Goal: Task Accomplishment & Management: Complete application form

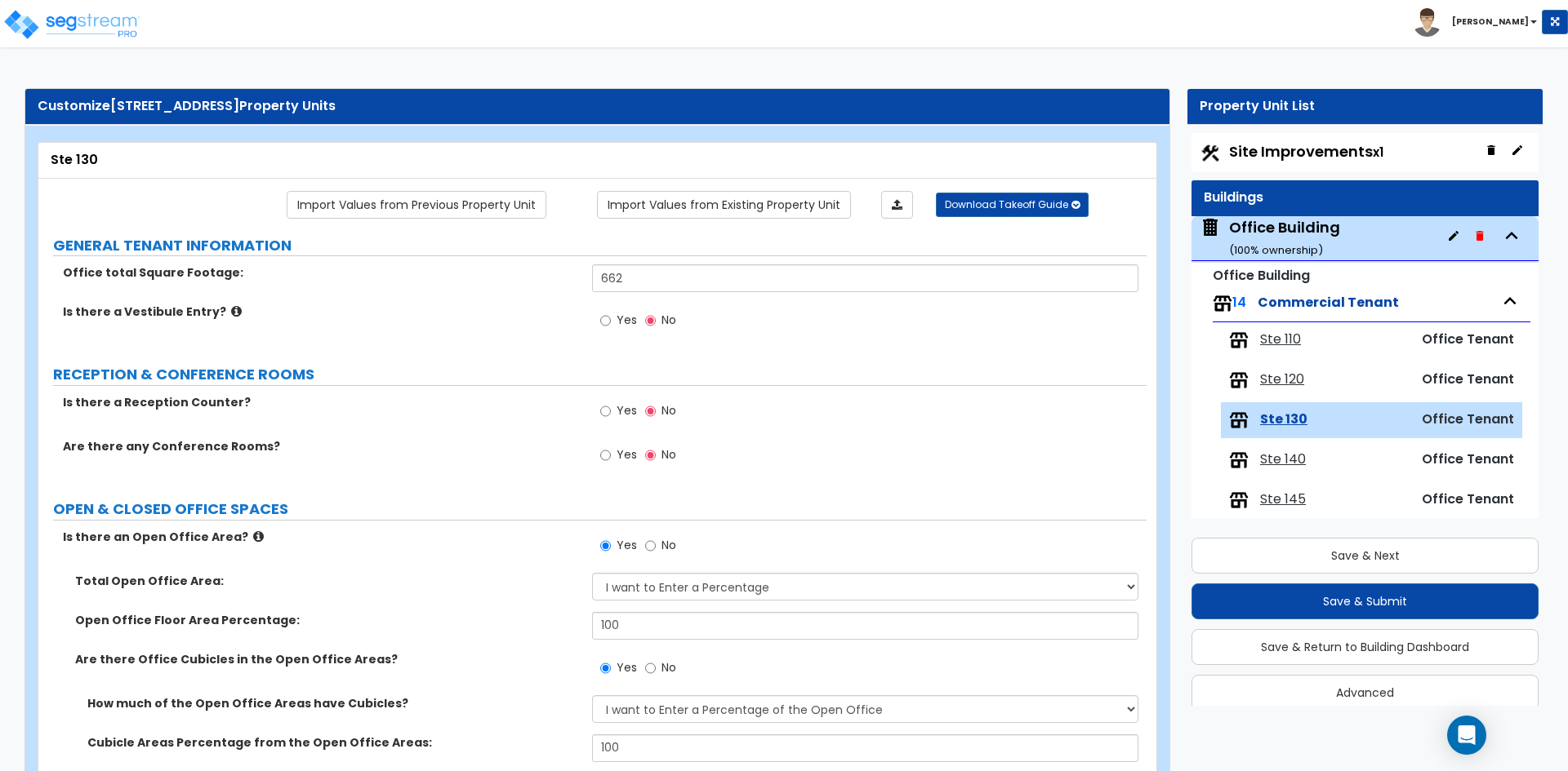
select select "1"
select select "7"
select select "1"
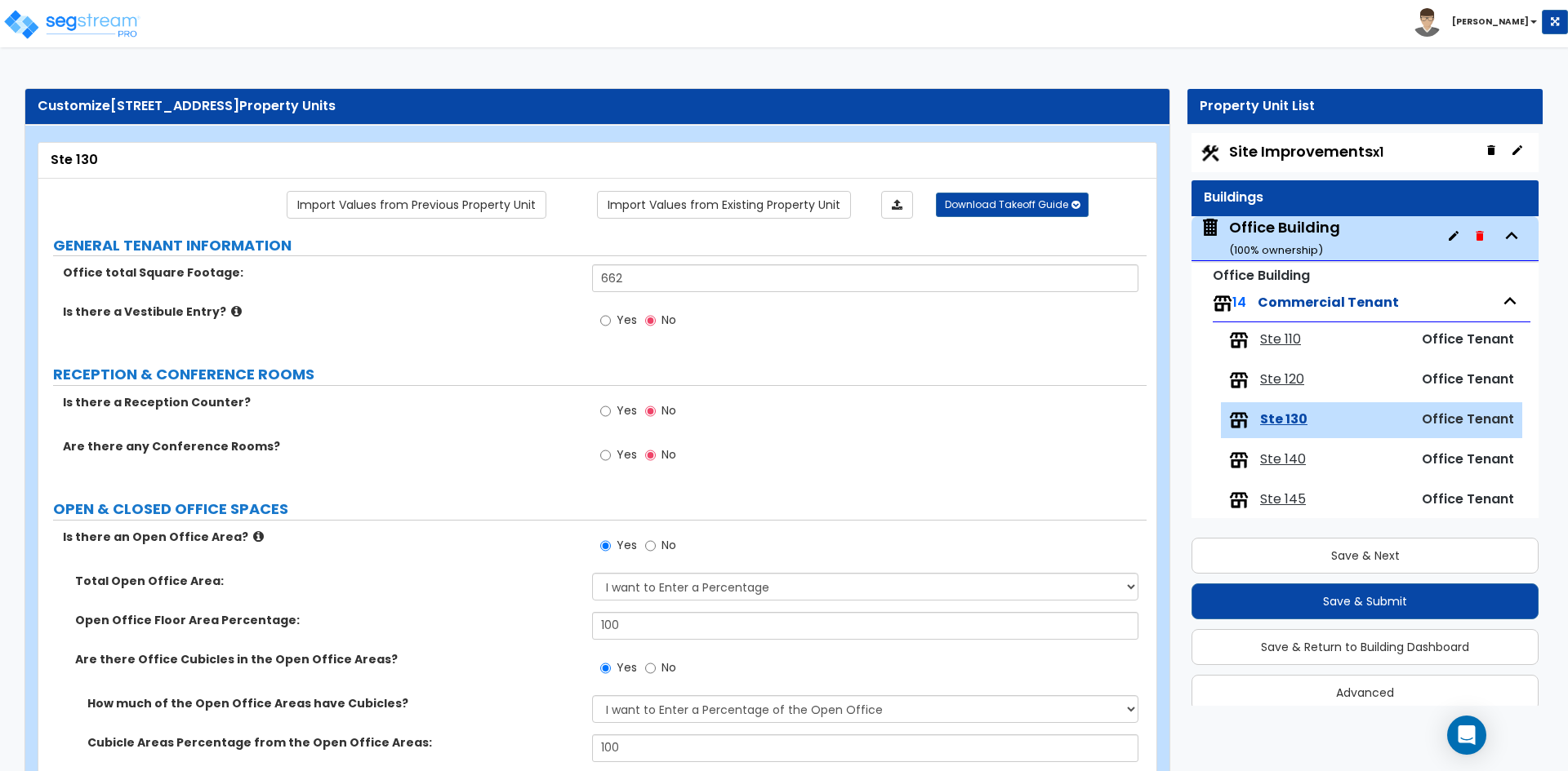
select select "2"
select select "1"
select select "4"
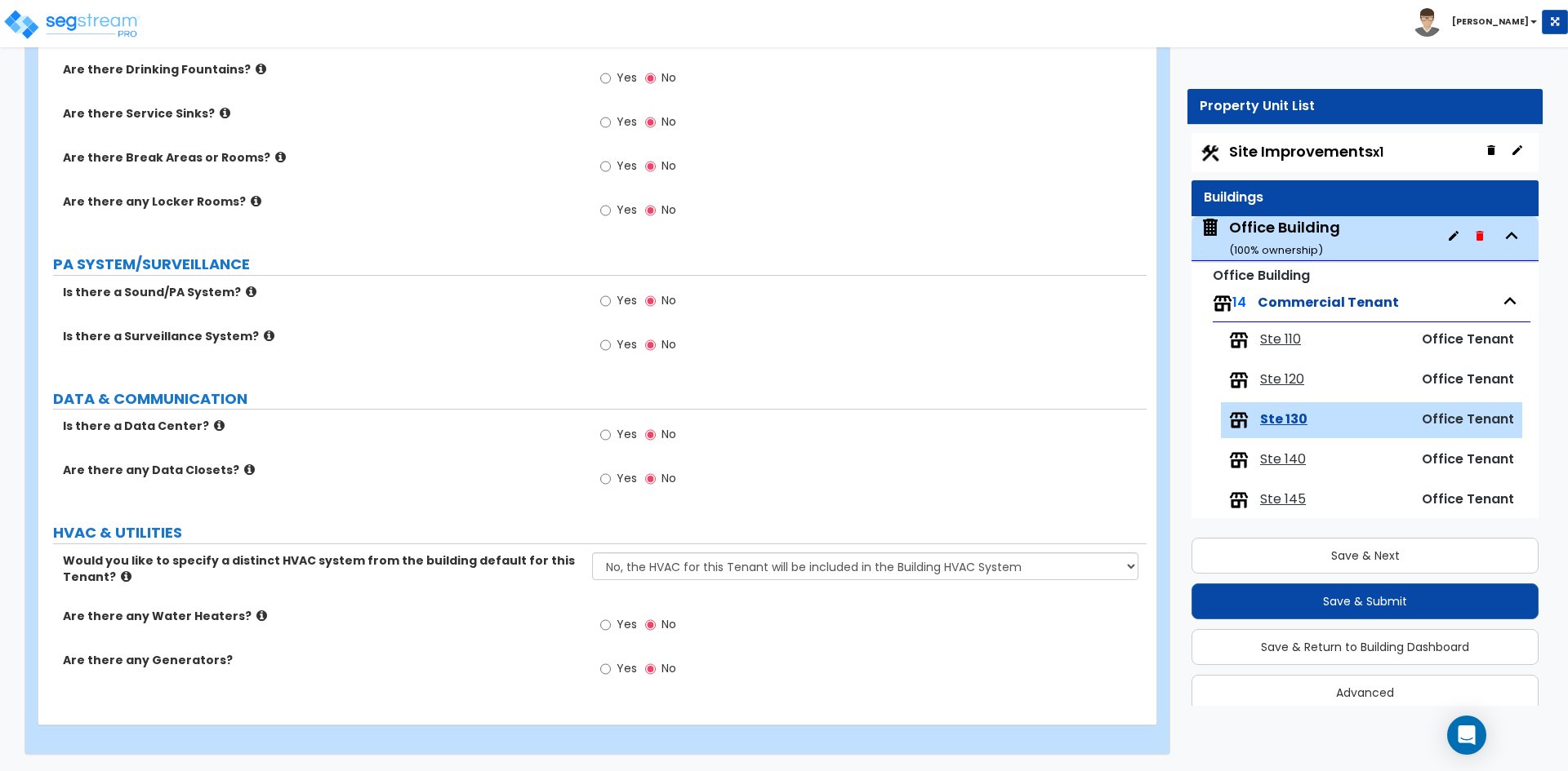
scroll to position [269, 0]
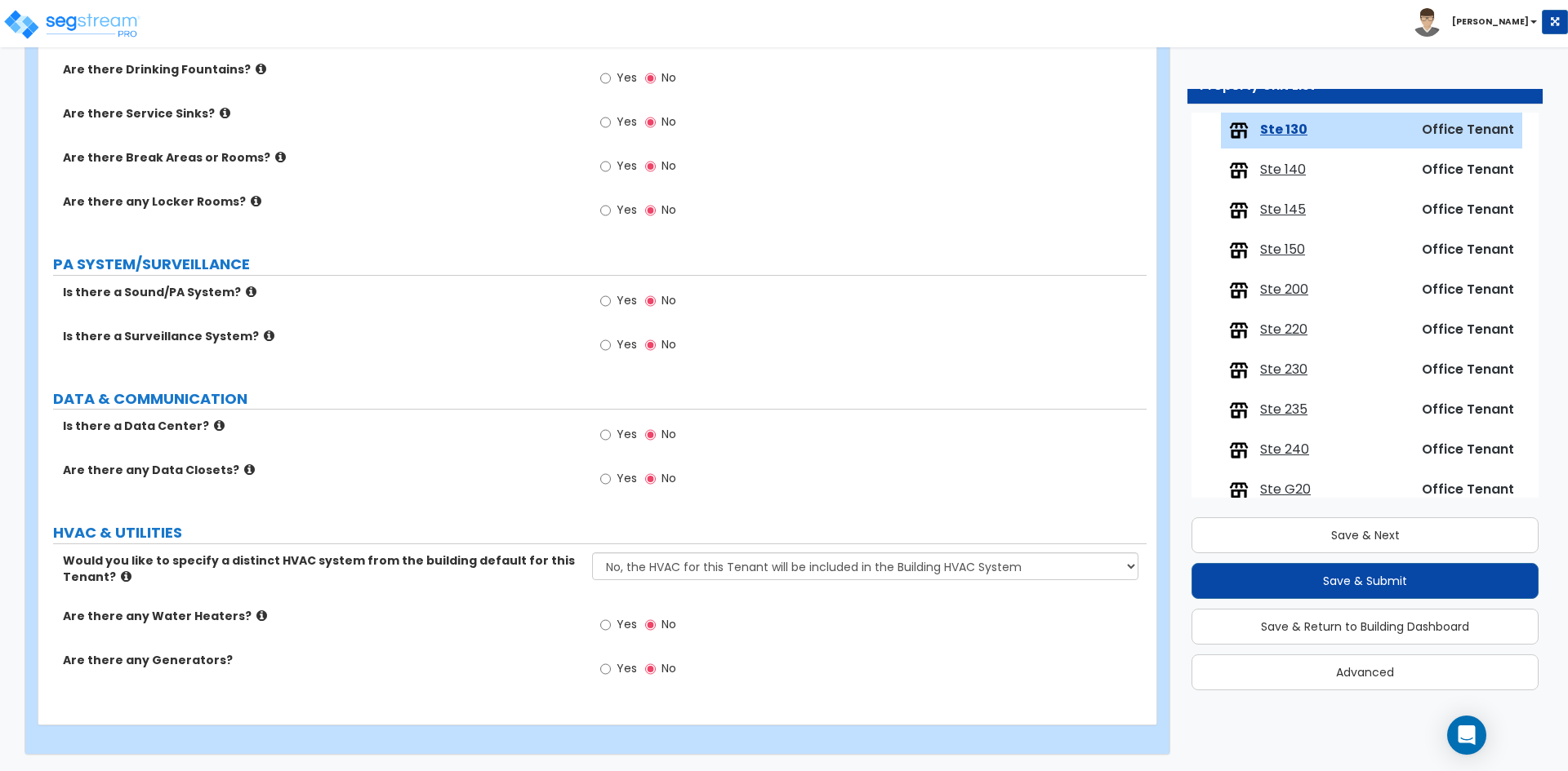
click at [392, 318] on div "Is there a Sound/PA System? Yes No" at bounding box center [592, 306] width 1108 height 44
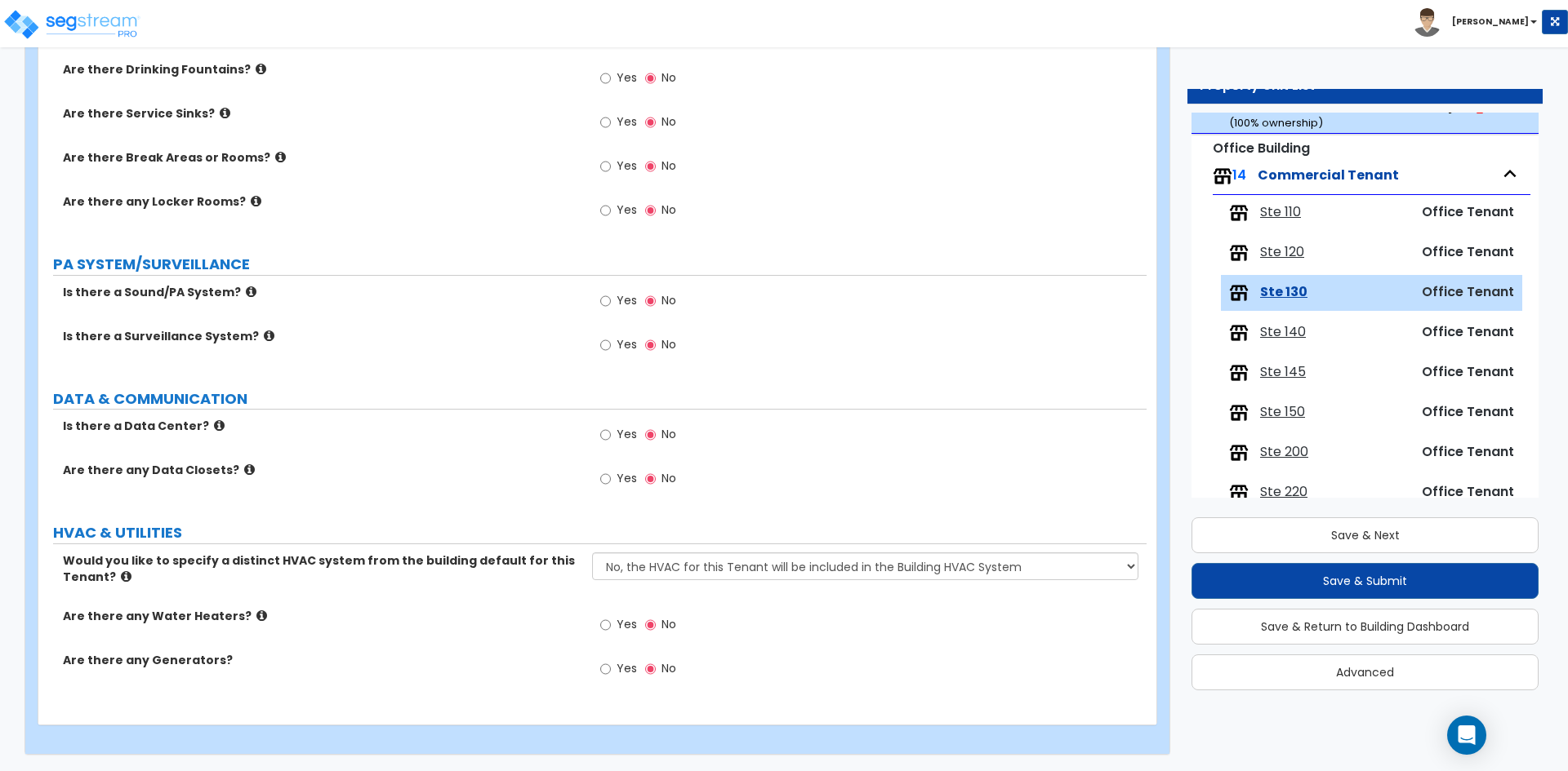
scroll to position [106, 0]
click at [1298, 535] on button "Save & Next" at bounding box center [1364, 535] width 347 height 36
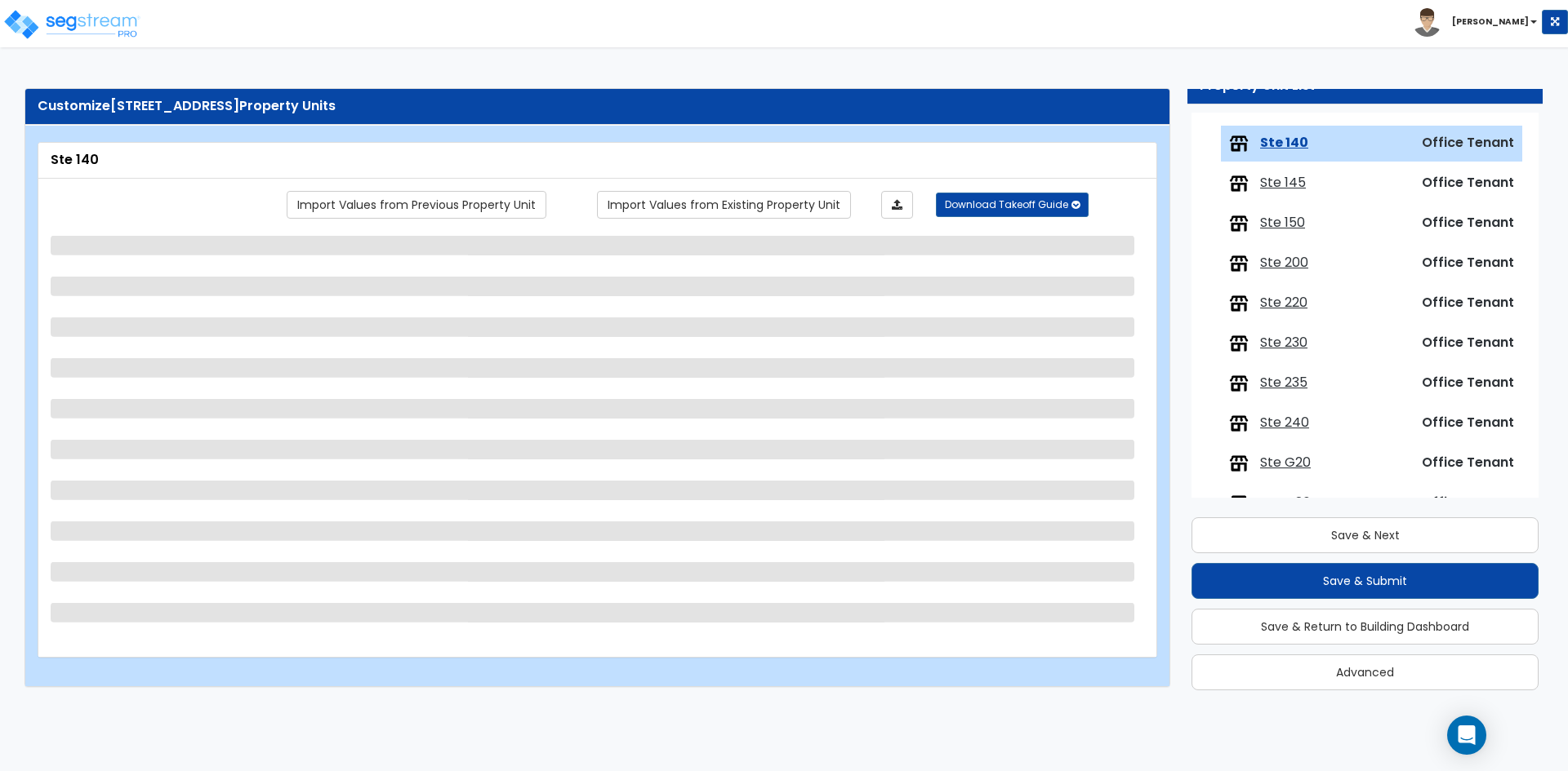
scroll to position [309, 0]
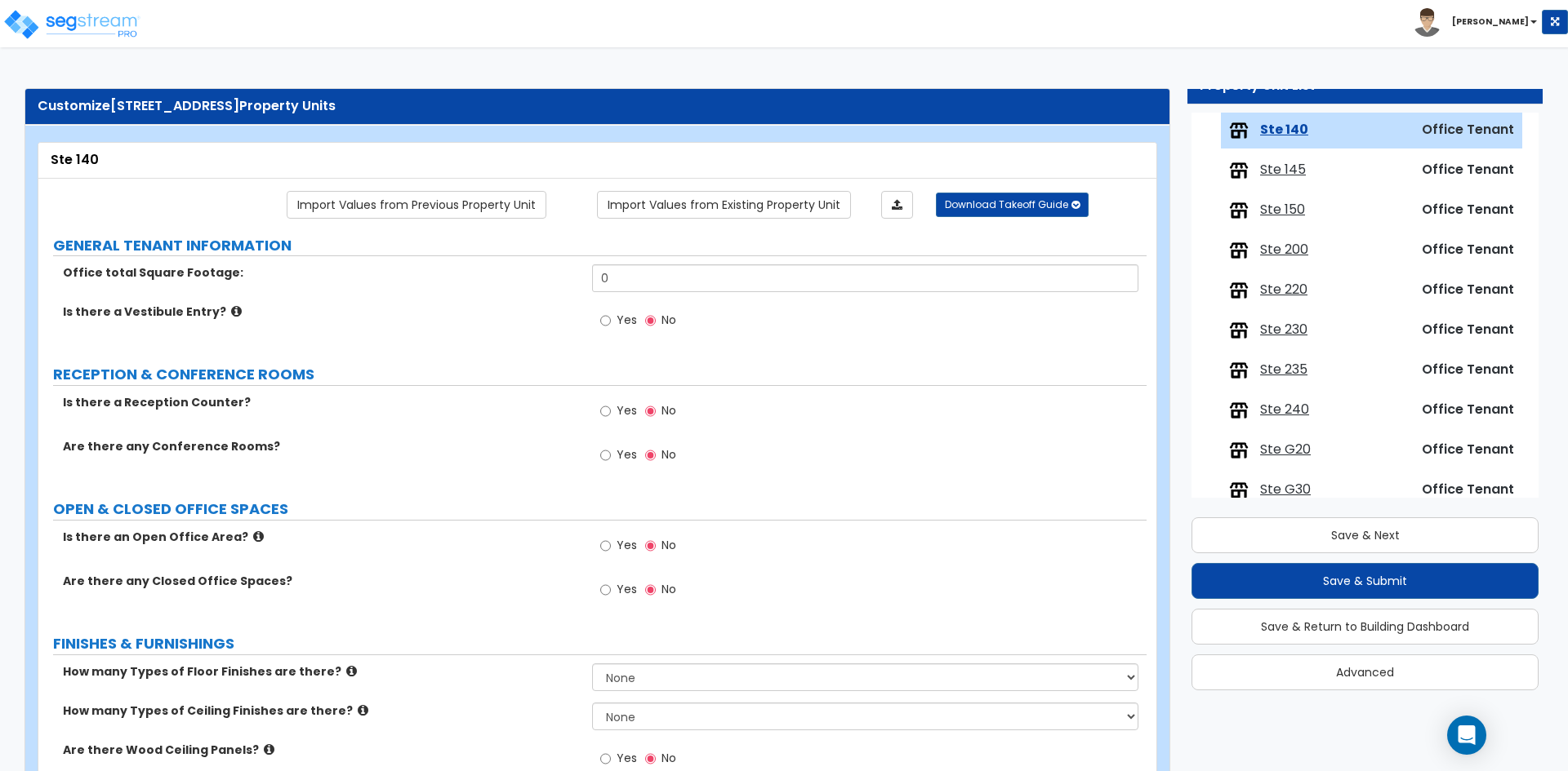
click at [674, 277] on input "0" at bounding box center [865, 278] width 546 height 28
type input "292"
click at [391, 308] on label "Is there a Vestibule Entry?" at bounding box center [321, 311] width 517 height 17
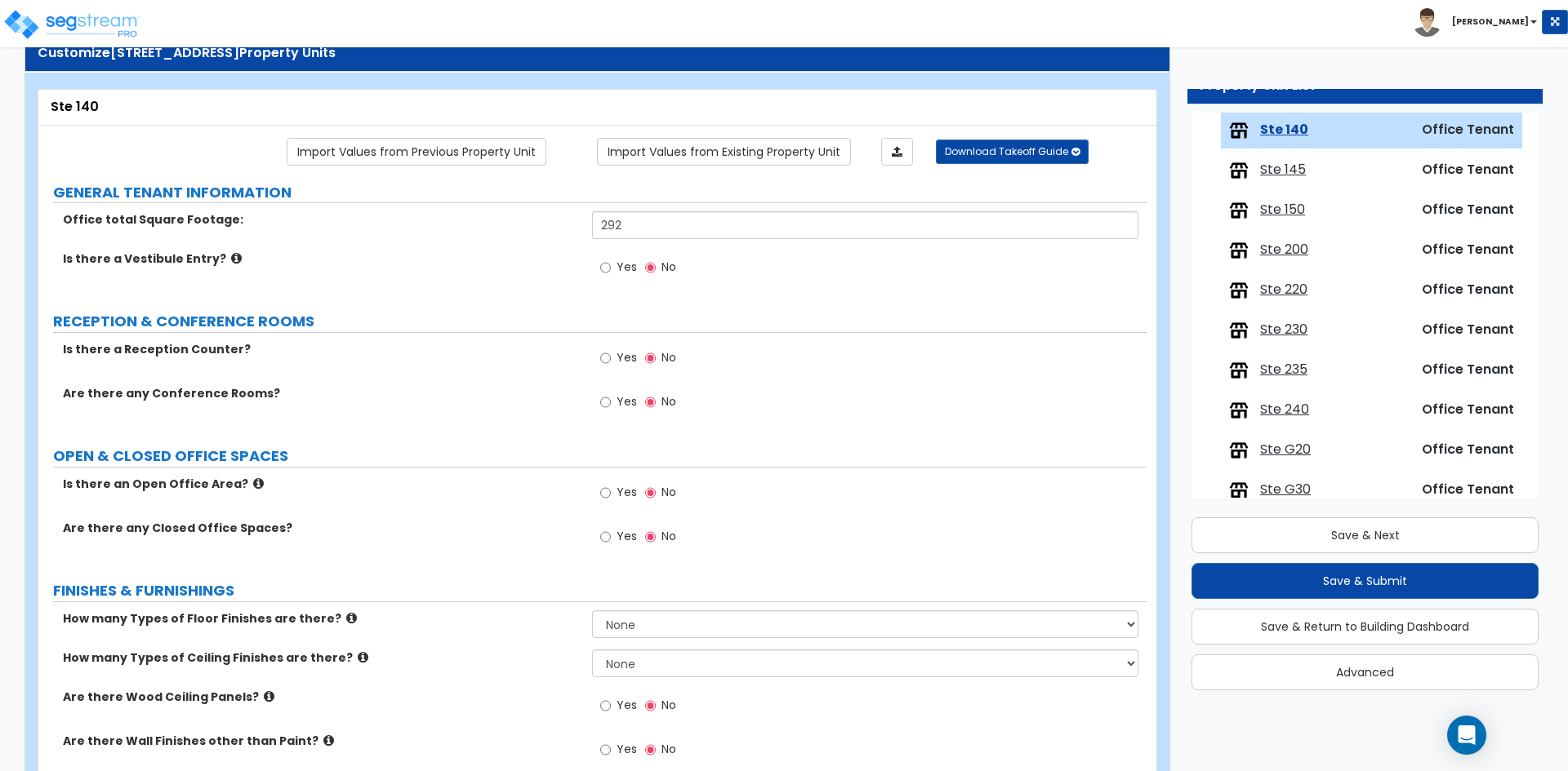
scroll to position [81, 0]
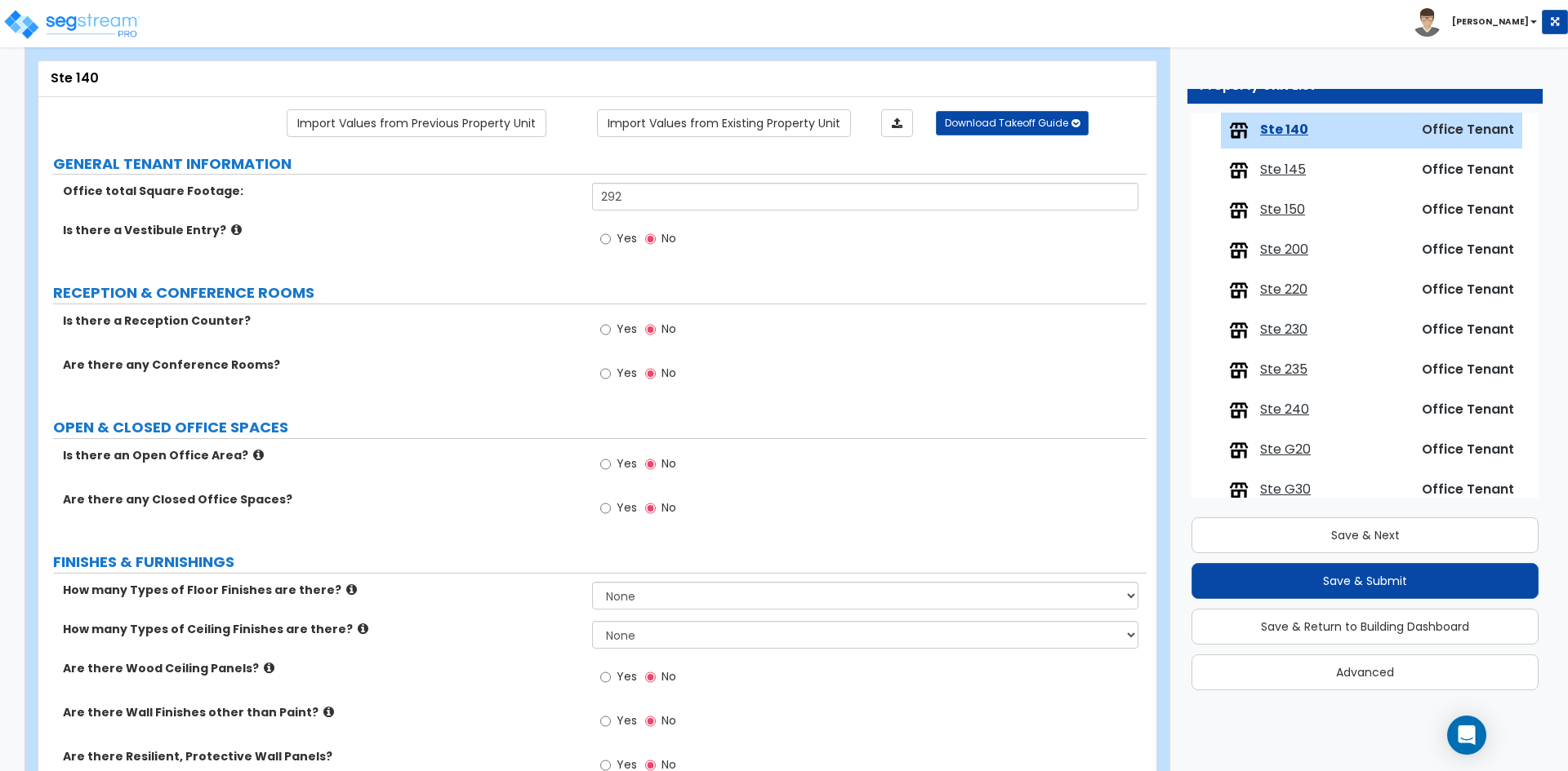
click at [628, 462] on span "Yes" at bounding box center [626, 463] width 20 height 17
click at [610, 462] on input "Yes" at bounding box center [605, 464] width 10 height 18
radio input "true"
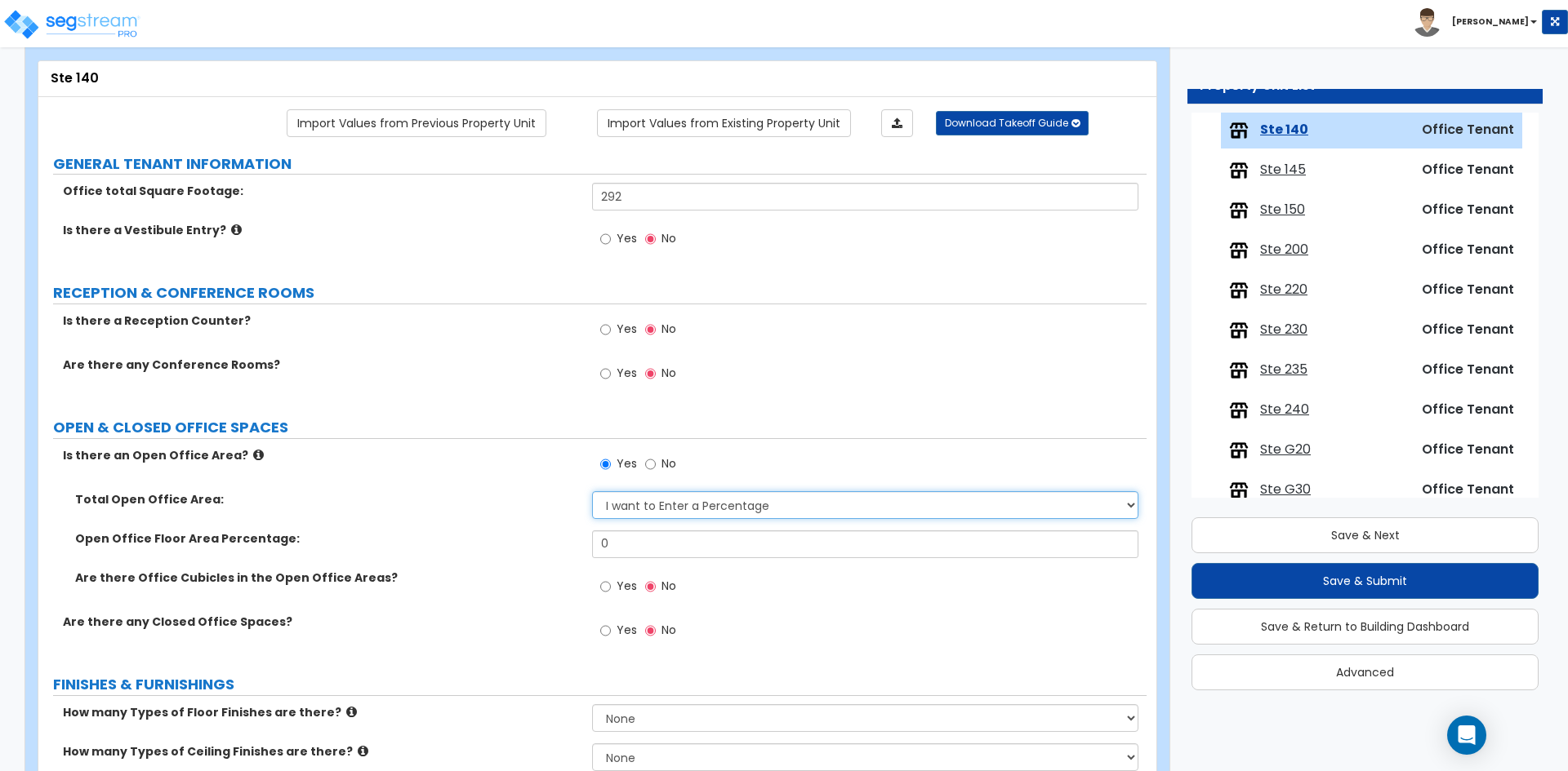
click at [640, 504] on select "I want to Enter a Percentage I want to Enter the Square Footage" at bounding box center [865, 505] width 546 height 28
click at [510, 515] on div "Total Open Office Area: I want to Enter a Percentage I want to Enter the Square…" at bounding box center [592, 511] width 1108 height 39
click at [656, 543] on input "0" at bounding box center [865, 545] width 546 height 28
type input "100"
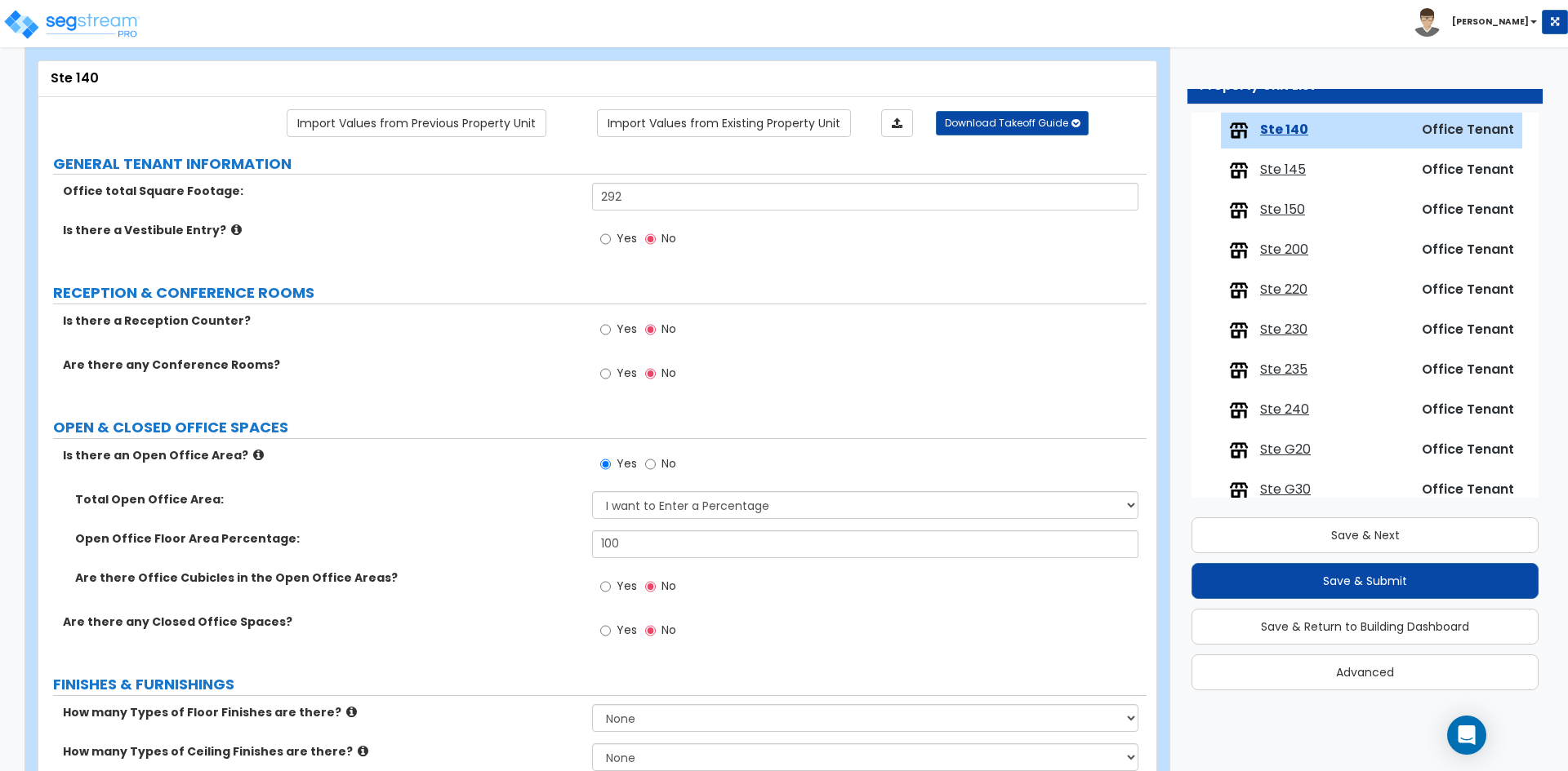
click at [468, 537] on label "Open Office Floor Area Percentage:" at bounding box center [327, 538] width 505 height 17
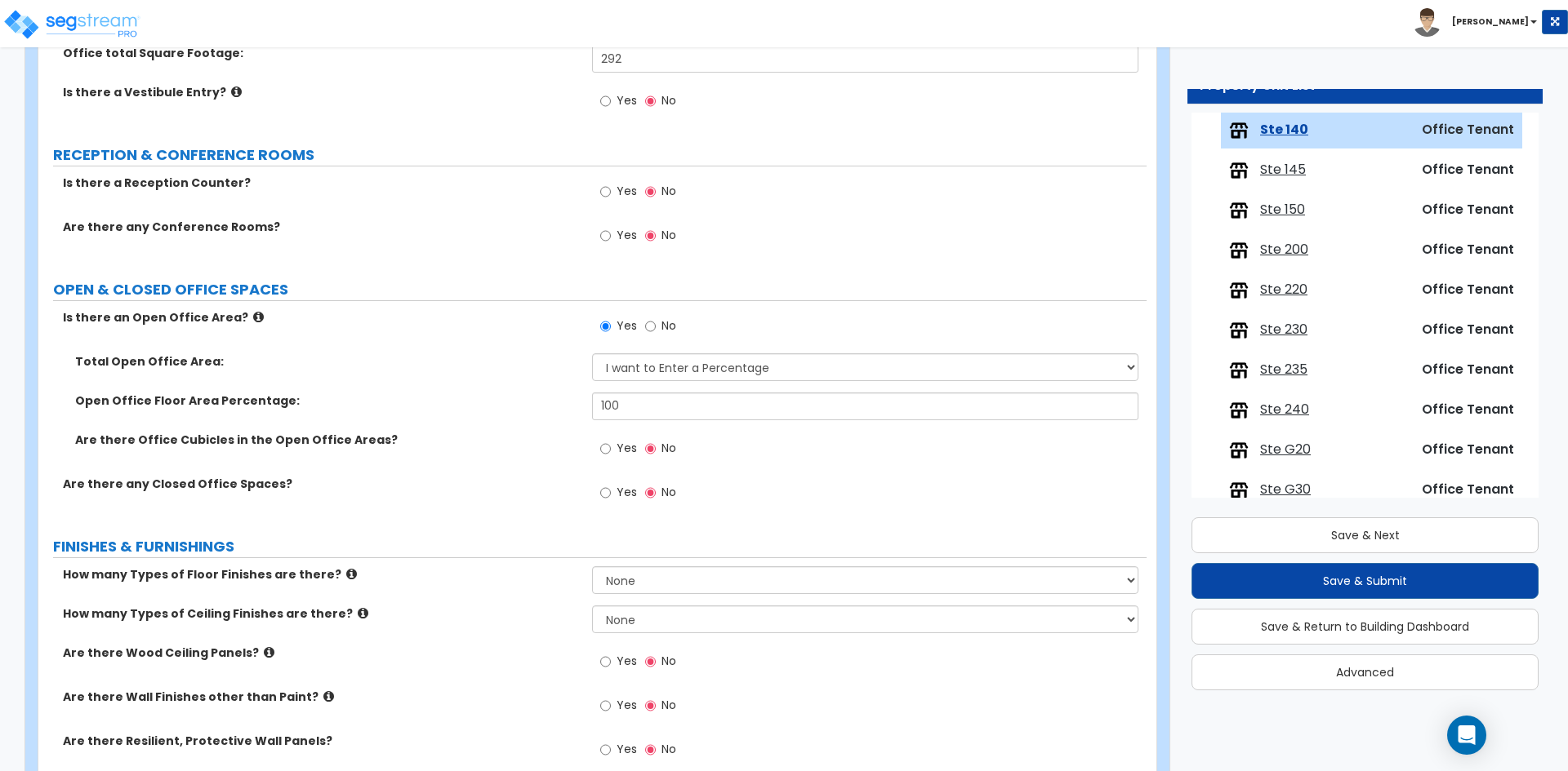
scroll to position [245, 0]
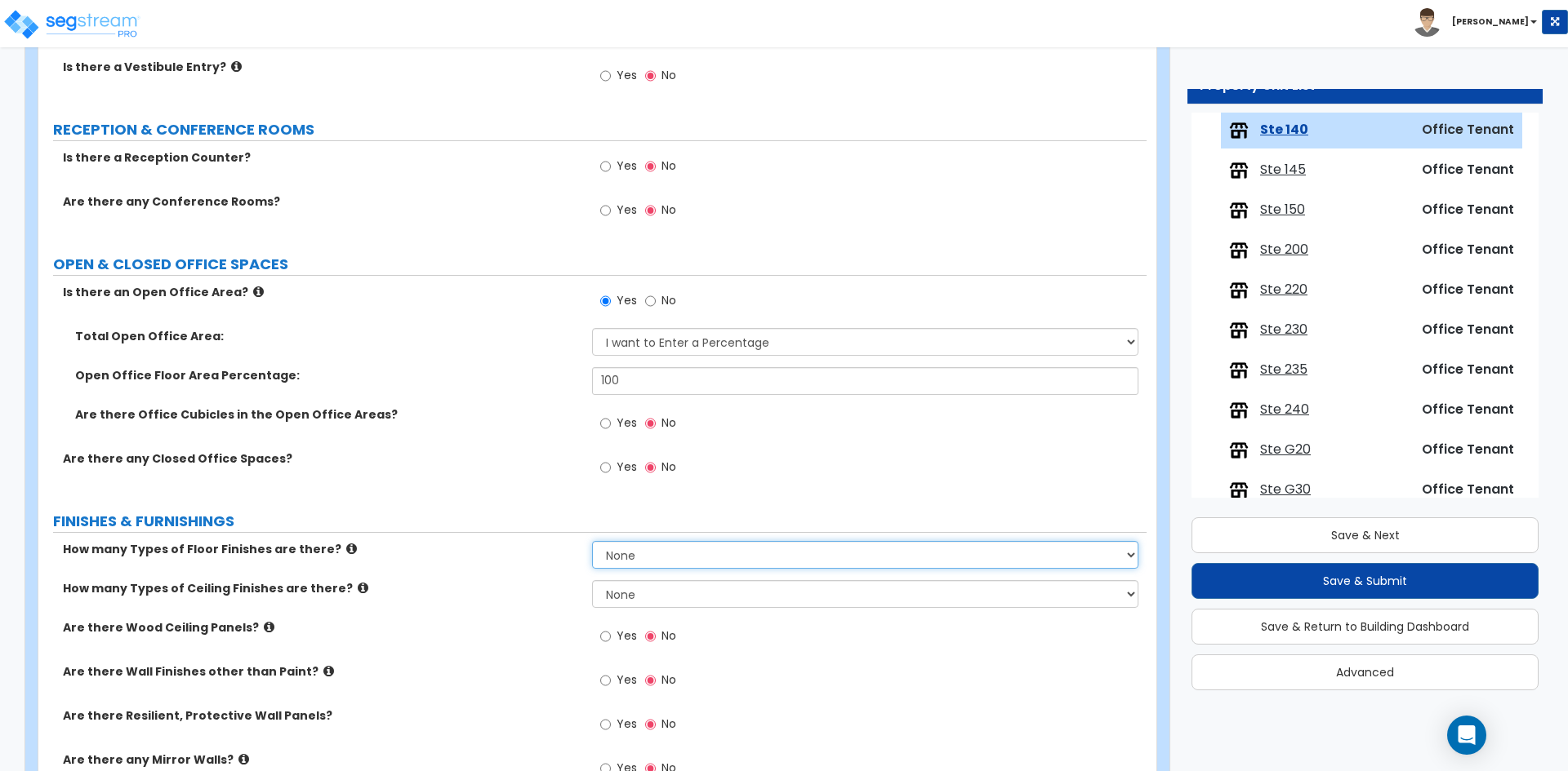
click at [688, 545] on select "None 1 2 3 4" at bounding box center [865, 555] width 546 height 28
select select "1"
click at [592, 541] on select "None 1 2 3 4" at bounding box center [865, 555] width 546 height 28
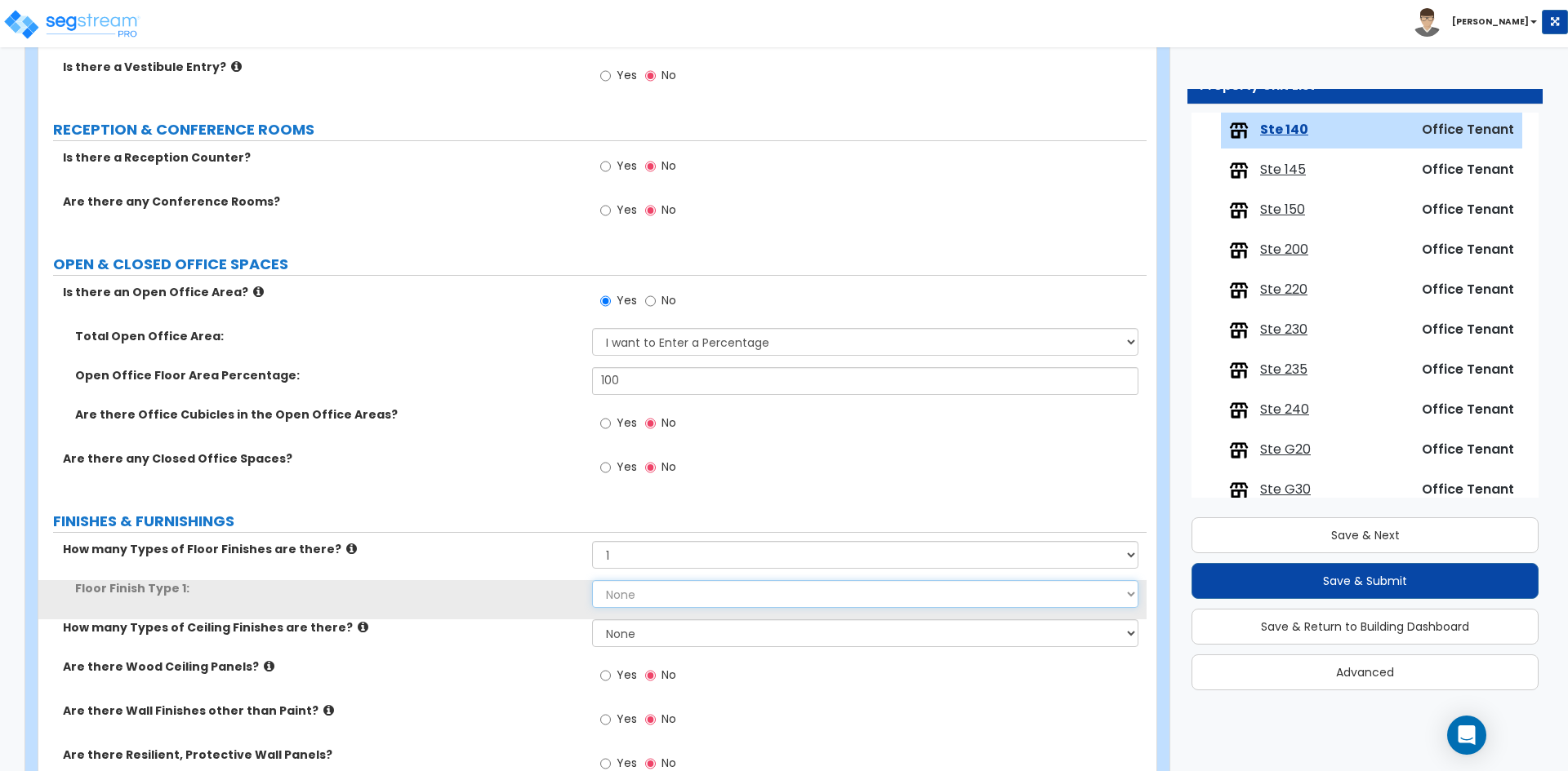
click at [643, 601] on select "None Tile Flooring Marble Flooring Hardwood Flooring Resilient Laminate Floorin…" at bounding box center [865, 594] width 546 height 28
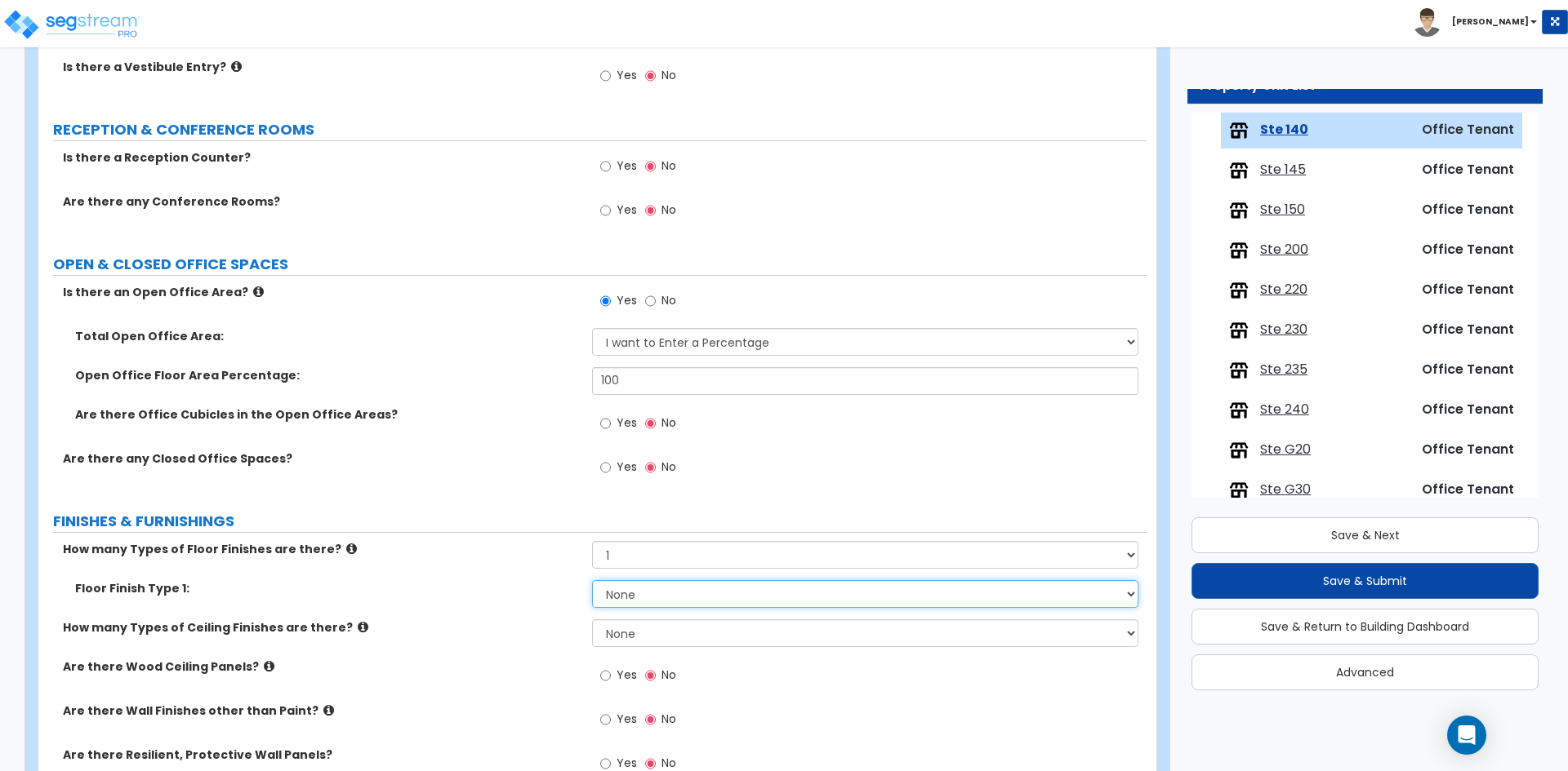
select select "7"
click at [592, 580] on select "None Tile Flooring Marble Flooring Hardwood Flooring Resilient Laminate Floorin…" at bounding box center [865, 594] width 546 height 28
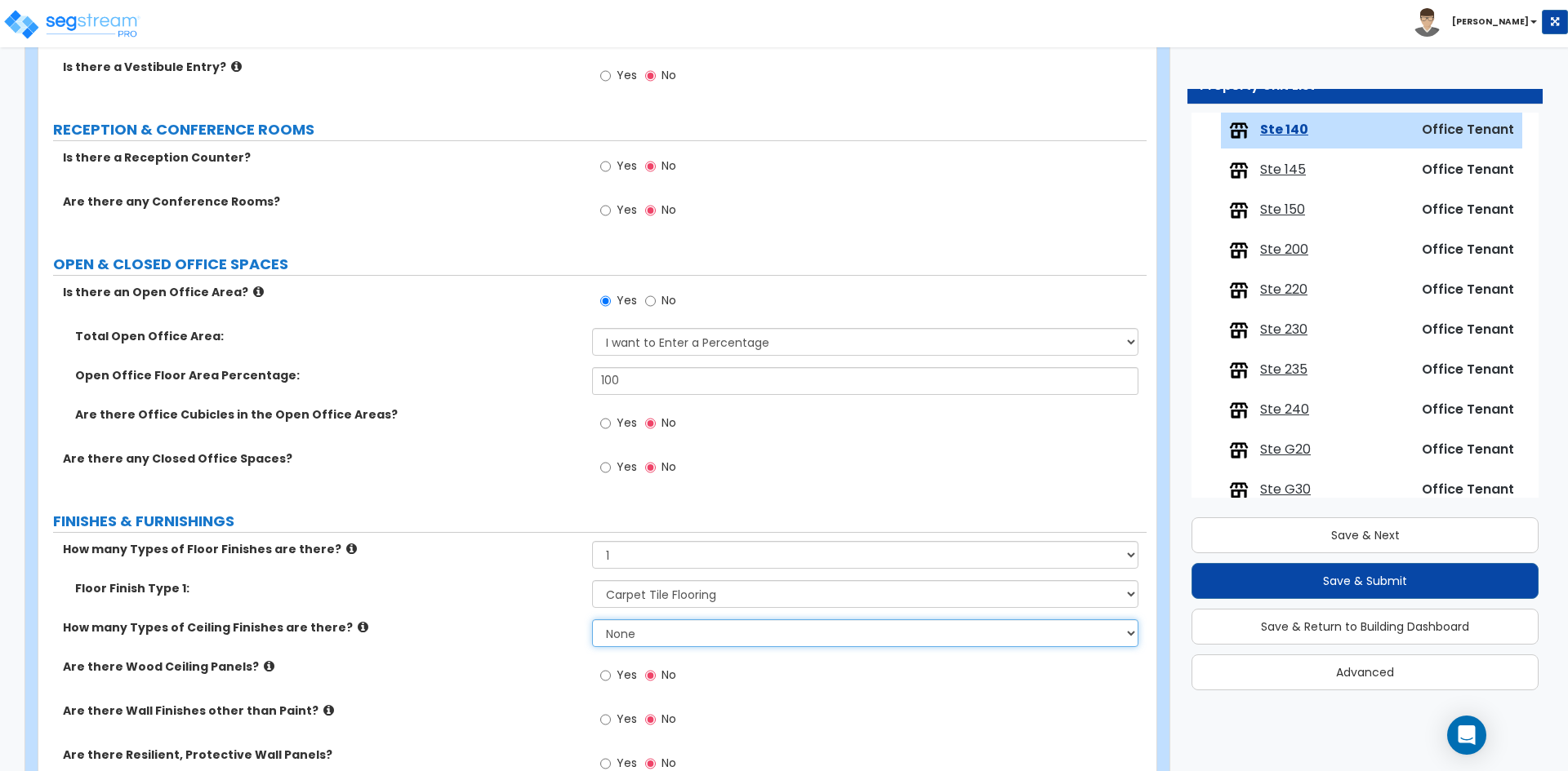
click at [632, 634] on select "None 1 2 3" at bounding box center [865, 634] width 546 height 28
select select "1"
click at [592, 620] on select "None 1 2 3" at bounding box center [865, 634] width 546 height 28
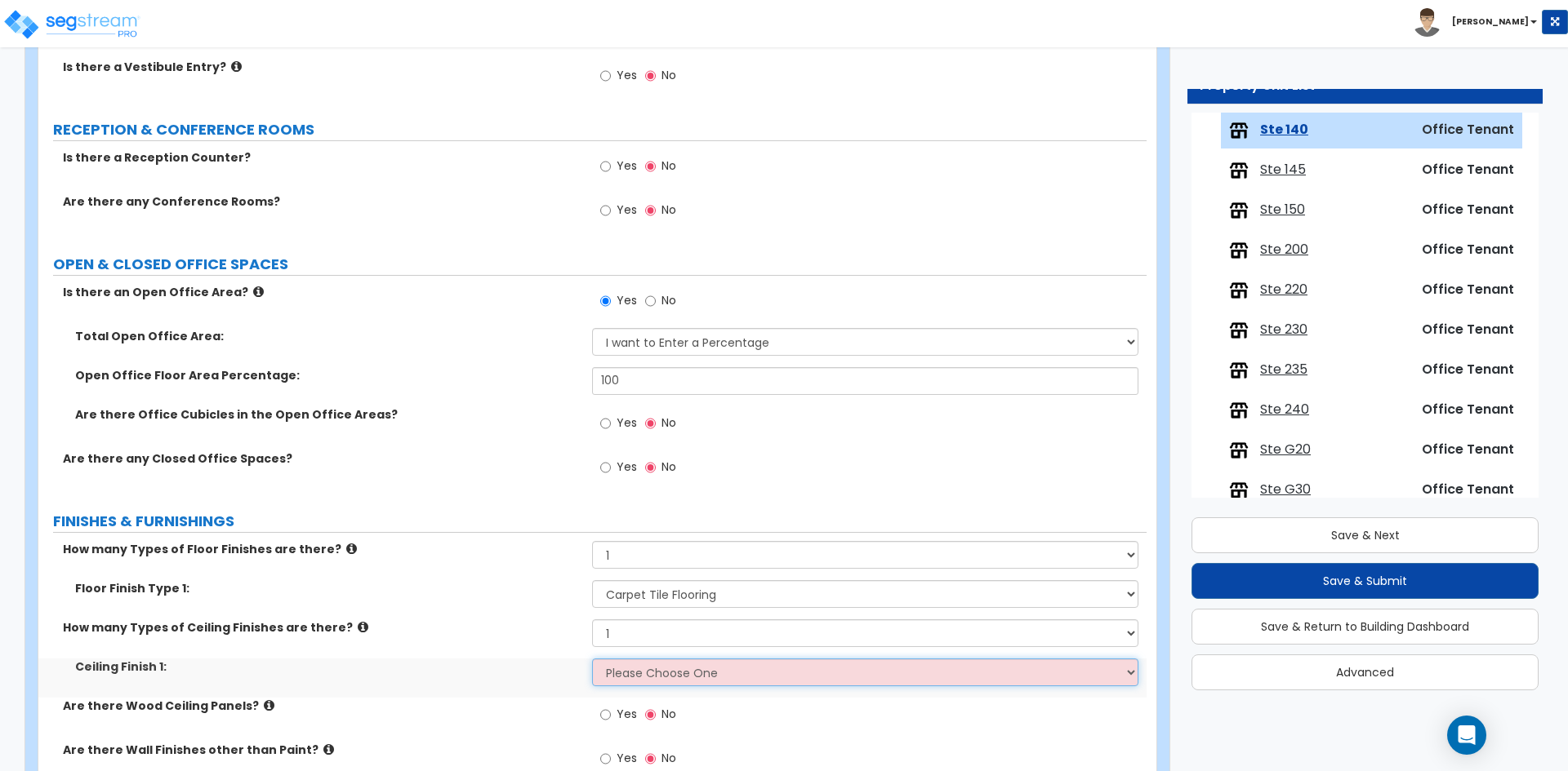
click at [624, 676] on select "Please Choose One Drop Ceiling Open Ceiling Drywall Ceiling" at bounding box center [865, 672] width 546 height 28
select select "1"
click at [592, 658] on select "Please Choose One Drop Ceiling Open Ceiling Drywall Ceiling" at bounding box center [865, 672] width 546 height 28
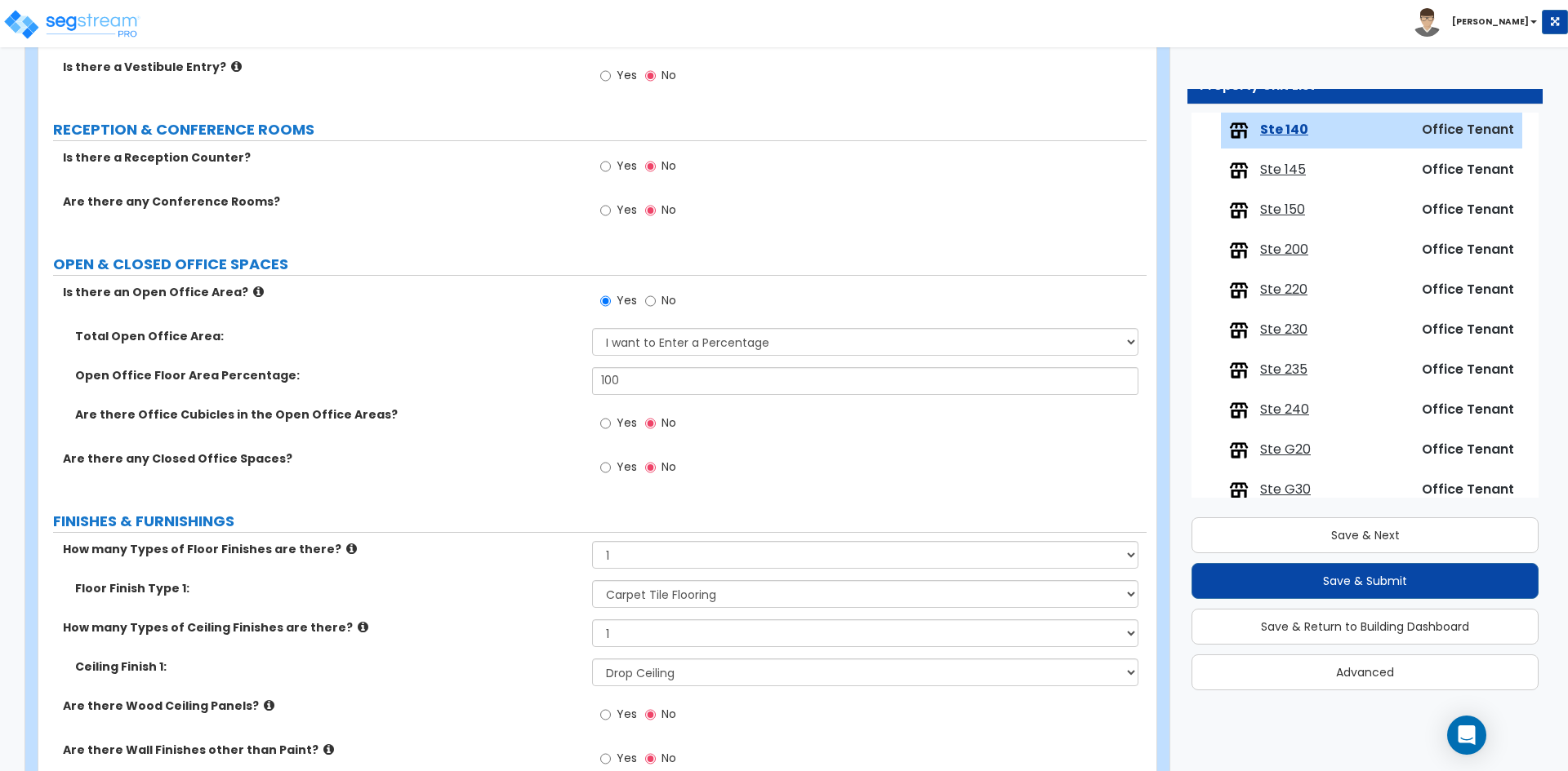
click at [480, 650] on div "How many Types of Ceiling Finishes are there? None 1 2 3" at bounding box center [592, 639] width 1108 height 39
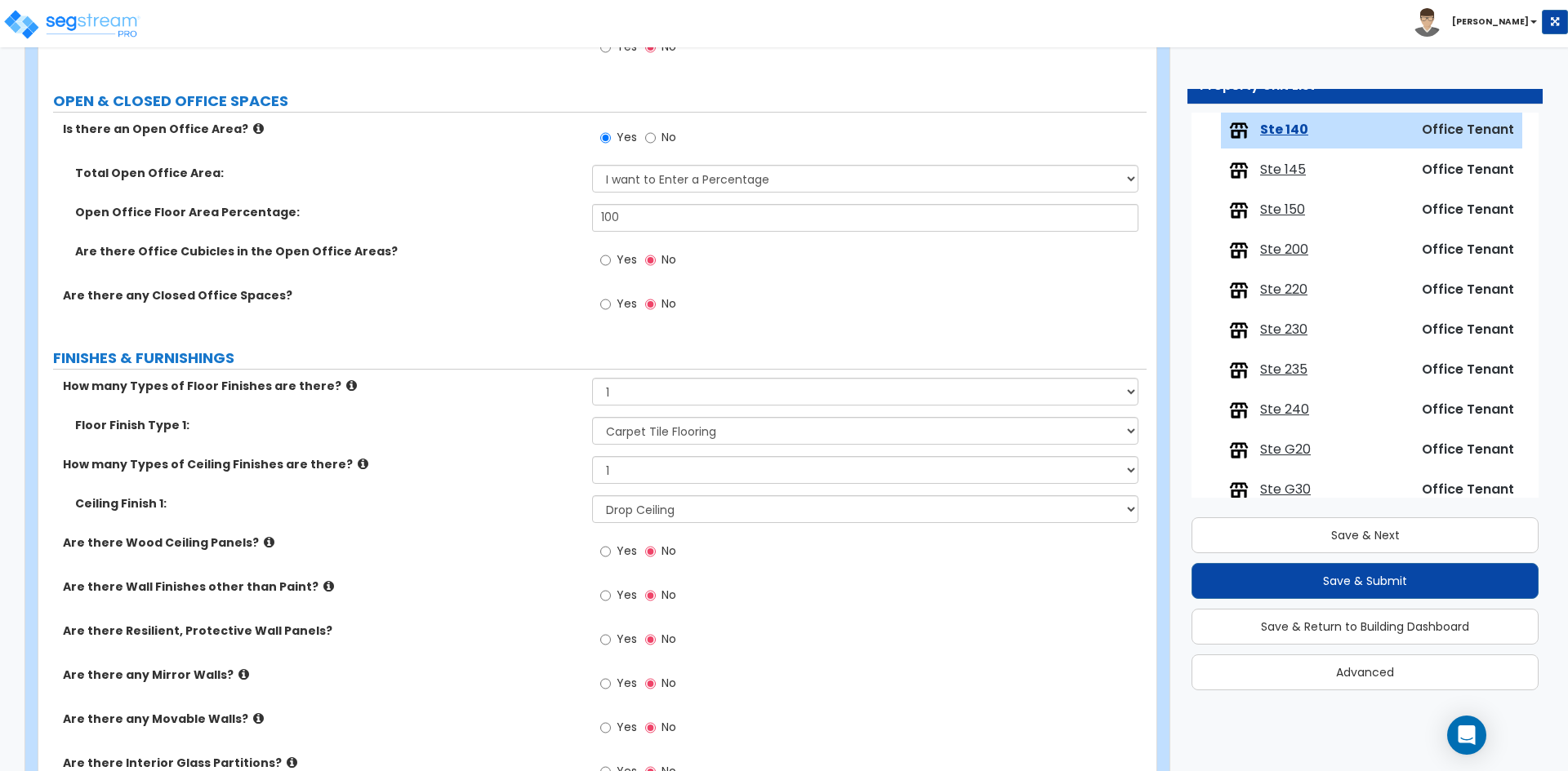
scroll to position [490, 0]
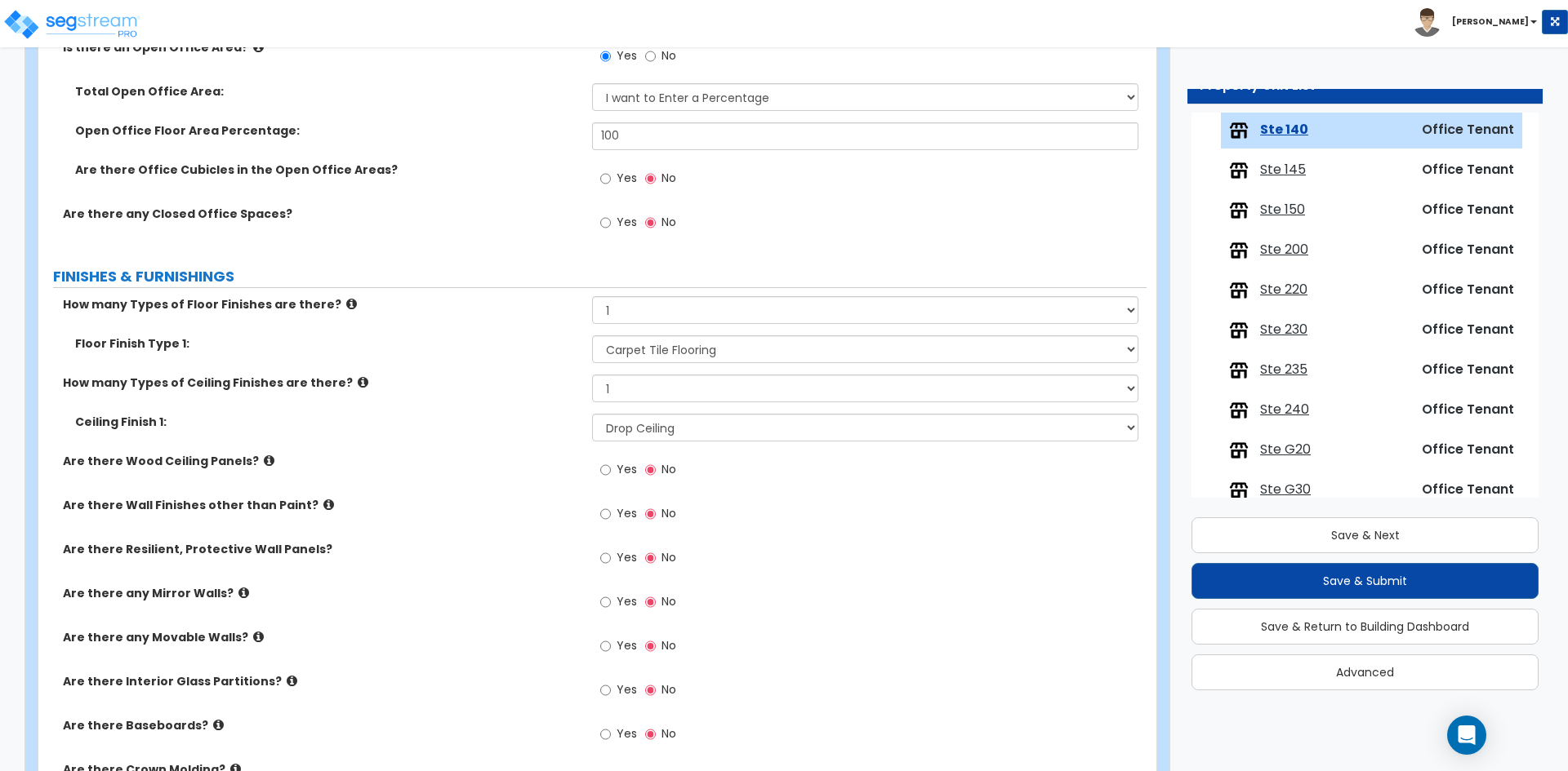
click at [619, 732] on span "Yes" at bounding box center [626, 733] width 20 height 17
click at [610, 732] on input "Yes" at bounding box center [605, 734] width 10 height 18
radio input "true"
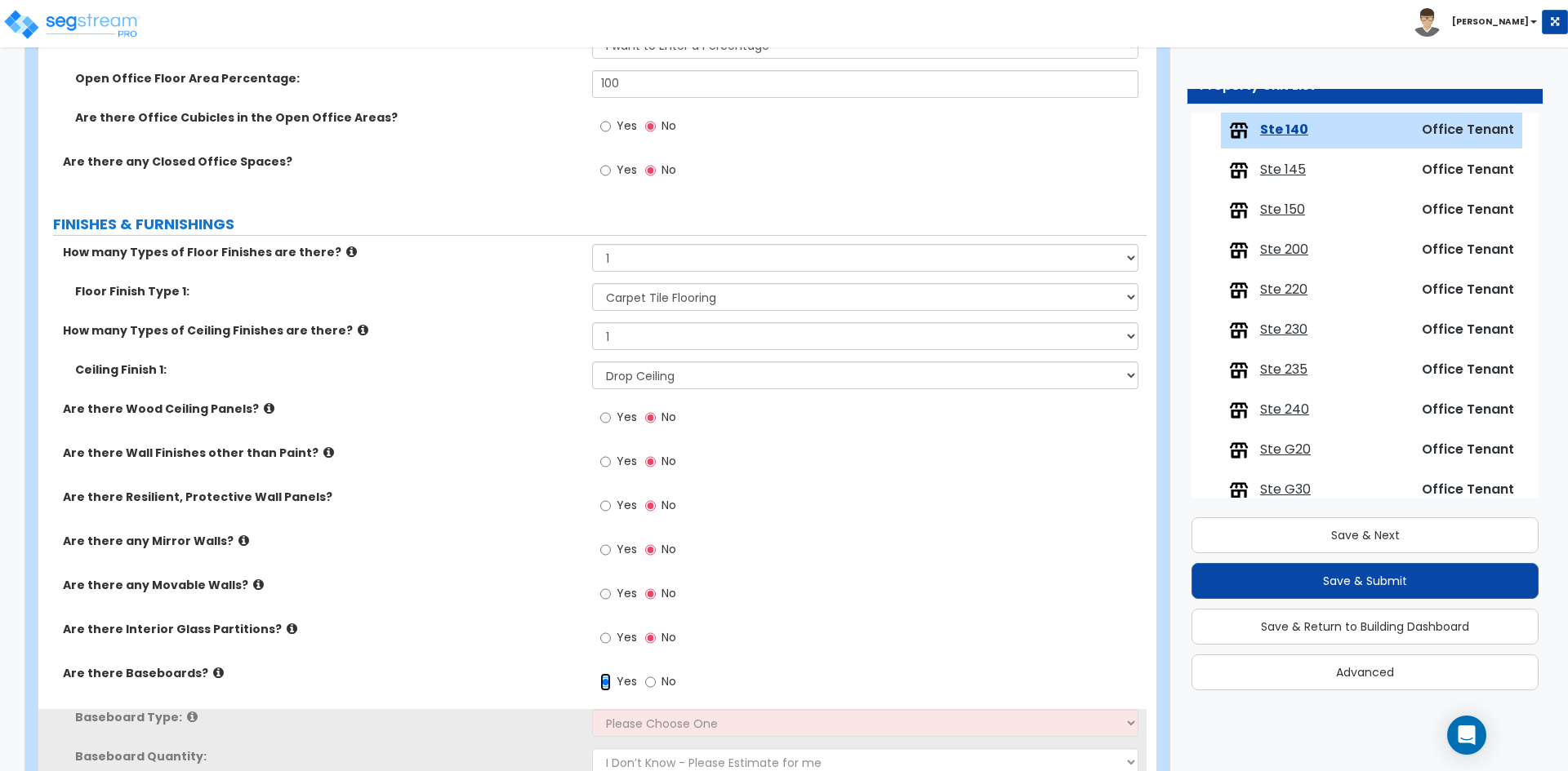
scroll to position [572, 0]
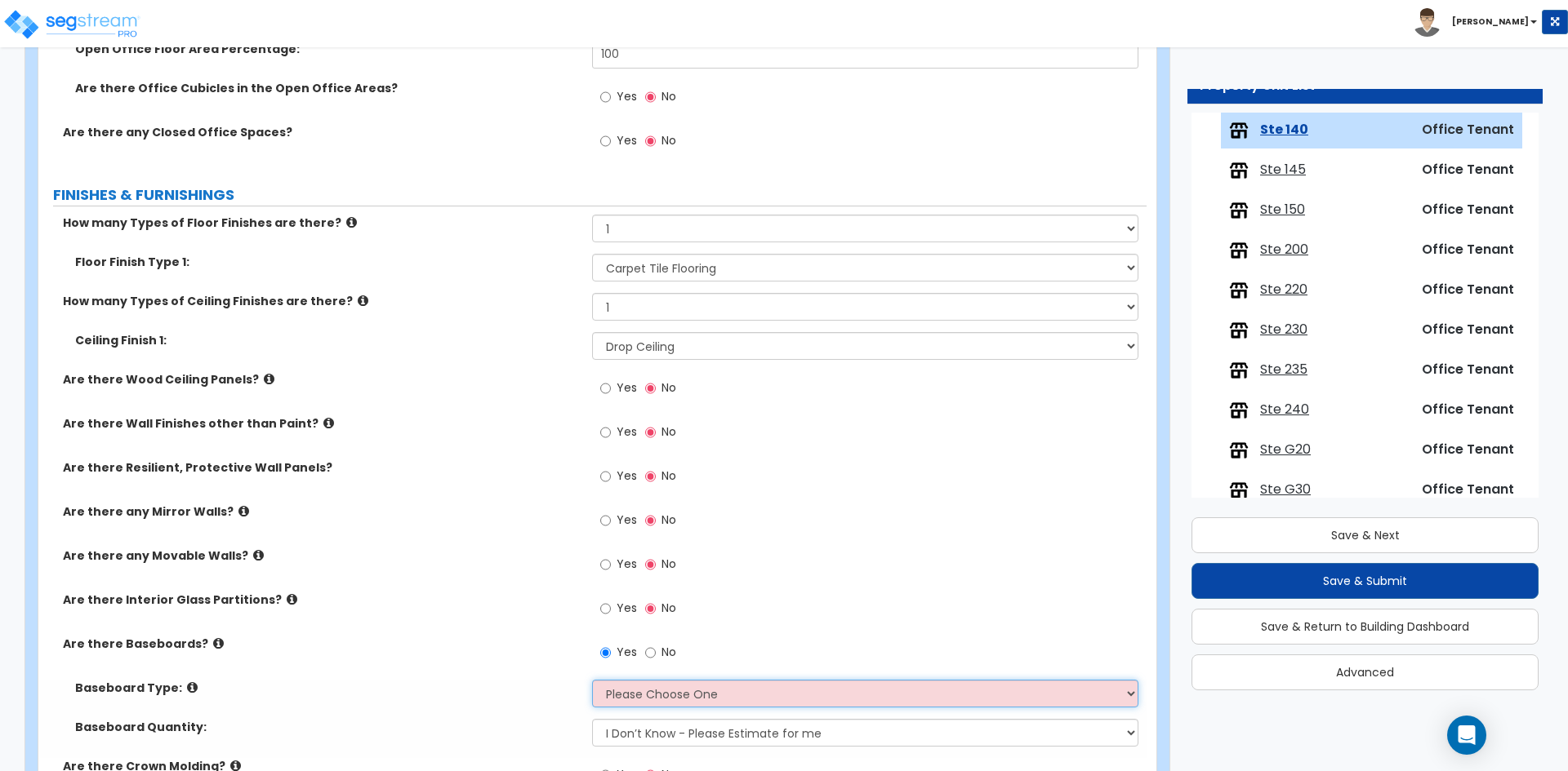
click at [661, 691] on select "Please Choose One Wood Vinyl Carpet Tile" at bounding box center [865, 694] width 546 height 28
select select "2"
click at [592, 680] on select "Please Choose One Wood Vinyl Carpet Tile" at bounding box center [865, 694] width 546 height 28
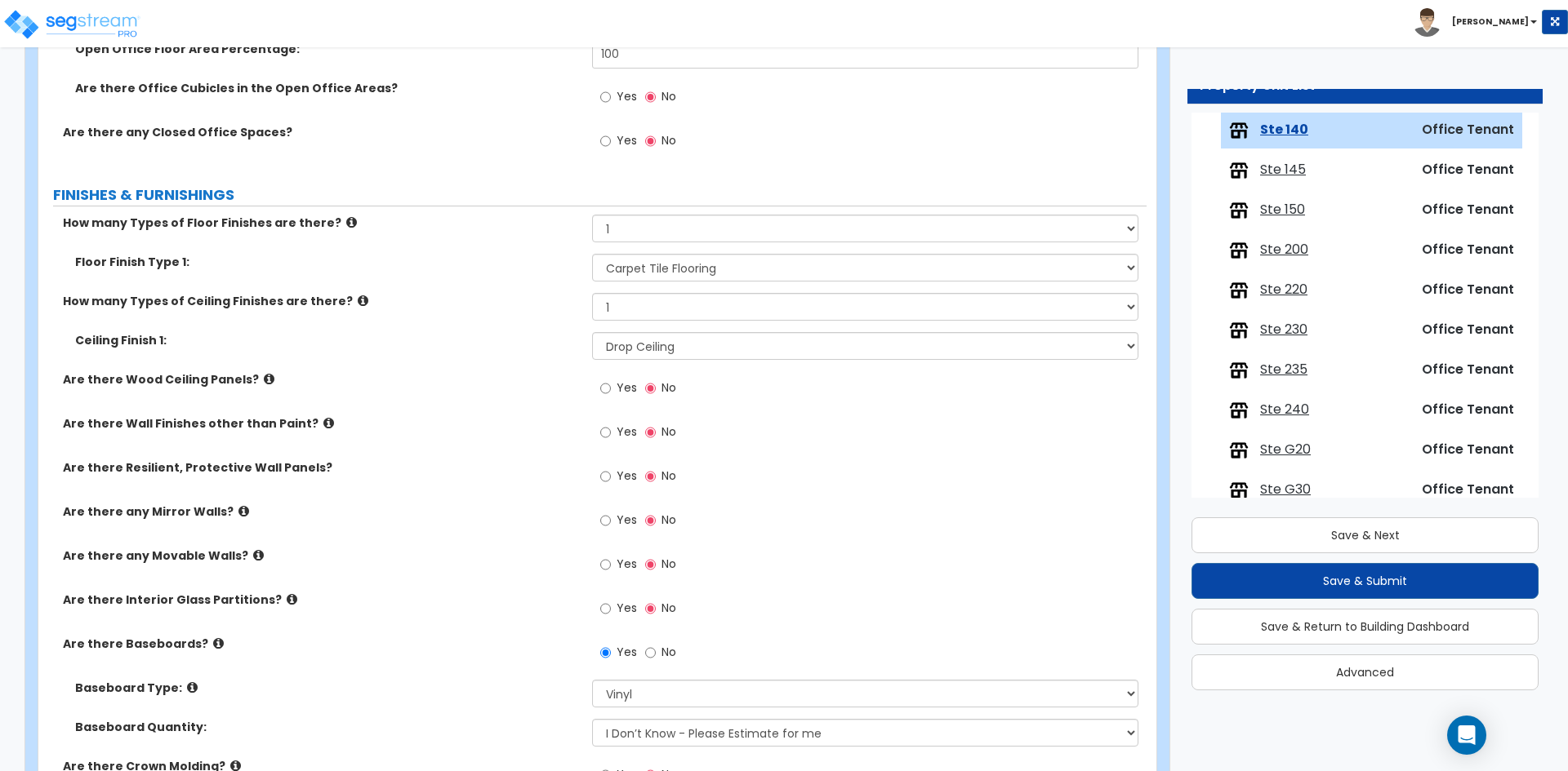
click at [470, 649] on label "Are there Baseboards?" at bounding box center [321, 643] width 517 height 17
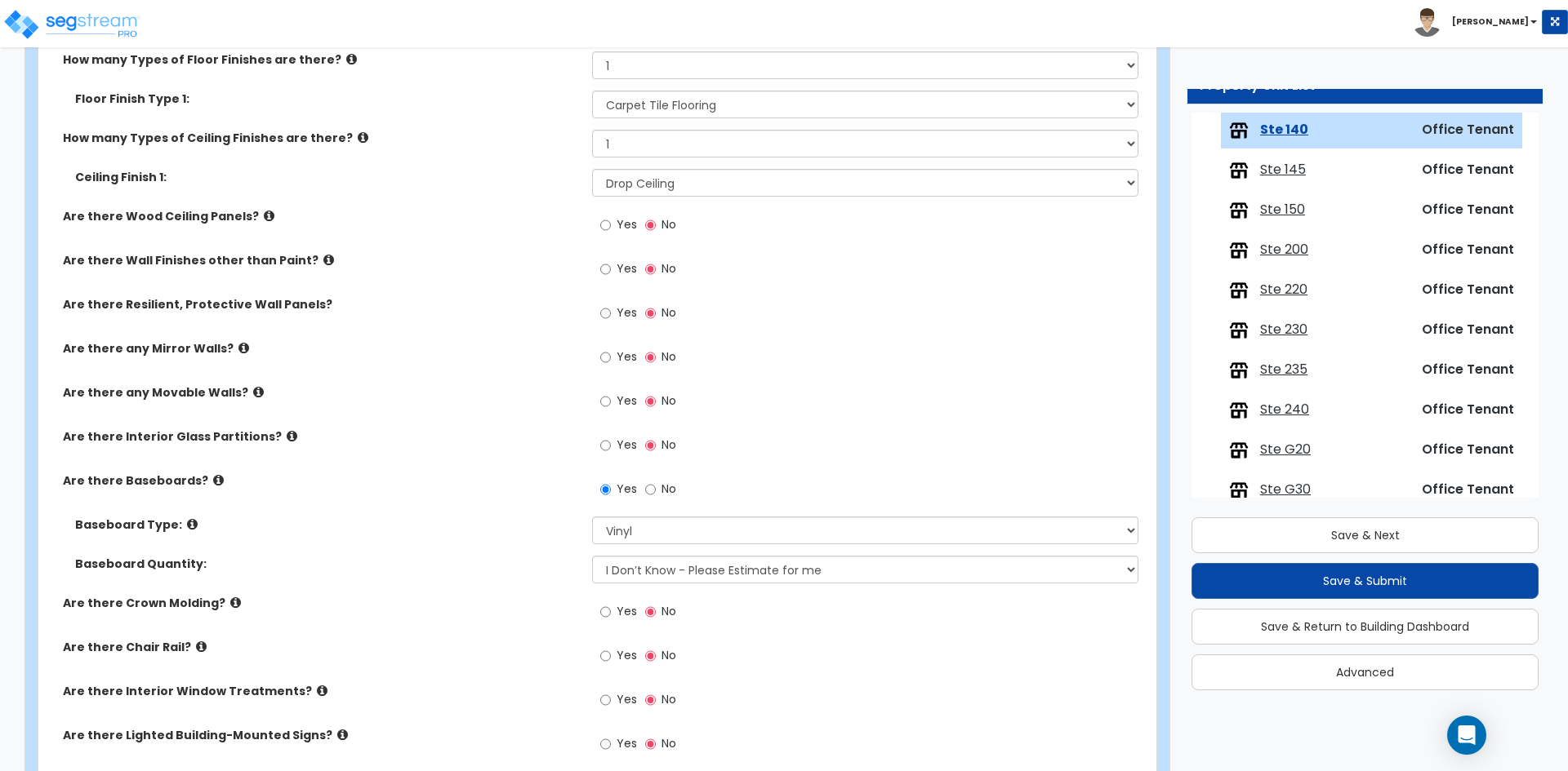
click at [449, 613] on div "Are there Crown Molding? Yes No" at bounding box center [592, 617] width 1108 height 44
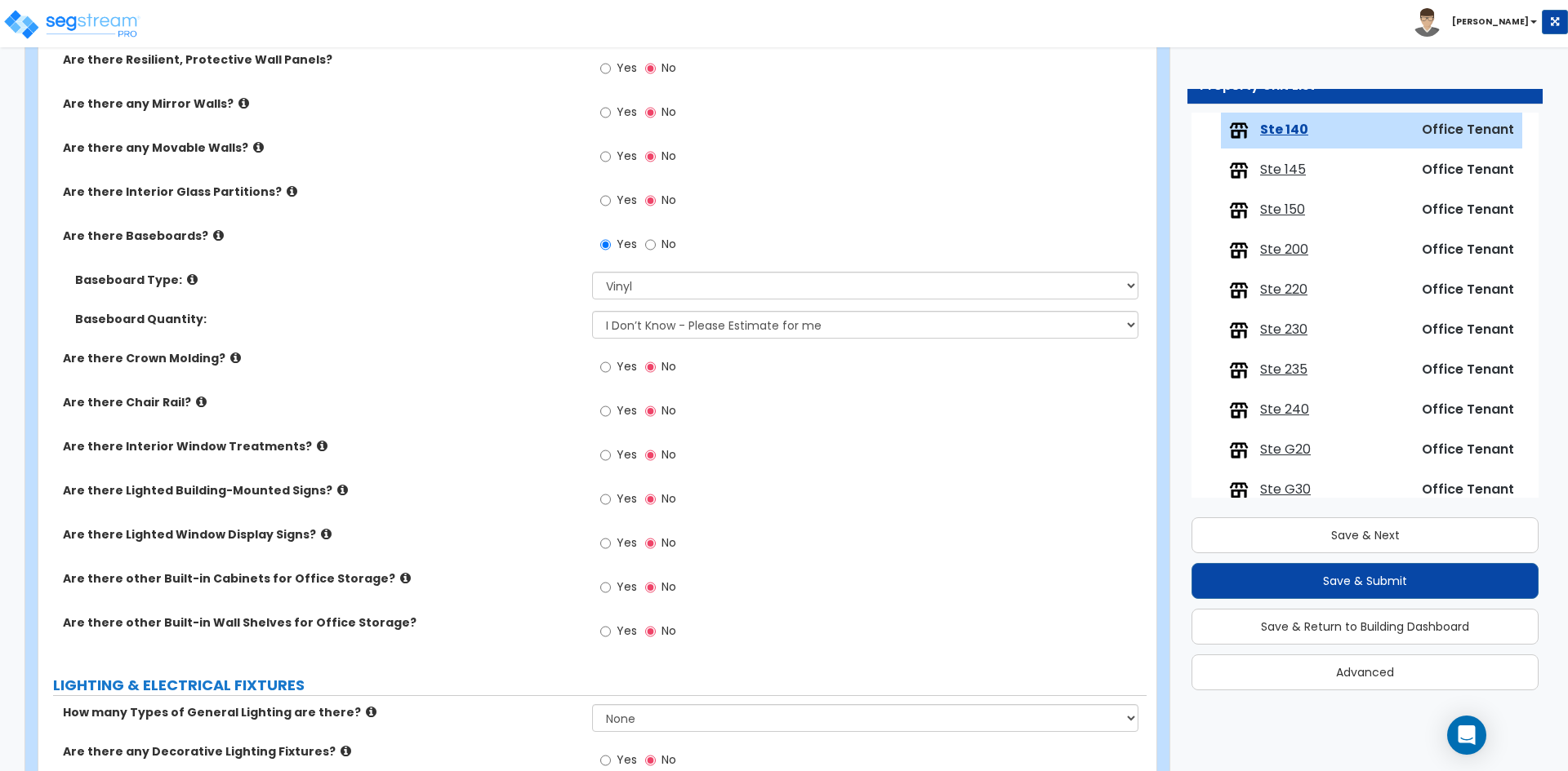
scroll to position [1061, 0]
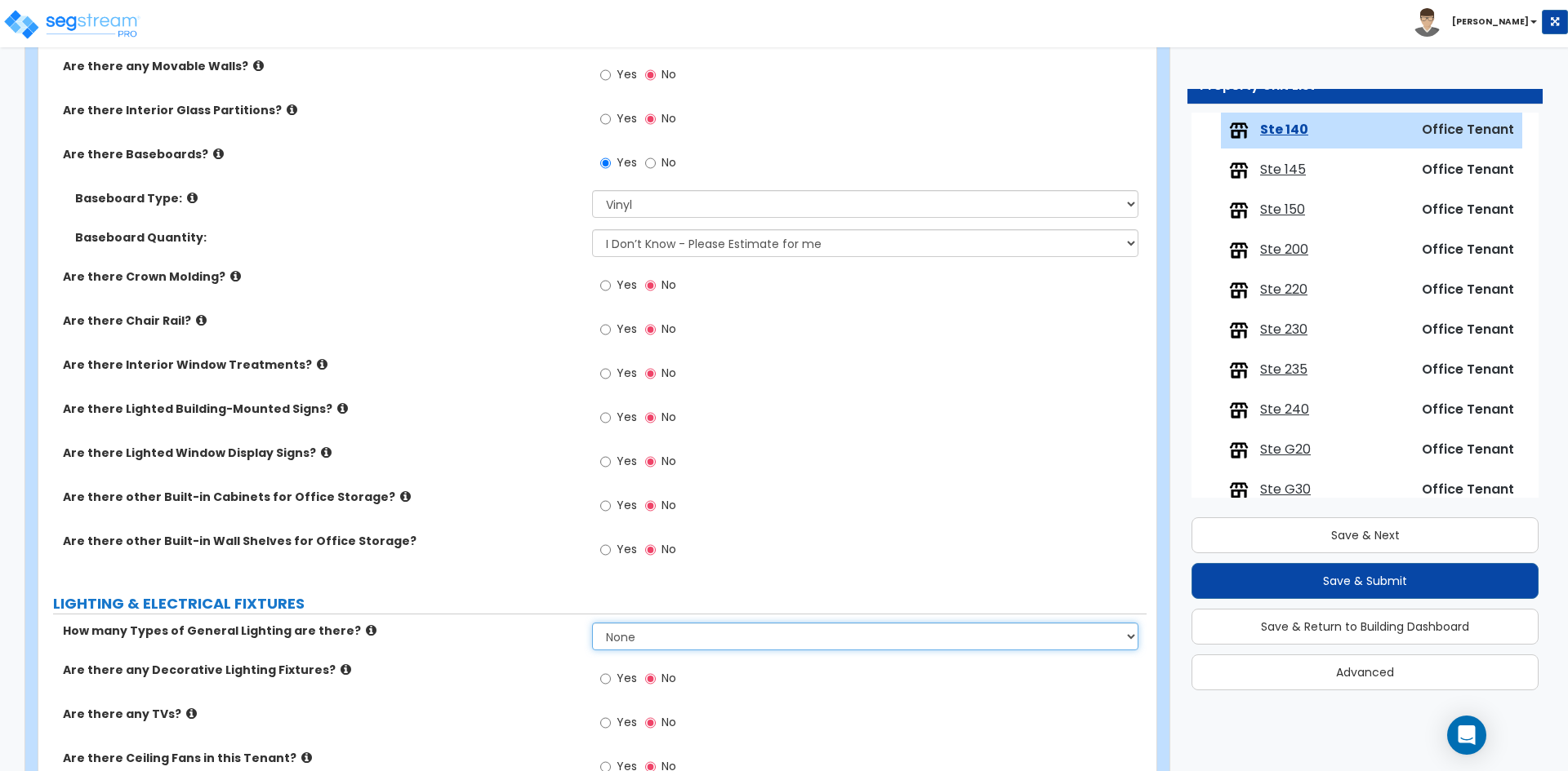
click at [632, 639] on select "None 1 2 3" at bounding box center [865, 636] width 546 height 28
select select "1"
click at [592, 622] on select "None 1 2 3" at bounding box center [865, 636] width 546 height 28
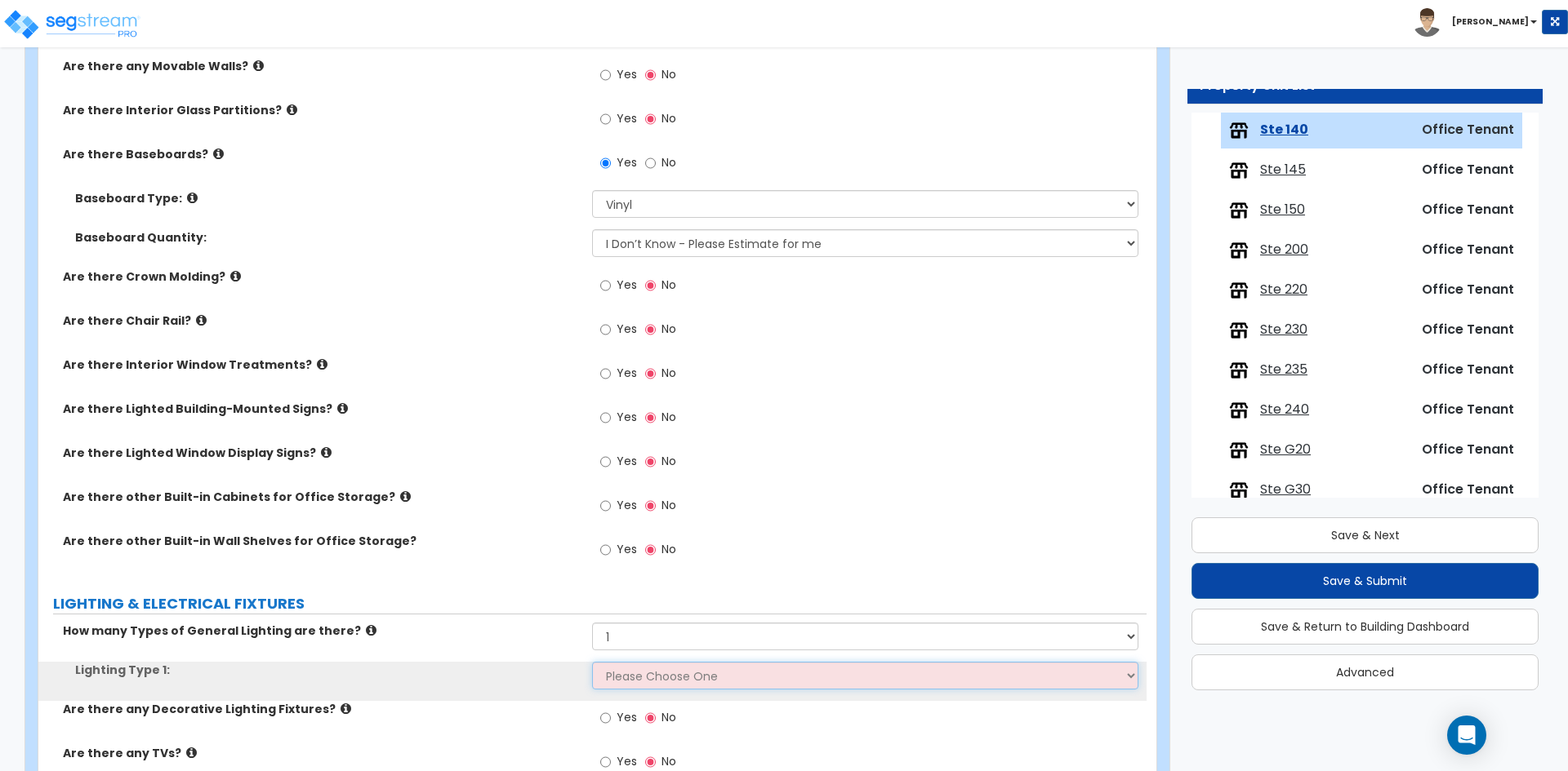
click at [628, 672] on select "Please Choose One LED Surface-Mounted LED Recessed Fluorescent Surface-Mounted …" at bounding box center [865, 676] width 546 height 28
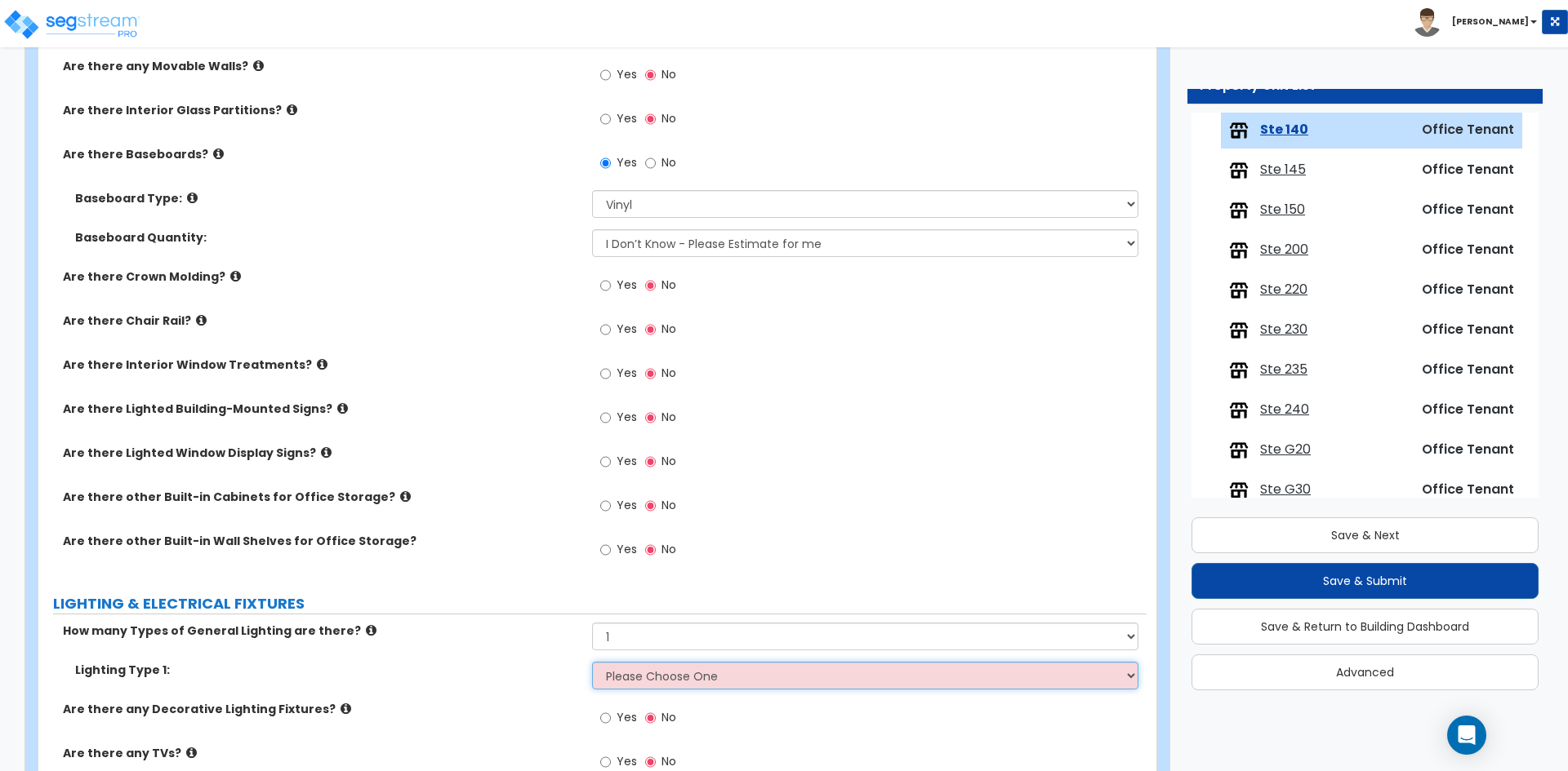
select select "4"
click at [592, 662] on select "Please Choose One LED Surface-Mounted LED Recessed Fluorescent Surface-Mounted …" at bounding box center [865, 676] width 546 height 28
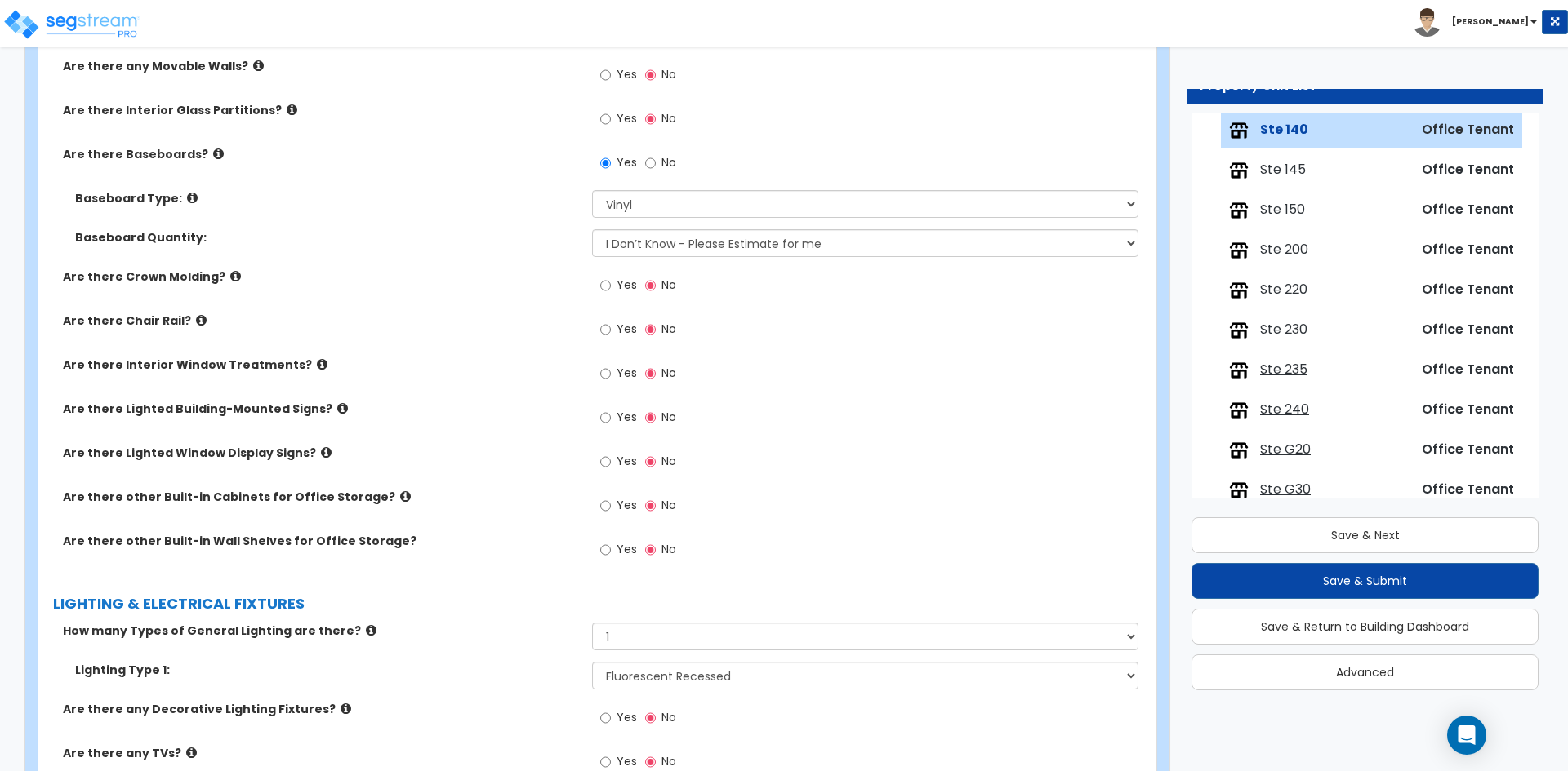
click at [442, 700] on div "Lighting Type 1: Please Choose One LED Surface-Mounted LED Recessed Fluorescent…" at bounding box center [592, 681] width 1108 height 39
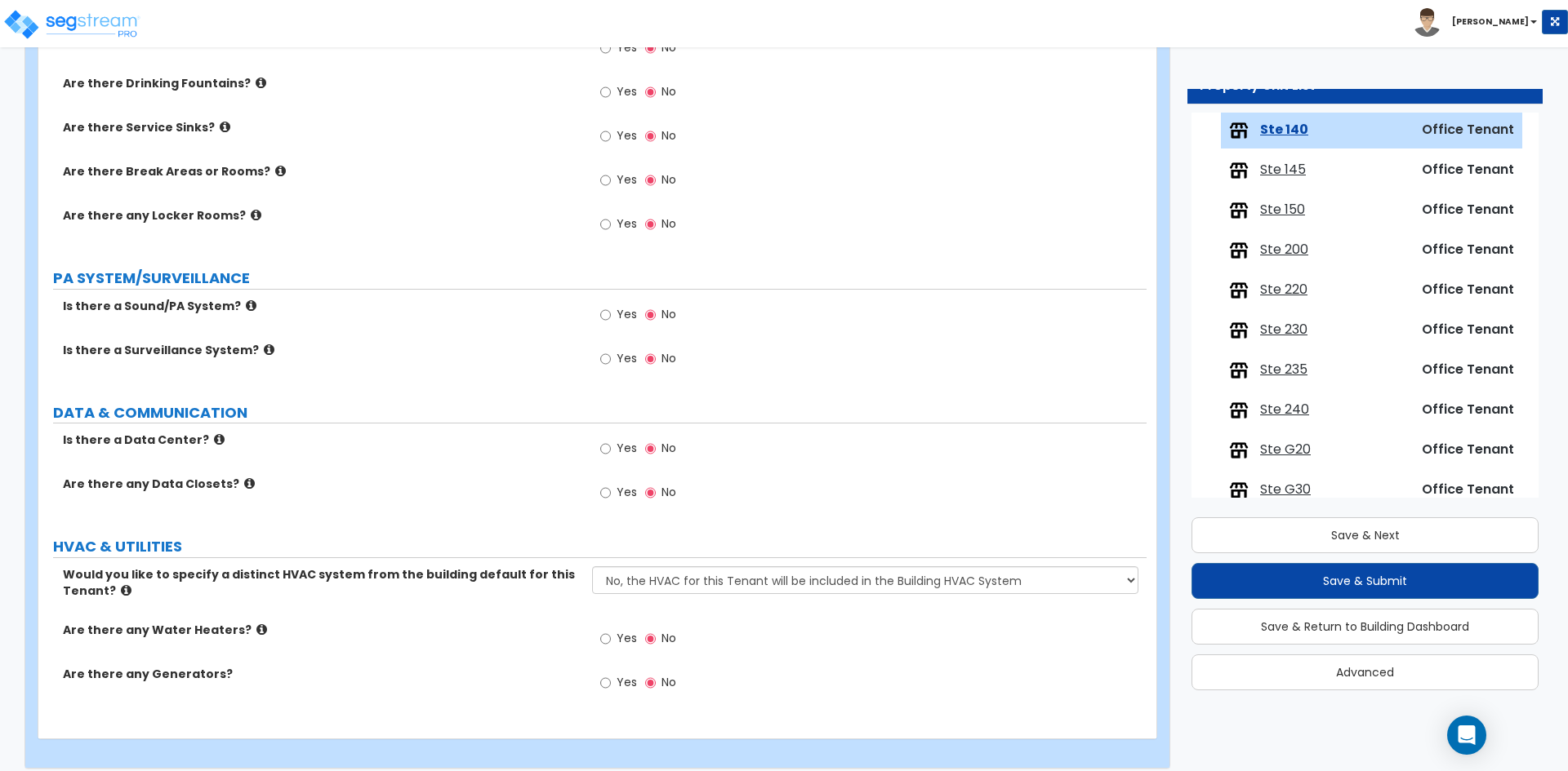
scroll to position [1924, 0]
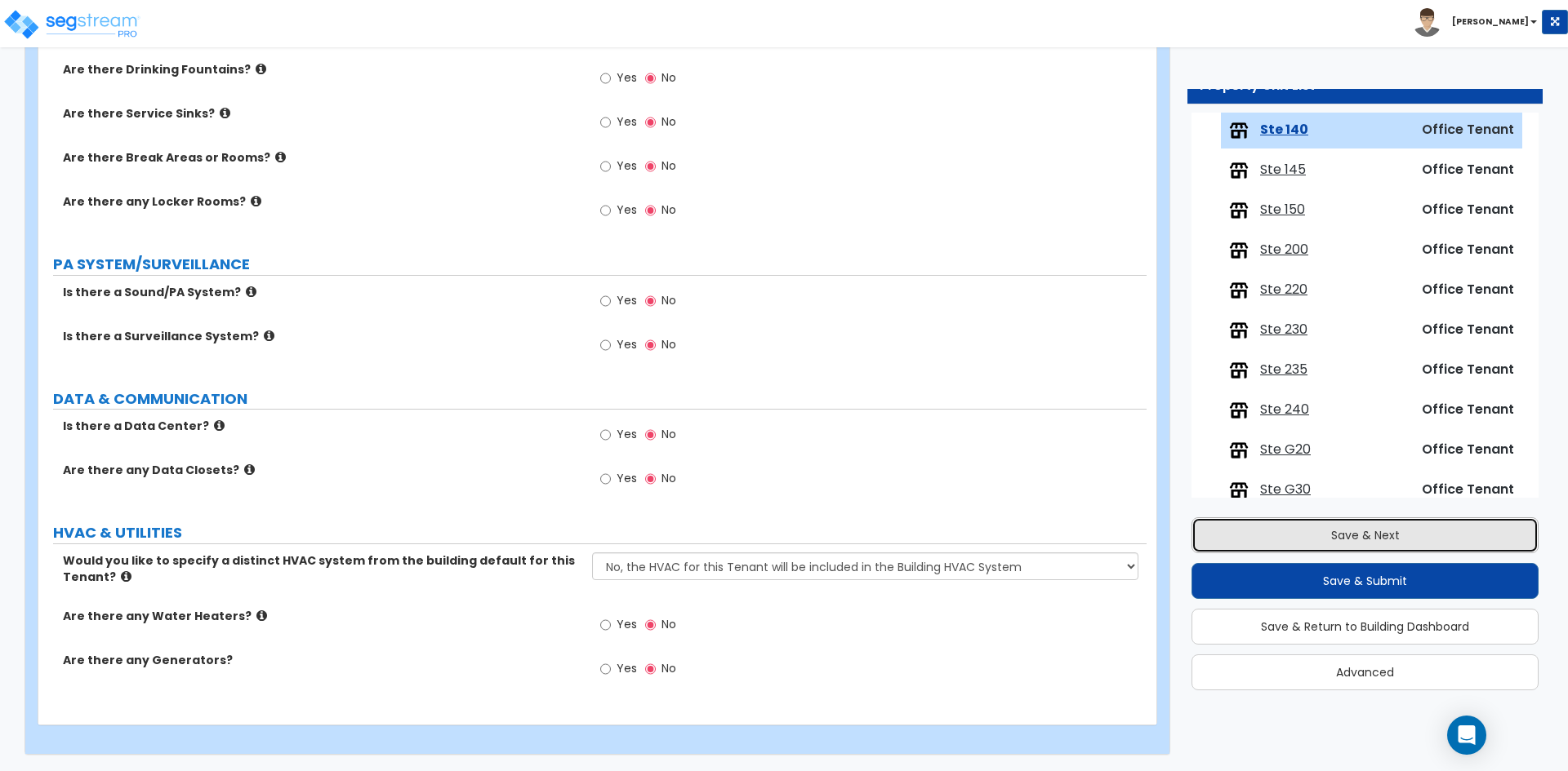
click at [1371, 537] on button "Save & Next" at bounding box center [1364, 535] width 347 height 36
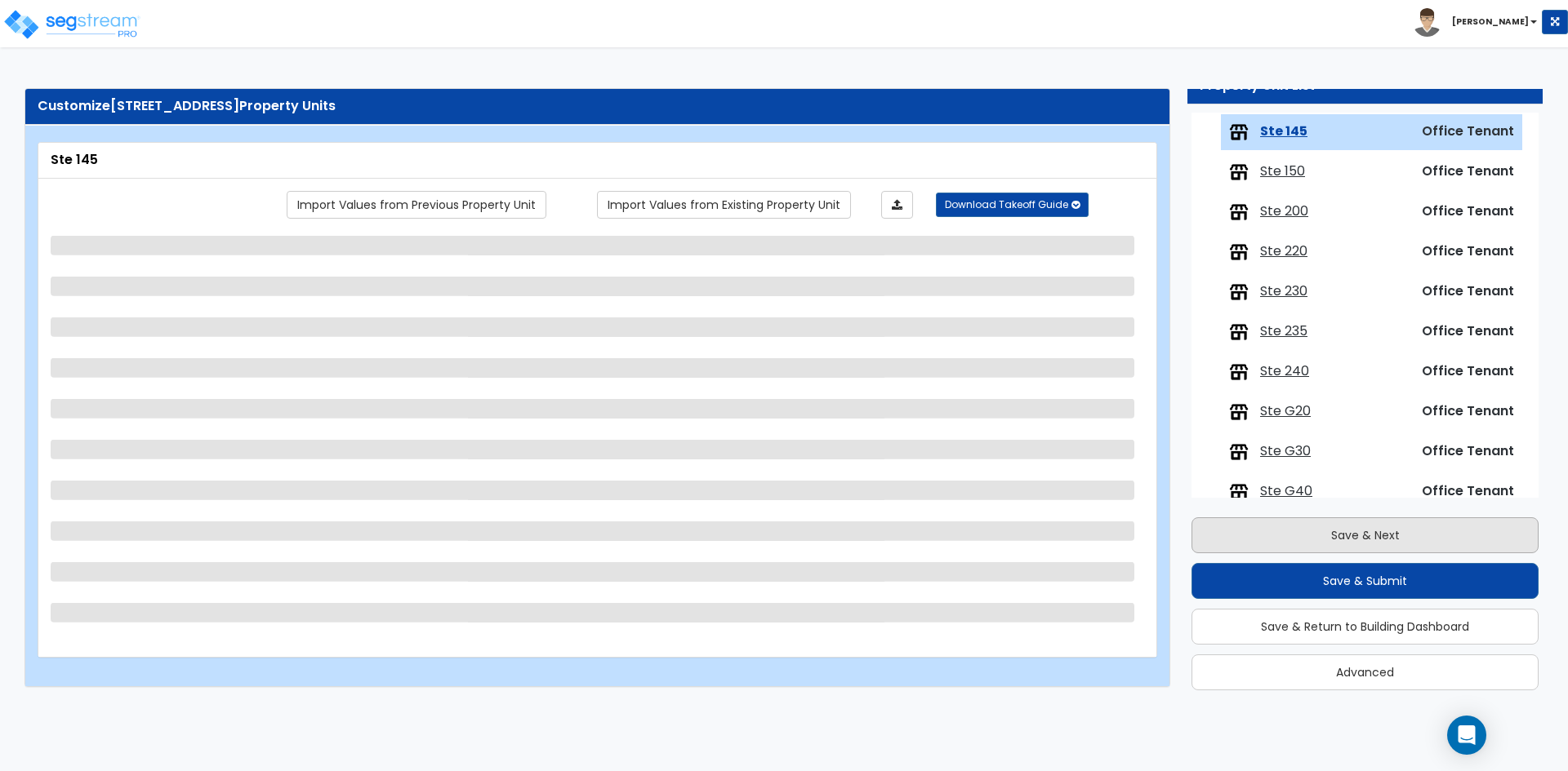
scroll to position [350, 0]
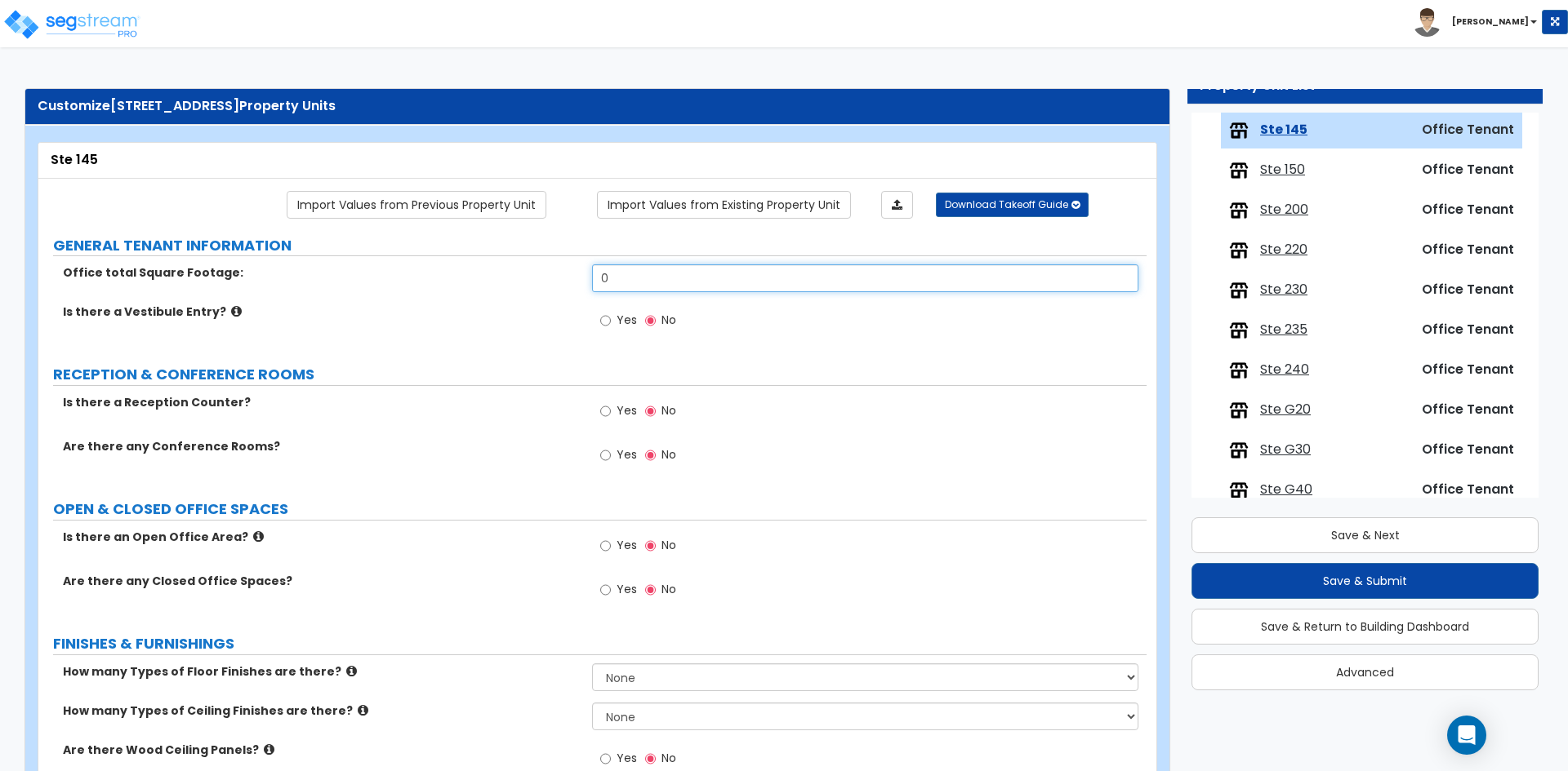
click at [642, 275] on input "0" at bounding box center [865, 278] width 546 height 28
type input "962"
click at [410, 452] on label "Are there any Conference Rooms?" at bounding box center [321, 446] width 517 height 17
click at [611, 544] on label "Yes" at bounding box center [618, 548] width 37 height 28
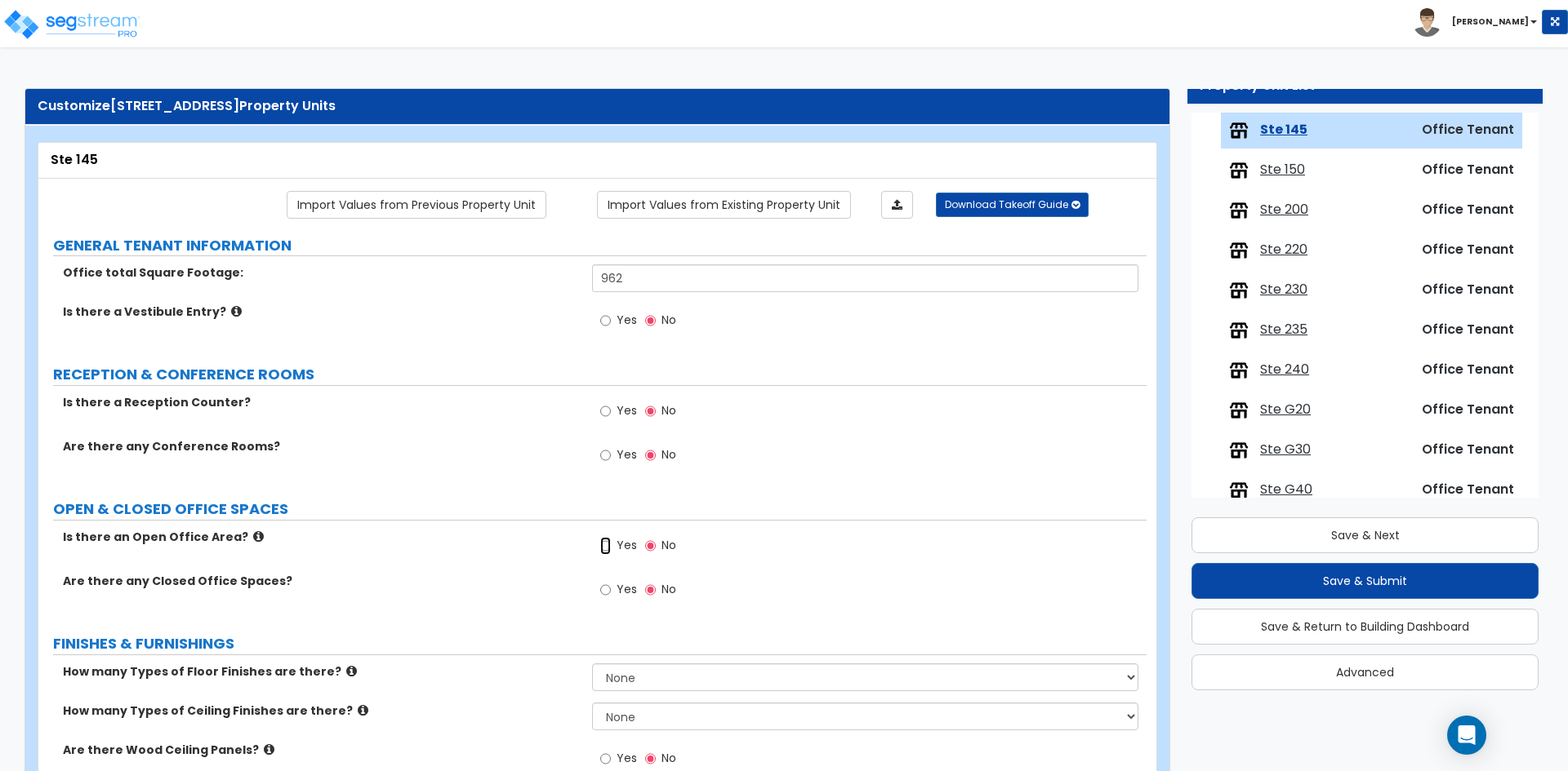
click at [610, 544] on input "Yes" at bounding box center [605, 545] width 10 height 18
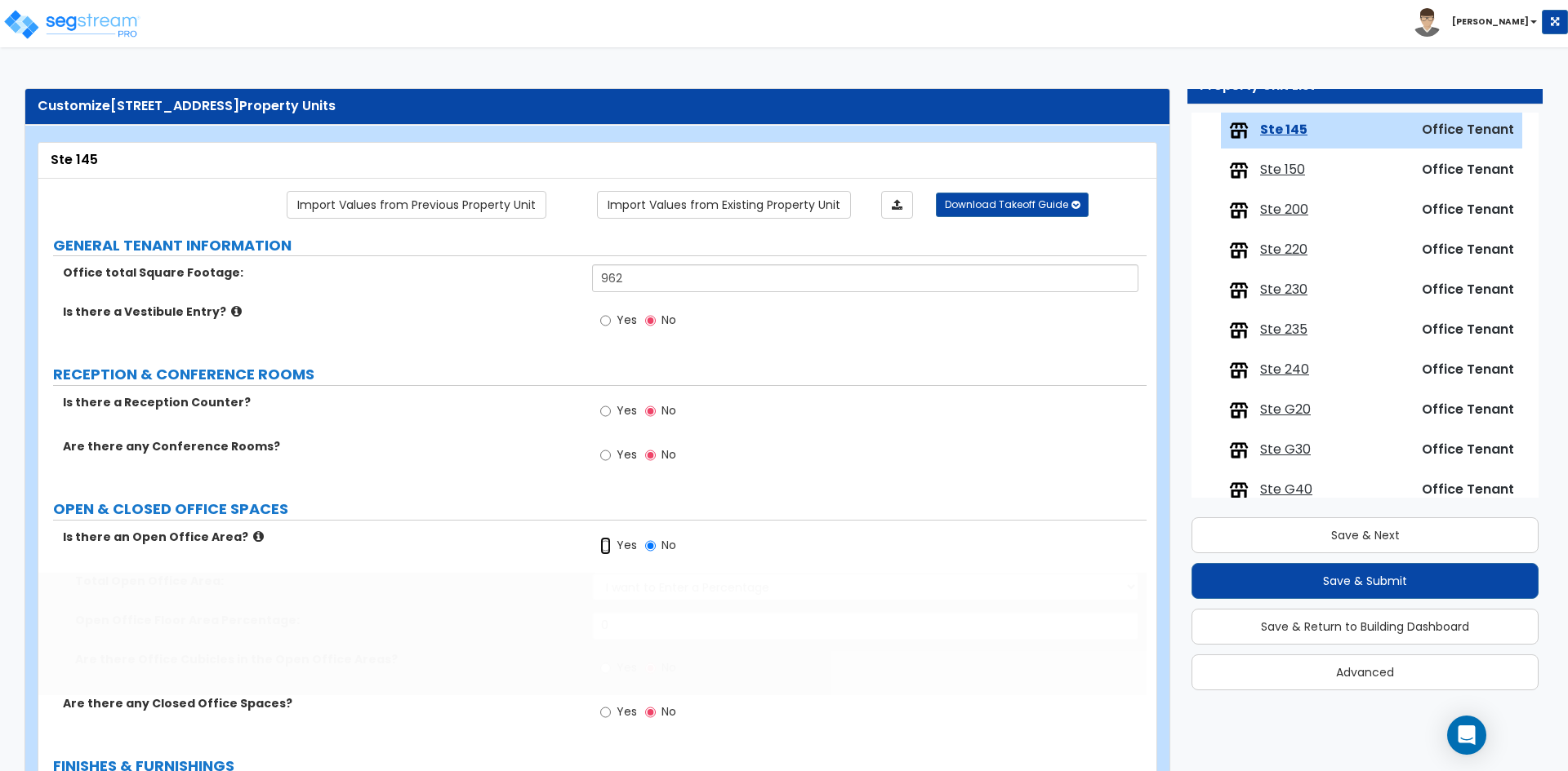
radio input "true"
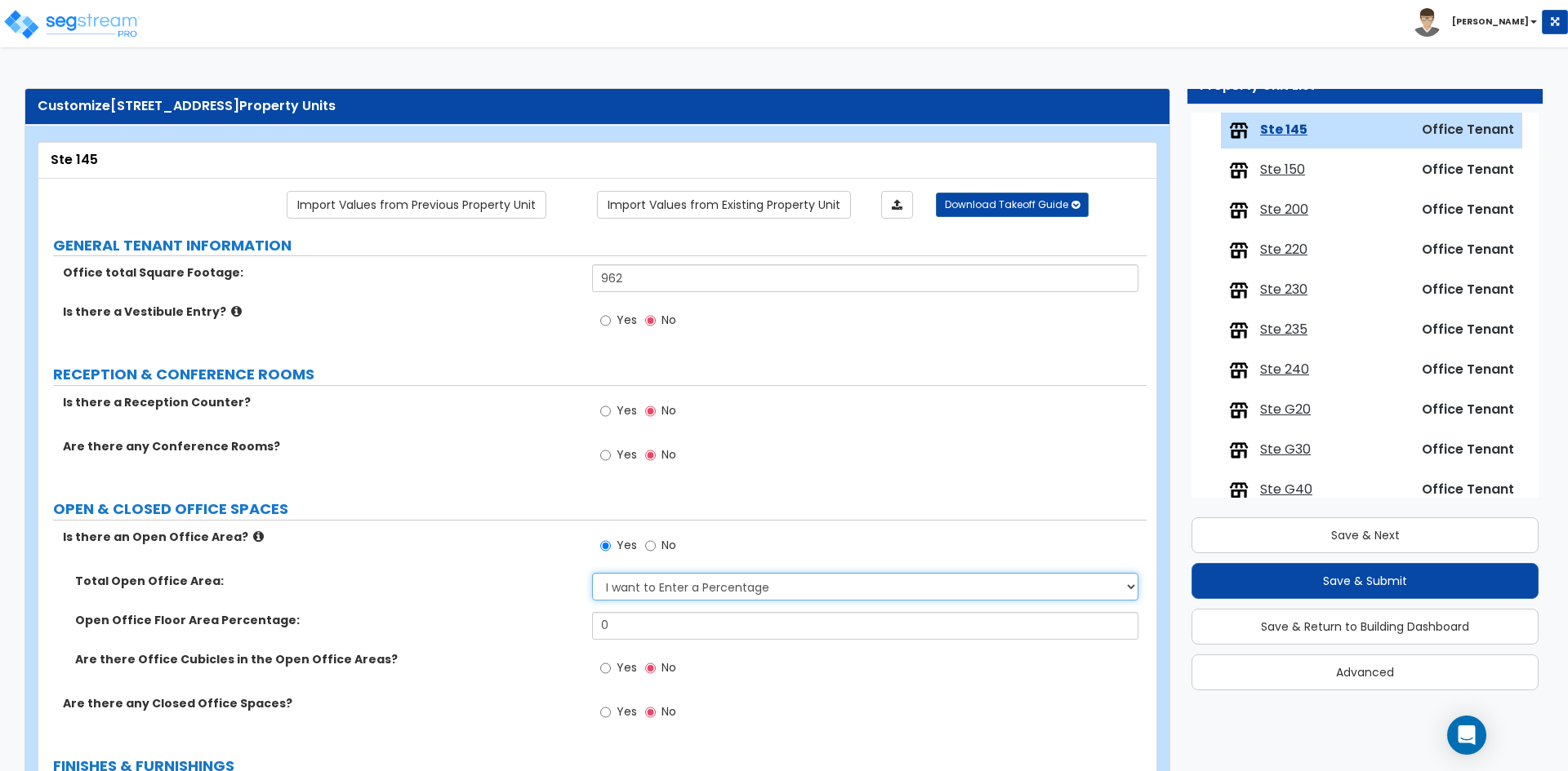
click at [680, 584] on select "I want to Enter a Percentage I want to Enter the Square Footage" at bounding box center [865, 587] width 546 height 28
select select "1"
click at [592, 573] on select "I want to Enter a Percentage I want to Enter the Square Footage" at bounding box center [865, 587] width 546 height 28
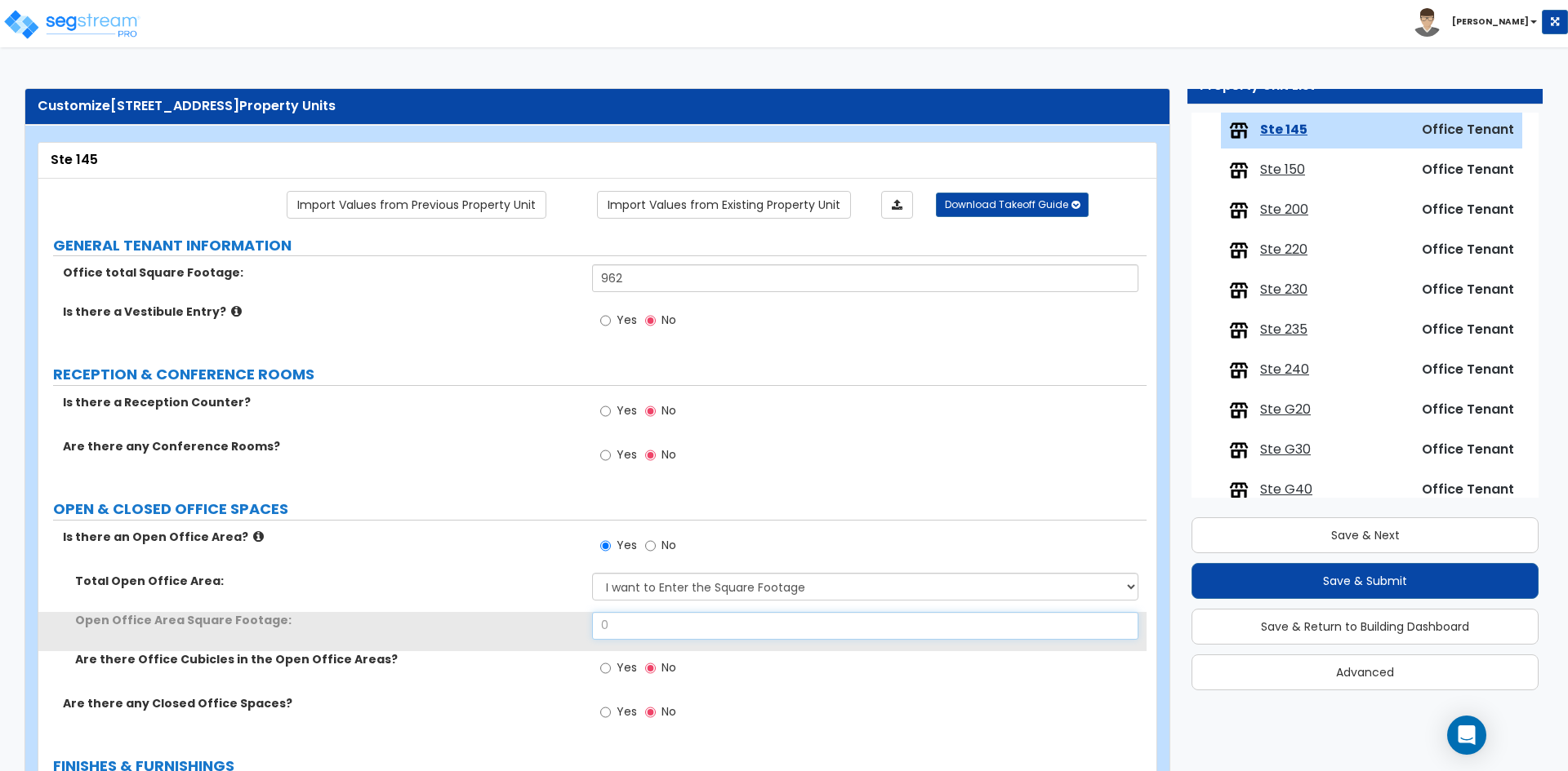
click at [645, 627] on input "0" at bounding box center [865, 626] width 546 height 28
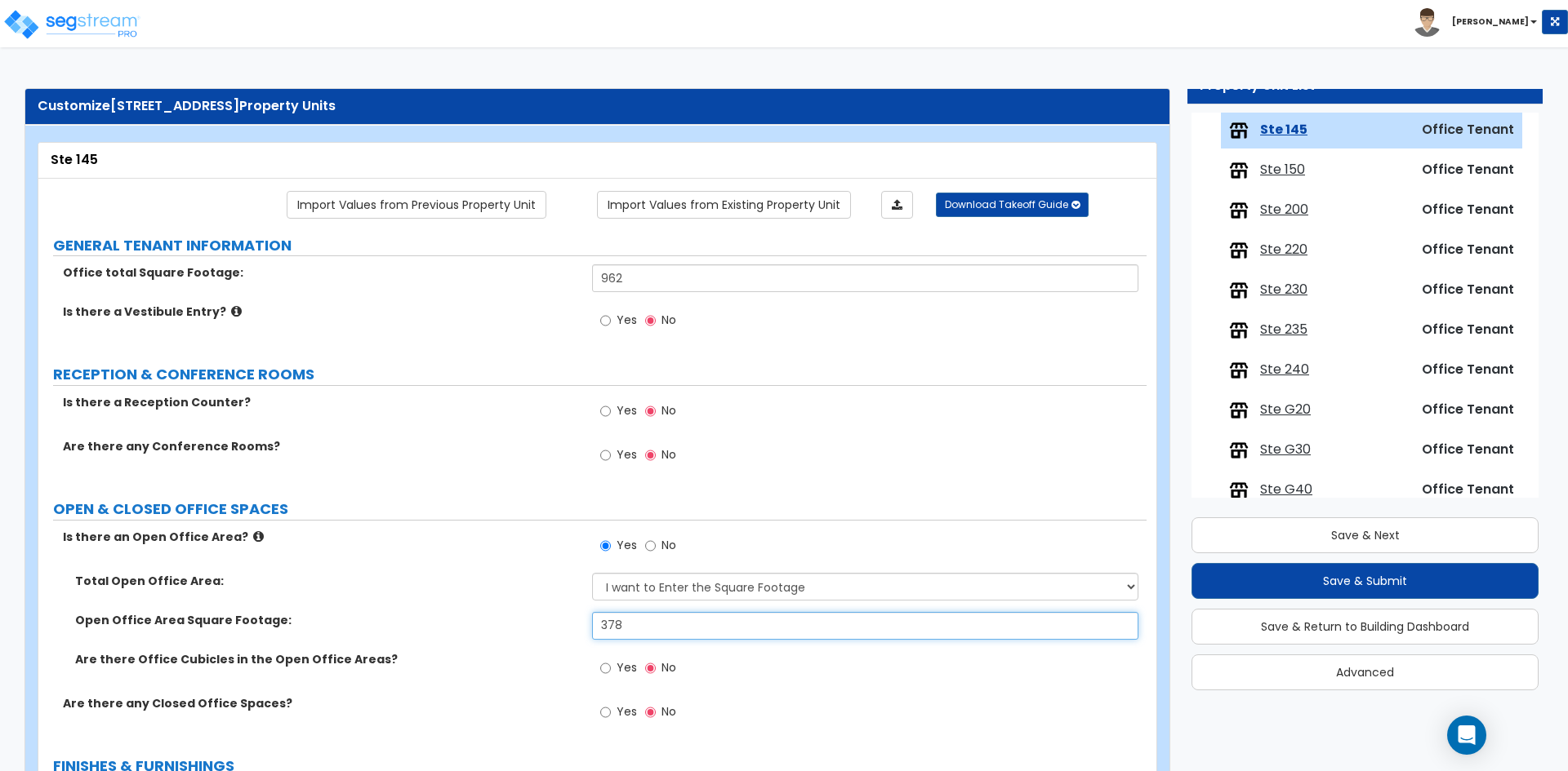
type input "378"
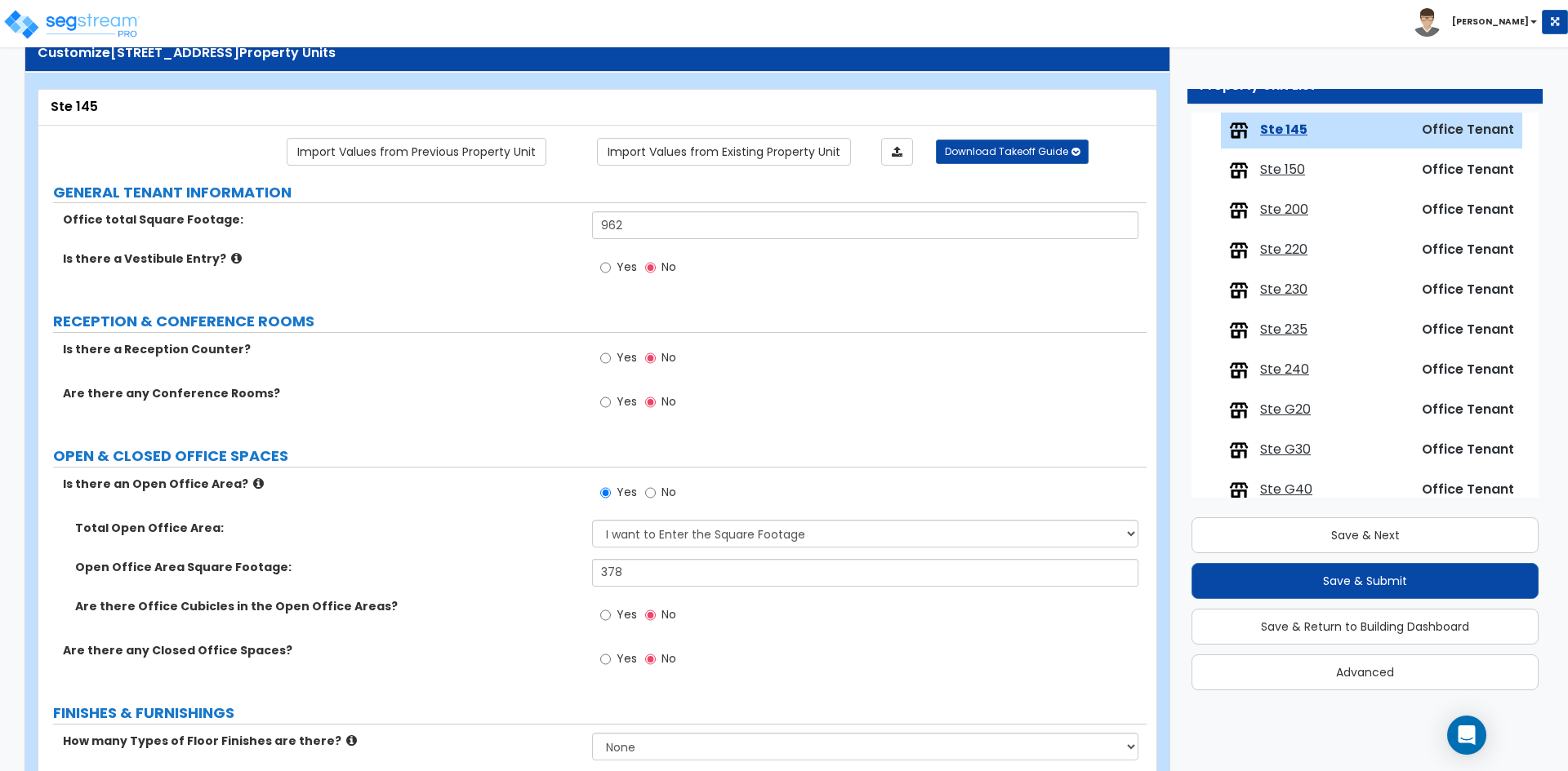
scroll to position [81, 0]
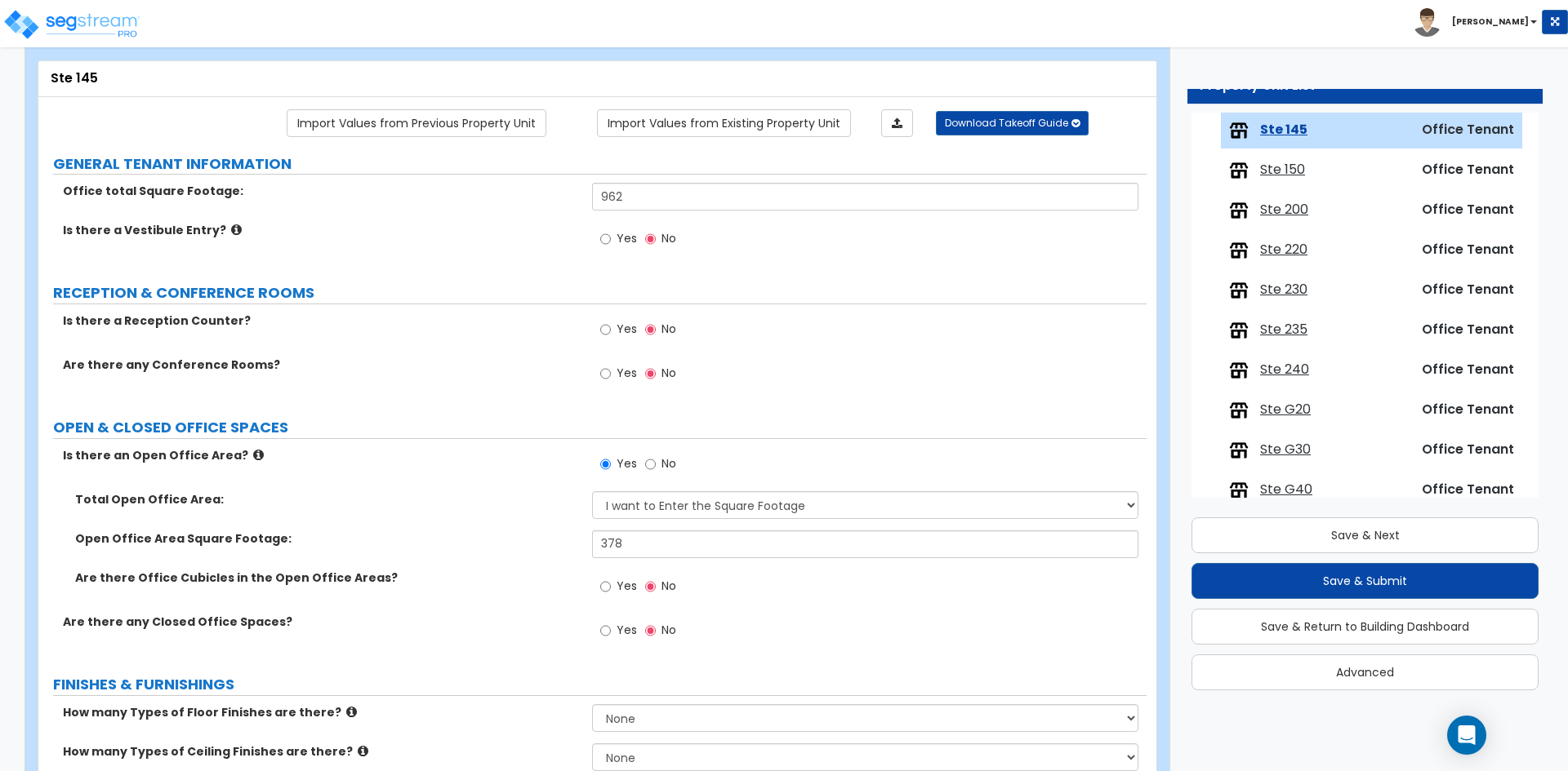
click at [621, 629] on span "Yes" at bounding box center [626, 629] width 20 height 17
click at [610, 629] on input "Yes" at bounding box center [605, 630] width 10 height 18
radio input "true"
select select "1"
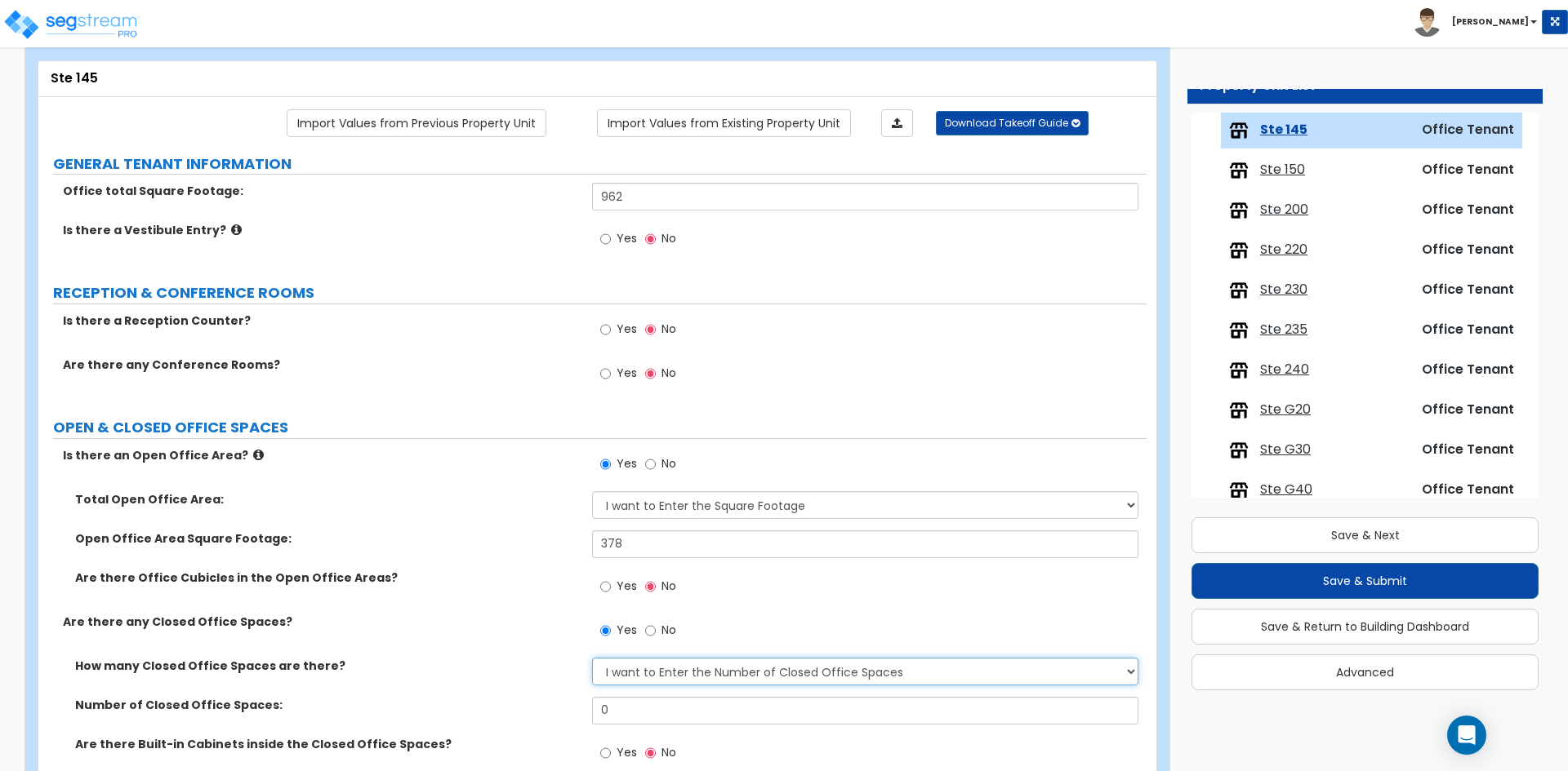
click at [639, 663] on select "I Don’t Know - Please Estimate for me I want to Enter the Number of Closed Offi…" at bounding box center [865, 672] width 546 height 28
click at [621, 720] on input "0" at bounding box center [865, 711] width 546 height 28
type input "3"
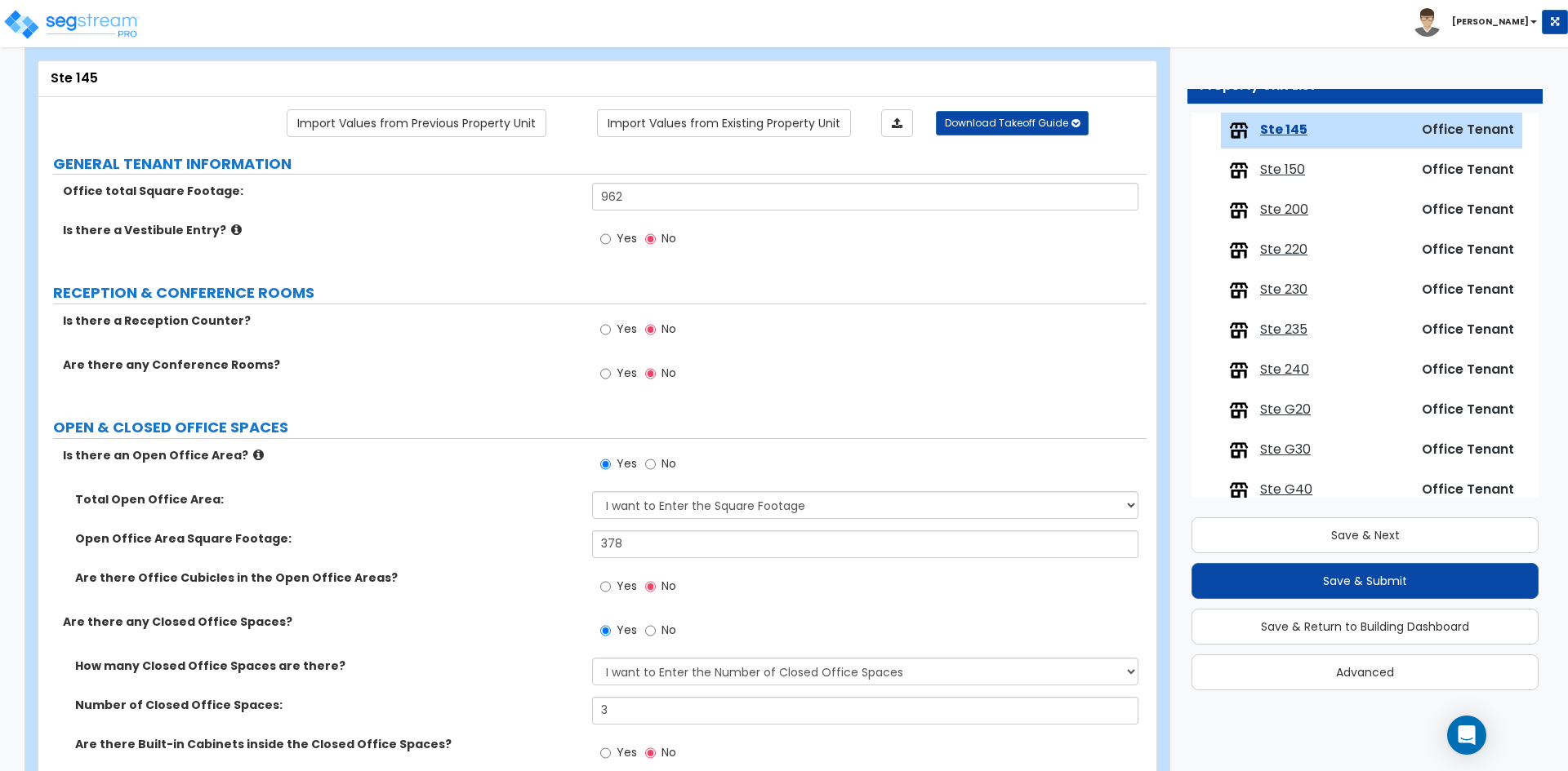
click at [398, 629] on label "Are there any Closed Office Spaces?" at bounding box center [321, 622] width 517 height 17
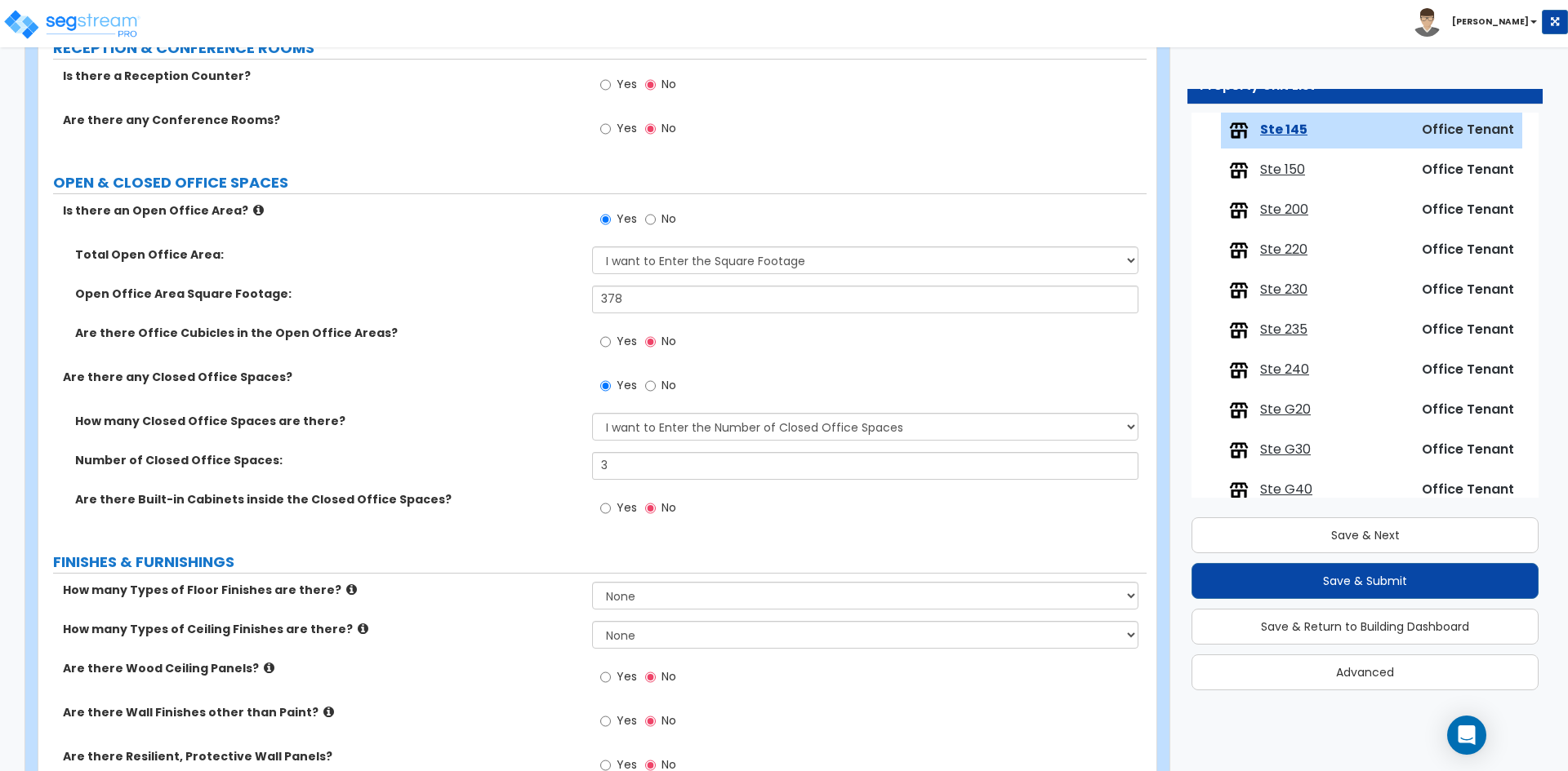
scroll to position [408, 0]
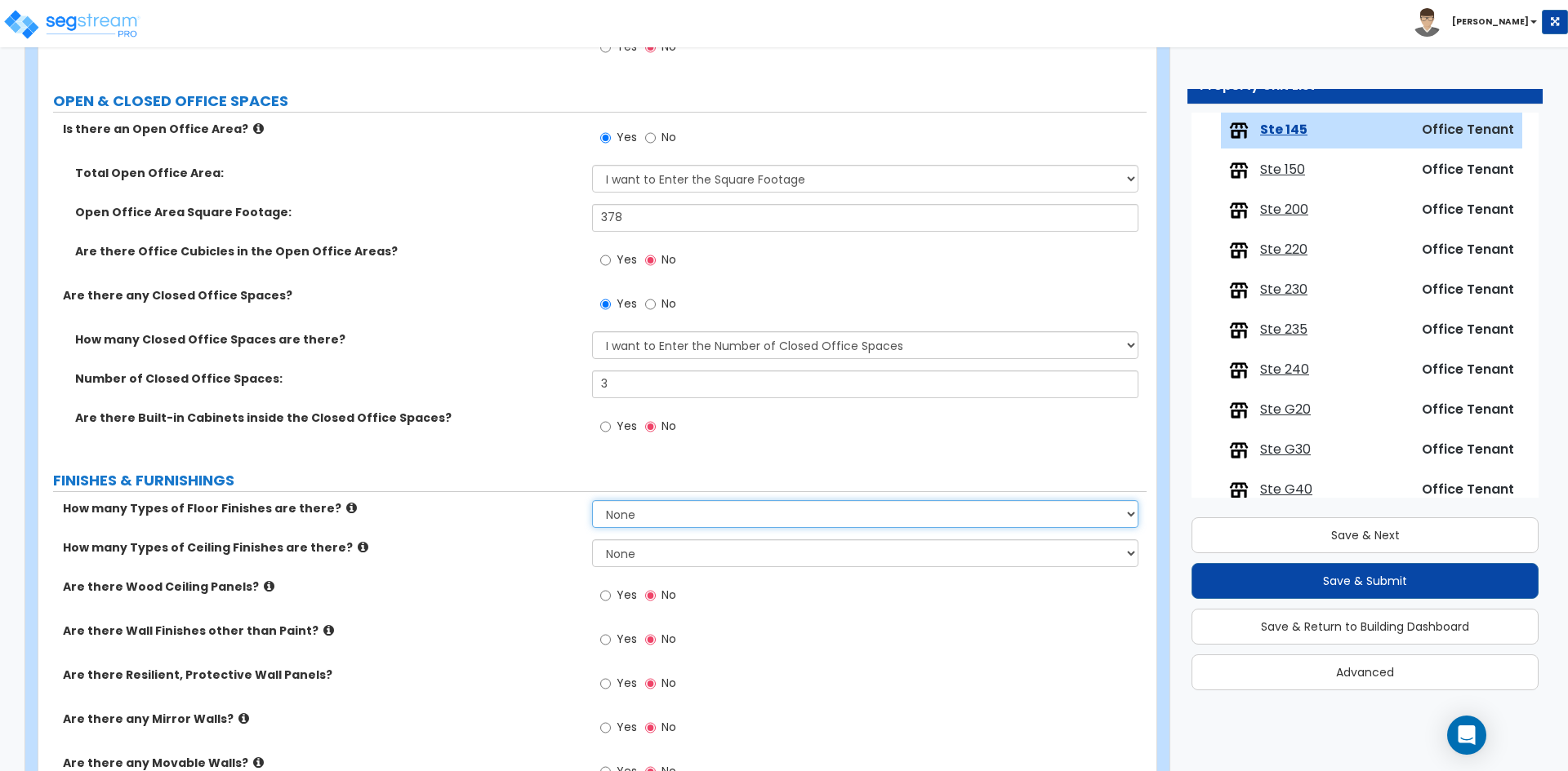
click at [621, 523] on select "None 1 2 3 4" at bounding box center [865, 514] width 546 height 28
select select "1"
click at [592, 500] on select "None 1 2 3 4" at bounding box center [865, 514] width 546 height 28
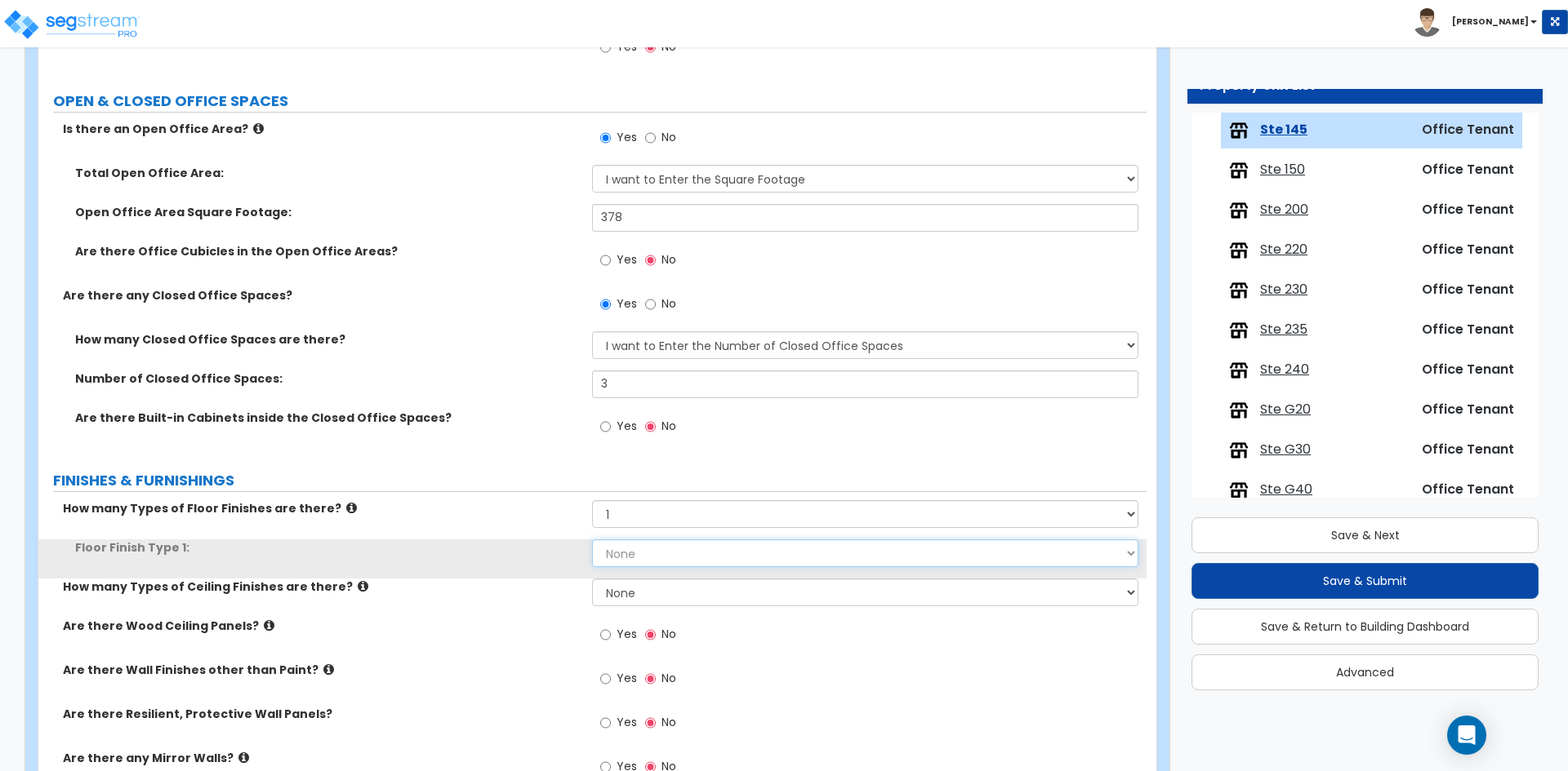
click at [638, 557] on select "None Tile Flooring Marble Flooring Hardwood Flooring Resilient Laminate Floorin…" at bounding box center [865, 553] width 546 height 28
select select "7"
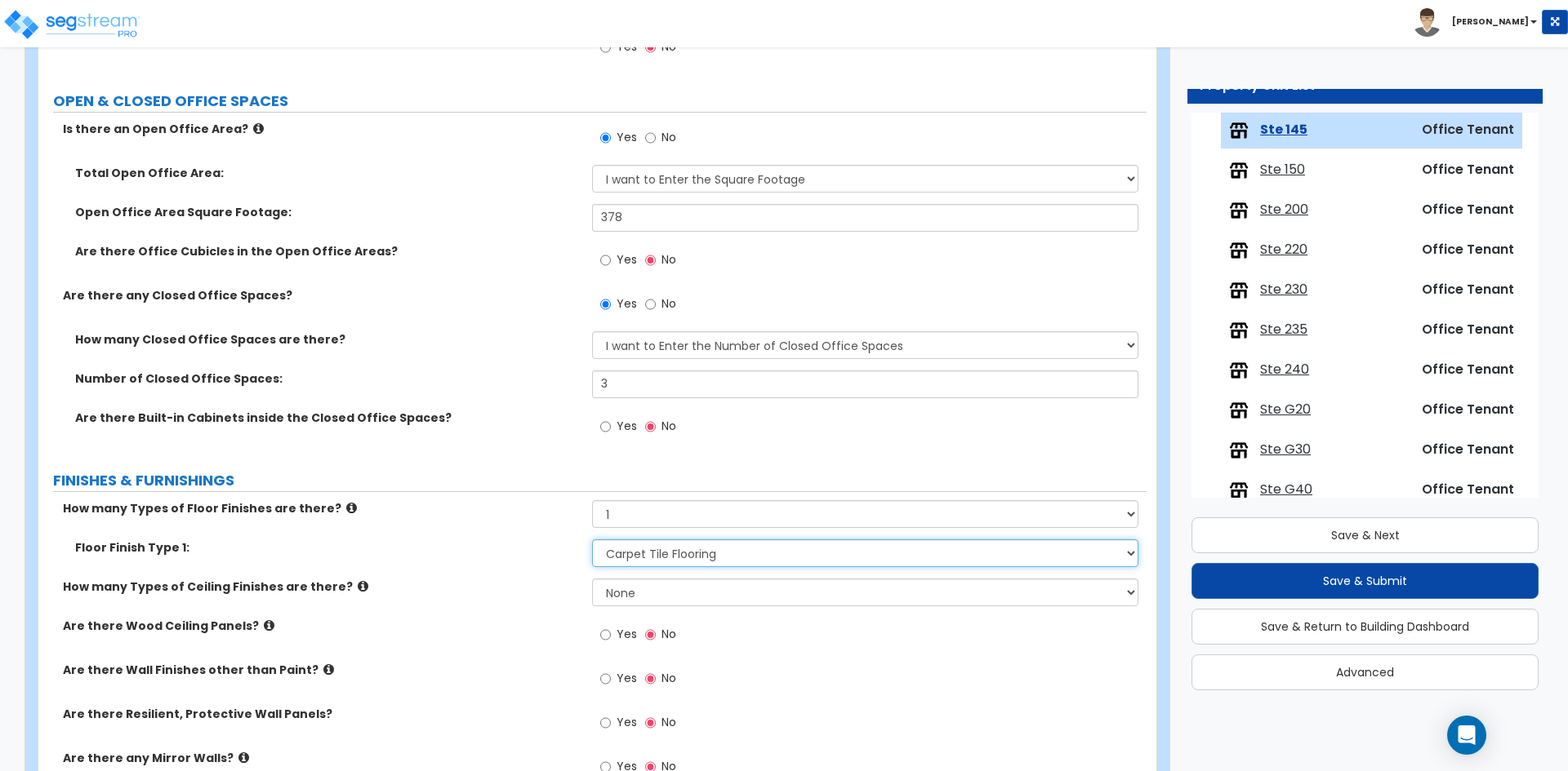
click at [592, 539] on select "None Tile Flooring Marble Flooring Hardwood Flooring Resilient Laminate Floorin…" at bounding box center [865, 553] width 546 height 28
click at [630, 596] on select "None 1 2 3" at bounding box center [865, 593] width 546 height 28
select select "1"
click at [592, 579] on select "None 1 2 3" at bounding box center [865, 593] width 546 height 28
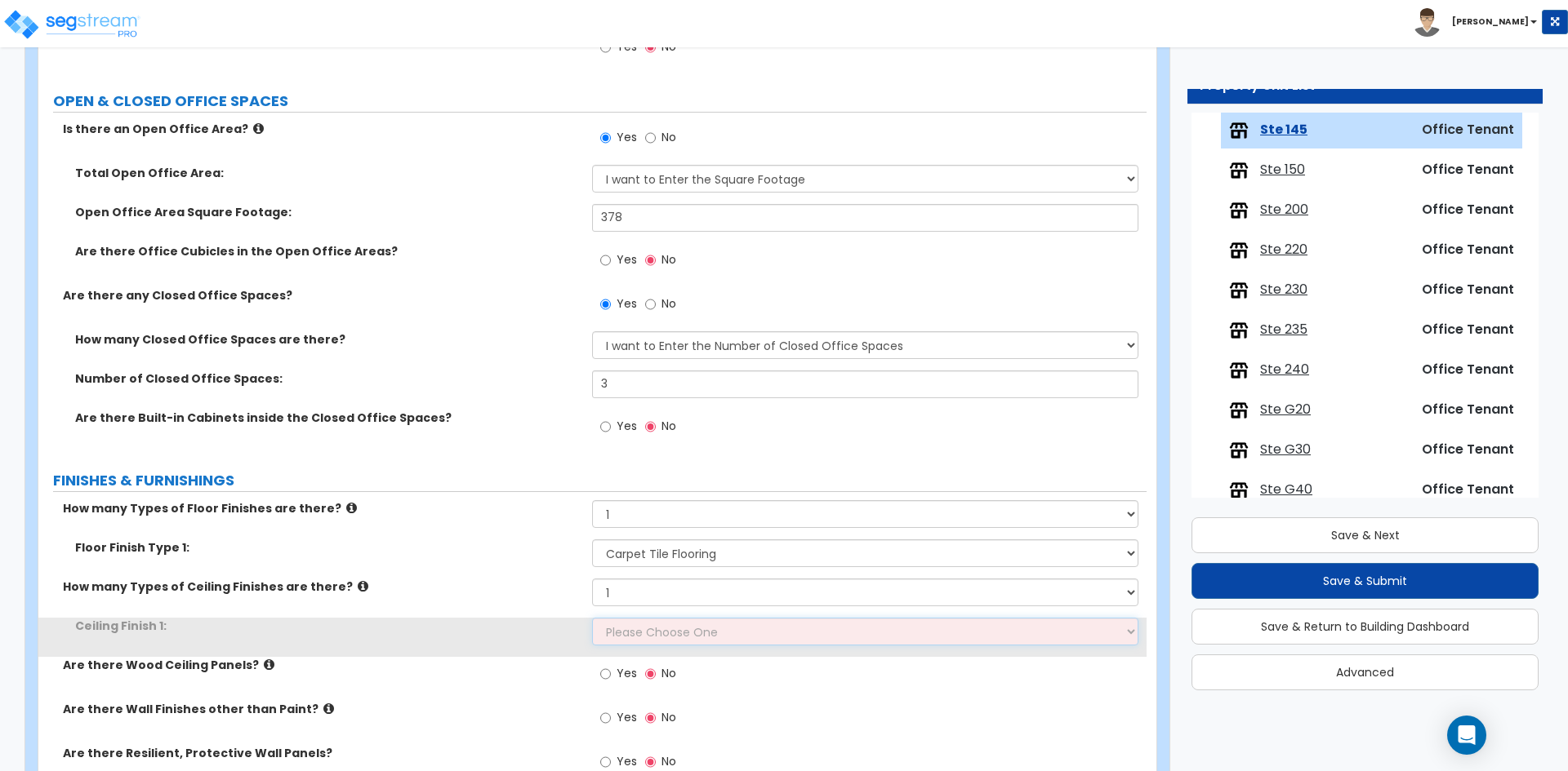
click at [632, 622] on select "Please Choose One Drop Ceiling Open Ceiling Drywall Ceiling" at bounding box center [865, 632] width 546 height 28
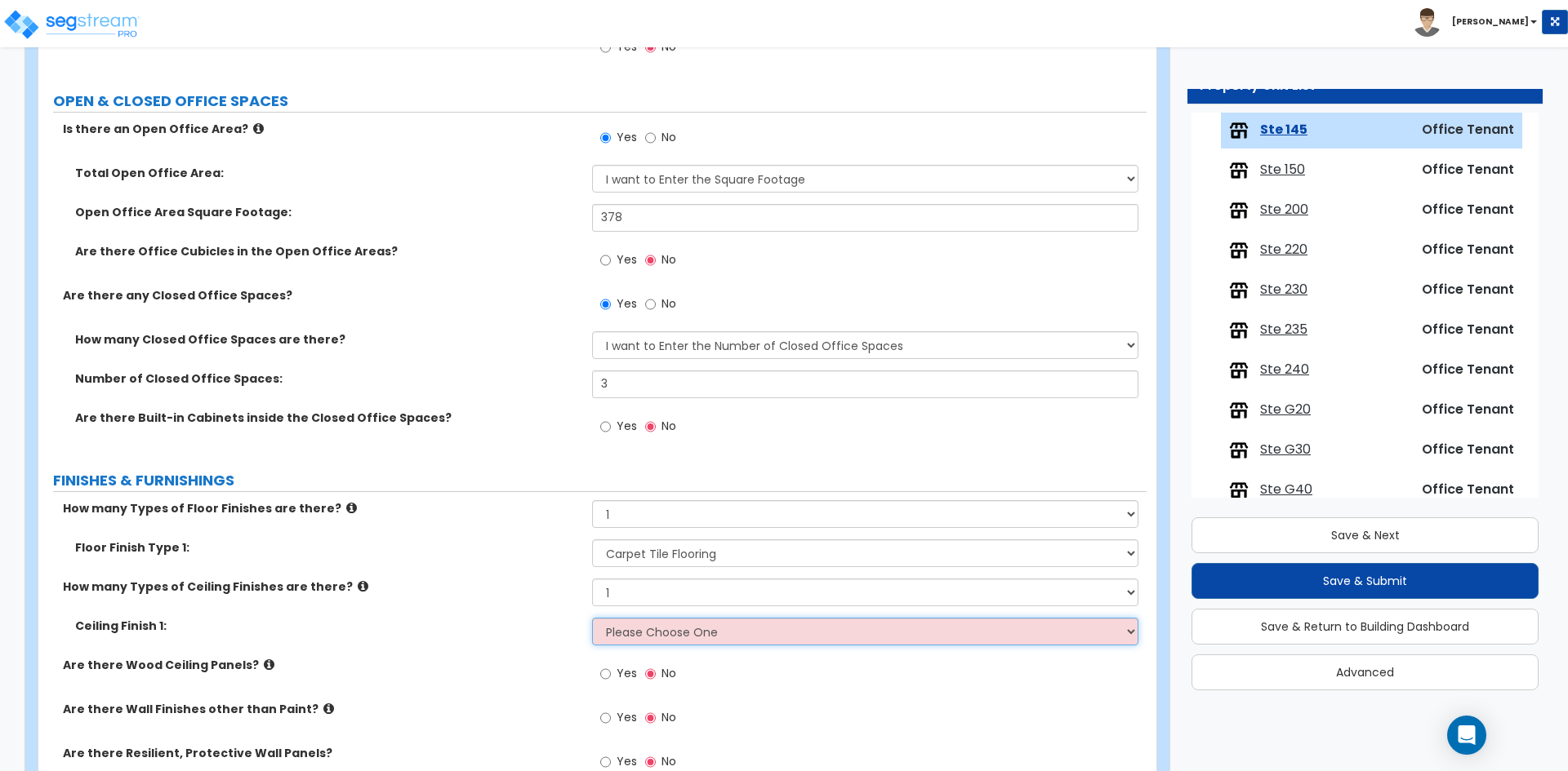
select select "1"
click at [592, 618] on select "Please Choose One Drop Ceiling Open Ceiling Drywall Ceiling" at bounding box center [865, 632] width 546 height 28
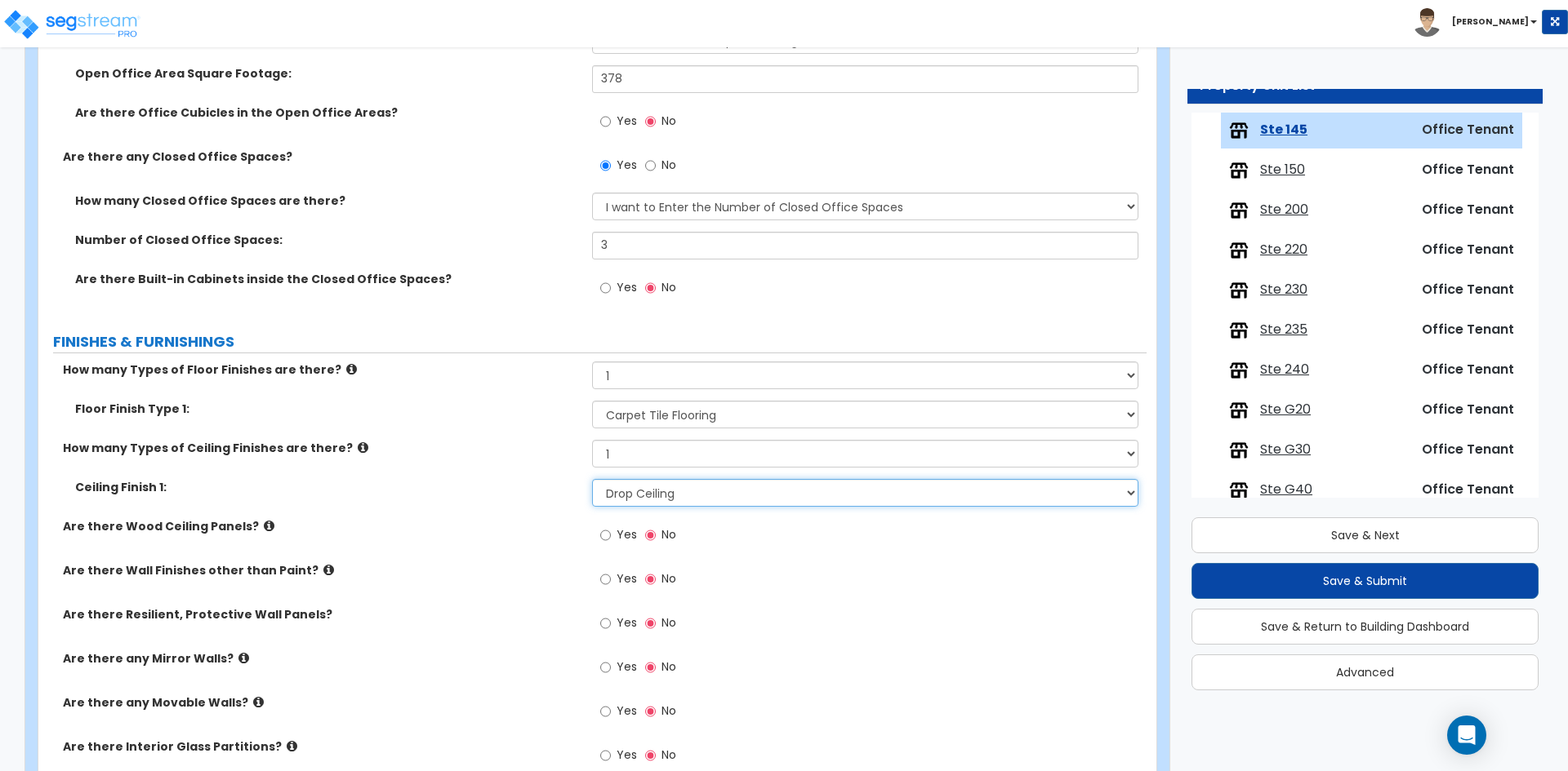
scroll to position [572, 0]
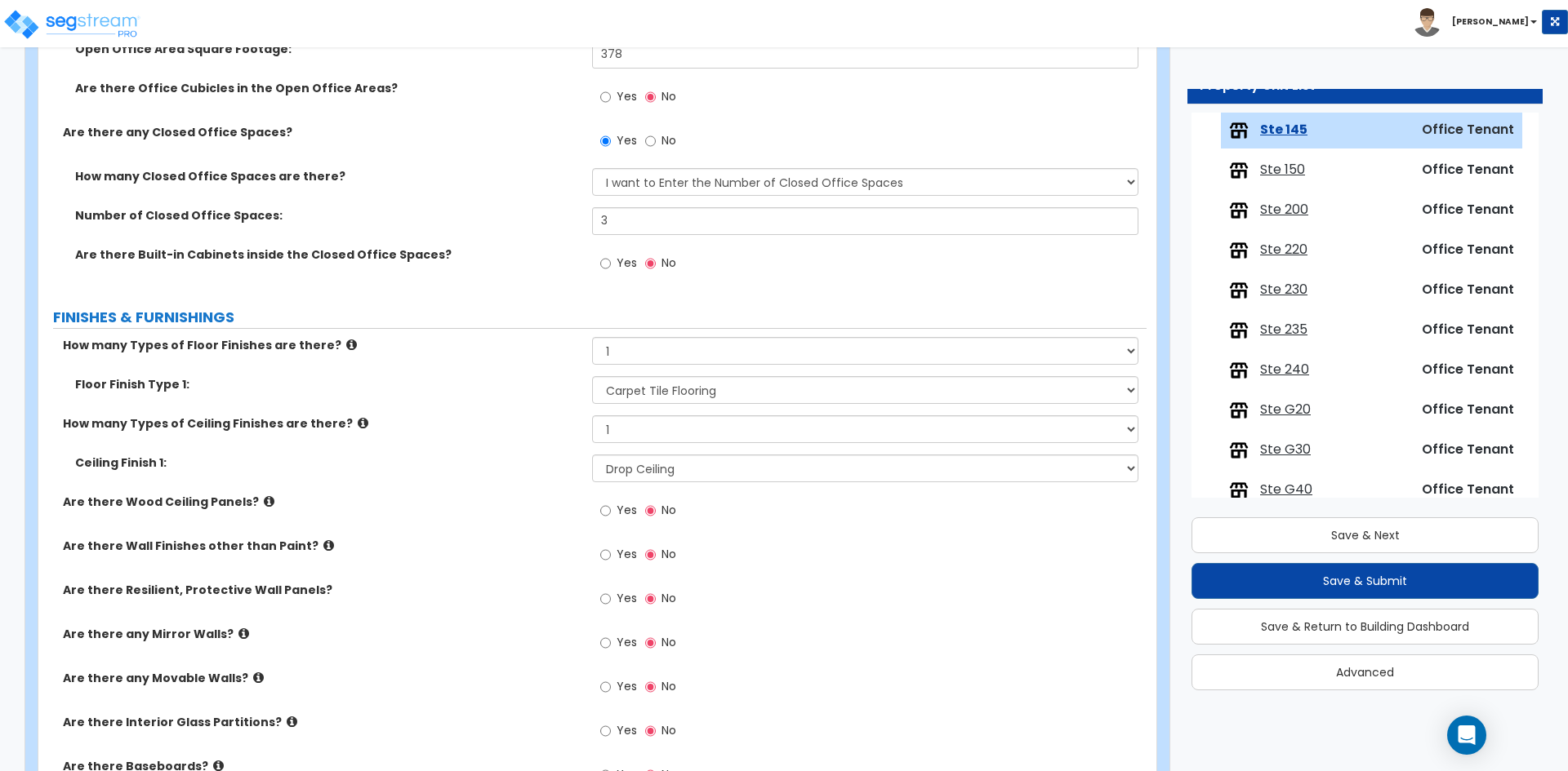
click at [566, 458] on label "Ceiling Finish 1:" at bounding box center [327, 462] width 505 height 17
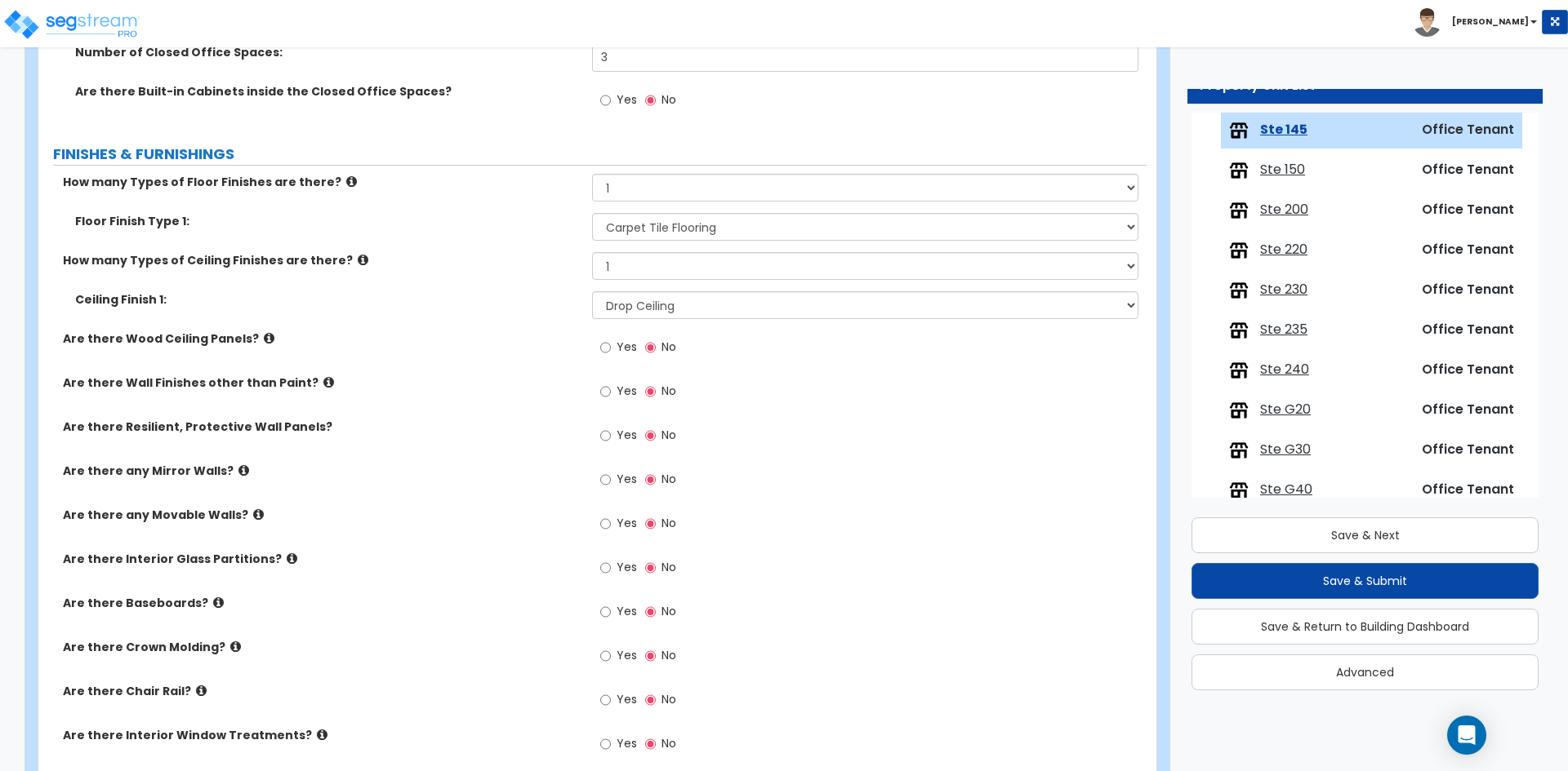
scroll to position [816, 0]
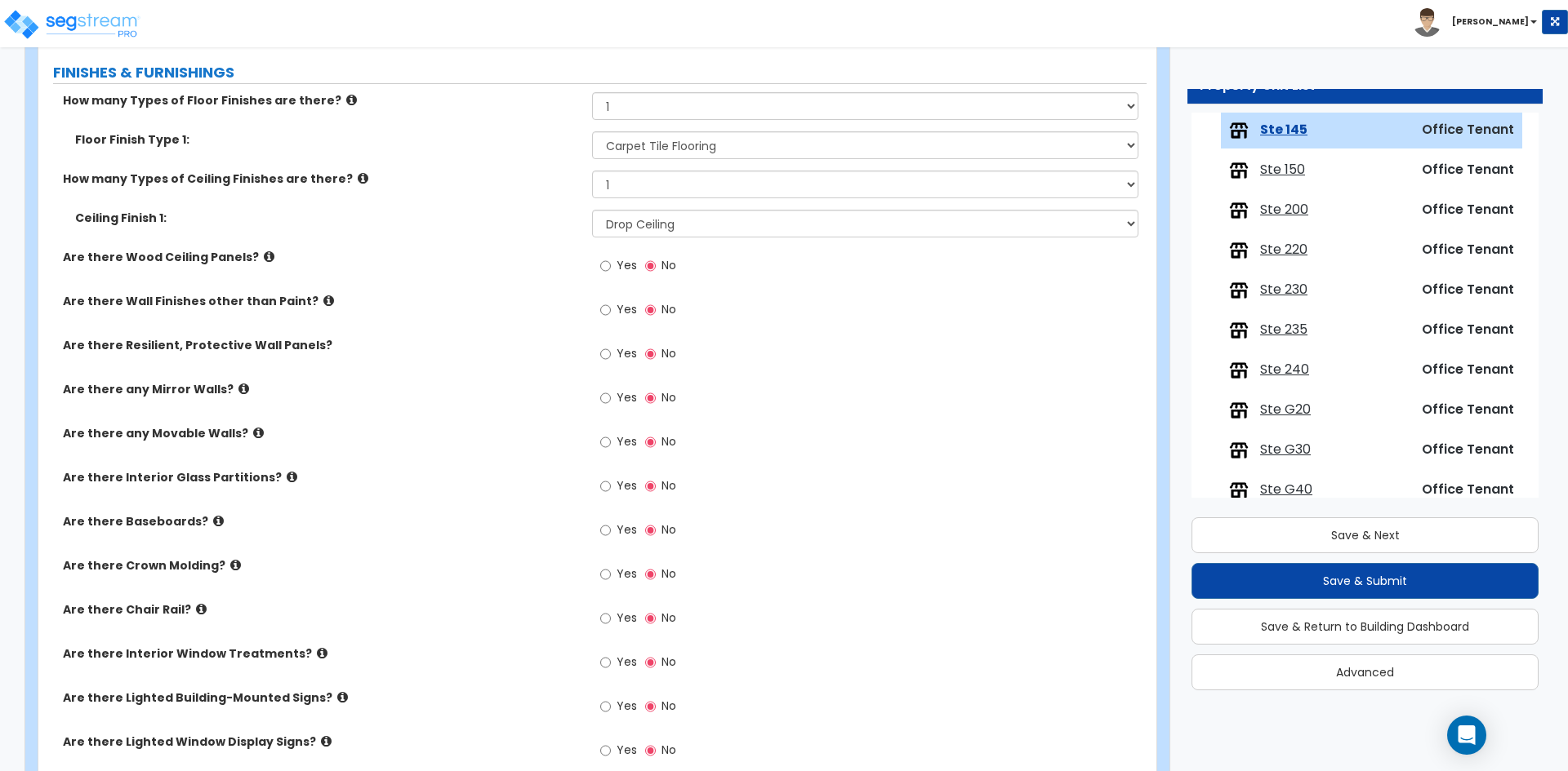
click at [621, 526] on span "Yes" at bounding box center [626, 530] width 20 height 17
click at [610, 526] on input "Yes" at bounding box center [605, 531] width 10 height 18
radio input "true"
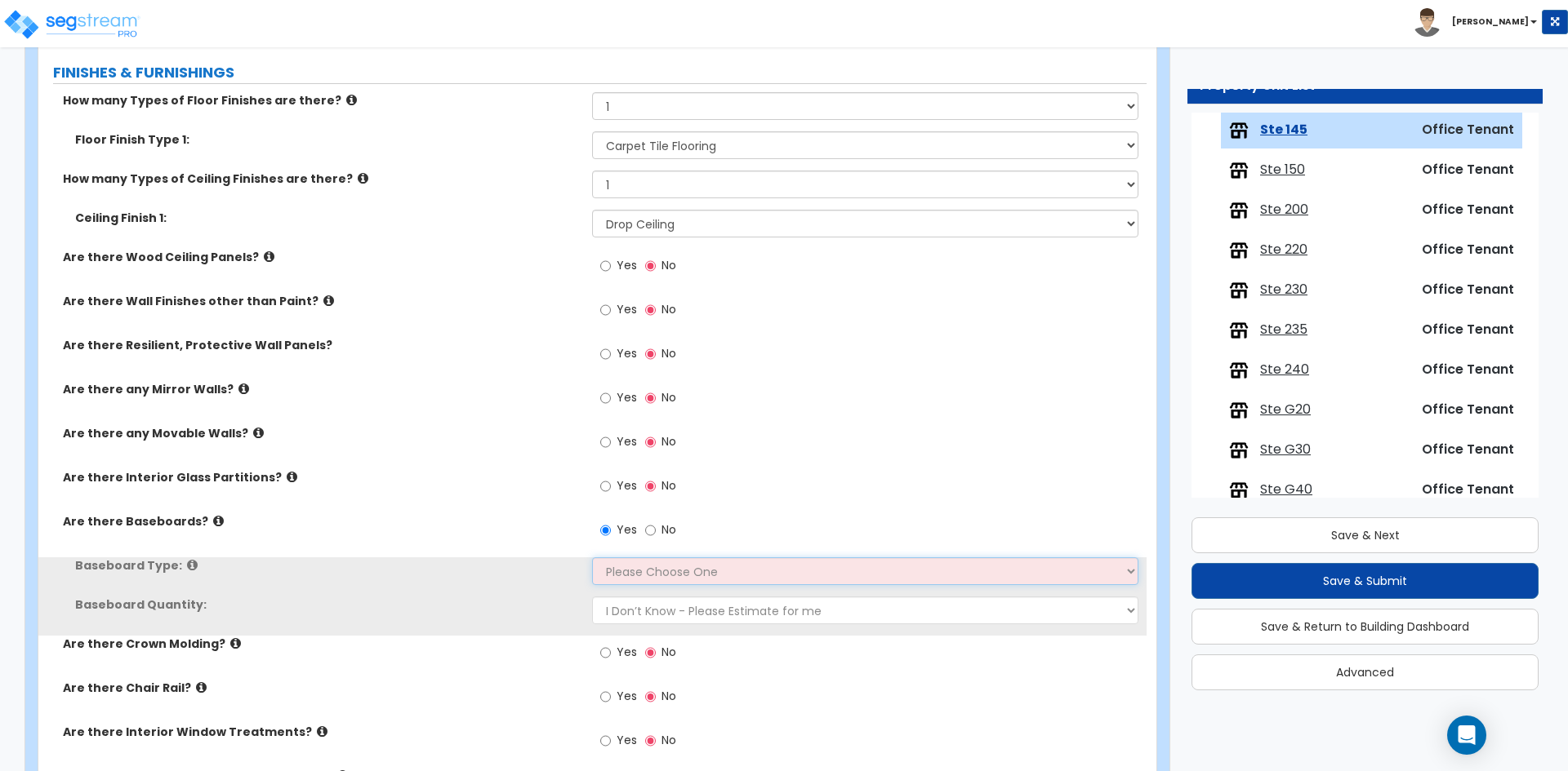
click at [669, 574] on select "Please Choose One Wood Vinyl Carpet Tile" at bounding box center [865, 572] width 546 height 28
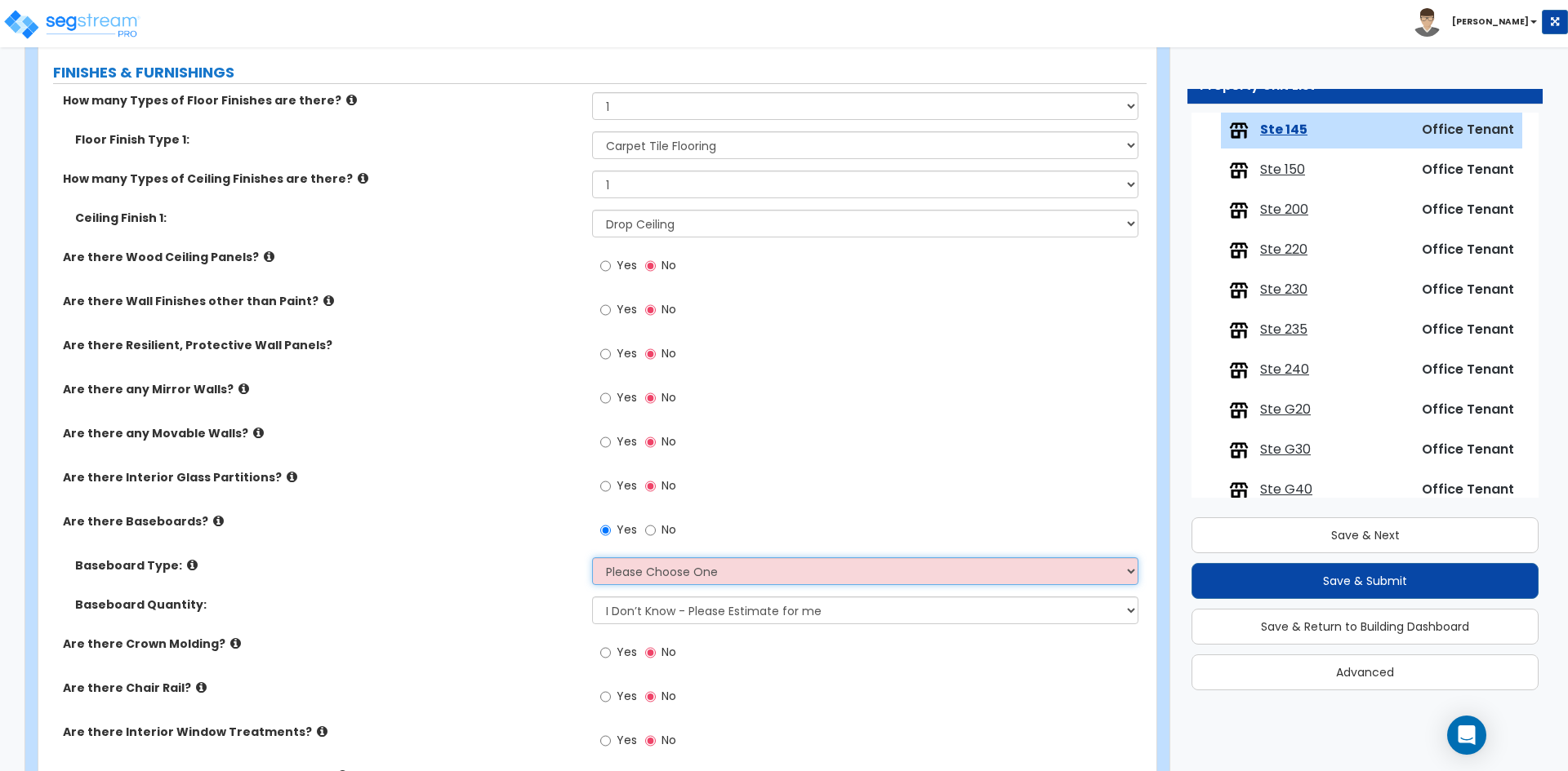
select select "2"
click at [592, 558] on select "Please Choose One Wood Vinyl Carpet Tile" at bounding box center [865, 572] width 546 height 28
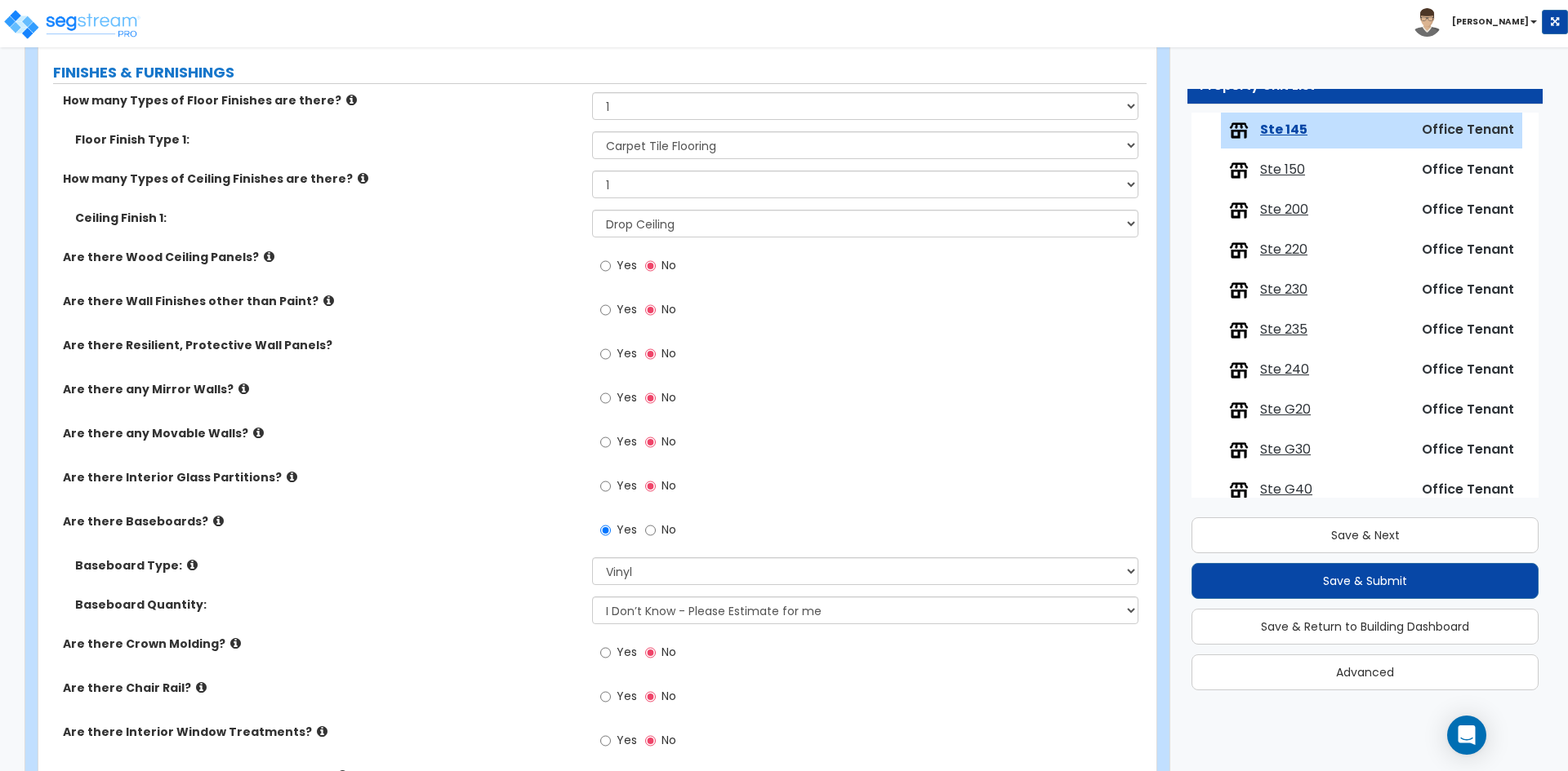
click at [462, 616] on div "Baseboard Quantity: I Don’t Know - Please Estimate for me I want to Enter the L…" at bounding box center [592, 615] width 1108 height 39
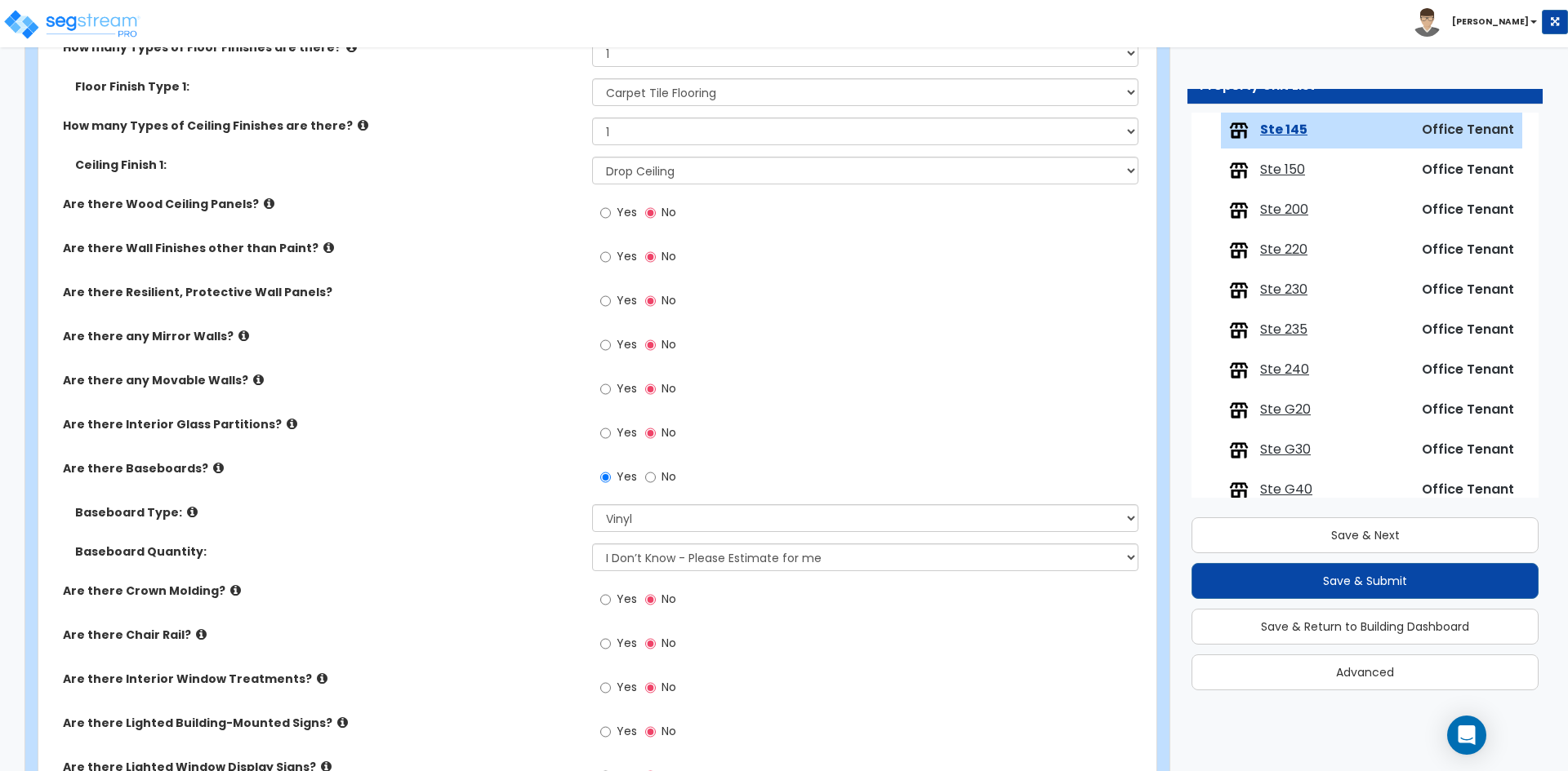
scroll to position [898, 0]
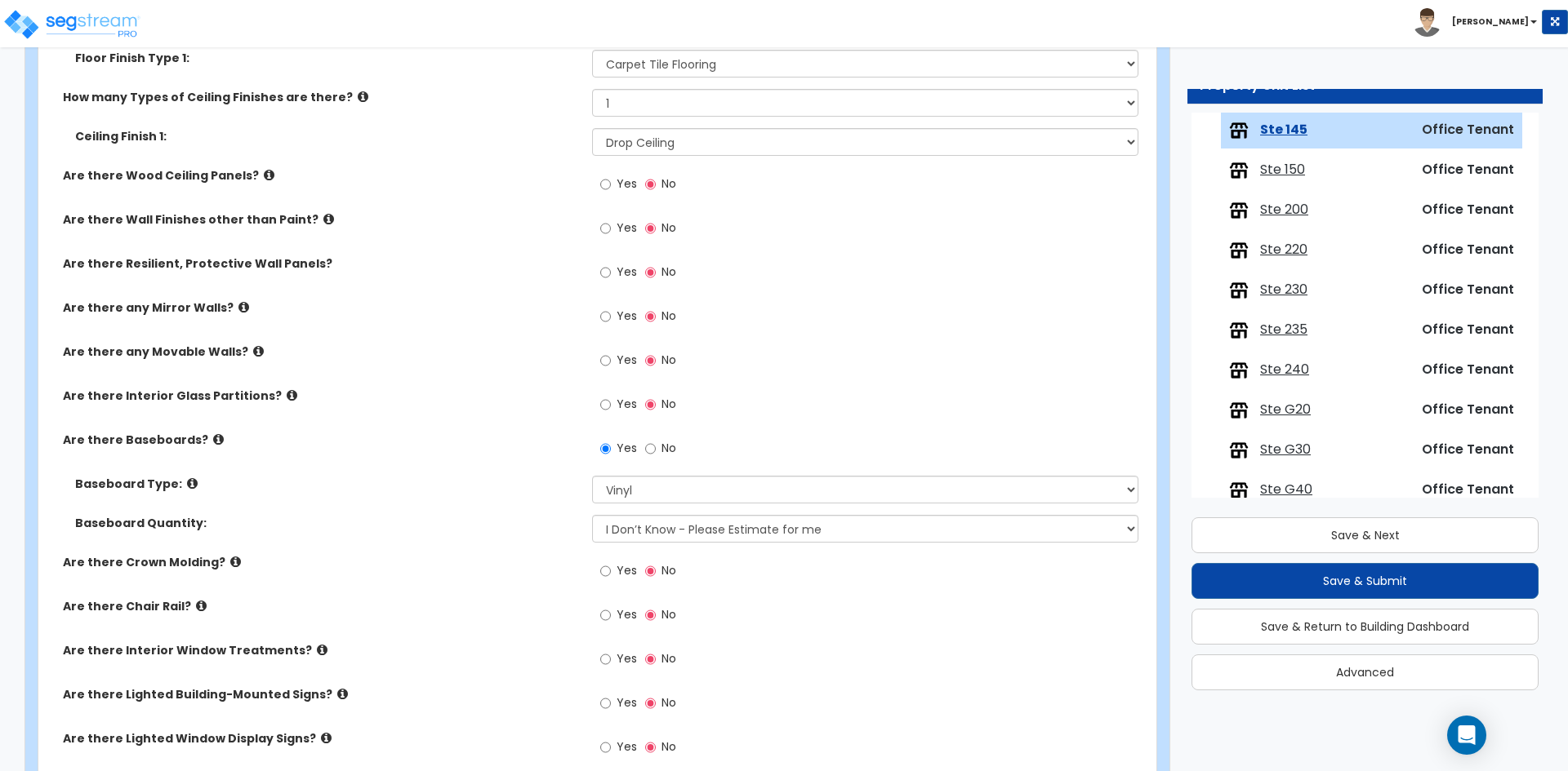
click at [616, 656] on label "Yes" at bounding box center [618, 661] width 37 height 28
click at [610, 656] on input "Yes" at bounding box center [605, 659] width 10 height 18
radio input "true"
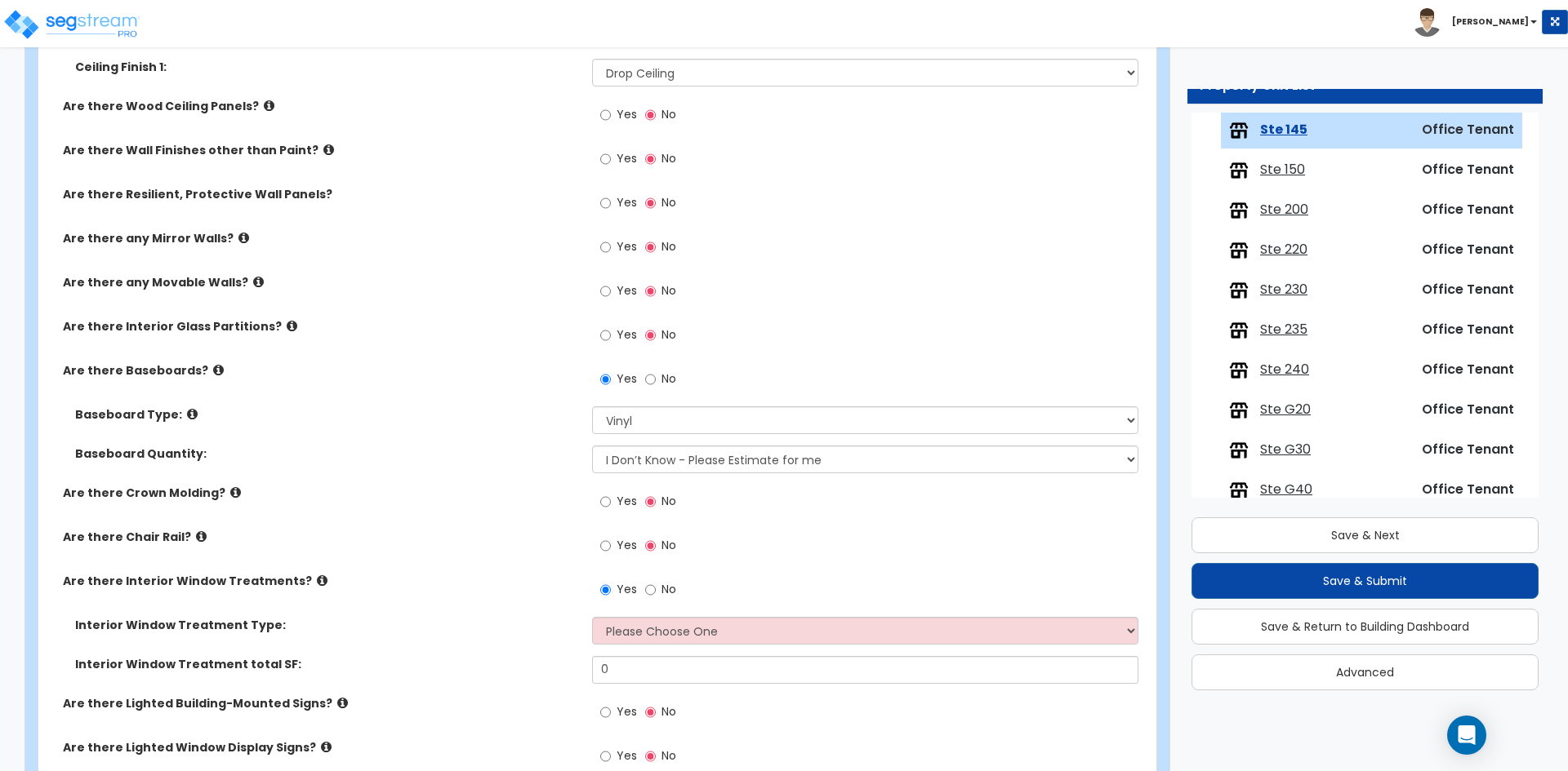
scroll to position [1061, 0]
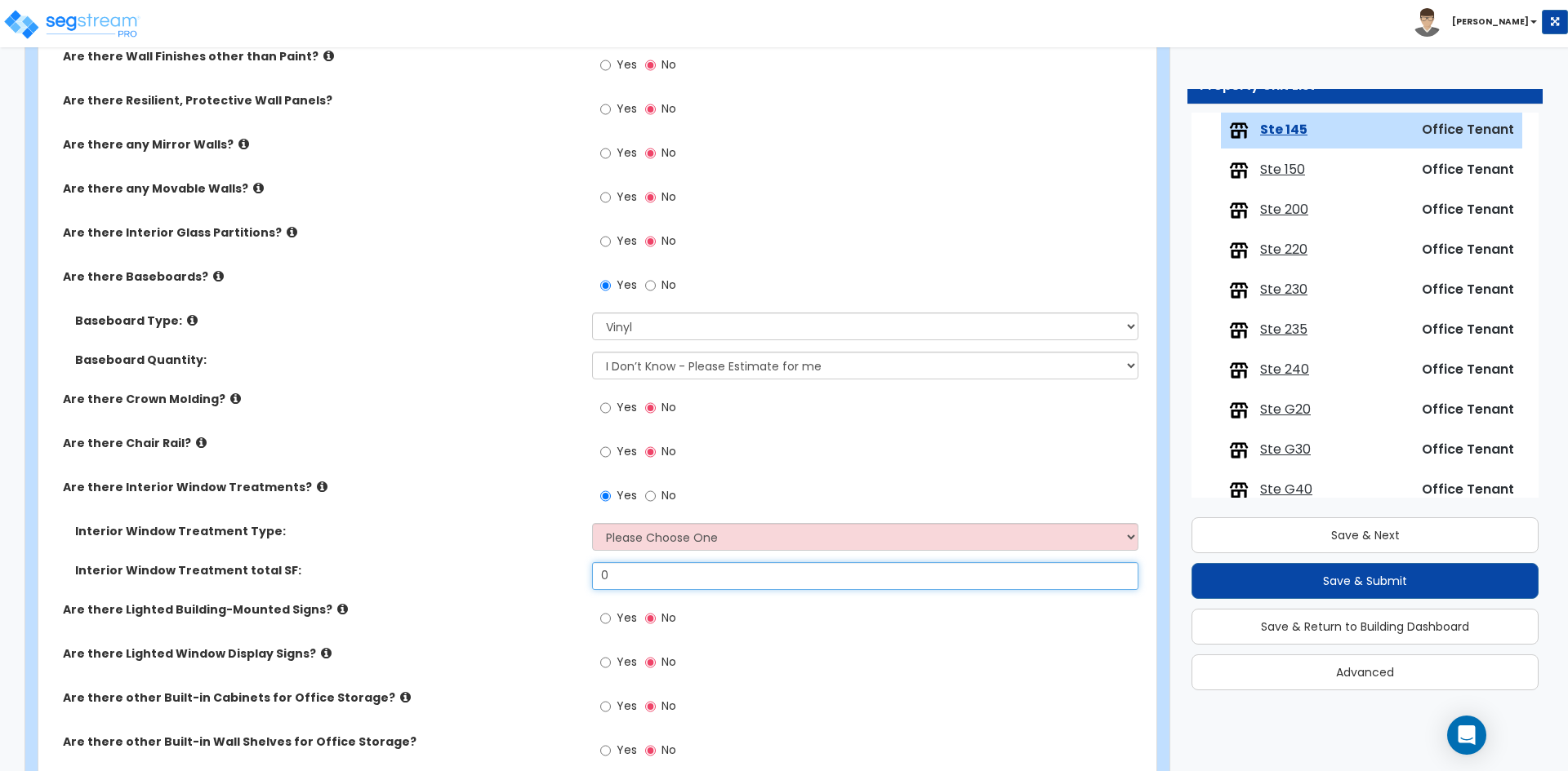
click at [618, 573] on input "0" at bounding box center [865, 576] width 546 height 28
type input "342"
click at [287, 531] on label "Interior Window Treatment Type:" at bounding box center [327, 531] width 505 height 17
click at [641, 542] on select "Please Choose One Vertical Blinds Window Shades Venetian Blinds Wood Shutters" at bounding box center [865, 537] width 546 height 28
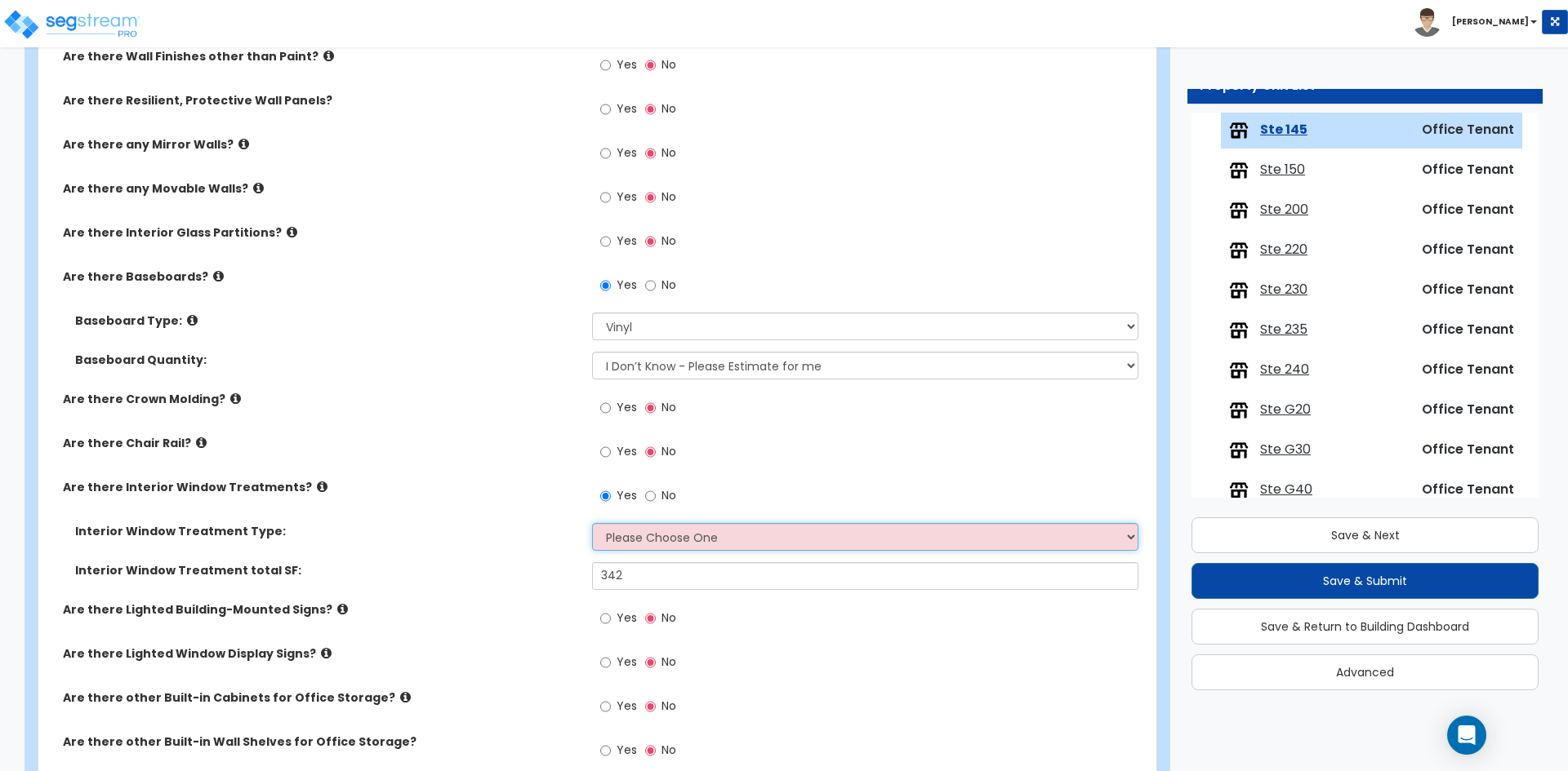
select select "3"
click at [592, 523] on select "Please Choose One Vertical Blinds Window Shades Venetian Blinds Wood Shutters" at bounding box center [865, 537] width 546 height 28
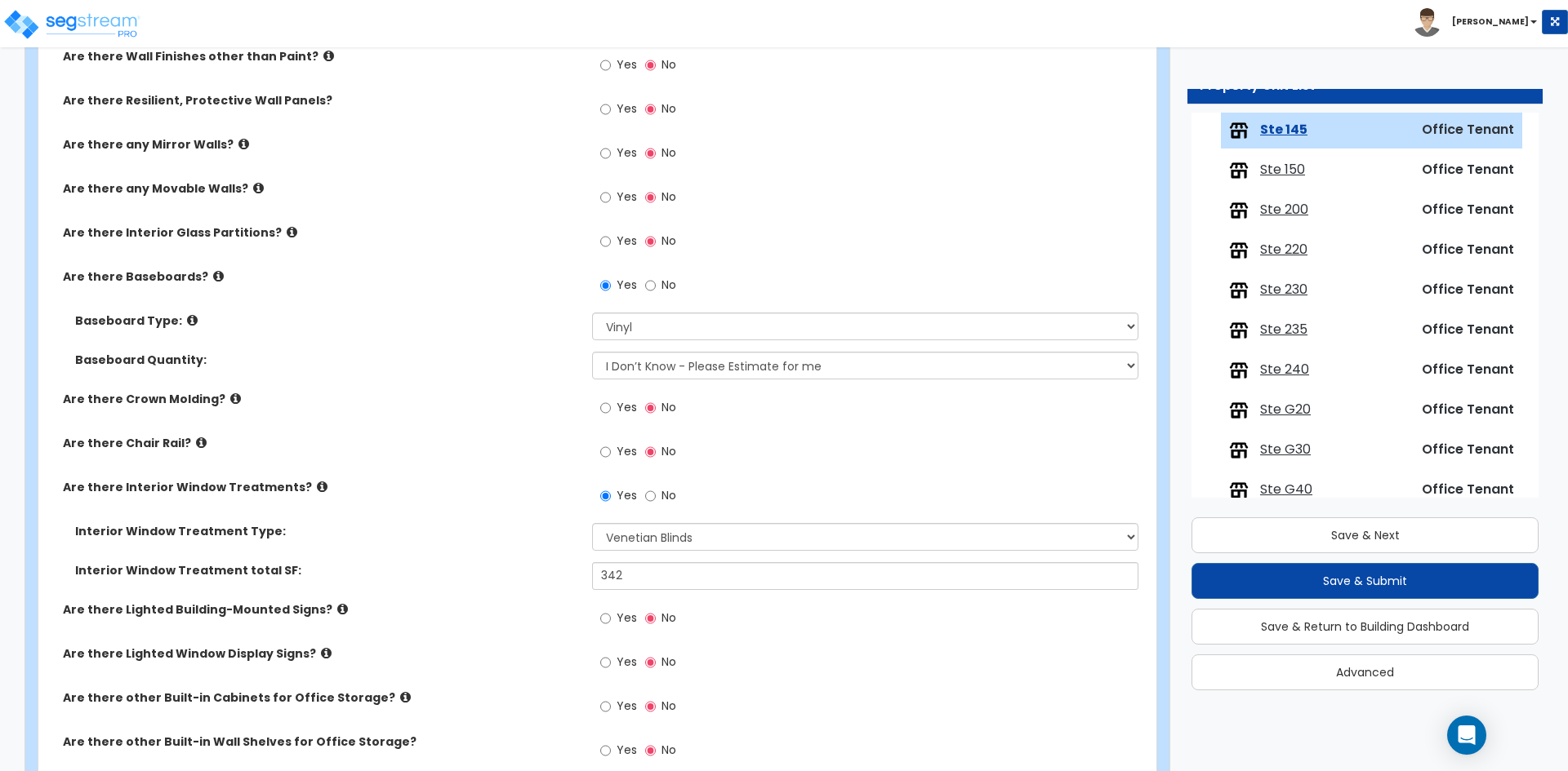
click at [442, 605] on label "Are there Lighted Building-Mounted Signs?" at bounding box center [321, 609] width 517 height 17
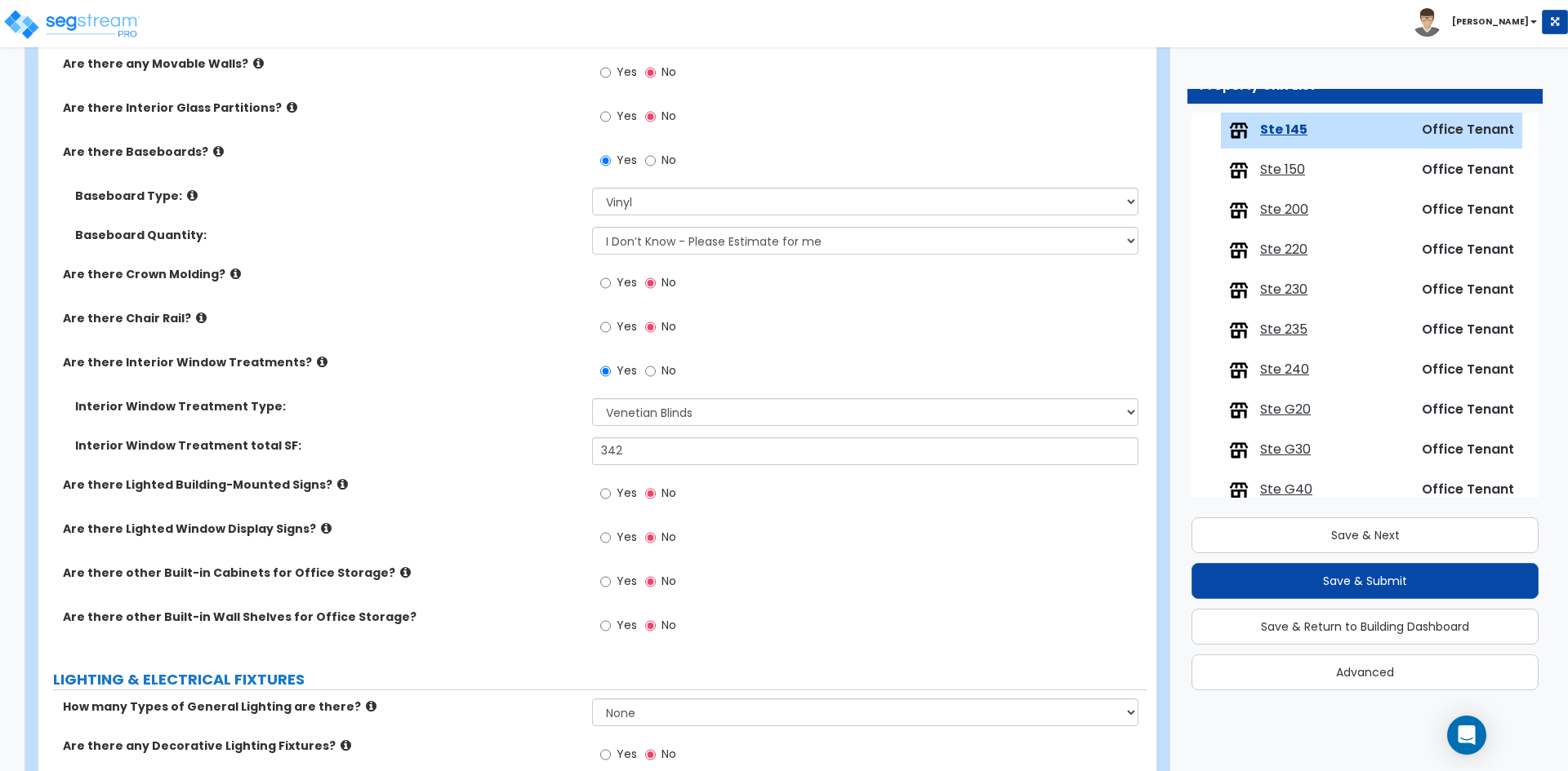
scroll to position [1224, 0]
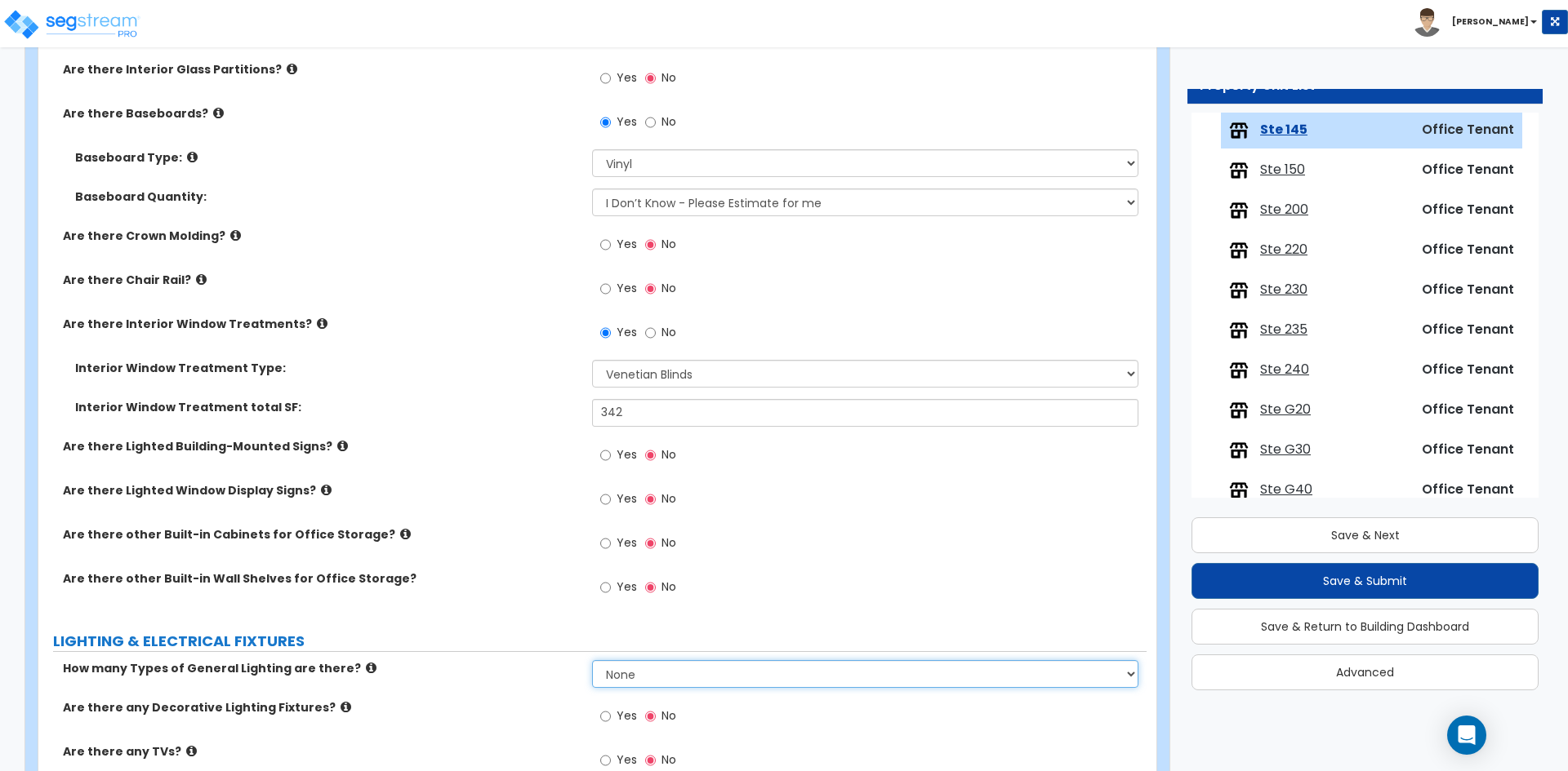
click at [663, 683] on select "None 1 2 3" at bounding box center [865, 674] width 546 height 28
select select "1"
click at [592, 660] on select "None 1 2 3" at bounding box center [865, 674] width 546 height 28
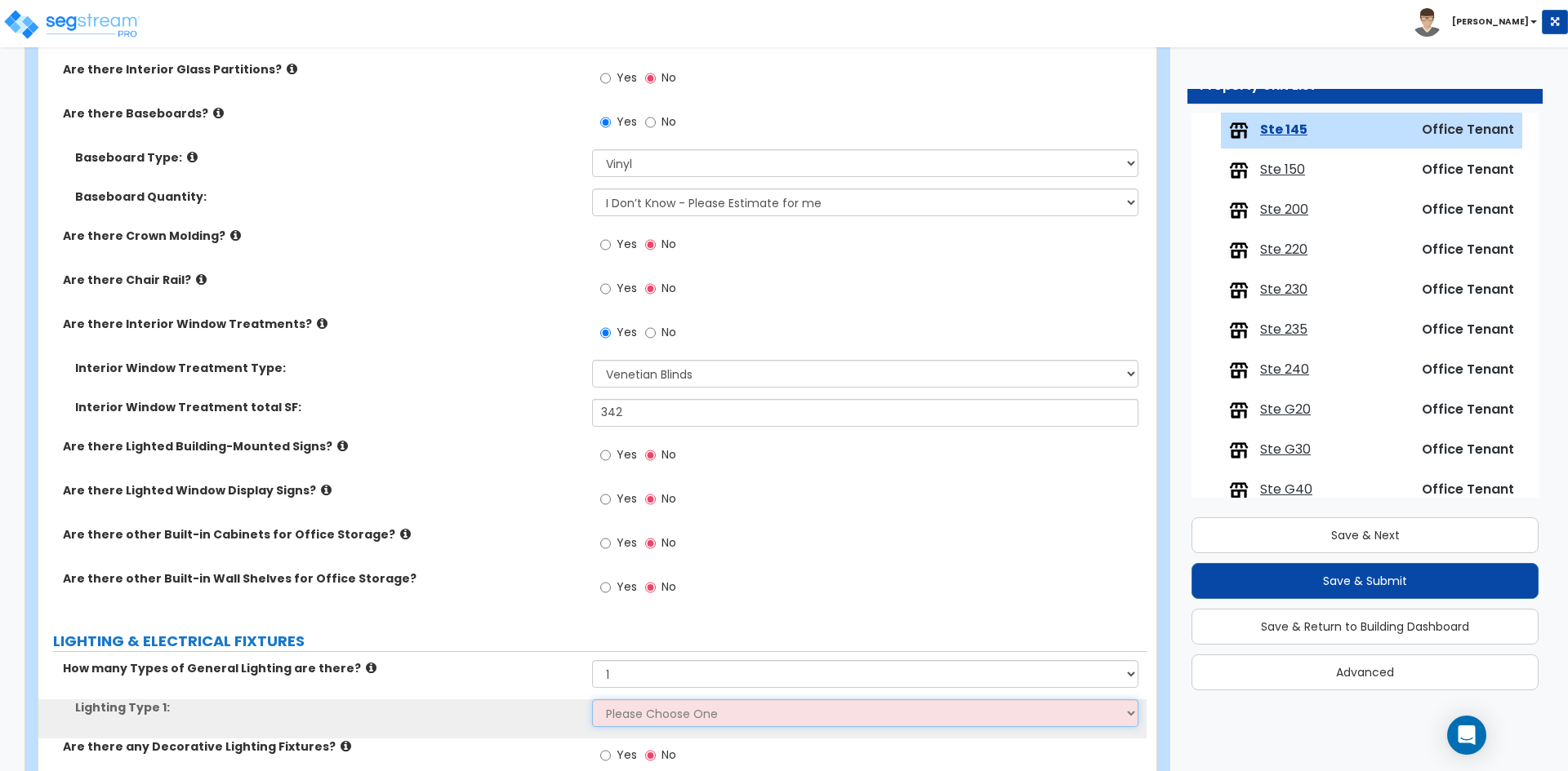
click at [627, 712] on select "Please Choose One LED Surface-Mounted LED Recessed Fluorescent Surface-Mounted …" at bounding box center [865, 713] width 546 height 28
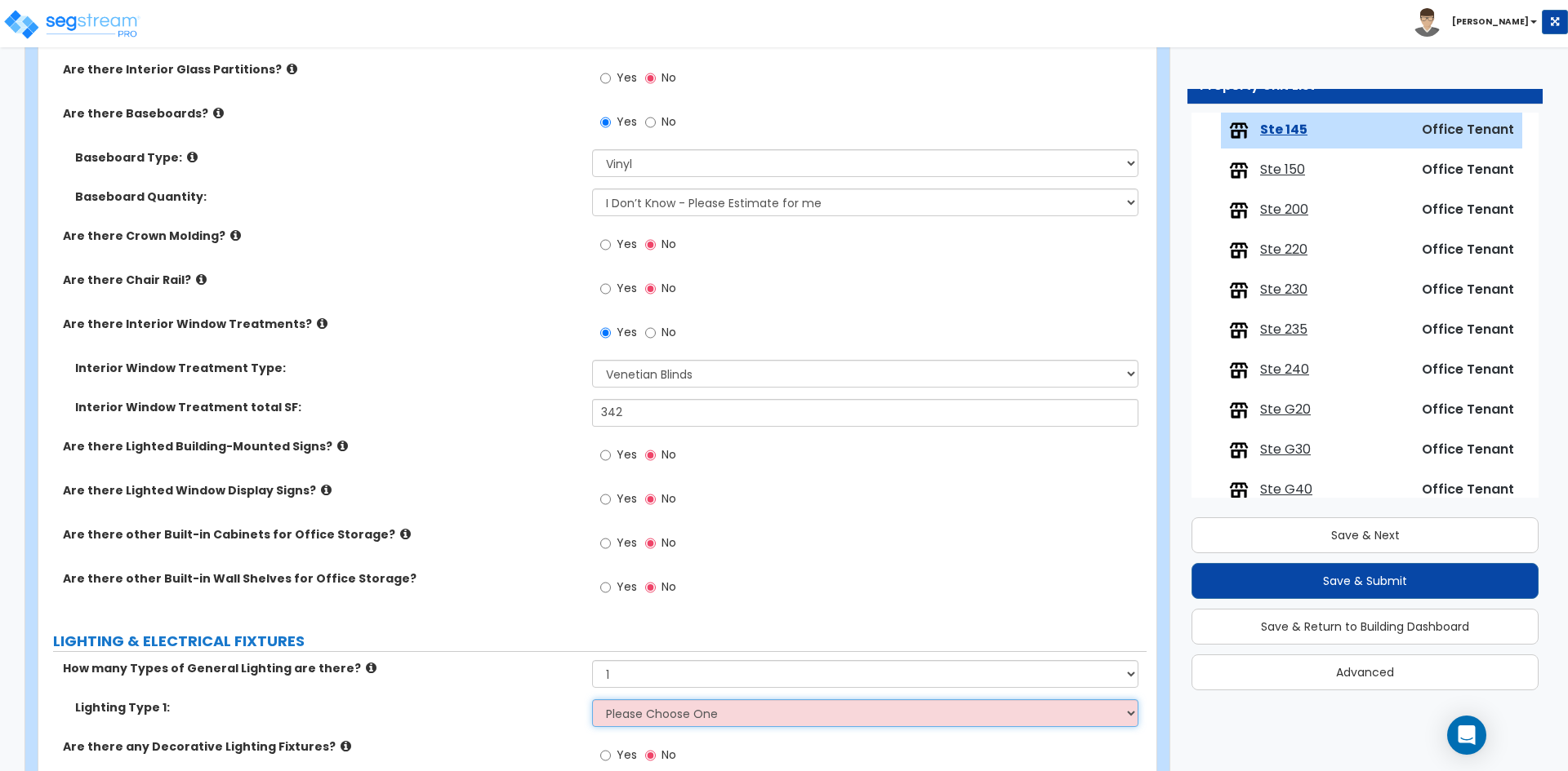
select select "4"
click at [592, 699] on select "Please Choose One LED Surface-Mounted LED Recessed Fluorescent Surface-Mounted …" at bounding box center [865, 713] width 546 height 28
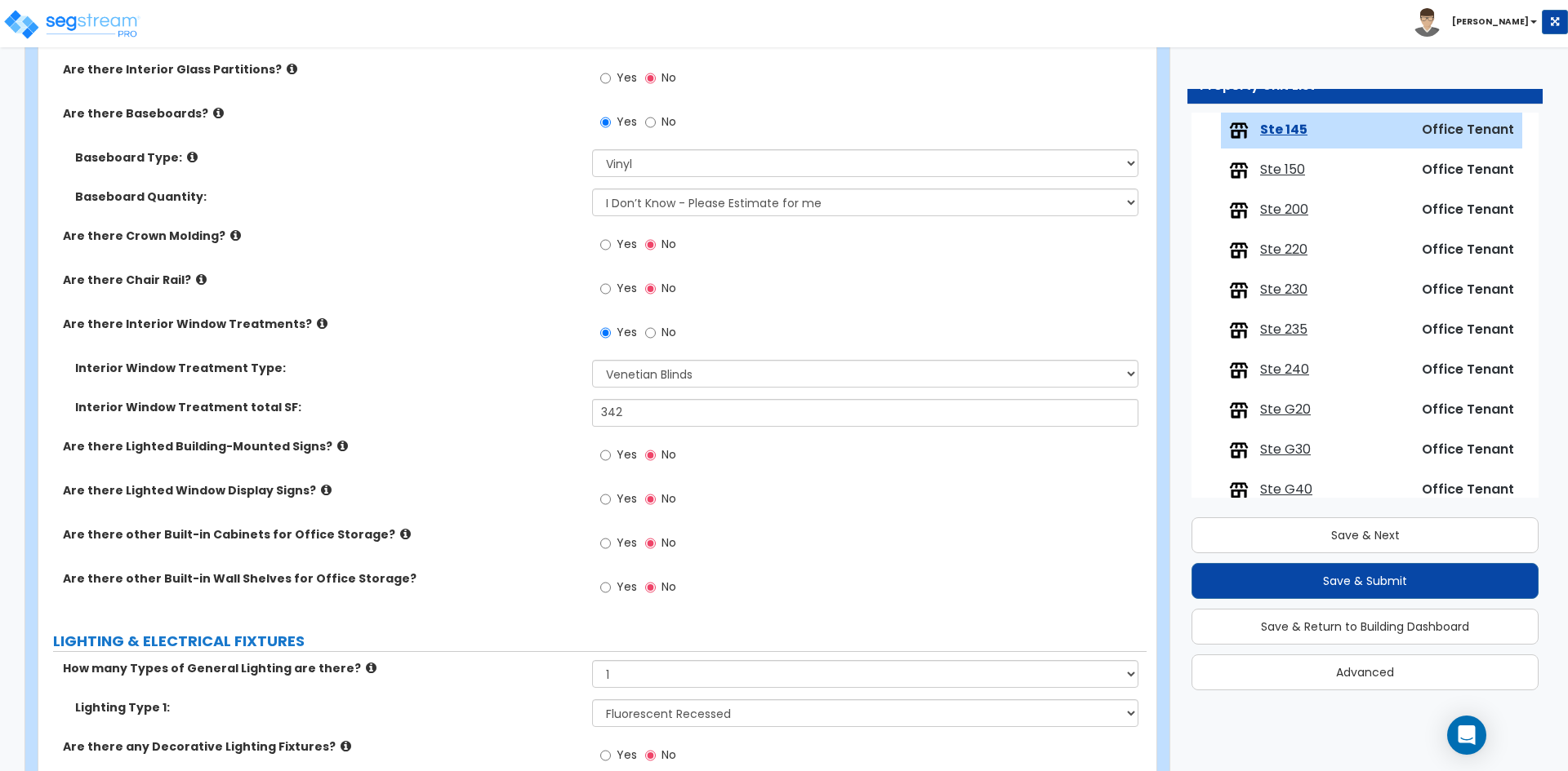
click at [474, 611] on div "Are there other Built-in Wall Shelves for Office Storage? Yes No" at bounding box center [592, 593] width 1108 height 44
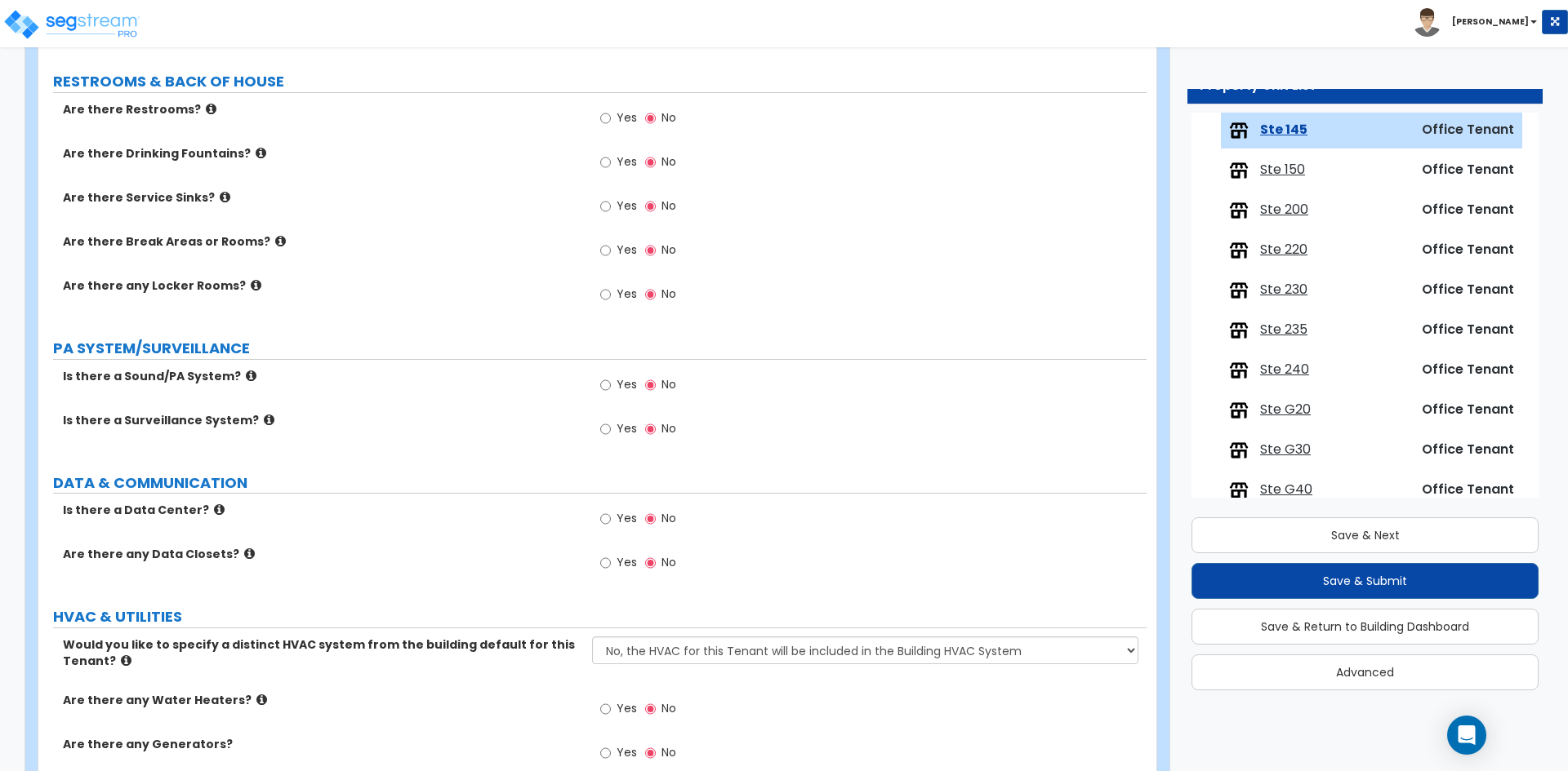
scroll to position [2122, 0]
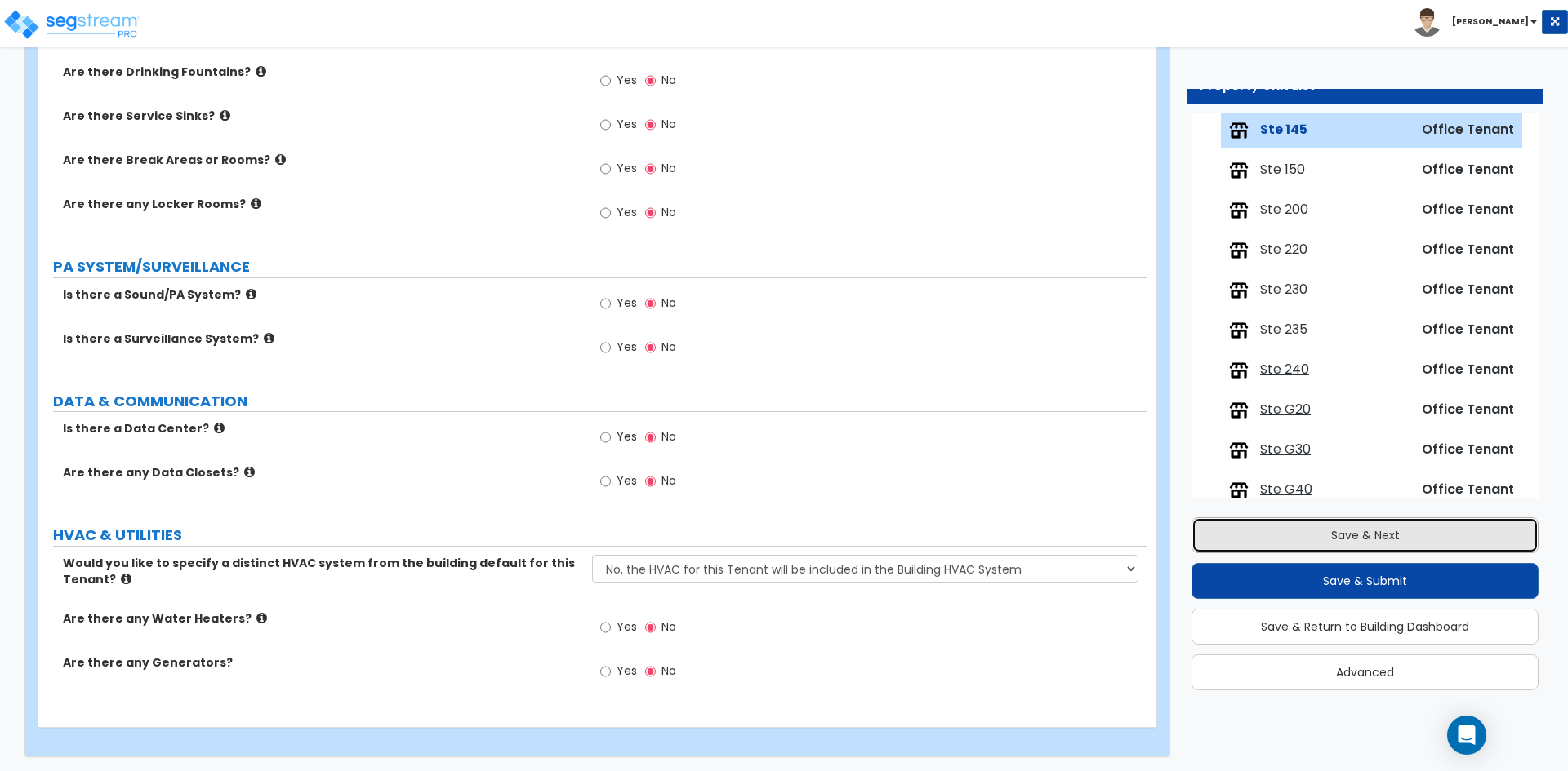
click at [1384, 538] on button "Save & Next" at bounding box center [1364, 535] width 347 height 36
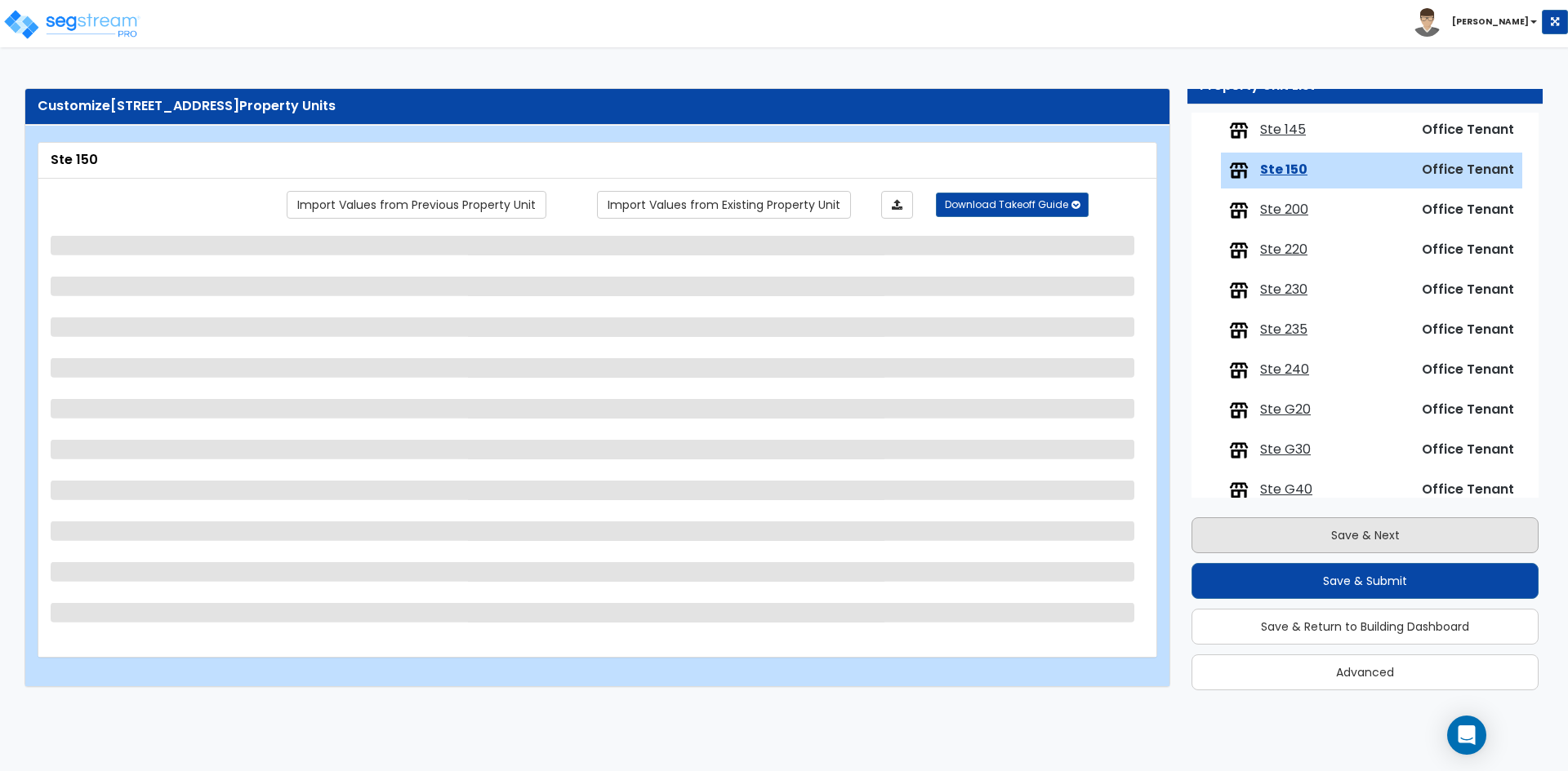
scroll to position [377, 0]
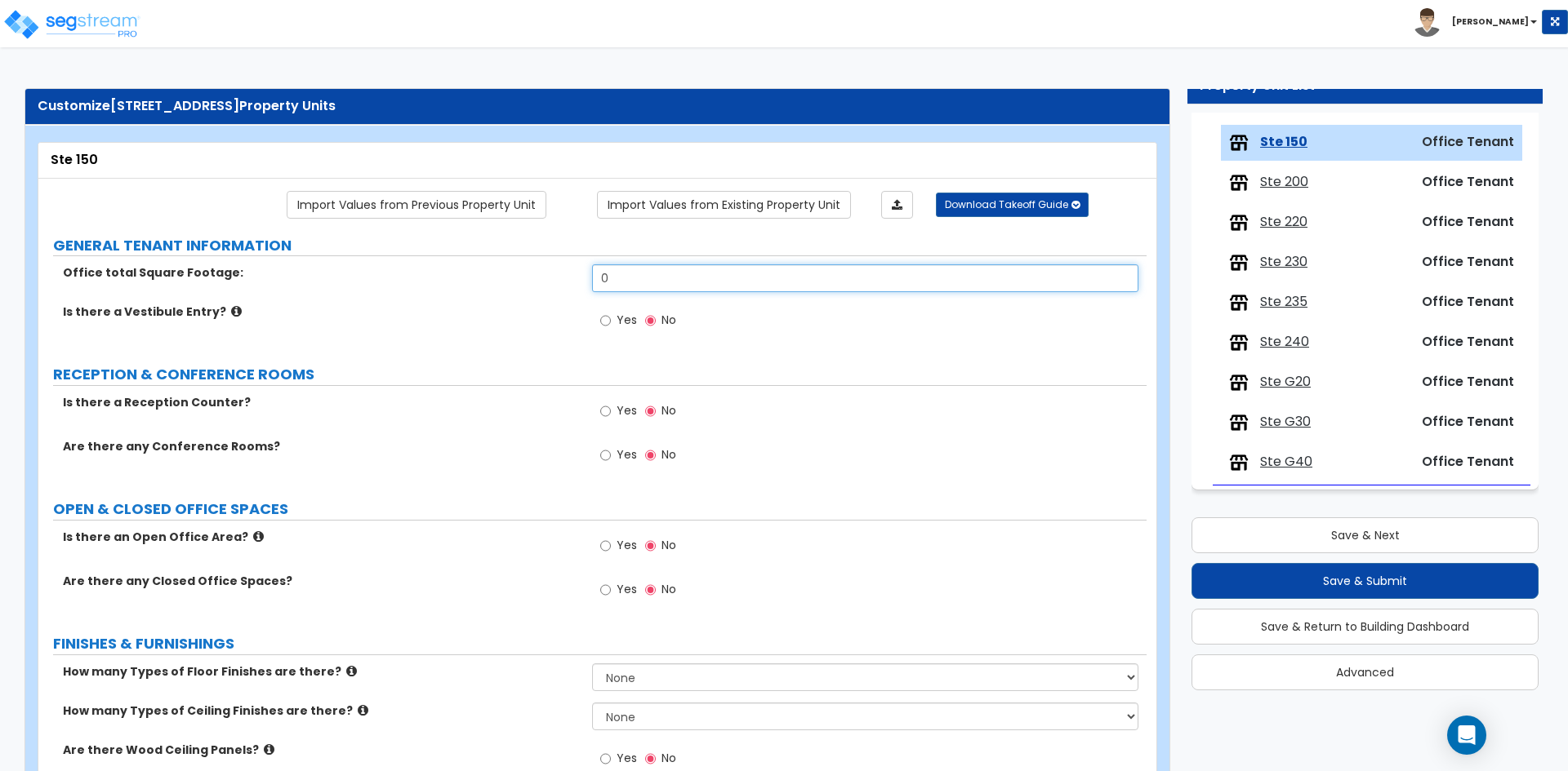
click at [682, 276] on input "0" at bounding box center [865, 278] width 546 height 28
type input "1,624"
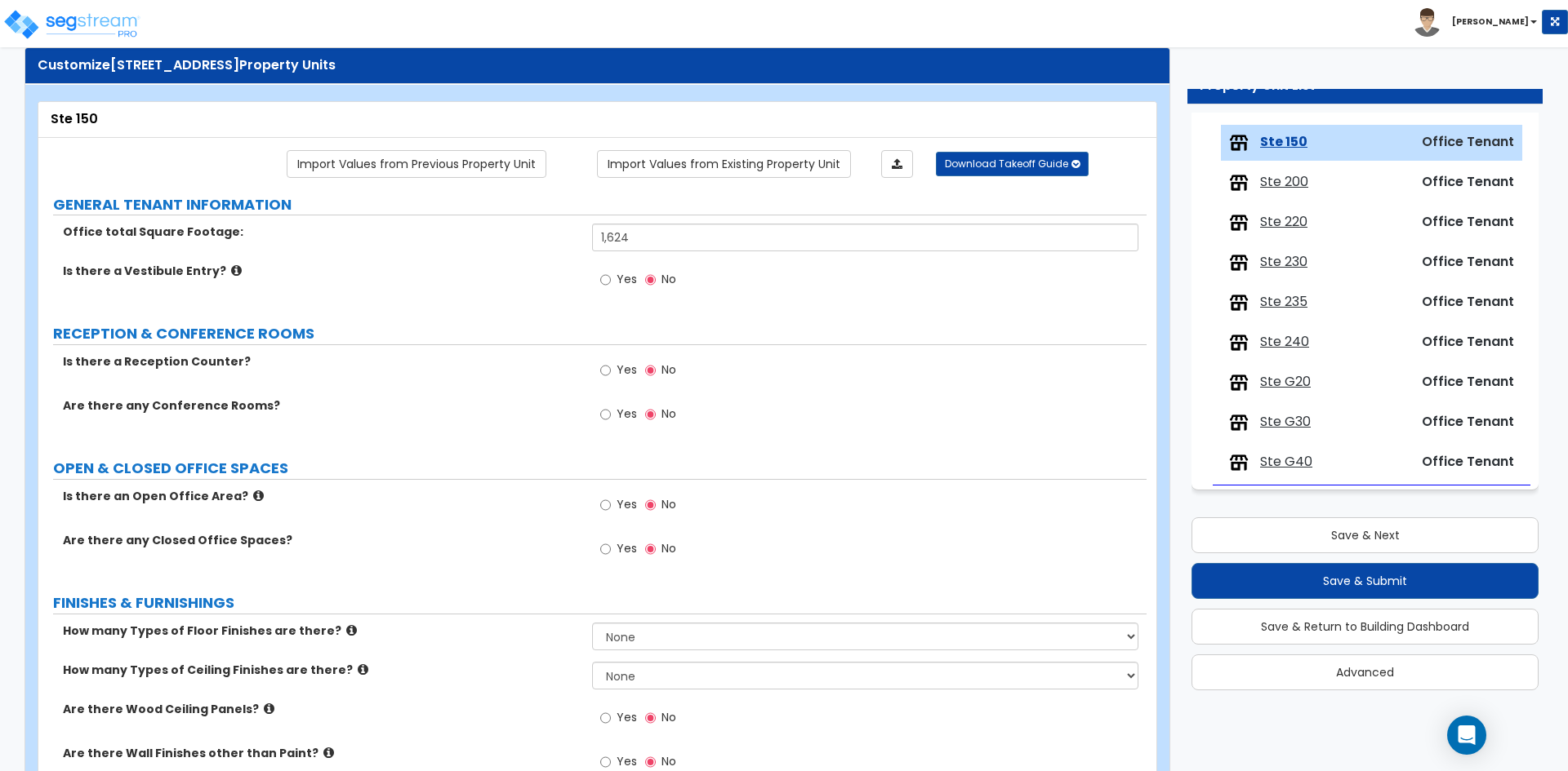
scroll to position [81, 0]
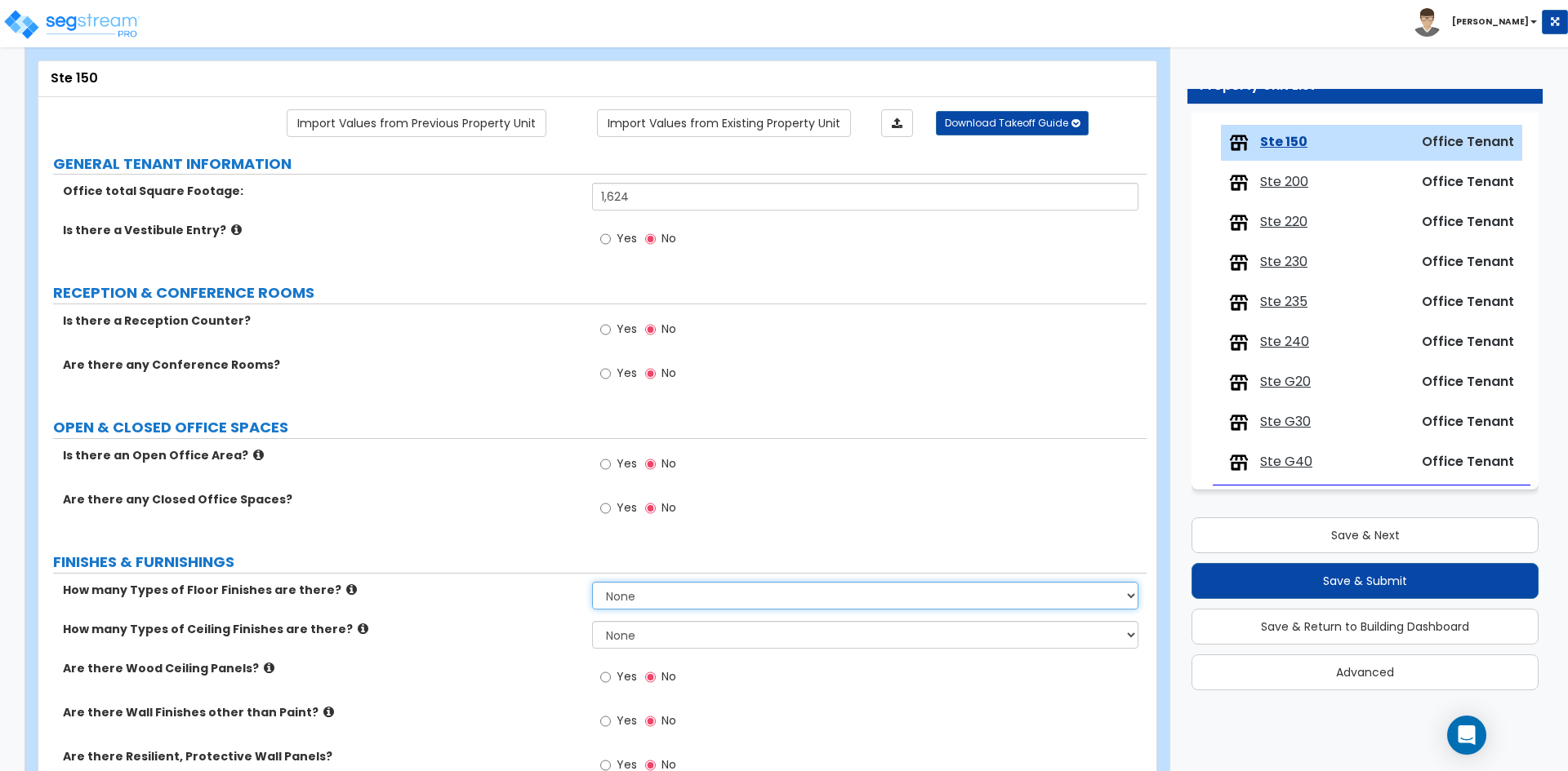
click at [663, 603] on select "None 1 2 3 4" at bounding box center [865, 596] width 546 height 28
select select "1"
click at [592, 582] on select "None 1 2 3 4" at bounding box center [865, 596] width 546 height 28
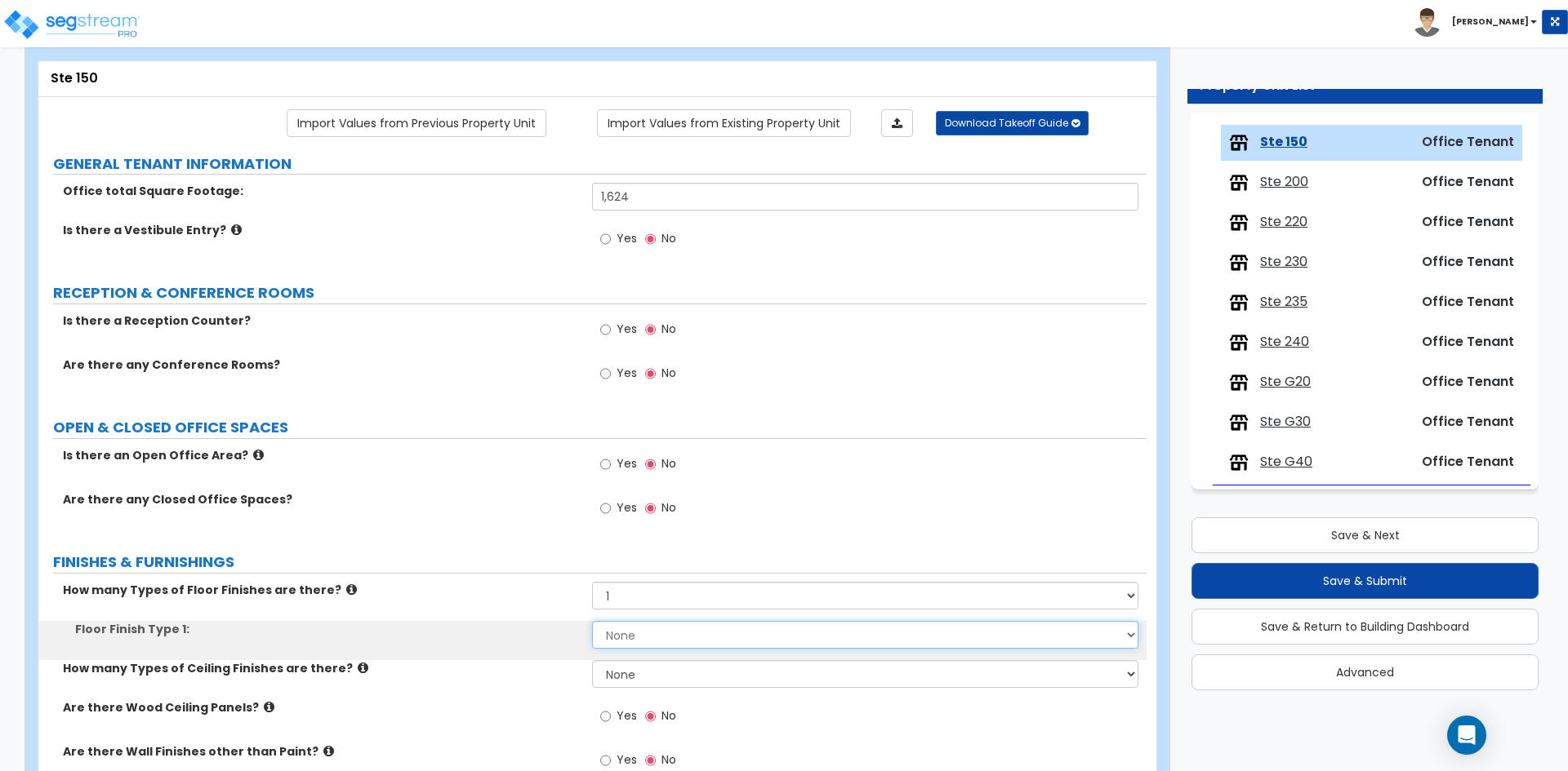
click at [618, 646] on select "None Tile Flooring Marble Flooring Hardwood Flooring Resilient Laminate Floorin…" at bounding box center [865, 635] width 546 height 28
select select "7"
click at [592, 621] on select "None Tile Flooring Marble Flooring Hardwood Flooring Resilient Laminate Floorin…" at bounding box center [865, 635] width 546 height 28
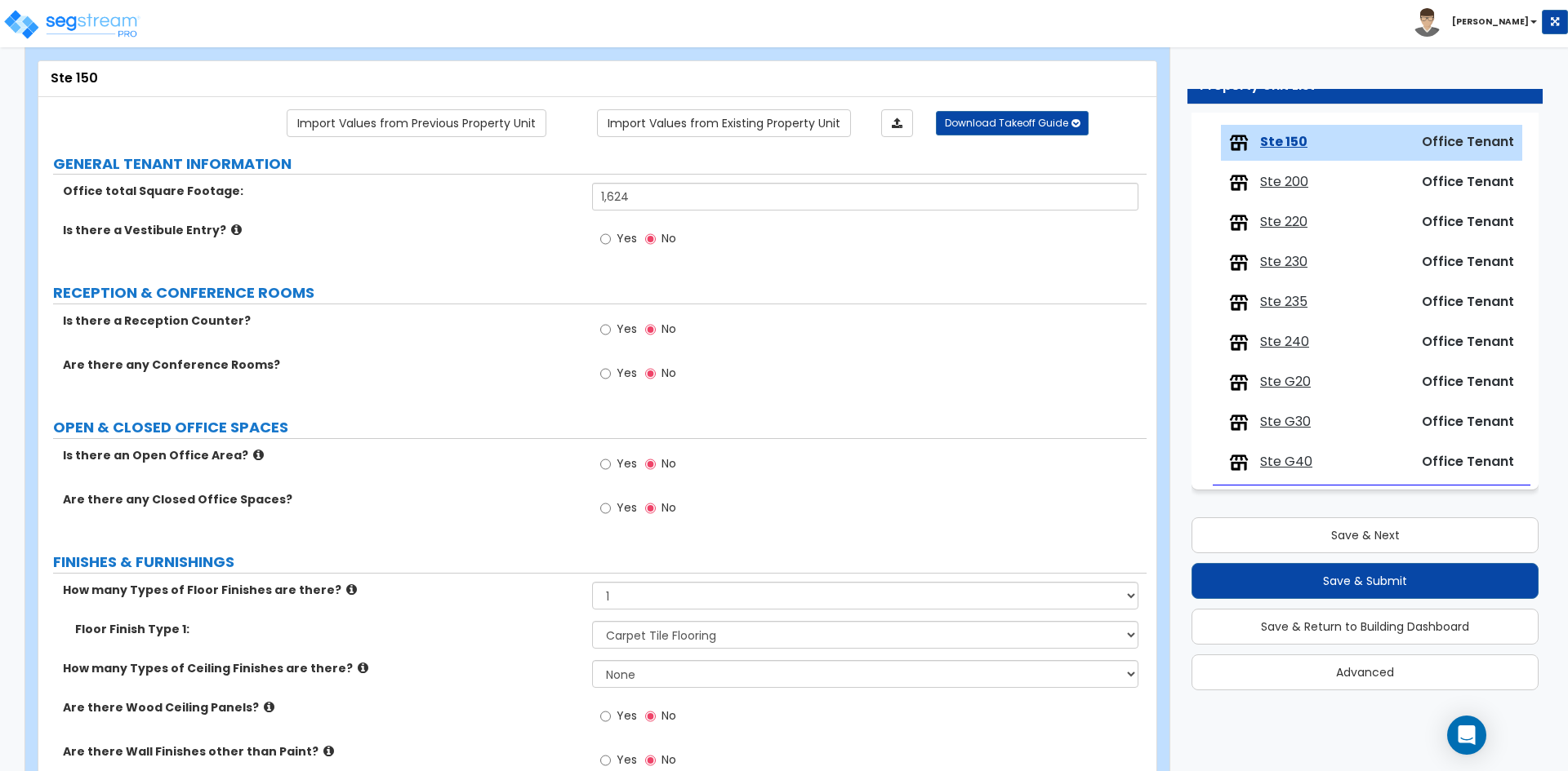
click at [486, 600] on div "How many Types of Floor Finishes are there? None 1 2 3 4" at bounding box center [592, 601] width 1108 height 39
click at [635, 671] on select "None 1 2 3" at bounding box center [865, 674] width 546 height 28
select select "1"
click at [592, 660] on select "None 1 2 3" at bounding box center [865, 674] width 546 height 28
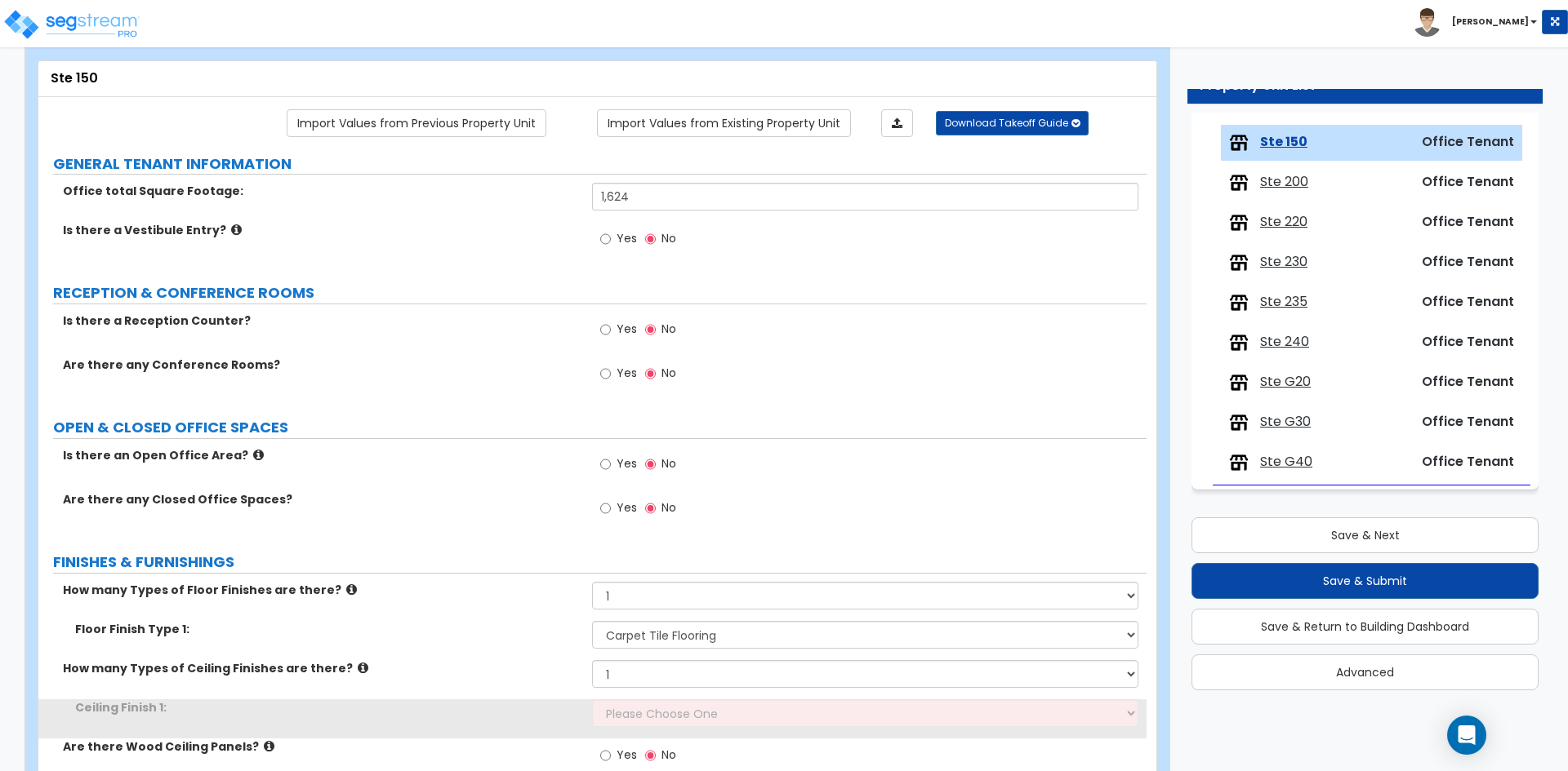
click at [461, 641] on div "Floor Finish Type 1: None Tile Flooring Marble Flooring Hardwood Flooring Resil…" at bounding box center [592, 640] width 1108 height 39
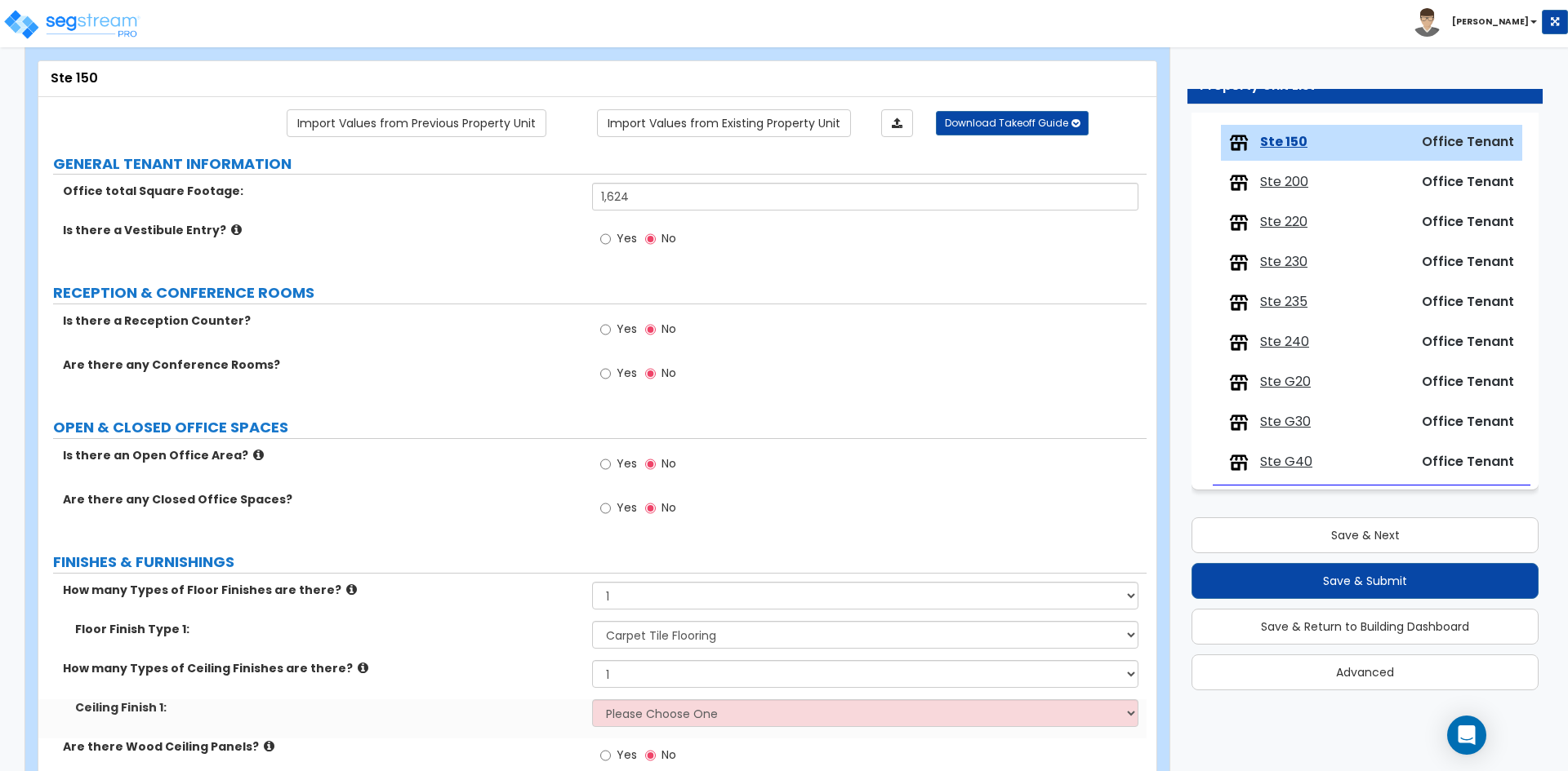
scroll to position [163, 0]
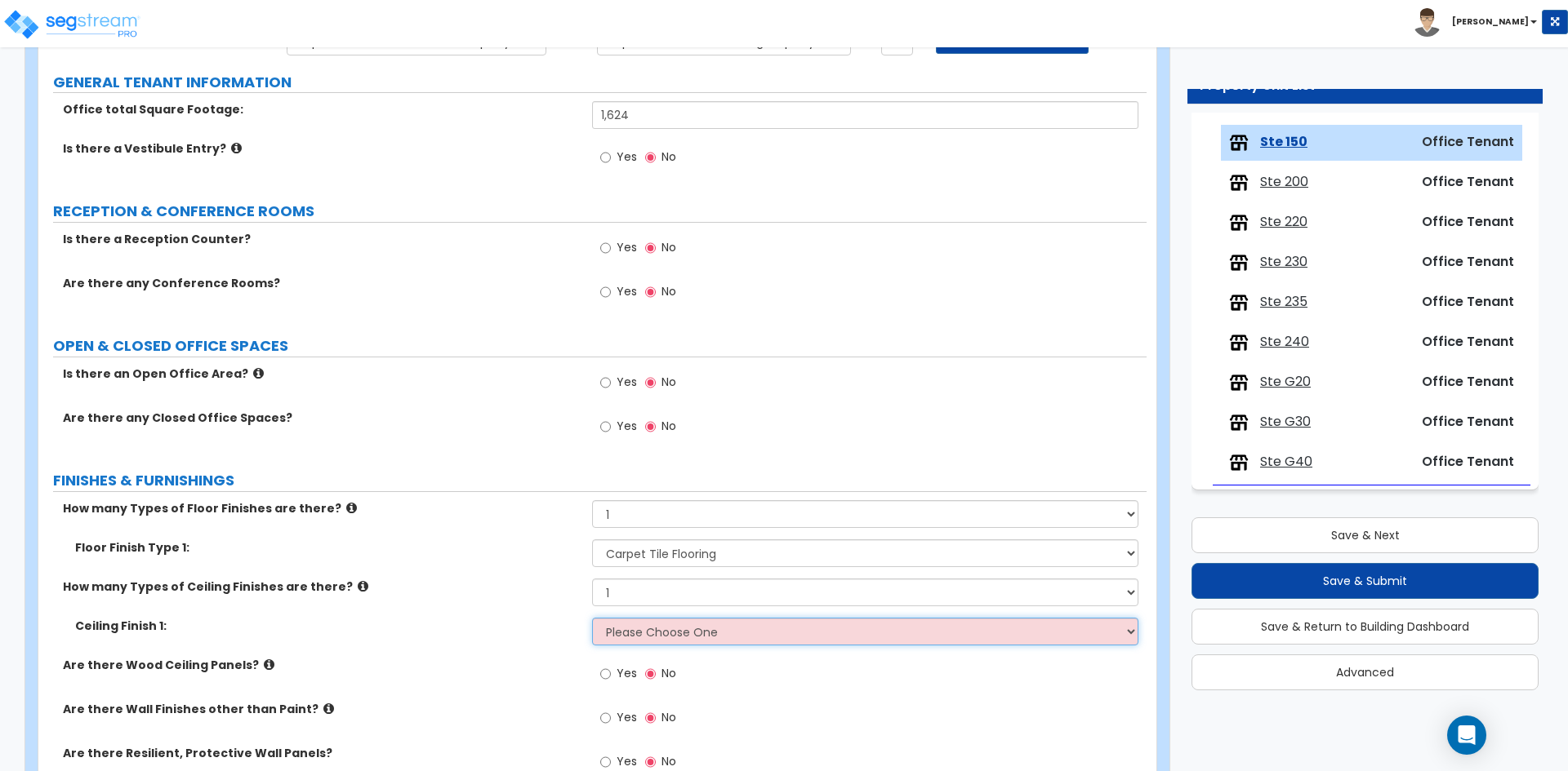
click at [643, 638] on select "Please Choose One Drop Ceiling Open Ceiling Drywall Ceiling" at bounding box center [865, 632] width 546 height 28
select select "1"
click at [592, 618] on select "Please Choose One Drop Ceiling Open Ceiling Drywall Ceiling" at bounding box center [865, 632] width 546 height 28
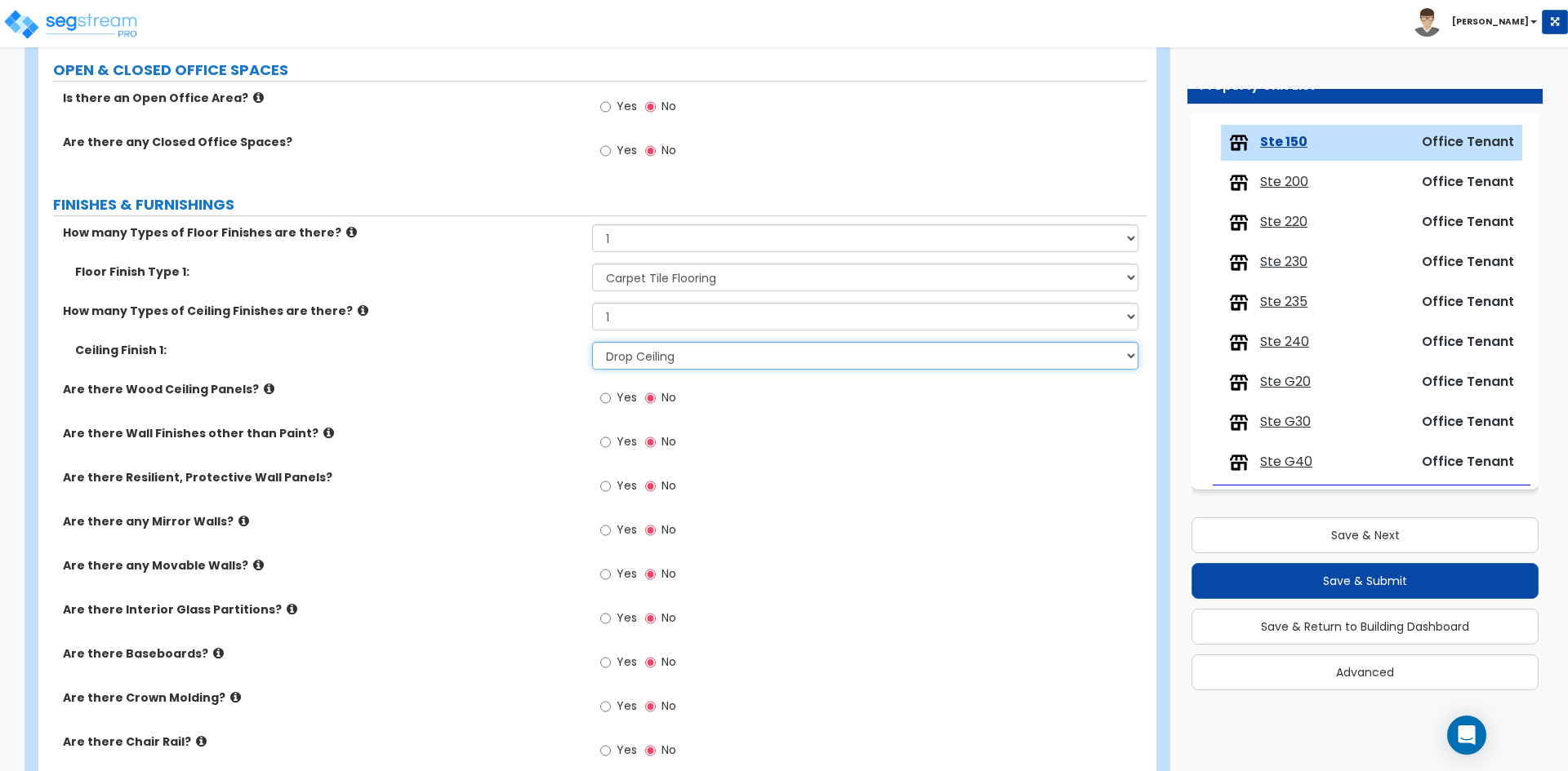
scroll to position [490, 0]
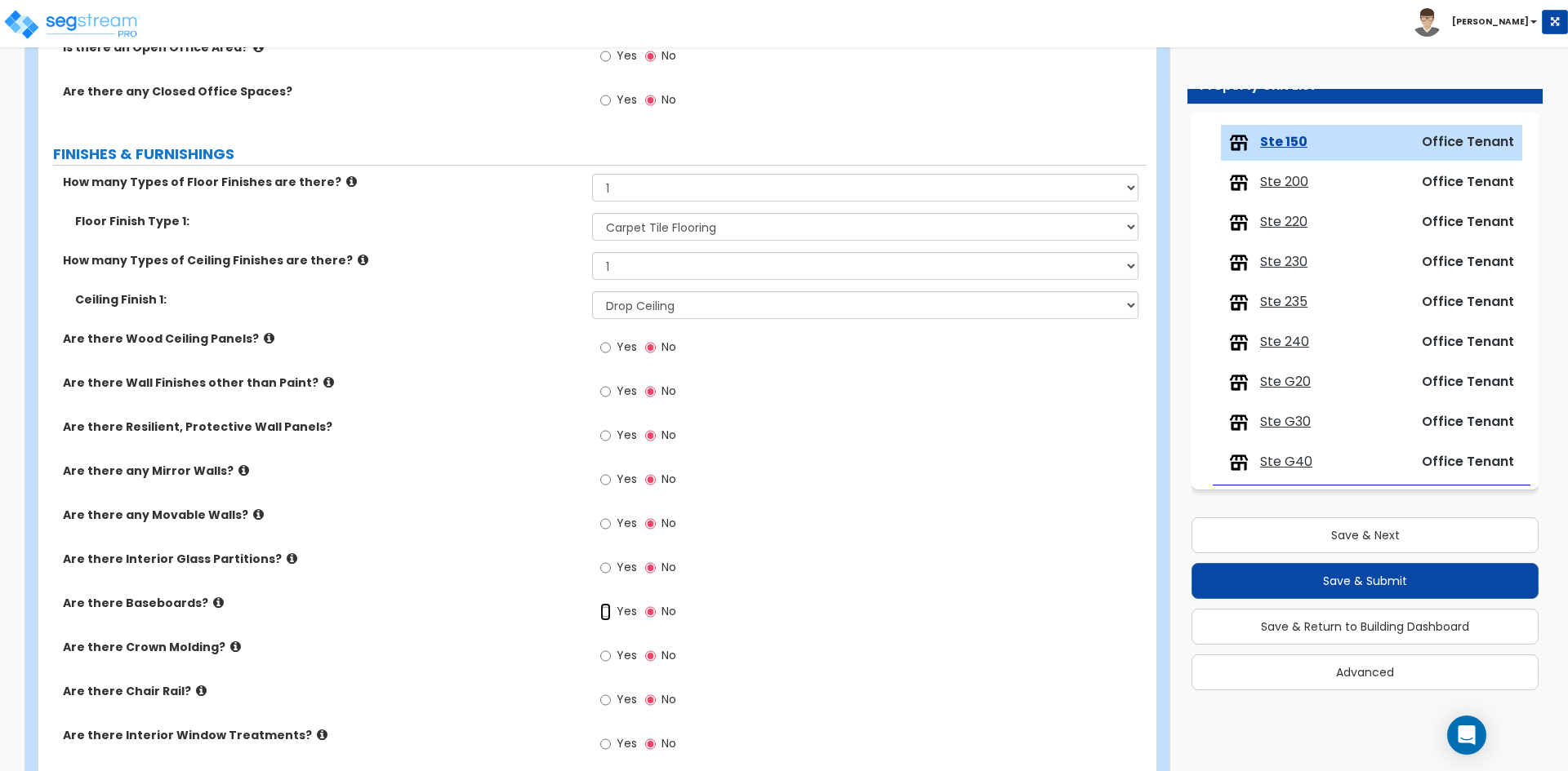
click at [607, 620] on input "Yes" at bounding box center [605, 612] width 10 height 18
radio input "true"
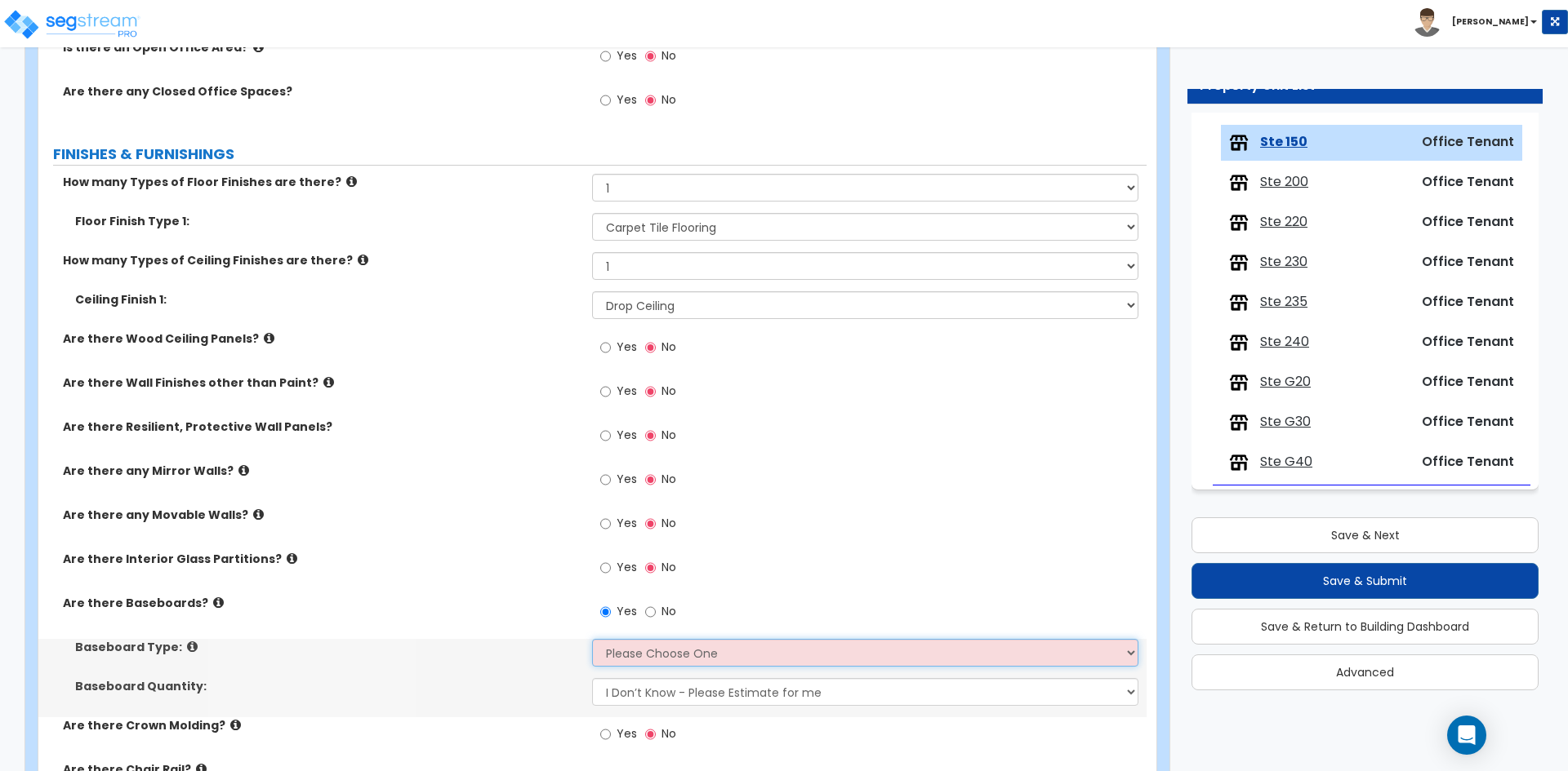
click at [652, 658] on select "Please Choose One Wood Vinyl Carpet Tile" at bounding box center [865, 653] width 546 height 28
select select "2"
click at [592, 639] on select "Please Choose One Wood Vinyl Carpet Tile" at bounding box center [865, 653] width 546 height 28
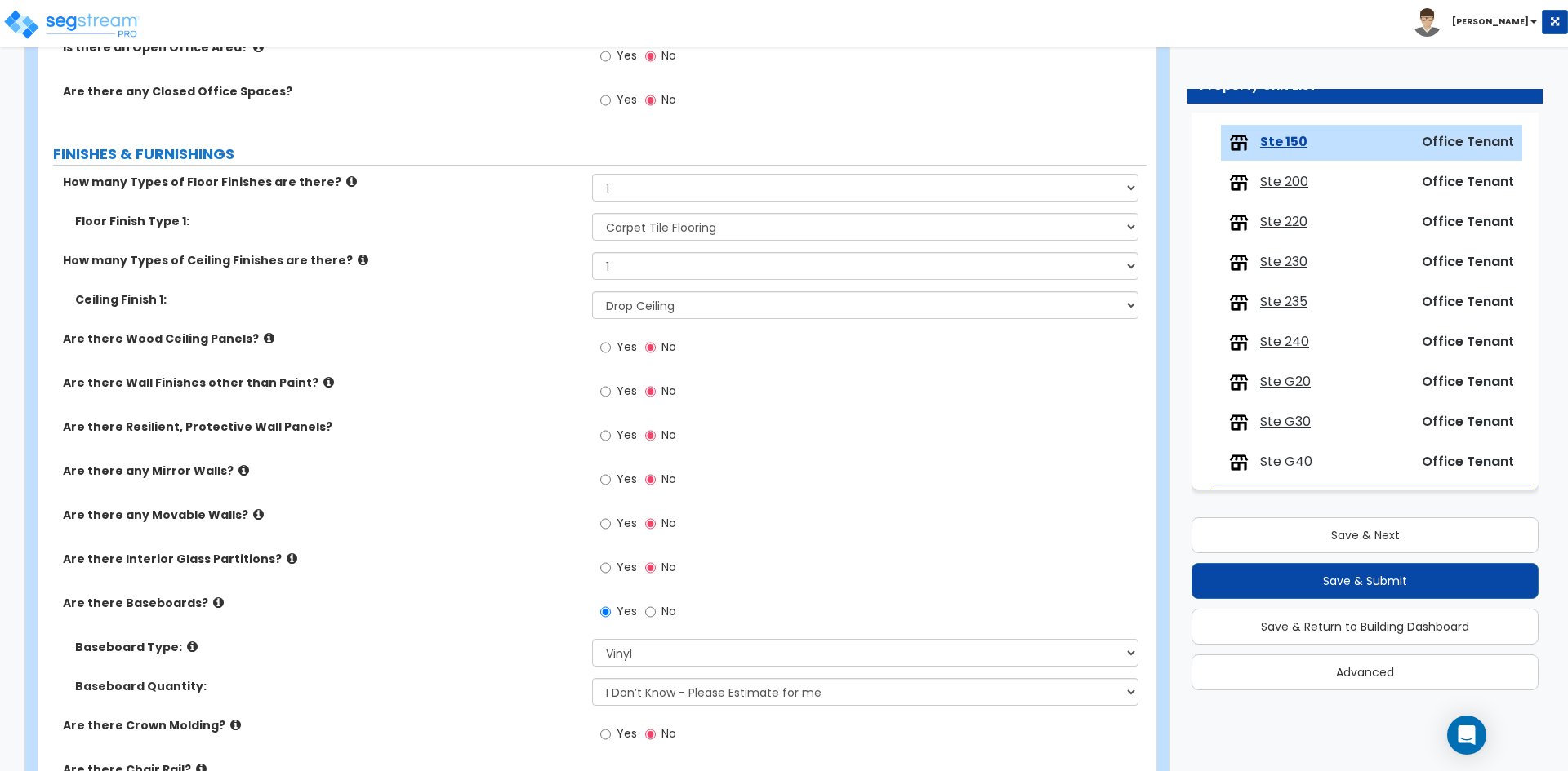
click at [498, 633] on div "Are there Baseboards? Yes No" at bounding box center [592, 617] width 1108 height 44
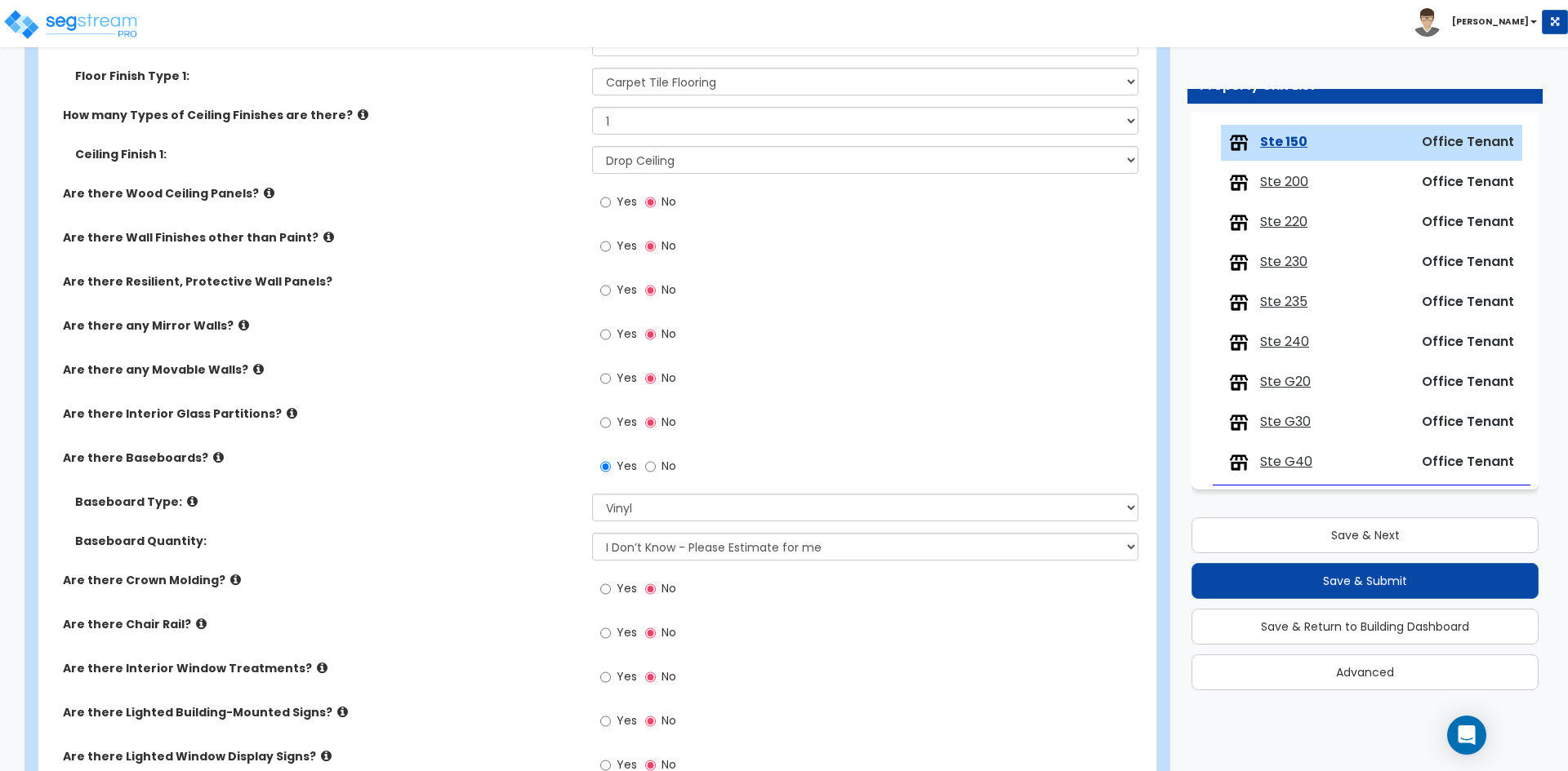
scroll to position [653, 0]
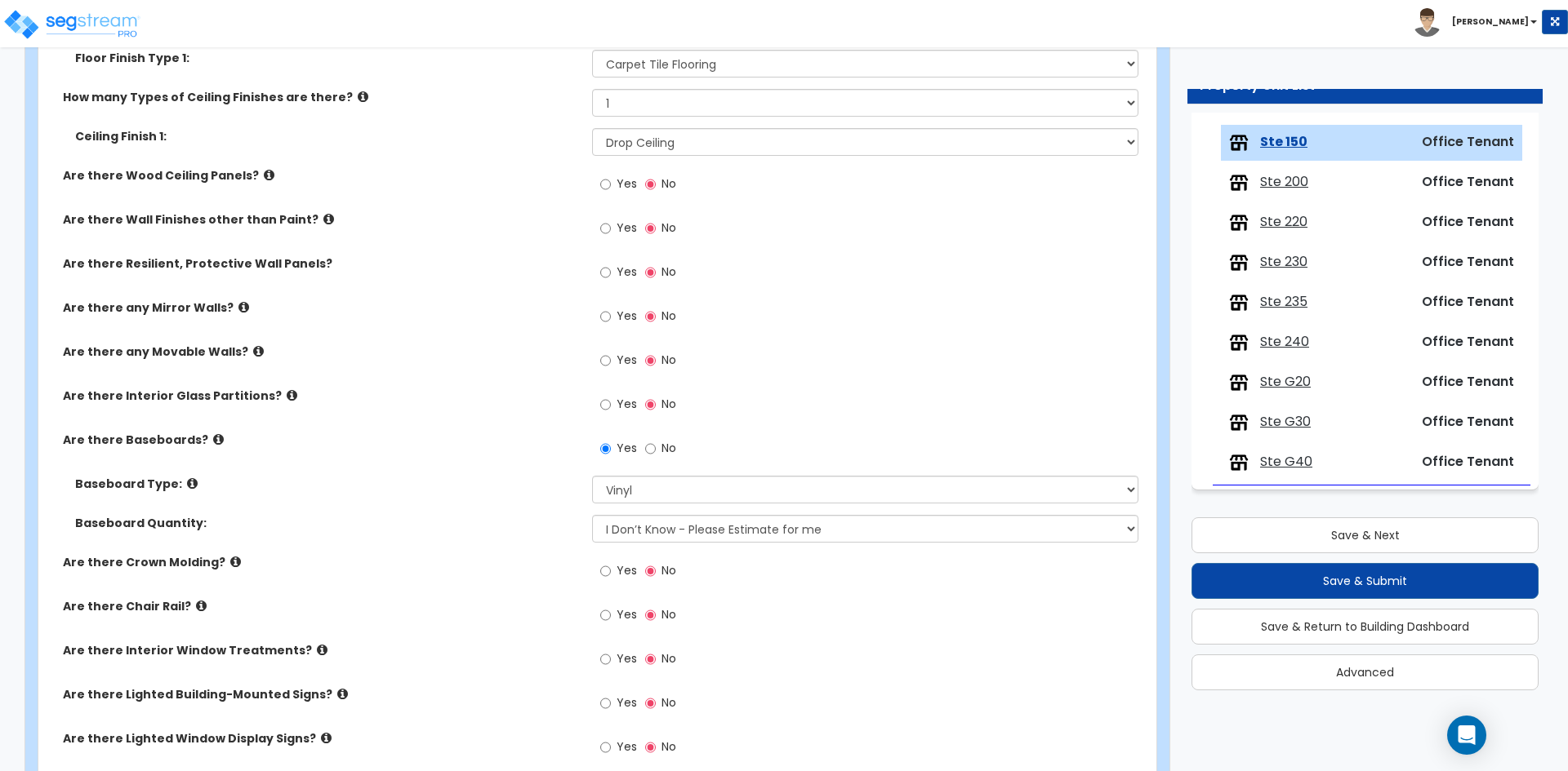
click at [616, 654] on label "Yes" at bounding box center [618, 661] width 37 height 28
click at [610, 654] on input "Yes" at bounding box center [605, 659] width 10 height 18
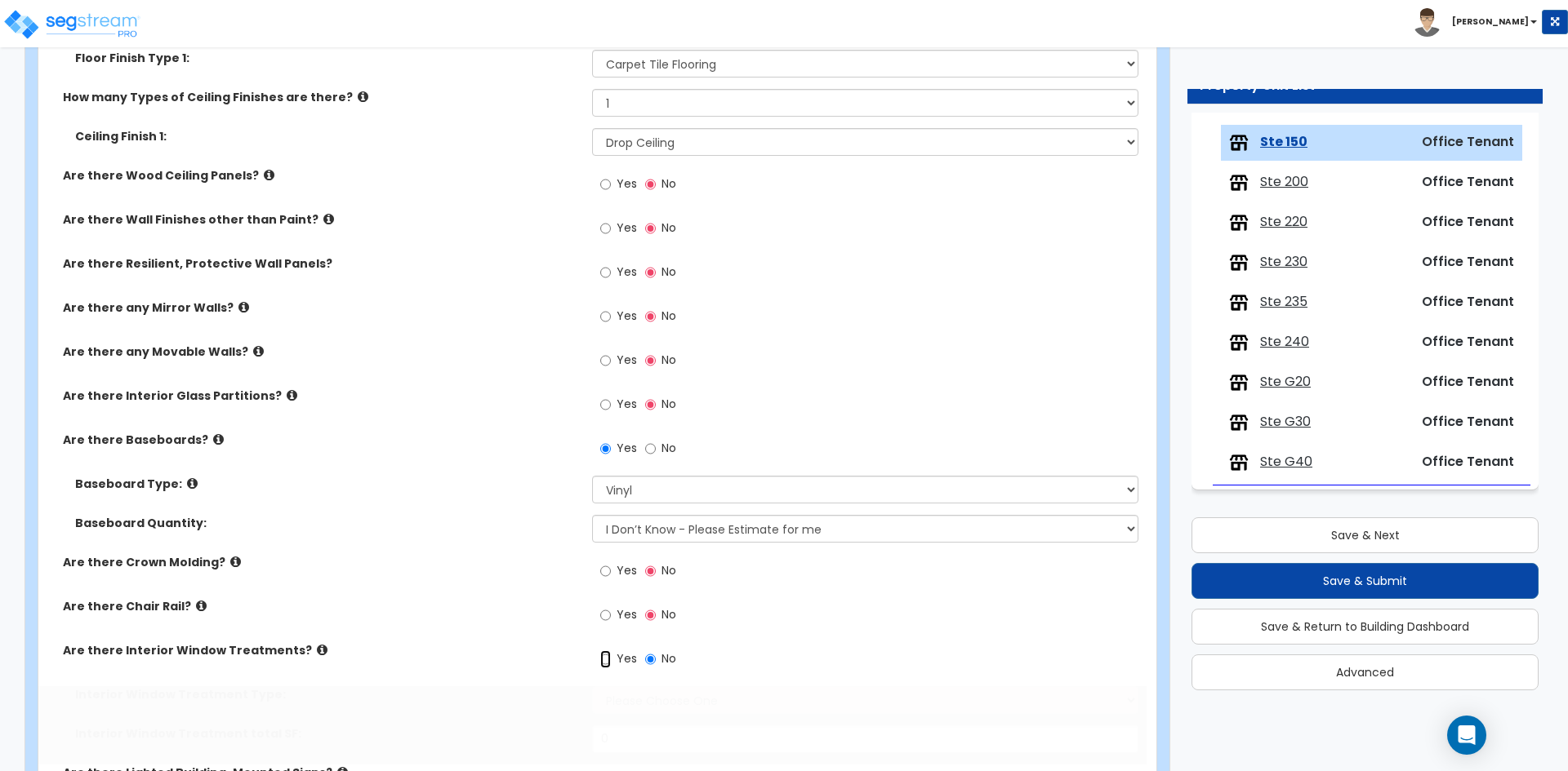
radio input "true"
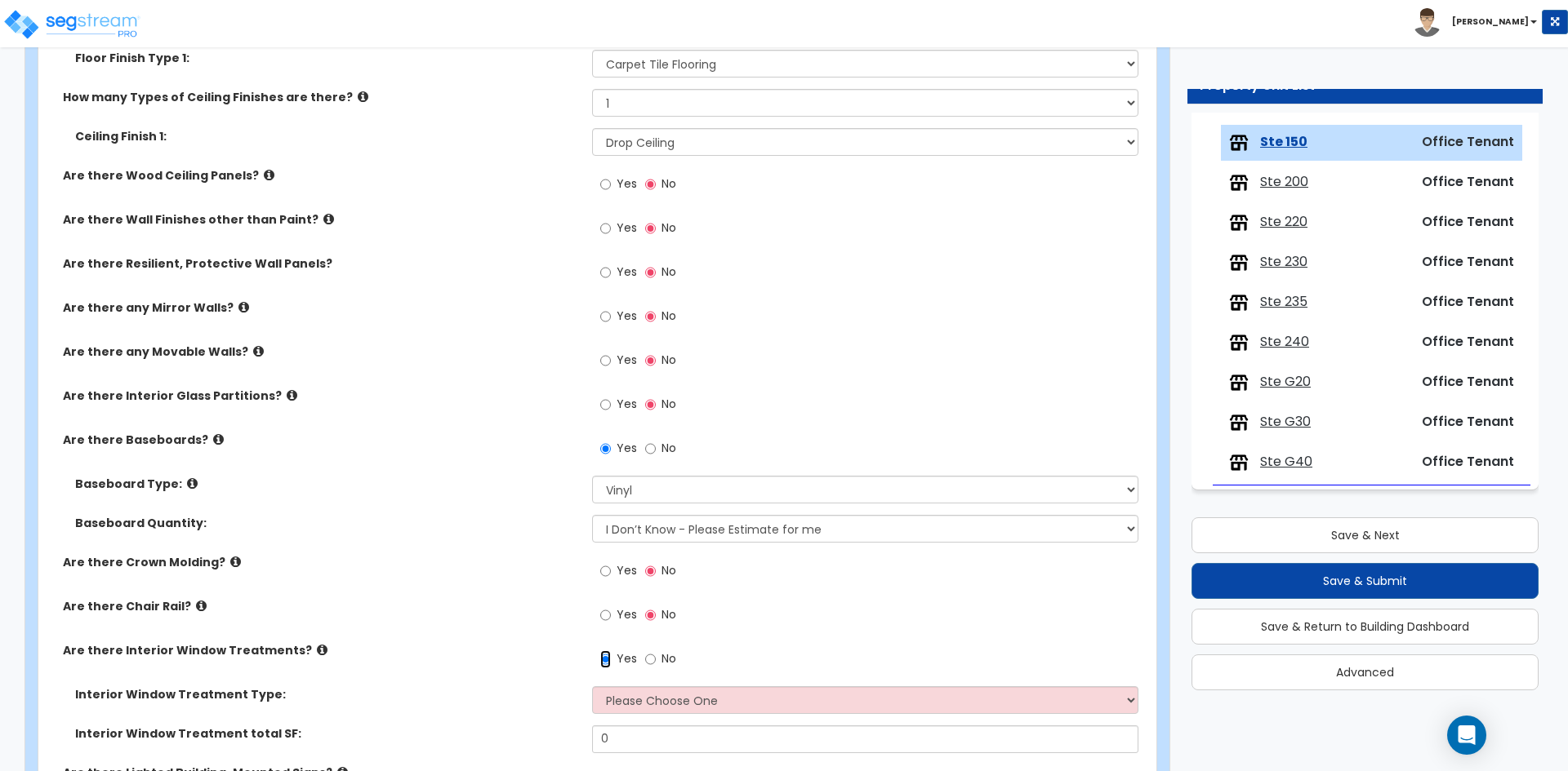
scroll to position [734, 0]
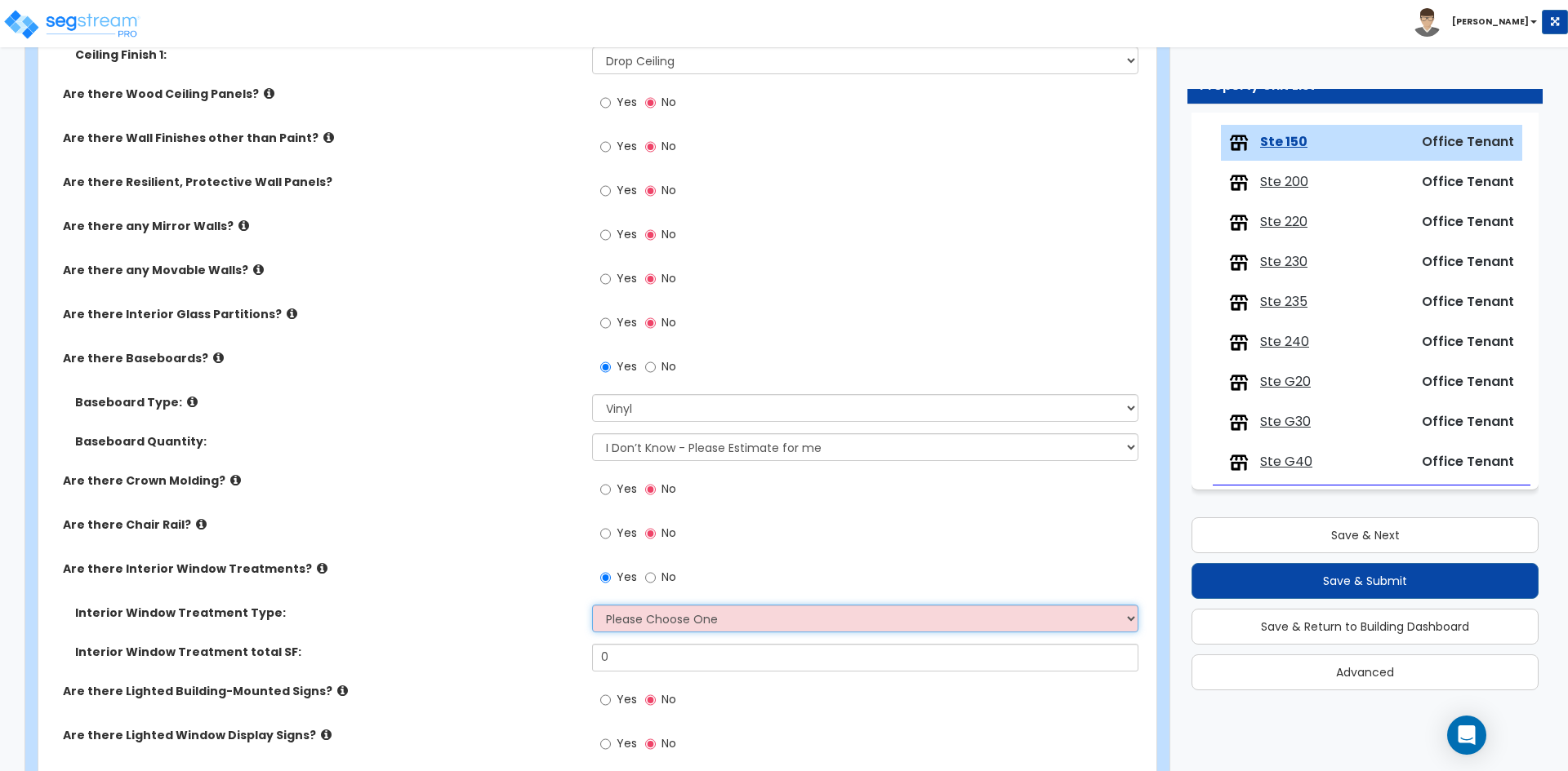
click at [700, 631] on select "Please Choose One Vertical Blinds Window Shades Venetian Blinds Wood Shutters" at bounding box center [865, 619] width 546 height 28
select select "3"
click at [592, 605] on select "Please Choose One Vertical Blinds Window Shades Venetian Blinds Wood Shutters" at bounding box center [865, 619] width 546 height 28
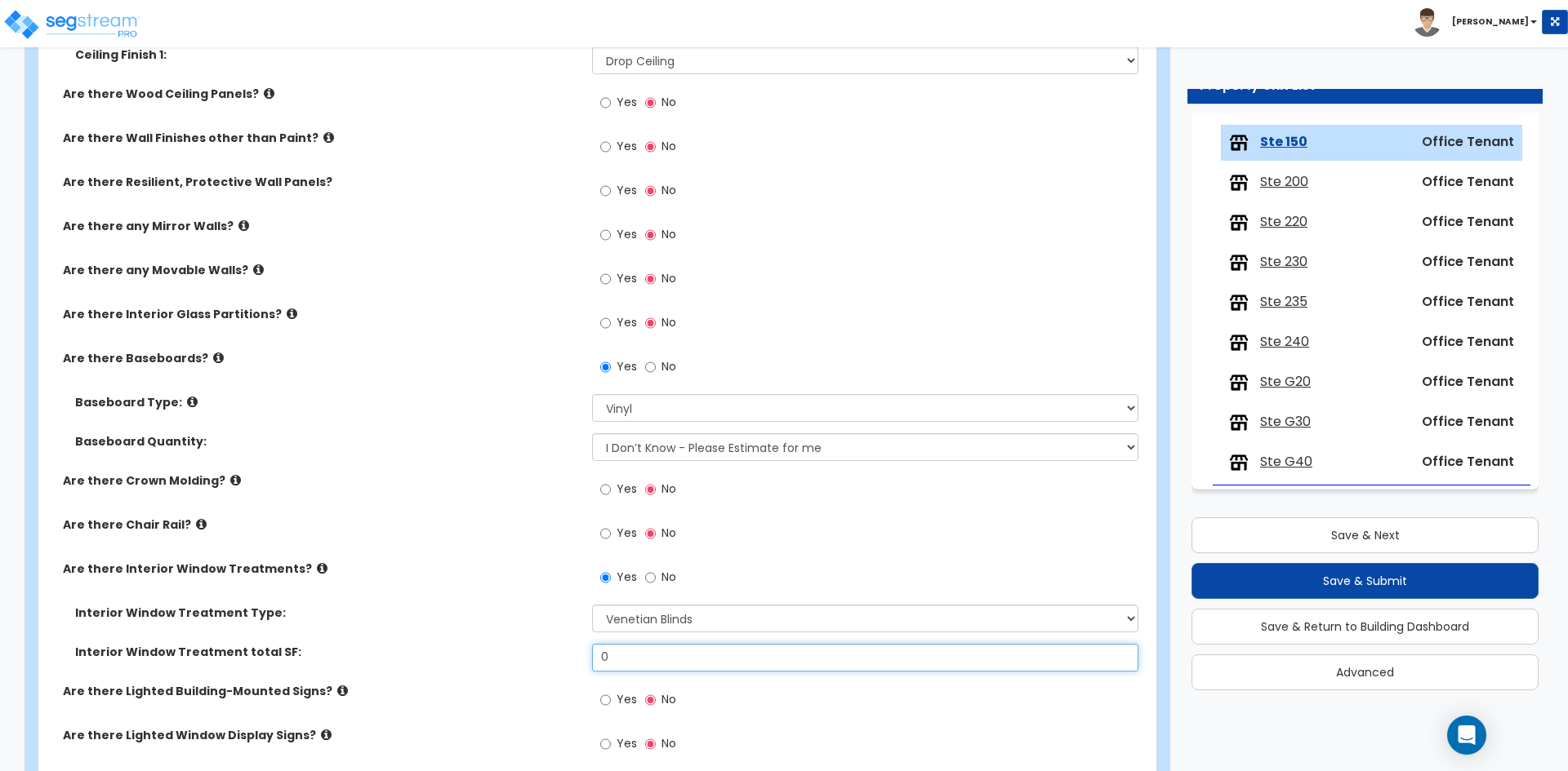
click at [647, 666] on input "0" at bounding box center [865, 658] width 546 height 28
type input "504"
click at [553, 620] on label "Interior Window Treatment Type:" at bounding box center [327, 613] width 505 height 17
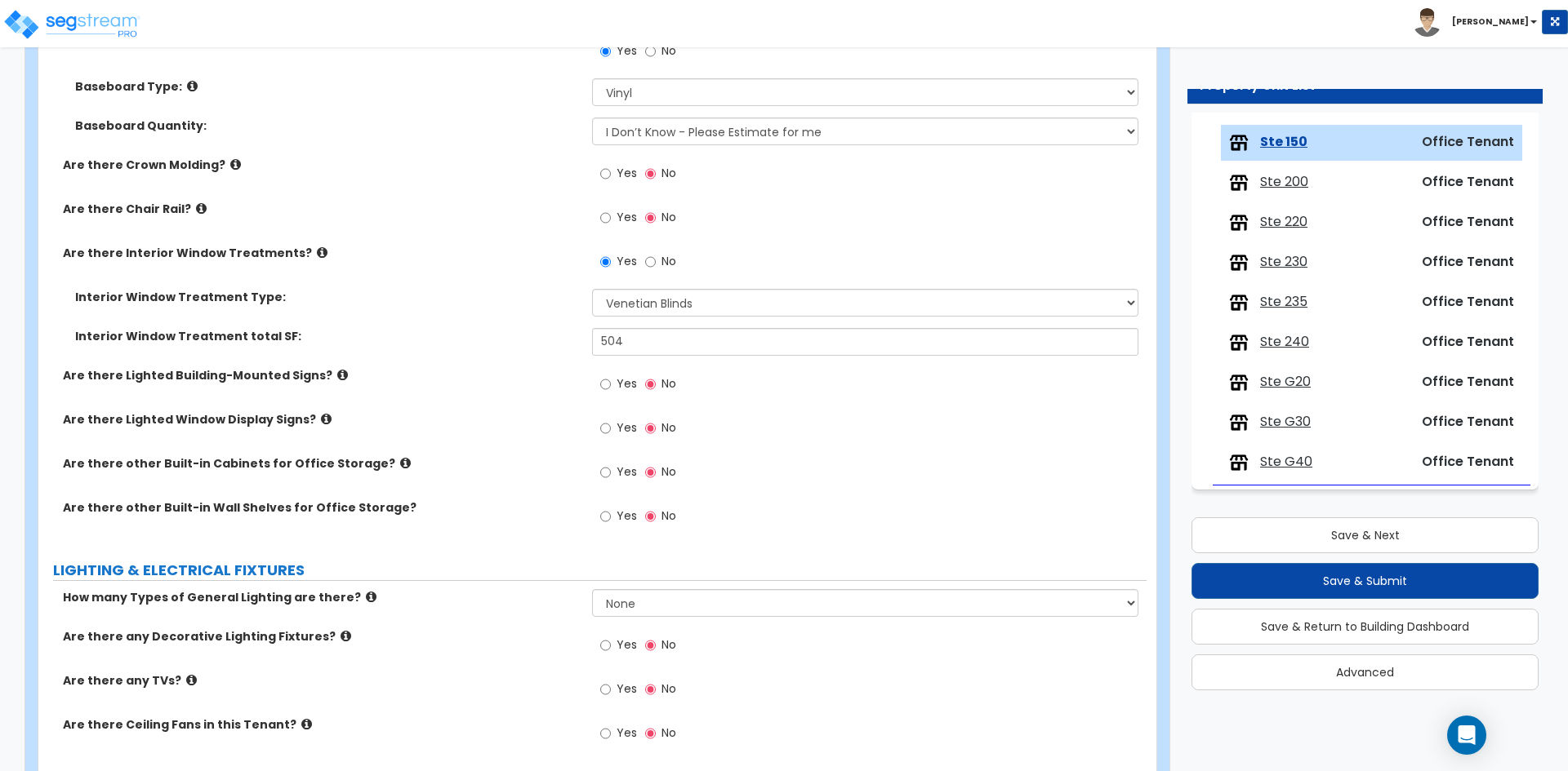
scroll to position [1061, 0]
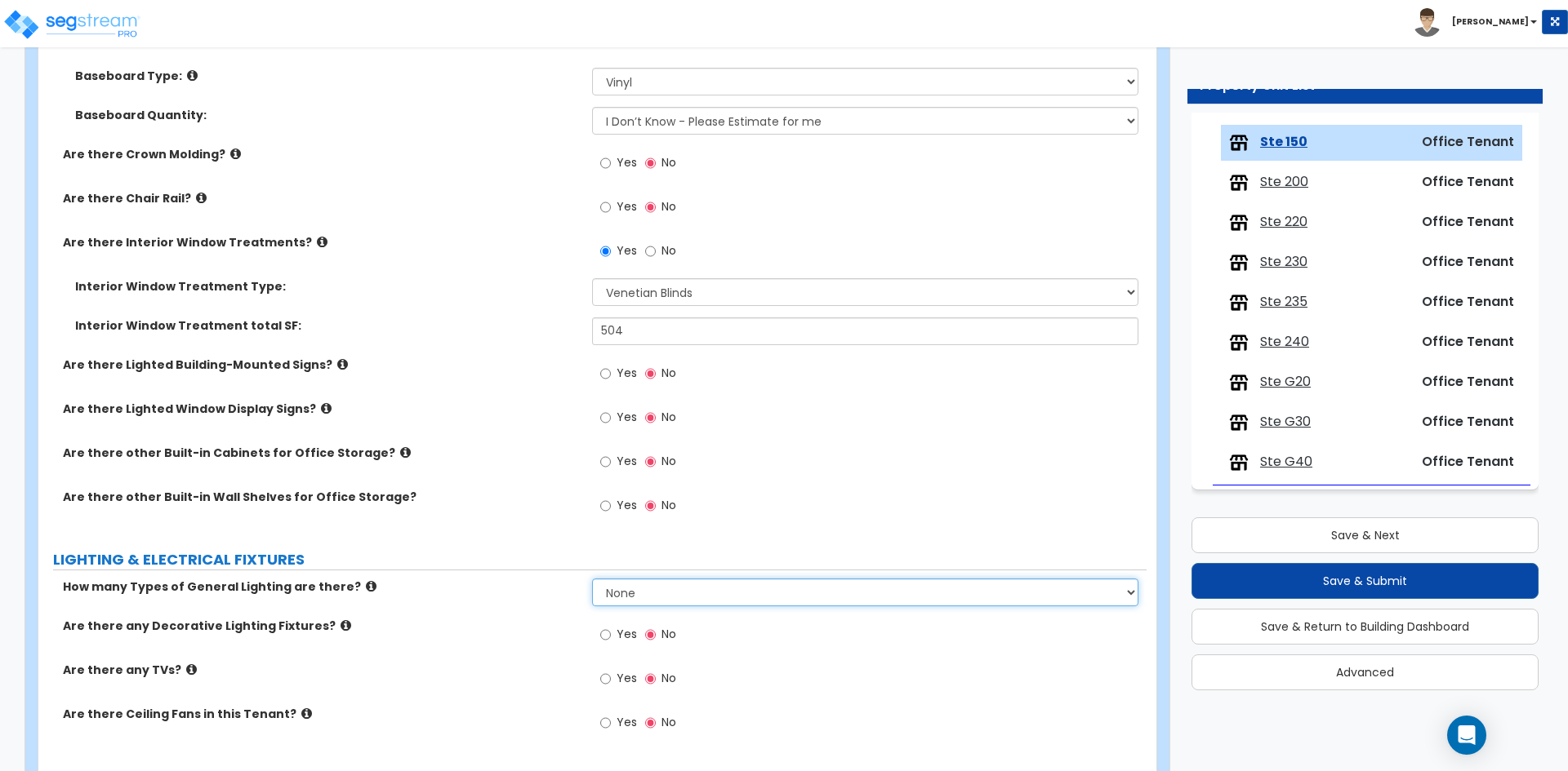
drag, startPoint x: 636, startPoint y: 587, endPoint x: 636, endPoint y: 601, distance: 14.0
click at [636, 587] on select "None 1 2 3" at bounding box center [865, 593] width 546 height 28
select select "1"
click at [592, 579] on select "None 1 2 3" at bounding box center [865, 593] width 546 height 28
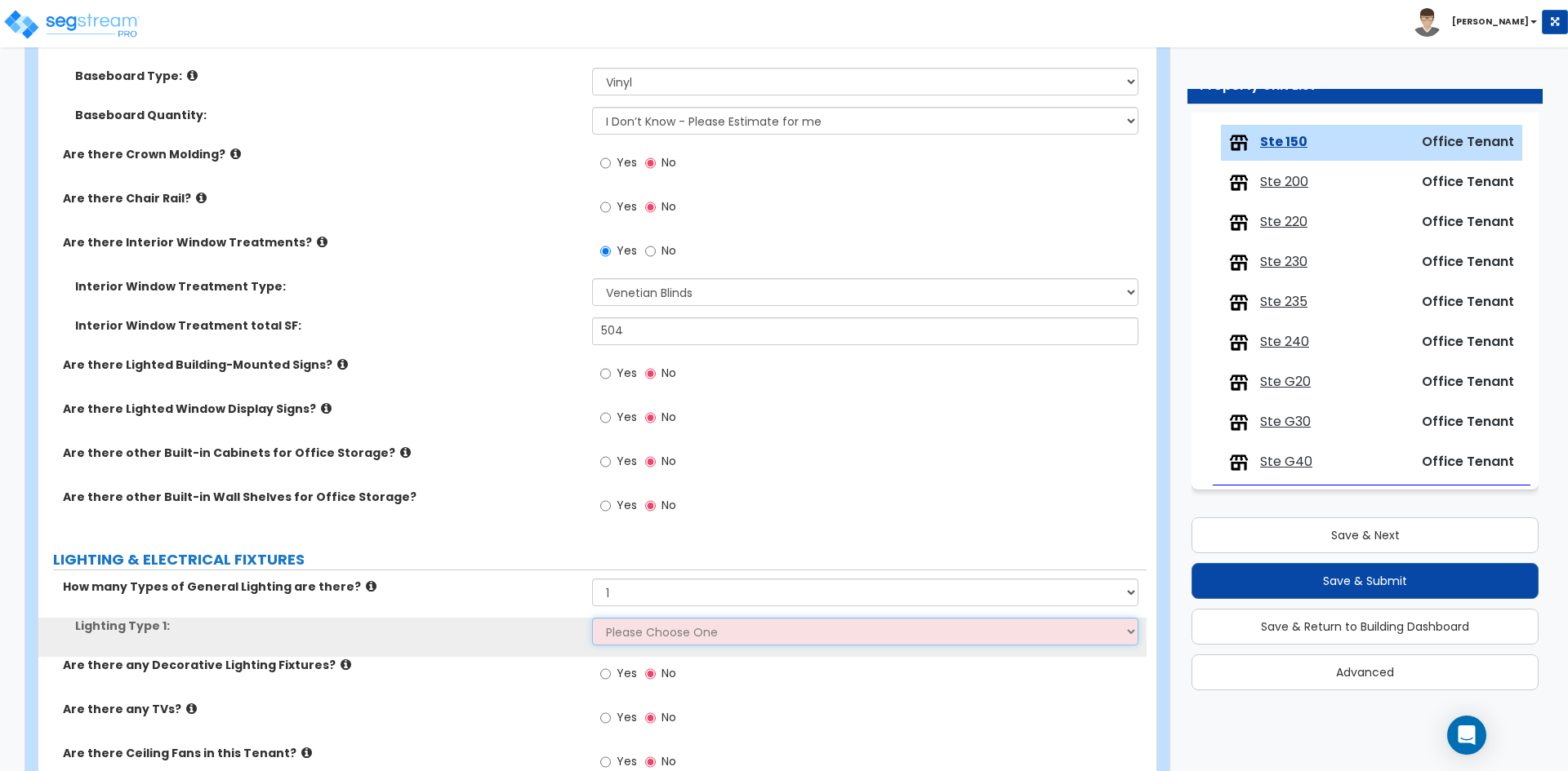
click at [620, 644] on select "Please Choose One LED Surface-Mounted LED Recessed Fluorescent Surface-Mounted …" at bounding box center [865, 632] width 546 height 28
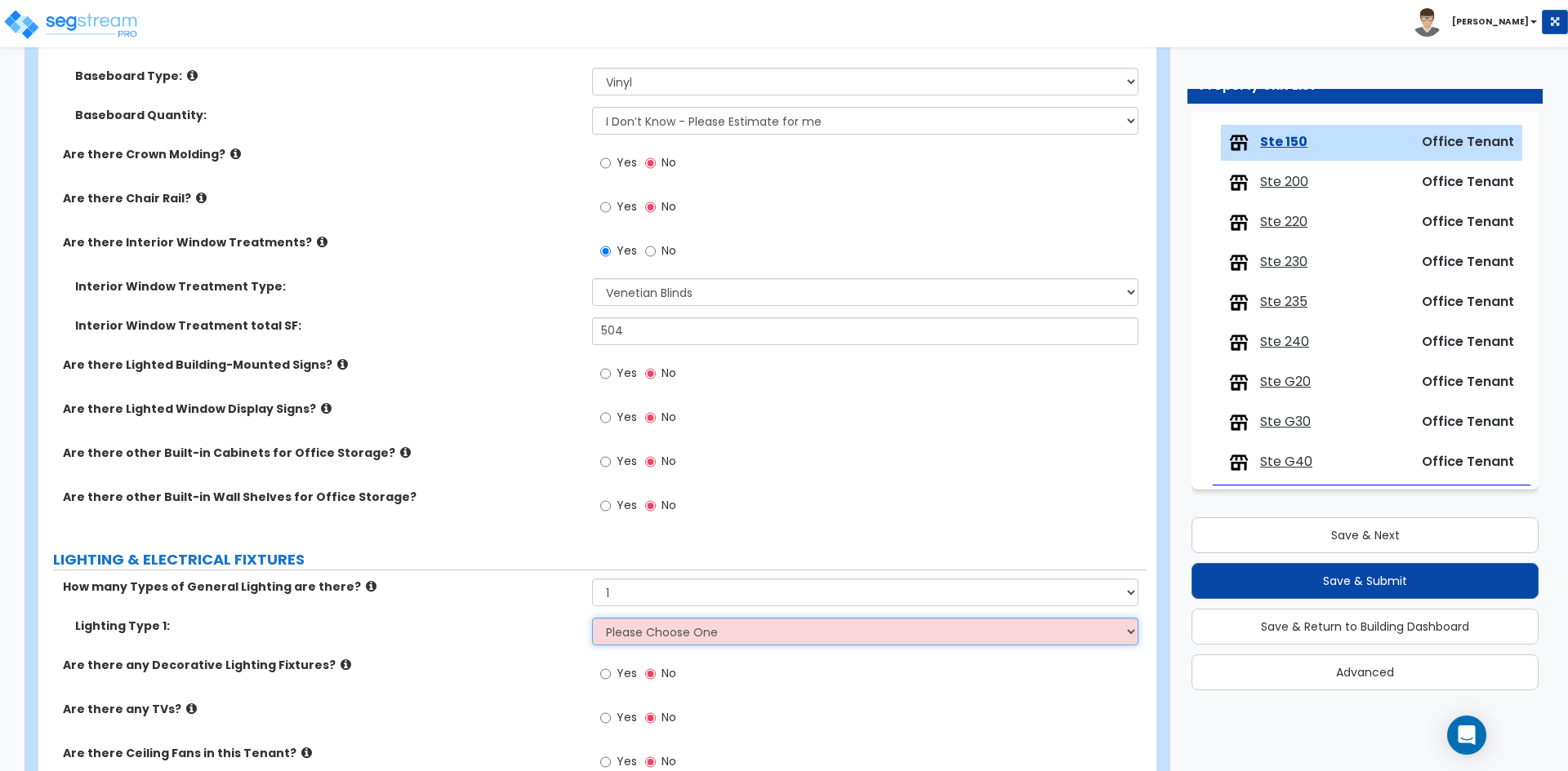
select select "4"
click at [592, 618] on select "Please Choose One LED Surface-Mounted LED Recessed Fluorescent Surface-Mounted …" at bounding box center [865, 632] width 546 height 28
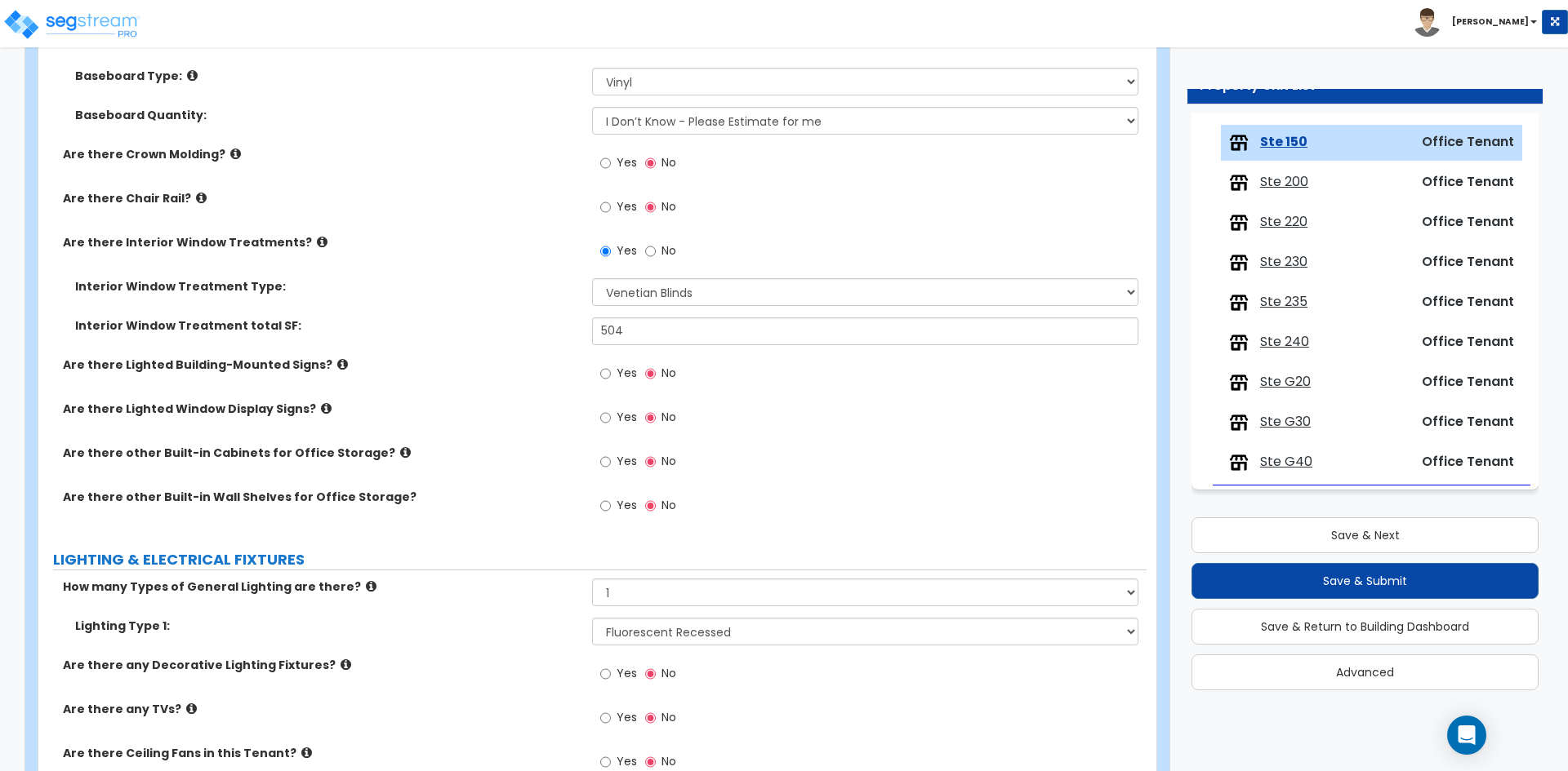
click at [417, 671] on label "Are there any Decorative Lighting Fixtures?" at bounding box center [321, 665] width 517 height 17
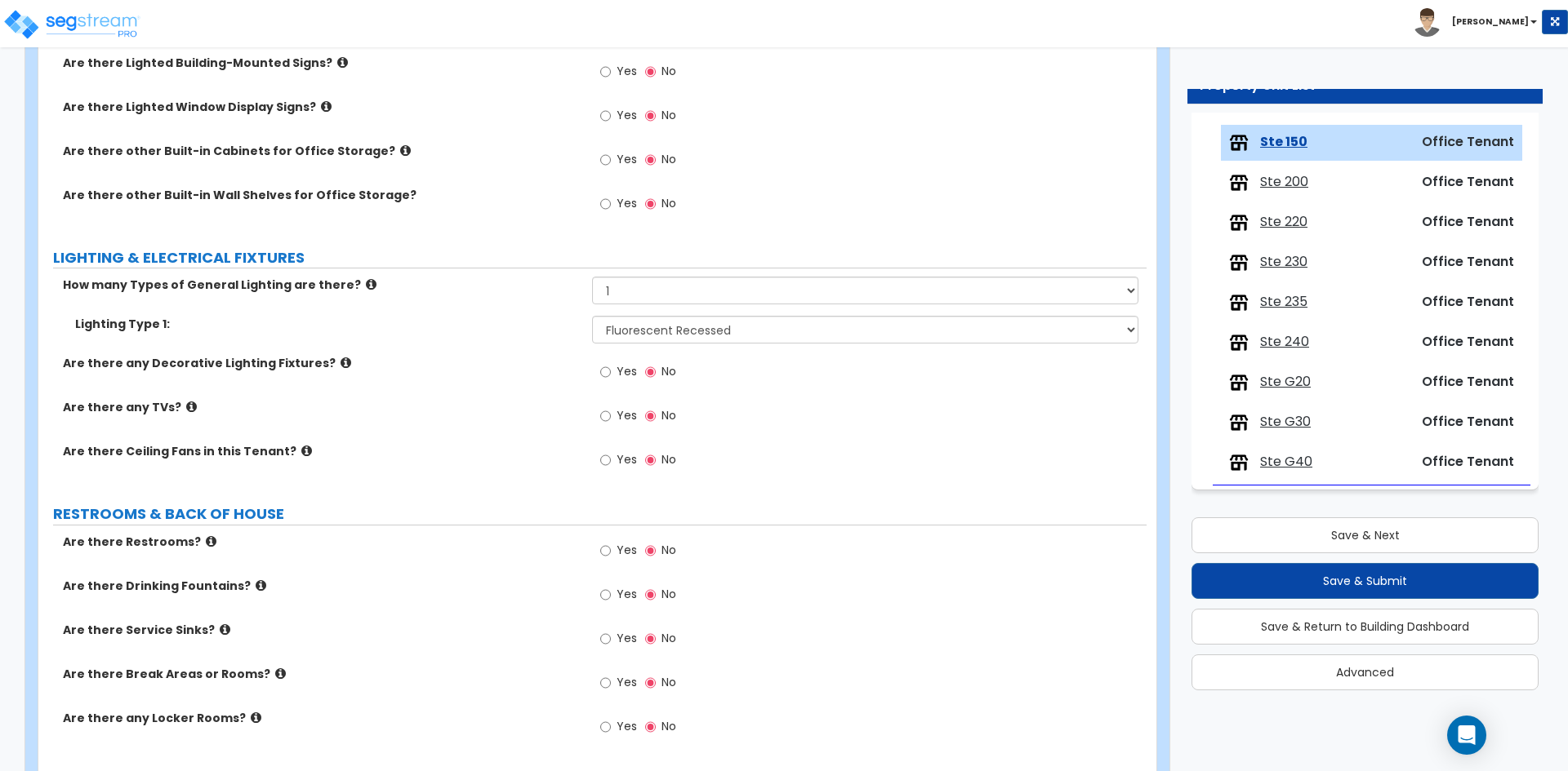
scroll to position [1387, 0]
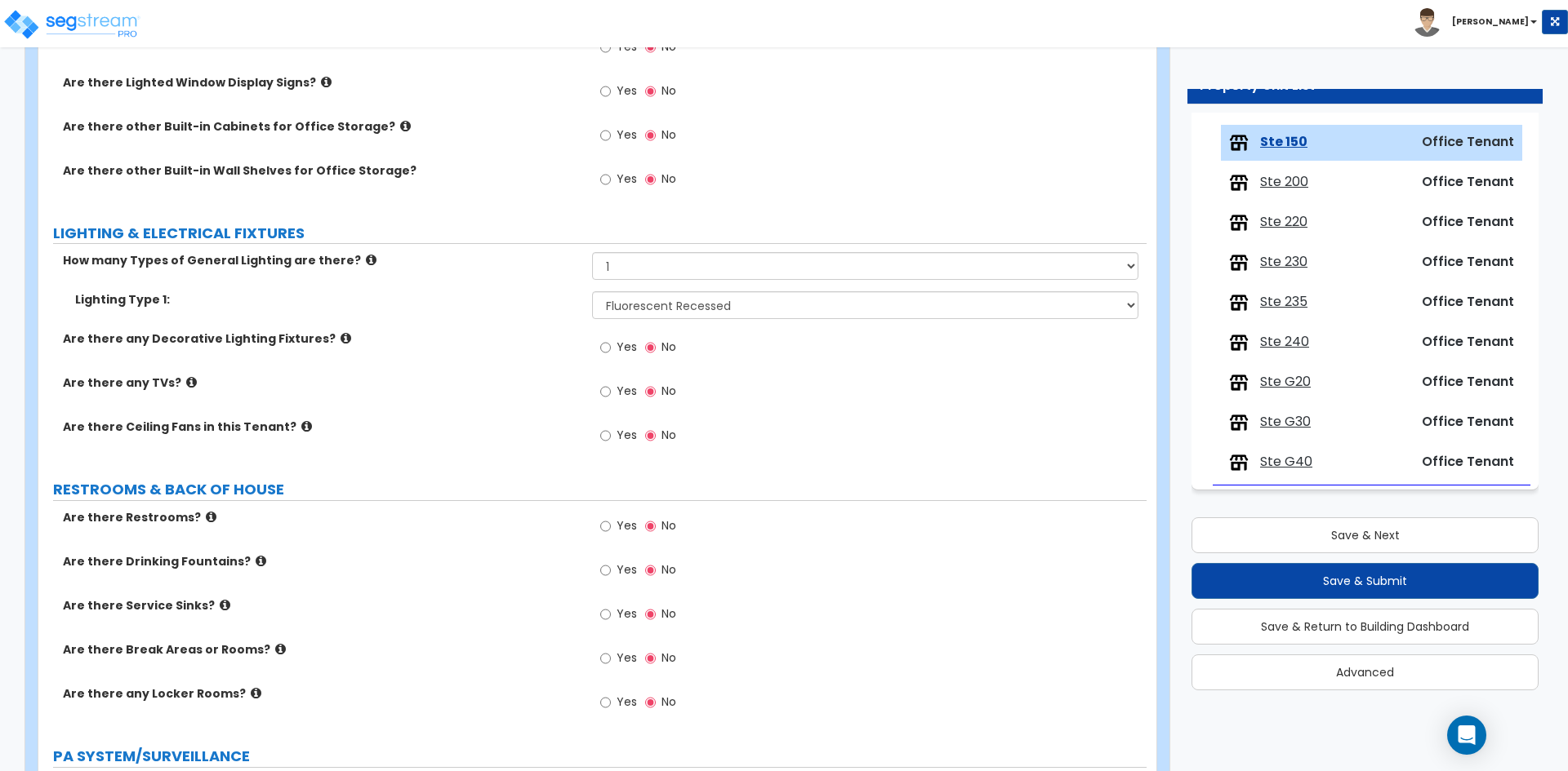
click at [630, 656] on span "Yes" at bounding box center [626, 657] width 20 height 17
click at [610, 656] on input "Yes" at bounding box center [605, 658] width 10 height 18
radio input "true"
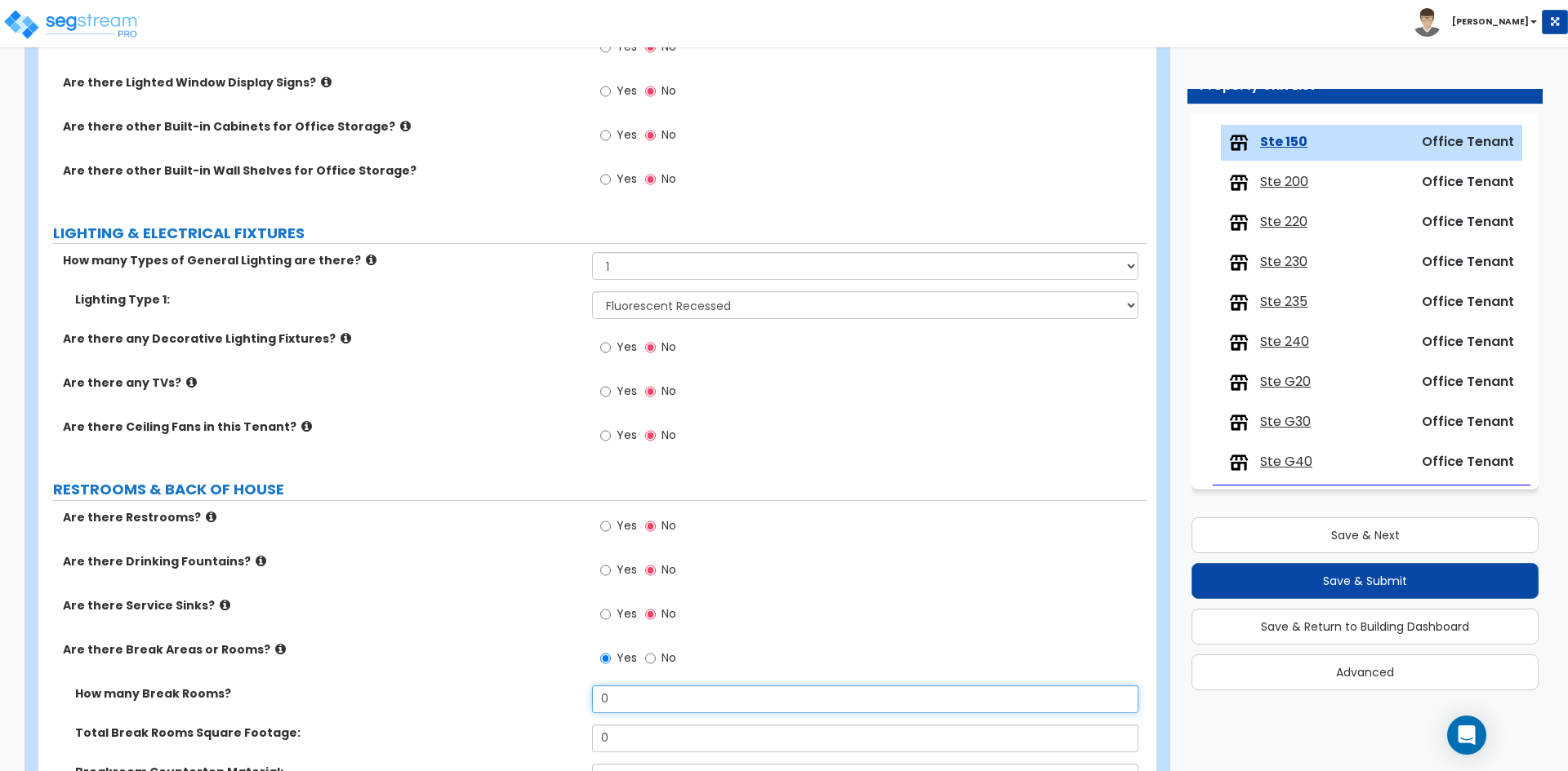
click at [633, 700] on input "0" at bounding box center [865, 699] width 546 height 28
type input "1"
click at [675, 747] on input "0" at bounding box center [865, 739] width 546 height 28
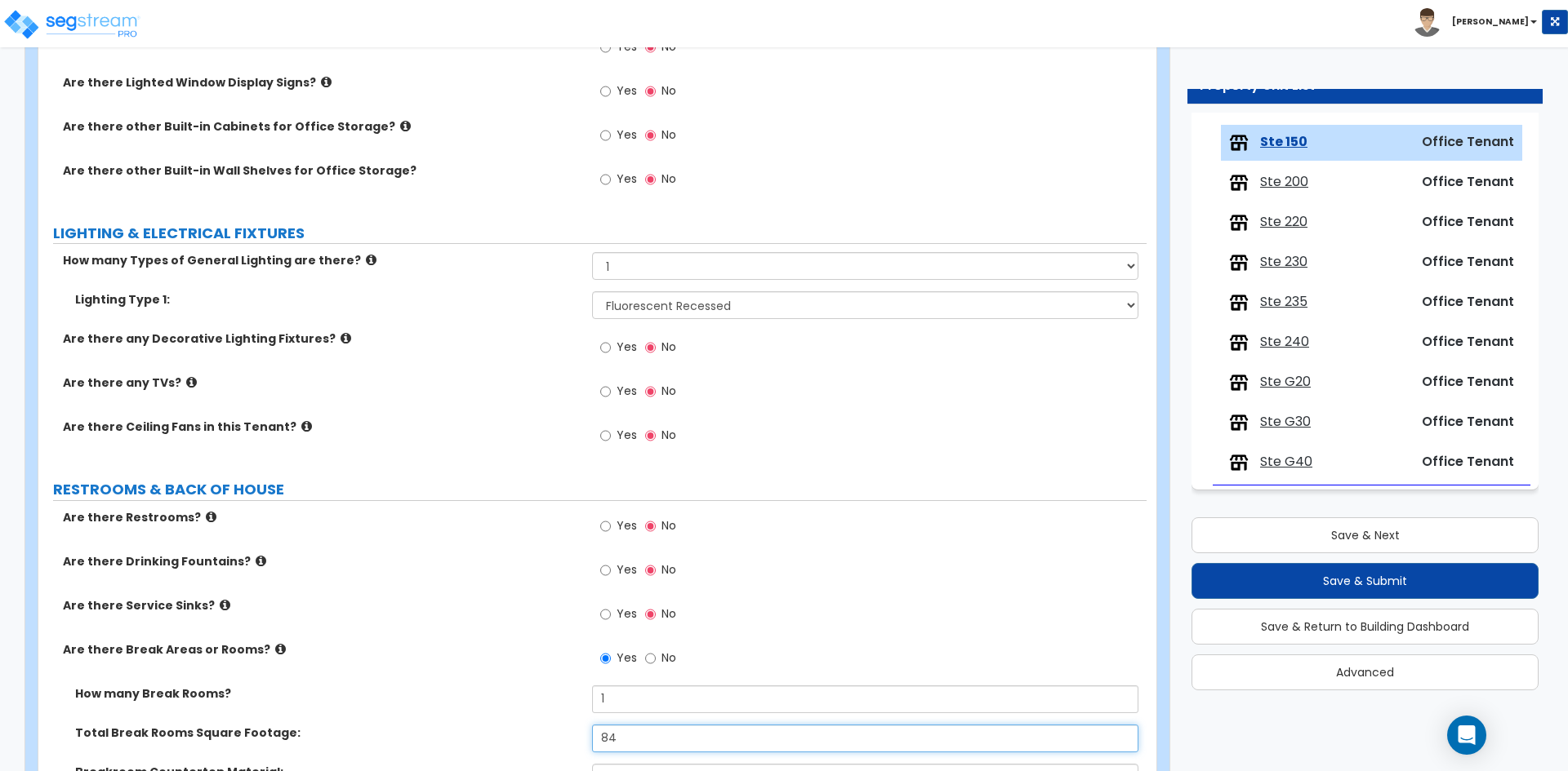
type input "84"
click at [317, 633] on div "Are there Service Sinks? Yes No" at bounding box center [592, 619] width 1108 height 44
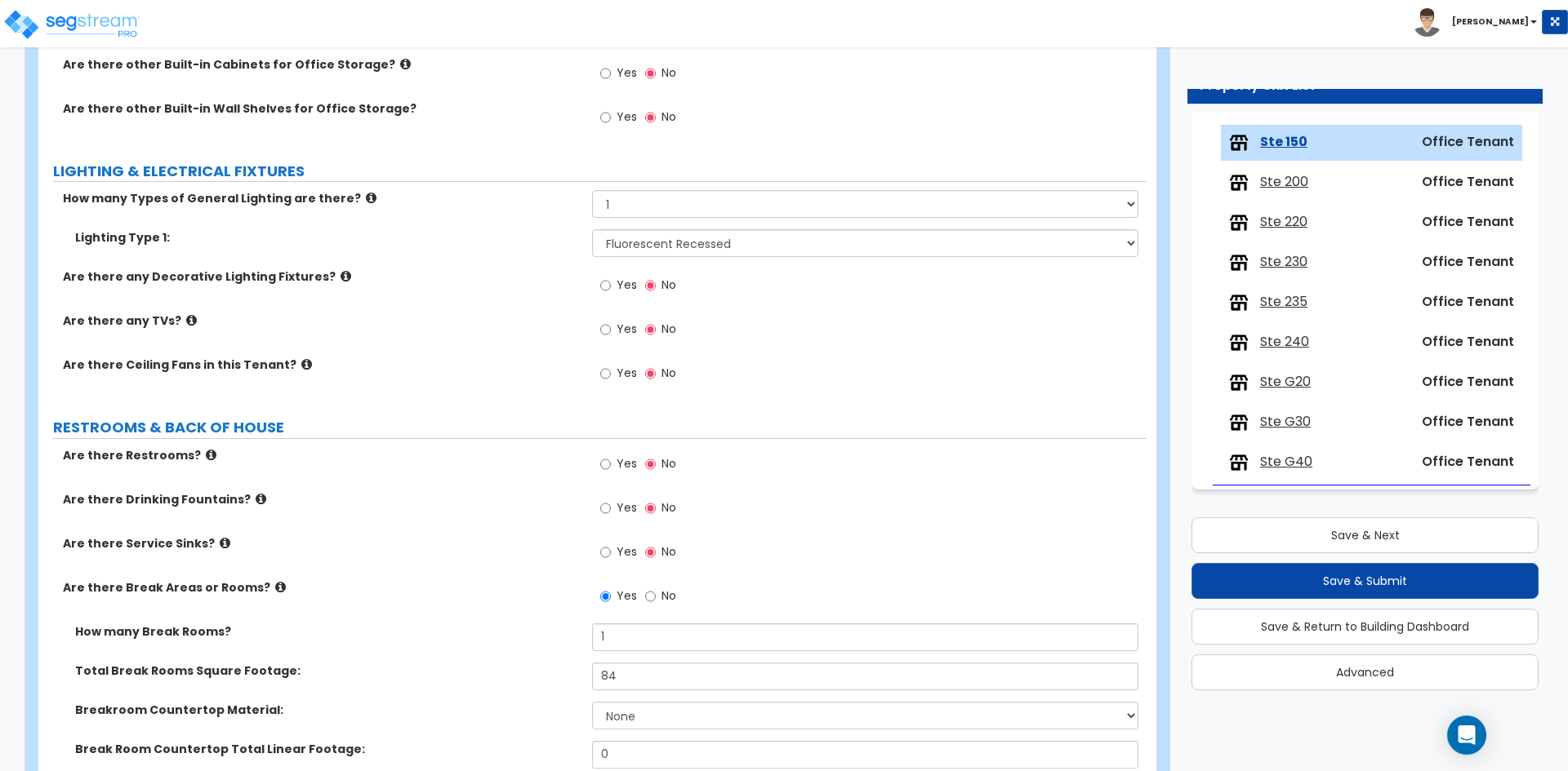
scroll to position [1551, 0]
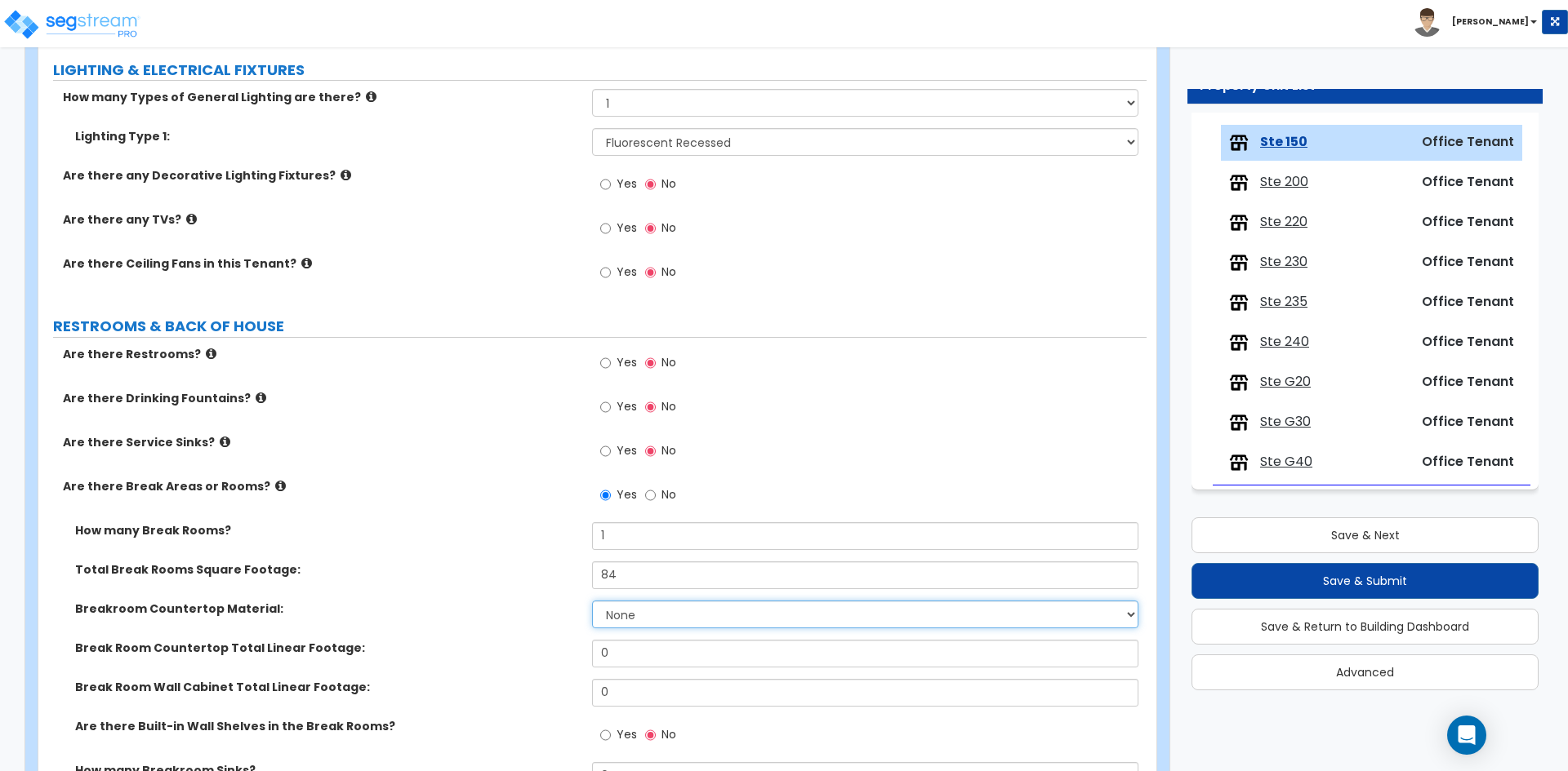
click at [653, 603] on select "None Plastic Laminate Solid Surface Stone Quartz Marble Tile Wood Stainless Ste…" at bounding box center [865, 615] width 546 height 28
select select "1"
click at [592, 601] on select "None Plastic Laminate Solid Surface Stone Quartz Marble Tile Wood Stainless Ste…" at bounding box center [865, 615] width 546 height 28
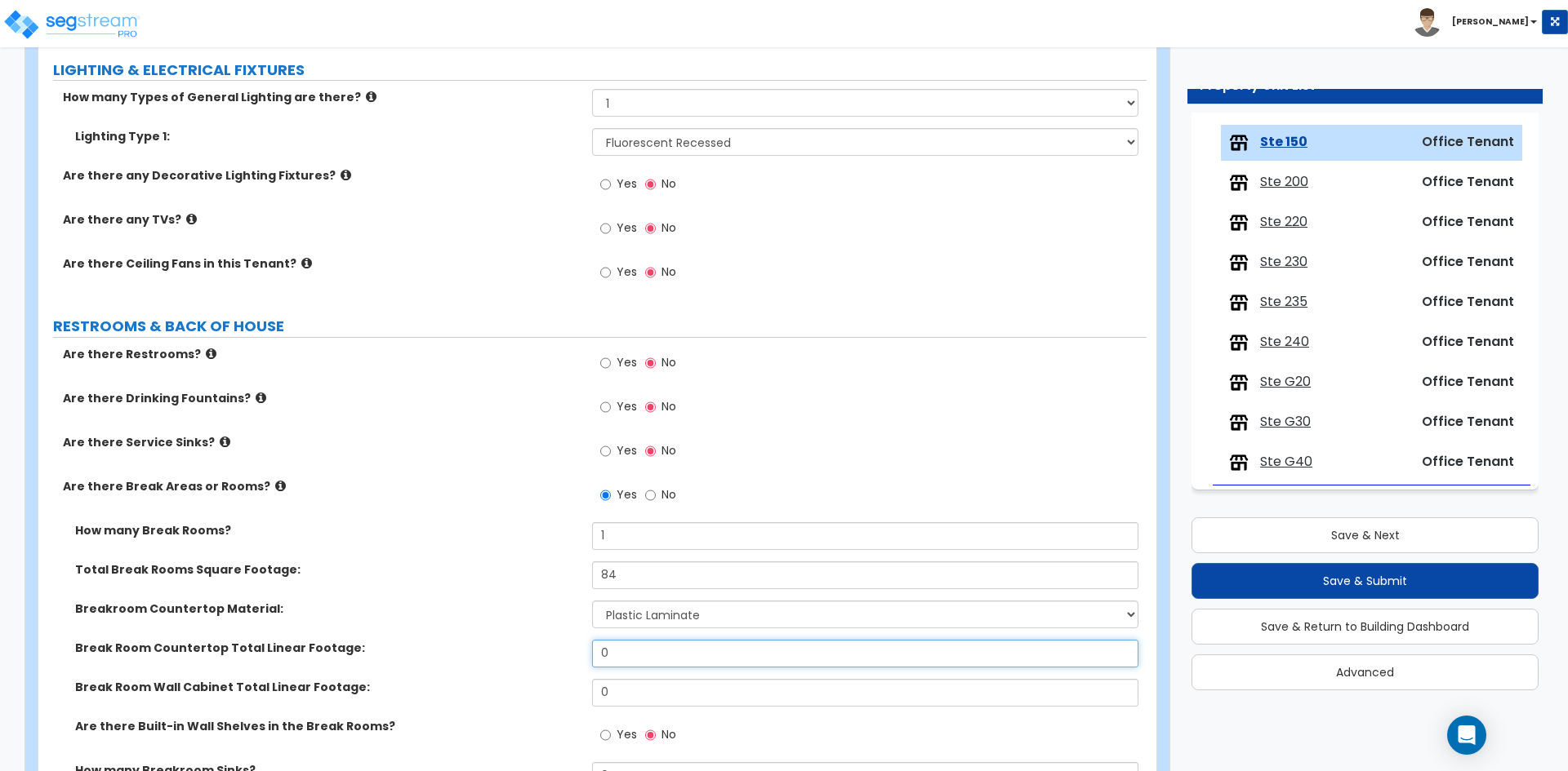
click at [618, 660] on input "0" at bounding box center [865, 654] width 546 height 28
type input "5"
click at [622, 695] on input "0" at bounding box center [865, 693] width 546 height 28
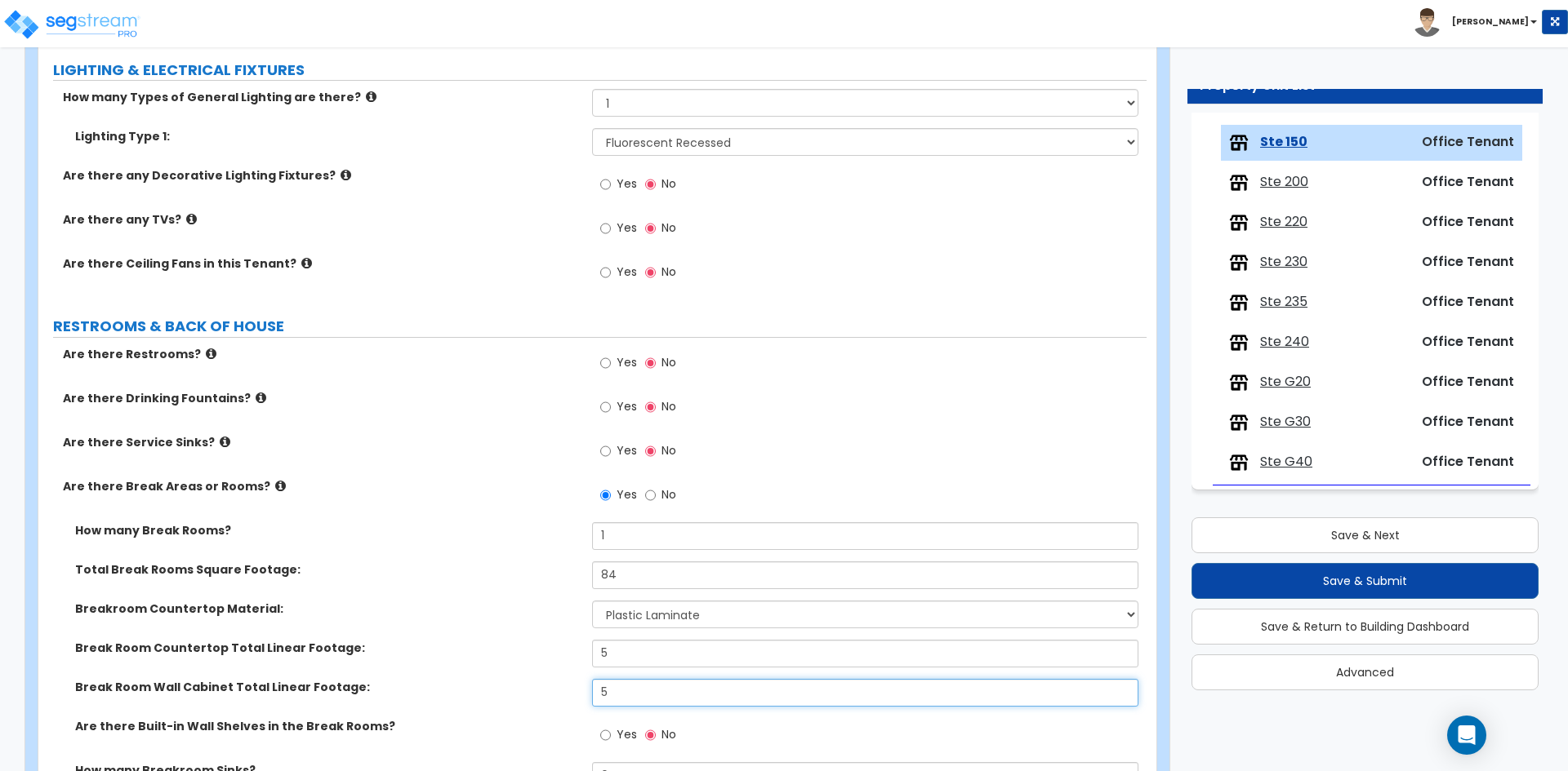
scroll to position [1632, 0]
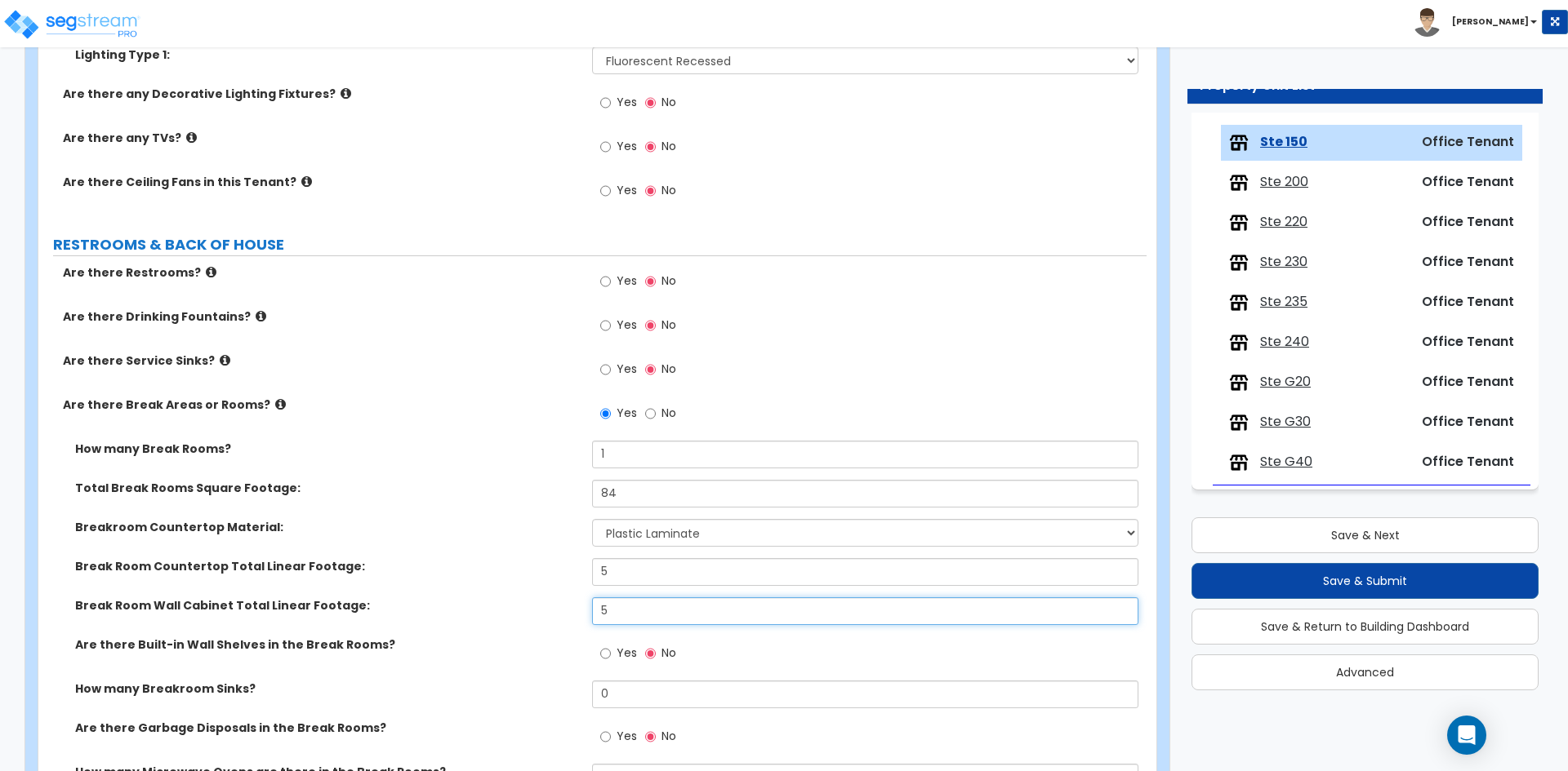
type input "5"
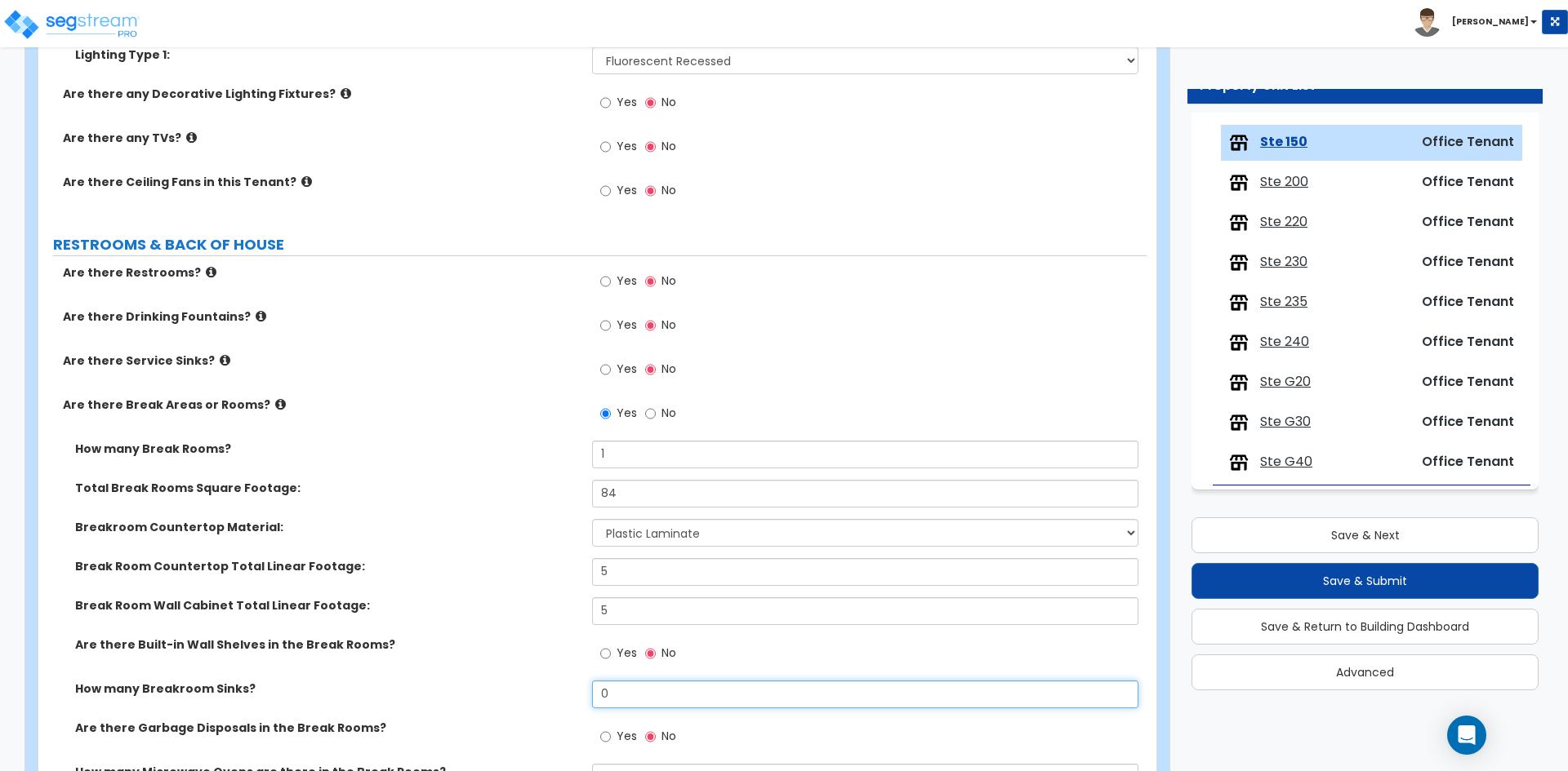
click at [609, 697] on input "0" at bounding box center [865, 695] width 546 height 28
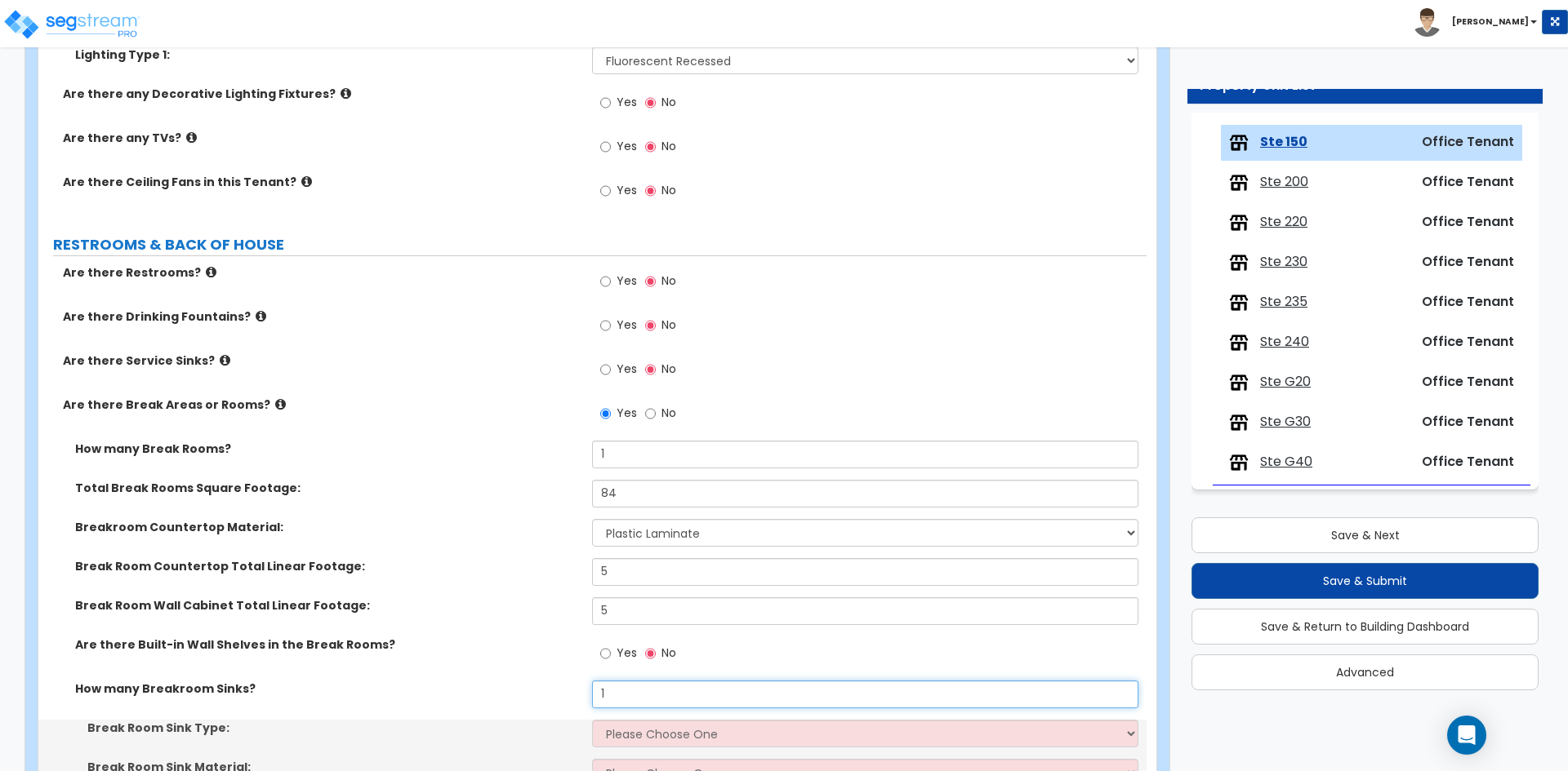
type input "1"
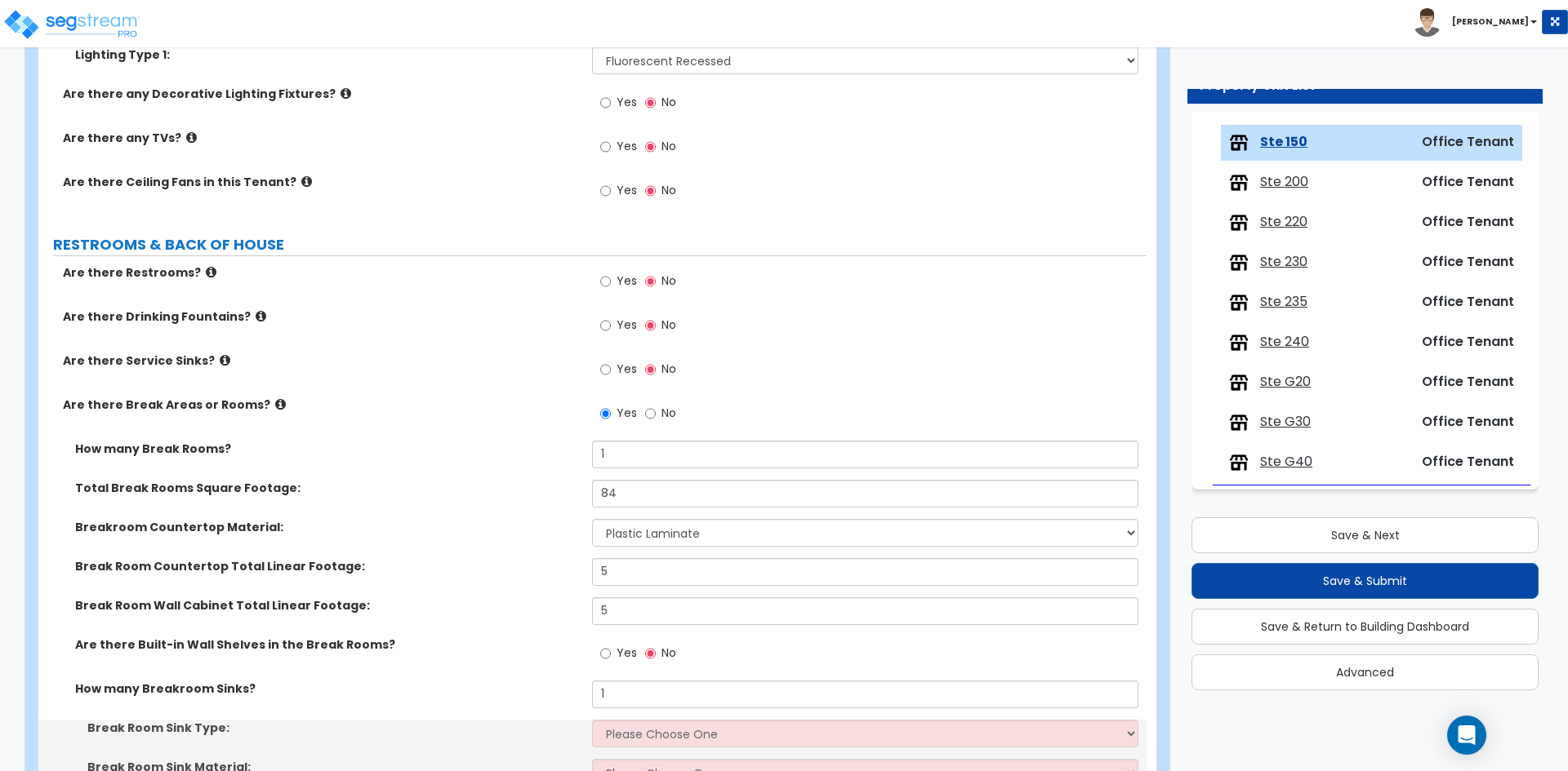
click at [579, 681] on div "How many Breakroom Sinks?" at bounding box center [315, 689] width 554 height 17
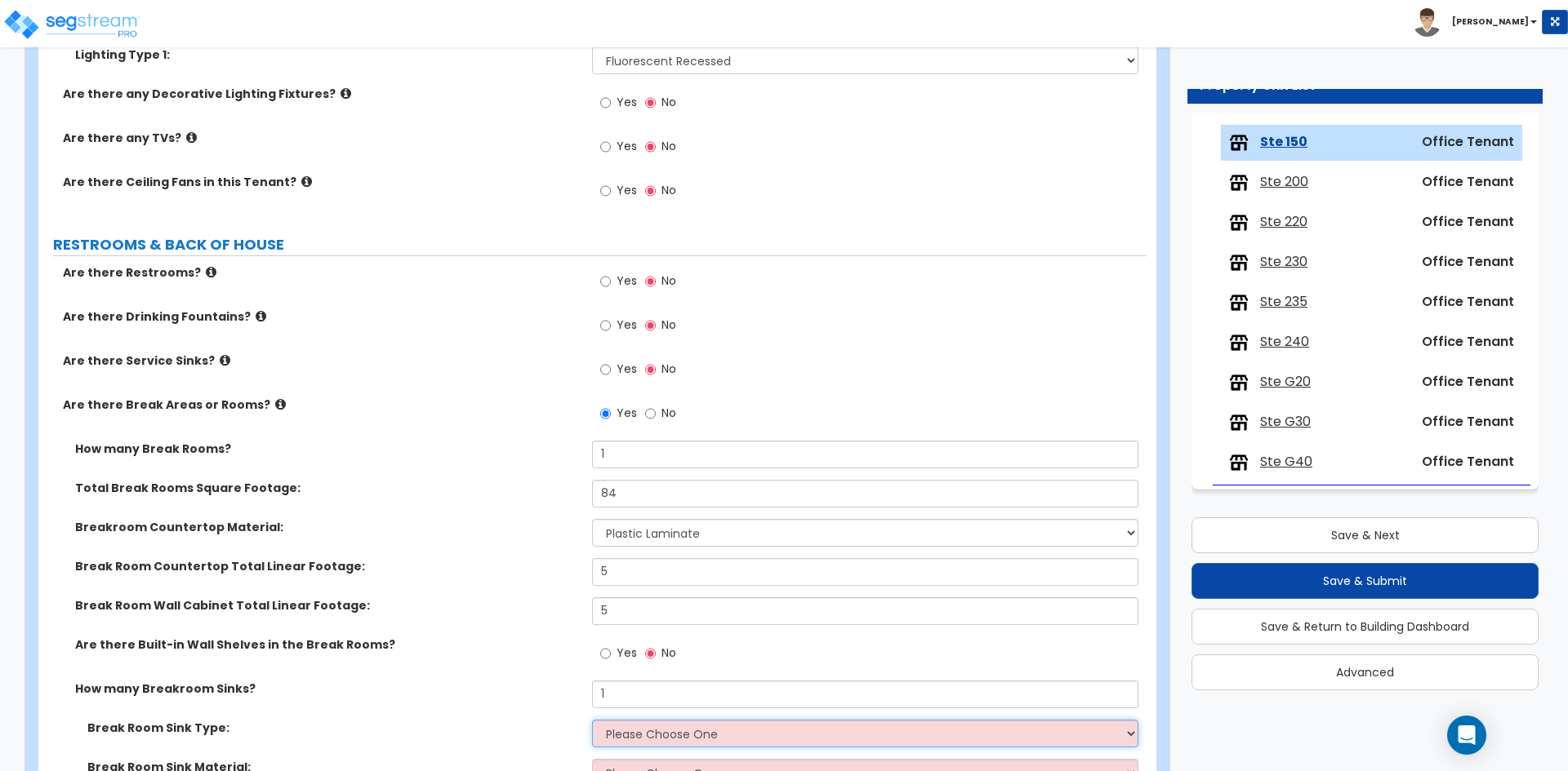
click at [647, 727] on select "Please Choose One Single Sink Double Sink" at bounding box center [865, 733] width 546 height 28
select select "1"
click at [592, 719] on select "Please Choose One Single Sink Double Sink" at bounding box center [865, 733] width 546 height 28
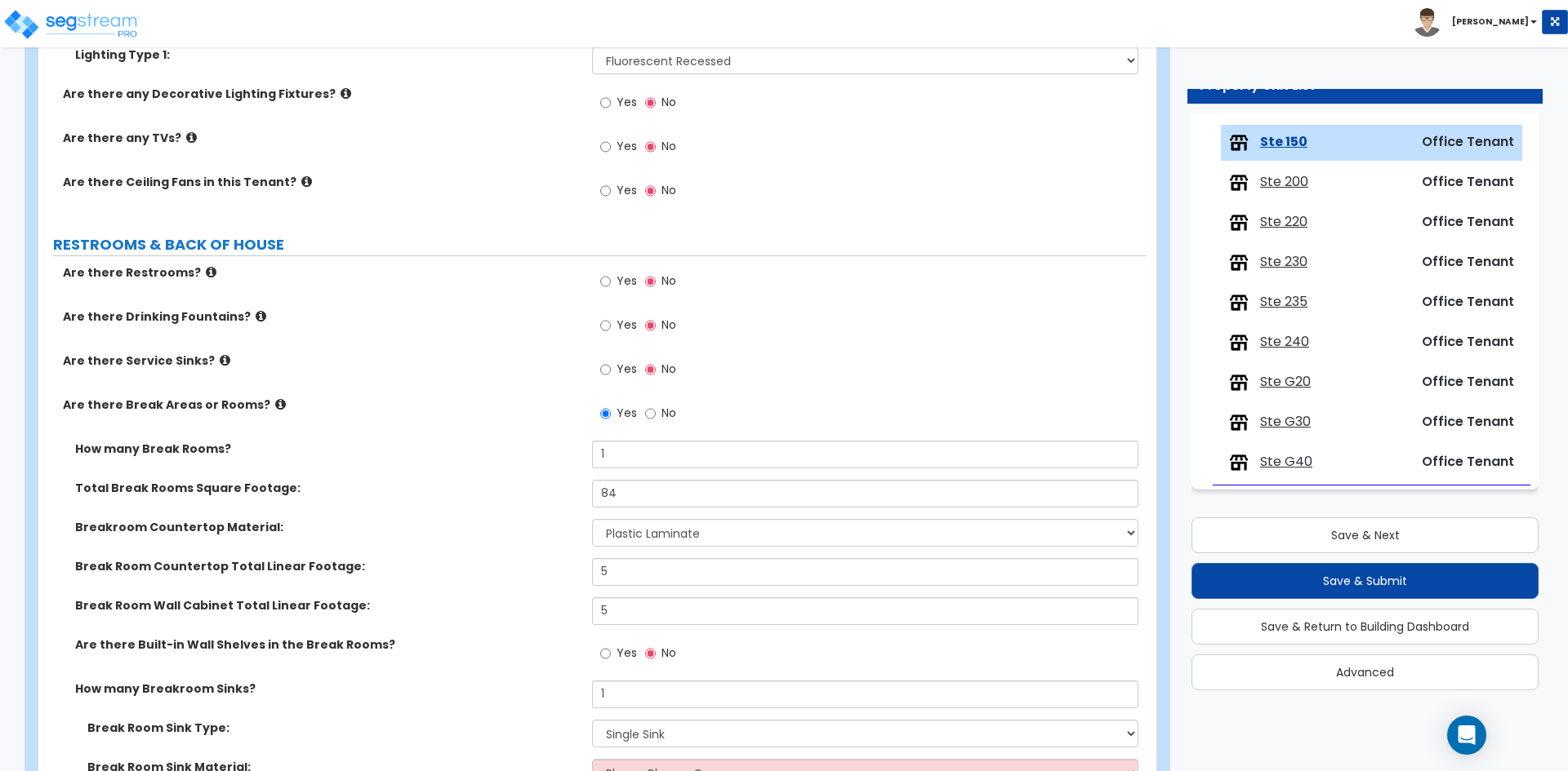
click at [513, 684] on label "How many Breakroom Sinks?" at bounding box center [327, 689] width 505 height 17
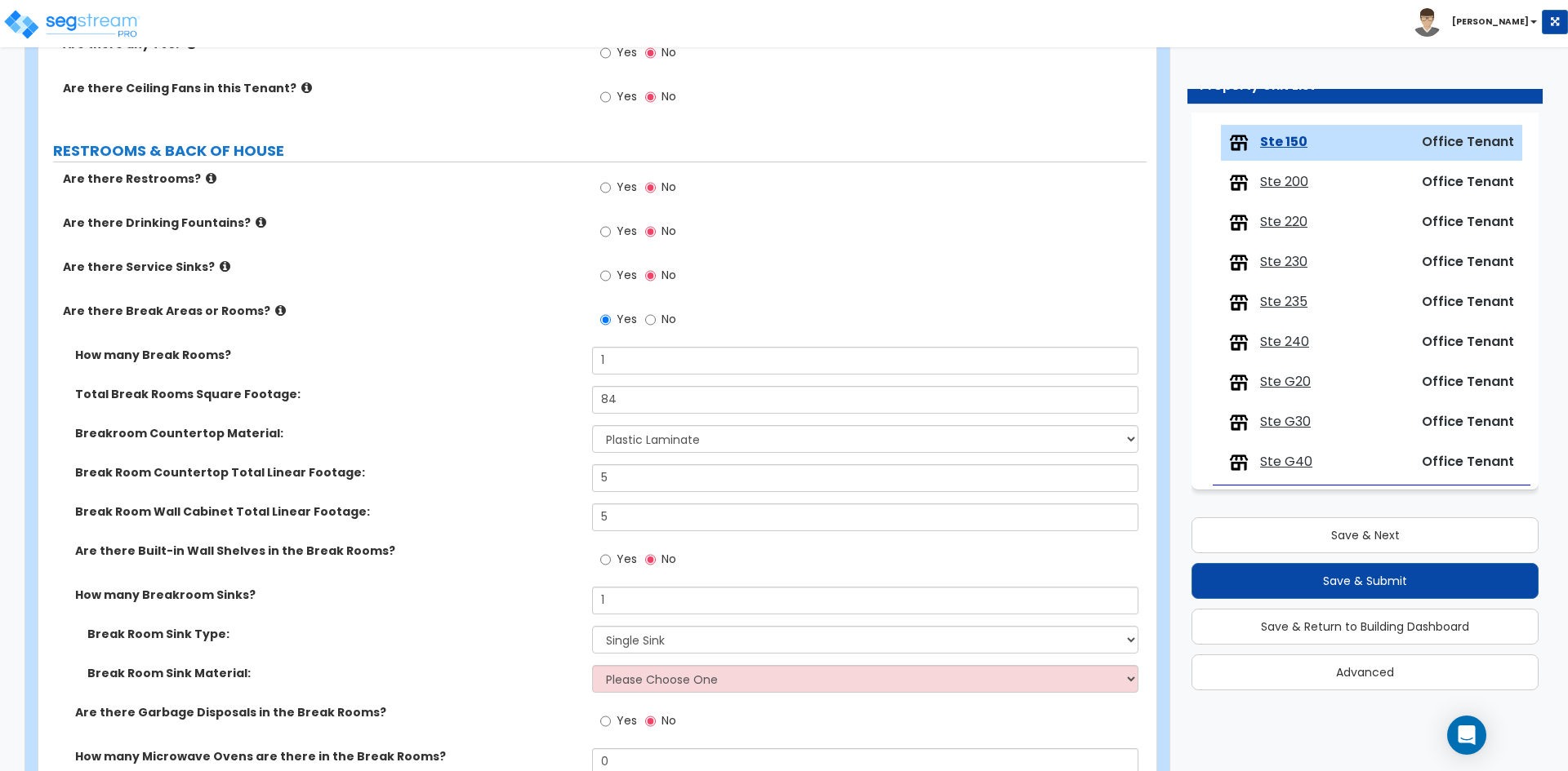
scroll to position [1796, 0]
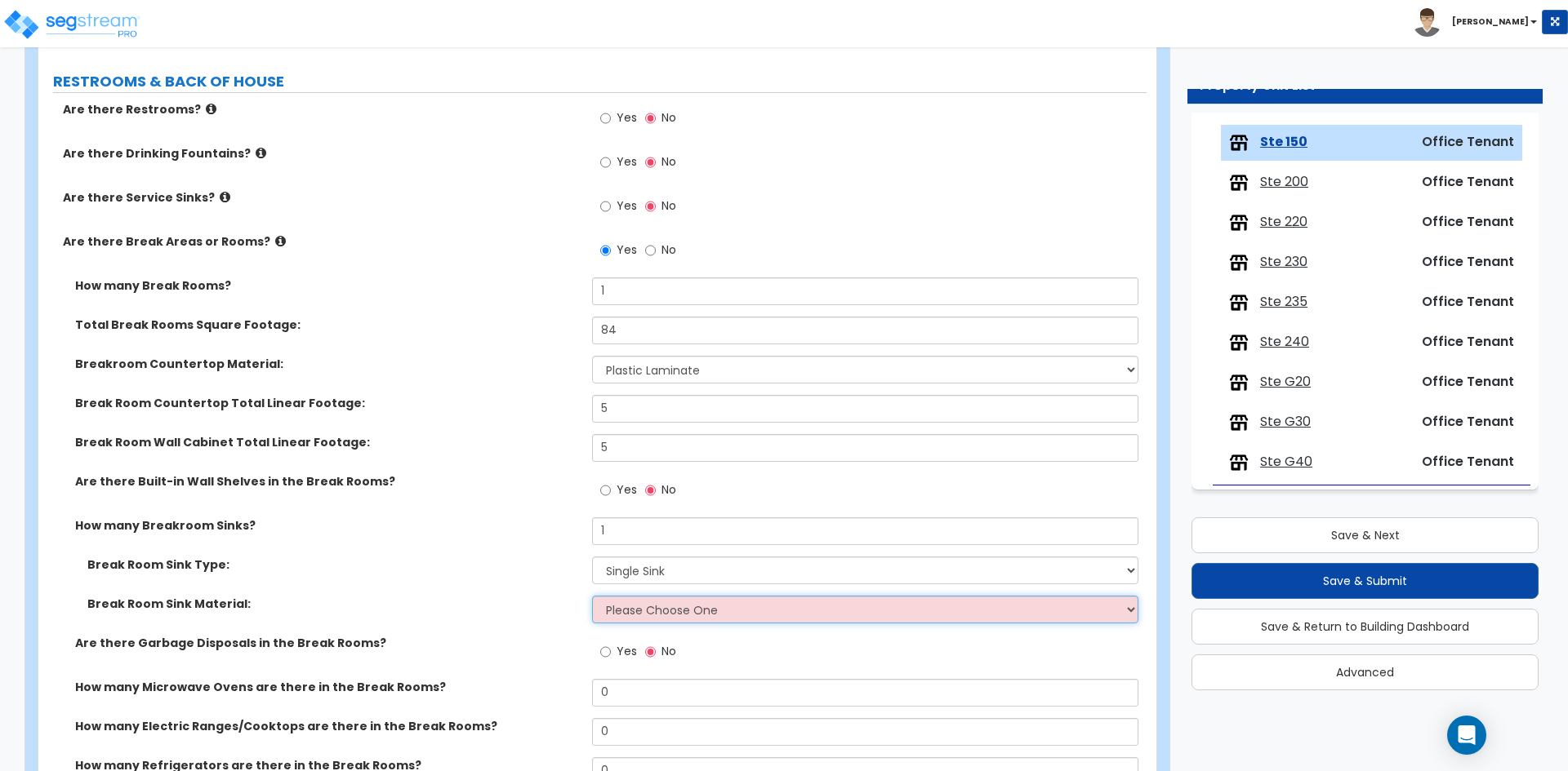
click at [648, 619] on select "Please Choose One Stainless Steel Porcelain Enamel Cast Iron" at bounding box center [865, 610] width 546 height 28
select select "1"
click at [592, 596] on select "Please Choose One Stainless Steel Porcelain Enamel Cast Iron" at bounding box center [865, 610] width 546 height 28
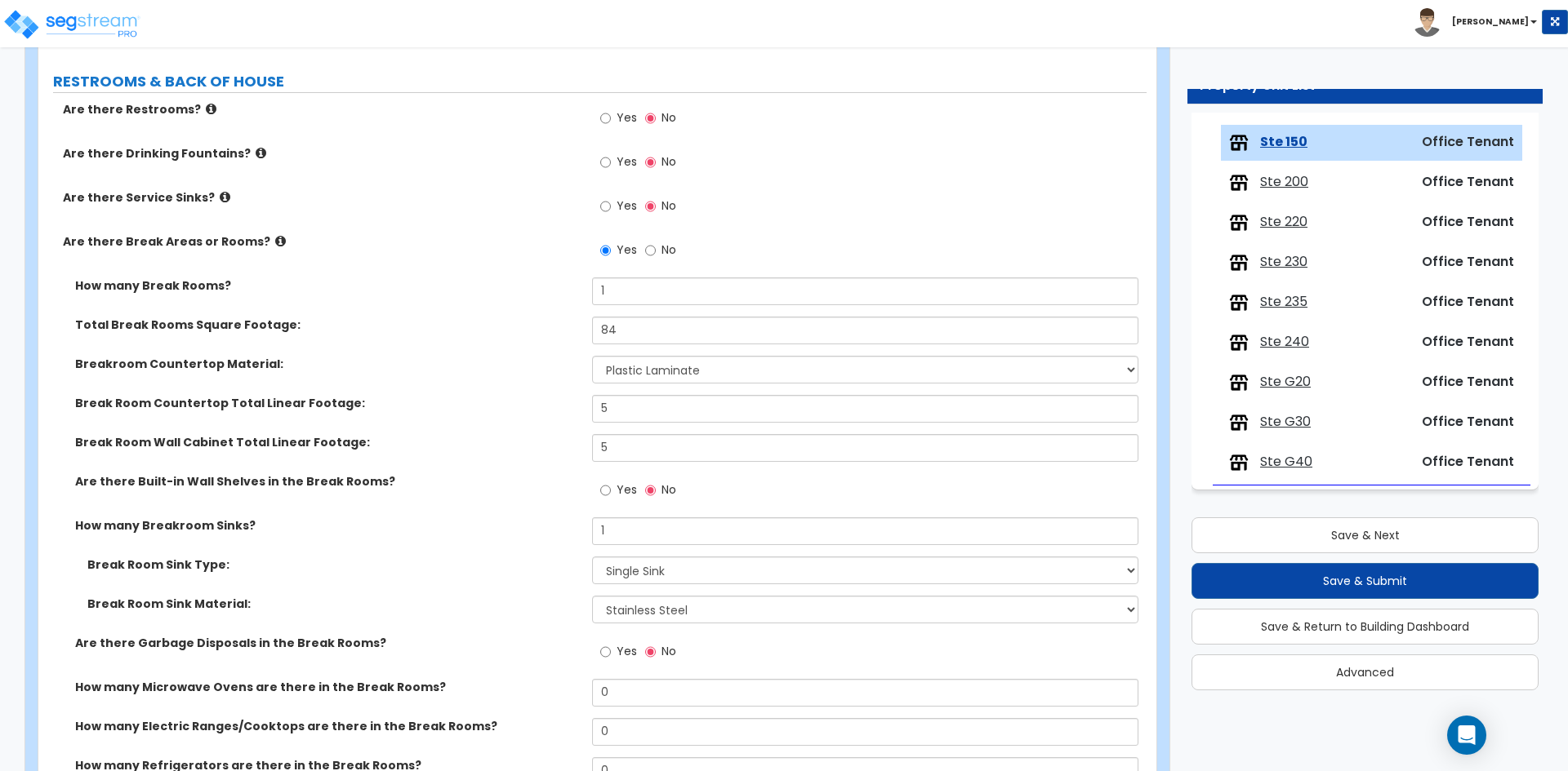
click at [493, 594] on div "Break Room Sink Type: Please Choose One Single Sink Double Sink" at bounding box center [592, 576] width 1108 height 39
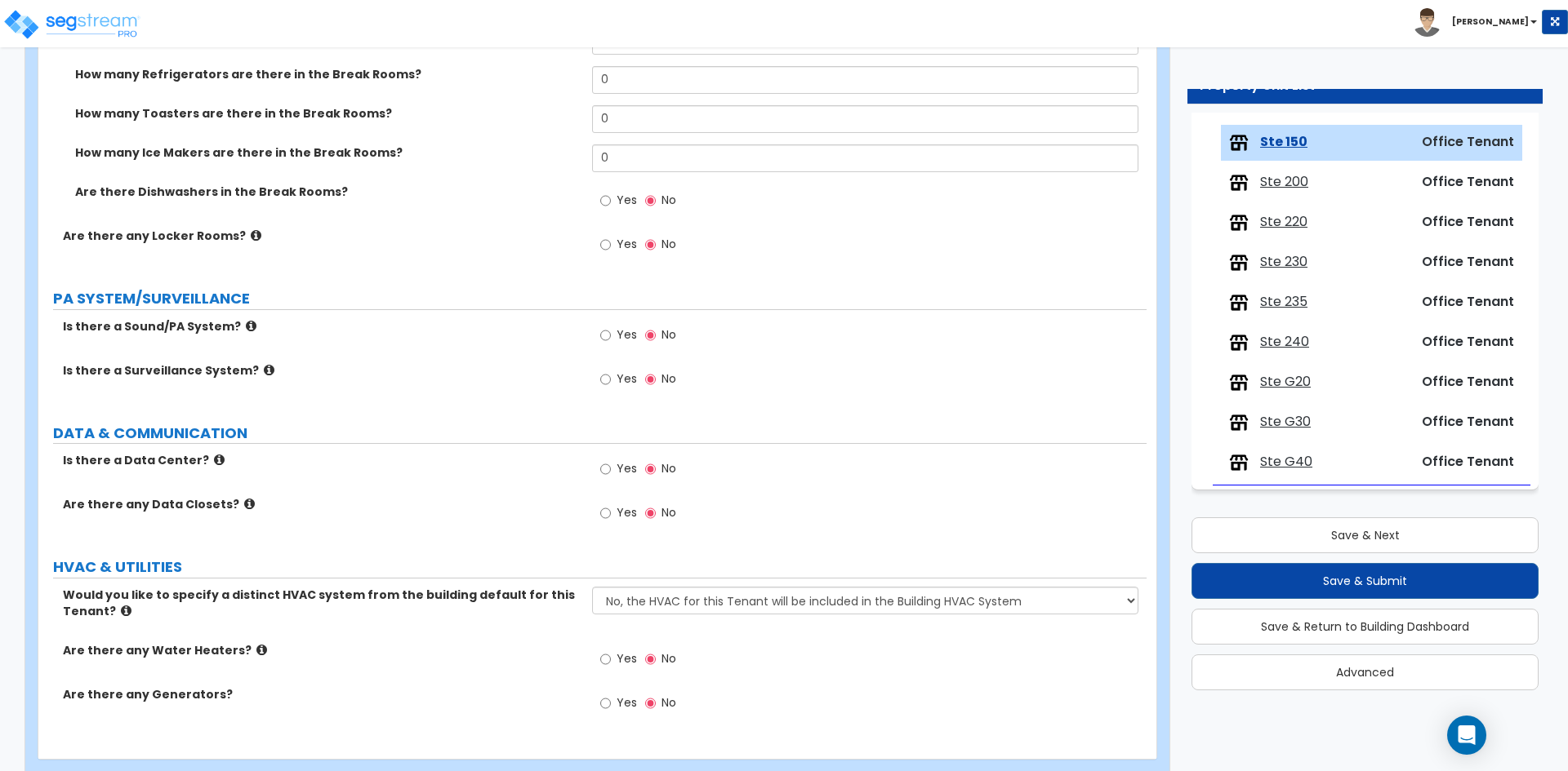
scroll to position [2521, 0]
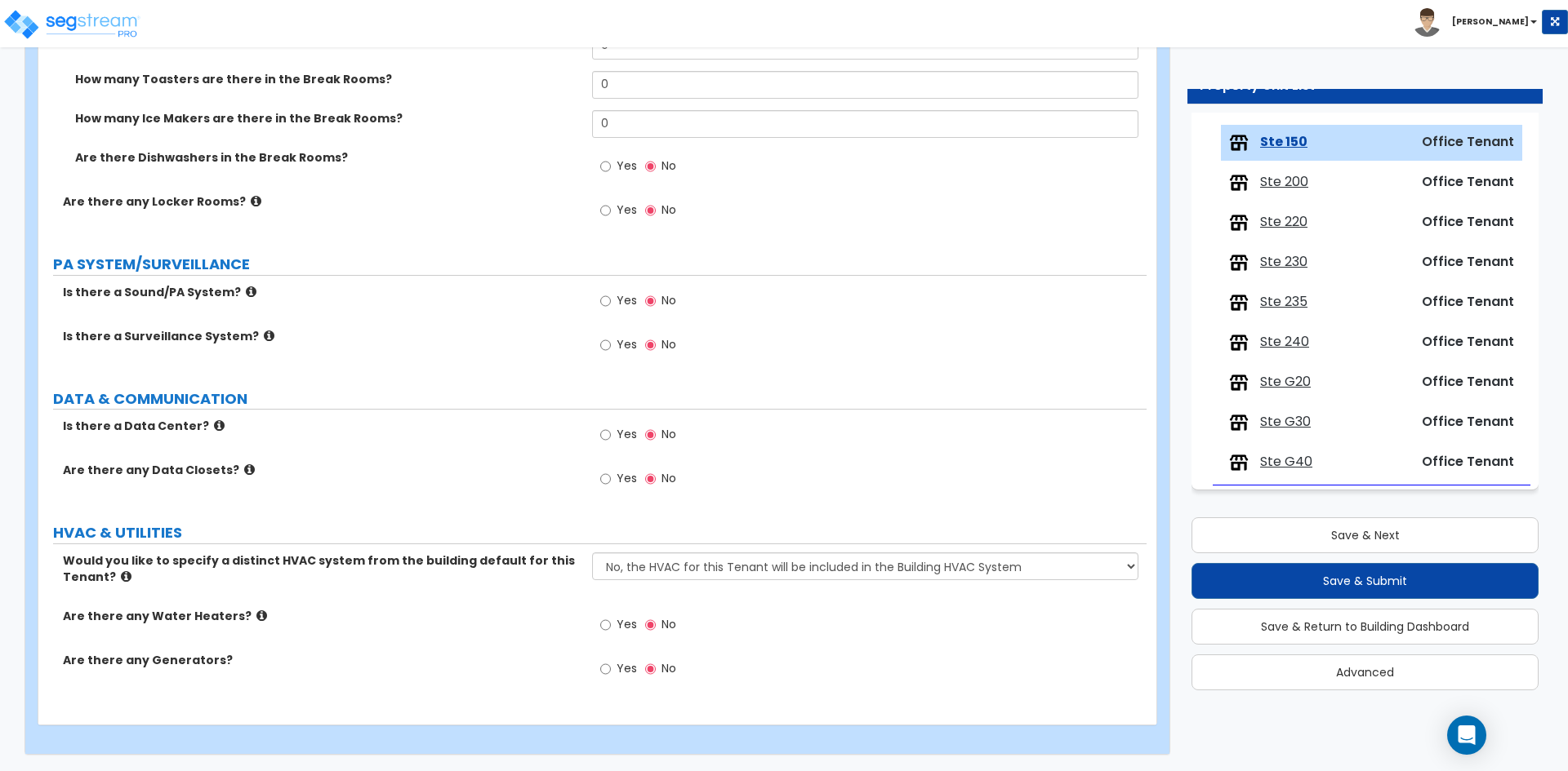
click at [372, 634] on div "Are there any Water Heaters? Yes No" at bounding box center [592, 630] width 1108 height 44
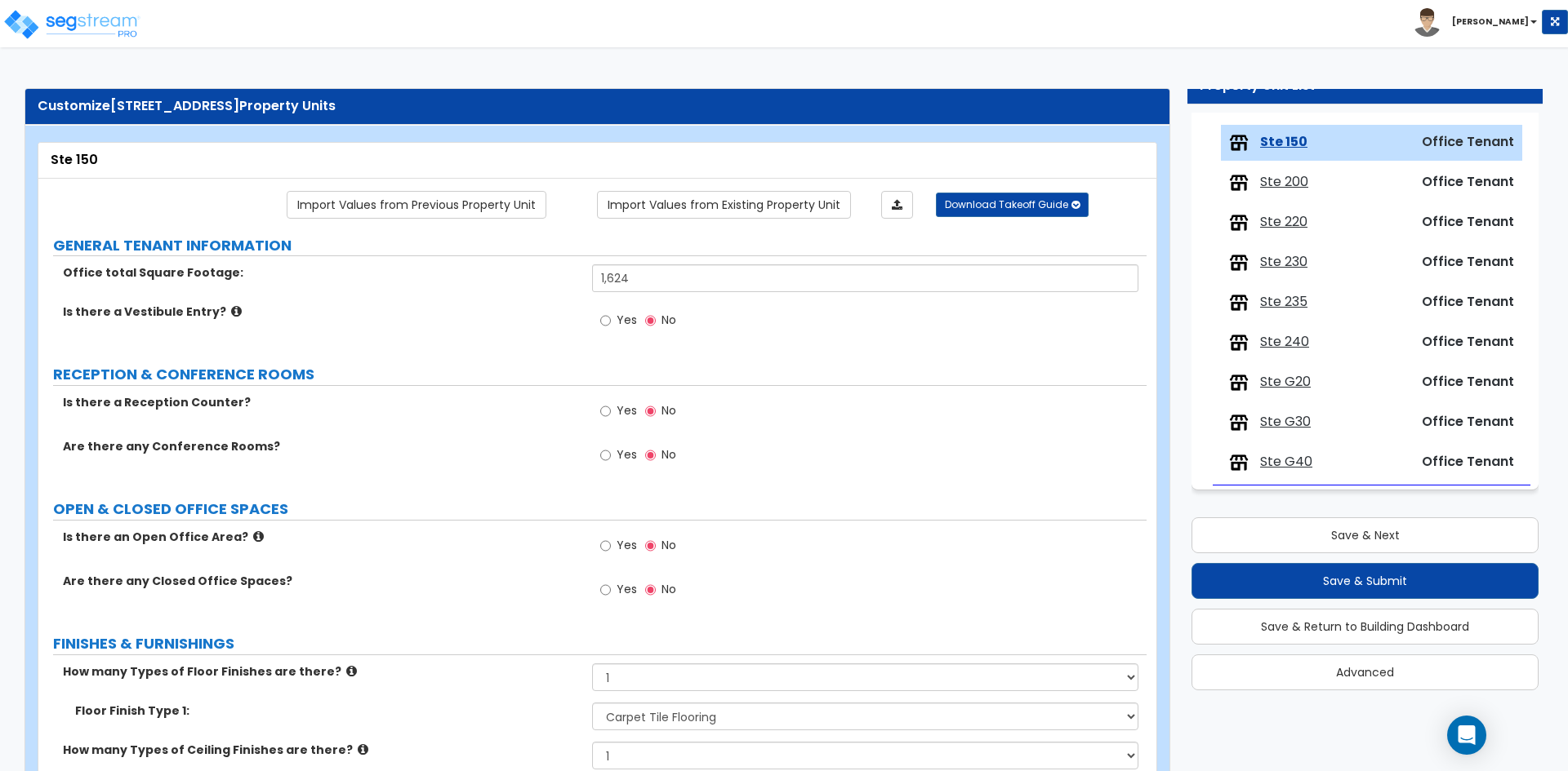
click at [616, 455] on label "Yes" at bounding box center [618, 457] width 37 height 28
click at [610, 455] on input "Yes" at bounding box center [605, 455] width 10 height 18
radio input "true"
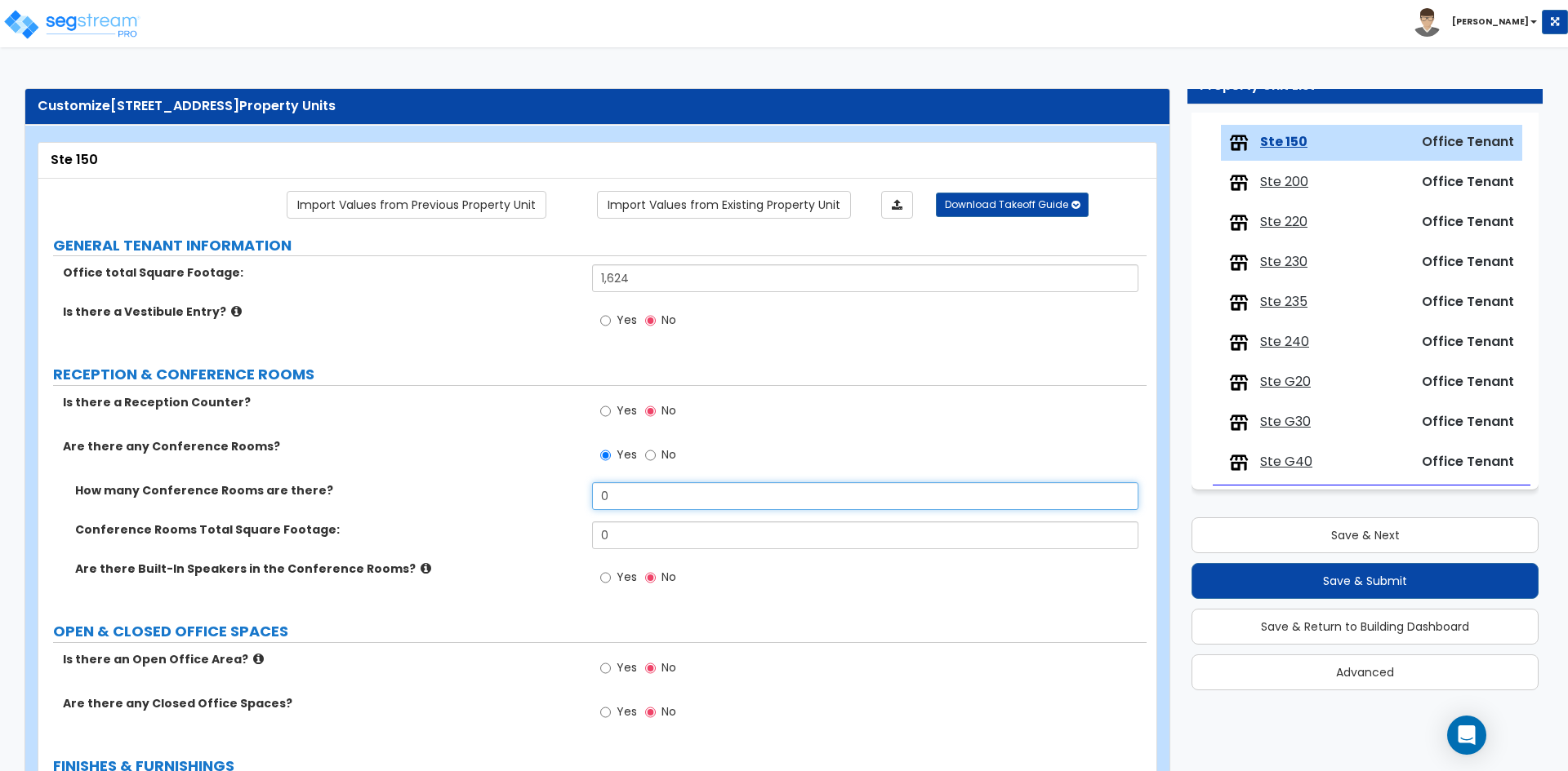
click at [687, 499] on input "0" at bounding box center [865, 497] width 546 height 28
type input "1"
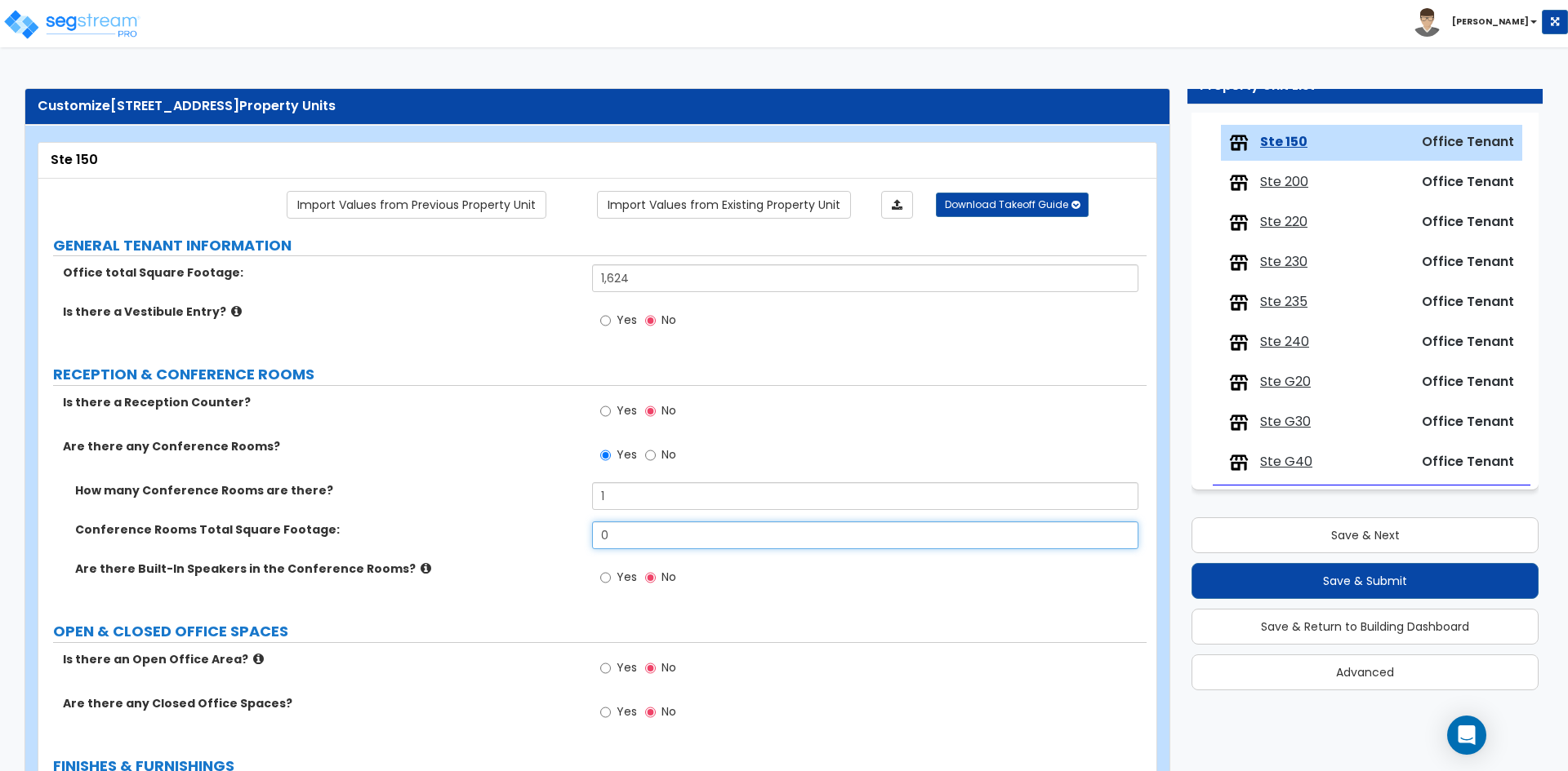
click at [666, 538] on input "0" at bounding box center [865, 536] width 546 height 28
type input "354"
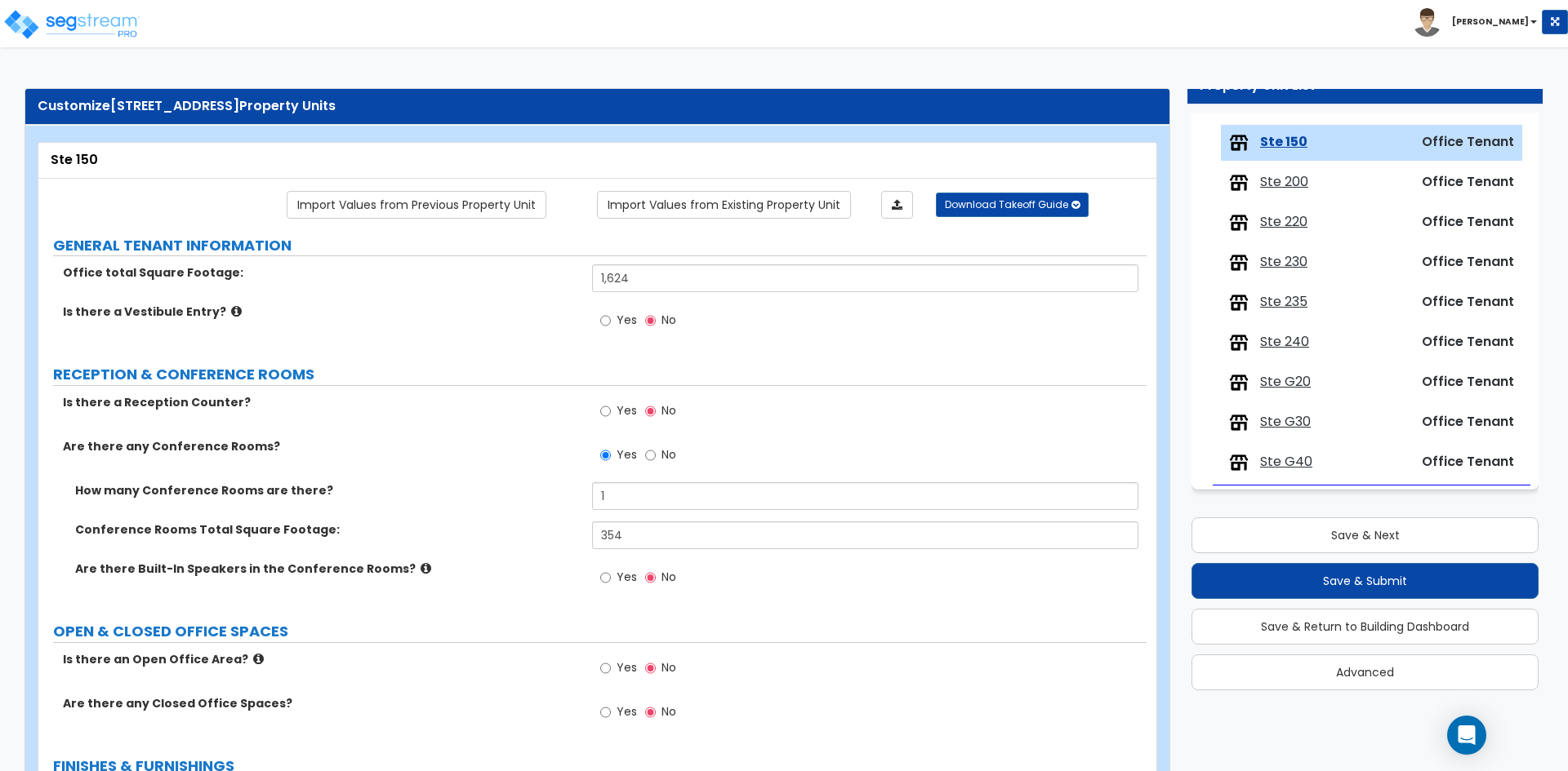
click at [425, 509] on div "How many Conference Rooms are there? 1" at bounding box center [592, 502] width 1108 height 39
click at [473, 508] on div "How many Conference Rooms are there? 1" at bounding box center [592, 502] width 1108 height 39
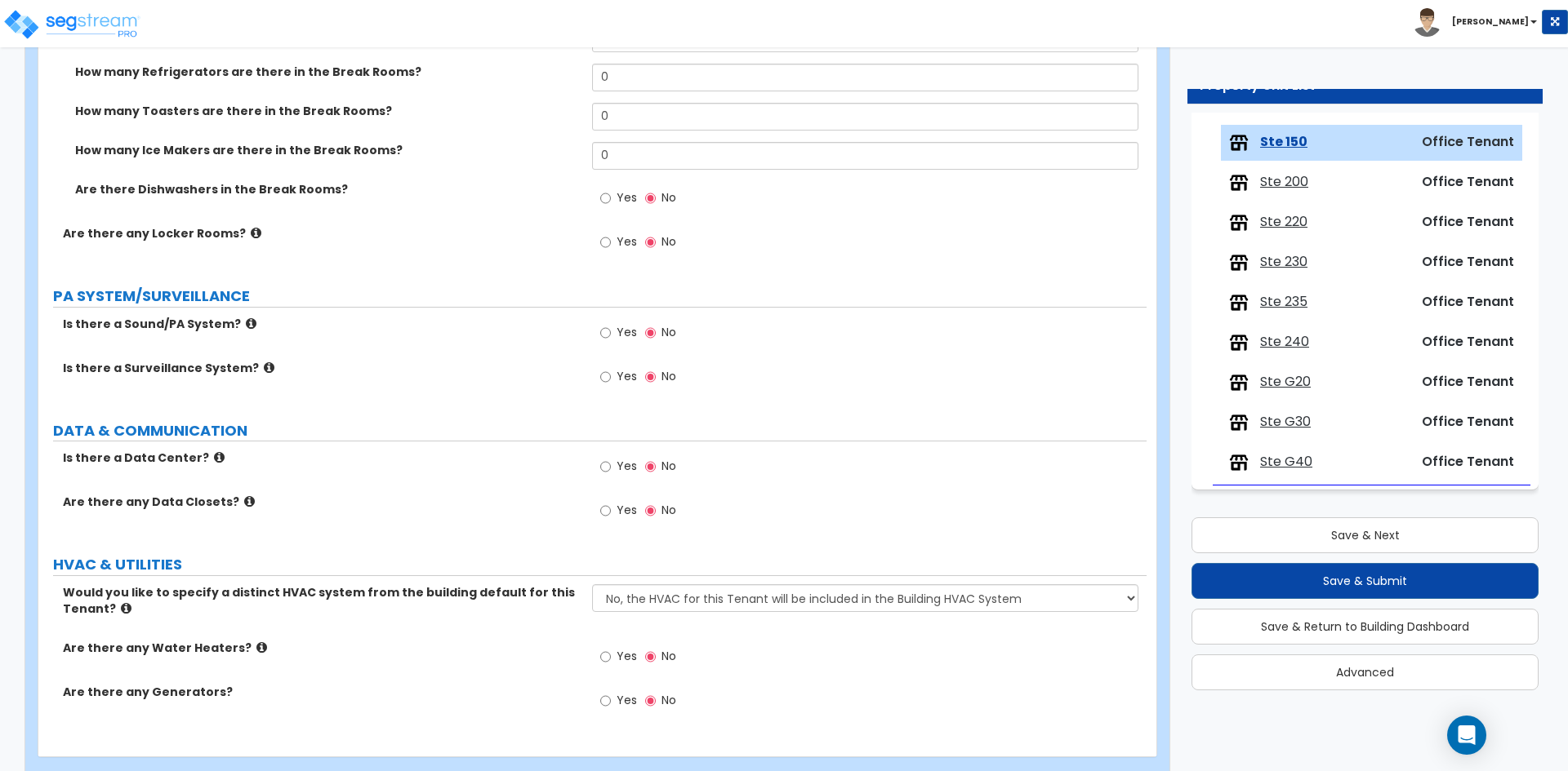
scroll to position [2643, 0]
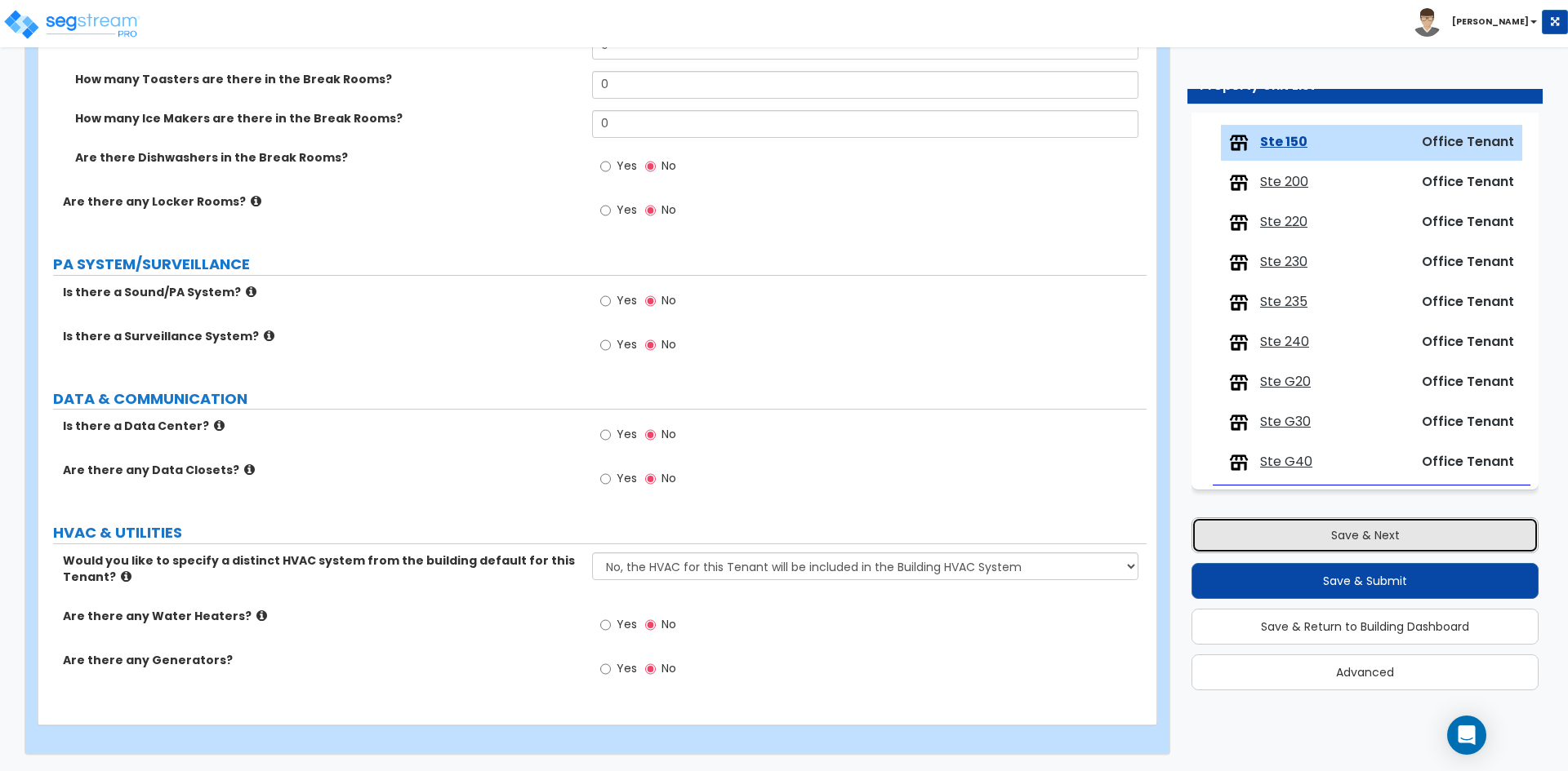
click at [1315, 543] on button "Save & Next" at bounding box center [1364, 535] width 347 height 36
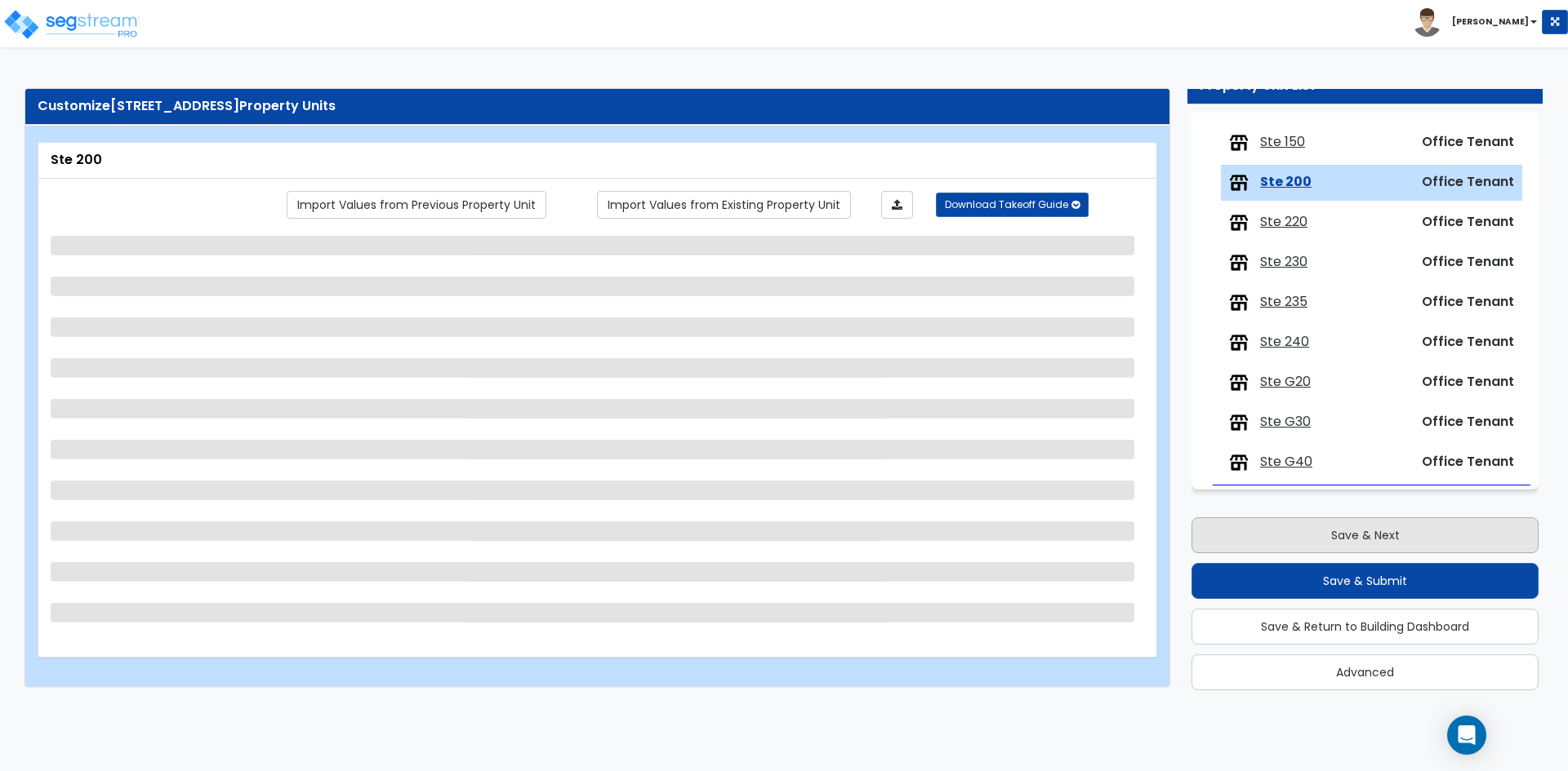
scroll to position [0, 0]
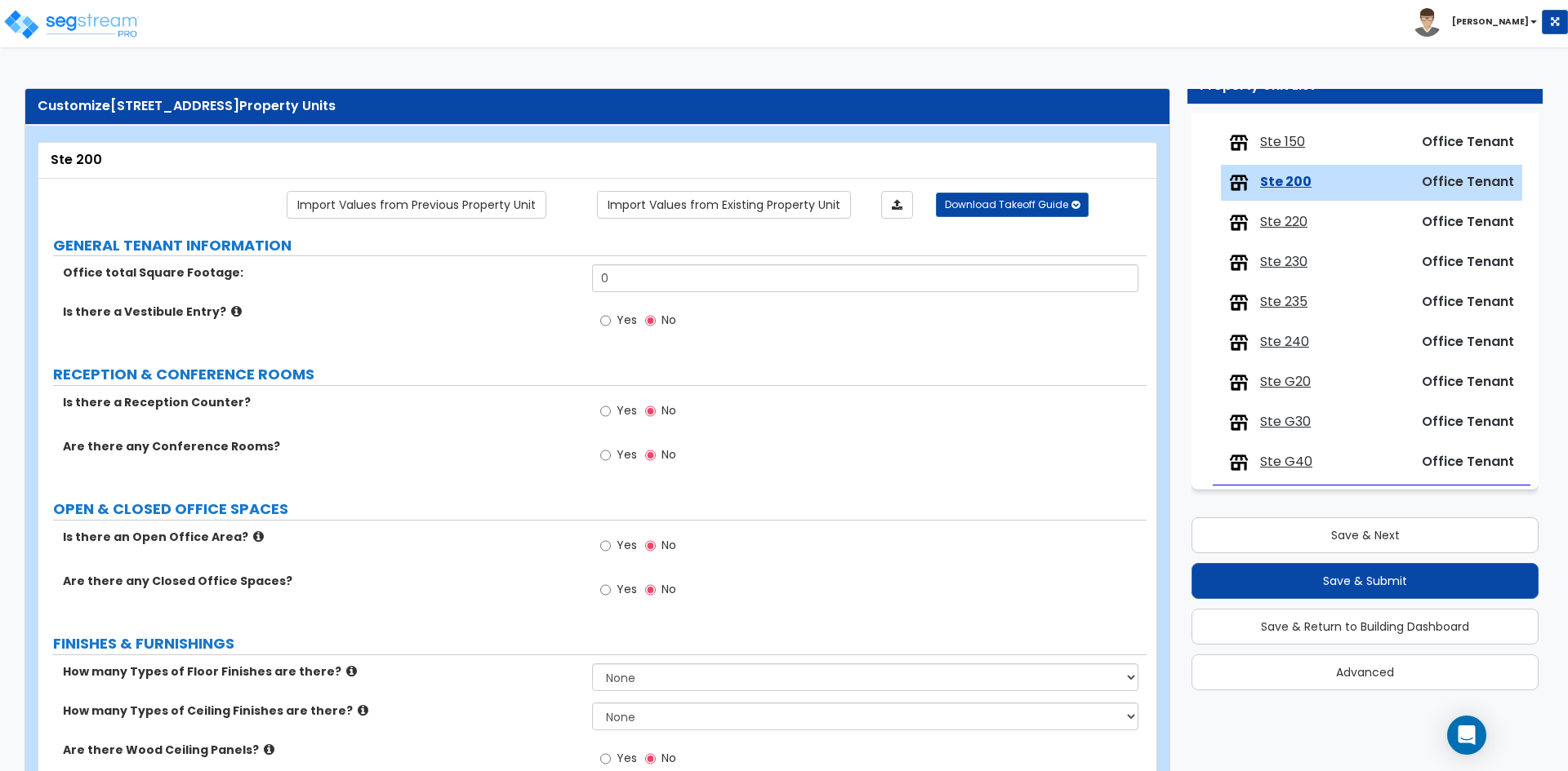
click at [1286, 146] on span "Ste 150" at bounding box center [1282, 142] width 45 height 18
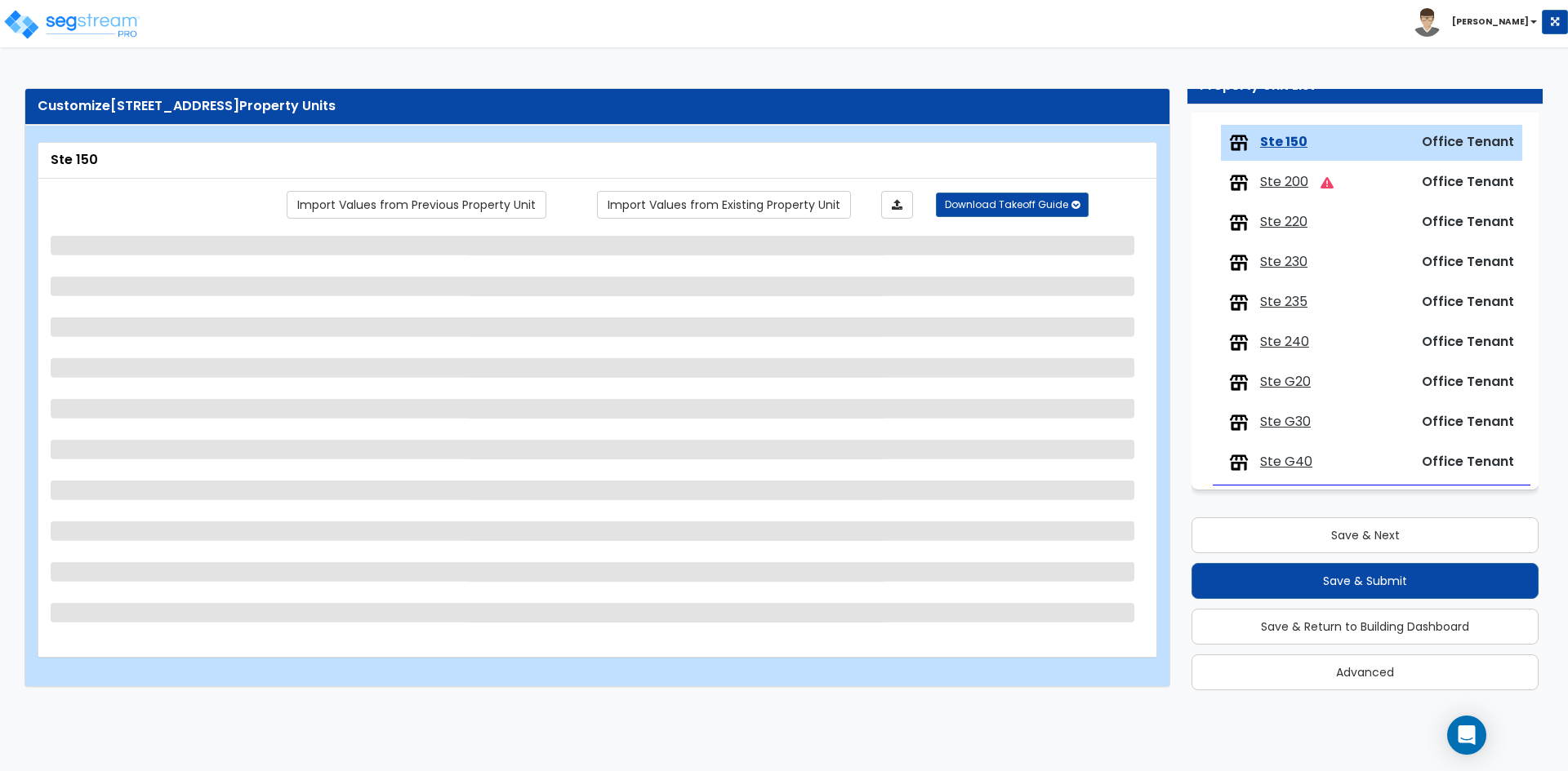
select select "1"
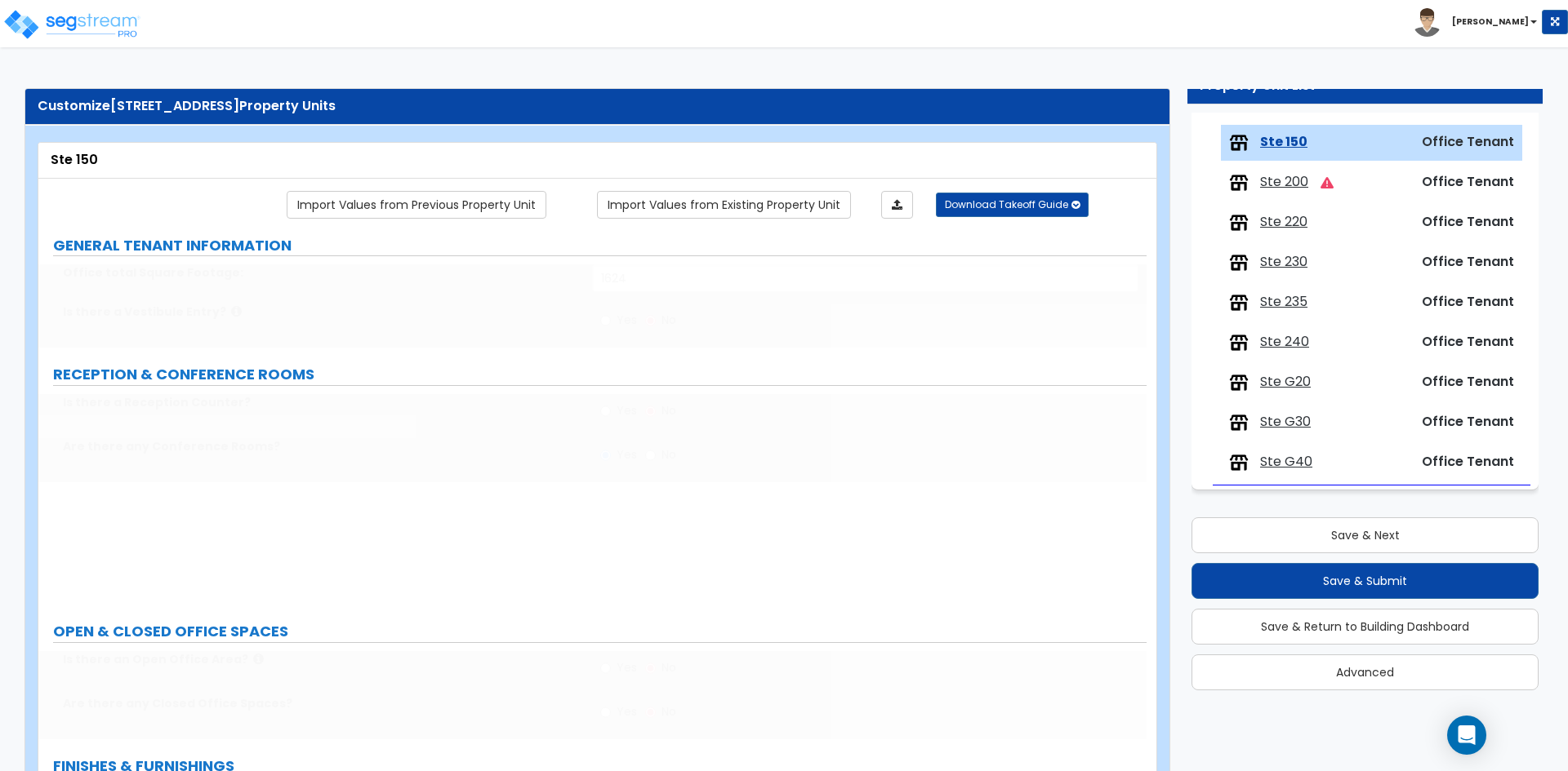
type input "1"
type input "354"
select select "7"
select select "1"
select select "2"
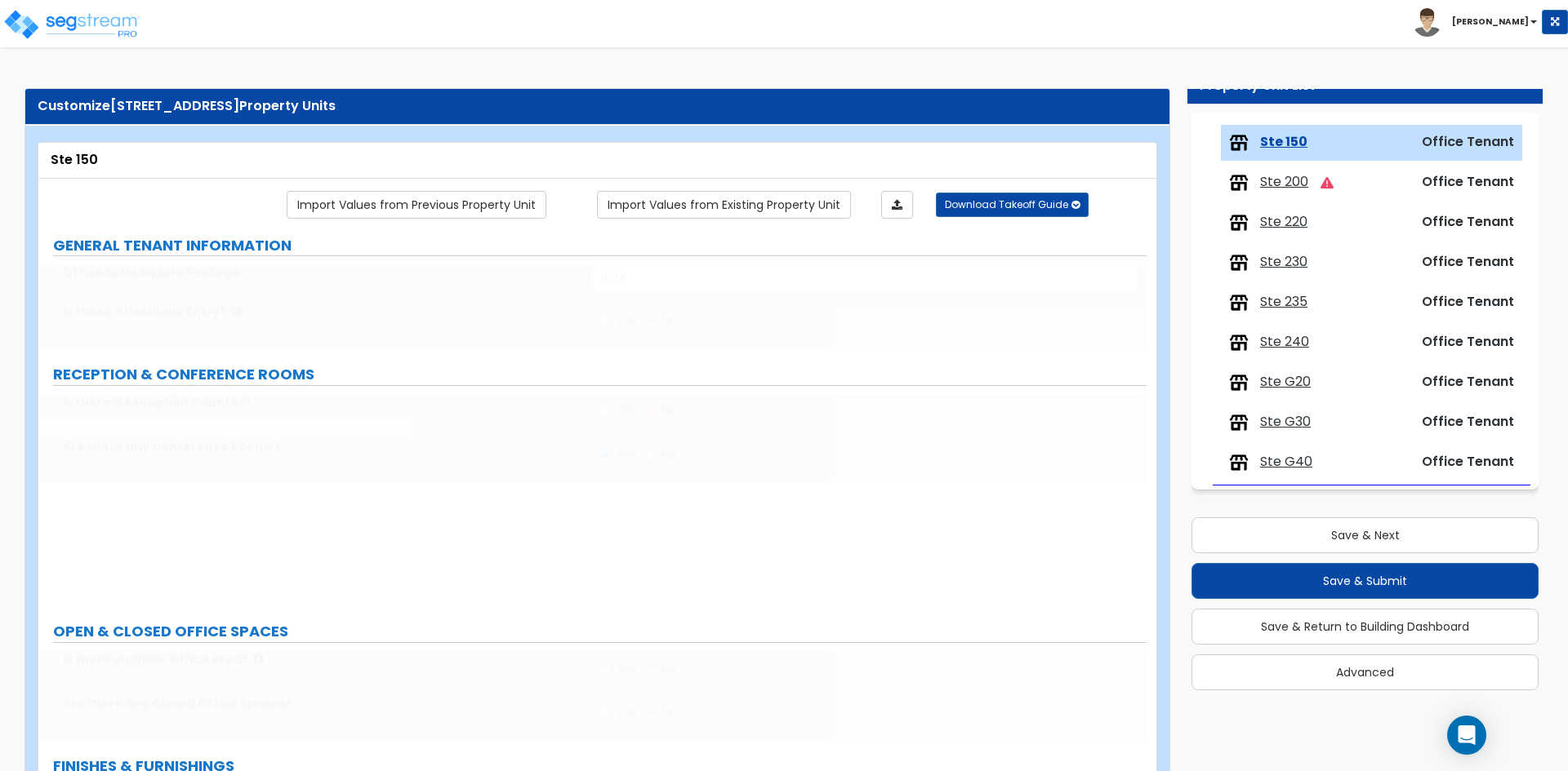
select select "3"
type input "504"
select select "4"
type input "1"
type input "84"
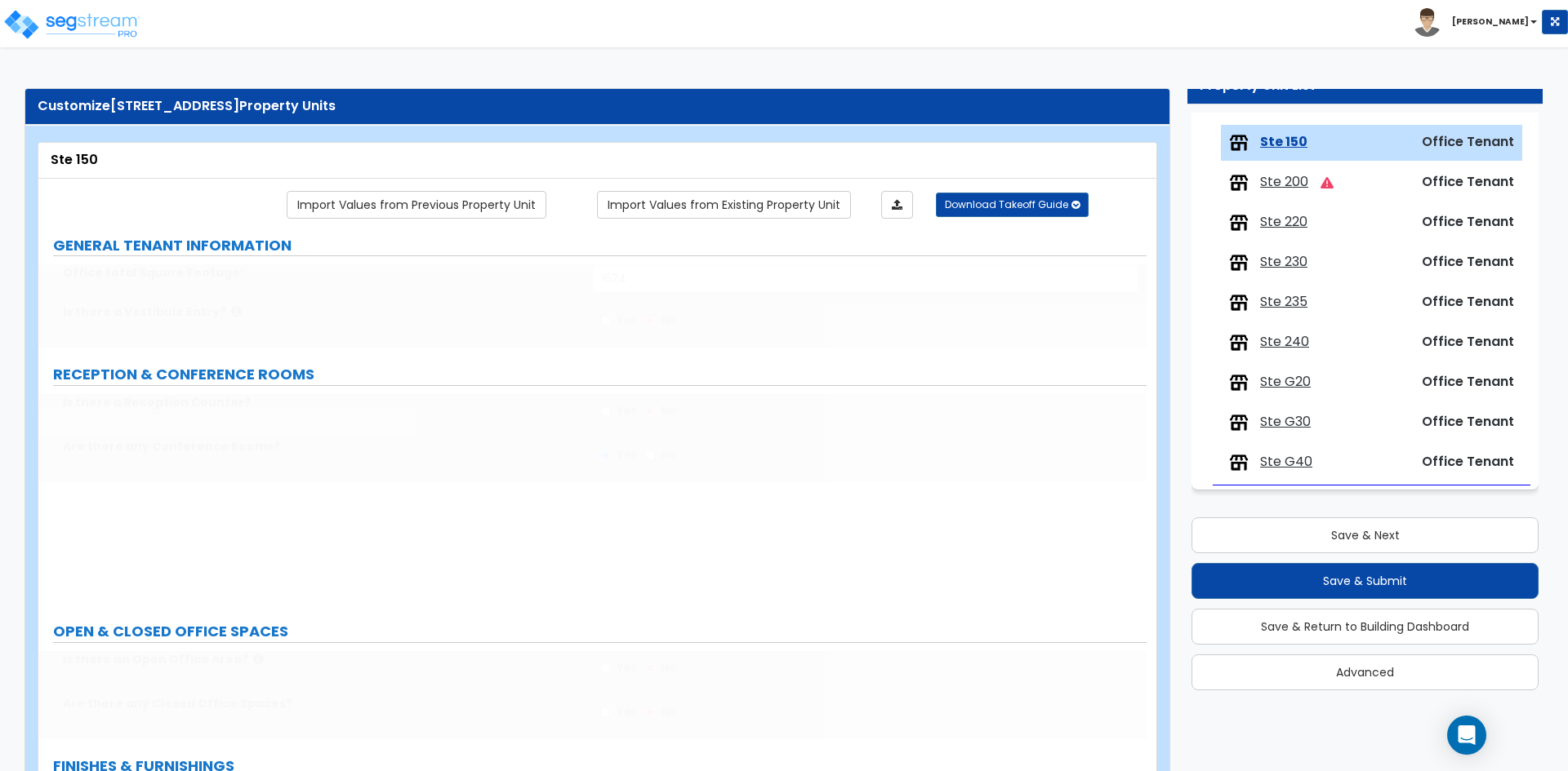
select select "1"
type input "5"
type input "1"
select select "1"
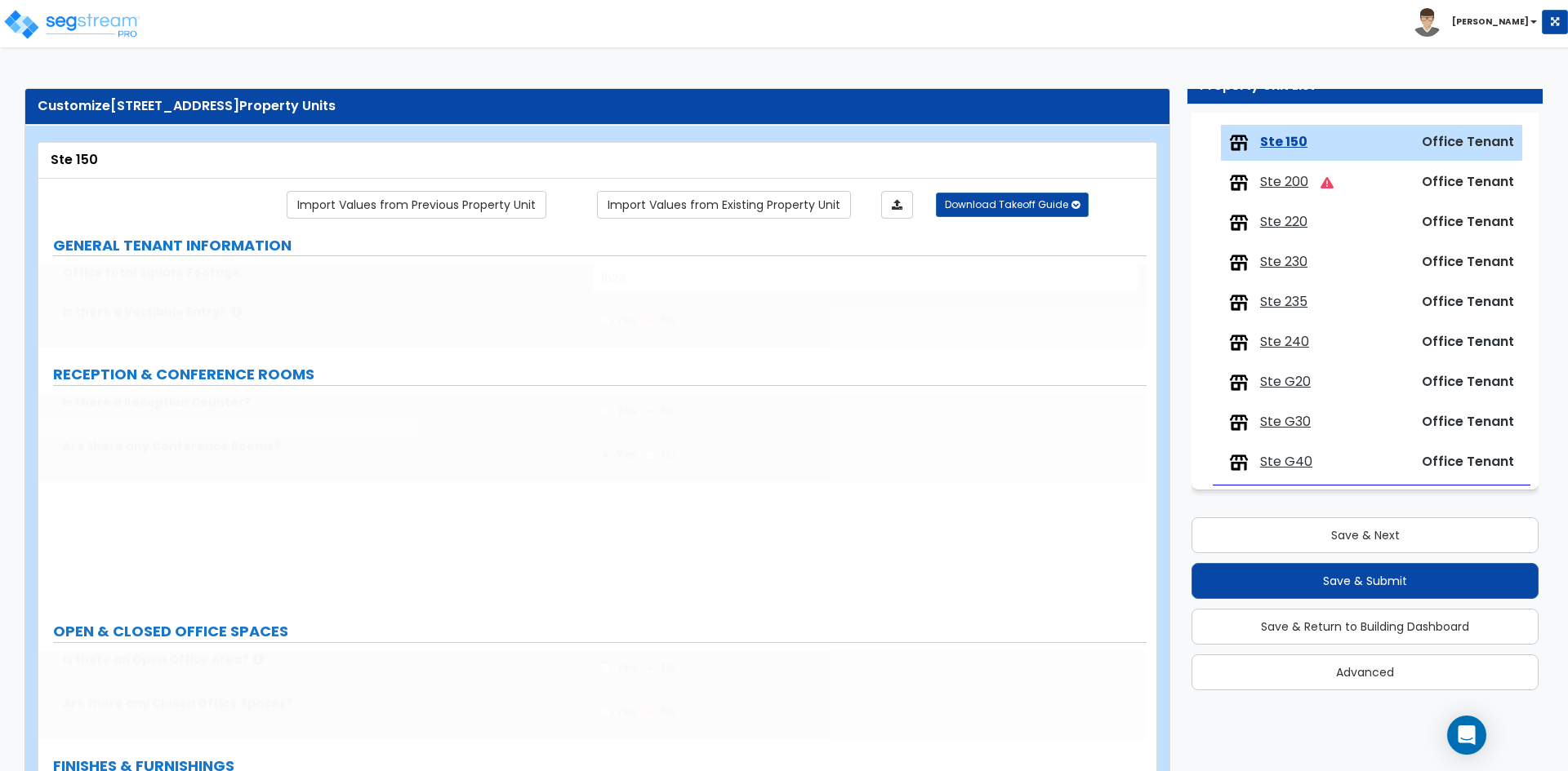
select select "1"
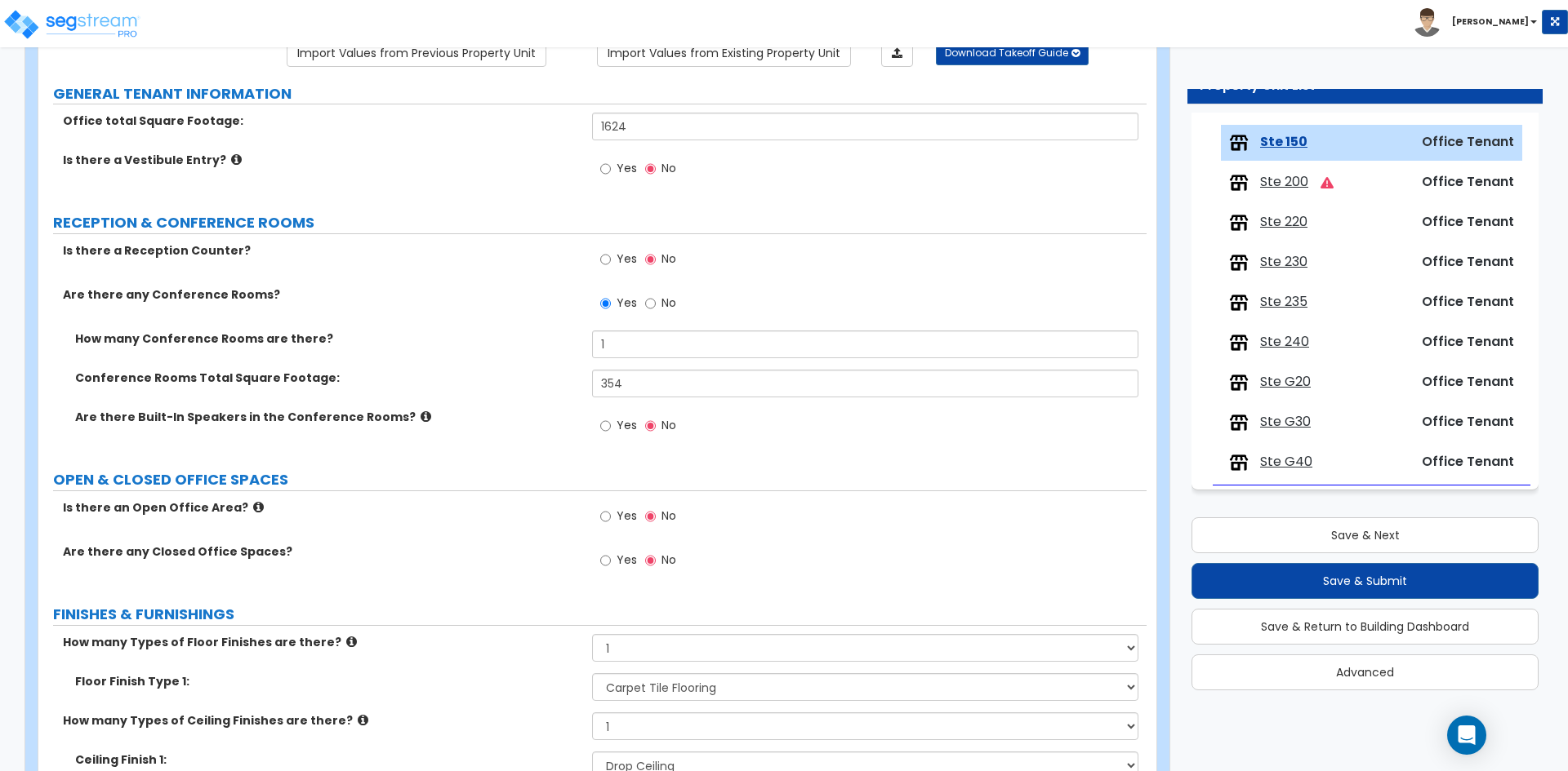
scroll to position [163, 0]
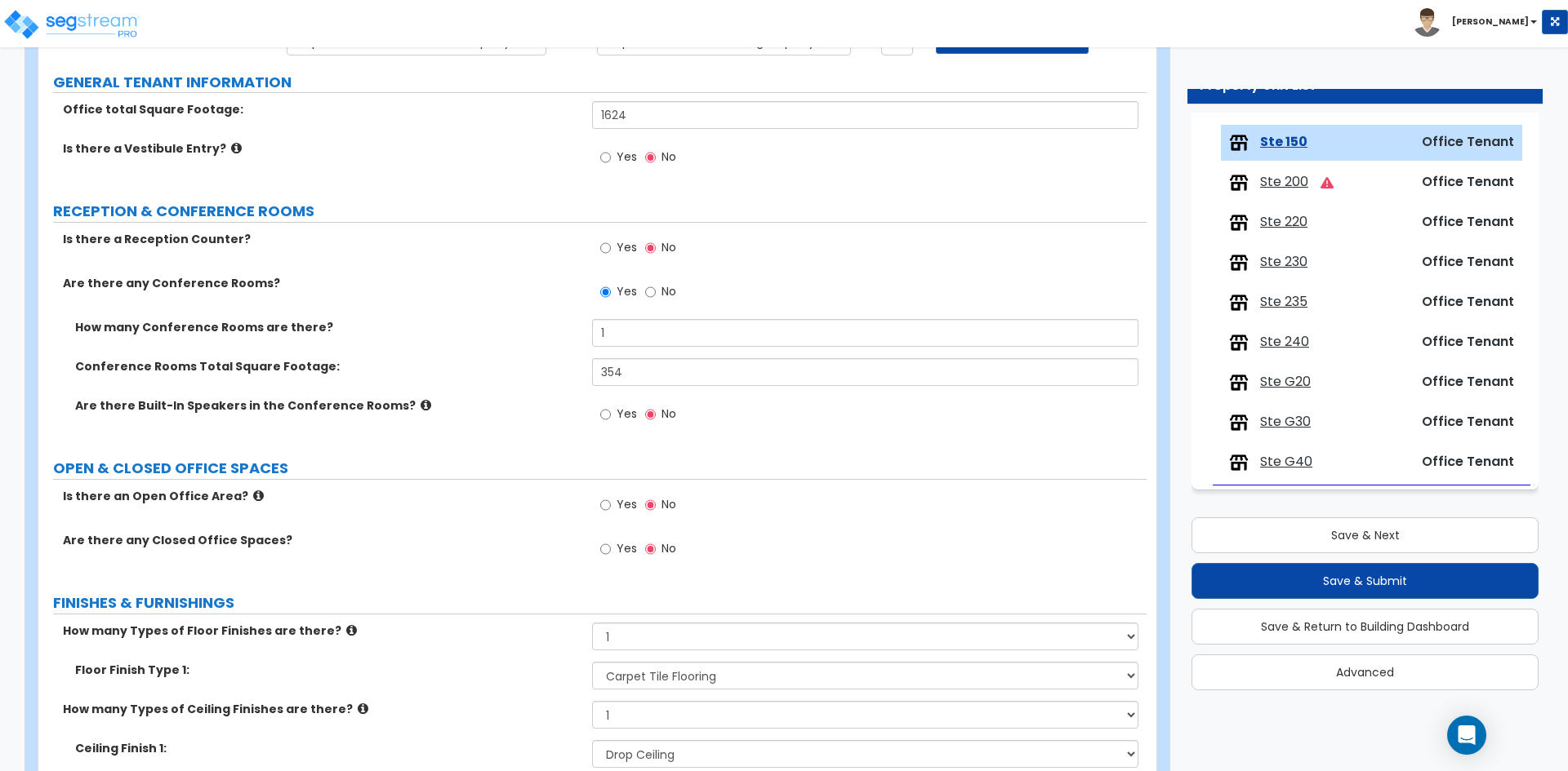
click at [630, 548] on span "Yes" at bounding box center [626, 548] width 20 height 17
click at [610, 548] on input "Yes" at bounding box center [605, 549] width 10 height 18
radio input "true"
select select "1"
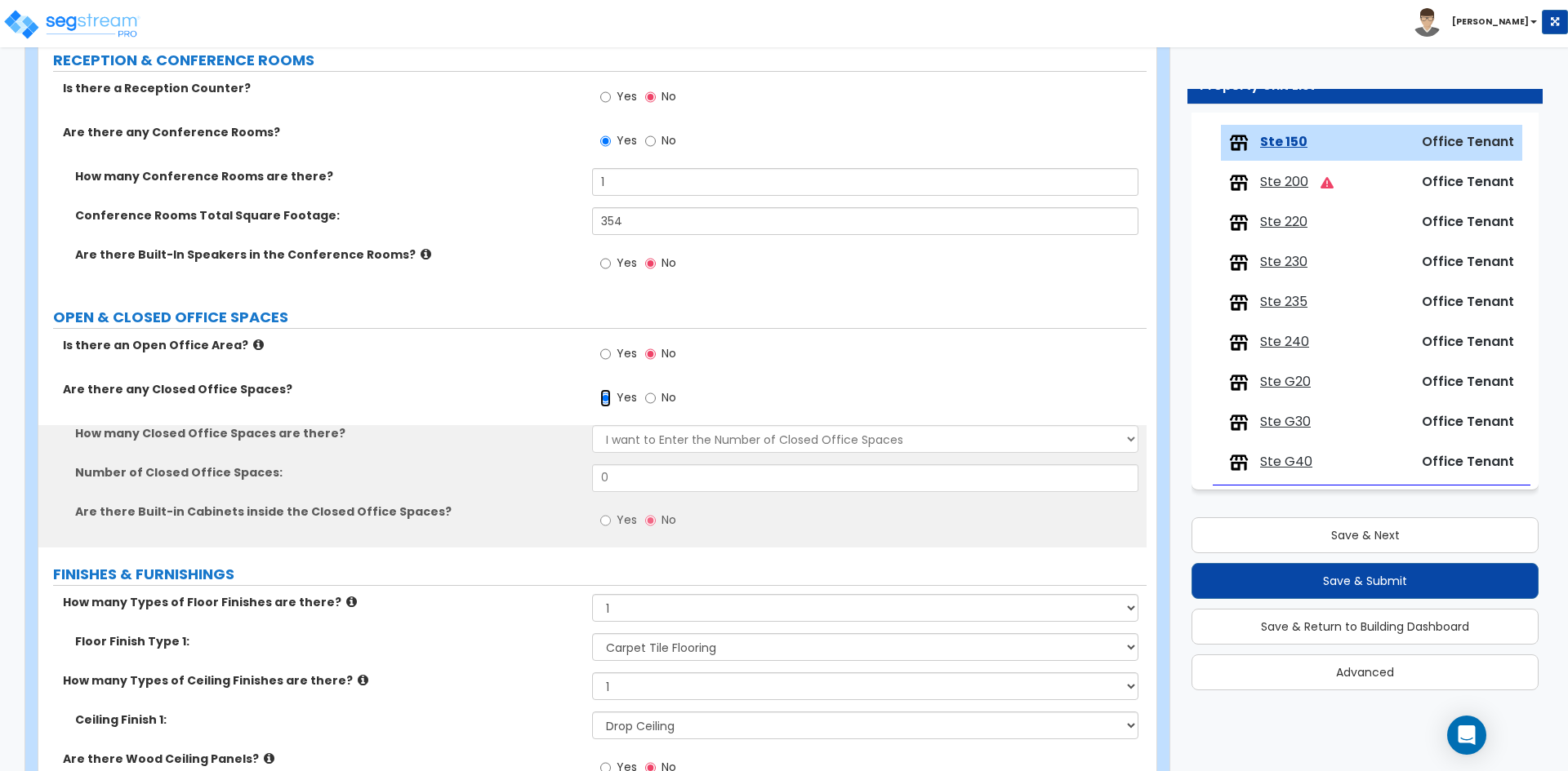
scroll to position [326, 0]
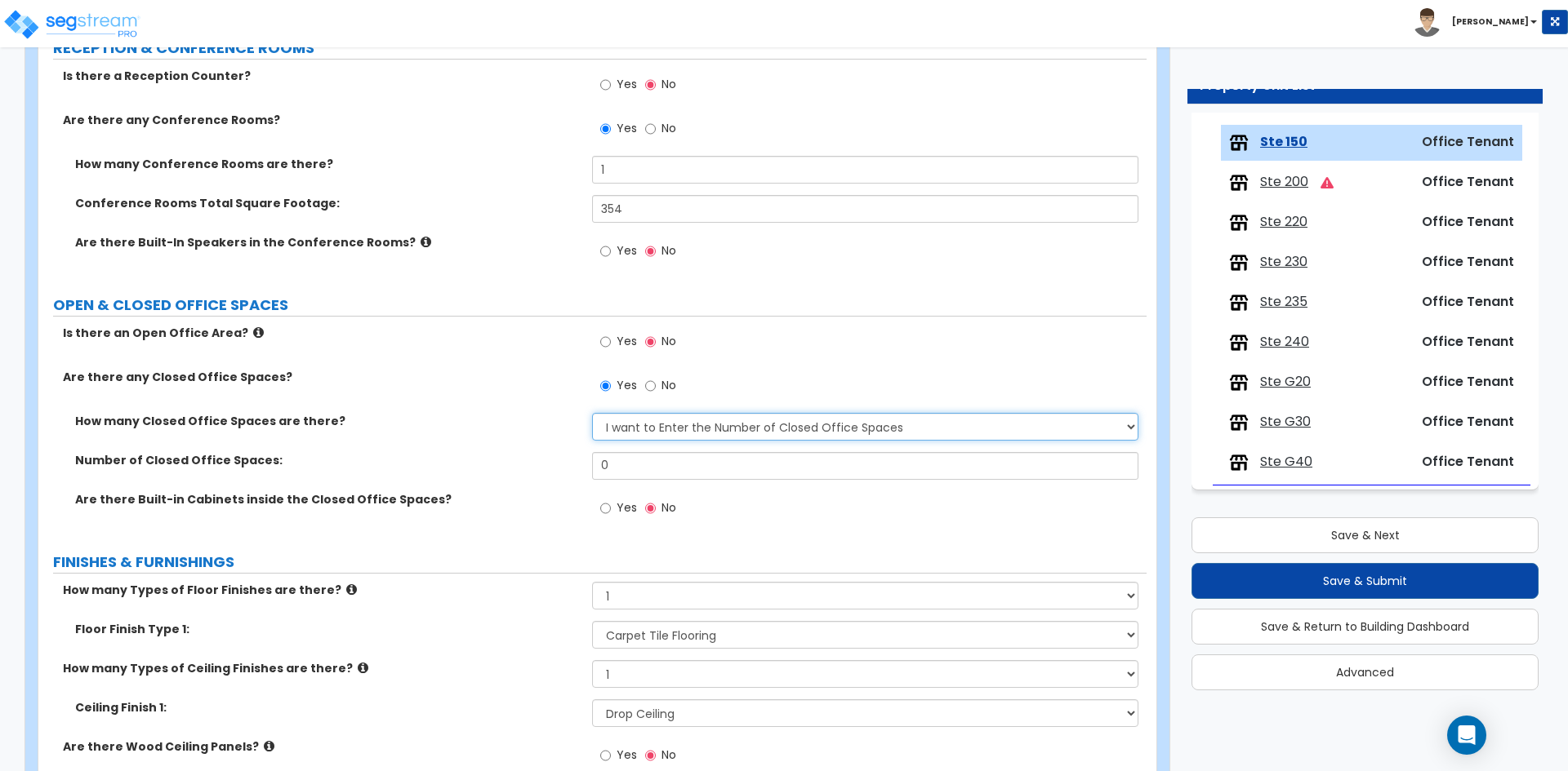
click at [714, 431] on select "I Don’t Know - Please Estimate for me I want to Enter the Number of Closed Offi…" at bounding box center [865, 427] width 546 height 28
drag, startPoint x: 714, startPoint y: 431, endPoint x: 703, endPoint y: 424, distance: 13.0
click at [714, 429] on select "I Don’t Know - Please Estimate for me I want to Enter the Number of Closed Offi…" at bounding box center [865, 427] width 546 height 28
click at [639, 466] on input "0" at bounding box center [865, 466] width 546 height 28
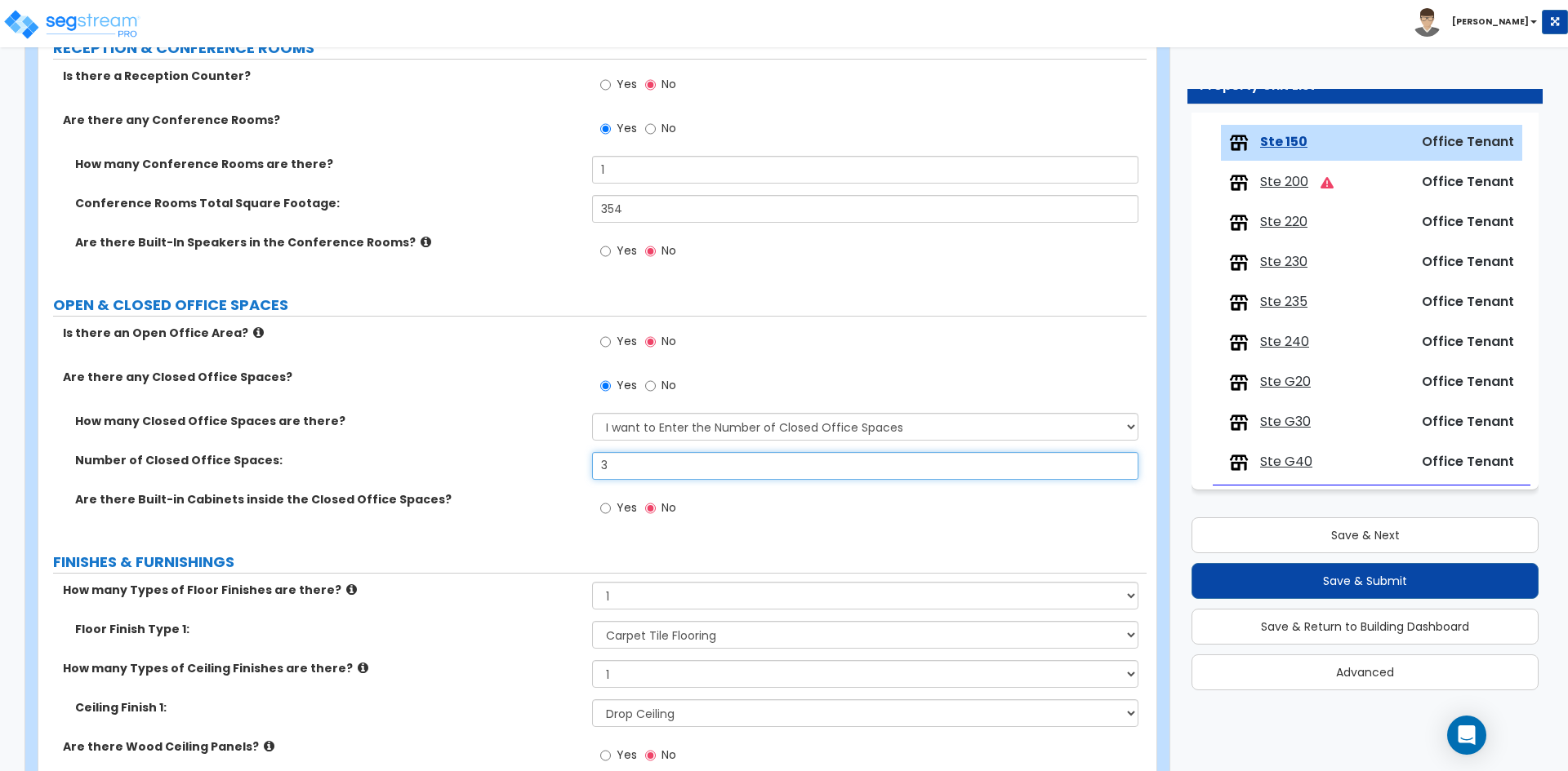
type input "3"
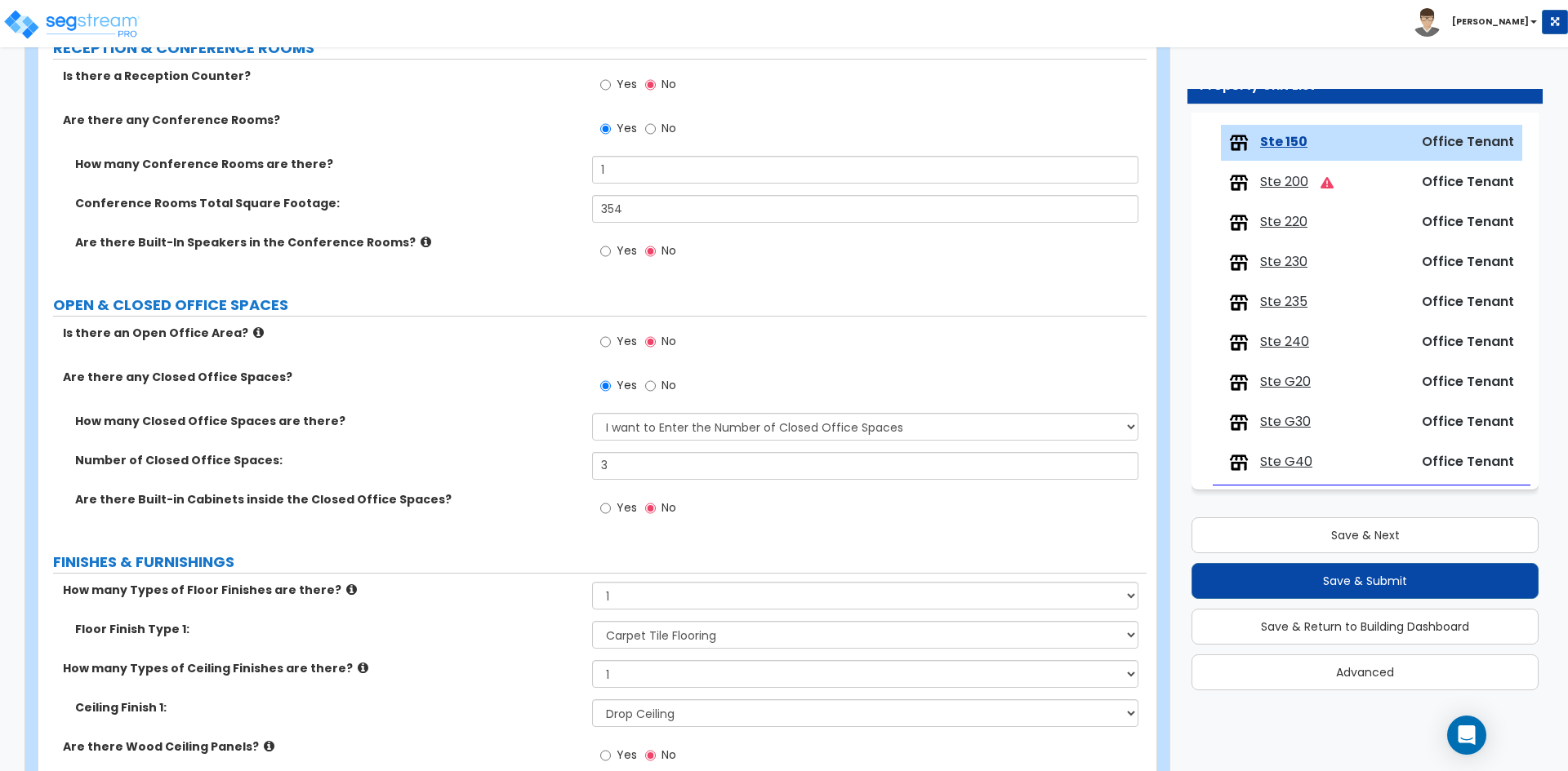
click at [527, 406] on div "Are there any Closed Office Spaces? Yes No" at bounding box center [592, 391] width 1108 height 44
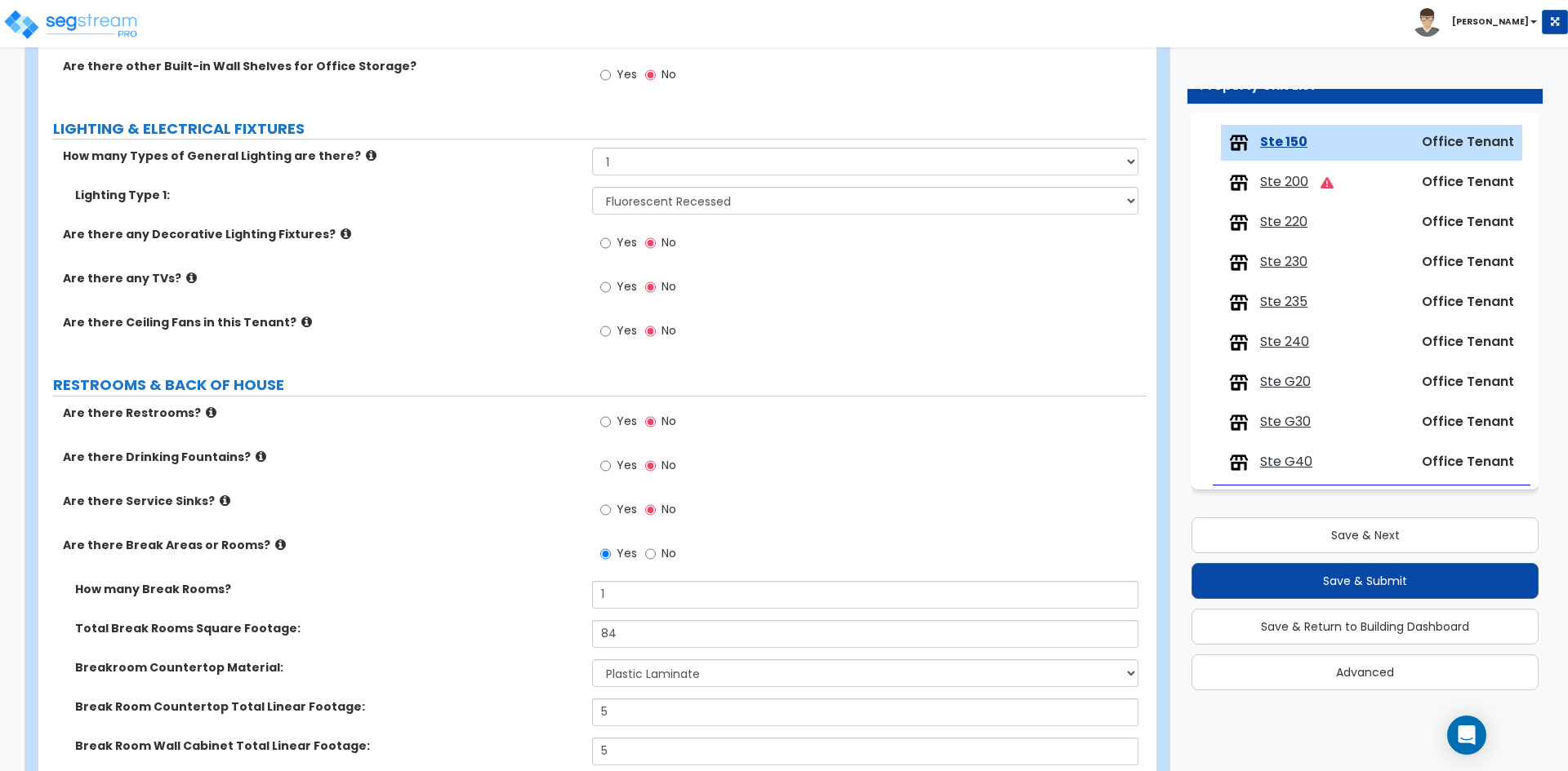
click at [623, 422] on span "Yes" at bounding box center [626, 420] width 20 height 17
click at [610, 422] on input "Yes" at bounding box center [605, 421] width 10 height 18
radio input "true"
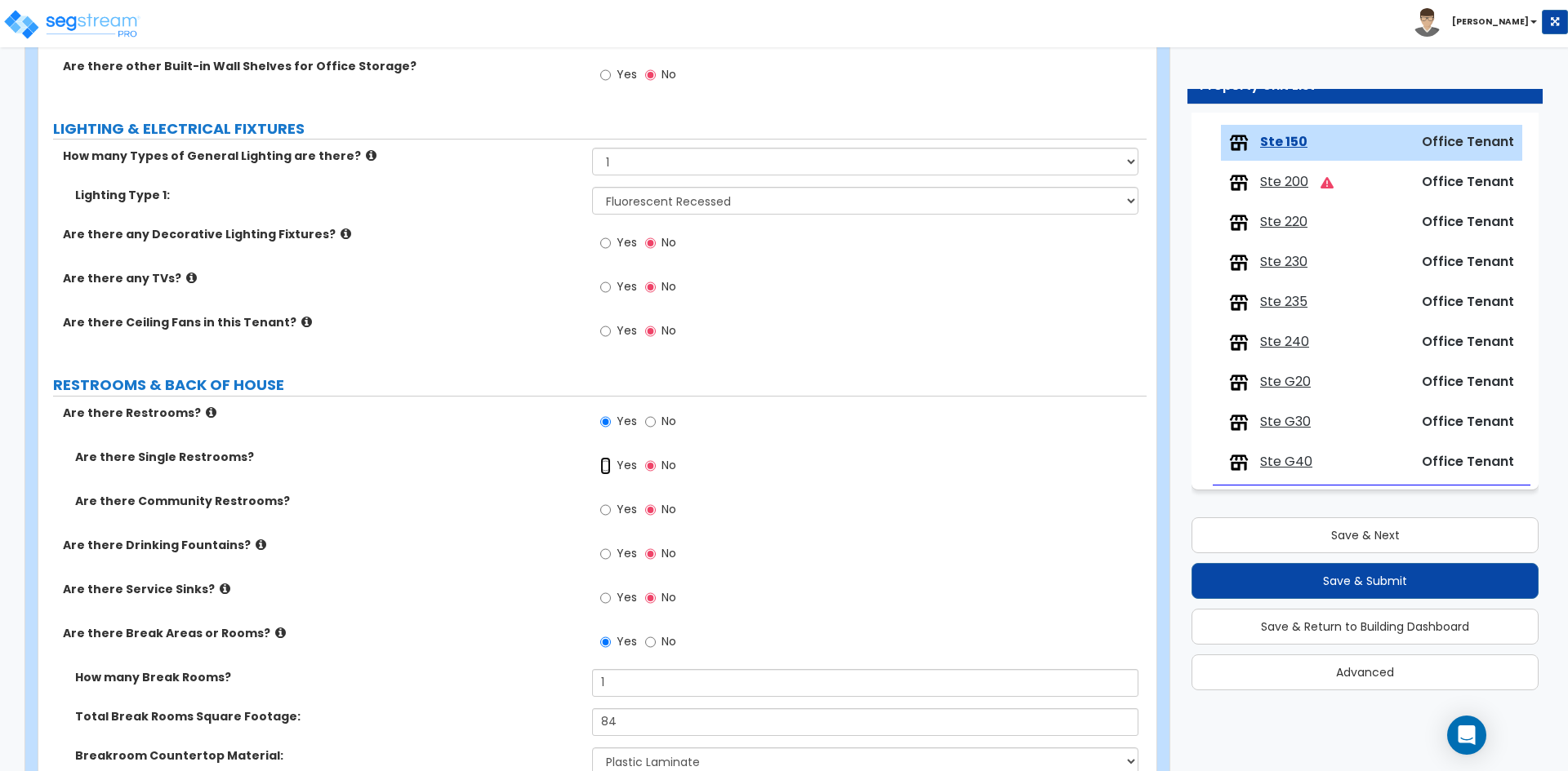
click at [608, 464] on input "Yes" at bounding box center [605, 466] width 10 height 18
radio input "true"
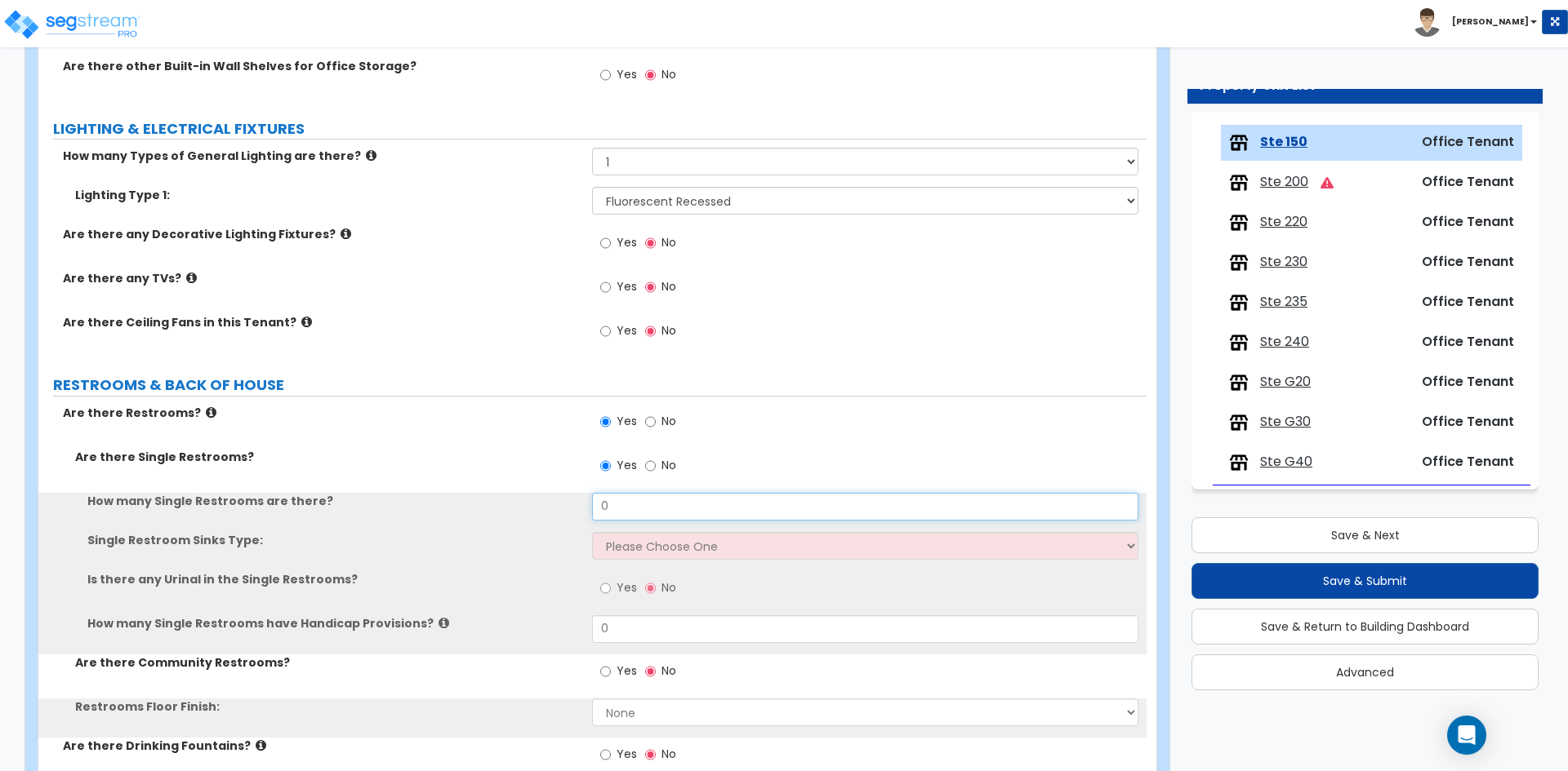
click at [637, 511] on input "0" at bounding box center [865, 507] width 546 height 28
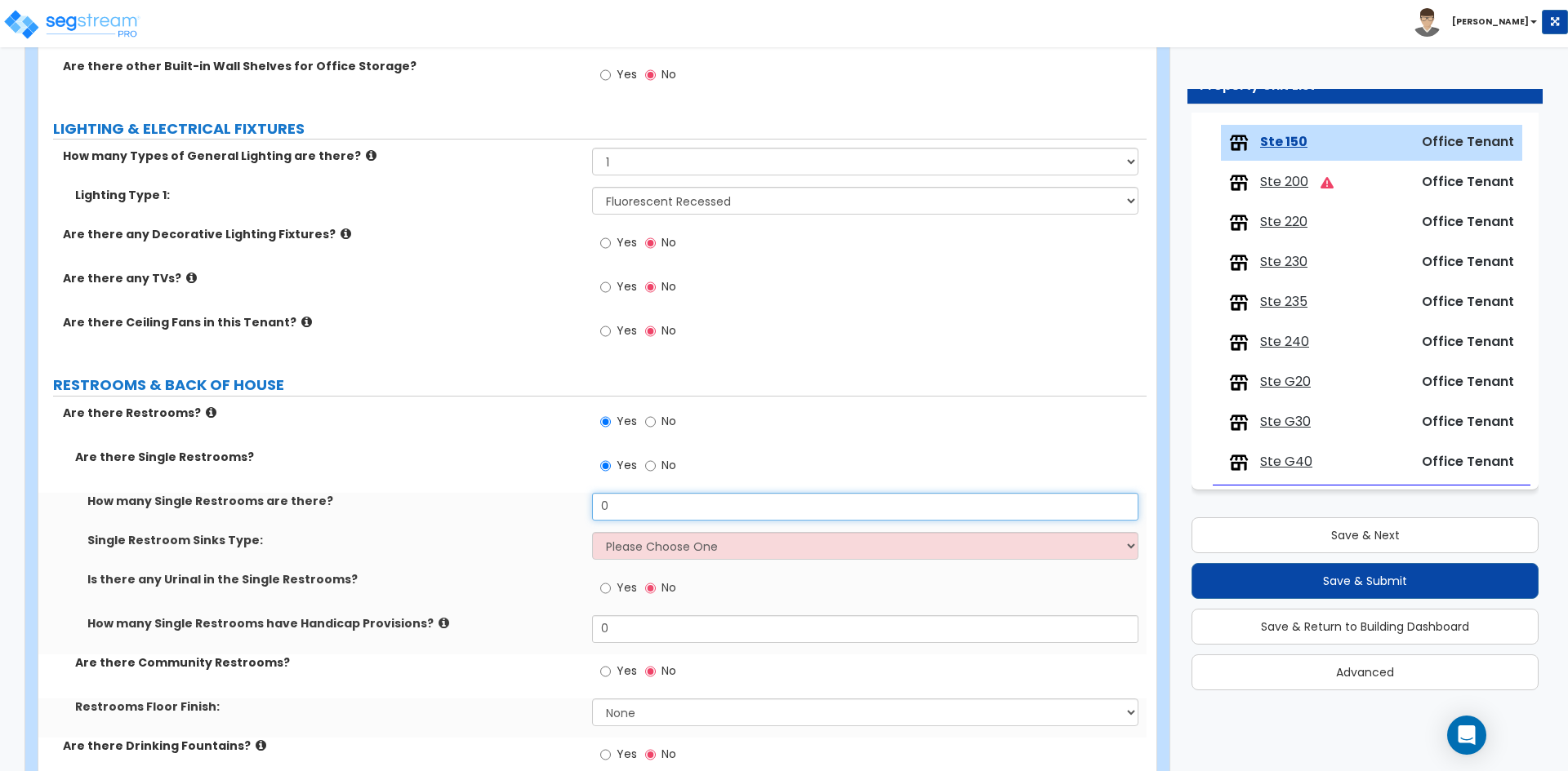
click at [637, 511] on input "0" at bounding box center [865, 507] width 546 height 28
type input "1"
click at [634, 539] on select "Please Choose One Wall-mounted Vanity-mounted" at bounding box center [865, 546] width 546 height 28
select select "1"
click at [592, 532] on select "Please Choose One Wall-mounted Vanity-mounted" at bounding box center [865, 546] width 546 height 28
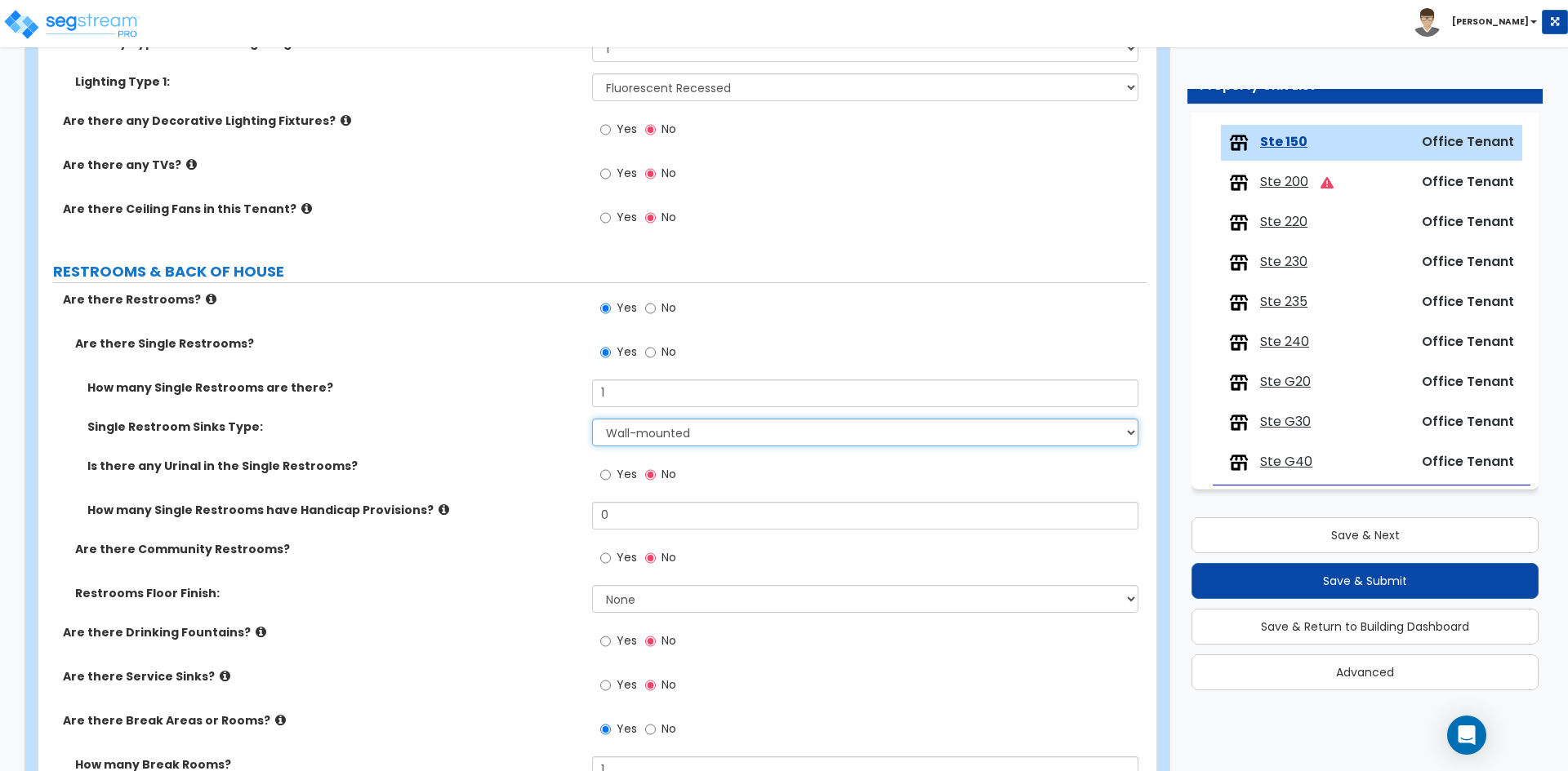
scroll to position [1900, 0]
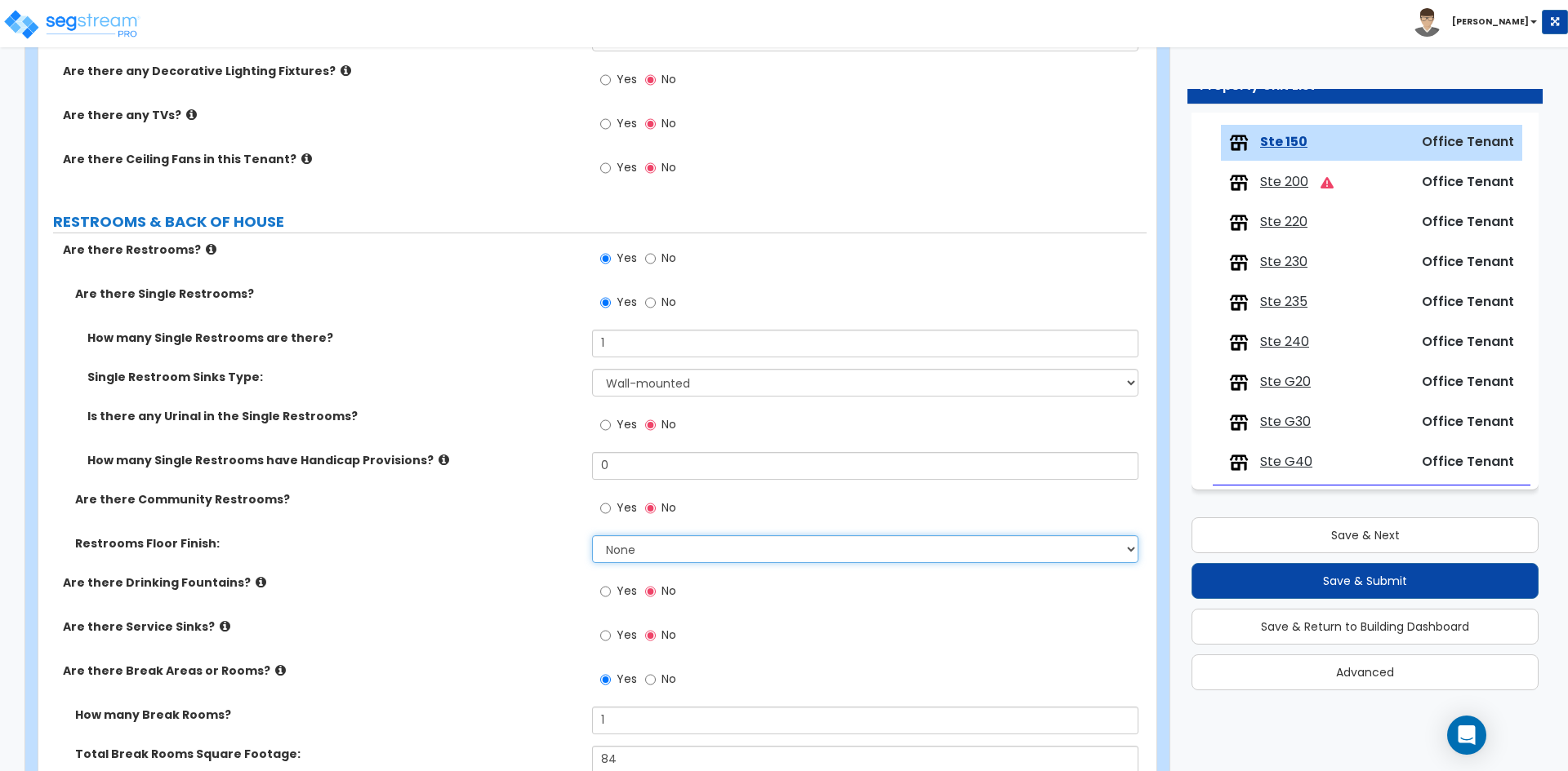
click at [683, 559] on select "None Tile Flooring Resilient Laminate Flooring VCT Flooring Sheet Vinyl Flooring" at bounding box center [865, 549] width 546 height 28
select select "1"
click at [592, 535] on select "None Tile Flooring Resilient Laminate Flooring VCT Flooring Sheet Vinyl Flooring" at bounding box center [865, 549] width 546 height 28
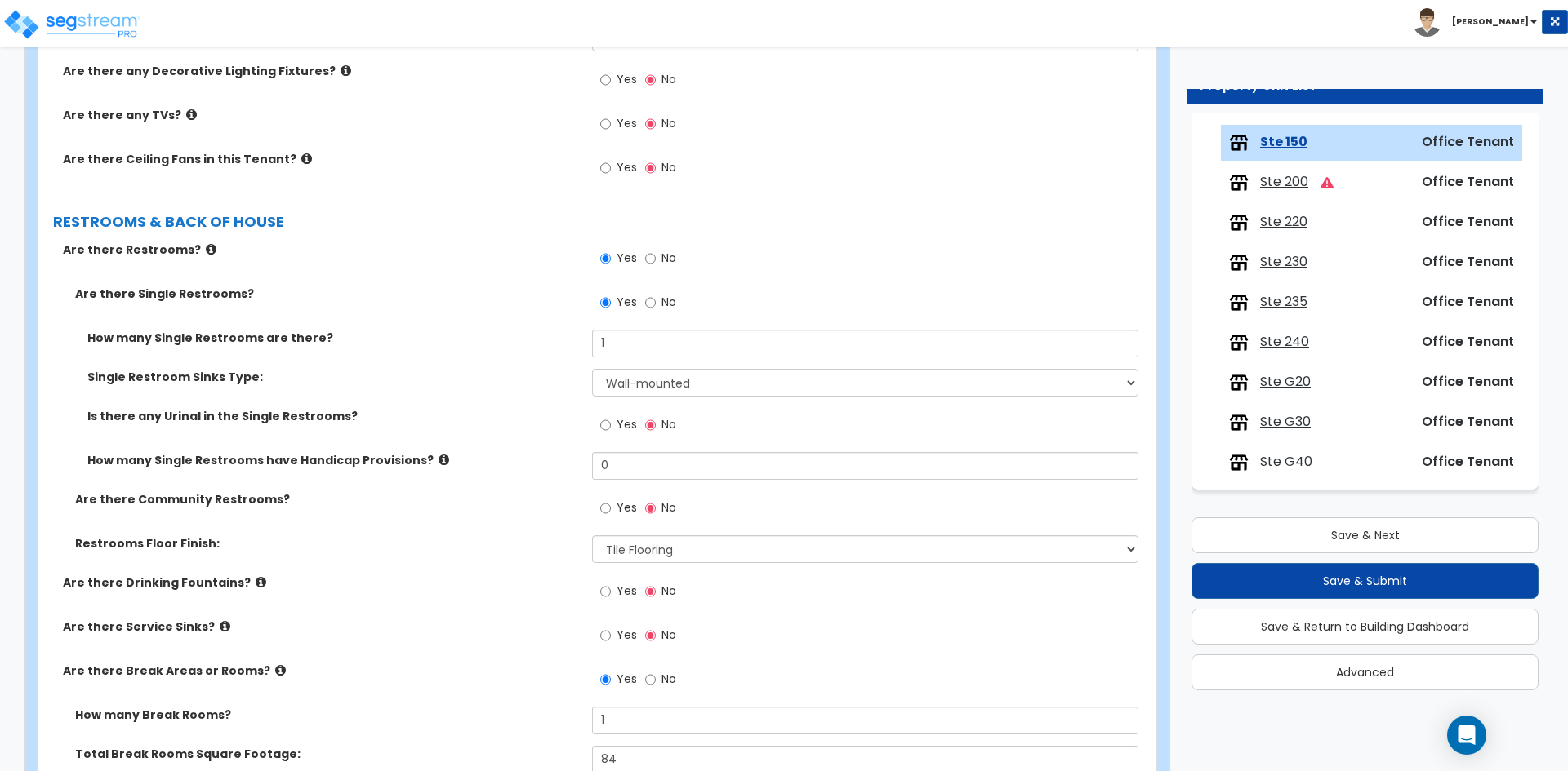
click at [456, 601] on div "Are there Drinking Fountains? Yes No" at bounding box center [592, 596] width 1108 height 44
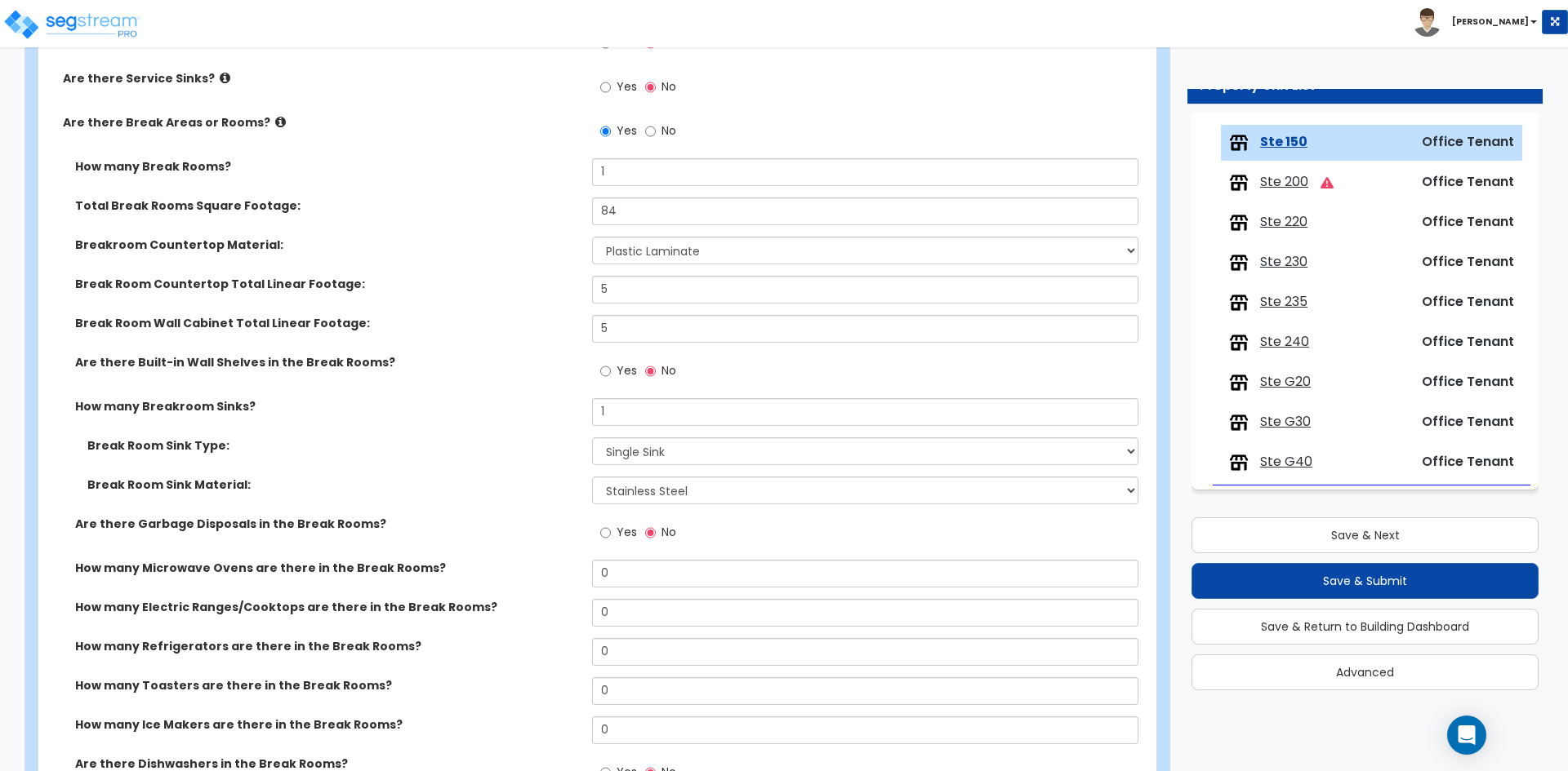
scroll to position [2390, 0]
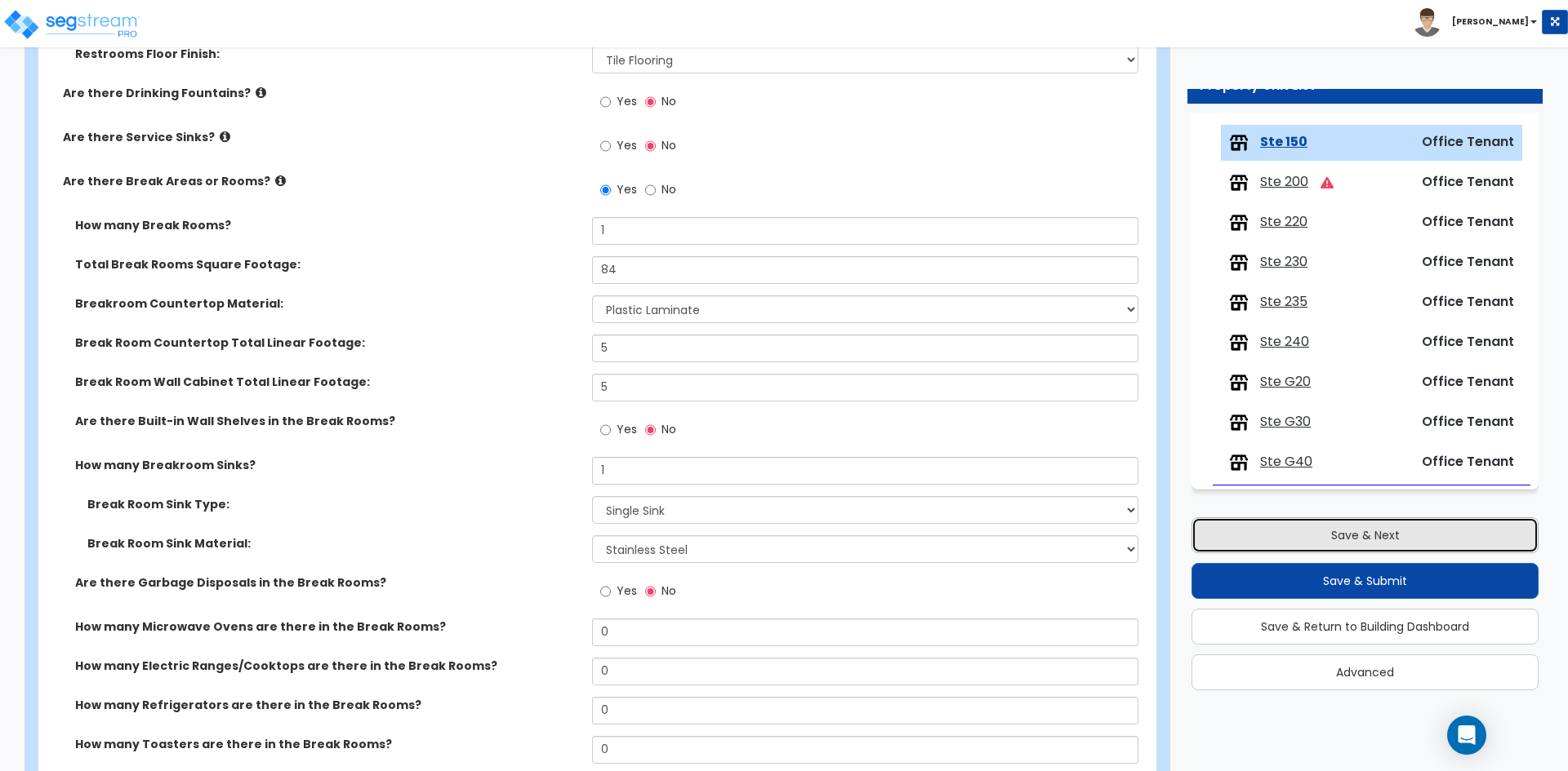
click at [1324, 529] on button "Save & Next" at bounding box center [1364, 535] width 347 height 36
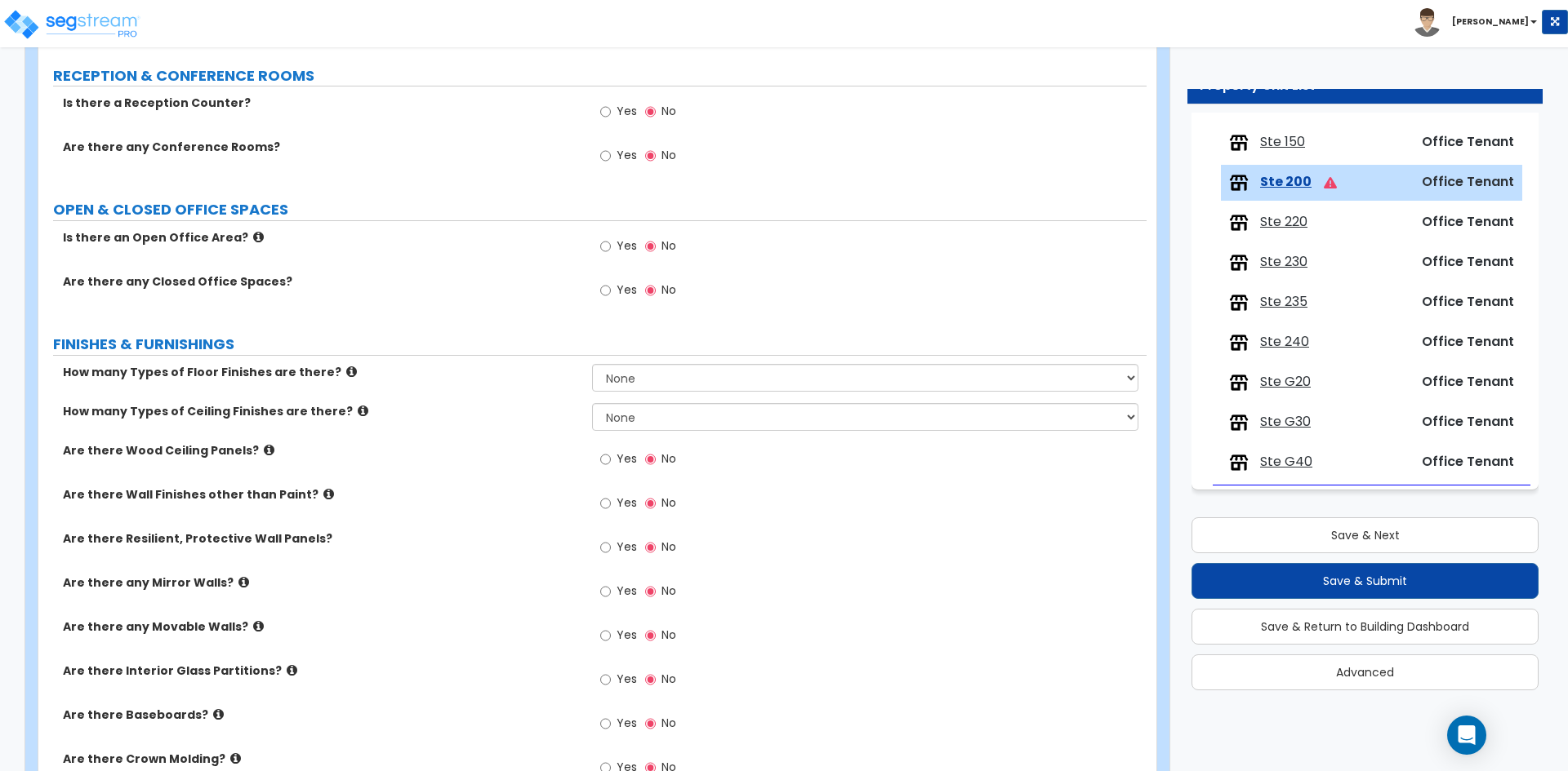
scroll to position [0, 0]
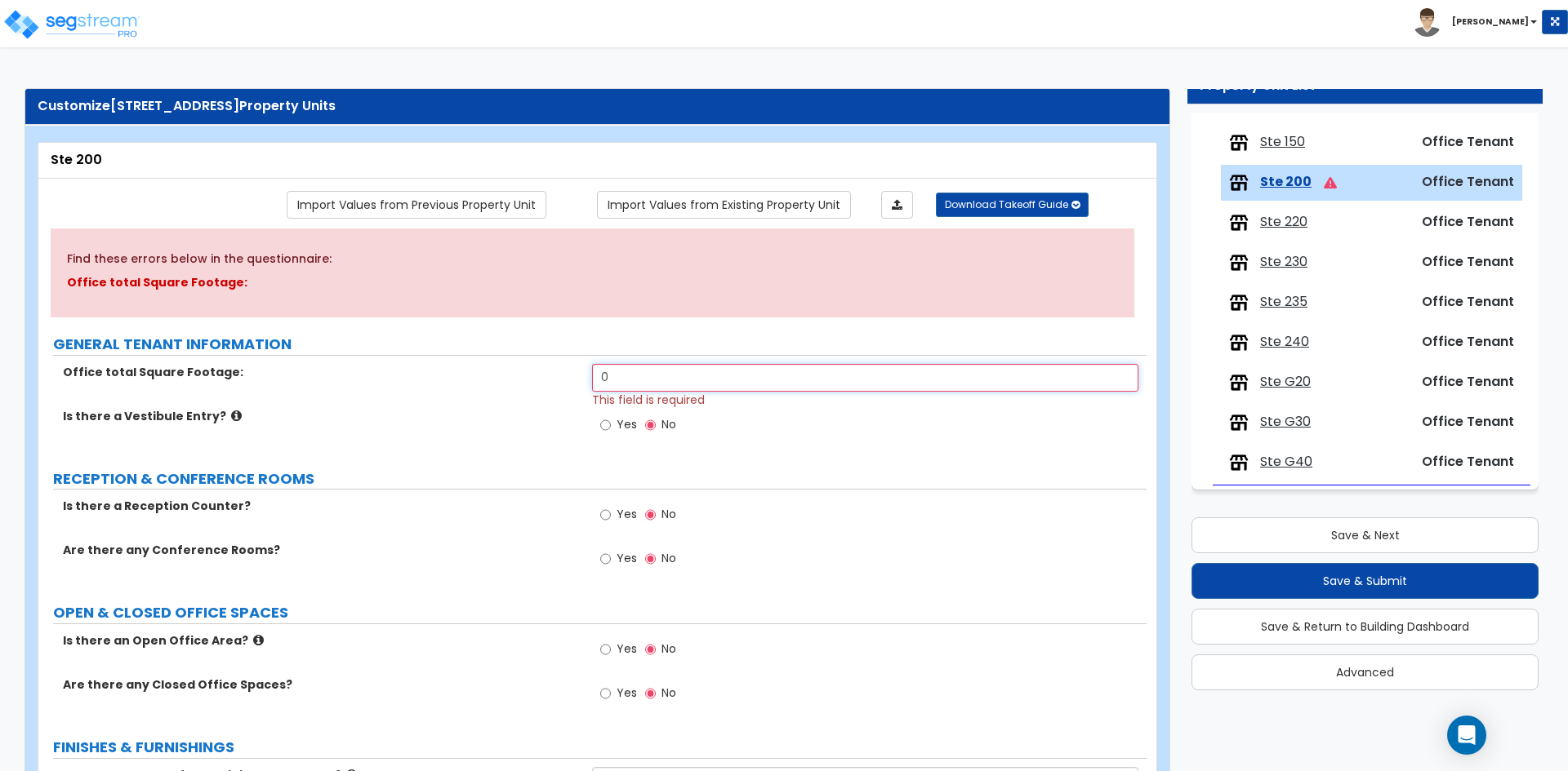
click at [699, 365] on input "0" at bounding box center [865, 378] width 546 height 28
type input "4,426"
click at [425, 392] on div "Office total Square Footage: 4,426 This field is required" at bounding box center [592, 386] width 1108 height 44
click at [416, 423] on label "Is there a Vestibule Entry?" at bounding box center [321, 416] width 517 height 17
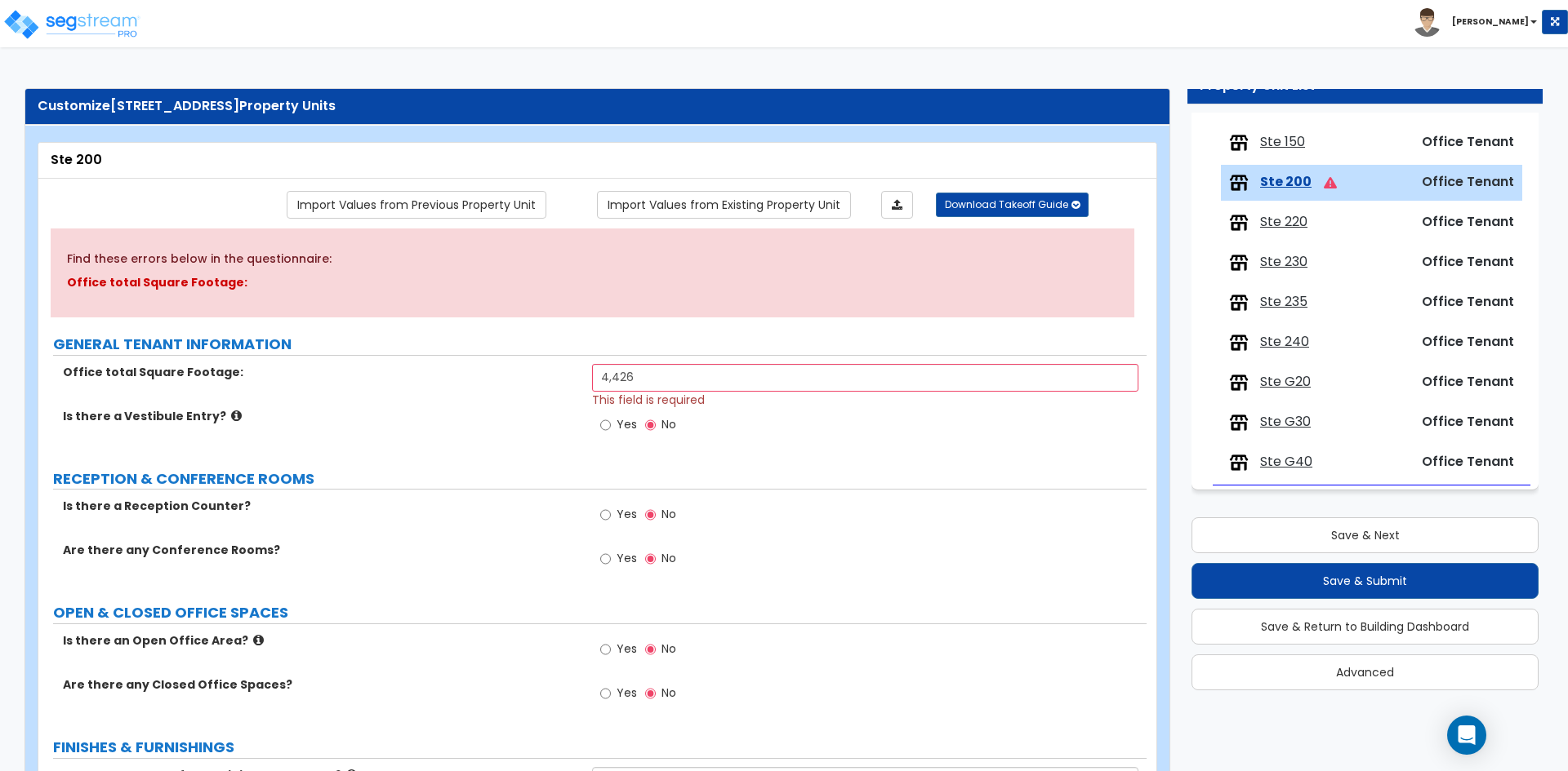
scroll to position [81, 0]
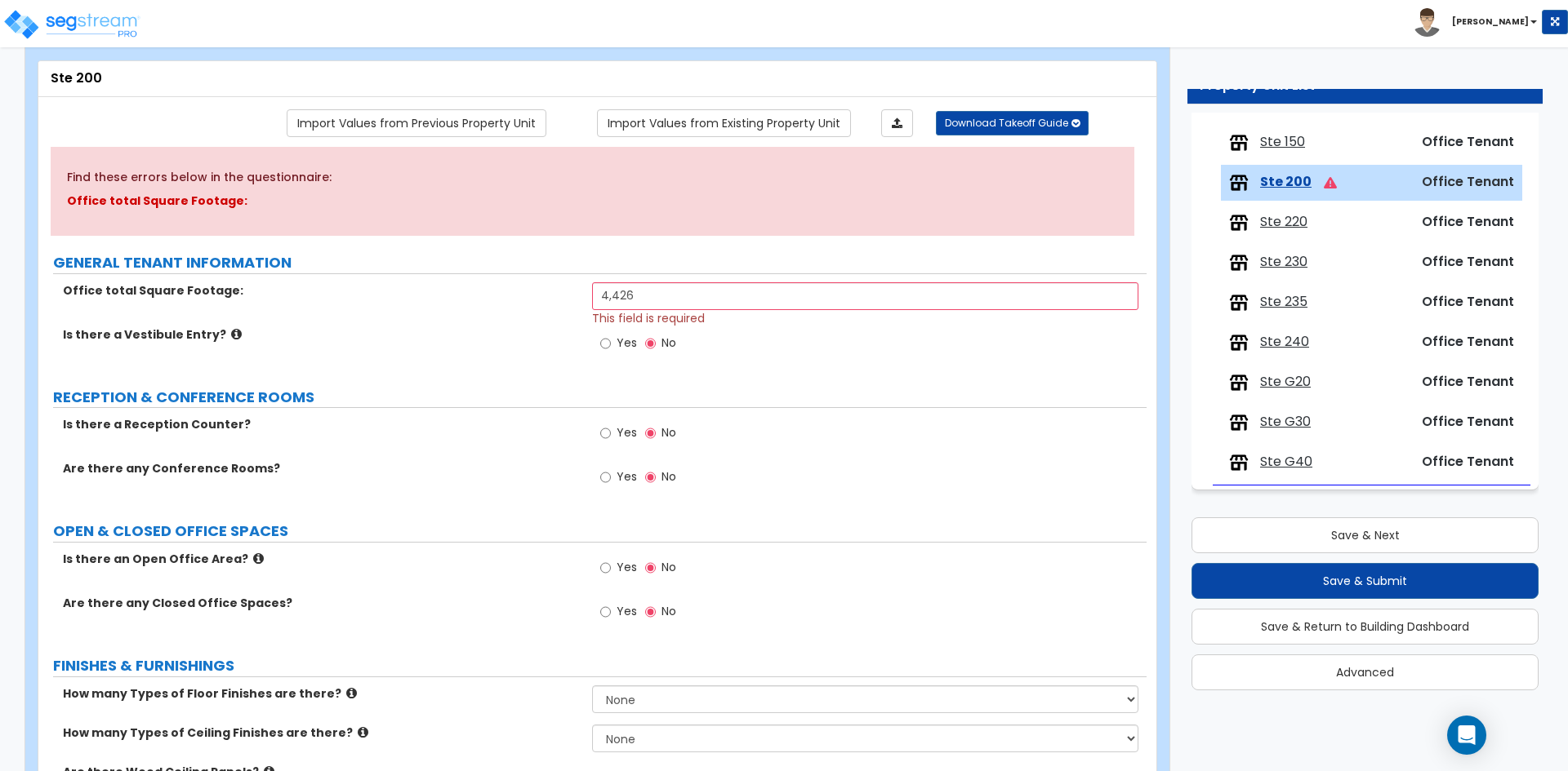
click at [621, 438] on span "Yes" at bounding box center [626, 432] width 20 height 17
click at [610, 438] on input "Yes" at bounding box center [605, 433] width 10 height 18
radio input "true"
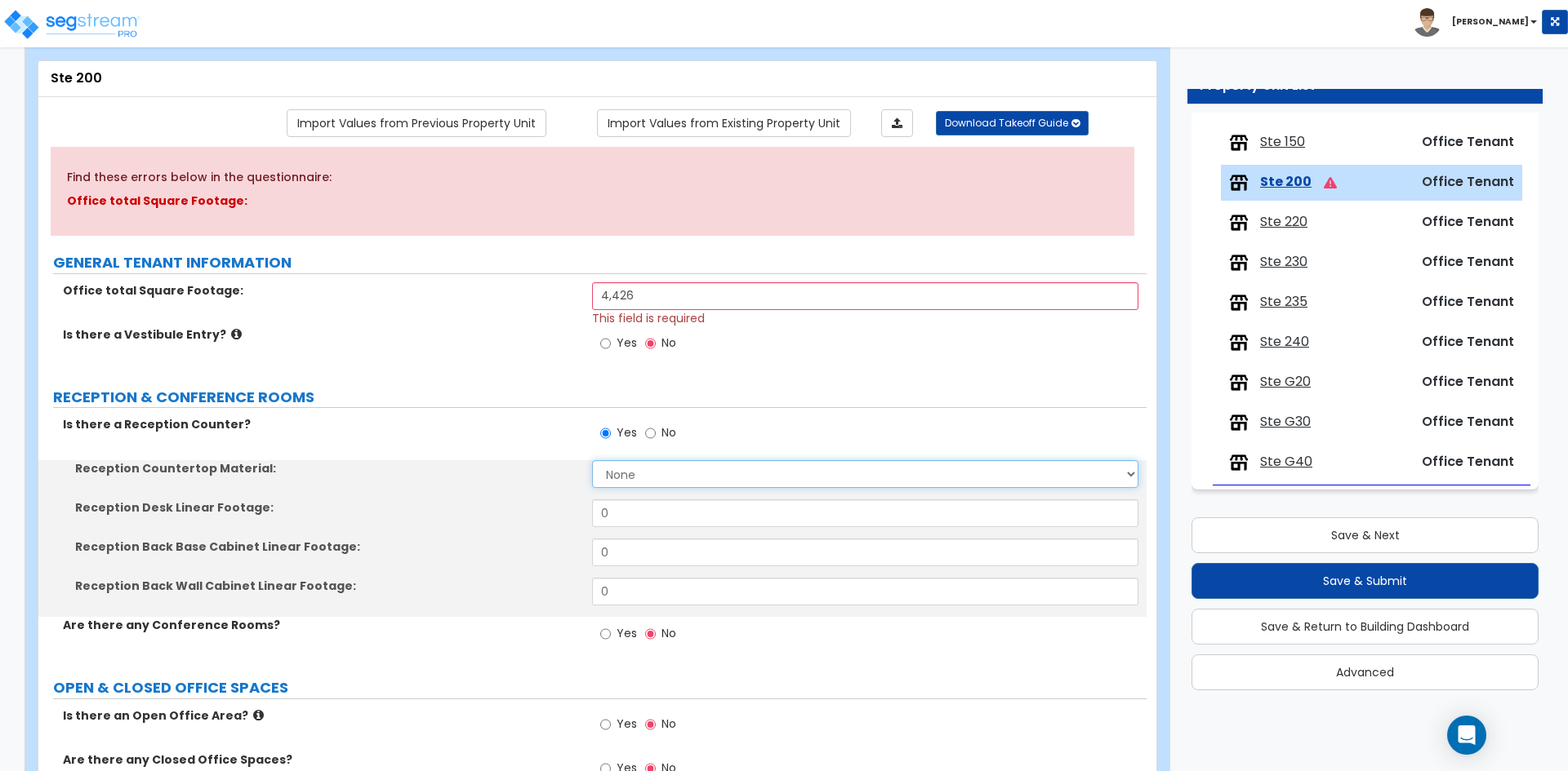
click at [656, 474] on select "None Plastic Laminate Solid Surface Stone Quartz Marble Tile Wood Stainless Ste…" at bounding box center [865, 475] width 546 height 28
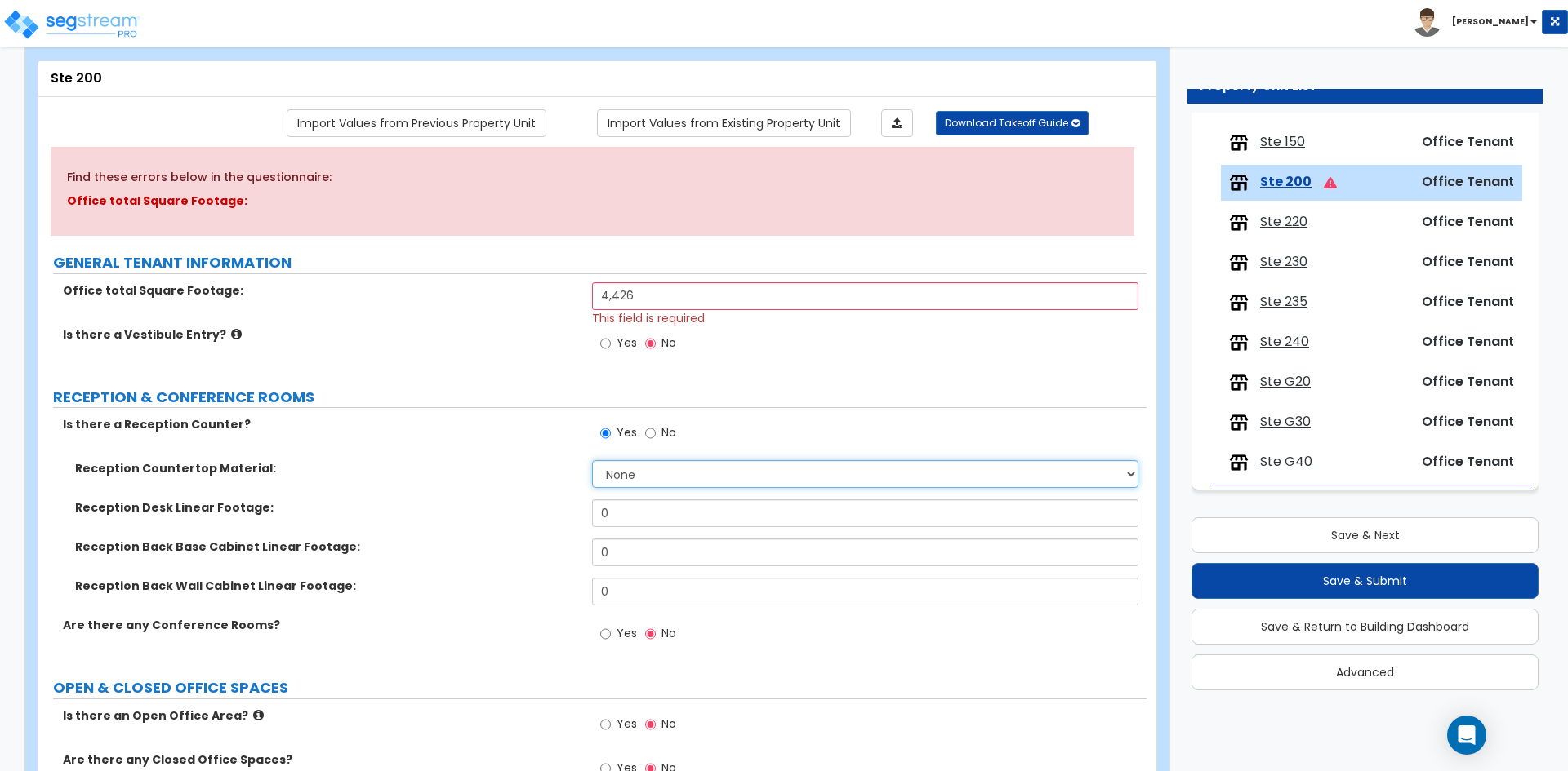
select select "7"
click at [592, 461] on select "None Plastic Laminate Solid Surface Stone Quartz Marble Tile Wood Stainless Ste…" at bounding box center [865, 475] width 546 height 28
click at [668, 508] on input "0" at bounding box center [865, 513] width 546 height 28
click at [669, 508] on input "0" at bounding box center [865, 513] width 546 height 28
type input "14.2"
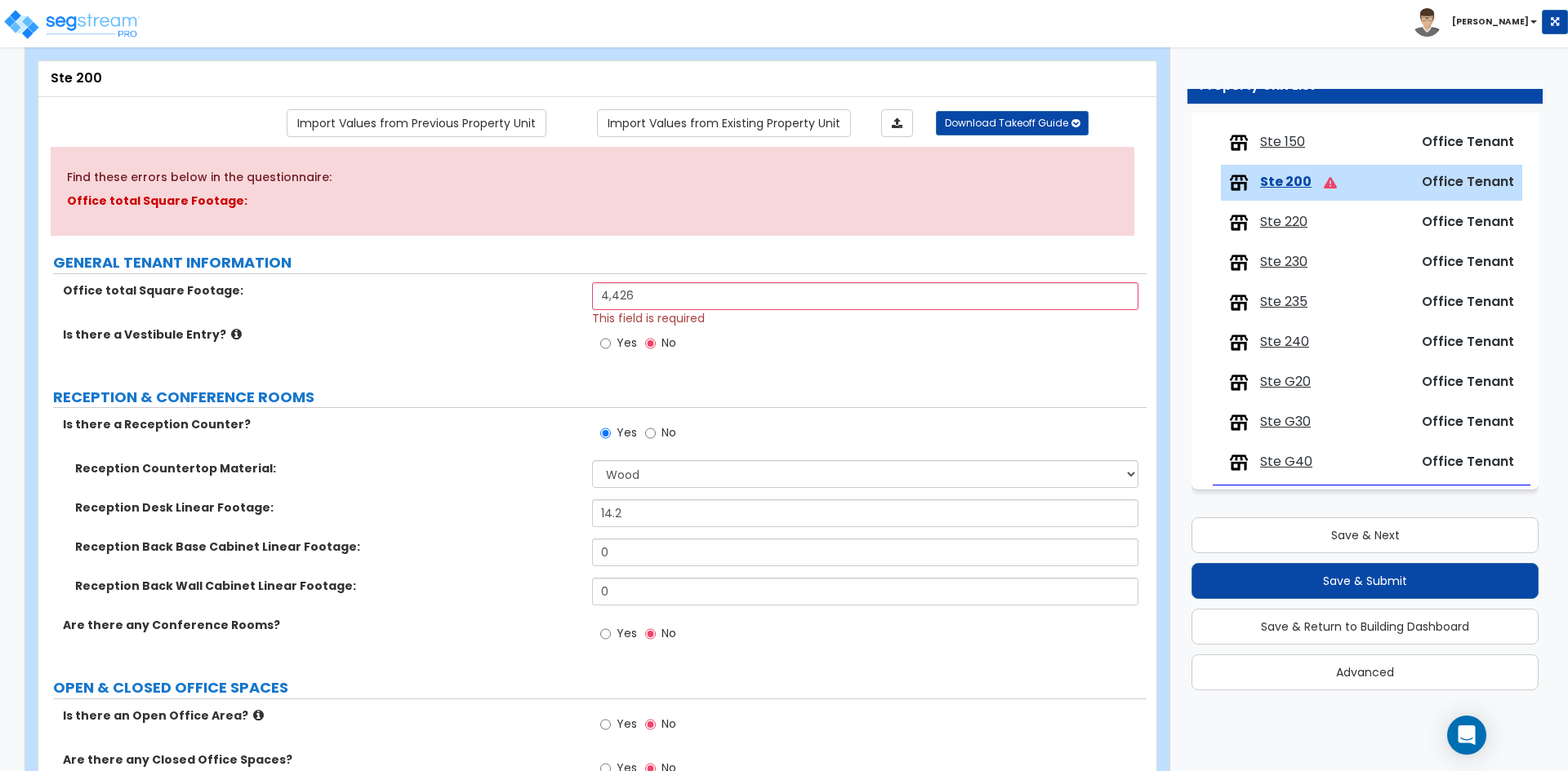
click at [503, 597] on div "Reception Back Wall Cabinet Linear Footage: 0" at bounding box center [592, 597] width 1108 height 39
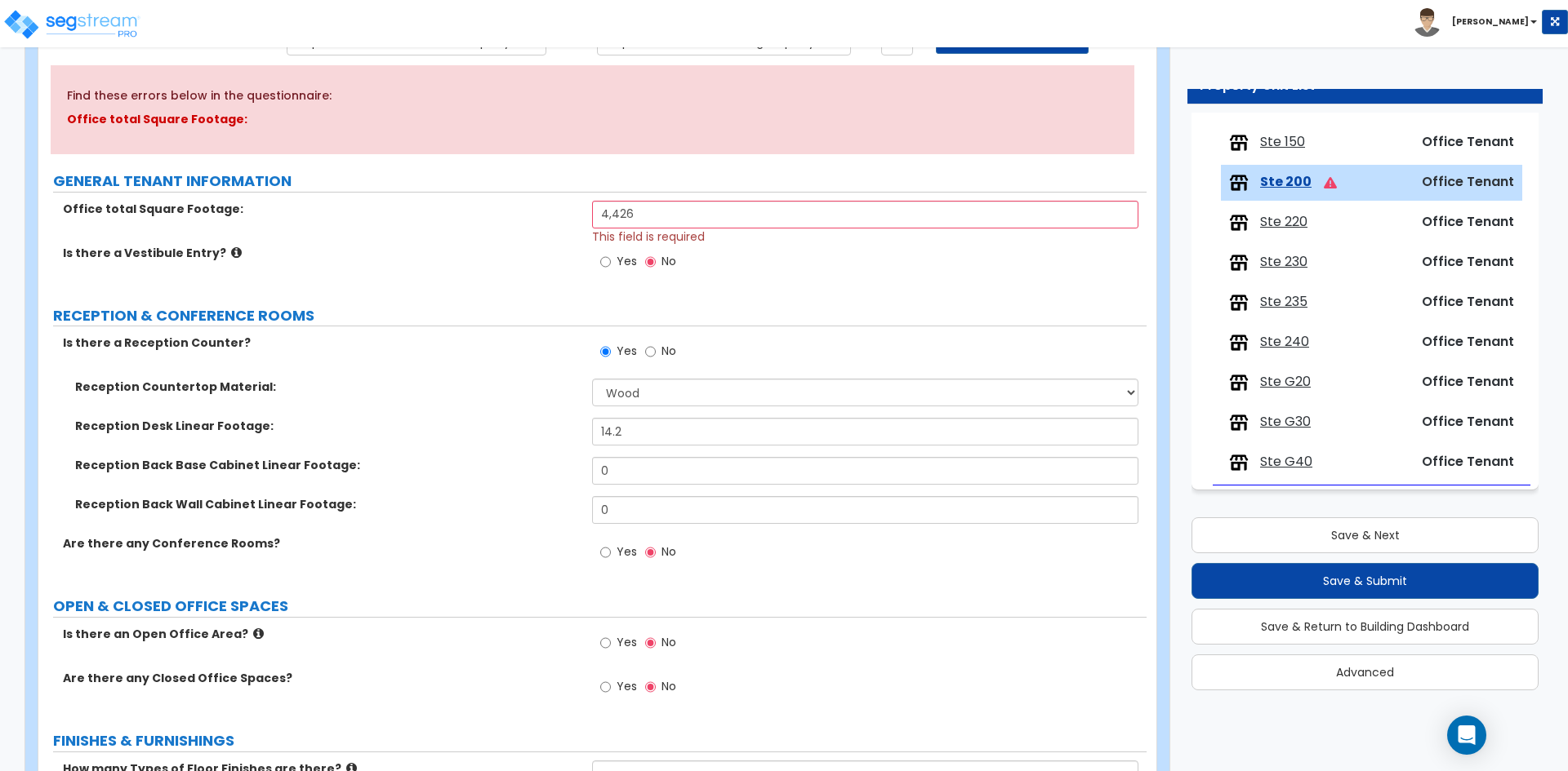
click at [623, 551] on span "Yes" at bounding box center [626, 552] width 20 height 17
click at [610, 551] on input "Yes" at bounding box center [605, 552] width 10 height 18
radio input "true"
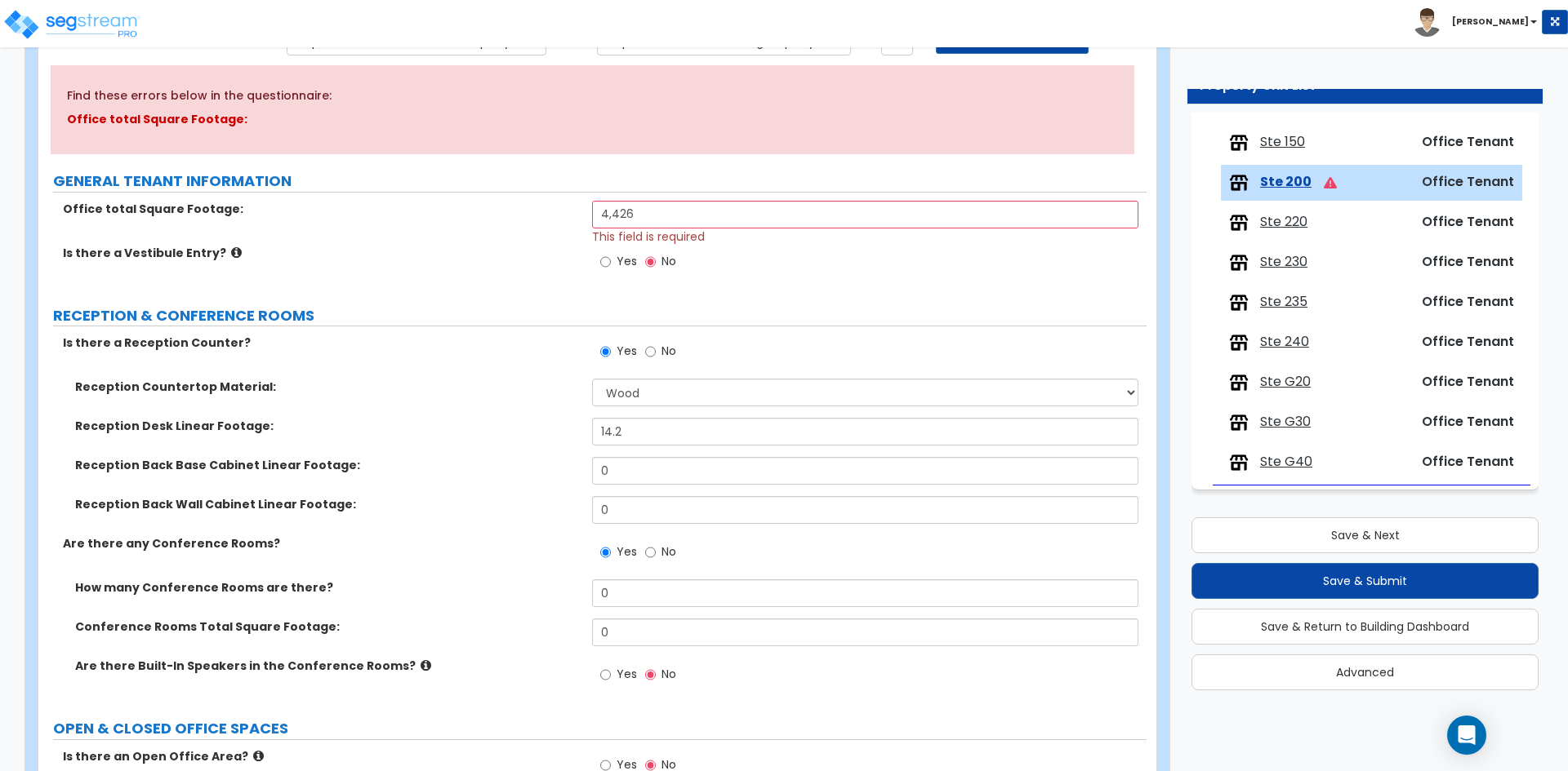
click at [474, 564] on div "Are there any Conference Rooms? Yes No" at bounding box center [592, 557] width 1108 height 44
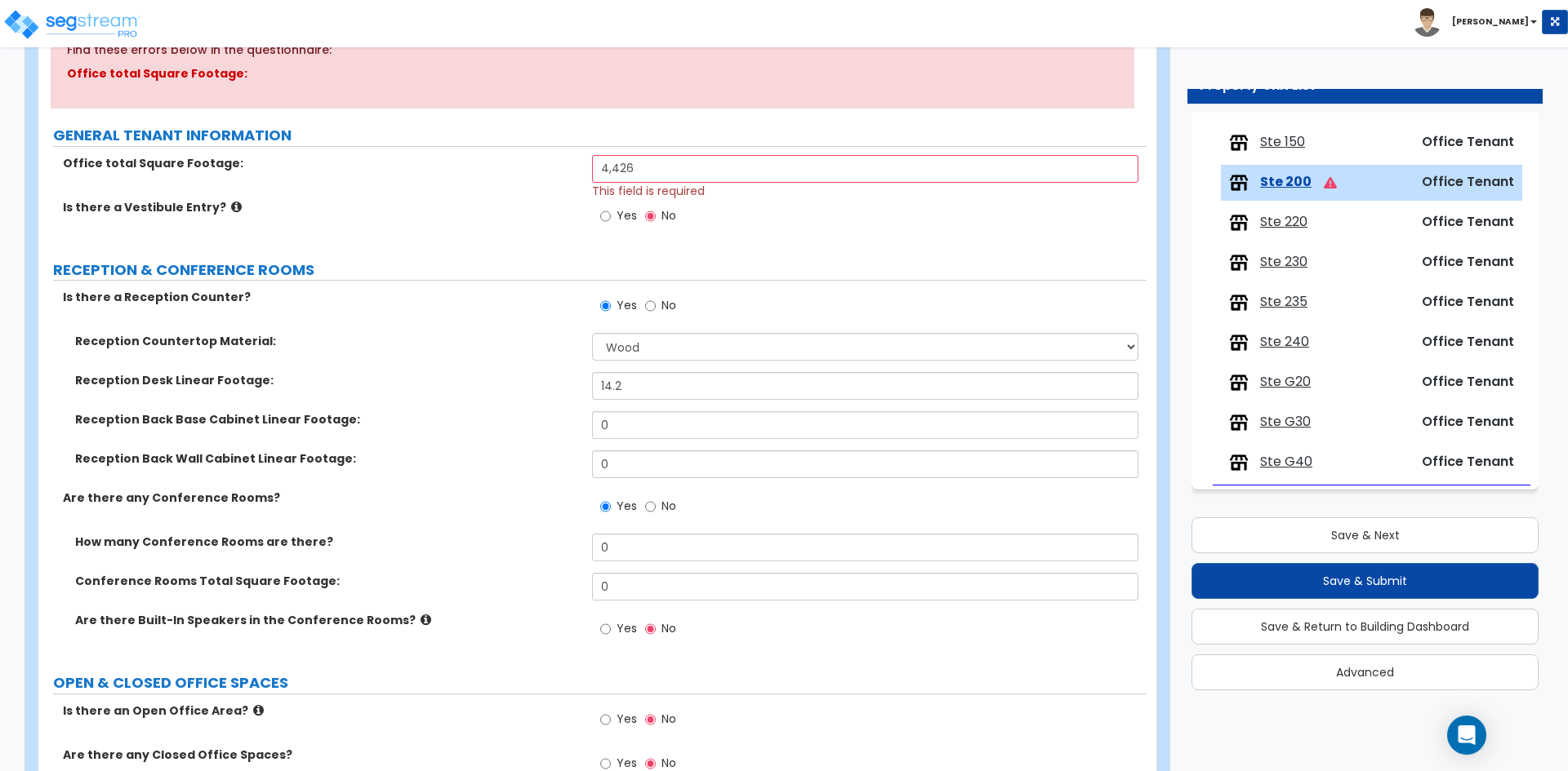
scroll to position [245, 0]
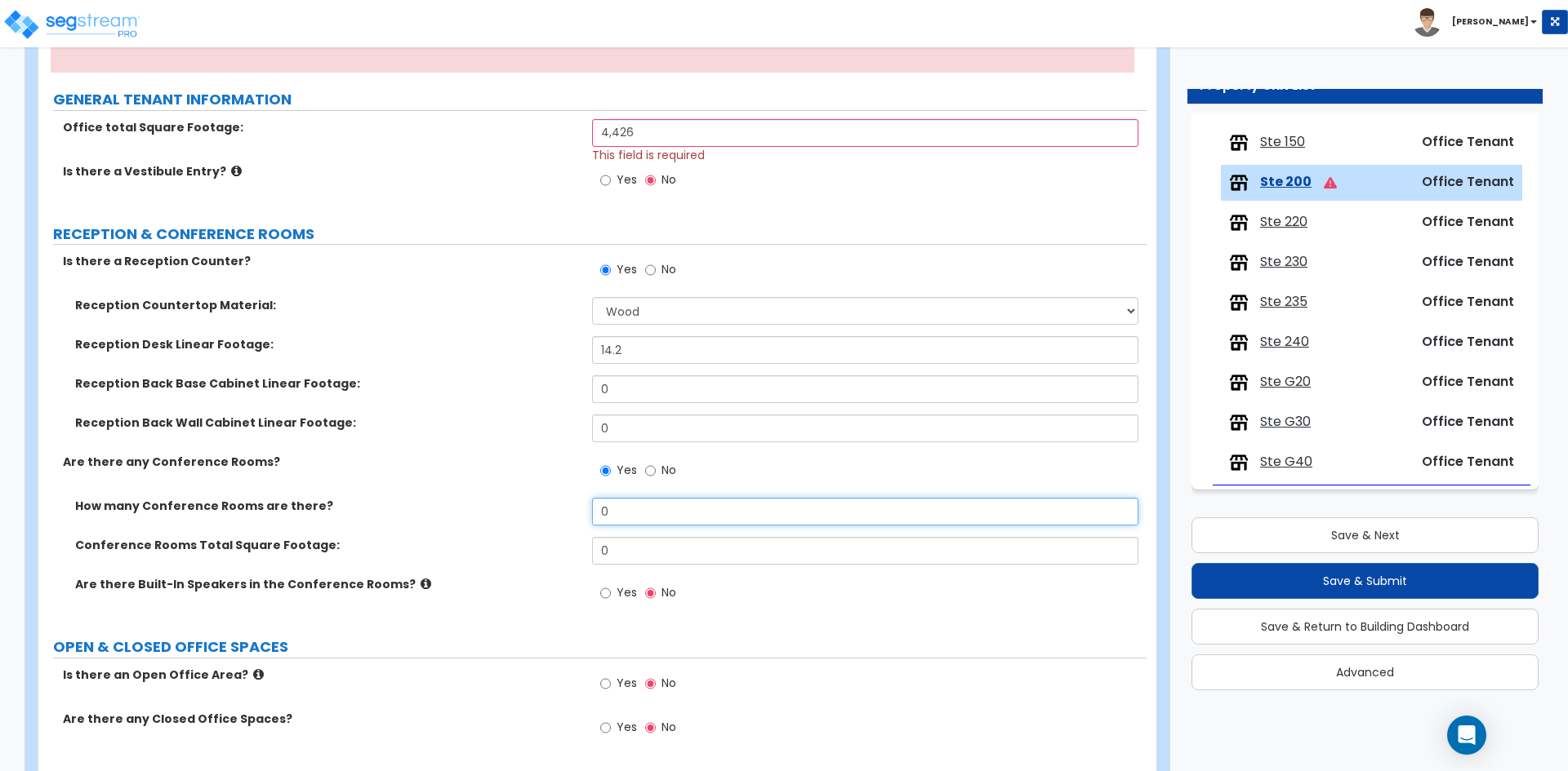
click at [644, 512] on input "0" at bounding box center [865, 512] width 546 height 28
type input "1"
click at [668, 534] on div "How many Conference Rooms are there? 1" at bounding box center [592, 517] width 1108 height 39
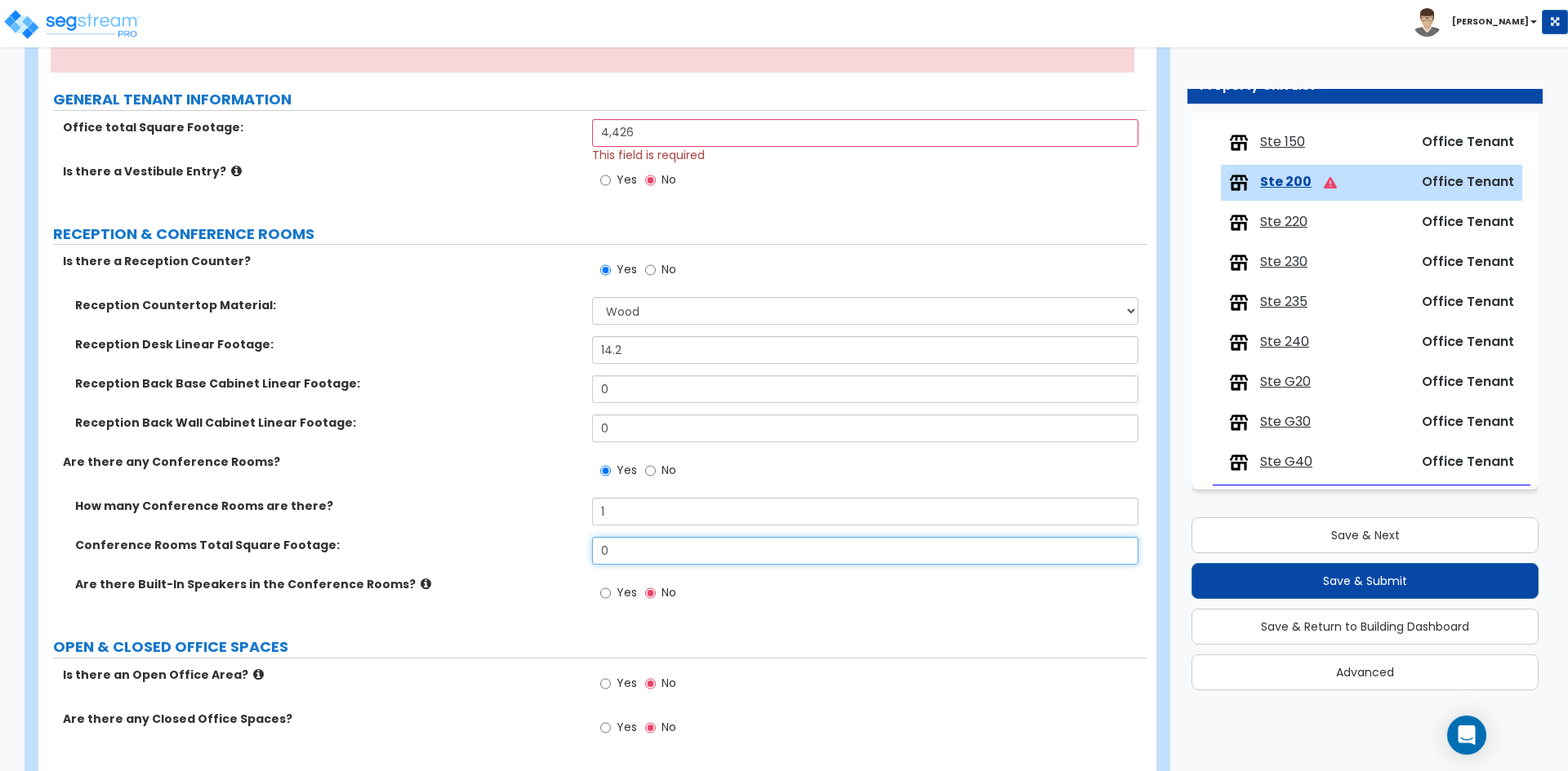
click at [671, 546] on input "0" at bounding box center [865, 551] width 546 height 28
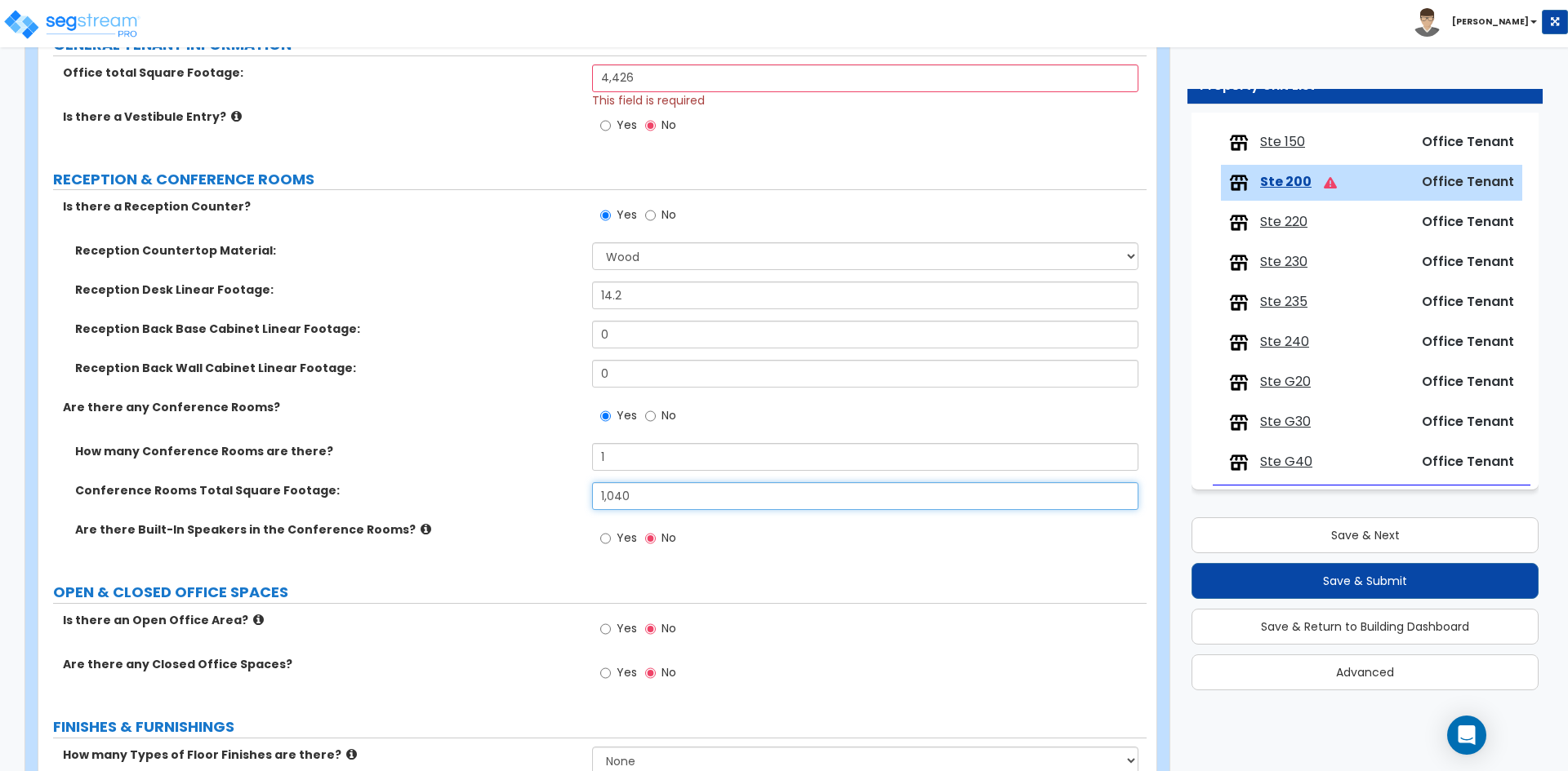
scroll to position [408, 0]
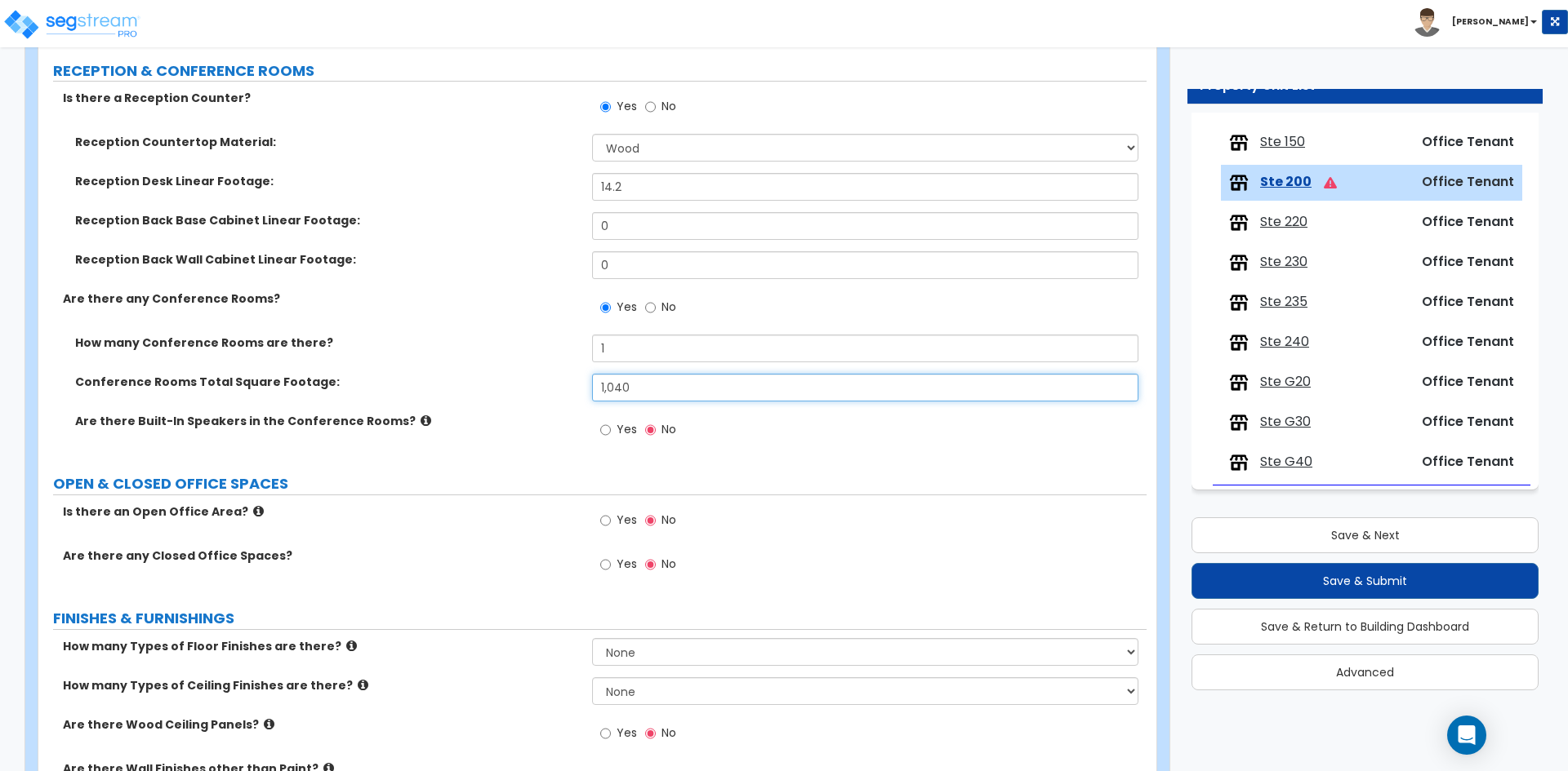
type input "1,040"
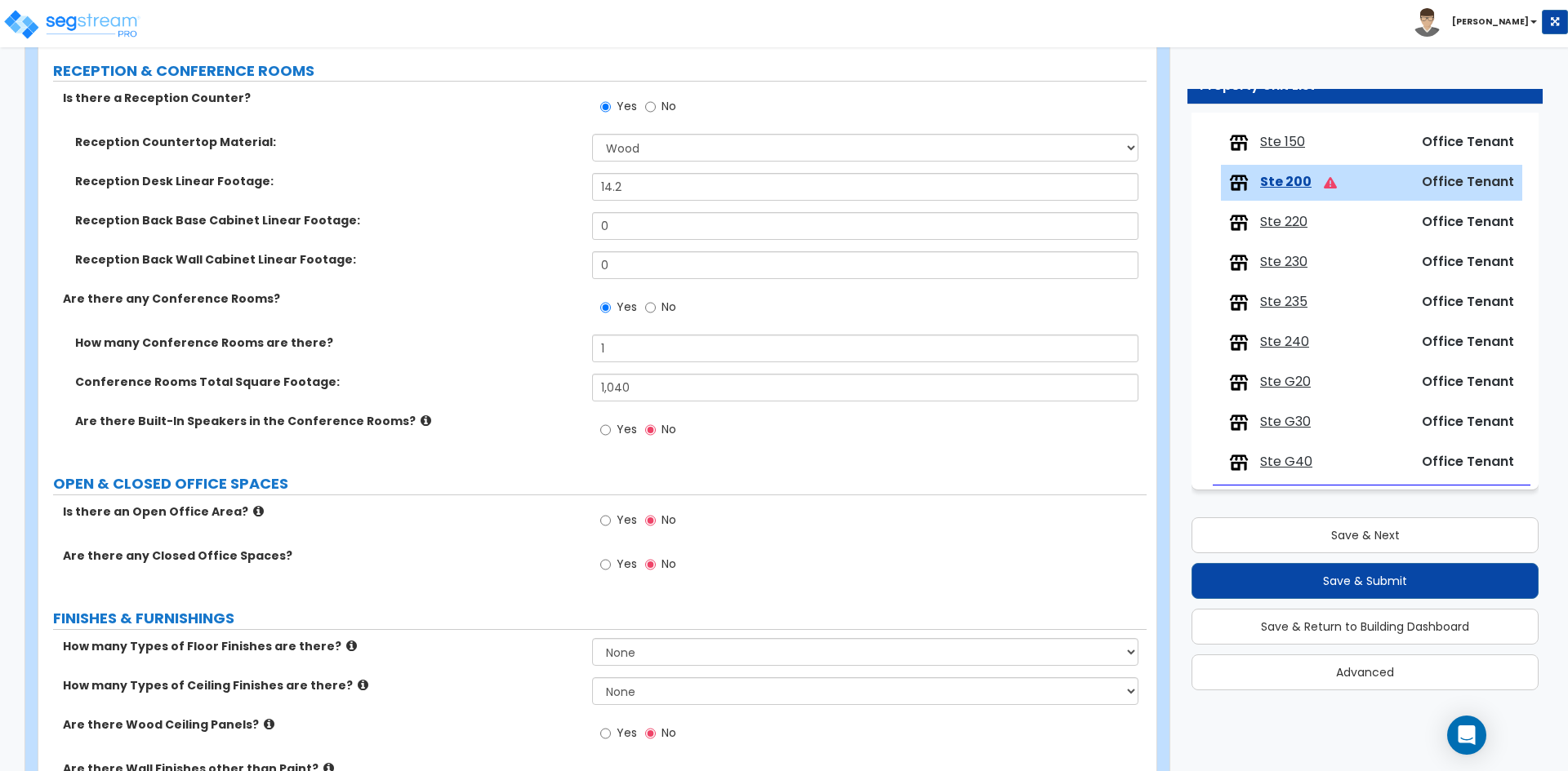
click at [621, 573] on label "Yes" at bounding box center [618, 566] width 37 height 28
click at [610, 573] on input "Yes" at bounding box center [605, 565] width 10 height 18
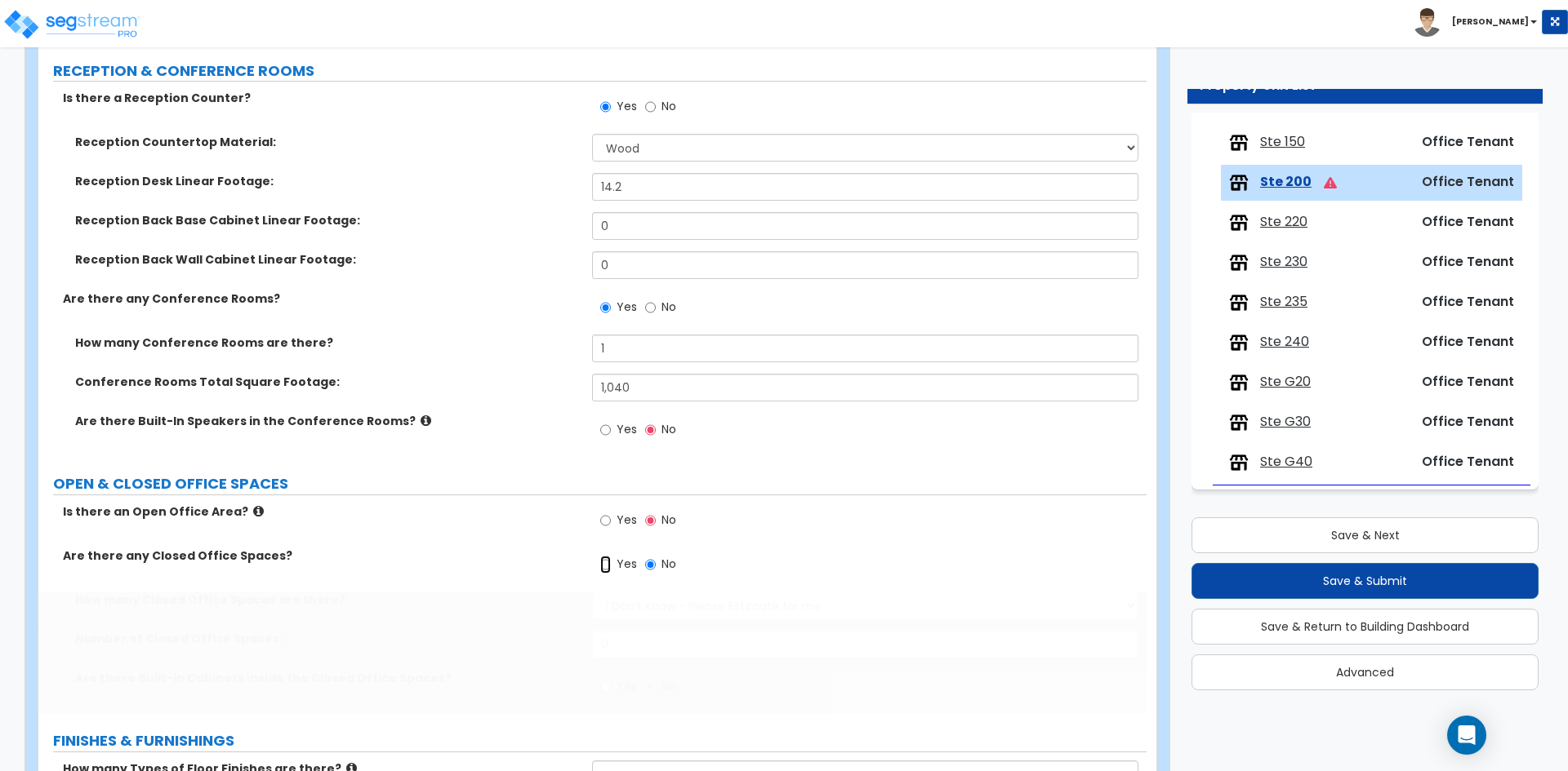
radio input "true"
select select "1"
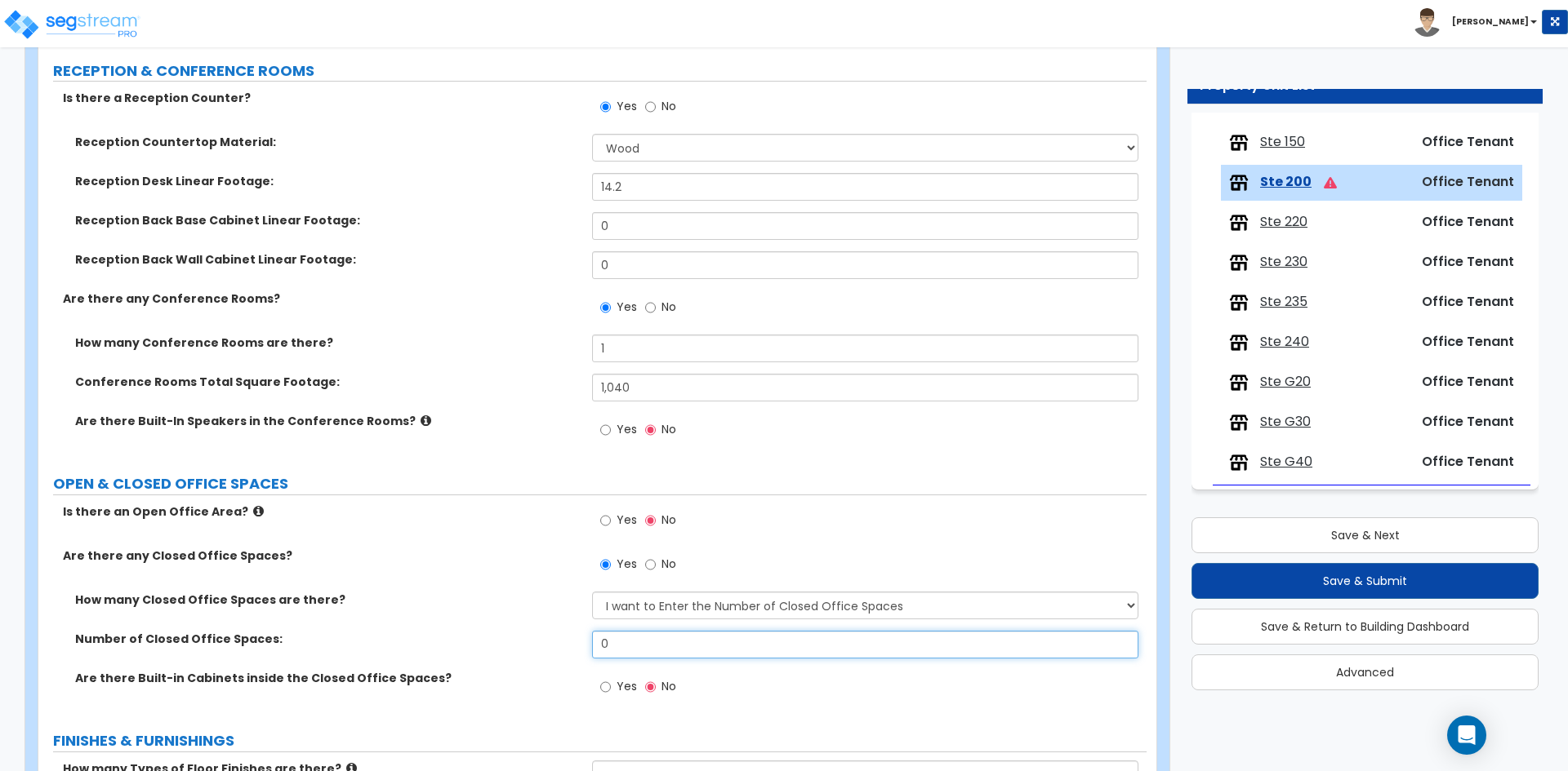
click at [718, 656] on input "0" at bounding box center [865, 645] width 546 height 28
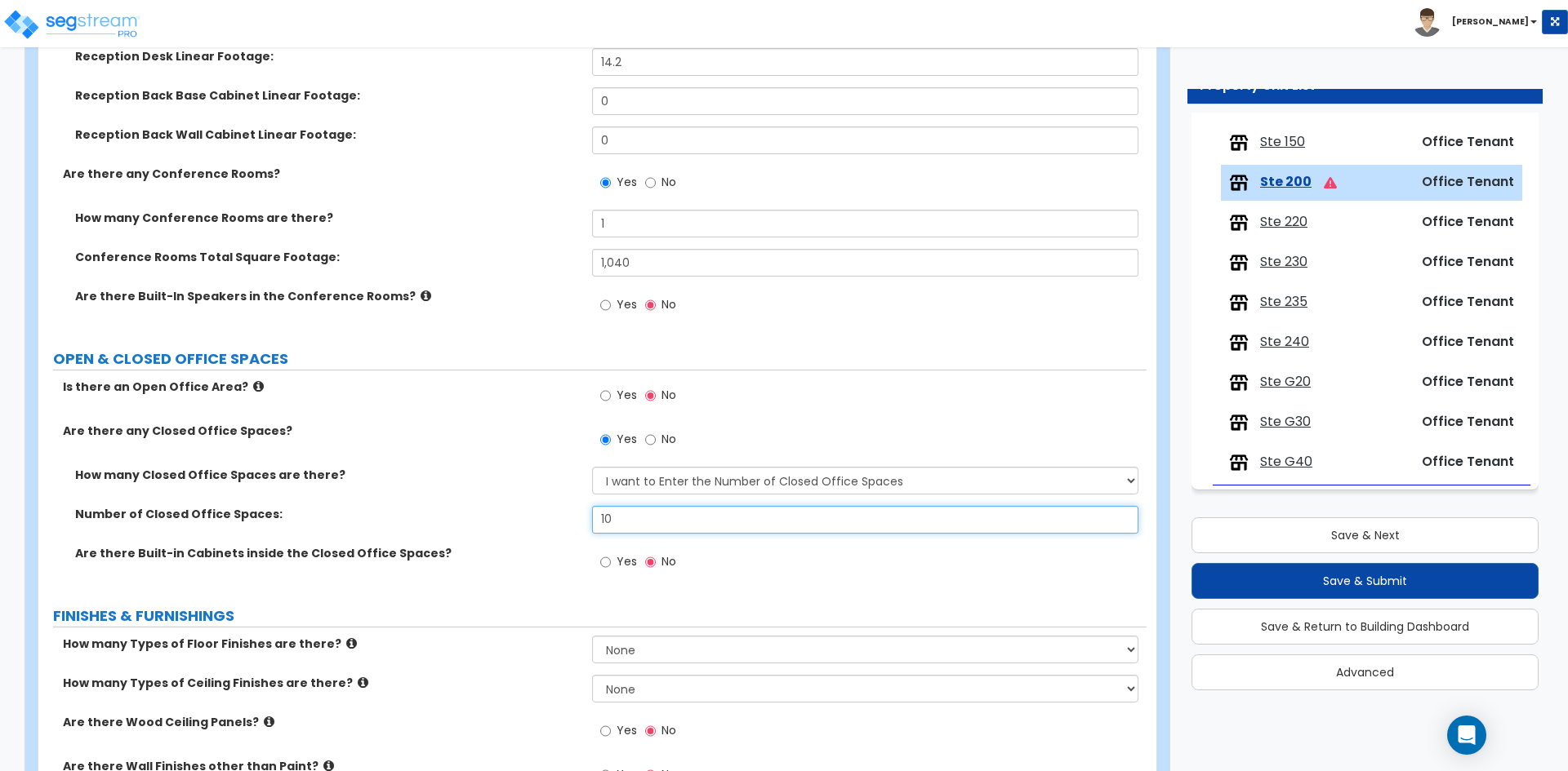
scroll to position [572, 0]
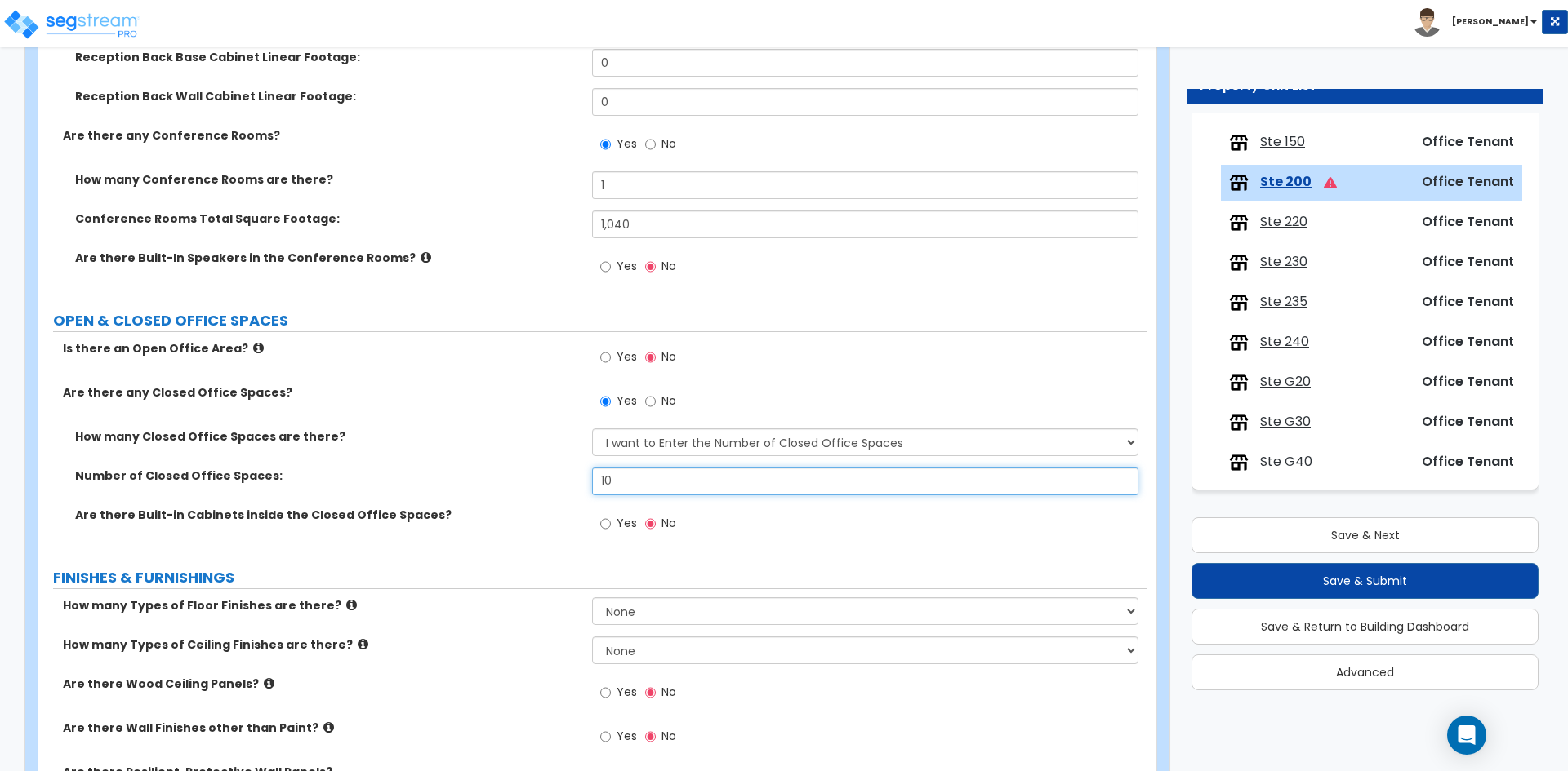
type input "10"
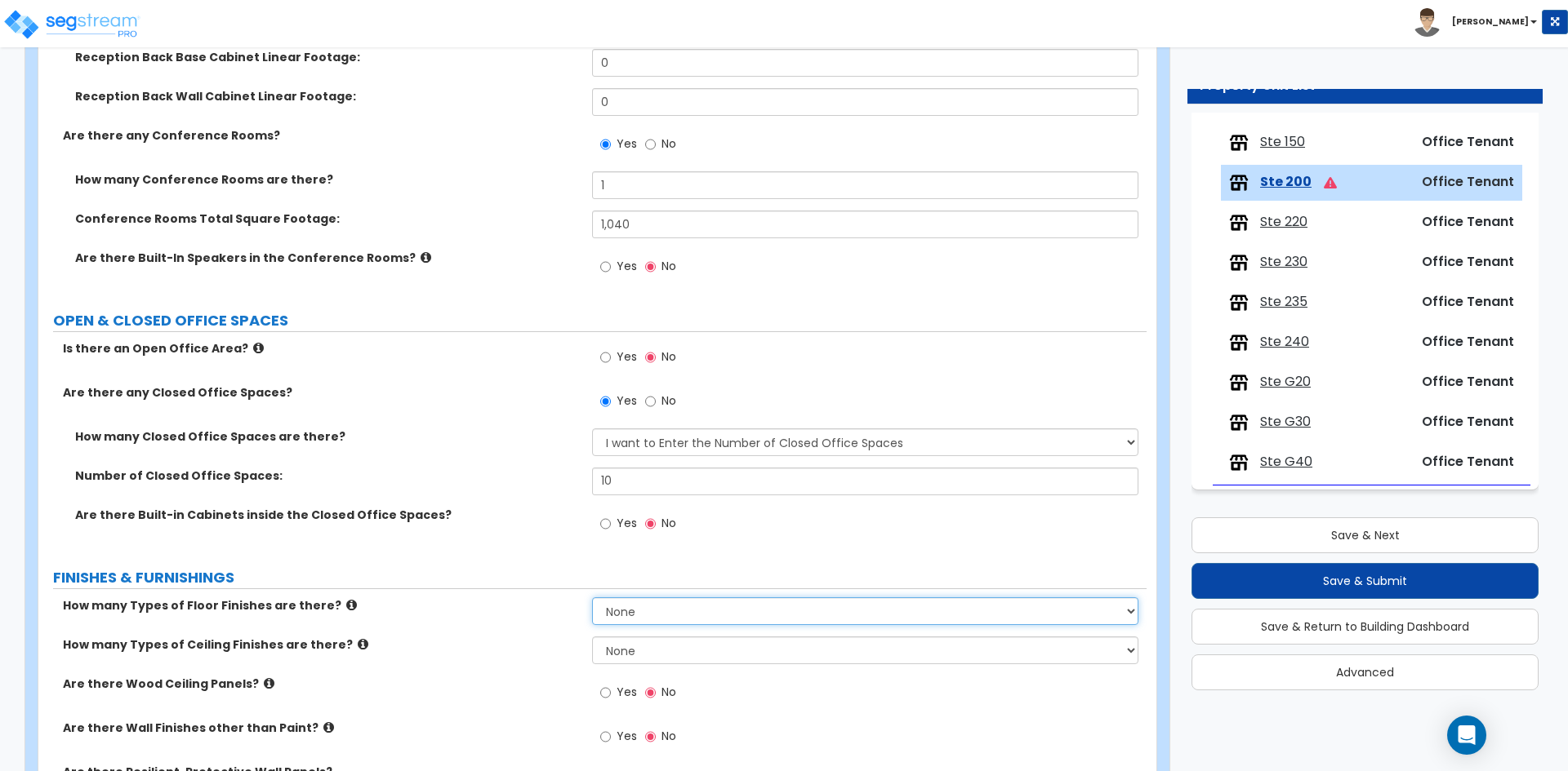
click at [645, 618] on select "None 1 2 3 4" at bounding box center [865, 611] width 546 height 28
select select "1"
click at [592, 597] on select "None 1 2 3 4" at bounding box center [865, 611] width 546 height 28
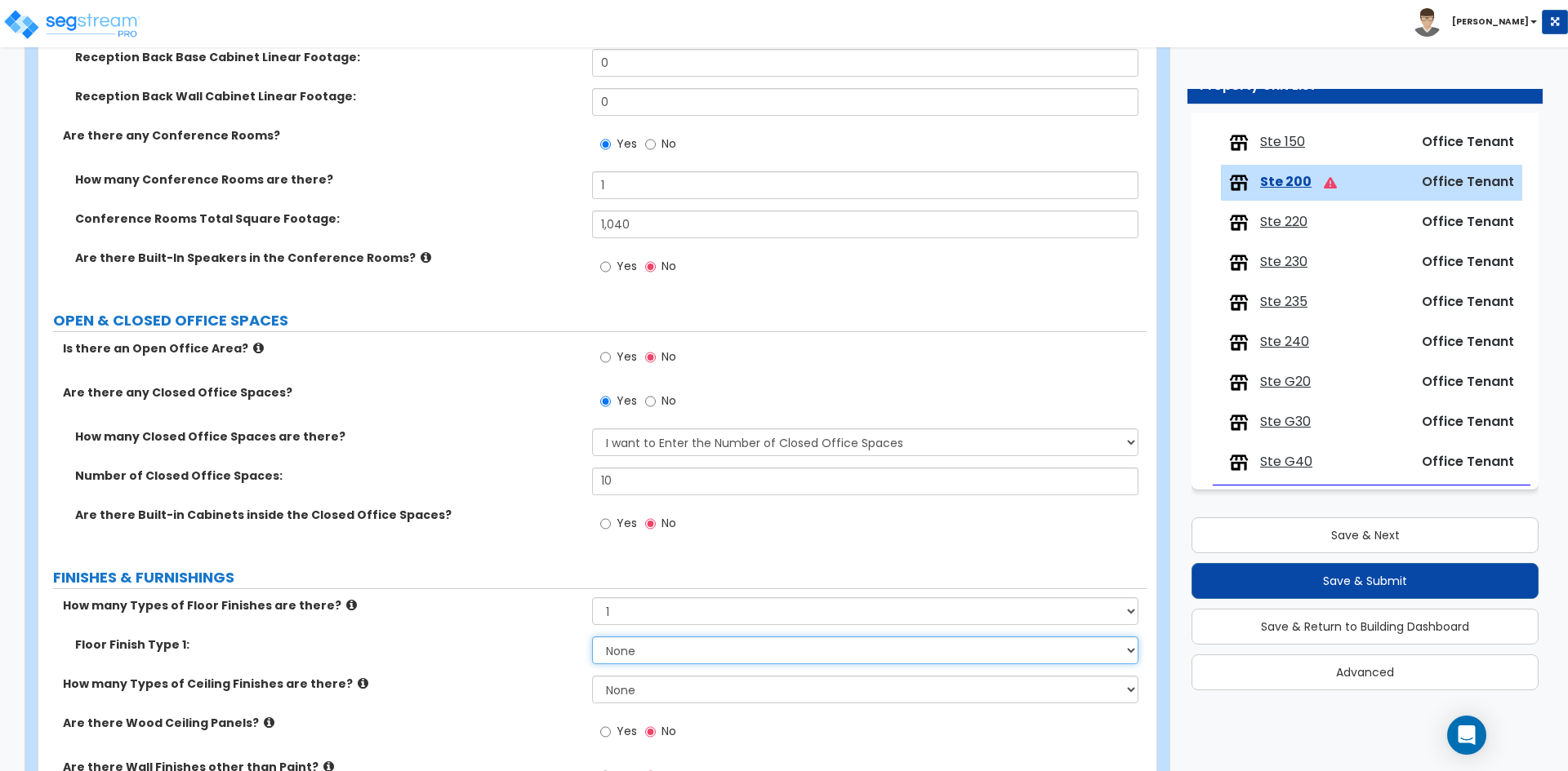
click at [637, 652] on select "None Tile Flooring Marble Flooring Hardwood Flooring Resilient Laminate Floorin…" at bounding box center [865, 650] width 546 height 28
select select "7"
click at [592, 636] on select "None Tile Flooring Marble Flooring Hardwood Flooring Resilient Laminate Floorin…" at bounding box center [865, 650] width 546 height 28
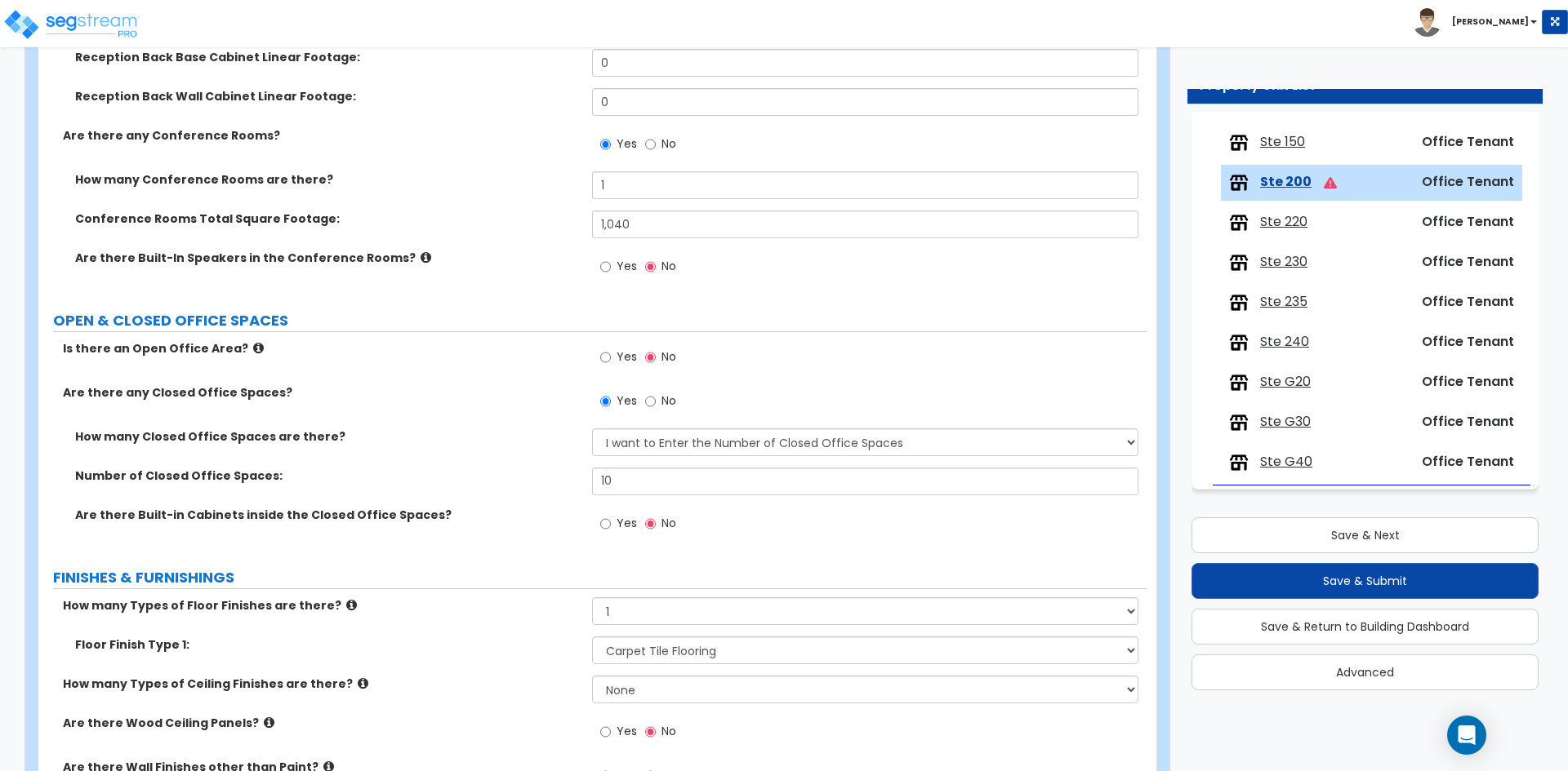
click at [509, 646] on label "Floor Finish Type 1:" at bounding box center [327, 644] width 505 height 17
click at [630, 696] on select "None 1 2 3" at bounding box center [865, 690] width 546 height 28
select select "1"
click at [592, 676] on select "None 1 2 3" at bounding box center [865, 690] width 546 height 28
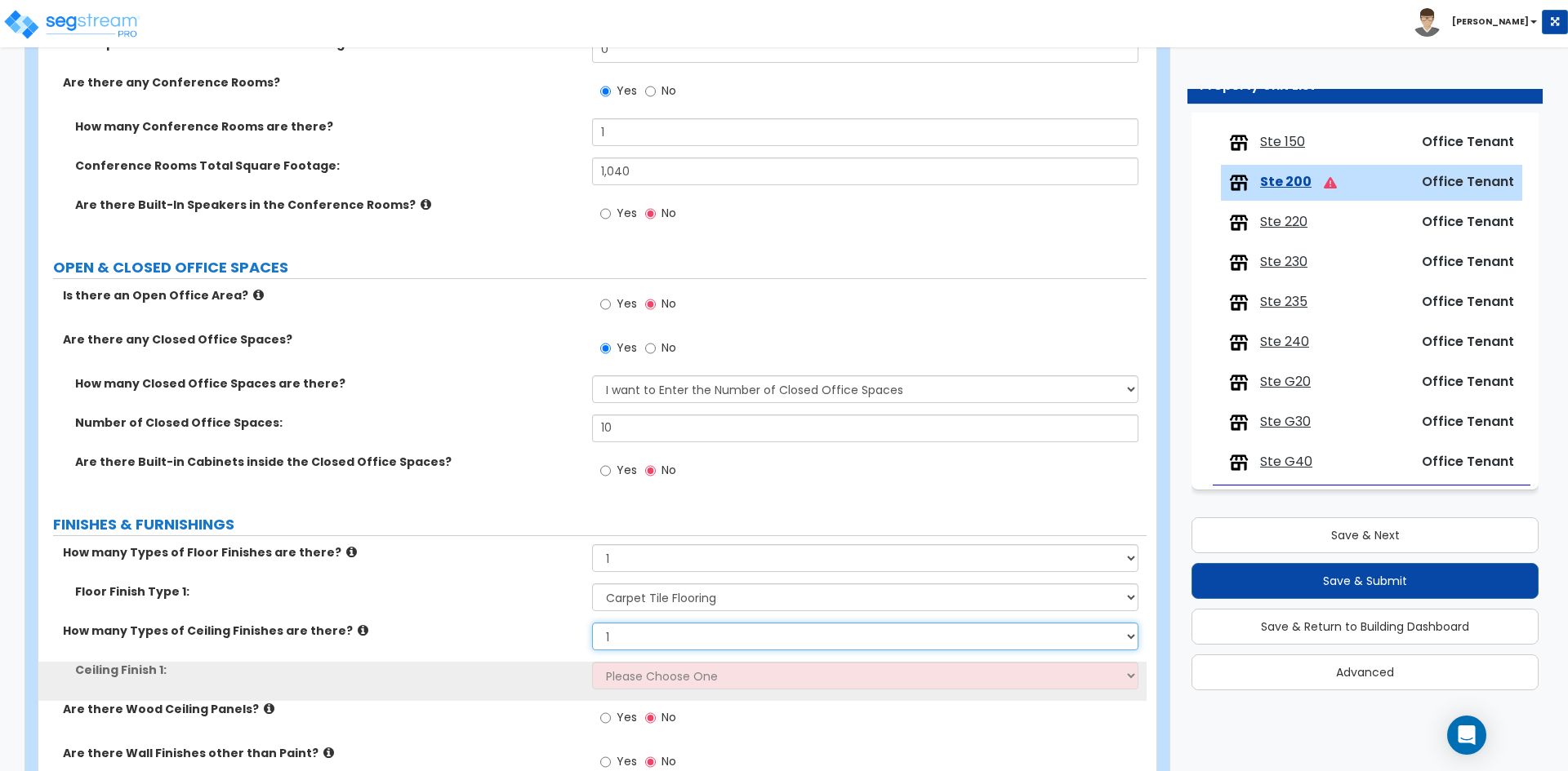
scroll to position [653, 0]
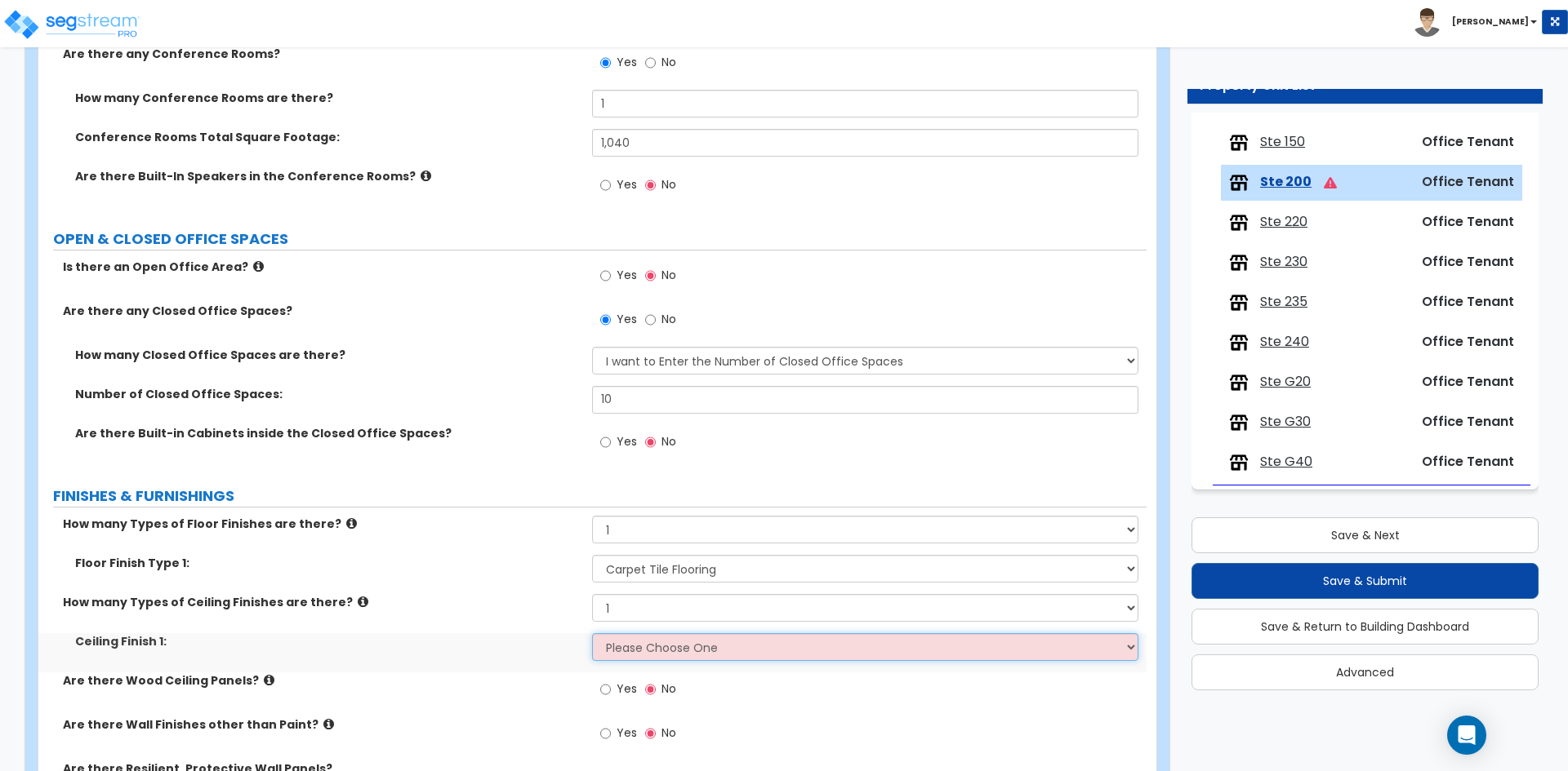
click at [627, 659] on select "Please Choose One Drop Ceiling Open Ceiling Drywall Ceiling" at bounding box center [865, 647] width 546 height 28
click at [682, 652] on select "Please Choose One Drop Ceiling Open Ceiling Drywall Ceiling" at bounding box center [865, 647] width 546 height 28
select select "1"
click at [592, 633] on select "Please Choose One Drop Ceiling Open Ceiling Drywall Ceiling" at bounding box center [865, 647] width 546 height 28
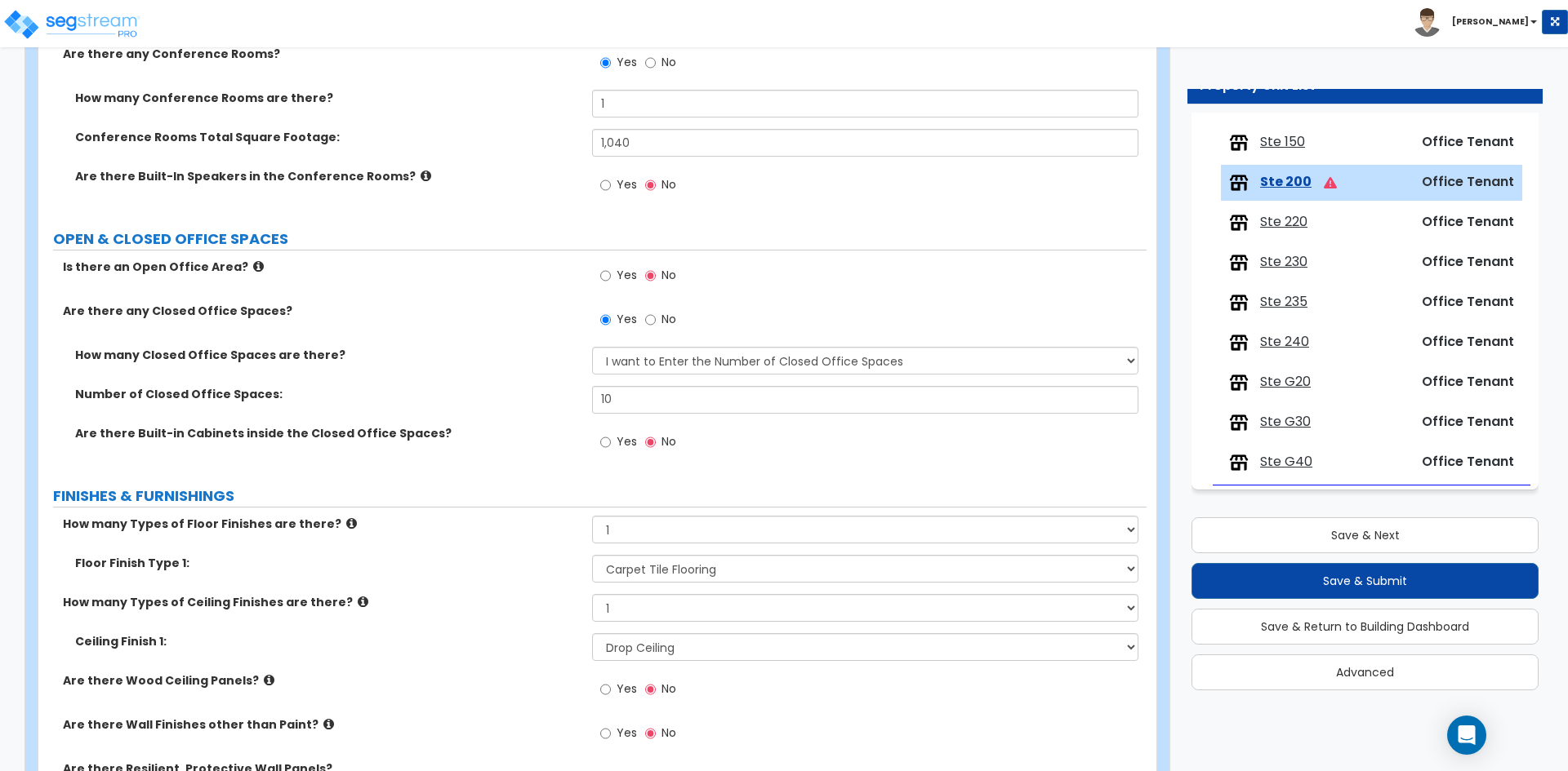
click at [558, 659] on div "Ceiling Finish 1: Please Choose One Drop Ceiling Open Ceiling Drywall Ceiling" at bounding box center [592, 652] width 1108 height 39
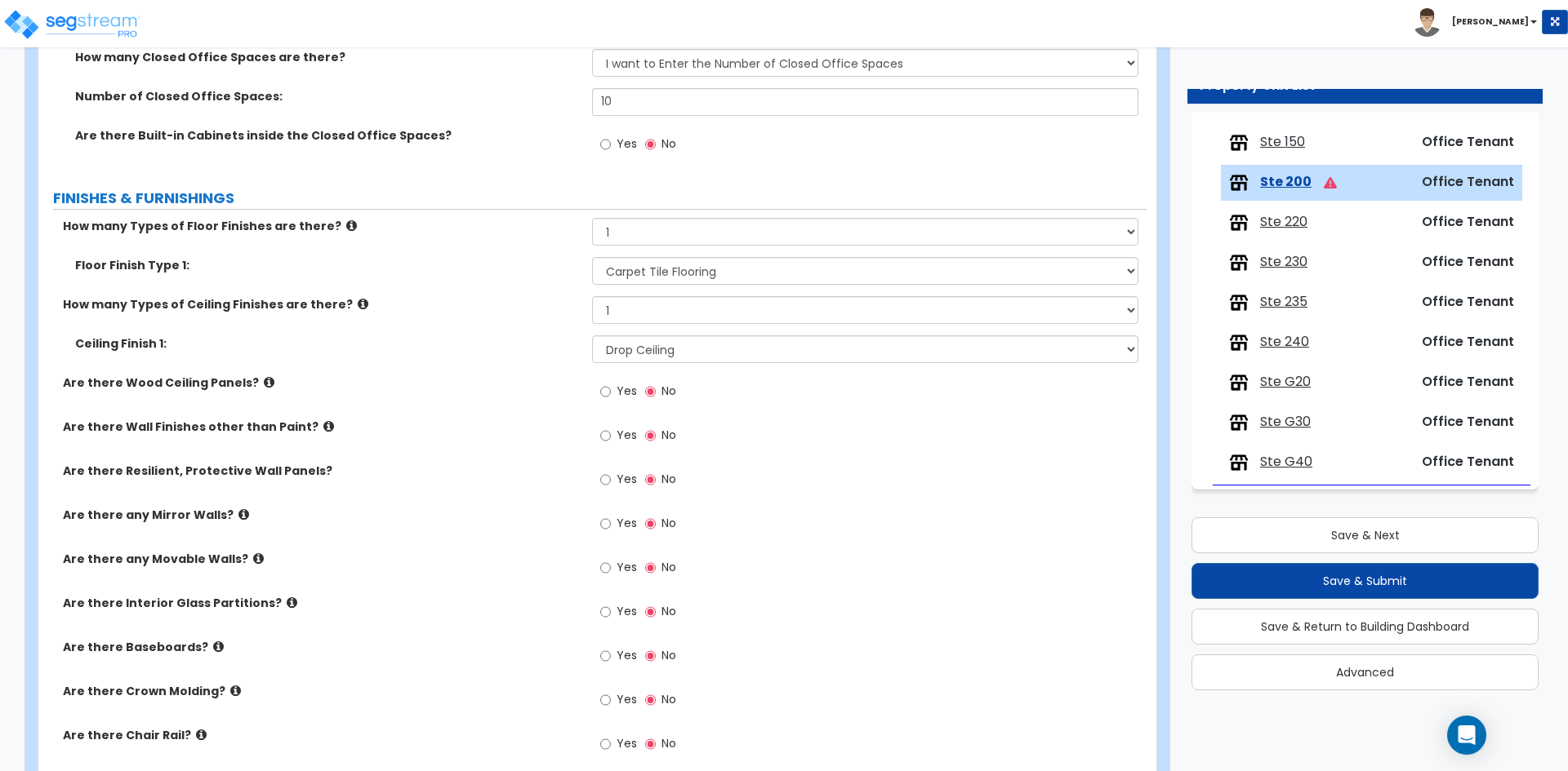
scroll to position [979, 0]
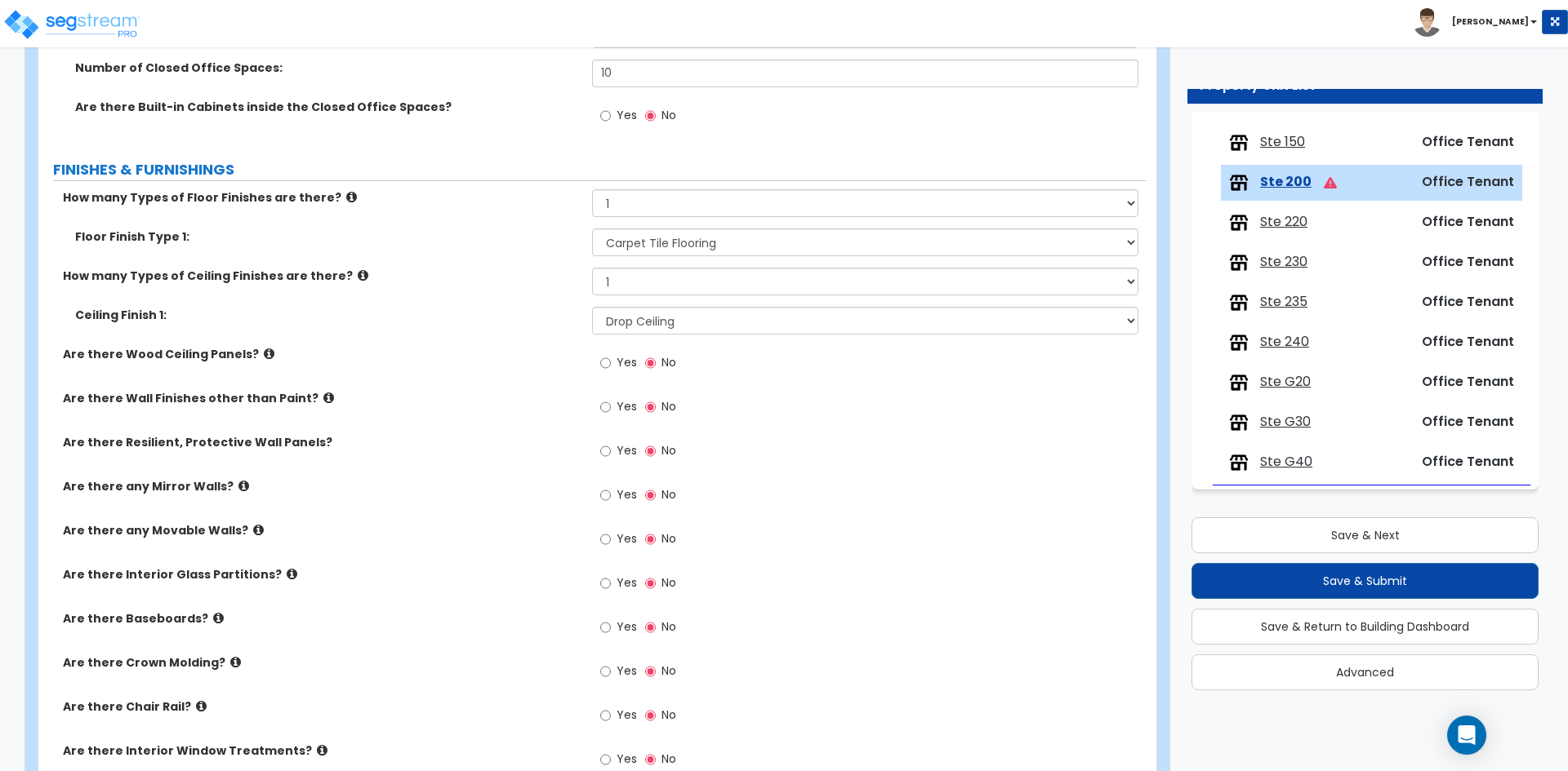
click at [618, 624] on span "Yes" at bounding box center [626, 627] width 20 height 17
click at [610, 624] on input "Yes" at bounding box center [605, 628] width 10 height 18
radio input "true"
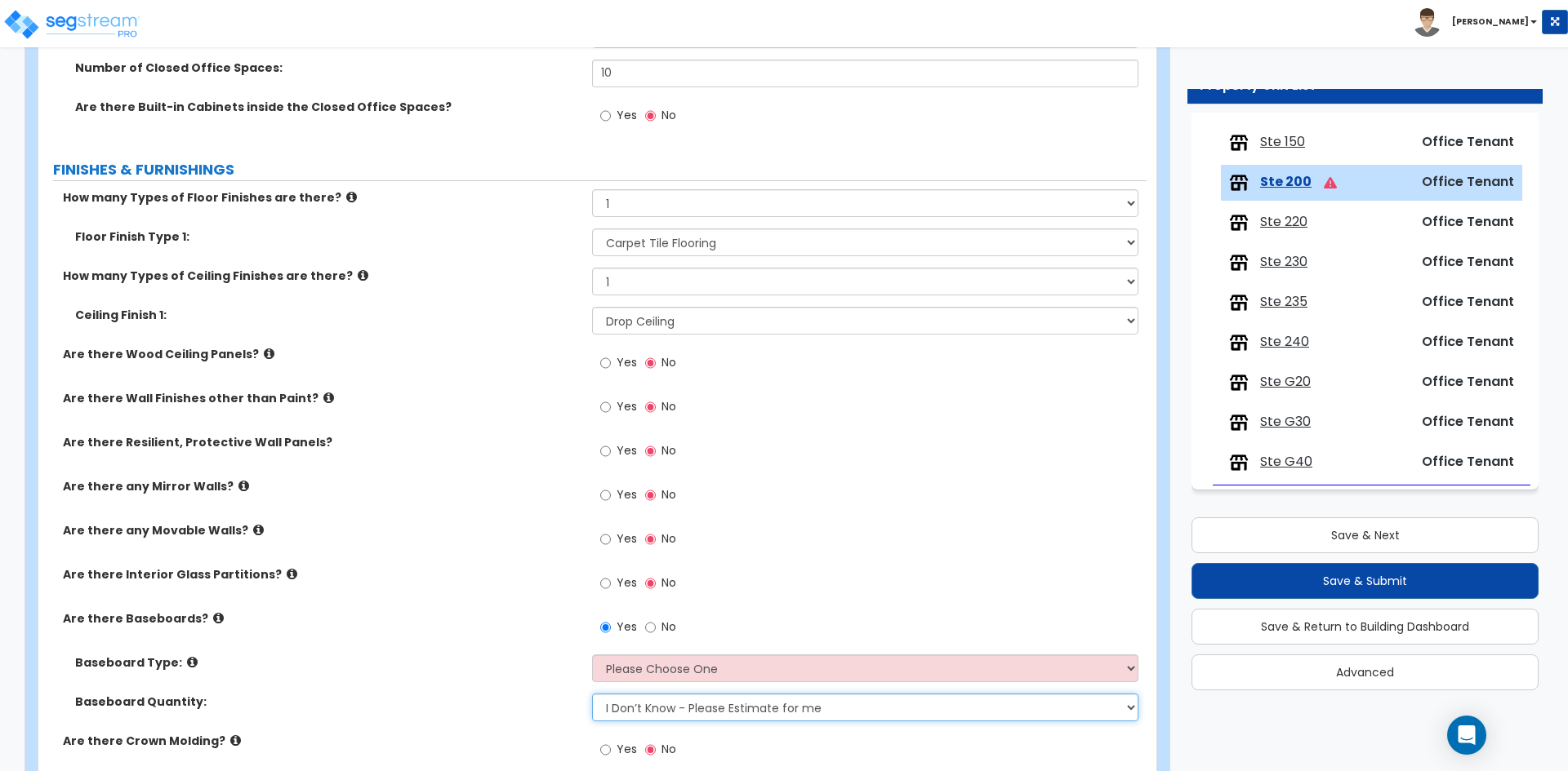
click at [683, 708] on select "I Don’t Know - Please Estimate for me I want to Enter the Linear Footage" at bounding box center [865, 708] width 546 height 28
click at [463, 666] on label "Baseboard Type:" at bounding box center [327, 663] width 505 height 17
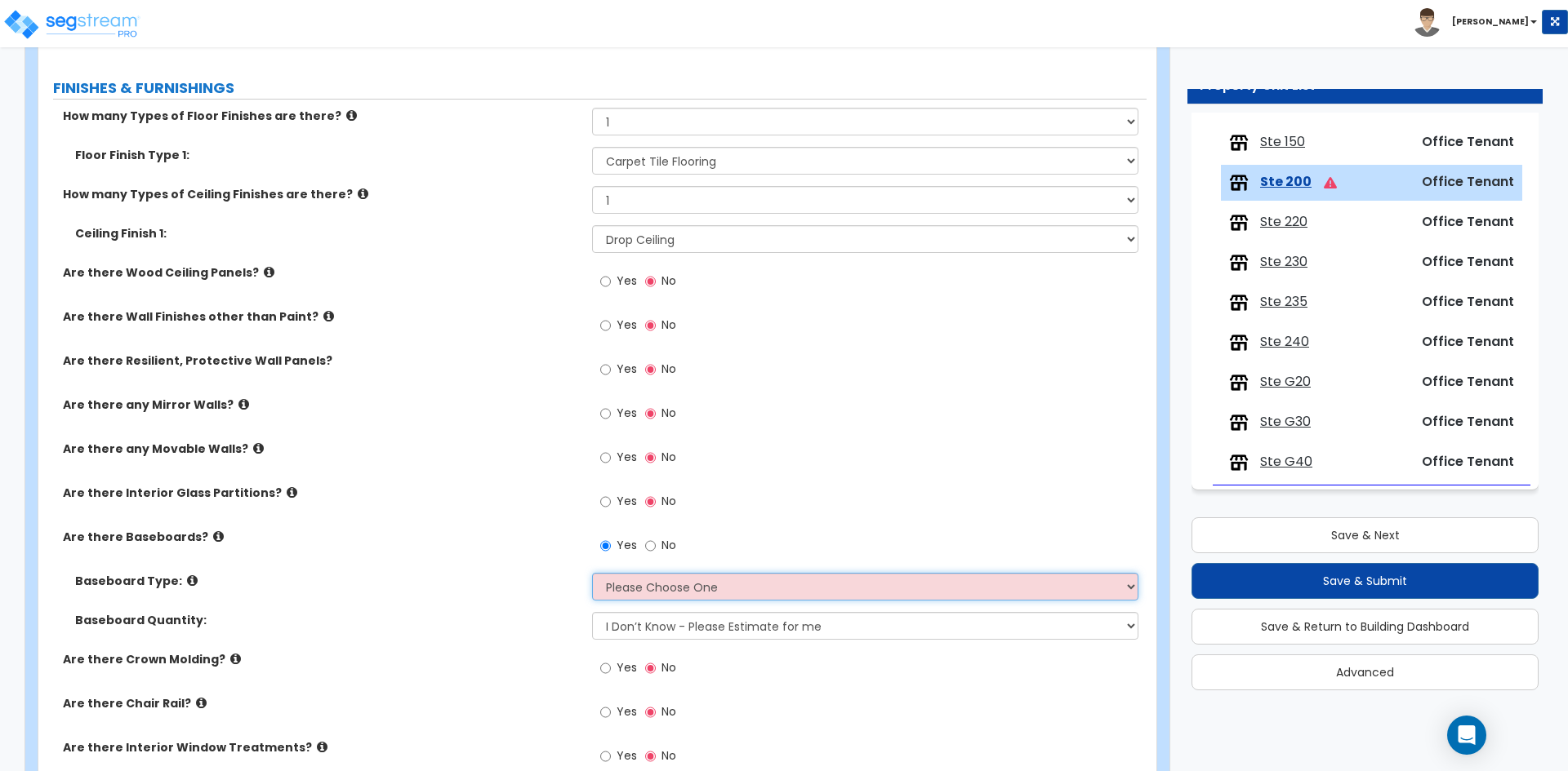
click at [715, 594] on select "Please Choose One Wood Vinyl Carpet Tile" at bounding box center [865, 587] width 546 height 28
select select "2"
click at [592, 573] on select "Please Choose One Wood Vinyl Carpet Tile" at bounding box center [865, 587] width 546 height 28
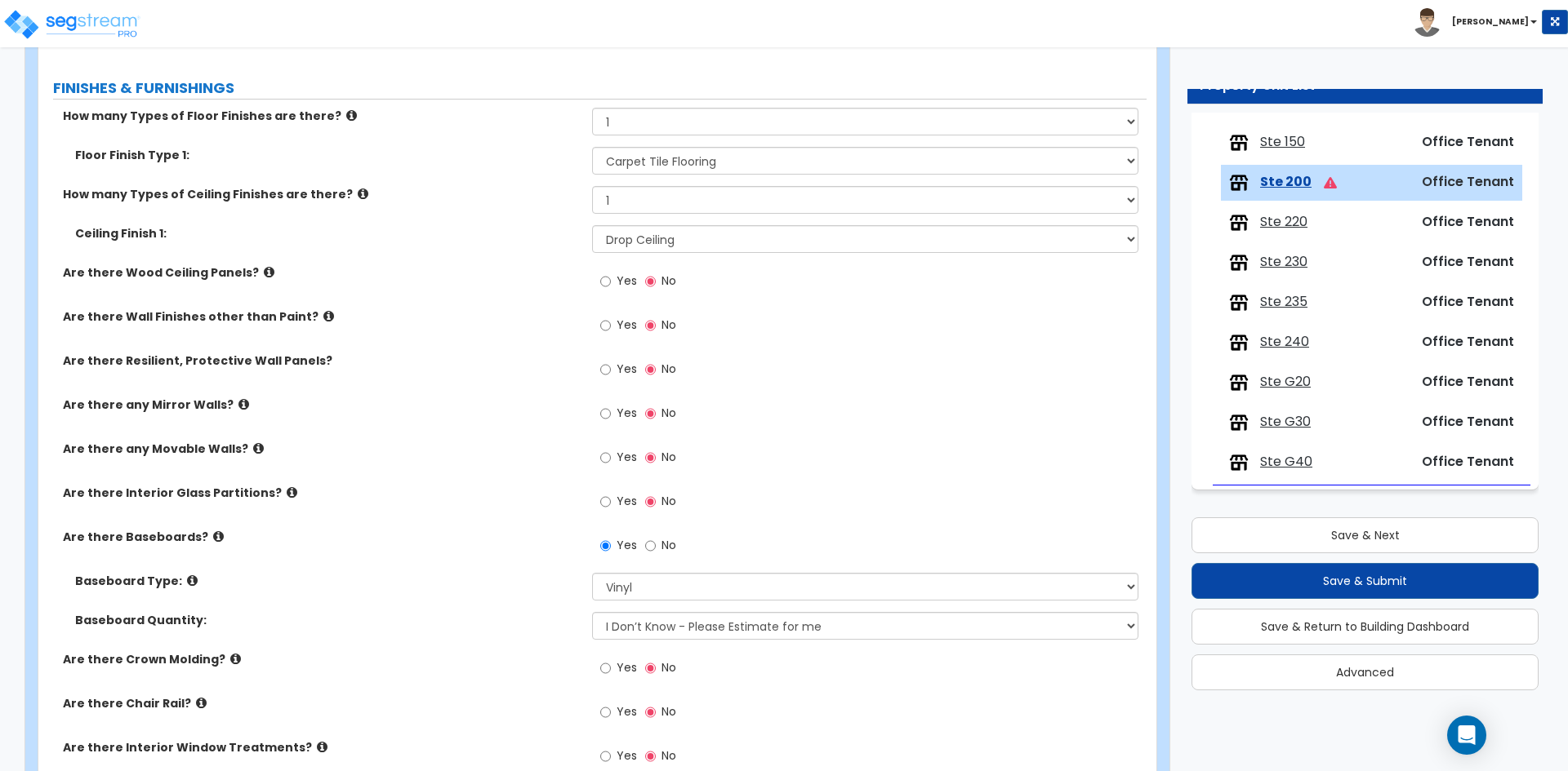
click at [443, 606] on div "Baseboard Type: Please Choose One Wood Vinyl Carpet Tile" at bounding box center [592, 592] width 1108 height 39
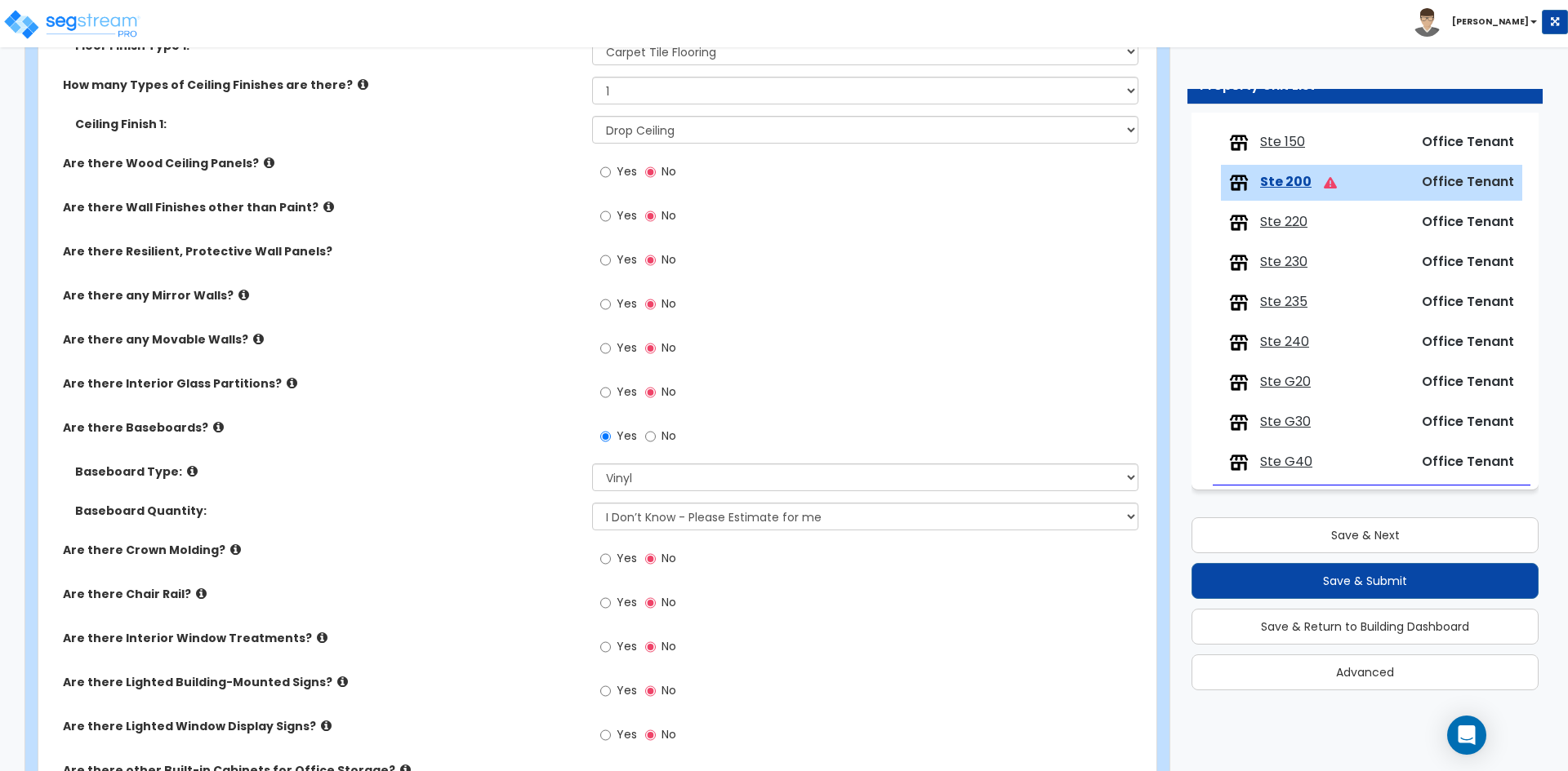
scroll to position [1224, 0]
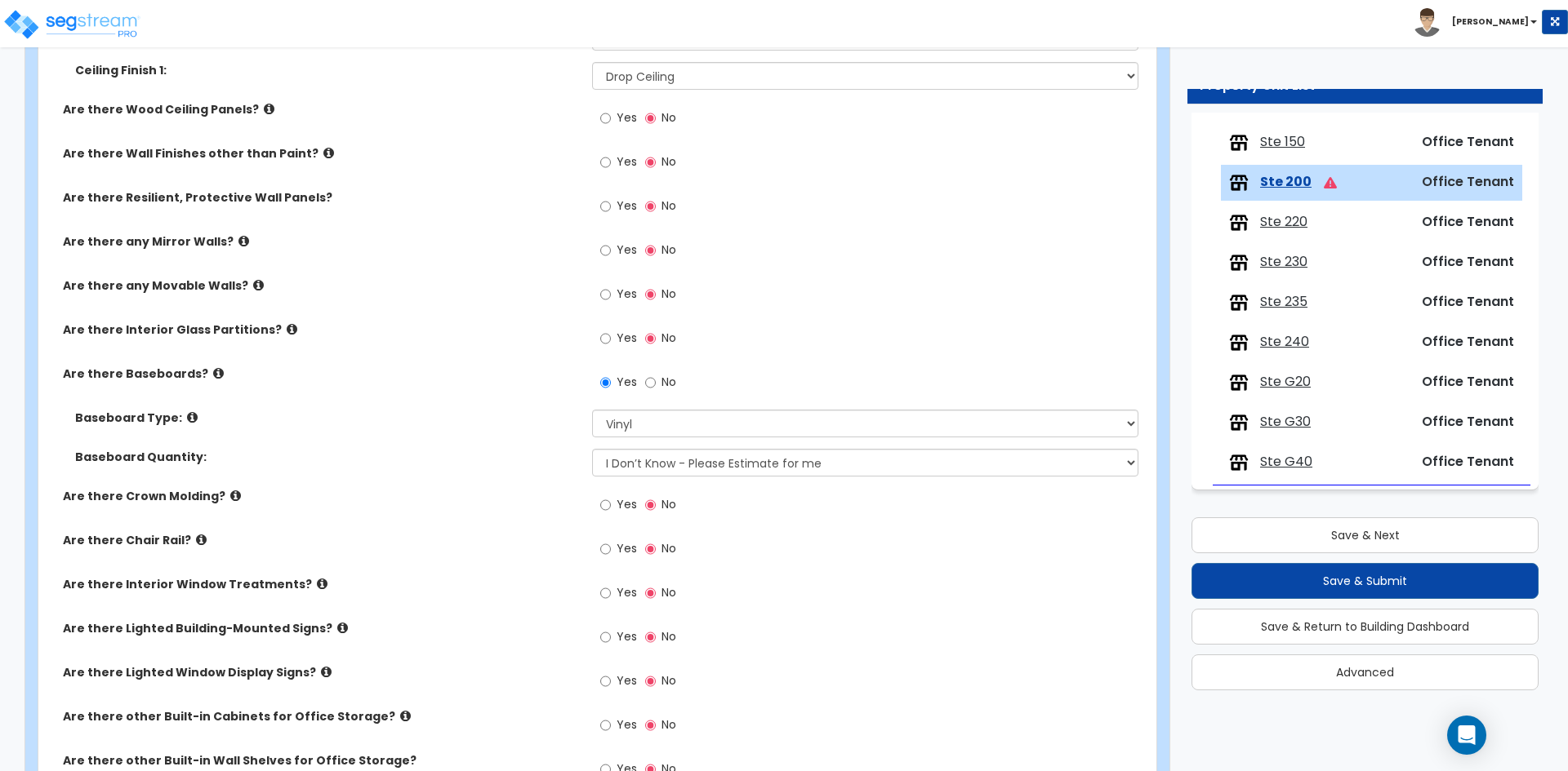
click at [619, 596] on span "Yes" at bounding box center [626, 592] width 20 height 17
click at [610, 596] on input "Yes" at bounding box center [605, 593] width 10 height 18
radio input "true"
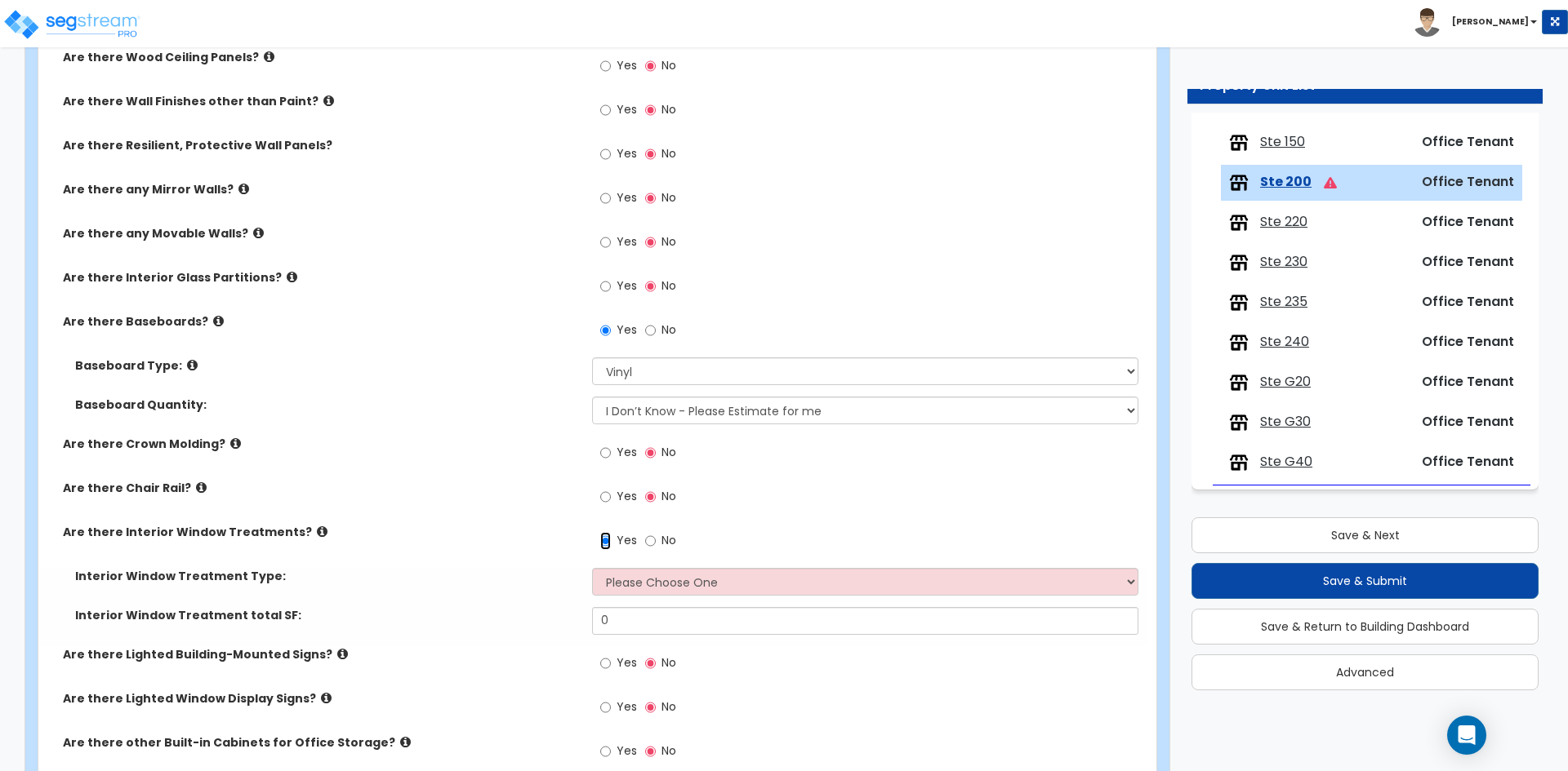
scroll to position [1306, 0]
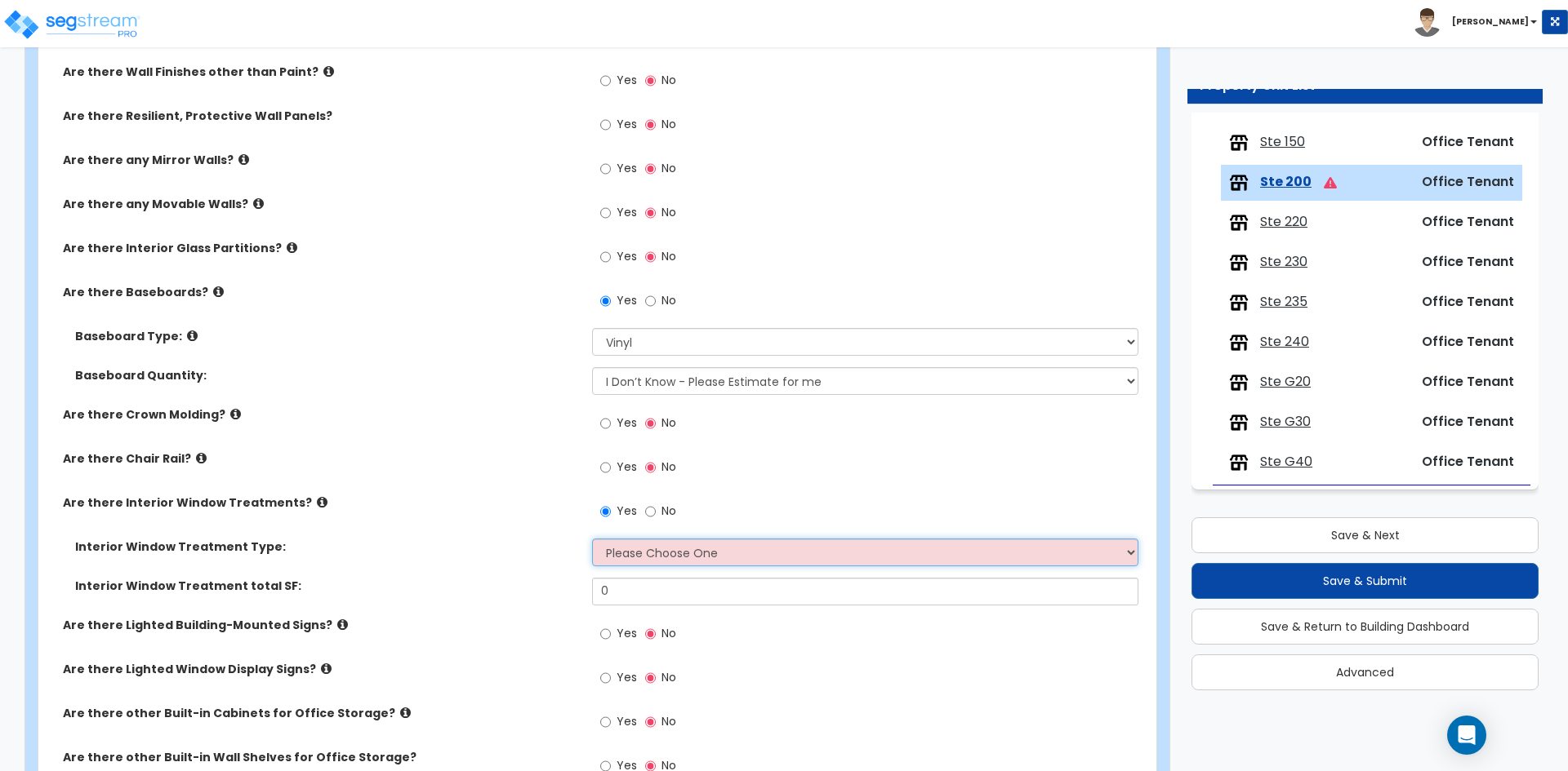
click at [664, 553] on select "Please Choose One Vertical Blinds Window Shades Venetian Blinds Wood Shutters" at bounding box center [865, 552] width 546 height 28
click at [695, 559] on select "Please Choose One Vertical Blinds Window Shades Venetian Blinds Wood Shutters" at bounding box center [865, 552] width 546 height 28
select select "3"
click at [592, 538] on select "Please Choose One Vertical Blinds Window Shades Venetian Blinds Wood Shutters" at bounding box center [865, 552] width 546 height 28
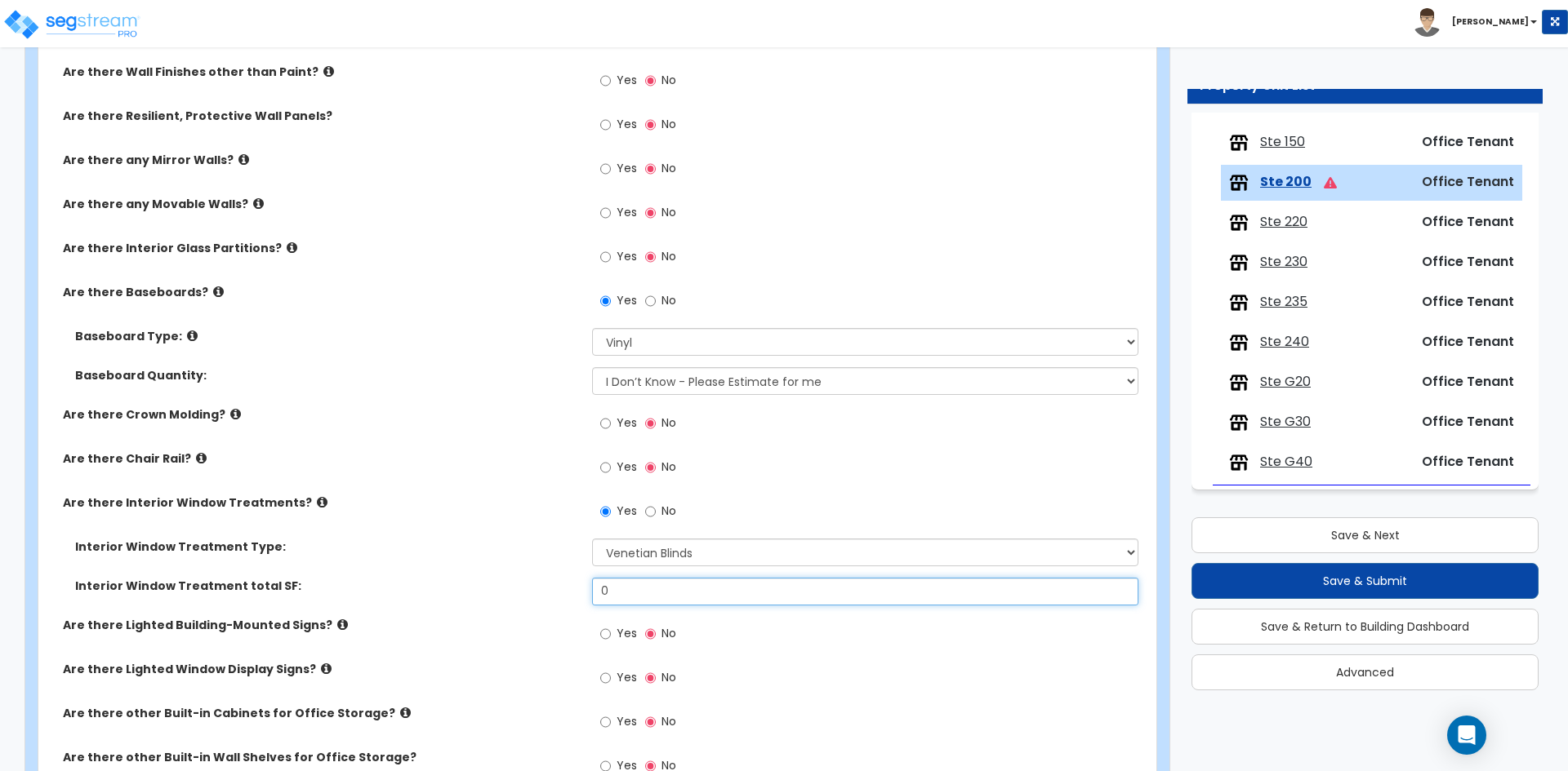
click at [637, 592] on input "0" at bounding box center [865, 592] width 546 height 28
click at [624, 594] on input "0" at bounding box center [865, 592] width 546 height 28
type input "966"
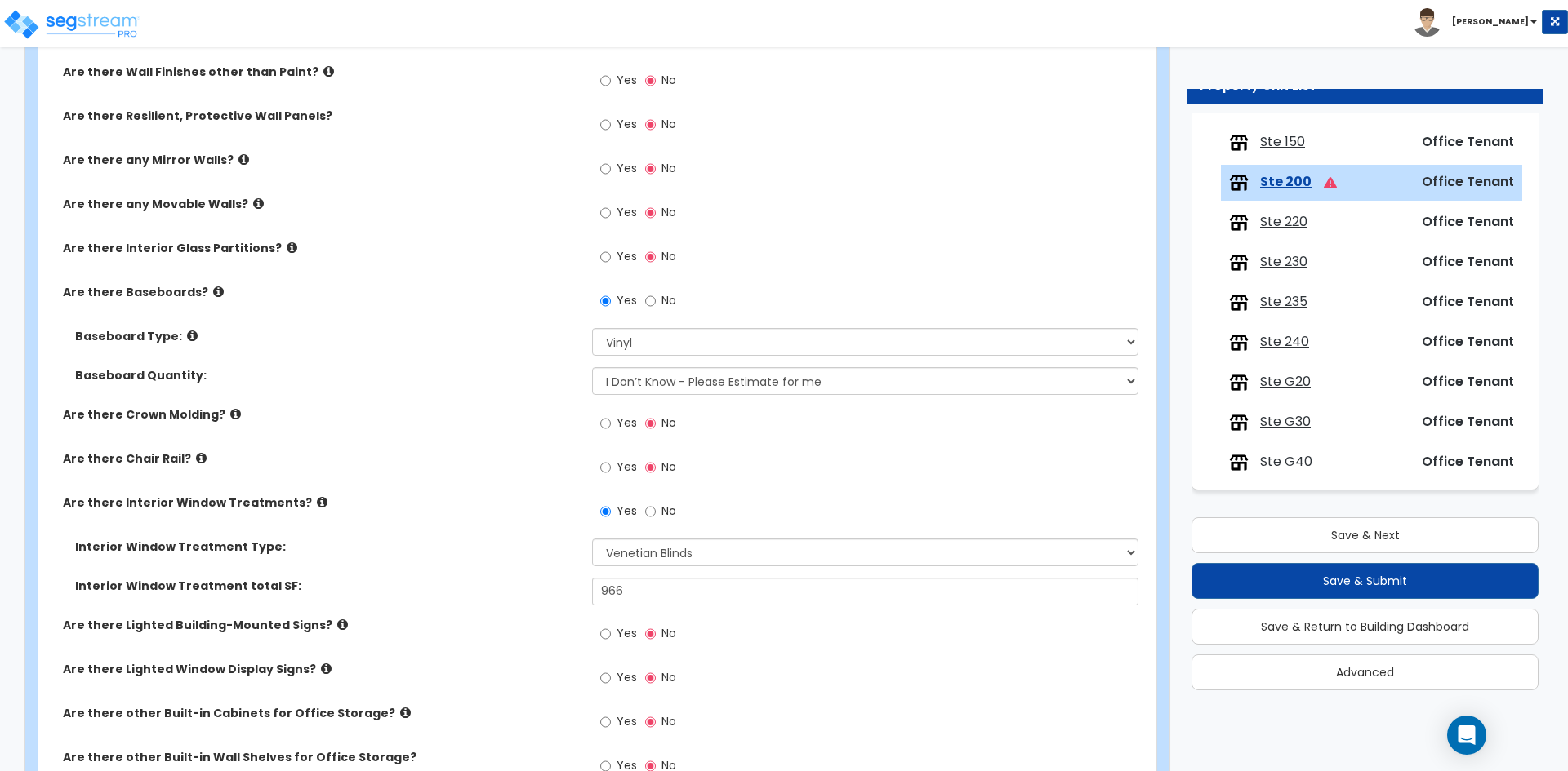
click at [510, 611] on div "Interior Window Treatment total SF: 966" at bounding box center [592, 597] width 1108 height 39
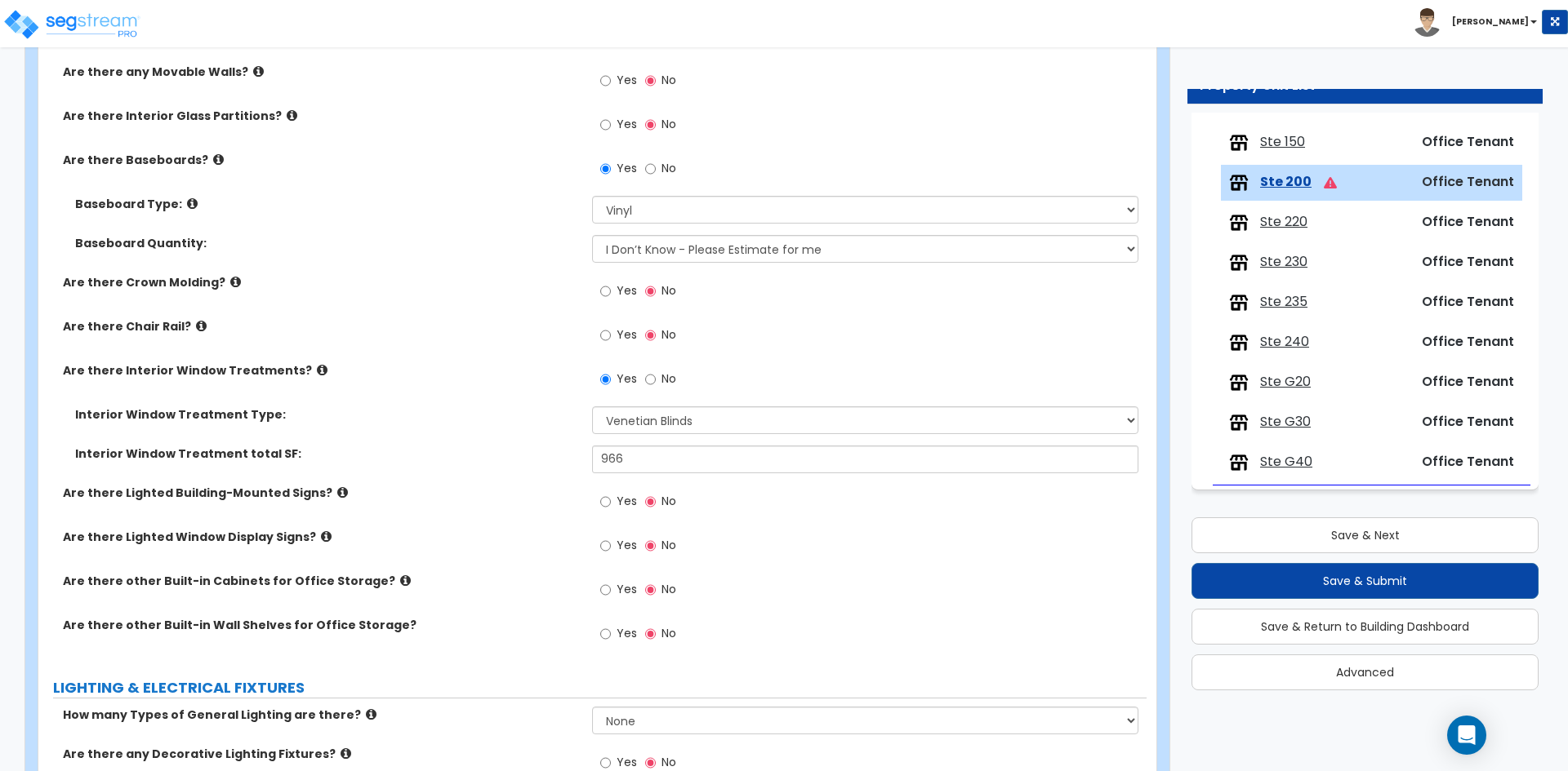
scroll to position [1469, 0]
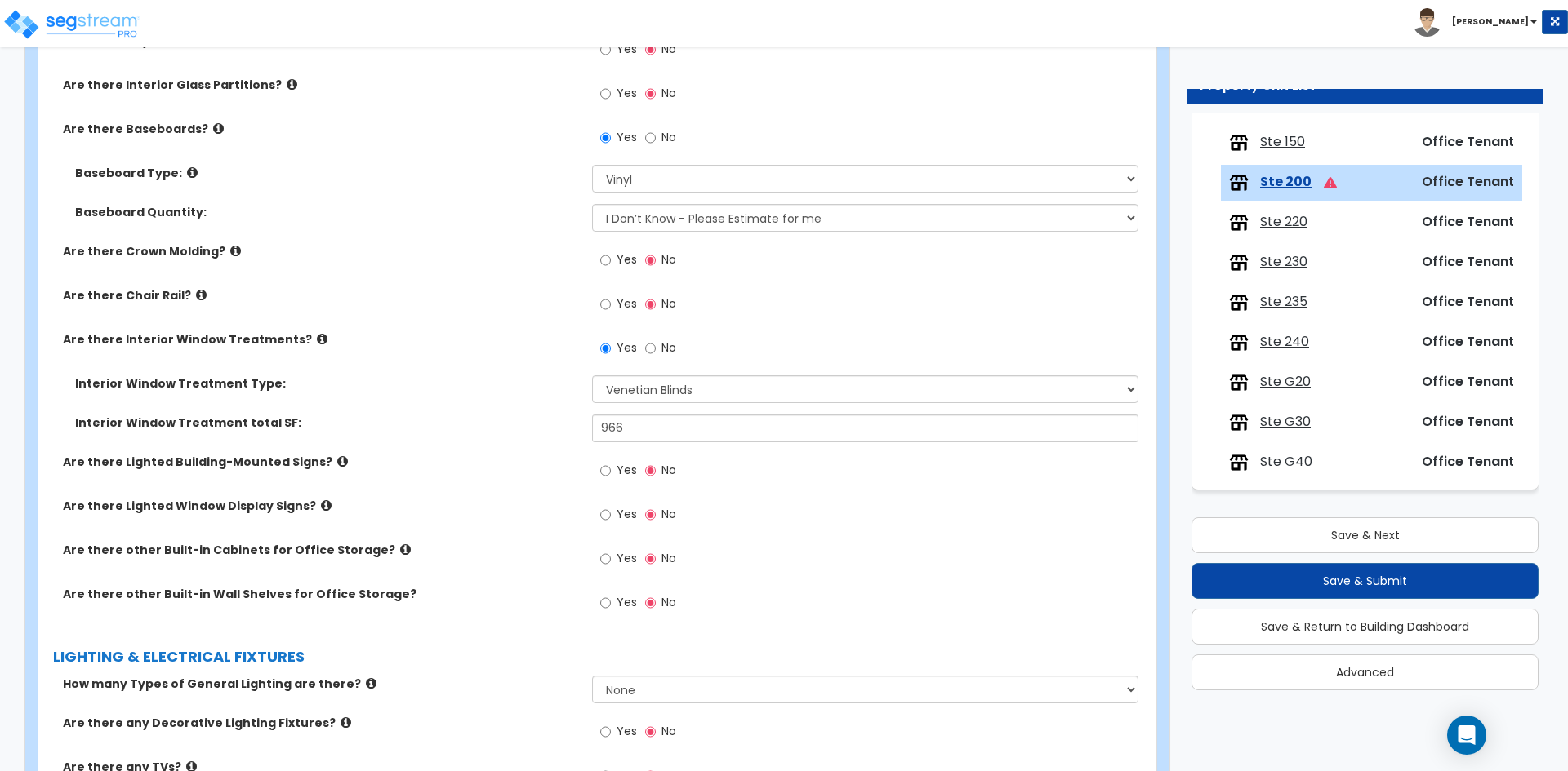
click at [614, 559] on label "Yes" at bounding box center [618, 561] width 37 height 28
click at [610, 559] on input "Yes" at bounding box center [605, 559] width 10 height 18
radio input "true"
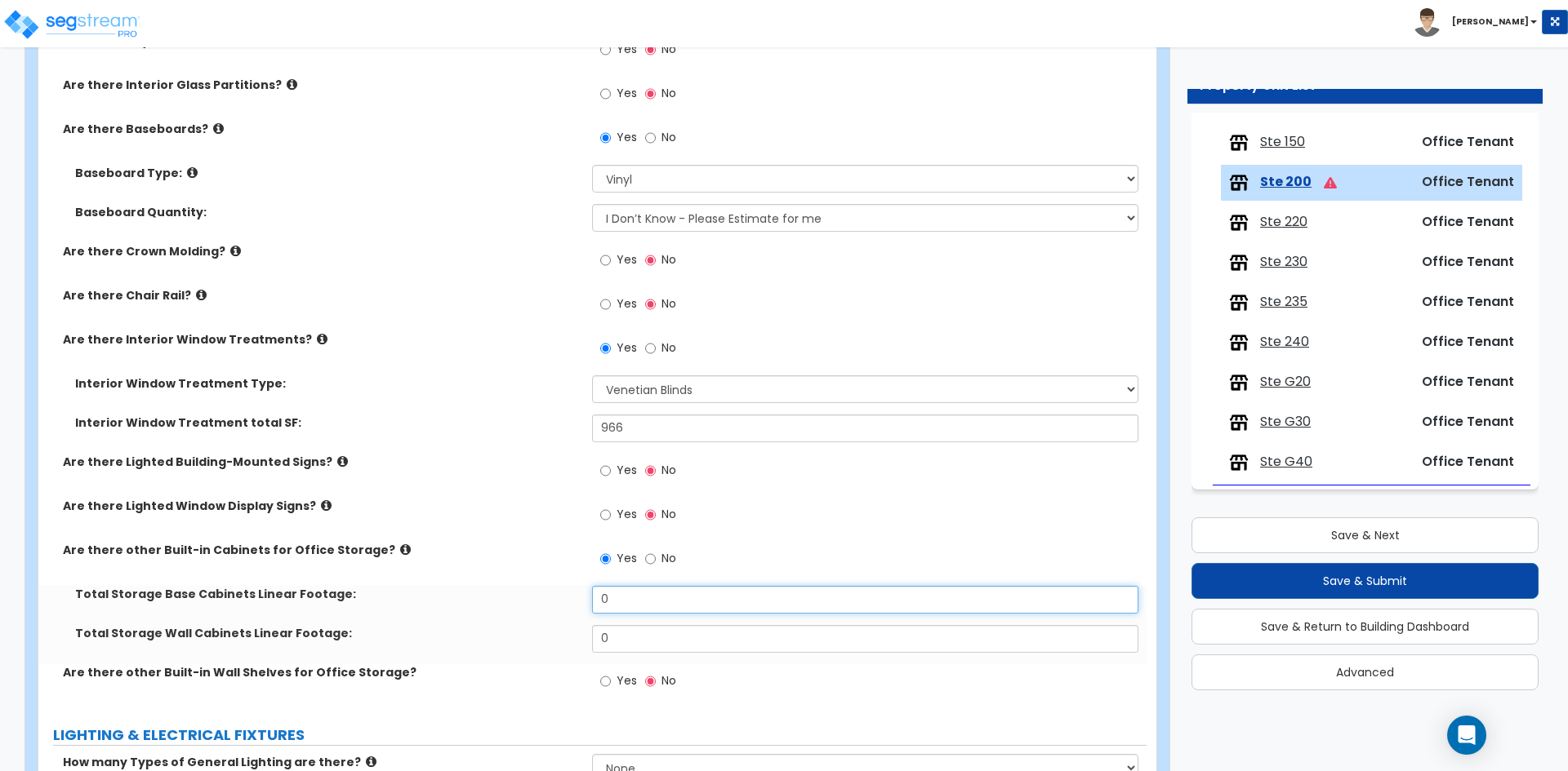
click at [656, 592] on input "0" at bounding box center [865, 600] width 546 height 28
click at [633, 599] on input "0" at bounding box center [865, 600] width 546 height 28
click at [610, 586] on input "0" at bounding box center [865, 600] width 546 height 28
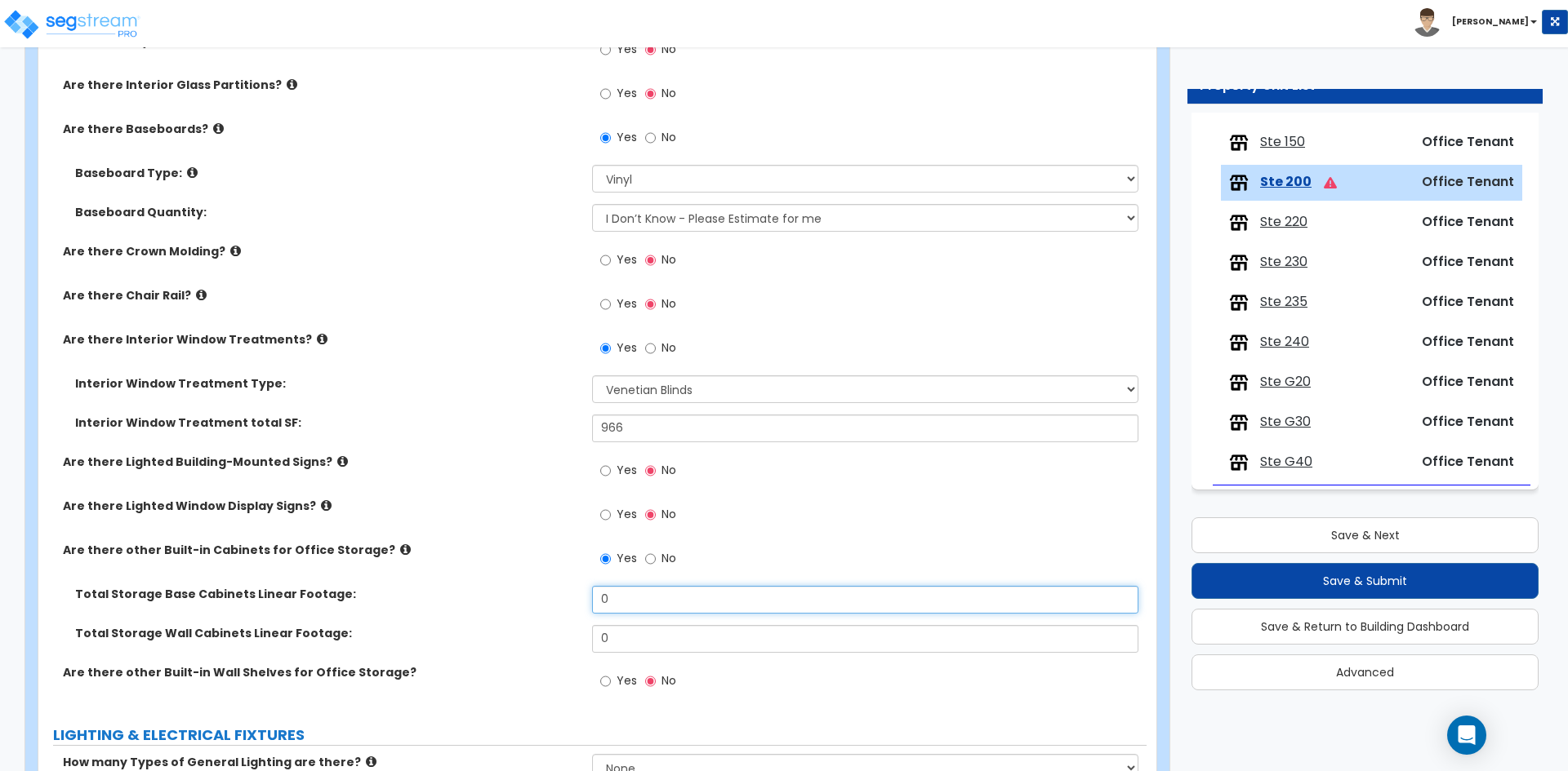
click at [631, 605] on input "0" at bounding box center [865, 600] width 546 height 28
type input "19.2"
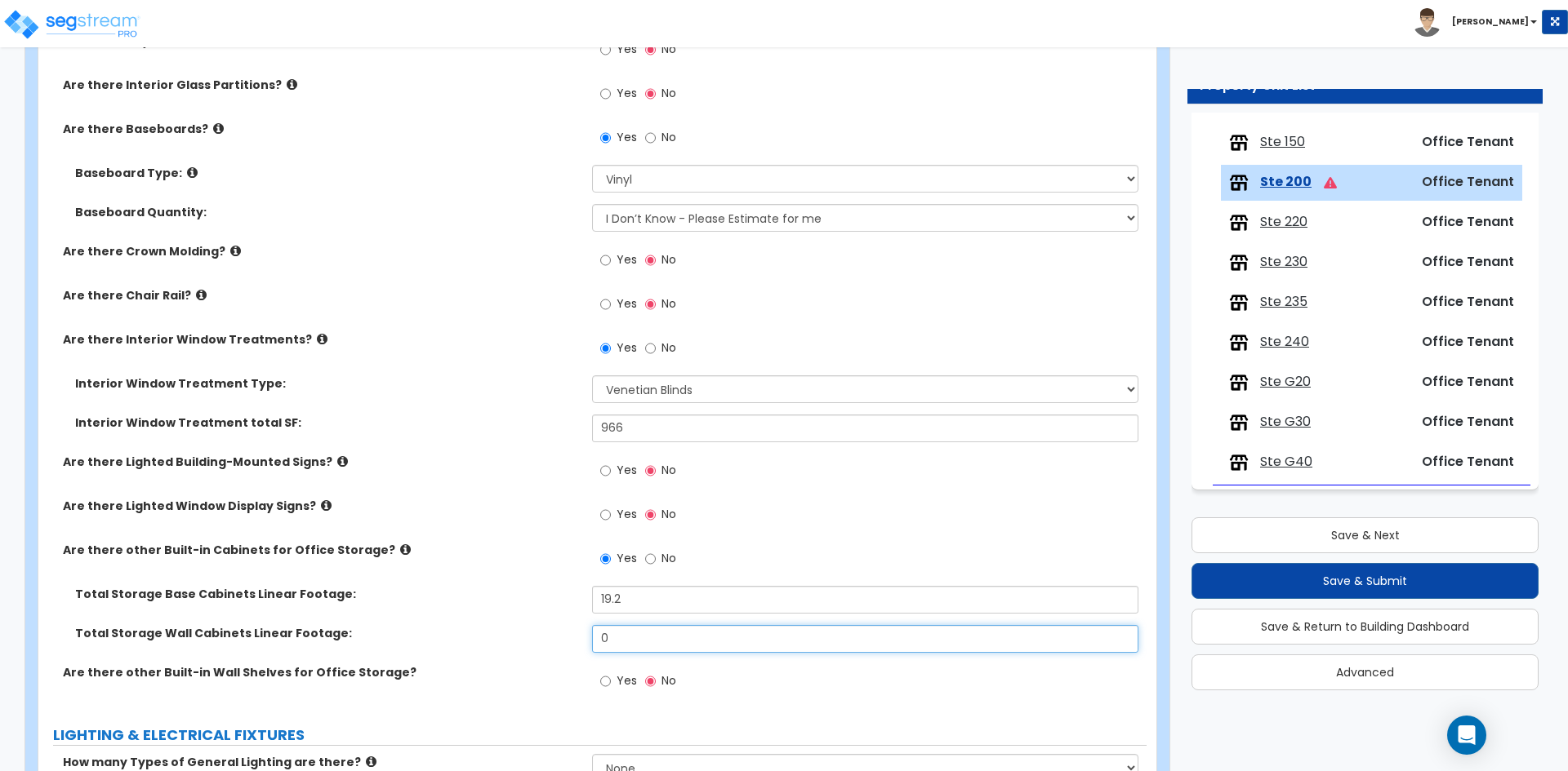
click at [652, 632] on input "0" at bounding box center [865, 639] width 546 height 28
type input "11.4"
click at [506, 538] on div "Are there Lighted Window Display Signs? Yes No" at bounding box center [592, 520] width 1108 height 44
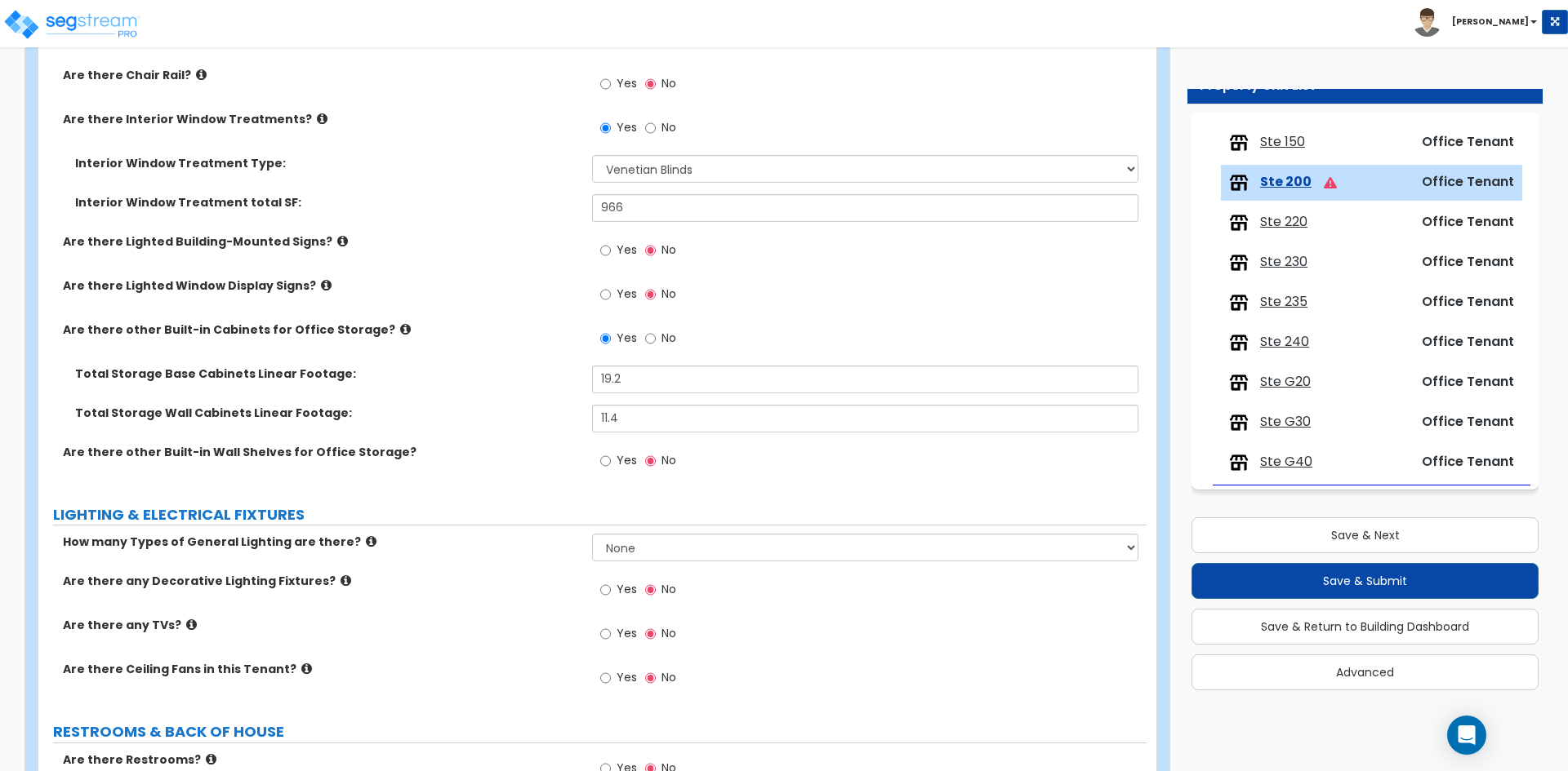
scroll to position [1714, 0]
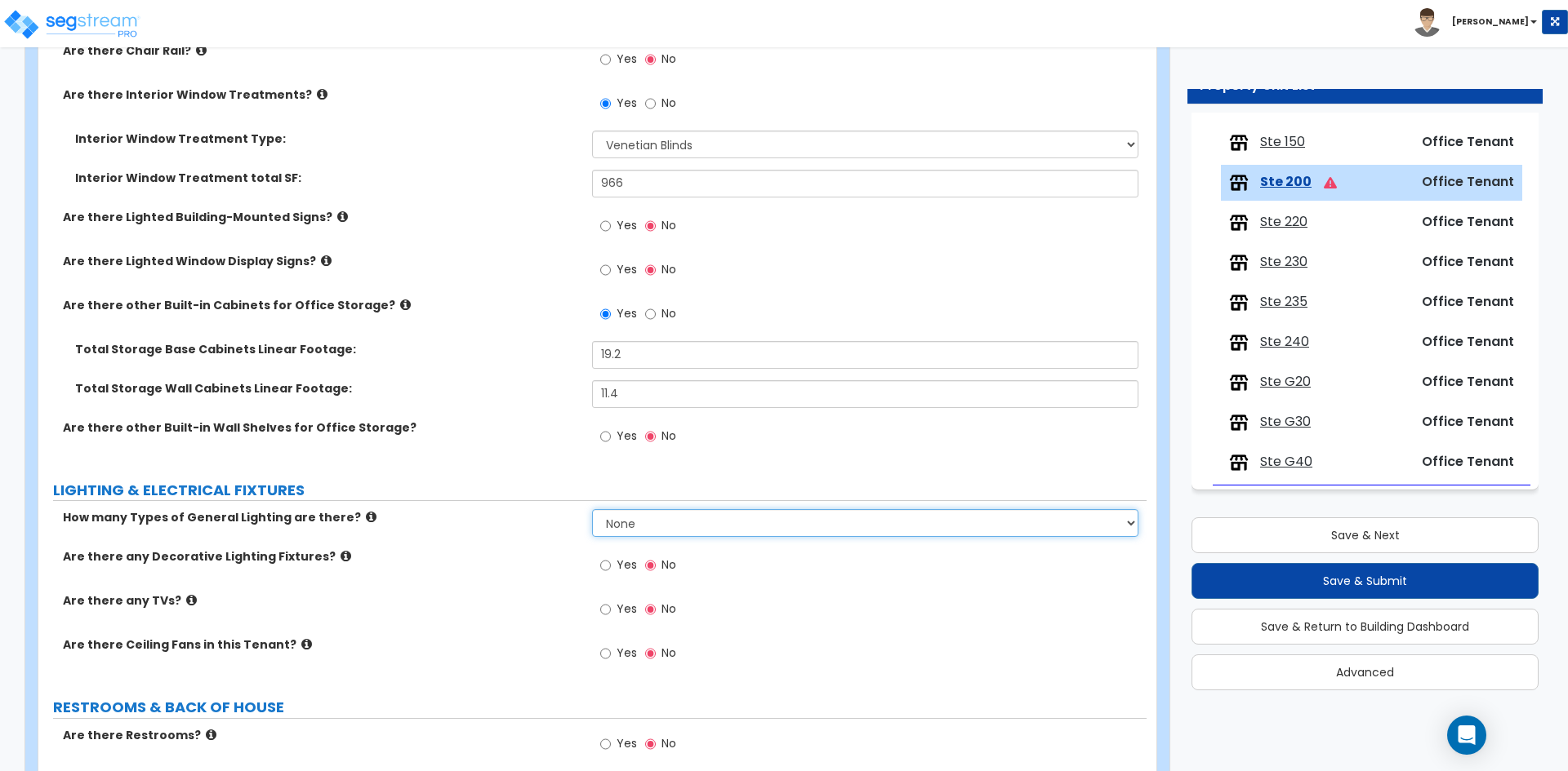
click at [710, 531] on select "None 1 2 3" at bounding box center [865, 524] width 546 height 28
select select "1"
click at [592, 510] on select "None 1 2 3" at bounding box center [865, 524] width 546 height 28
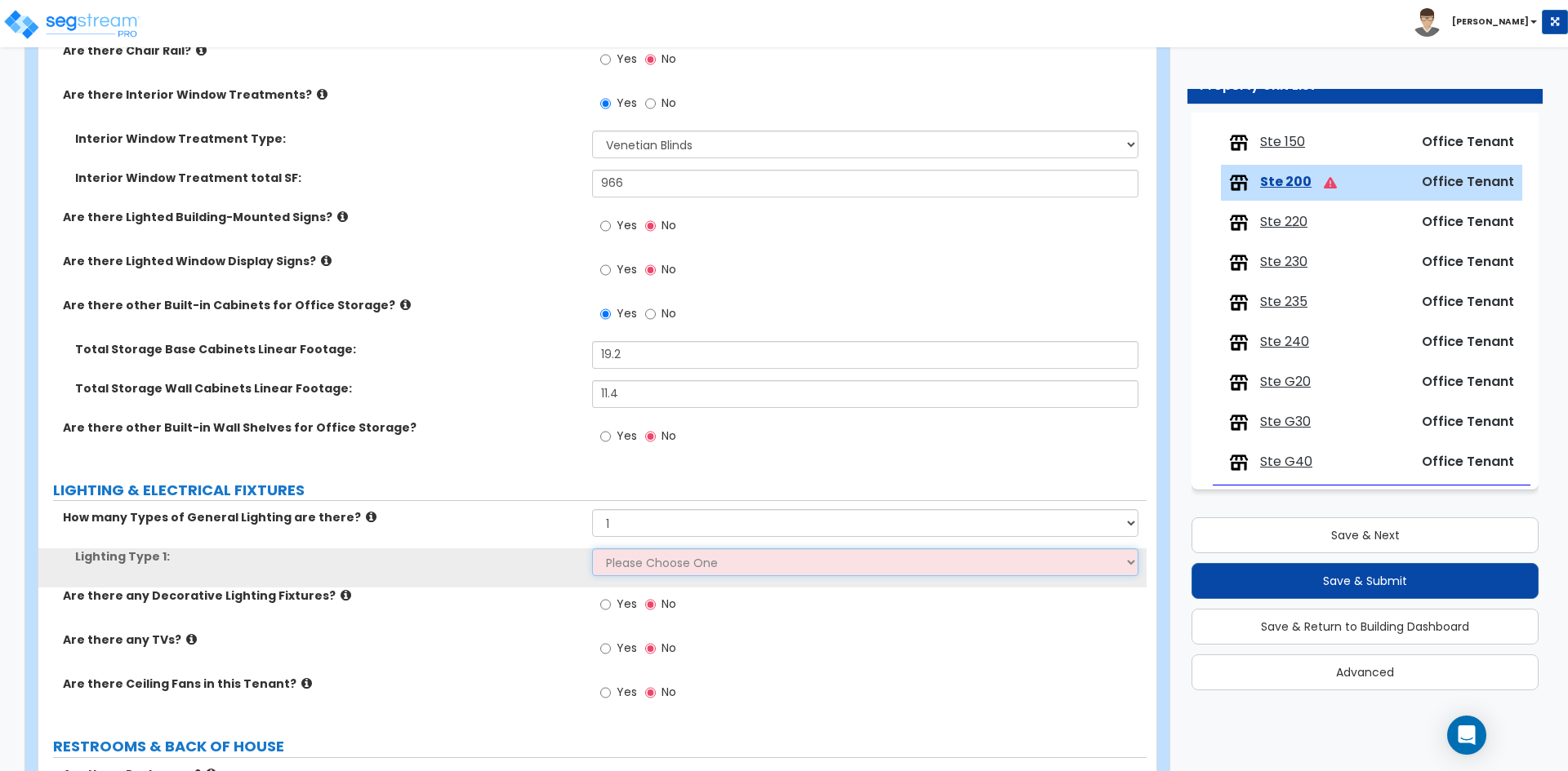
click at [652, 563] on select "Please Choose One LED Surface-Mounted LED Recessed Fluorescent Surface-Mounted …" at bounding box center [865, 562] width 546 height 28
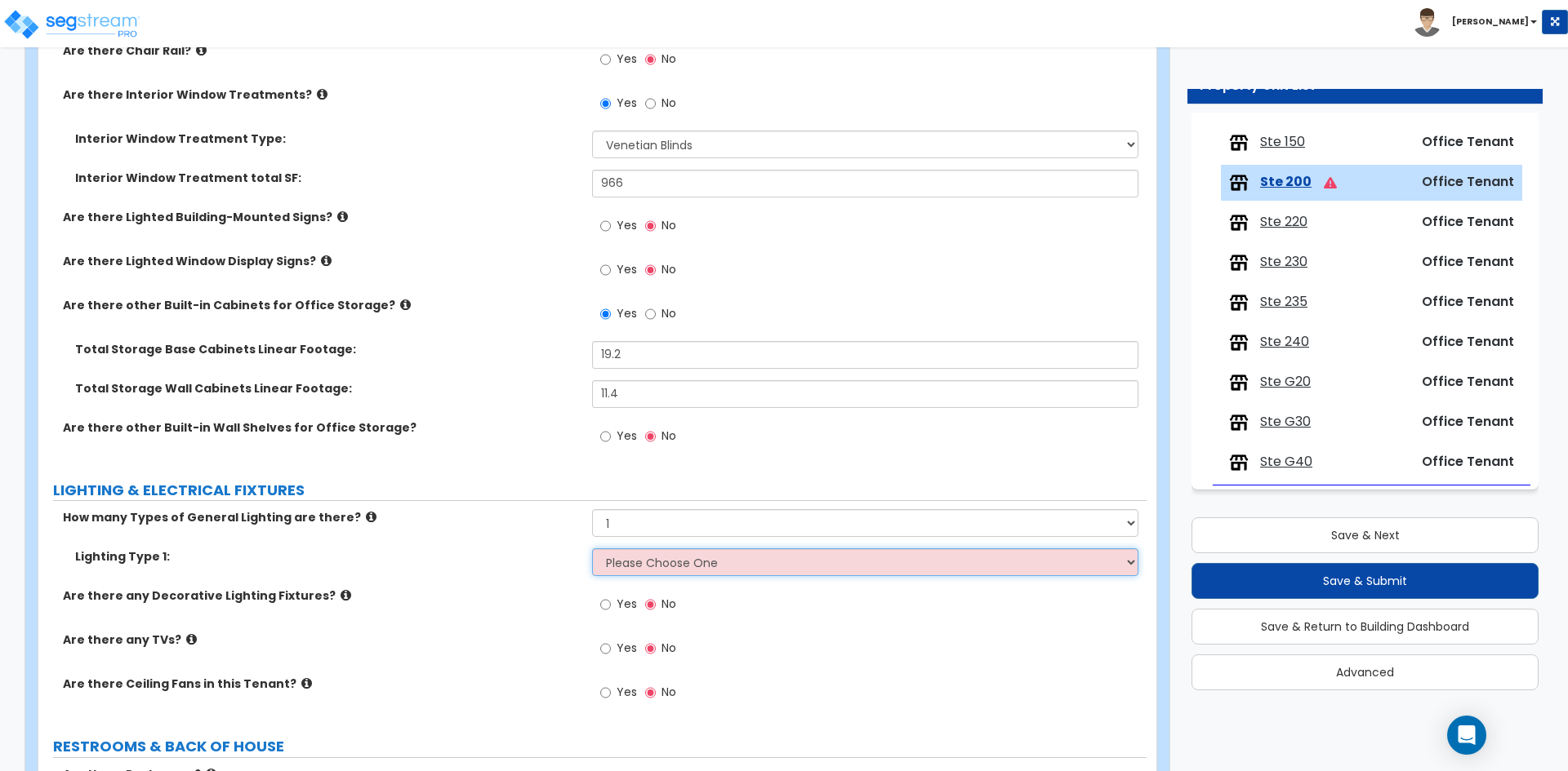
select select "4"
click at [592, 548] on select "Please Choose One LED Surface-Mounted LED Recessed Fluorescent Surface-Mounted …" at bounding box center [865, 562] width 546 height 28
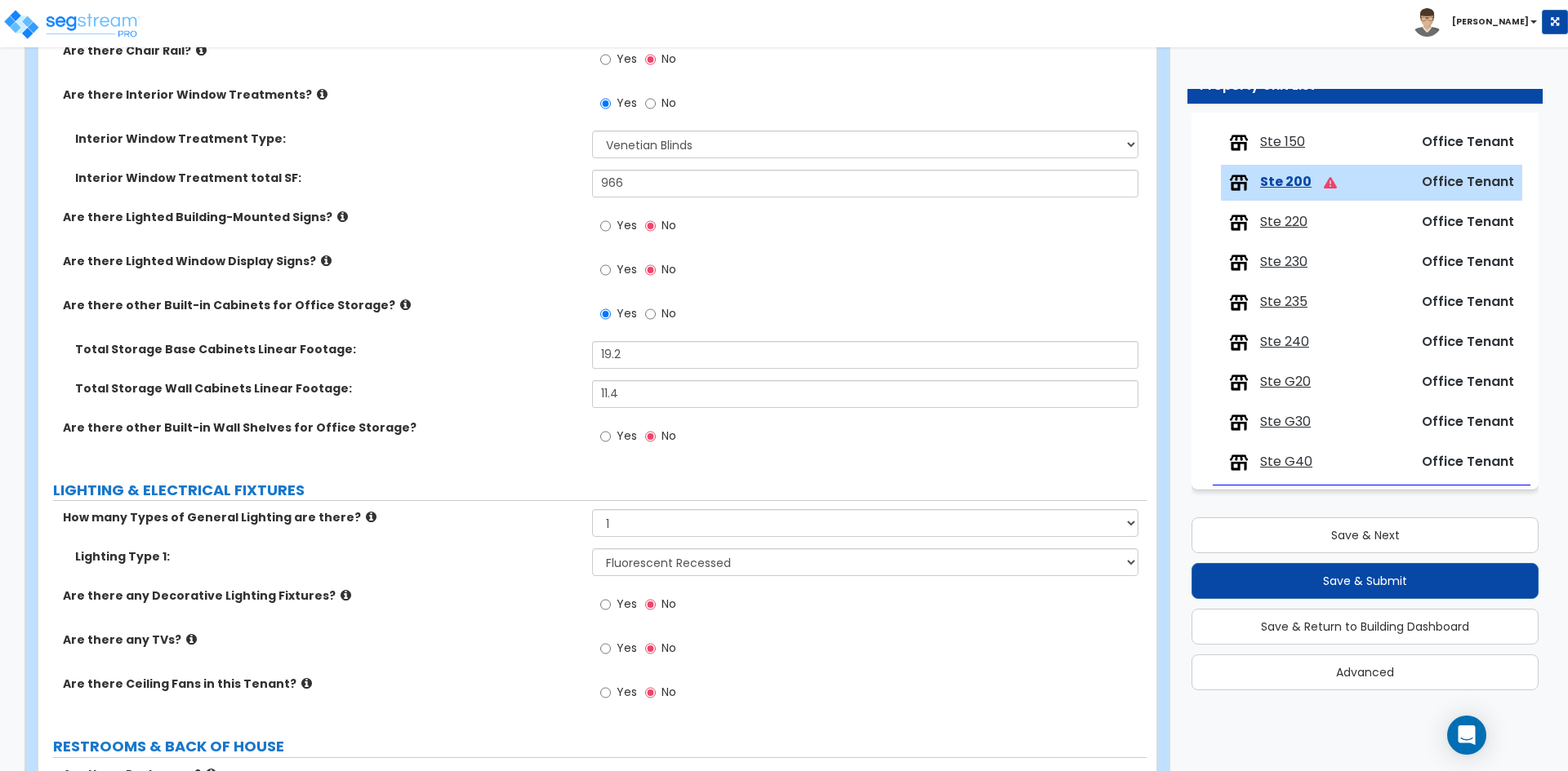
click at [465, 572] on div "Lighting Type 1: Please Choose One LED Surface-Mounted LED Recessed Fluorescent…" at bounding box center [592, 567] width 1108 height 39
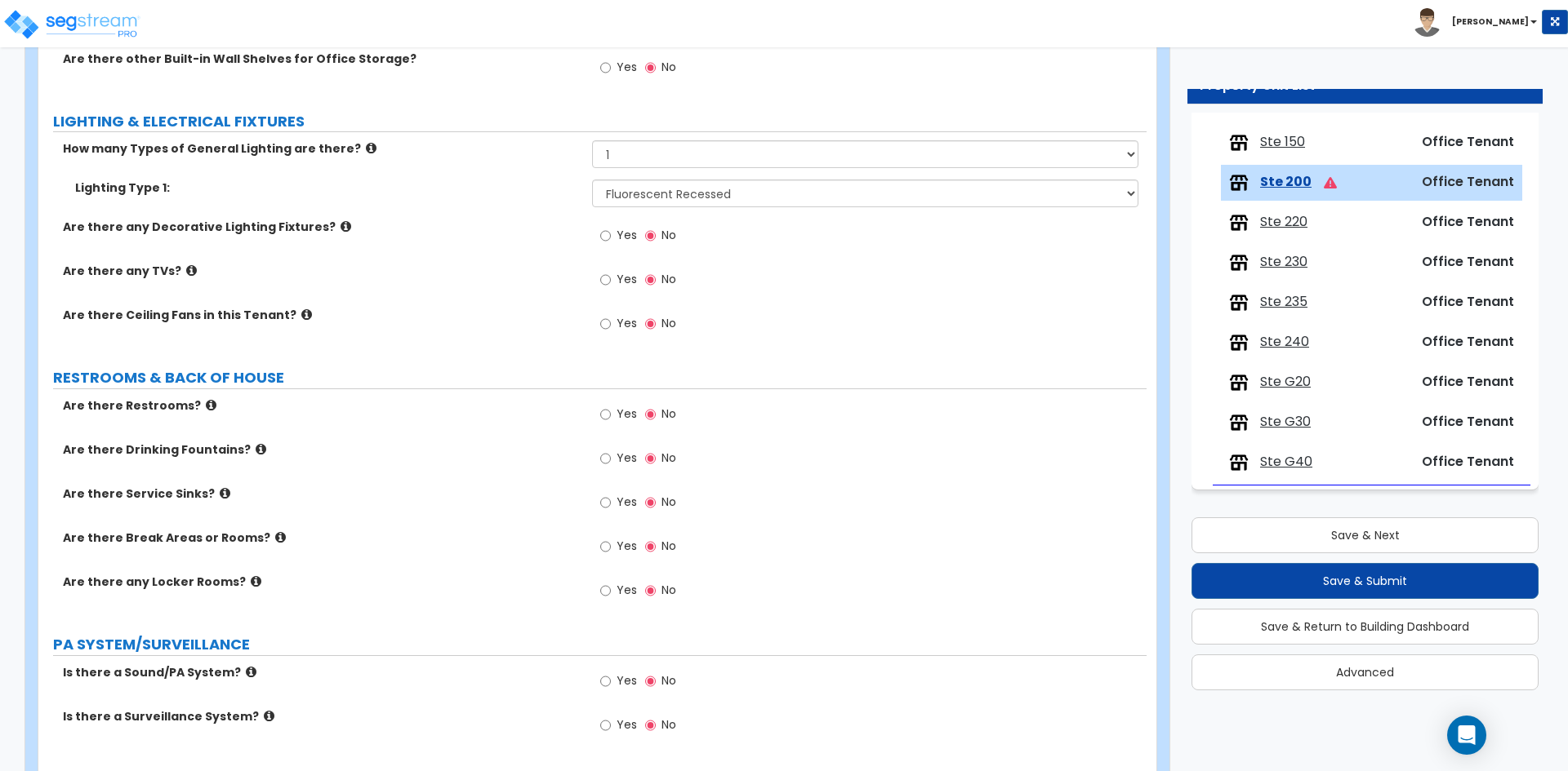
scroll to position [2122, 0]
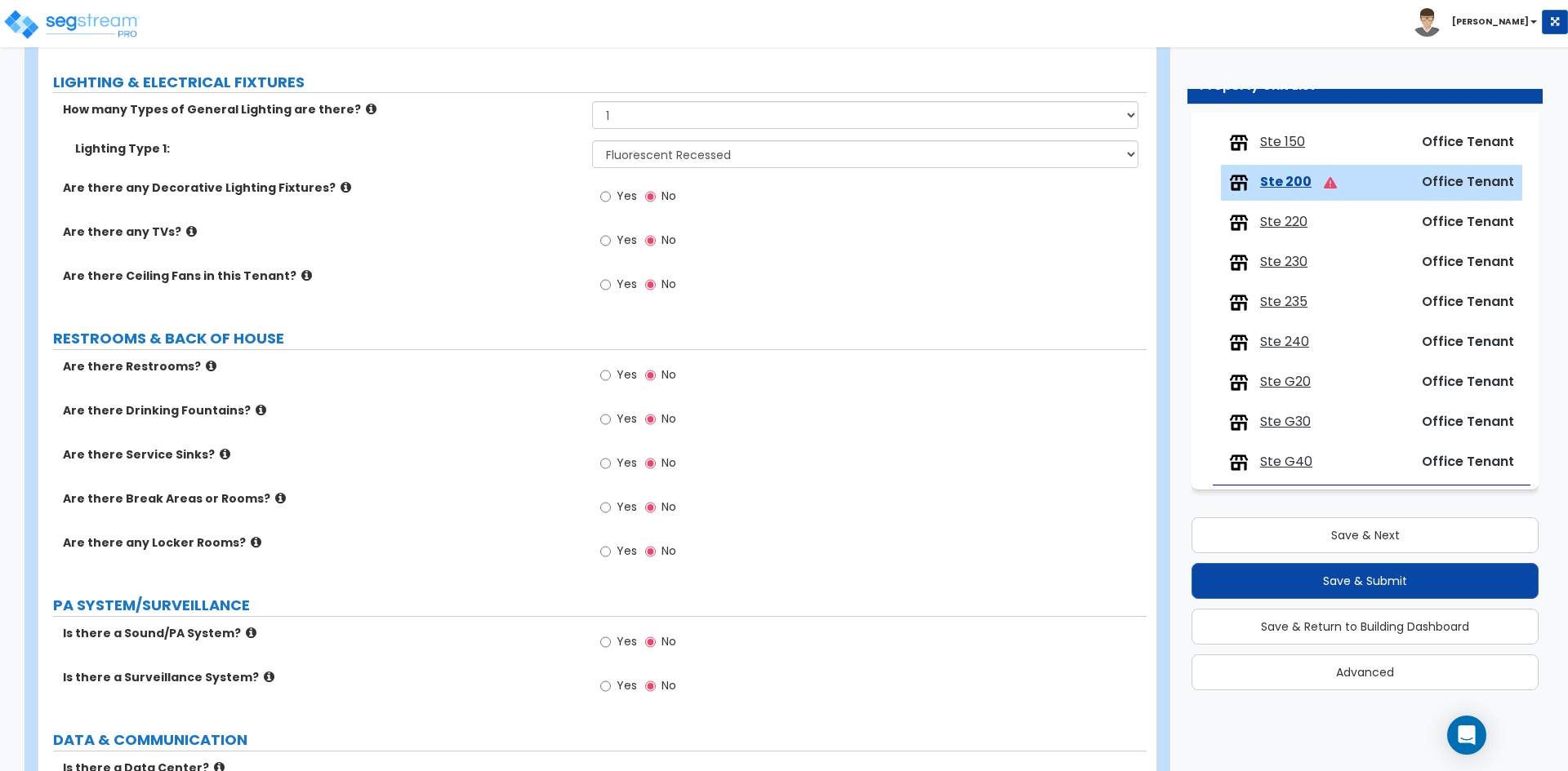
click at [628, 510] on span "Yes" at bounding box center [626, 506] width 20 height 17
click at [610, 510] on input "Yes" at bounding box center [605, 507] width 10 height 18
radio input "true"
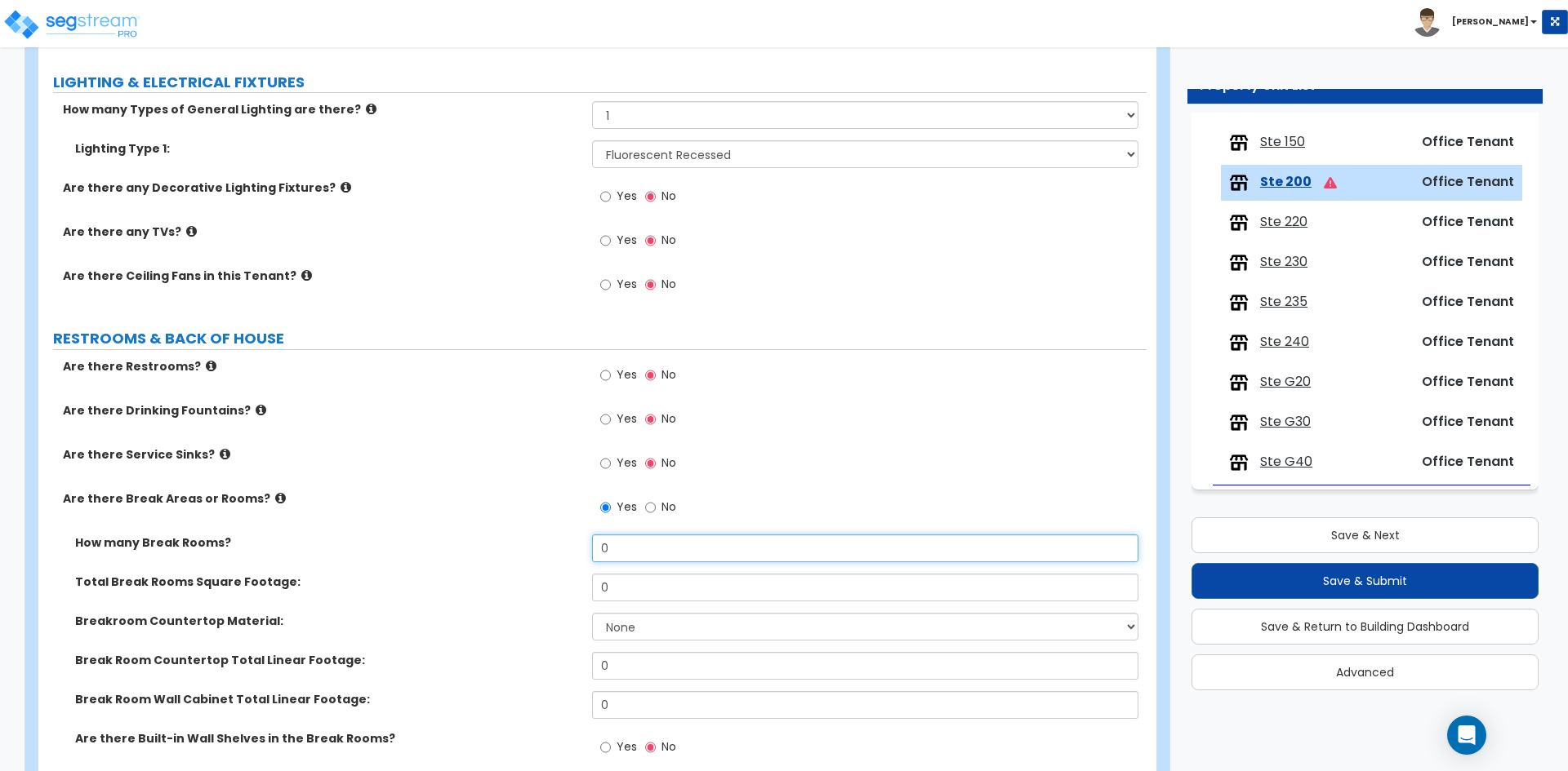
click at [644, 552] on input "0" at bounding box center [865, 549] width 546 height 28
type input "1"
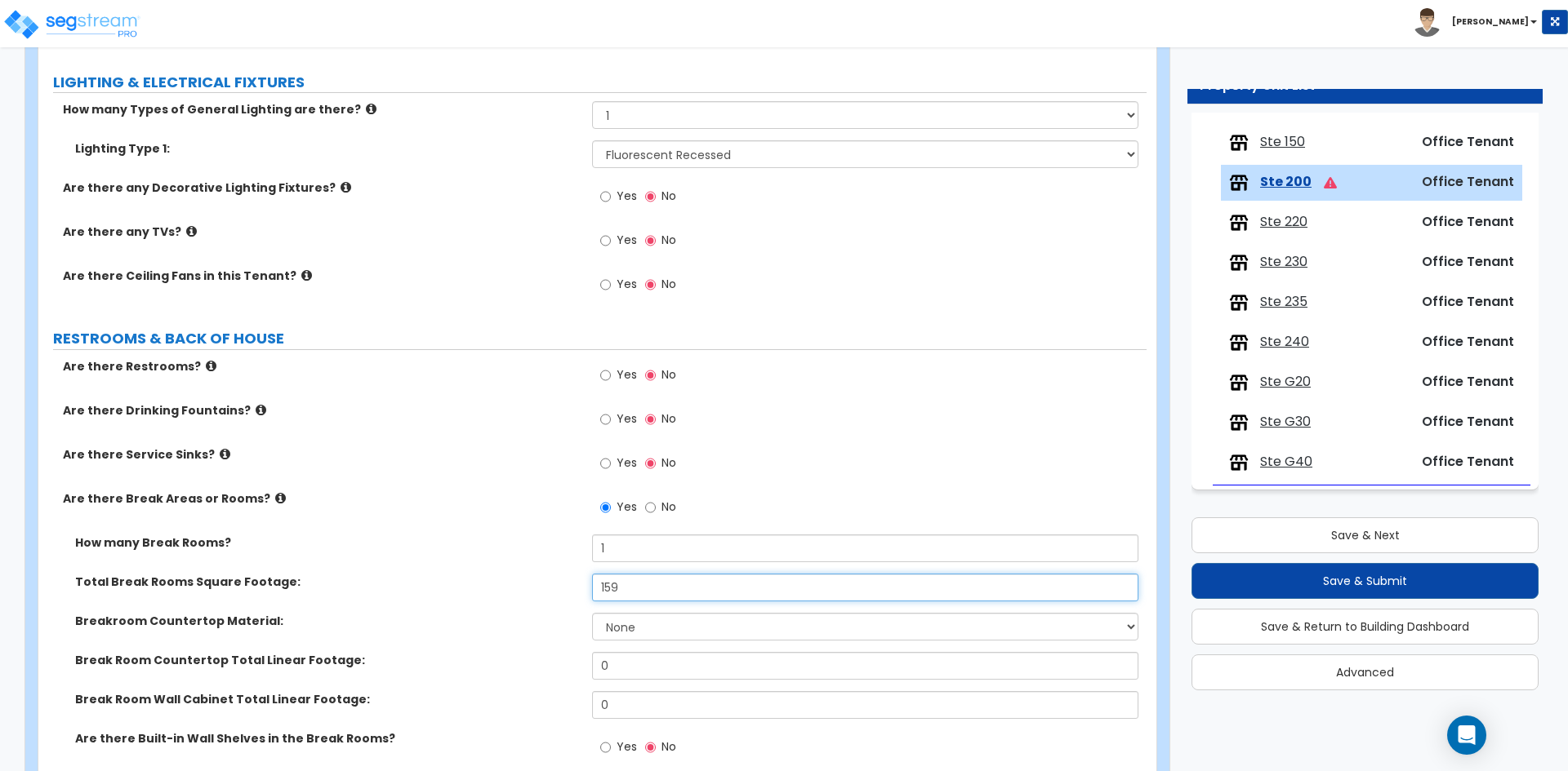
type input "159"
click at [645, 629] on select "None Plastic Laminate Solid Surface Stone Quartz Marble Tile Wood Stainless Ste…" at bounding box center [865, 627] width 546 height 28
select select "1"
click at [592, 613] on select "None Plastic Laminate Solid Surface Stone Quartz Marble Tile Wood Stainless Ste…" at bounding box center [865, 627] width 546 height 28
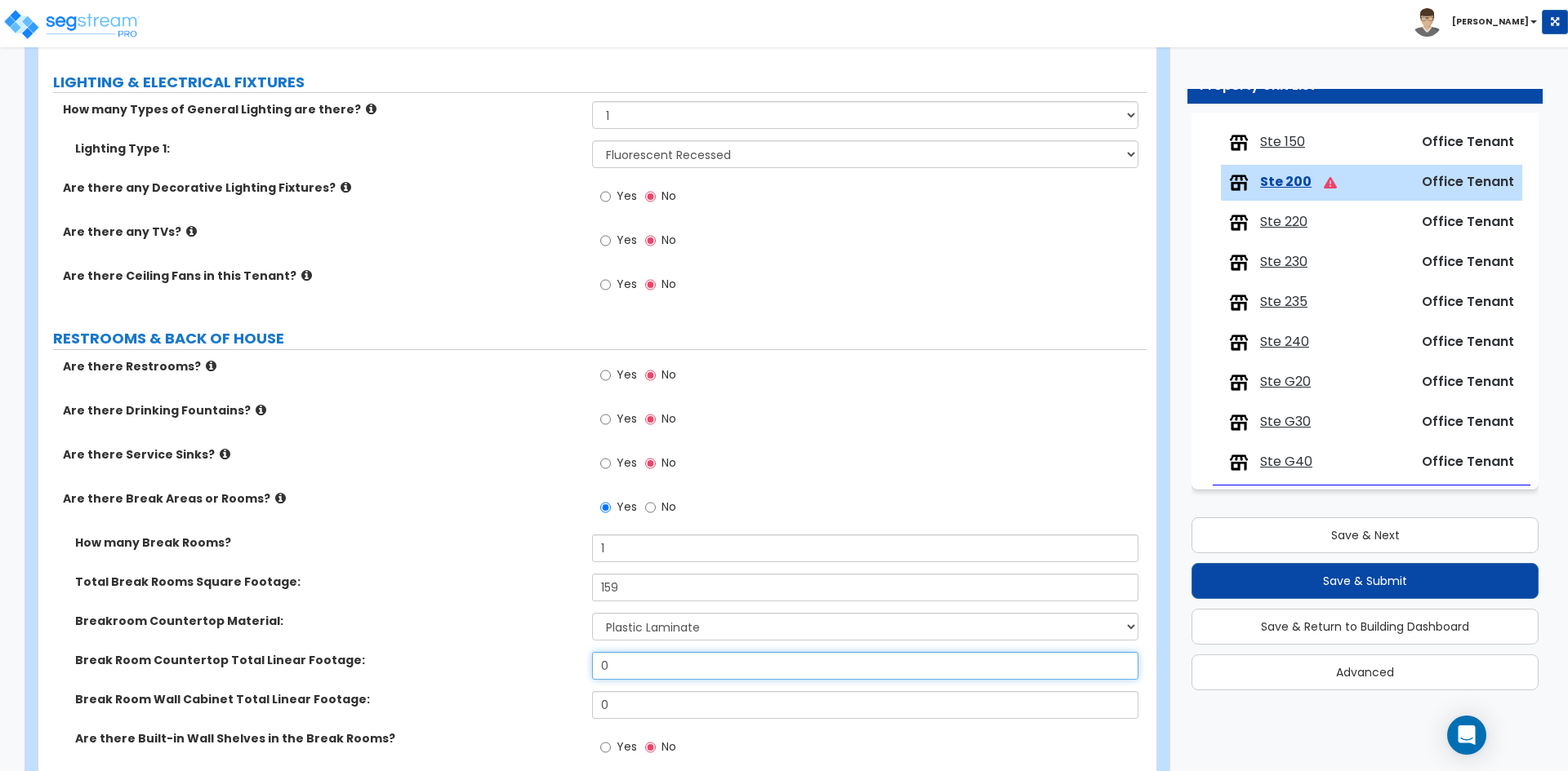
click at [617, 656] on input "0" at bounding box center [865, 666] width 546 height 28
type input "6"
click at [648, 702] on input "0" at bounding box center [865, 705] width 546 height 28
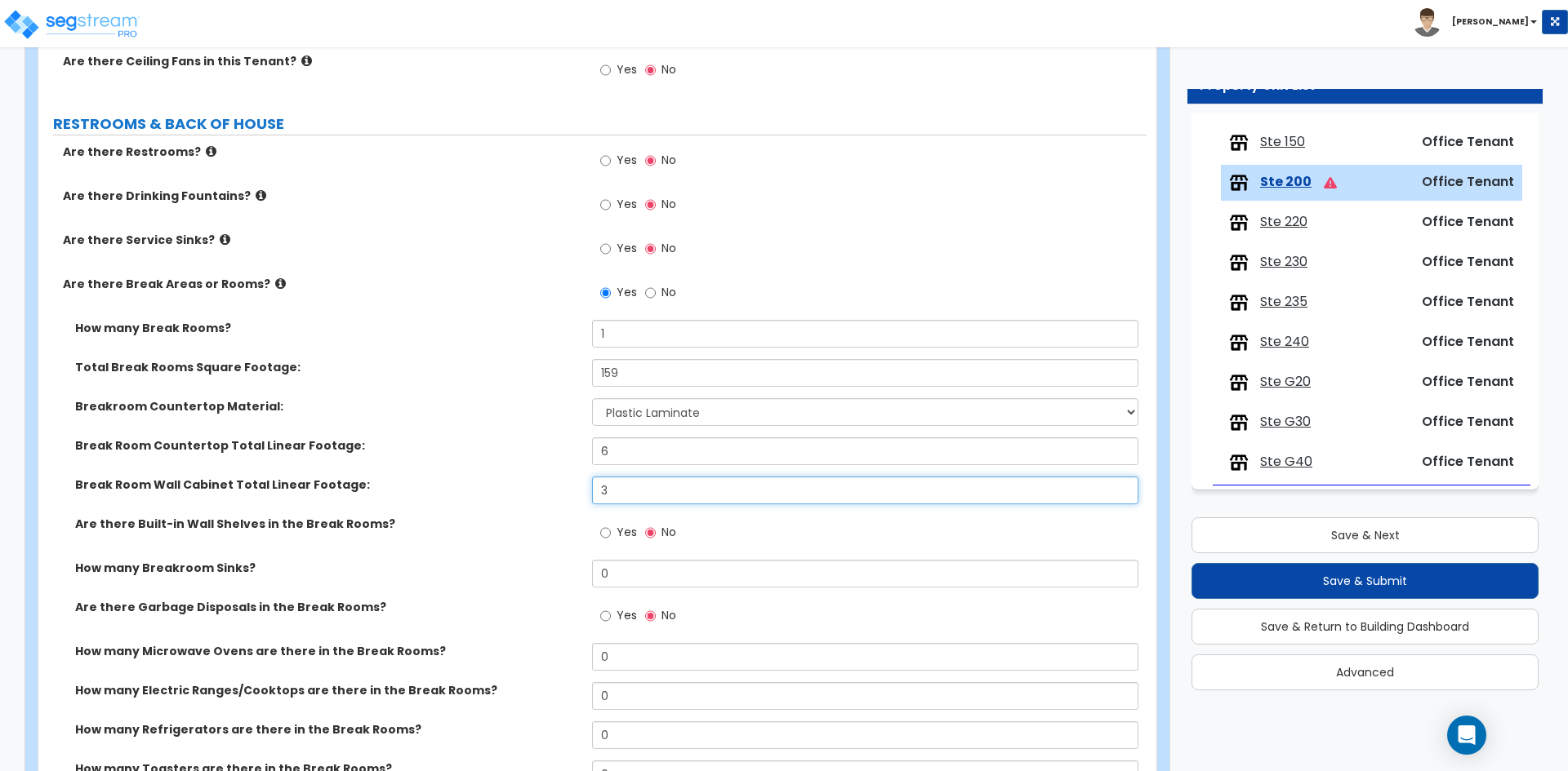
scroll to position [2367, 0]
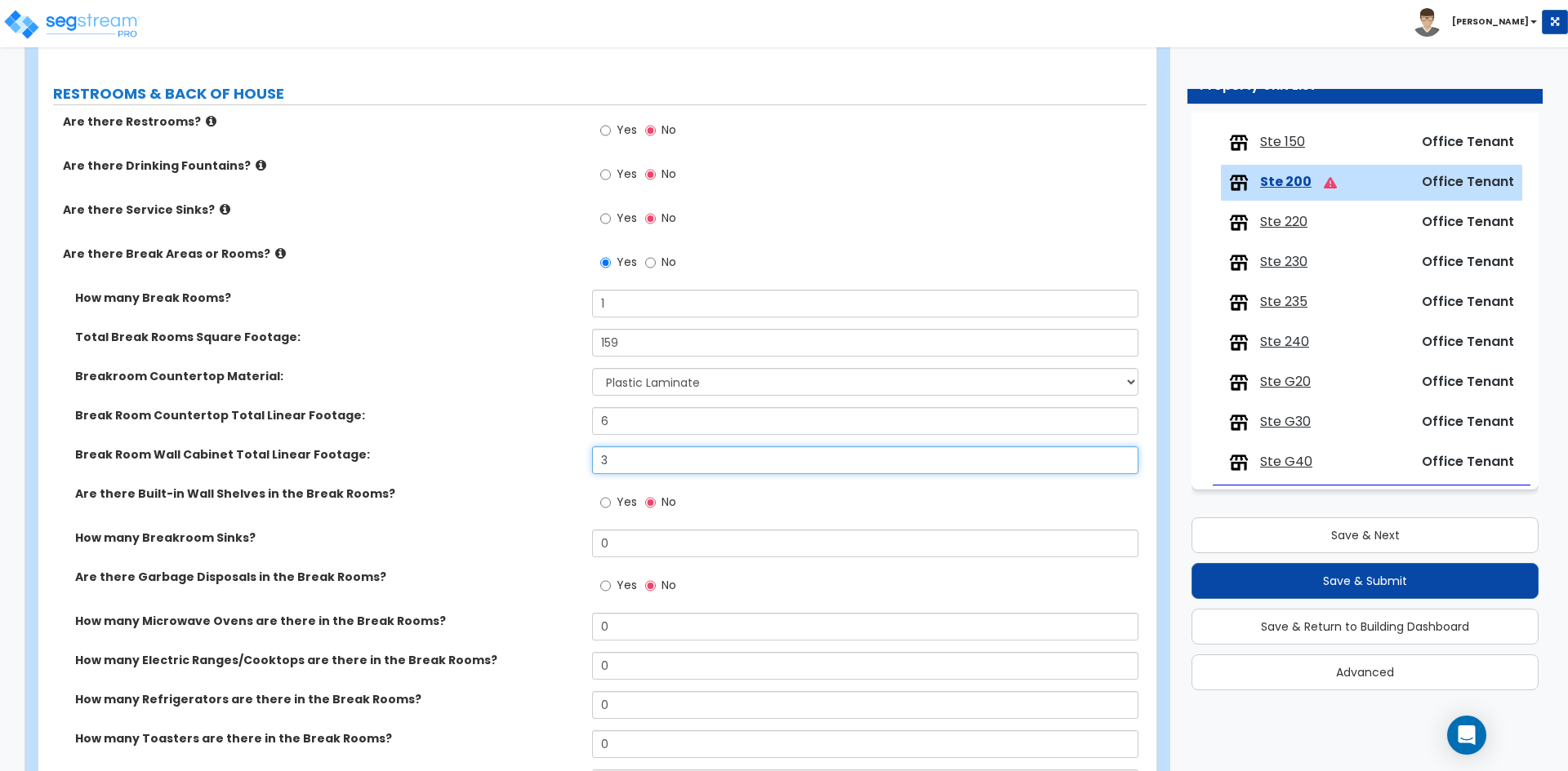
type input "3"
click at [624, 550] on input "0" at bounding box center [865, 544] width 546 height 28
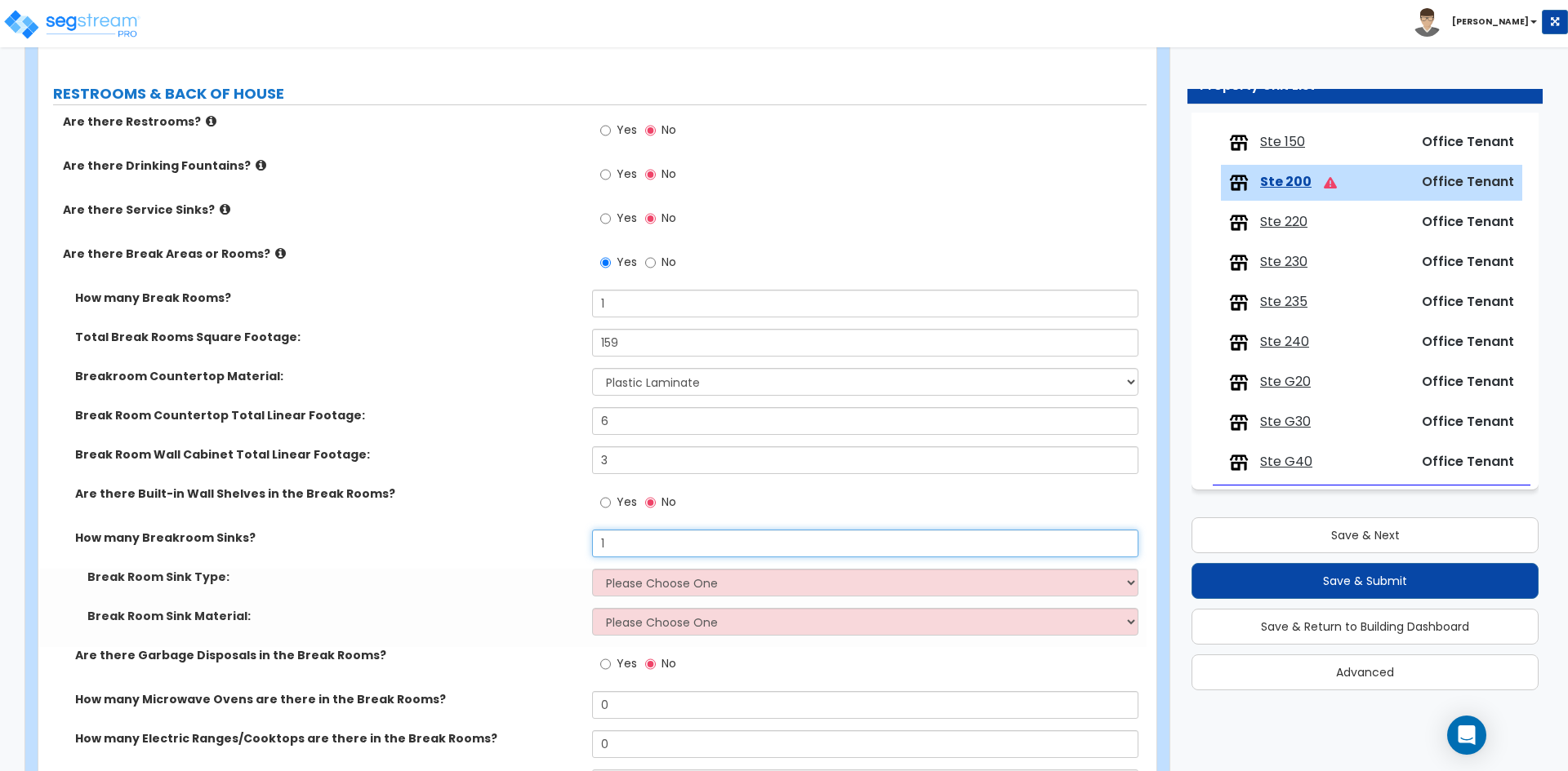
type input "1"
click at [624, 600] on div "Break Room Sink Type: Please Choose One Single Sink Double Sink" at bounding box center [592, 588] width 1108 height 39
click at [627, 588] on select "Please Choose One Single Sink Double Sink" at bounding box center [865, 583] width 546 height 28
select select "1"
click at [592, 569] on select "Please Choose One Single Sink Double Sink" at bounding box center [865, 583] width 546 height 28
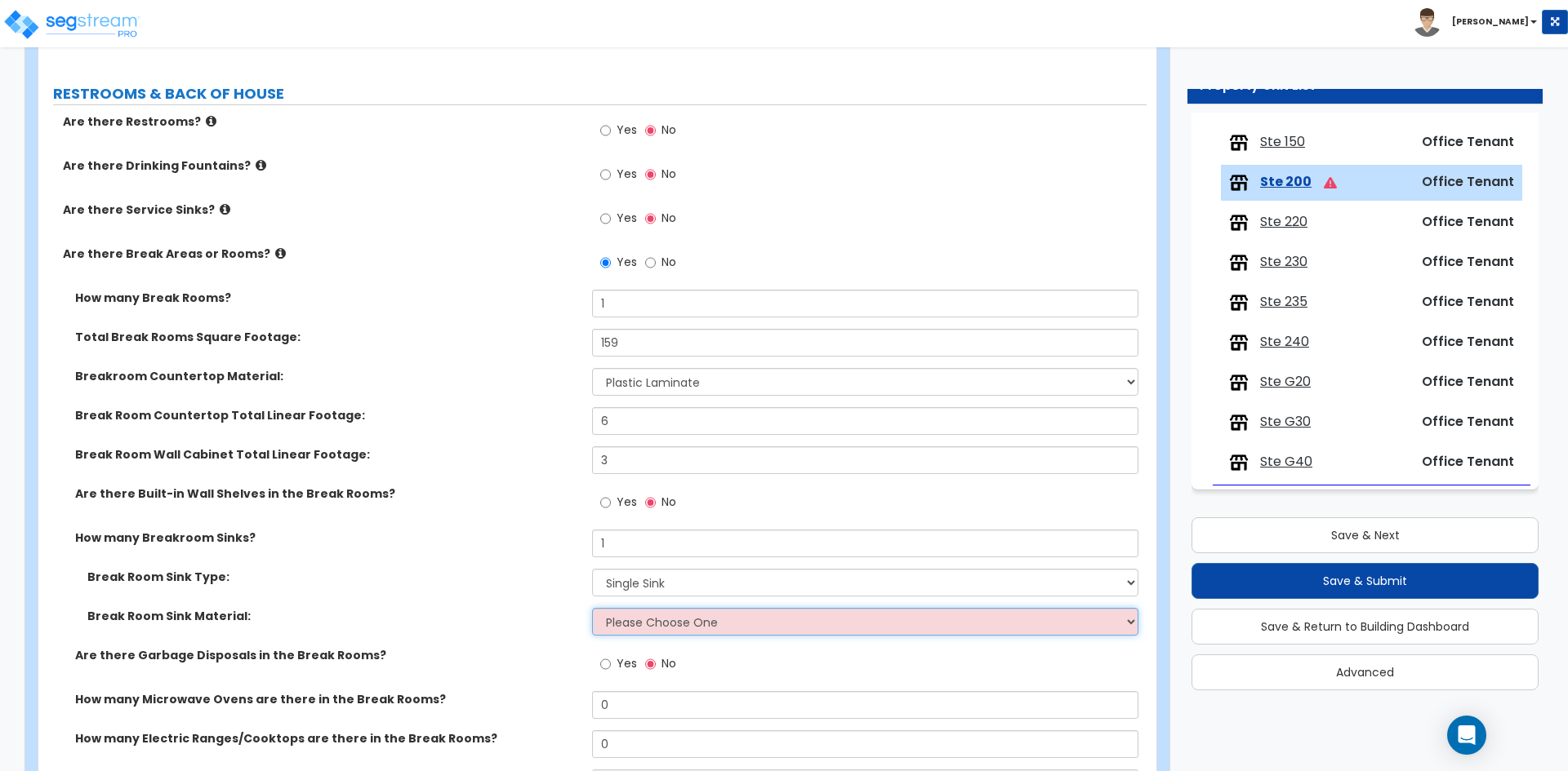
click at [624, 633] on select "Please Choose One Stainless Steel Porcelain Enamel Cast Iron" at bounding box center [865, 622] width 546 height 28
select select "1"
click at [592, 608] on select "Please Choose One Stainless Steel Porcelain Enamel Cast Iron" at bounding box center [865, 622] width 546 height 28
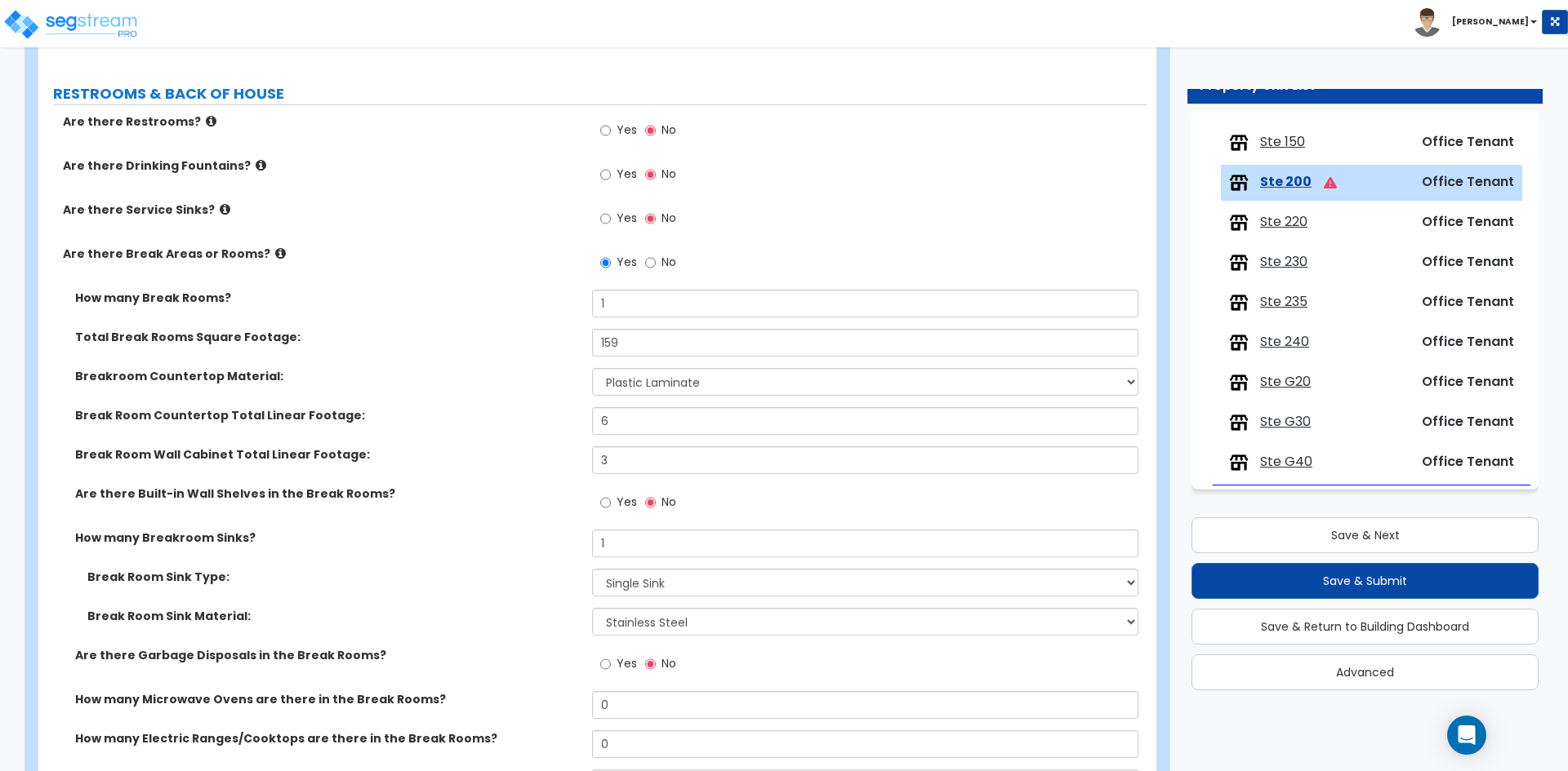
click at [441, 593] on div "Break Room Sink Type: Please Choose One Single Sink Double Sink" at bounding box center [592, 588] width 1108 height 39
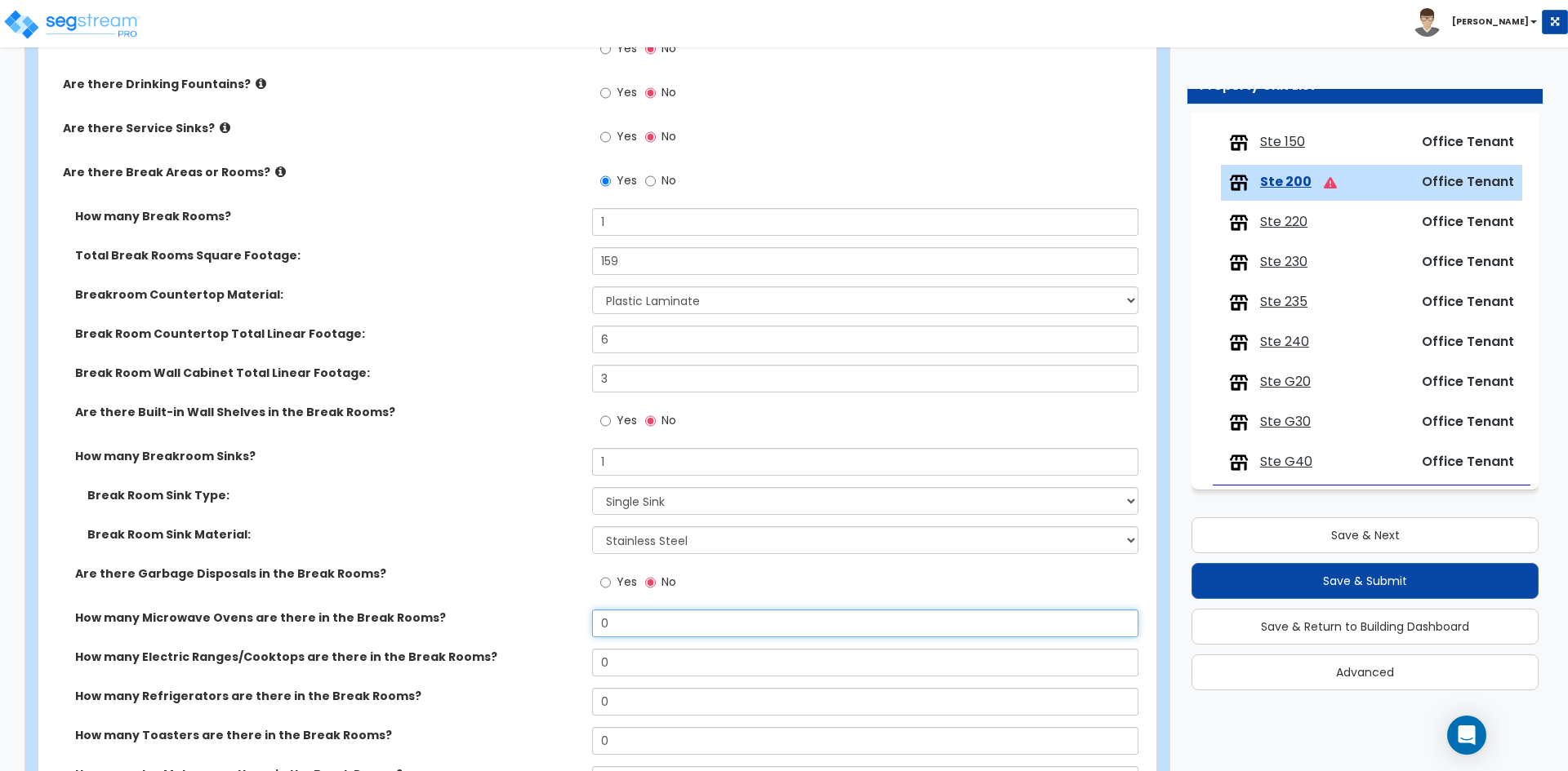
click at [619, 625] on input "0" at bounding box center [865, 623] width 546 height 28
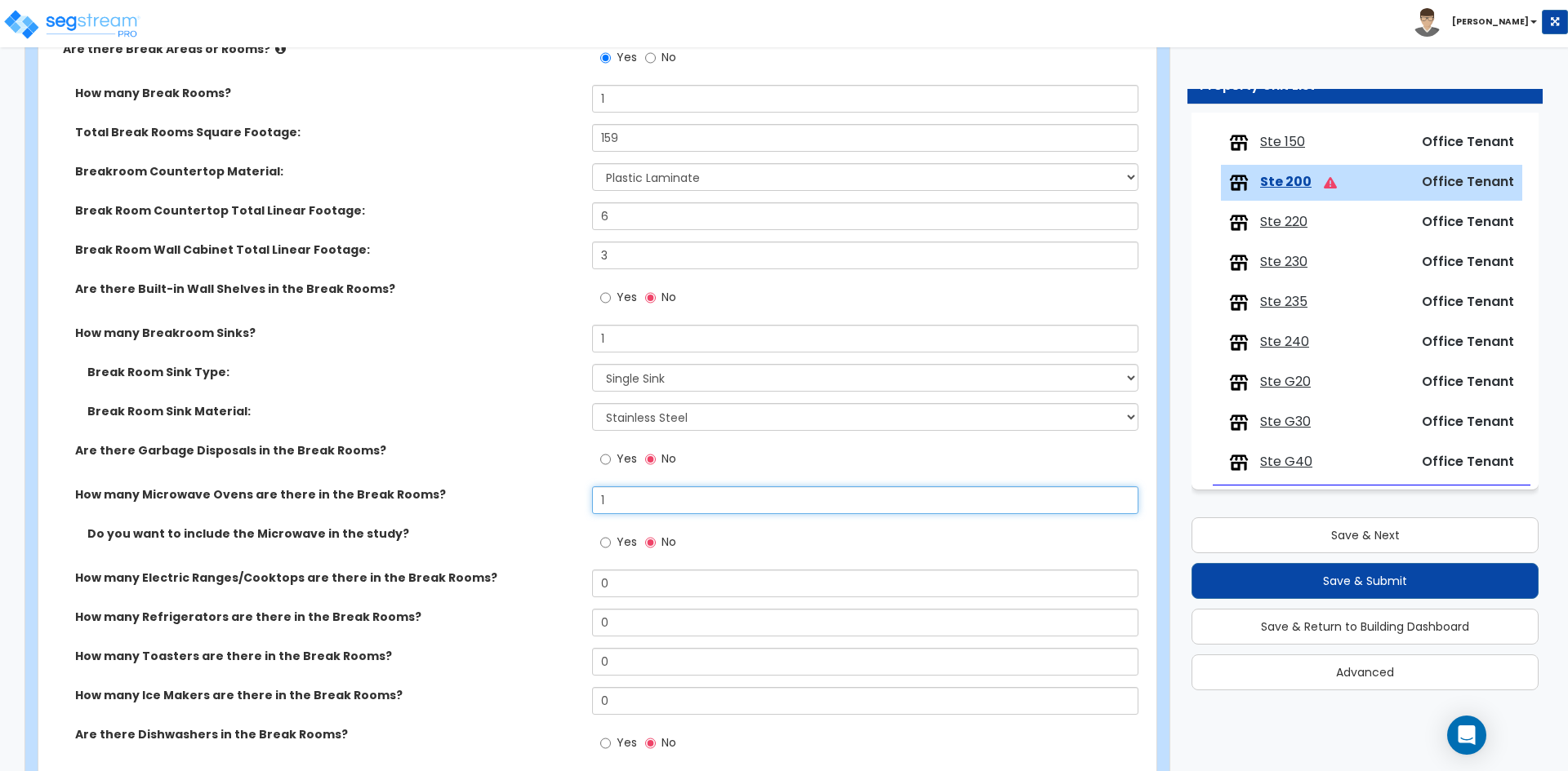
scroll to position [2612, 0]
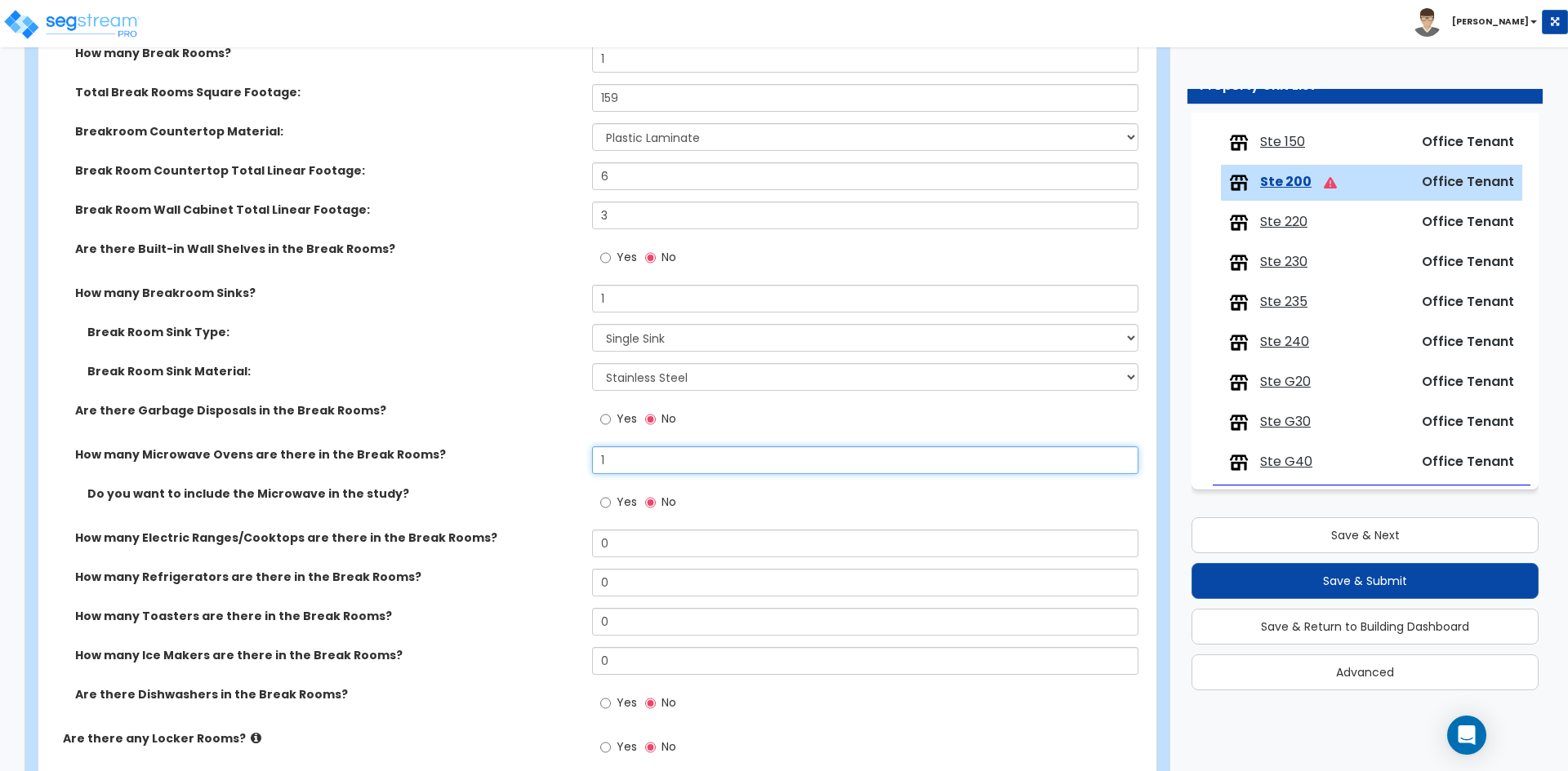
type input "1"
click at [626, 625] on input "0" at bounding box center [865, 622] width 546 height 28
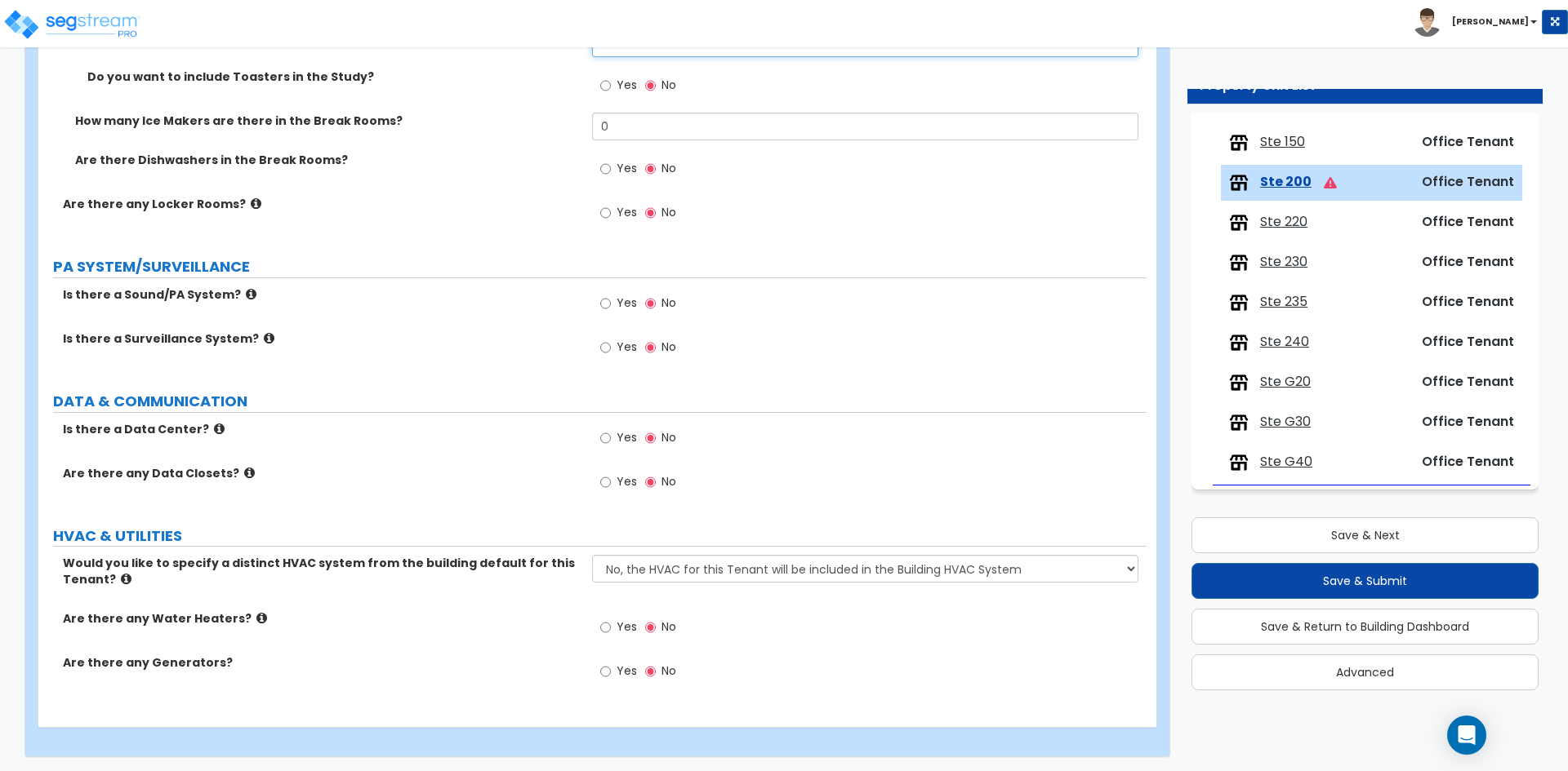
scroll to position [3192, 0]
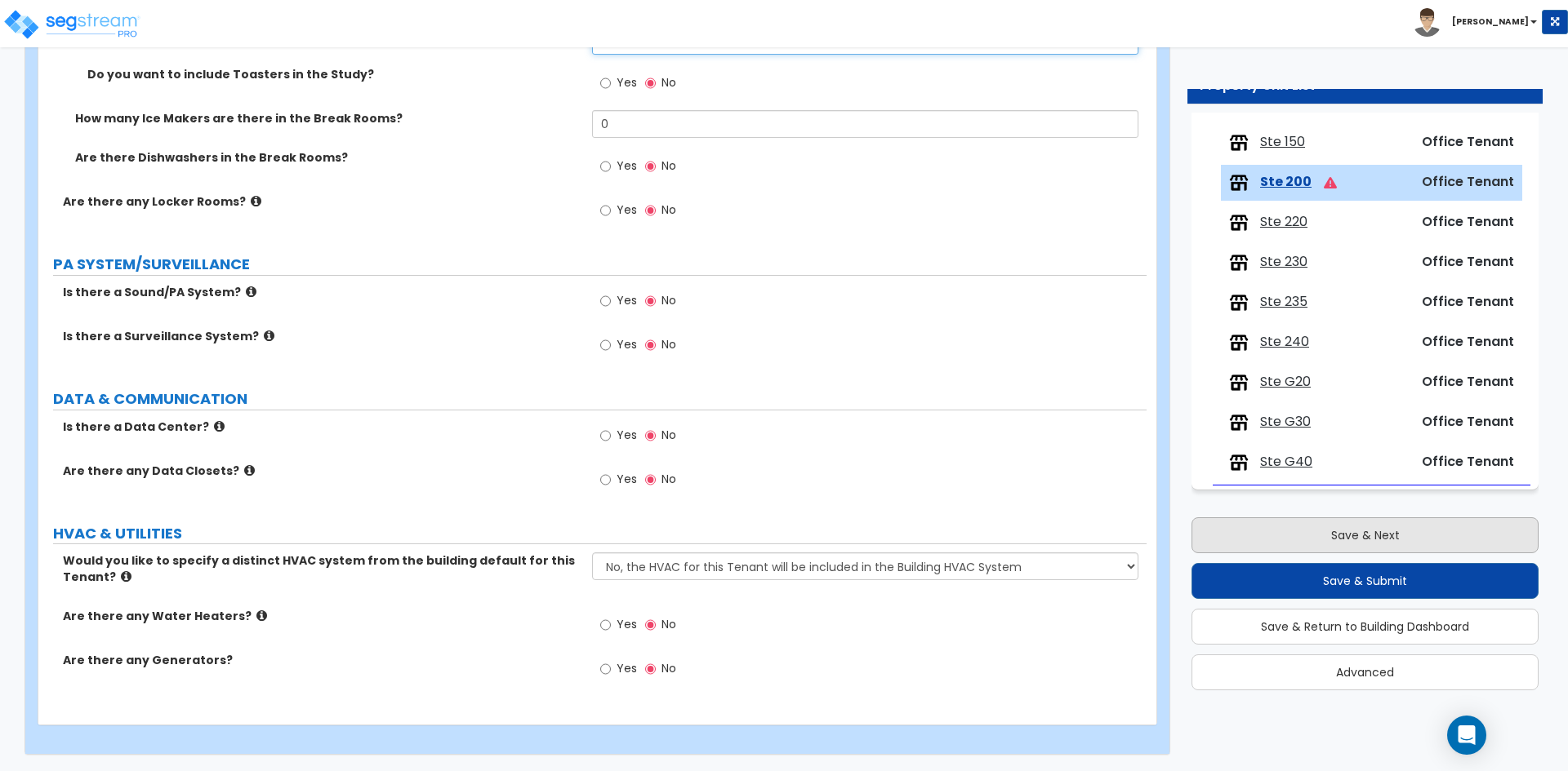
type input "1"
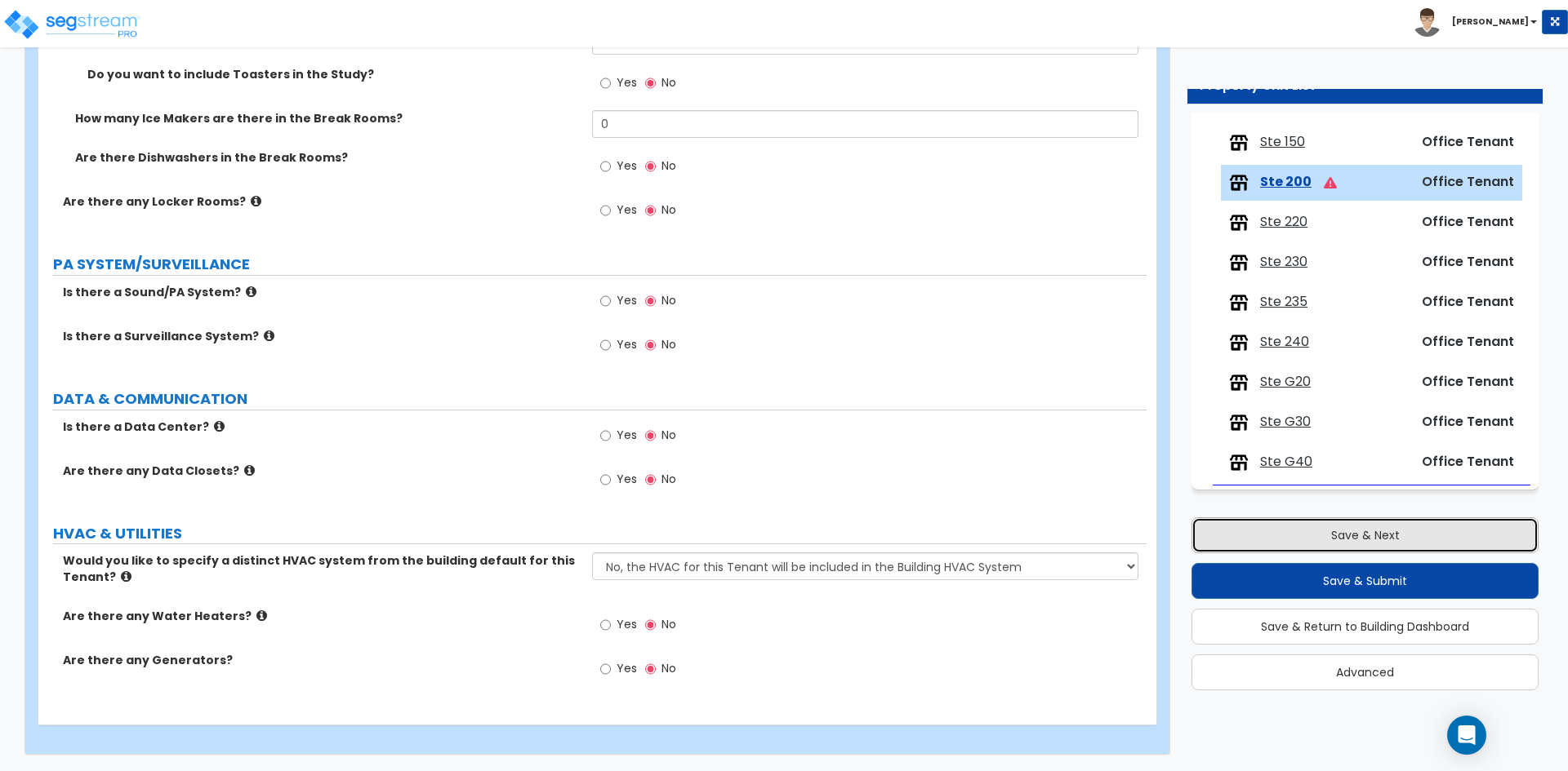
click at [1332, 533] on button "Save & Next" at bounding box center [1364, 535] width 347 height 36
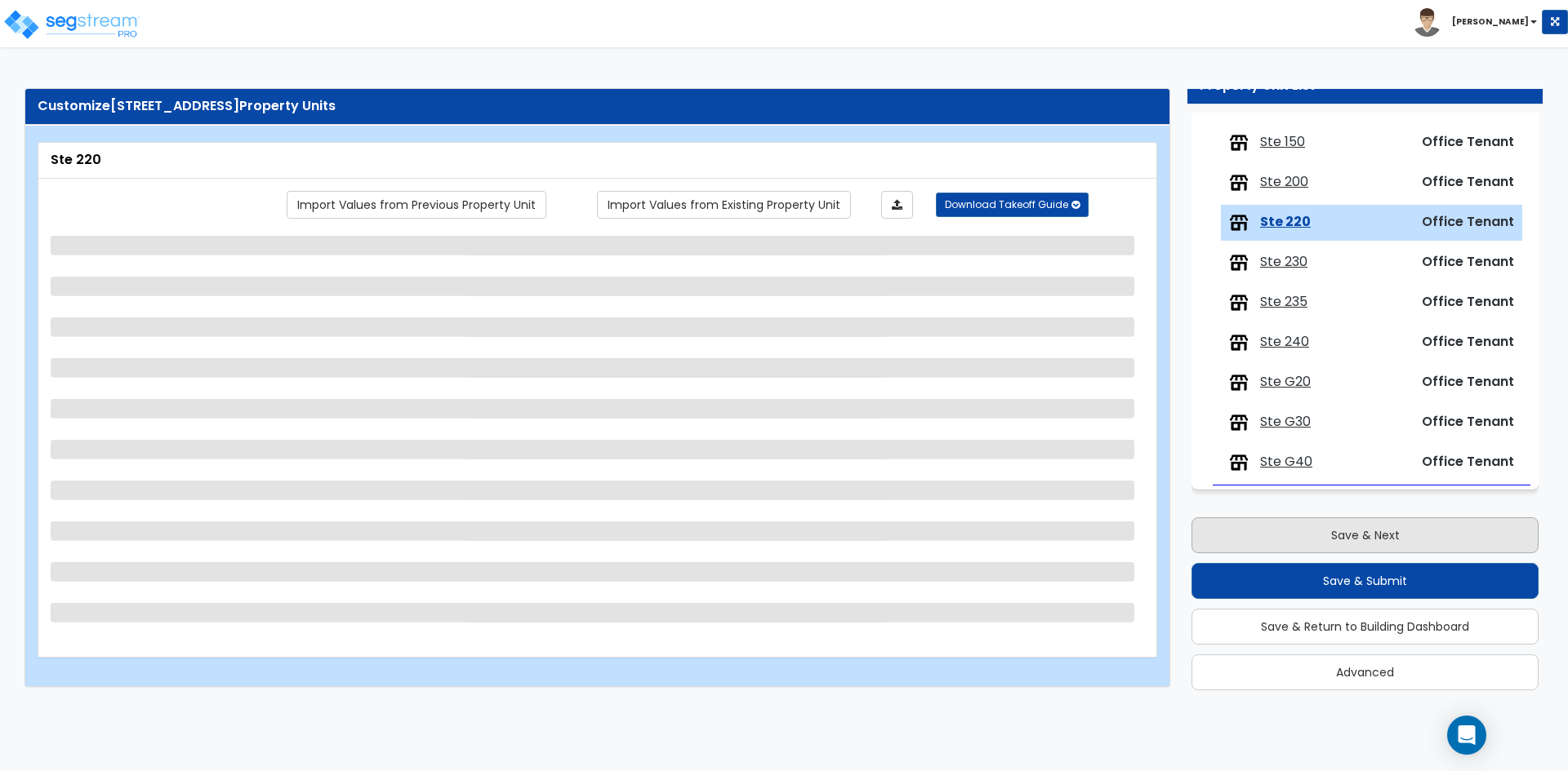
scroll to position [0, 0]
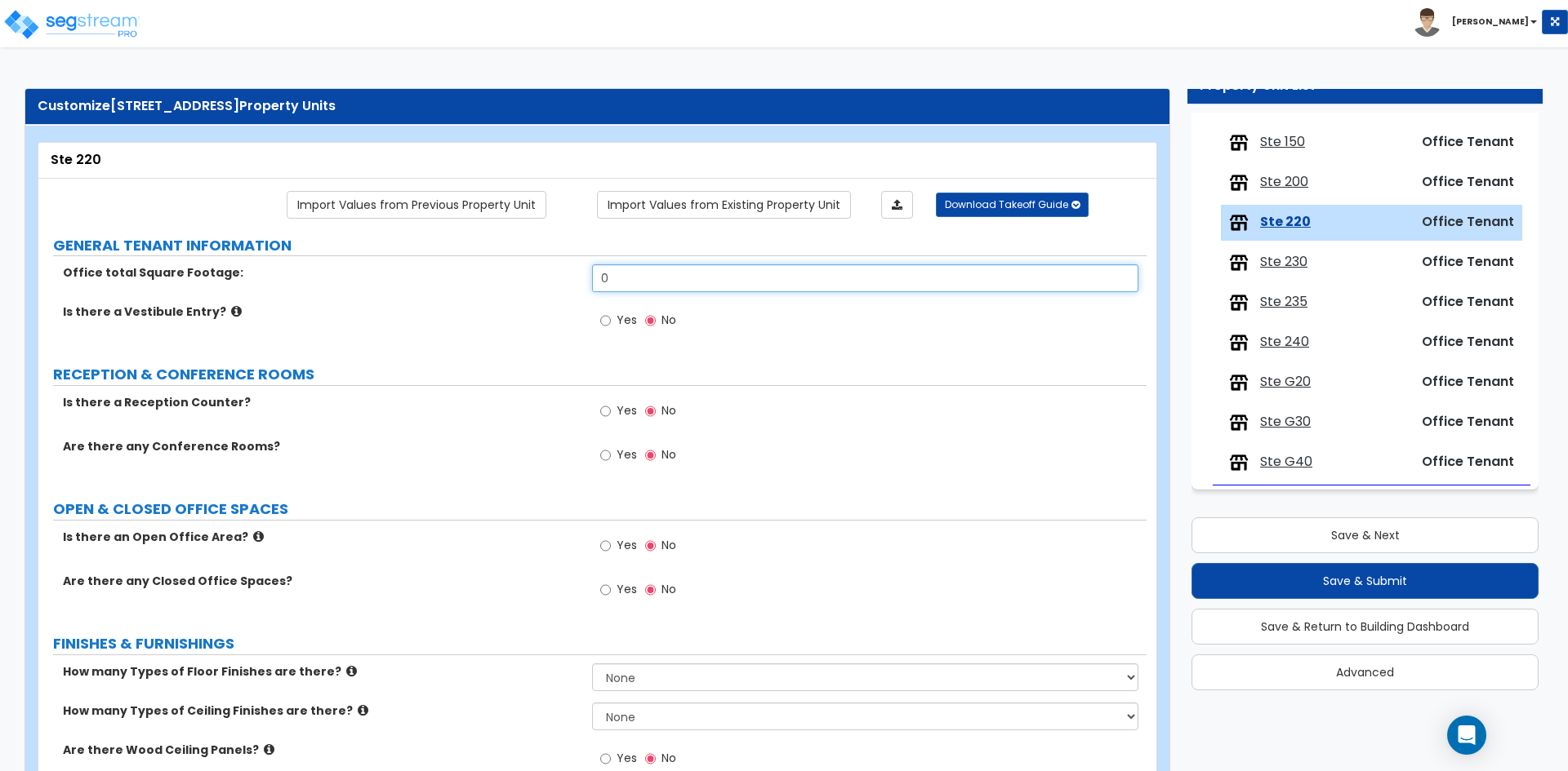
click at [623, 277] on input "0" at bounding box center [865, 278] width 546 height 28
type input "4,050"
click at [619, 449] on span "Yes" at bounding box center [626, 455] width 20 height 17
click at [610, 449] on input "Yes" at bounding box center [605, 455] width 10 height 18
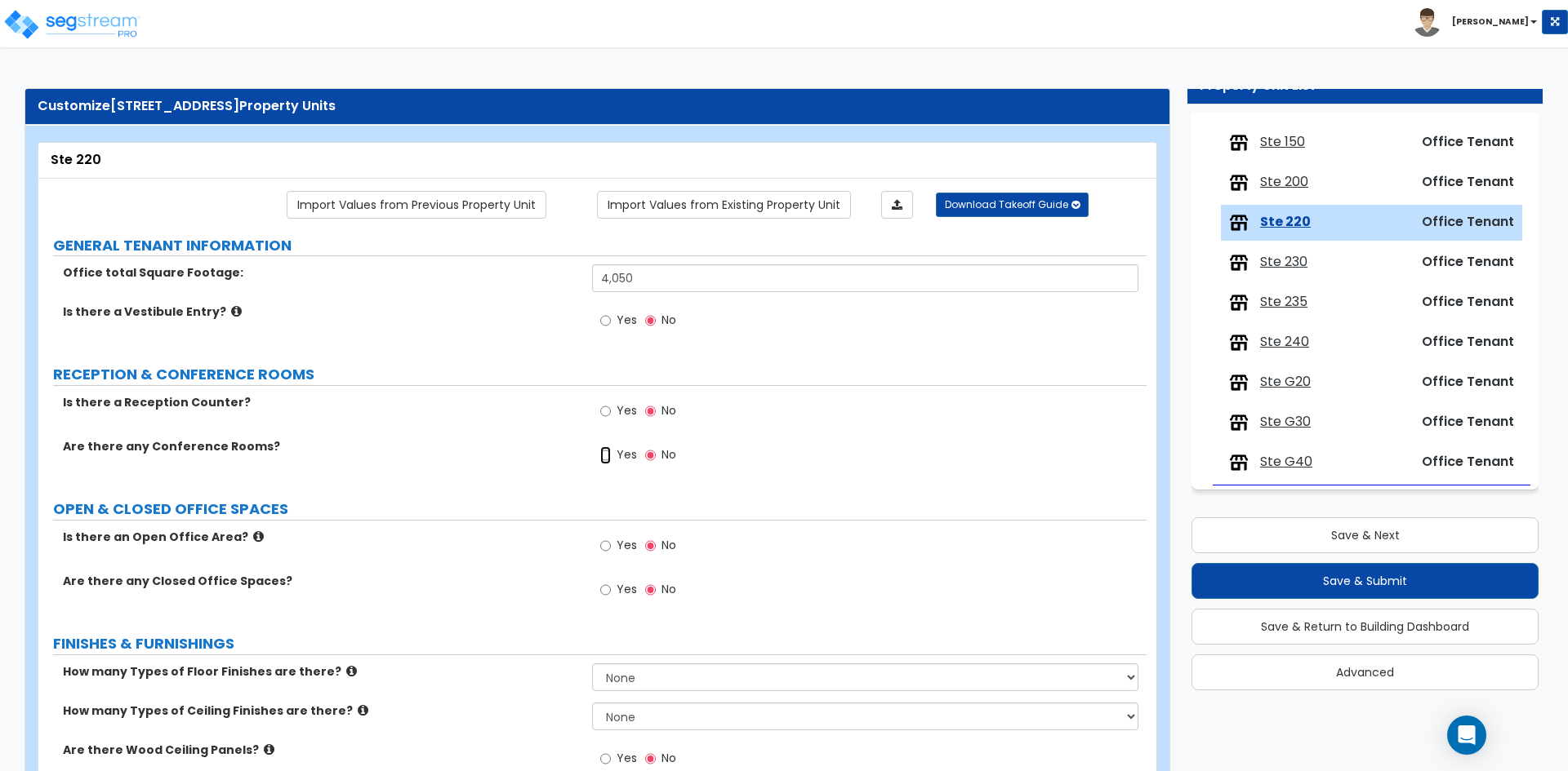
radio input "true"
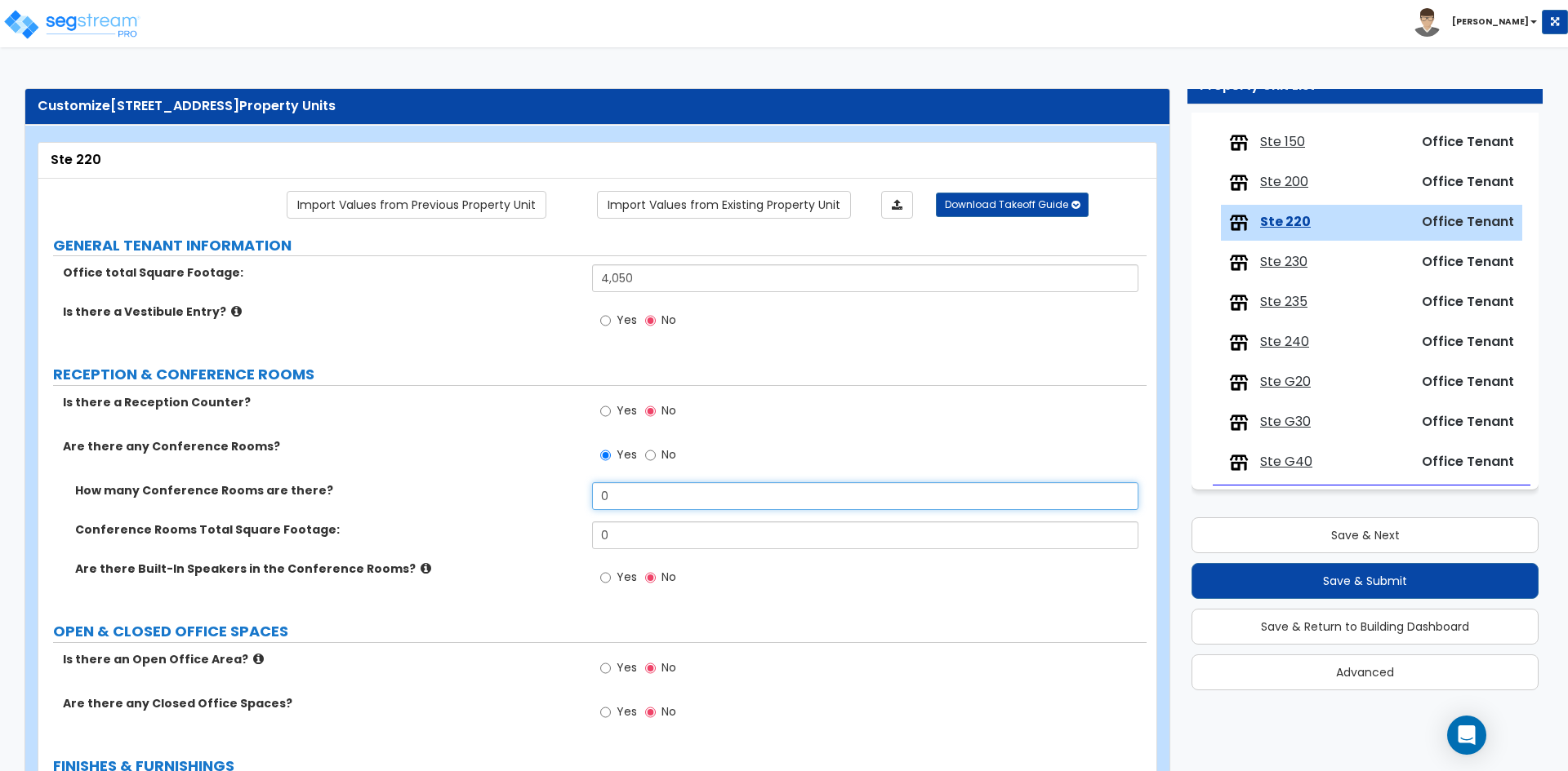
click at [640, 494] on input "0" at bounding box center [865, 497] width 546 height 28
click at [639, 494] on input "0" at bounding box center [865, 497] width 546 height 28
click at [635, 494] on input "719" at bounding box center [865, 497] width 546 height 28
type input "1"
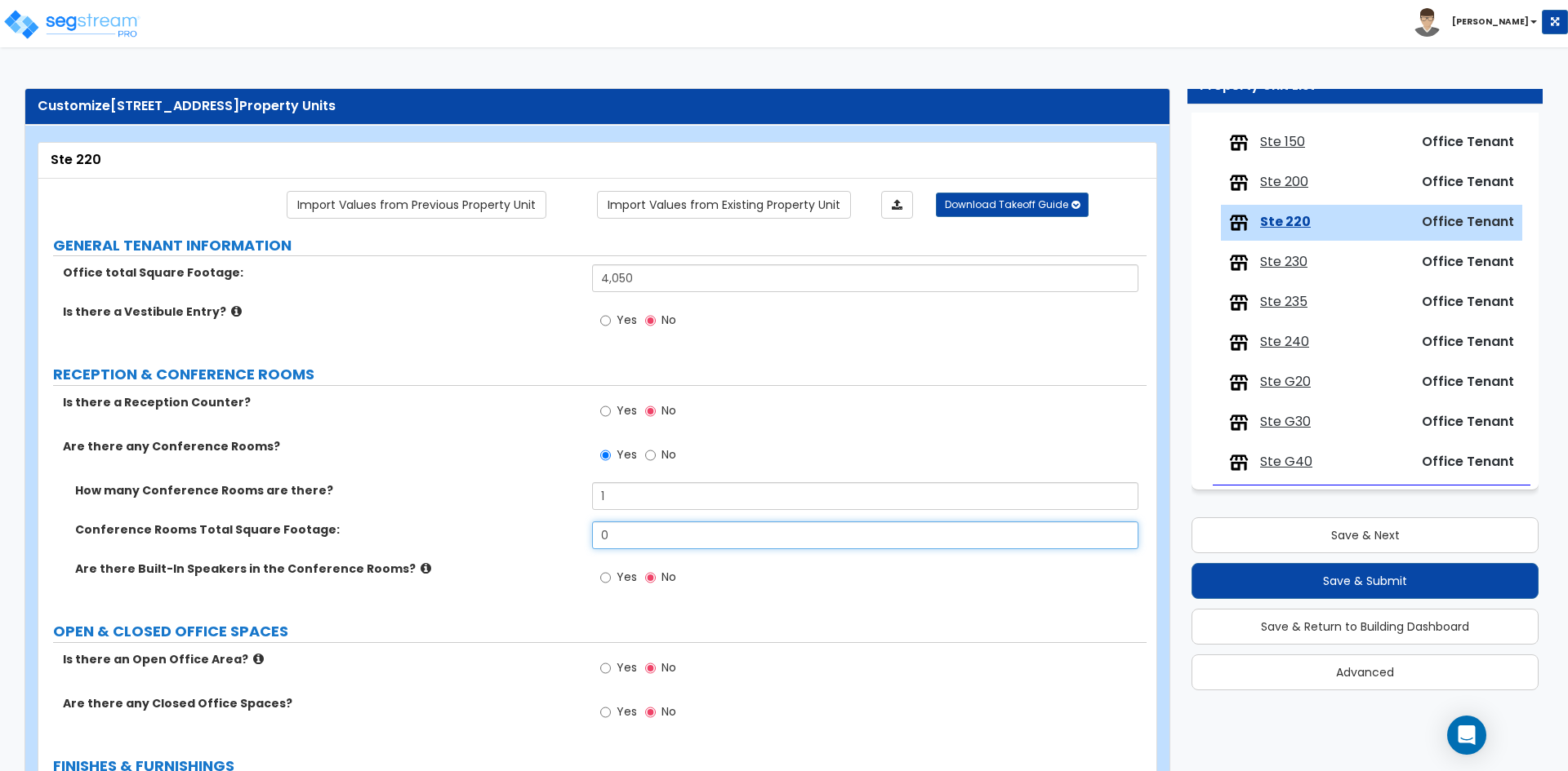
click at [632, 531] on input "0" at bounding box center [865, 536] width 546 height 28
type input "719"
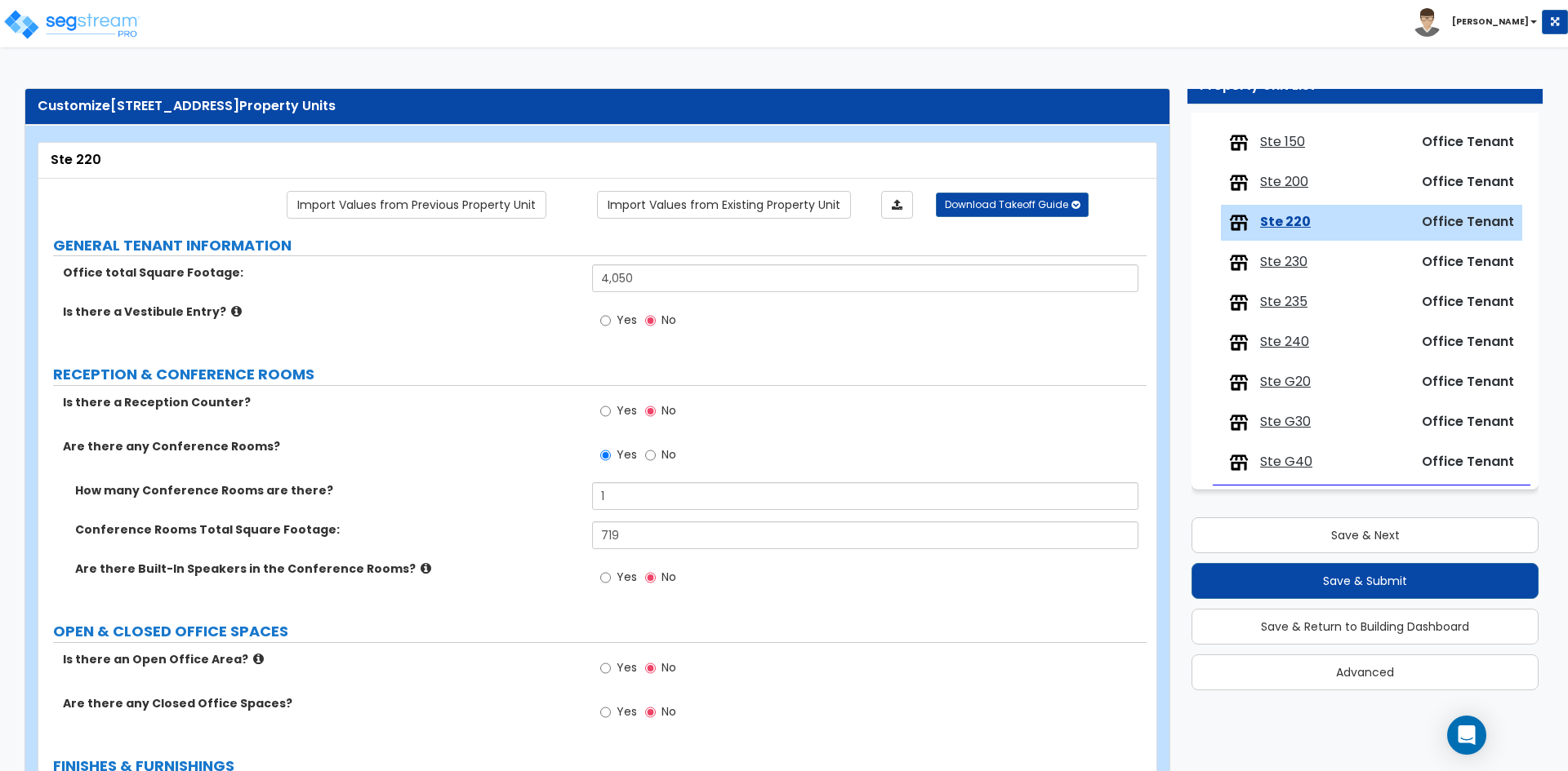
click at [422, 419] on div "Is there a Reception Counter? Yes No" at bounding box center [592, 416] width 1108 height 44
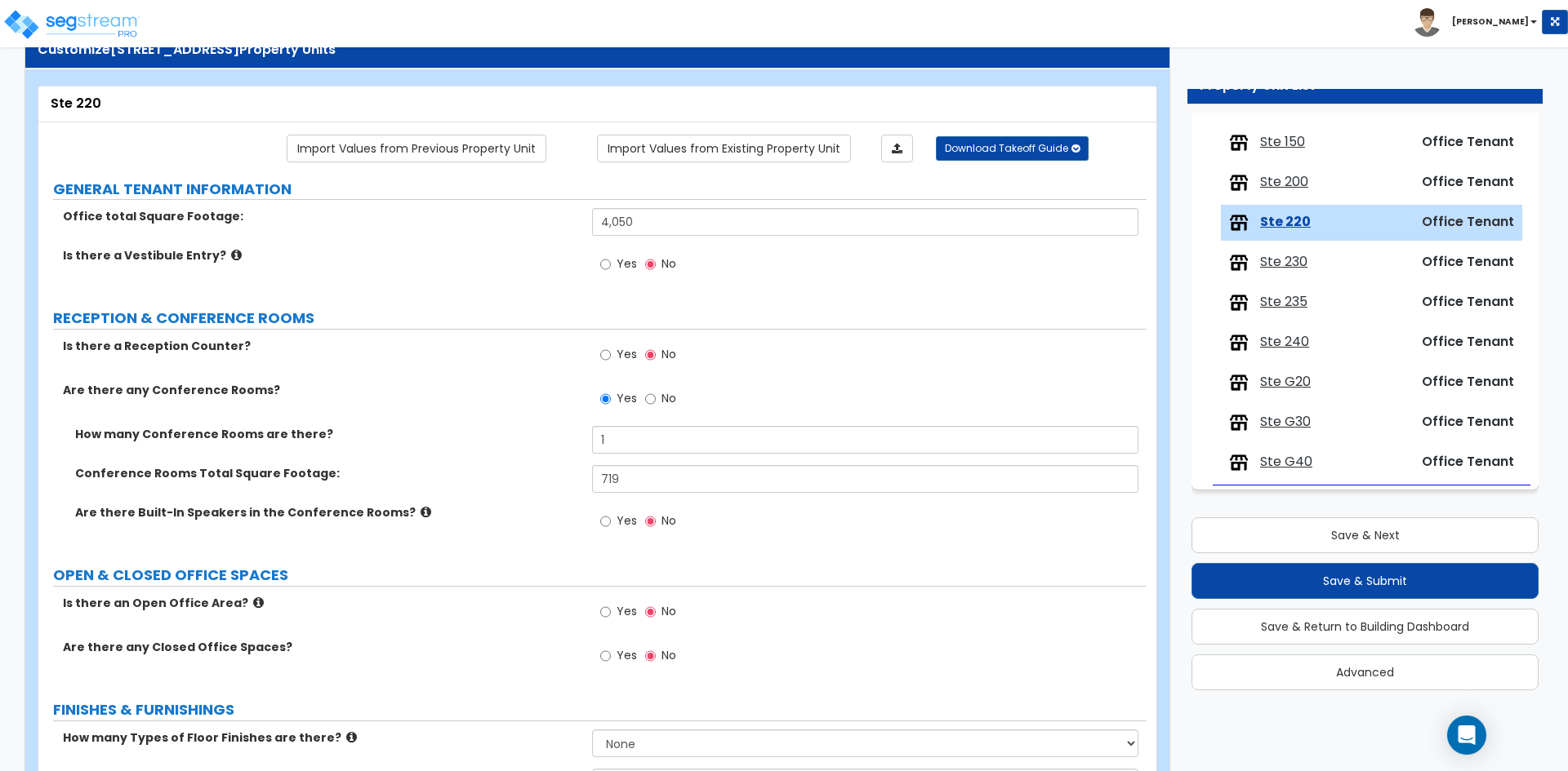
scroll to position [163, 0]
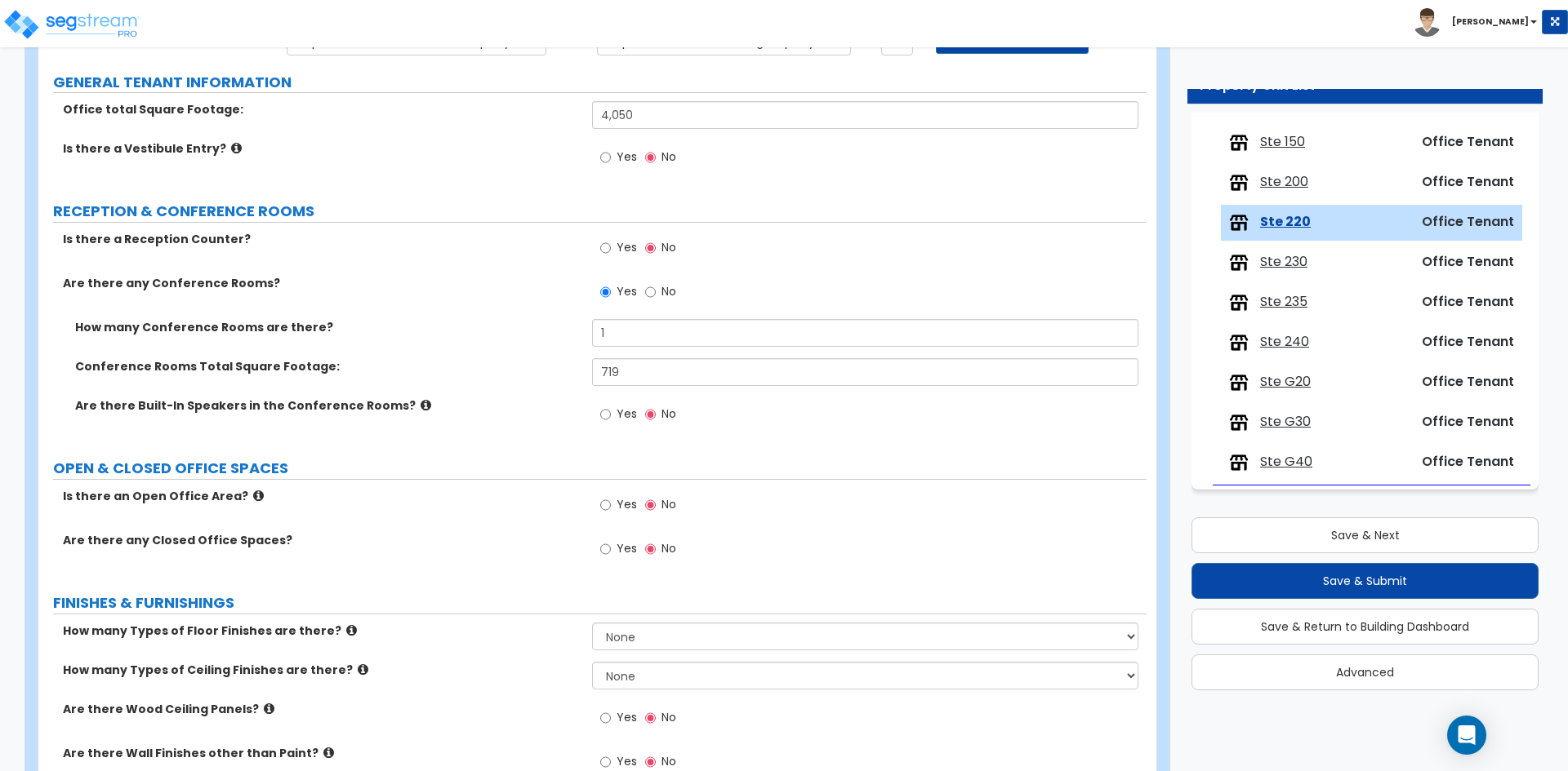
click at [614, 511] on label "Yes" at bounding box center [618, 507] width 37 height 28
click at [610, 511] on input "Yes" at bounding box center [605, 505] width 10 height 18
radio input "true"
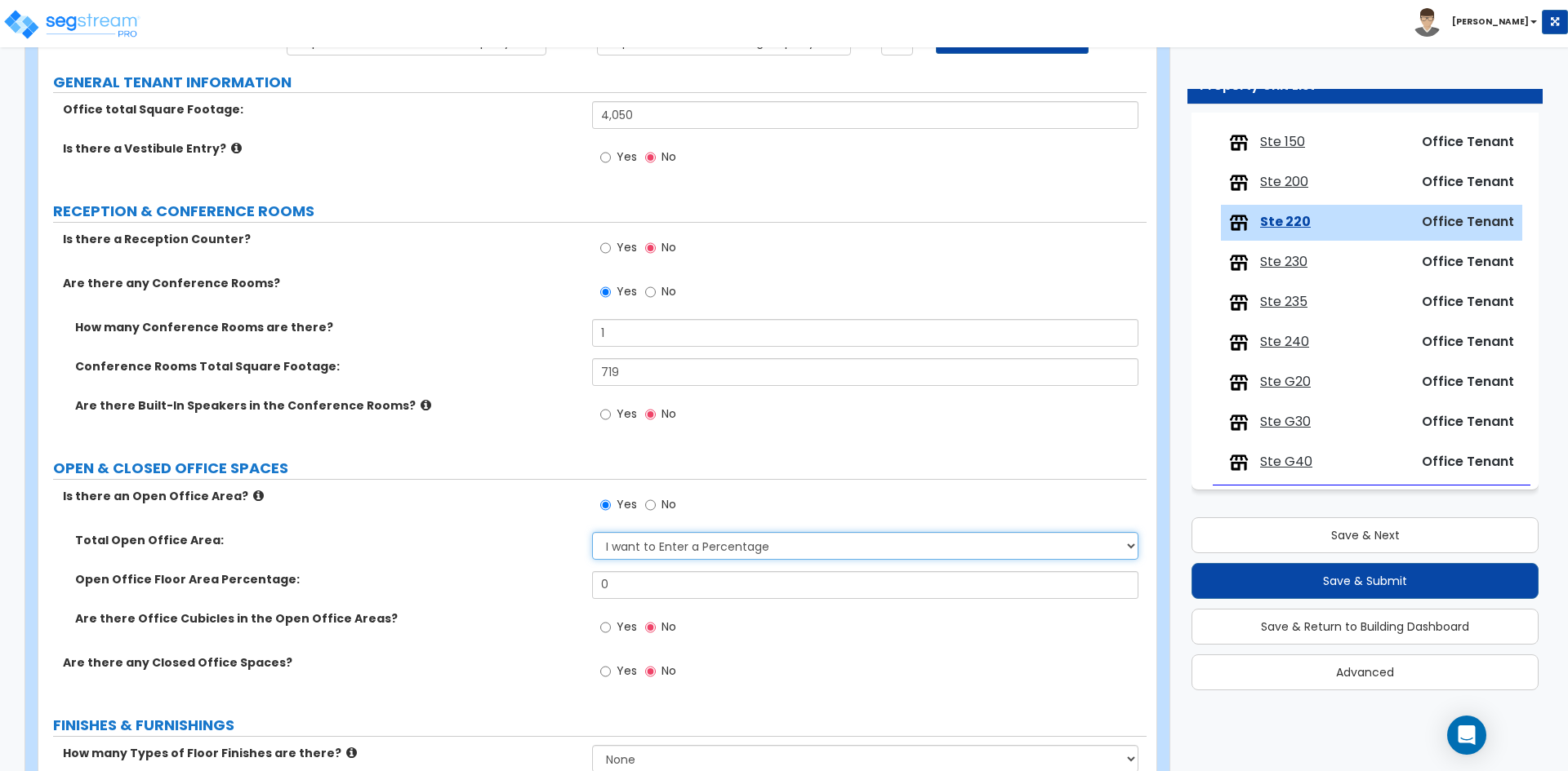
drag, startPoint x: 698, startPoint y: 541, endPoint x: 694, endPoint y: 549, distance: 8.9
click at [698, 541] on select "I want to Enter a Percentage I want to Enter the Square Footage" at bounding box center [865, 546] width 546 height 28
select select "1"
click at [592, 532] on select "I want to Enter a Percentage I want to Enter the Square Footage" at bounding box center [865, 546] width 546 height 28
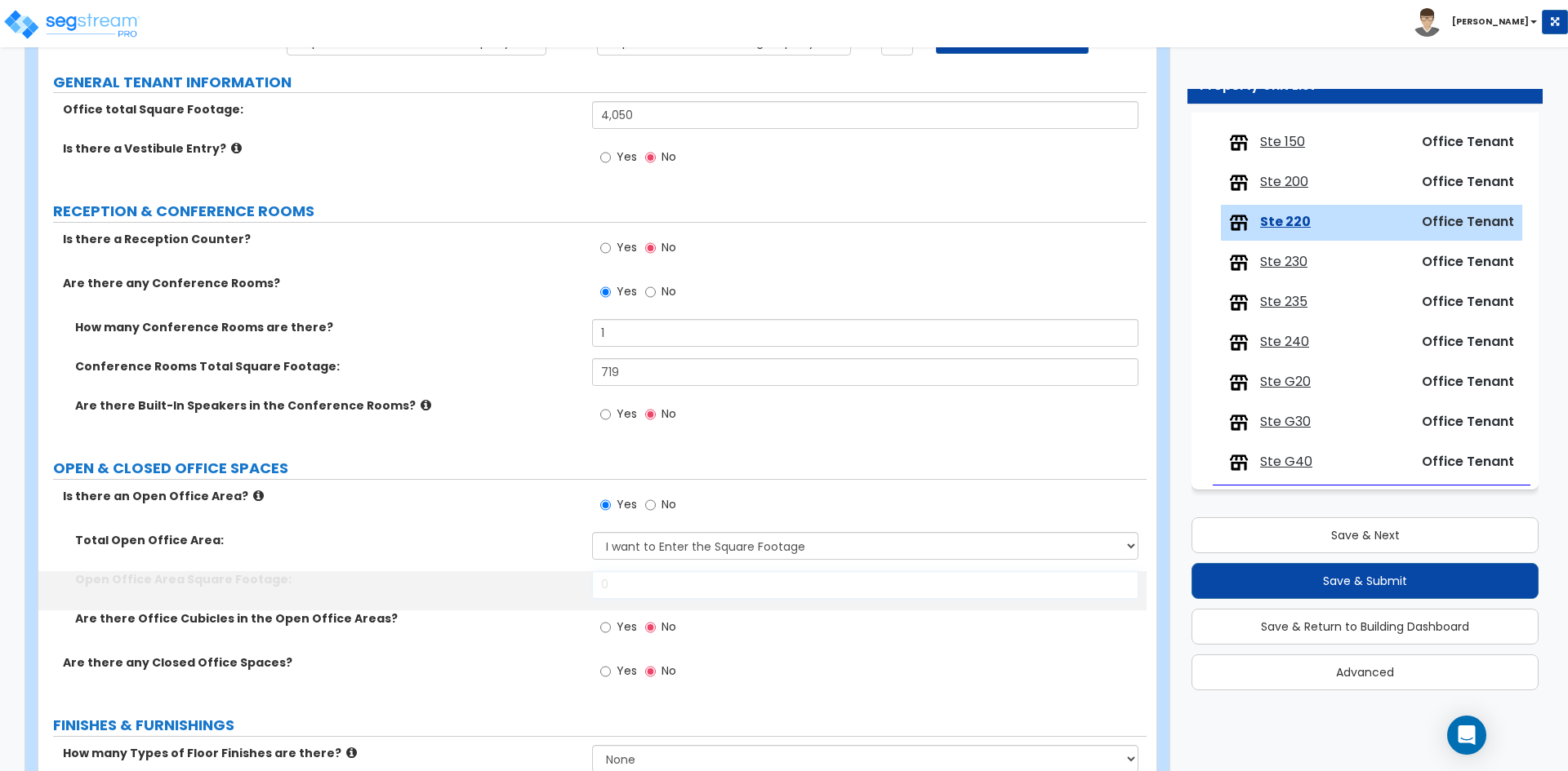
click at [632, 581] on input "0" at bounding box center [865, 586] width 546 height 28
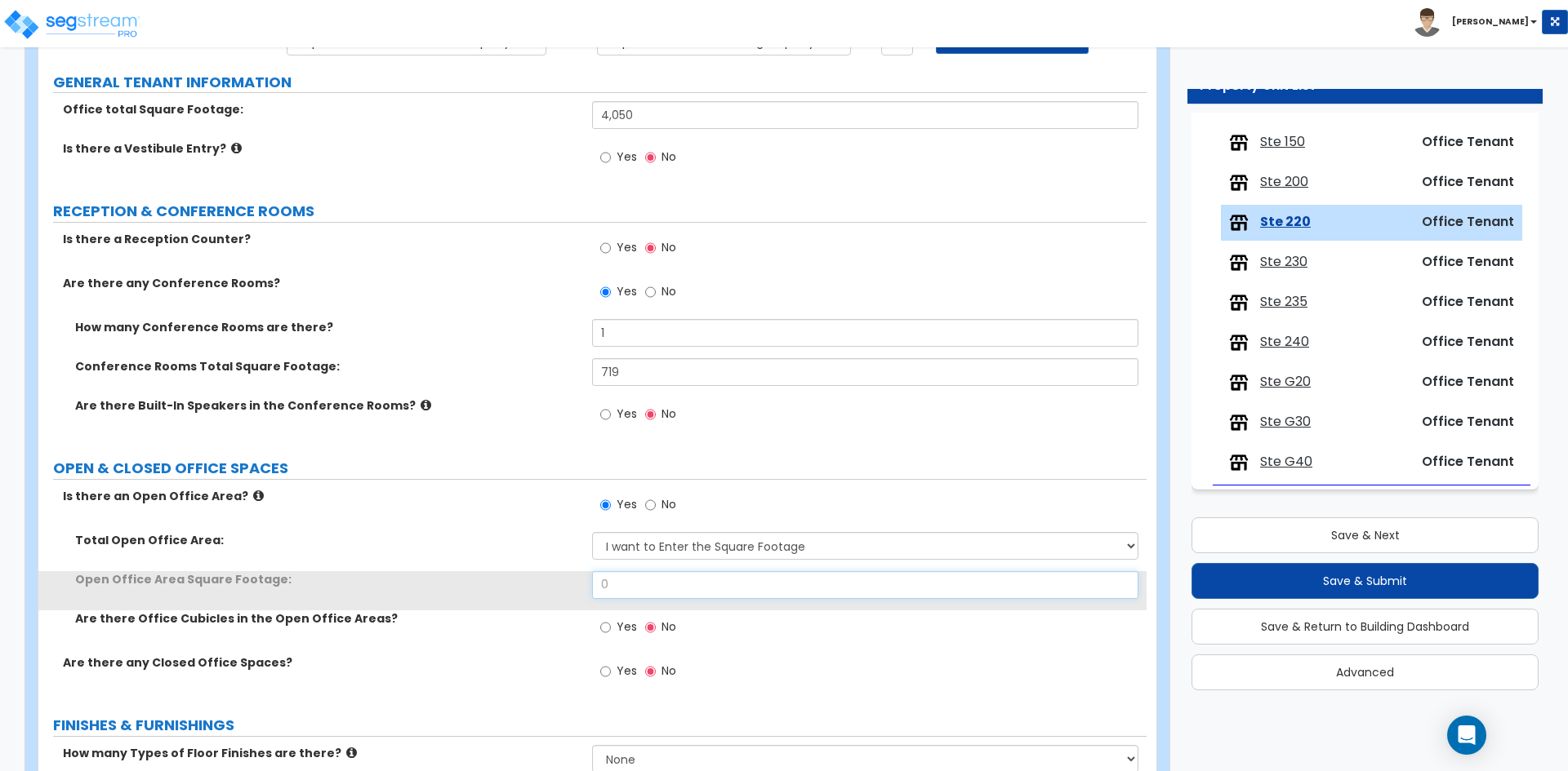
click at [632, 581] on input "0" at bounding box center [865, 586] width 546 height 28
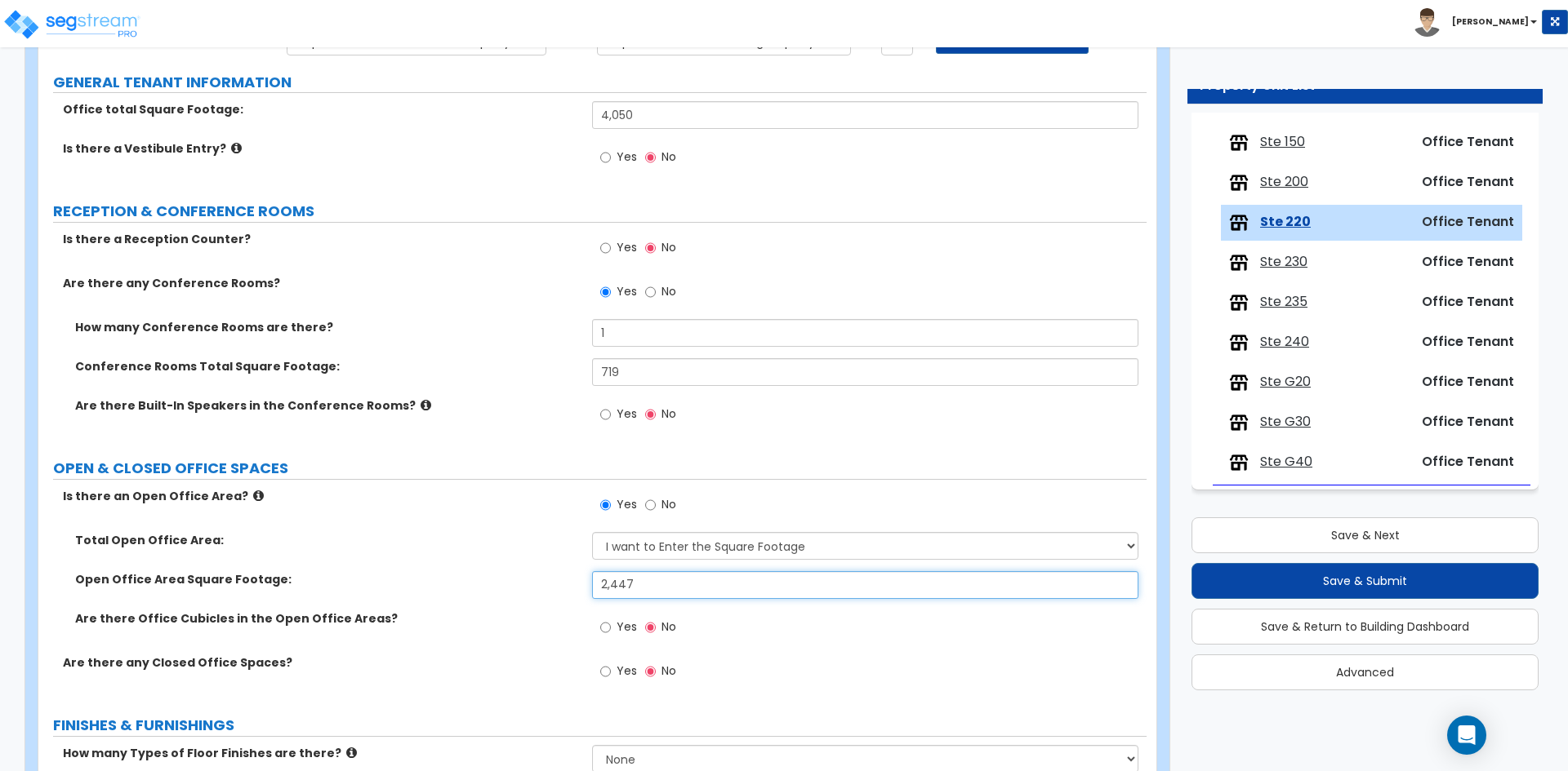
type input "2,447"
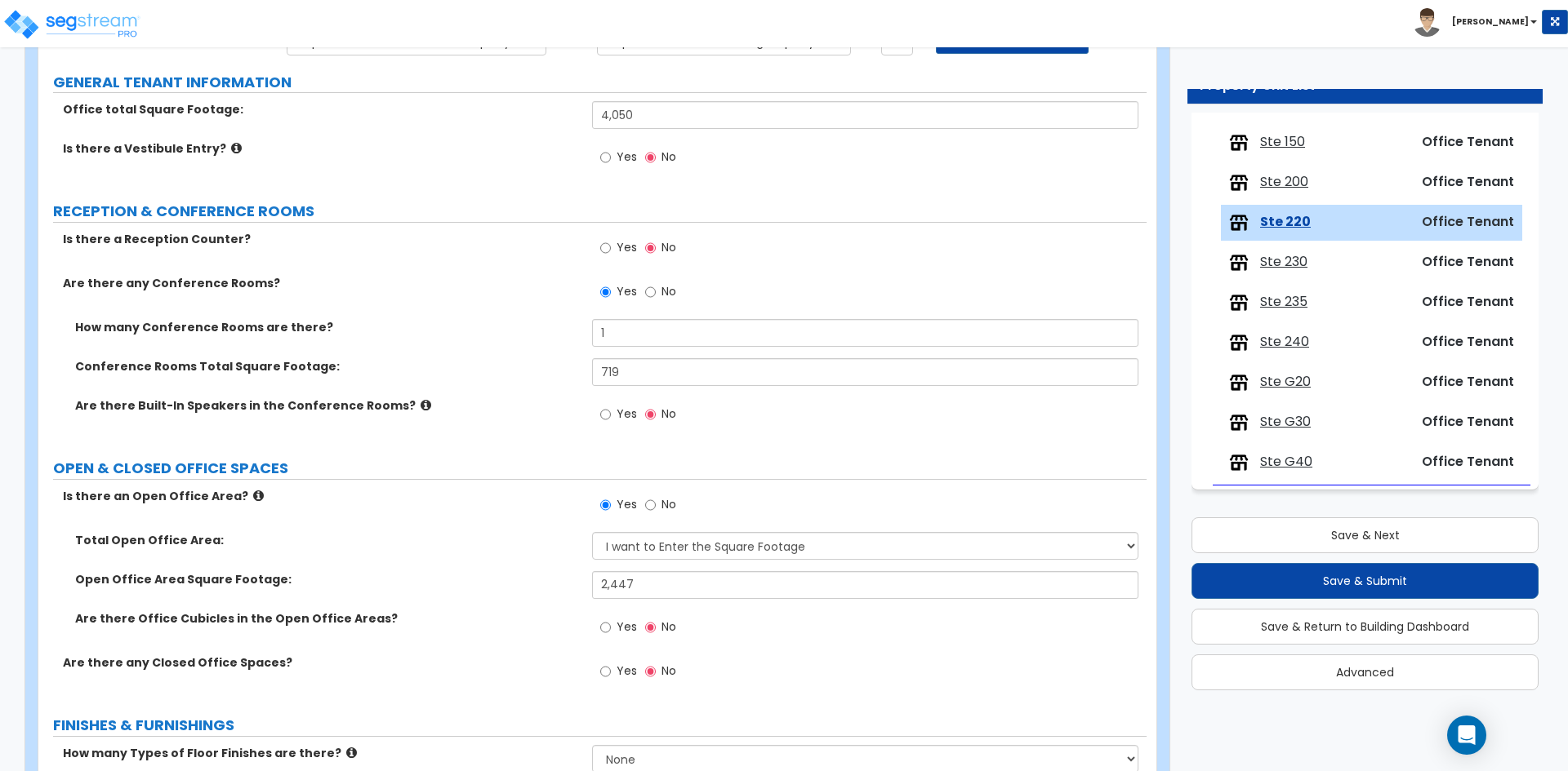
click at [491, 567] on div "Total Open Office Area: I want to Enter a Percentage I want to Enter the Square…" at bounding box center [592, 552] width 1108 height 39
click at [618, 627] on span "Yes" at bounding box center [626, 627] width 20 height 17
click at [610, 627] on input "Yes" at bounding box center [605, 628] width 10 height 18
radio input "true"
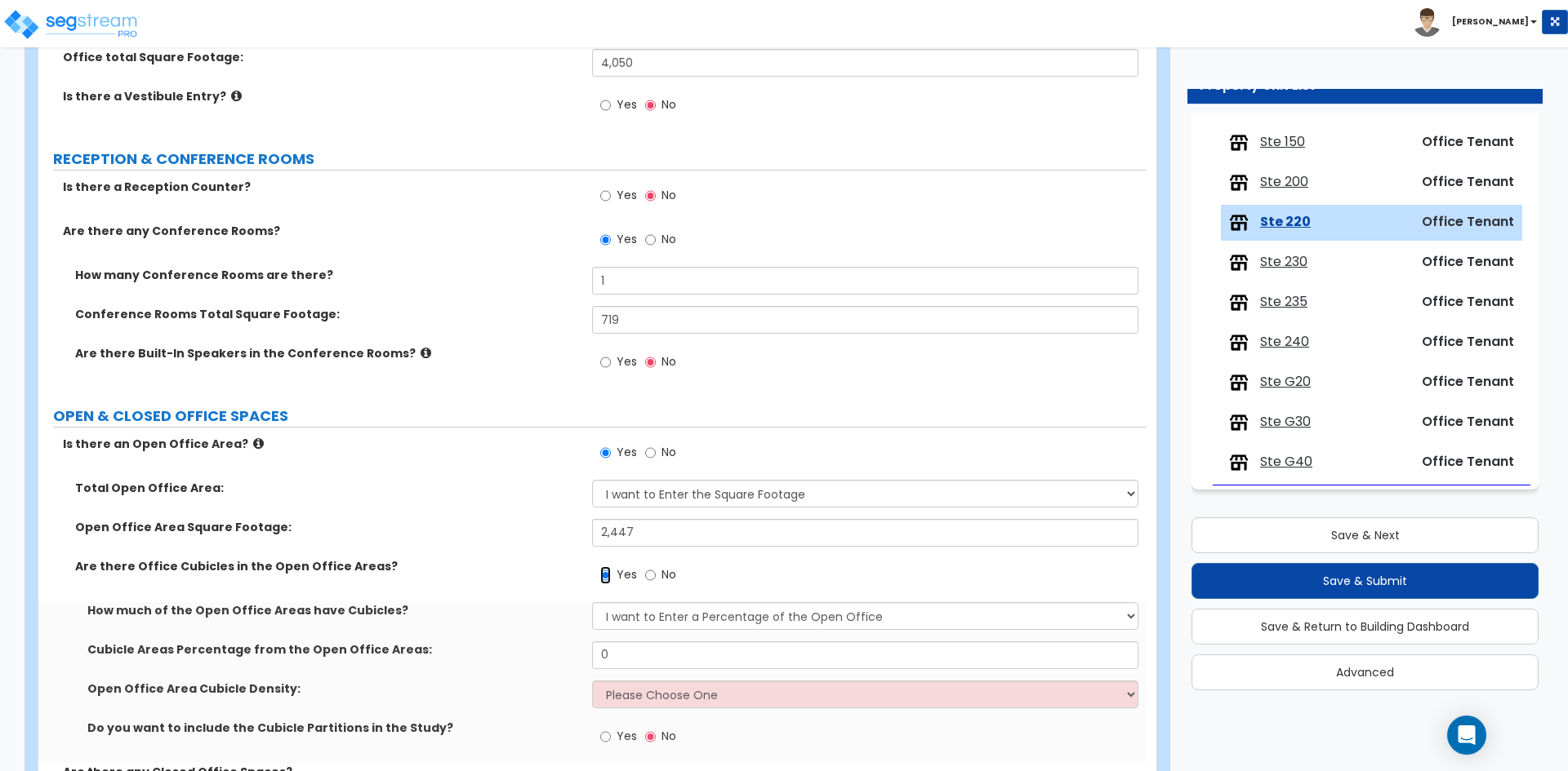
scroll to position [245, 0]
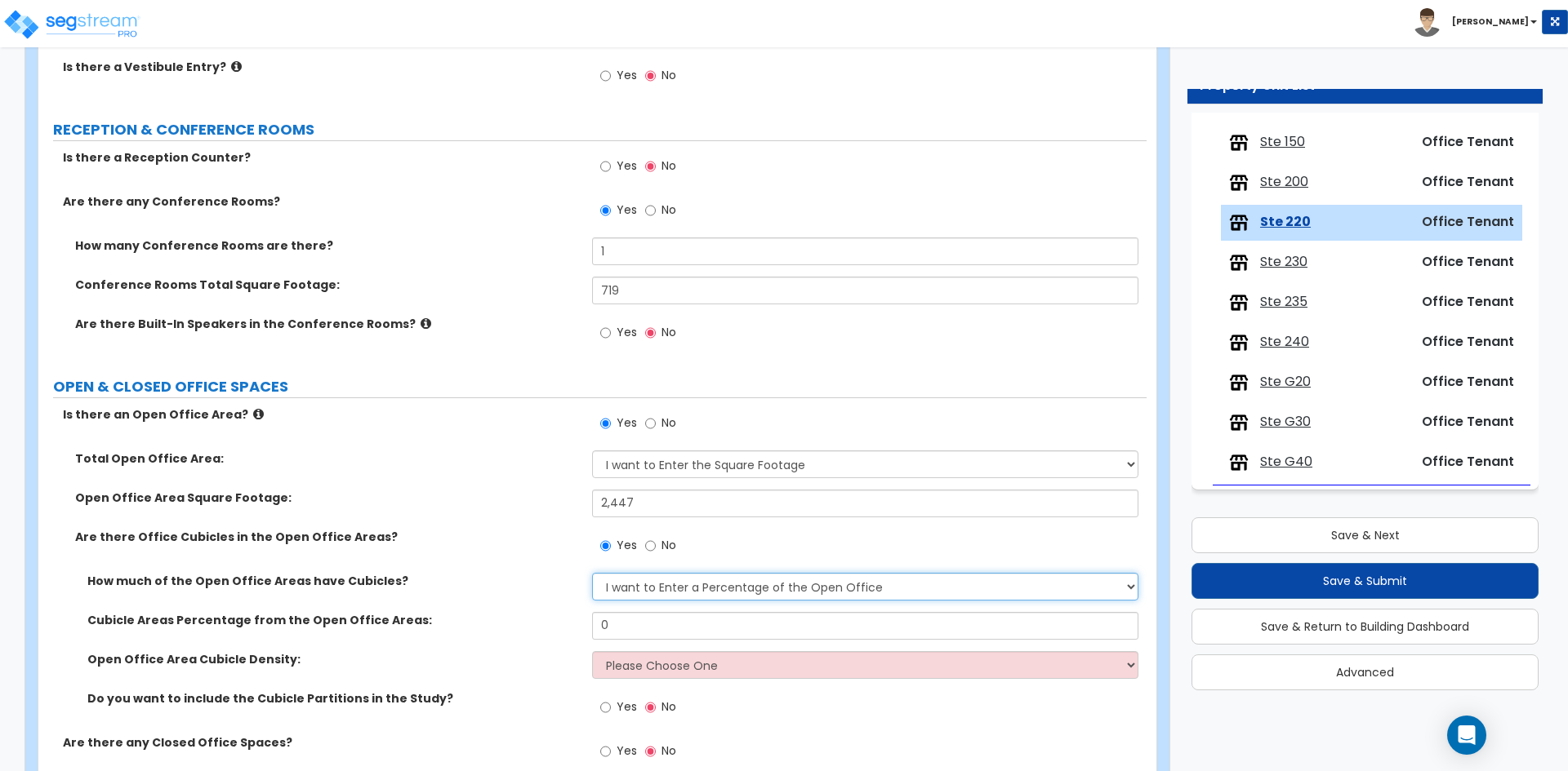
click at [717, 596] on select "I want to Enter a Percentage of the Open Office I want to enter the Square Foot…" at bounding box center [865, 587] width 546 height 28
click at [696, 596] on select "I want to Enter a Percentage of the Open Office I want to enter the Square Foot…" at bounding box center [865, 587] width 546 height 28
click at [592, 573] on select "I want to Enter a Percentage of the Open Office I want to enter the Square Foot…" at bounding box center [865, 587] width 546 height 28
click at [631, 622] on input "0" at bounding box center [865, 626] width 546 height 28
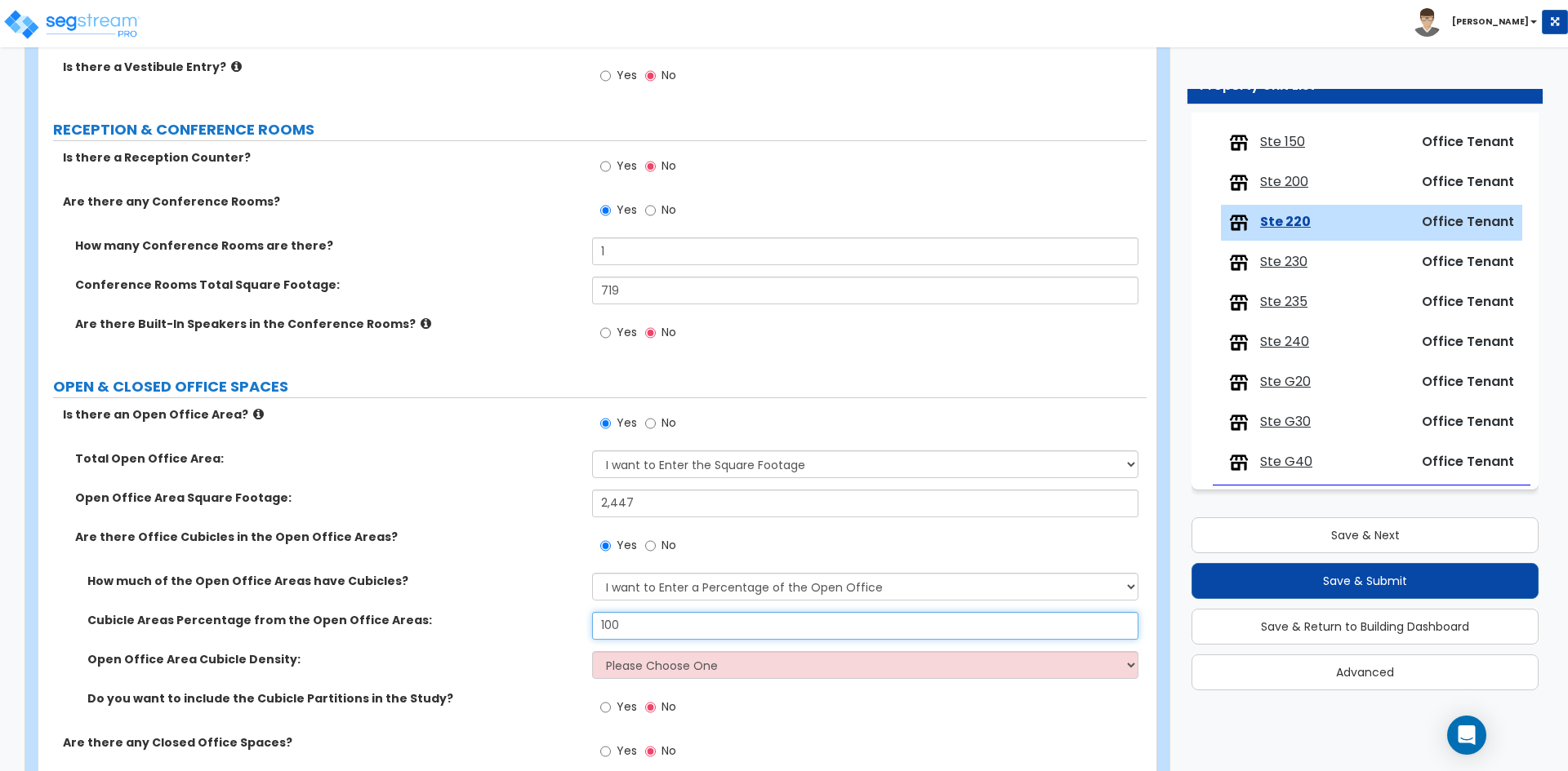
type input "100"
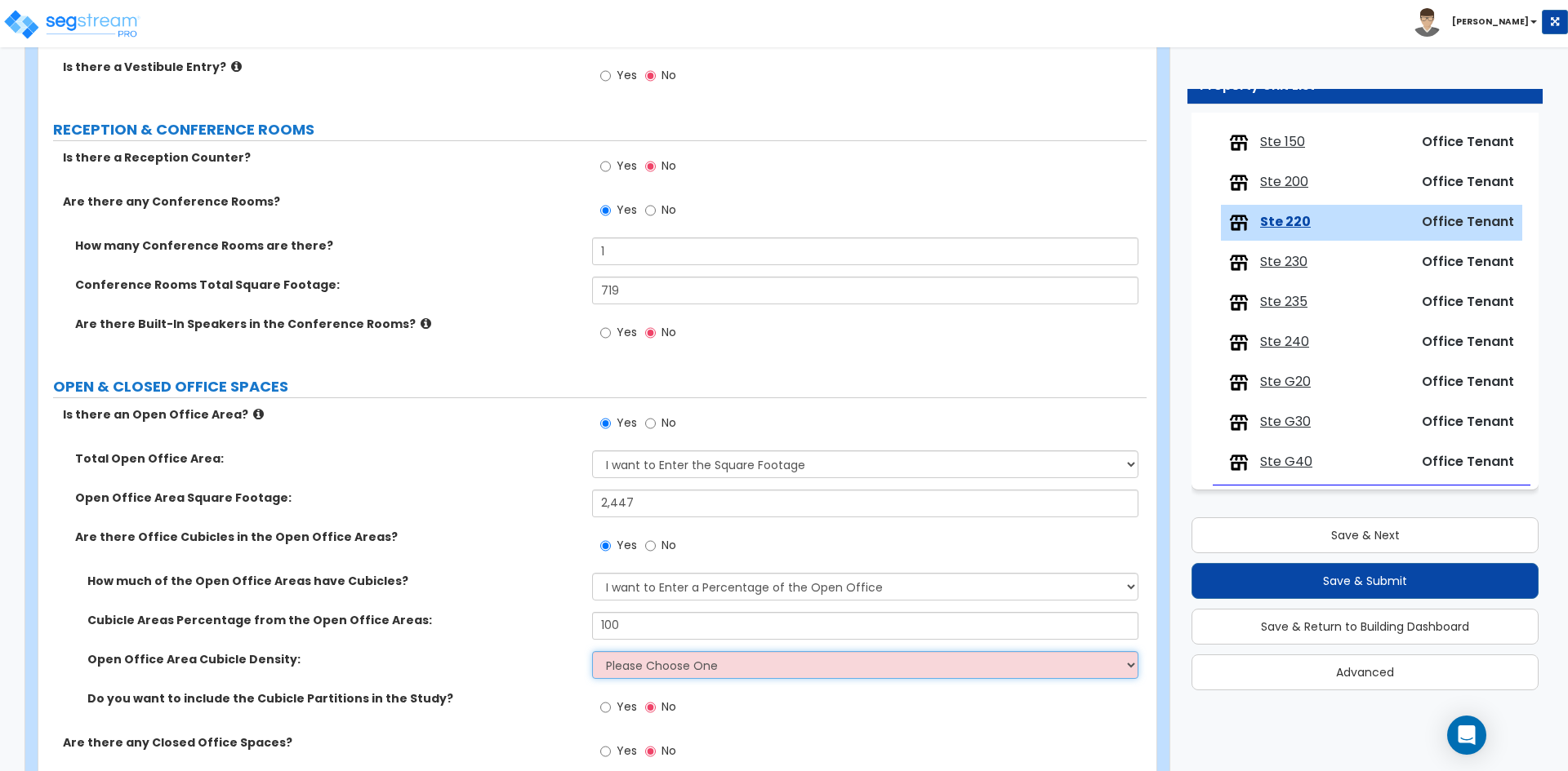
click at [646, 666] on select "Please Choose One Low High I want to Enter the number of Cubicles" at bounding box center [865, 665] width 546 height 28
select select "2"
click at [592, 651] on select "Please Choose One Low High I want to Enter the number of Cubicles" at bounding box center [865, 665] width 546 height 28
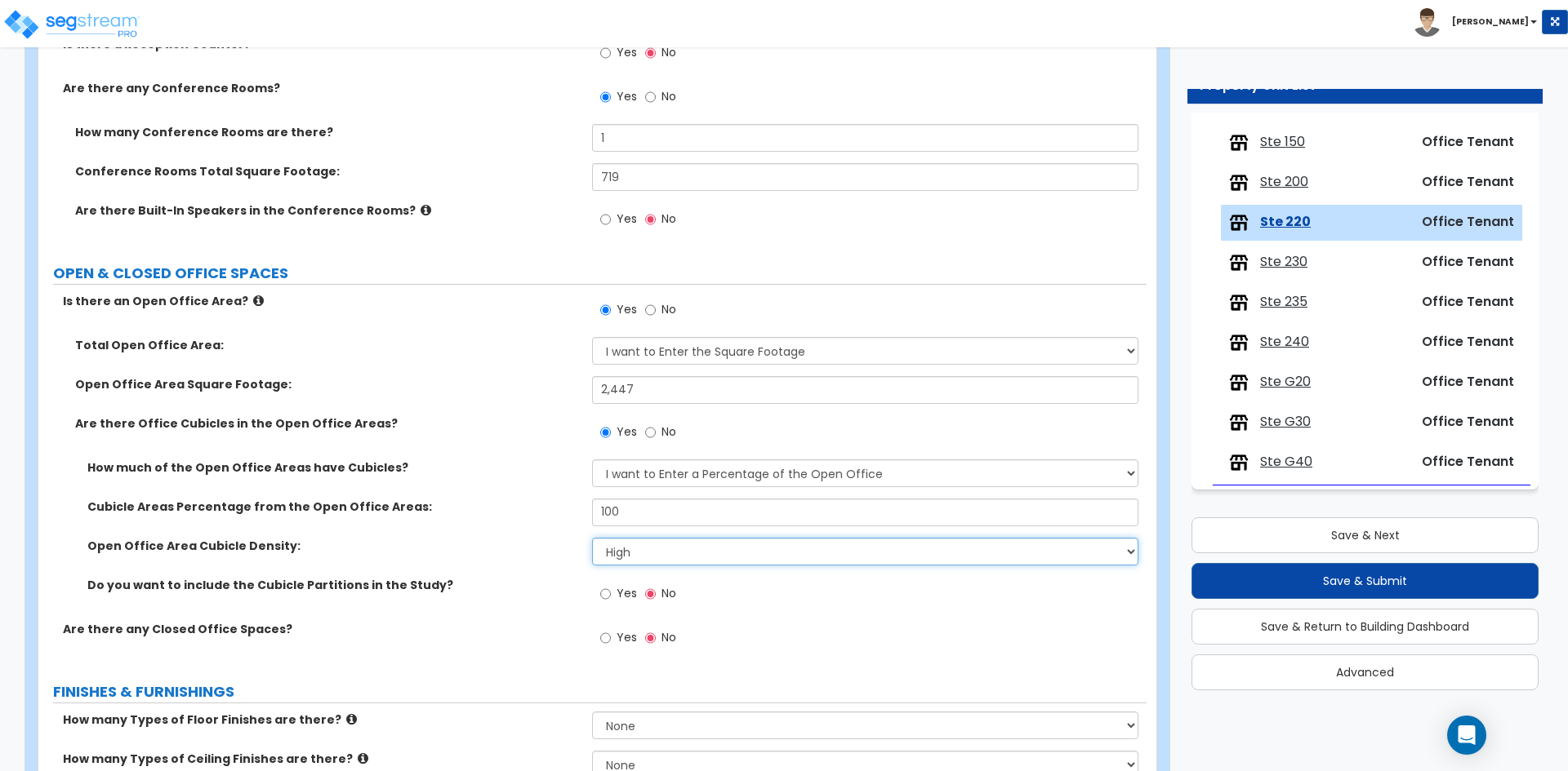
scroll to position [408, 0]
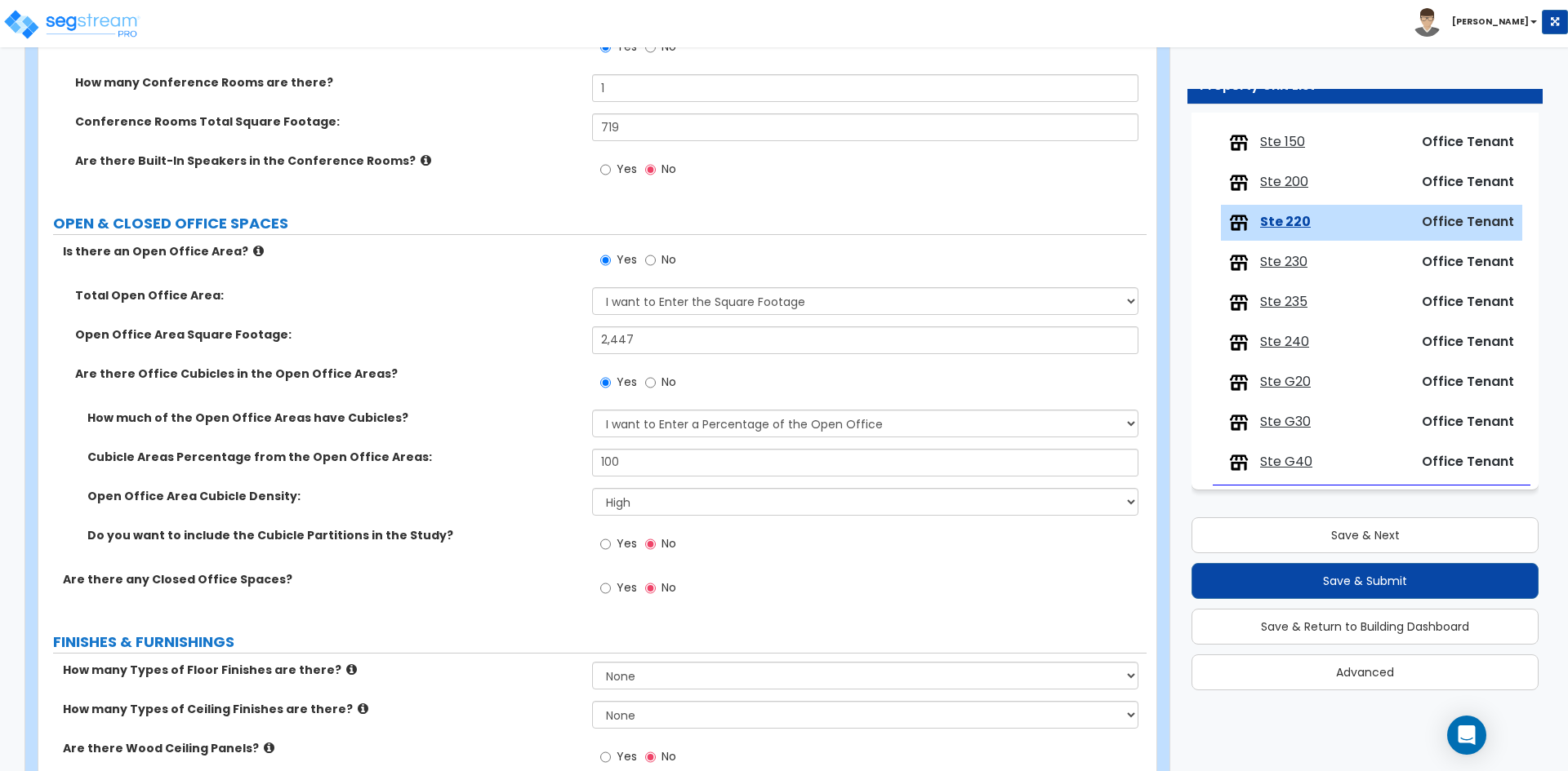
click at [626, 591] on span "Yes" at bounding box center [626, 587] width 20 height 17
click at [610, 591] on input "Yes" at bounding box center [605, 588] width 10 height 18
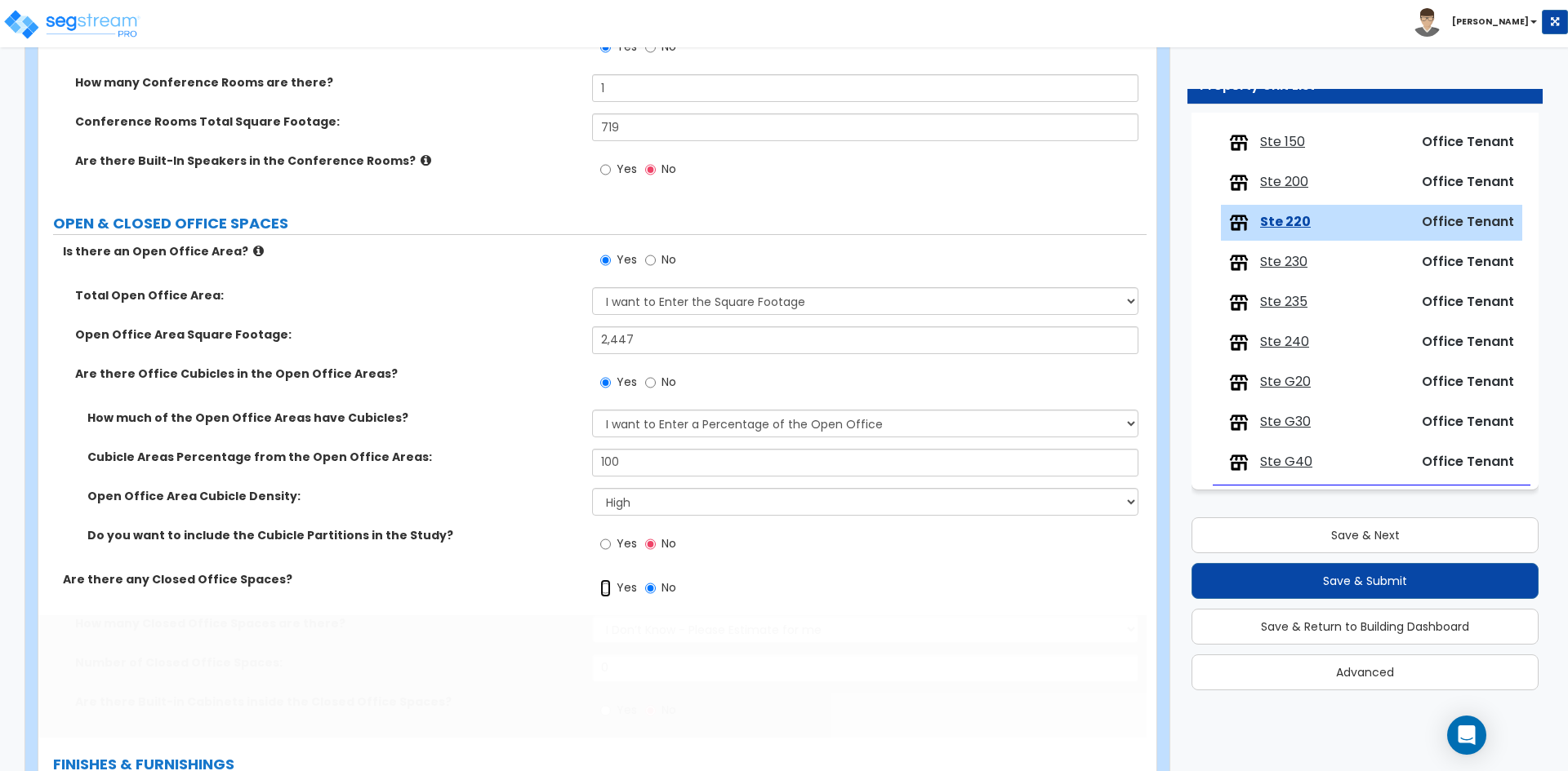
radio input "true"
select select "1"
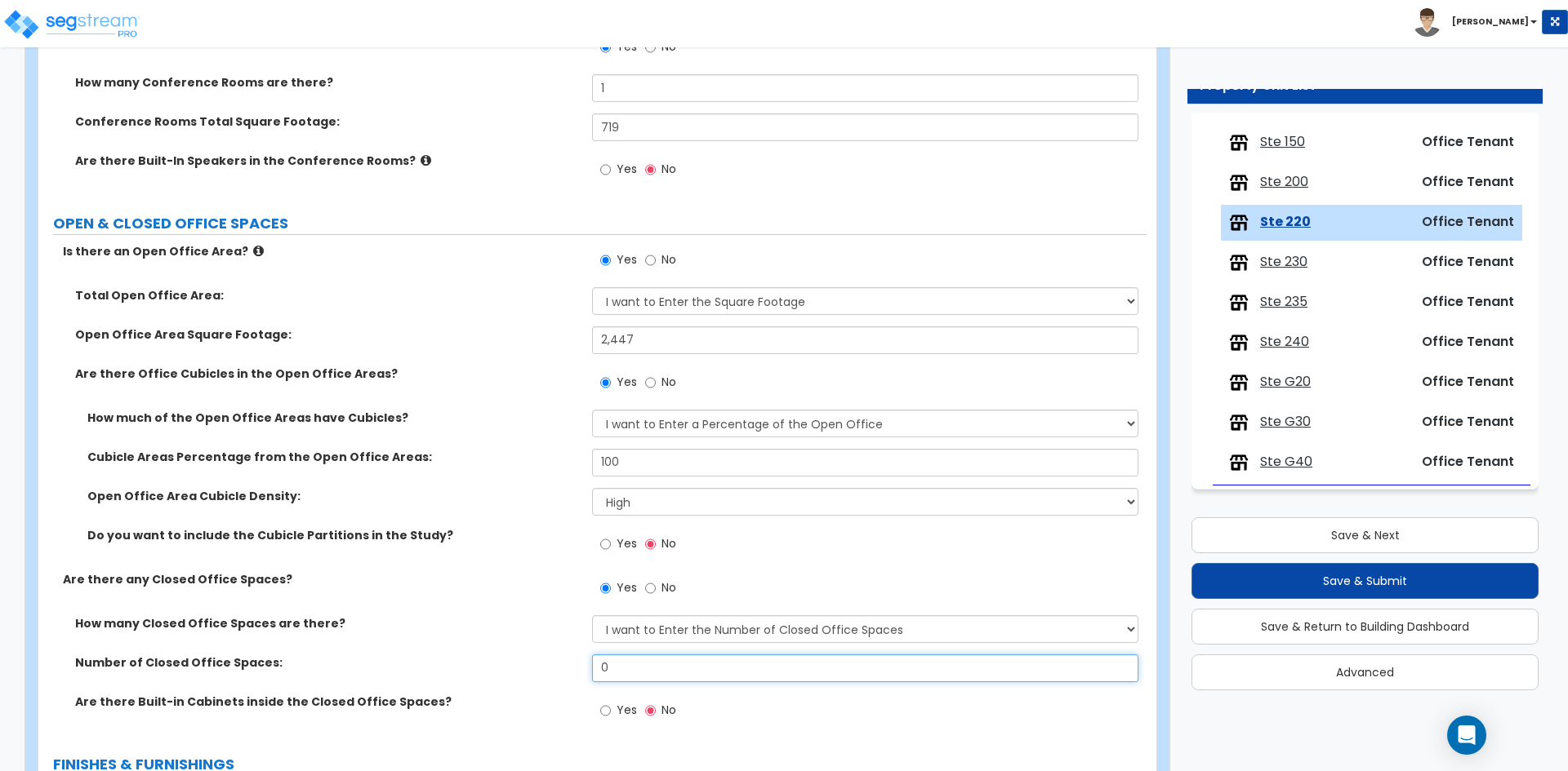
click at [707, 670] on input "0" at bounding box center [865, 669] width 546 height 28
type input "4"
click at [399, 576] on label "Are there any Closed Office Spaces?" at bounding box center [321, 580] width 517 height 17
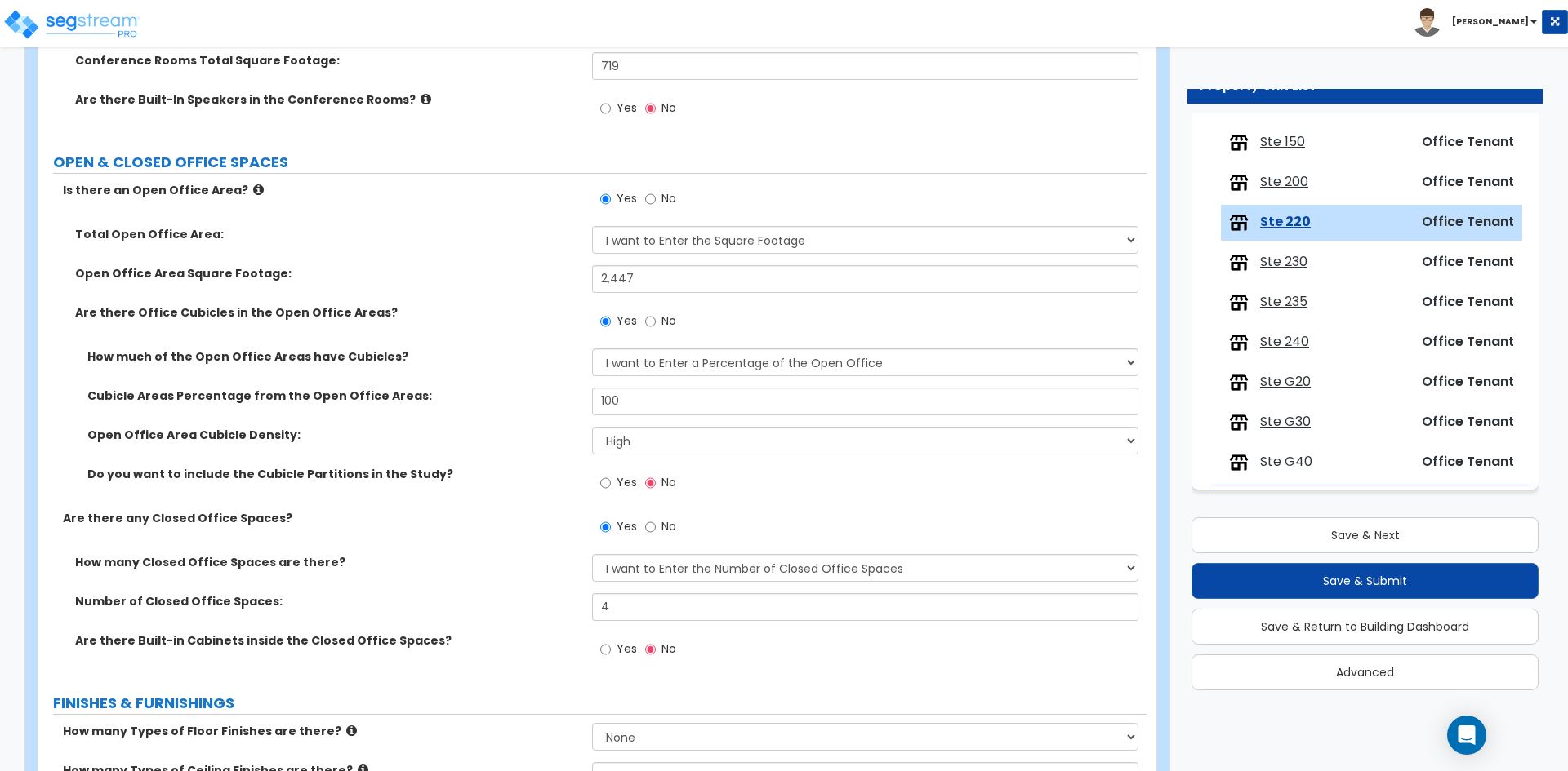
scroll to position [572, 0]
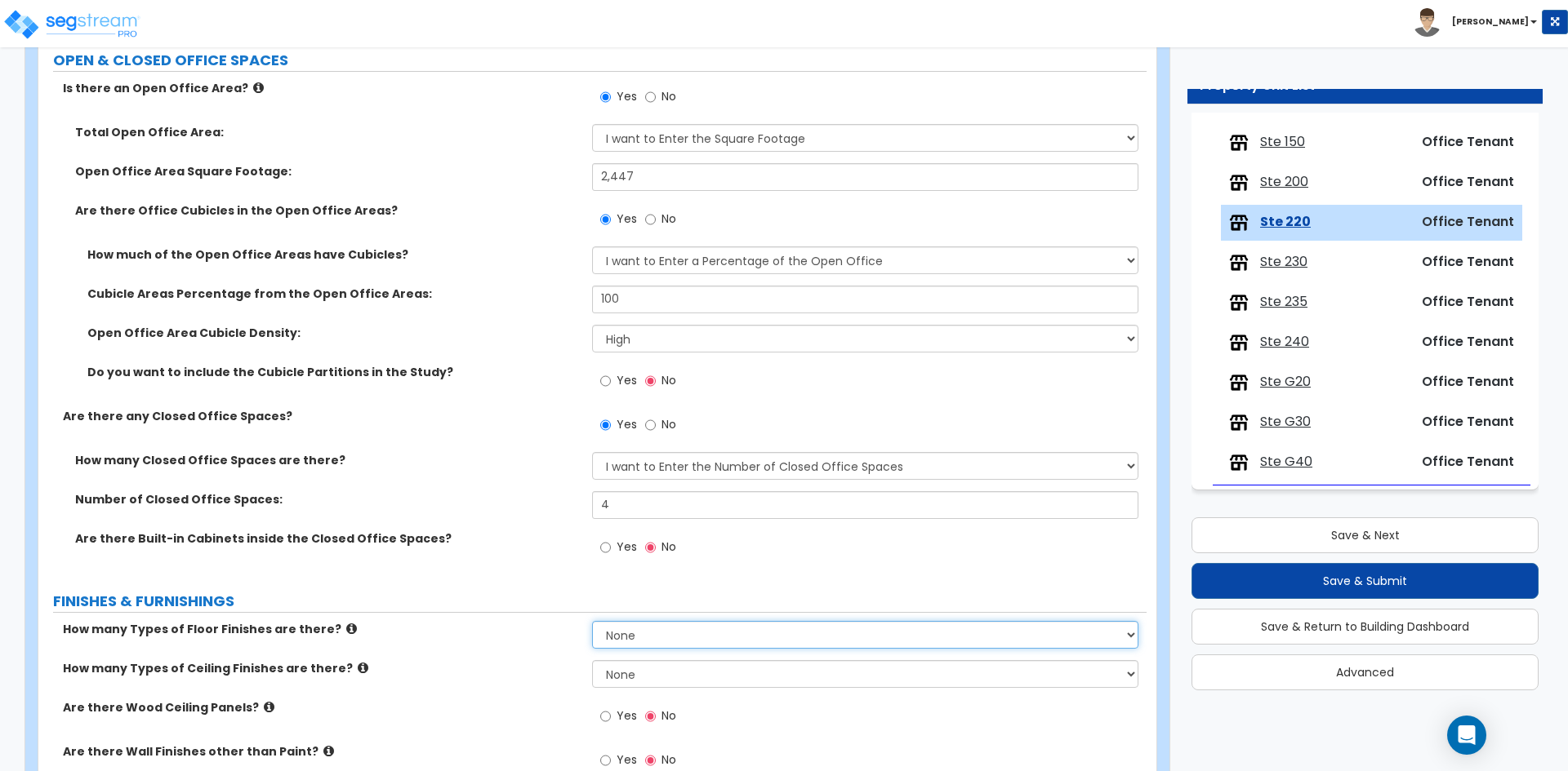
click at [720, 632] on select "None 1 2 3 4" at bounding box center [865, 635] width 546 height 28
select select "1"
click at [592, 621] on select "None 1 2 3 4" at bounding box center [865, 635] width 546 height 28
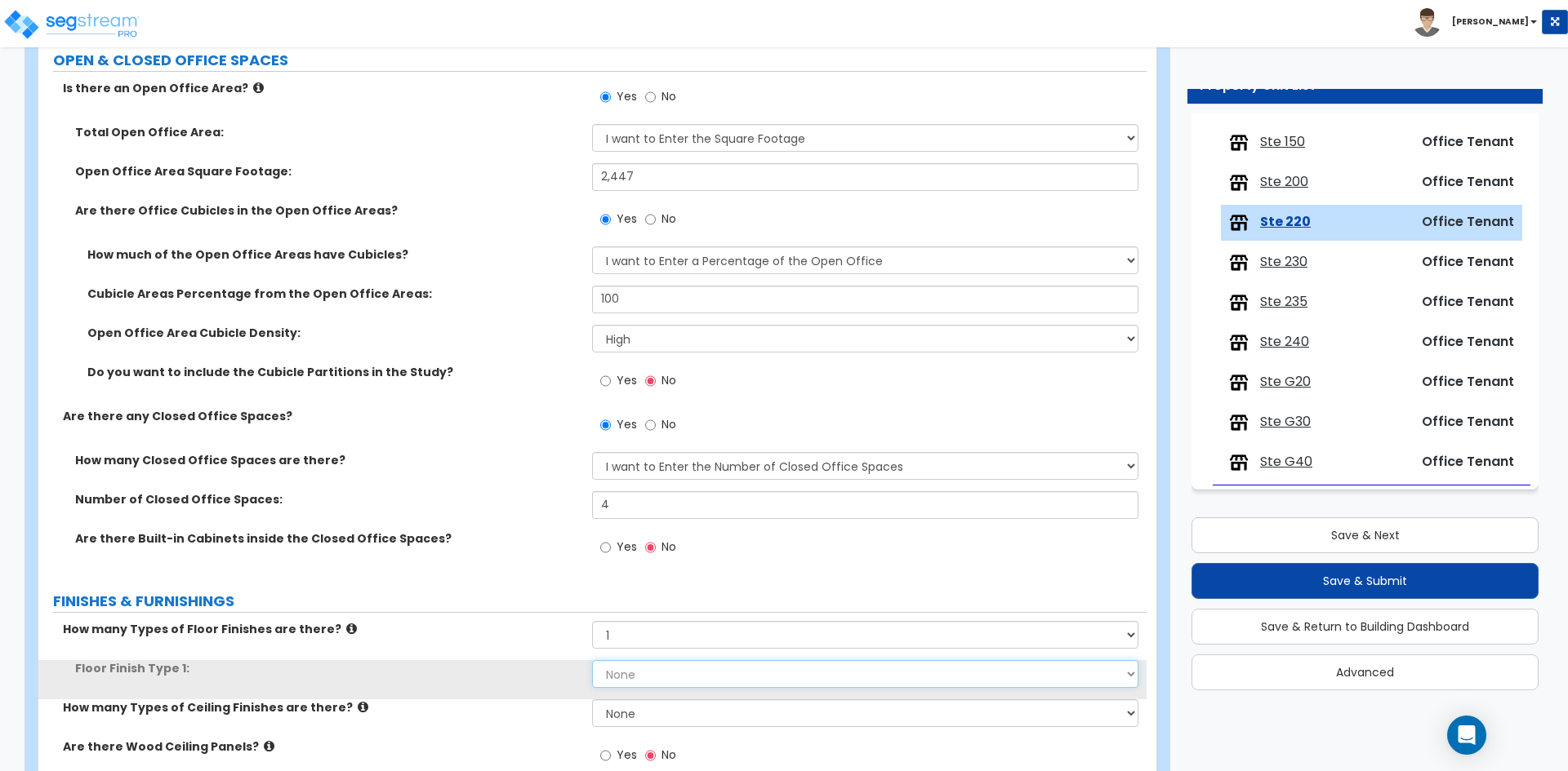
click at [633, 677] on select "None Tile Flooring Marble Flooring Hardwood Flooring Resilient Laminate Floorin…" at bounding box center [865, 674] width 546 height 28
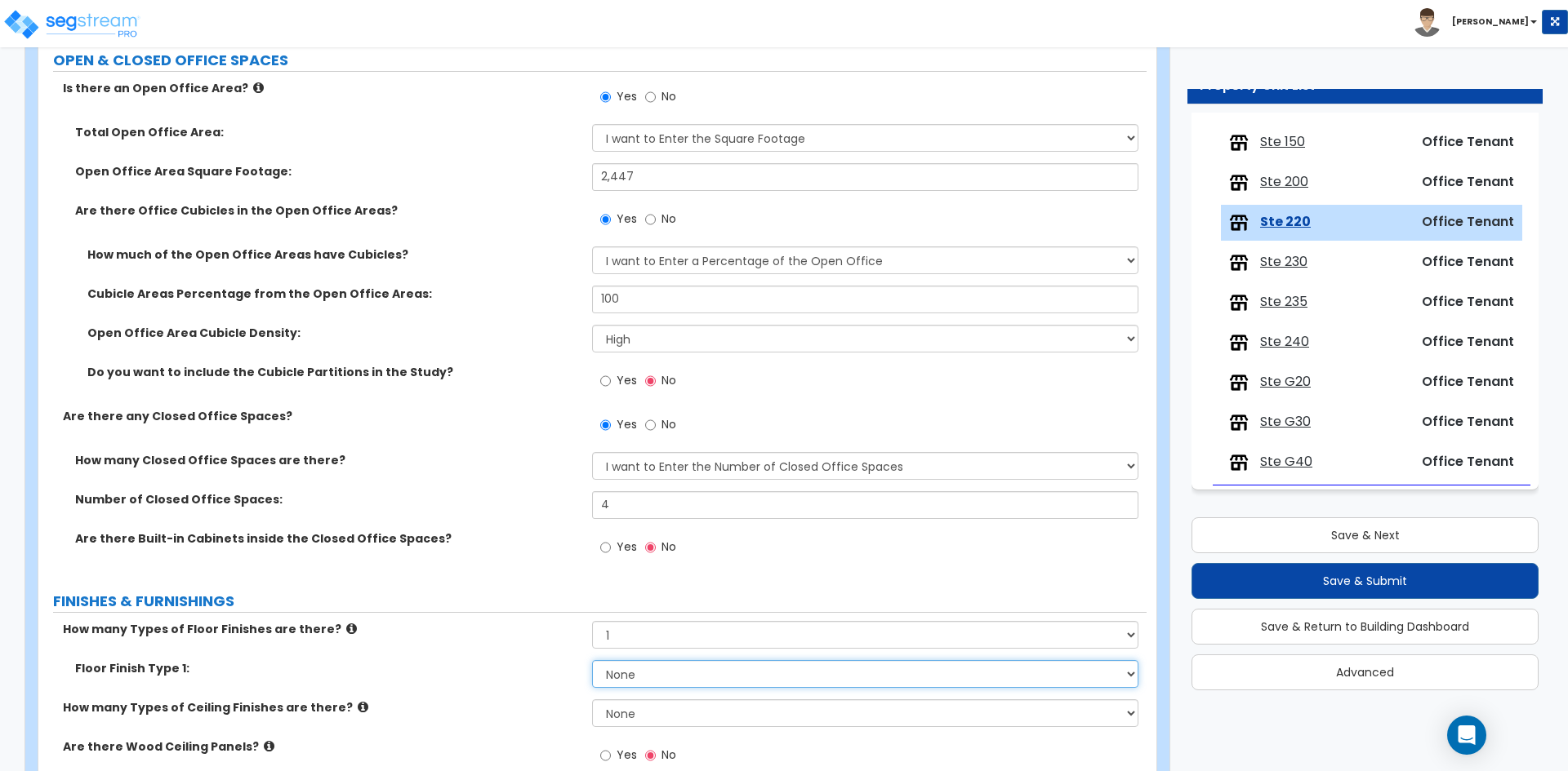
select select "7"
click at [592, 660] on select "None Tile Flooring Marble Flooring Hardwood Flooring Resilient Laminate Floorin…" at bounding box center [865, 674] width 546 height 28
click at [436, 684] on div "Floor Finish Type 1: None Tile Flooring Marble Flooring Hardwood Flooring Resil…" at bounding box center [592, 679] width 1108 height 39
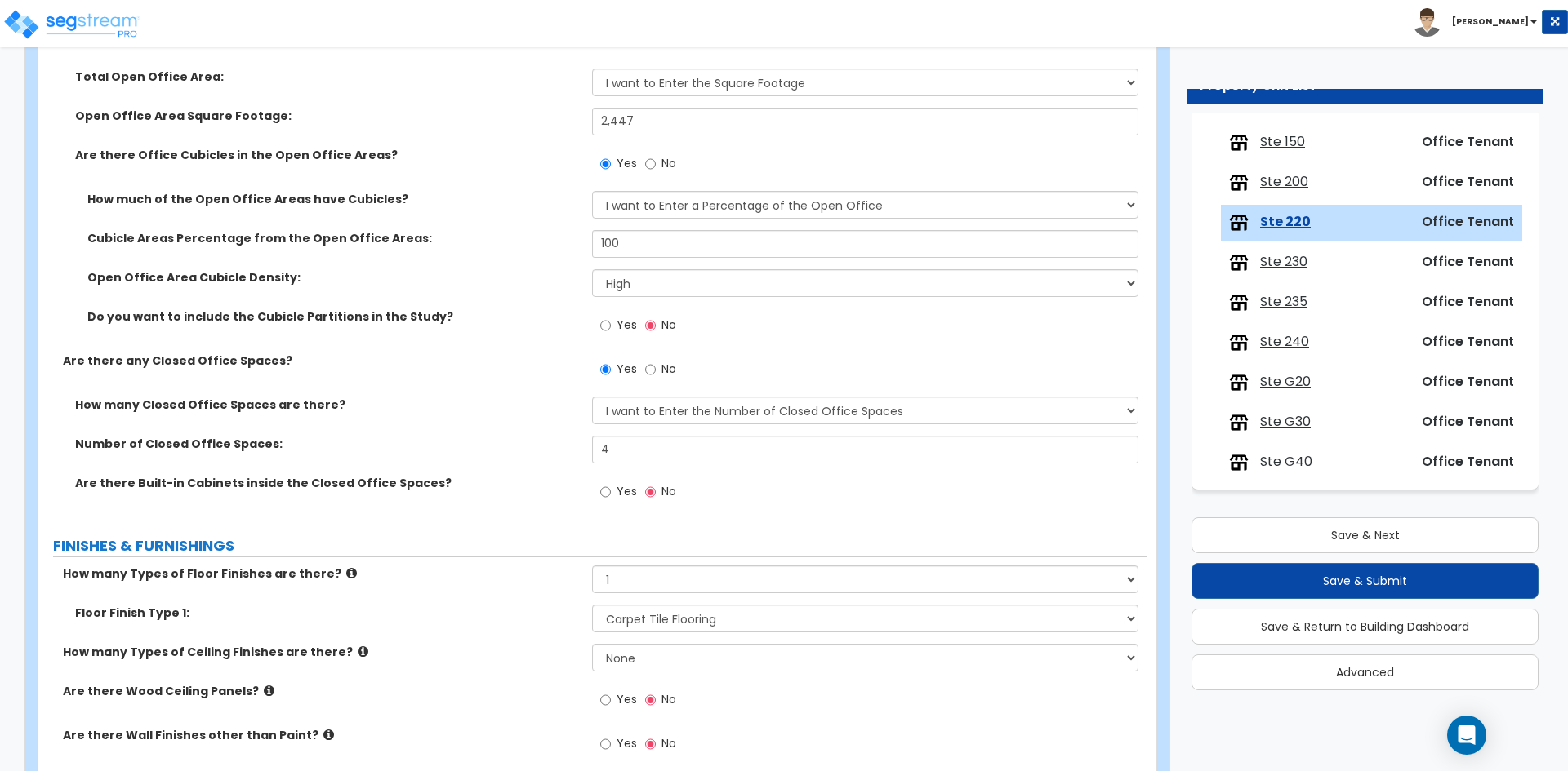
scroll to position [653, 0]
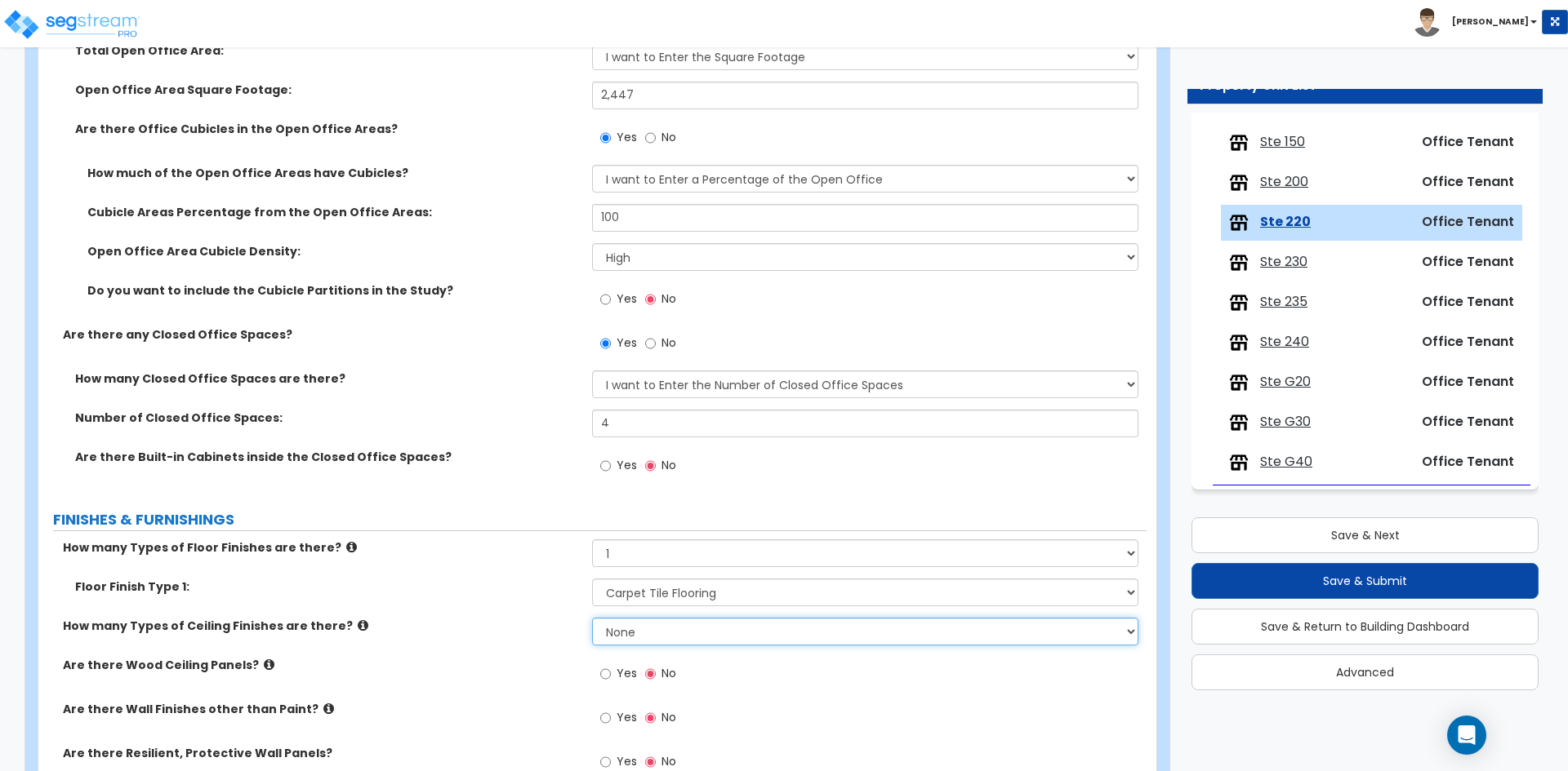
click at [623, 634] on select "None 1 2 3" at bounding box center [865, 632] width 546 height 28
select select "1"
click at [592, 618] on select "None 1 2 3" at bounding box center [865, 632] width 546 height 28
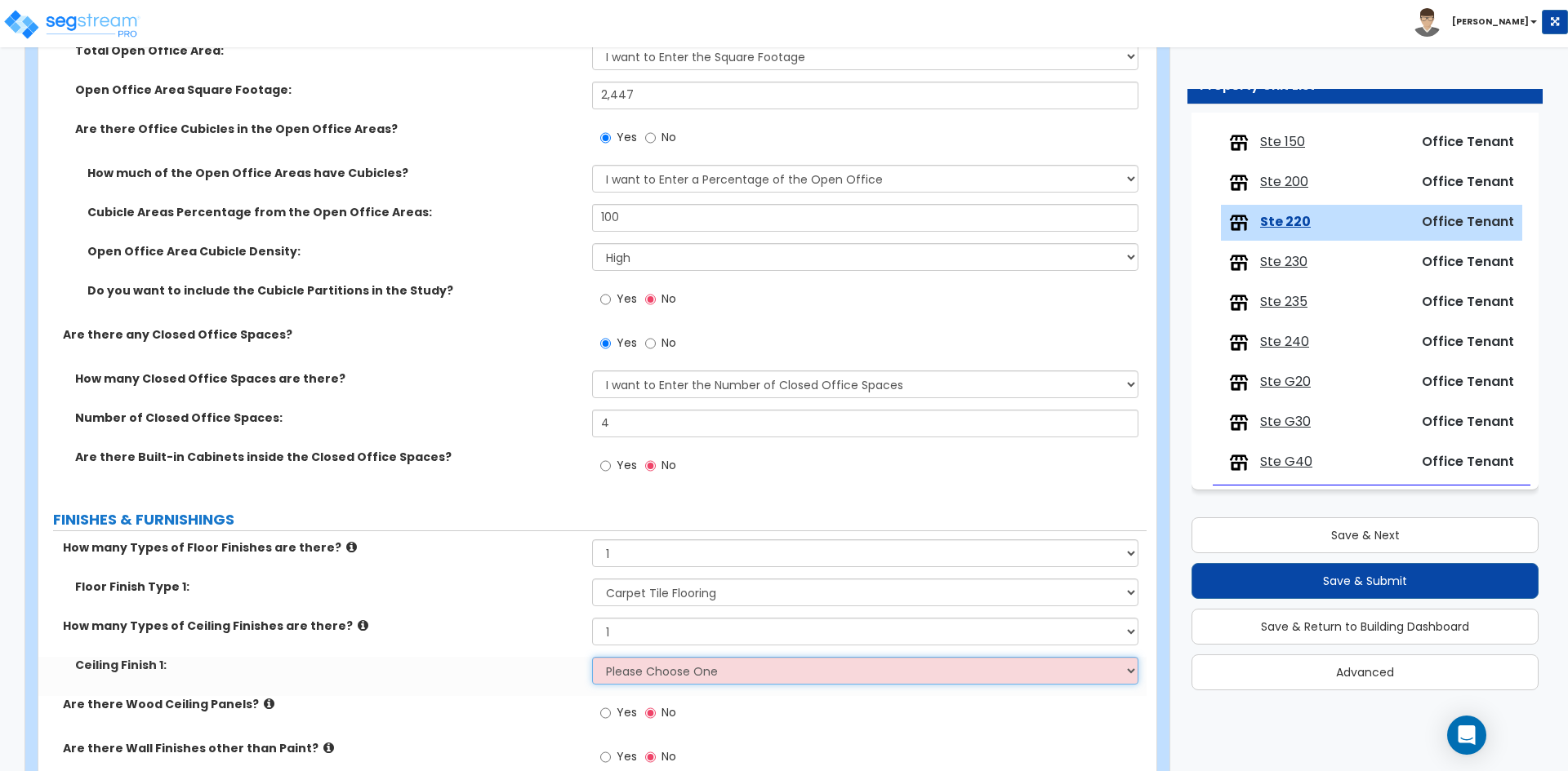
click at [645, 682] on select "Please Choose One Drop Ceiling Open Ceiling Drywall Ceiling" at bounding box center [865, 671] width 546 height 28
select select "1"
click at [592, 657] on select "Please Choose One Drop Ceiling Open Ceiling Drywall Ceiling" at bounding box center [865, 671] width 546 height 28
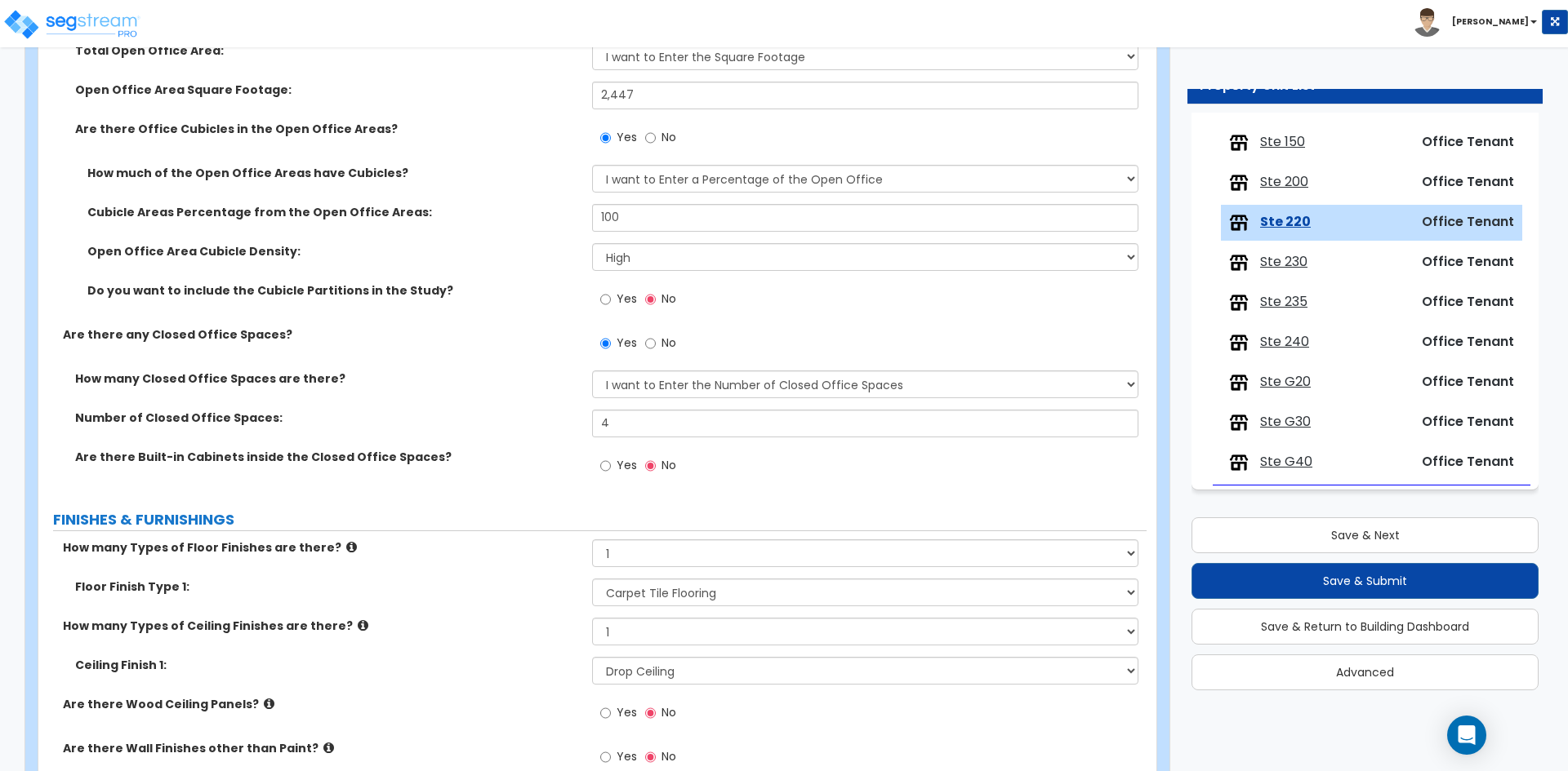
click at [423, 683] on div "Ceiling Finish 1: Please Choose One Drop Ceiling Open Ceiling Drywall Ceiling" at bounding box center [592, 677] width 1108 height 39
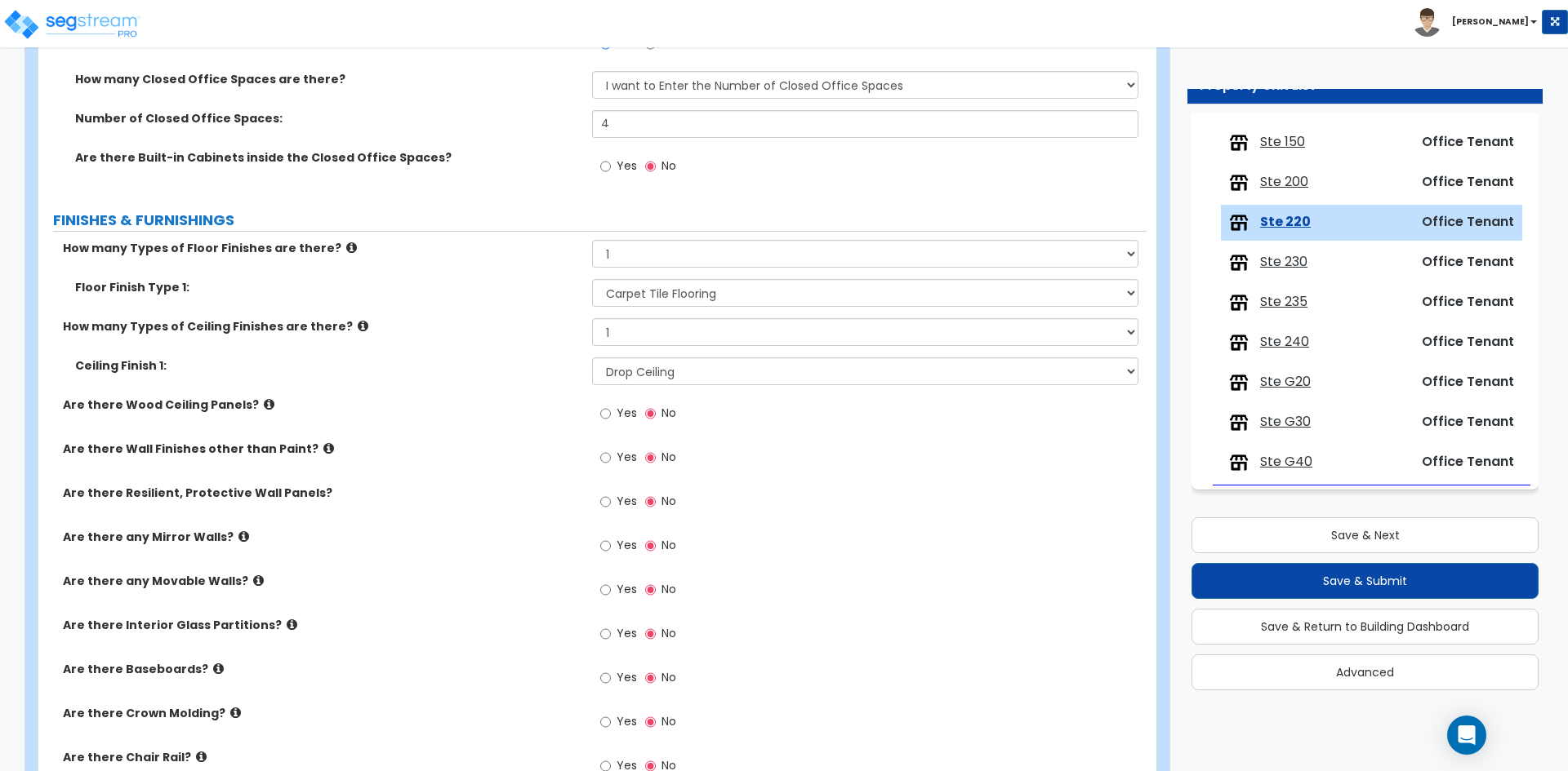
scroll to position [979, 0]
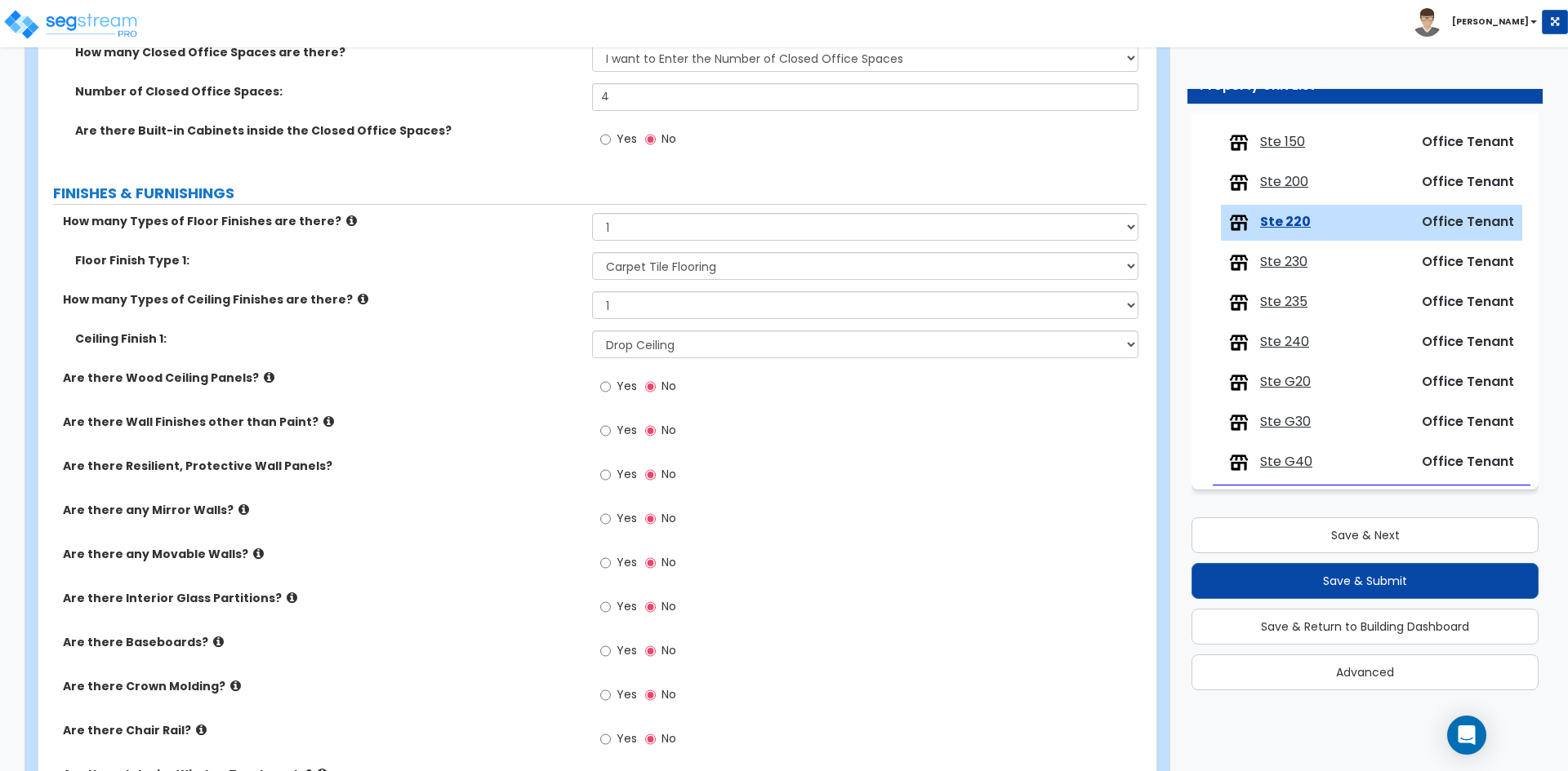
click at [616, 649] on label "Yes" at bounding box center [618, 653] width 37 height 28
click at [610, 649] on input "Yes" at bounding box center [605, 651] width 10 height 18
radio input "true"
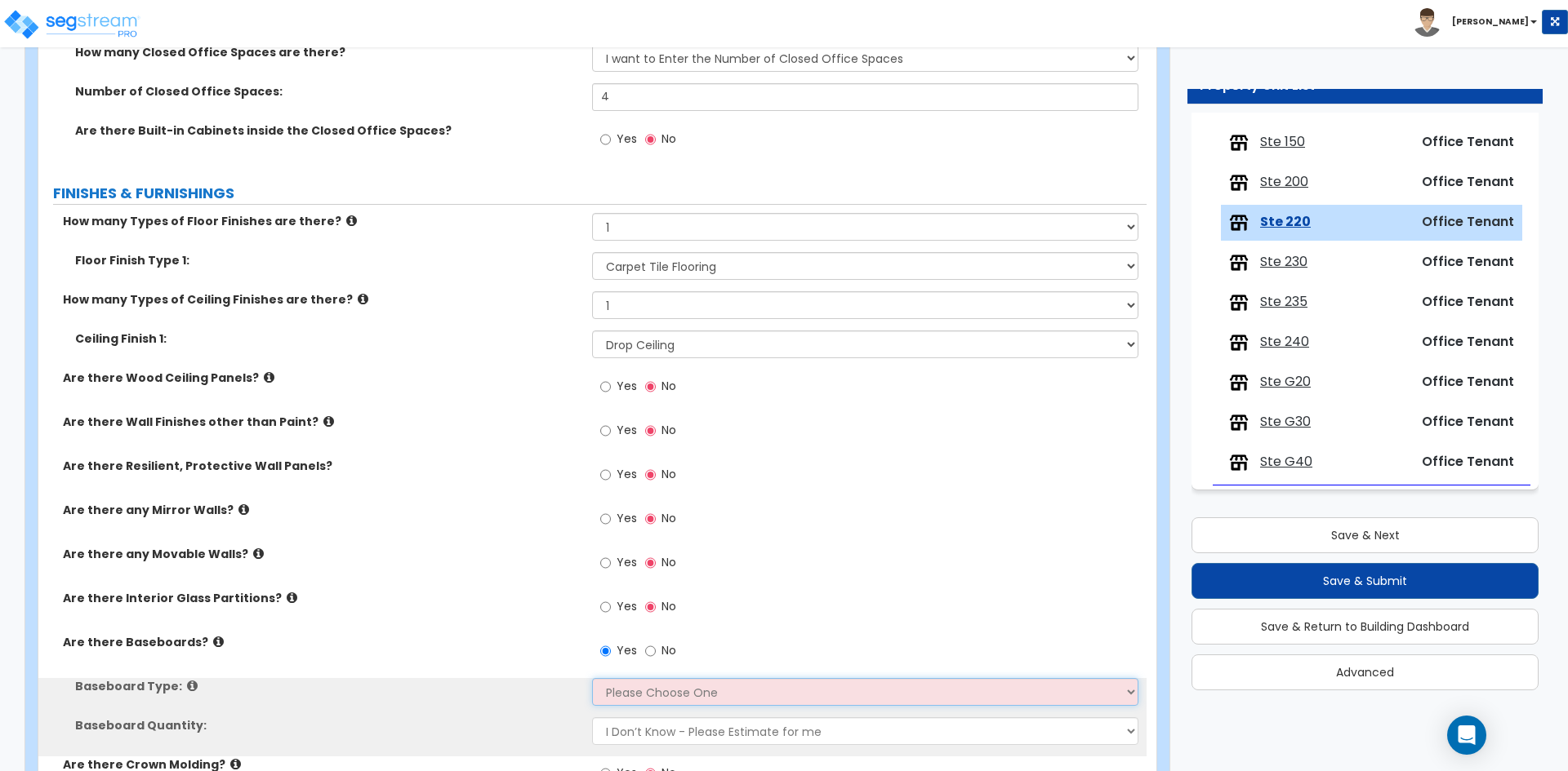
click at [664, 694] on select "Please Choose One Wood Vinyl Carpet Tile" at bounding box center [865, 692] width 546 height 28
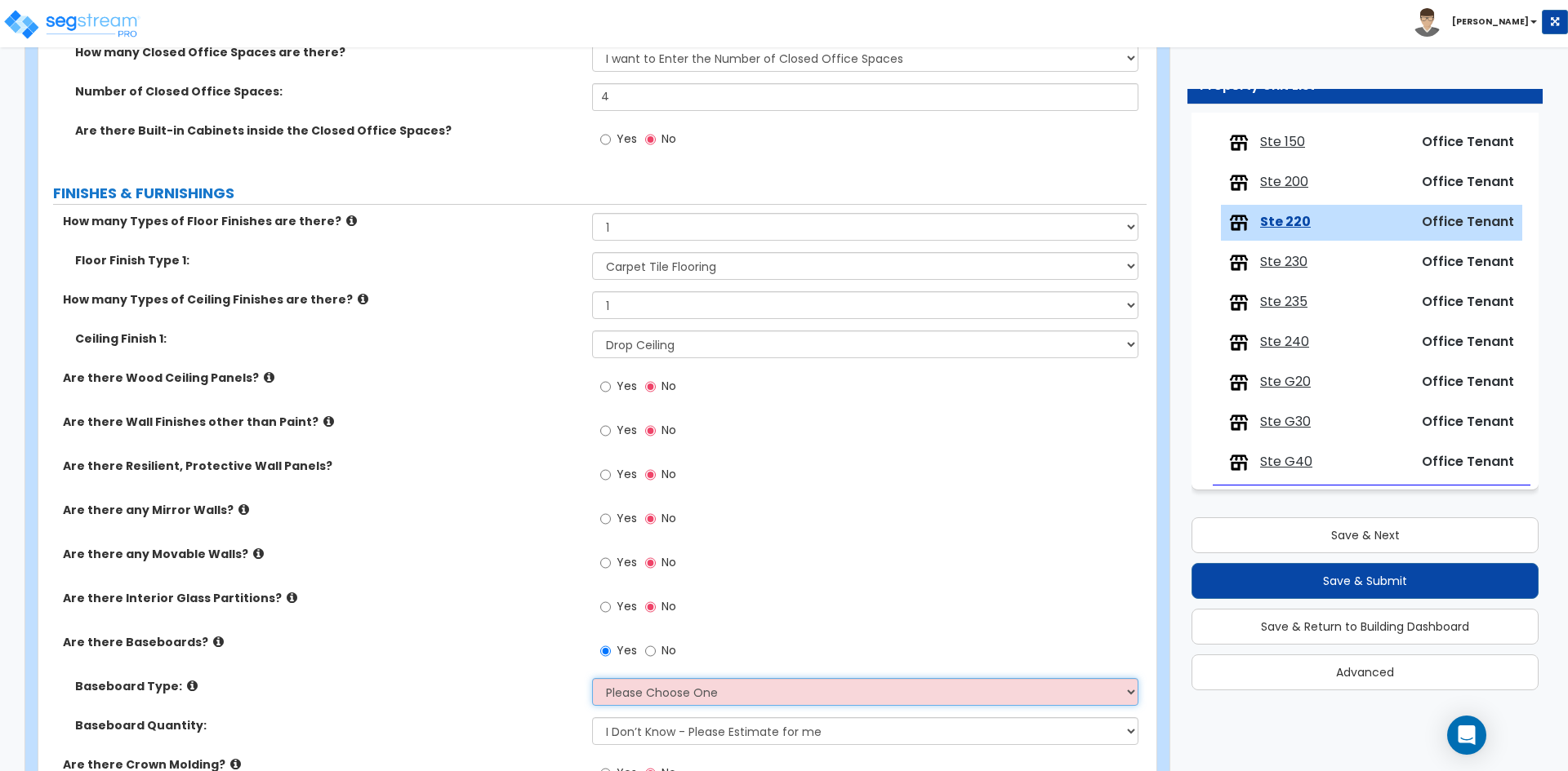
select select "2"
click at [592, 678] on select "Please Choose One Wood Vinyl Carpet Tile" at bounding box center [865, 692] width 546 height 28
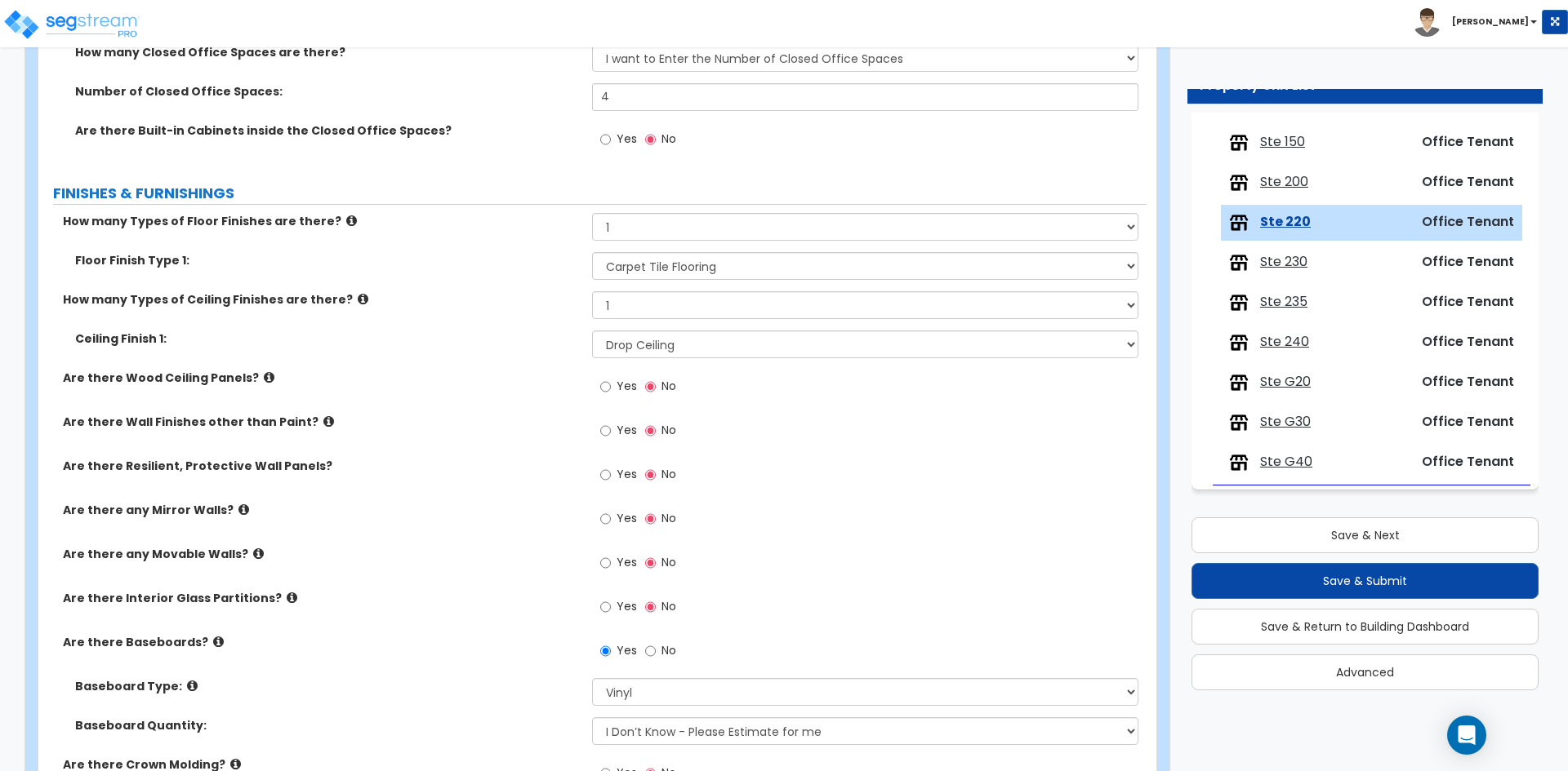
click at [465, 651] on div "Are there Baseboards? Yes No" at bounding box center [592, 656] width 1108 height 44
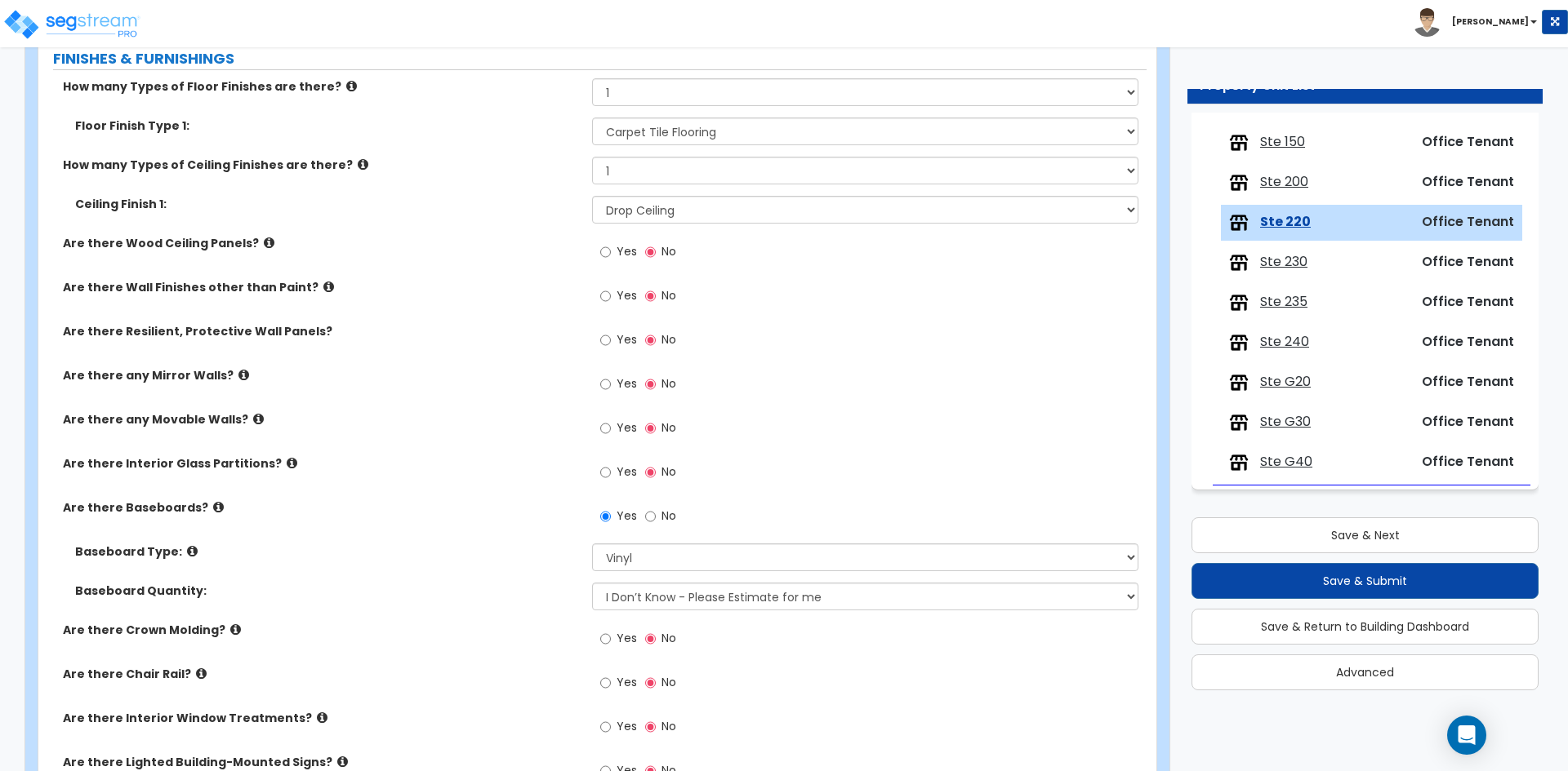
scroll to position [1143, 0]
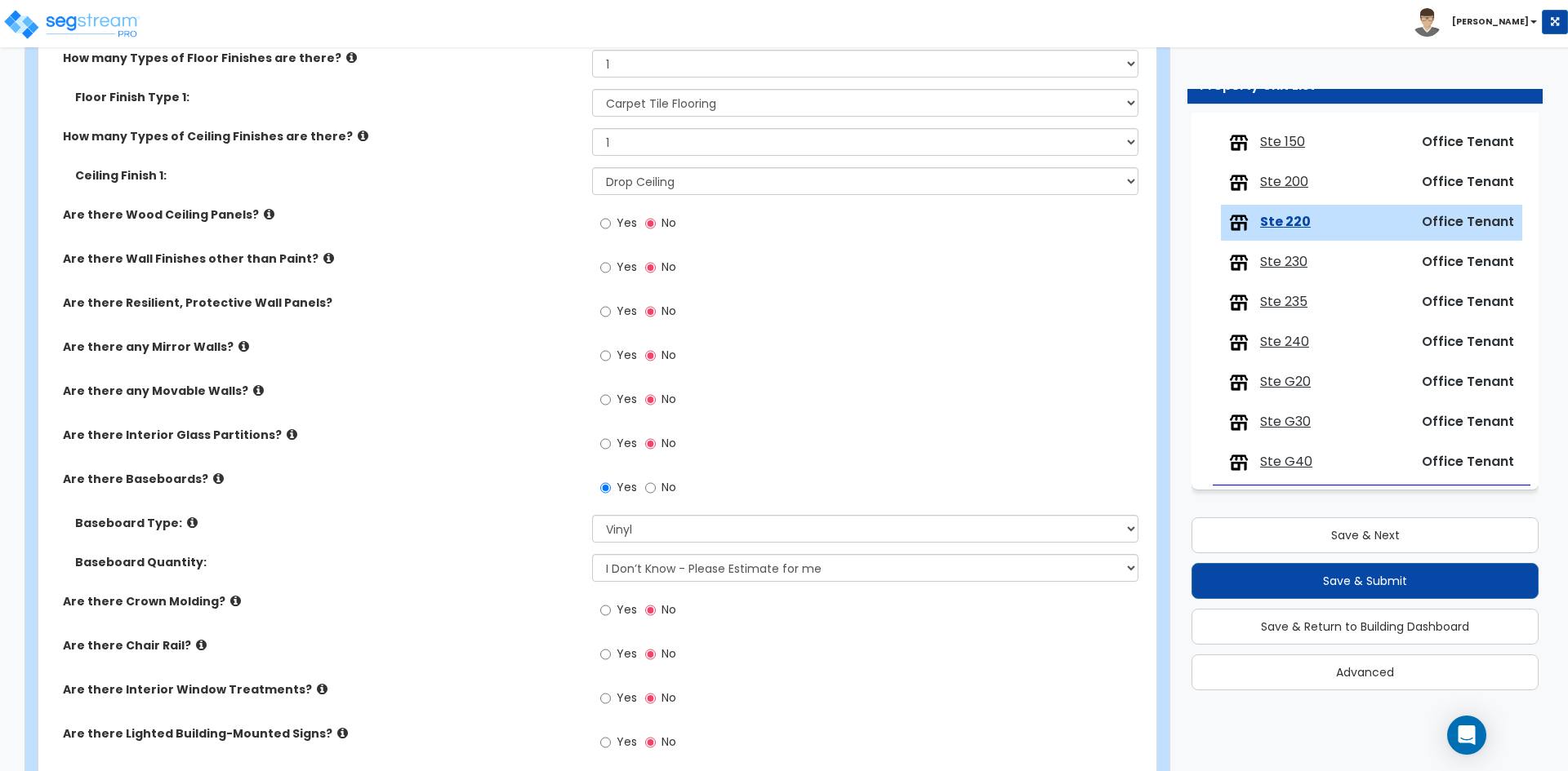
click at [617, 696] on span "Yes" at bounding box center [626, 698] width 20 height 17
click at [610, 696] on input "Yes" at bounding box center [605, 698] width 10 height 18
radio input "true"
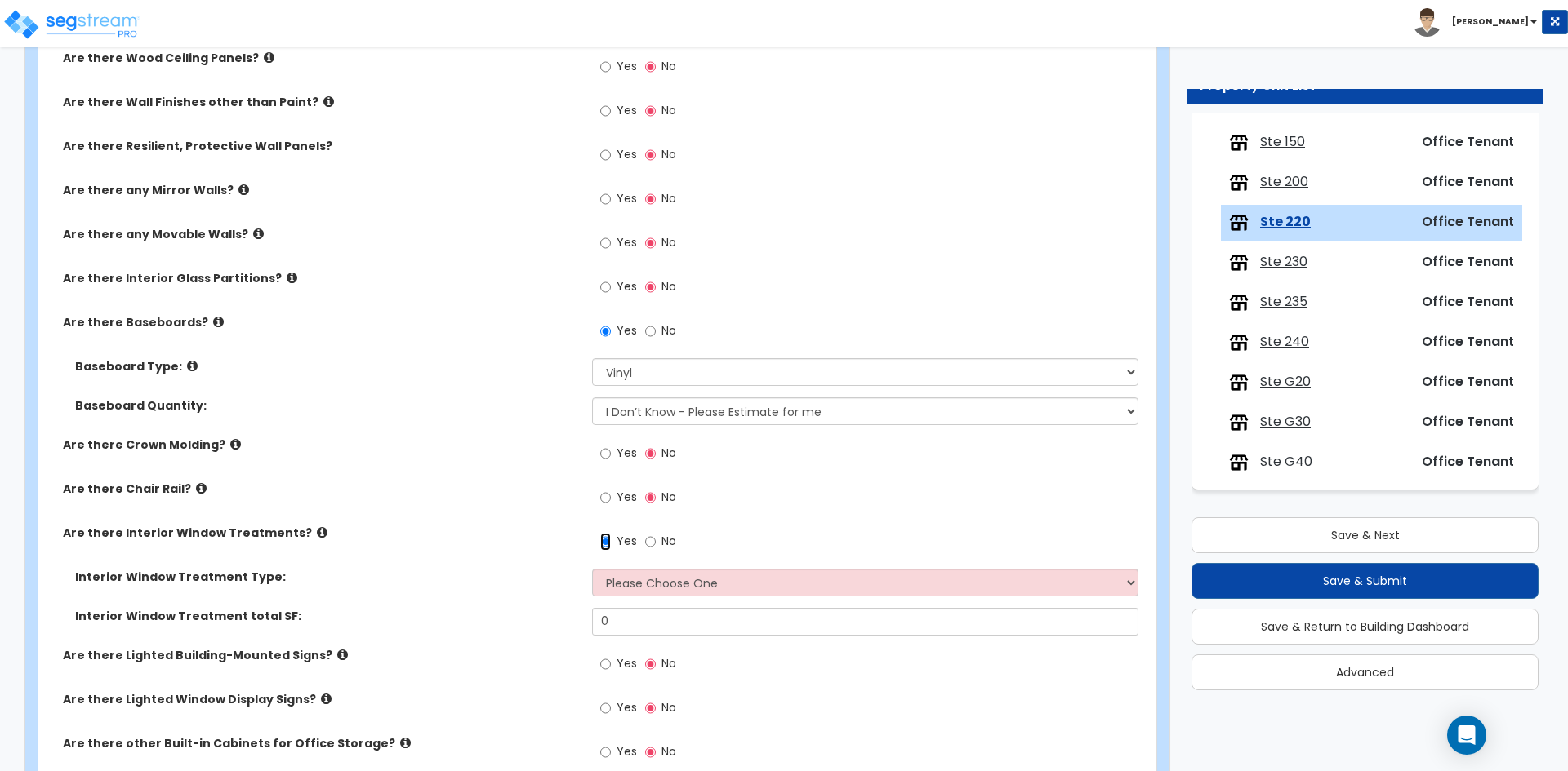
scroll to position [1306, 0]
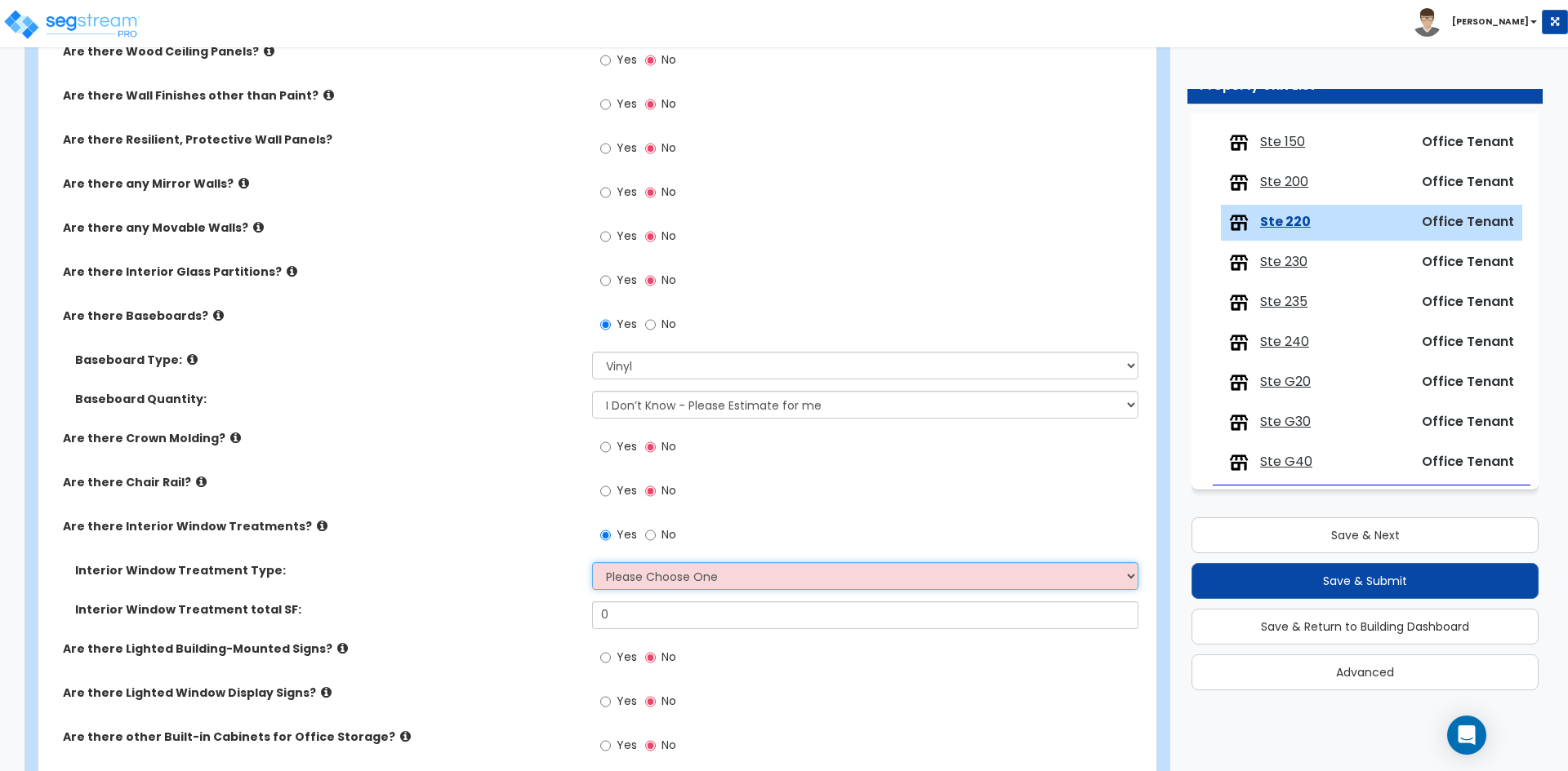
click at [632, 584] on select "Please Choose One Vertical Blinds Window Shades Venetian Blinds Wood Shutters" at bounding box center [865, 576] width 546 height 28
select select "3"
click at [592, 562] on select "Please Choose One Vertical Blinds Window Shades Venetian Blinds Wood Shutters" at bounding box center [865, 576] width 546 height 28
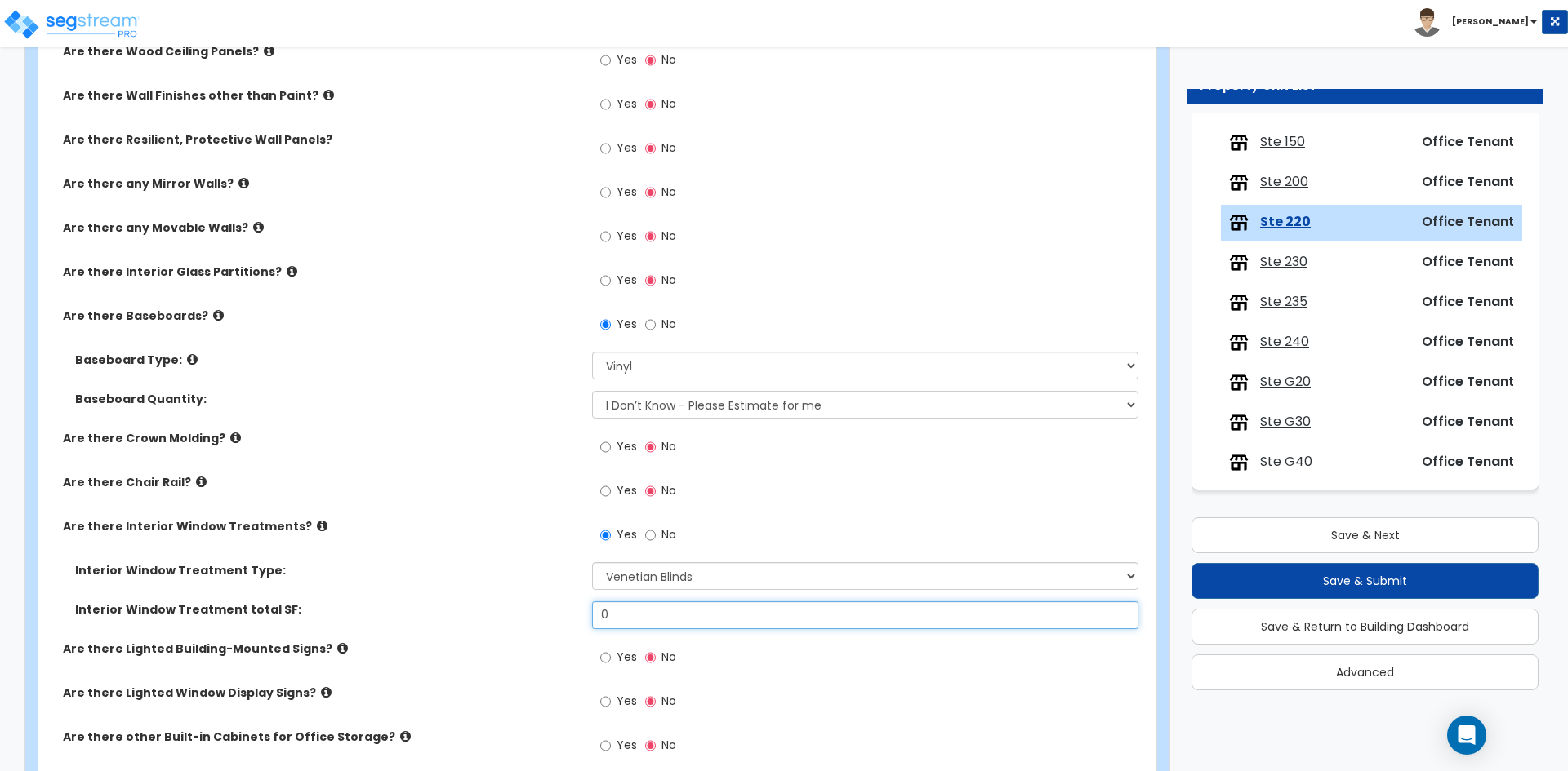
click at [633, 615] on input "0" at bounding box center [865, 615] width 546 height 28
type input "609"
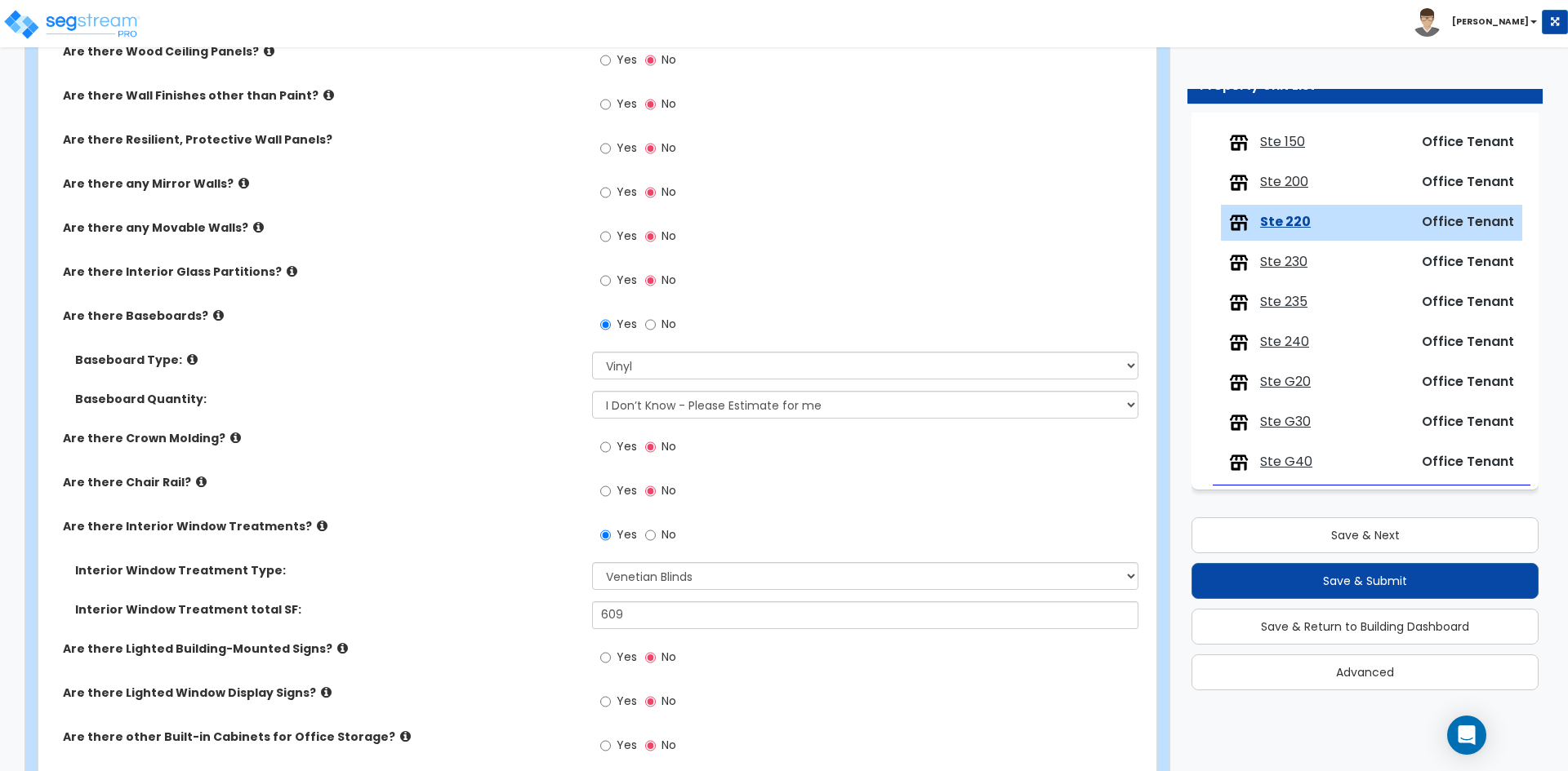
click at [538, 572] on label "Interior Window Treatment Type:" at bounding box center [327, 570] width 505 height 17
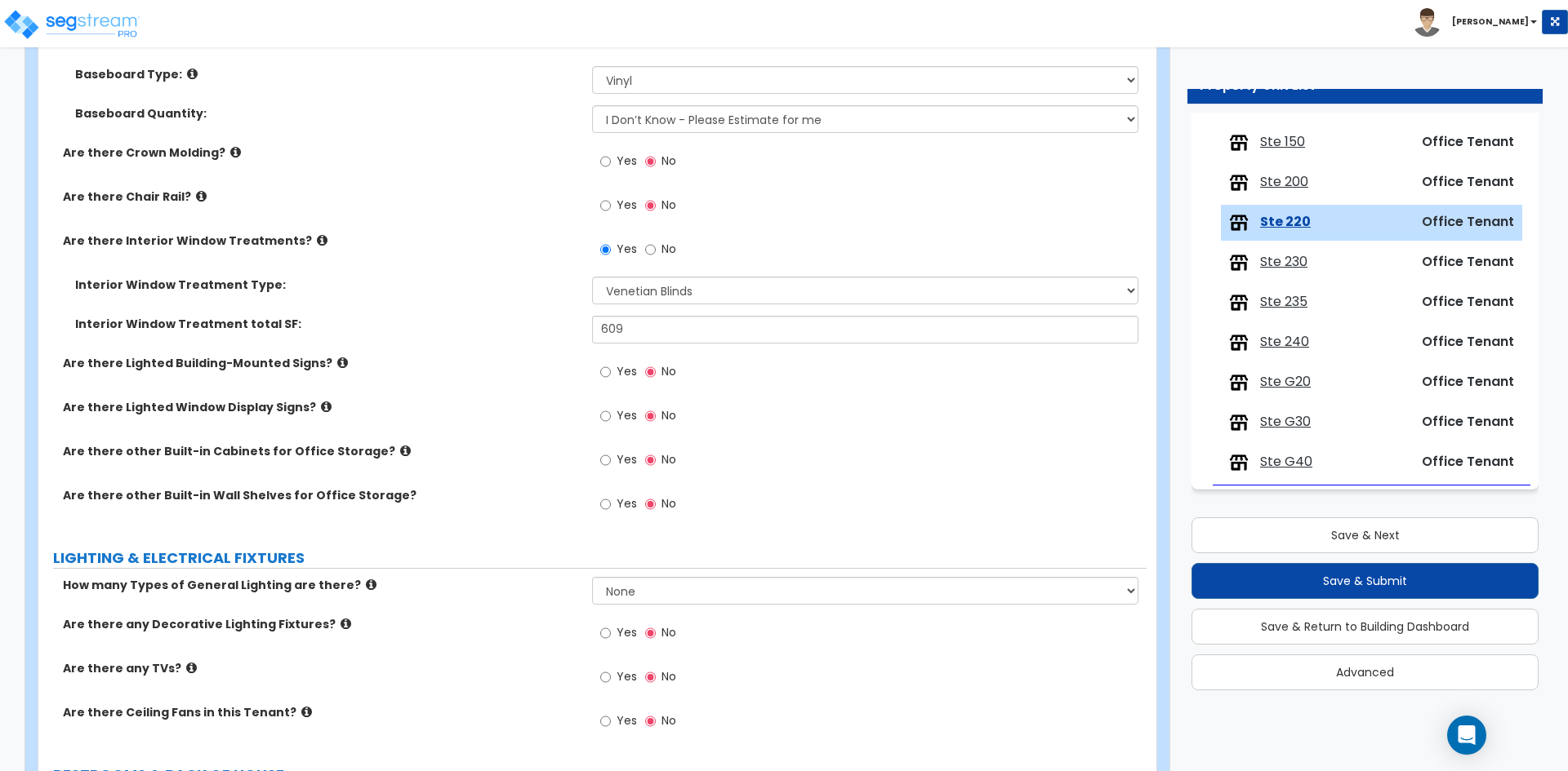
scroll to position [1632, 0]
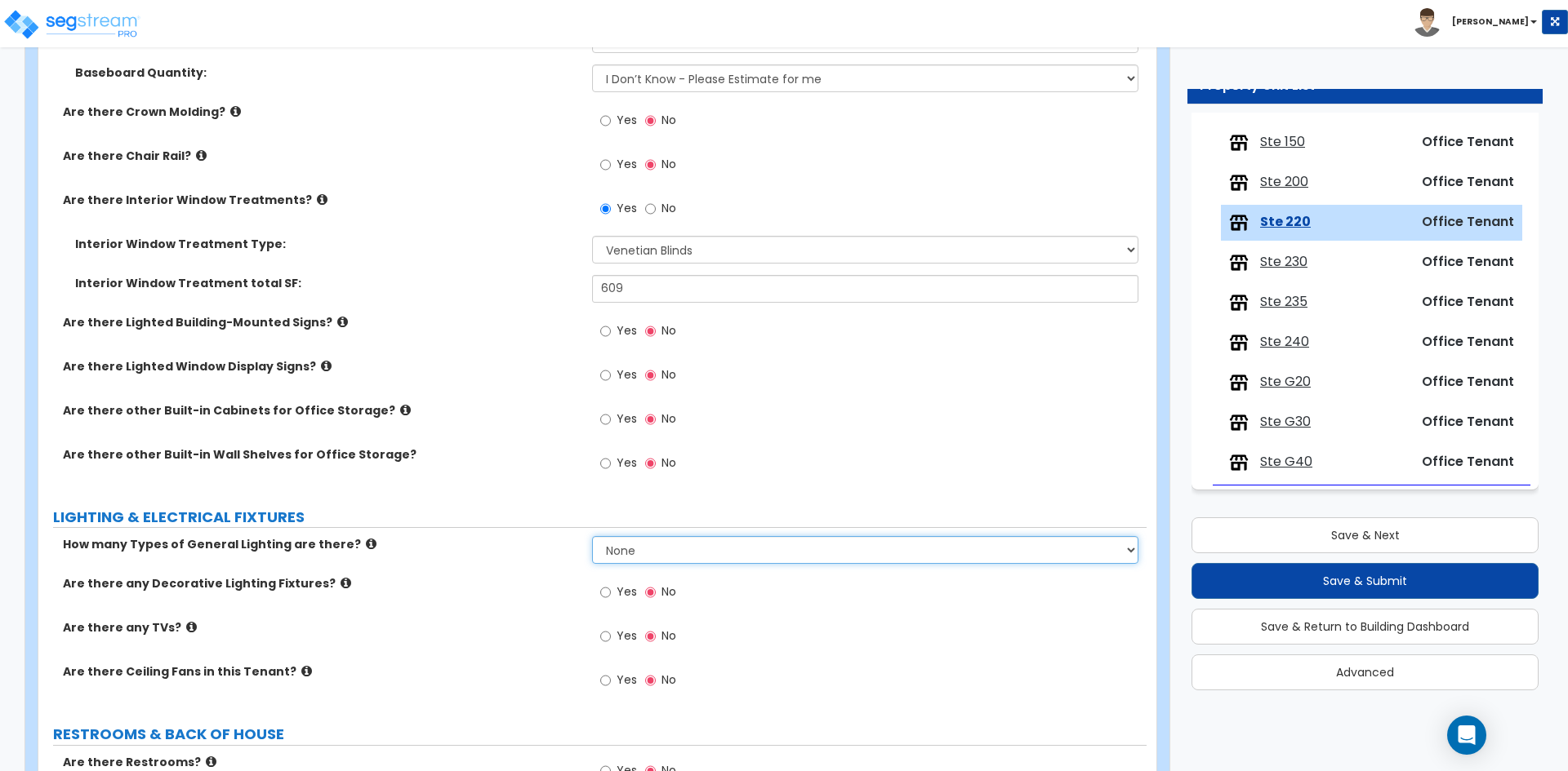
click at [652, 536] on select "None 1 2 3" at bounding box center [865, 550] width 546 height 28
select select "1"
click at [592, 536] on select "None 1 2 3" at bounding box center [865, 550] width 546 height 28
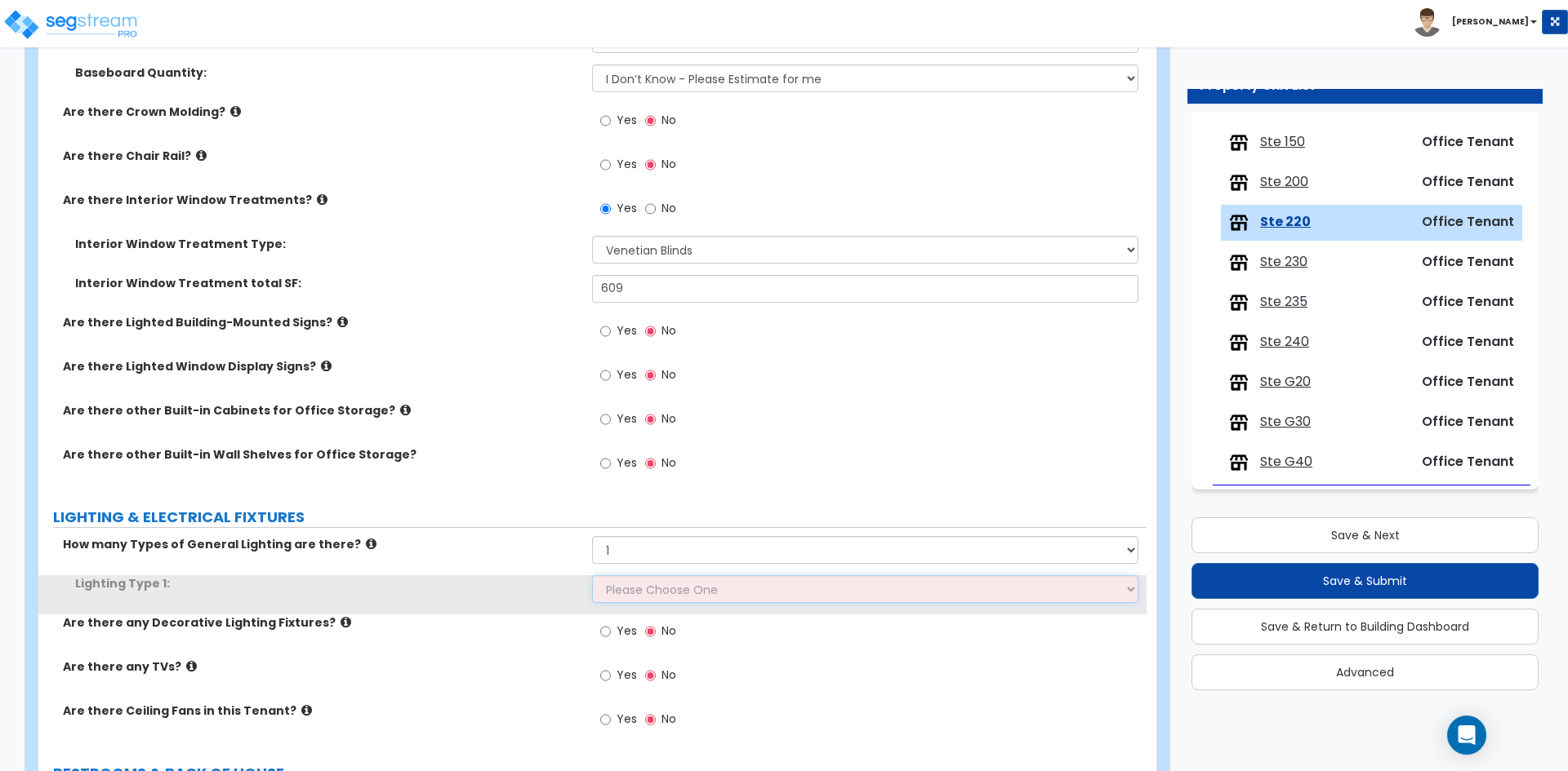
click at [628, 588] on select "Please Choose One LED Surface-Mounted LED Recessed Fluorescent Surface-Mounted …" at bounding box center [865, 589] width 546 height 28
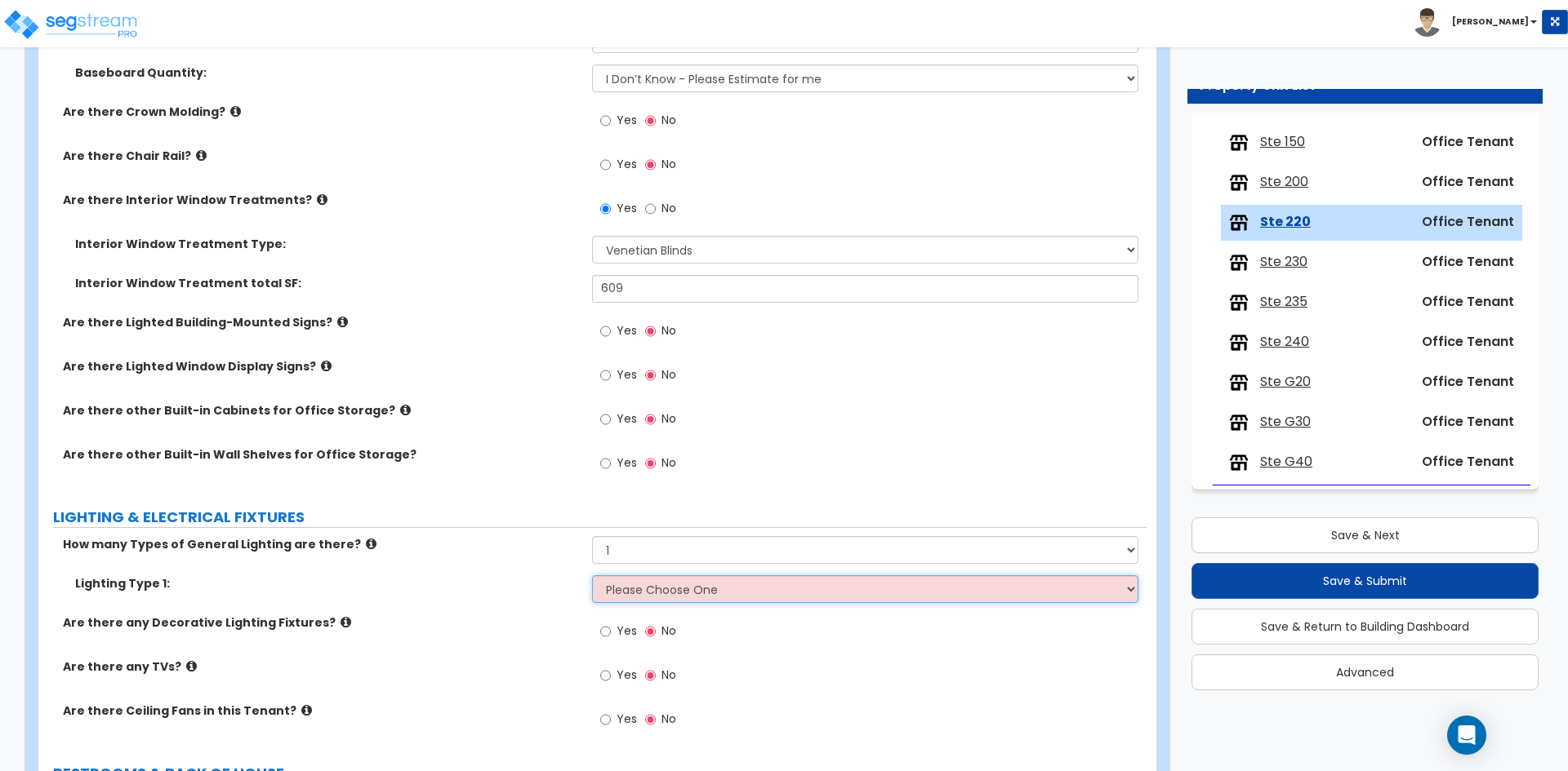
select select "4"
click at [592, 575] on select "Please Choose One LED Surface-Mounted LED Recessed Fluorescent Surface-Mounted …" at bounding box center [865, 589] width 546 height 28
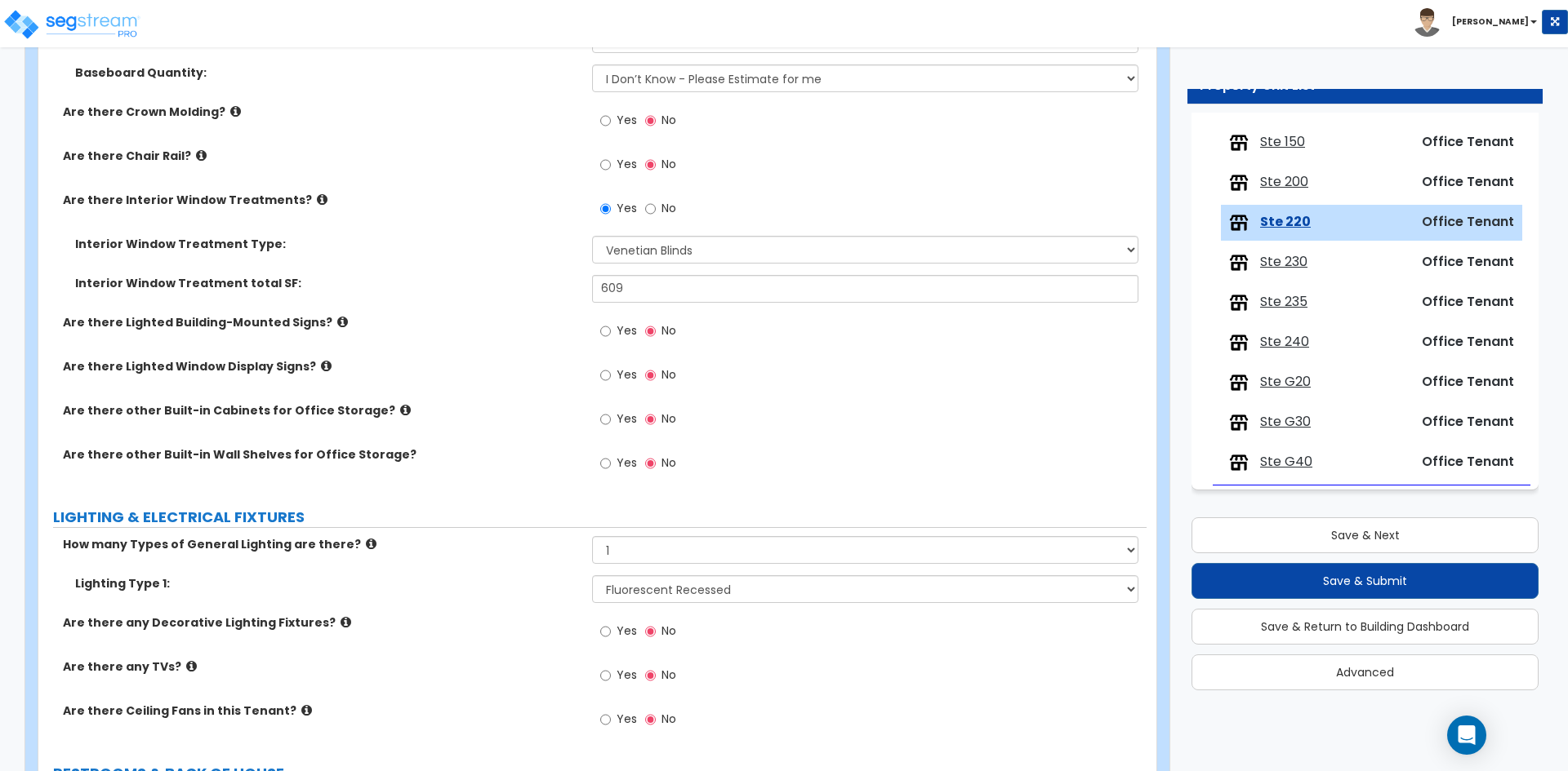
click at [445, 636] on div "Are there any Decorative Lighting Fixtures? Yes No" at bounding box center [592, 636] width 1108 height 44
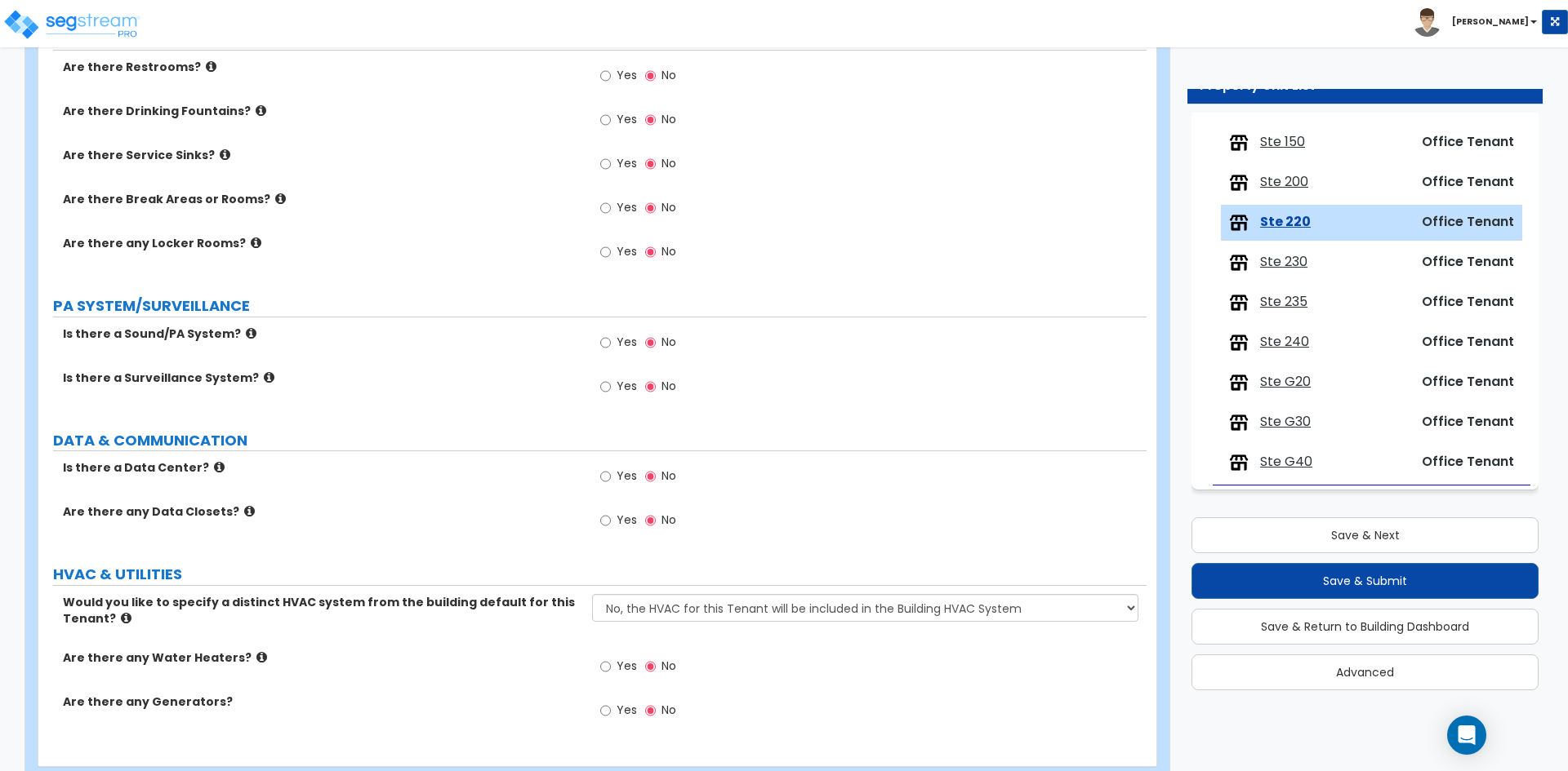
scroll to position [2408, 0]
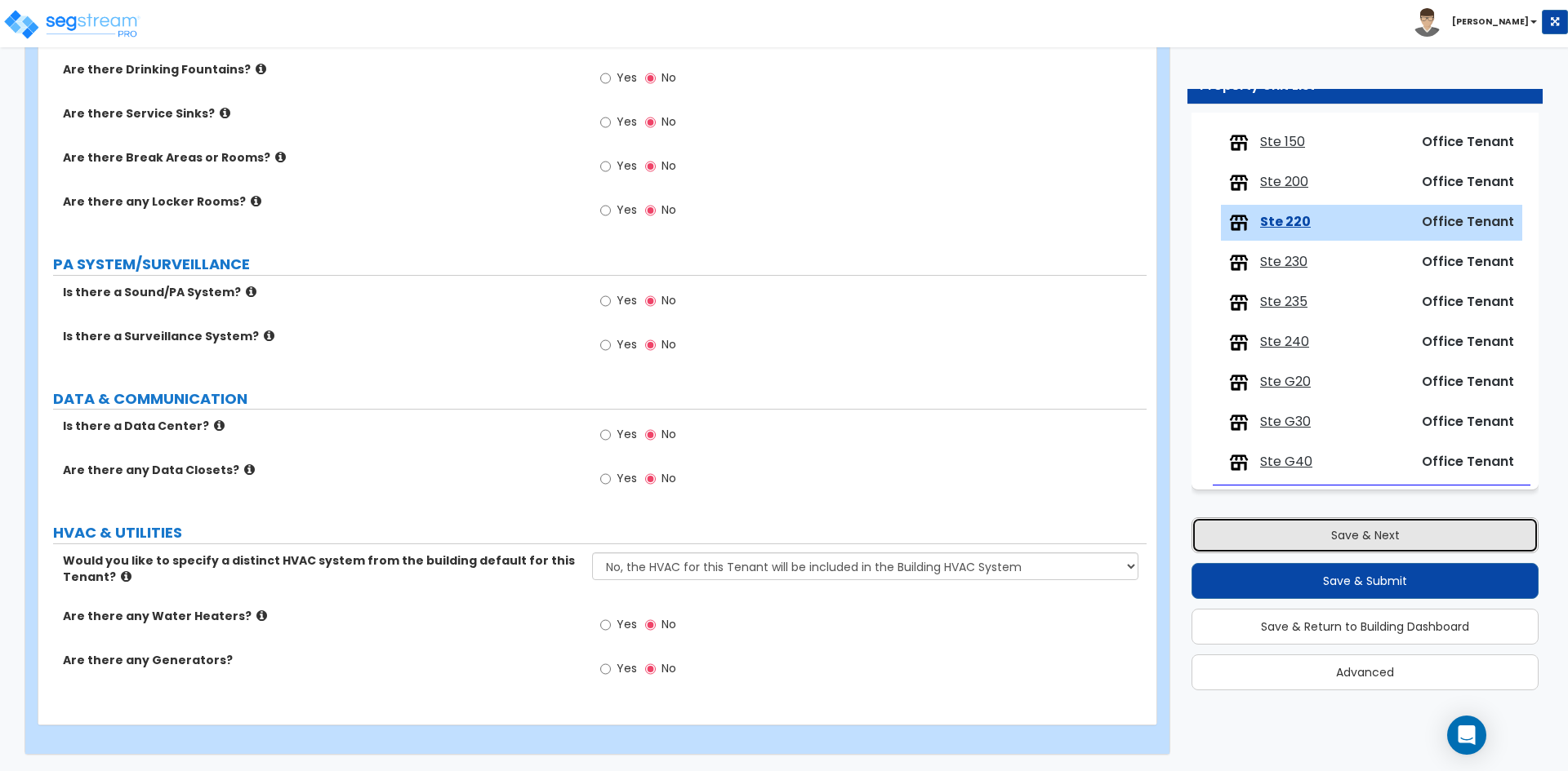
click at [1386, 531] on button "Save & Next" at bounding box center [1364, 535] width 347 height 36
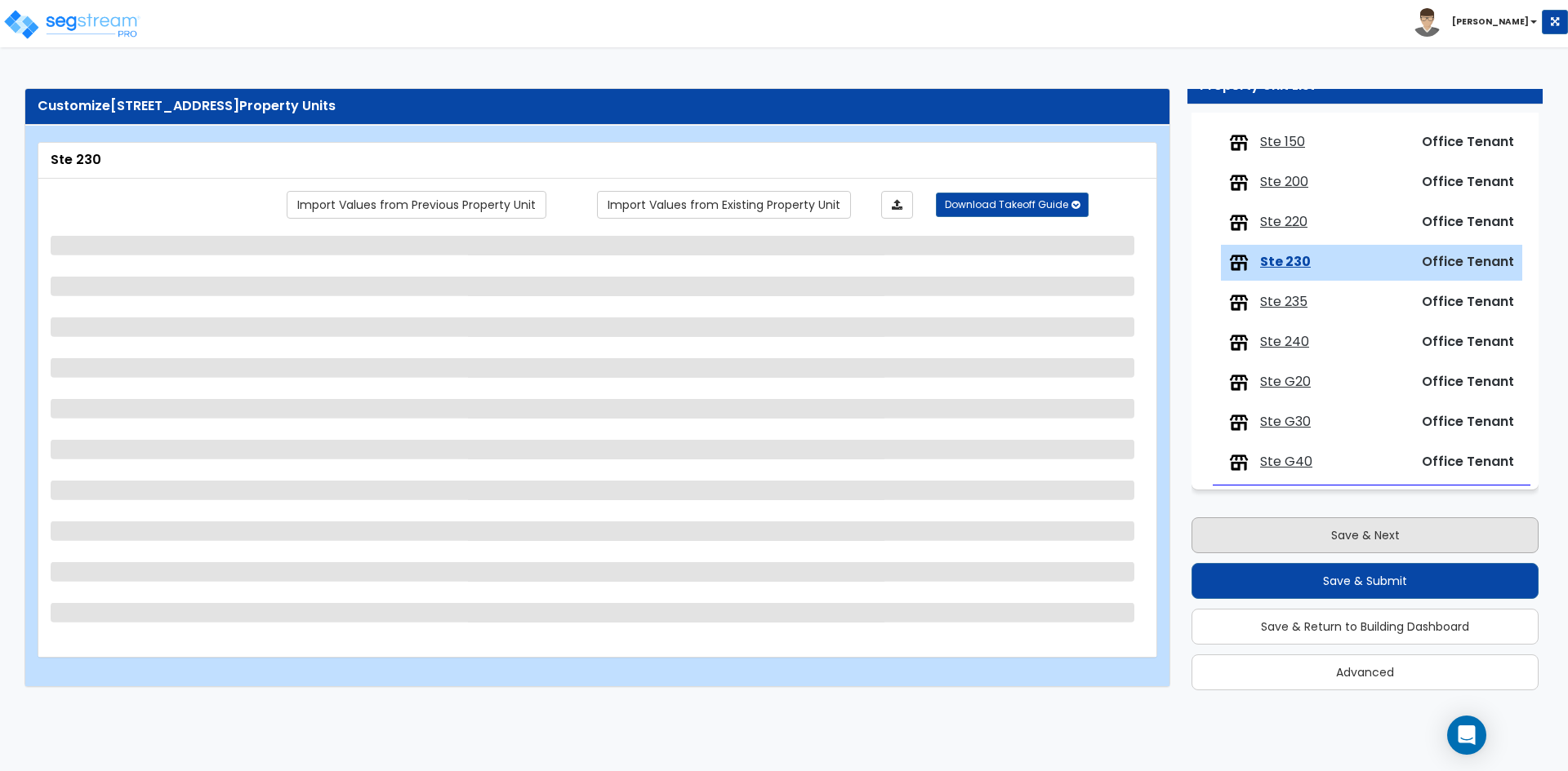
scroll to position [0, 0]
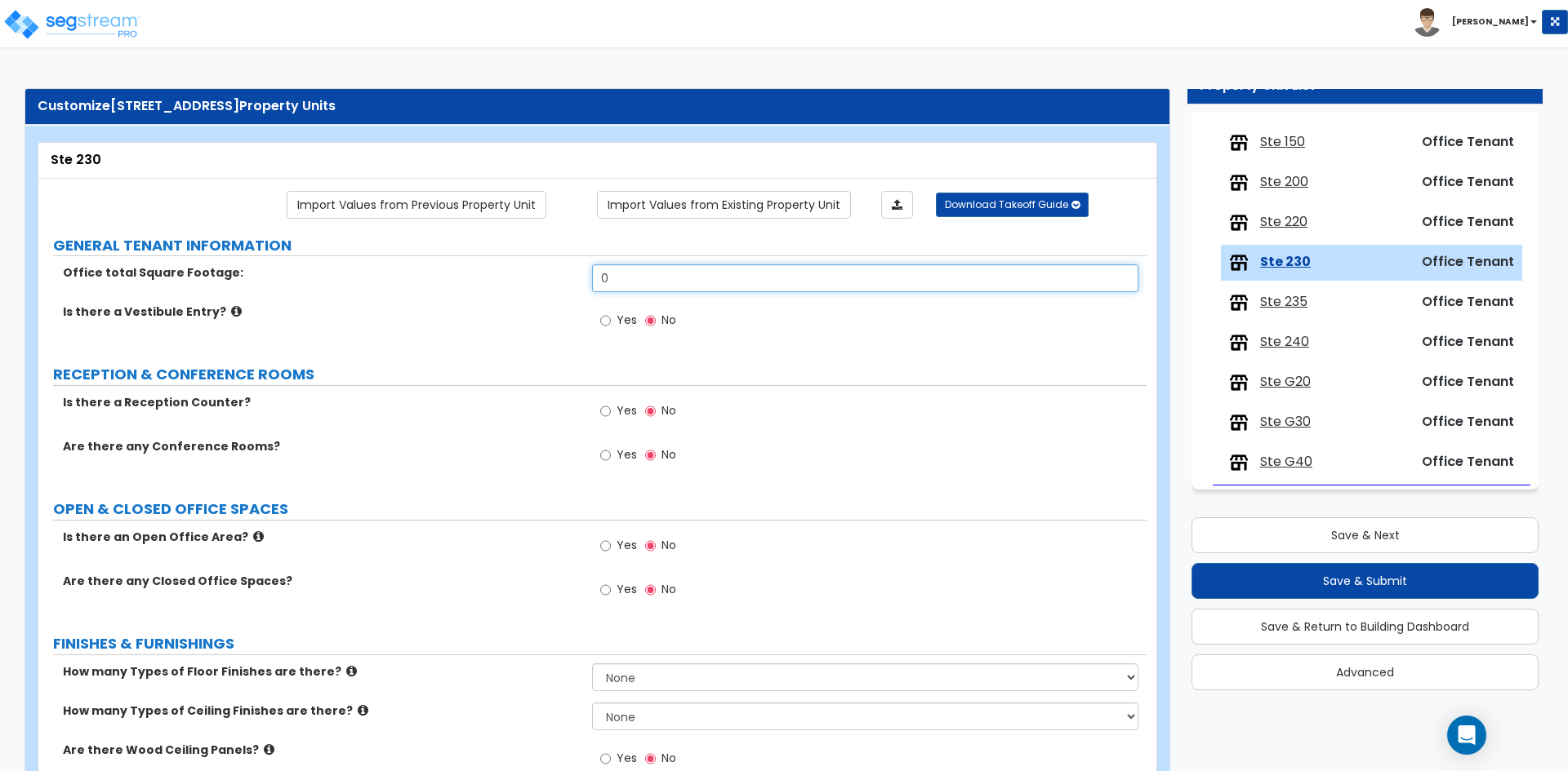
click at [695, 272] on input "0" at bounding box center [865, 278] width 546 height 28
type input "2,178"
click at [420, 318] on label "Is there a Vestibule Entry?" at bounding box center [321, 311] width 517 height 17
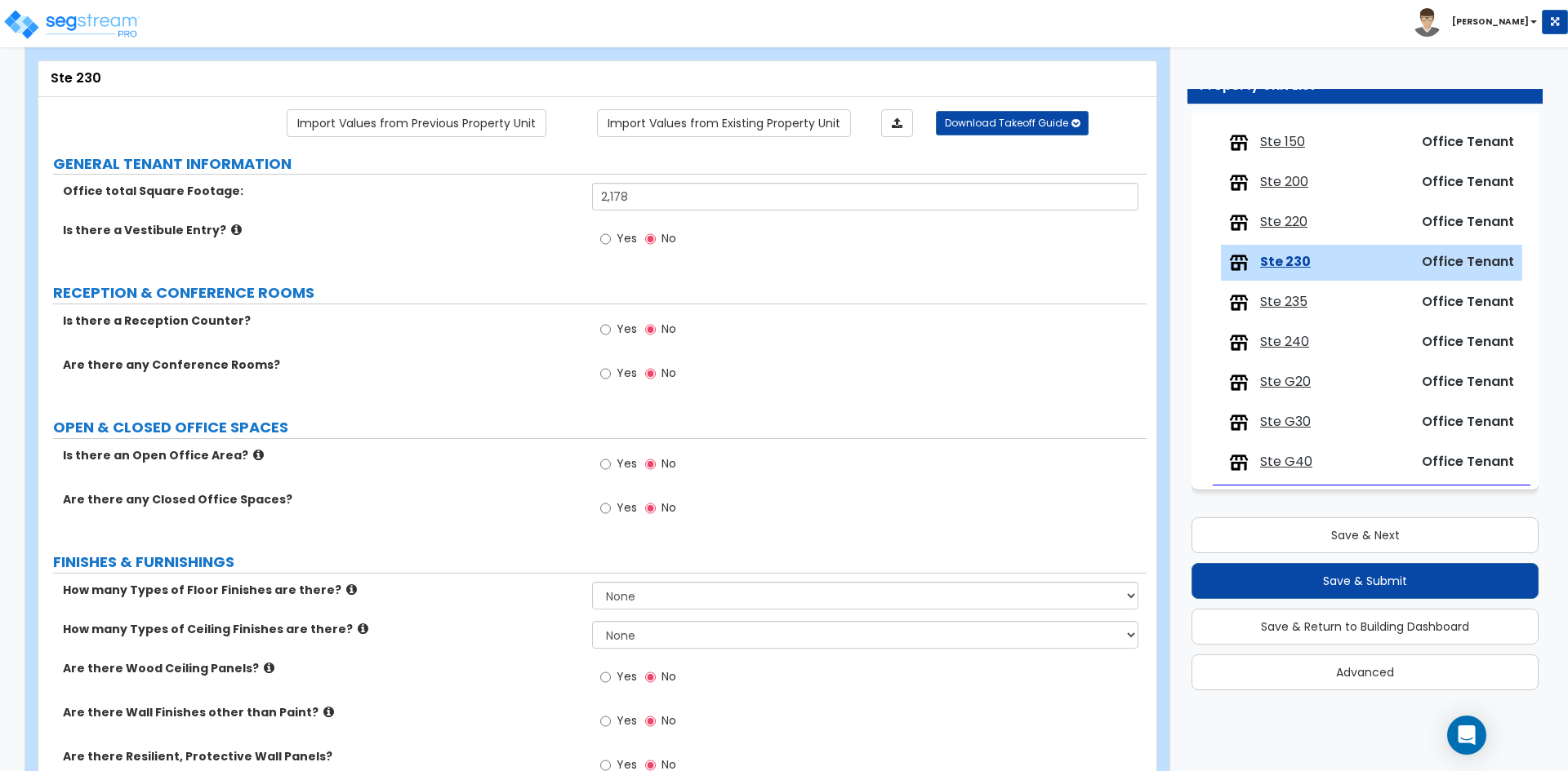
click at [1301, 227] on span "Ste 220" at bounding box center [1284, 222] width 47 height 18
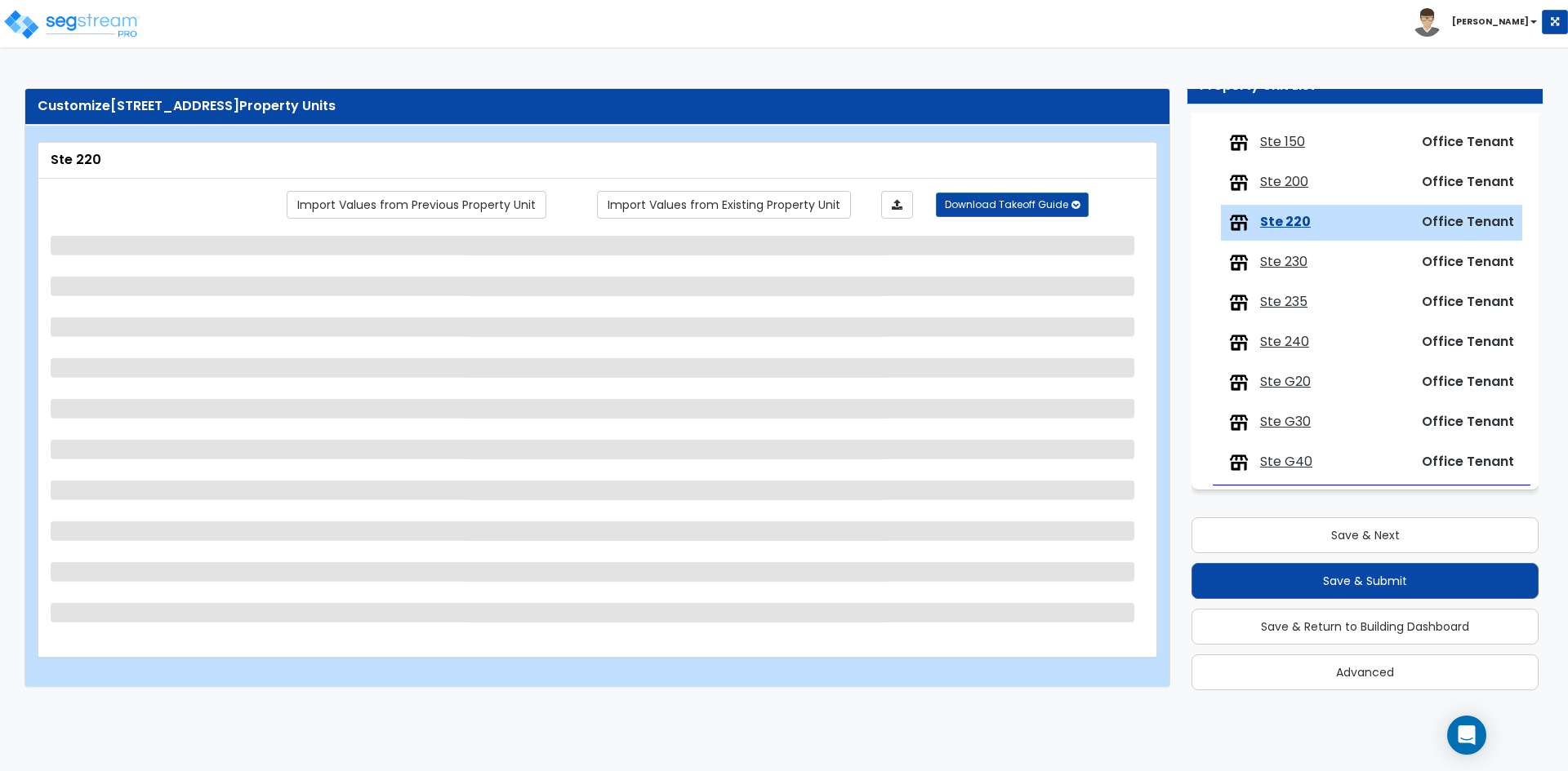
select select "1"
select select "2"
select select "1"
select select "7"
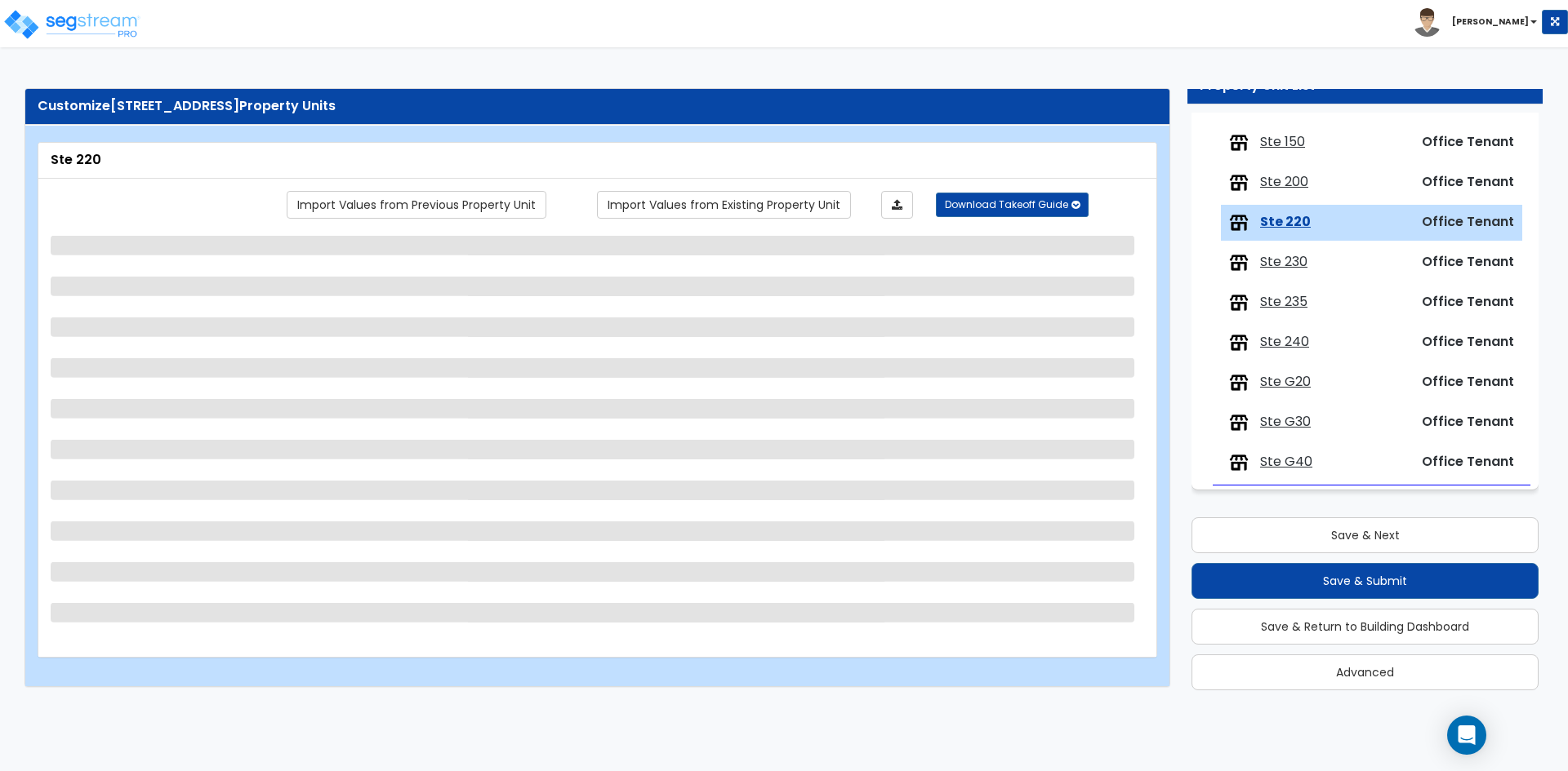
select select "1"
select select "2"
select select "3"
select select "1"
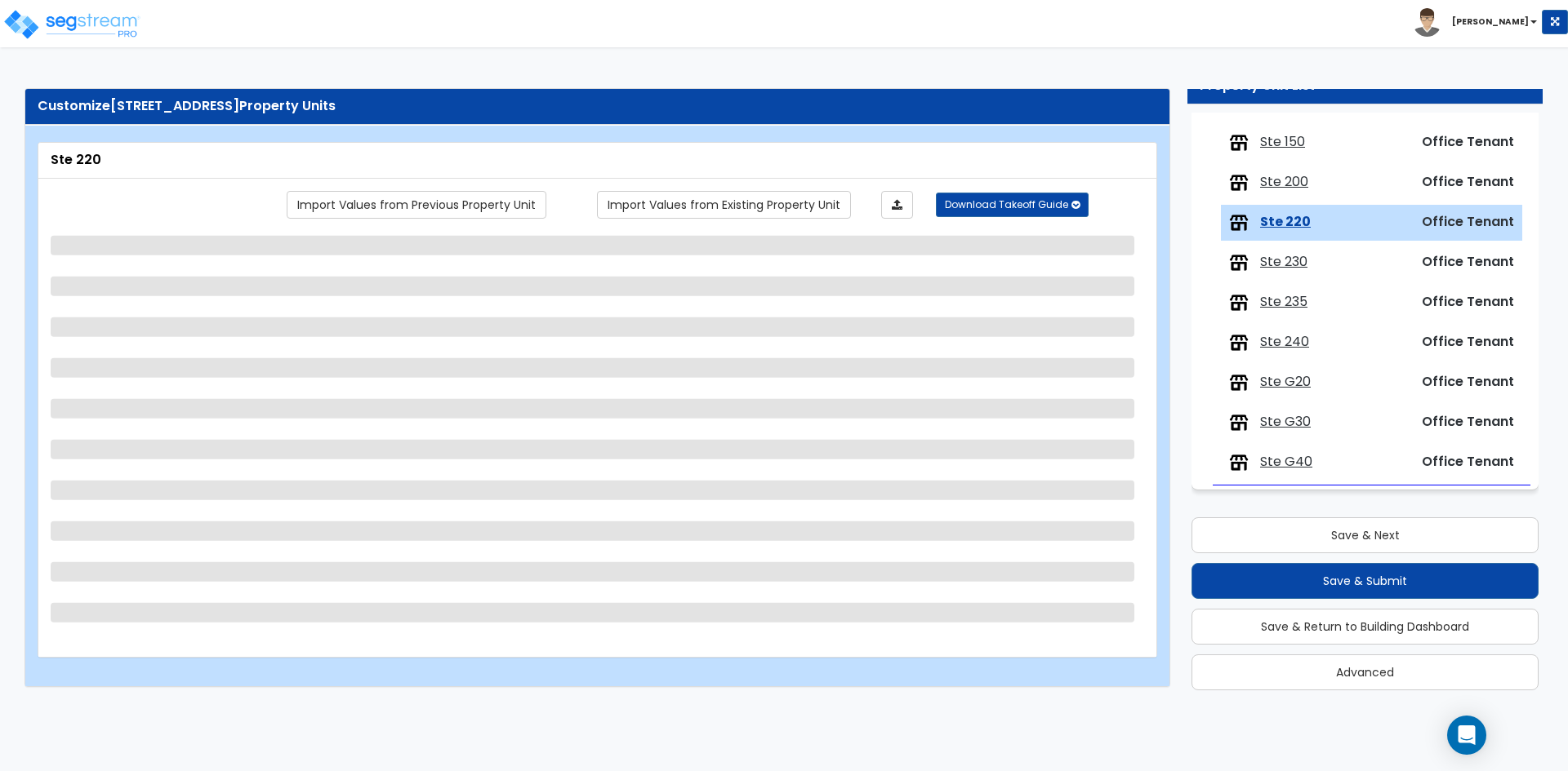
select select "4"
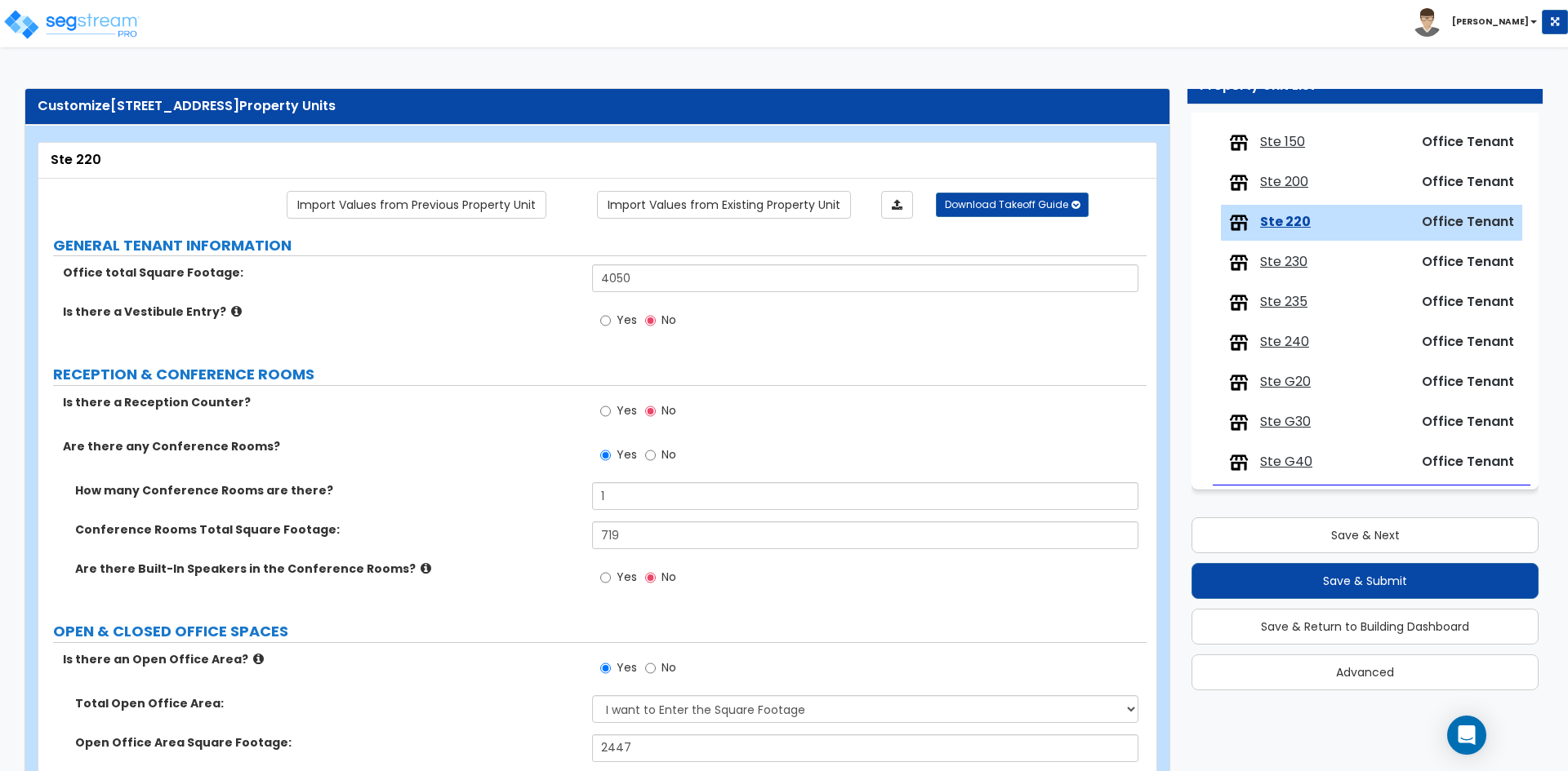
scroll to position [1914, 0]
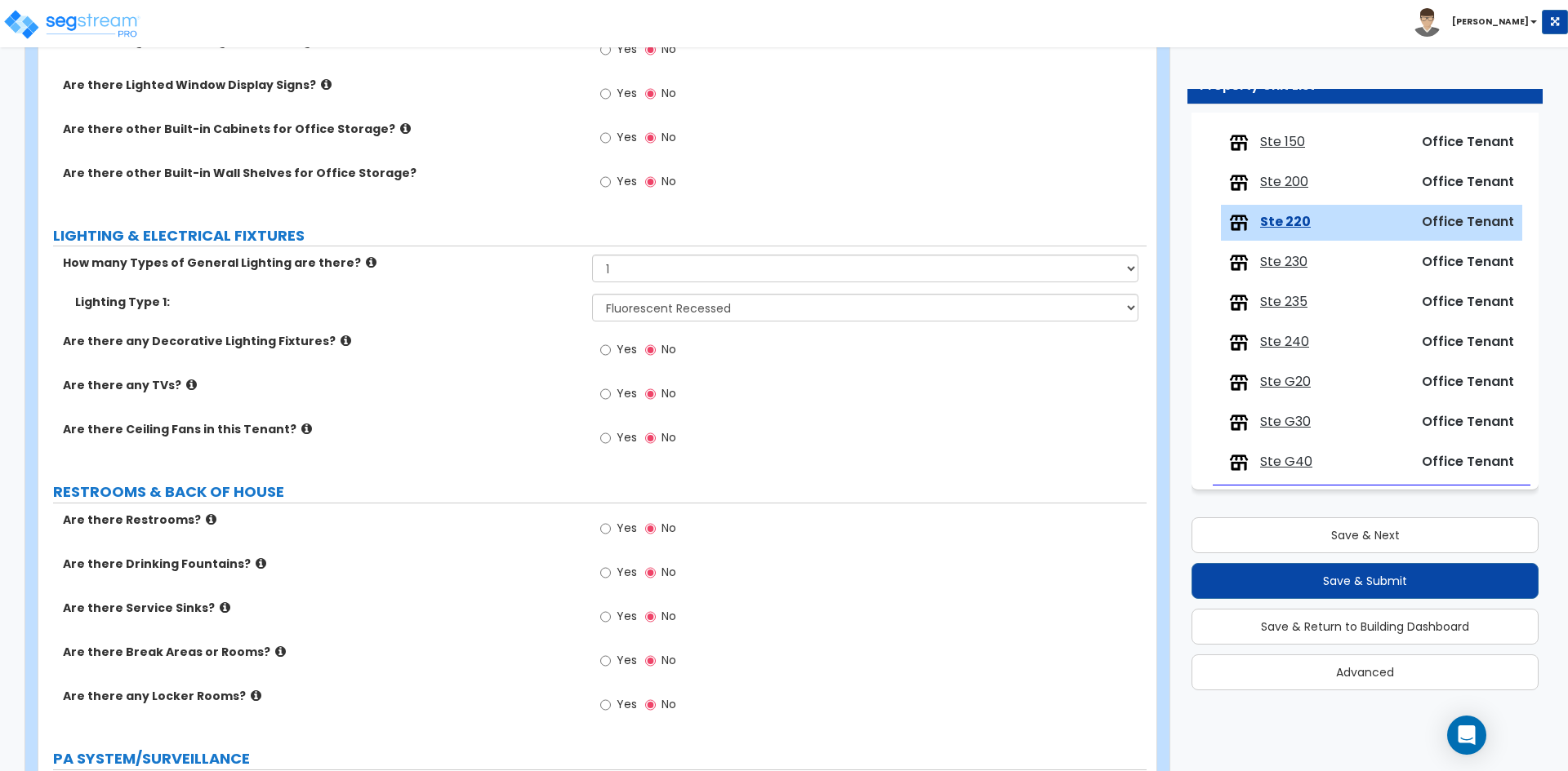
click at [616, 399] on label "Yes" at bounding box center [618, 396] width 37 height 28
click at [610, 399] on input "Yes" at bounding box center [605, 394] width 10 height 18
radio input "true"
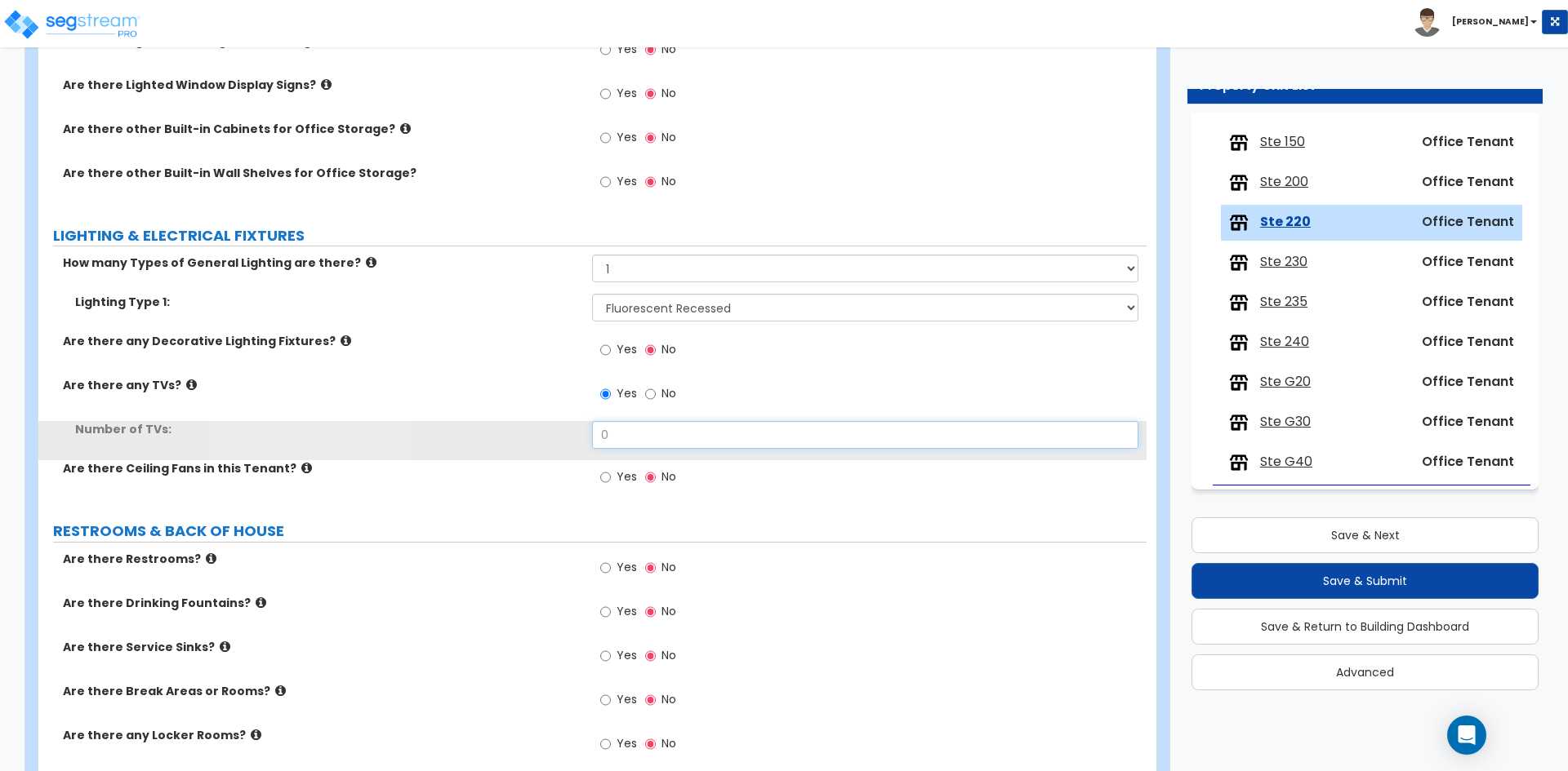
click at [673, 441] on input "0" at bounding box center [865, 435] width 546 height 28
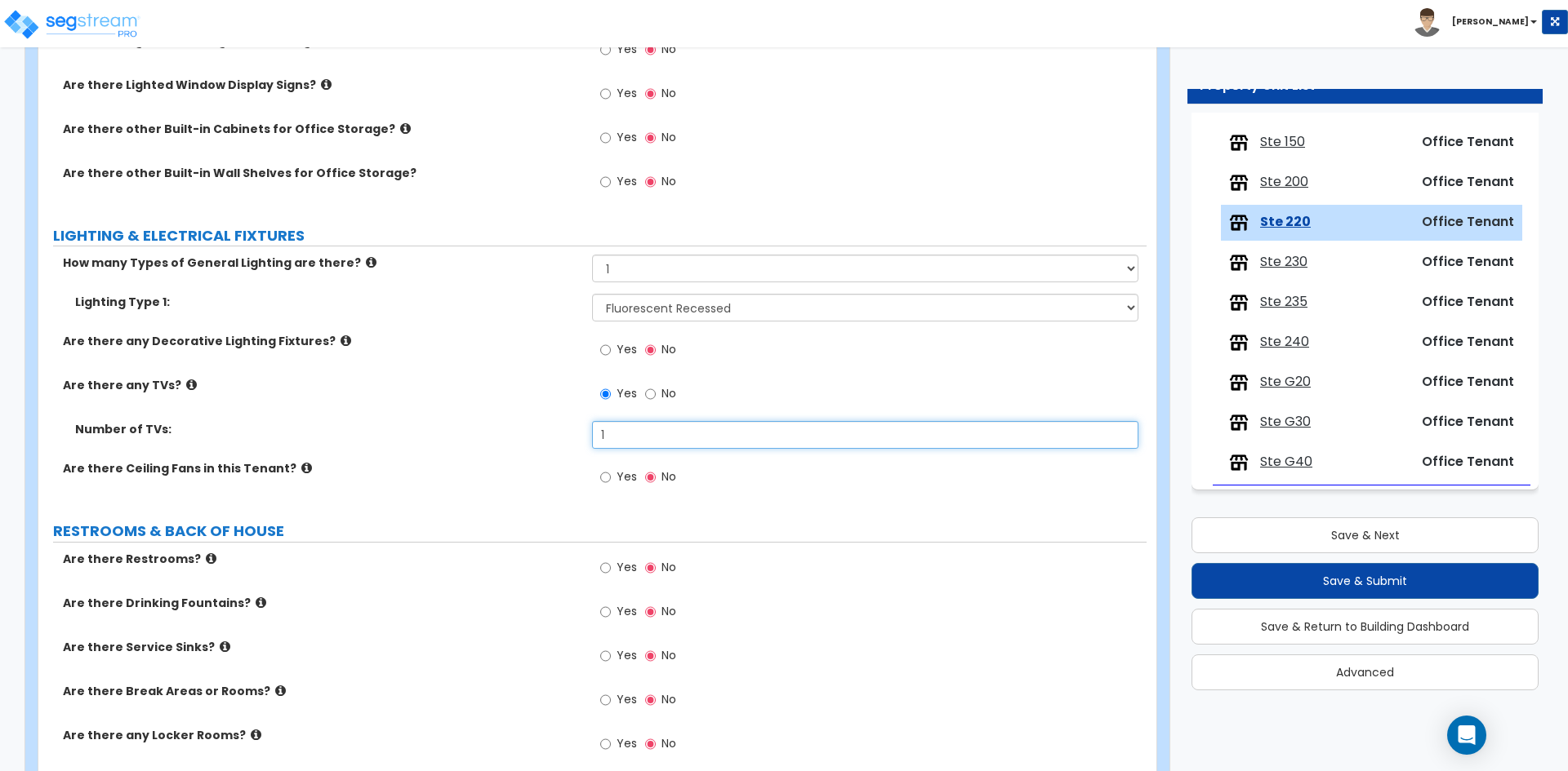
type input "1"
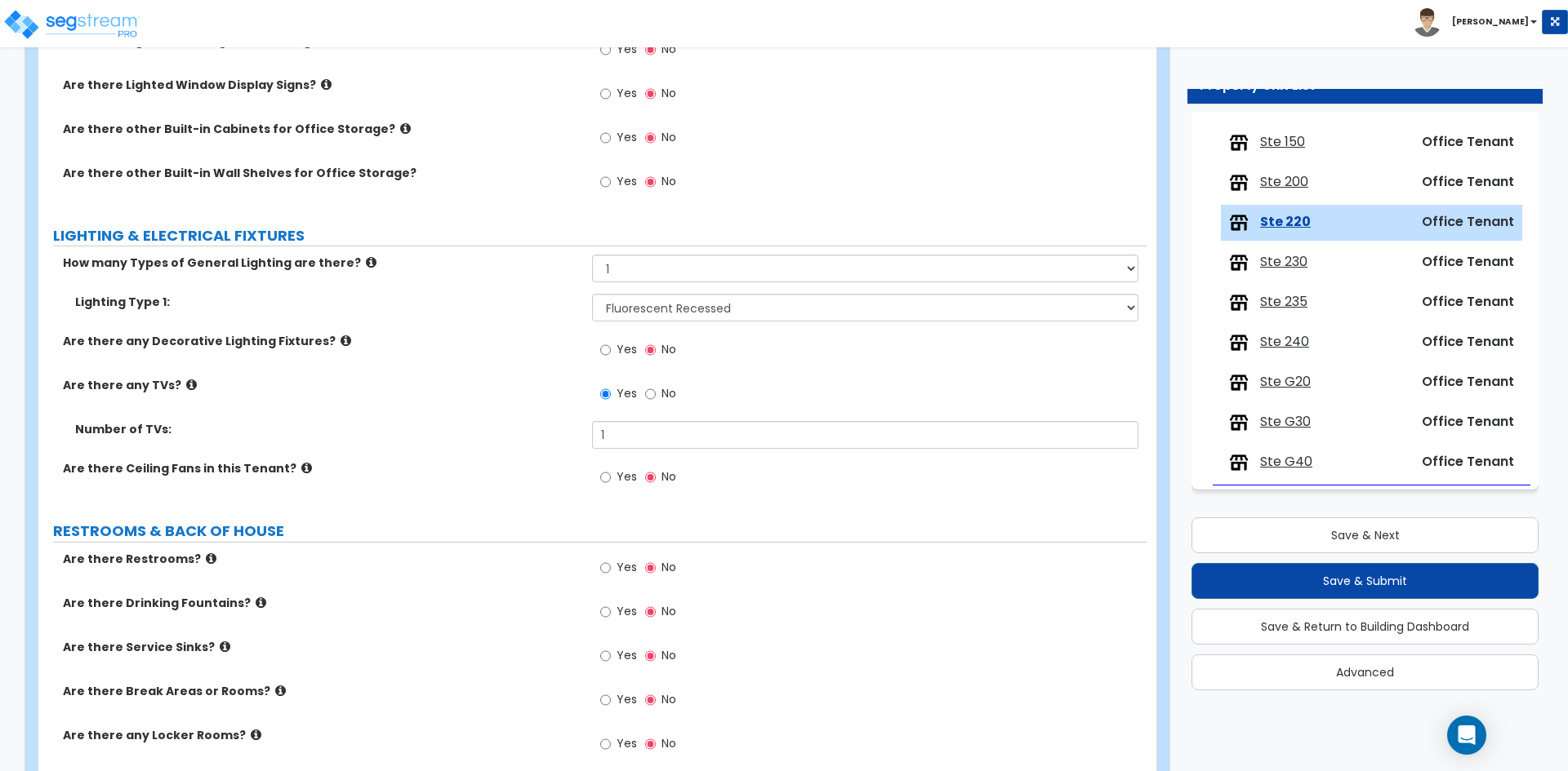
click at [446, 417] on div "Are there any TVs? Yes No" at bounding box center [592, 399] width 1108 height 44
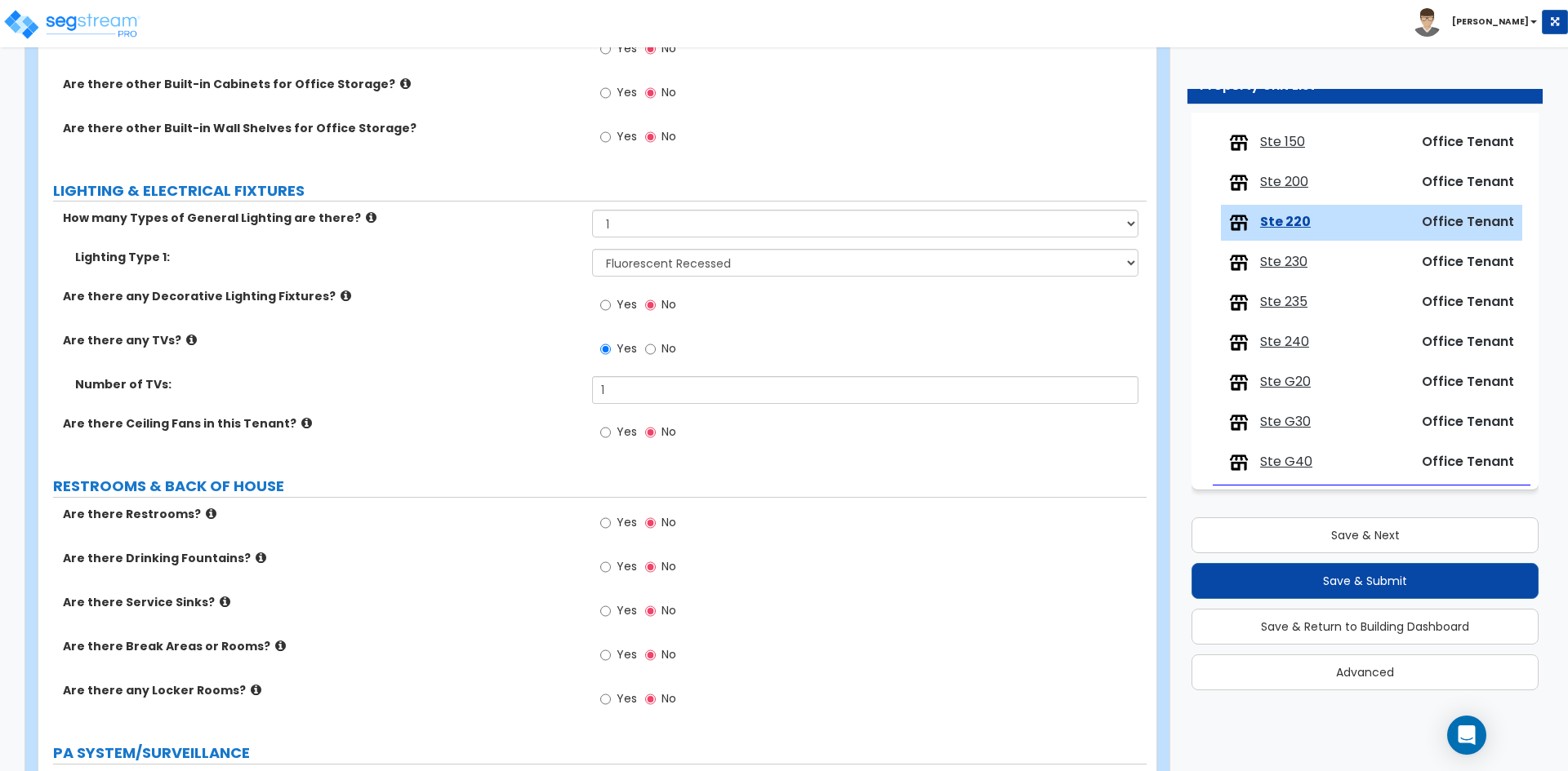
scroll to position [1996, 0]
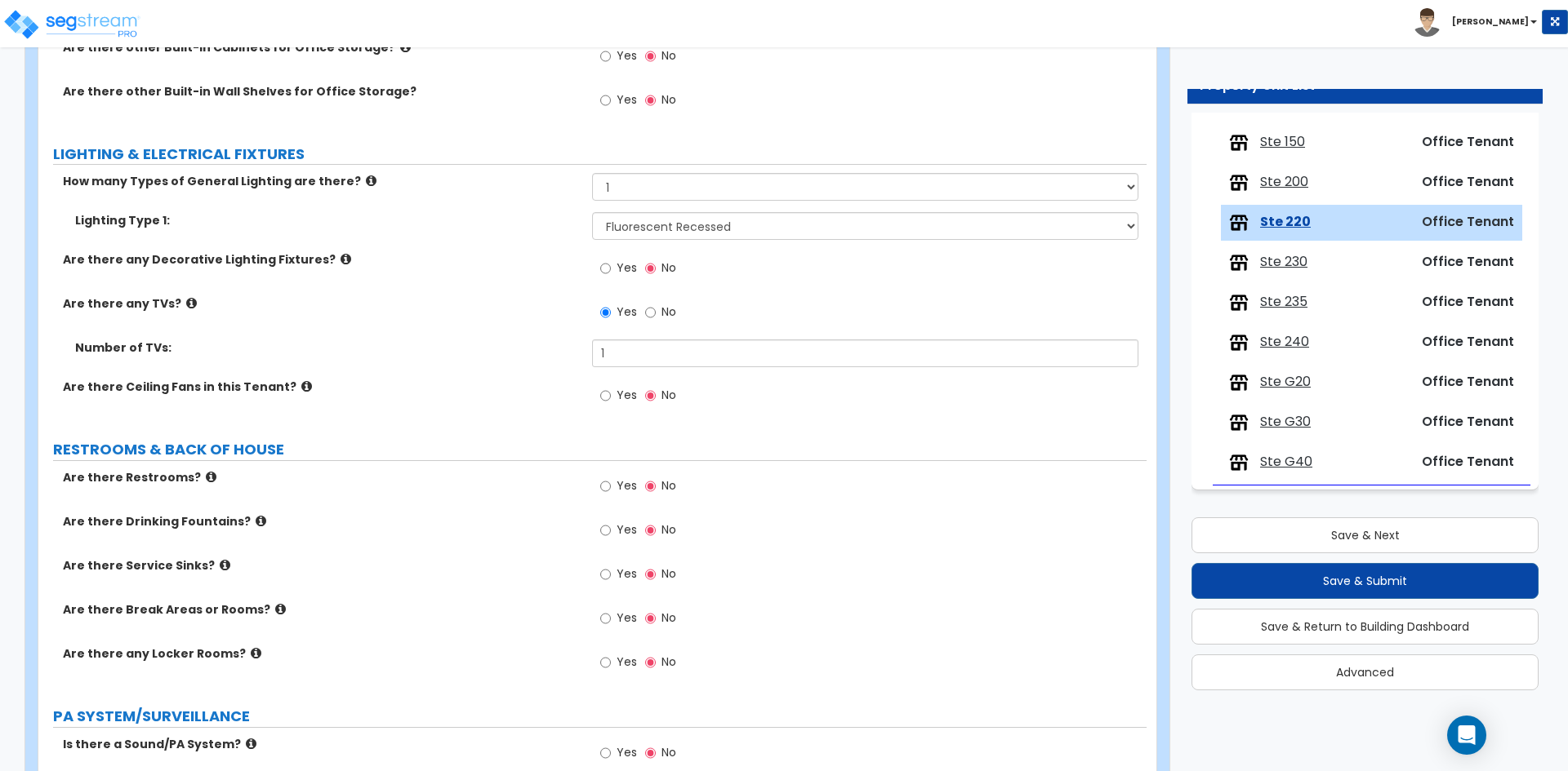
click at [620, 620] on span "Yes" at bounding box center [626, 617] width 20 height 17
click at [610, 620] on input "Yes" at bounding box center [605, 618] width 10 height 18
radio input "true"
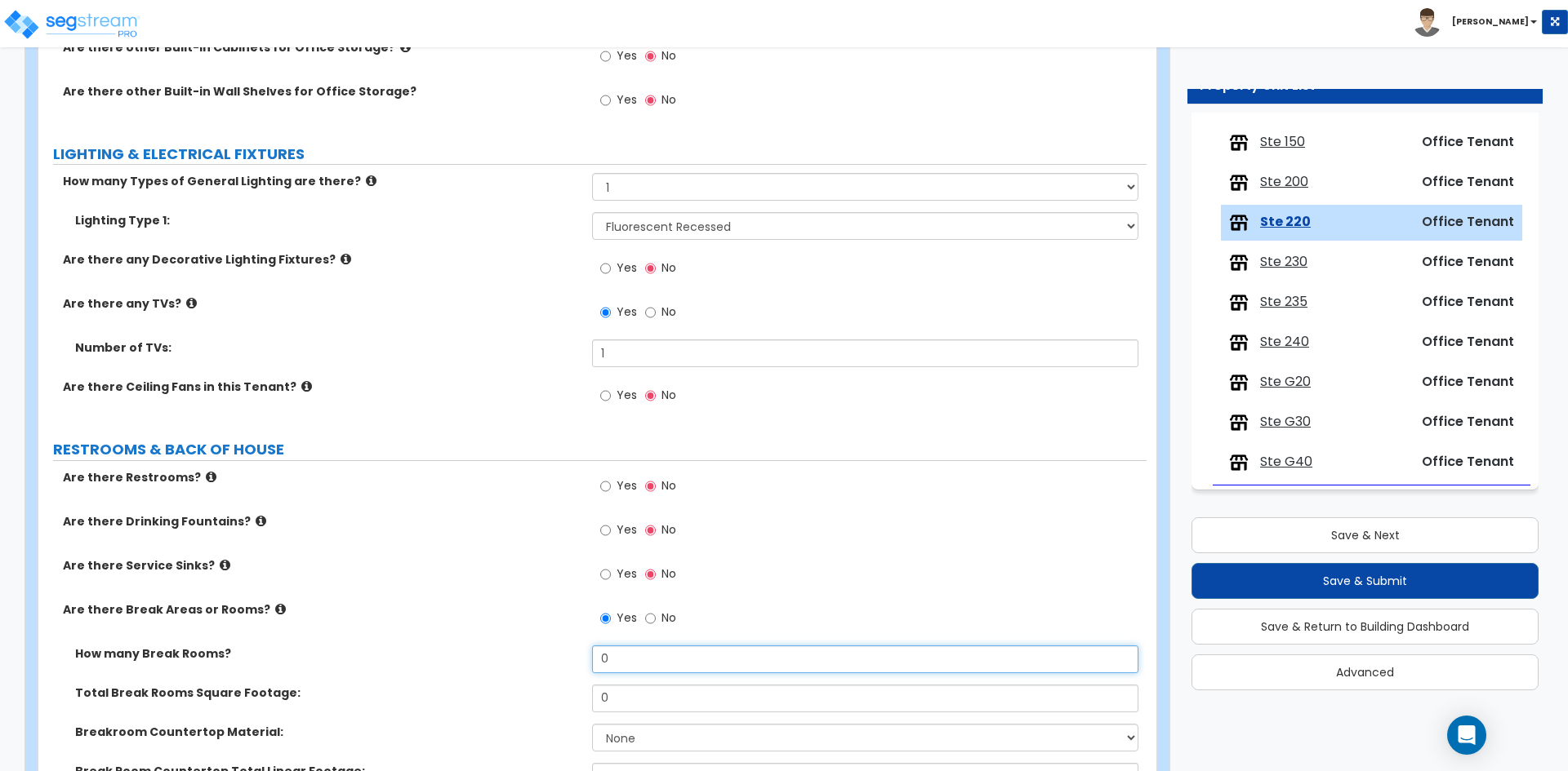
click at [619, 648] on input "0" at bounding box center [865, 659] width 546 height 28
type input "1"
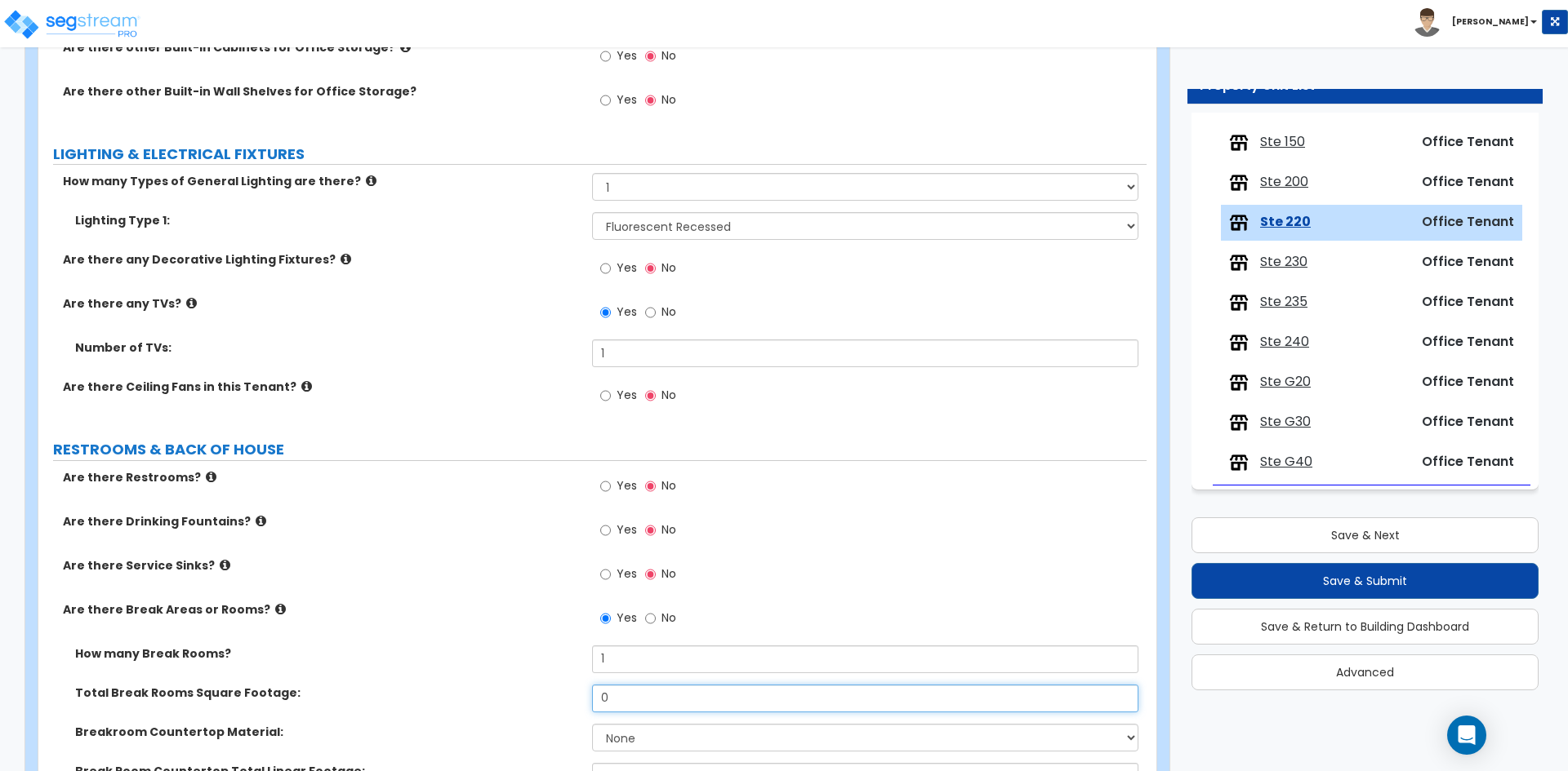
click at [666, 710] on input "0" at bounding box center [865, 698] width 546 height 28
type input "72"
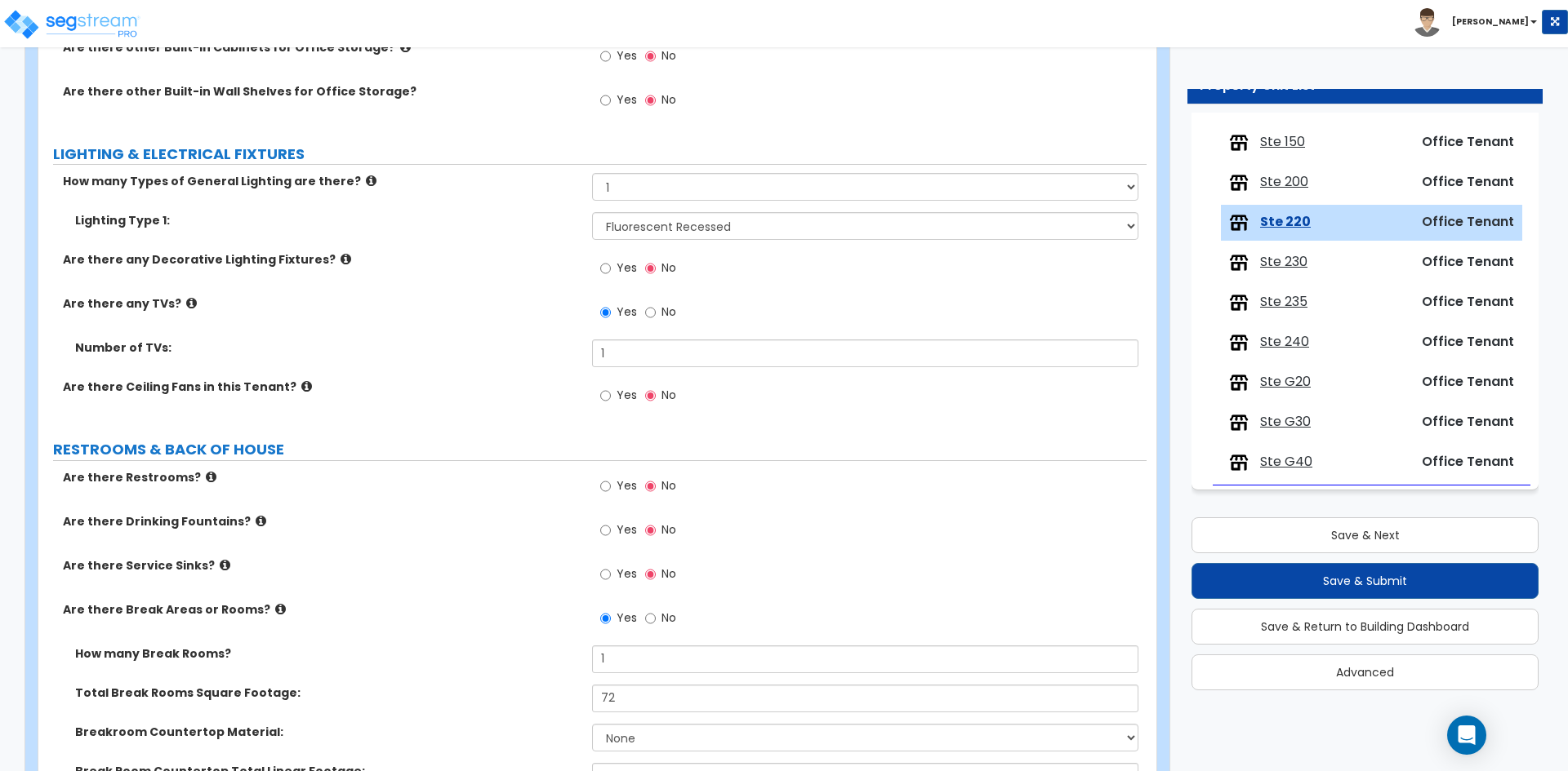
click at [352, 541] on div "Are there Drinking Fountains? Yes No" at bounding box center [592, 535] width 1108 height 44
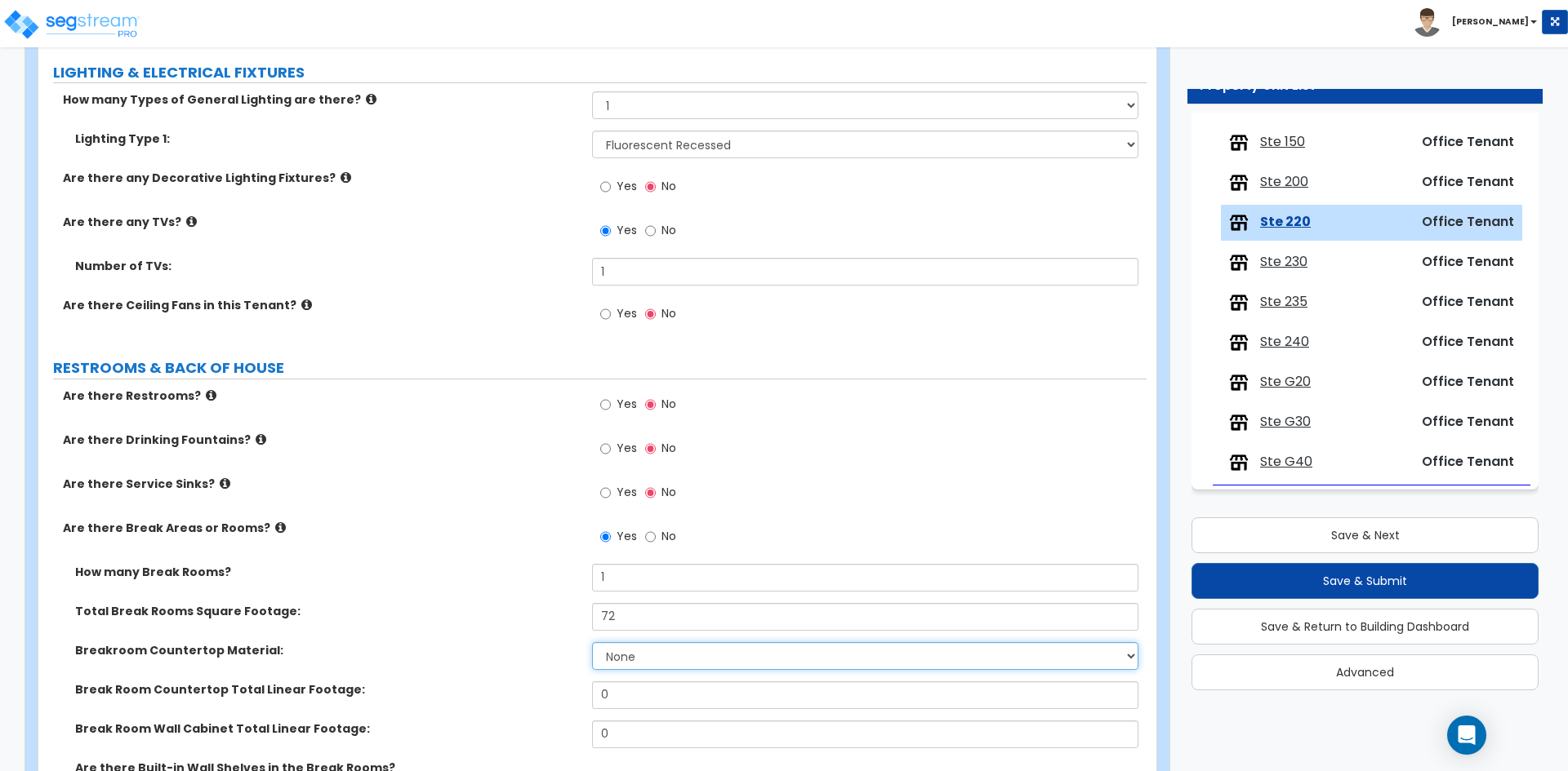
click at [644, 645] on select "None Plastic Laminate Solid Surface Stone Quartz Marble Tile Wood Stainless Ste…" at bounding box center [865, 656] width 546 height 28
select select "1"
click at [592, 642] on select "None Plastic Laminate Solid Surface Stone Quartz Marble Tile Wood Stainless Ste…" at bounding box center [865, 656] width 546 height 28
click at [633, 675] on div "Breakroom Countertop Material: None Plastic Laminate Solid Surface Stone Quartz…" at bounding box center [592, 662] width 1108 height 39
click at [639, 692] on input "0" at bounding box center [865, 696] width 546 height 28
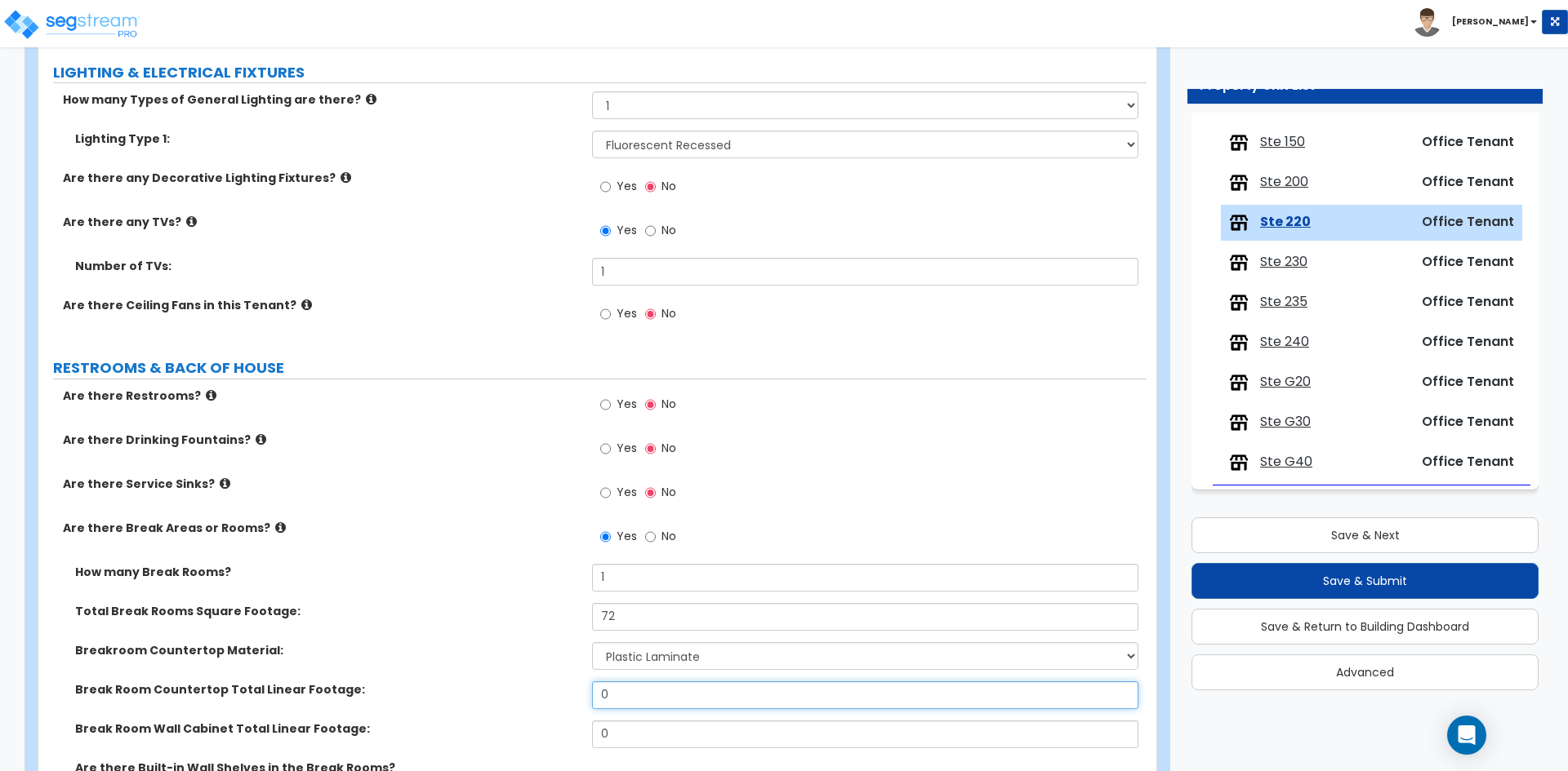
click at [639, 692] on input "0" at bounding box center [865, 696] width 546 height 28
type input "4.8"
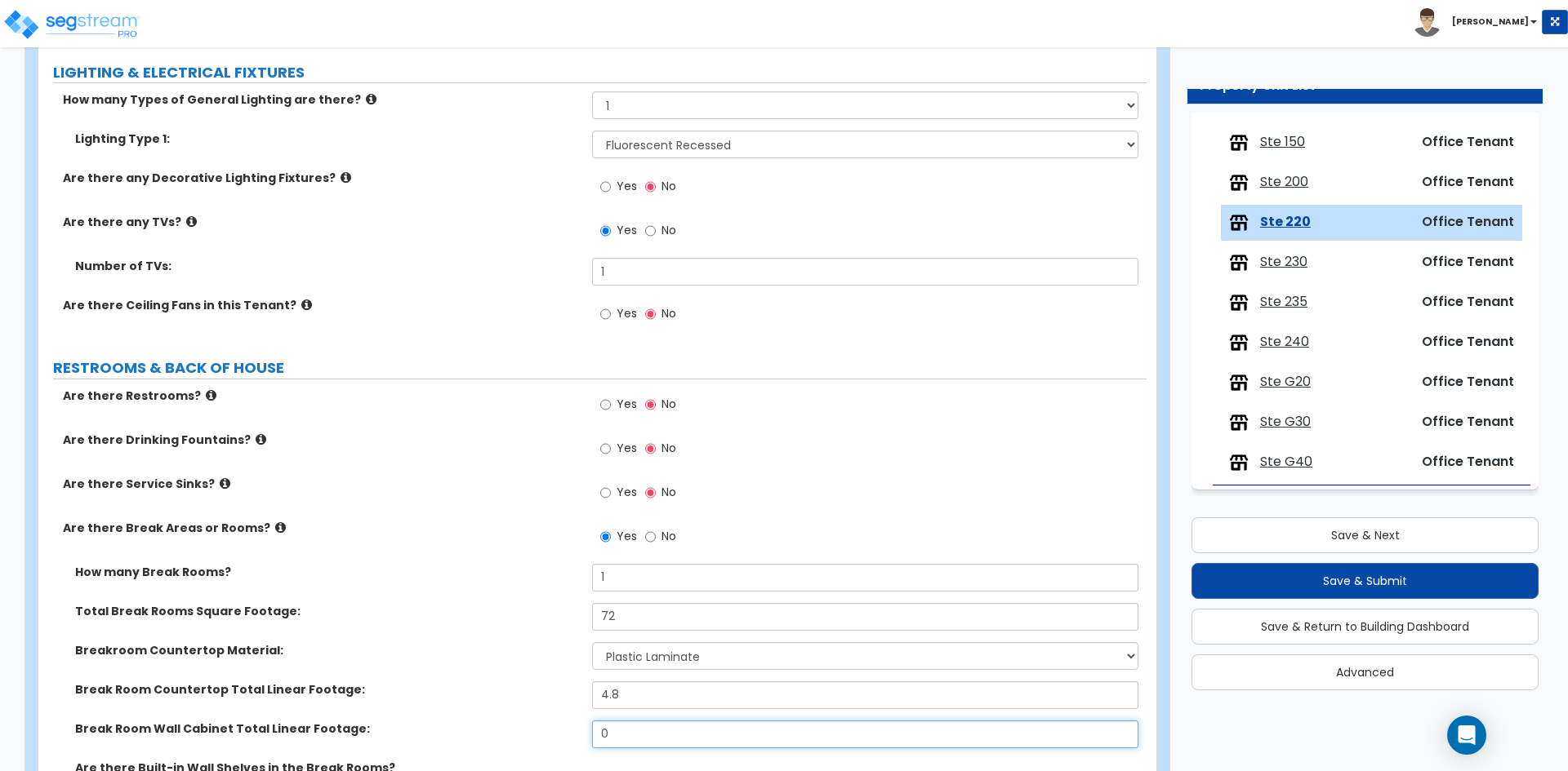
click at [660, 733] on input "0" at bounding box center [865, 734] width 546 height 28
type input "3"
click at [500, 669] on div "Breakroom Countertop Material: None Plastic Laminate Solid Surface Stone Quartz…" at bounding box center [592, 662] width 1108 height 39
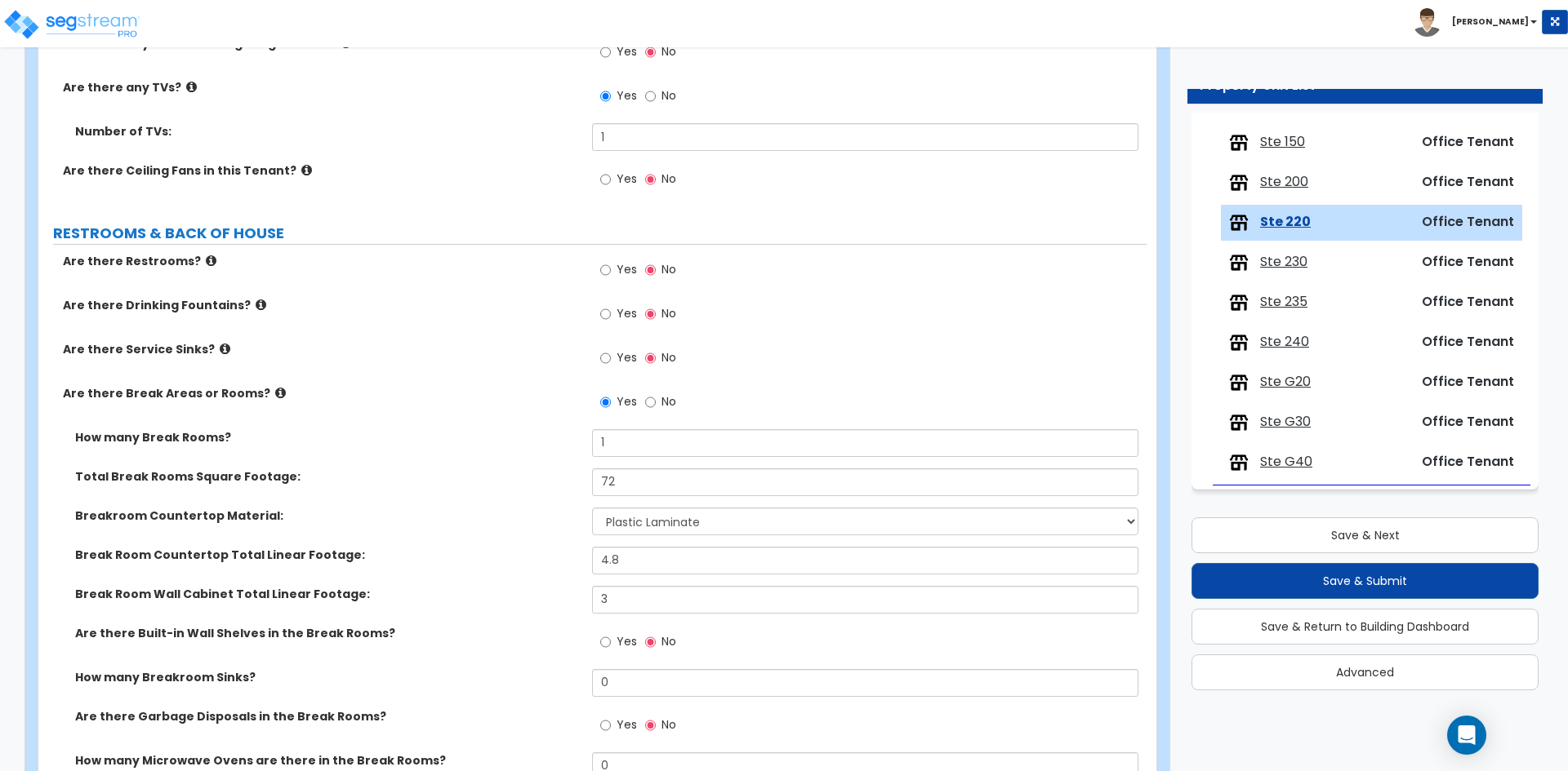
scroll to position [2240, 0]
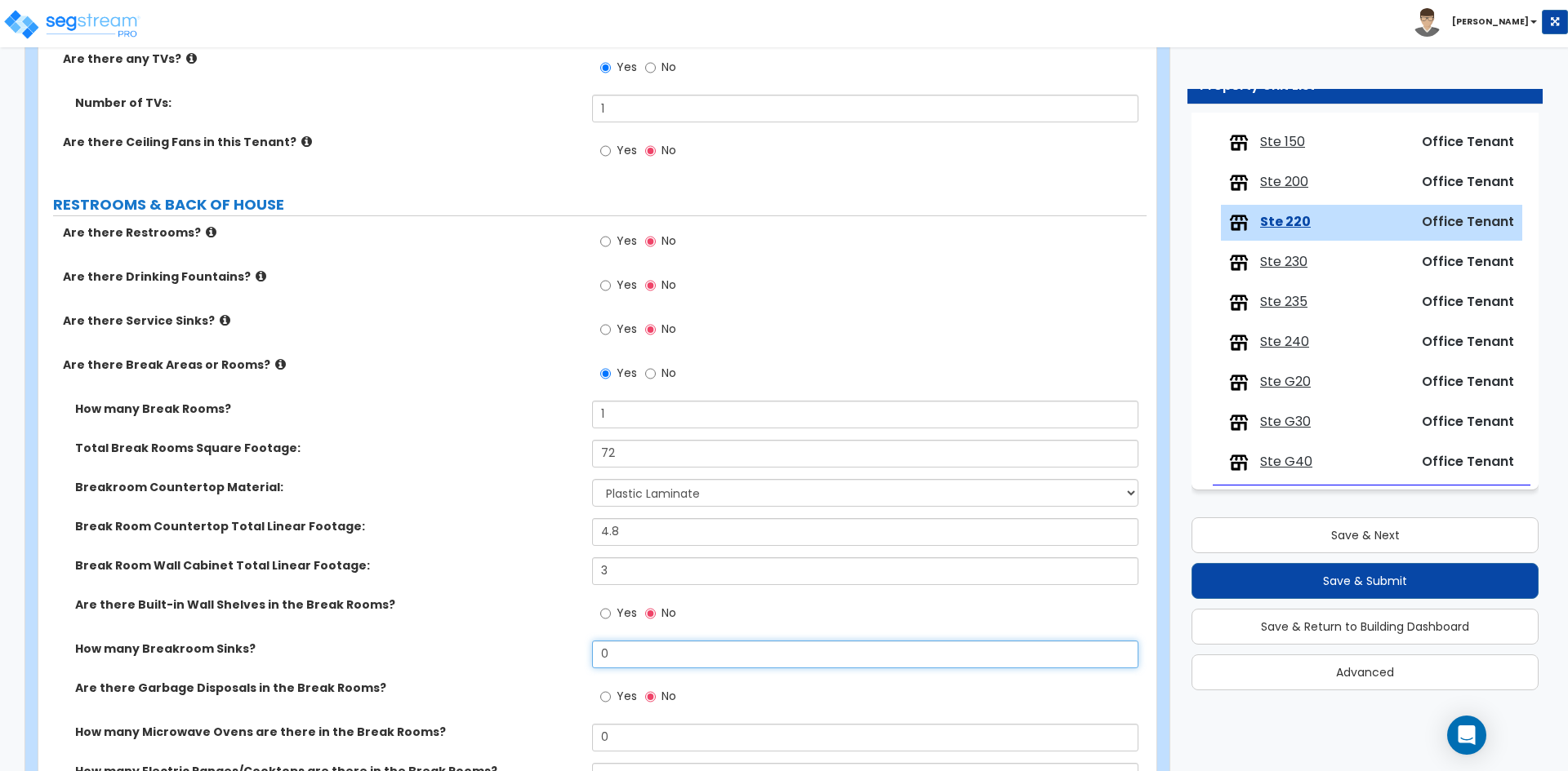
click at [621, 655] on input "0" at bounding box center [865, 655] width 546 height 28
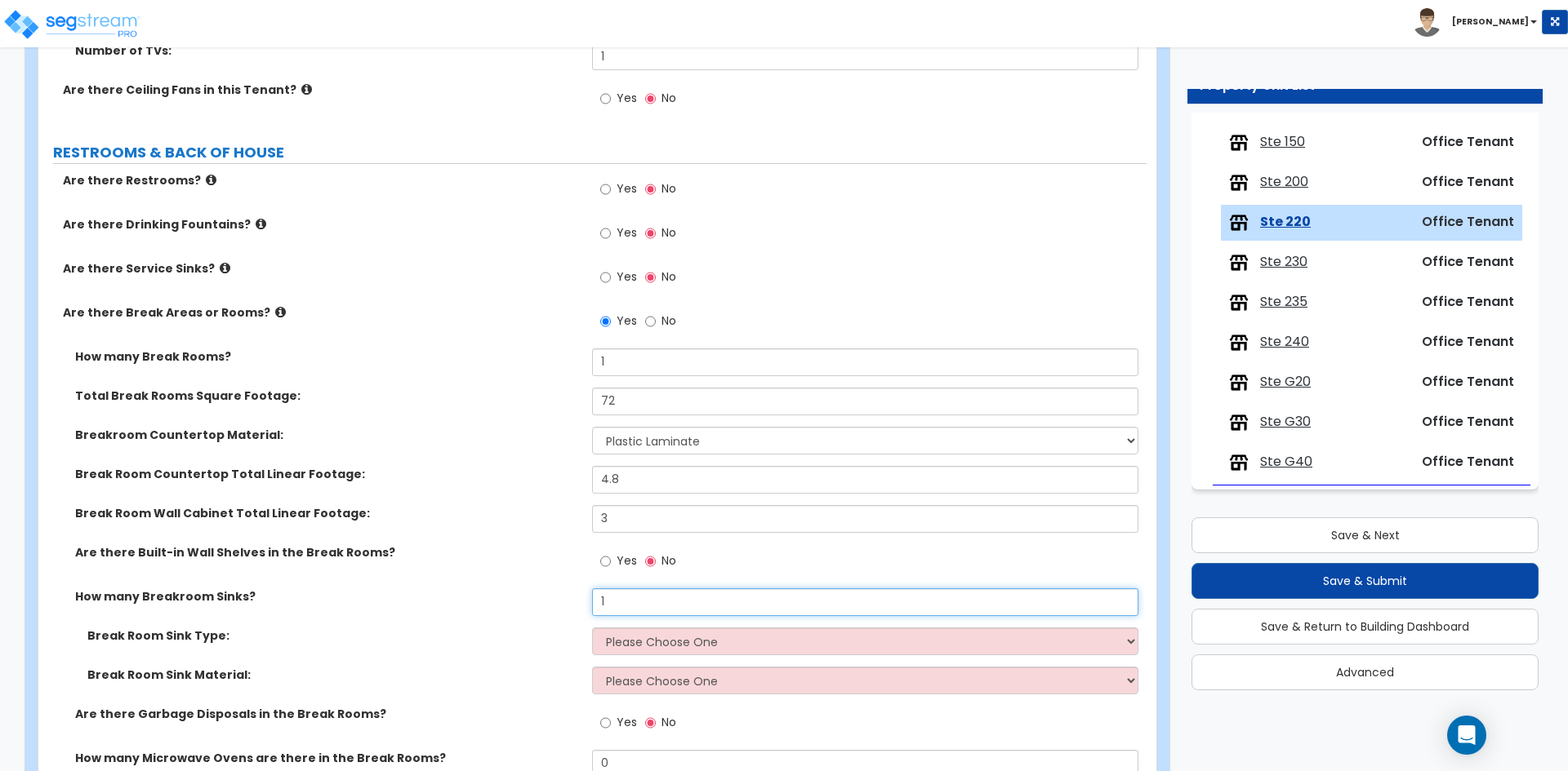
scroll to position [2322, 0]
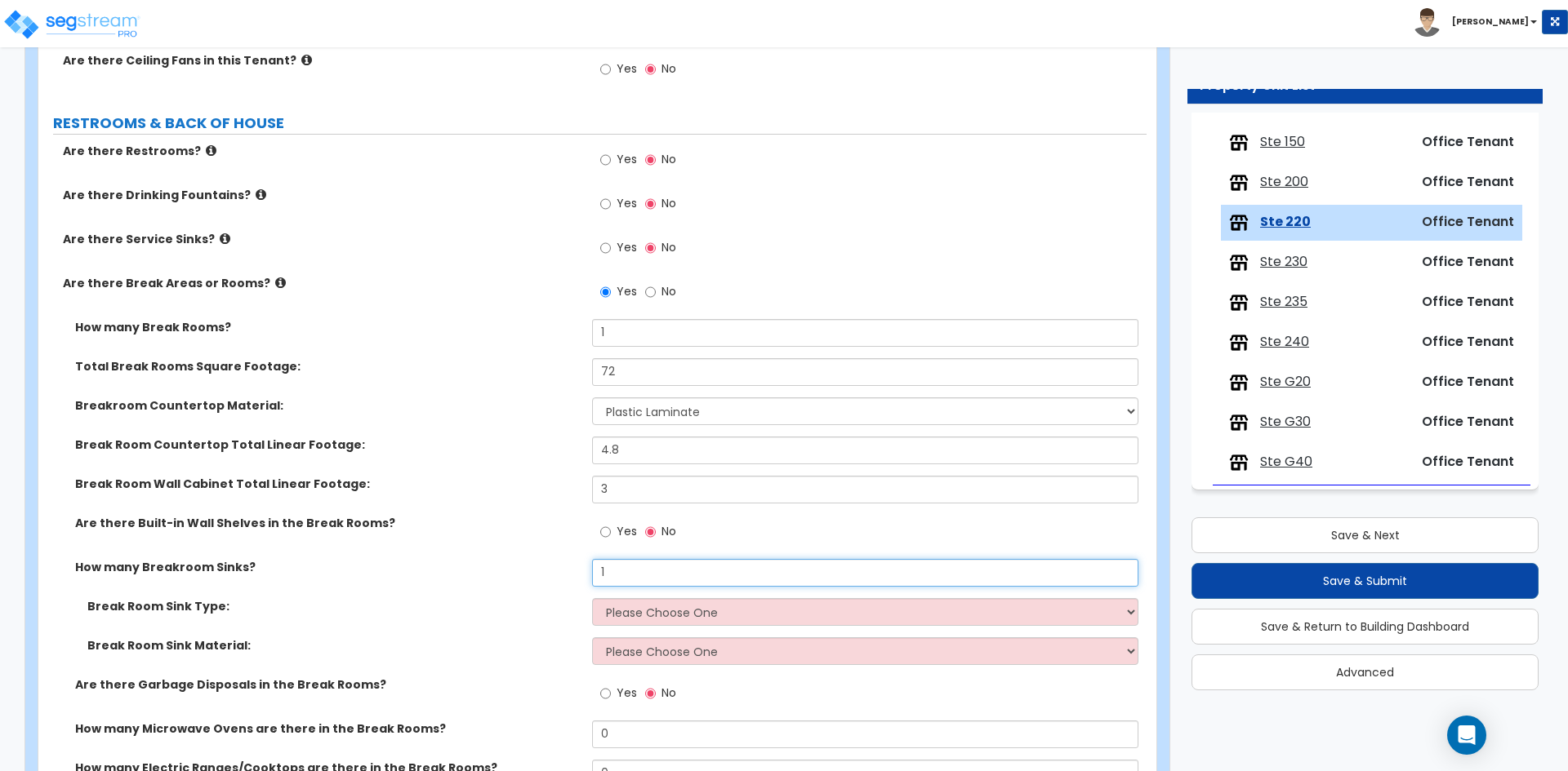
type input "1"
click at [667, 615] on select "Please Choose One Single Sink Double Sink" at bounding box center [865, 612] width 546 height 28
select select "1"
click at [592, 598] on select "Please Choose One Single Sink Double Sink" at bounding box center [865, 612] width 546 height 28
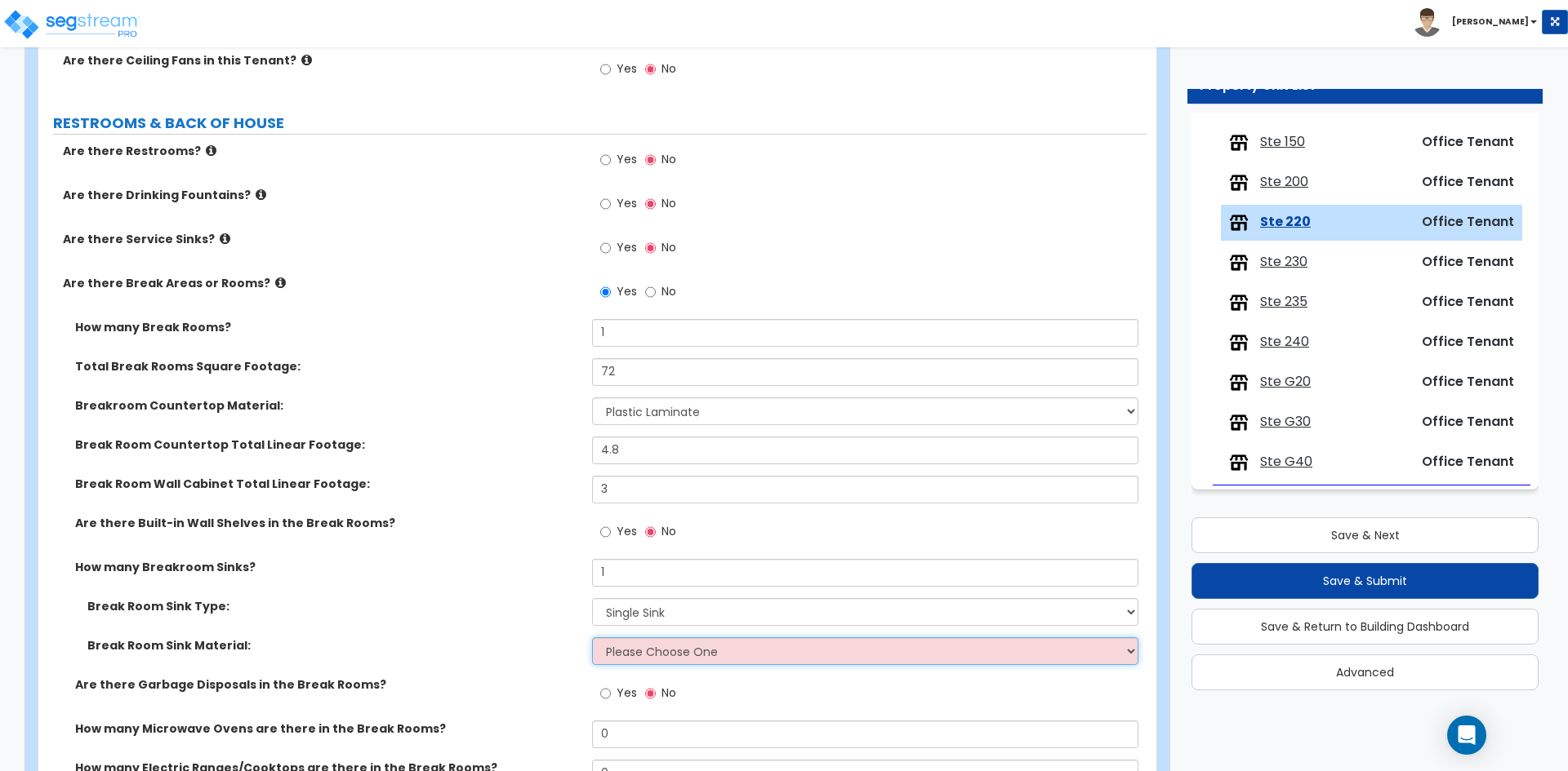
click at [633, 654] on select "Please Choose One Stainless Steel Porcelain Enamel Cast Iron" at bounding box center [865, 651] width 546 height 28
select select "1"
click at [592, 637] on select "Please Choose One Stainless Steel Porcelain Enamel Cast Iron" at bounding box center [865, 651] width 546 height 28
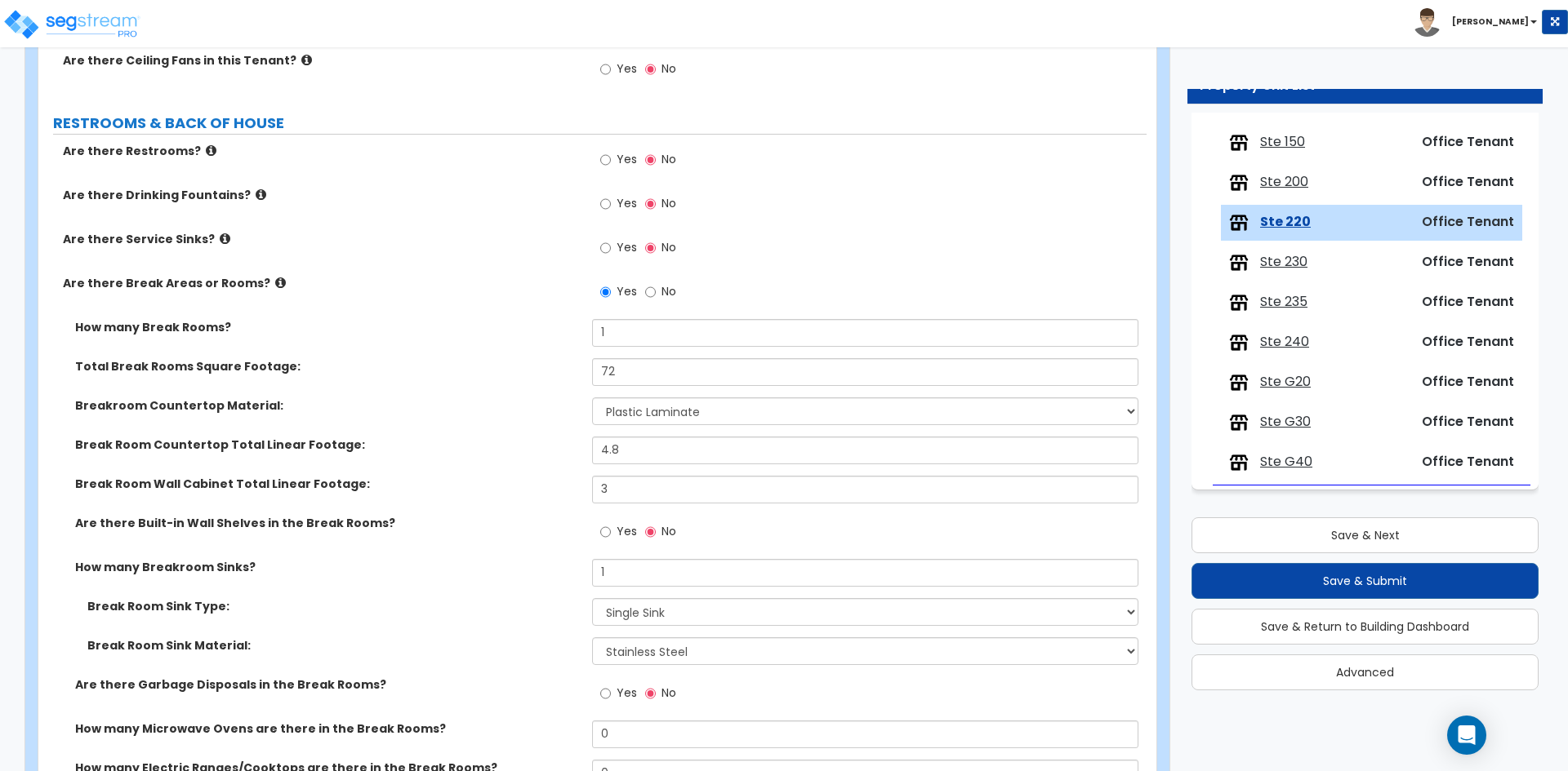
click at [466, 643] on label "Break Room Sink Material:" at bounding box center [333, 645] width 492 height 17
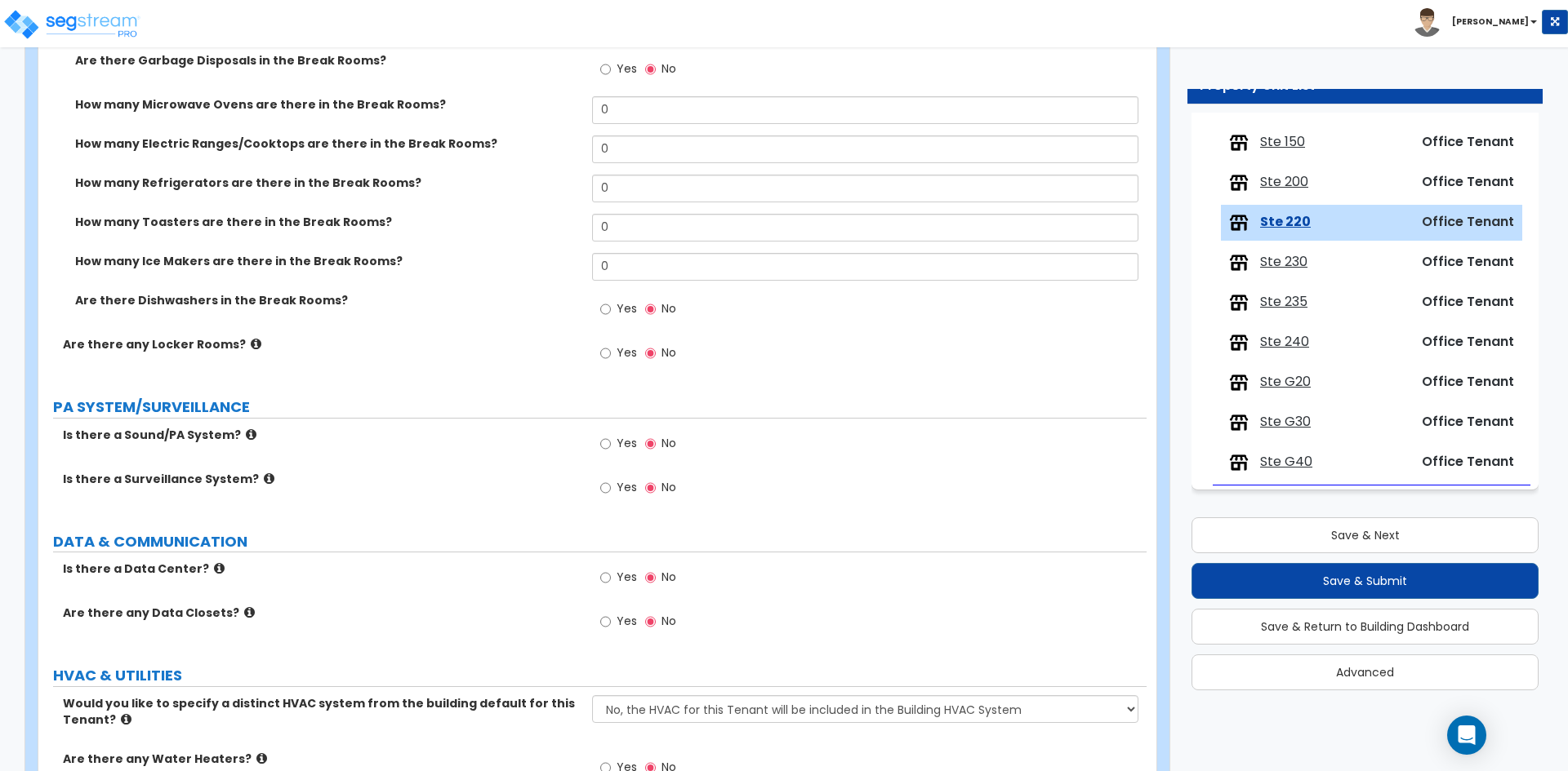
scroll to position [2975, 0]
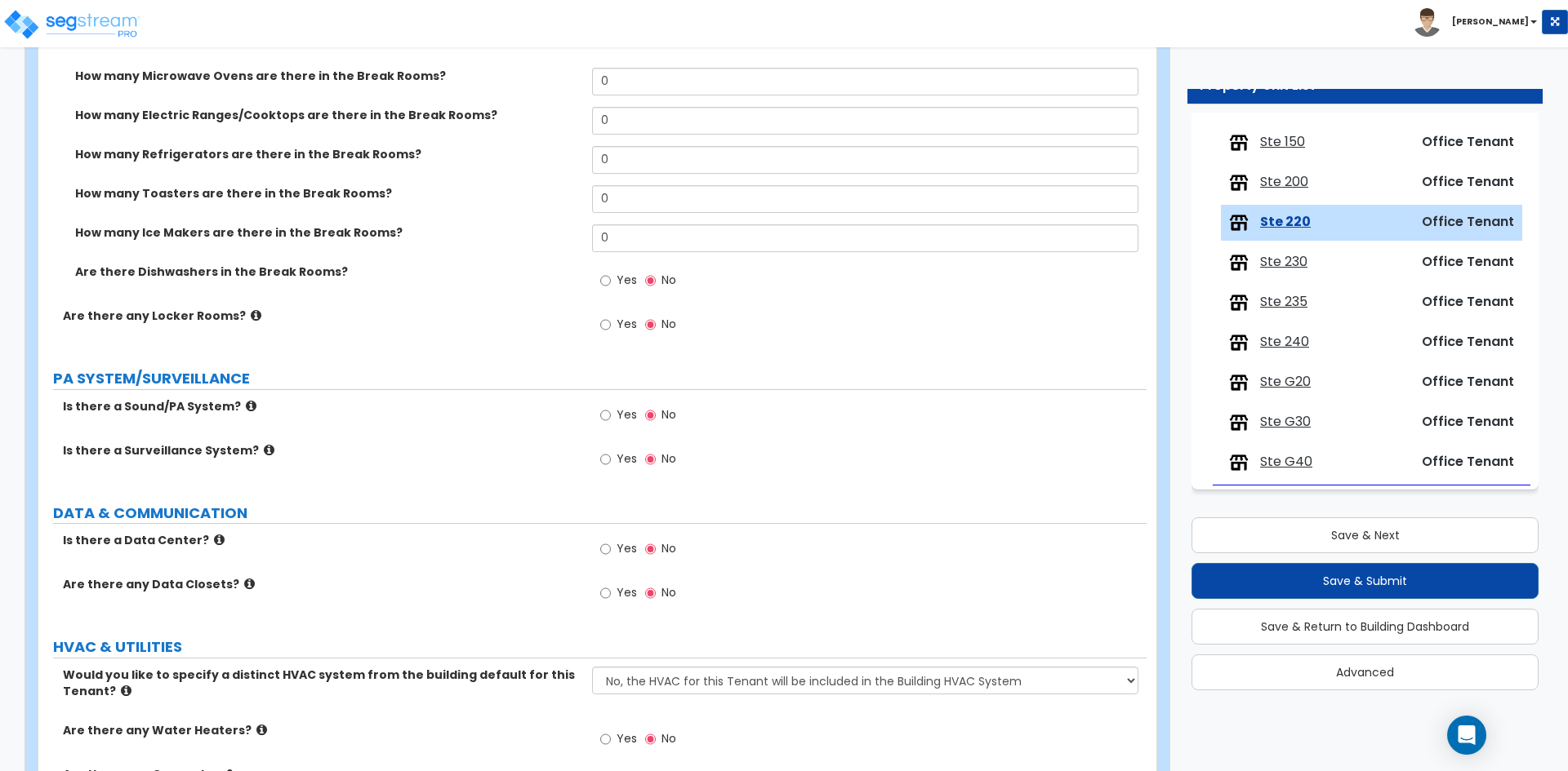
click at [621, 593] on span "Yes" at bounding box center [626, 592] width 20 height 17
click at [610, 593] on input "Yes" at bounding box center [605, 593] width 10 height 18
radio input "true"
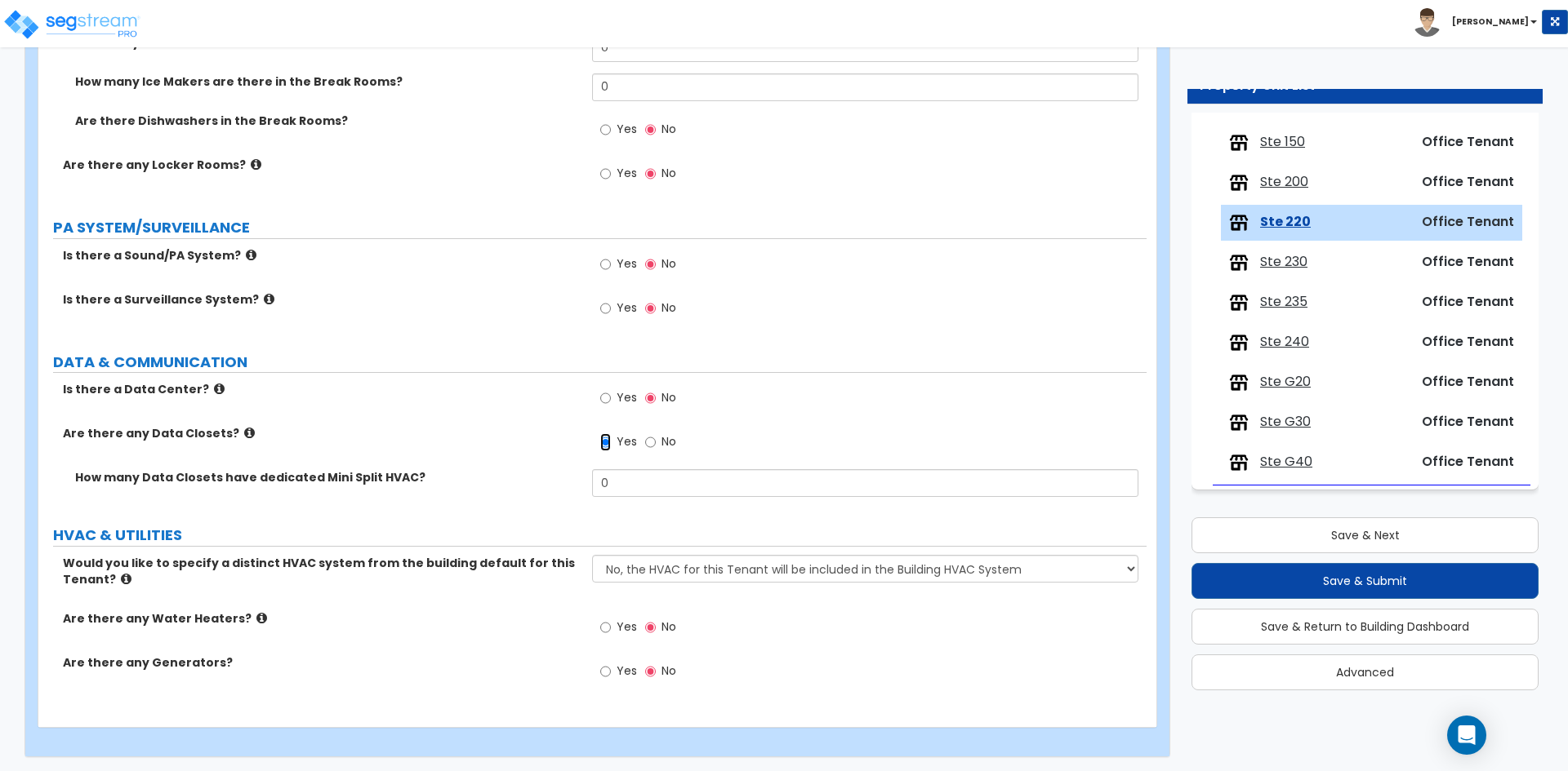
scroll to position [3129, 0]
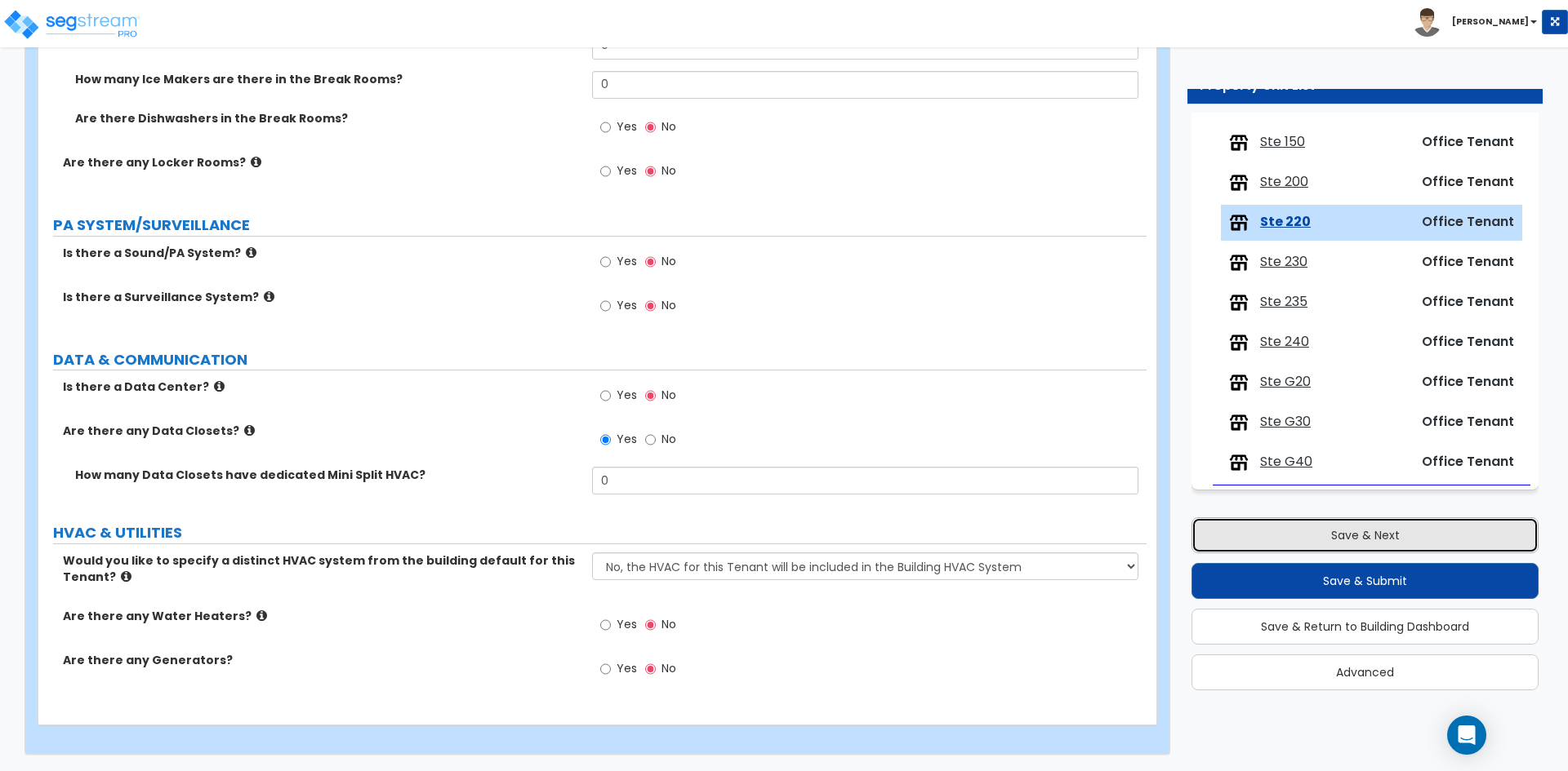
click at [1268, 545] on button "Save & Next" at bounding box center [1364, 535] width 347 height 36
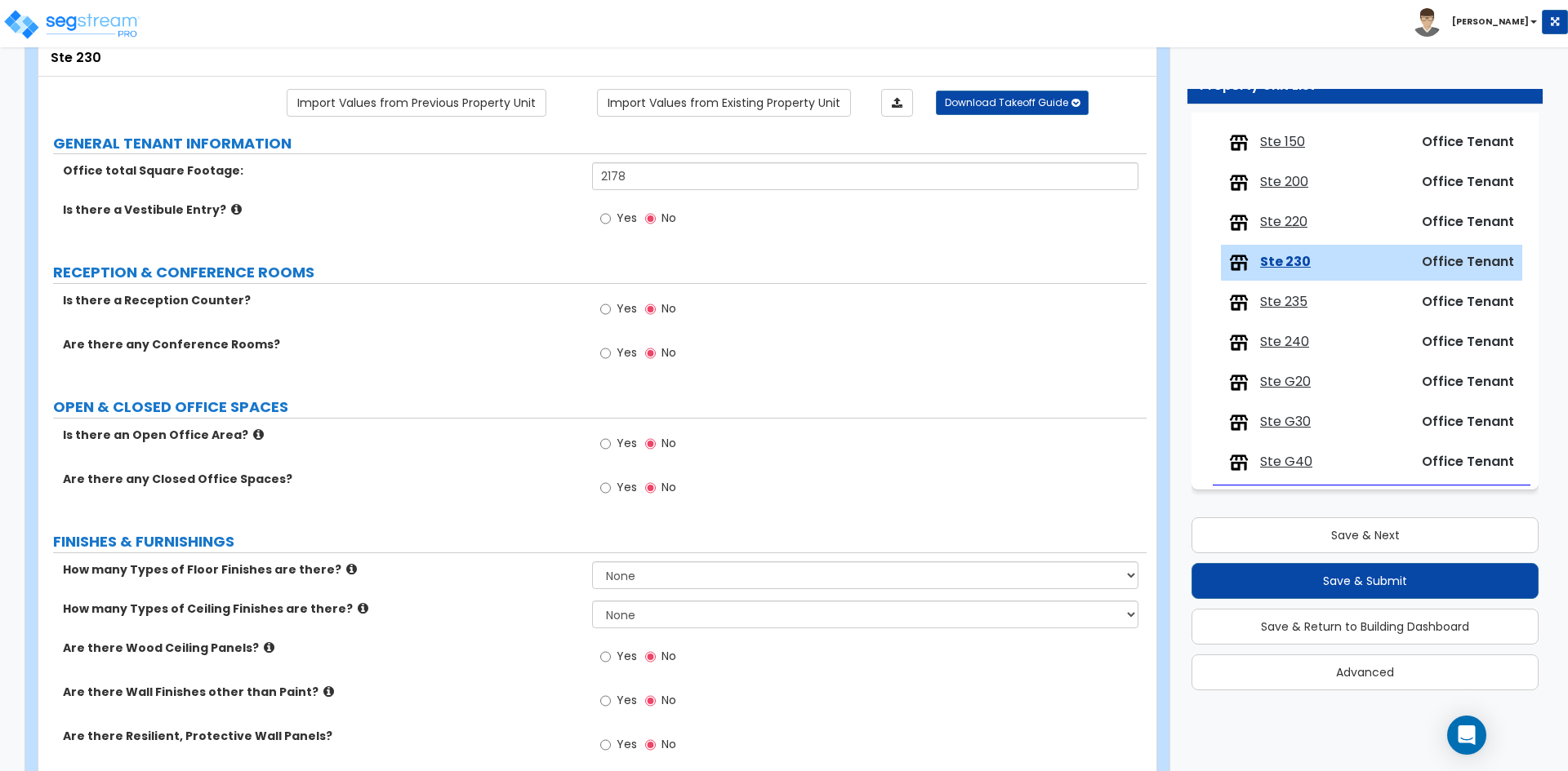
scroll to position [0, 0]
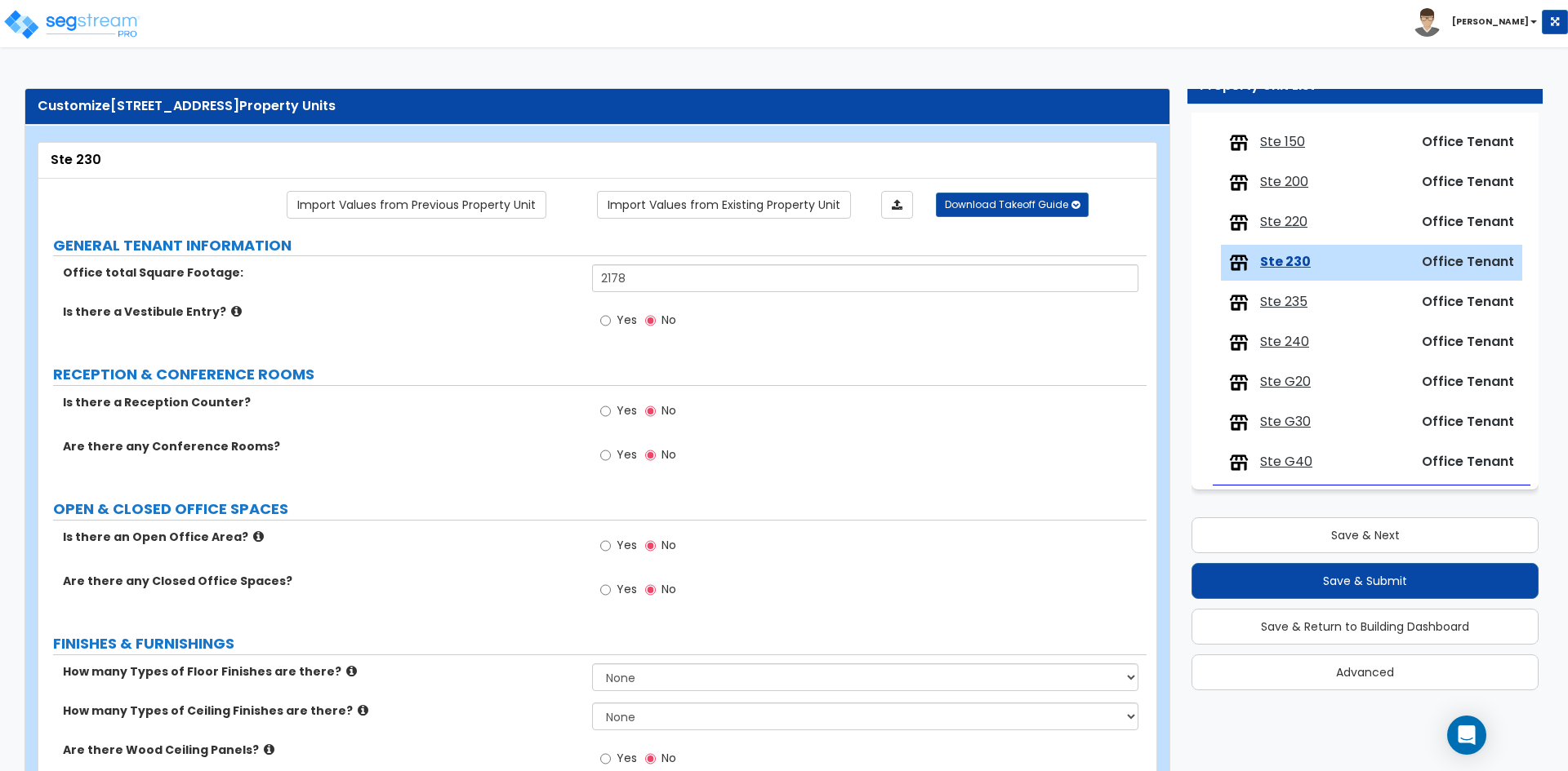
click at [1285, 219] on span "Ste 220" at bounding box center [1284, 222] width 47 height 18
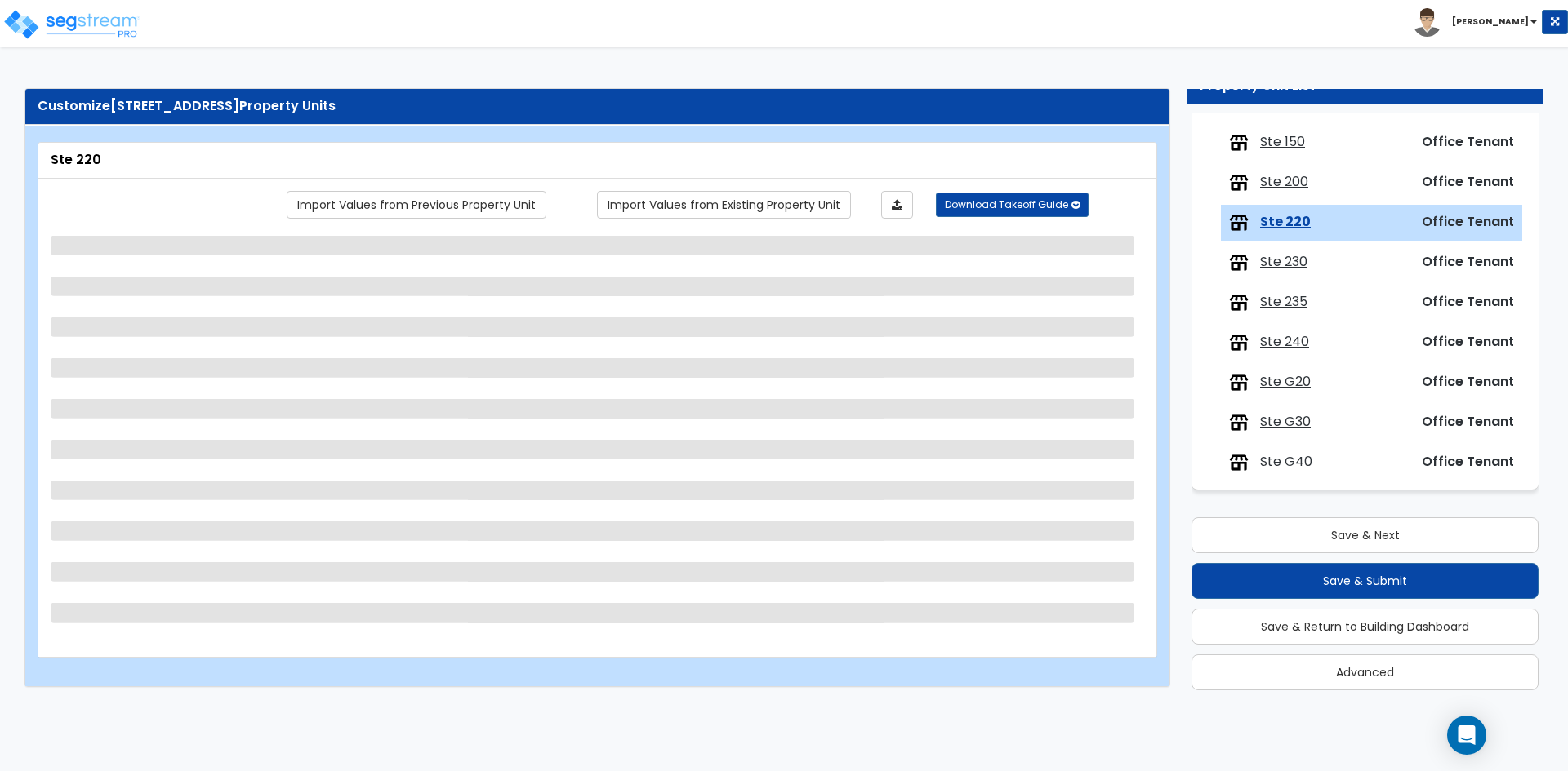
select select "1"
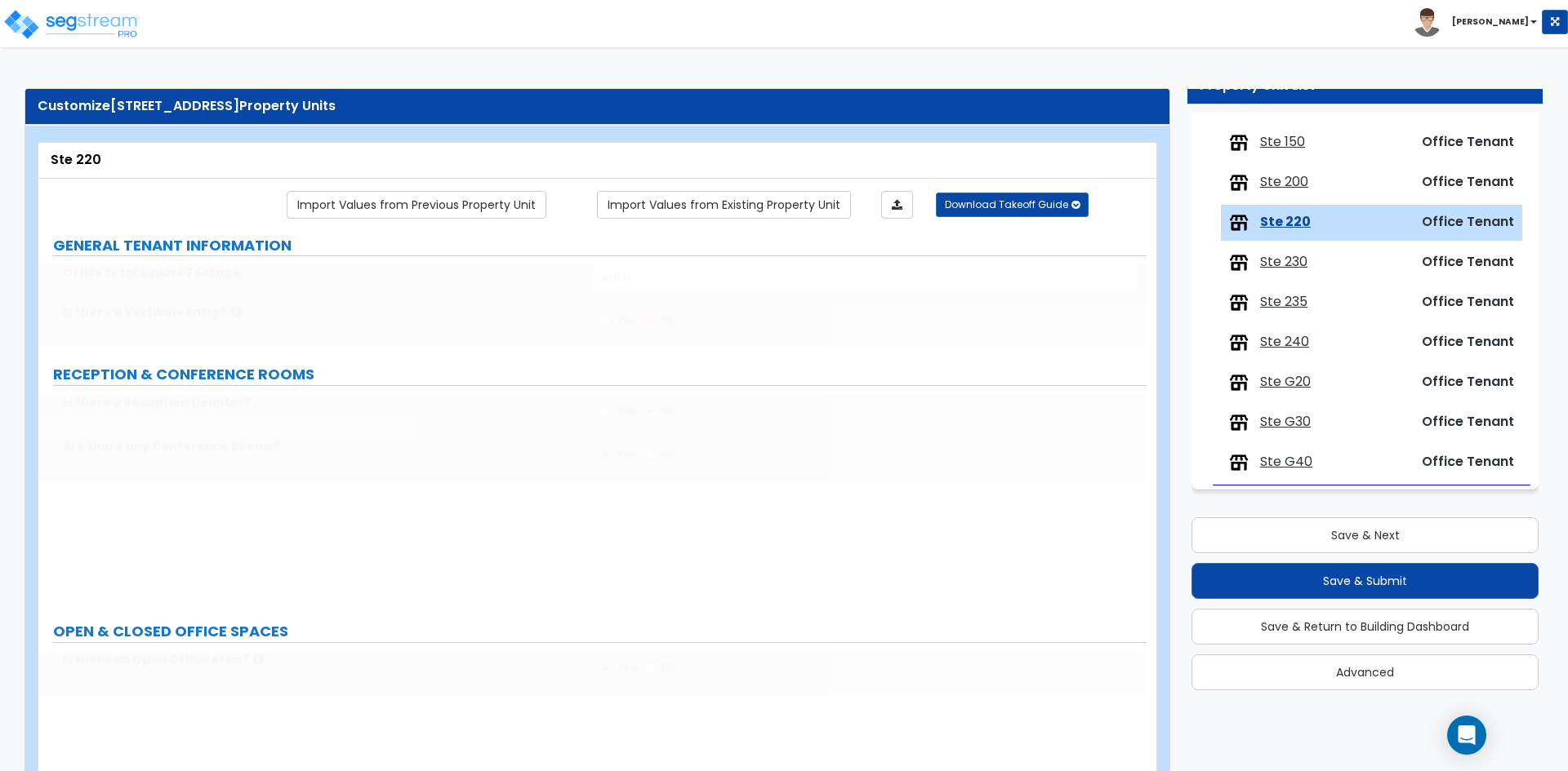
type input "1"
type input "719"
select select "1"
type input "2447"
radio input "true"
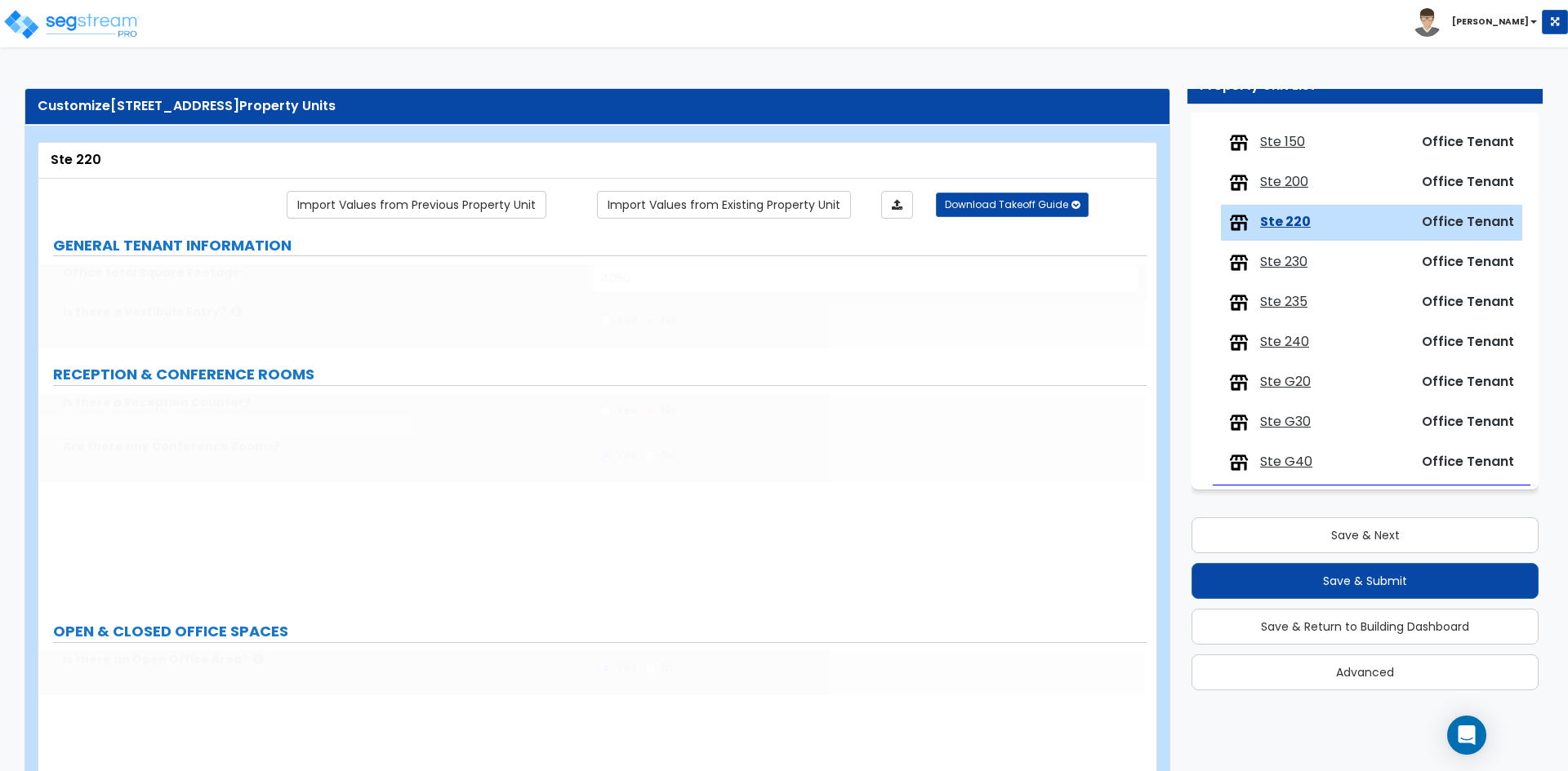
type input "100"
select select "2"
select select "1"
type input "4"
select select "7"
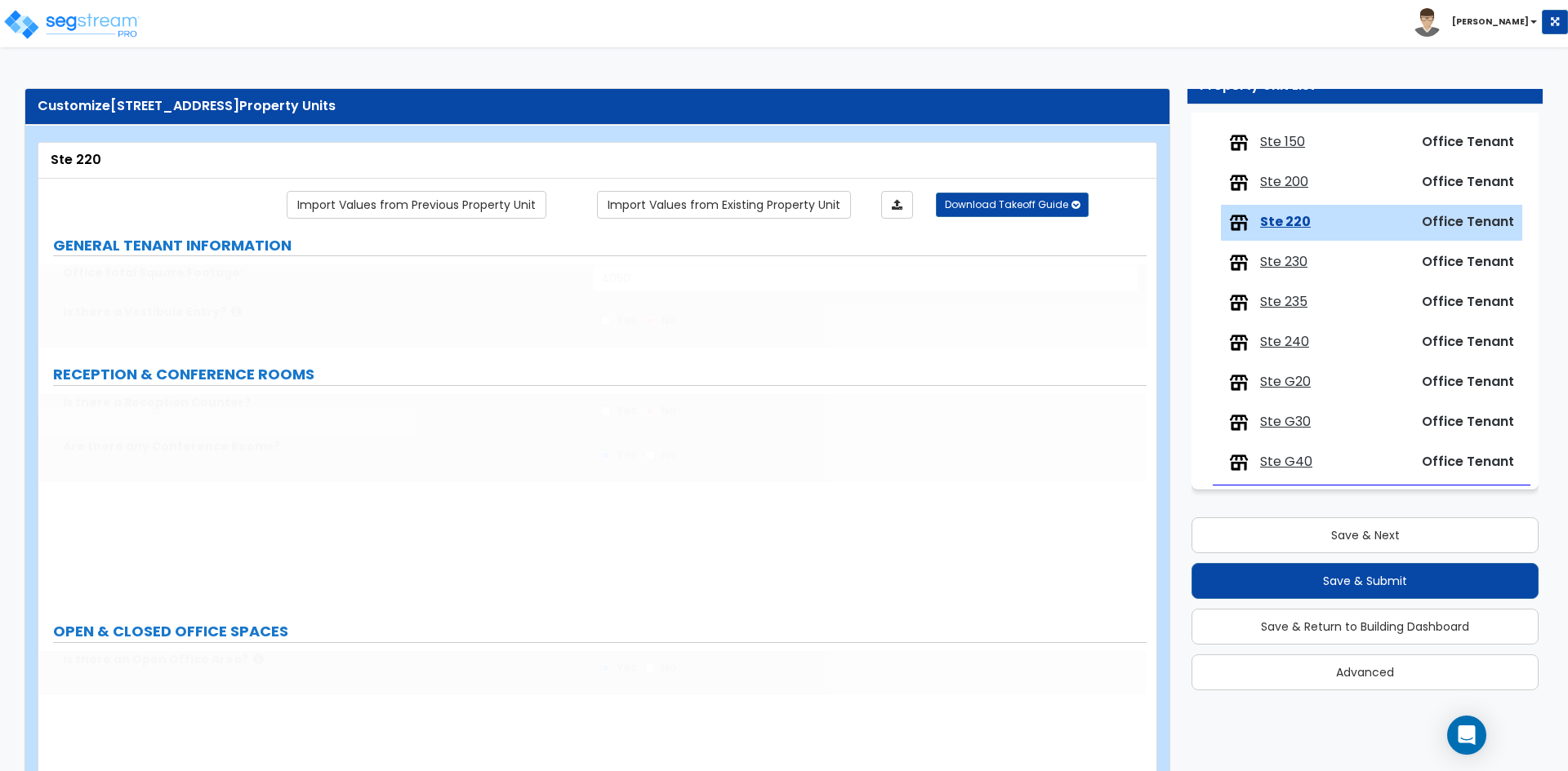
select select "1"
select select "2"
select select "3"
type input "609"
select select "4"
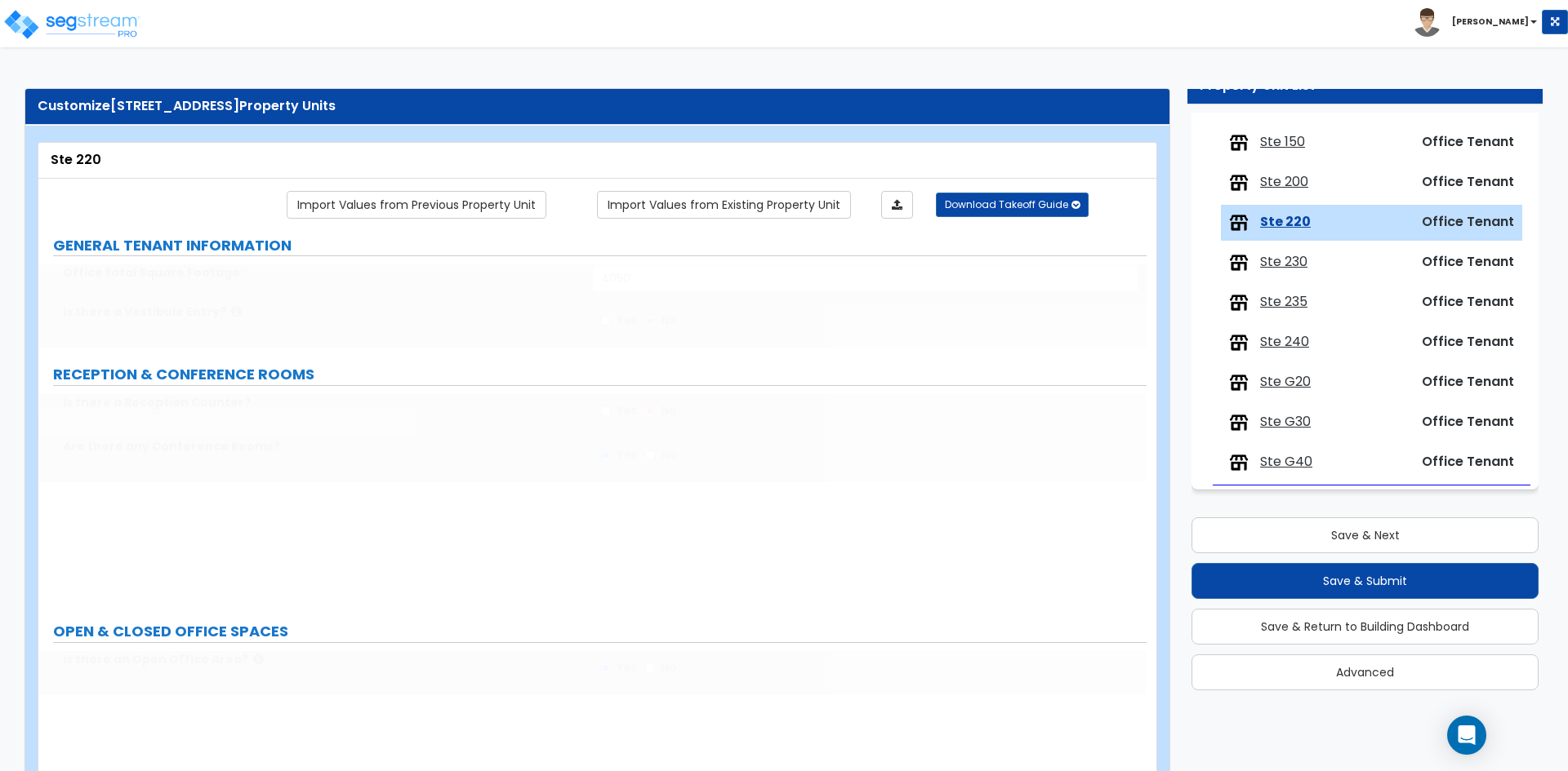
type input "1"
type input "72"
select select "1"
type input "4.8"
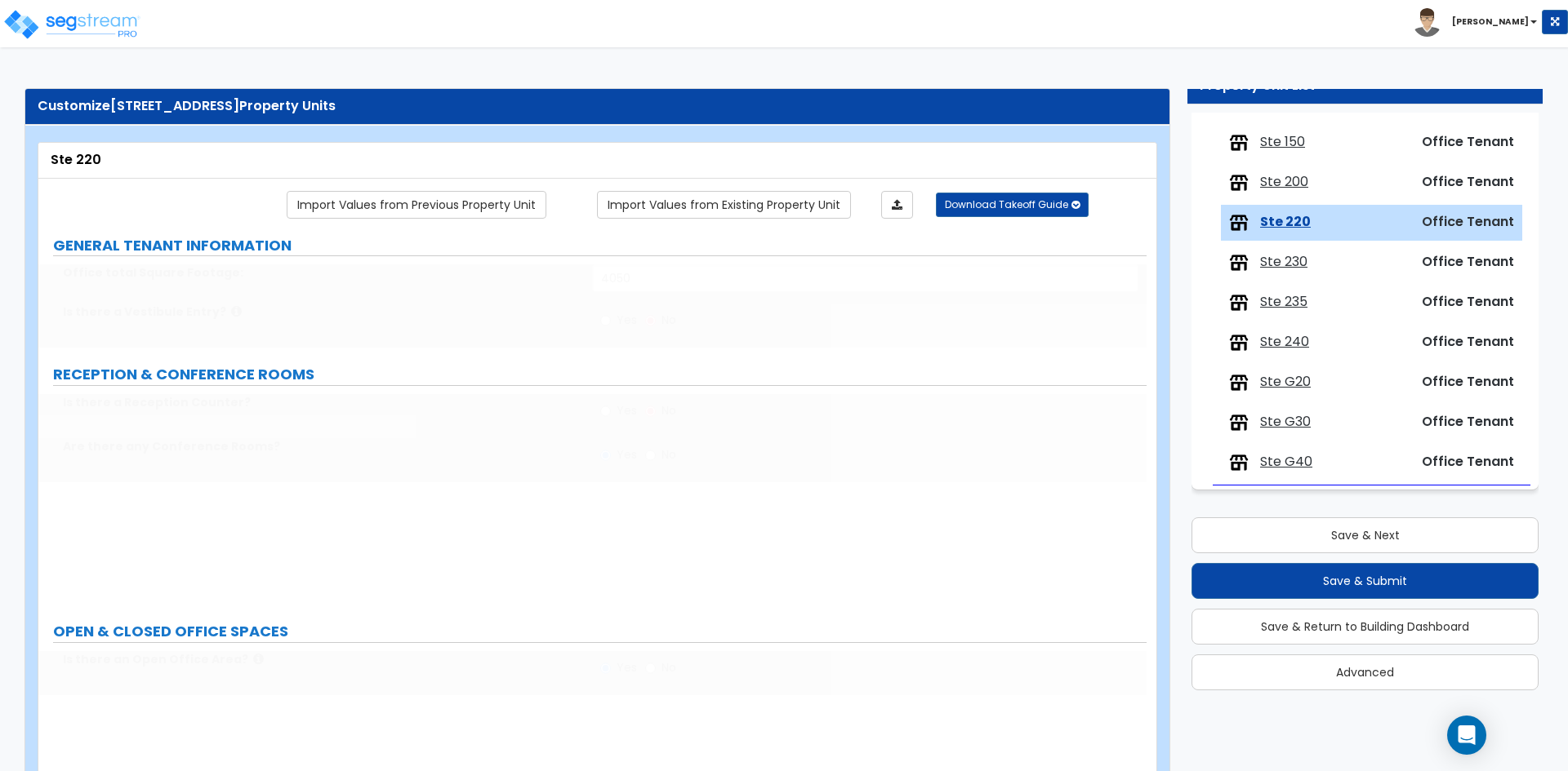
type input "3"
type input "1"
select select "1"
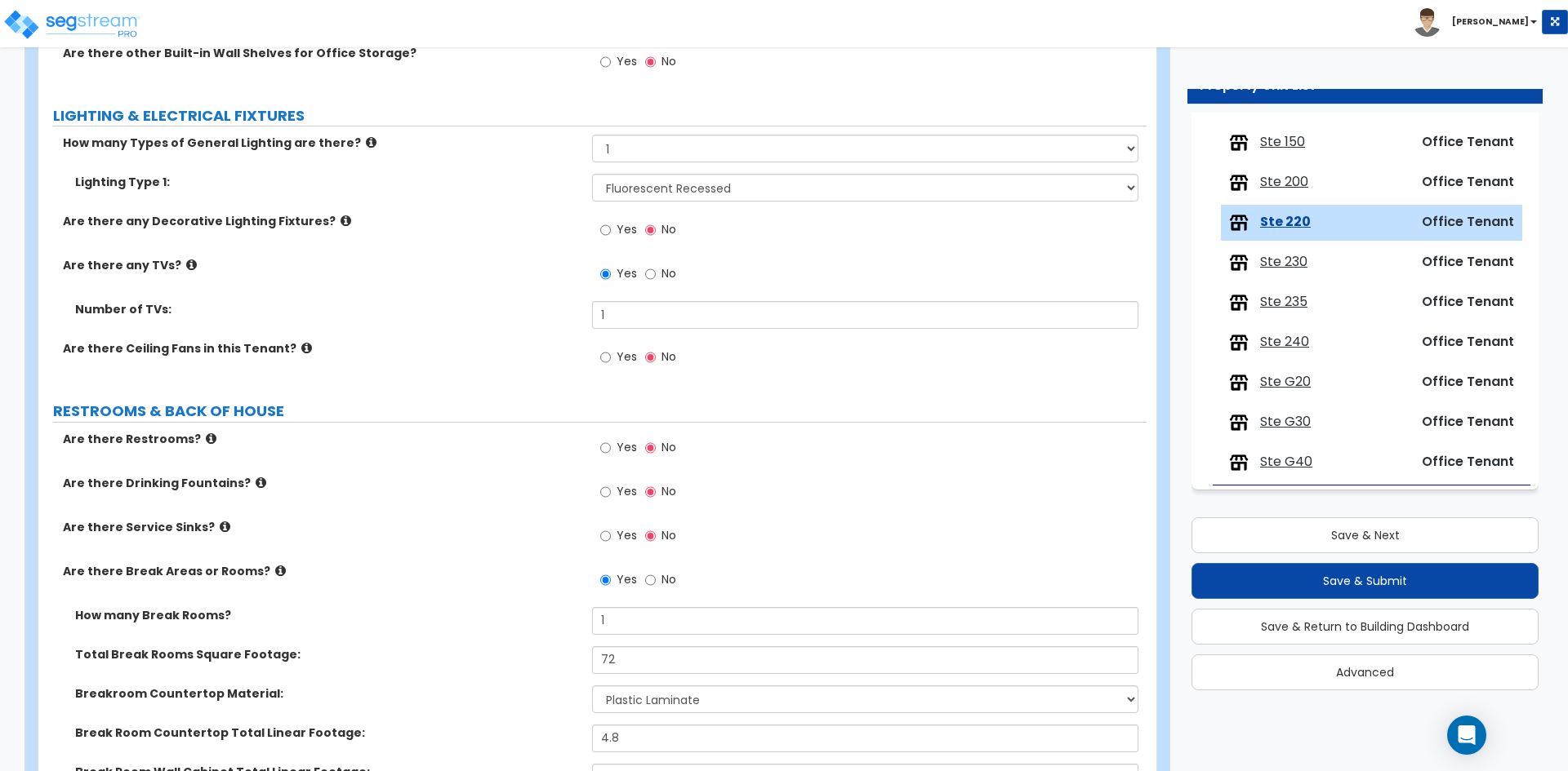
scroll to position [2040, 0]
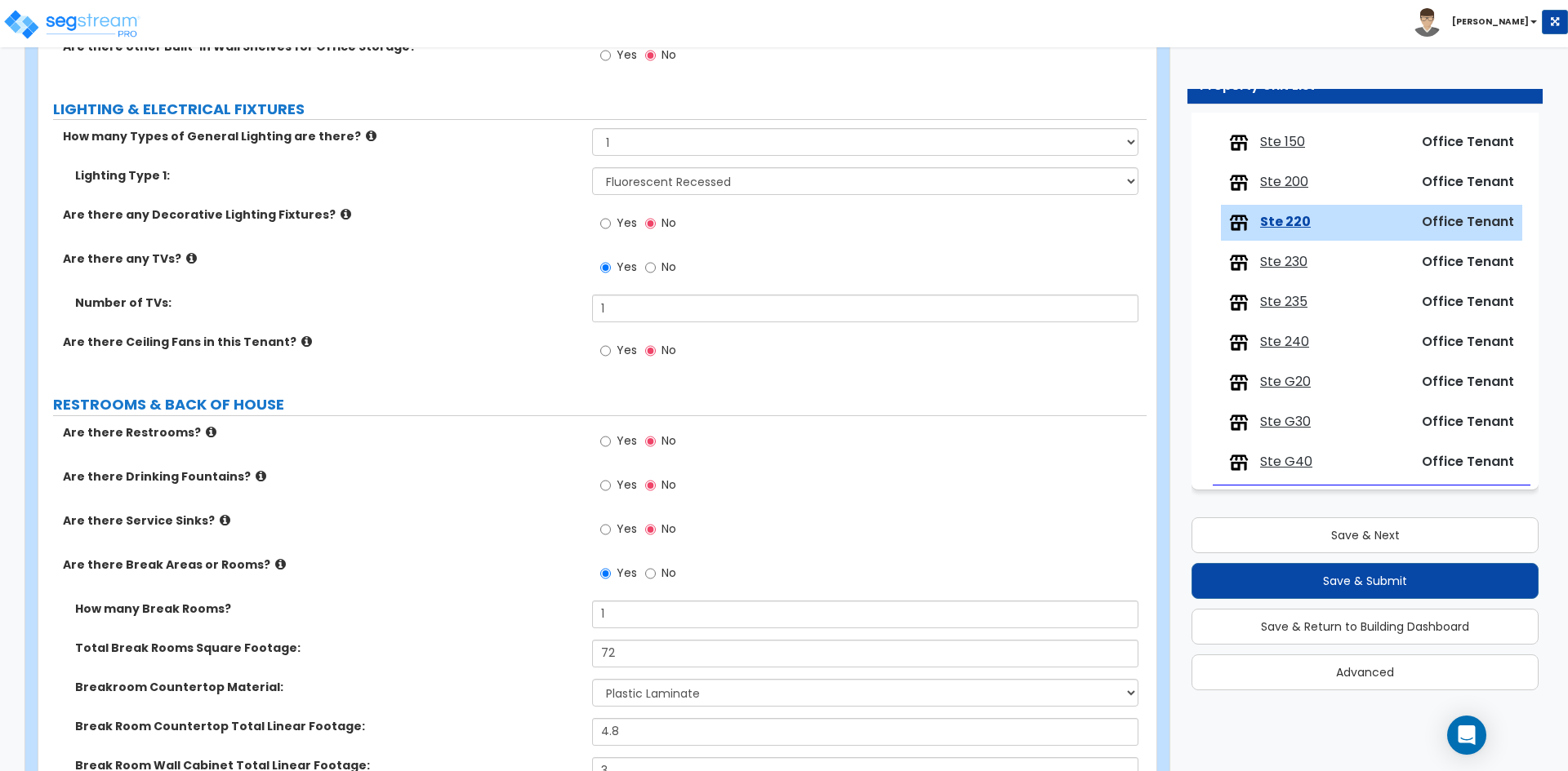
click at [665, 576] on span "No" at bounding box center [668, 573] width 15 height 17
click at [656, 576] on input "No" at bounding box center [651, 573] width 10 height 18
radio input "false"
radio input "true"
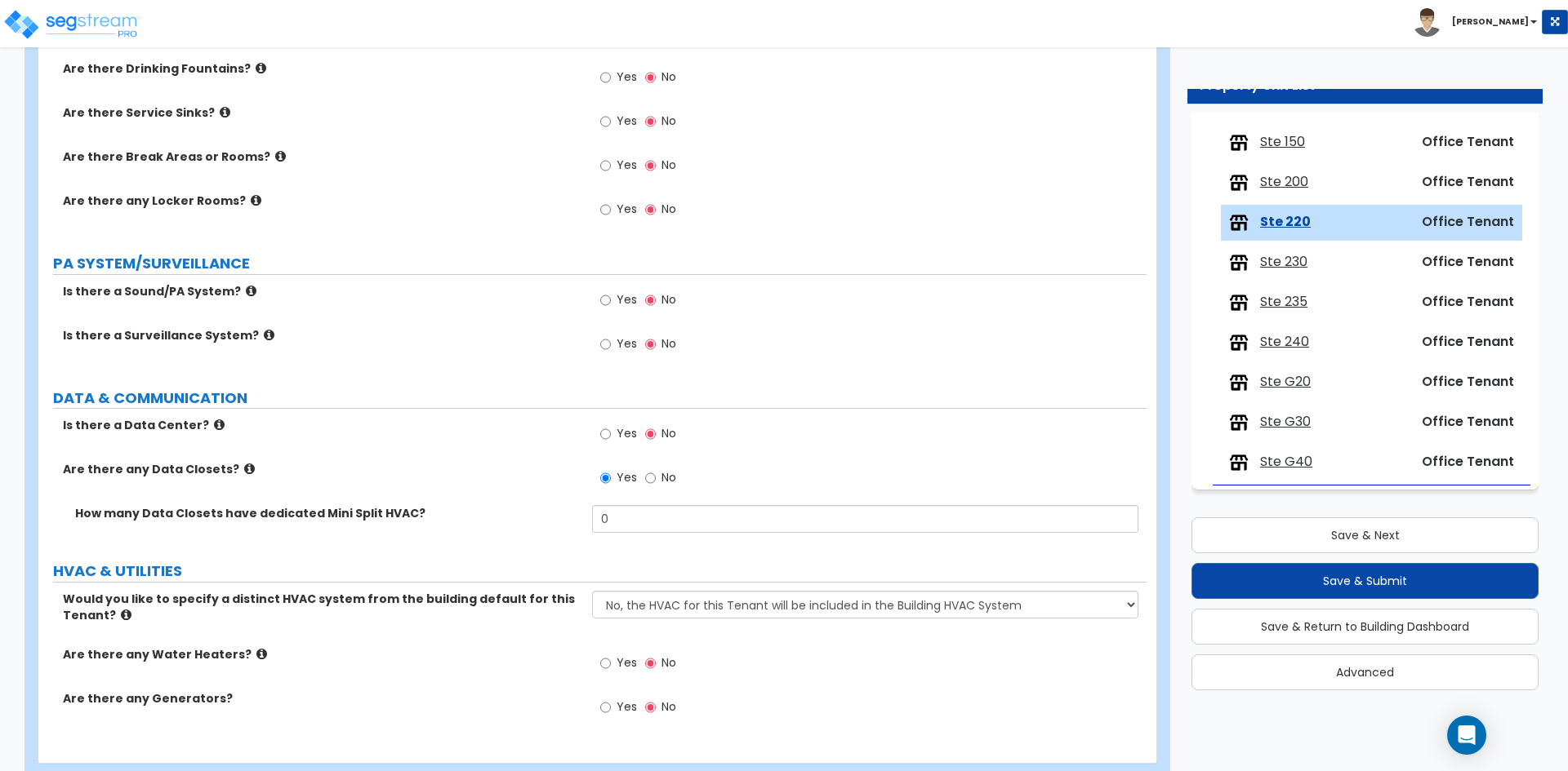
click at [664, 479] on span "No" at bounding box center [668, 477] width 15 height 17
click at [656, 479] on input "No" at bounding box center [651, 478] width 10 height 18
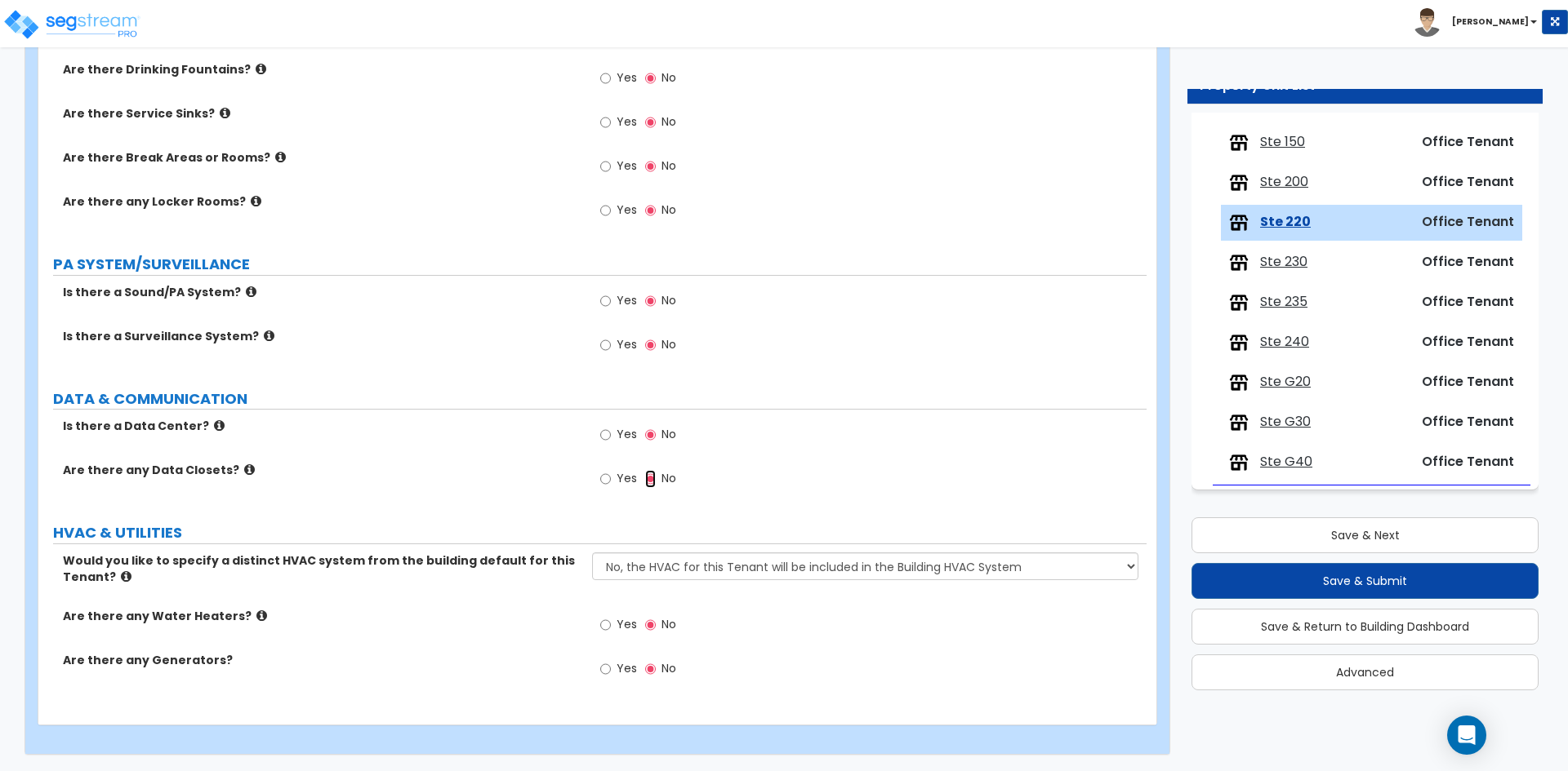
scroll to position [2448, 0]
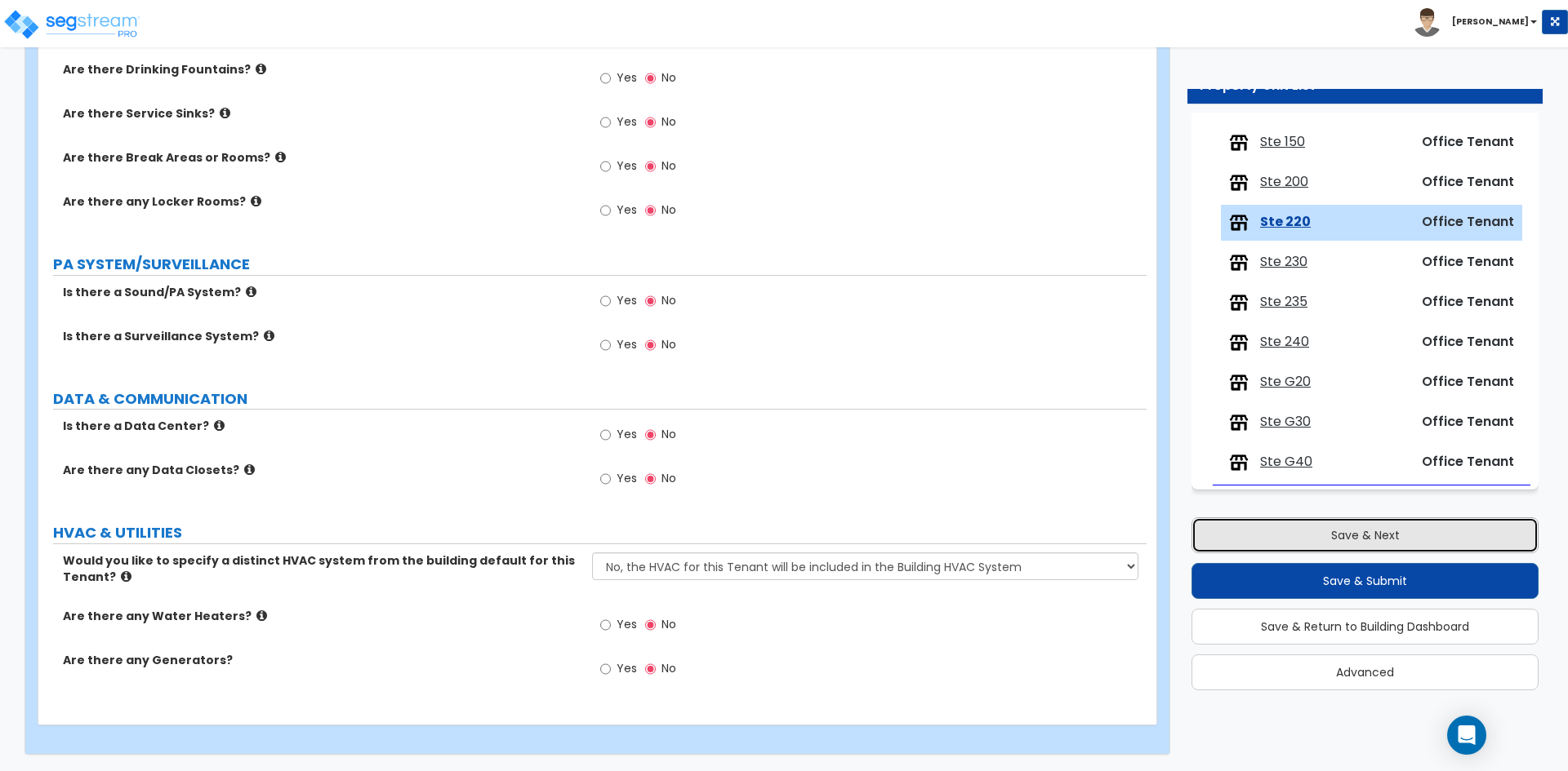
click at [1237, 531] on button "Save & Next" at bounding box center [1364, 535] width 347 height 36
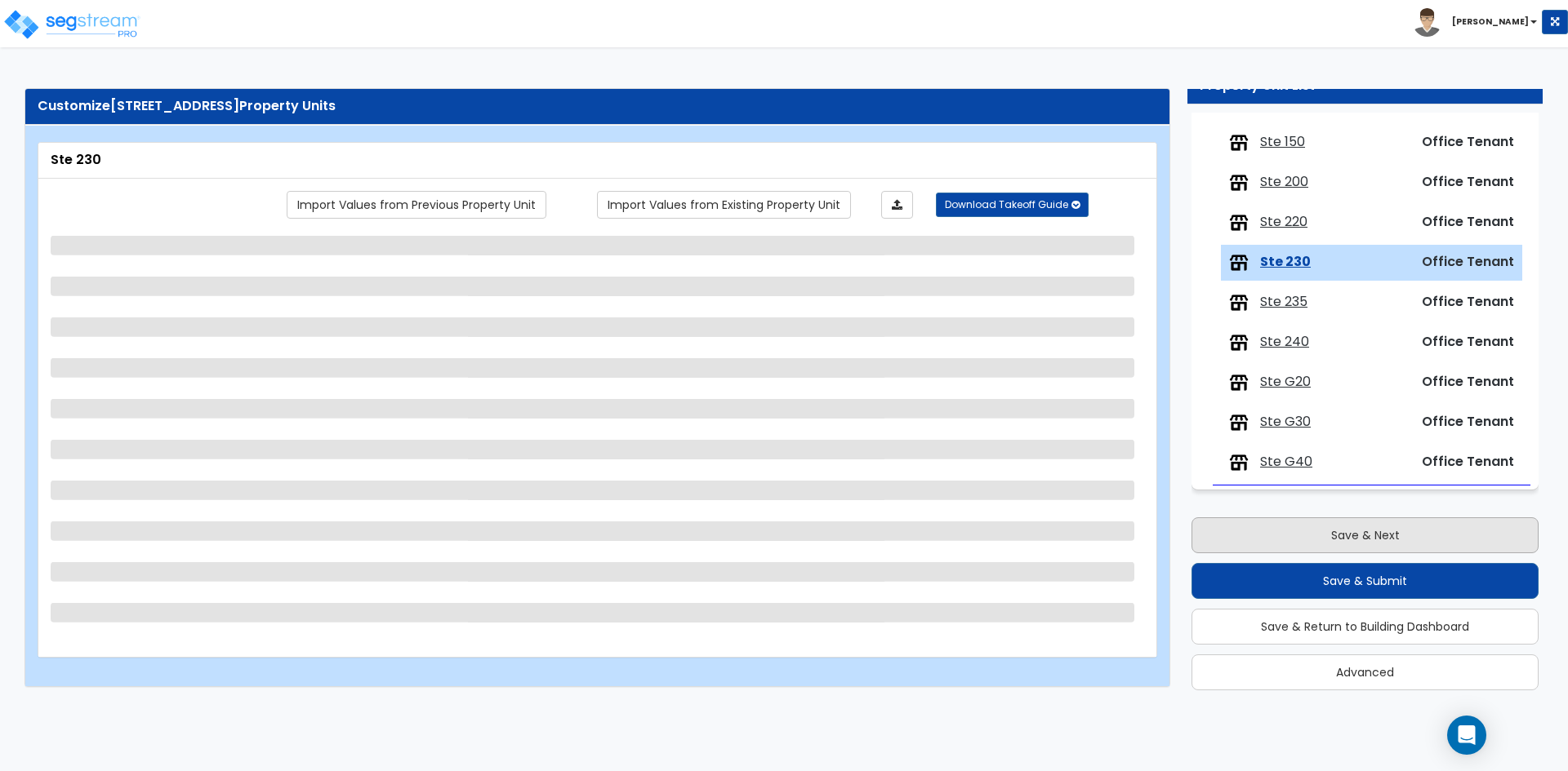
scroll to position [0, 0]
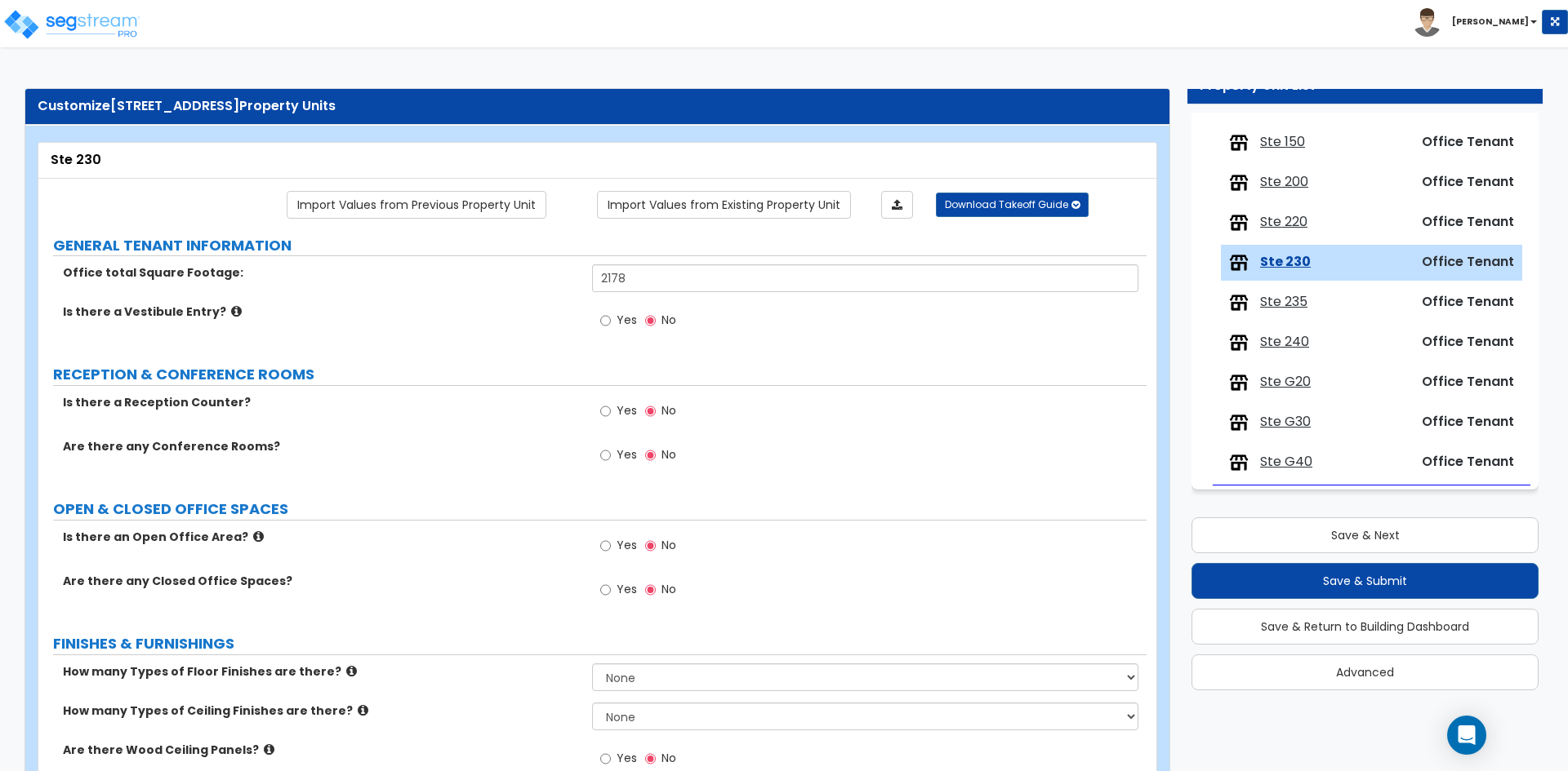
click at [633, 593] on span "Yes" at bounding box center [626, 589] width 20 height 17
click at [610, 593] on input "Yes" at bounding box center [605, 590] width 10 height 18
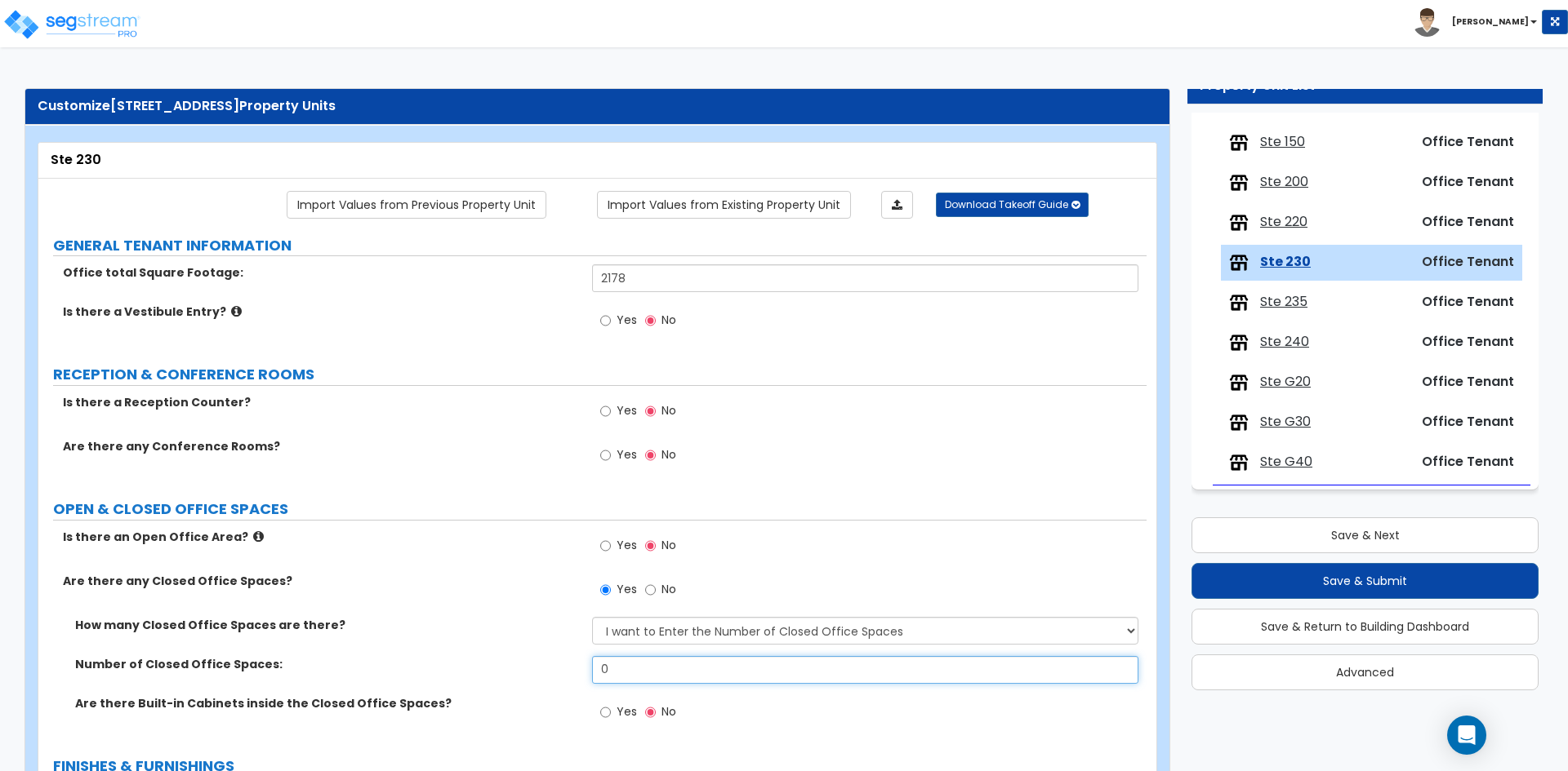
click at [633, 673] on input "0" at bounding box center [865, 670] width 546 height 28
click at [483, 575] on label "Are there any Closed Office Spaces?" at bounding box center [321, 580] width 517 height 17
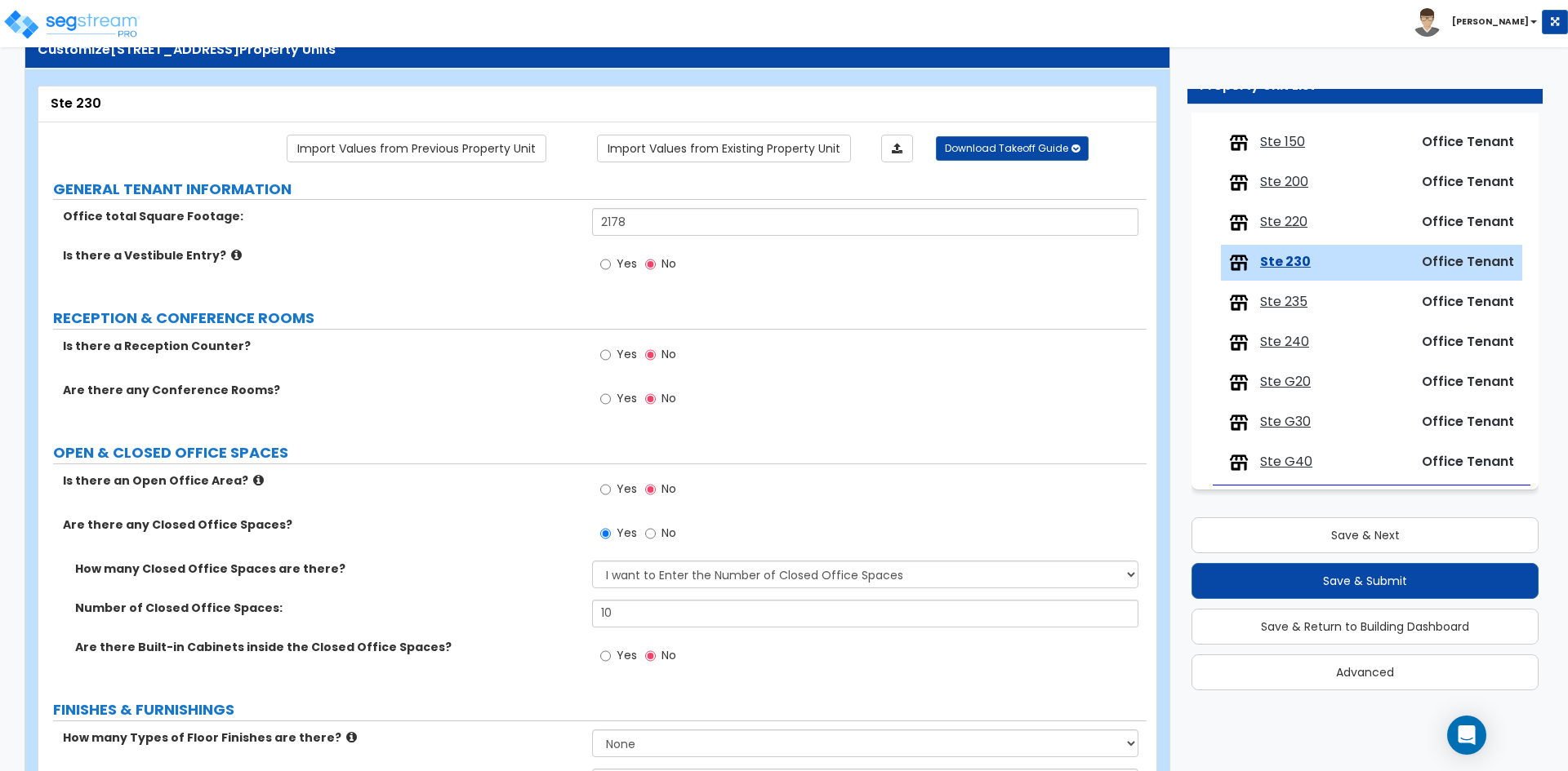
scroll to position [81, 0]
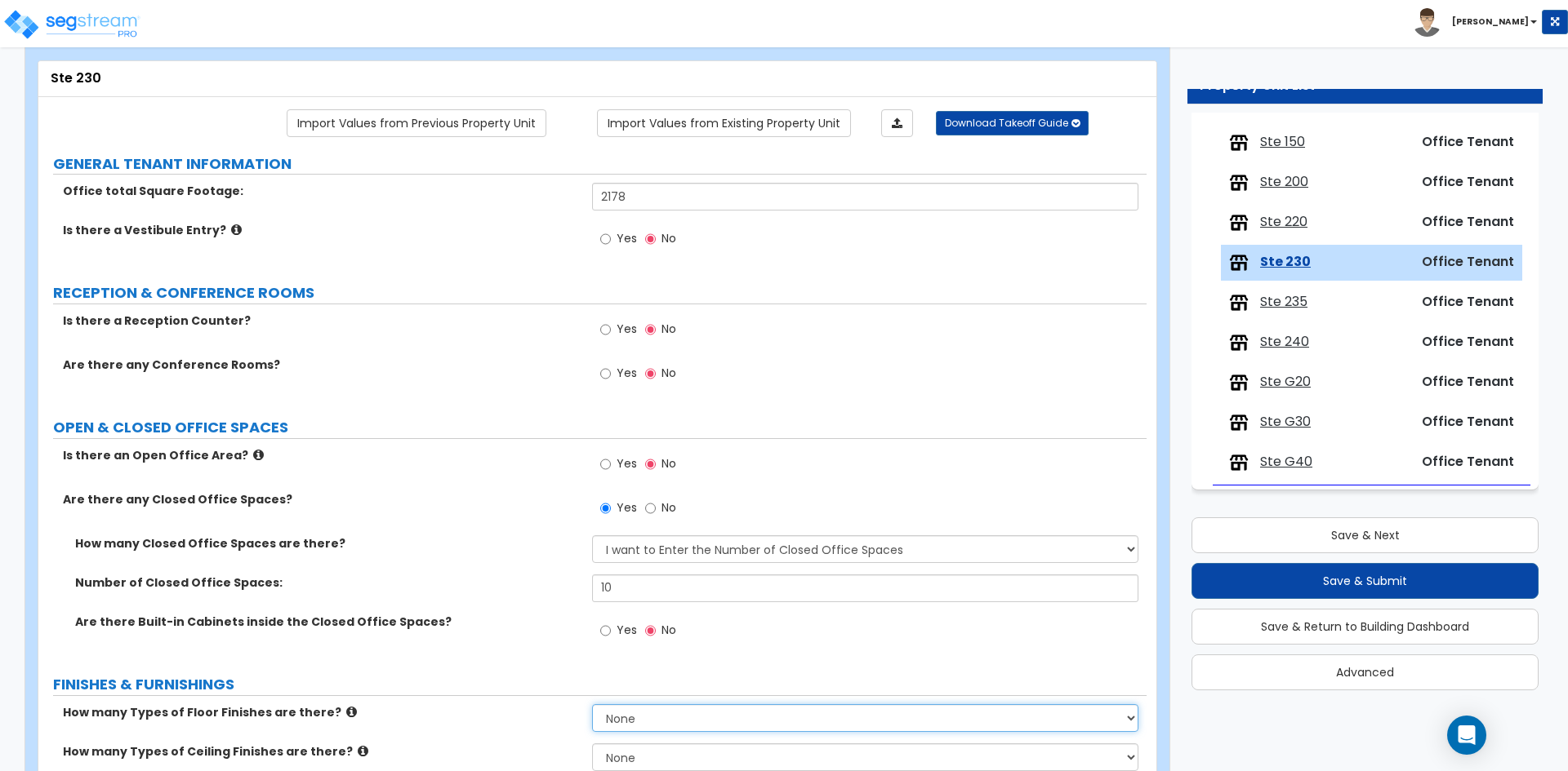
click at [656, 726] on select "None 1 2 3 4" at bounding box center [865, 719] width 546 height 28
click at [592, 705] on select "None 1 2 3 4" at bounding box center [865, 719] width 546 height 28
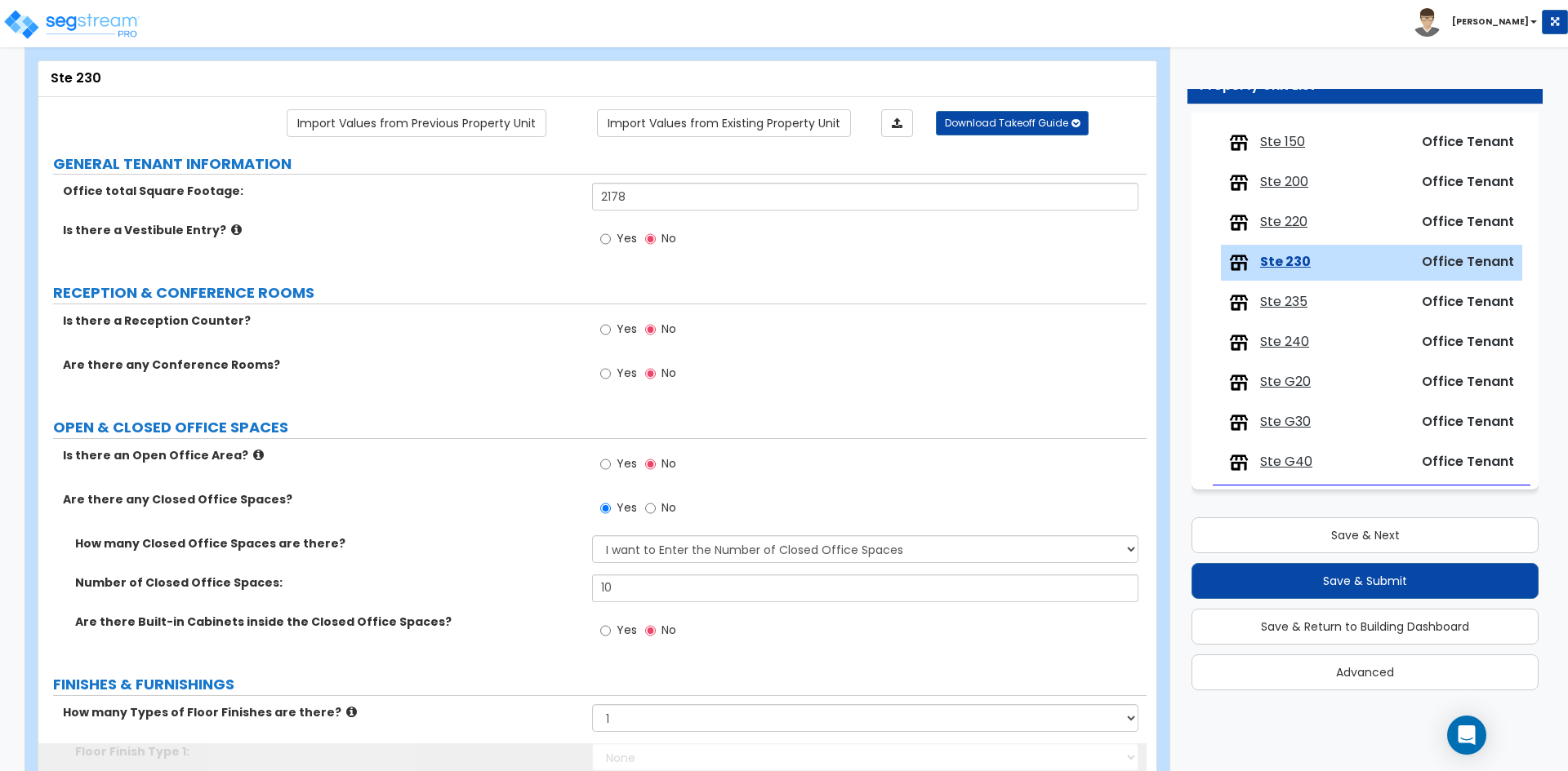
click at [499, 649] on div "Are there Built-in Cabinets inside the Closed Office Spaces? Yes No" at bounding box center [592, 636] width 1108 height 44
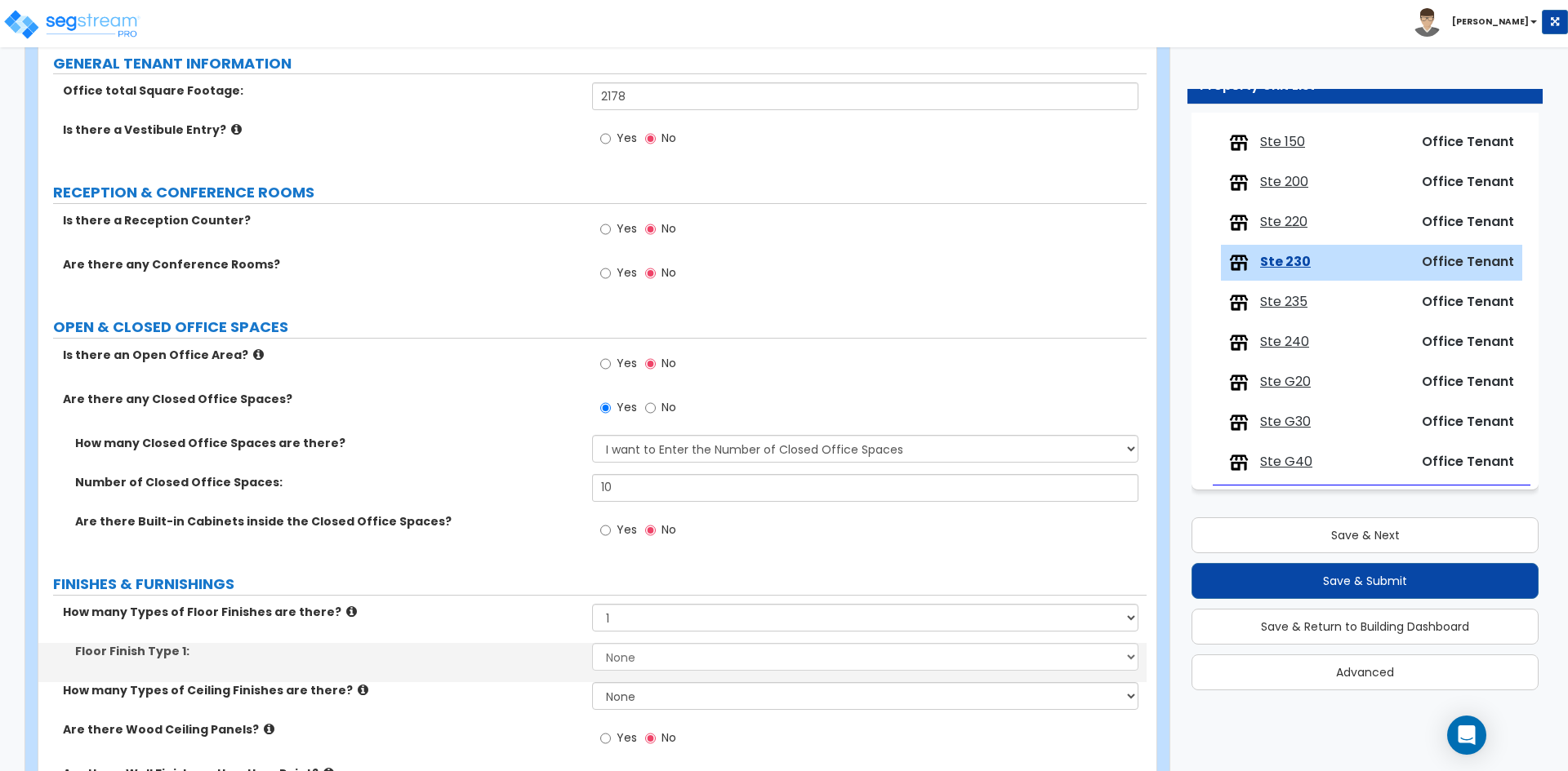
scroll to position [326, 0]
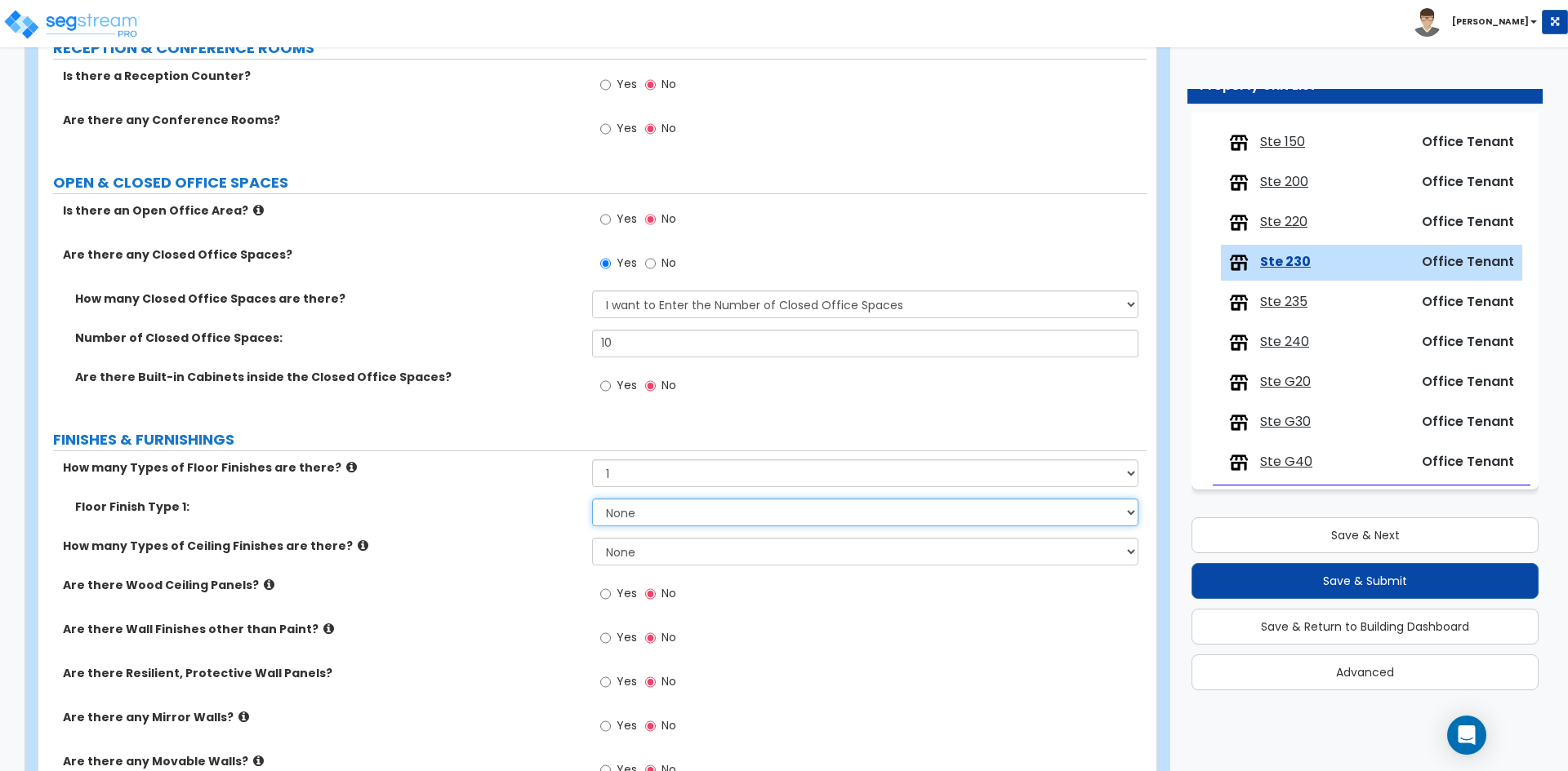
click at [635, 521] on select "None Tile Flooring Marble Flooring Hardwood Flooring Resilient Laminate Floorin…" at bounding box center [865, 512] width 546 height 28
click at [592, 498] on select "None Tile Flooring Marble Flooring Hardwood Flooring Resilient Laminate Floorin…" at bounding box center [865, 512] width 546 height 28
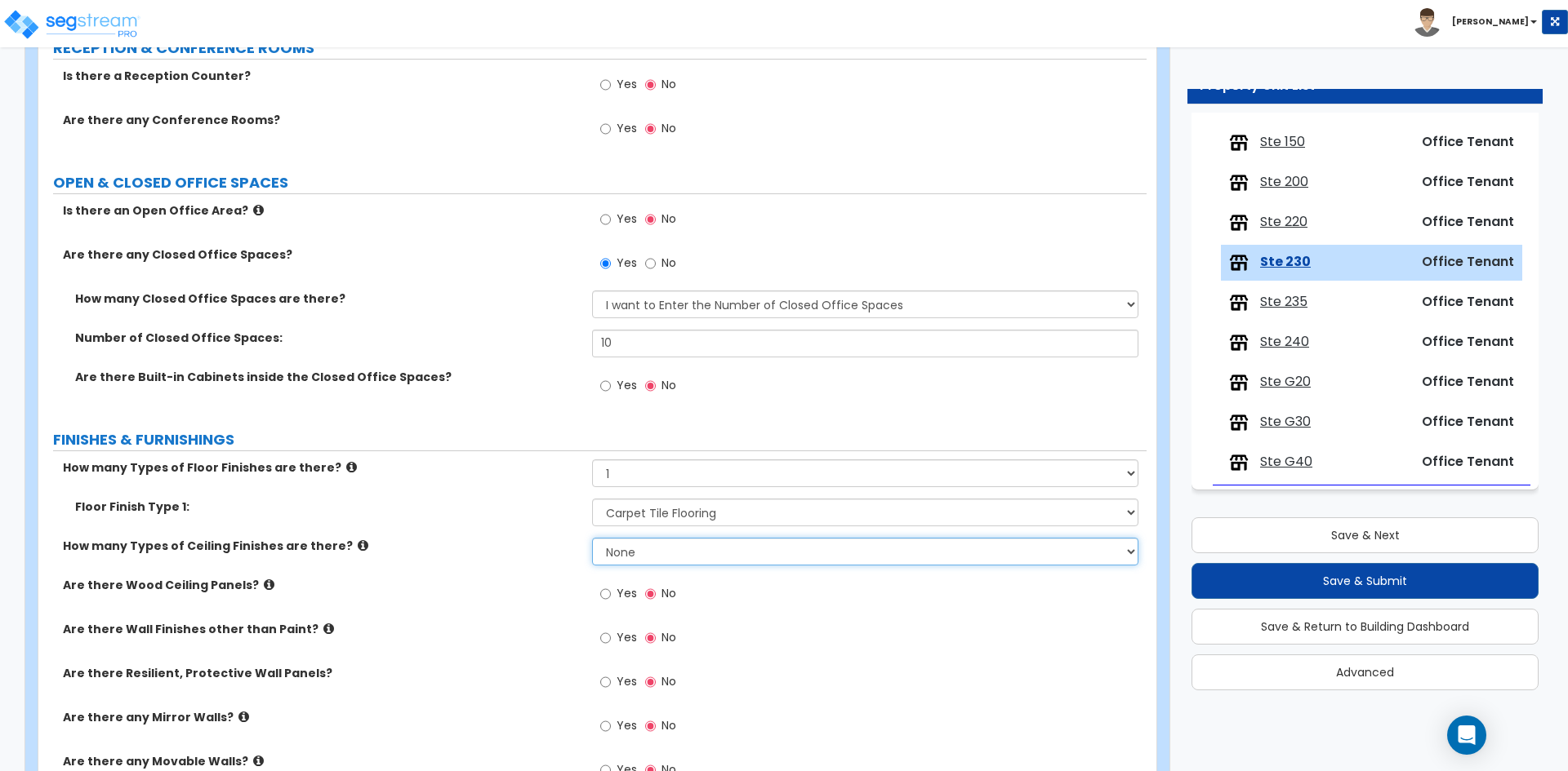
click at [643, 552] on select "None 1 2 3" at bounding box center [865, 552] width 546 height 28
click at [592, 538] on select "None 1 2 3" at bounding box center [865, 552] width 546 height 28
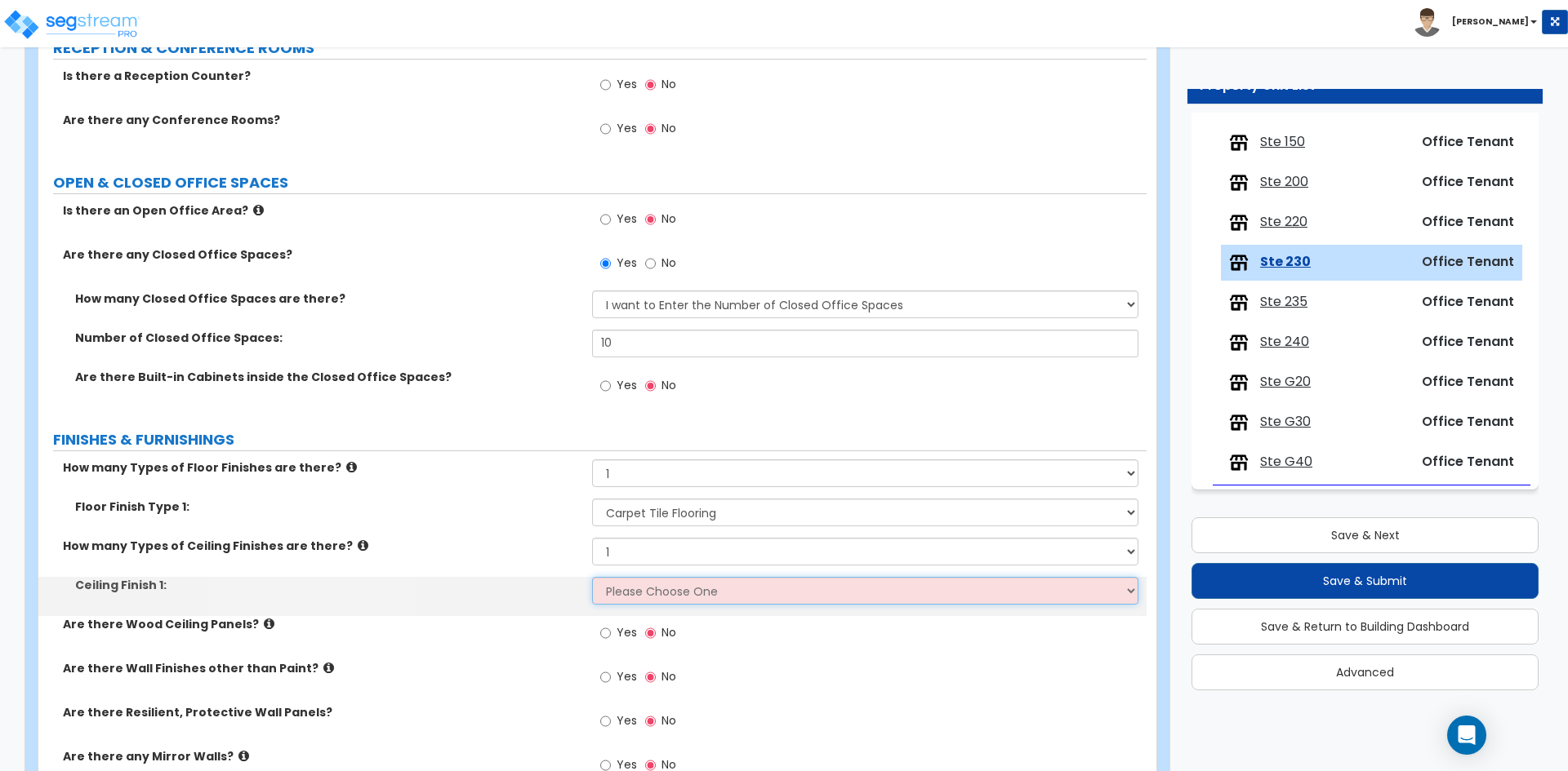
click at [645, 596] on select "Please Choose One Drop Ceiling Open Ceiling Drywall Ceiling" at bounding box center [865, 591] width 546 height 28
click at [592, 577] on select "Please Choose One Drop Ceiling Open Ceiling Drywall Ceiling" at bounding box center [865, 591] width 546 height 28
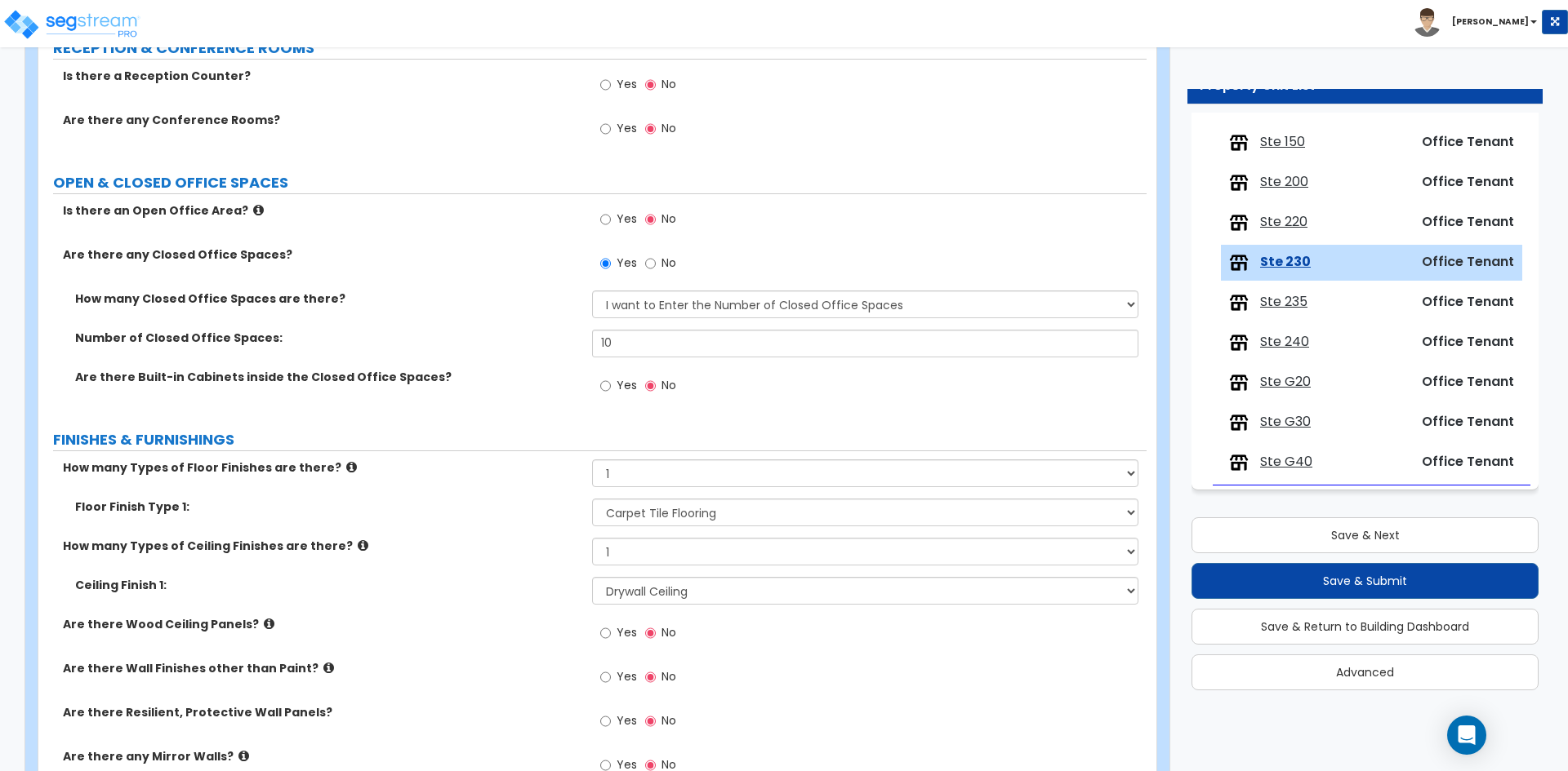
click at [506, 634] on div "Are there Wood Ceiling Panels? Yes No" at bounding box center [592, 638] width 1108 height 44
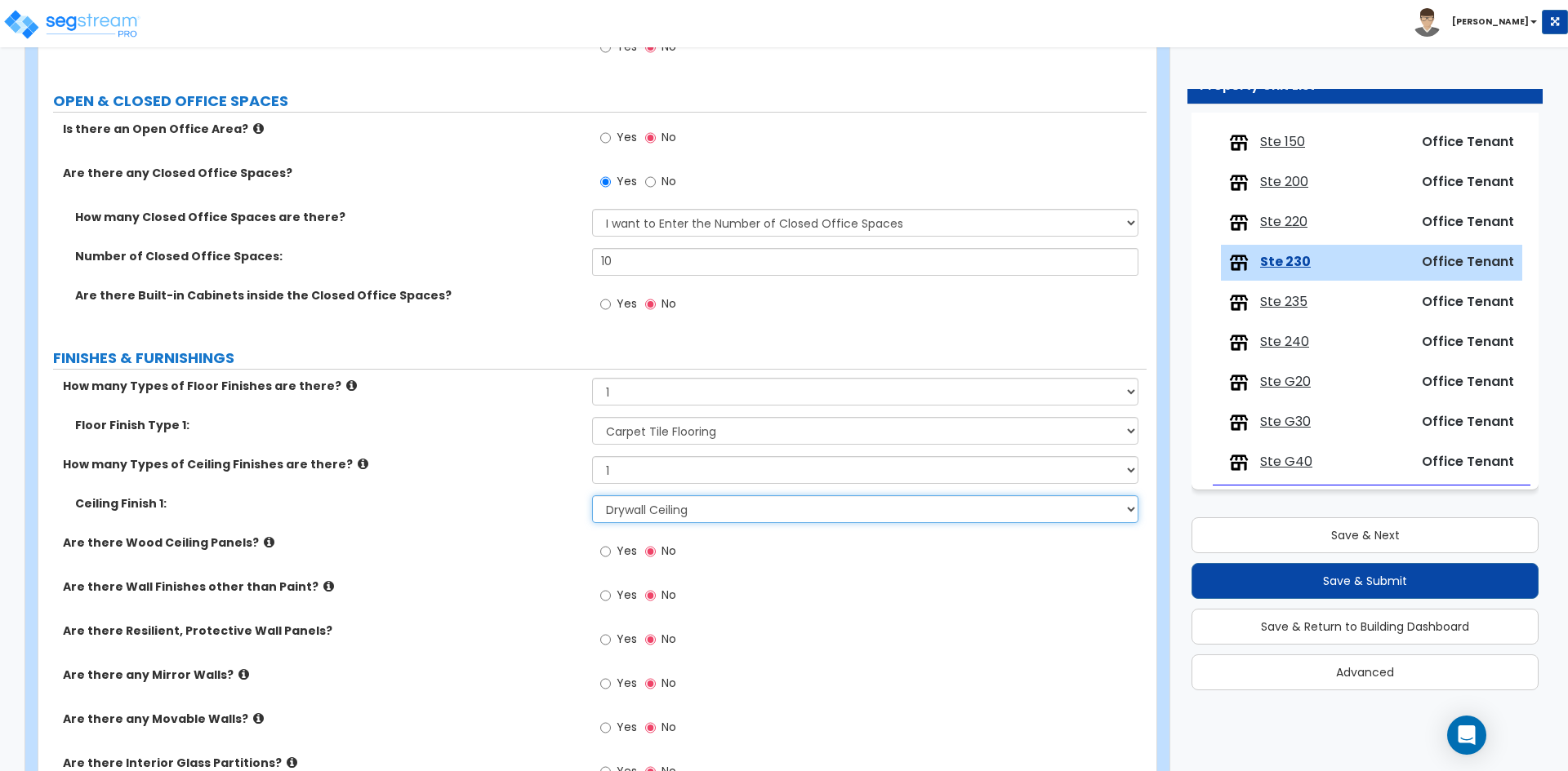
click at [673, 513] on select "Please Choose One Drop Ceiling Open Ceiling Drywall Ceiling" at bounding box center [865, 510] width 546 height 28
click at [592, 496] on select "Please Choose One Drop Ceiling Open Ceiling Drywall Ceiling" at bounding box center [865, 510] width 546 height 28
click at [404, 570] on div "Are there Wood Ceiling Panels? Yes No" at bounding box center [592, 557] width 1108 height 44
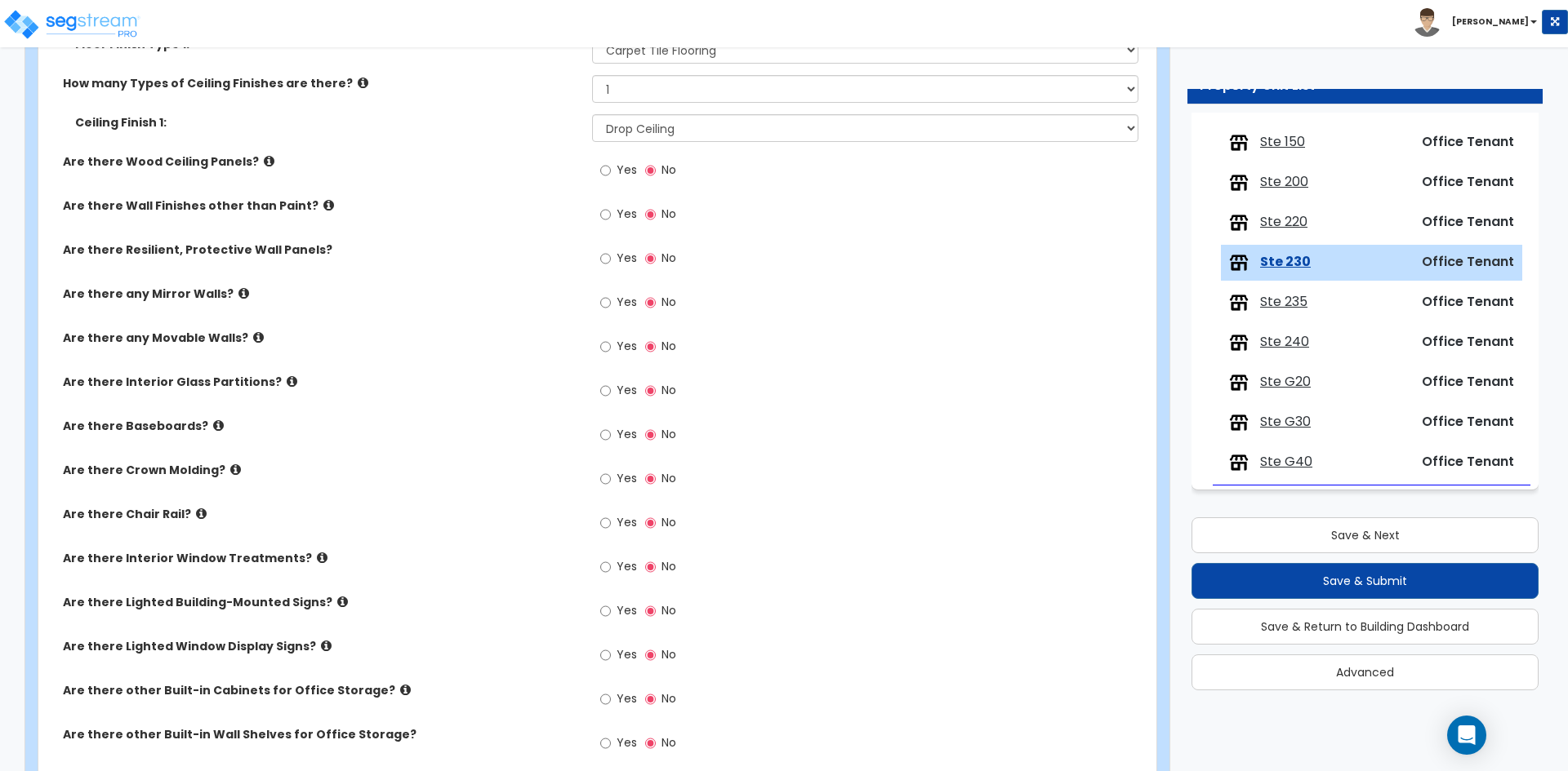
scroll to position [816, 0]
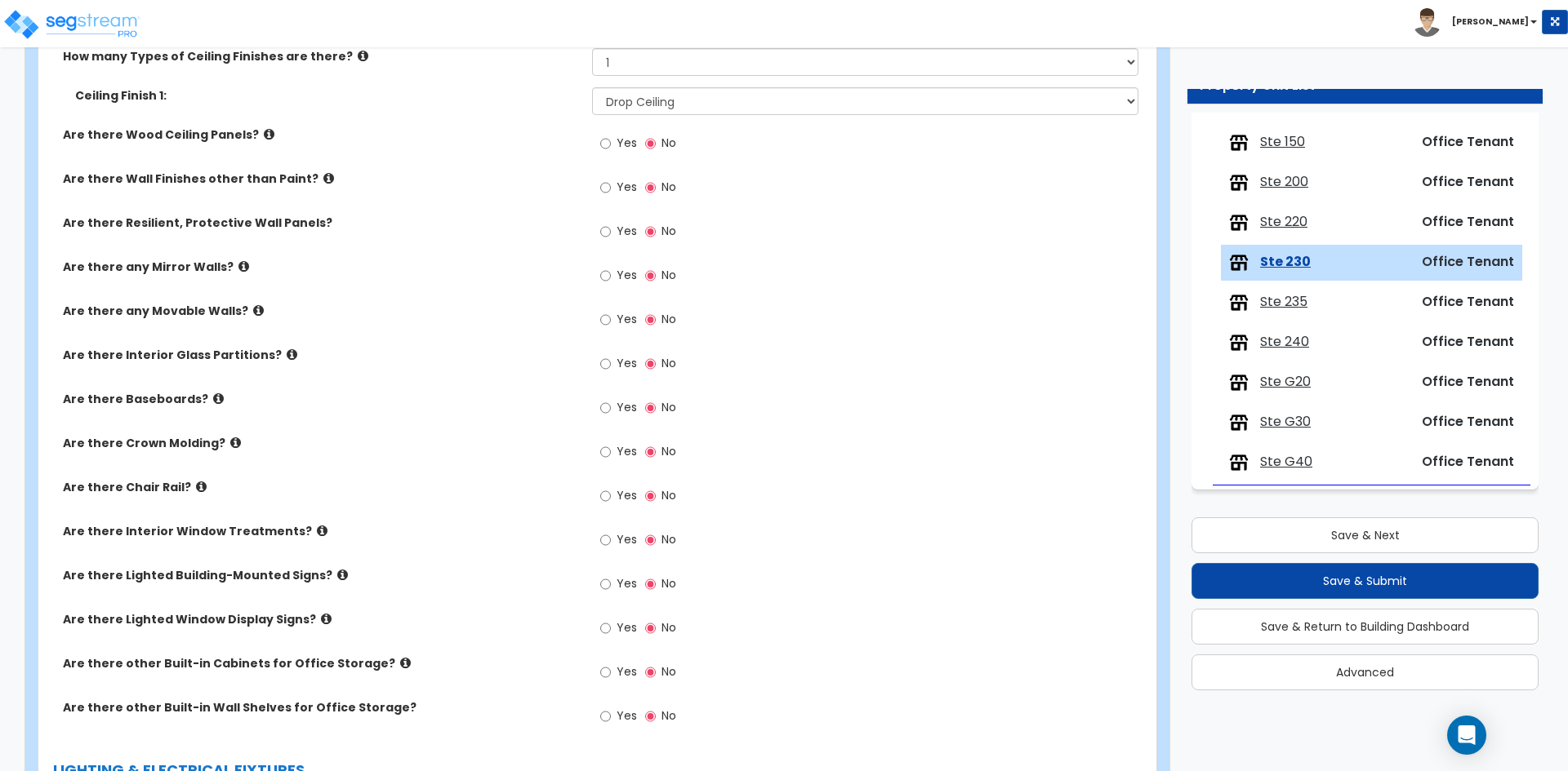
click at [626, 405] on span "Yes" at bounding box center [626, 407] width 20 height 17
click at [610, 405] on input "Yes" at bounding box center [605, 408] width 10 height 18
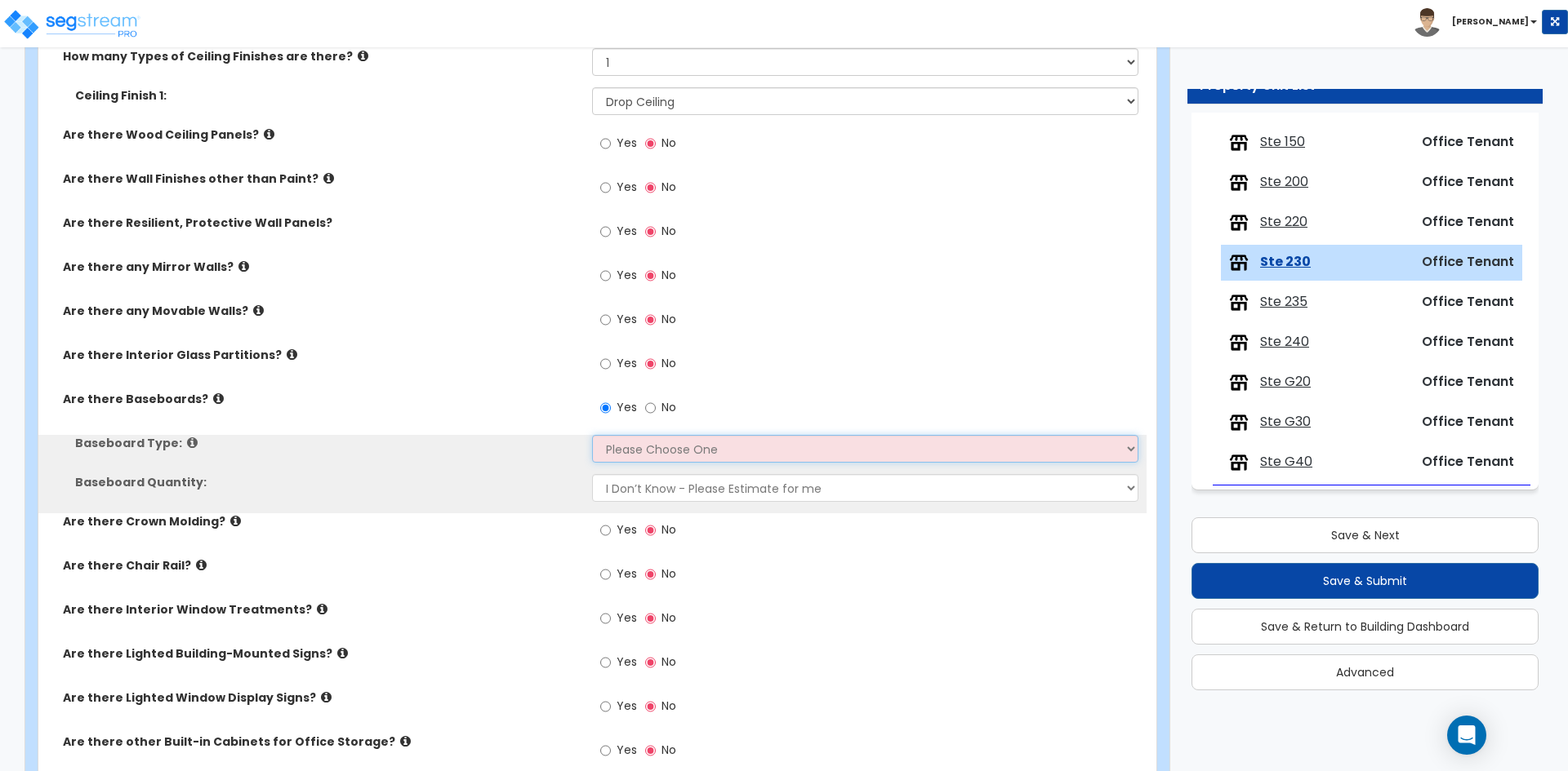
click at [624, 449] on select "Please Choose One Wood Vinyl Carpet Tile" at bounding box center [865, 449] width 546 height 28
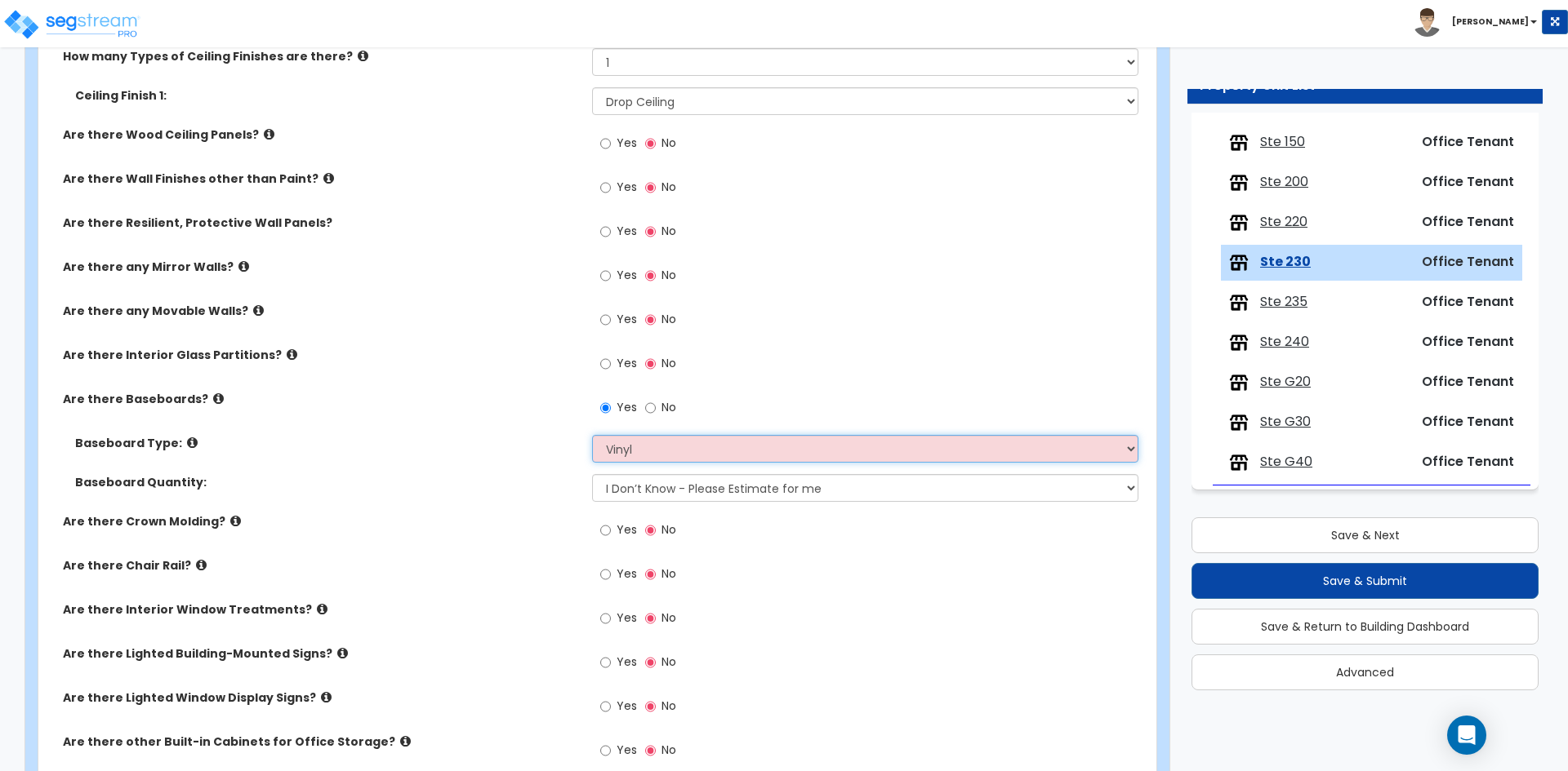
click at [592, 435] on select "Please Choose One Wood Vinyl Carpet Tile" at bounding box center [865, 449] width 546 height 28
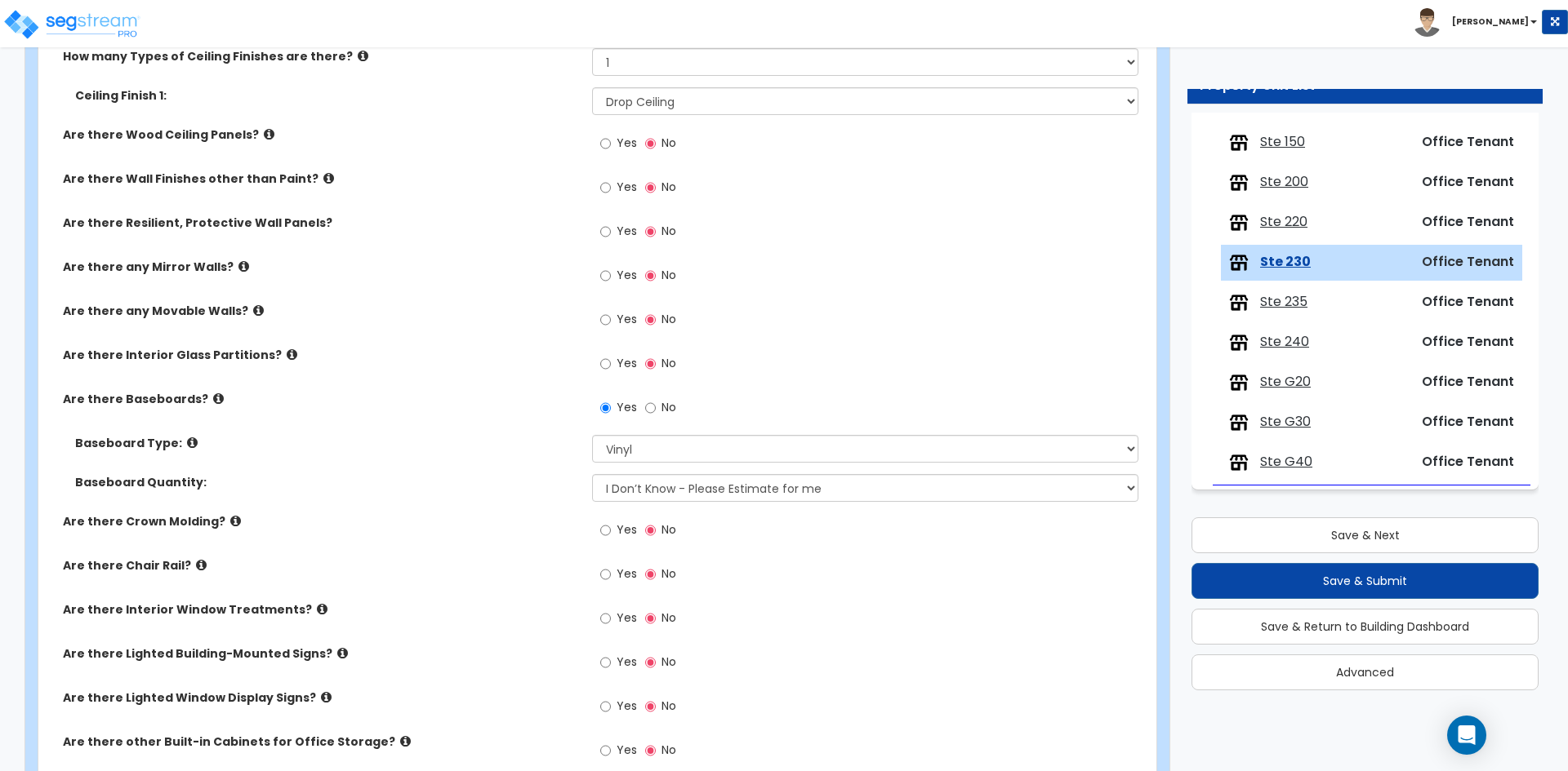
click at [489, 487] on label "Baseboard Quantity:" at bounding box center [327, 482] width 505 height 17
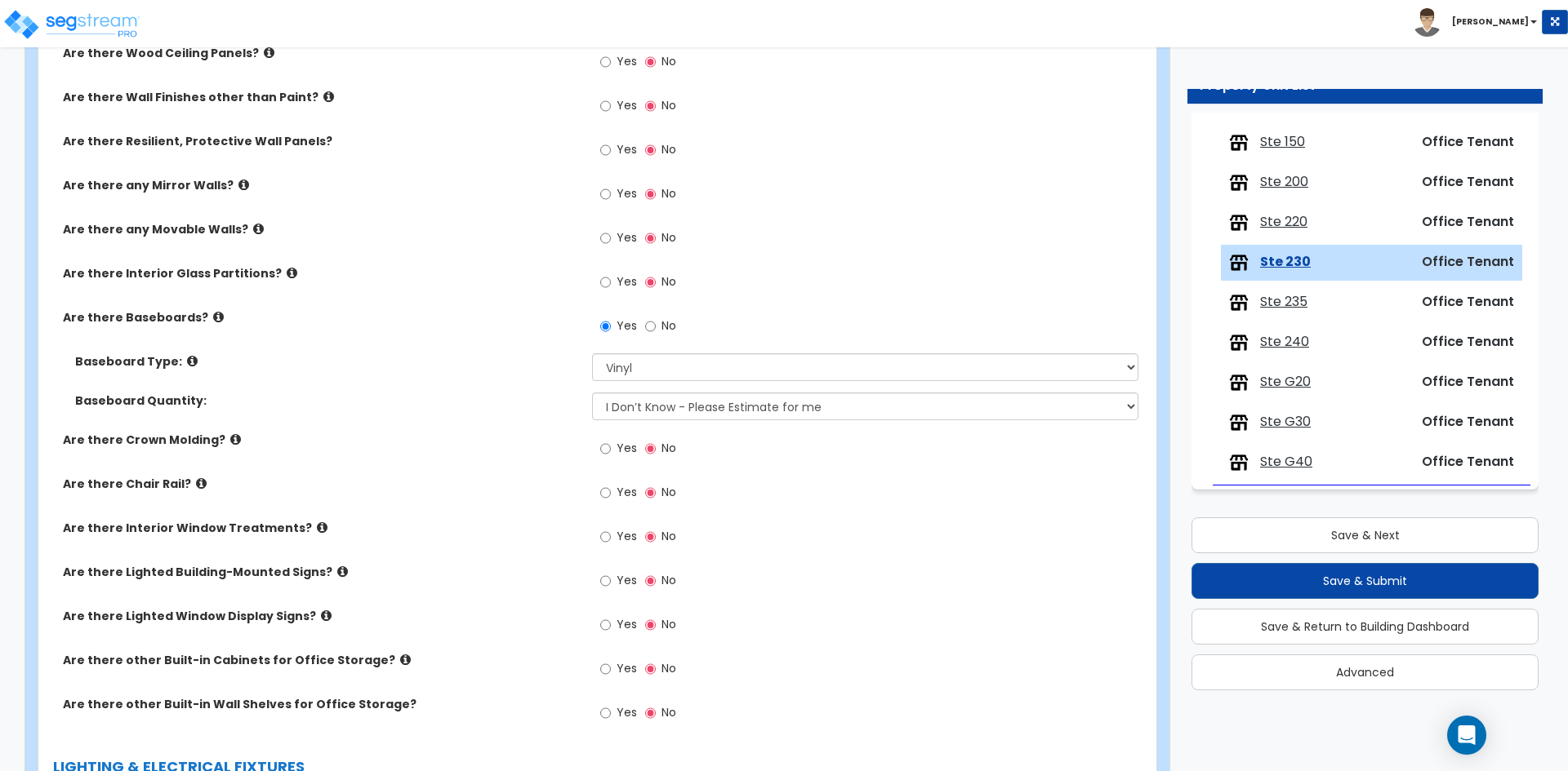
scroll to position [979, 0]
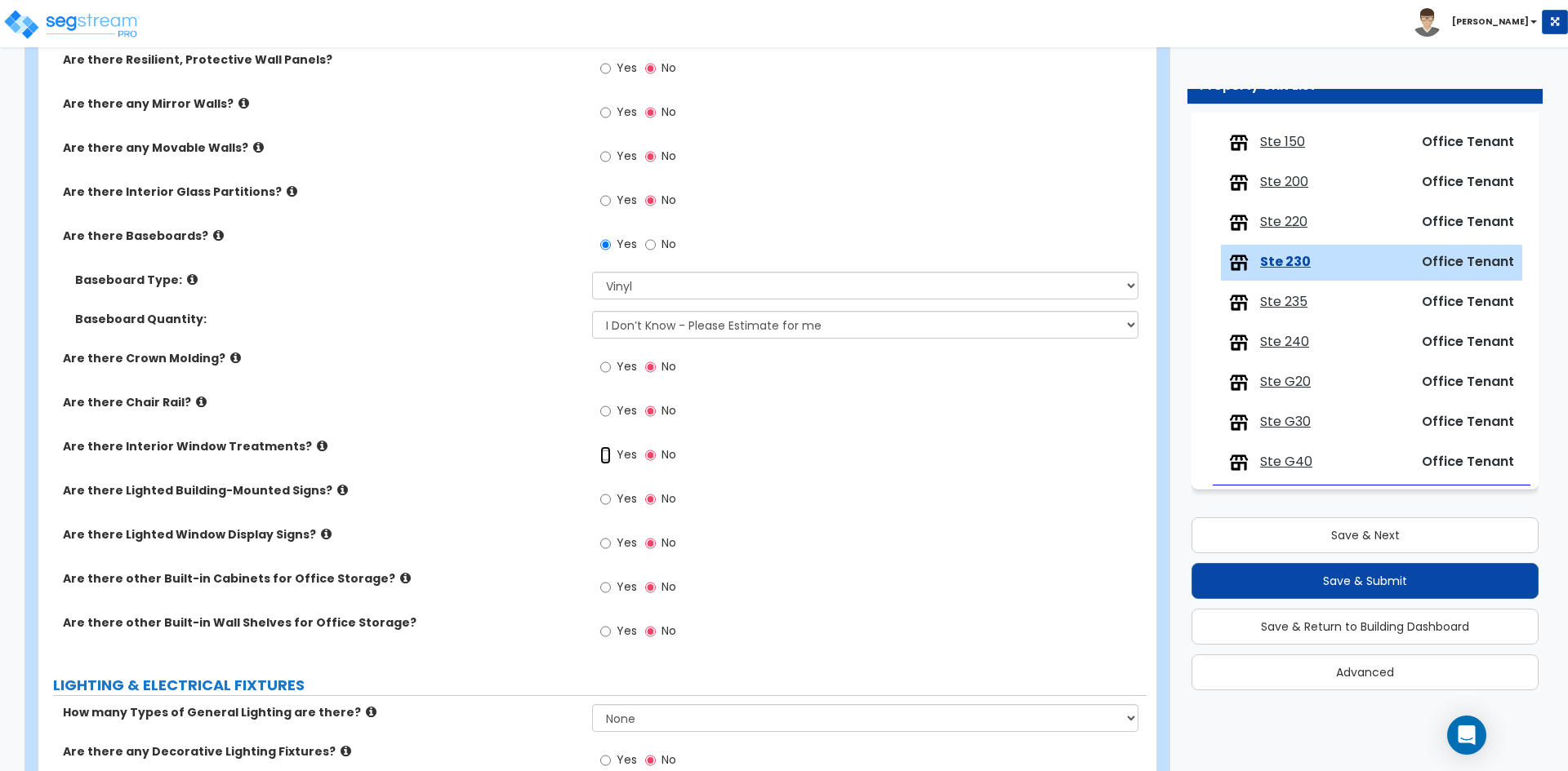
click at [609, 455] on input "Yes" at bounding box center [605, 455] width 10 height 18
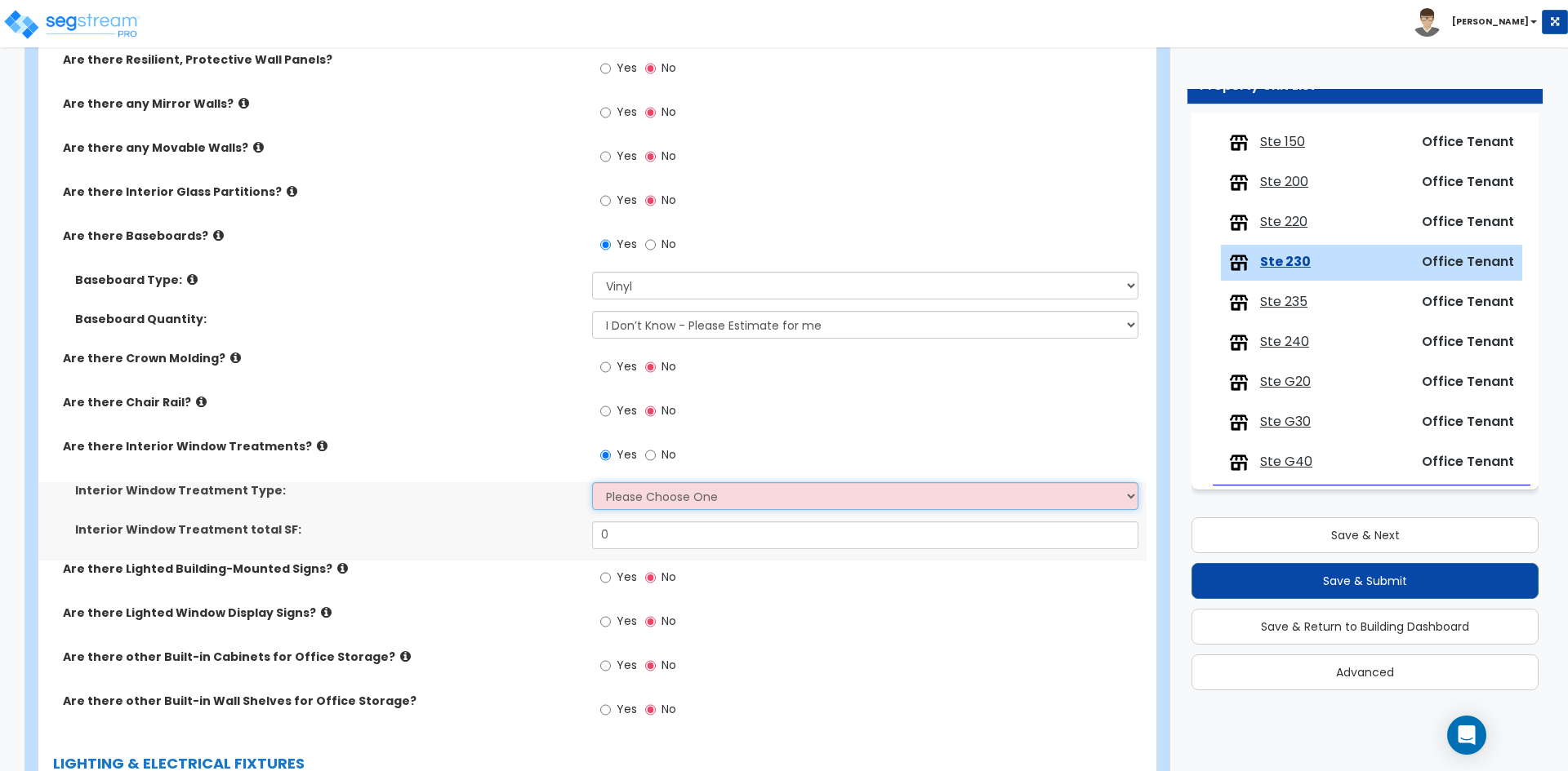
click at [682, 501] on select "Please Choose One Vertical Blinds Window Shades Venetian Blinds Wood Shutters" at bounding box center [865, 497] width 546 height 28
click at [592, 483] on select "Please Choose One Vertical Blinds Window Shades Venetian Blinds Wood Shutters" at bounding box center [865, 497] width 546 height 28
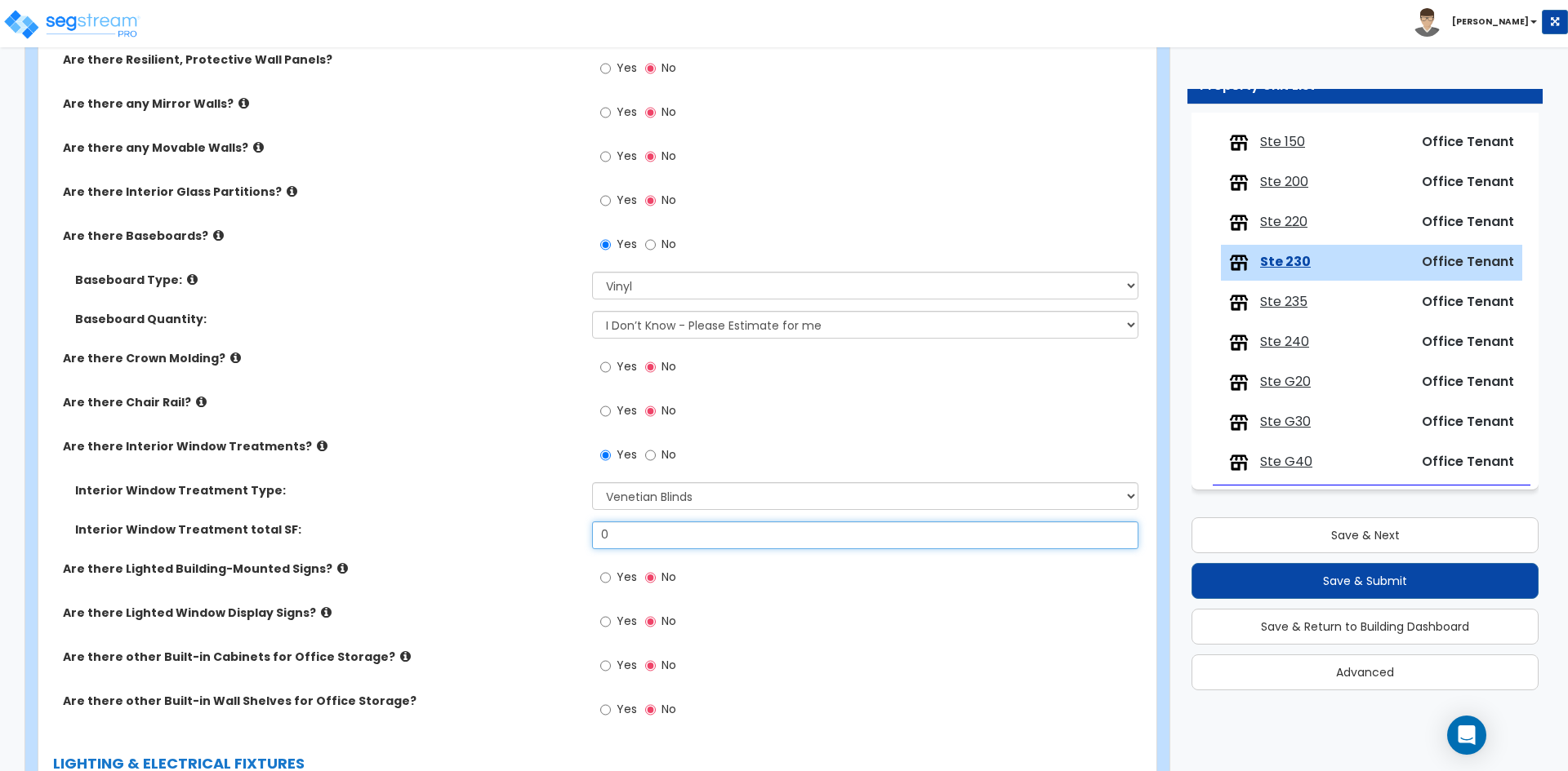
click at [628, 538] on input "0" at bounding box center [865, 536] width 546 height 28
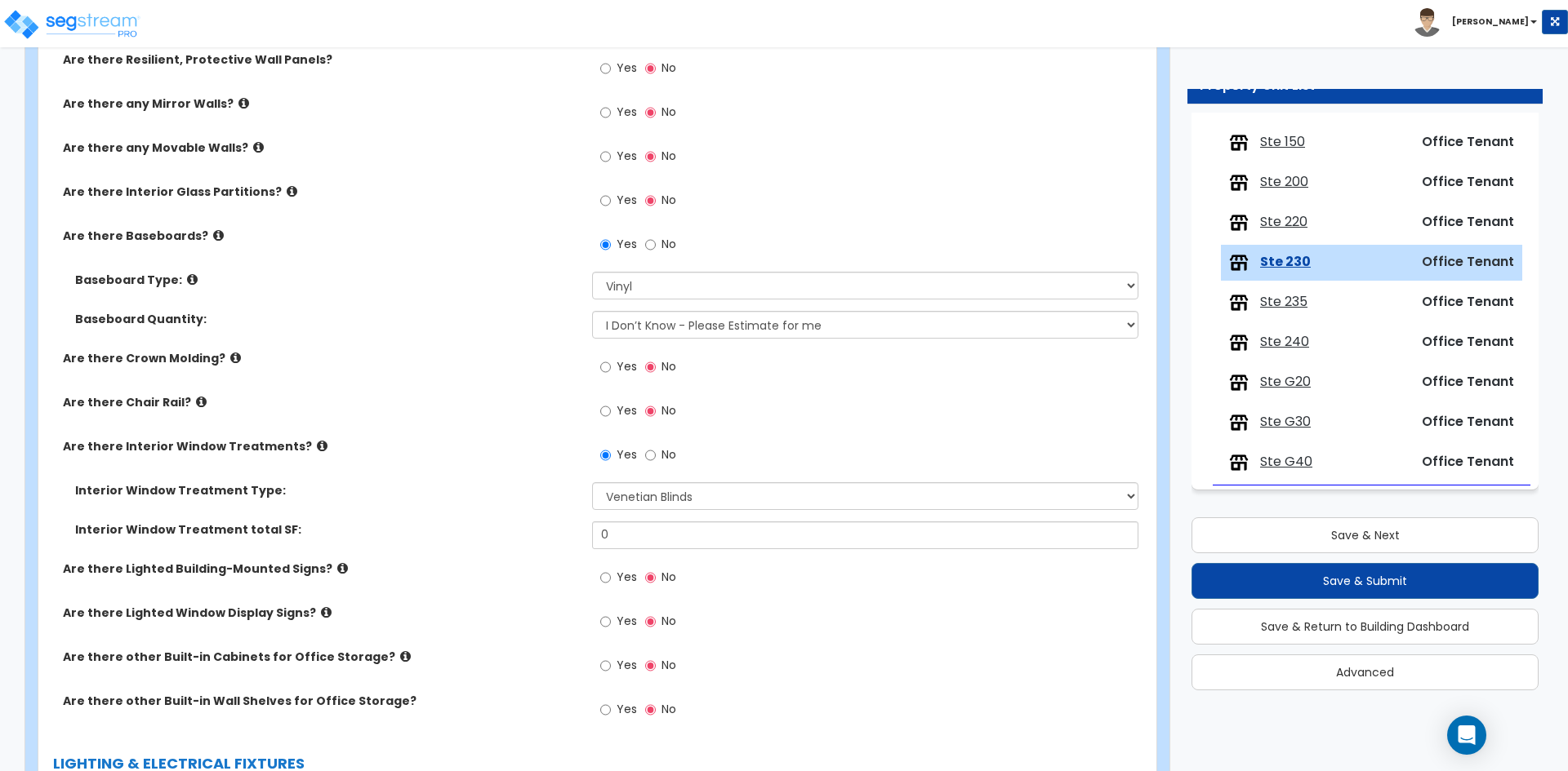
click at [645, 557] on div "Interior Window Treatment total SF: 0" at bounding box center [592, 541] width 1108 height 39
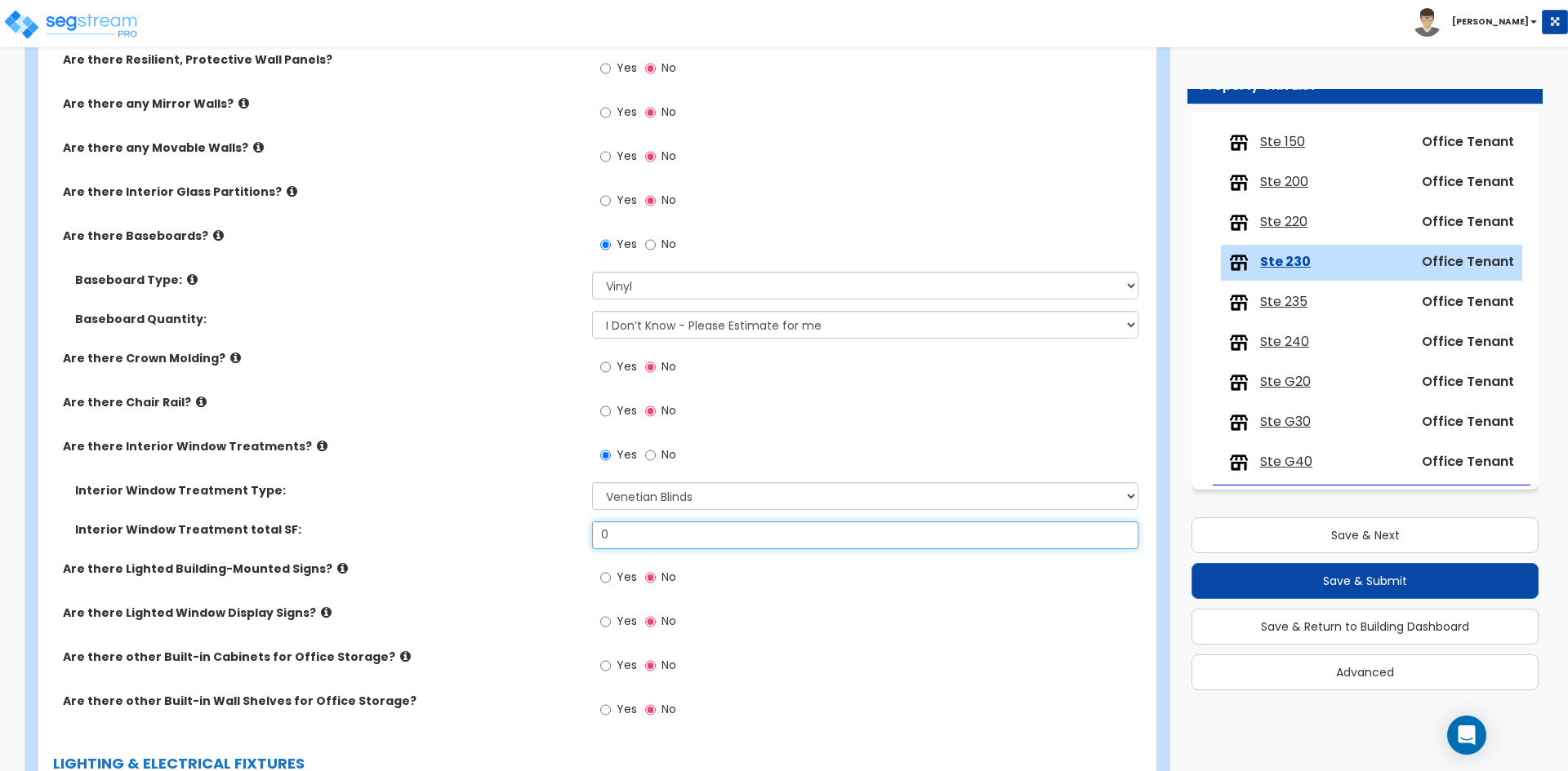
click at [645, 545] on input "0" at bounding box center [865, 536] width 546 height 28
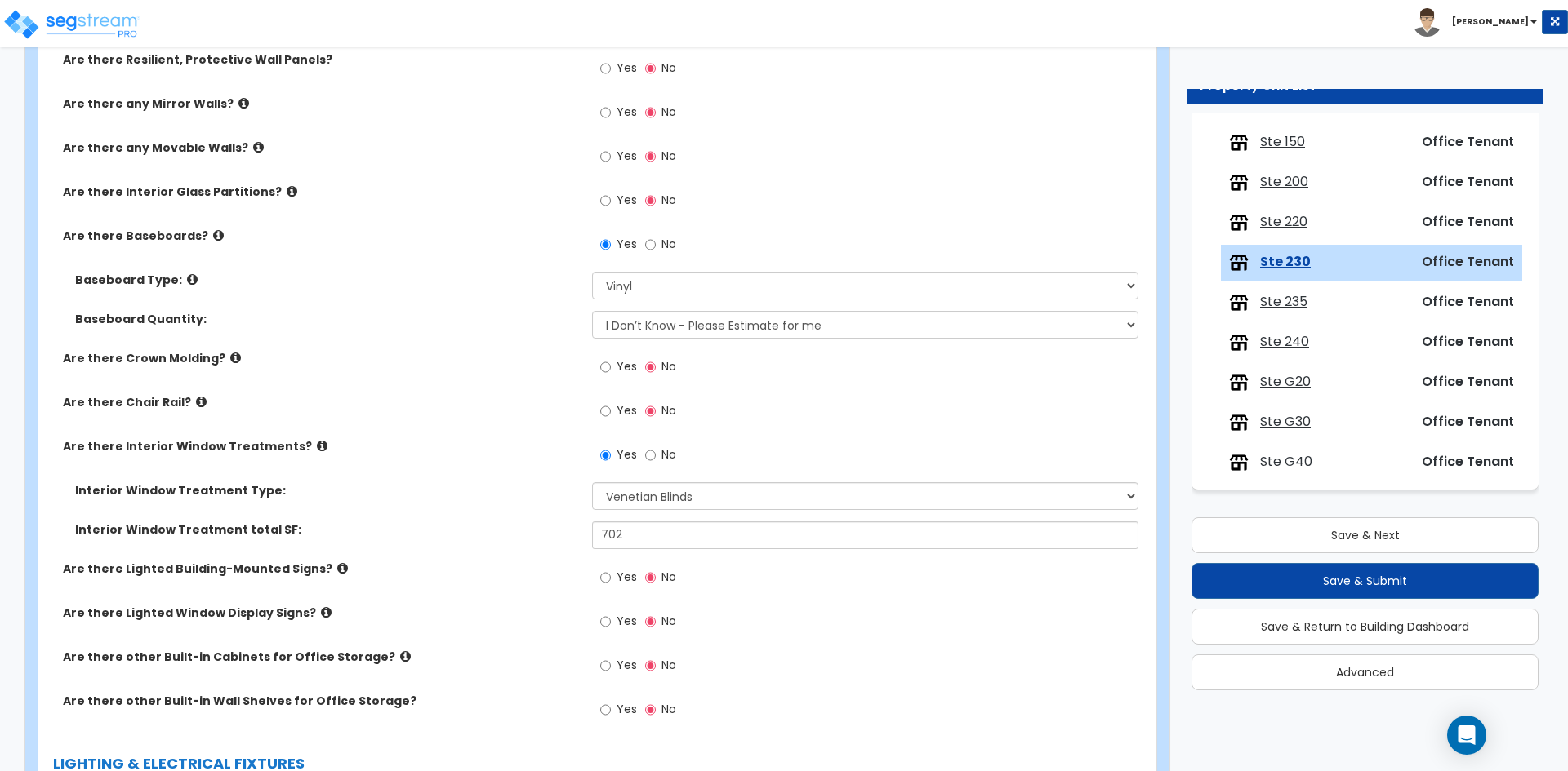
click at [415, 540] on div "Interior Window Treatment total SF: 702" at bounding box center [592, 541] width 1108 height 39
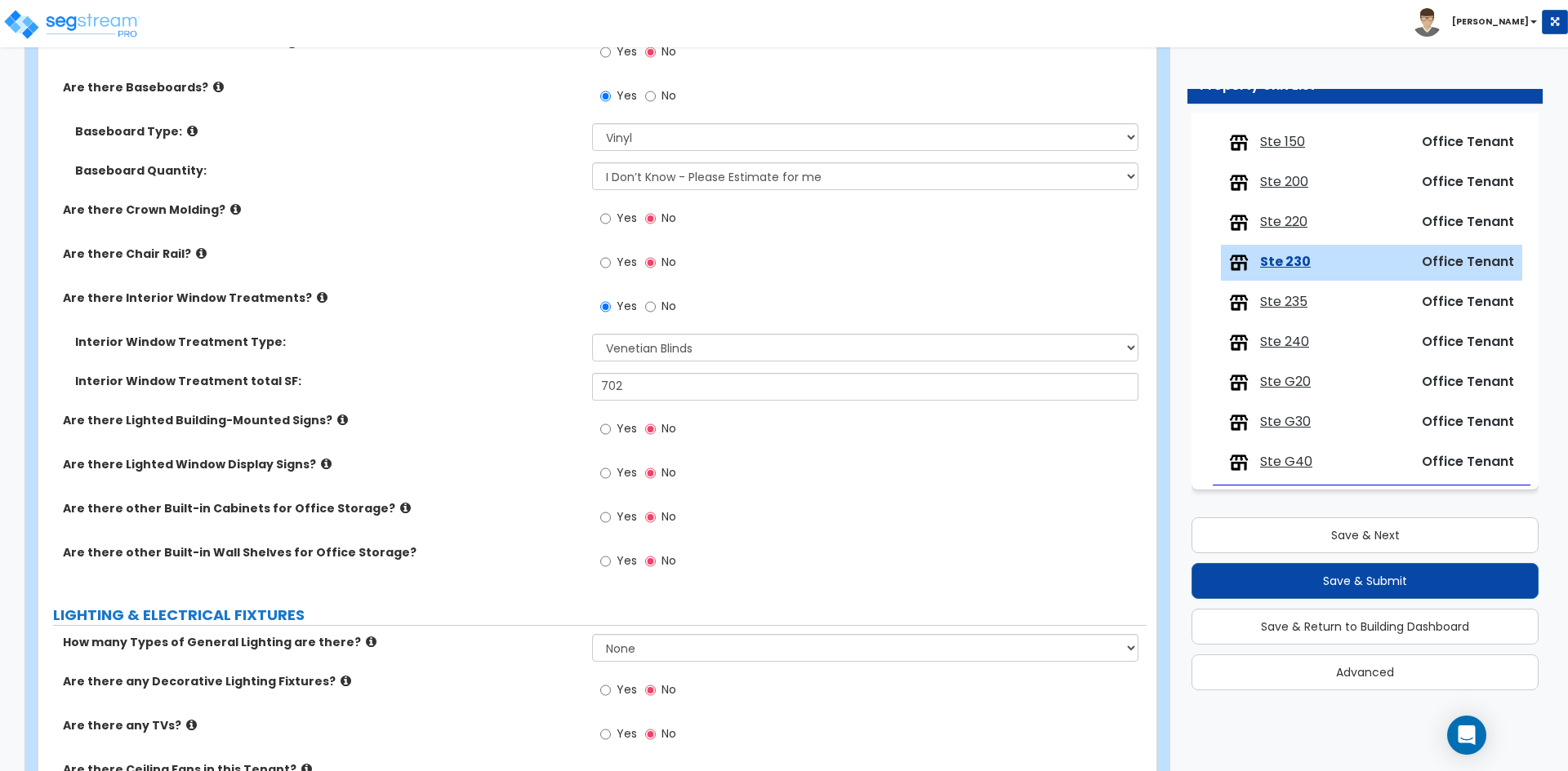
scroll to position [1143, 0]
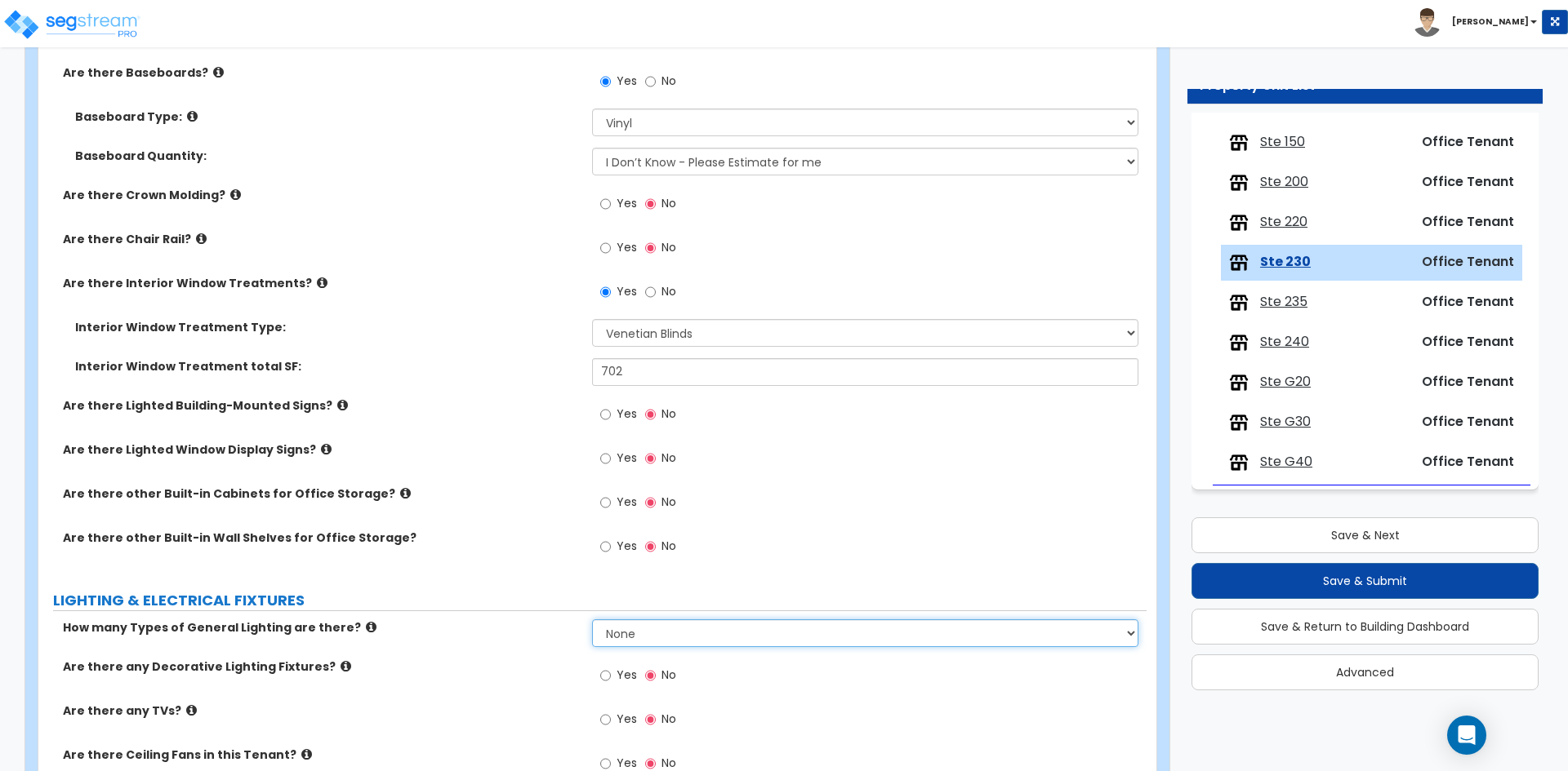
click at [640, 635] on select "None 1 2 3" at bounding box center [865, 634] width 546 height 28
click at [592, 620] on select "None 1 2 3" at bounding box center [865, 634] width 546 height 28
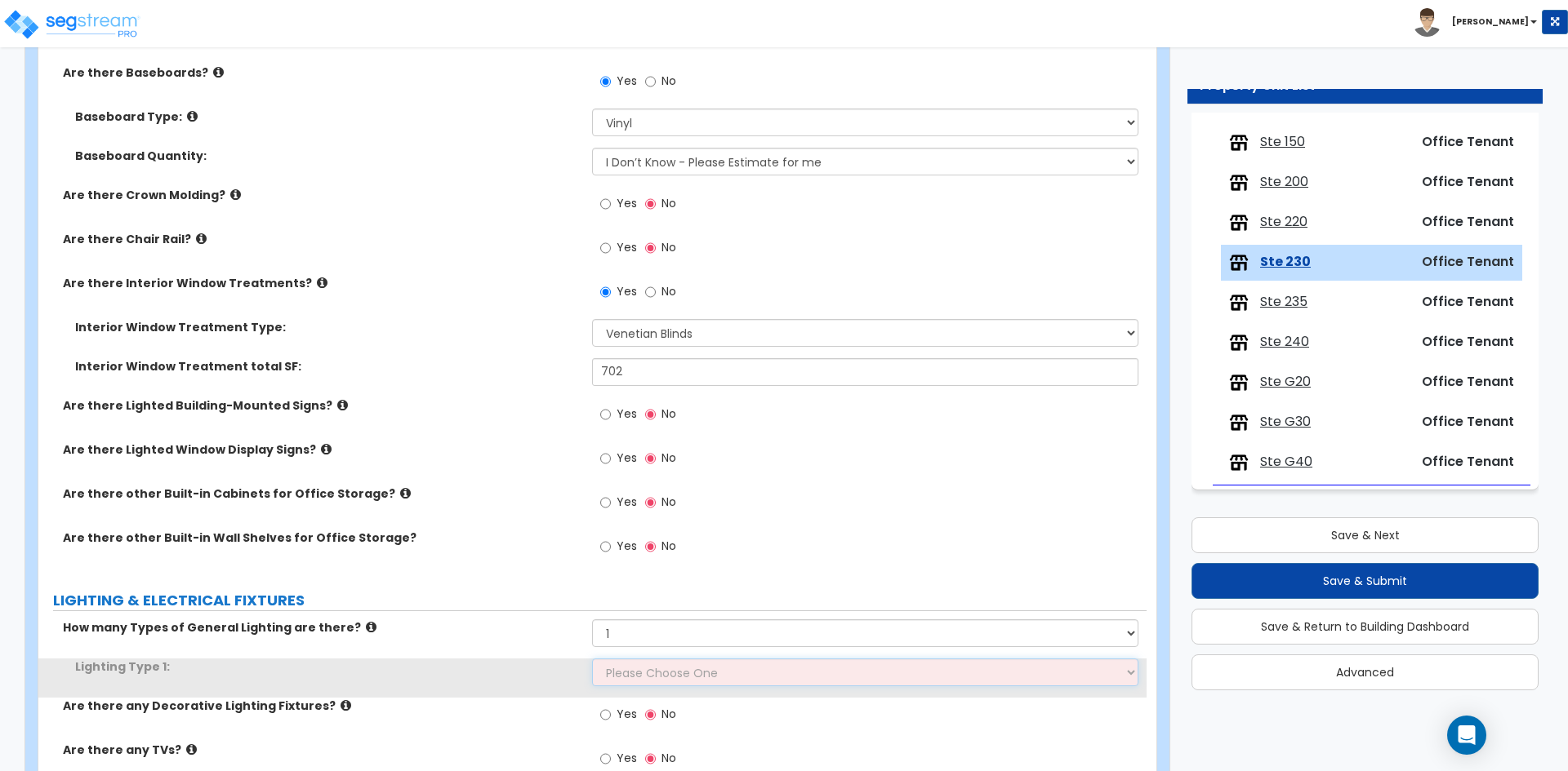
click at [638, 675] on select "Please Choose One LED Surface-Mounted LED Recessed Fluorescent Surface-Mounted …" at bounding box center [865, 672] width 546 height 28
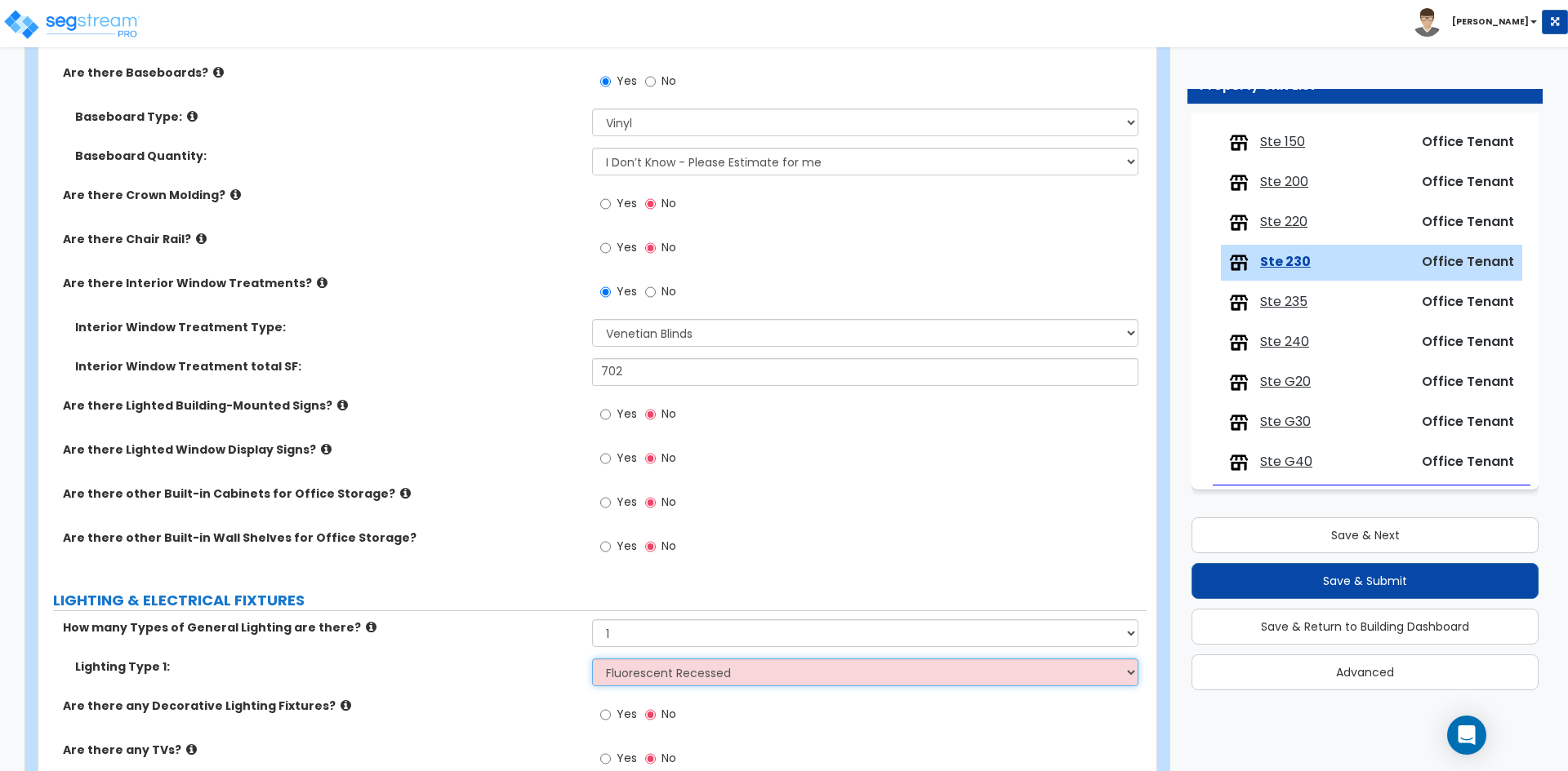
click at [592, 658] on select "Please Choose One LED Surface-Mounted LED Recessed Fluorescent Surface-Mounted …" at bounding box center [865, 672] width 546 height 28
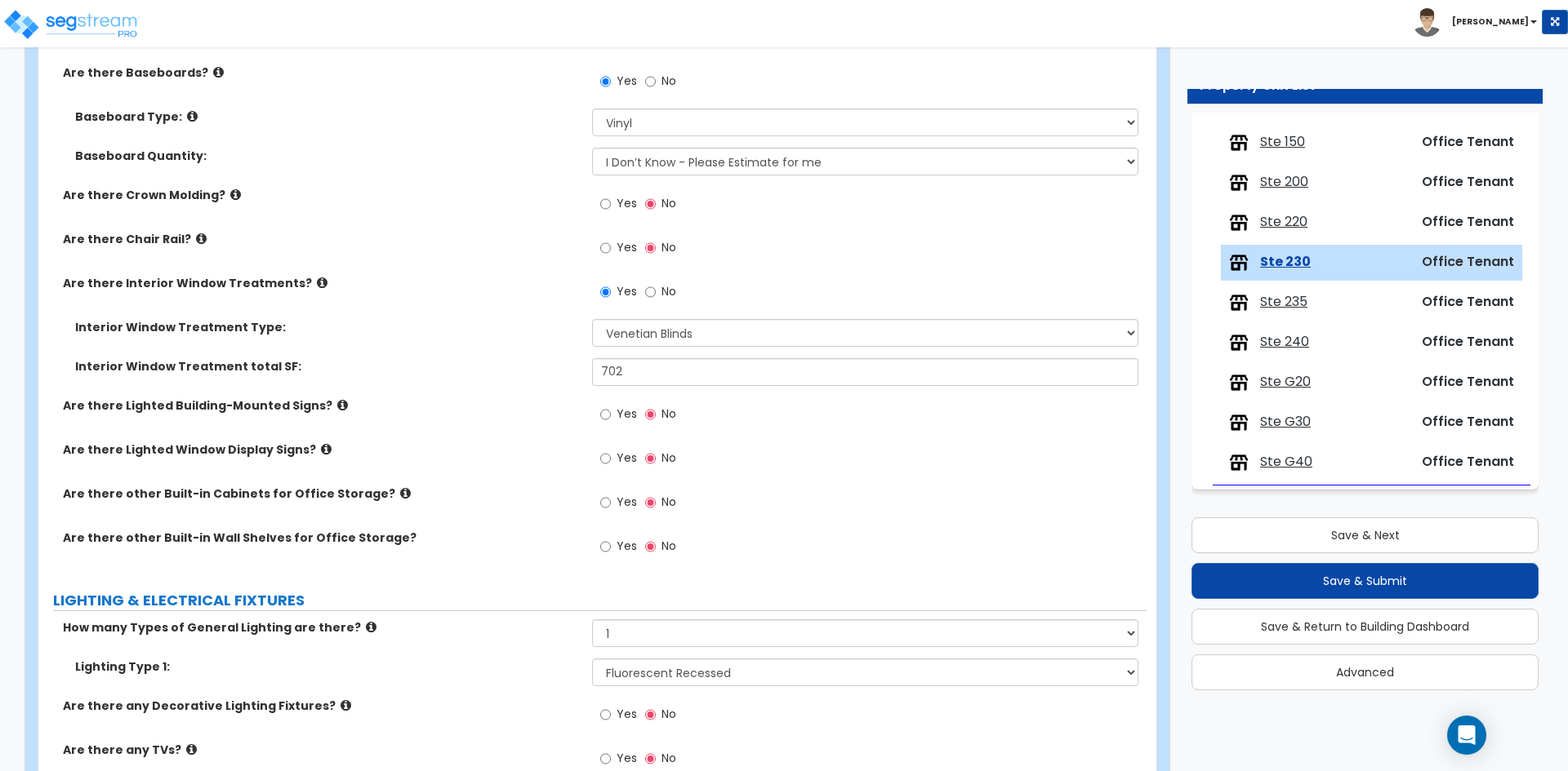
click at [451, 615] on div "GENERAL TENANT INFORMATION Office total Square Footage: 2178 Is there a Vestibu…" at bounding box center [592, 324] width 1084 height 2463
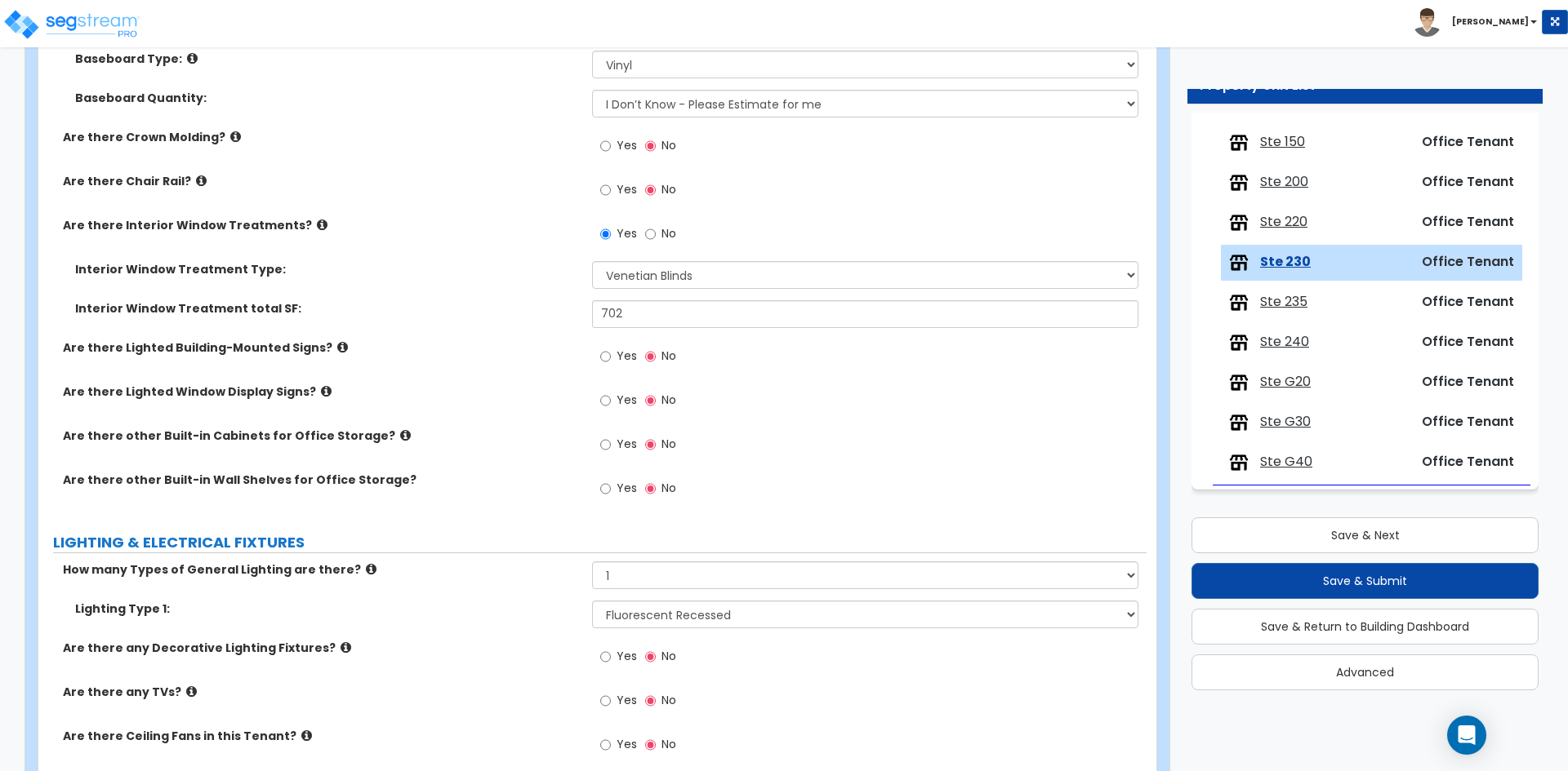
scroll to position [1306, 0]
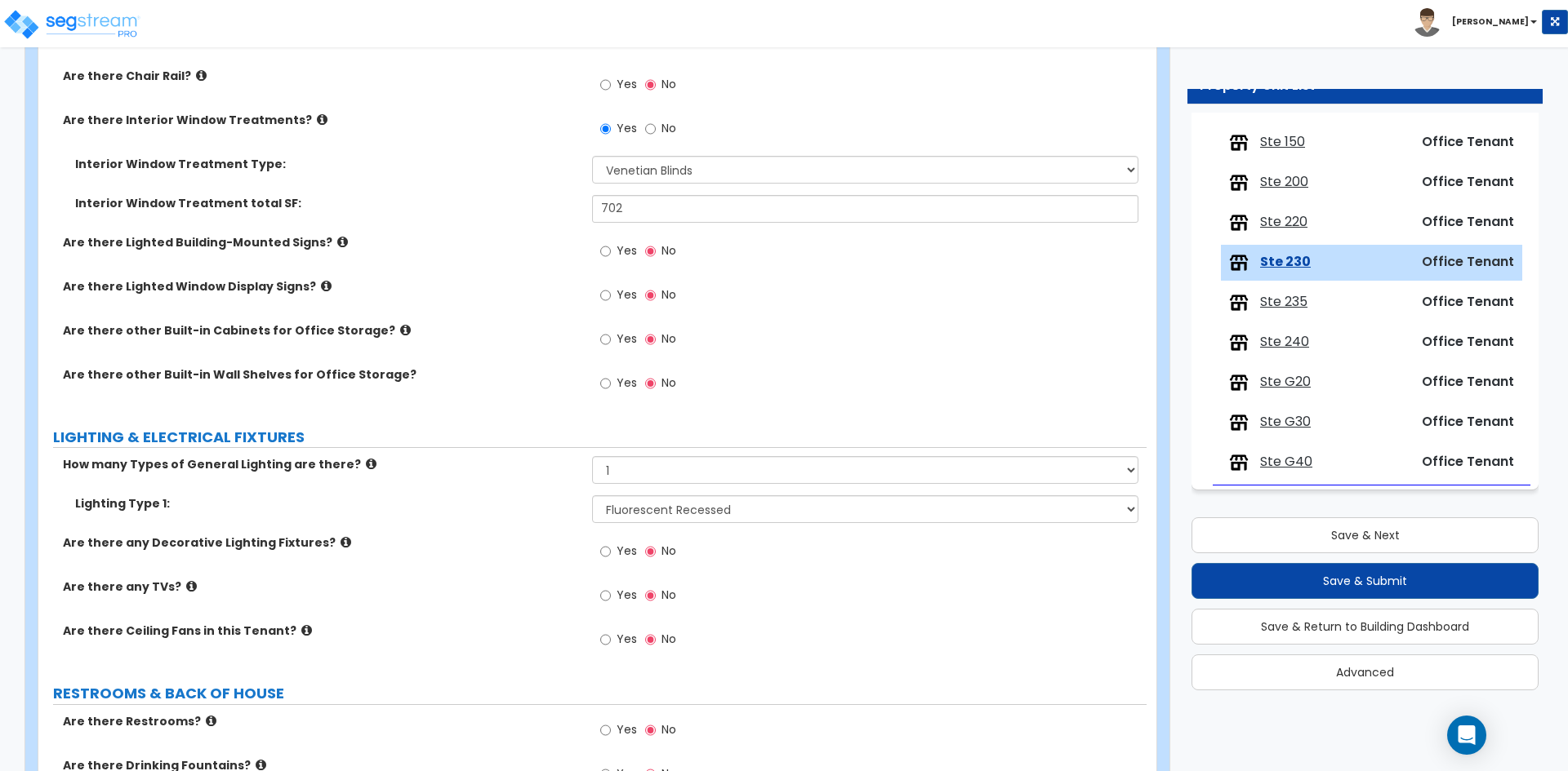
click at [386, 578] on div "Are there any Decorative Lighting Fixtures? Yes No" at bounding box center [592, 557] width 1108 height 44
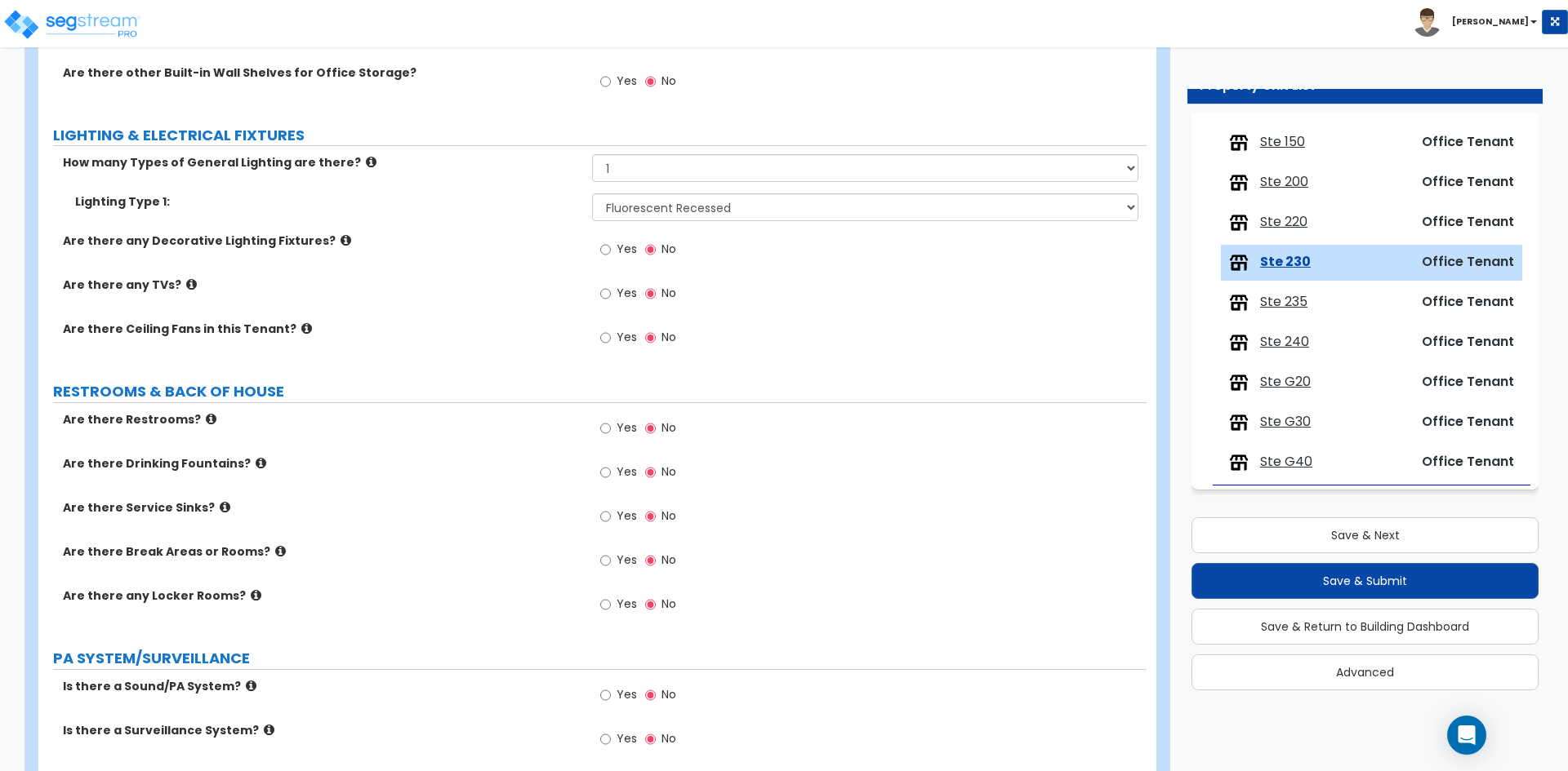
scroll to position [1632, 0]
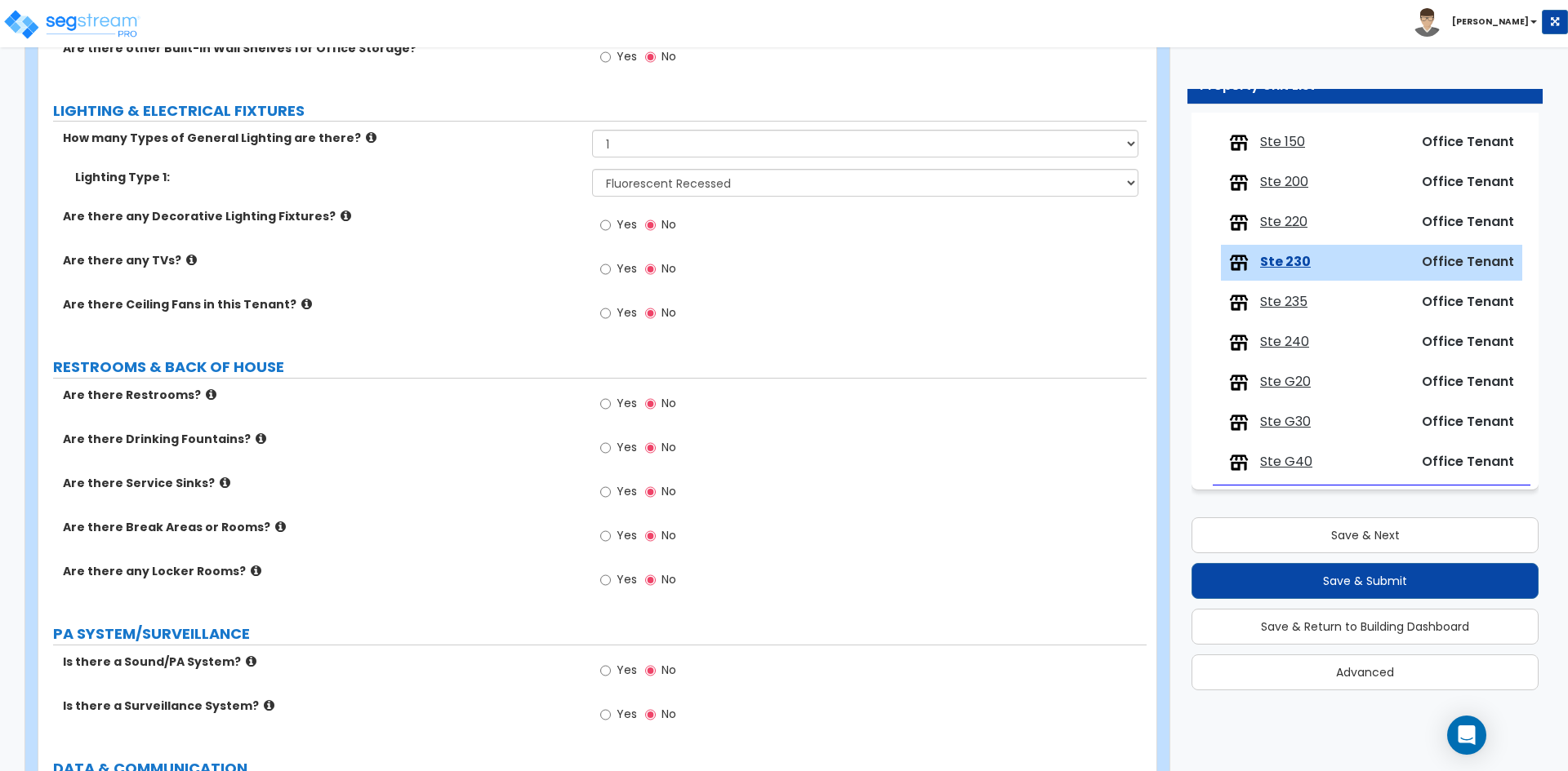
click at [619, 541] on span "Yes" at bounding box center [626, 535] width 20 height 17
click at [610, 541] on input "Yes" at bounding box center [605, 536] width 10 height 18
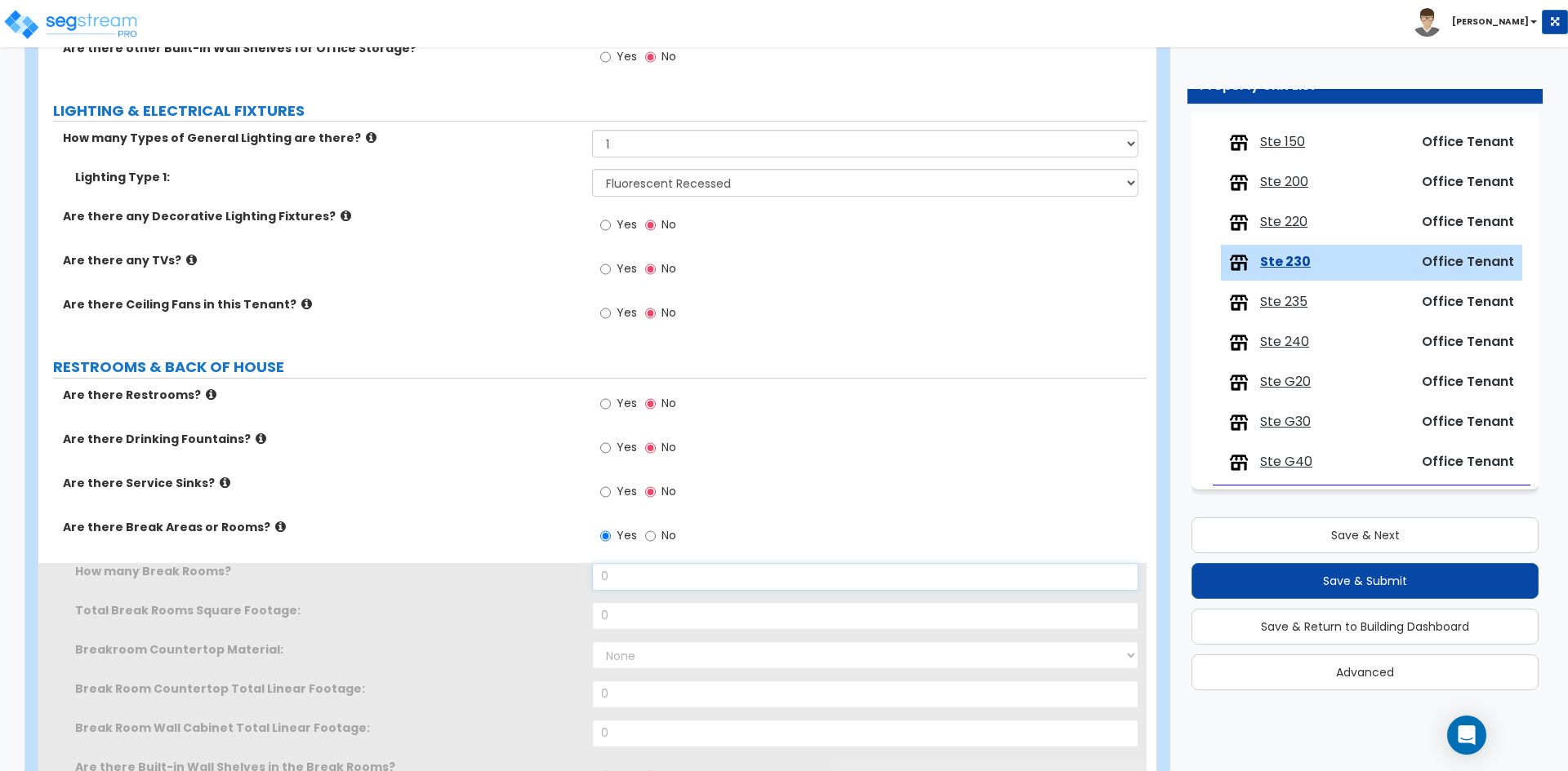
click at [656, 574] on input "0" at bounding box center [865, 577] width 546 height 28
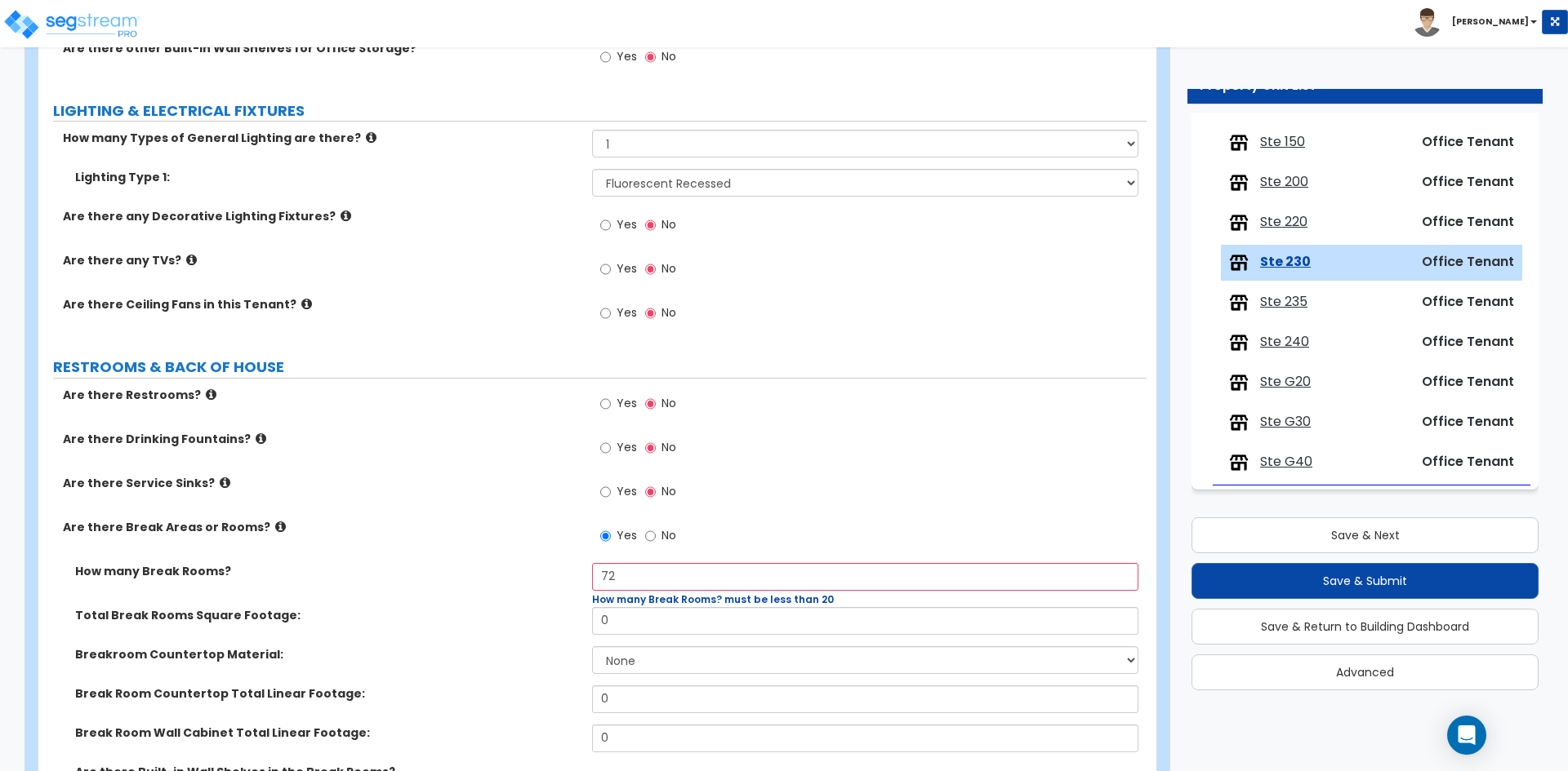
click at [689, 630] on div "Total Break Rooms Square Footage: 0" at bounding box center [592, 627] width 1108 height 39
click at [689, 630] on input "0" at bounding box center [865, 622] width 546 height 28
click at [706, 576] on input "72" at bounding box center [865, 577] width 546 height 28
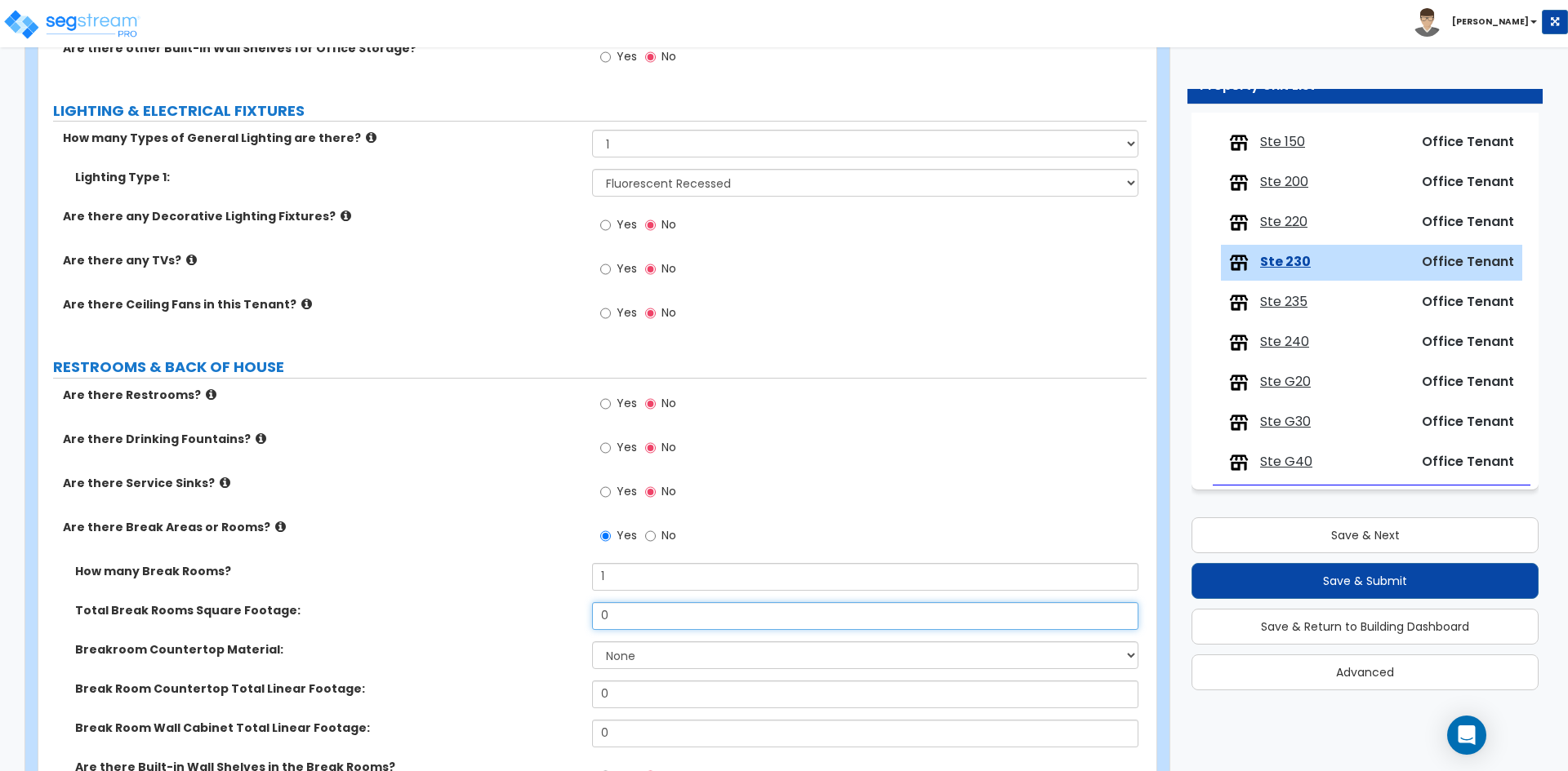
click at [696, 612] on input "0" at bounding box center [865, 616] width 546 height 28
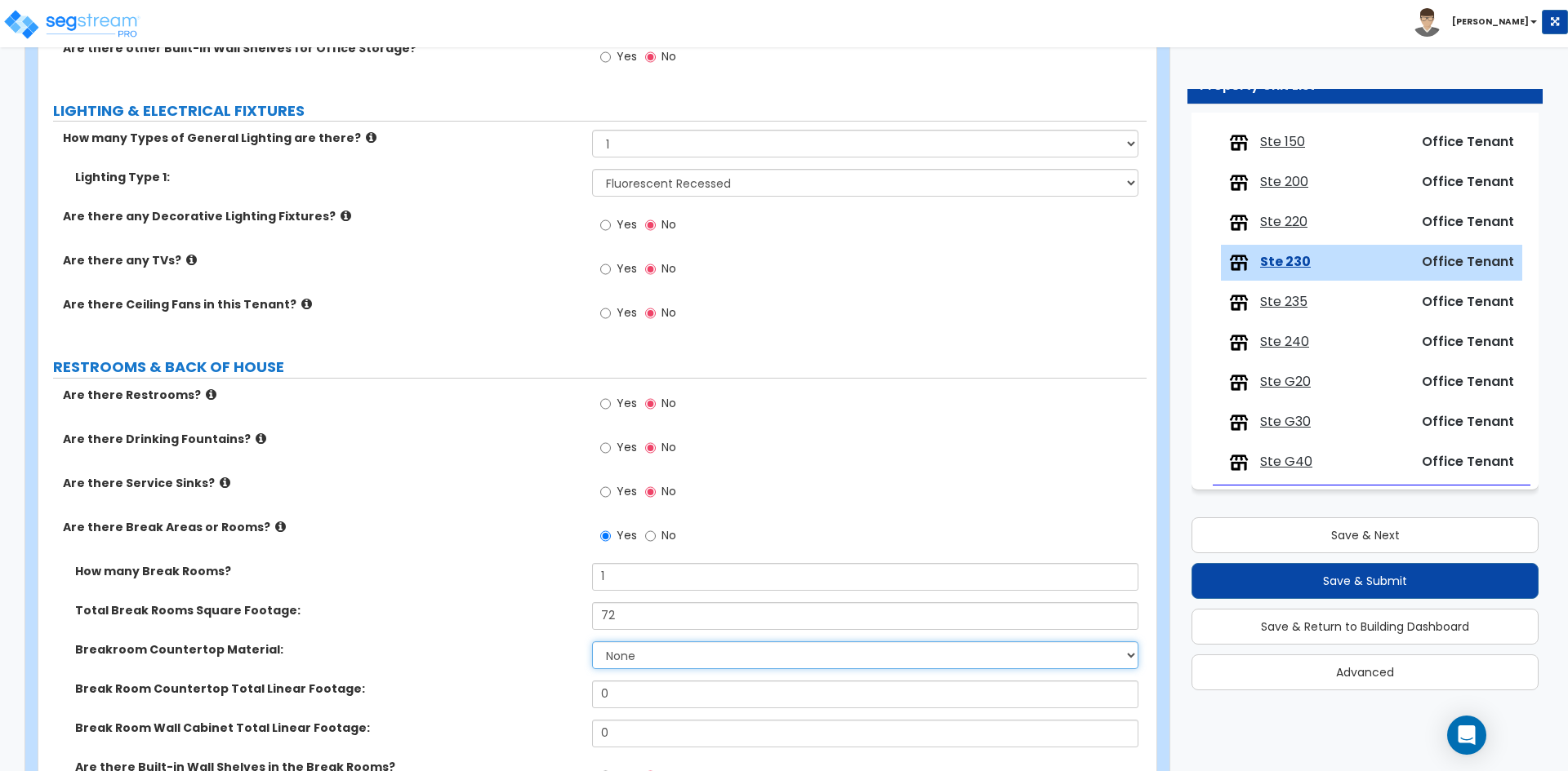
click at [650, 647] on select "None Plastic Laminate Solid Surface Stone Quartz Marble Tile Wood Stainless Ste…" at bounding box center [865, 656] width 546 height 28
click at [592, 642] on select "None Plastic Laminate Solid Surface Stone Quartz Marble Tile Wood Stainless Ste…" at bounding box center [865, 656] width 546 height 28
click at [625, 702] on input "0" at bounding box center [865, 695] width 546 height 28
click at [622, 704] on input "0" at bounding box center [865, 695] width 546 height 28
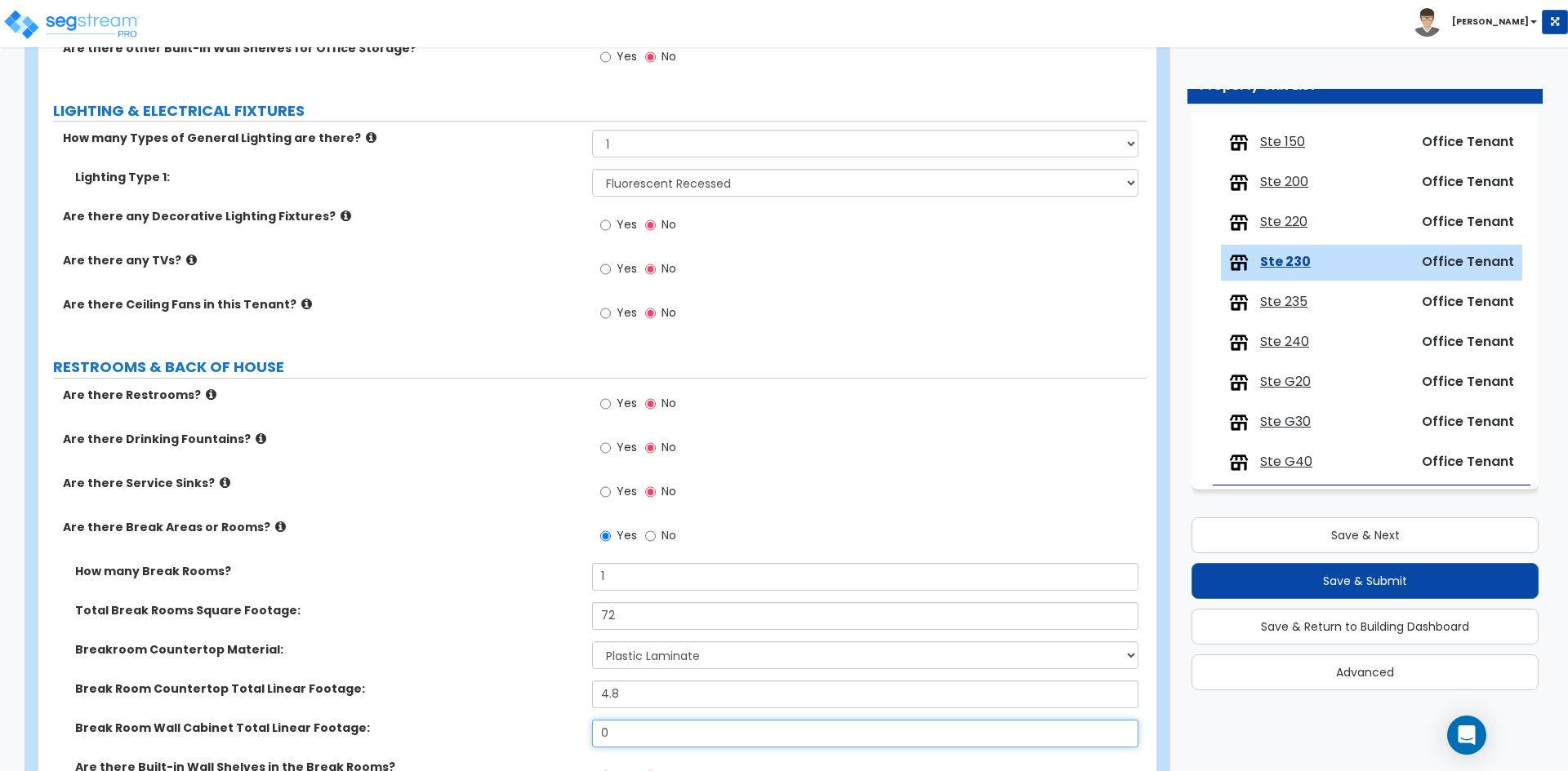
click at [628, 741] on input "0" at bounding box center [865, 733] width 546 height 28
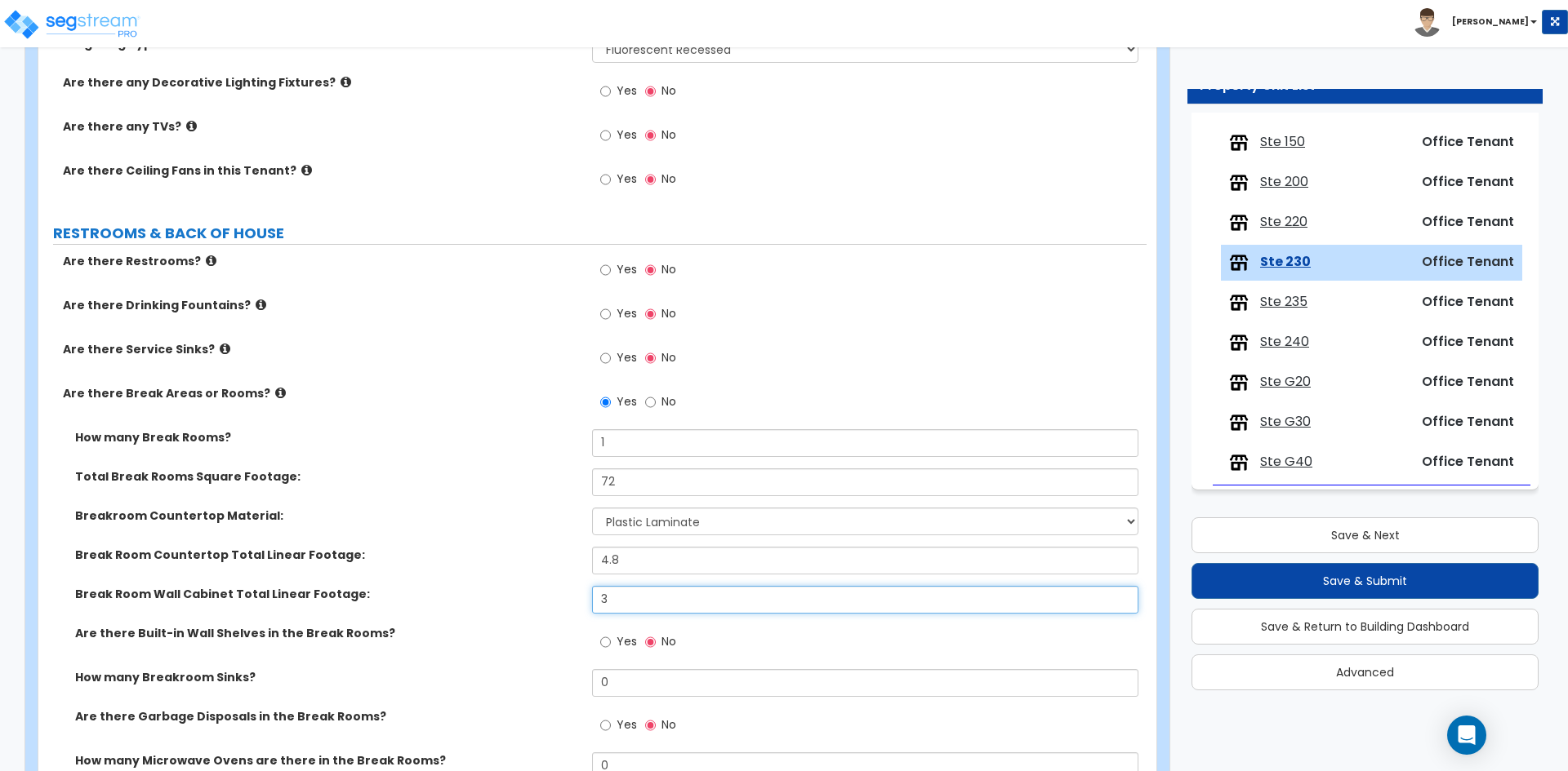
scroll to position [1796, 0]
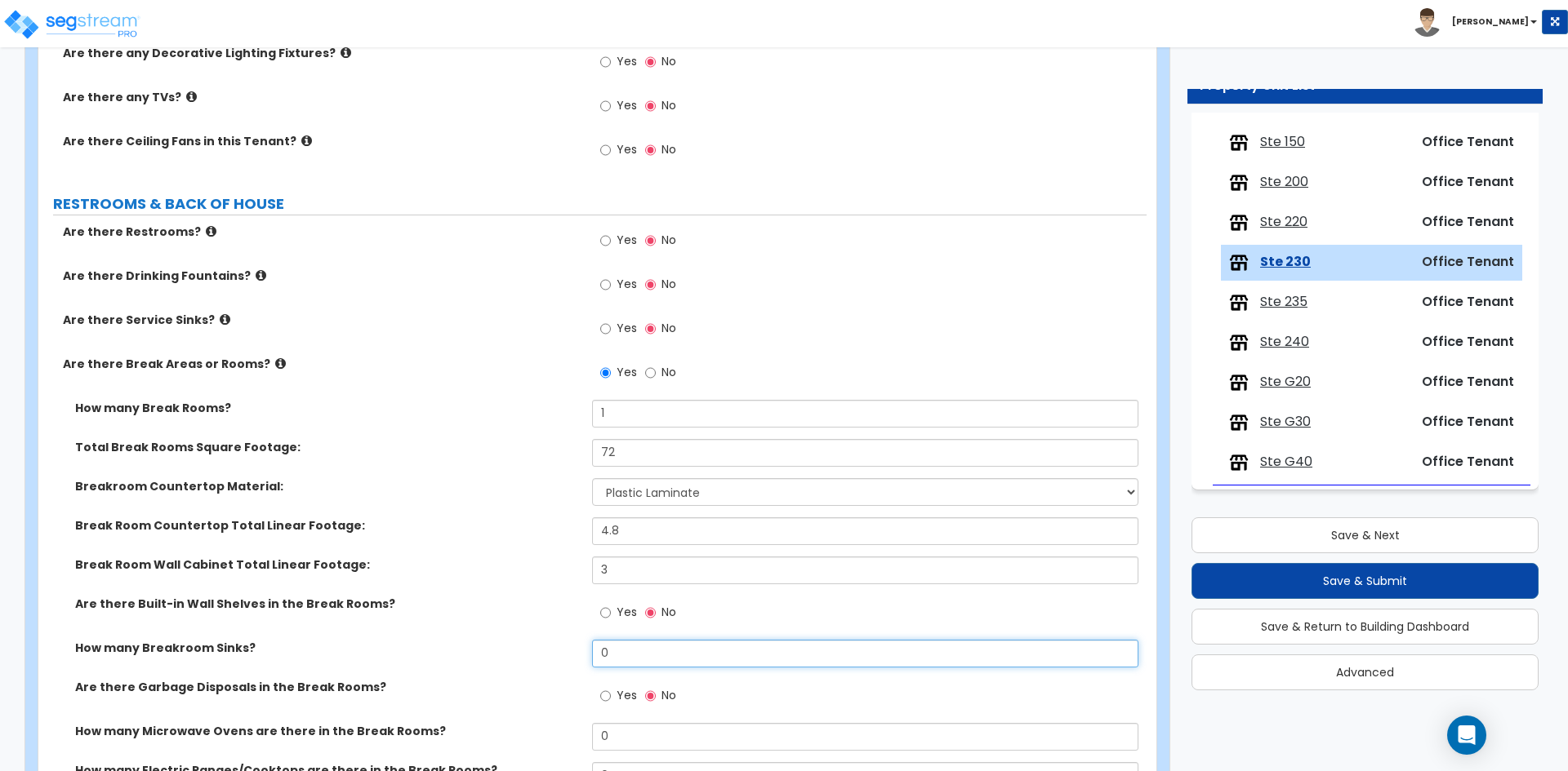
click at [624, 658] on input "0" at bounding box center [865, 654] width 546 height 28
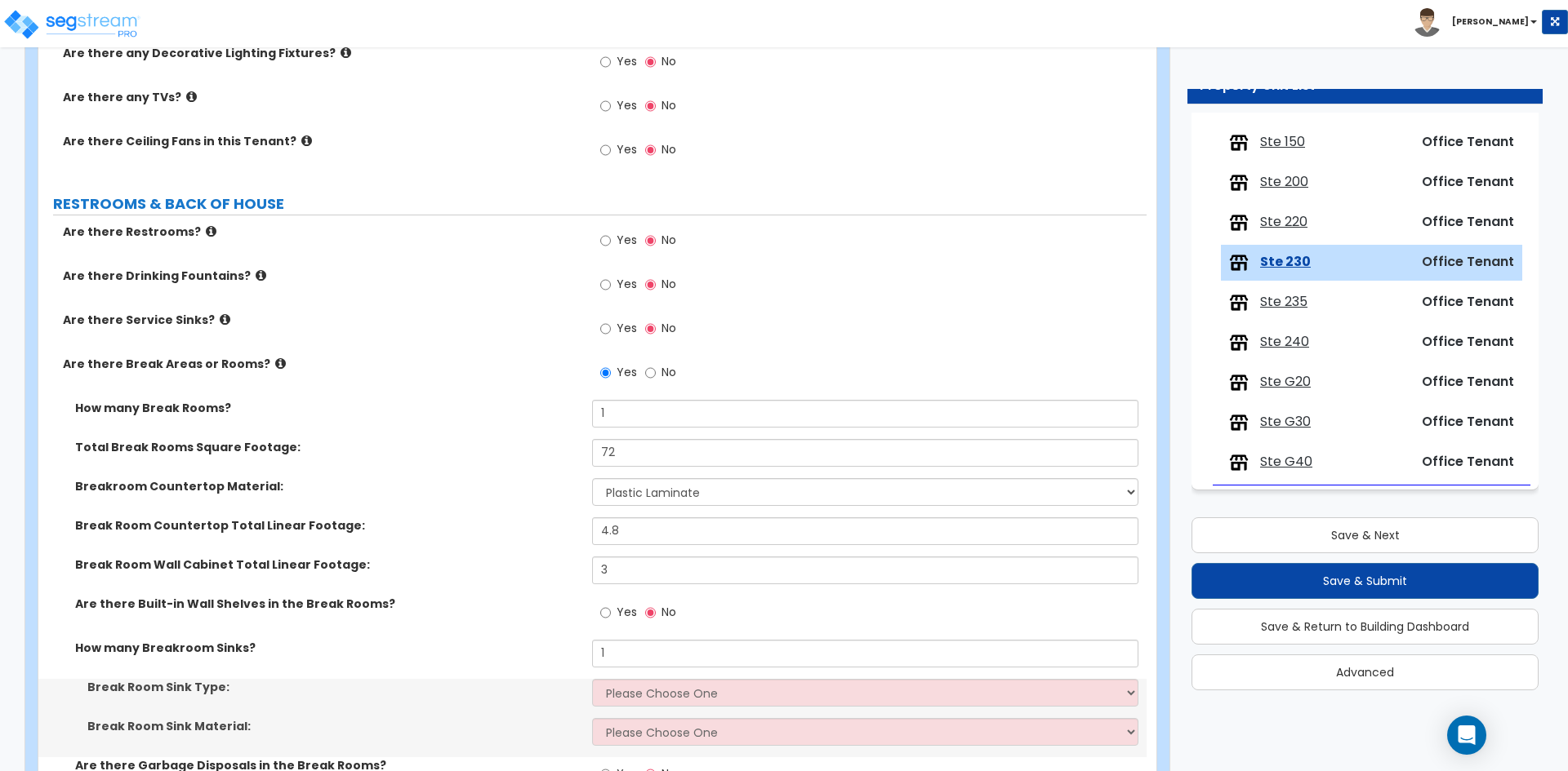
drag, startPoint x: 673, startPoint y: 671, endPoint x: 675, endPoint y: 688, distance: 17.1
click at [673, 683] on div "How many Break Rooms? 1 Total Break Rooms Square Footage: 72 Breakroom Countert…" at bounding box center [592, 720] width 1084 height 642
click at [676, 691] on select "Please Choose One Single Sink Double Sink" at bounding box center [865, 693] width 546 height 28
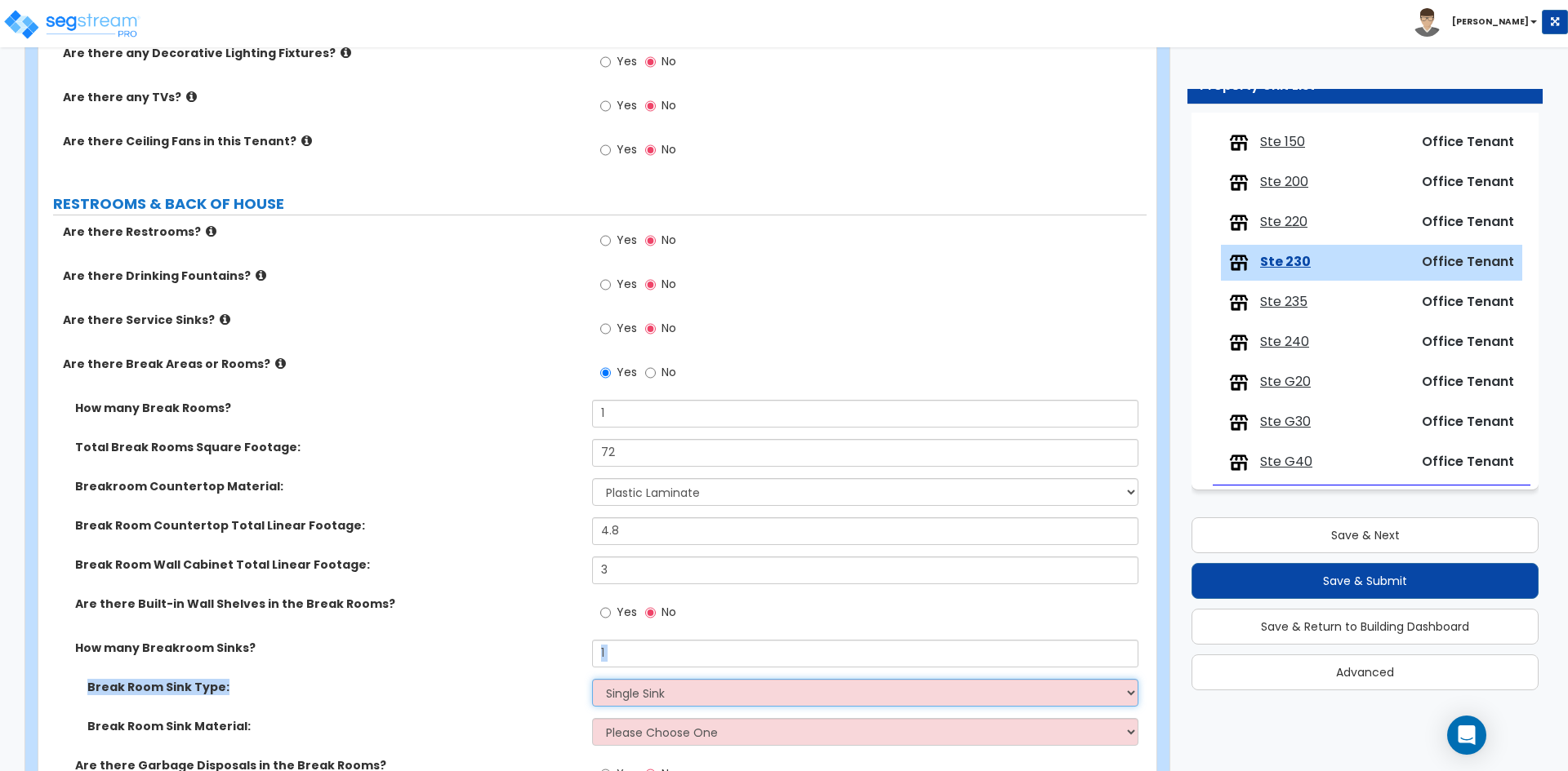
click at [592, 679] on select "Please Choose One Single Sink Double Sink" at bounding box center [865, 693] width 546 height 28
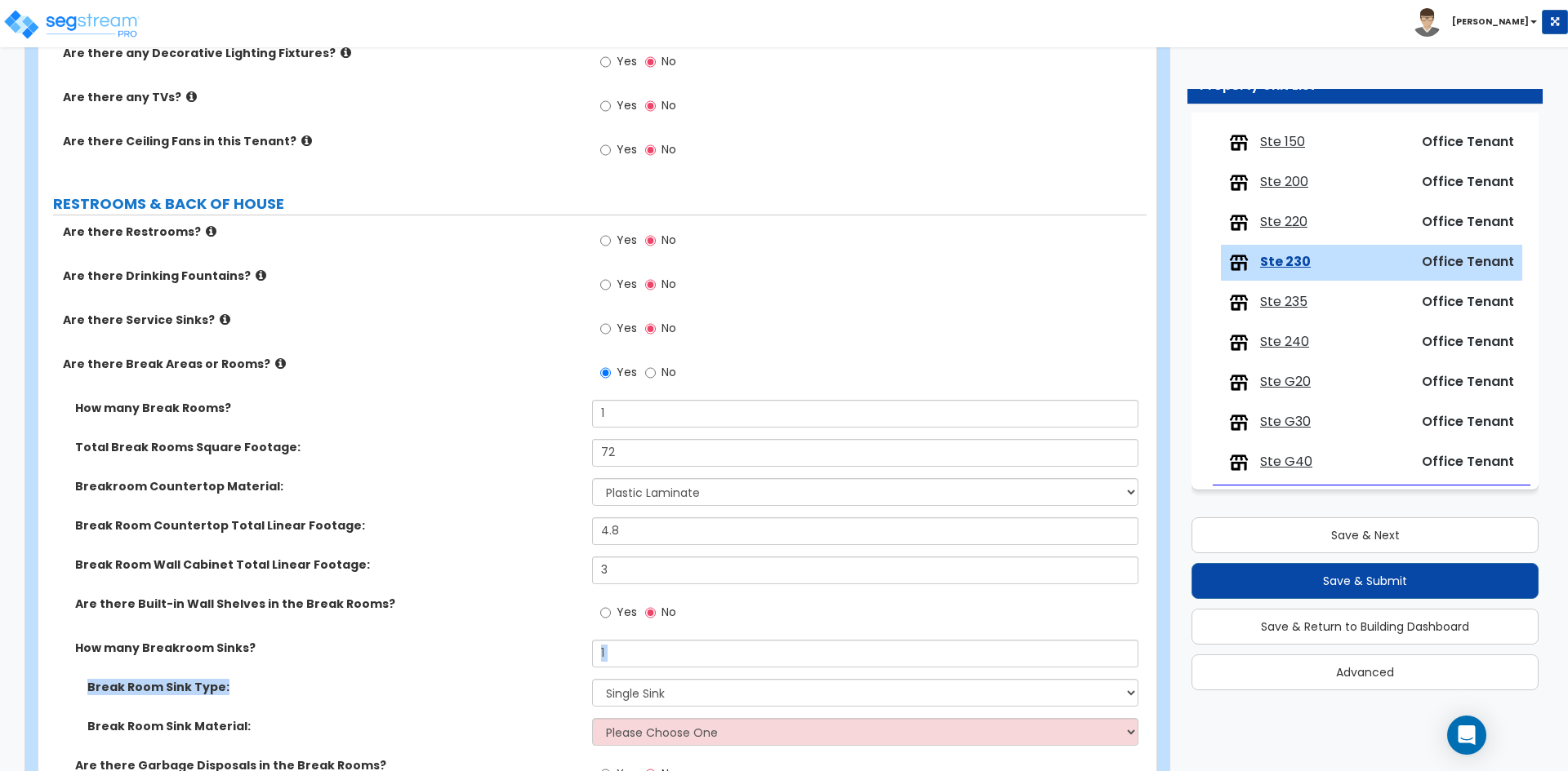
click at [494, 686] on label "Break Room Sink Type:" at bounding box center [333, 687] width 492 height 17
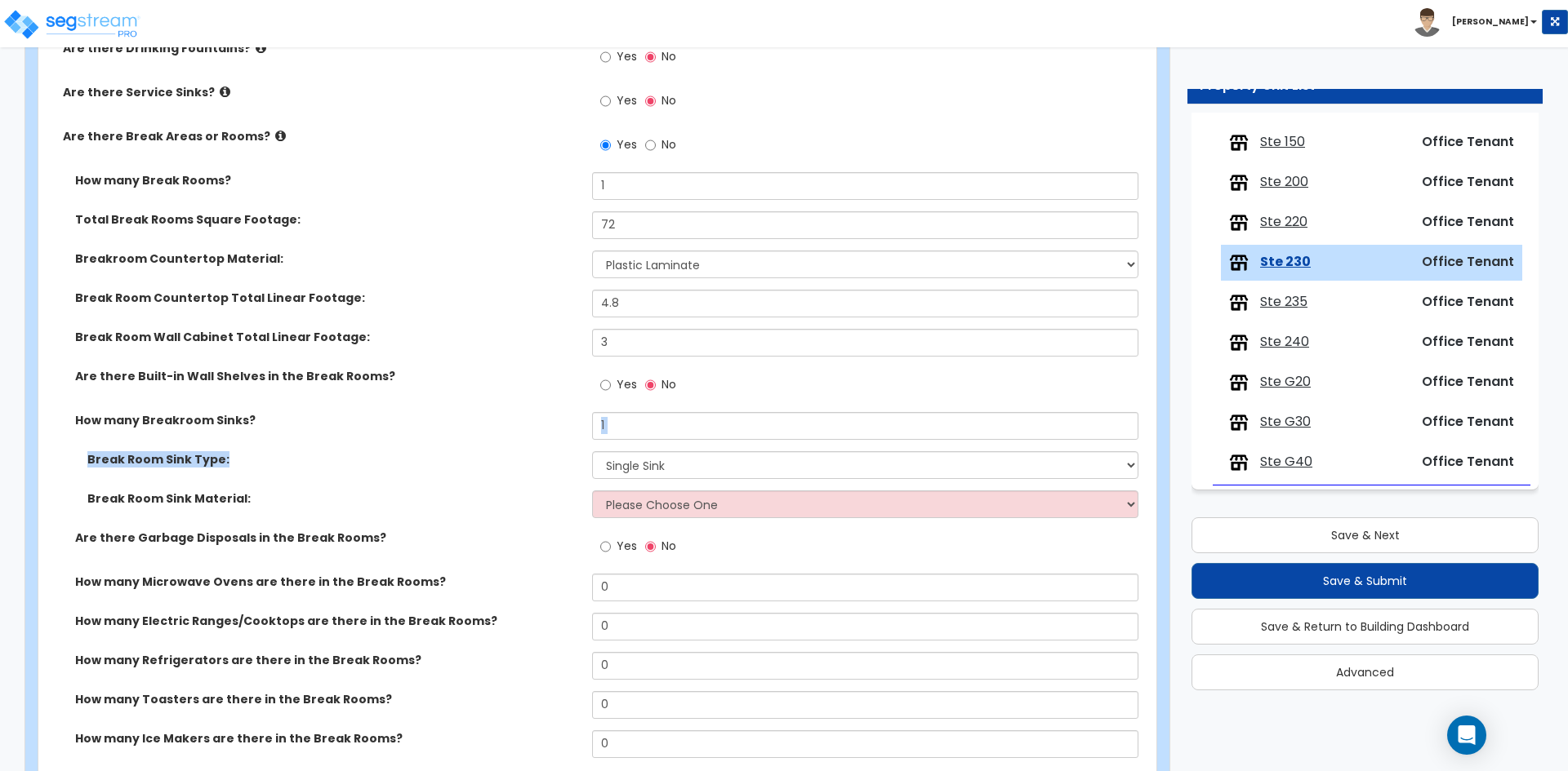
scroll to position [2040, 0]
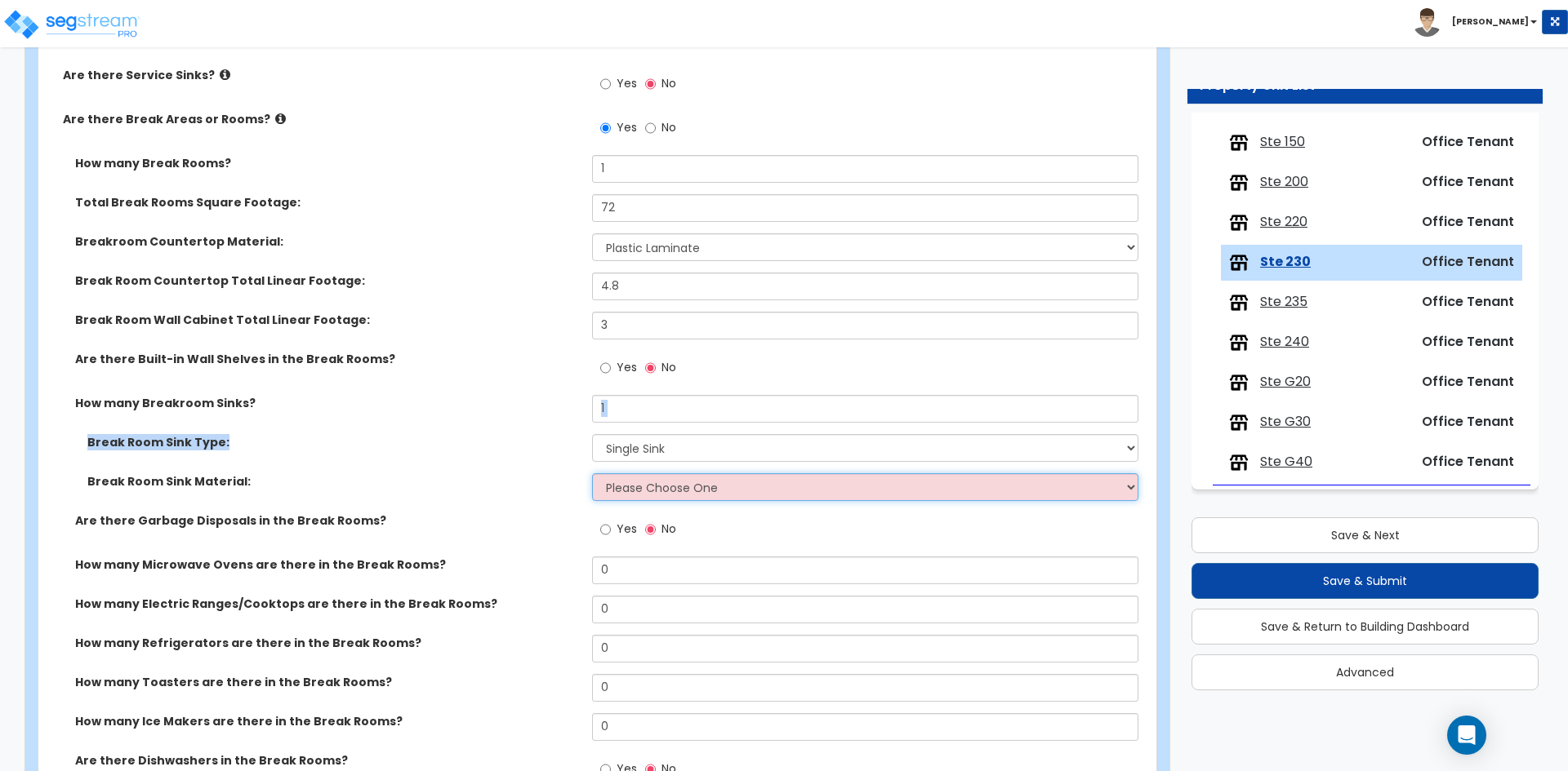
click at [650, 495] on select "Please Choose One Stainless Steel Porcelain Enamel Cast Iron" at bounding box center [865, 488] width 546 height 28
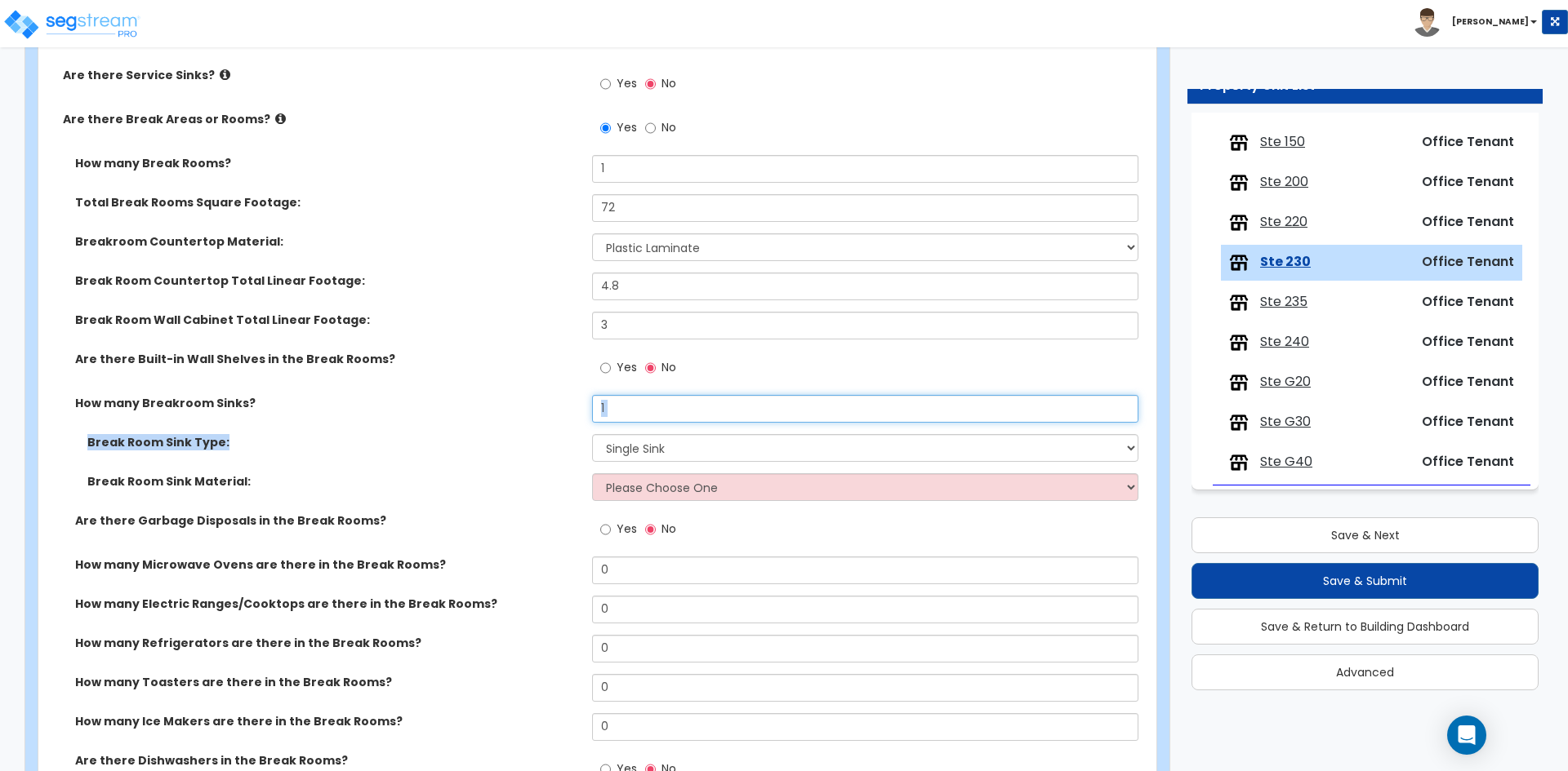
click at [624, 413] on input "1" at bounding box center [865, 409] width 546 height 28
click at [639, 502] on div "Break Room Sink Material: Please Choose One Stainless Steel Porcelain Enamel Ca…" at bounding box center [592, 493] width 1108 height 39
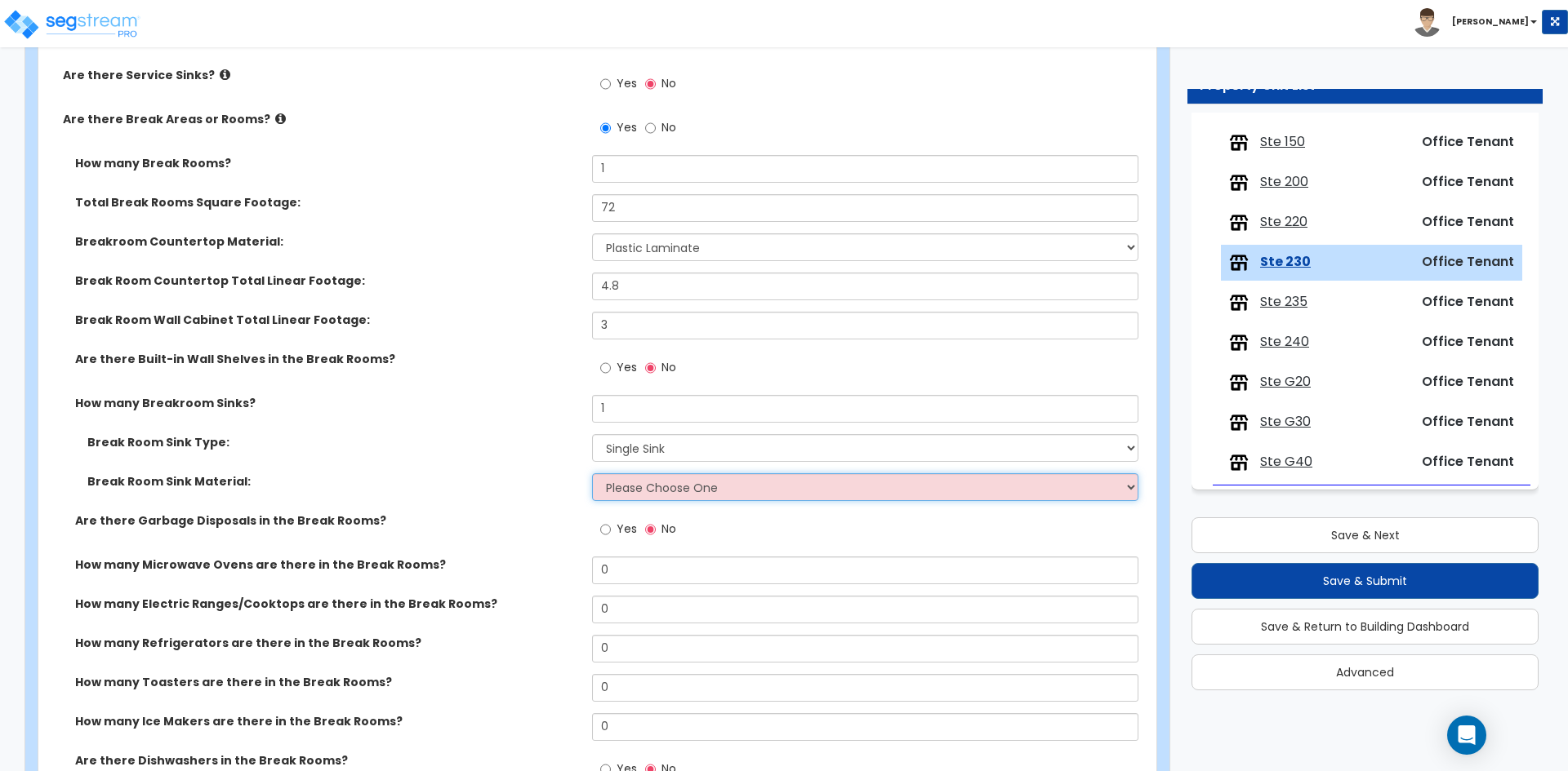
click at [645, 487] on select "Please Choose One Stainless Steel Porcelain Enamel Cast Iron" at bounding box center [865, 488] width 546 height 28
click at [592, 474] on select "Please Choose One Stainless Steel Porcelain Enamel Cast Iron" at bounding box center [865, 488] width 546 height 28
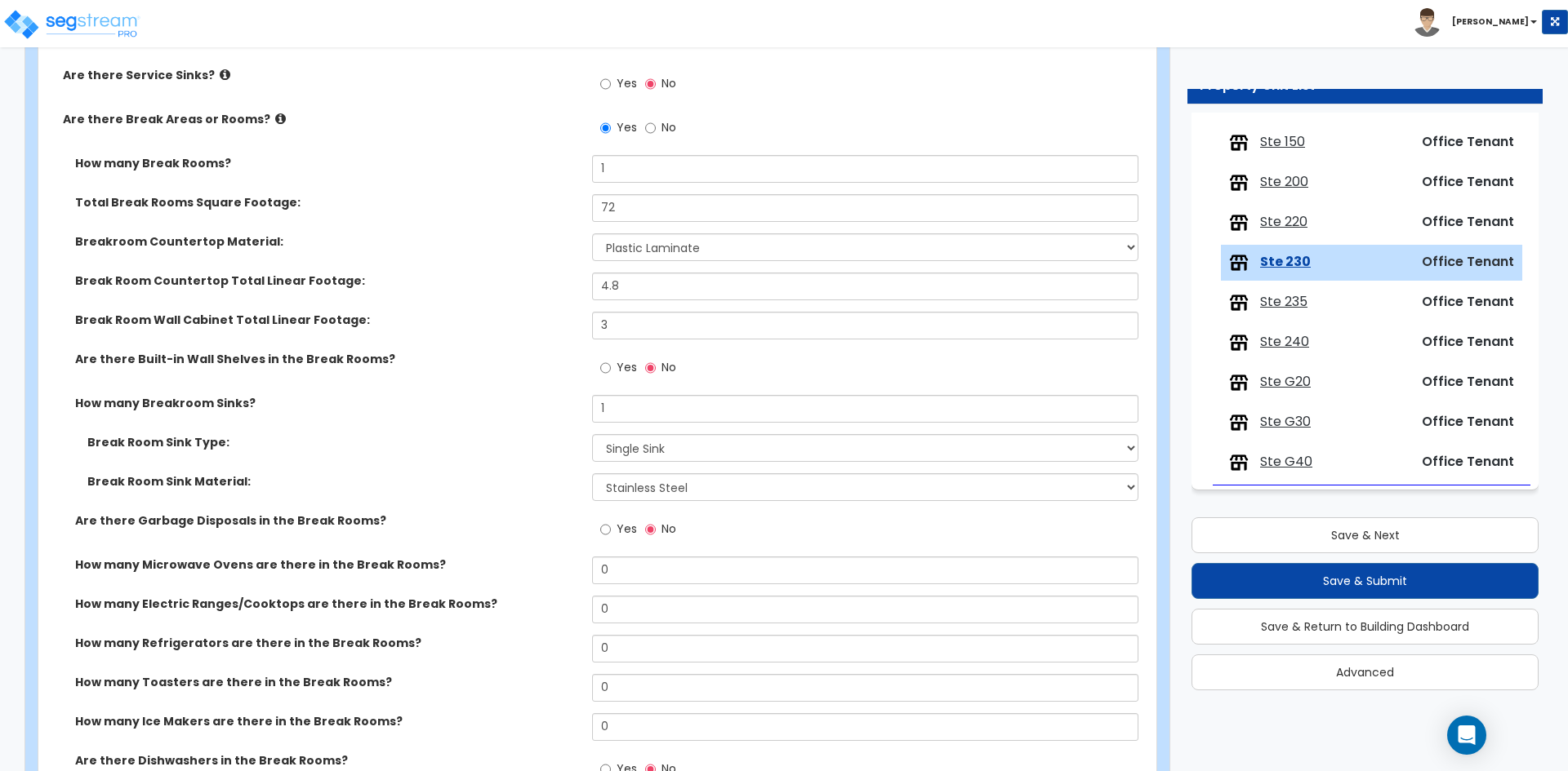
click at [511, 482] on label "Break Room Sink Material:" at bounding box center [333, 482] width 492 height 17
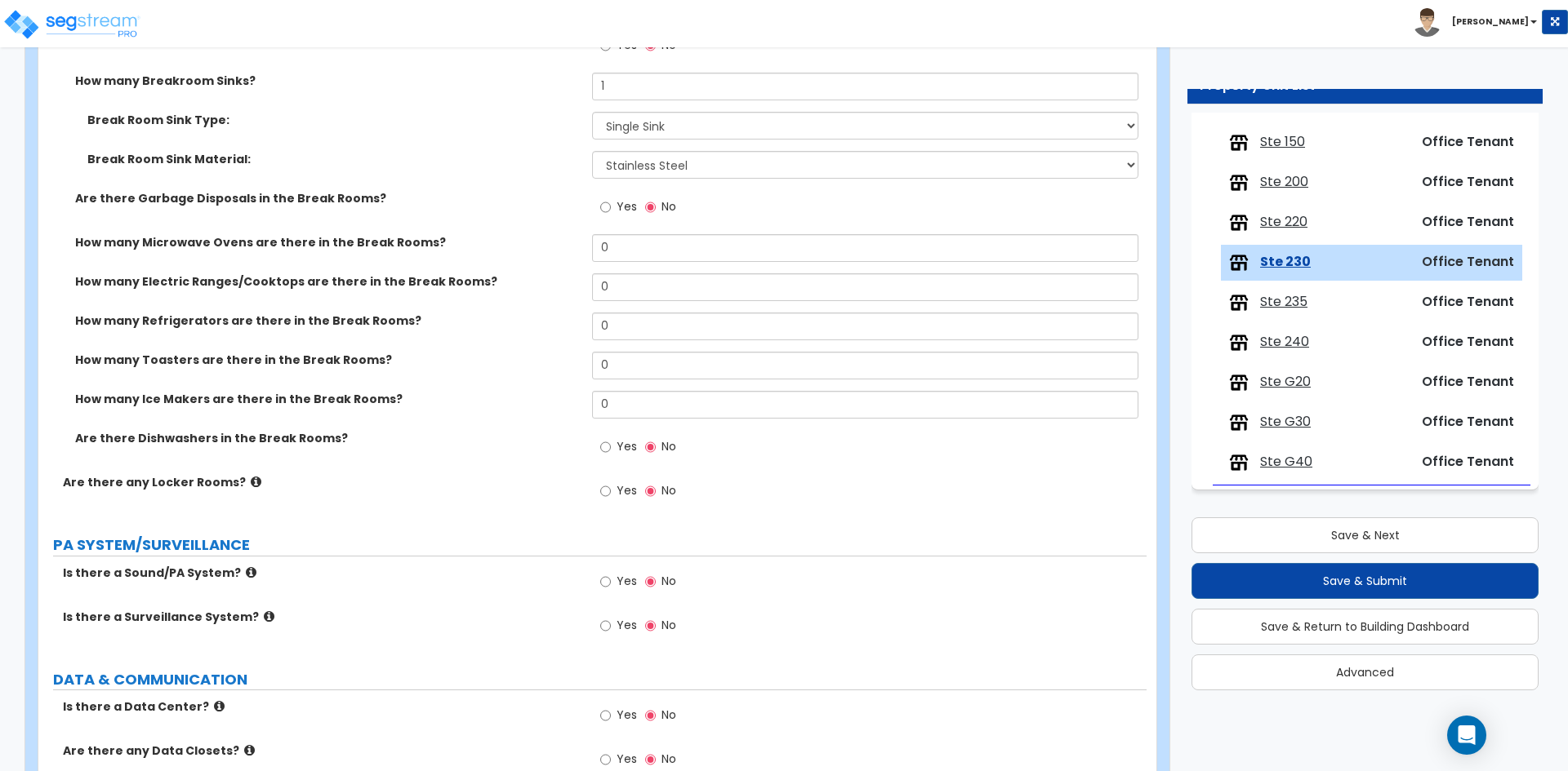
scroll to position [2367, 0]
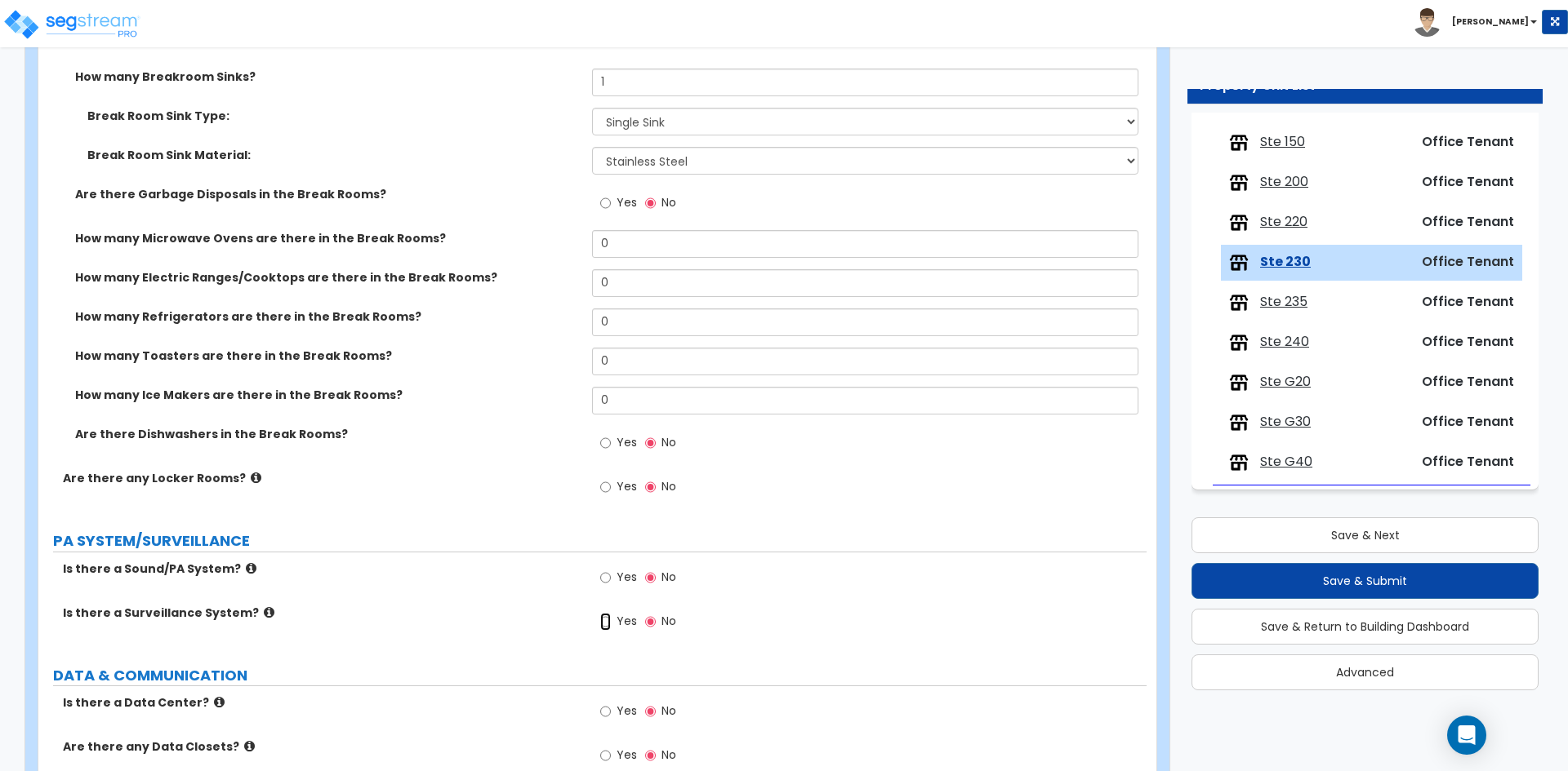
click at [607, 629] on input "Yes" at bounding box center [605, 622] width 10 height 18
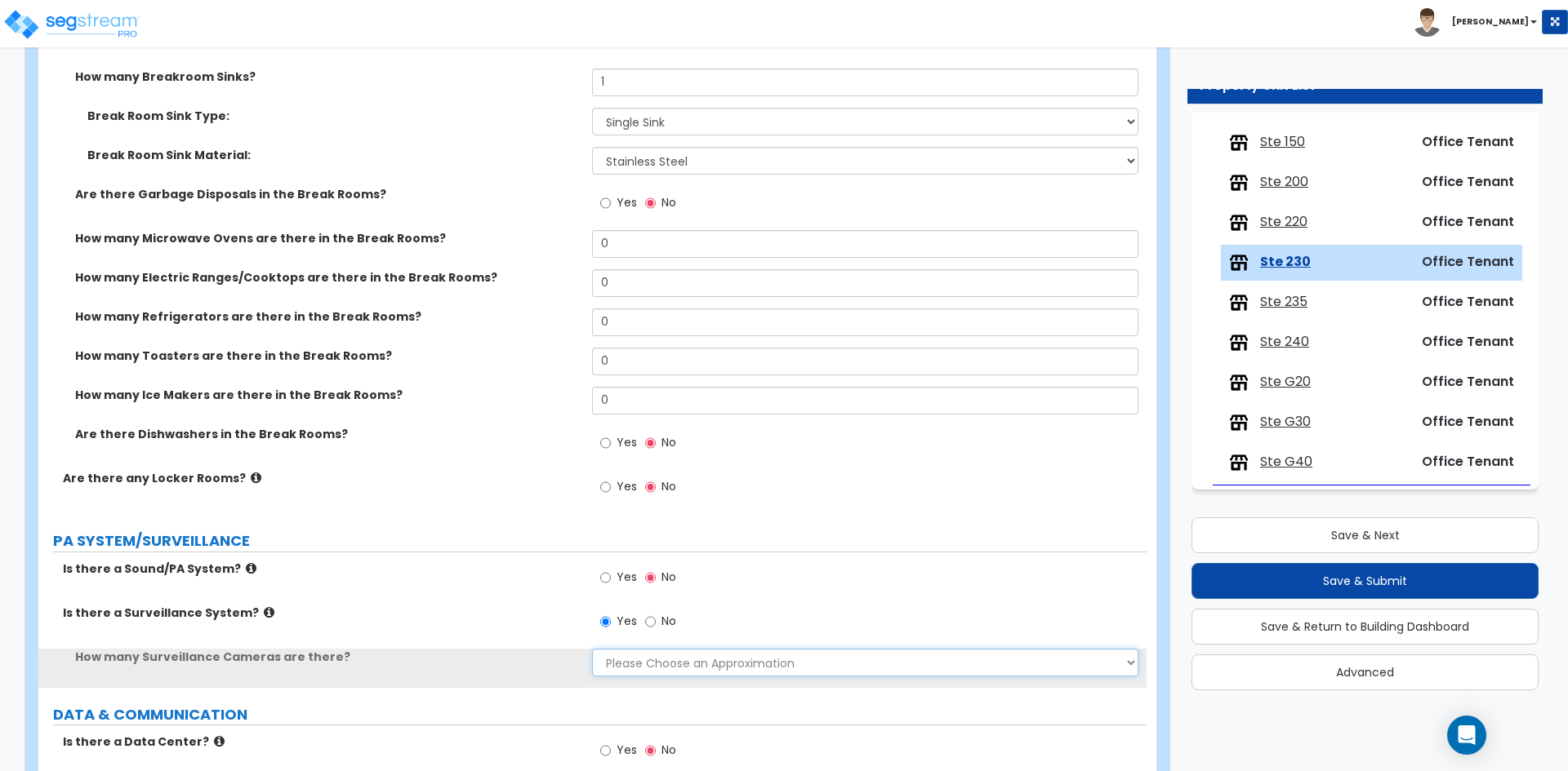
click at [618, 656] on select "Please Choose an Approximation Barely Noticed Any Noticed a Couple Frequently S…" at bounding box center [865, 663] width 546 height 28
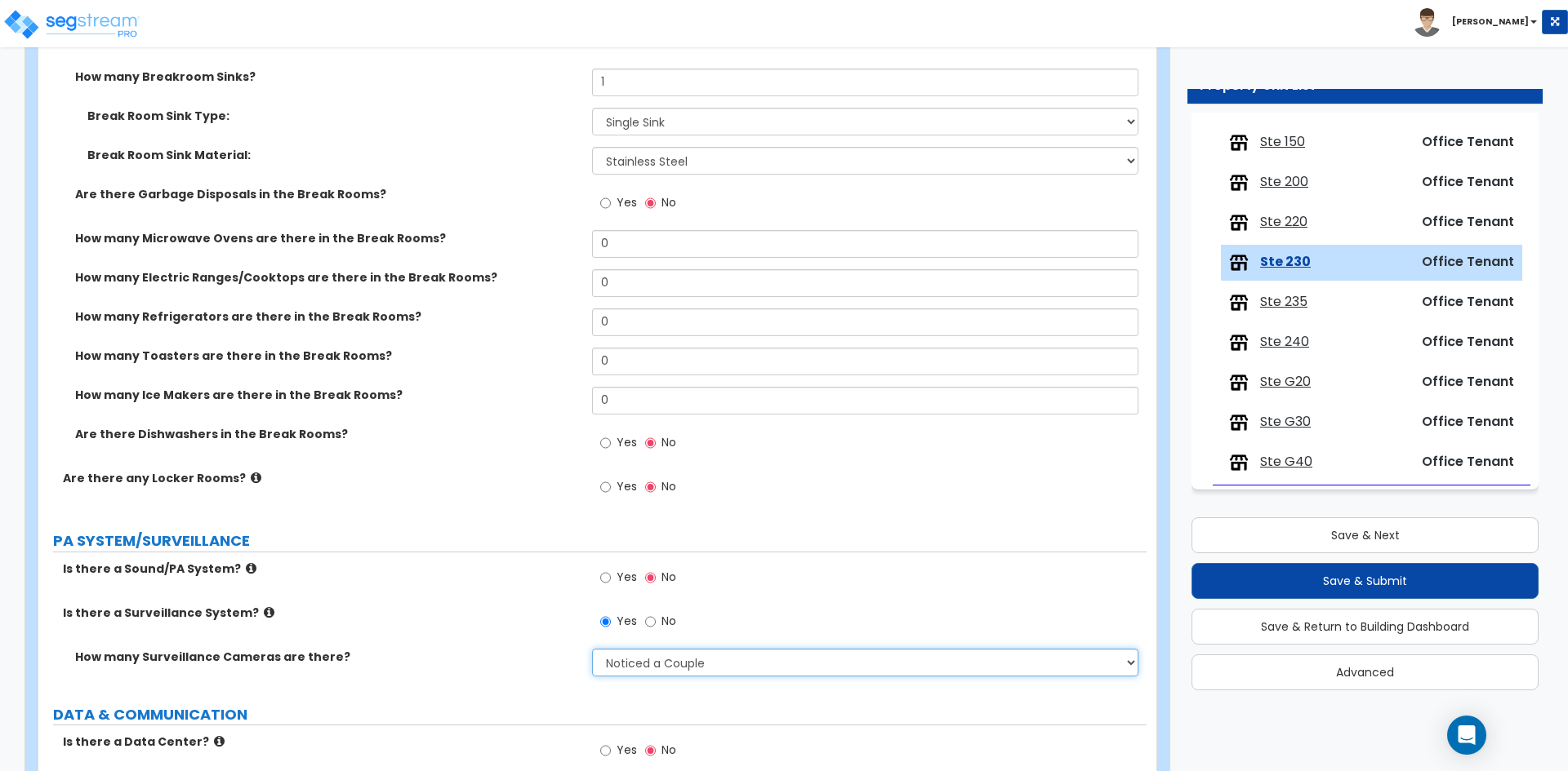
click at [592, 649] on select "Please Choose an Approximation Barely Noticed Any Noticed a Couple Frequently S…" at bounding box center [865, 663] width 546 height 28
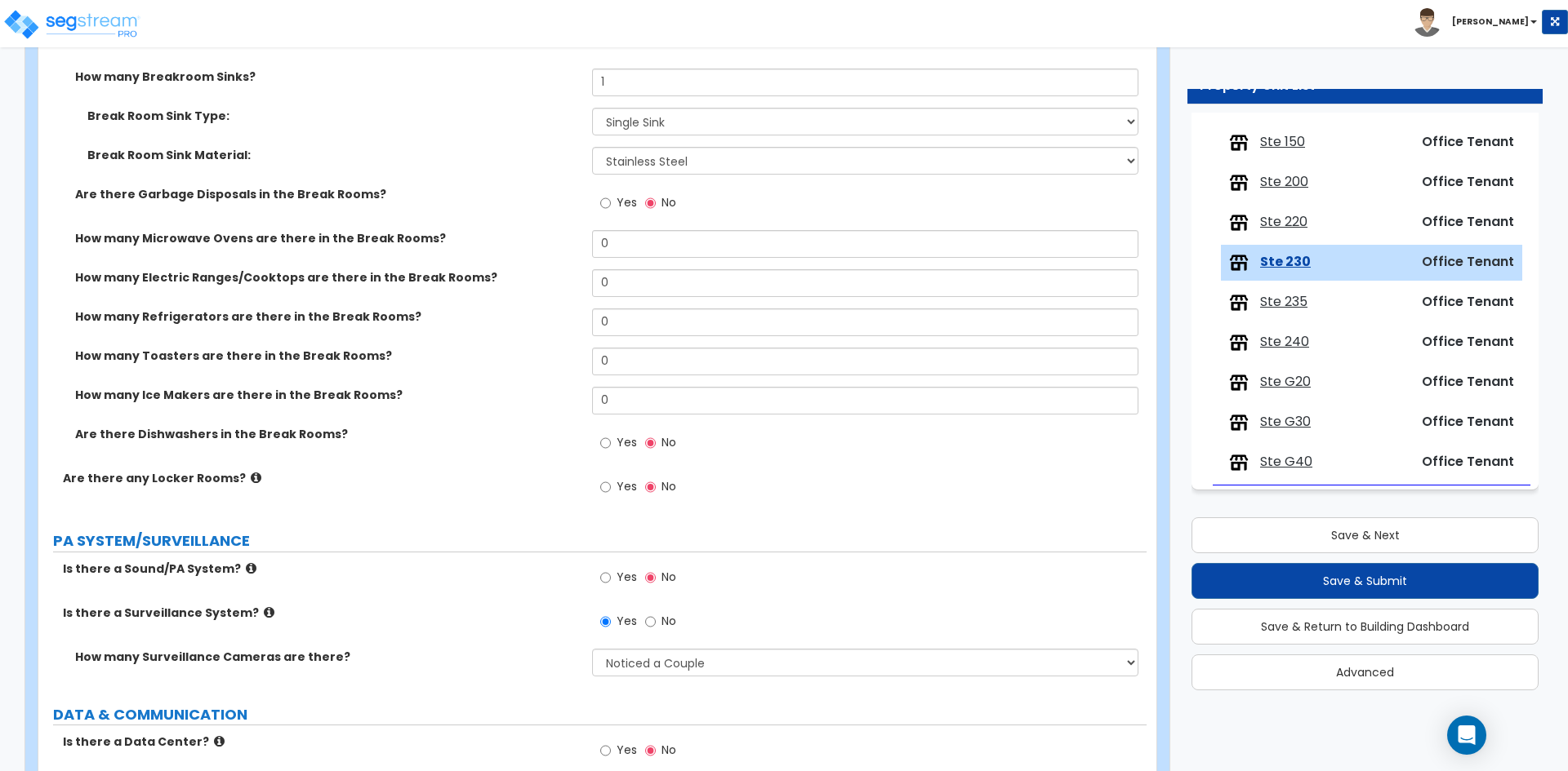
click at [504, 668] on div "How many Surveillance Cameras are there? Please Choose an Approximation Barely …" at bounding box center [592, 668] width 1108 height 39
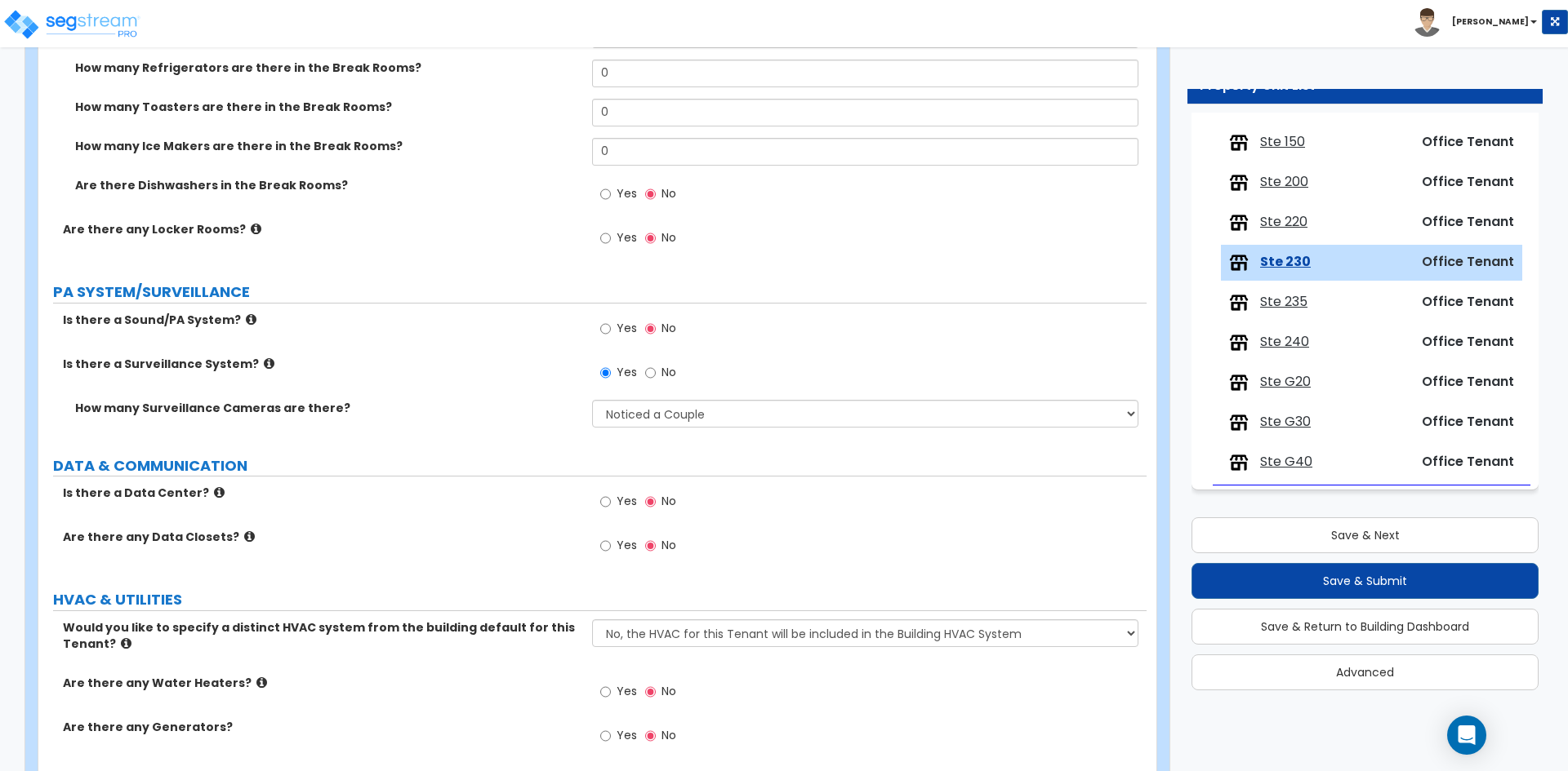
scroll to position [2683, 0]
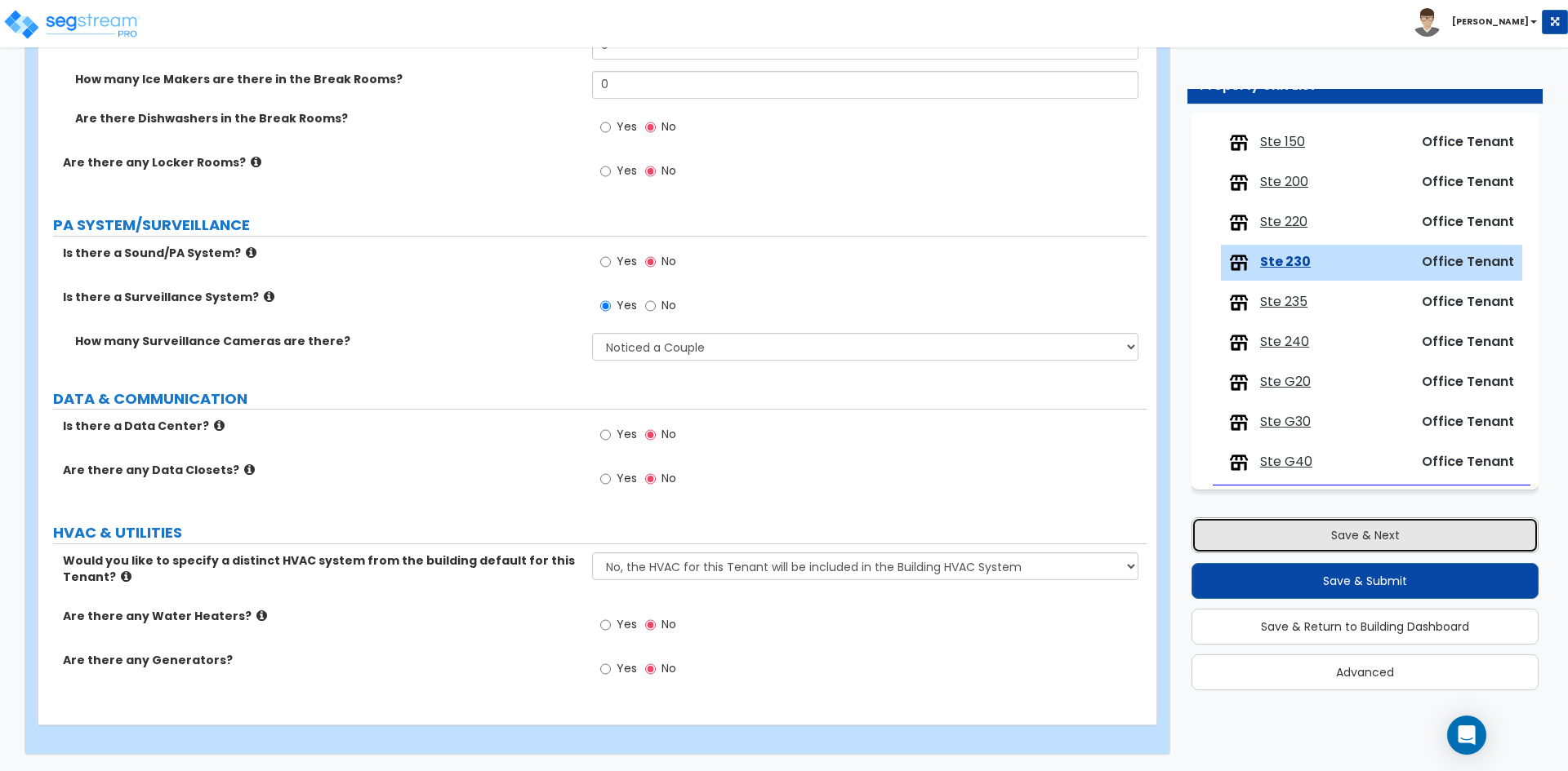
click at [1464, 532] on button "Save & Next" at bounding box center [1364, 535] width 347 height 36
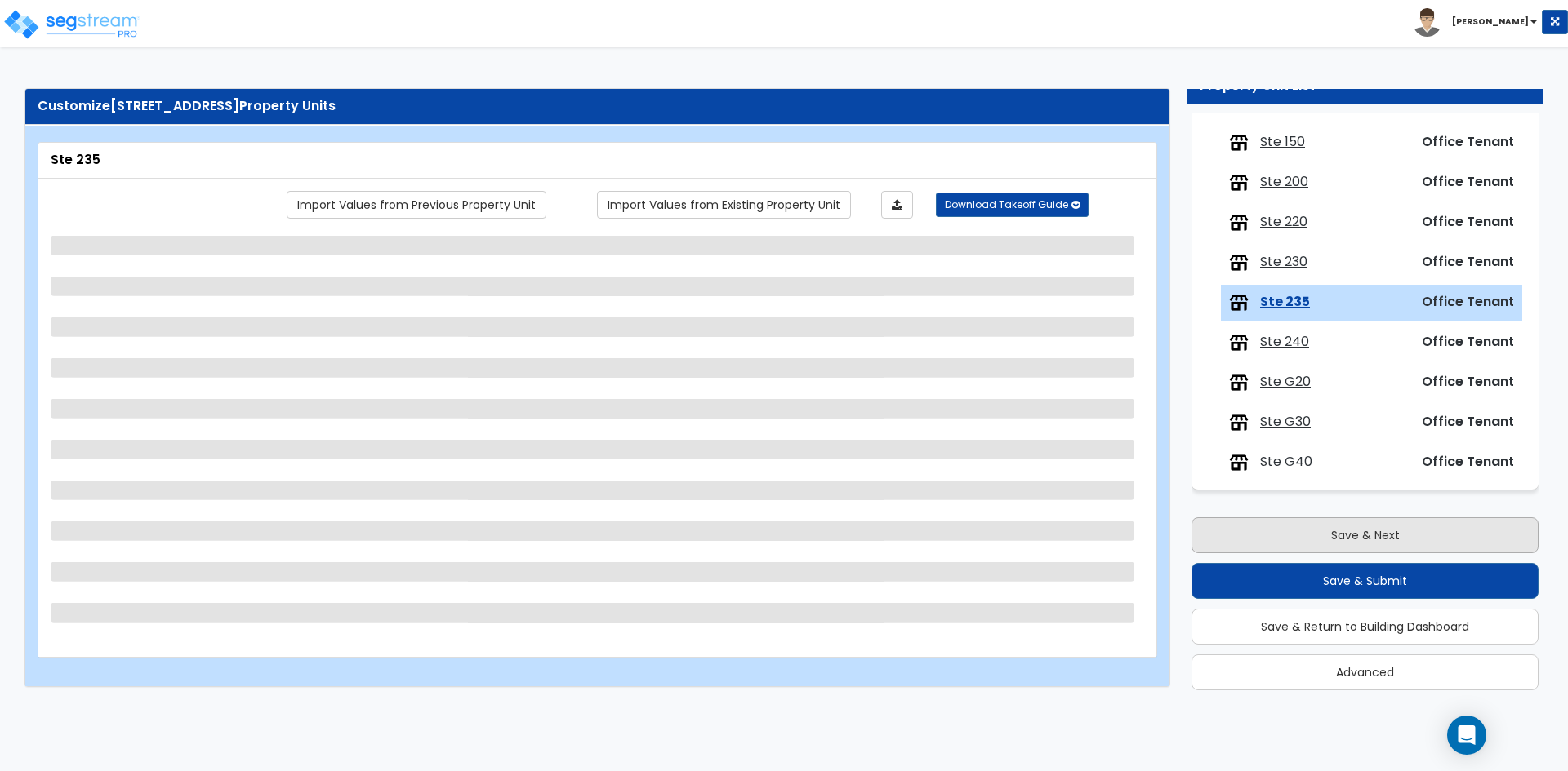
scroll to position [0, 0]
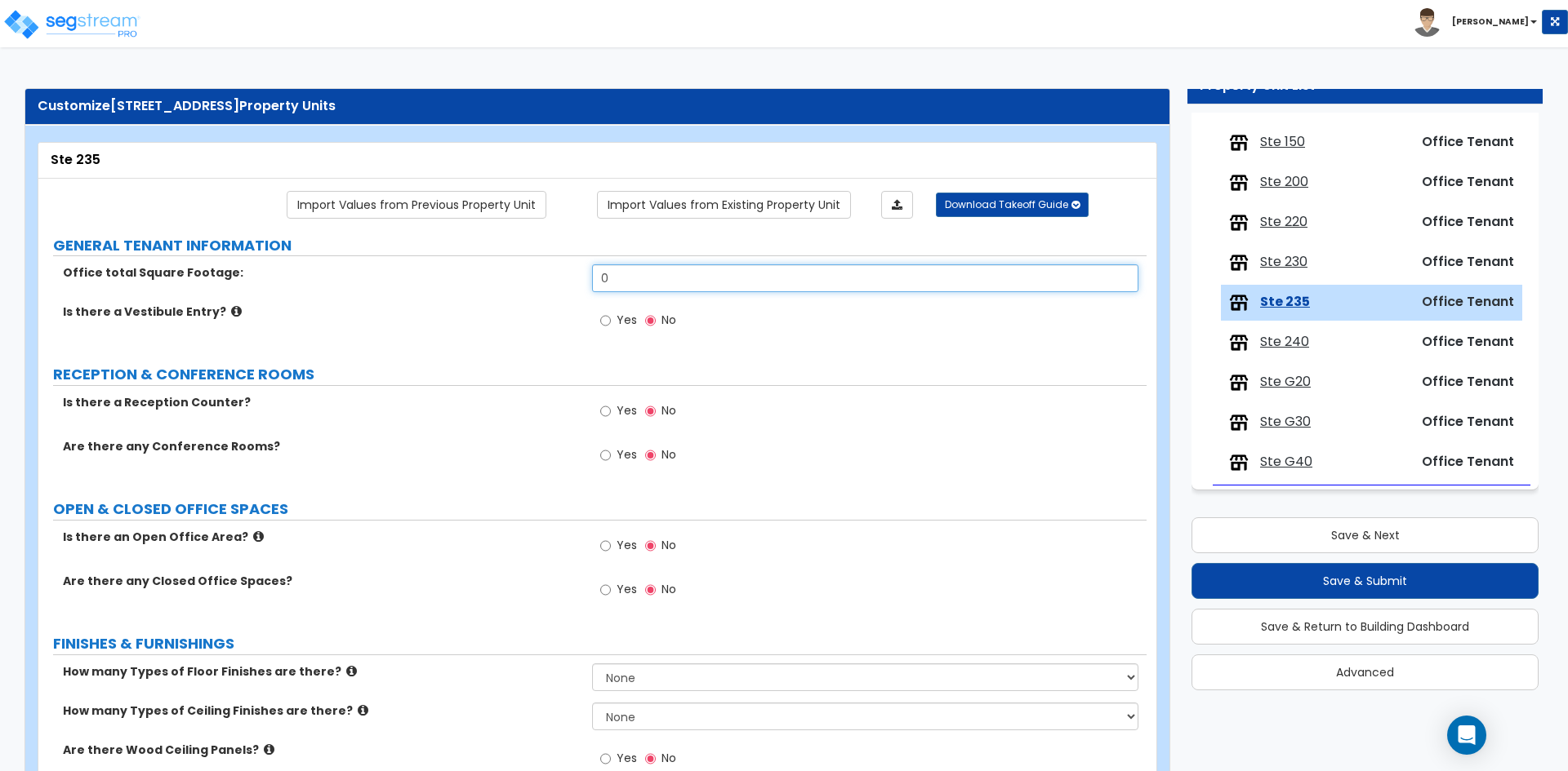
click at [666, 276] on input "0" at bounding box center [865, 278] width 546 height 28
click at [541, 305] on label "Is there a Vestibule Entry?" at bounding box center [321, 311] width 517 height 17
click at [619, 458] on span "Yes" at bounding box center [626, 455] width 20 height 17
click at [610, 458] on input "Yes" at bounding box center [605, 455] width 10 height 18
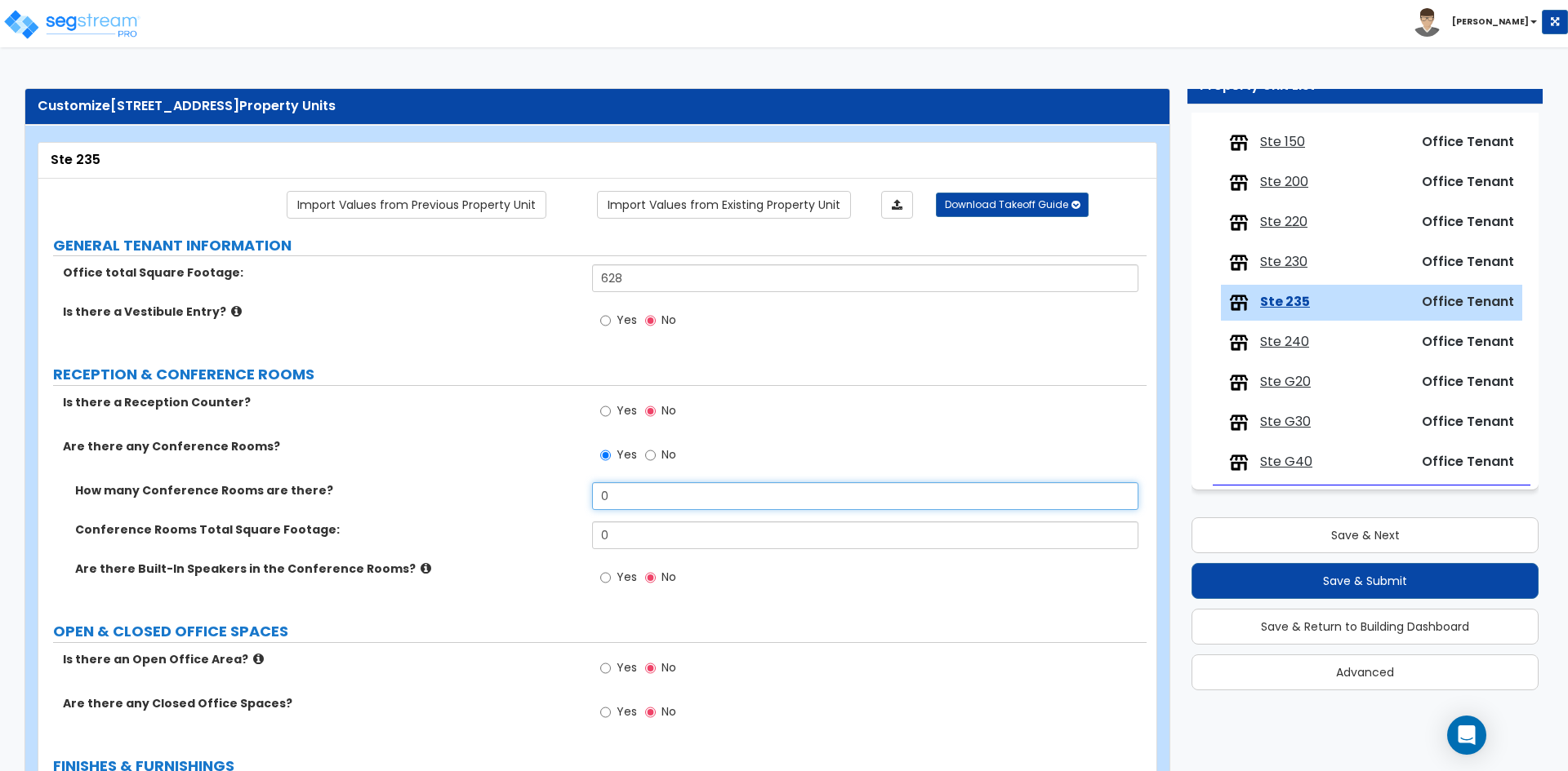
click at [714, 504] on input "0" at bounding box center [865, 497] width 546 height 28
click at [710, 505] on input "0" at bounding box center [865, 497] width 546 height 28
click at [696, 497] on input "0" at bounding box center [865, 497] width 546 height 28
drag, startPoint x: 646, startPoint y: 492, endPoint x: 395, endPoint y: 486, distance: 251.1
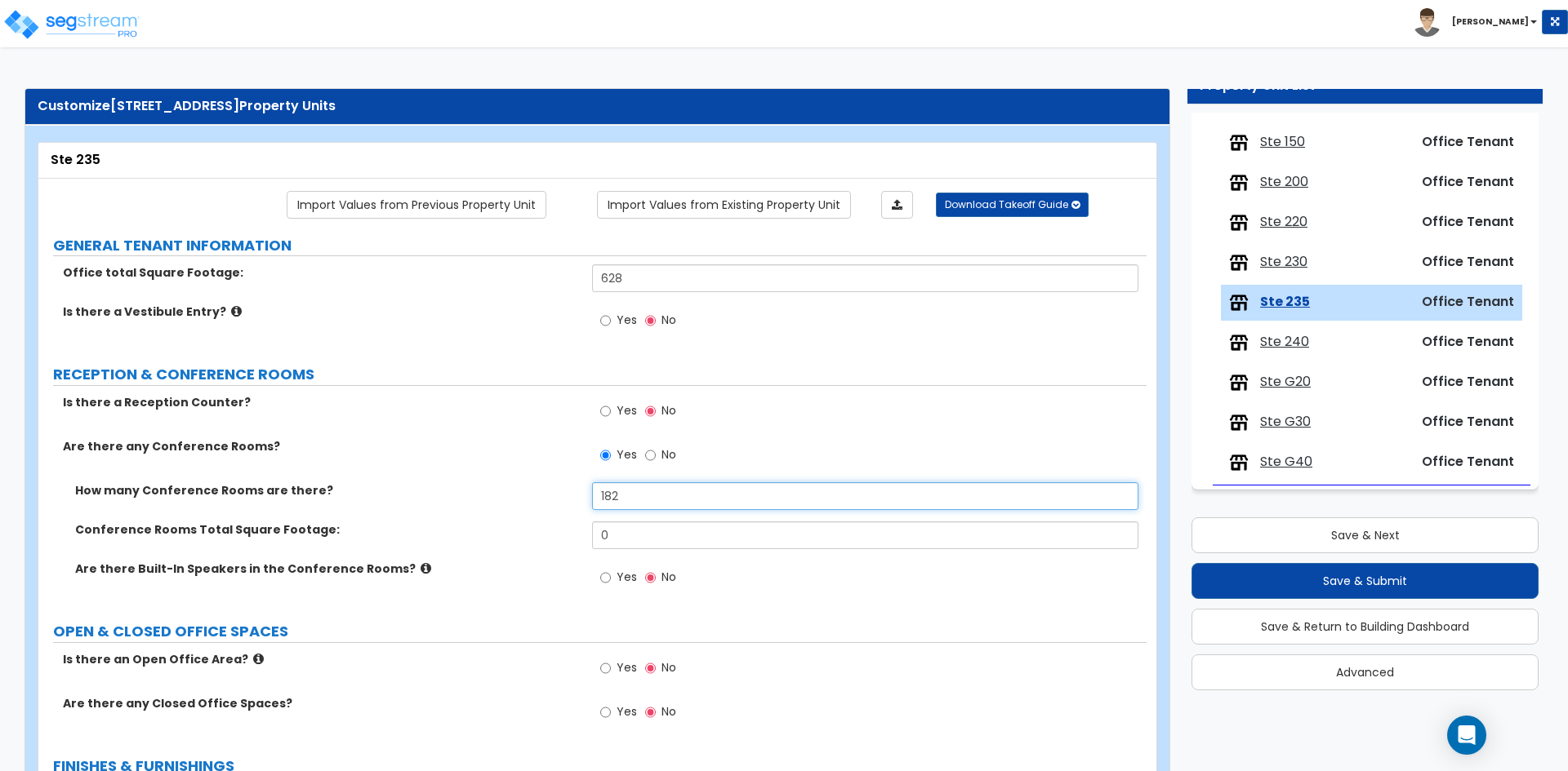
click at [395, 486] on div "How many Conference Rooms are there? 182" at bounding box center [592, 502] width 1108 height 39
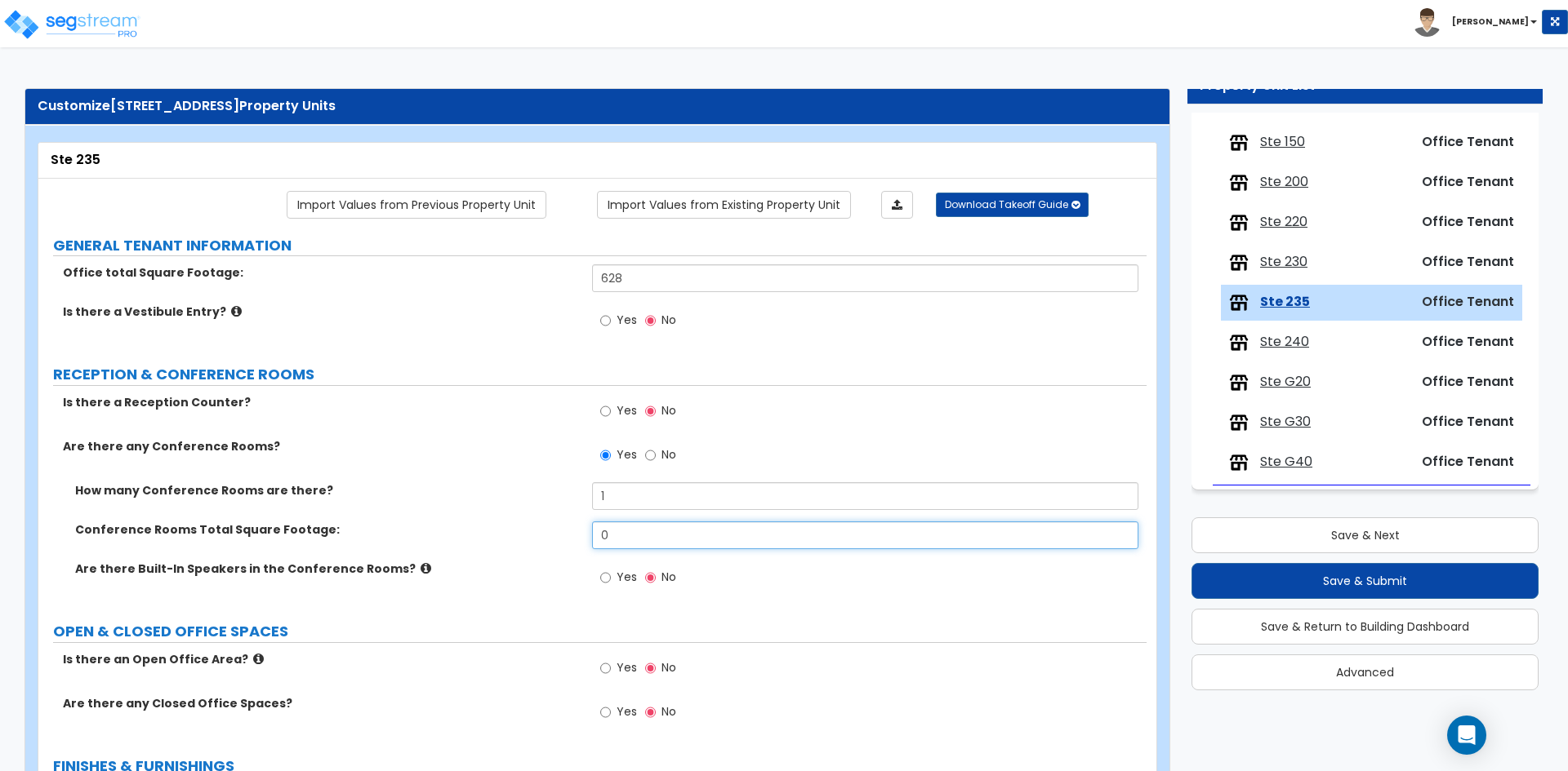
click at [681, 535] on input "0" at bounding box center [865, 536] width 546 height 28
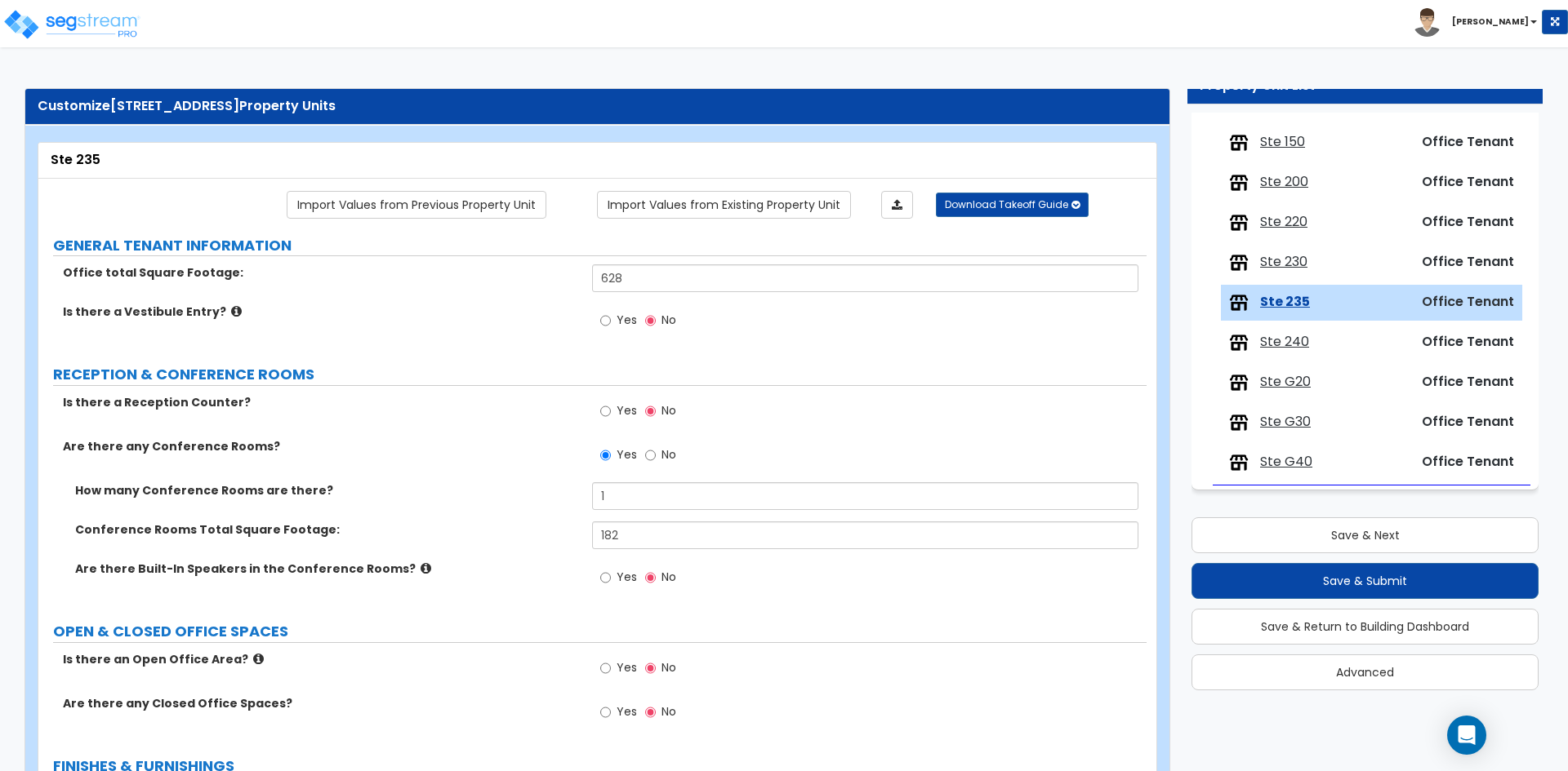
click at [486, 544] on div "Conference Rooms Total Square Footage: 182" at bounding box center [592, 541] width 1108 height 39
click at [443, 593] on div "Are there Built-In Speakers in the Conference Rooms? Yes No" at bounding box center [592, 582] width 1108 height 44
click at [520, 338] on div "Is there a Vestibule Entry? Yes No" at bounding box center [592, 325] width 1108 height 44
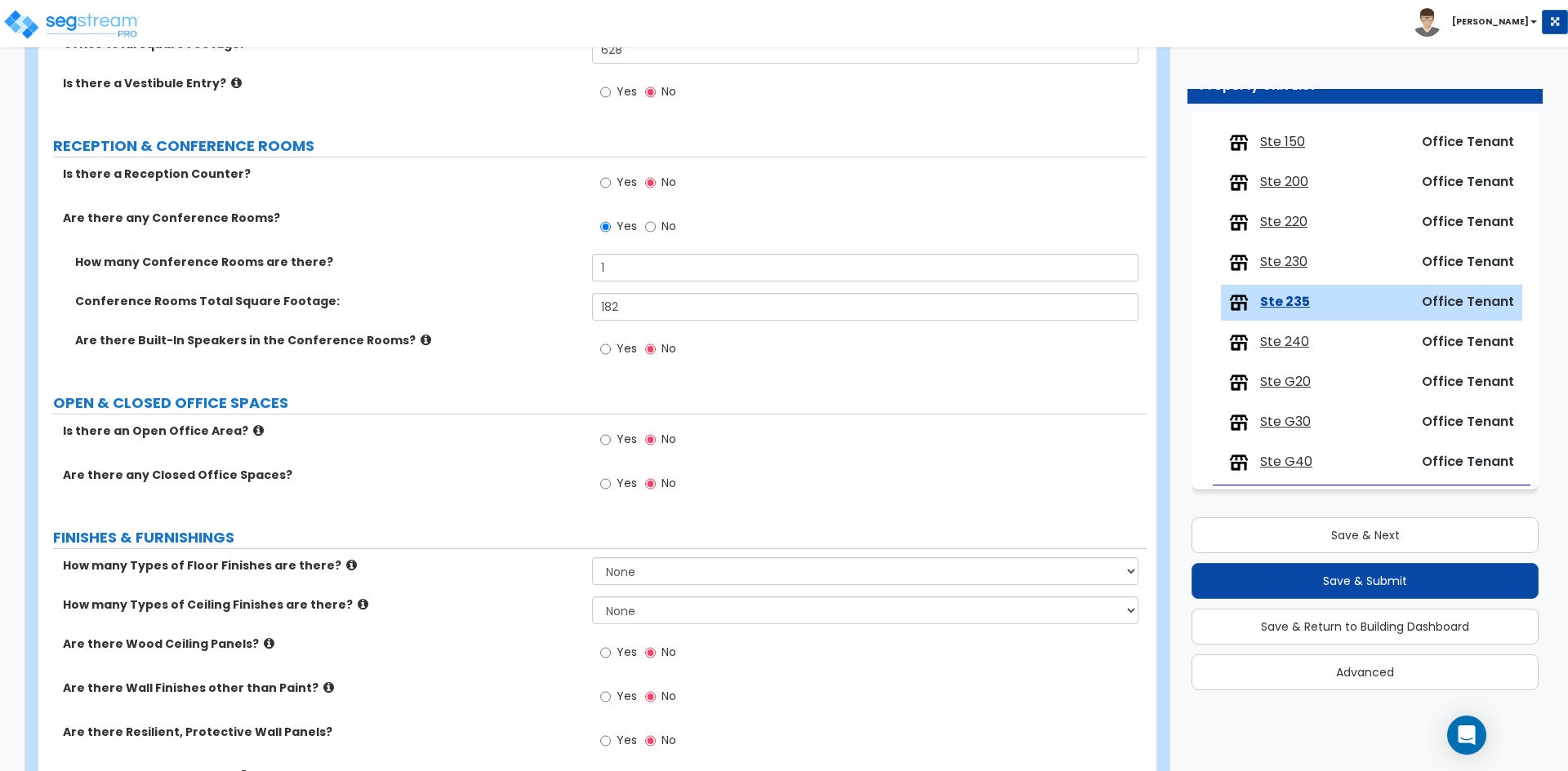
scroll to position [245, 0]
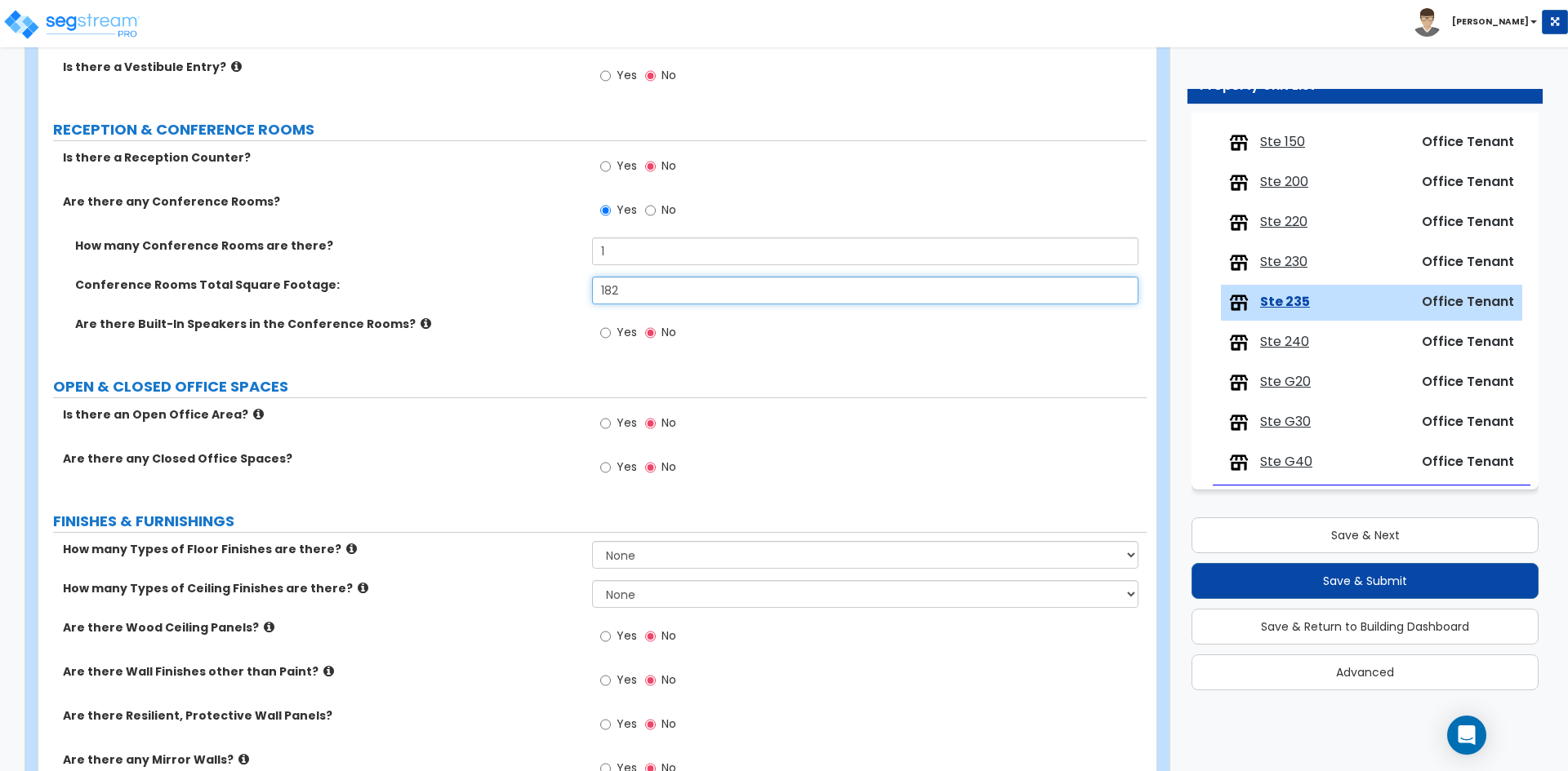
click at [713, 295] on input "182" at bounding box center [865, 290] width 546 height 28
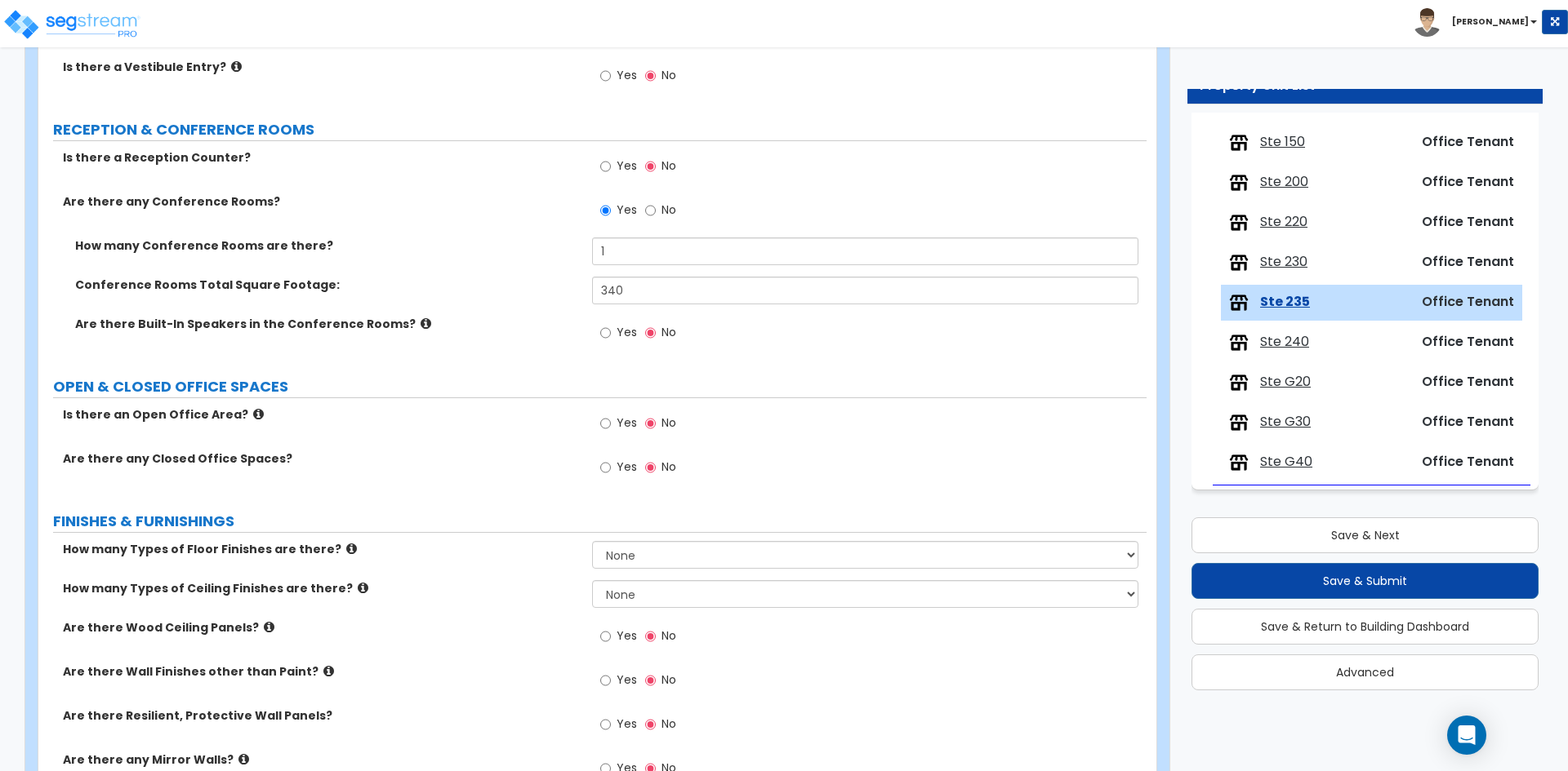
click at [498, 239] on label "How many Conference Rooms are there?" at bounding box center [327, 246] width 505 height 17
click at [626, 548] on select "None 1 2 3 4" at bounding box center [865, 555] width 546 height 28
click at [592, 541] on select "None 1 2 3 4" at bounding box center [865, 555] width 546 height 28
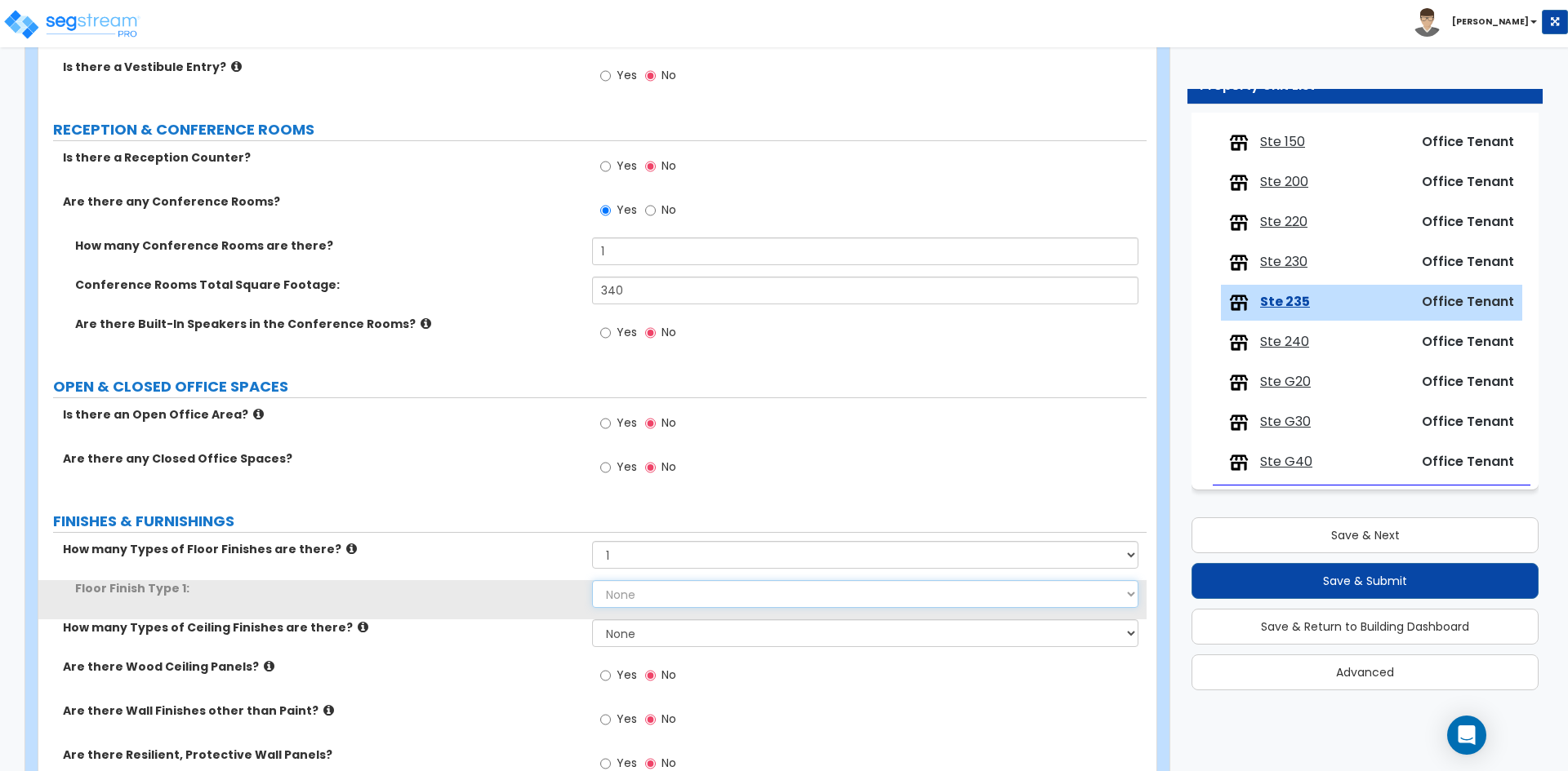
click at [619, 593] on select "None Tile Flooring Marble Flooring Hardwood Flooring Resilient Laminate Floorin…" at bounding box center [865, 594] width 546 height 28
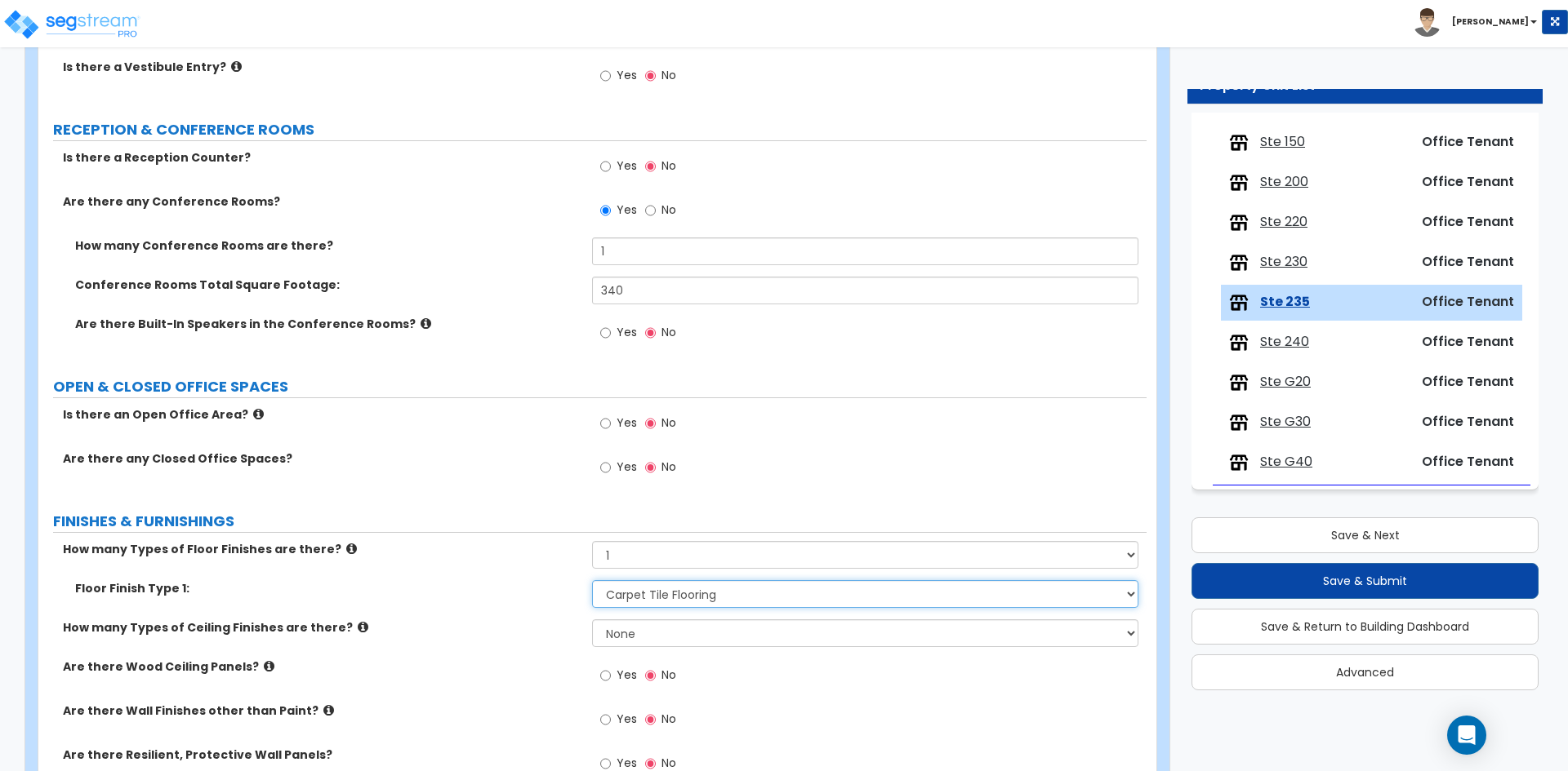
click at [592, 580] on select "None Tile Flooring Marble Flooring Hardwood Flooring Resilient Laminate Floorin…" at bounding box center [865, 594] width 546 height 28
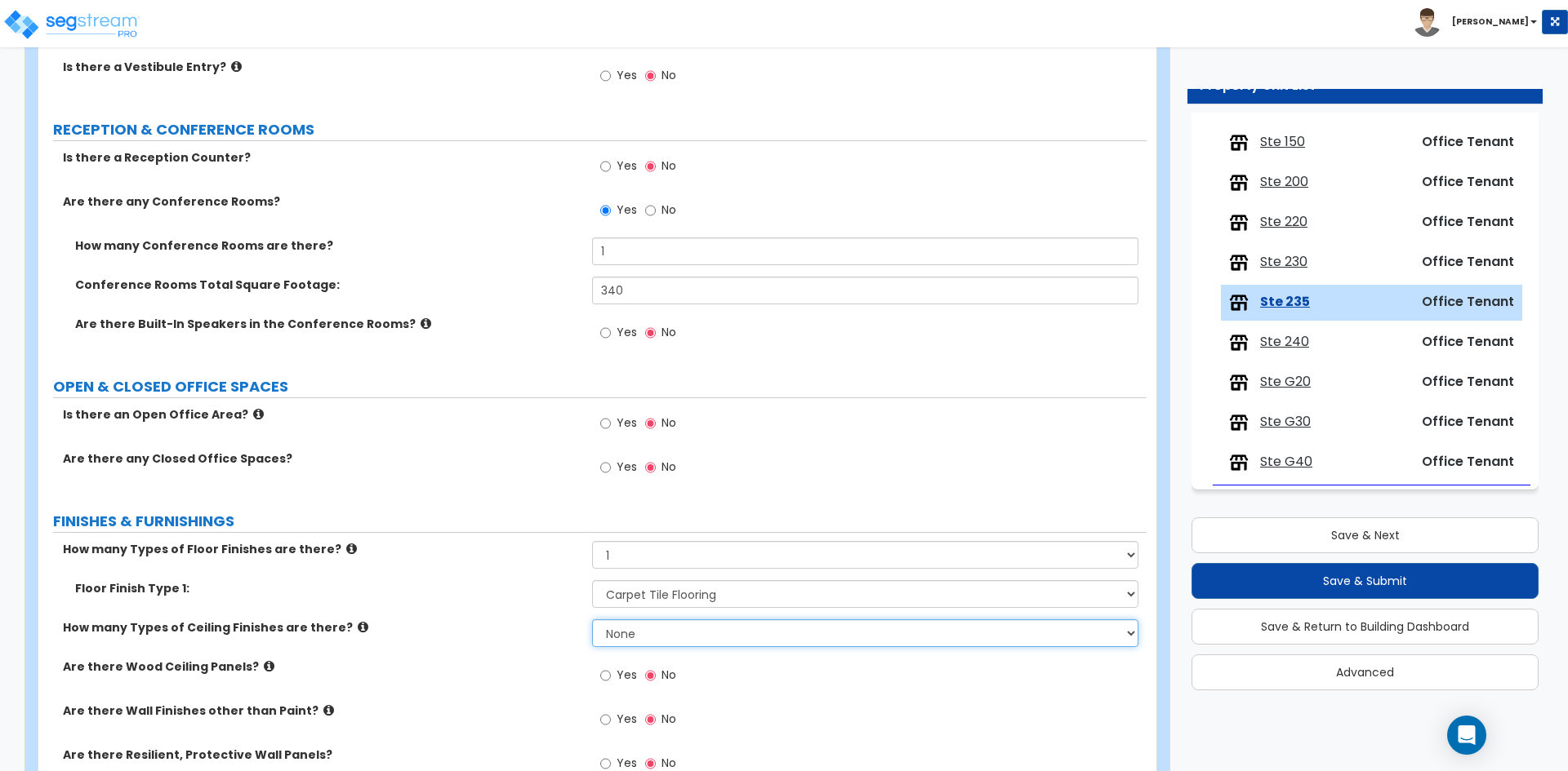
click at [628, 633] on select "None 1 2 3" at bounding box center [865, 634] width 546 height 28
click at [592, 620] on select "None 1 2 3" at bounding box center [865, 634] width 546 height 28
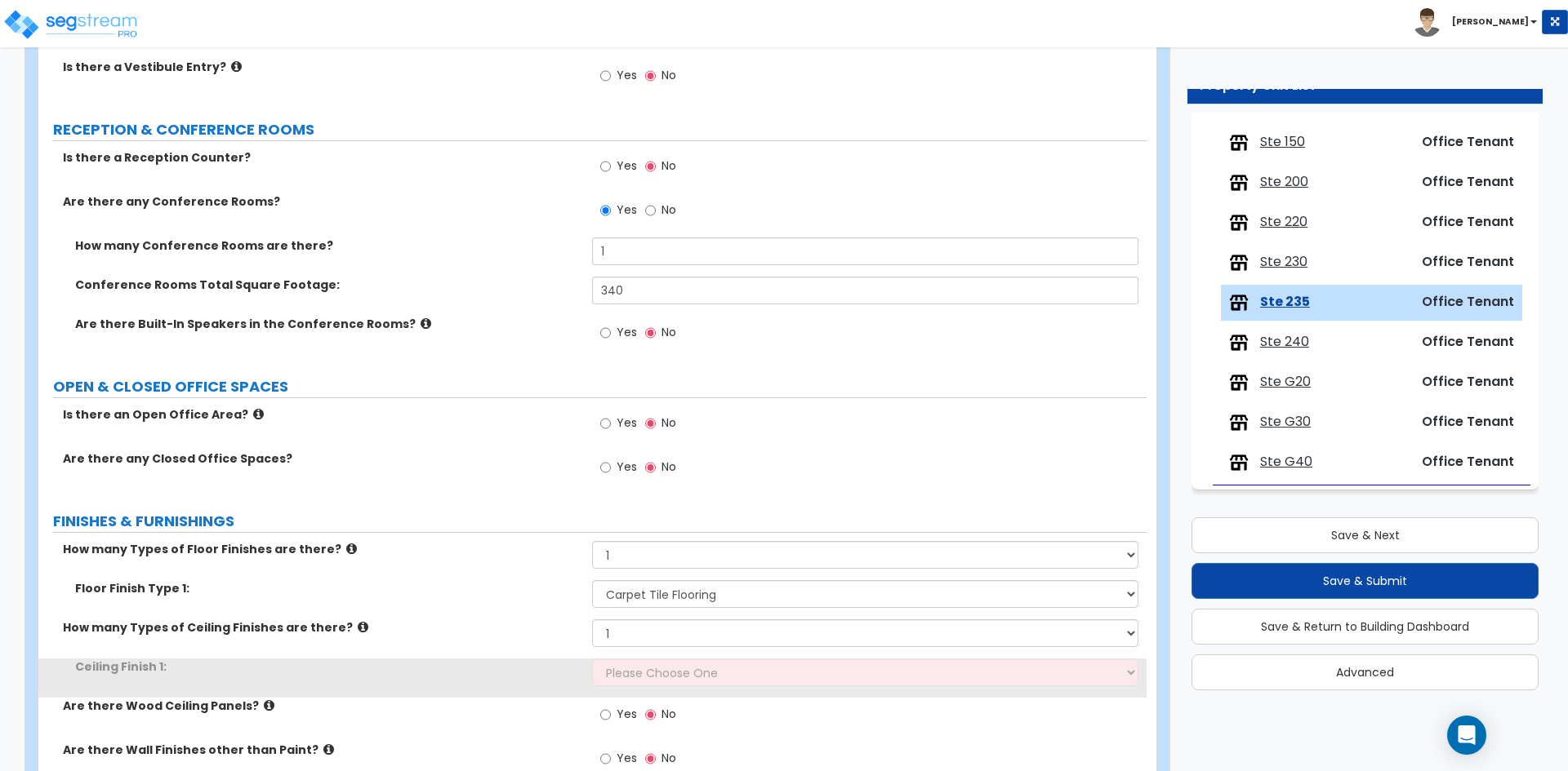
click at [509, 649] on div "How many Types of Ceiling Finishes are there? None 1 2 3" at bounding box center [592, 639] width 1108 height 39
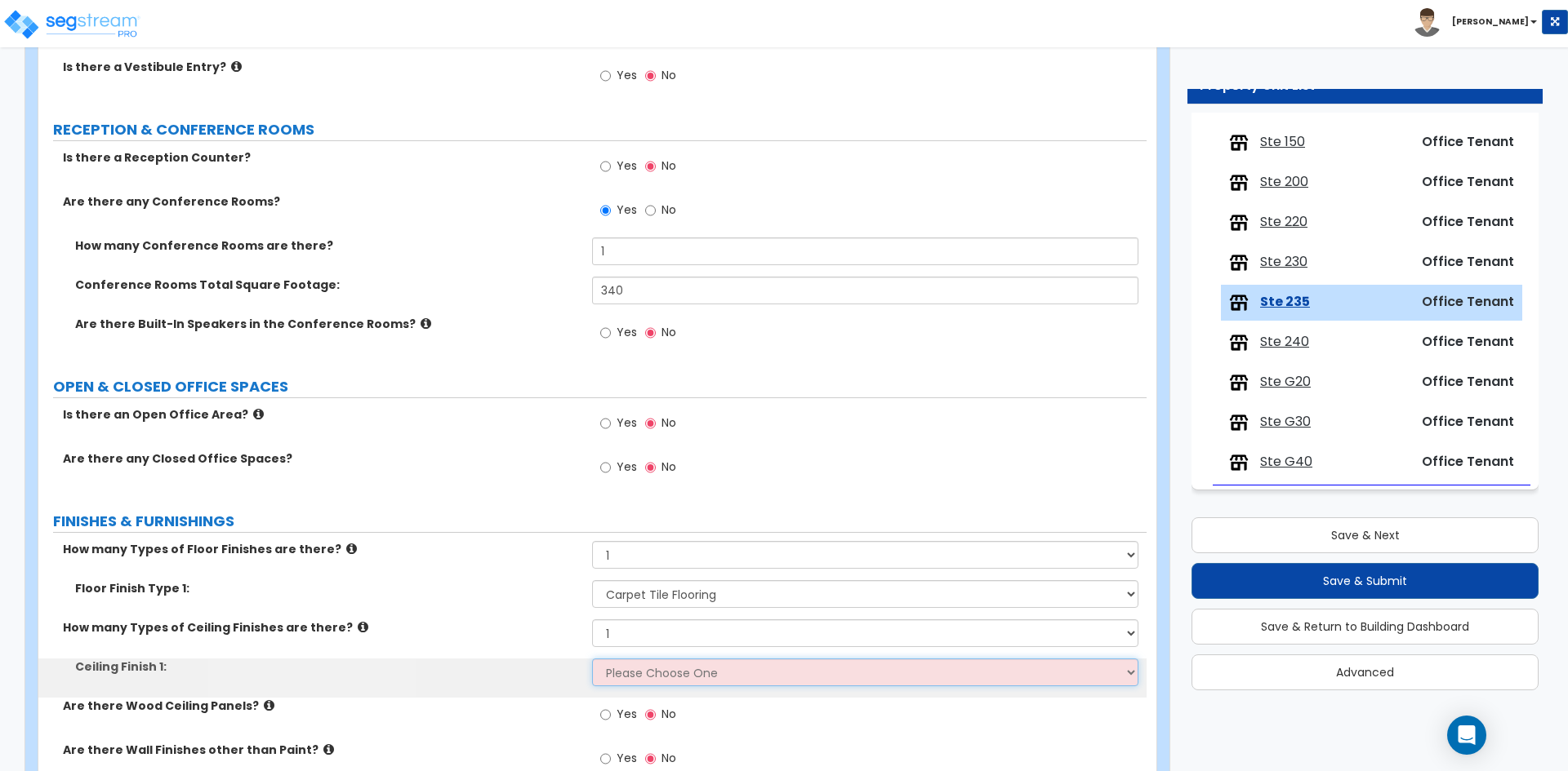
click at [628, 676] on select "Please Choose One Drop Ceiling Open Ceiling Drywall Ceiling" at bounding box center [865, 672] width 546 height 28
click at [592, 658] on select "Please Choose One Drop Ceiling Open Ceiling Drywall Ceiling" at bounding box center [865, 672] width 546 height 28
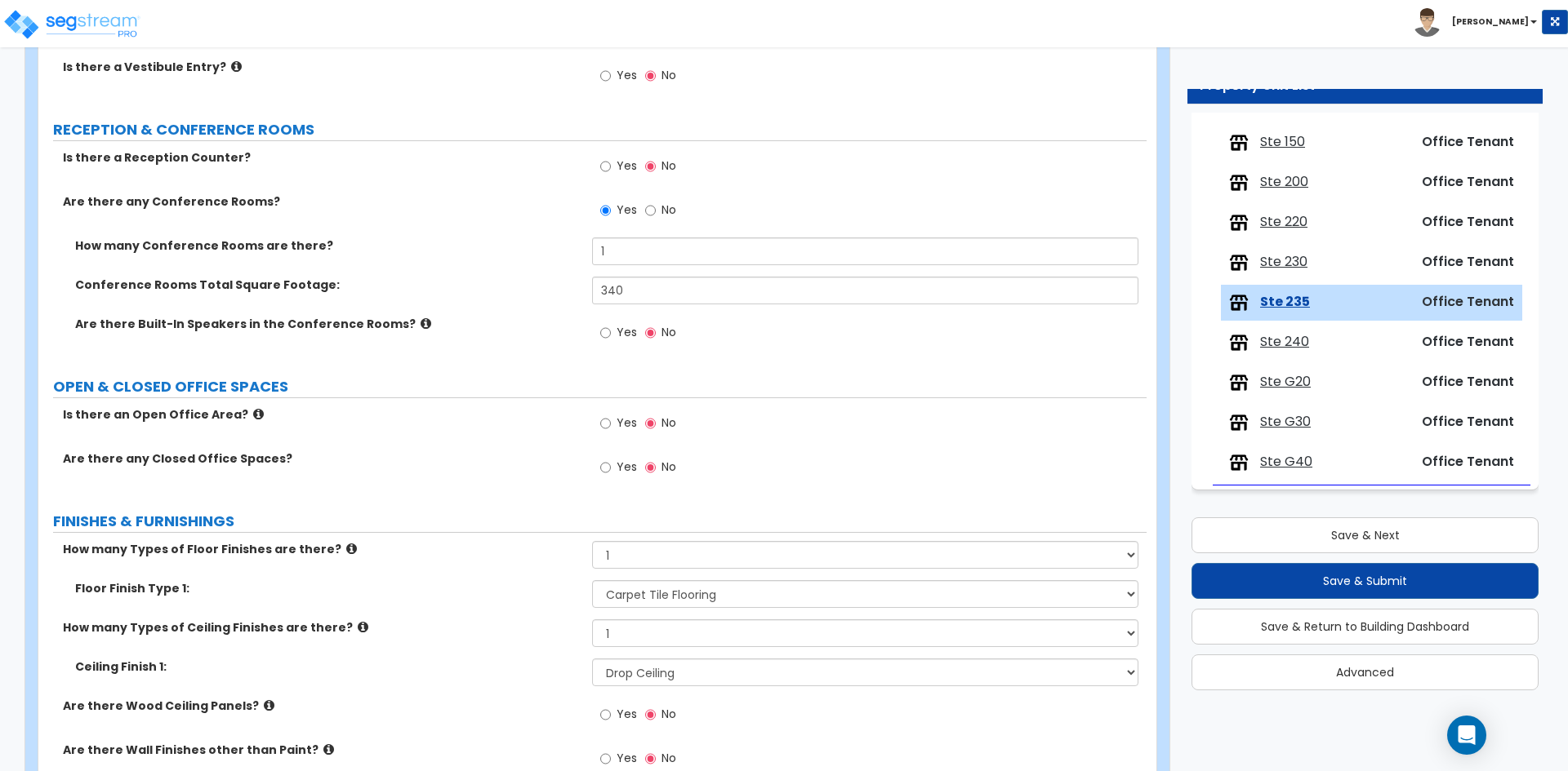
click at [498, 637] on div "How many Types of Ceiling Finishes are there? None 1 2 3" at bounding box center [592, 639] width 1108 height 39
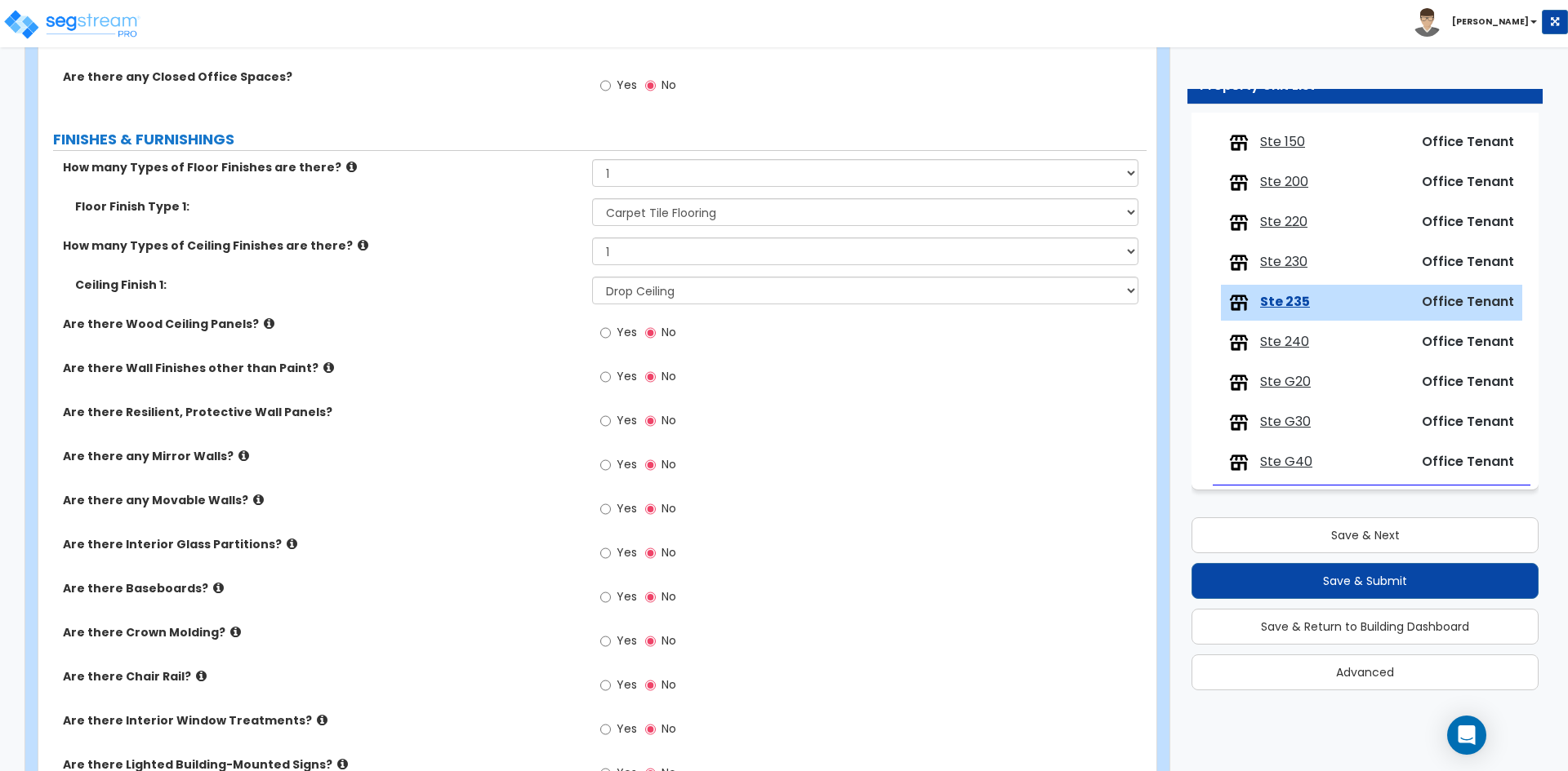
scroll to position [653, 0]
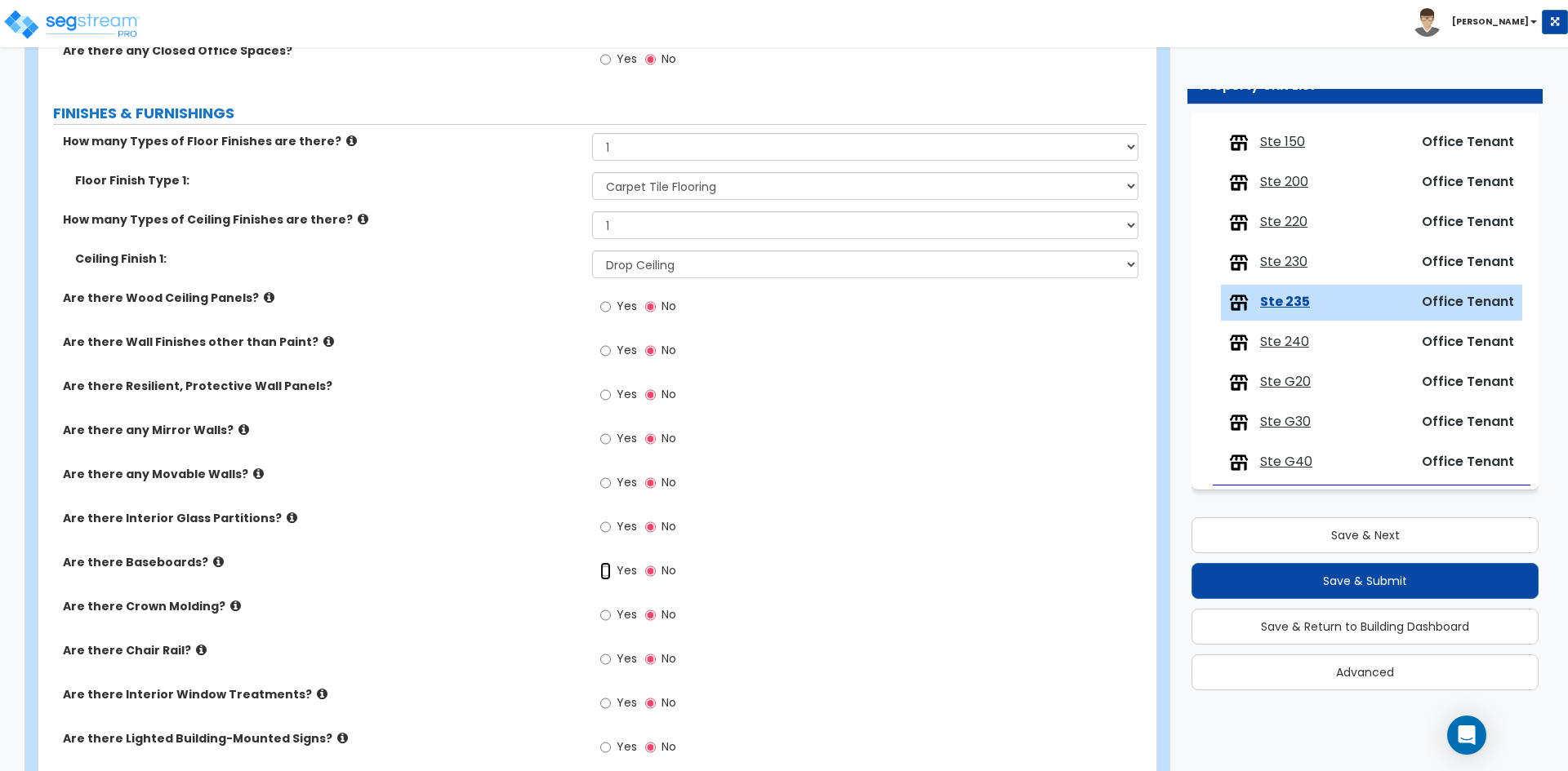
click at [610, 569] on input "Yes" at bounding box center [605, 571] width 10 height 18
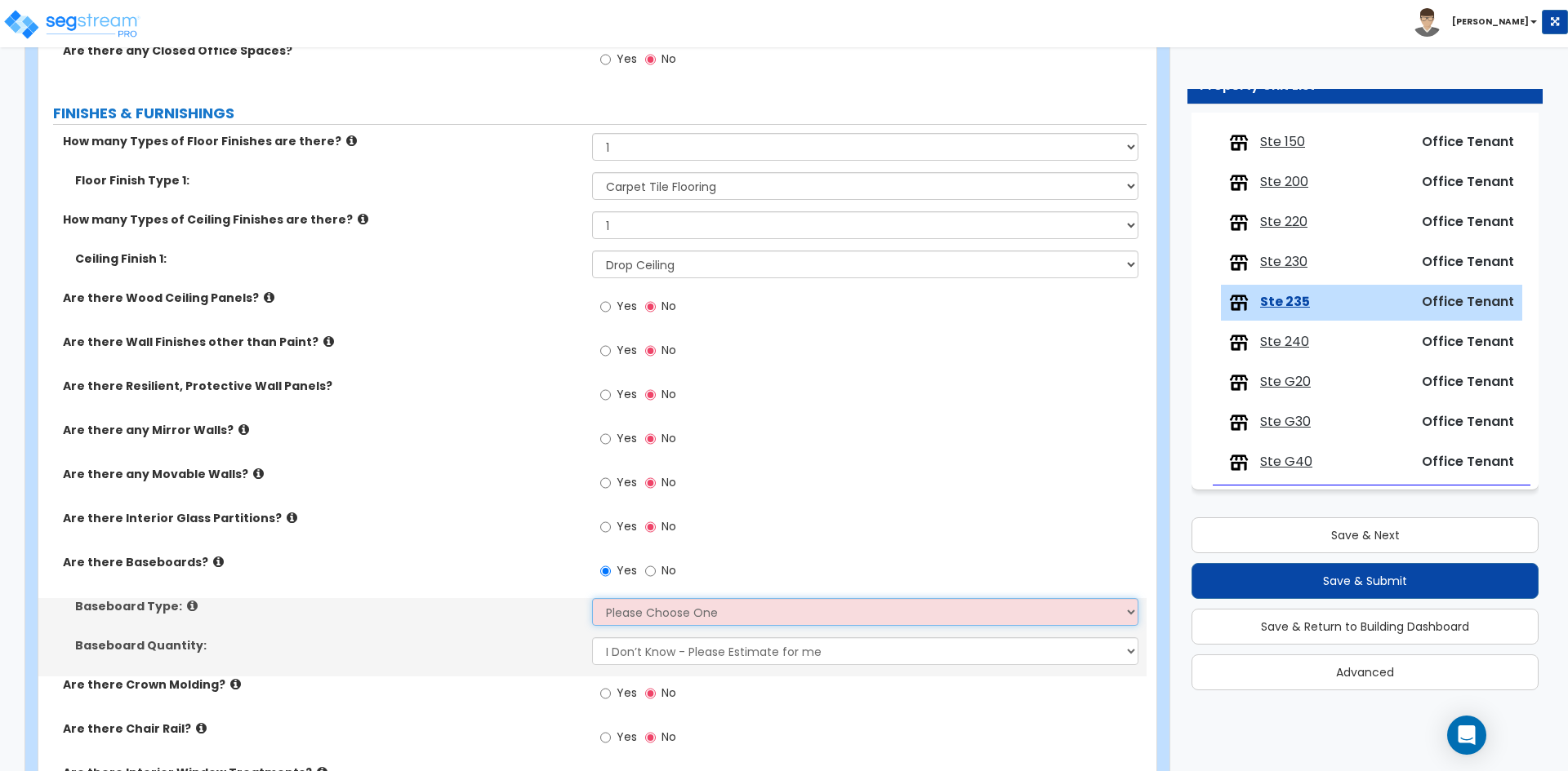
click at [631, 608] on select "Please Choose One Wood Vinyl Carpet Tile" at bounding box center [865, 612] width 546 height 28
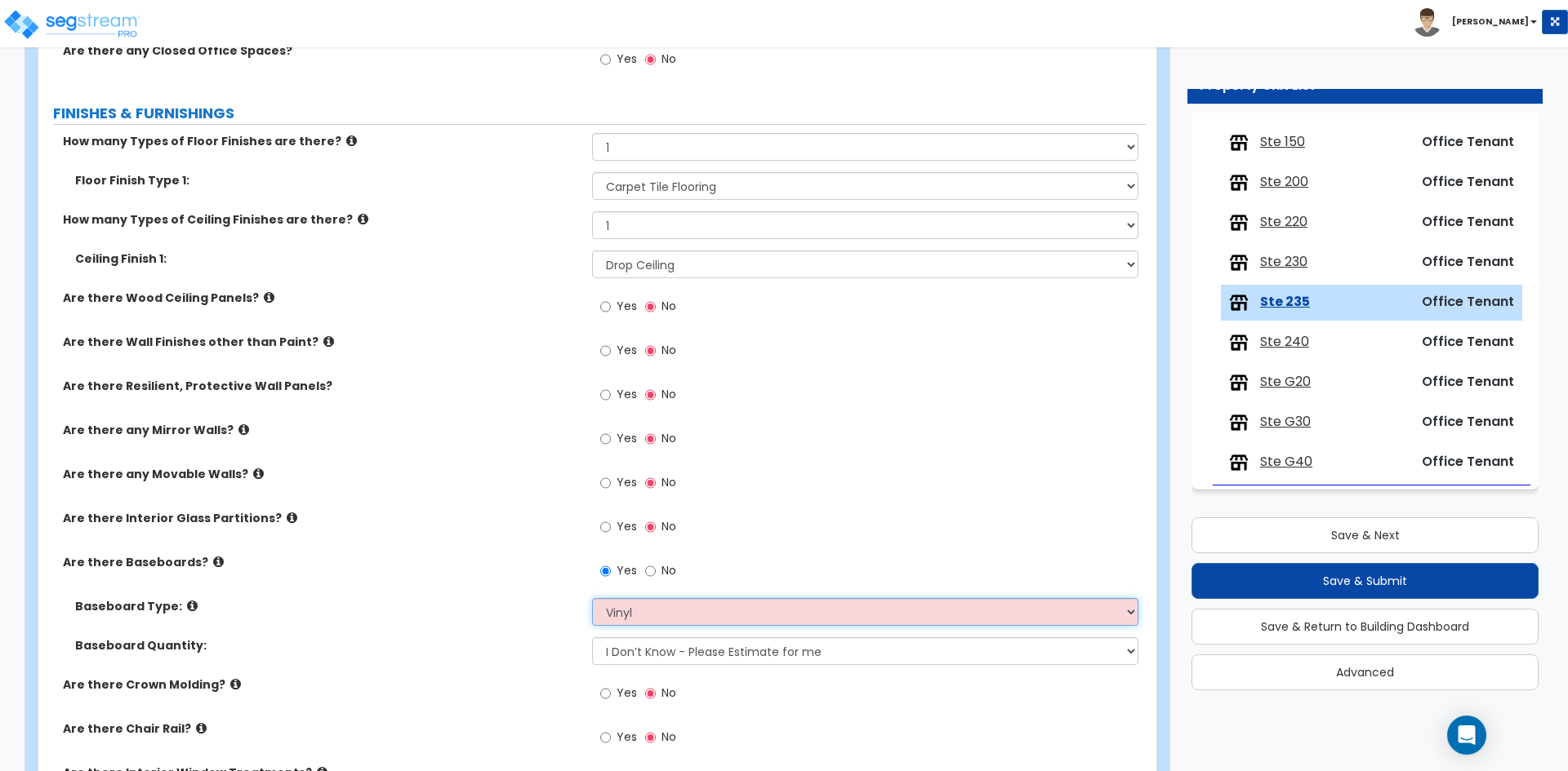
click at [592, 598] on select "Please Choose One Wood Vinyl Carpet Tile" at bounding box center [865, 612] width 546 height 28
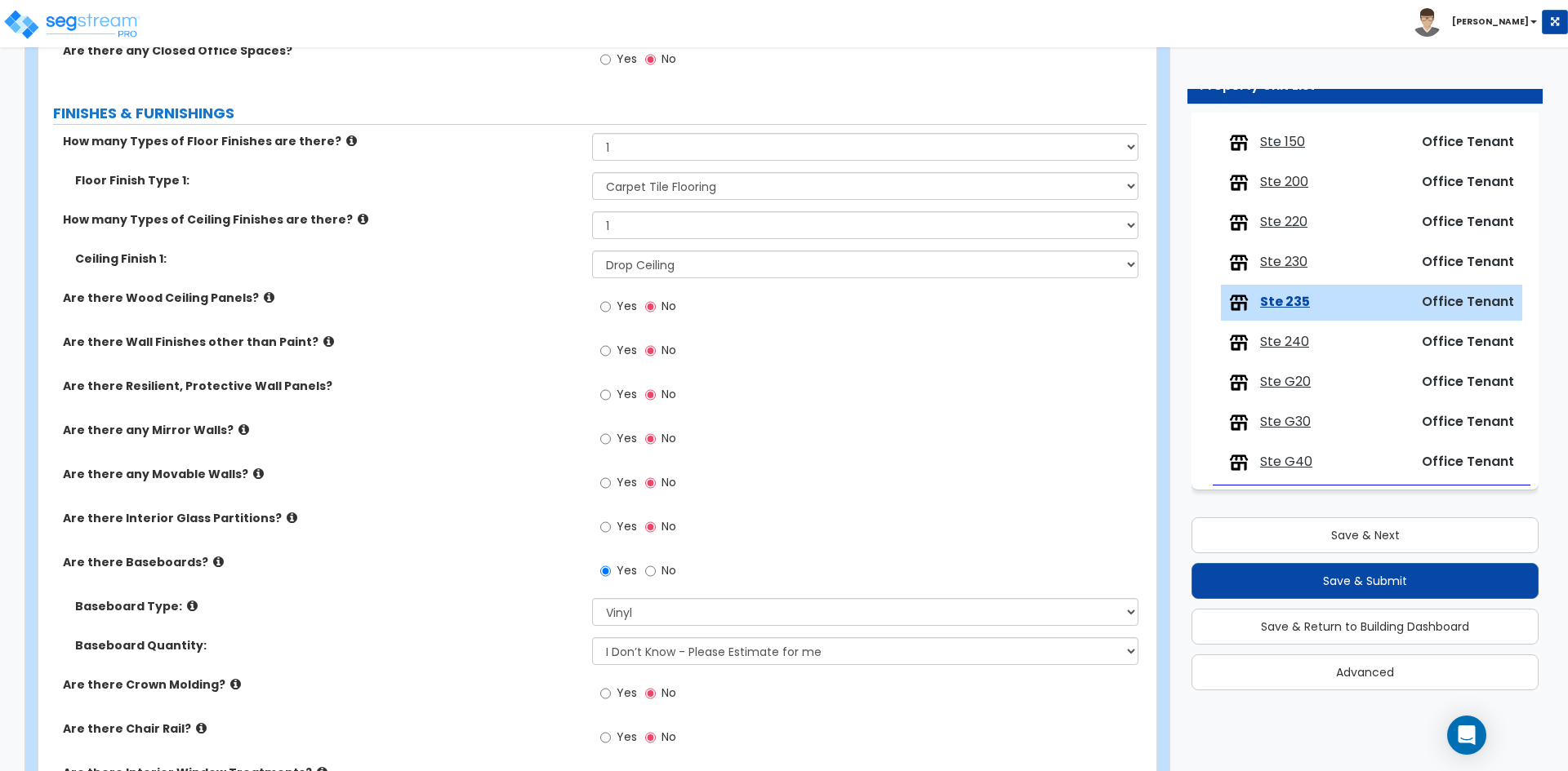
click at [514, 631] on div "Baseboard Type: Please Choose One Wood Vinyl Carpet Tile" at bounding box center [592, 617] width 1108 height 39
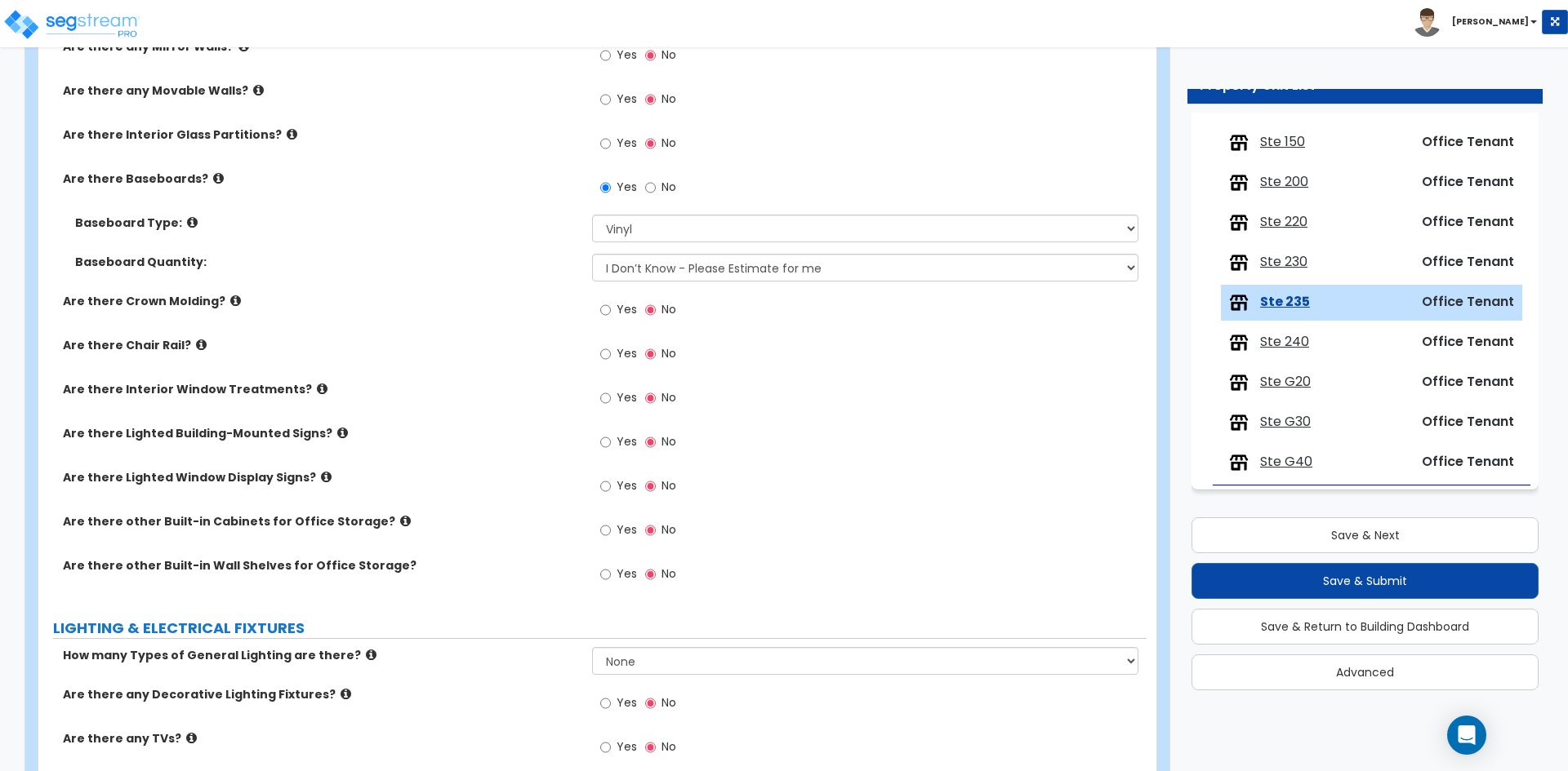
scroll to position [1061, 0]
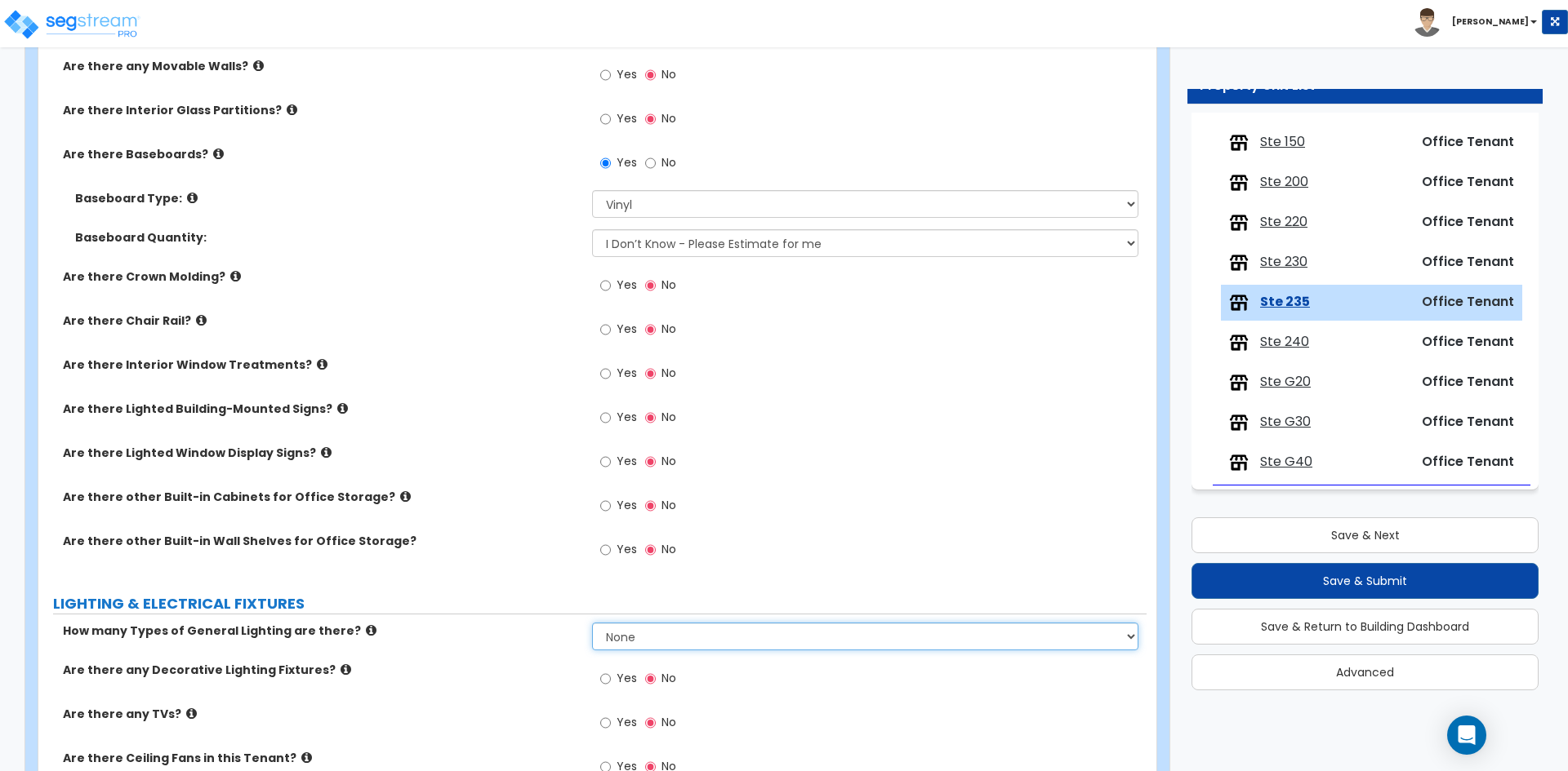
click at [652, 633] on select "None 1 2 3" at bounding box center [865, 636] width 546 height 28
click at [592, 622] on select "None 1 2 3" at bounding box center [865, 636] width 546 height 28
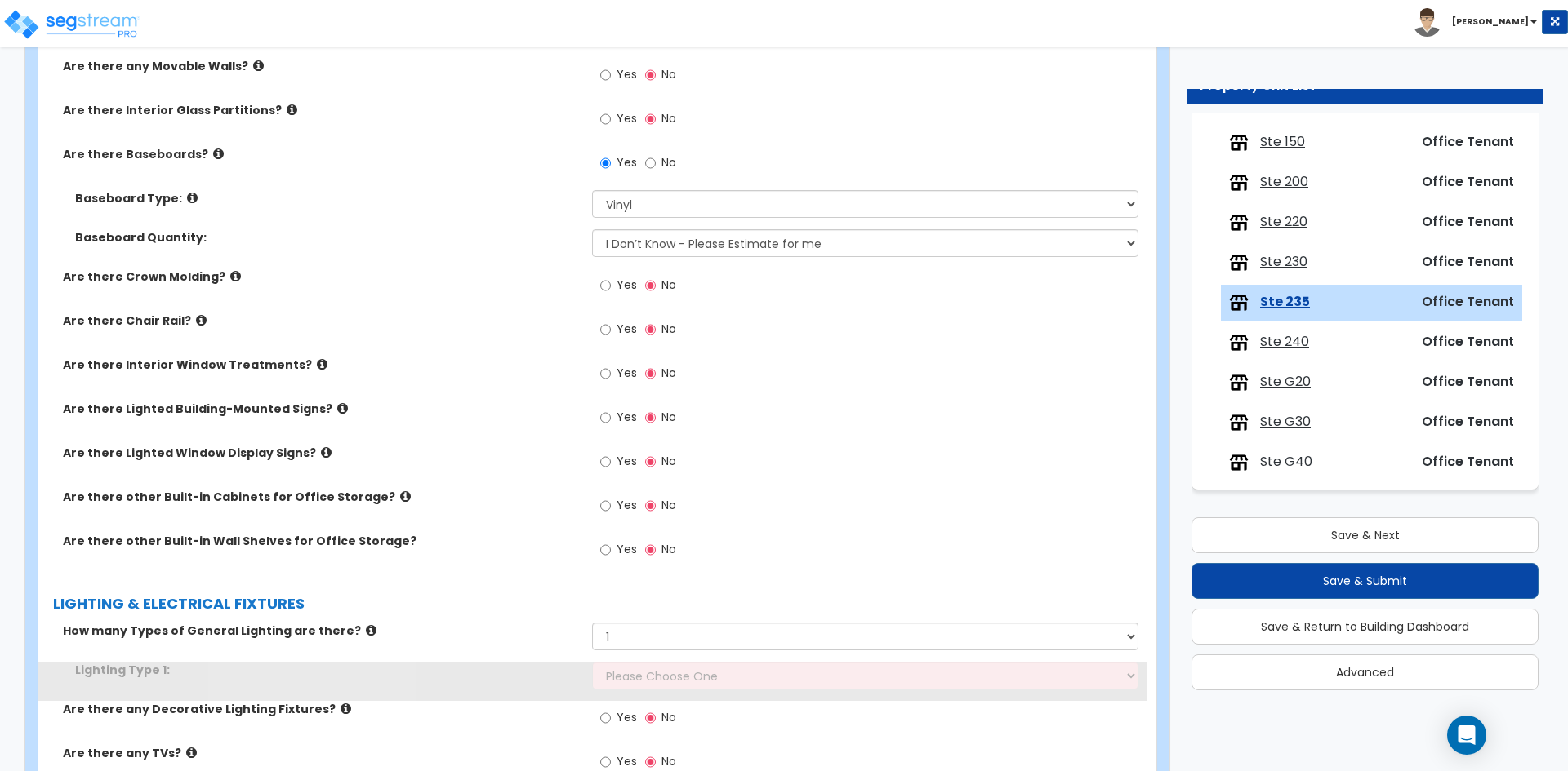
click at [488, 636] on label "How many Types of General Lighting are there?" at bounding box center [321, 630] width 517 height 17
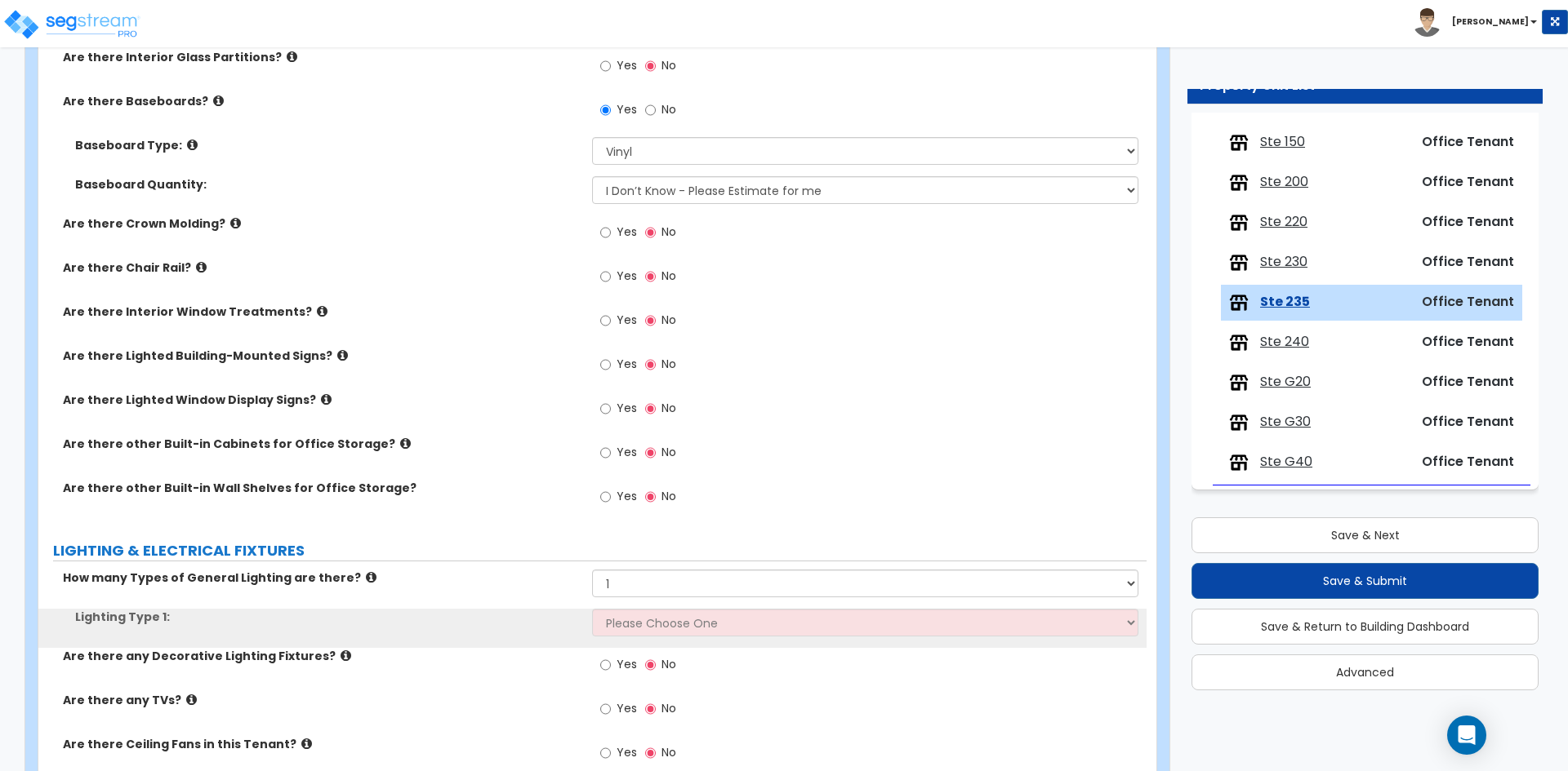
scroll to position [1143, 0]
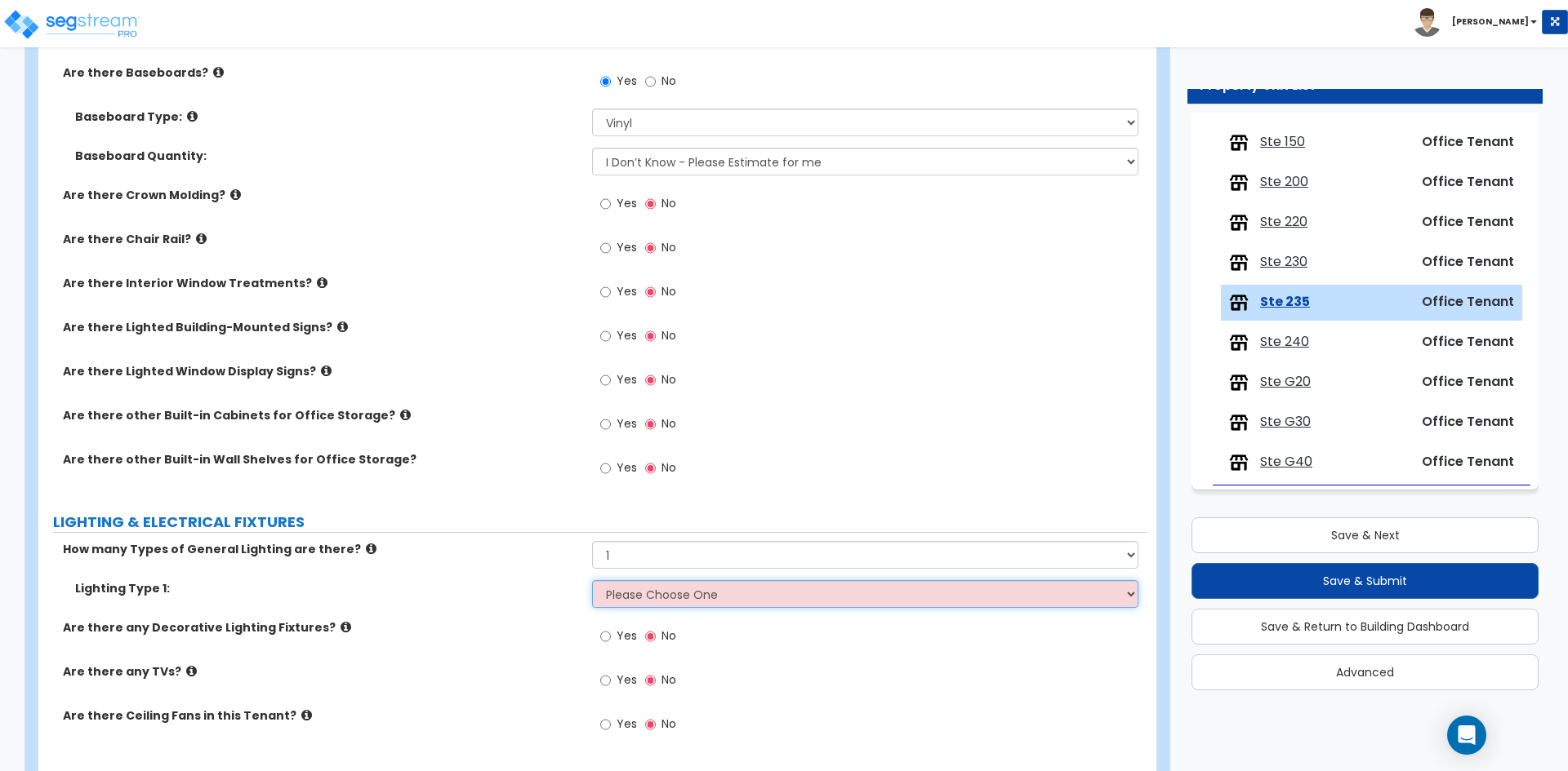
drag, startPoint x: 640, startPoint y: 596, endPoint x: 648, endPoint y: 589, distance: 10.6
click at [648, 589] on select "Please Choose One LED Surface-Mounted LED Recessed Fluorescent Surface-Mounted …" at bounding box center [865, 594] width 546 height 28
click at [592, 580] on select "Please Choose One LED Surface-Mounted LED Recessed Fluorescent Surface-Mounted …" at bounding box center [865, 594] width 546 height 28
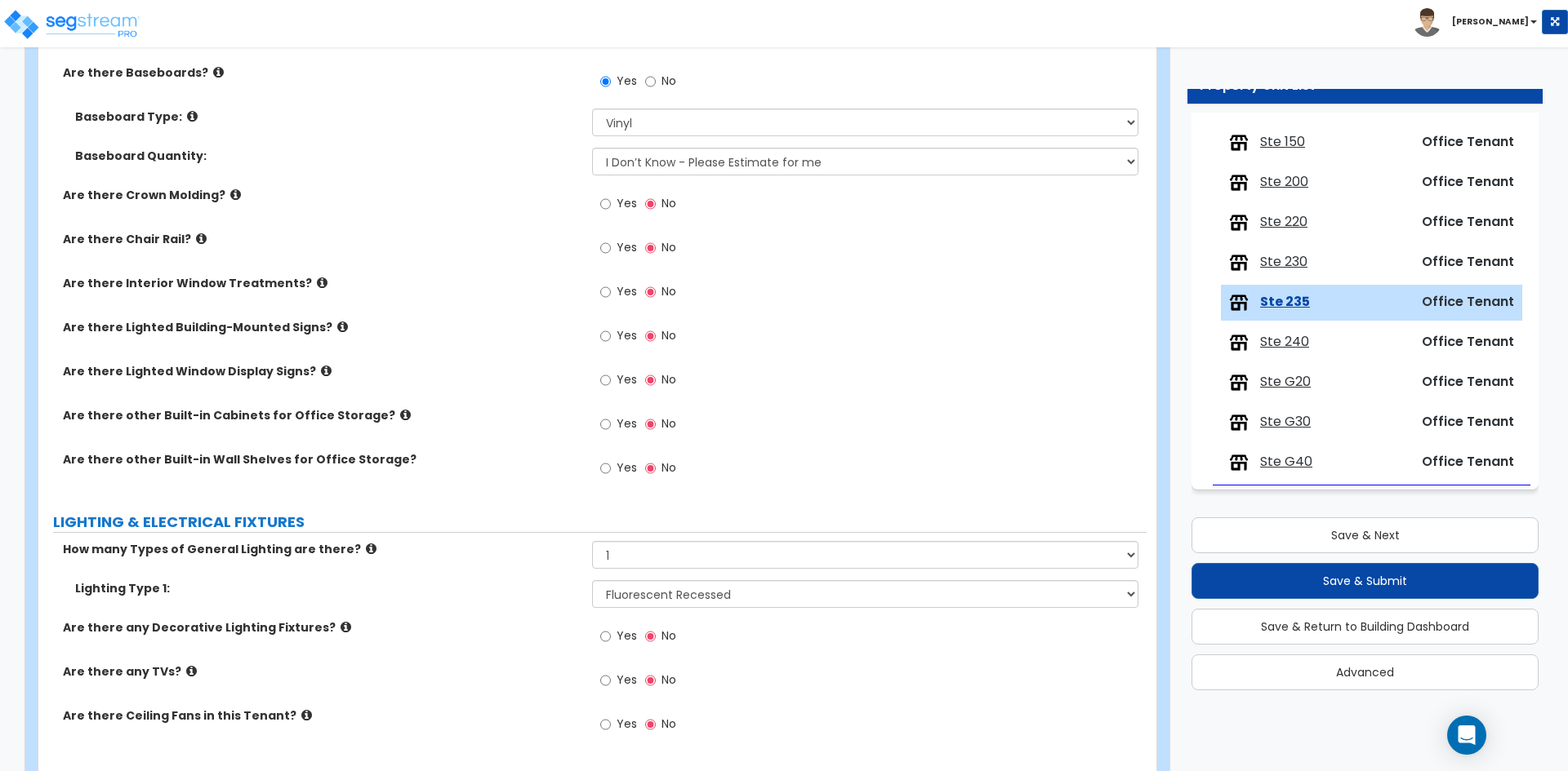
click at [373, 601] on div "Lighting Type 1: Please Choose One LED Surface-Mounted LED Recessed Fluorescent…" at bounding box center [592, 600] width 1108 height 39
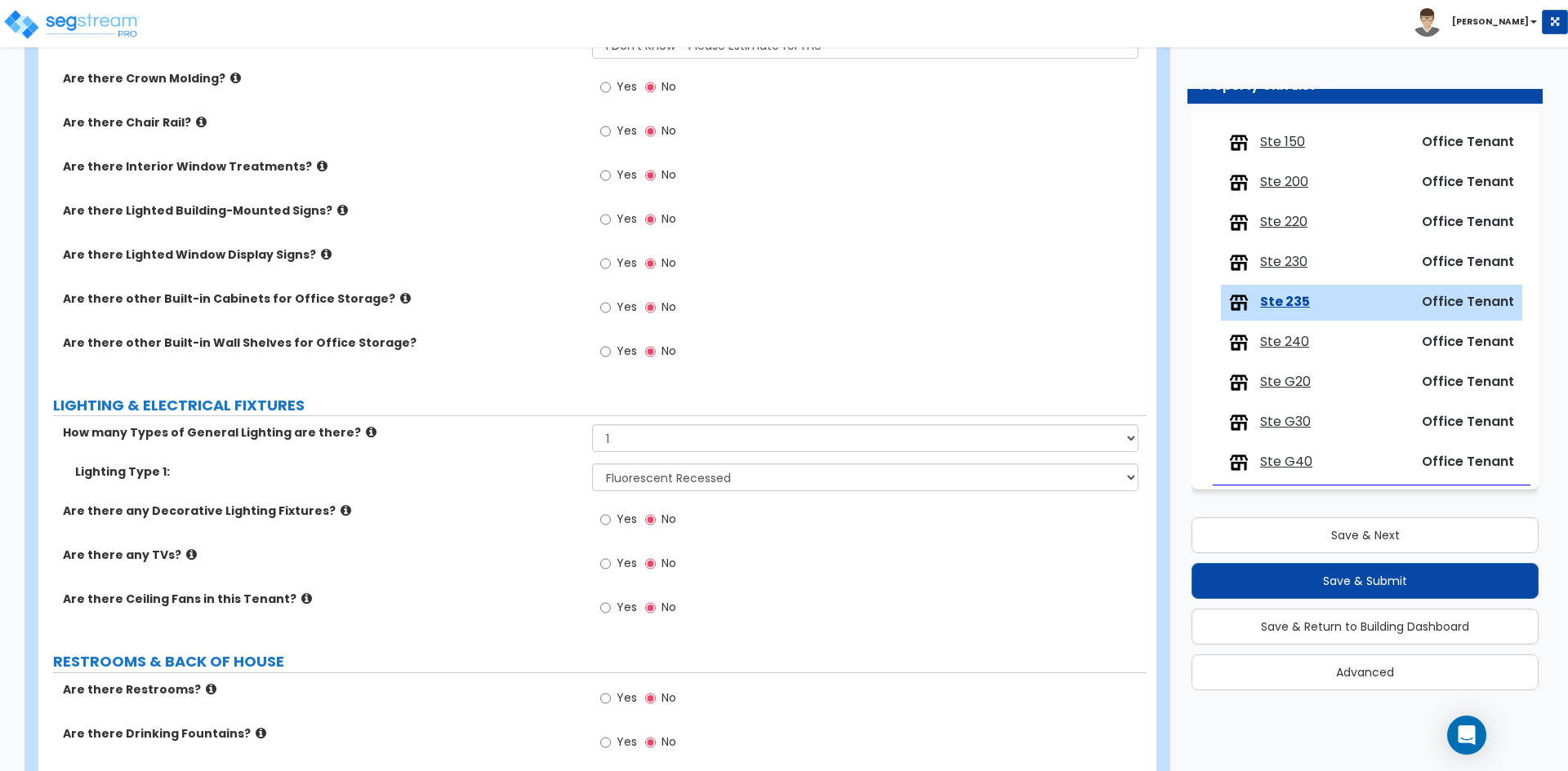
scroll to position [1306, 0]
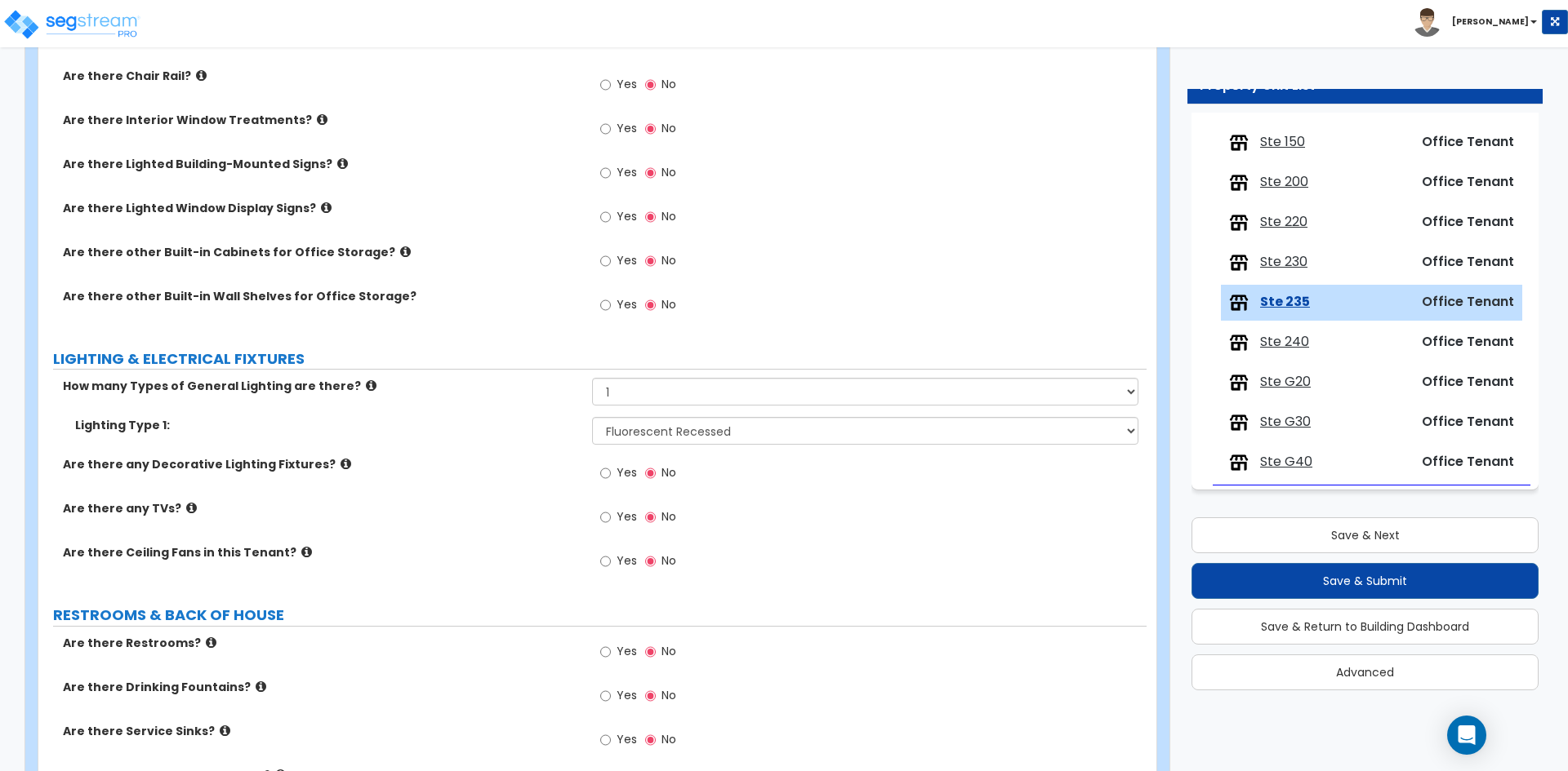
click at [618, 524] on label "Yes" at bounding box center [618, 519] width 37 height 28
click at [610, 524] on input "Yes" at bounding box center [605, 517] width 10 height 18
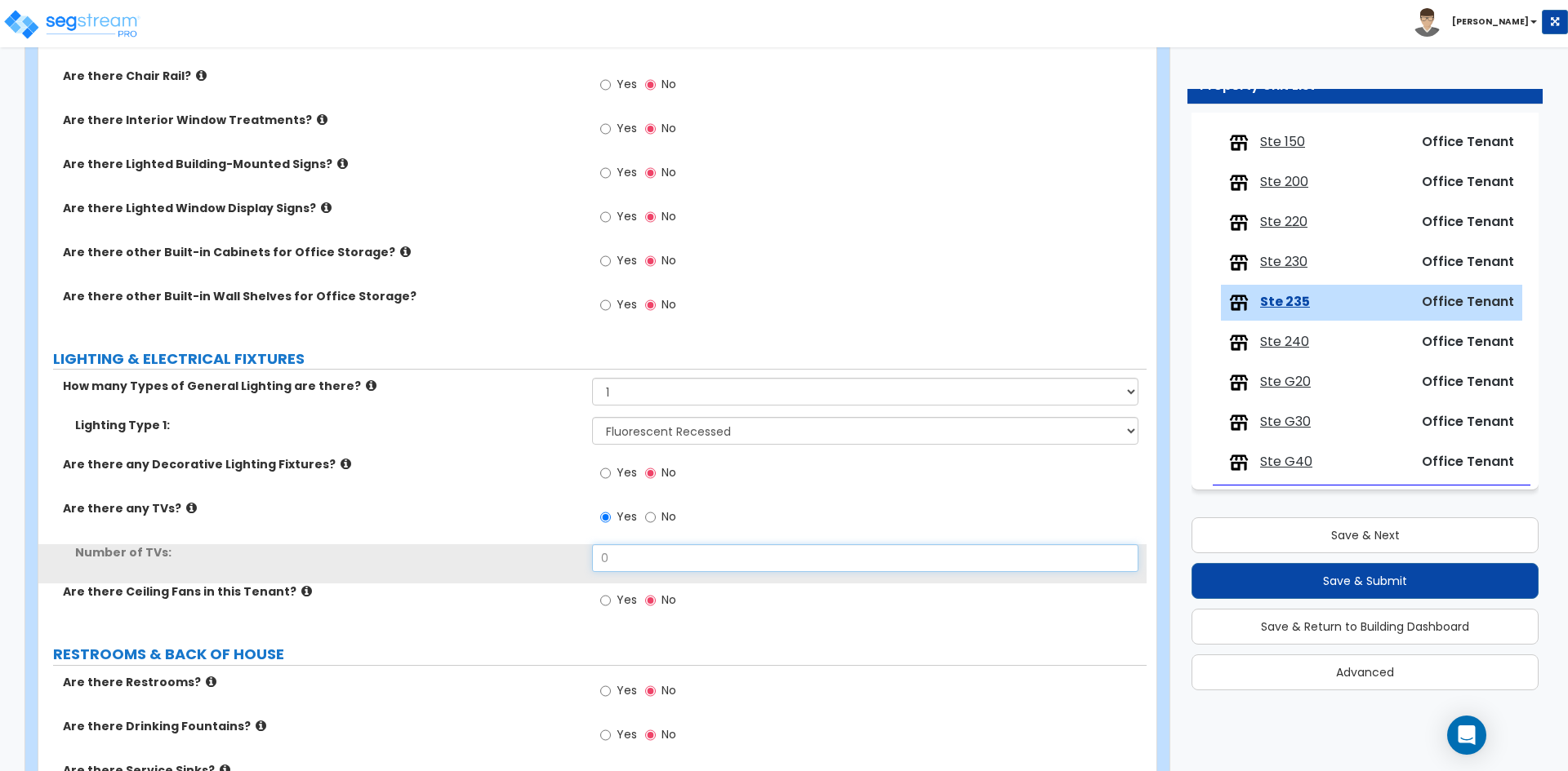
click at [622, 569] on input "0" at bounding box center [865, 559] width 546 height 28
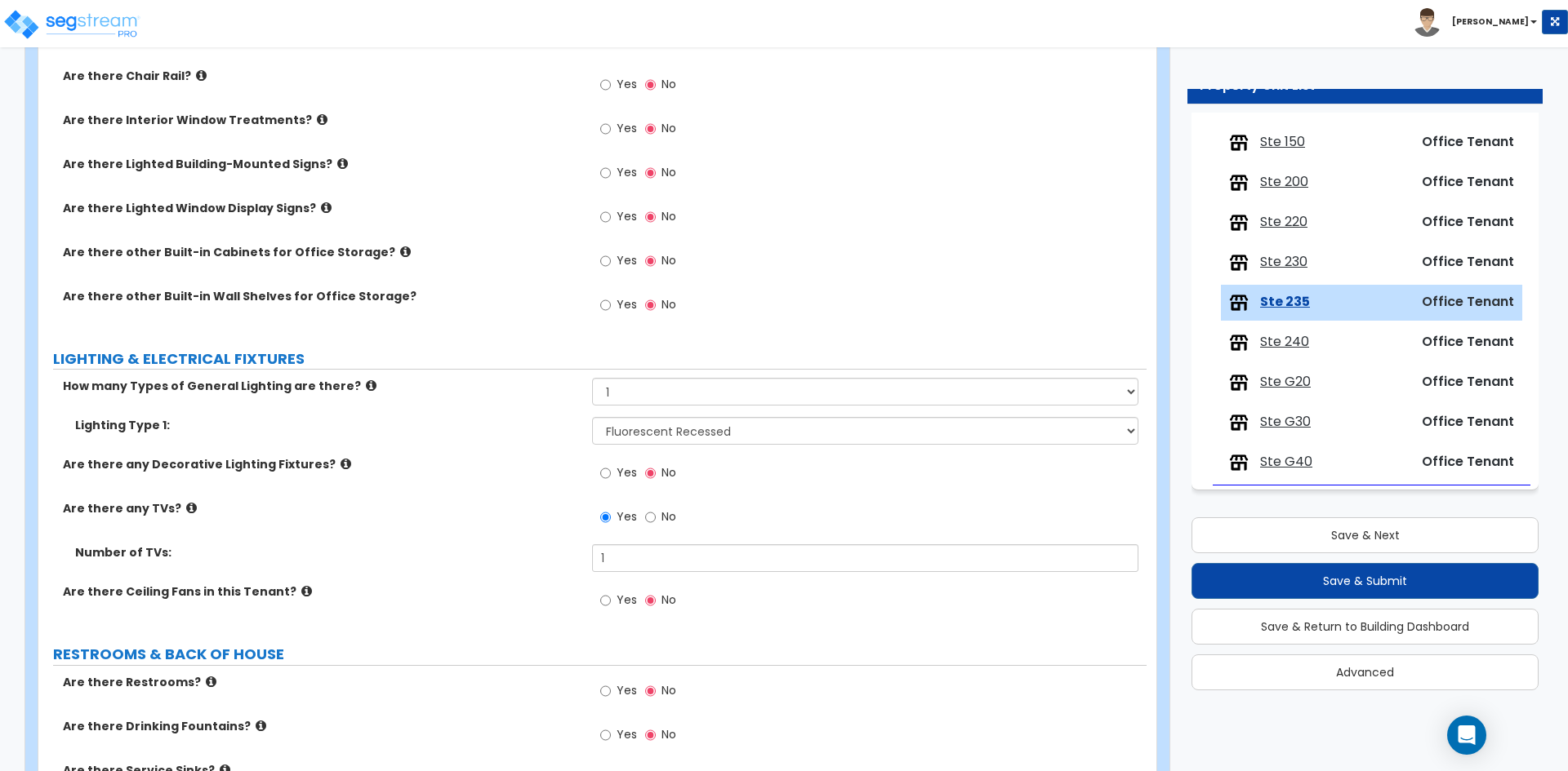
click at [463, 540] on div "Are there any TVs? Yes No" at bounding box center [592, 522] width 1108 height 44
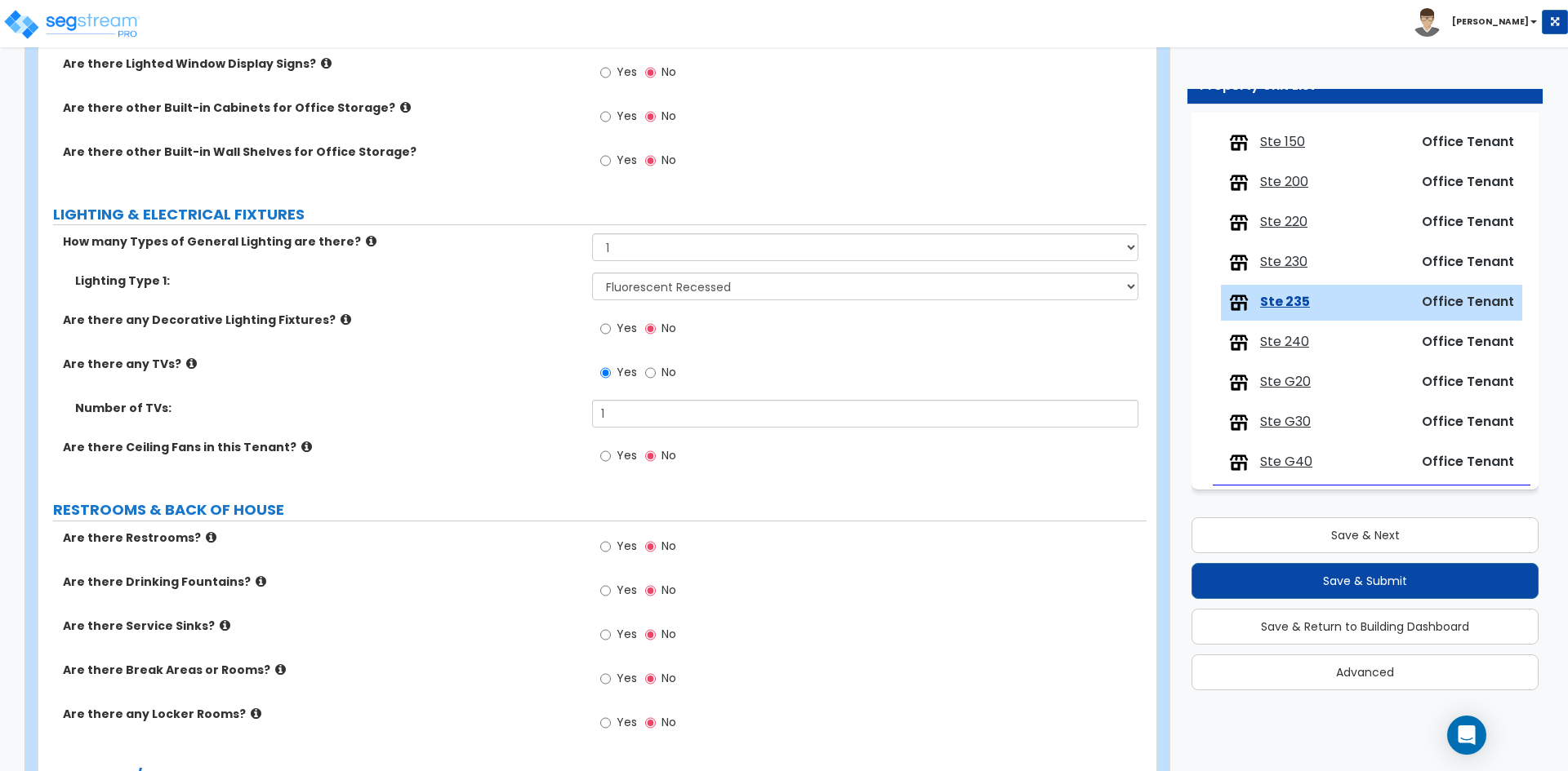
scroll to position [1469, 0]
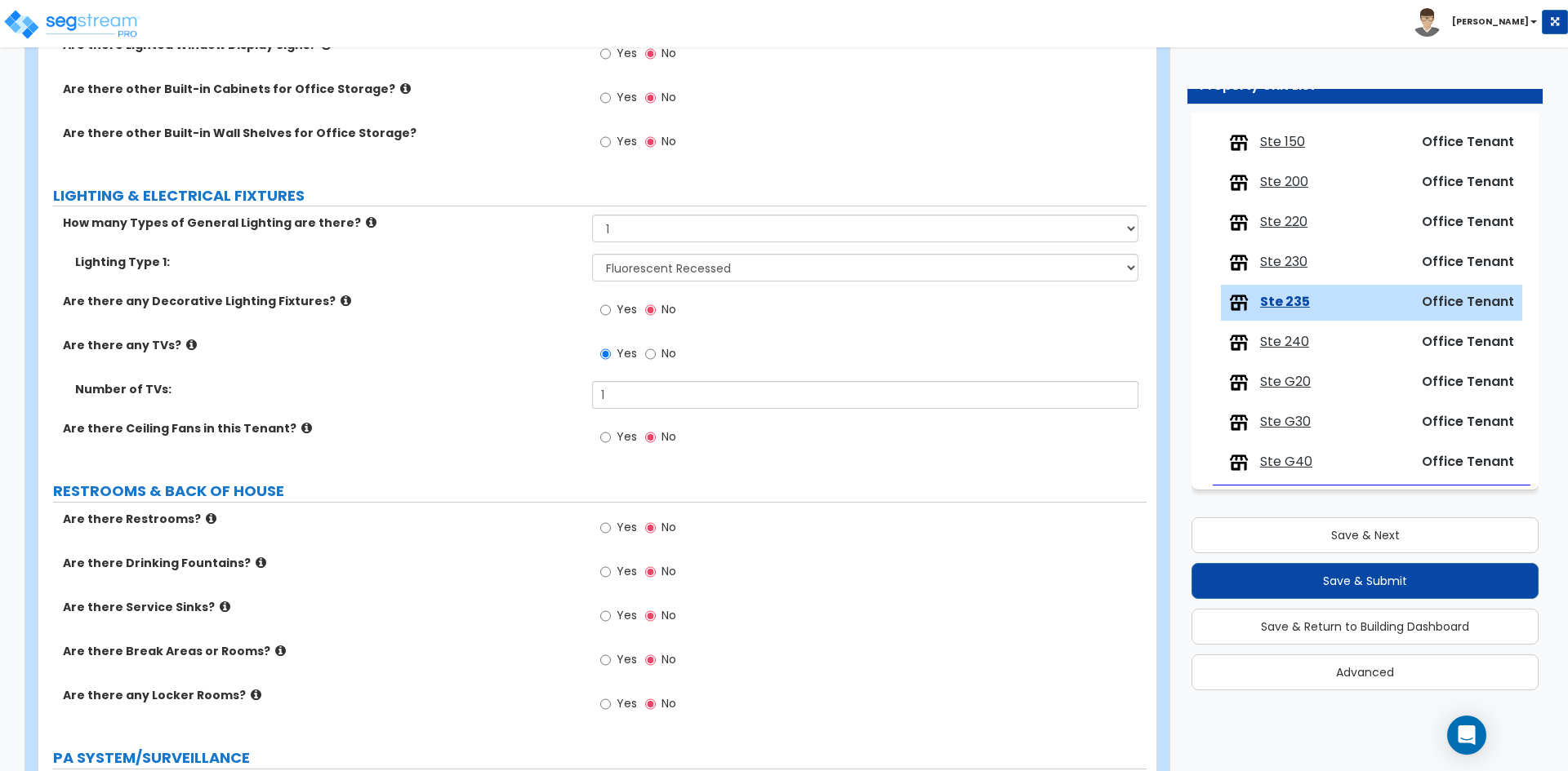
click at [615, 660] on label "Yes" at bounding box center [618, 662] width 37 height 28
click at [610, 660] on input "Yes" at bounding box center [605, 660] width 10 height 18
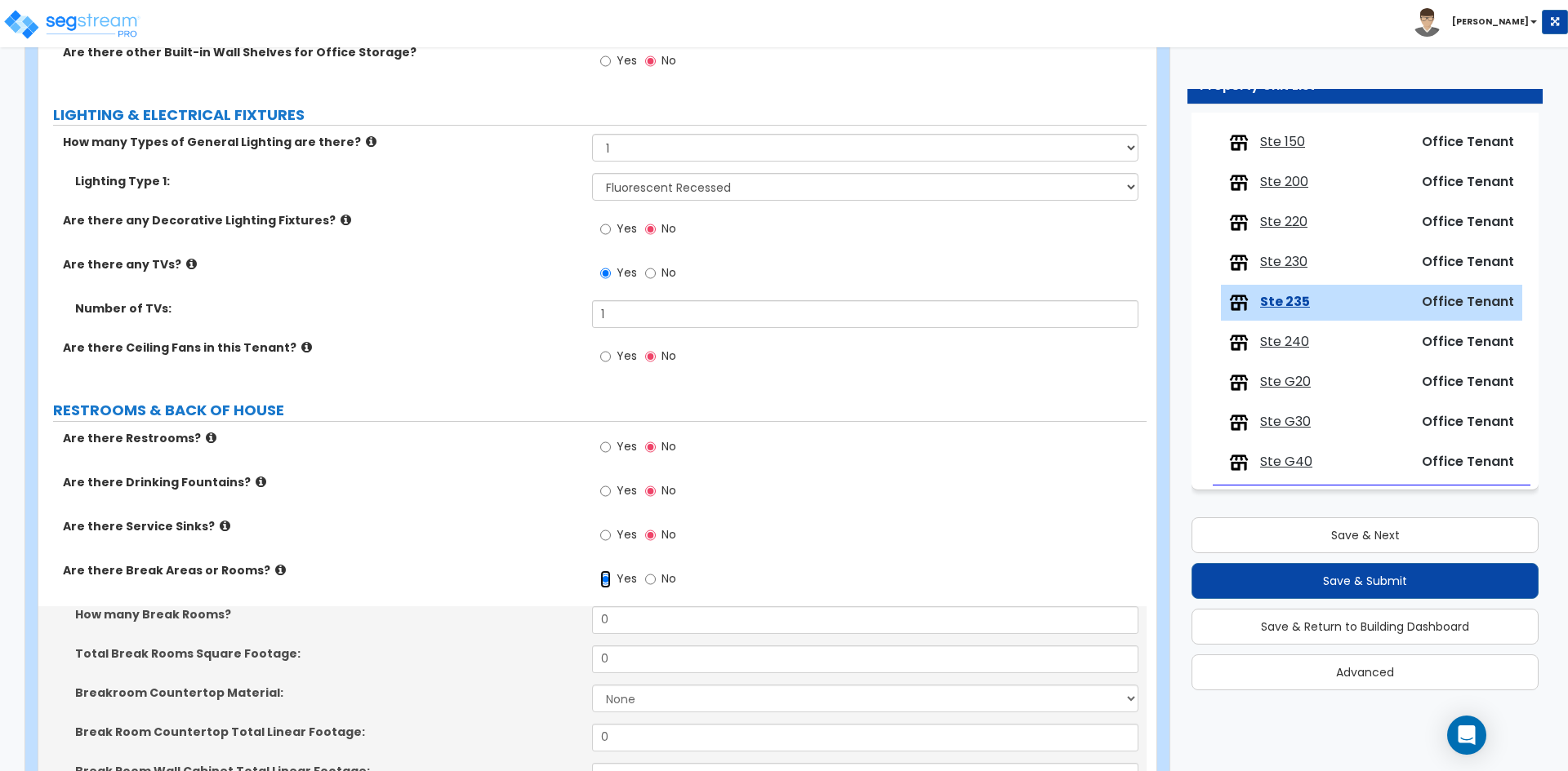
scroll to position [1551, 0]
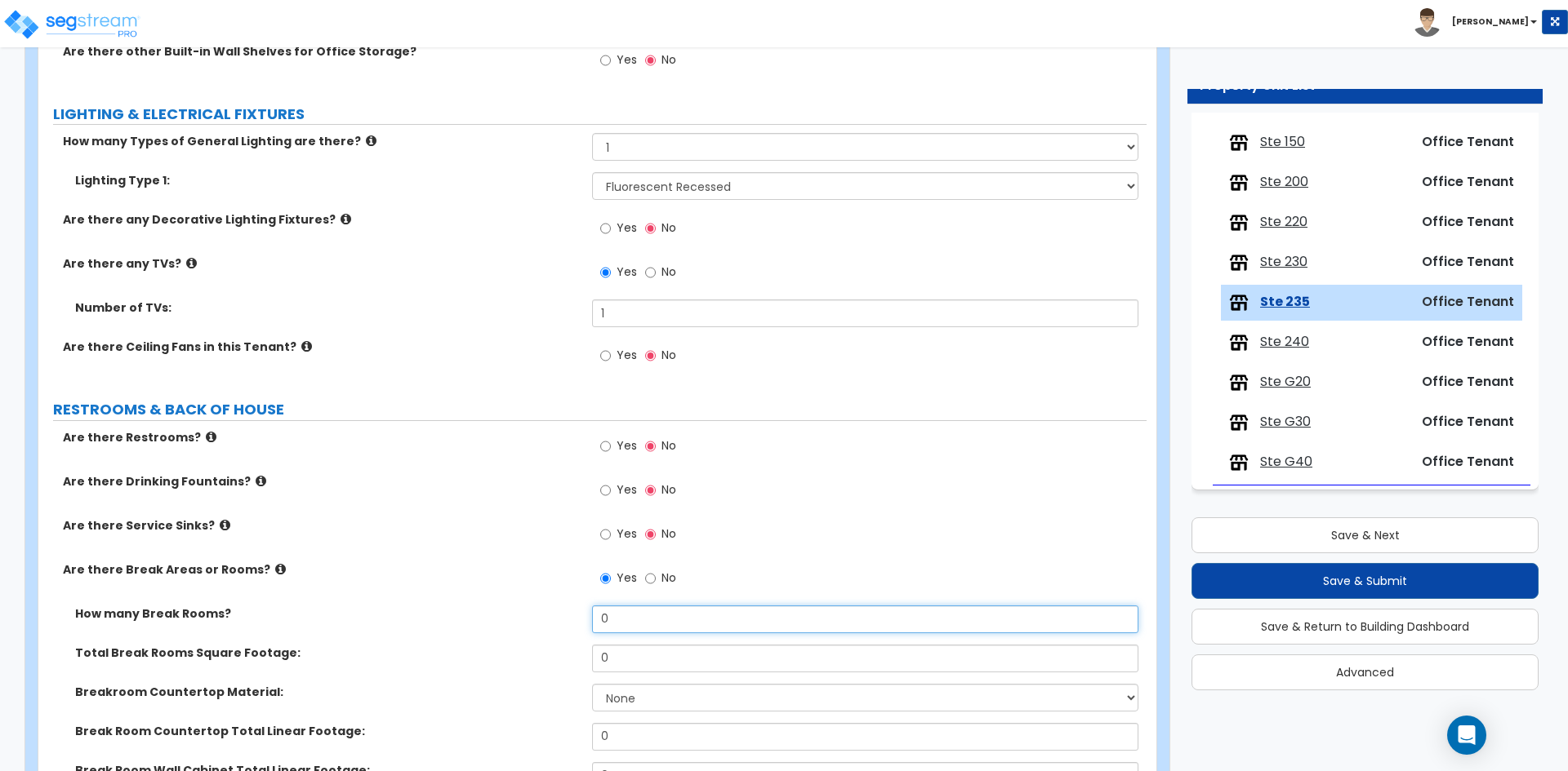
click at [665, 621] on input "0" at bounding box center [865, 620] width 546 height 28
click at [628, 655] on input "0" at bounding box center [865, 659] width 546 height 28
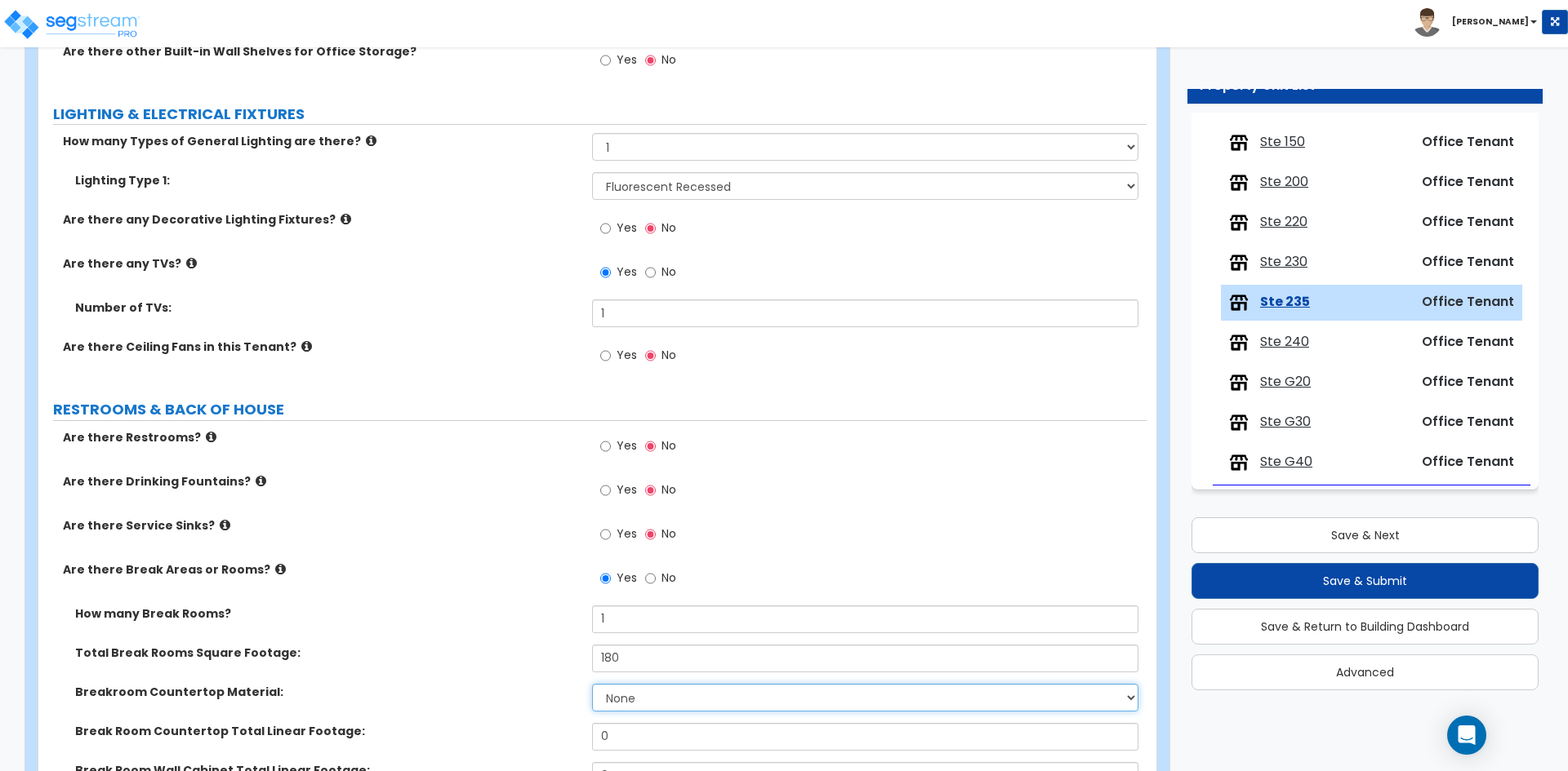
click at [627, 702] on select "None Plastic Laminate Solid Surface Stone Quartz Marble Tile Wood Stainless Ste…" at bounding box center [865, 698] width 546 height 28
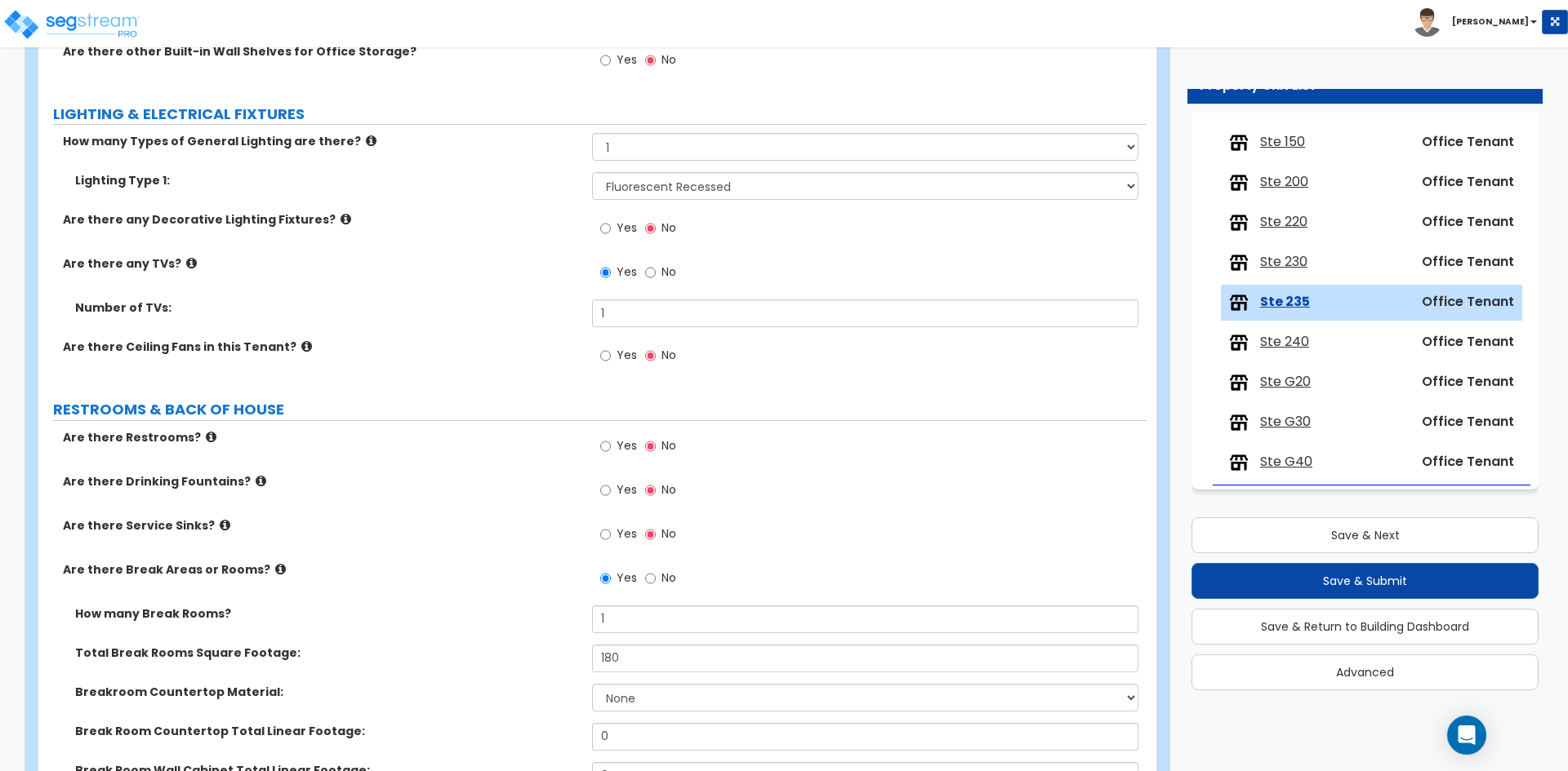
click at [502, 679] on div "Total Break Rooms Square Footage: 180" at bounding box center [592, 664] width 1108 height 39
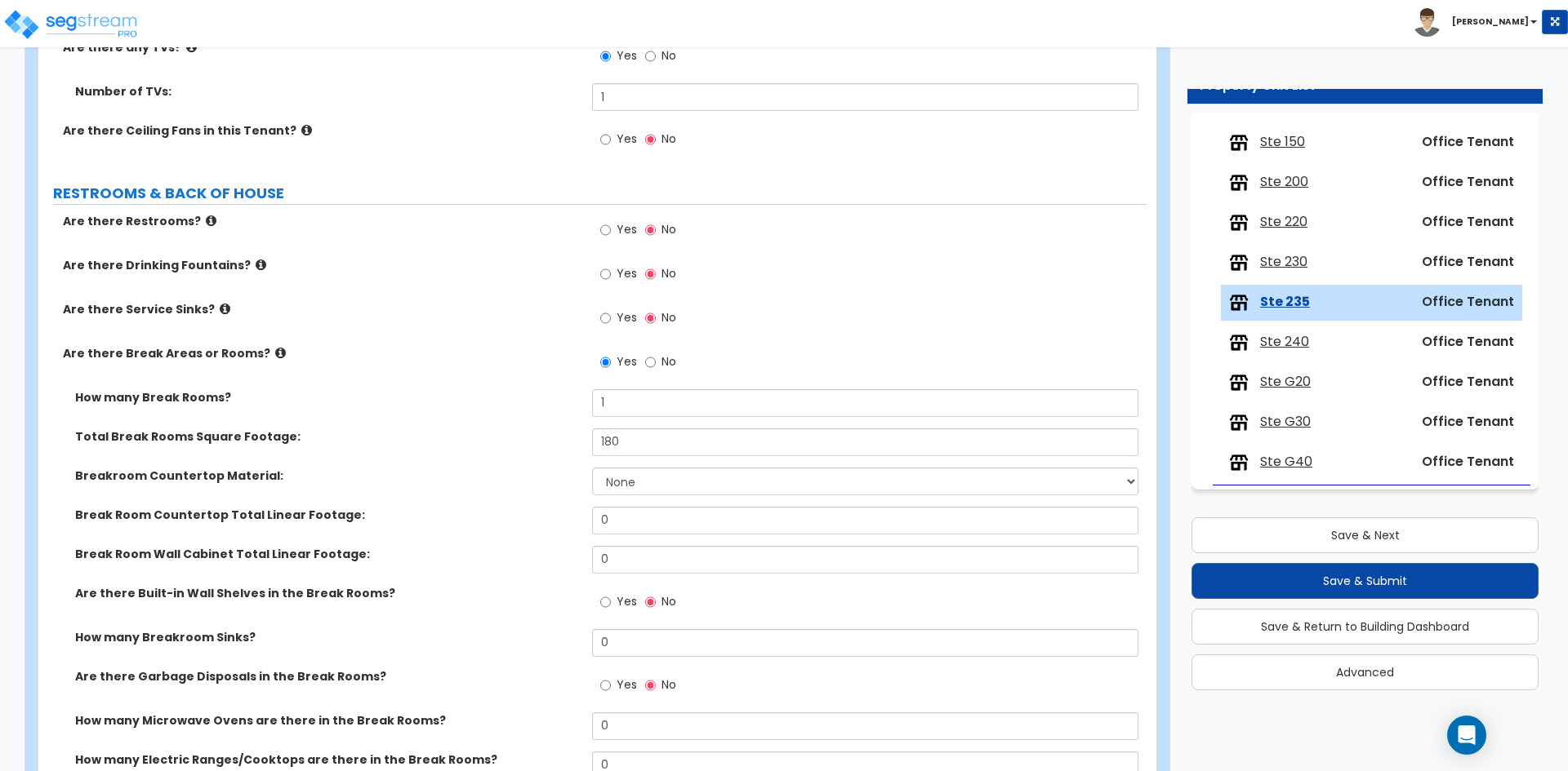
scroll to position [1796, 0]
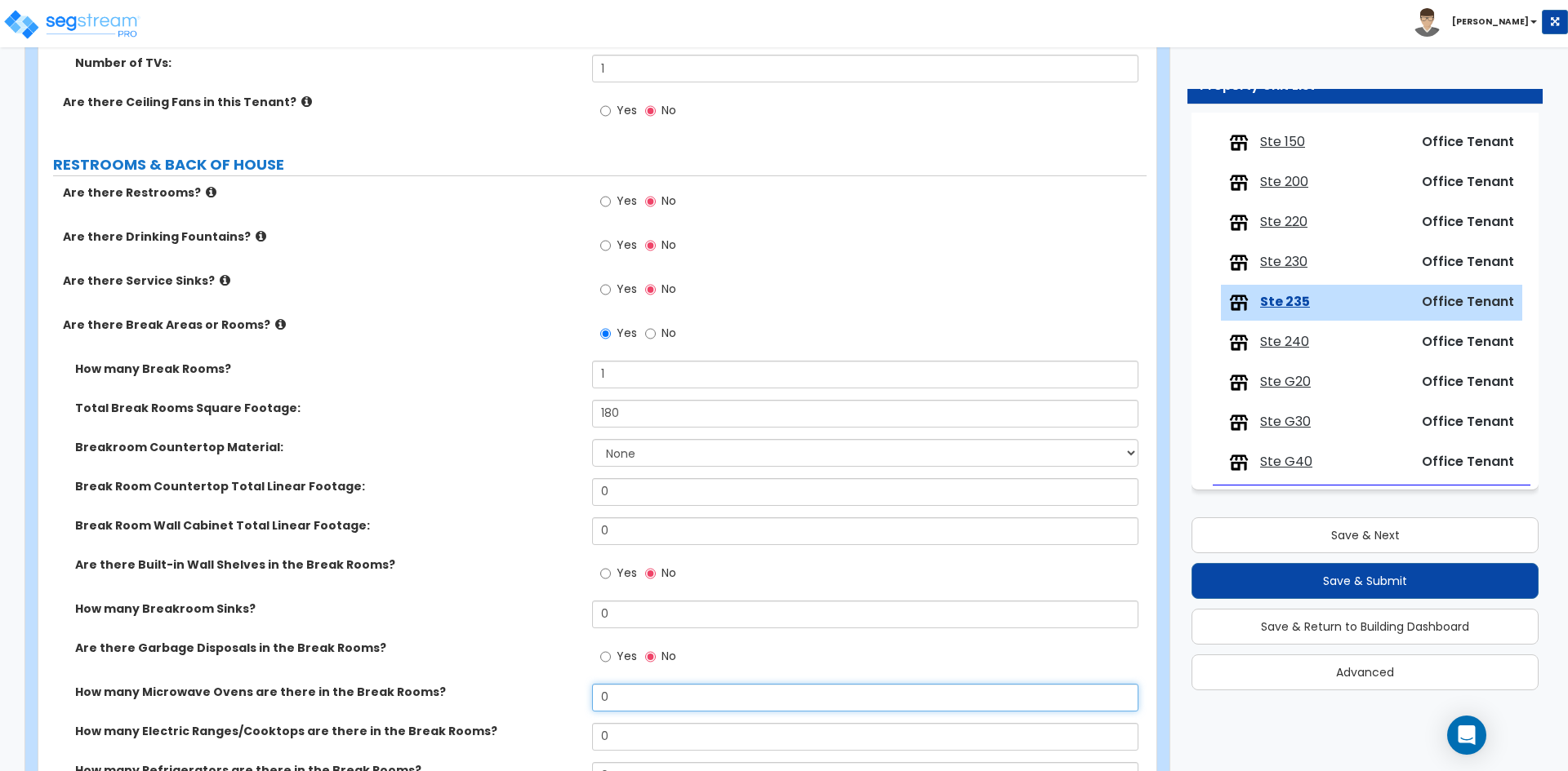
click at [652, 699] on input "0" at bounding box center [865, 698] width 546 height 28
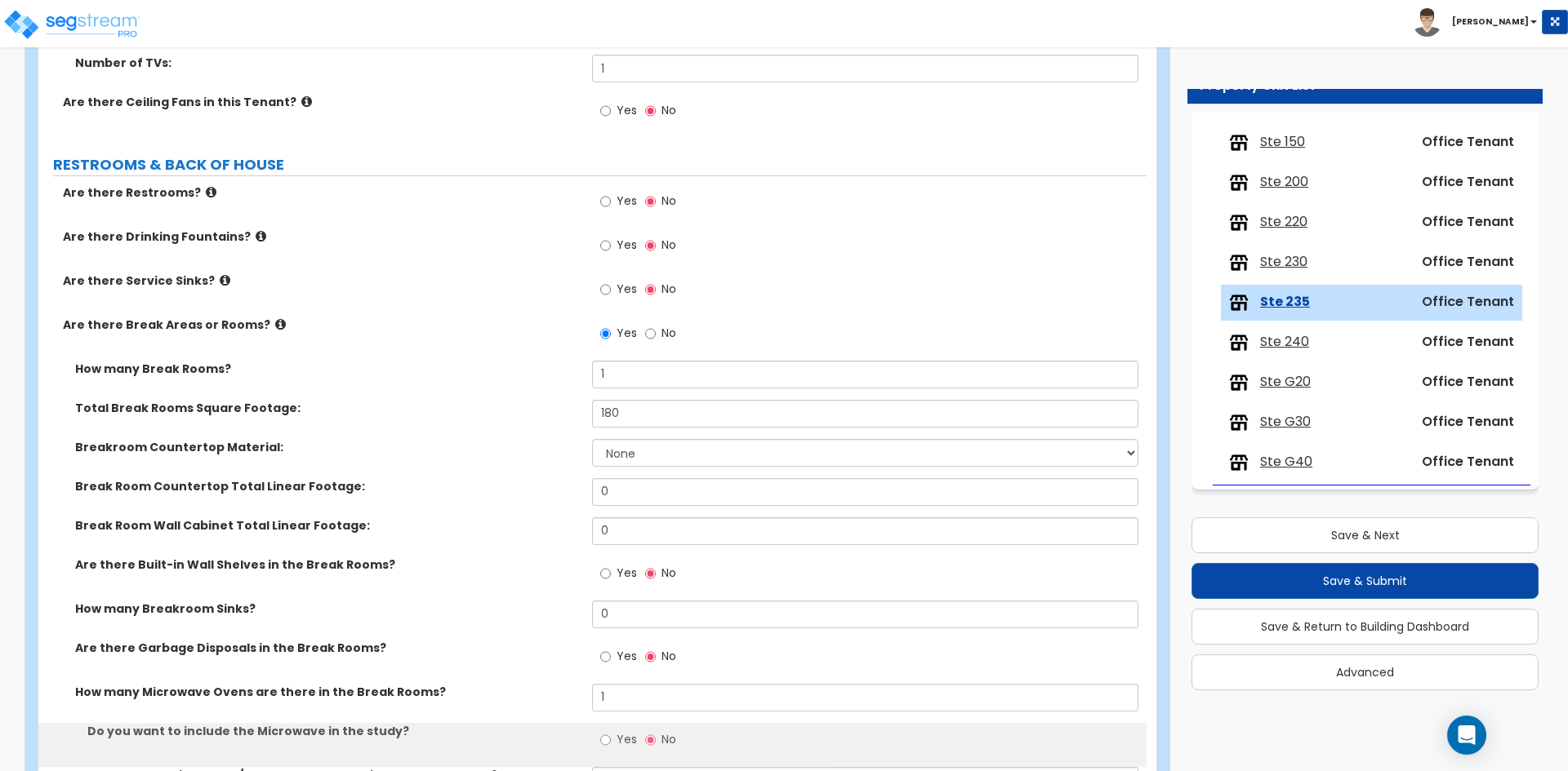
click at [402, 628] on div "How many Breakroom Sinks? 0" at bounding box center [592, 620] width 1108 height 39
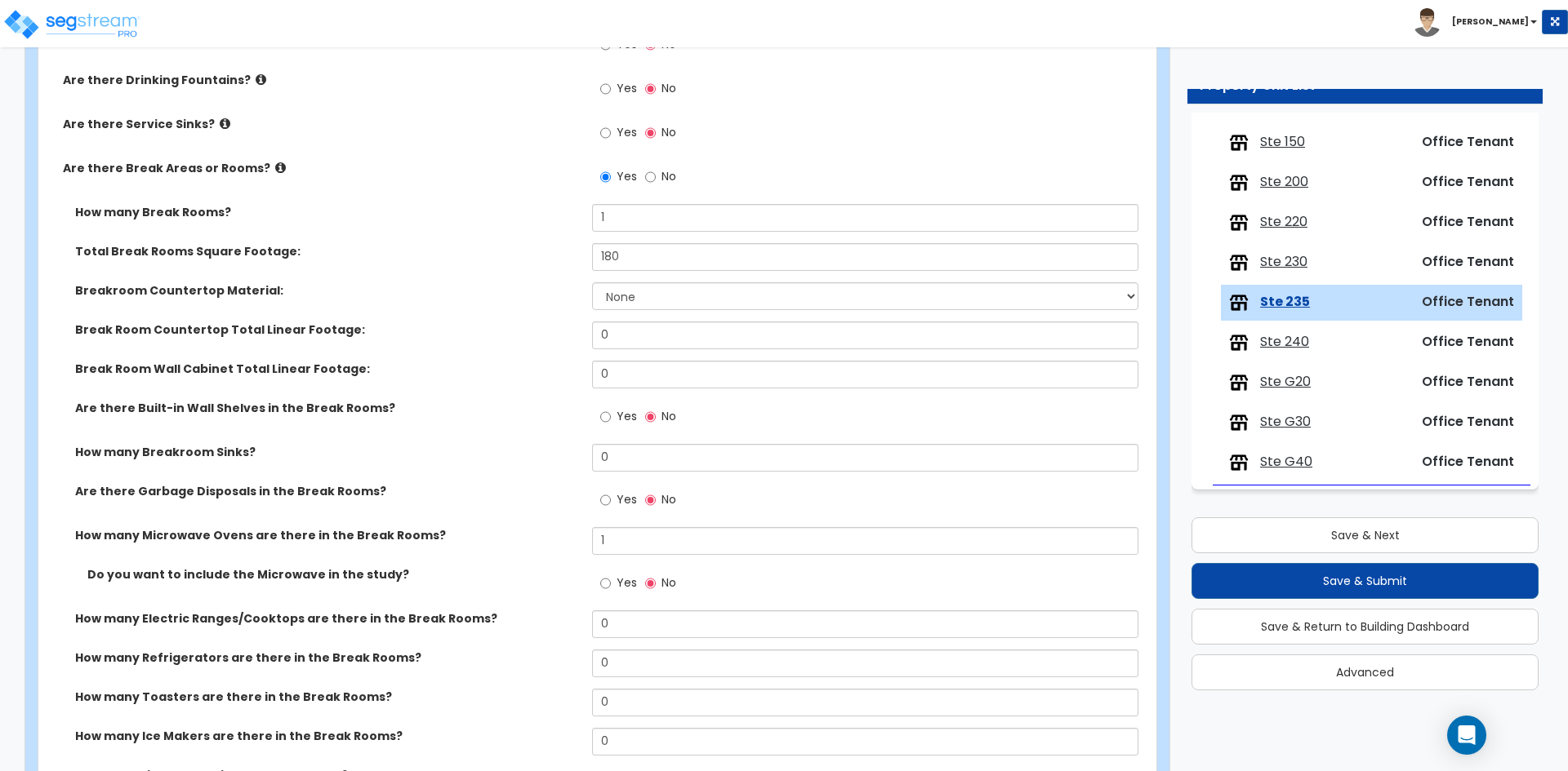
scroll to position [1959, 0]
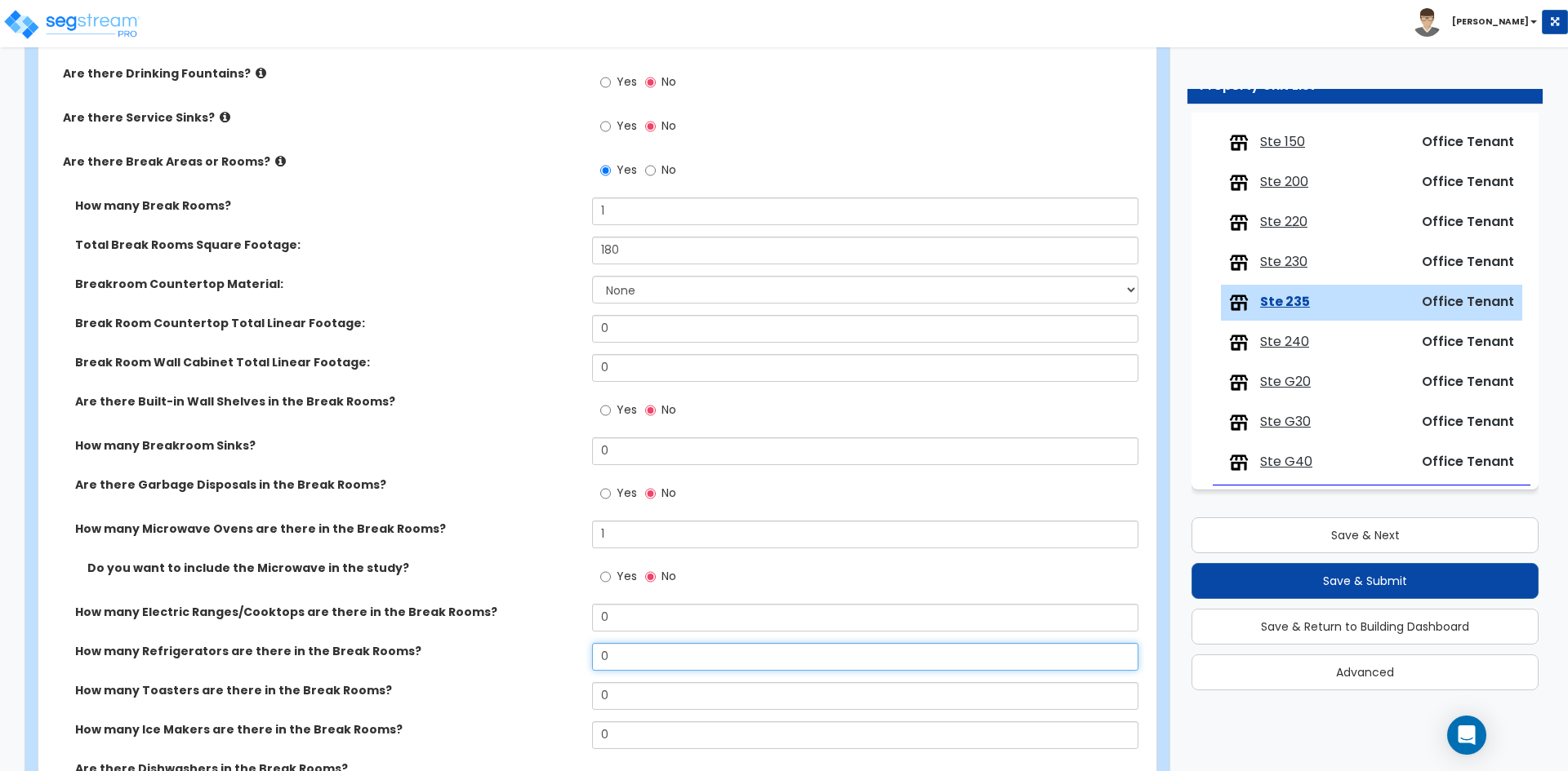
click at [720, 654] on input "0" at bounding box center [865, 657] width 546 height 28
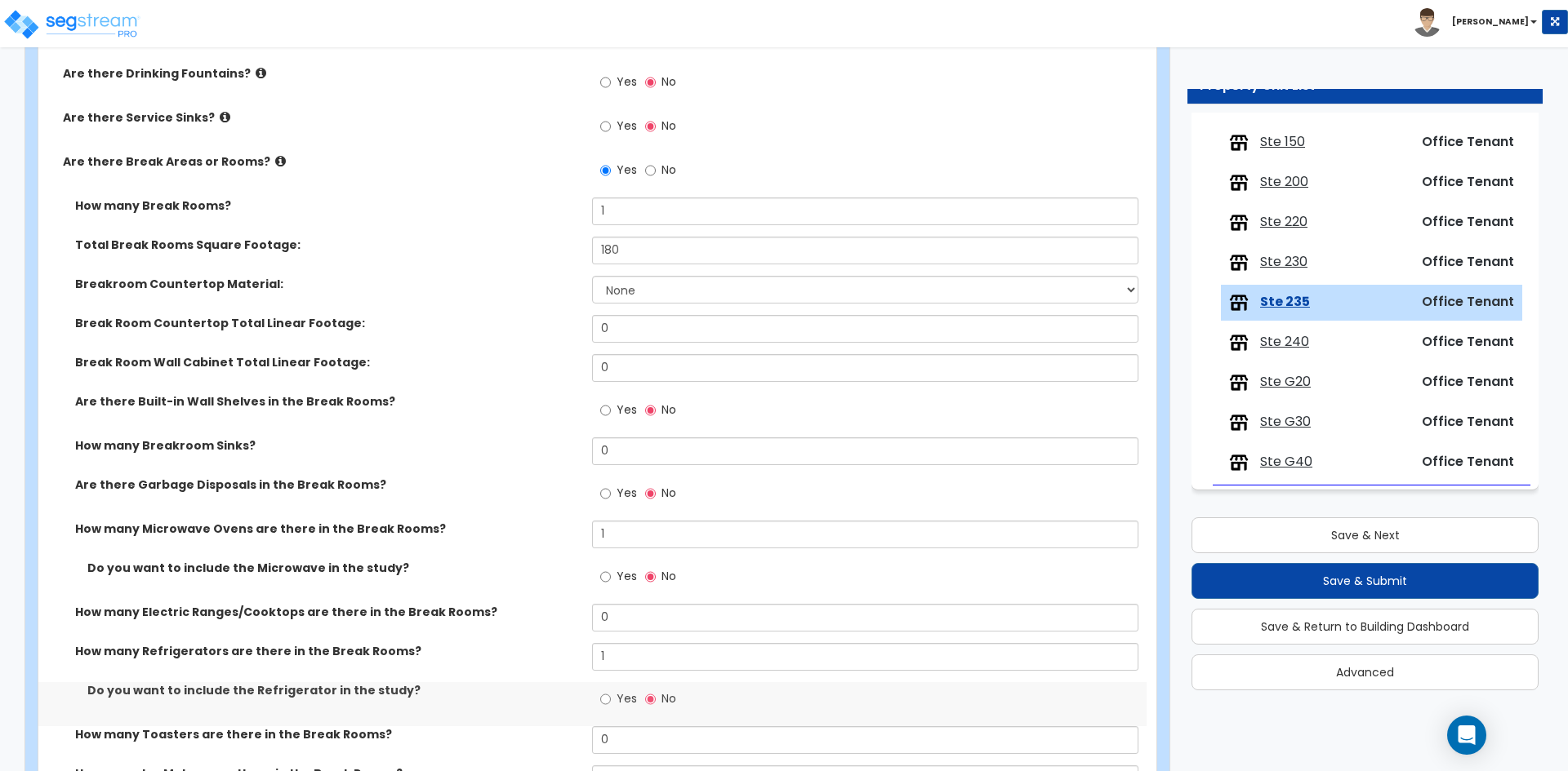
drag, startPoint x: 551, startPoint y: 611, endPoint x: 525, endPoint y: 610, distance: 26.0
click at [539, 611] on label "How many Electric Ranges/Cooktops are there in the Break Rooms?" at bounding box center [327, 612] width 505 height 17
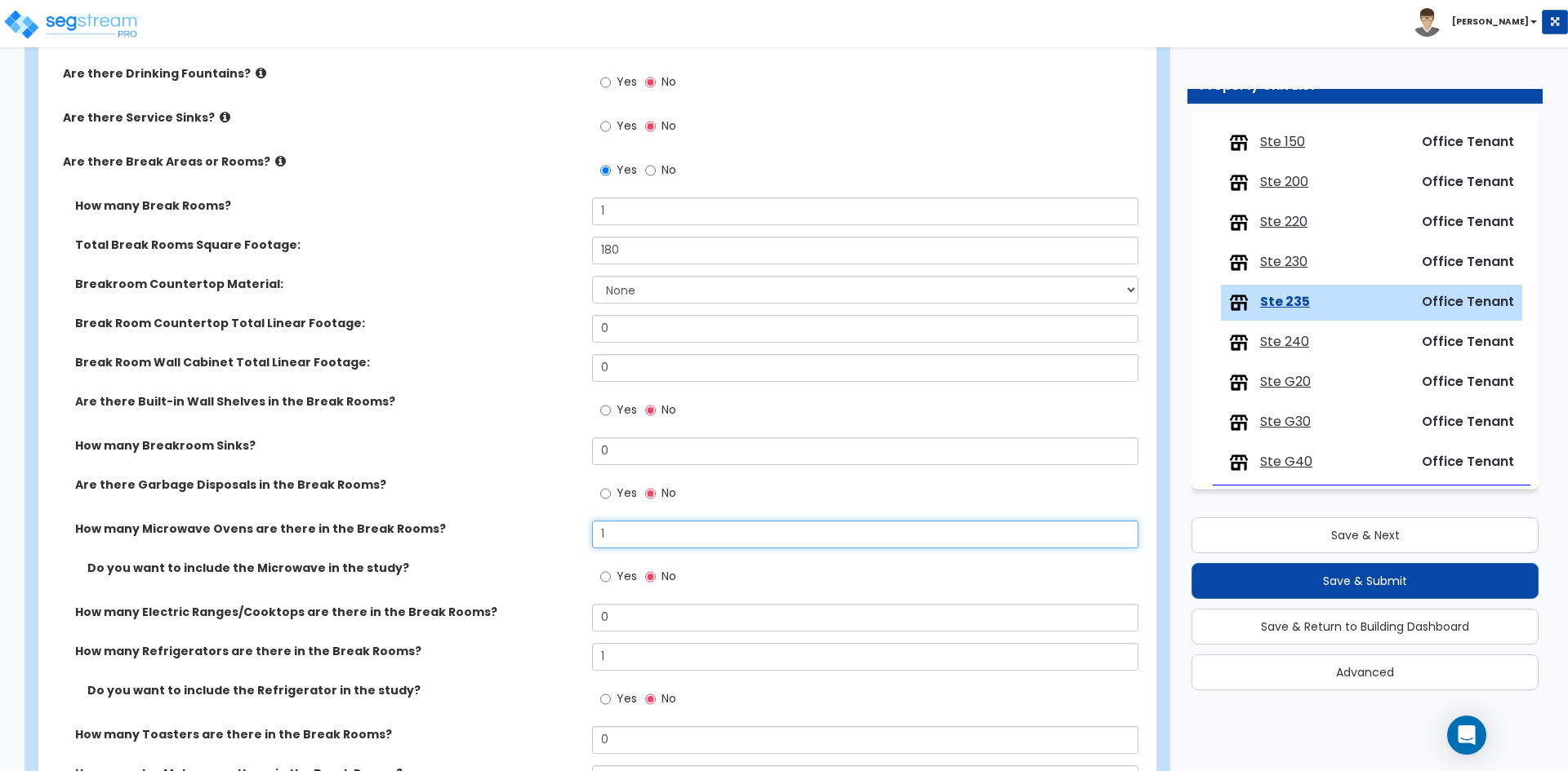
click at [638, 535] on input "1" at bounding box center [865, 535] width 546 height 28
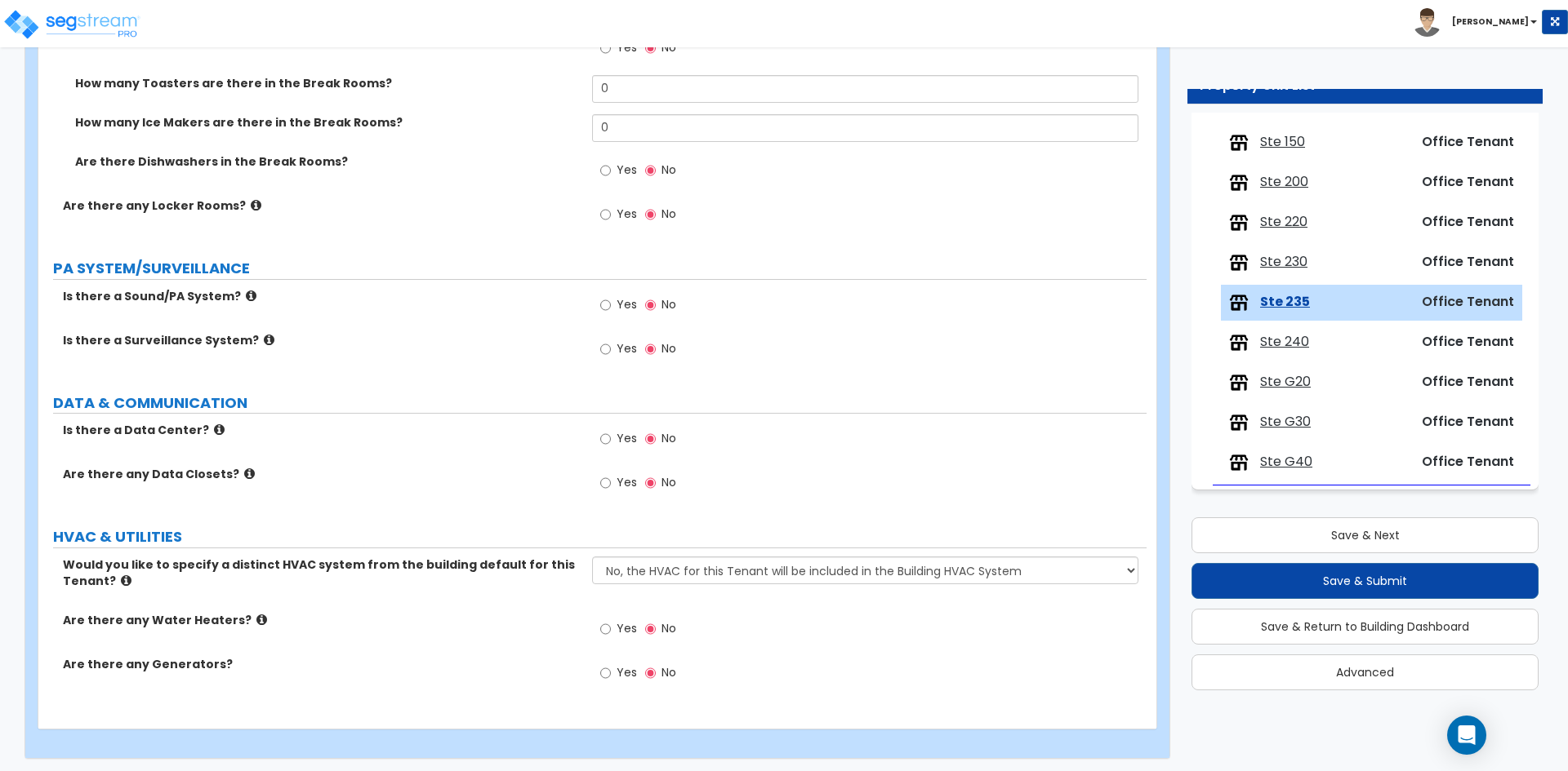
scroll to position [2614, 0]
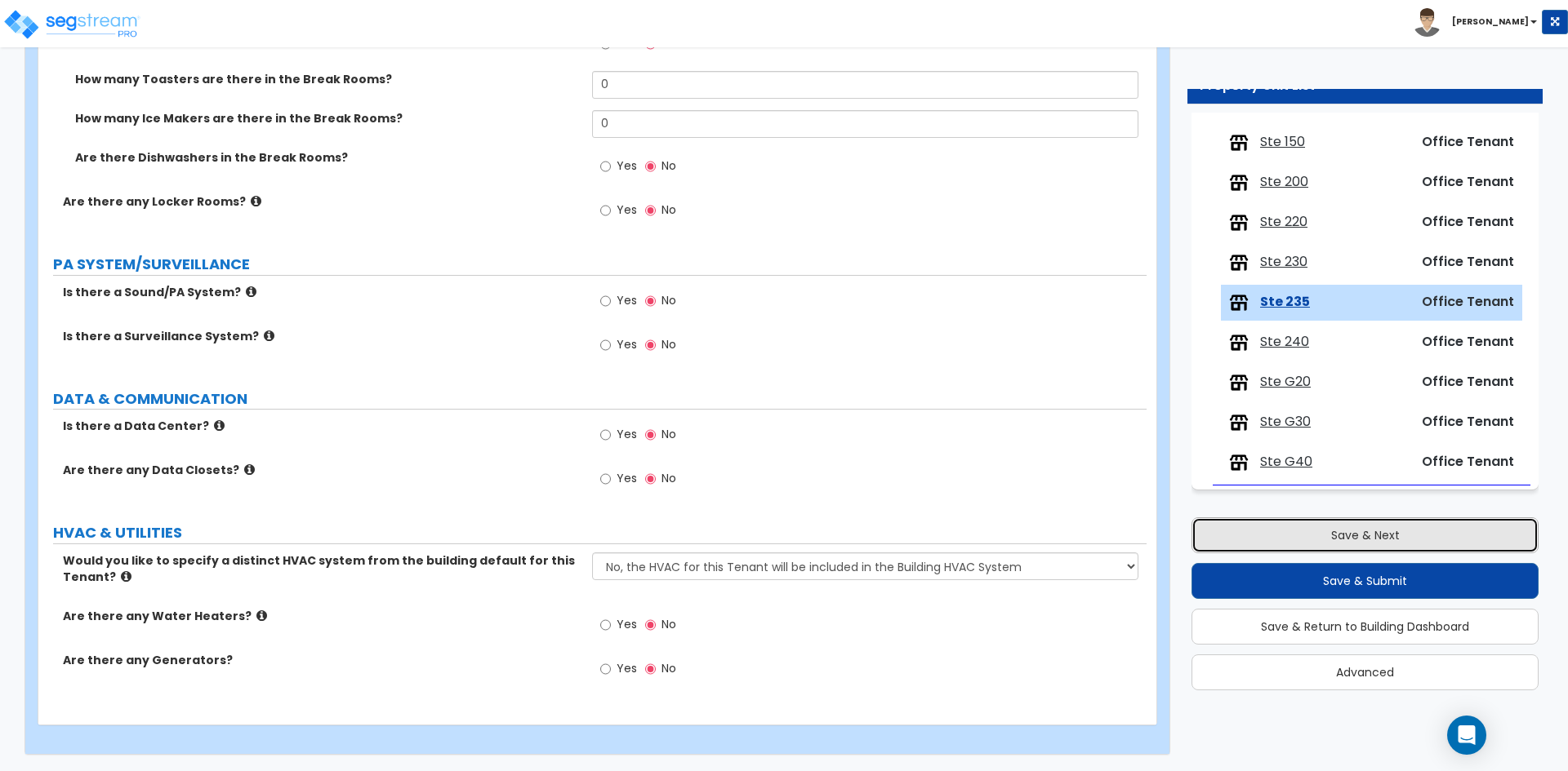
click at [1359, 527] on button "Save & Next" at bounding box center [1364, 535] width 347 height 36
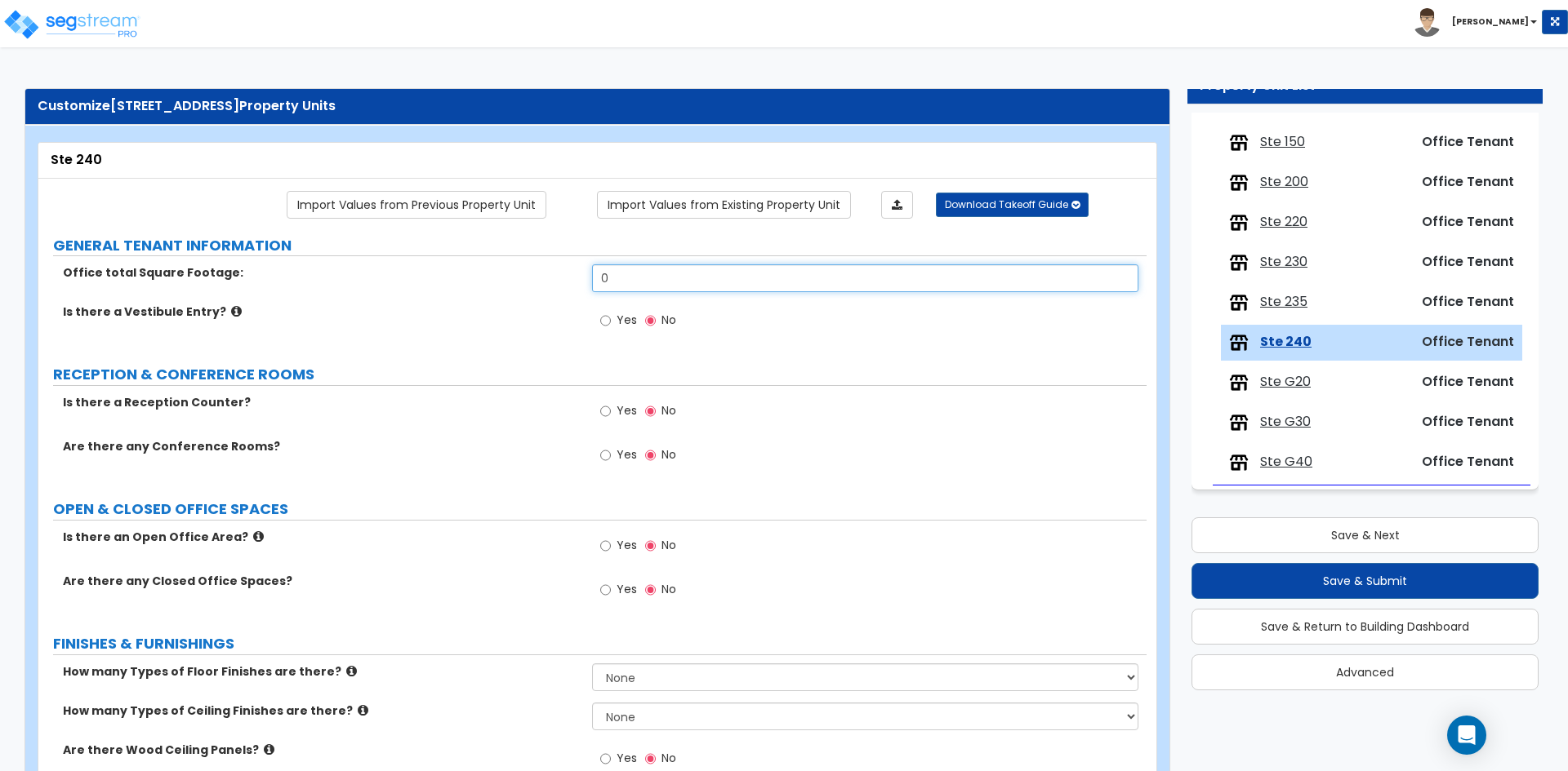
click at [672, 288] on input "0" at bounding box center [865, 278] width 546 height 28
click at [603, 461] on input "Yes" at bounding box center [605, 455] width 10 height 18
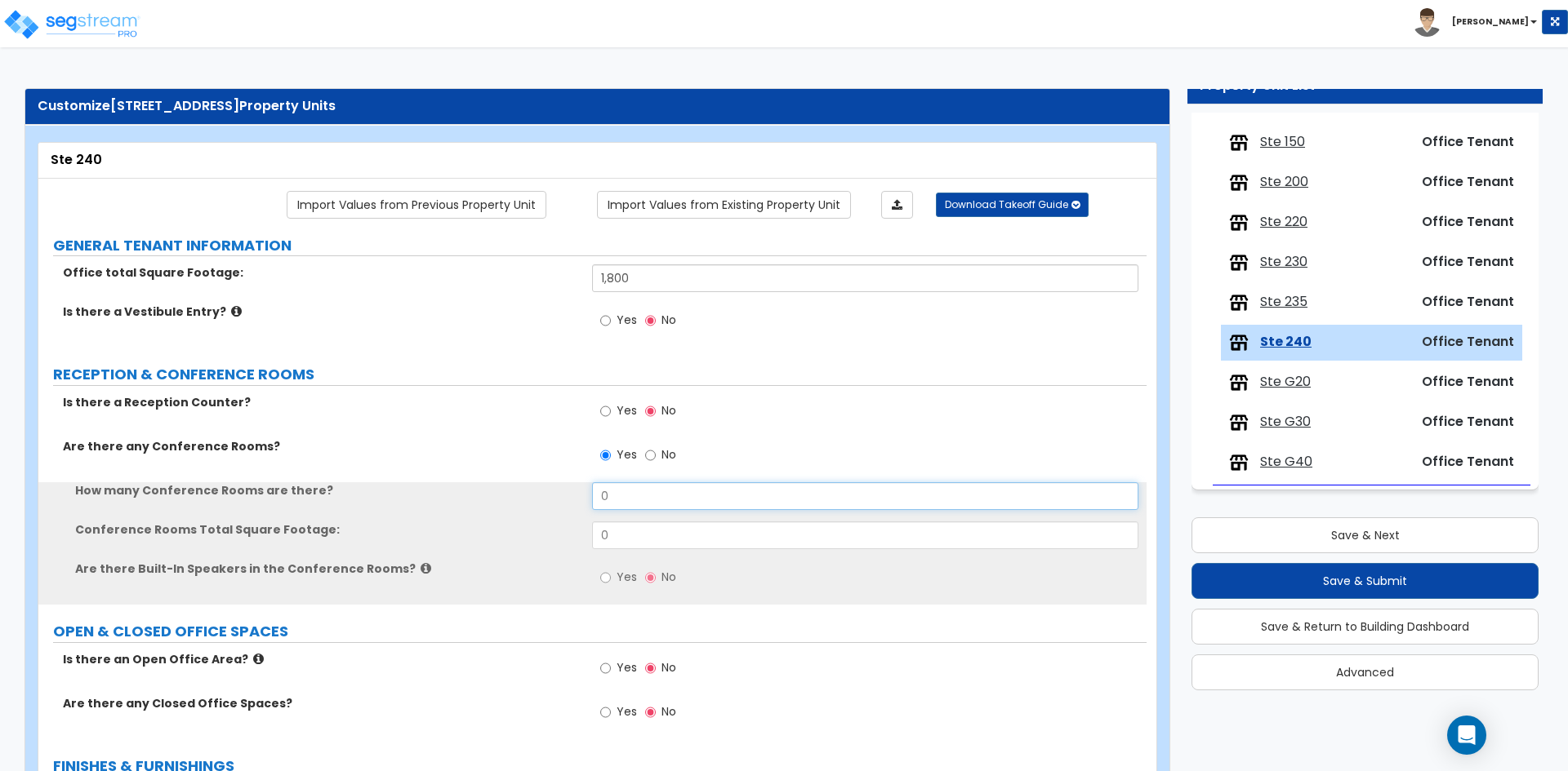
click at [621, 498] on input "0" at bounding box center [865, 497] width 546 height 28
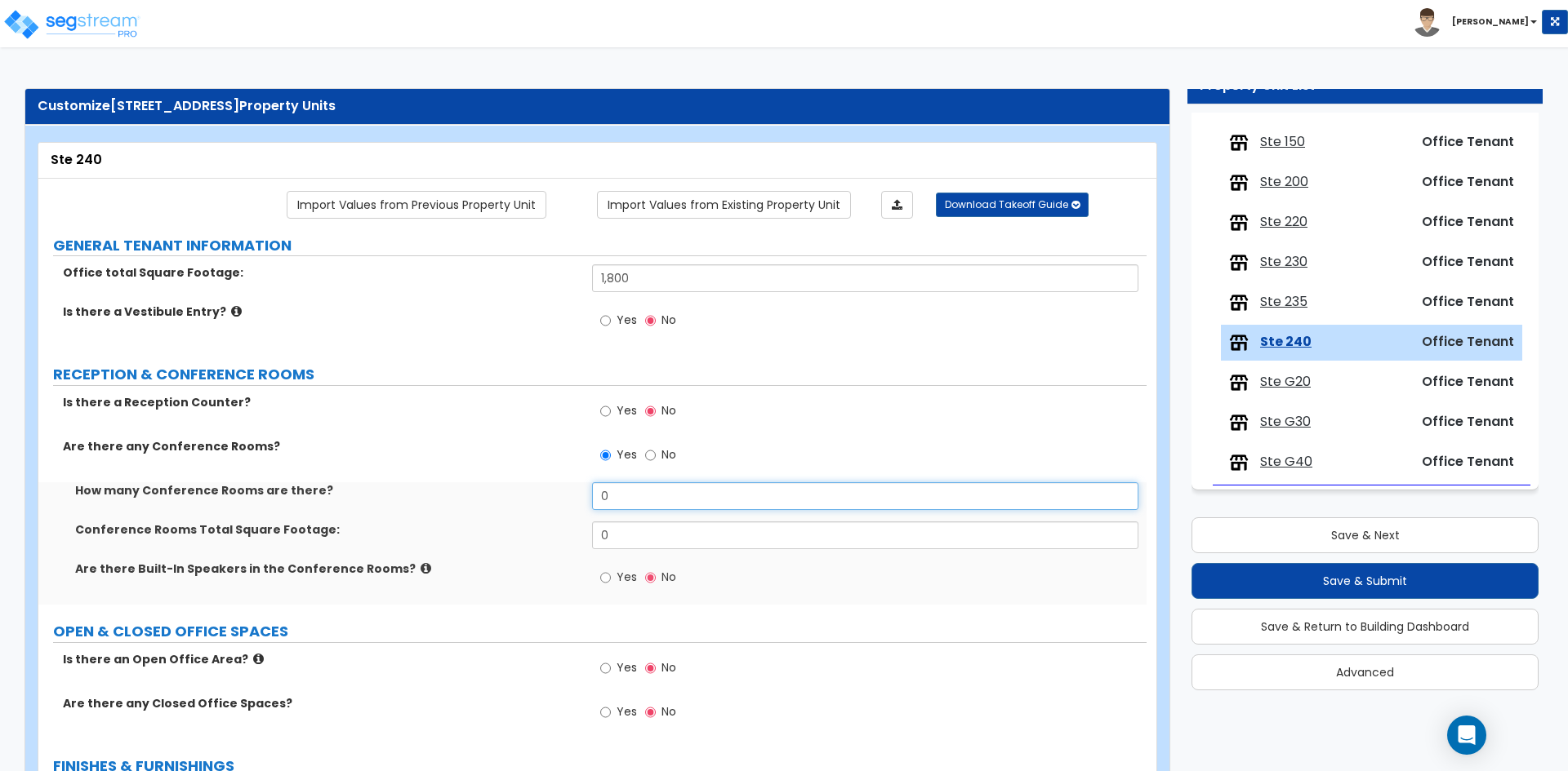
click at [621, 498] on input "0" at bounding box center [865, 497] width 546 height 28
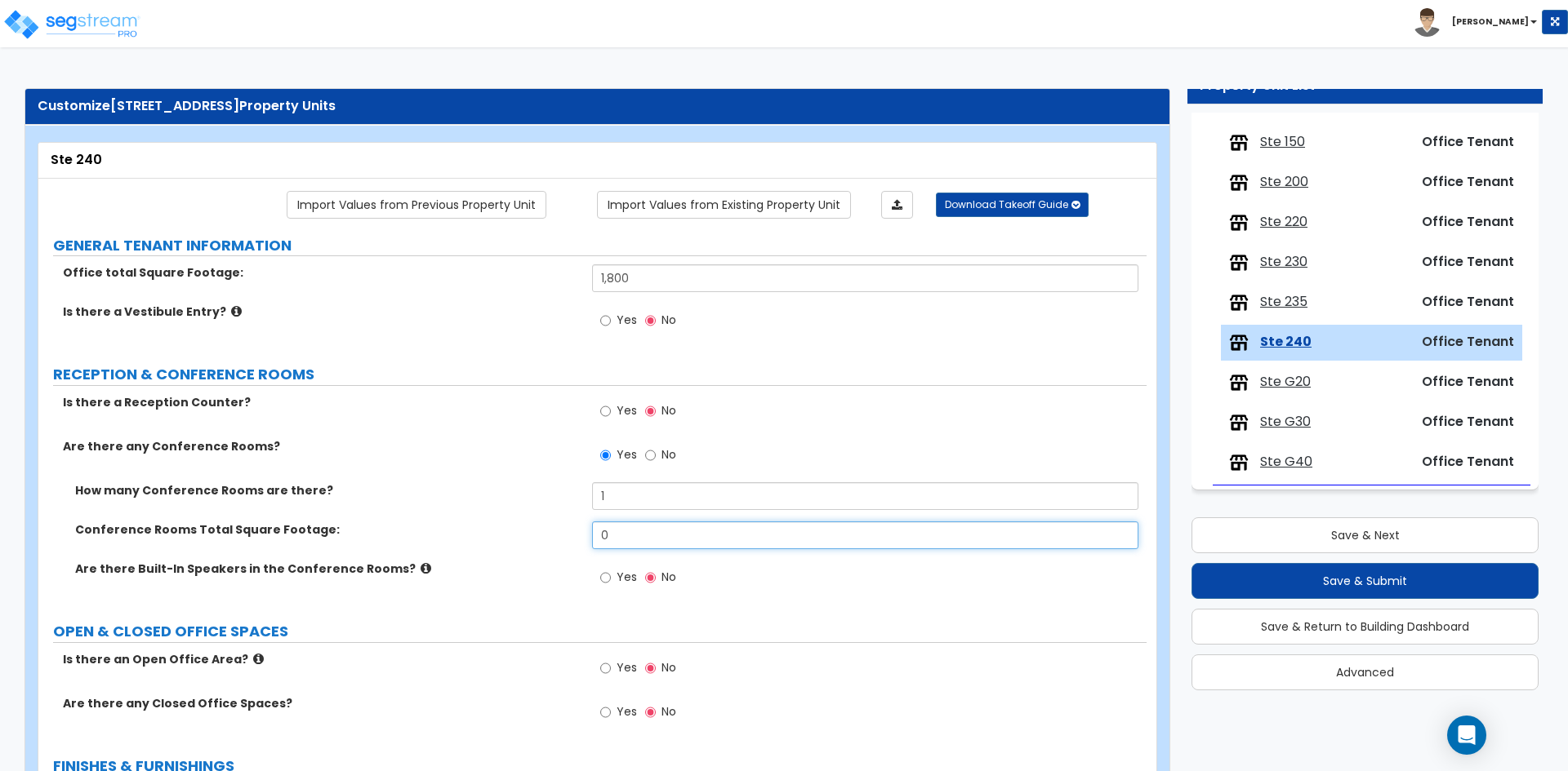
click at [627, 546] on input "0" at bounding box center [865, 536] width 546 height 28
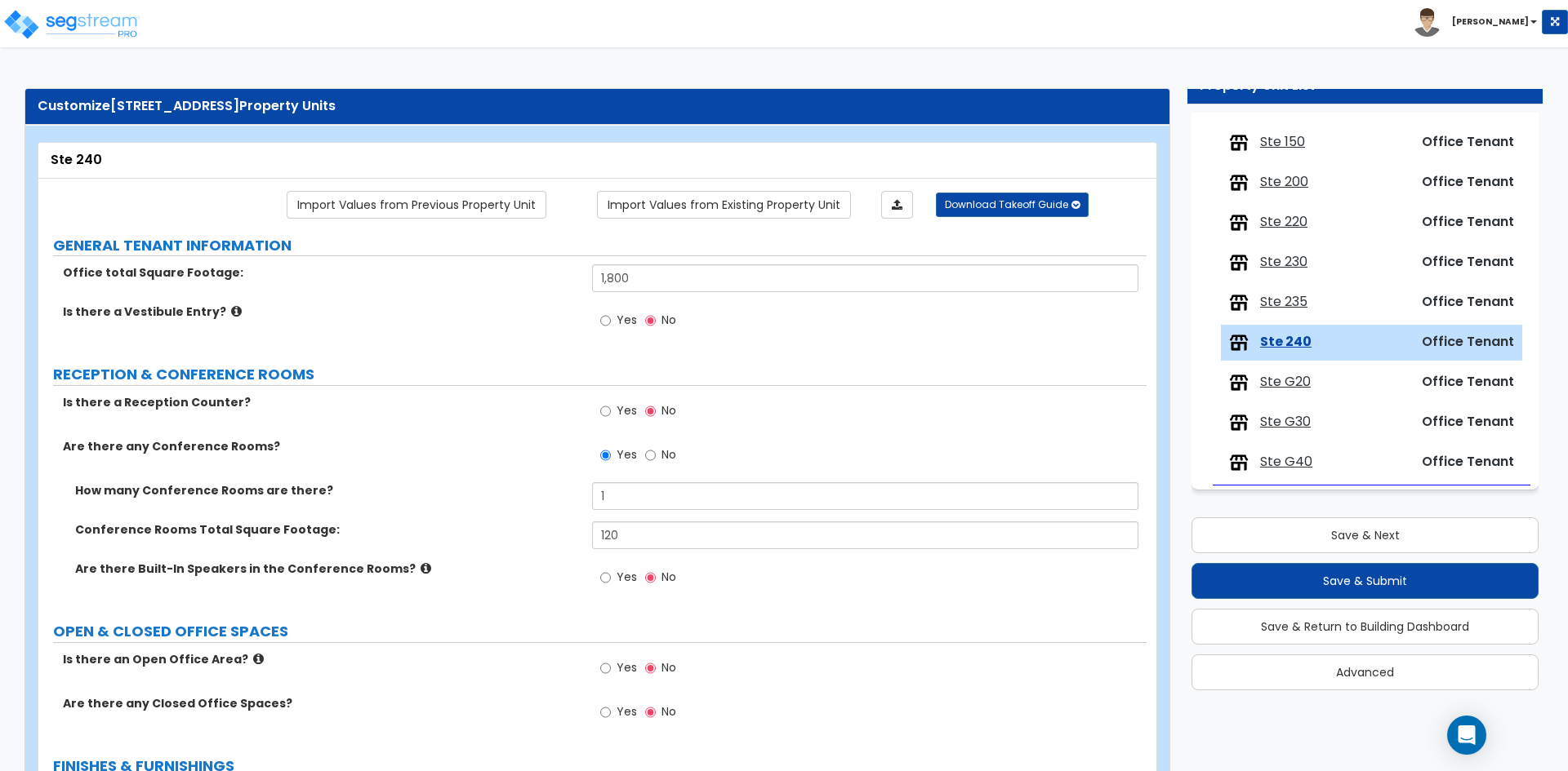
click at [490, 512] on div "How many Conference Rooms are there? 1" at bounding box center [592, 502] width 1108 height 39
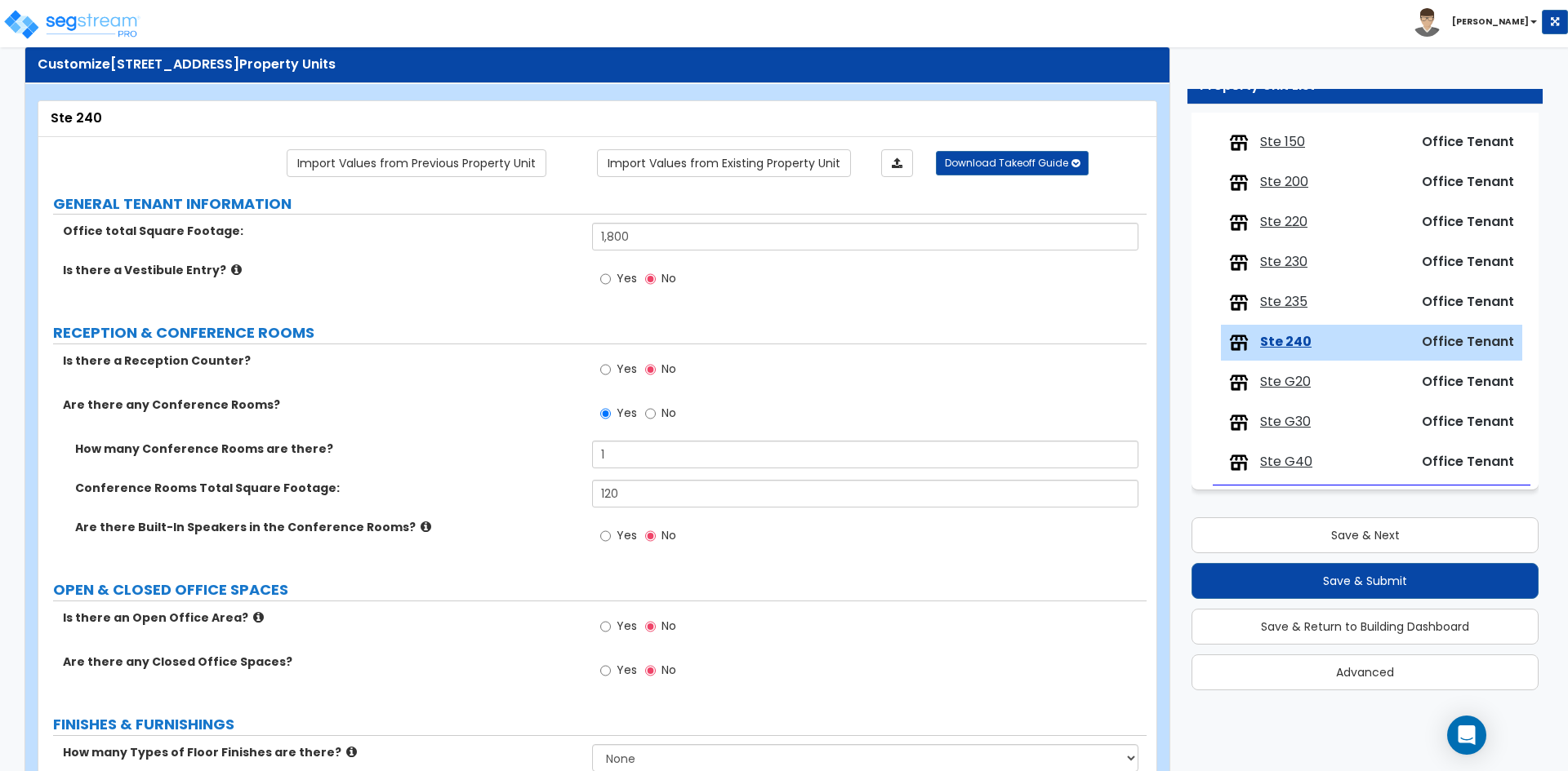
scroll to position [81, 0]
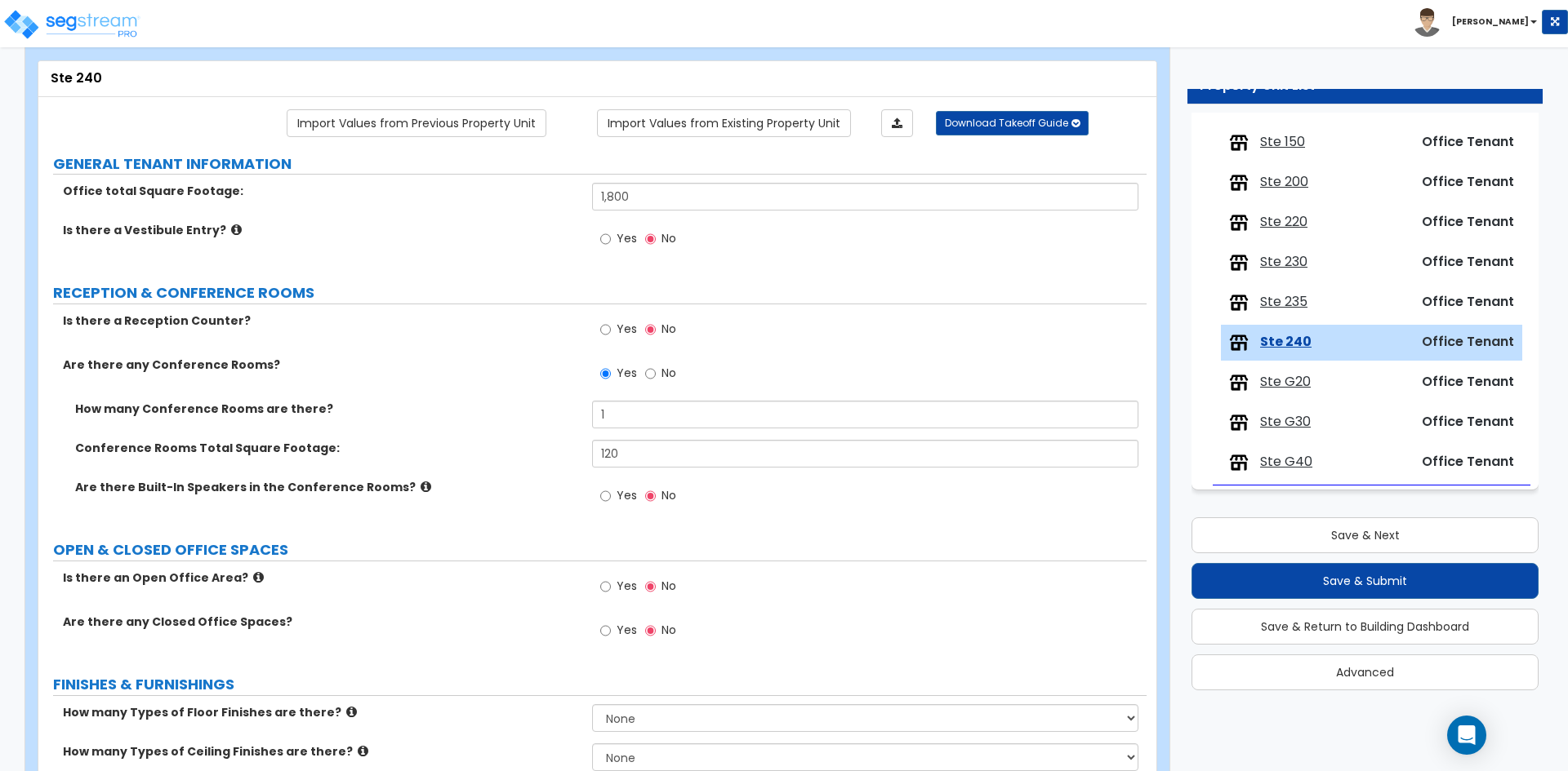
click at [617, 634] on span "Yes" at bounding box center [626, 629] width 20 height 17
click at [610, 634] on input "Yes" at bounding box center [605, 630] width 10 height 18
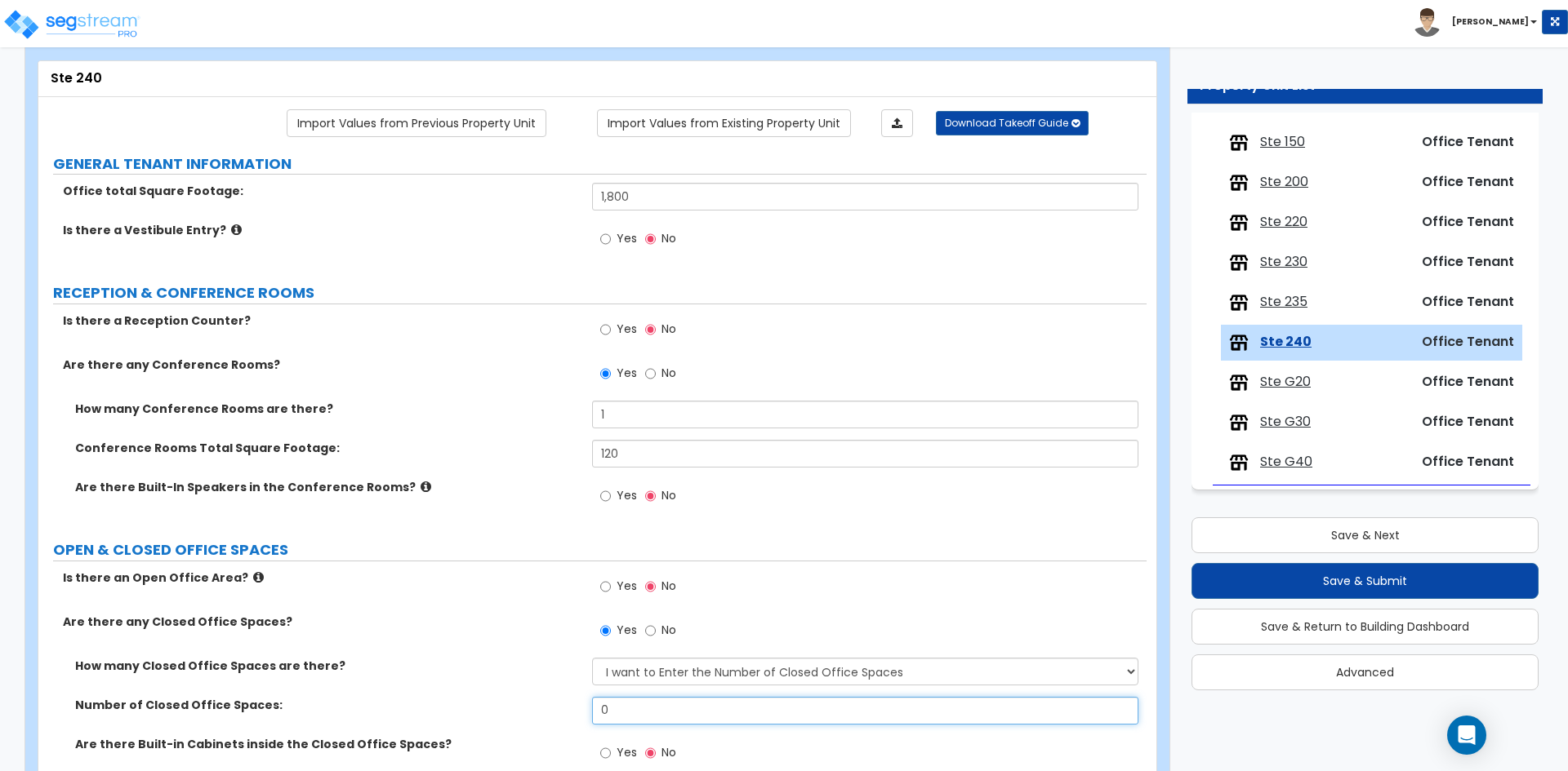
click at [643, 707] on input "0" at bounding box center [865, 711] width 546 height 28
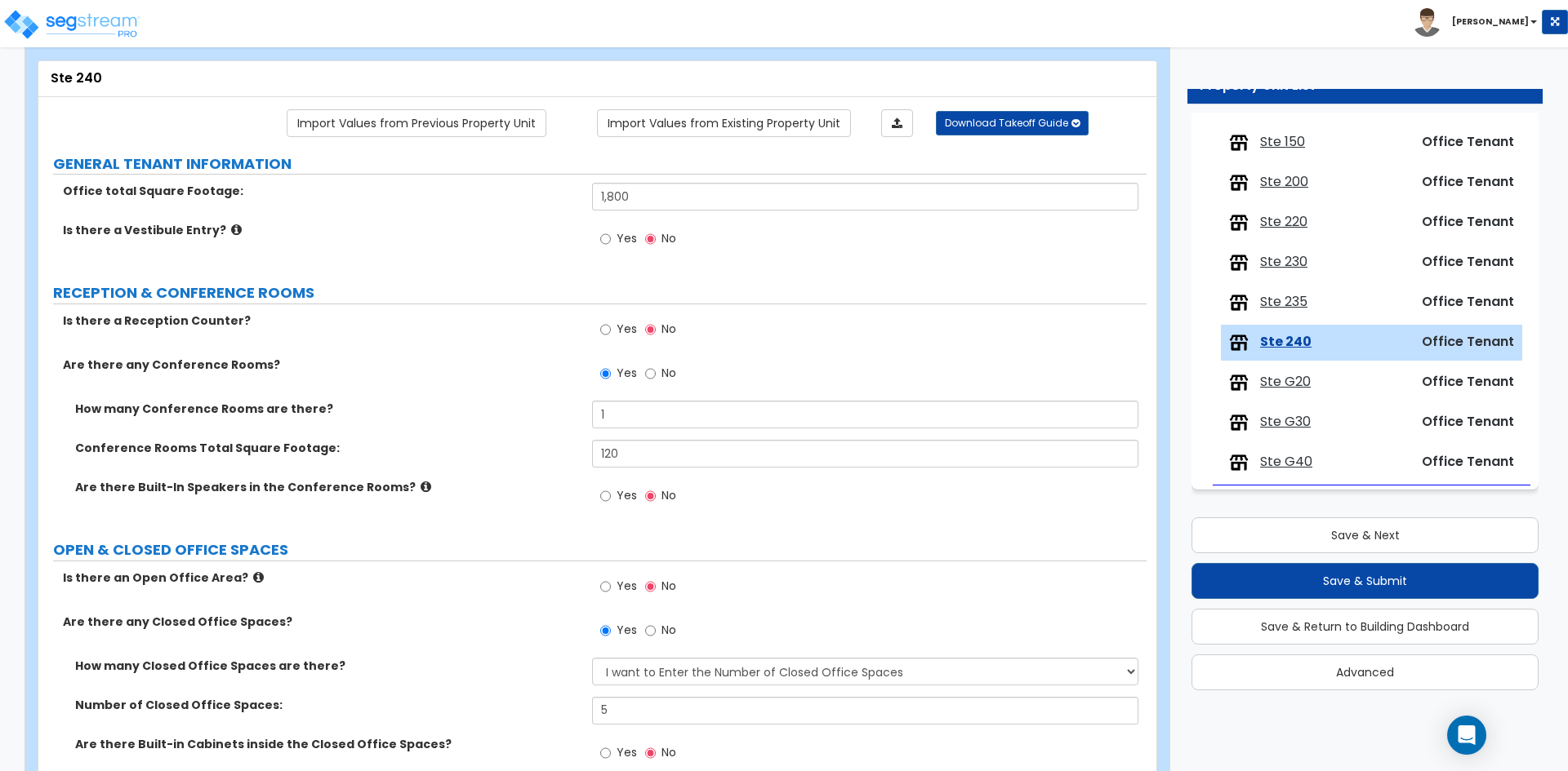
click at [616, 587] on label "Yes" at bounding box center [618, 588] width 37 height 28
click at [610, 587] on input "Yes" at bounding box center [605, 587] width 10 height 18
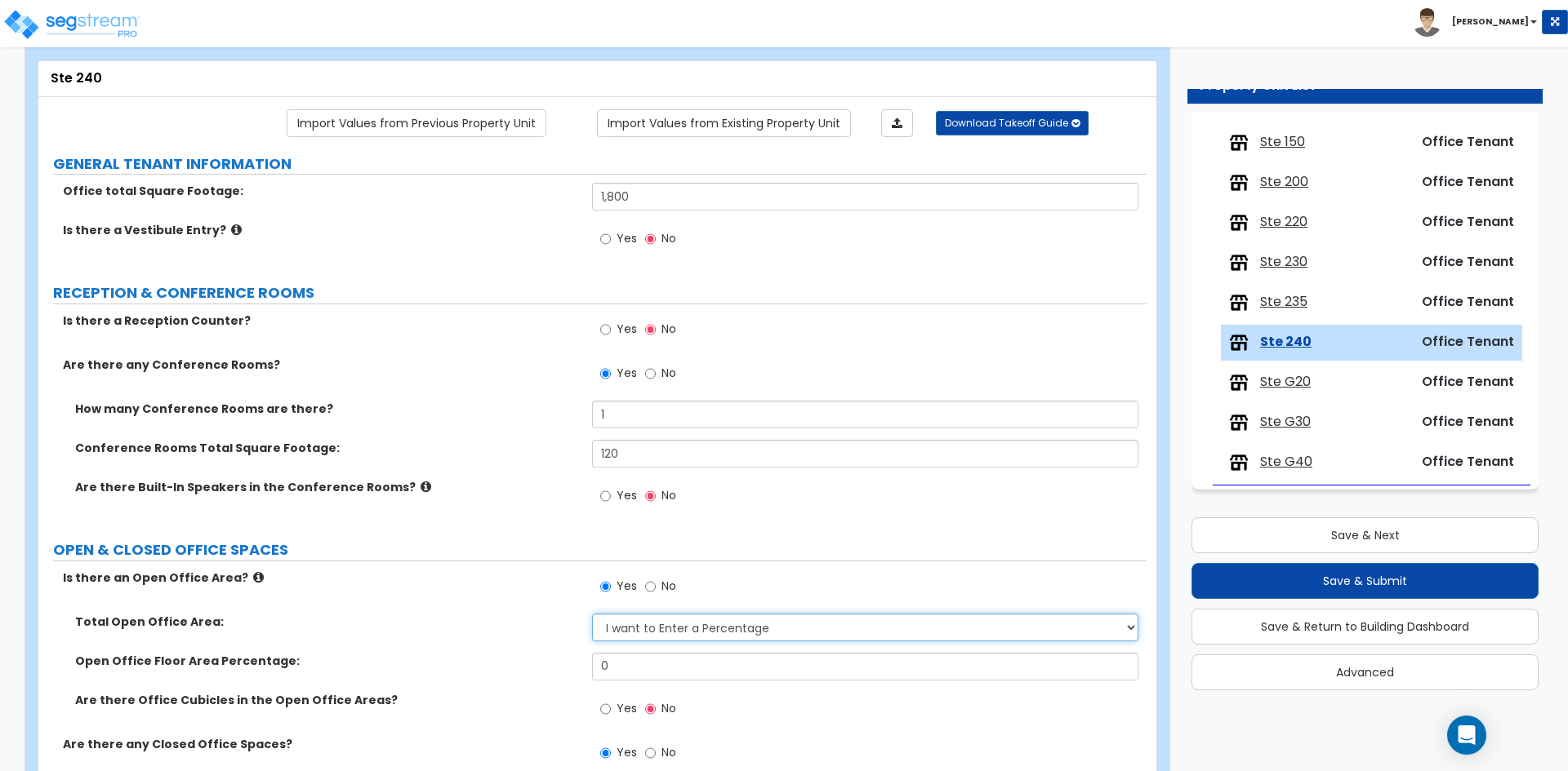
click at [685, 634] on select "I want to Enter a Percentage I want to Enter the Square Footage" at bounding box center [865, 628] width 546 height 28
click at [671, 692] on div "Yes No" at bounding box center [638, 711] width 92 height 38
click at [686, 635] on select "I want to Enter a Percentage I want to Enter the Square Footage" at bounding box center [865, 628] width 546 height 28
click at [592, 614] on select "I want to Enter a Percentage I want to Enter the Square Footage" at bounding box center [865, 628] width 546 height 28
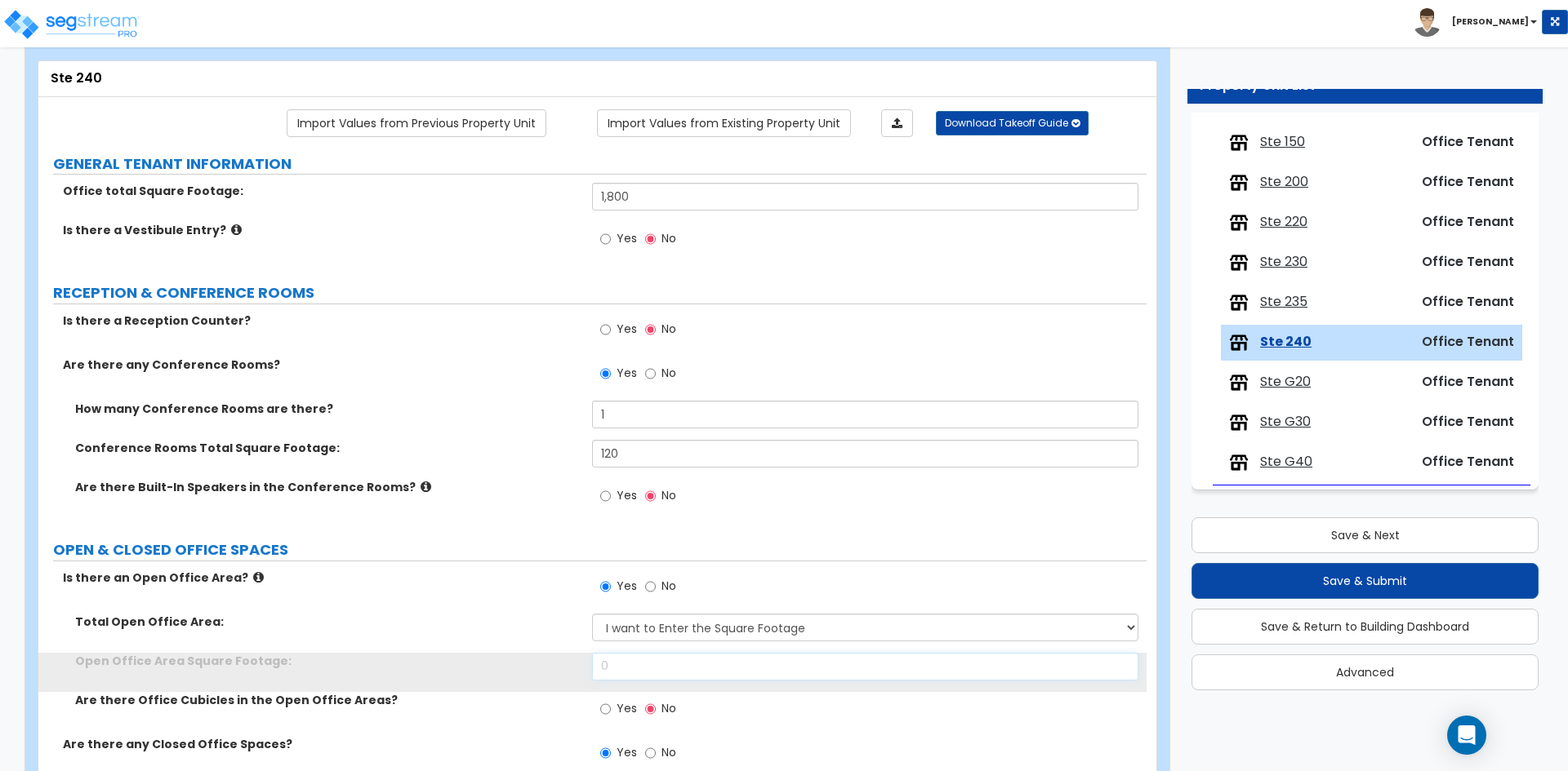
click at [677, 676] on input "0" at bounding box center [865, 667] width 546 height 28
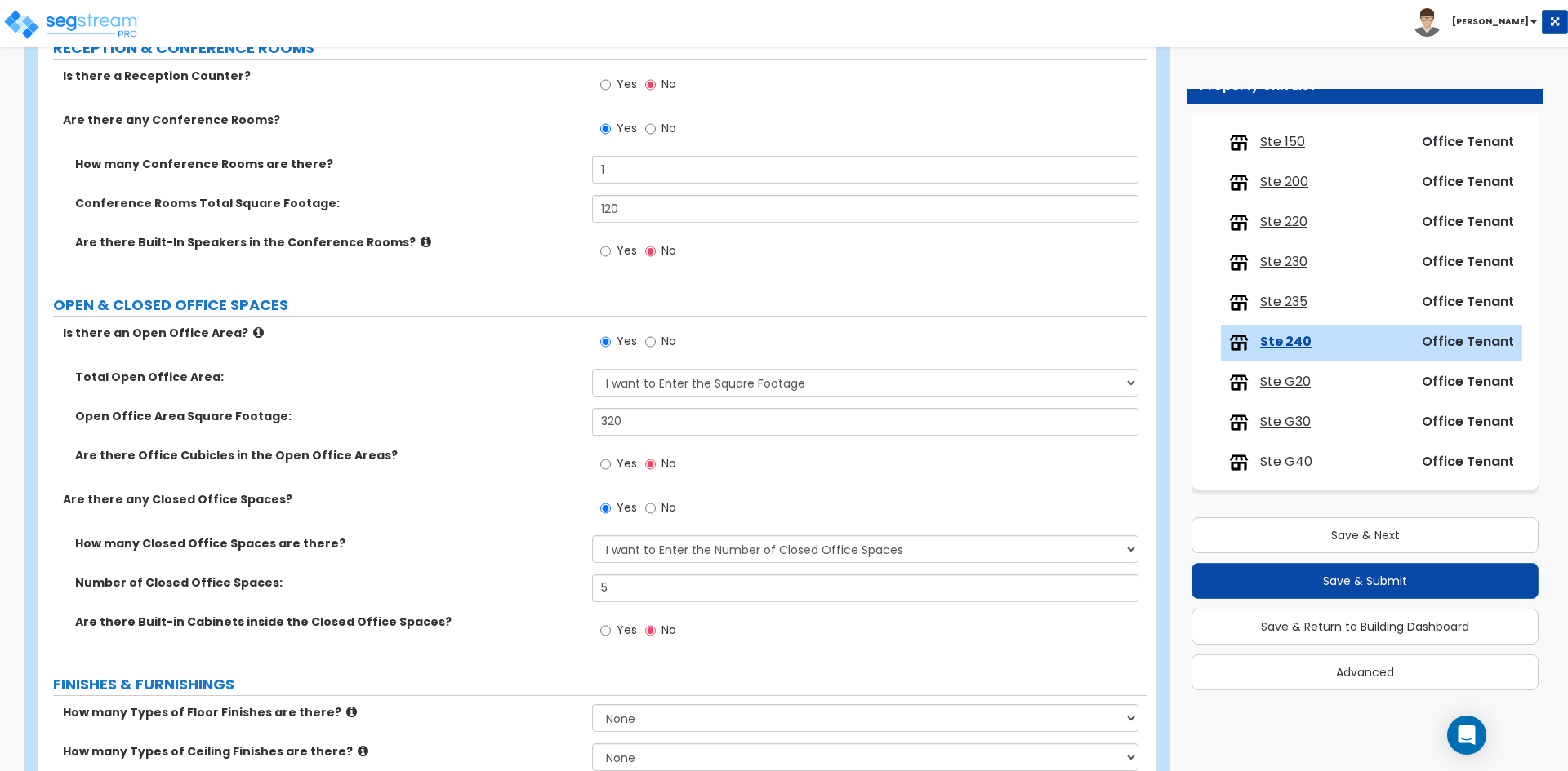
scroll to position [408, 0]
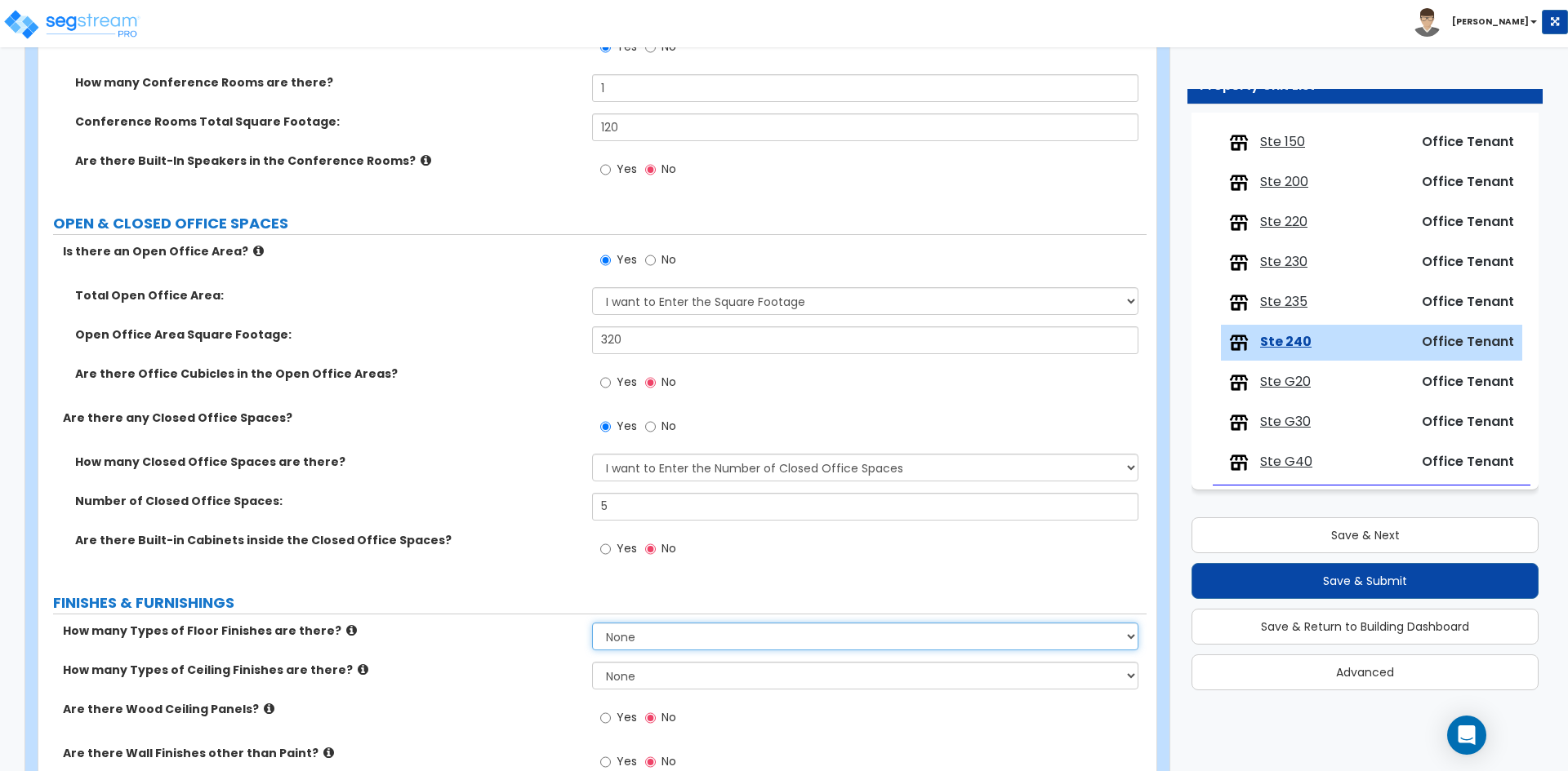
click at [642, 636] on select "None 1 2 3 4" at bounding box center [865, 636] width 546 height 28
click at [592, 622] on select "None 1 2 3 4" at bounding box center [865, 636] width 546 height 28
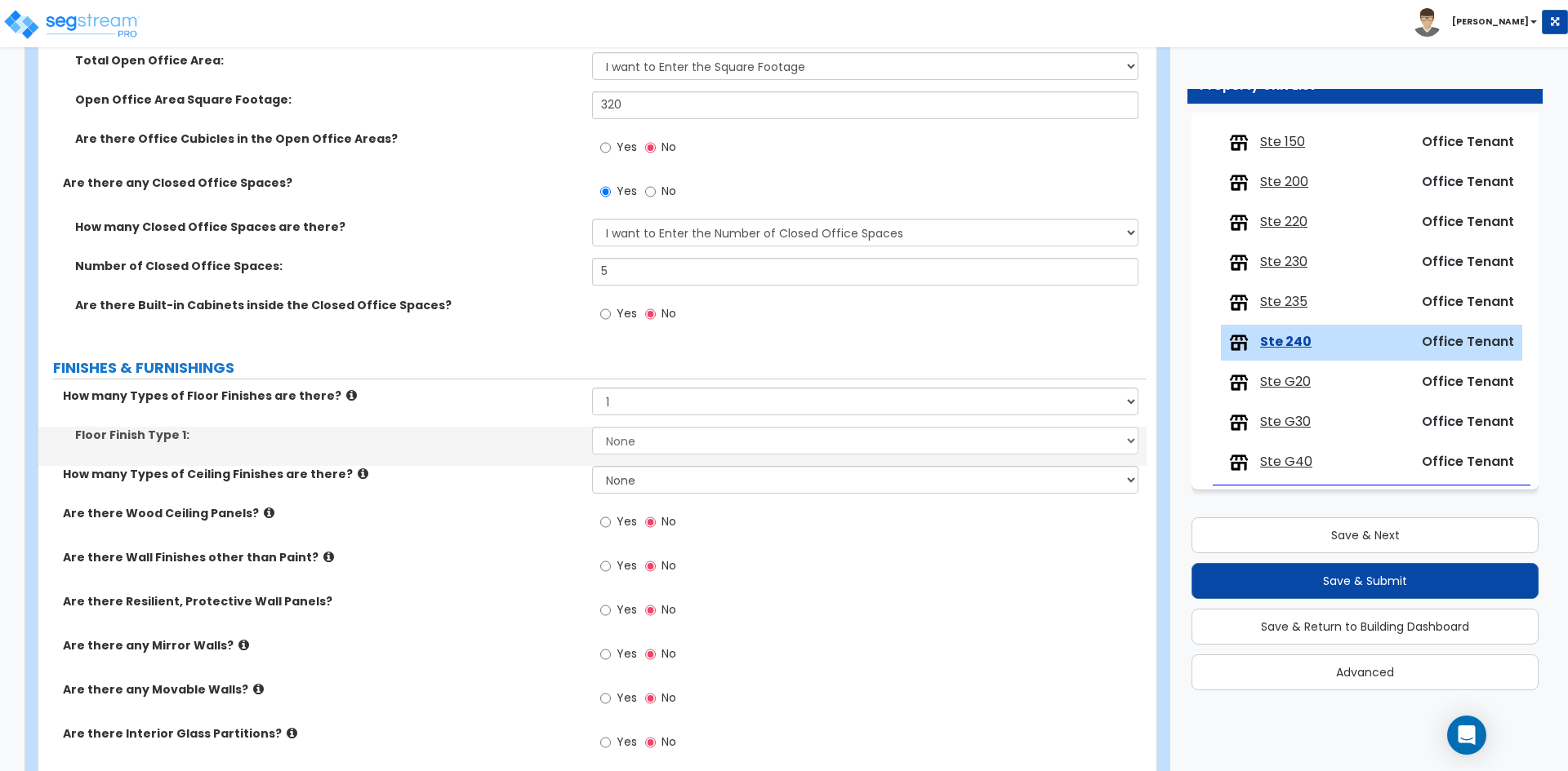
scroll to position [653, 0]
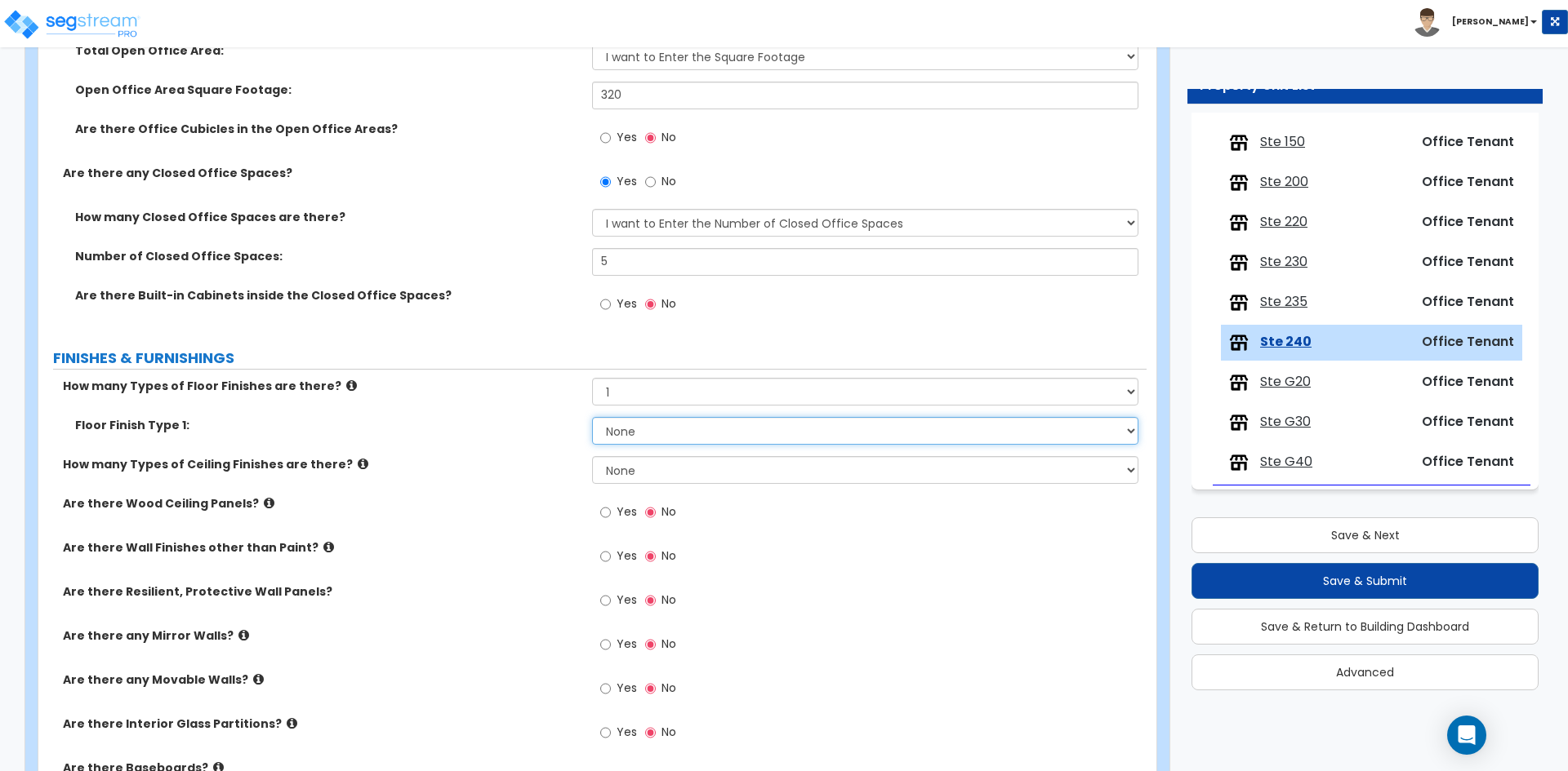
click at [613, 436] on select "None Tile Flooring Marble Flooring Hardwood Flooring Resilient Laminate Floorin…" at bounding box center [865, 431] width 546 height 28
click at [592, 417] on select "None Tile Flooring Marble Flooring Hardwood Flooring Resilient Laminate Floorin…" at bounding box center [865, 431] width 546 height 28
click at [523, 462] on label "How many Types of Ceiling Finishes are there?" at bounding box center [321, 464] width 517 height 17
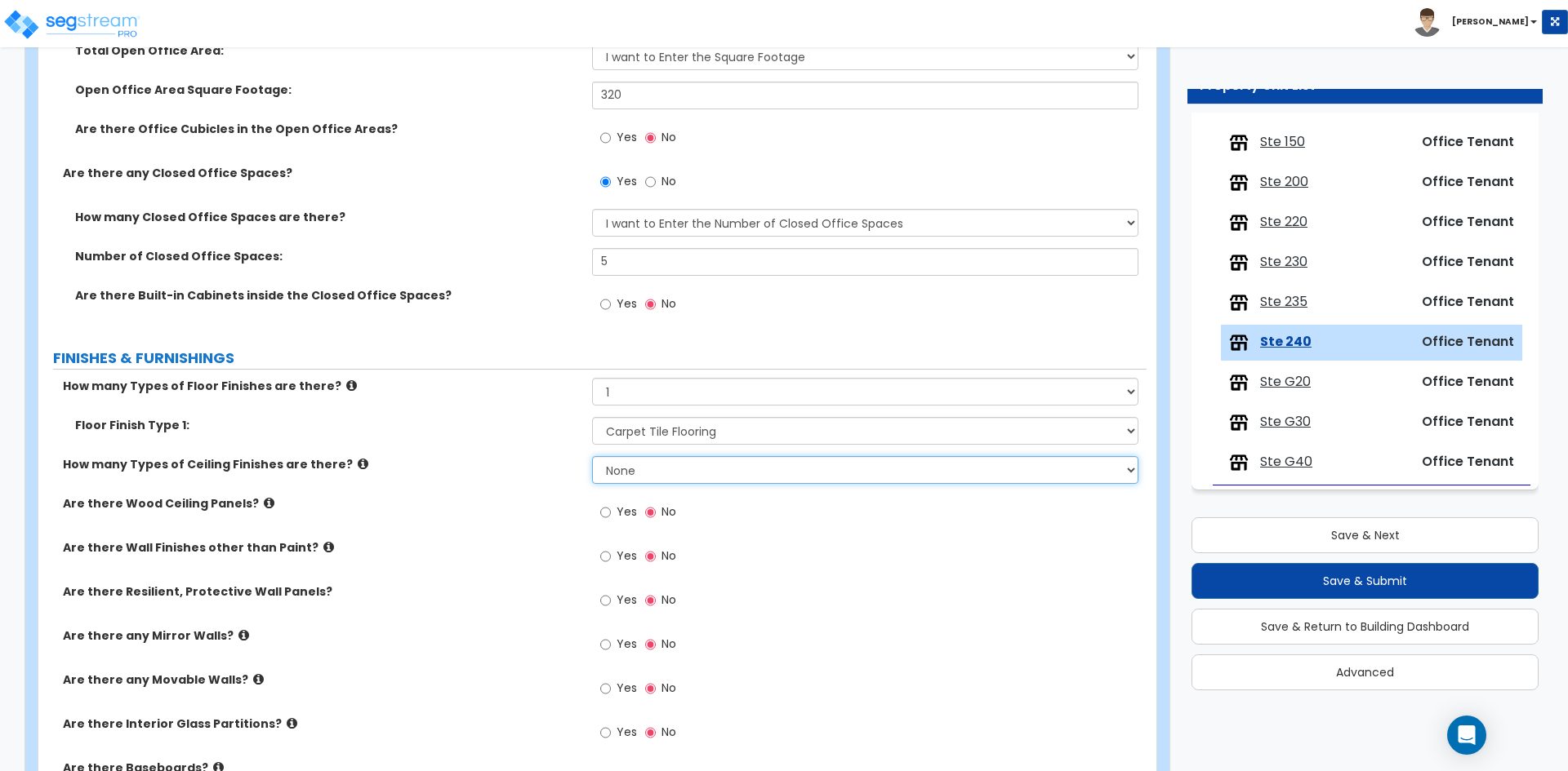
click at [676, 479] on select "None 1 2 3" at bounding box center [865, 470] width 546 height 28
click at [592, 456] on select "None 1 2 3" at bounding box center [865, 470] width 546 height 28
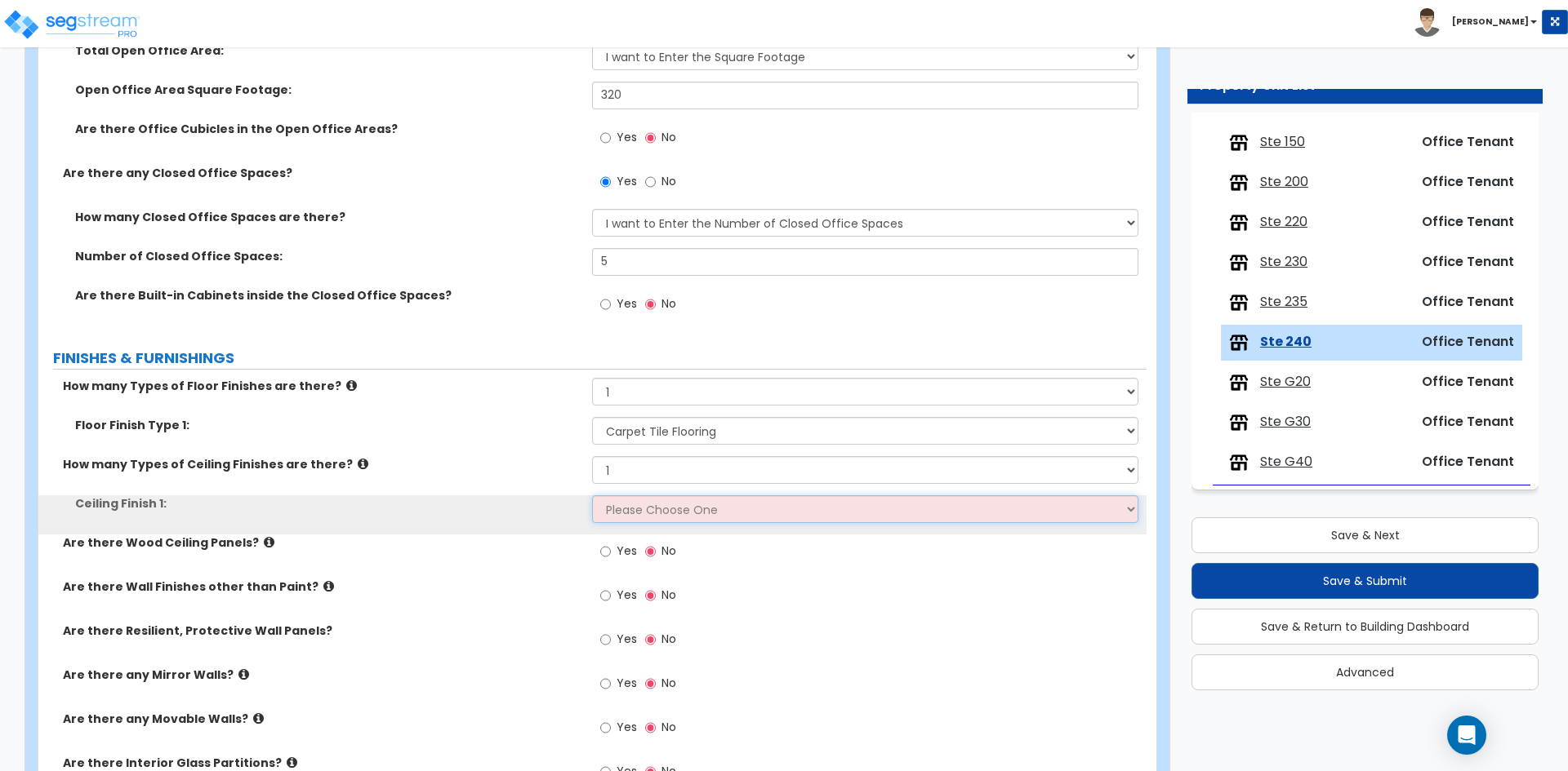
click at [649, 514] on select "Please Choose One Drop Ceiling Open Ceiling Drywall Ceiling" at bounding box center [865, 510] width 546 height 28
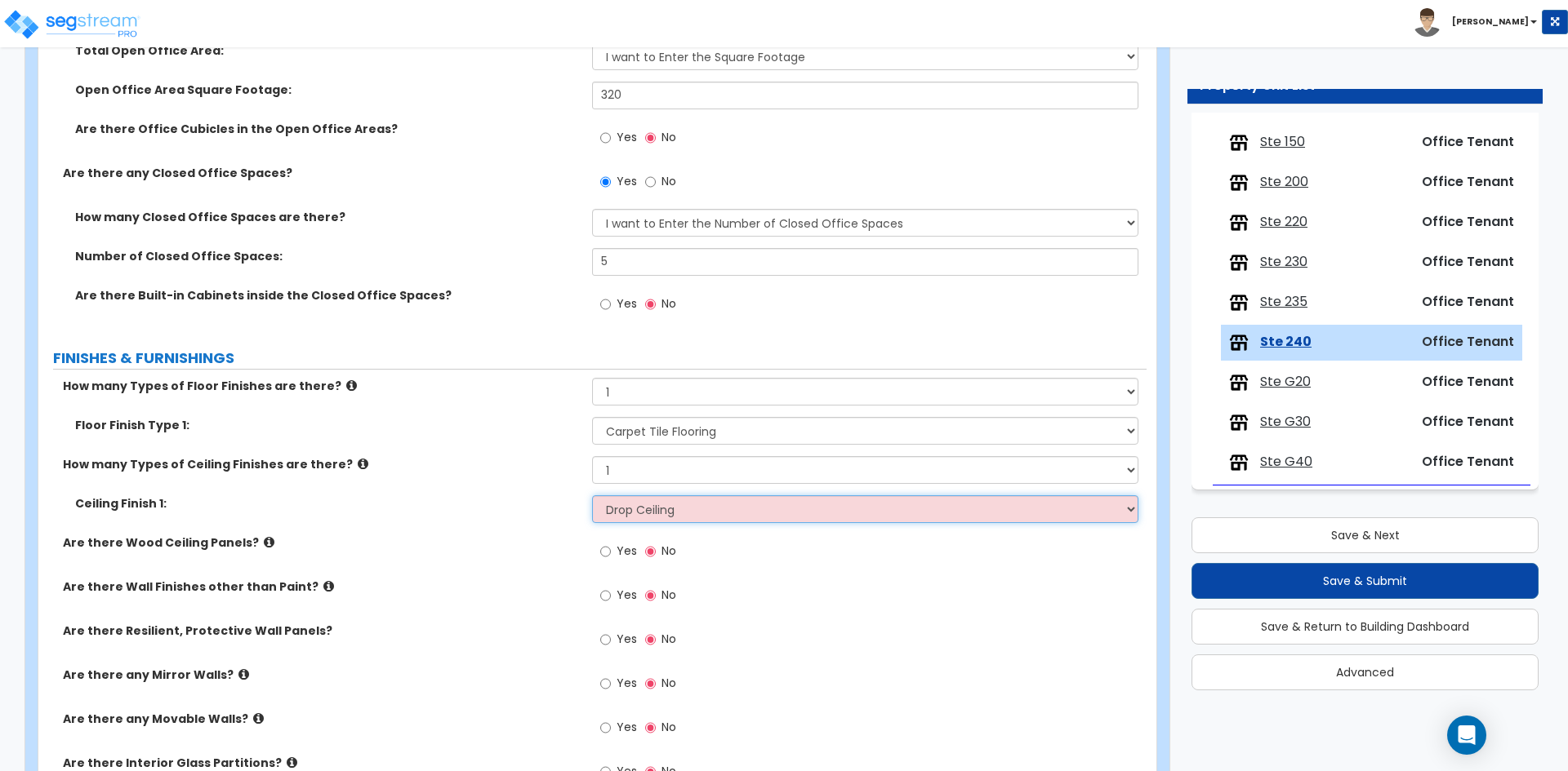
click at [592, 496] on select "Please Choose One Drop Ceiling Open Ceiling Drywall Ceiling" at bounding box center [865, 510] width 546 height 28
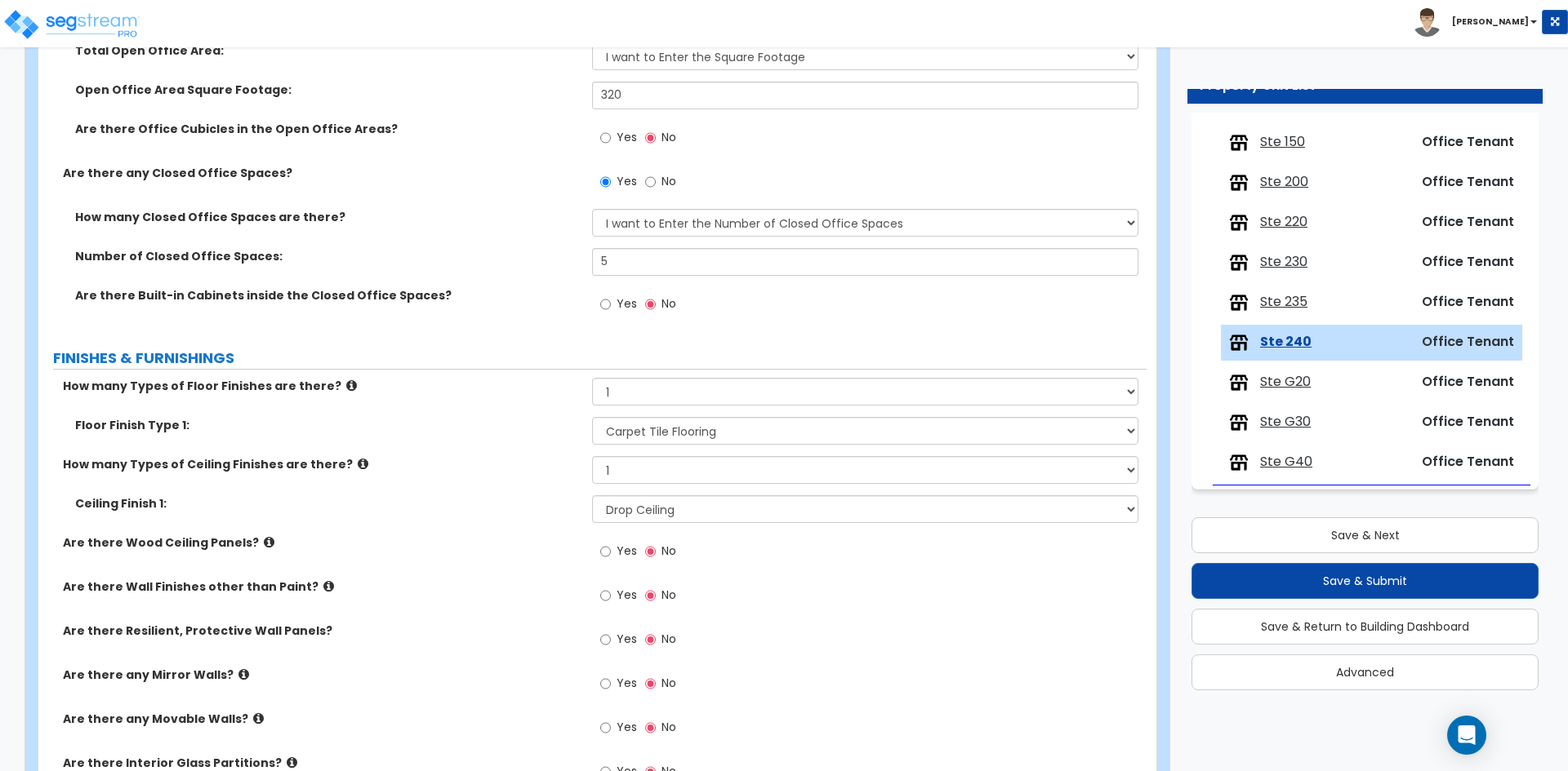
click at [463, 526] on div "Ceiling Finish 1: Please Choose One Drop Ceiling Open Ceiling Drywall Ceiling" at bounding box center [592, 515] width 1108 height 39
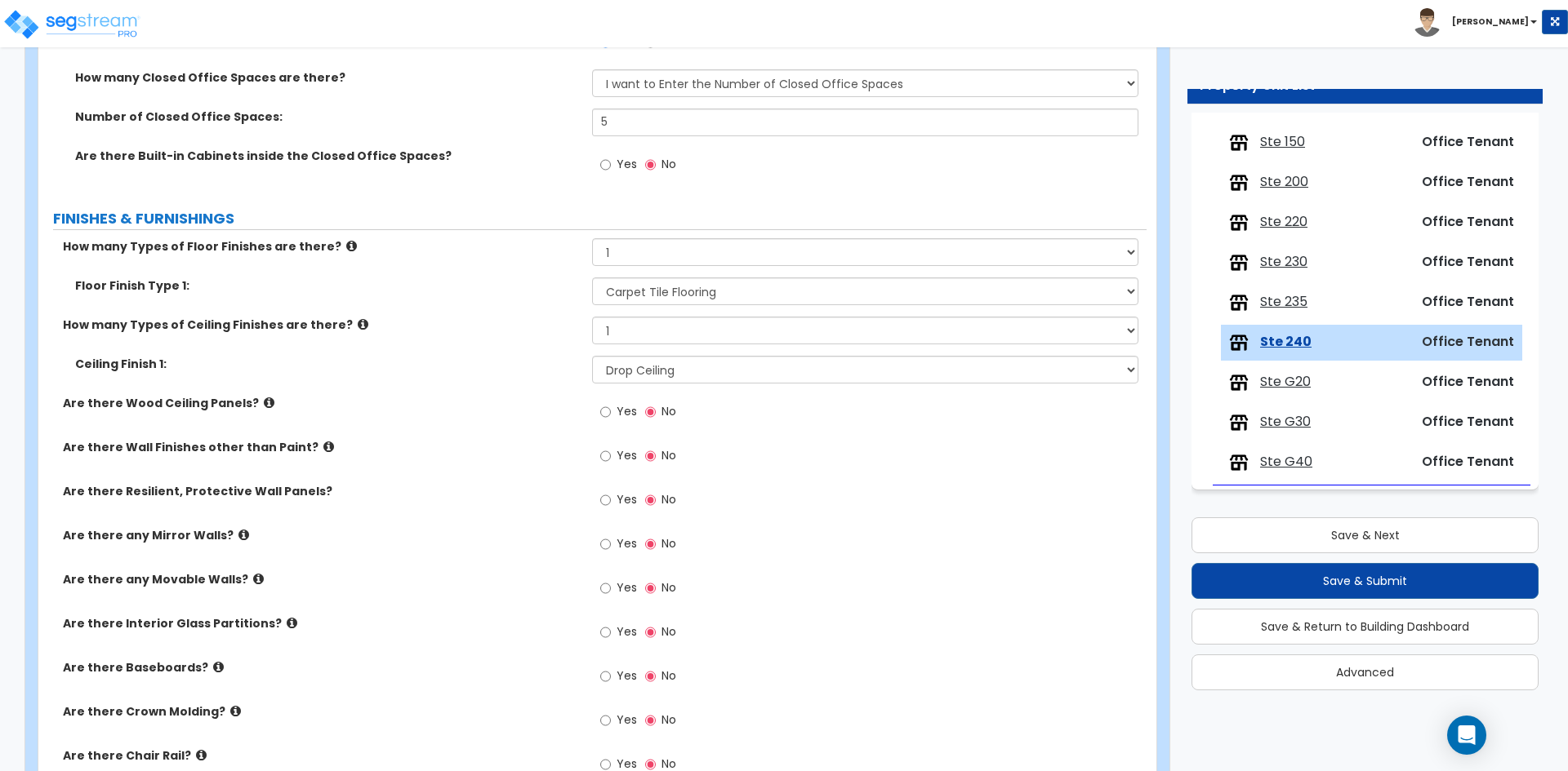
scroll to position [816, 0]
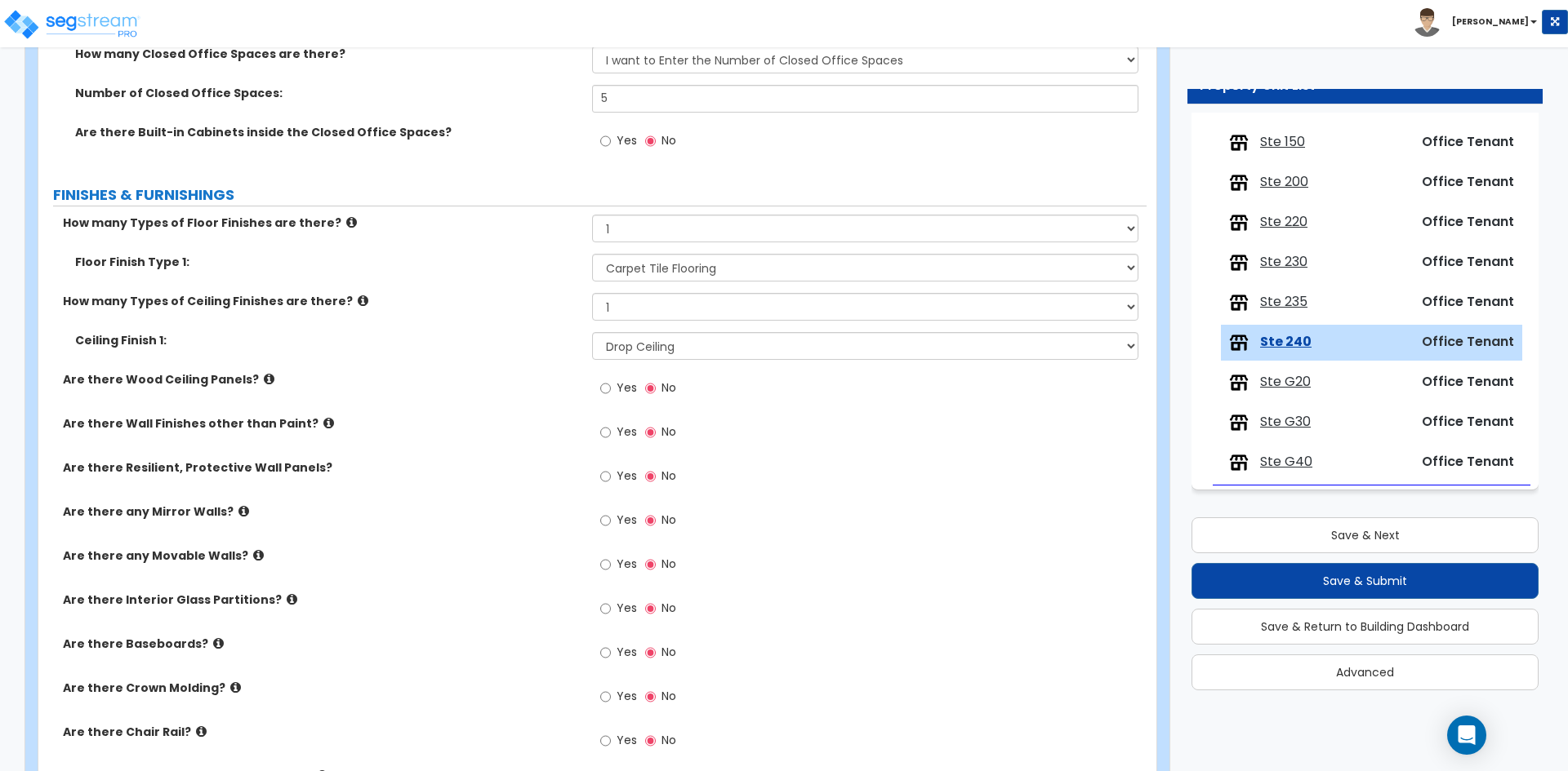
click at [253, 552] on icon at bounding box center [258, 555] width 10 height 12
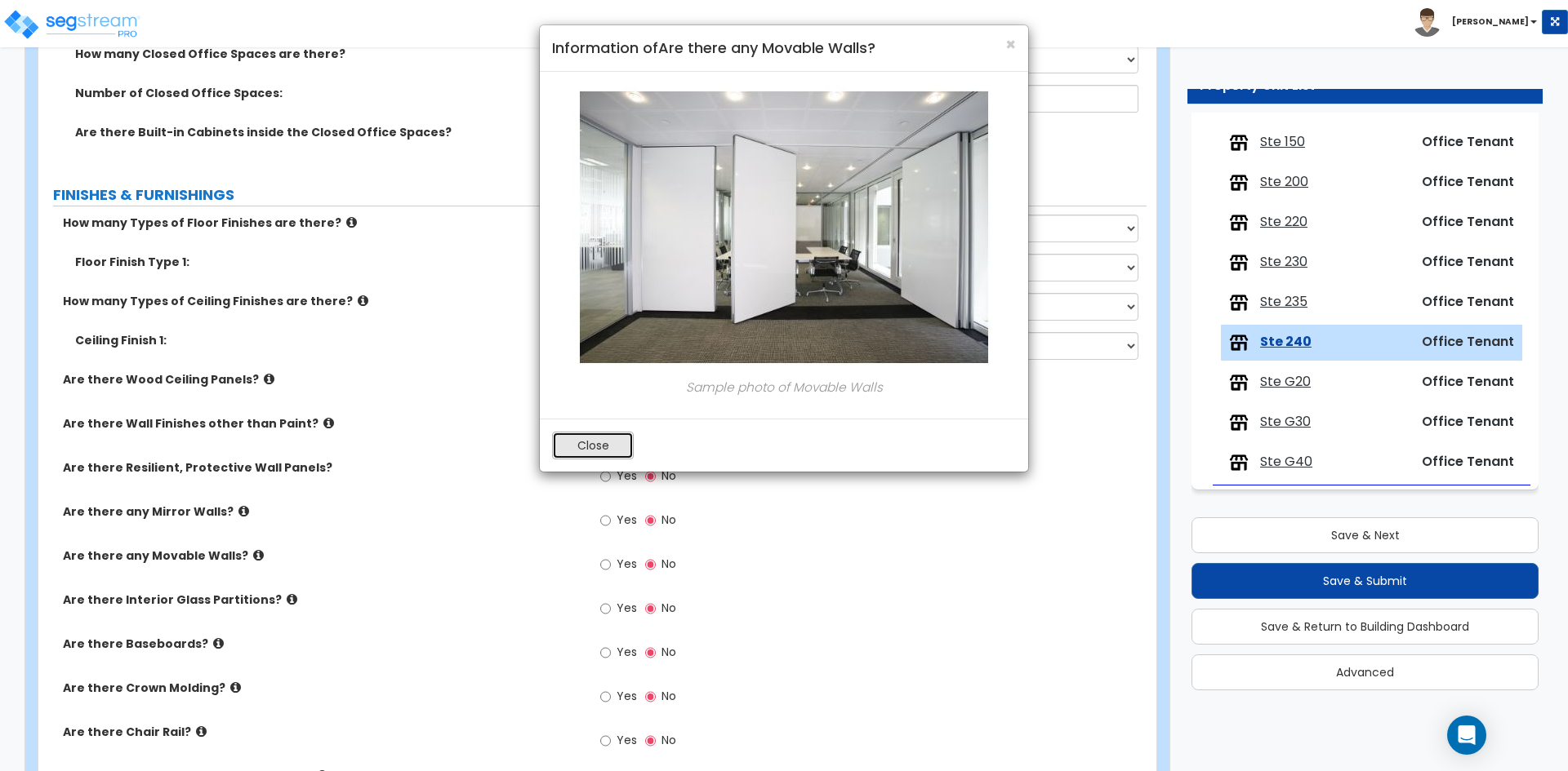
click at [582, 453] on button "Close" at bounding box center [592, 446] width 81 height 28
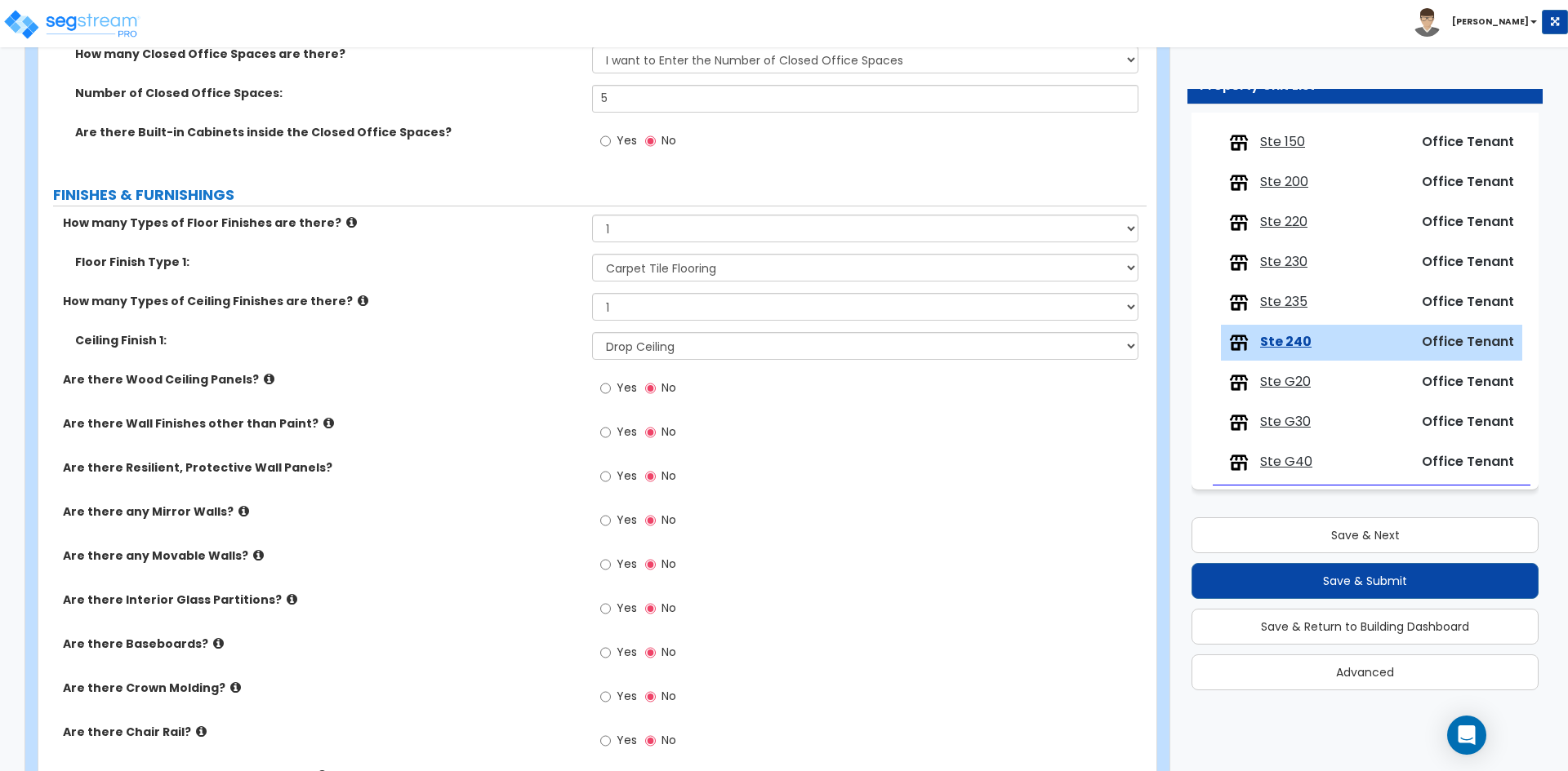
scroll to position [898, 0]
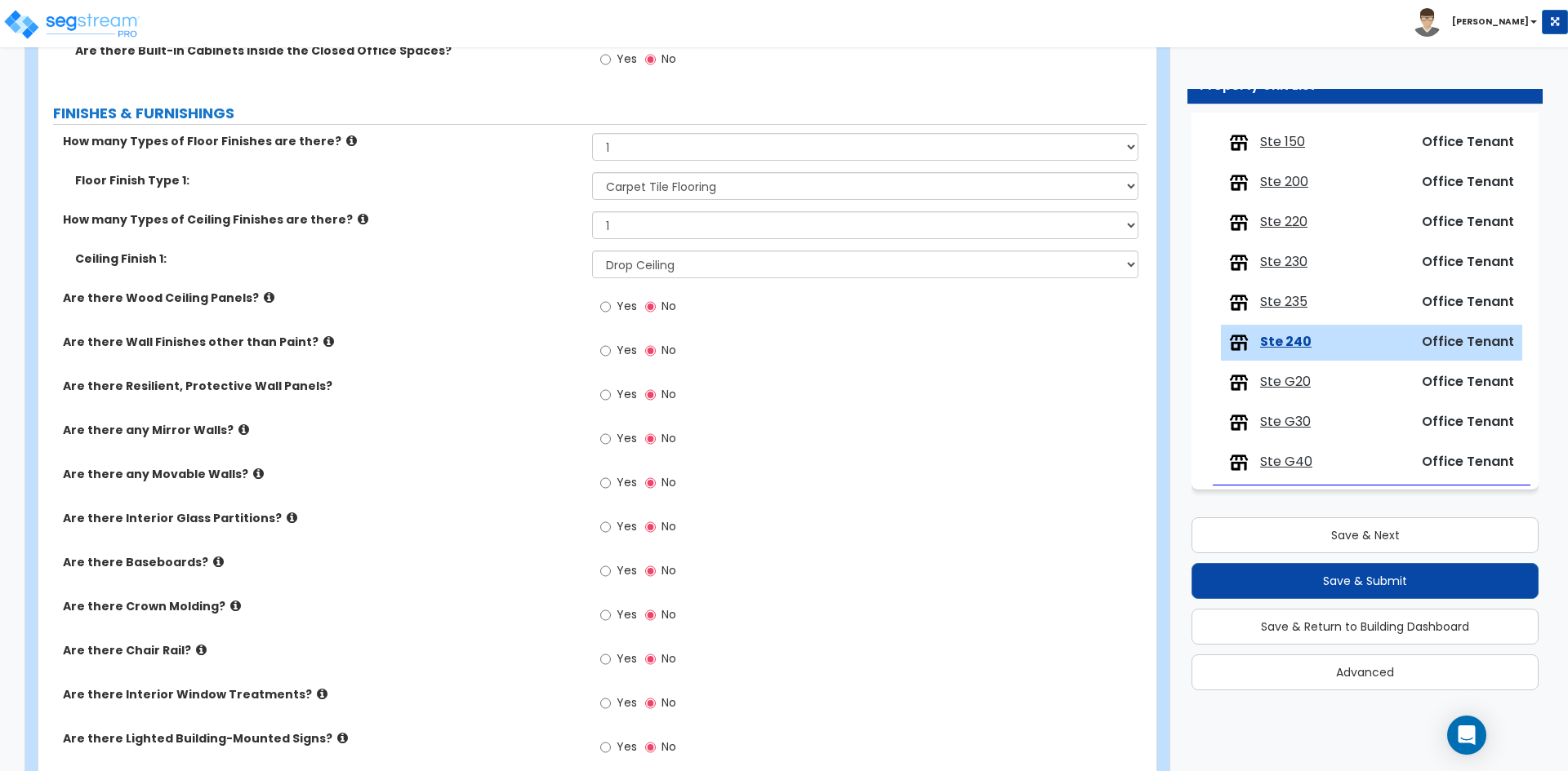
click at [614, 568] on label "Yes" at bounding box center [618, 573] width 37 height 28
click at [610, 568] on input "Yes" at bounding box center [605, 571] width 10 height 18
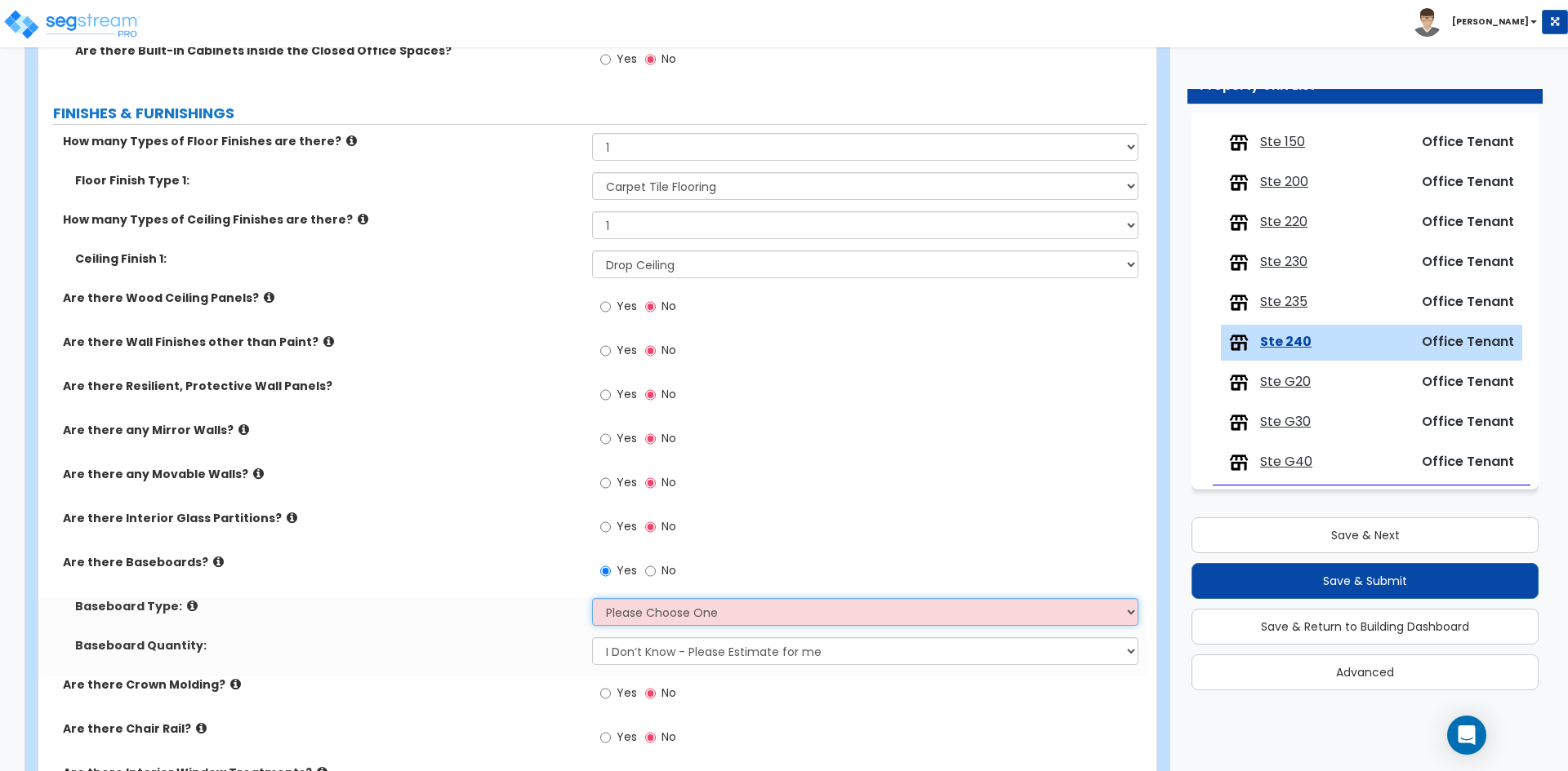
click at [648, 616] on select "Please Choose One Wood Vinyl Carpet Tile" at bounding box center [865, 612] width 546 height 28
click at [592, 598] on select "Please Choose One Wood Vinyl Carpet Tile" at bounding box center [865, 612] width 546 height 28
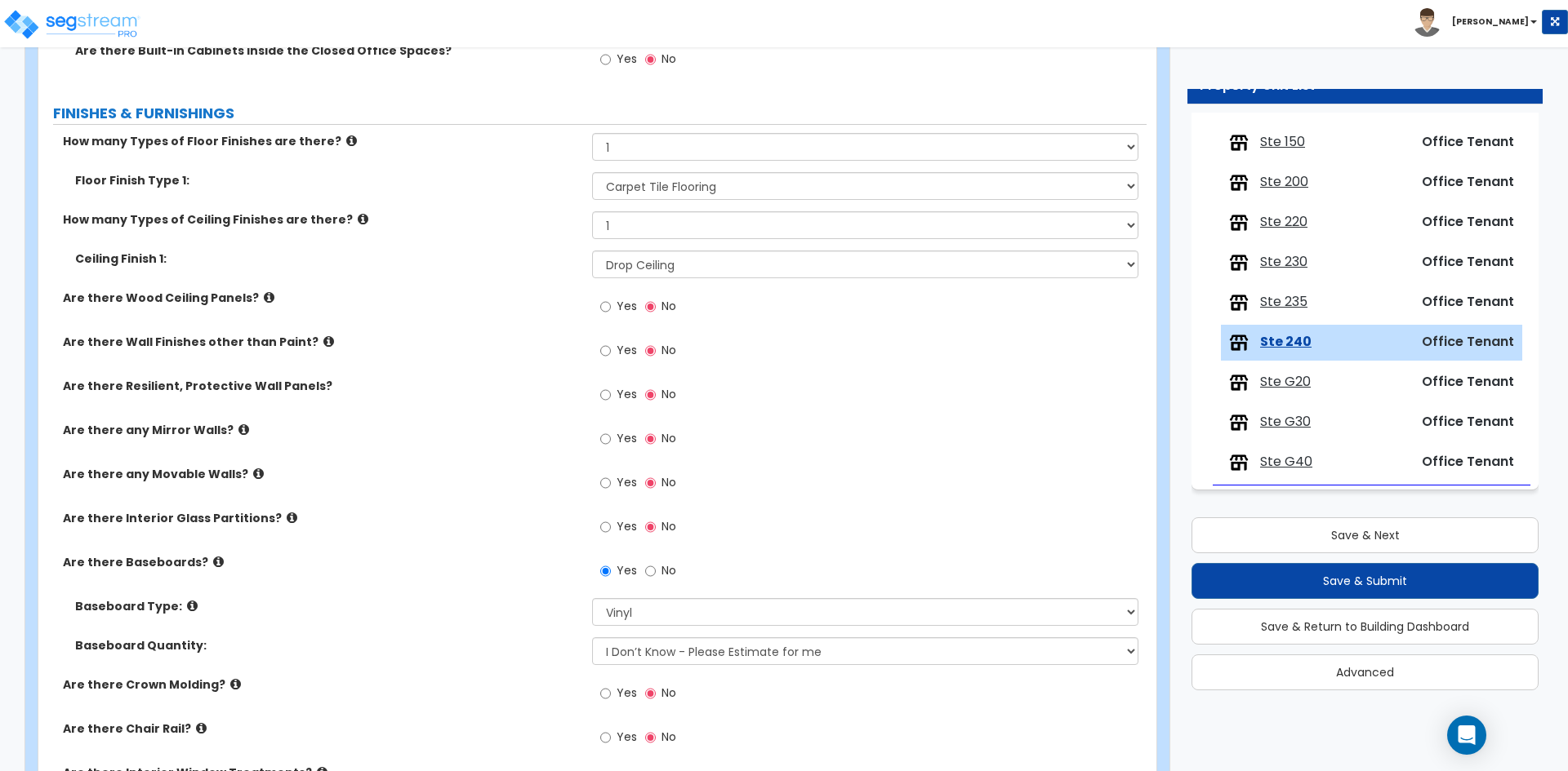
click at [475, 600] on label "Baseboard Type:" at bounding box center [327, 606] width 505 height 17
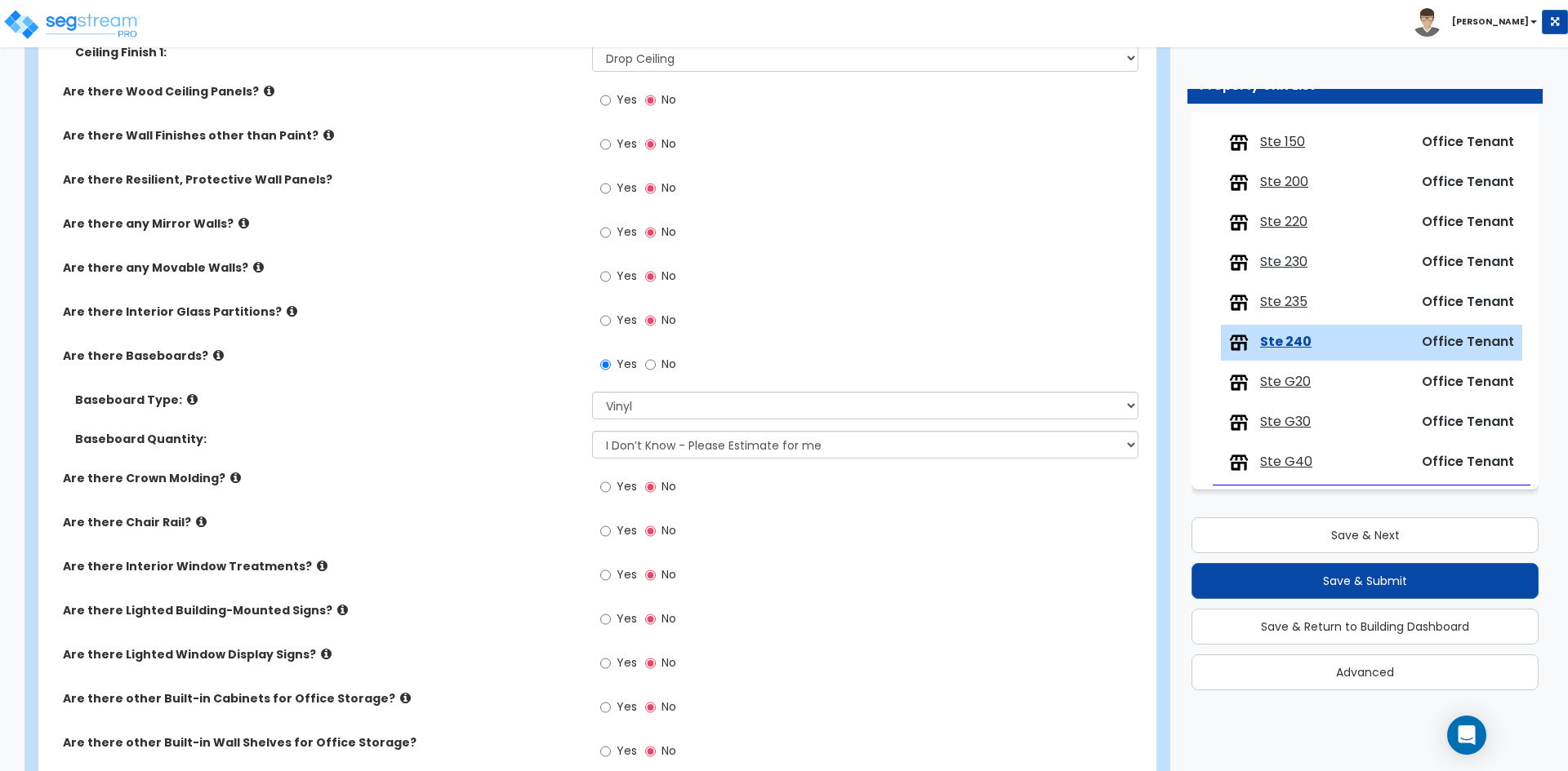
scroll to position [1143, 0]
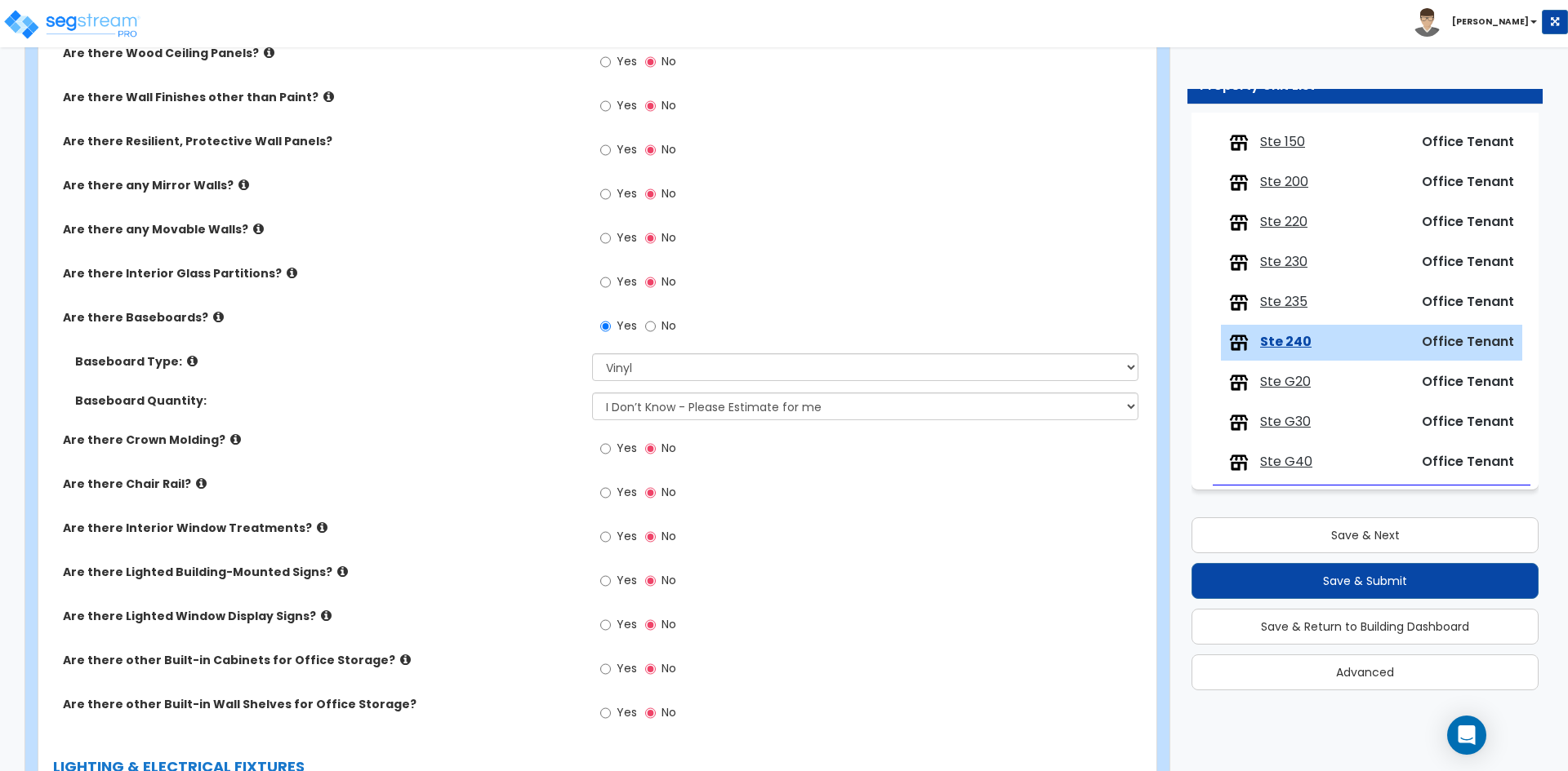
click at [622, 535] on span "Yes" at bounding box center [626, 536] width 20 height 17
click at [610, 535] on input "Yes" at bounding box center [605, 537] width 10 height 18
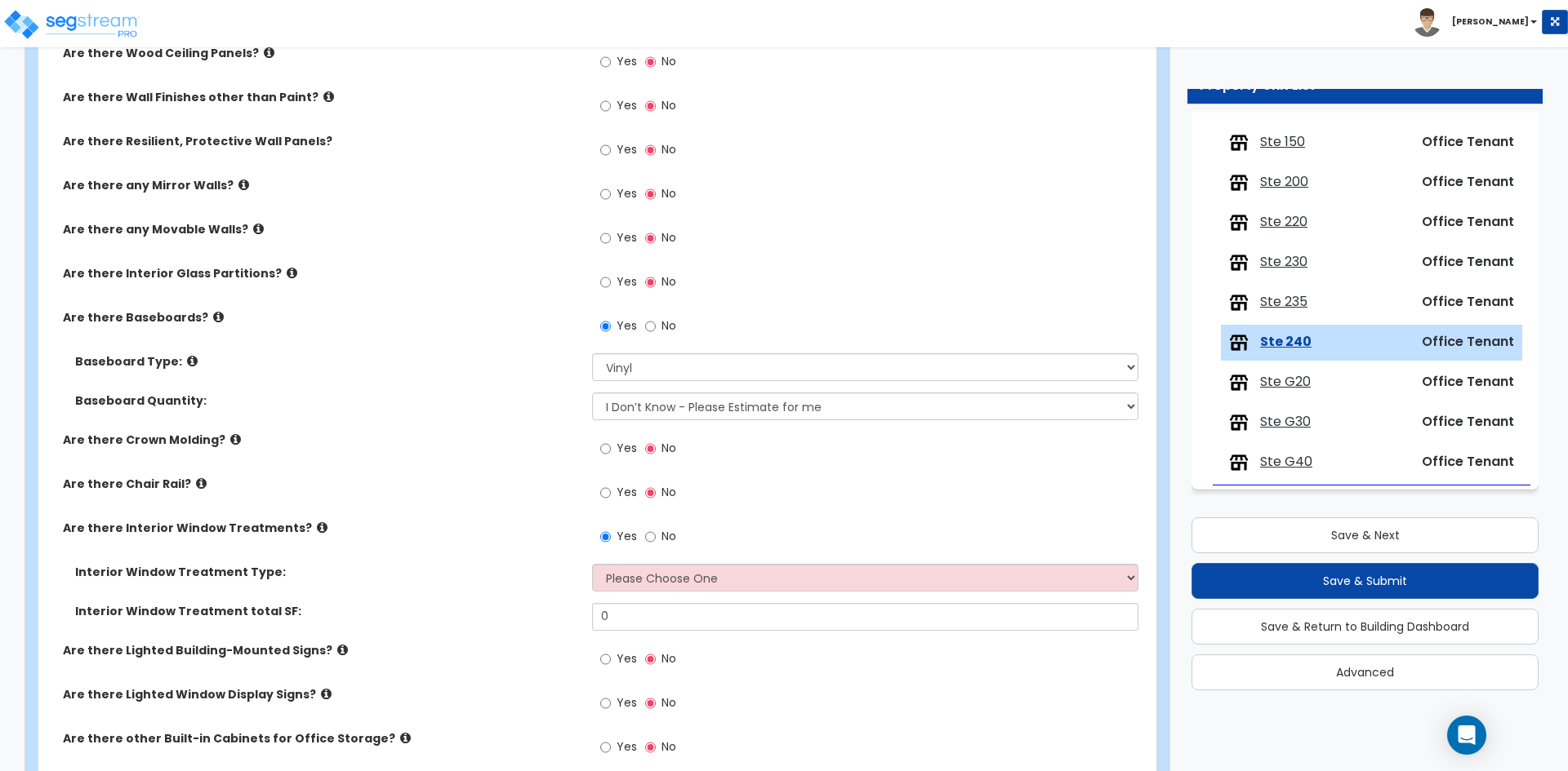
click at [643, 593] on div "Interior Window Treatment Type: Please Choose One Vertical Blinds Window Shades…" at bounding box center [592, 583] width 1108 height 39
click at [647, 587] on select "Please Choose One Vertical Blinds Window Shades Venetian Blinds Wood Shutters" at bounding box center [865, 578] width 546 height 28
click at [592, 564] on select "Please Choose One Vertical Blinds Window Shades Venetian Blinds Wood Shutters" at bounding box center [865, 578] width 546 height 28
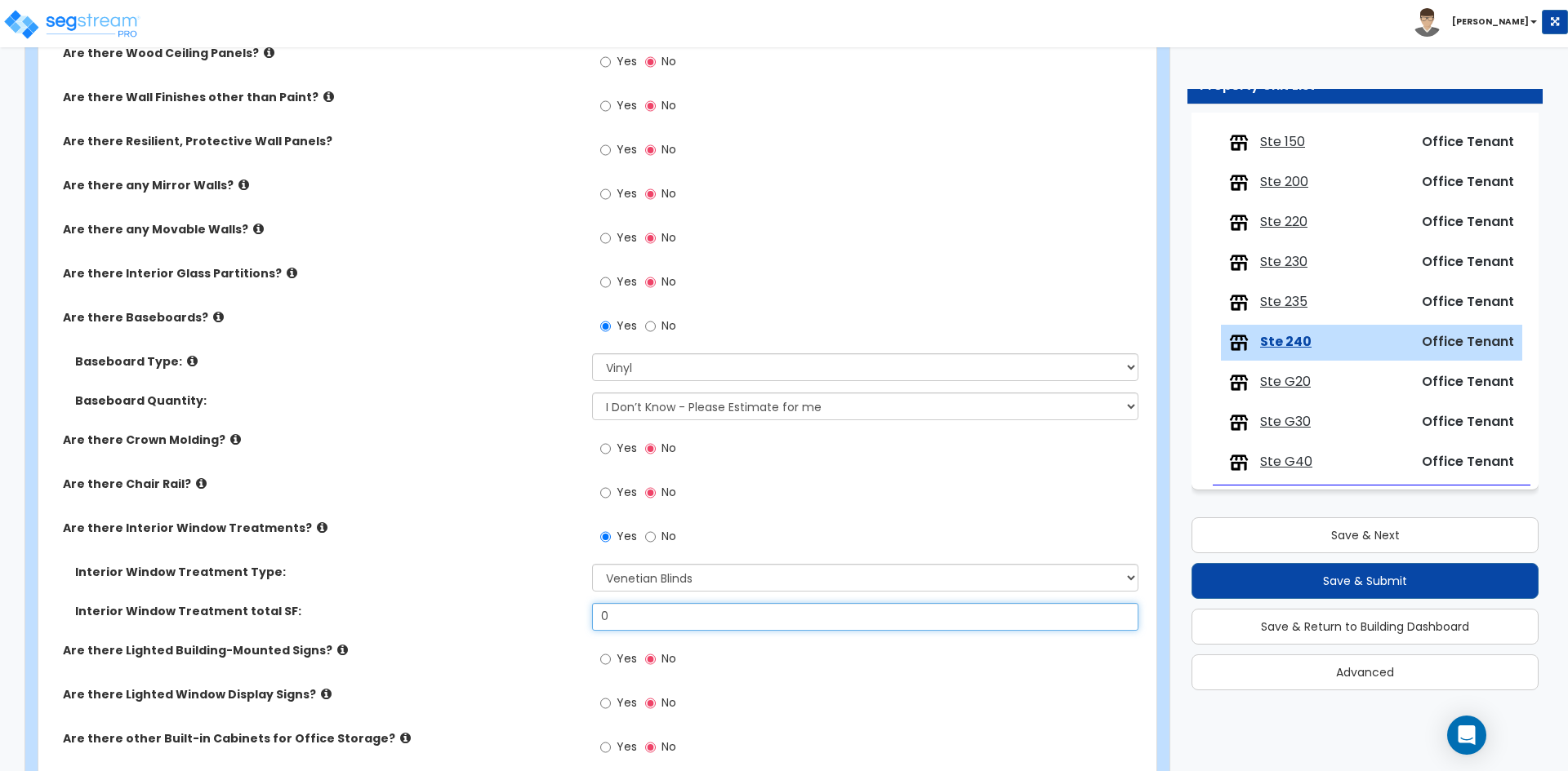
click at [621, 623] on input "0" at bounding box center [865, 617] width 546 height 28
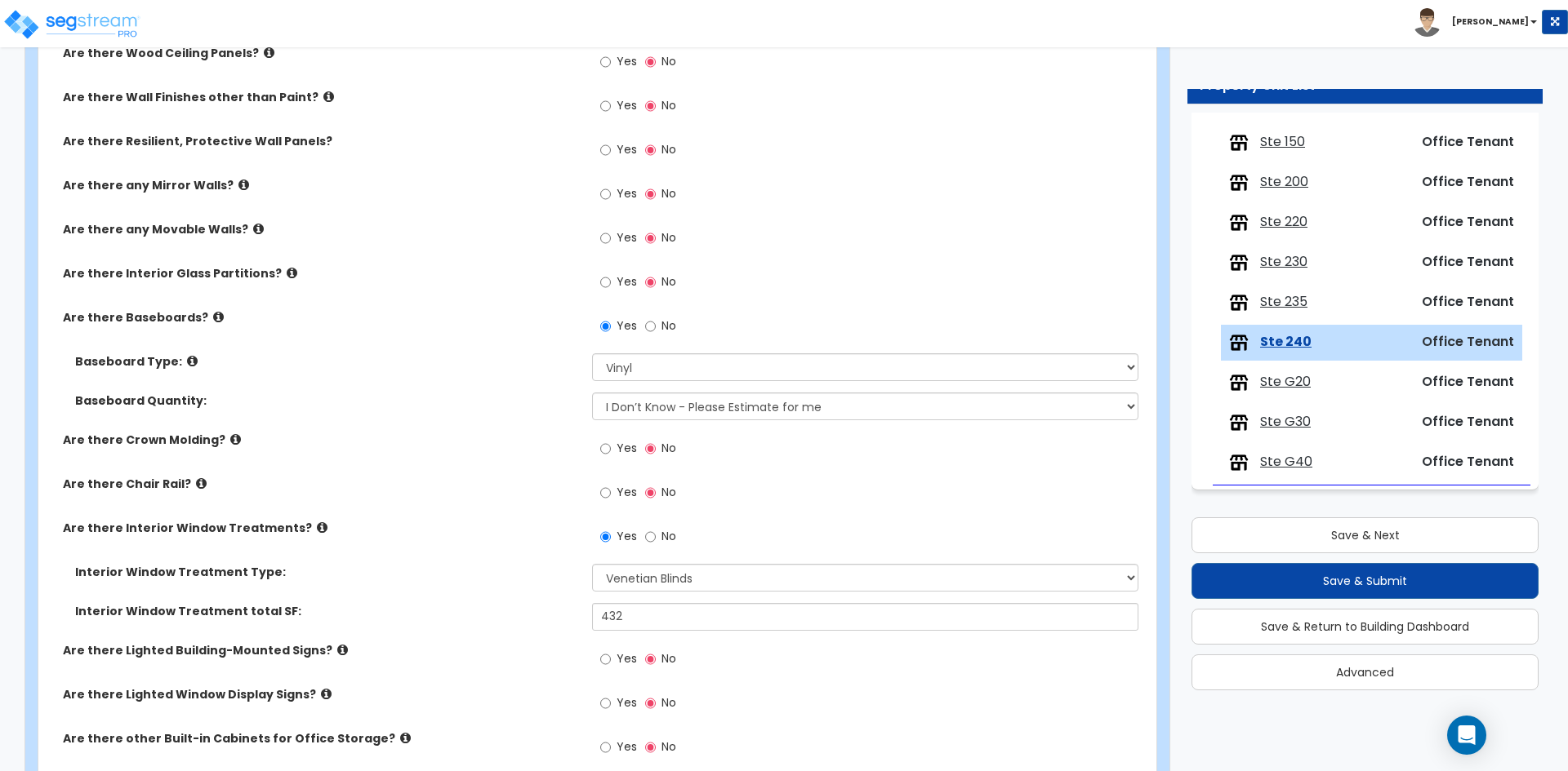
click at [530, 572] on label "Interior Window Treatment Type:" at bounding box center [327, 572] width 505 height 17
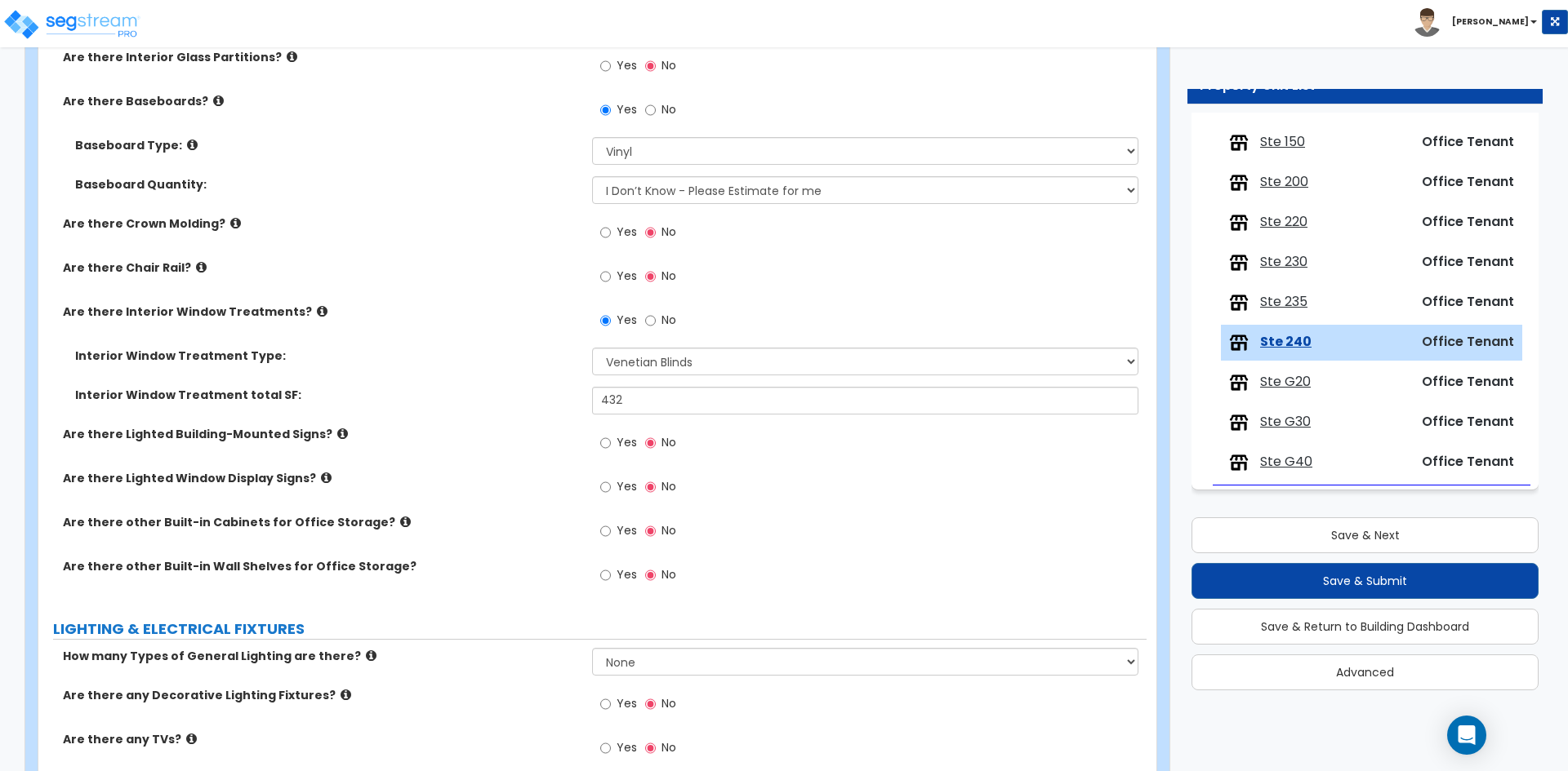
scroll to position [1387, 0]
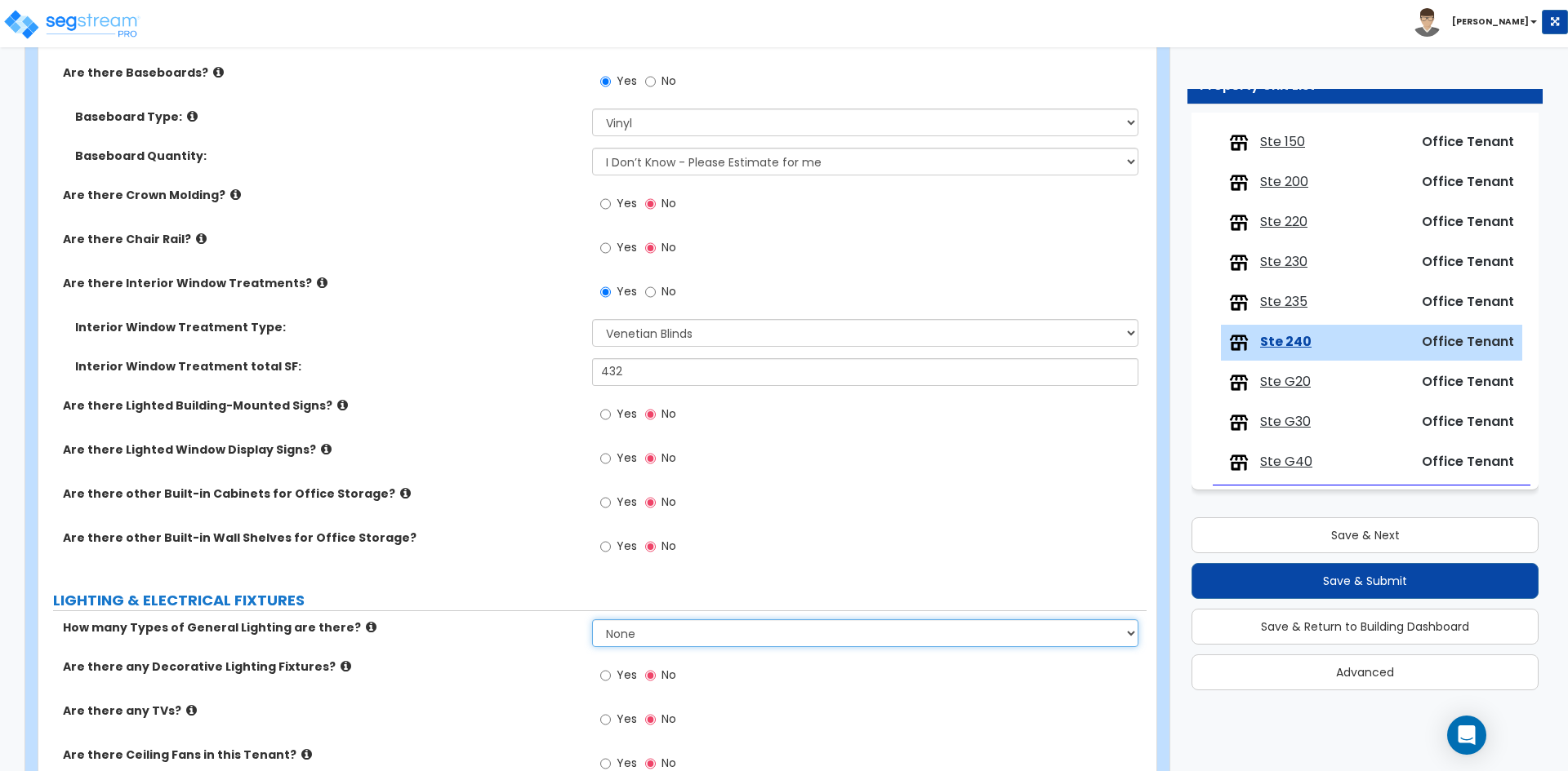
click at [629, 635] on select "None 1 2 3" at bounding box center [865, 634] width 546 height 28
click at [592, 620] on select "None 1 2 3" at bounding box center [865, 634] width 546 height 28
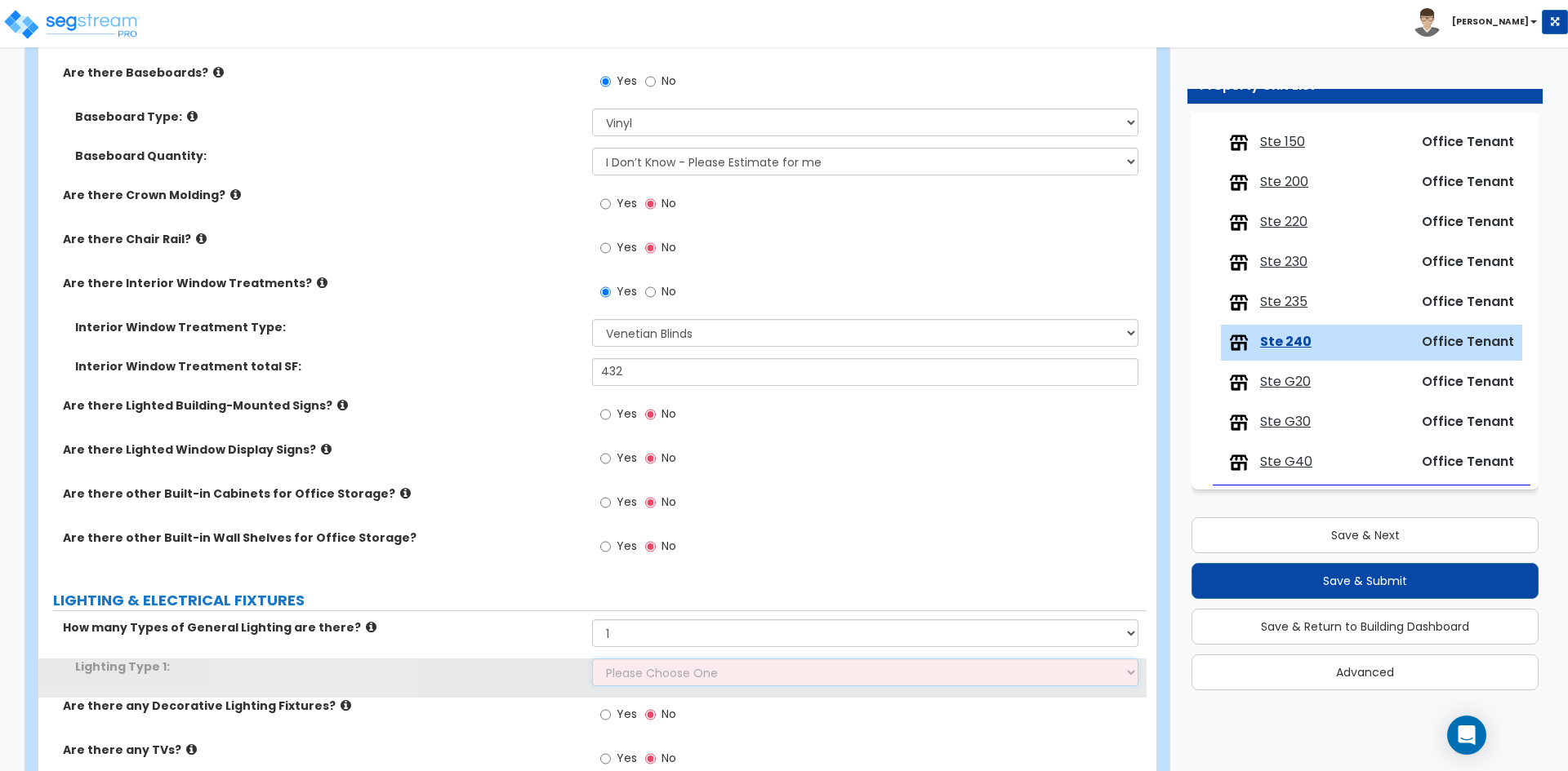
click at [628, 672] on select "Please Choose One LED Surface-Mounted LED Recessed Fluorescent Surface-Mounted …" at bounding box center [865, 672] width 546 height 28
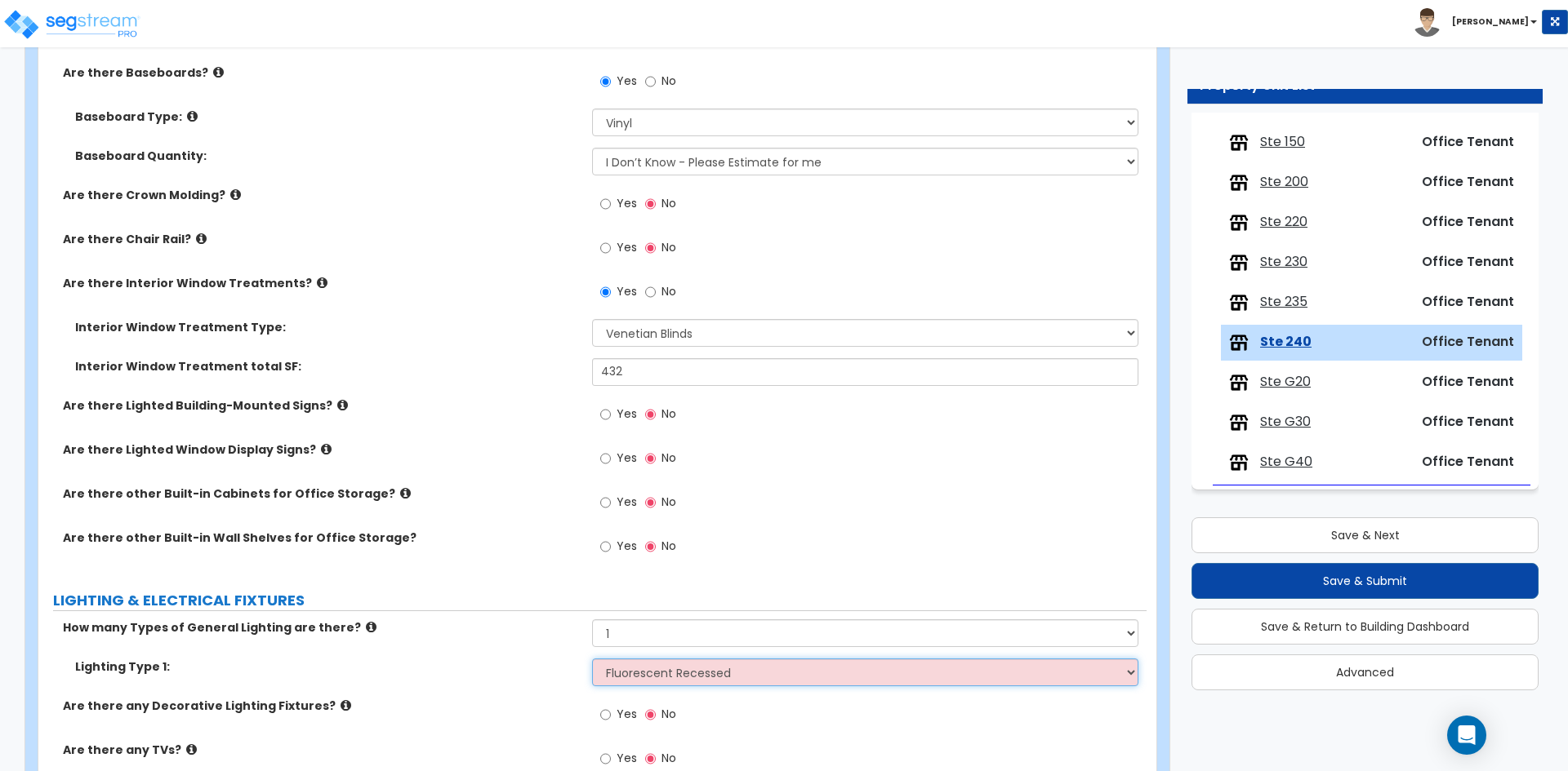
click at [592, 658] on select "Please Choose One LED Surface-Mounted LED Recessed Fluorescent Surface-Mounted …" at bounding box center [865, 672] width 546 height 28
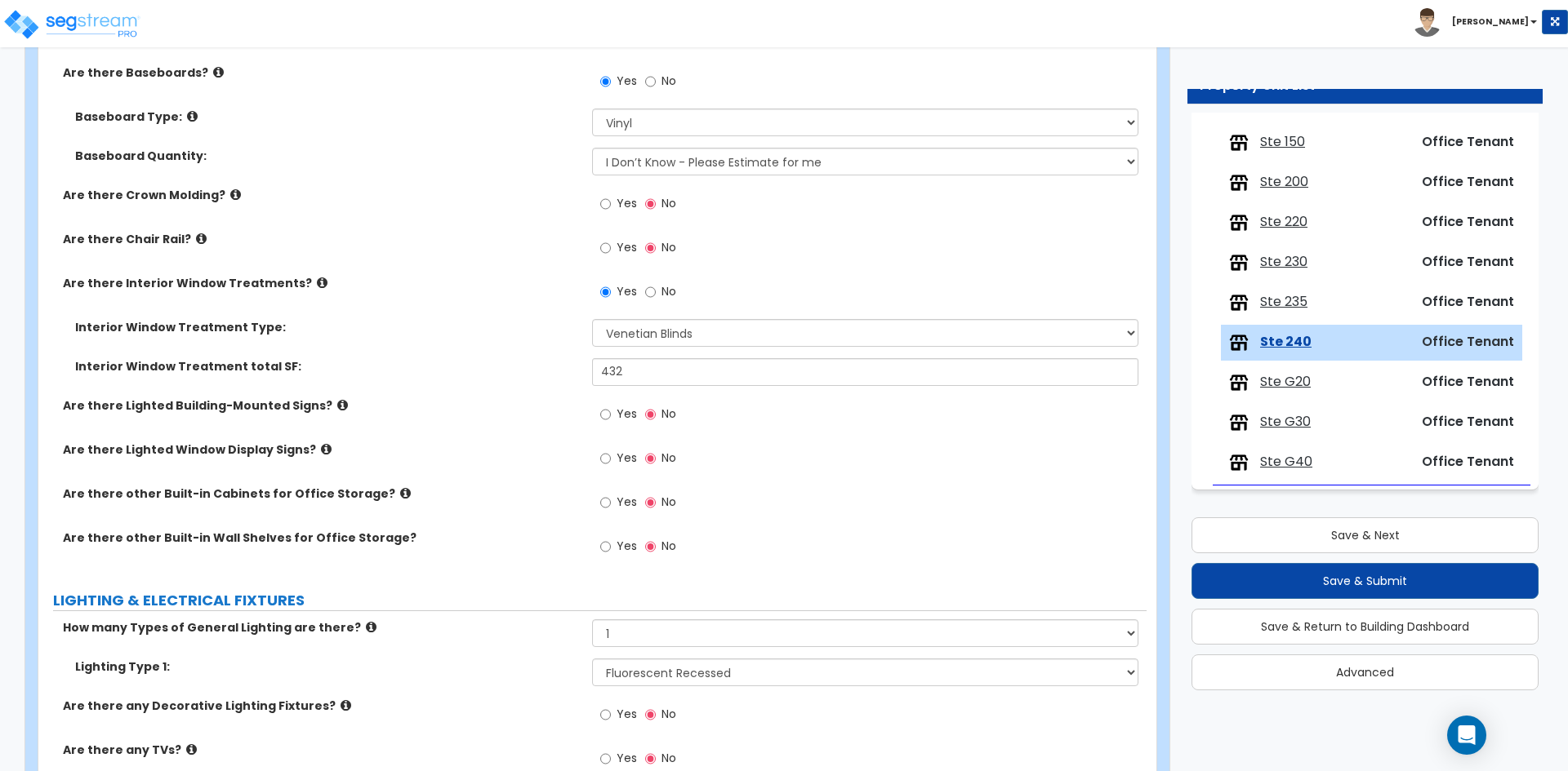
click at [429, 663] on label "Lighting Type 1:" at bounding box center [327, 666] width 505 height 17
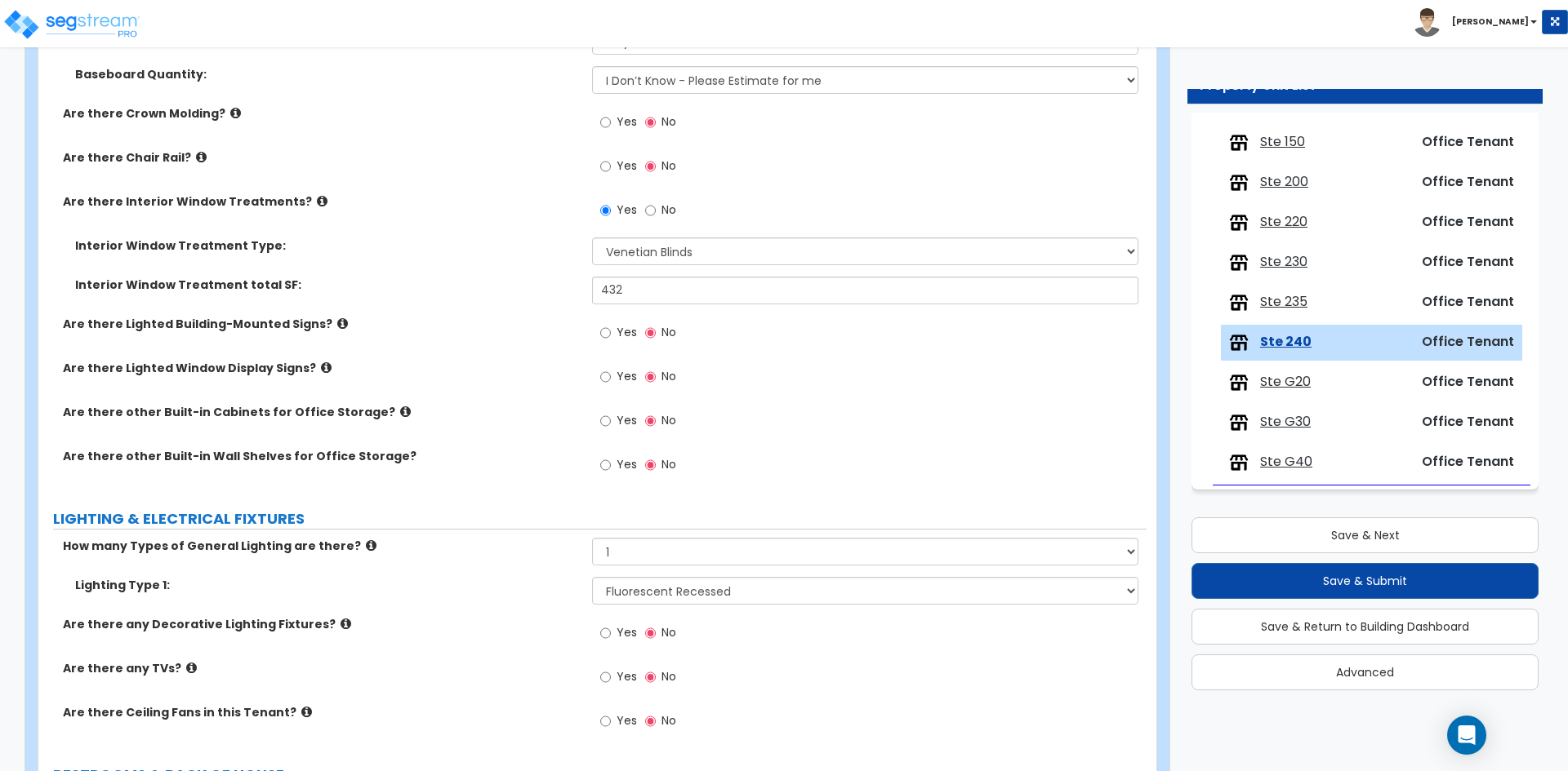
click at [617, 671] on span "Yes" at bounding box center [626, 677] width 20 height 17
click at [610, 671] on input "Yes" at bounding box center [605, 677] width 10 height 18
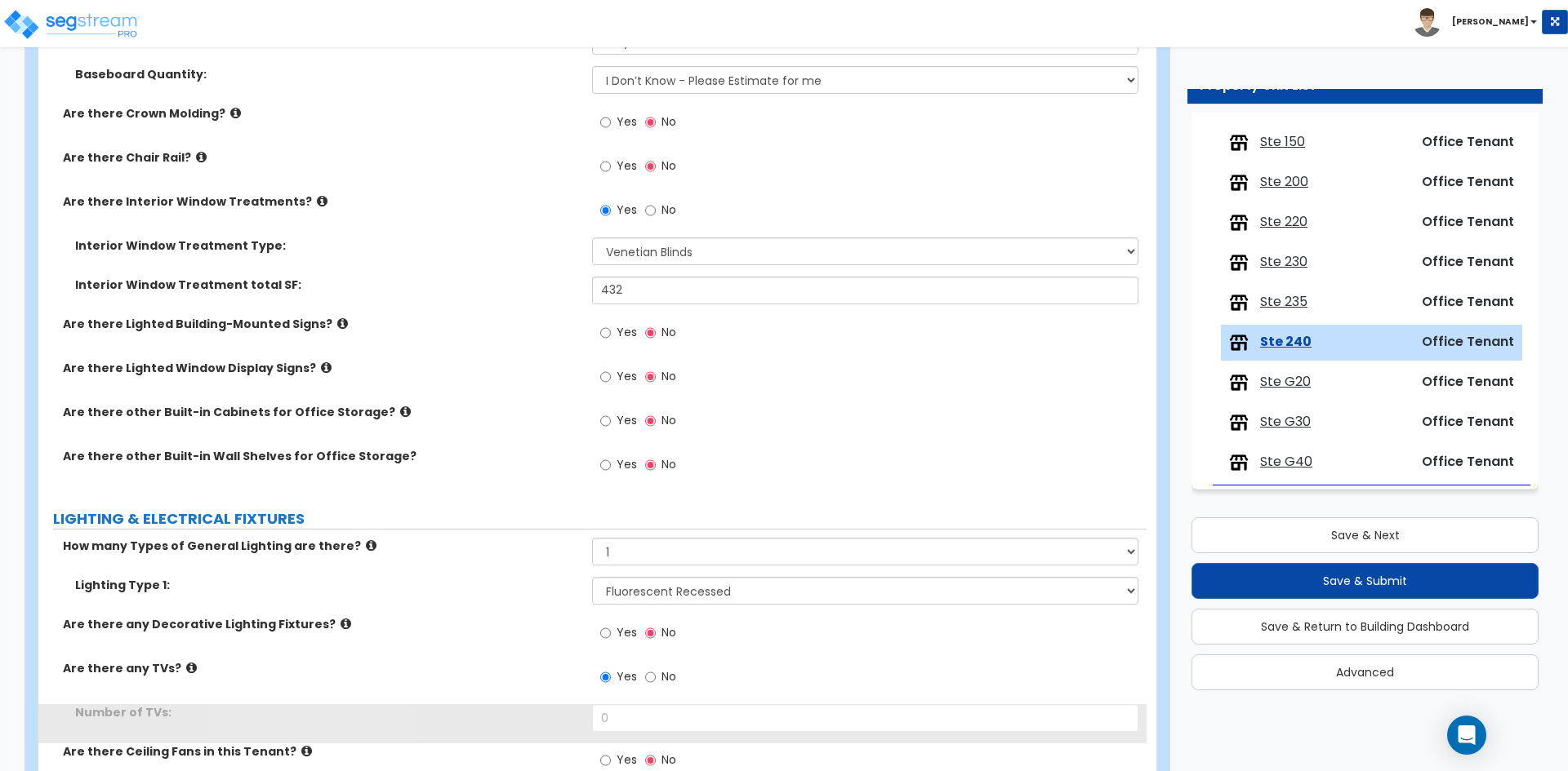
click at [623, 702] on div "Yes No" at bounding box center [868, 682] width 554 height 44
click at [623, 717] on input "0" at bounding box center [865, 719] width 546 height 28
click at [542, 644] on div "Are there any Decorative Lighting Fixtures? Yes No" at bounding box center [592, 638] width 1108 height 44
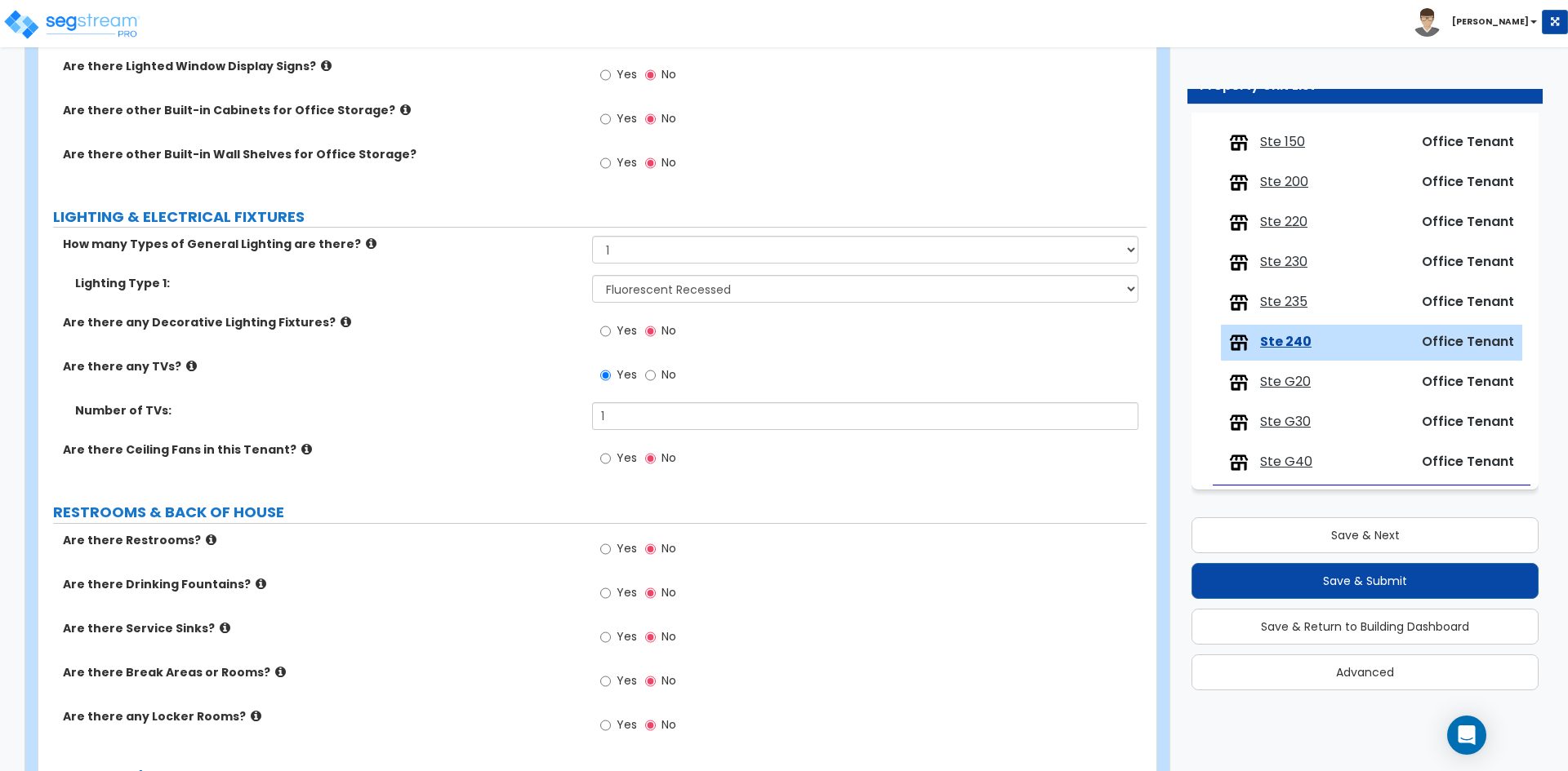
scroll to position [1796, 0]
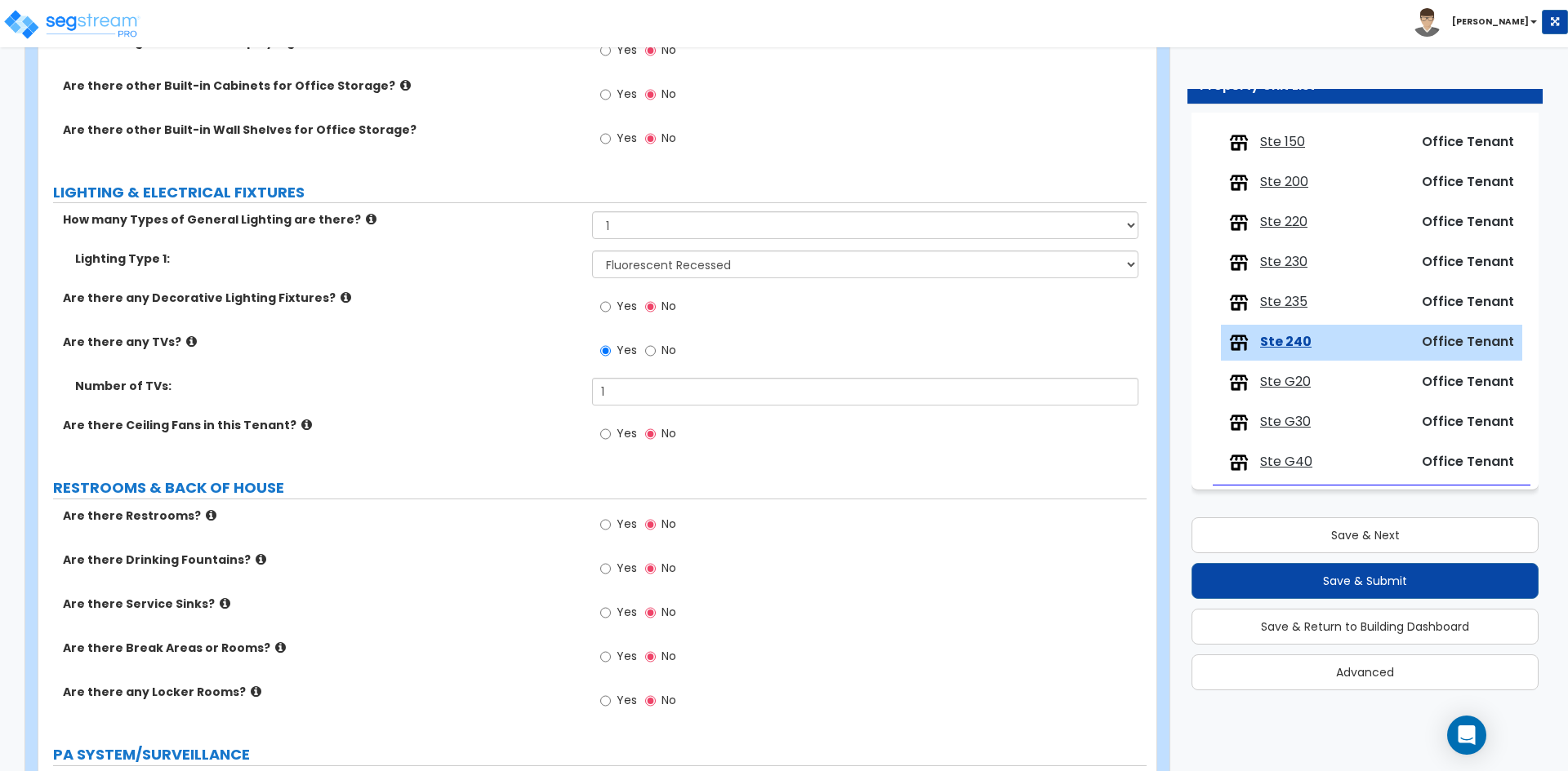
click at [613, 652] on label "Yes" at bounding box center [618, 659] width 37 height 28
click at [610, 652] on input "Yes" at bounding box center [605, 656] width 10 height 18
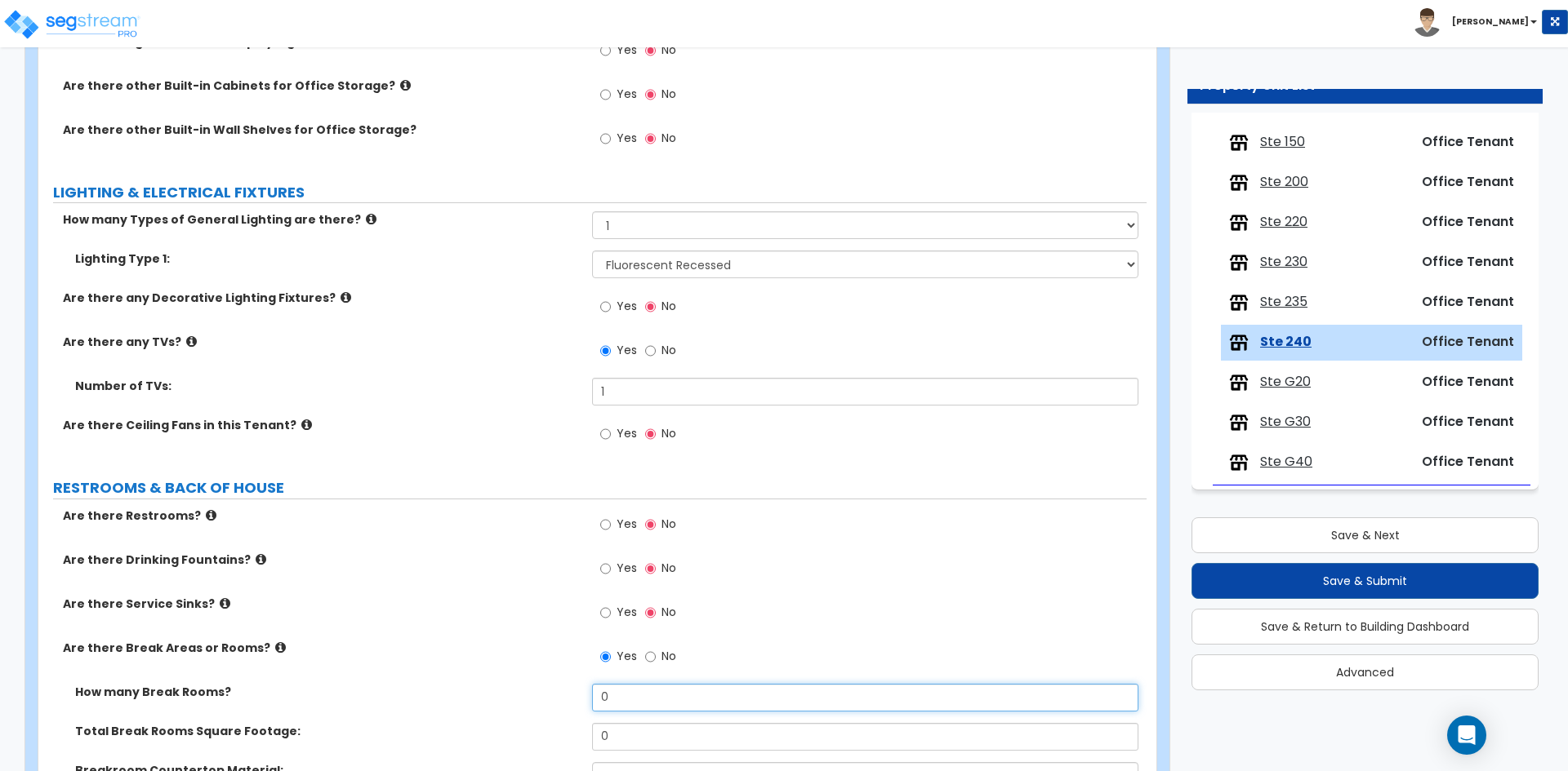
click at [664, 703] on input "0" at bounding box center [865, 698] width 546 height 28
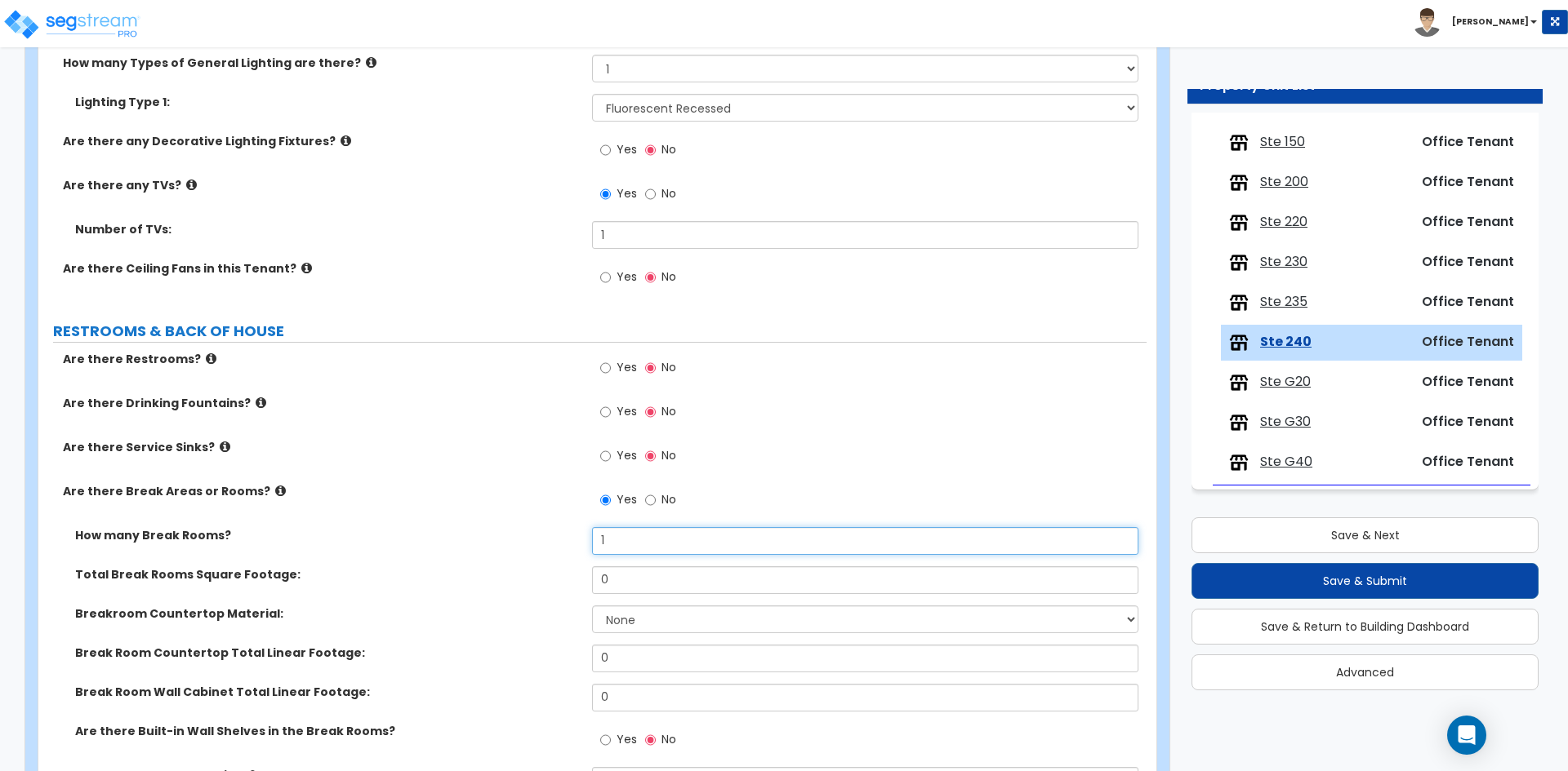
scroll to position [1959, 0]
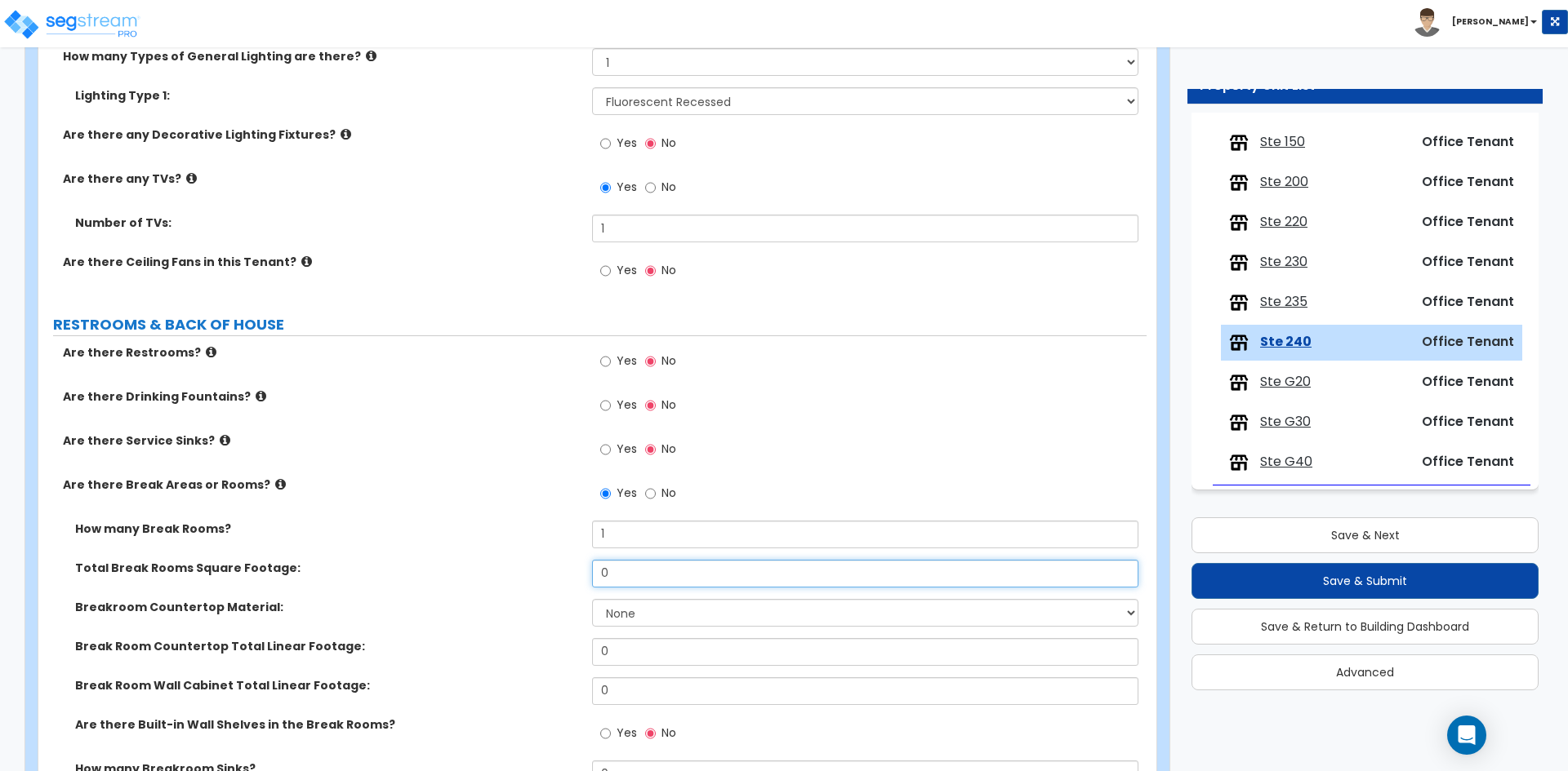
click at [633, 582] on input "0" at bounding box center [865, 573] width 546 height 28
click at [629, 576] on input "0" at bounding box center [865, 573] width 546 height 28
click at [633, 614] on select "None Plastic Laminate Solid Surface Stone Quartz Marble Tile Wood Stainless Ste…" at bounding box center [865, 613] width 546 height 28
click at [592, 599] on select "None Plastic Laminate Solid Surface Stone Quartz Marble Tile Wood Stainless Ste…" at bounding box center [865, 613] width 546 height 28
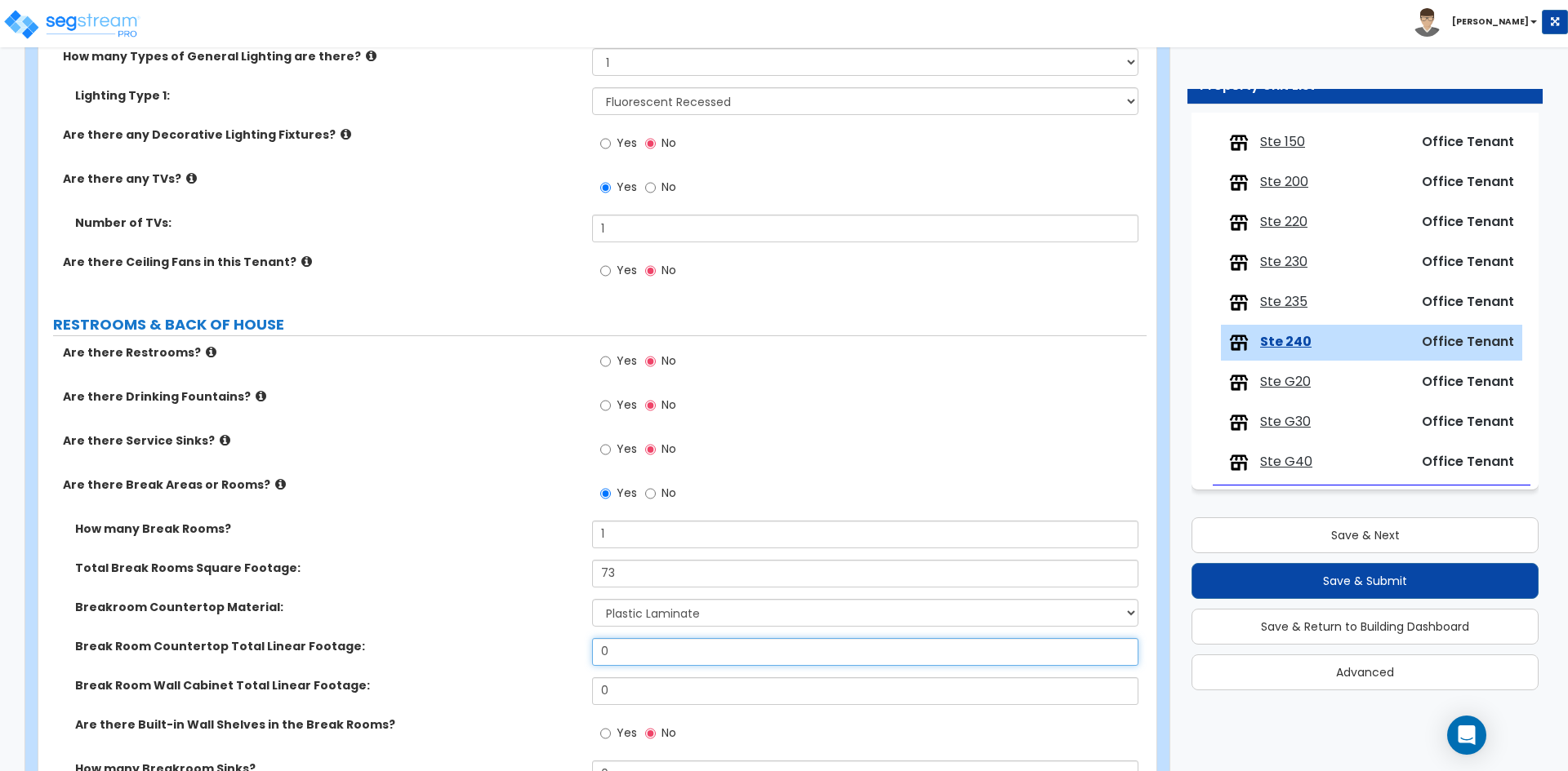
click at [649, 661] on input "0" at bounding box center [865, 652] width 546 height 28
click at [645, 660] on input "0" at bounding box center [865, 652] width 546 height 28
click at [618, 698] on input "0" at bounding box center [865, 691] width 546 height 28
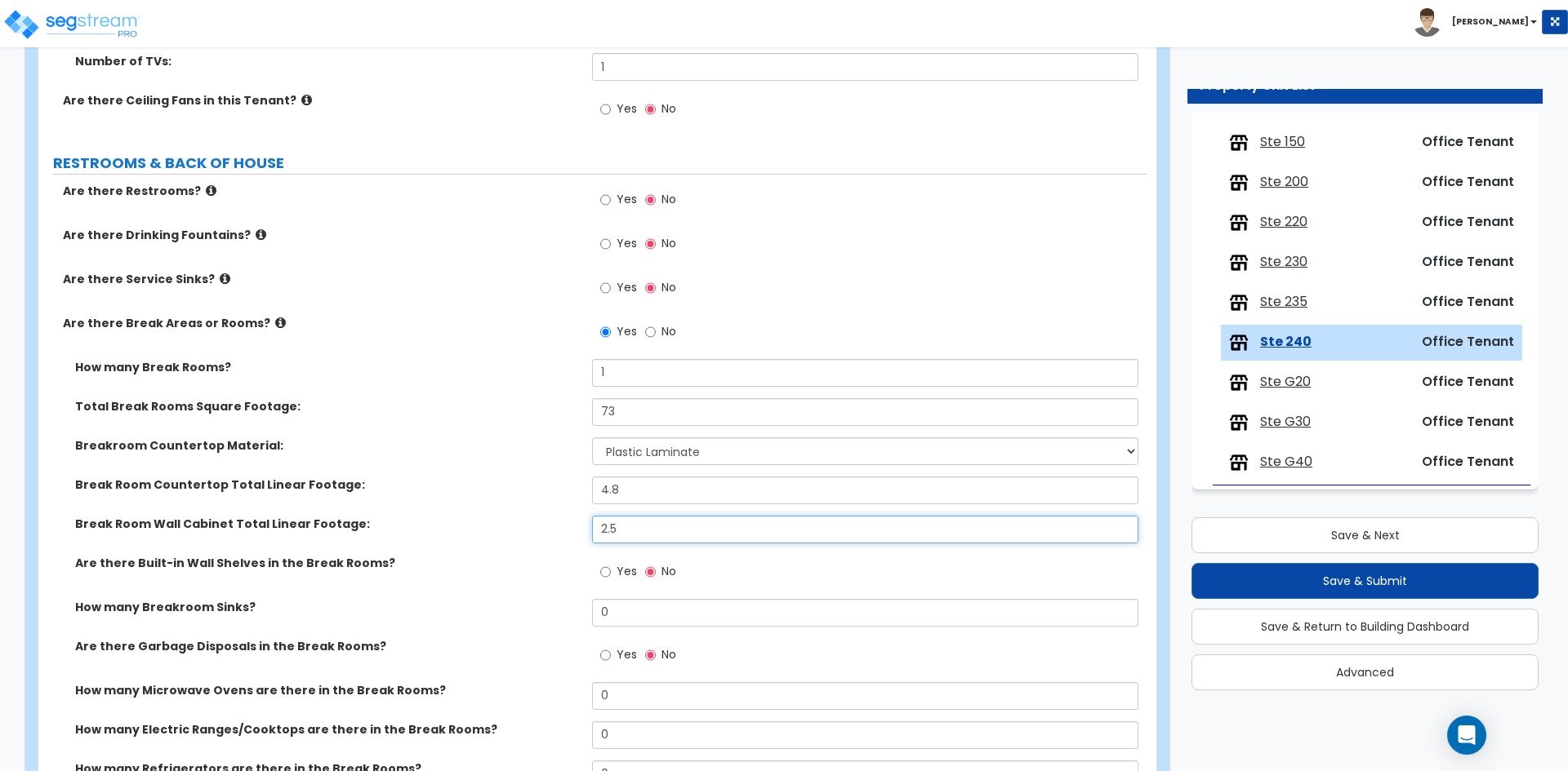
scroll to position [2122, 0]
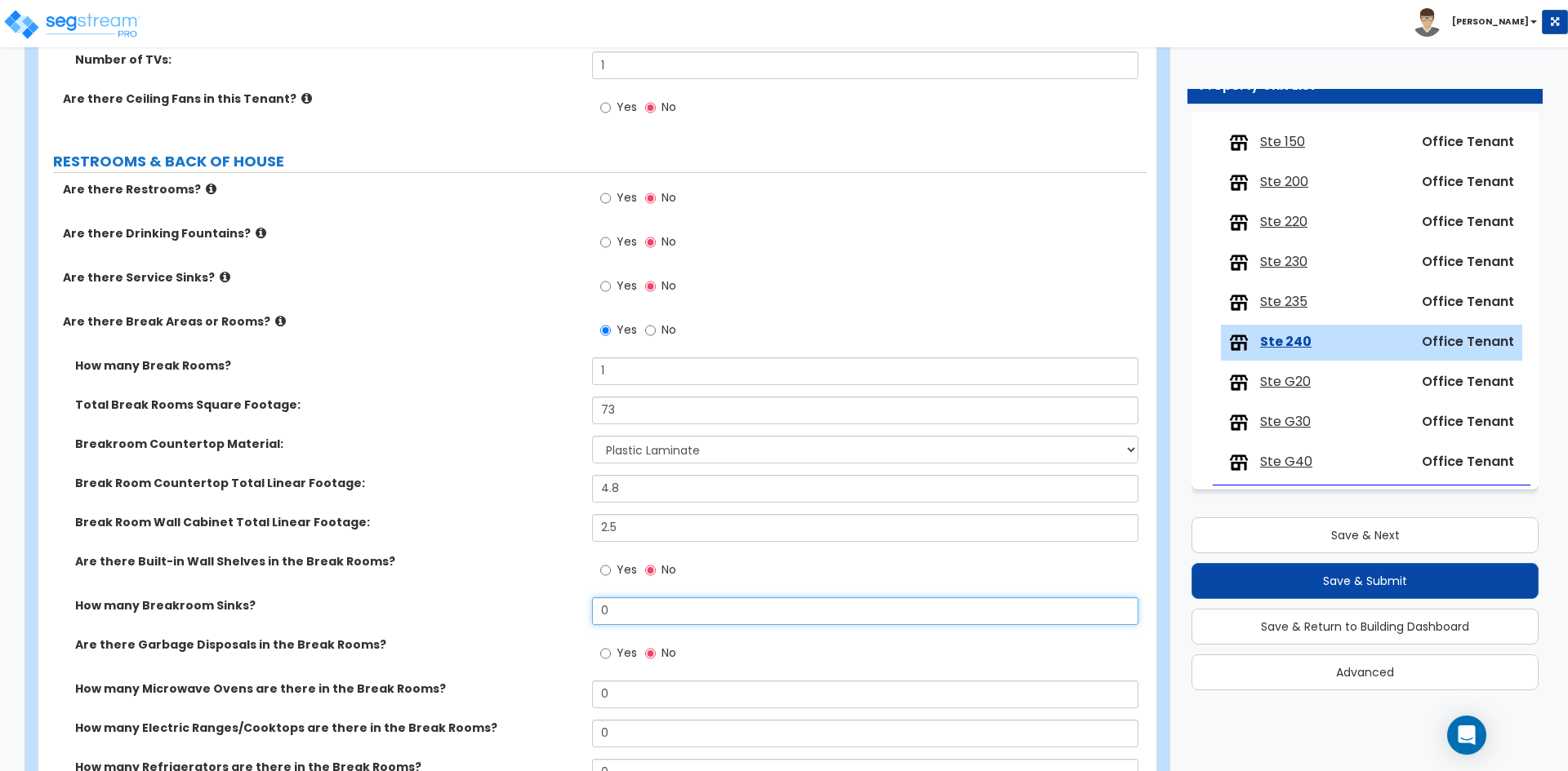
click at [644, 614] on input "0" at bounding box center [865, 611] width 546 height 28
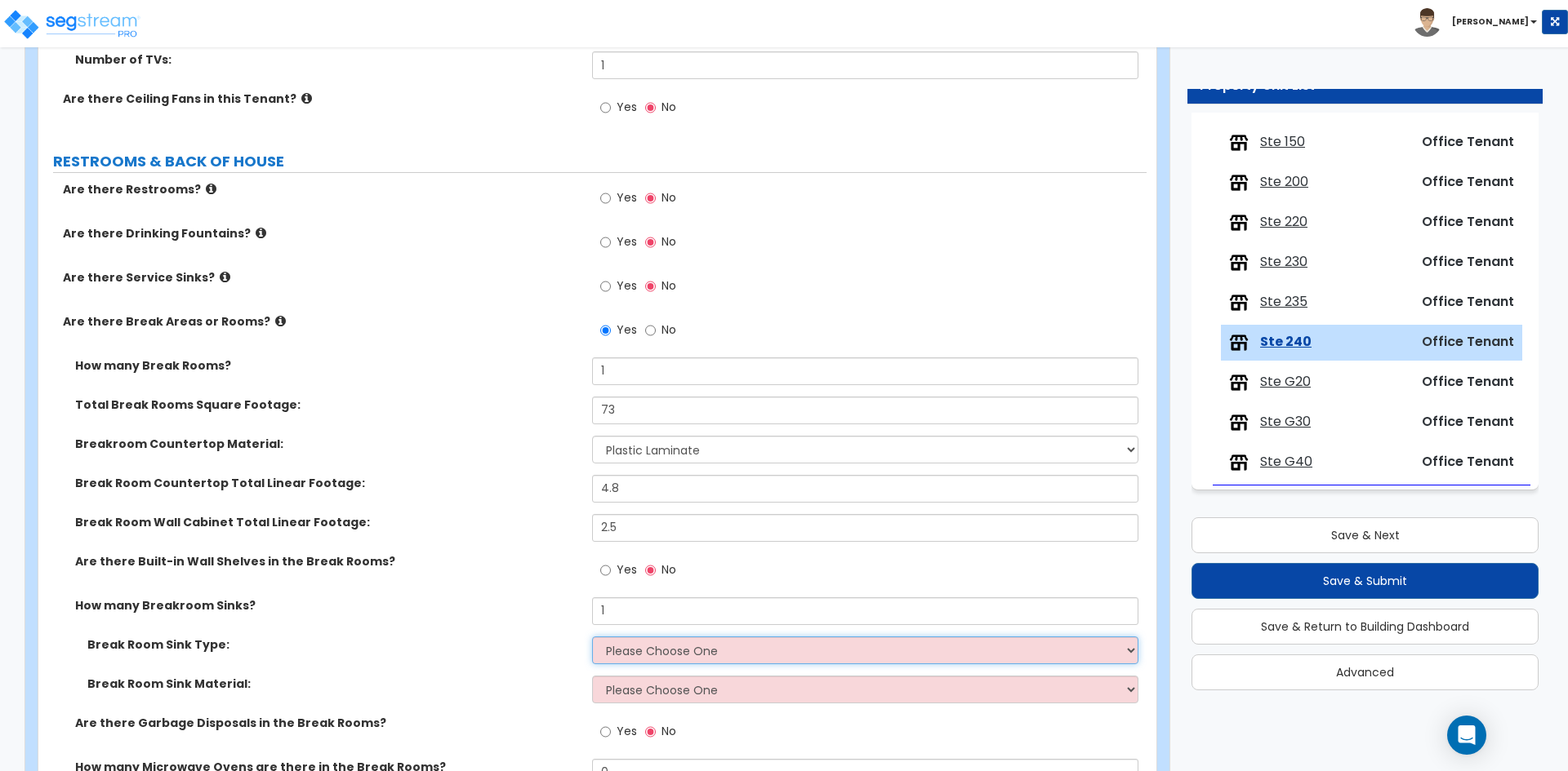
click at [645, 652] on select "Please Choose One Single Sink Double Sink" at bounding box center [865, 650] width 546 height 28
click at [592, 636] on select "Please Choose One Single Sink Double Sink" at bounding box center [865, 650] width 546 height 28
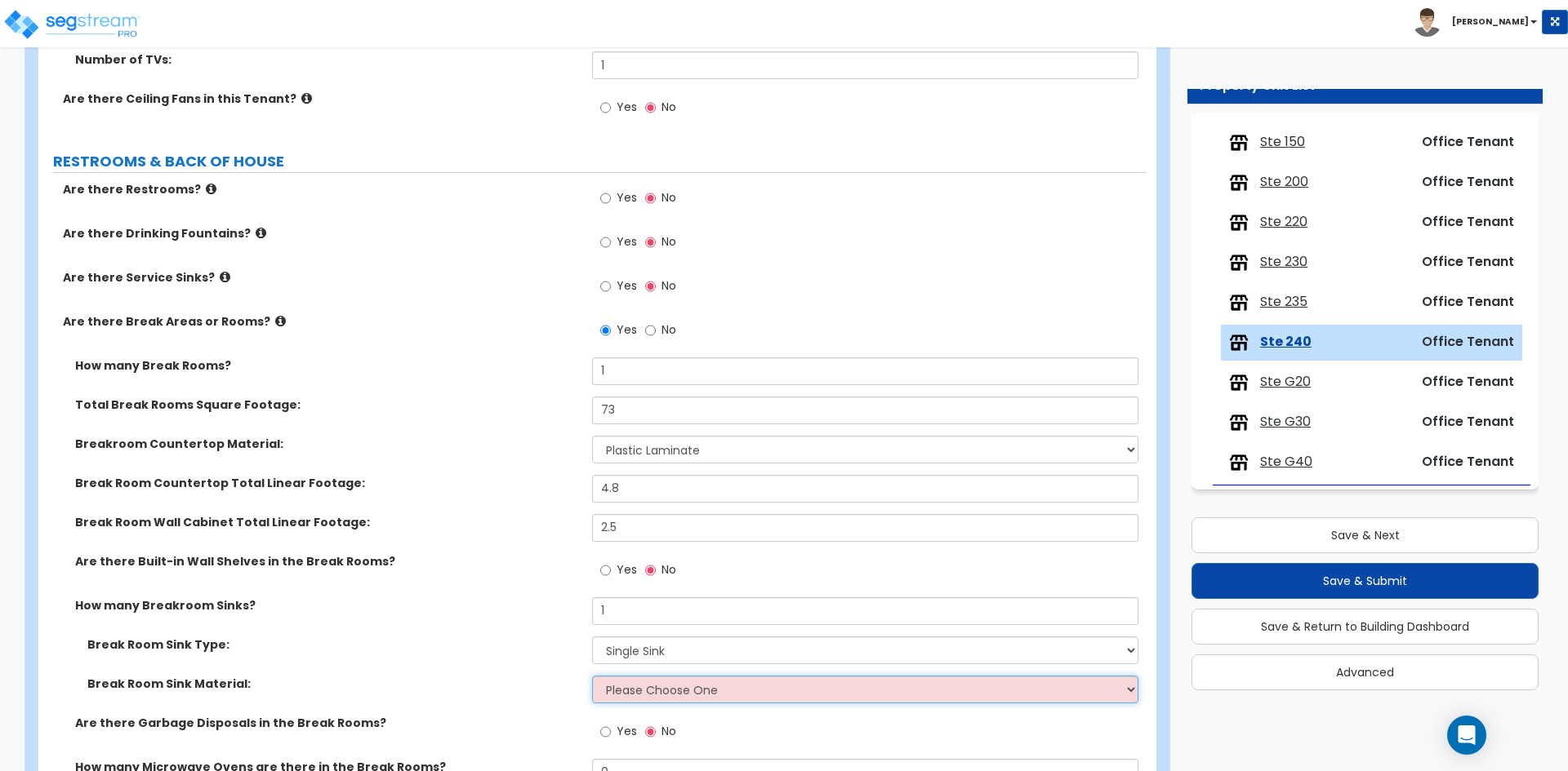
click at [644, 696] on select "Please Choose One Stainless Steel Porcelain Enamel Cast Iron" at bounding box center [865, 690] width 546 height 28
click at [592, 676] on select "Please Choose One Stainless Steel Porcelain Enamel Cast Iron" at bounding box center [865, 690] width 546 height 28
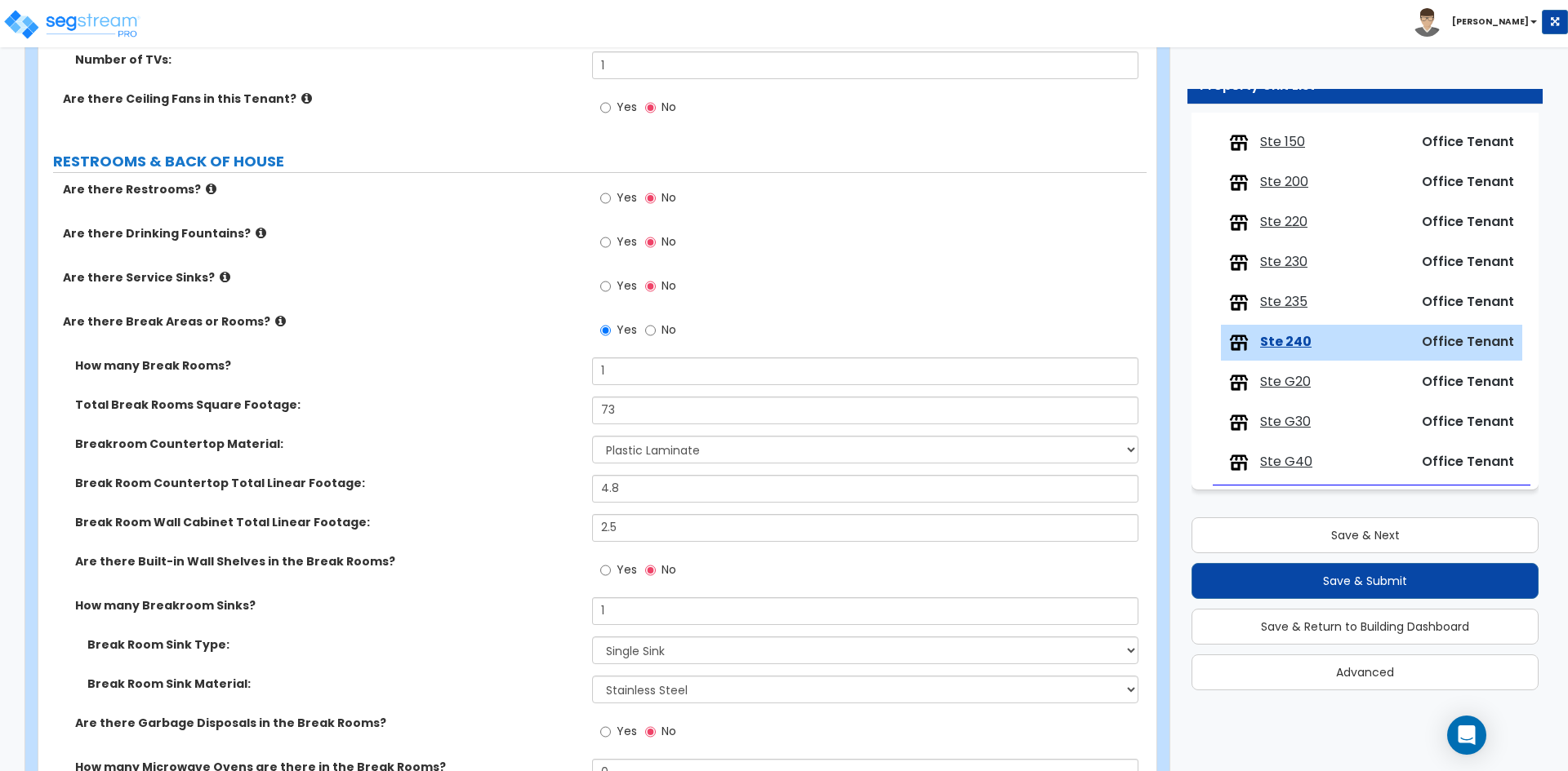
click at [497, 606] on label "How many Breakroom Sinks?" at bounding box center [327, 605] width 505 height 17
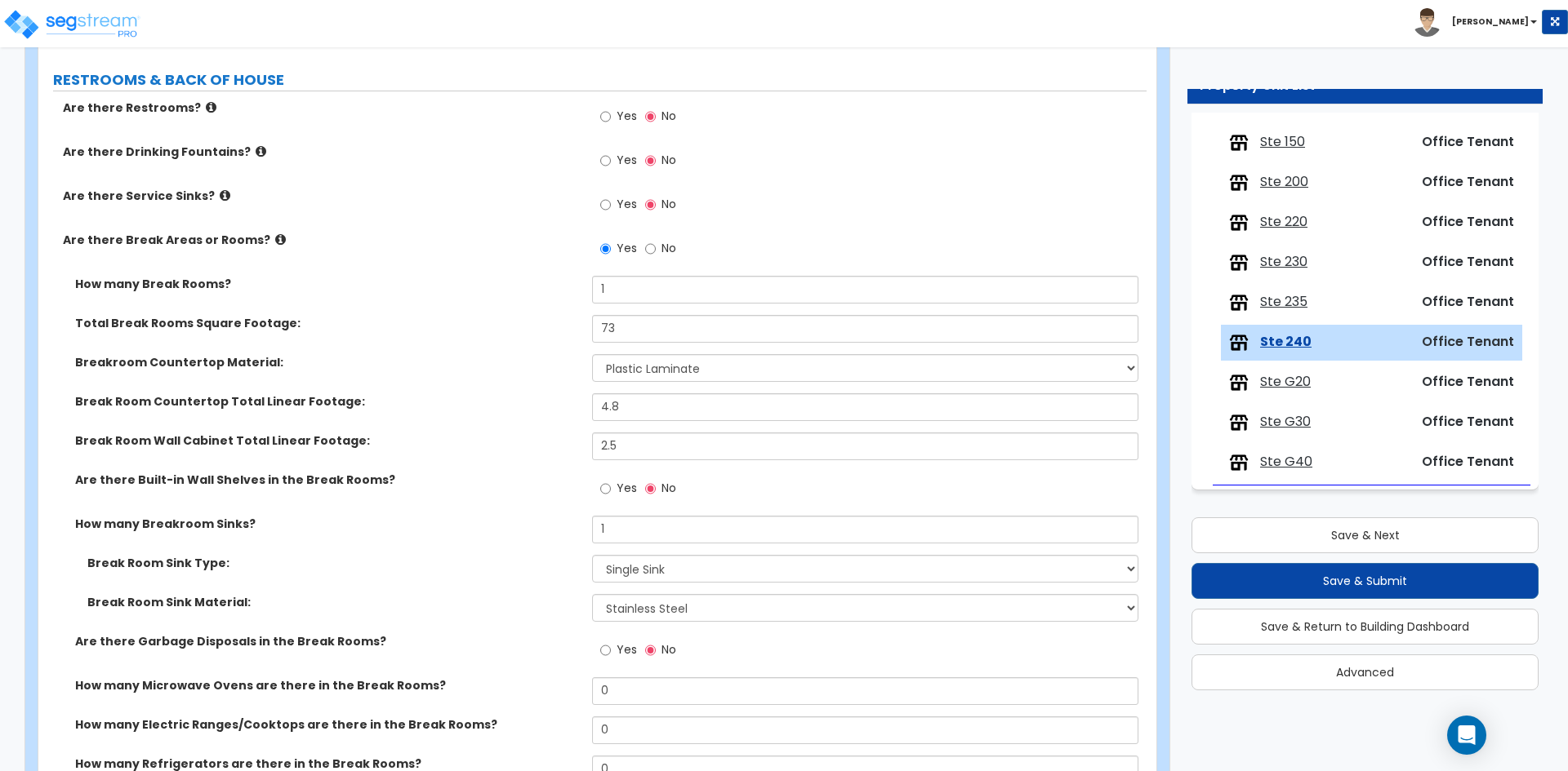
scroll to position [2285, 0]
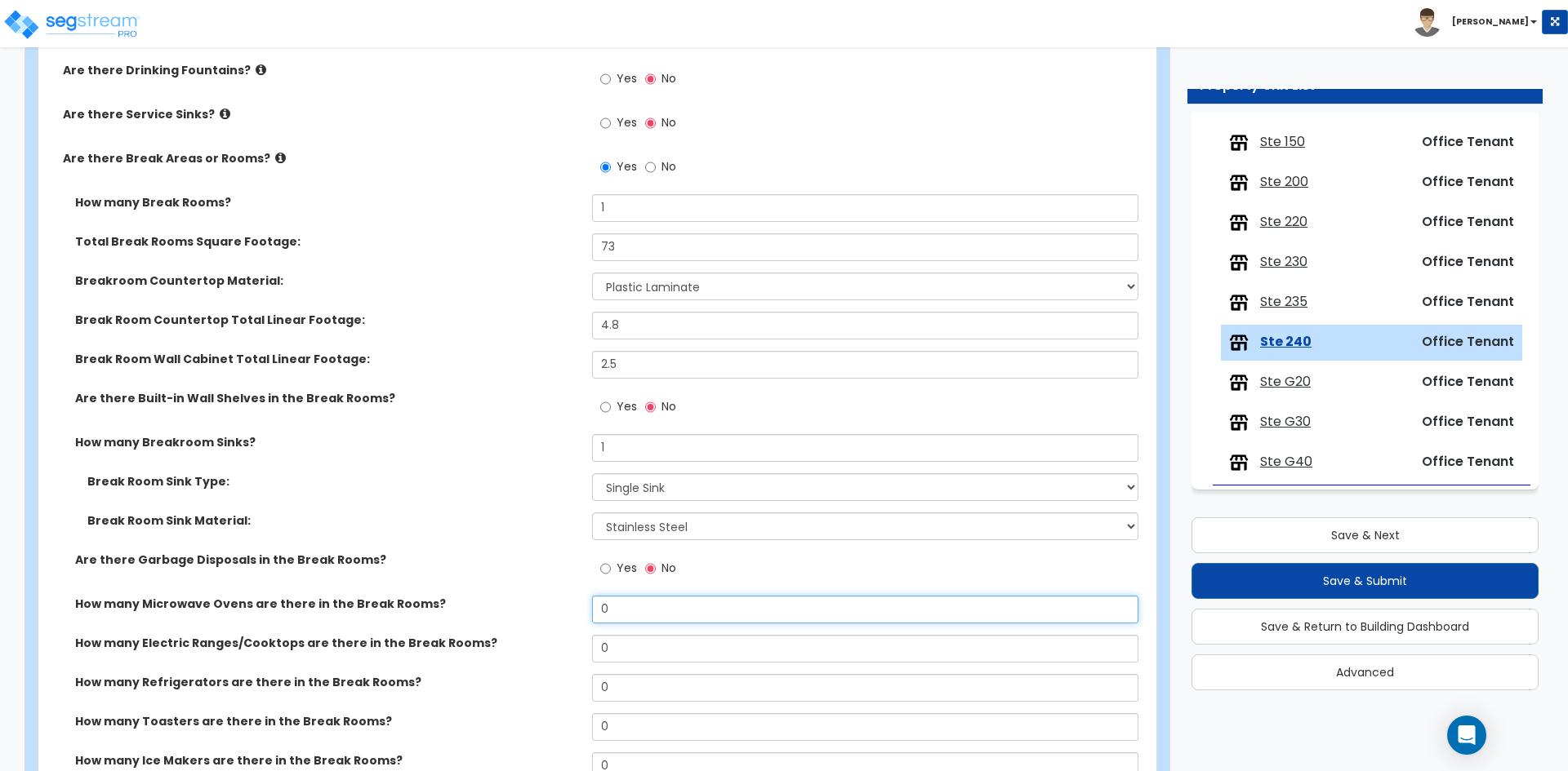
click at [646, 622] on input "0" at bounding box center [865, 610] width 546 height 28
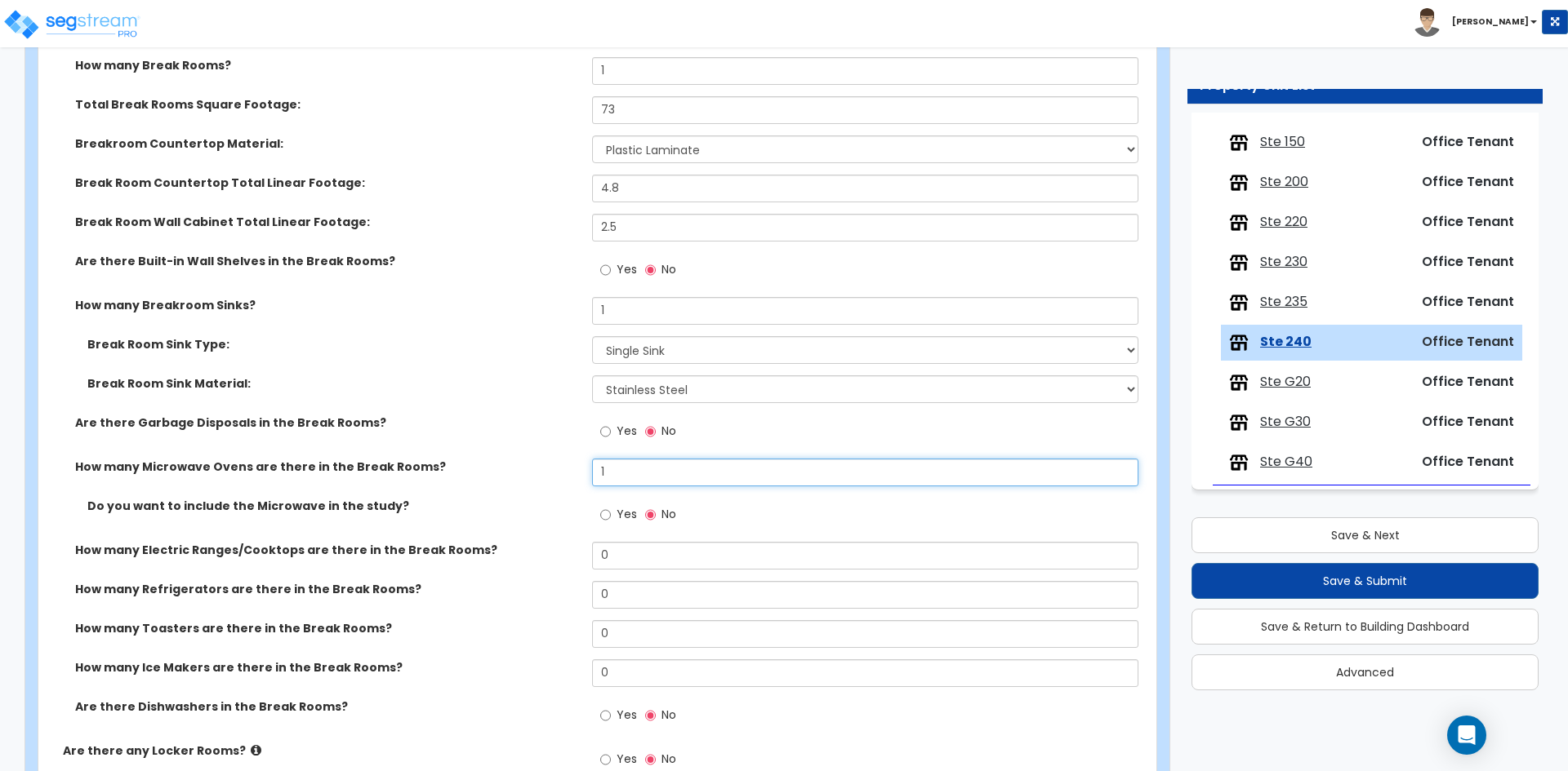
scroll to position [2448, 0]
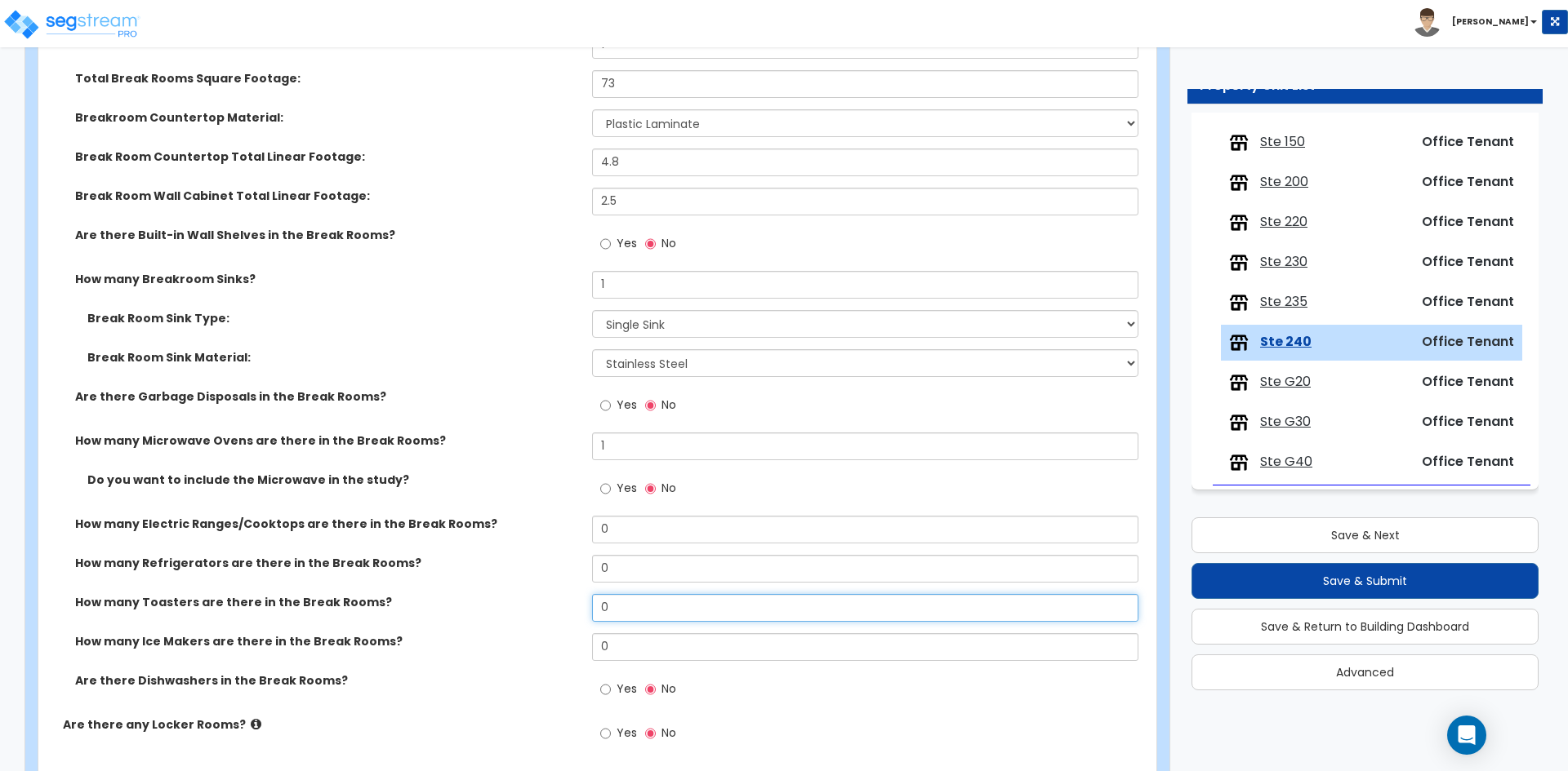
click at [633, 608] on input "0" at bounding box center [865, 608] width 546 height 28
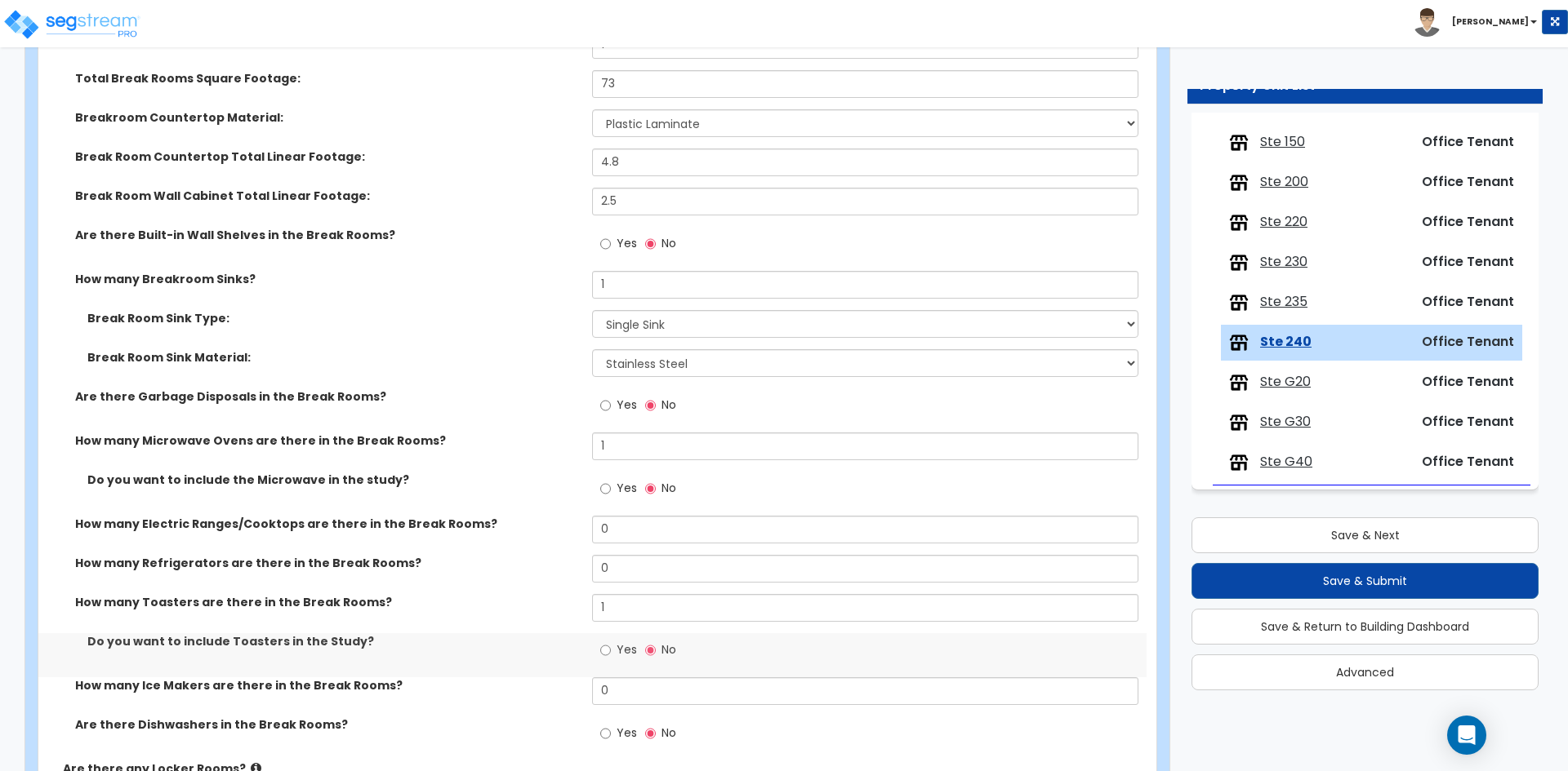
click at [512, 586] on div "How many Refrigerators are there in the Break Rooms? 0" at bounding box center [592, 574] width 1108 height 39
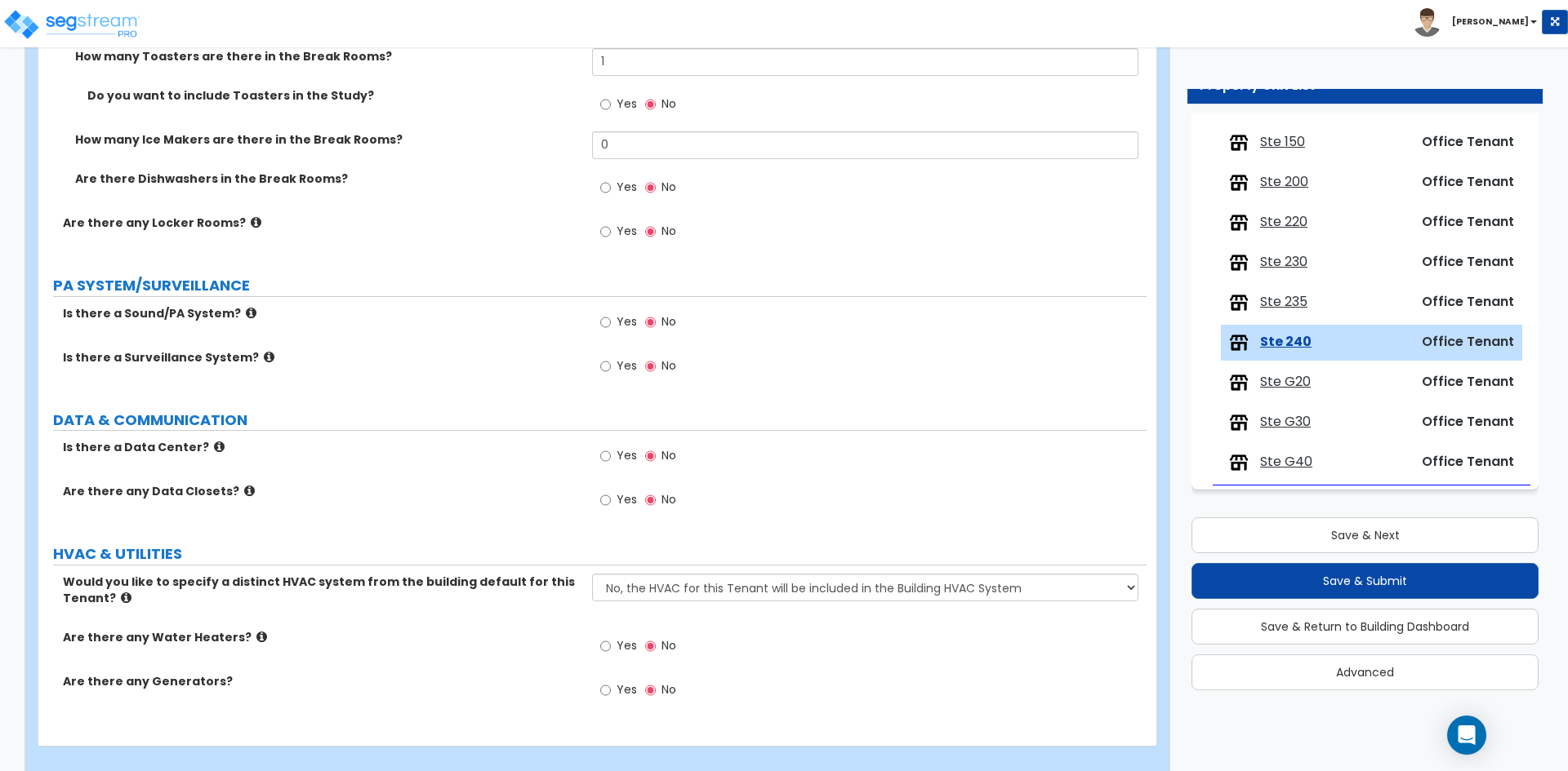
scroll to position [3016, 0]
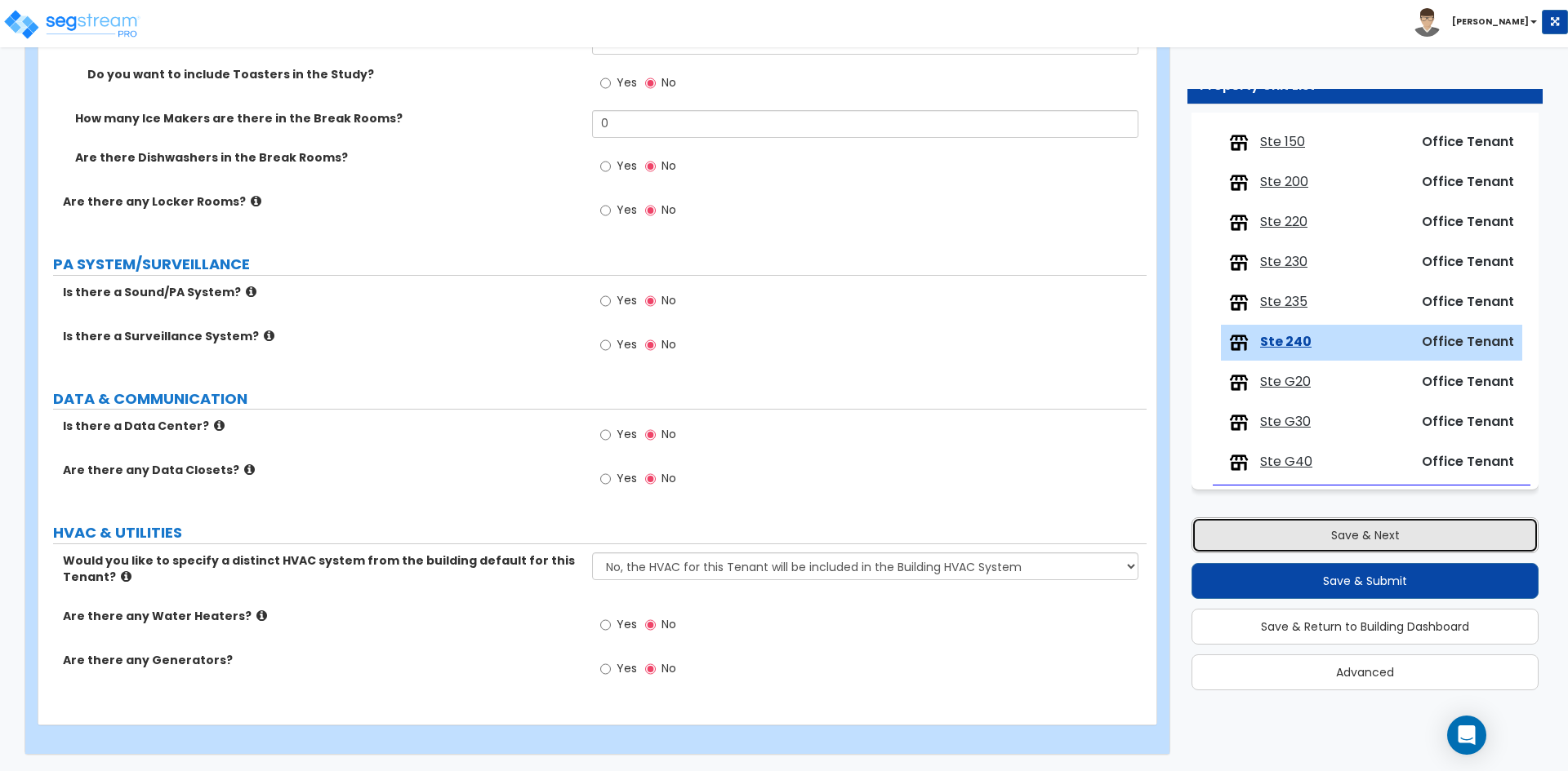
click at [1365, 539] on button "Save & Next" at bounding box center [1364, 535] width 347 height 36
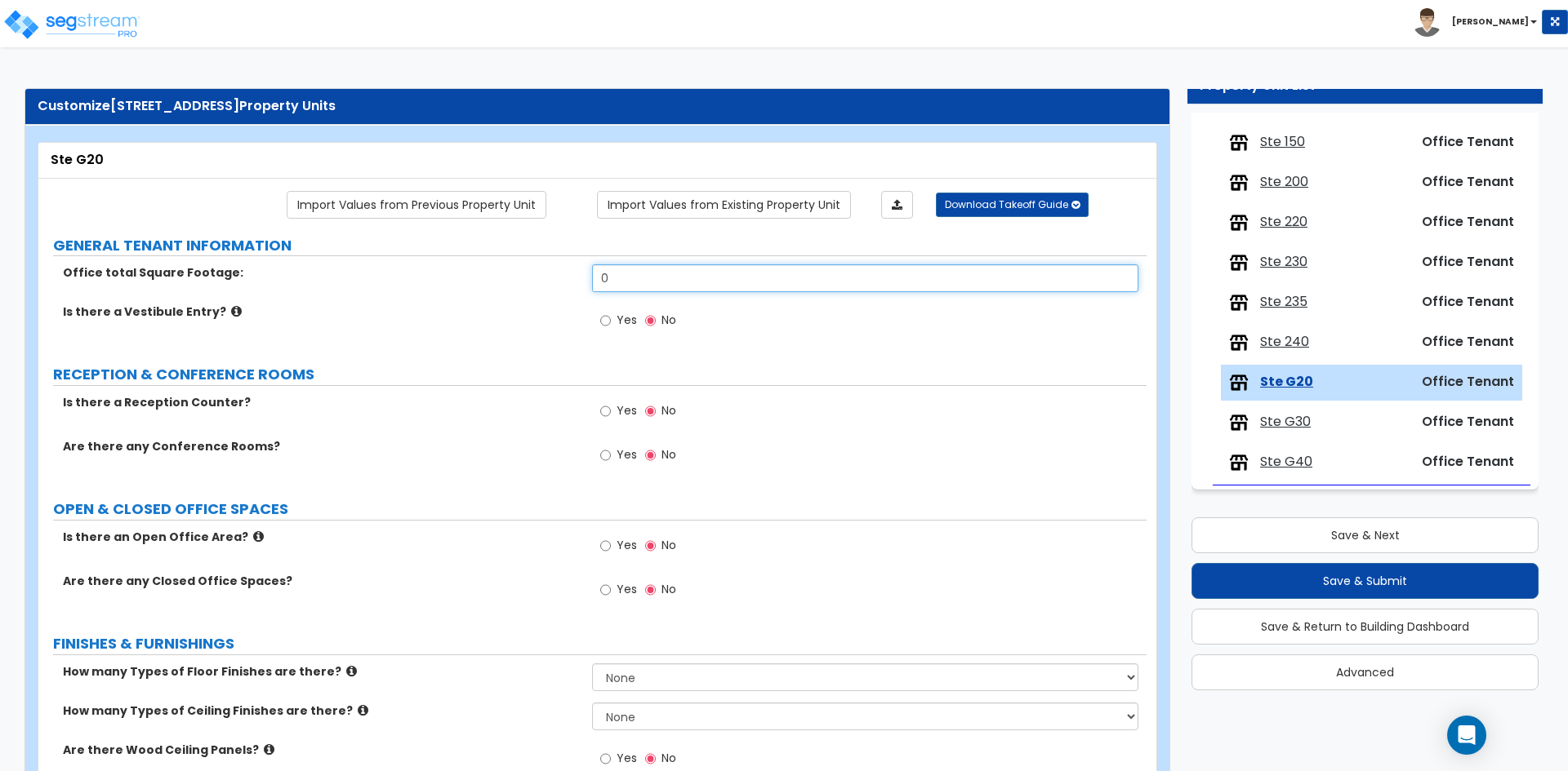
click at [666, 284] on input "0" at bounding box center [865, 278] width 546 height 28
click at [350, 279] on label "Office total Square Footage:" at bounding box center [321, 272] width 517 height 17
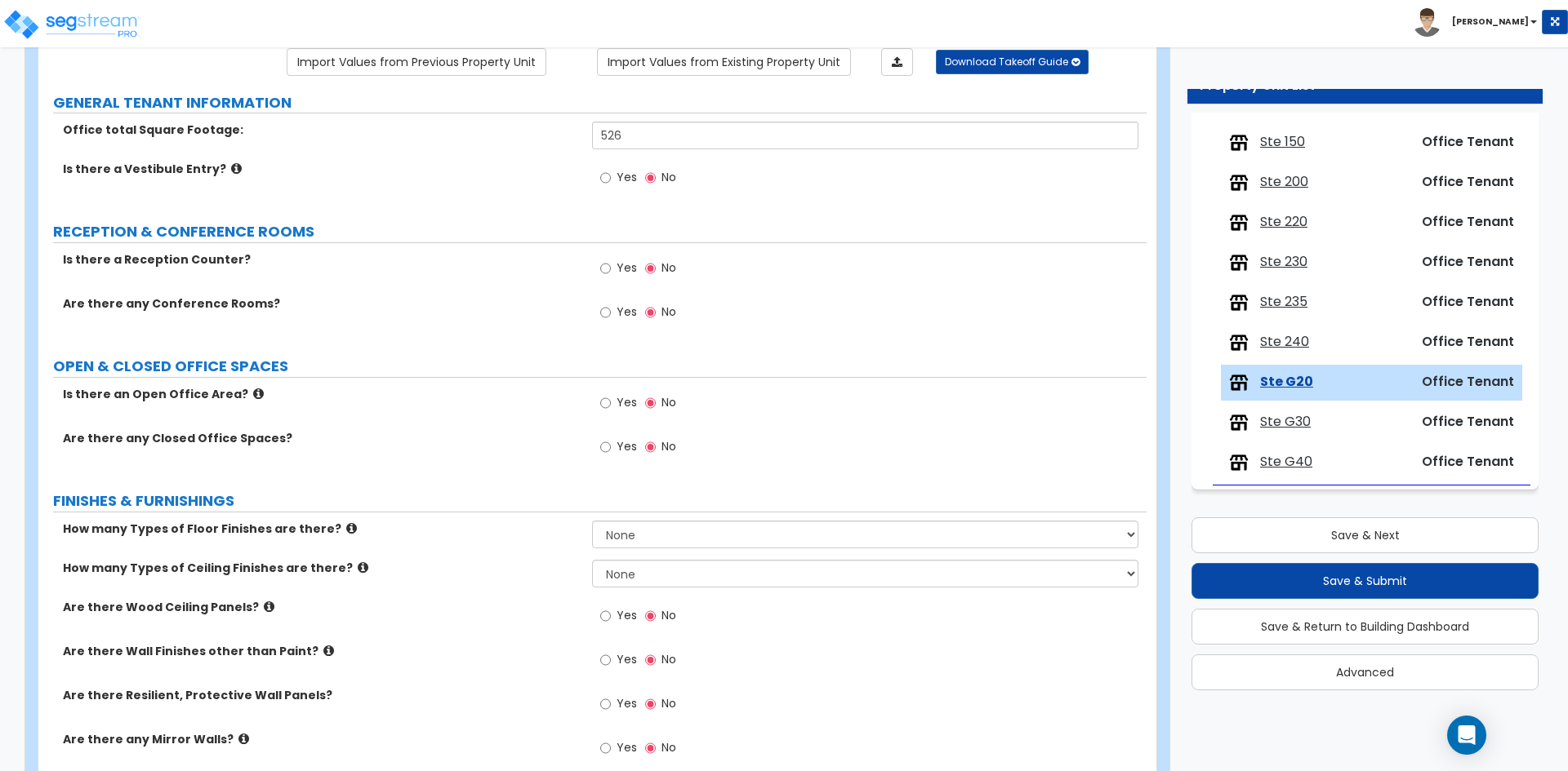
scroll to position [163, 0]
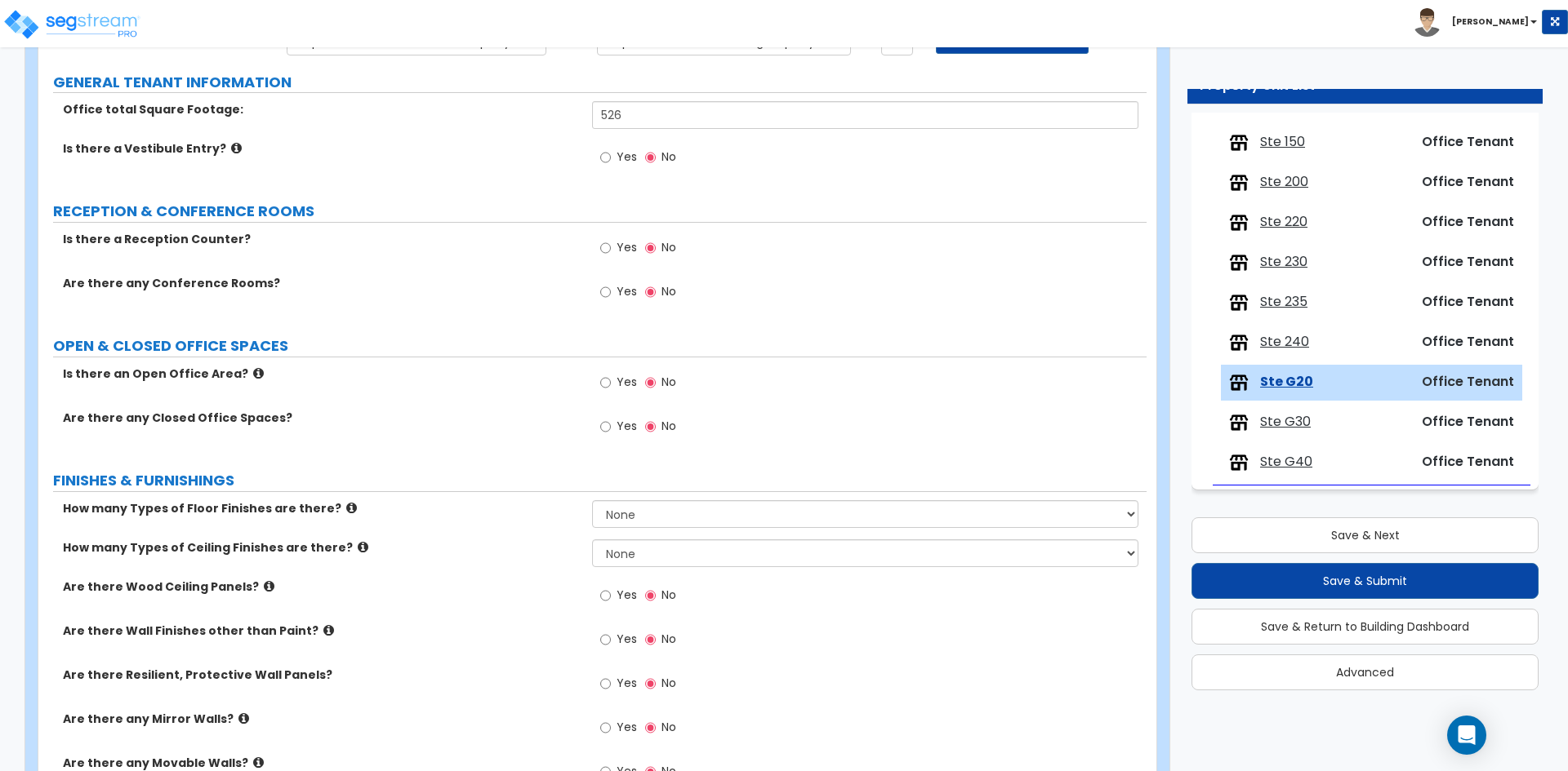
click at [627, 390] on label "Yes" at bounding box center [618, 385] width 37 height 28
click at [610, 390] on input "Yes" at bounding box center [605, 383] width 10 height 18
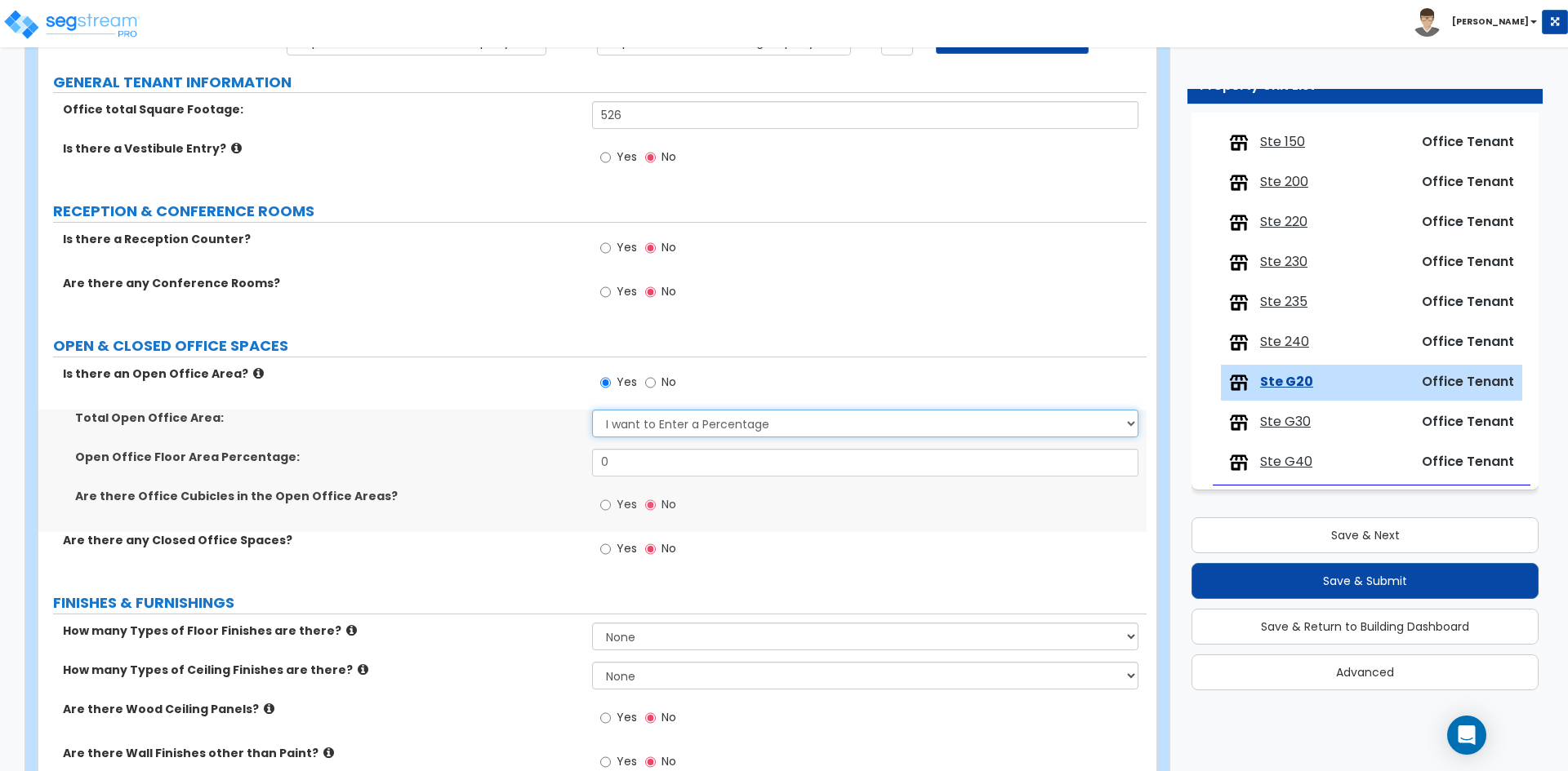
click at [627, 423] on select "I want to Enter a Percentage I want to Enter the Square Footage" at bounding box center [865, 424] width 546 height 28
click at [617, 476] on div "Open Office Floor Area Percentage: 0" at bounding box center [592, 468] width 1108 height 39
click at [627, 466] on input "0" at bounding box center [865, 462] width 546 height 28
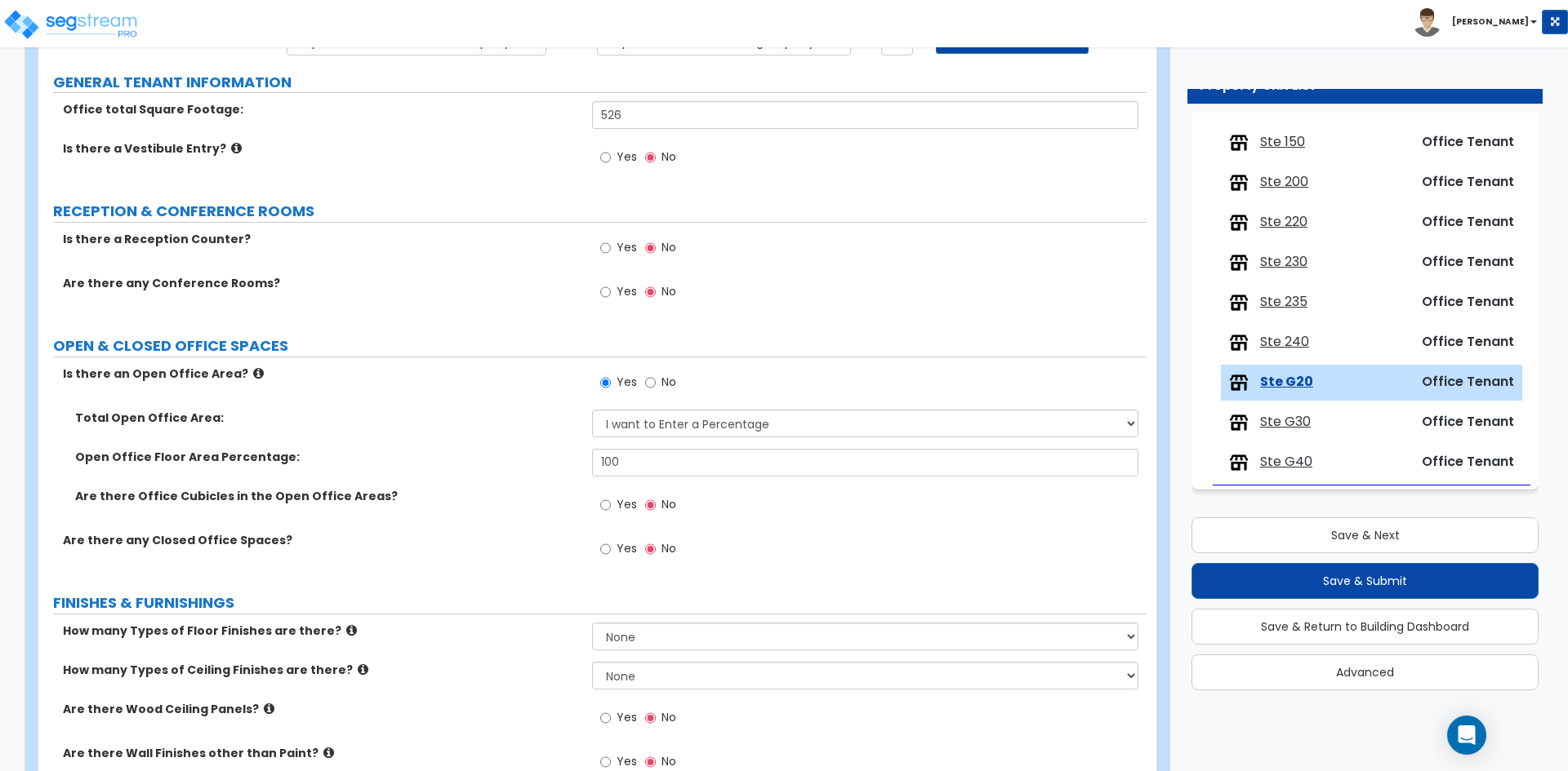
click at [461, 466] on div "Open Office Floor Area Percentage: 100" at bounding box center [592, 468] width 1108 height 39
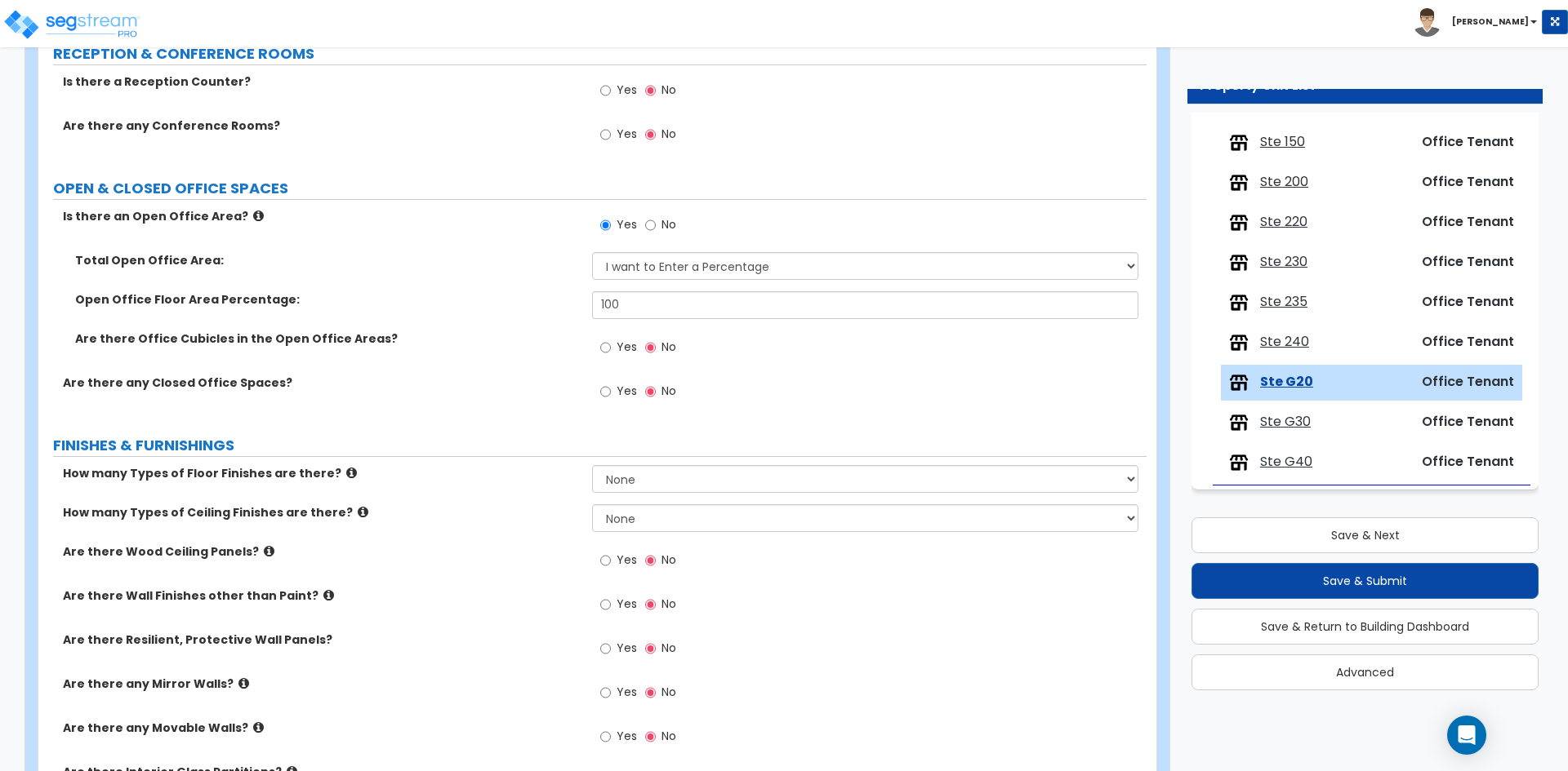
scroll to position [326, 0]
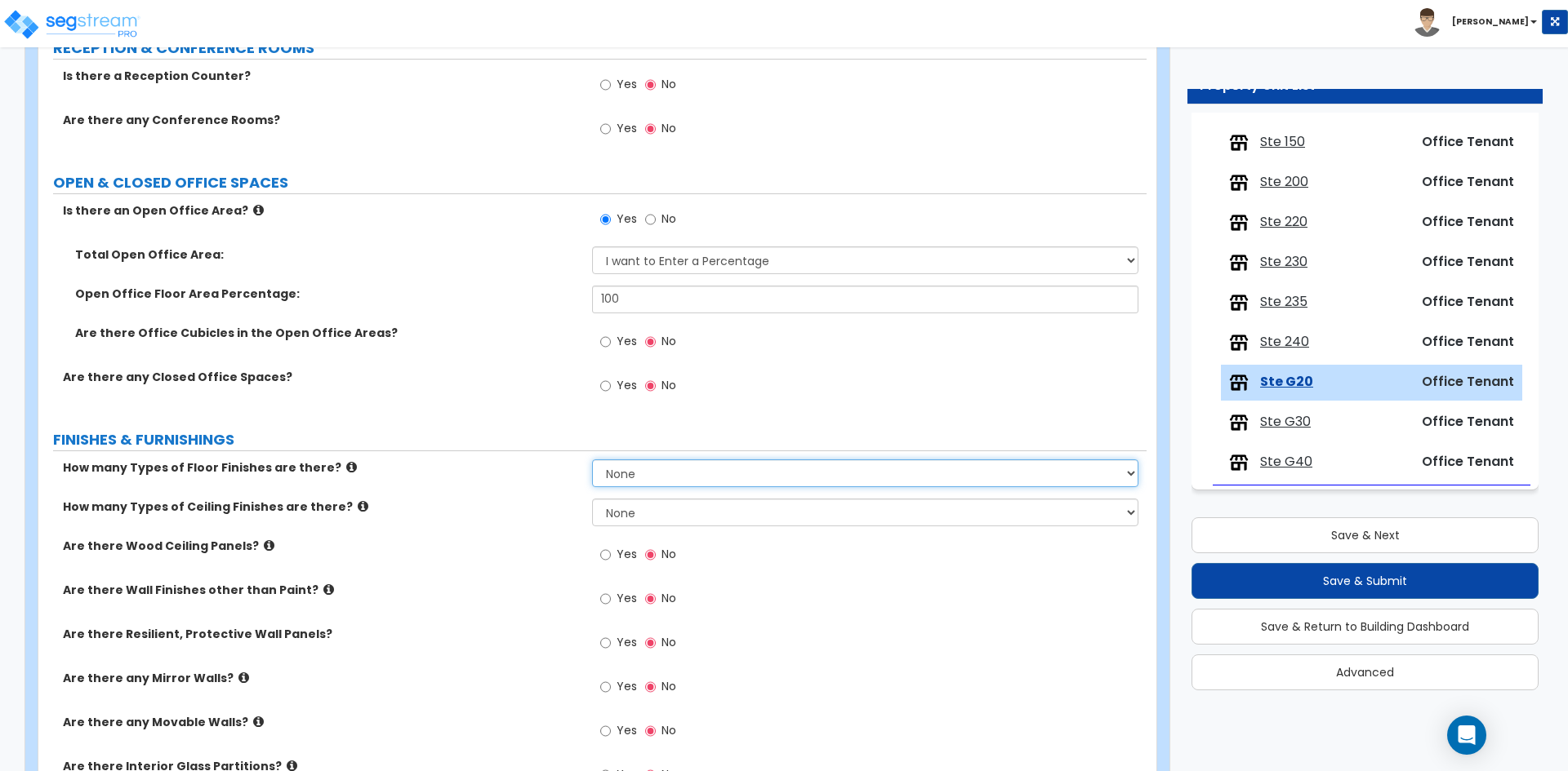
click at [659, 480] on select "None 1 2 3 4" at bounding box center [865, 474] width 546 height 28
click at [592, 460] on select "None 1 2 3 4" at bounding box center [865, 474] width 546 height 28
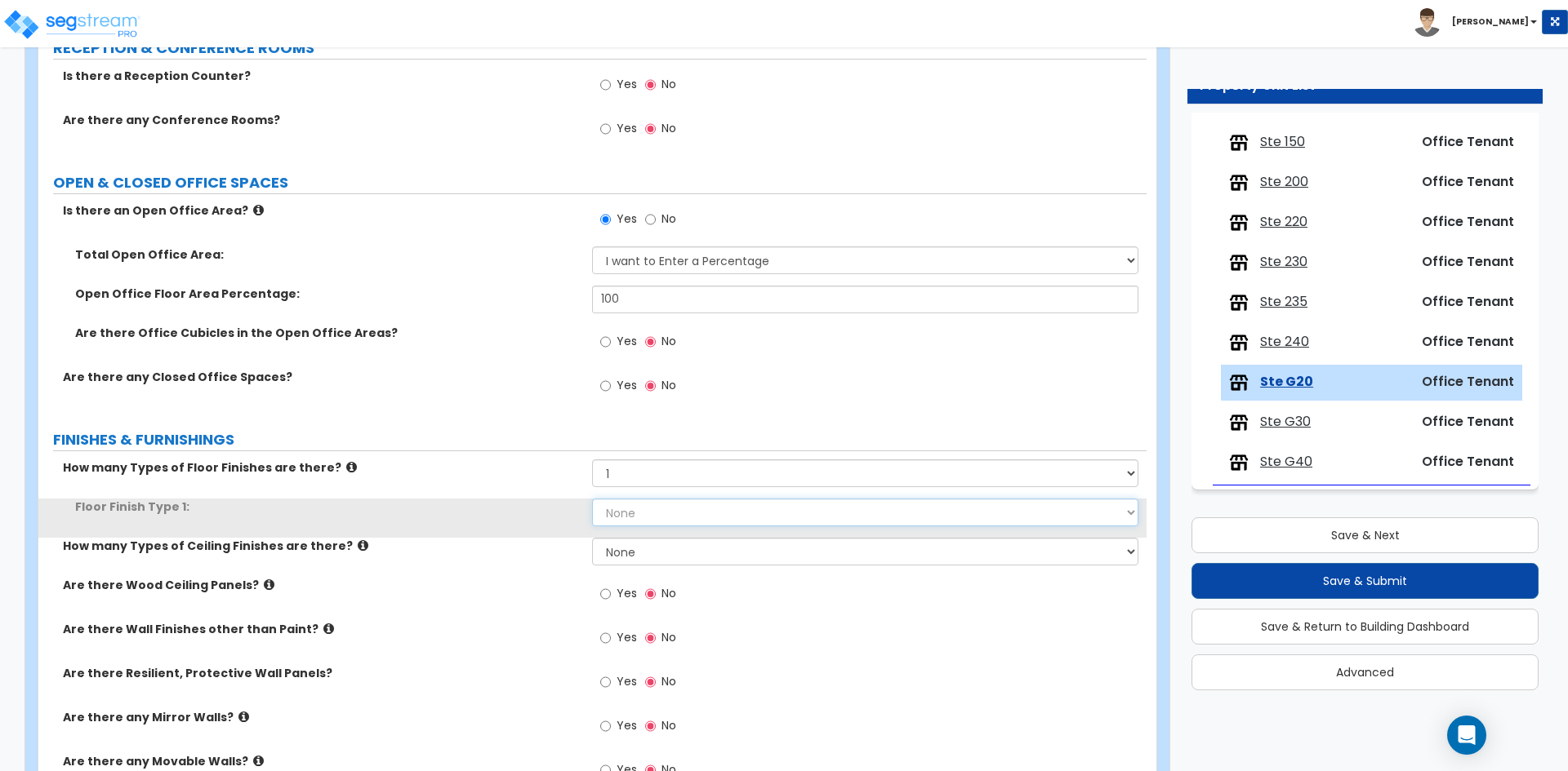
click at [653, 522] on select "None Tile Flooring Marble Flooring Hardwood Flooring Resilient Laminate Floorin…" at bounding box center [865, 512] width 546 height 28
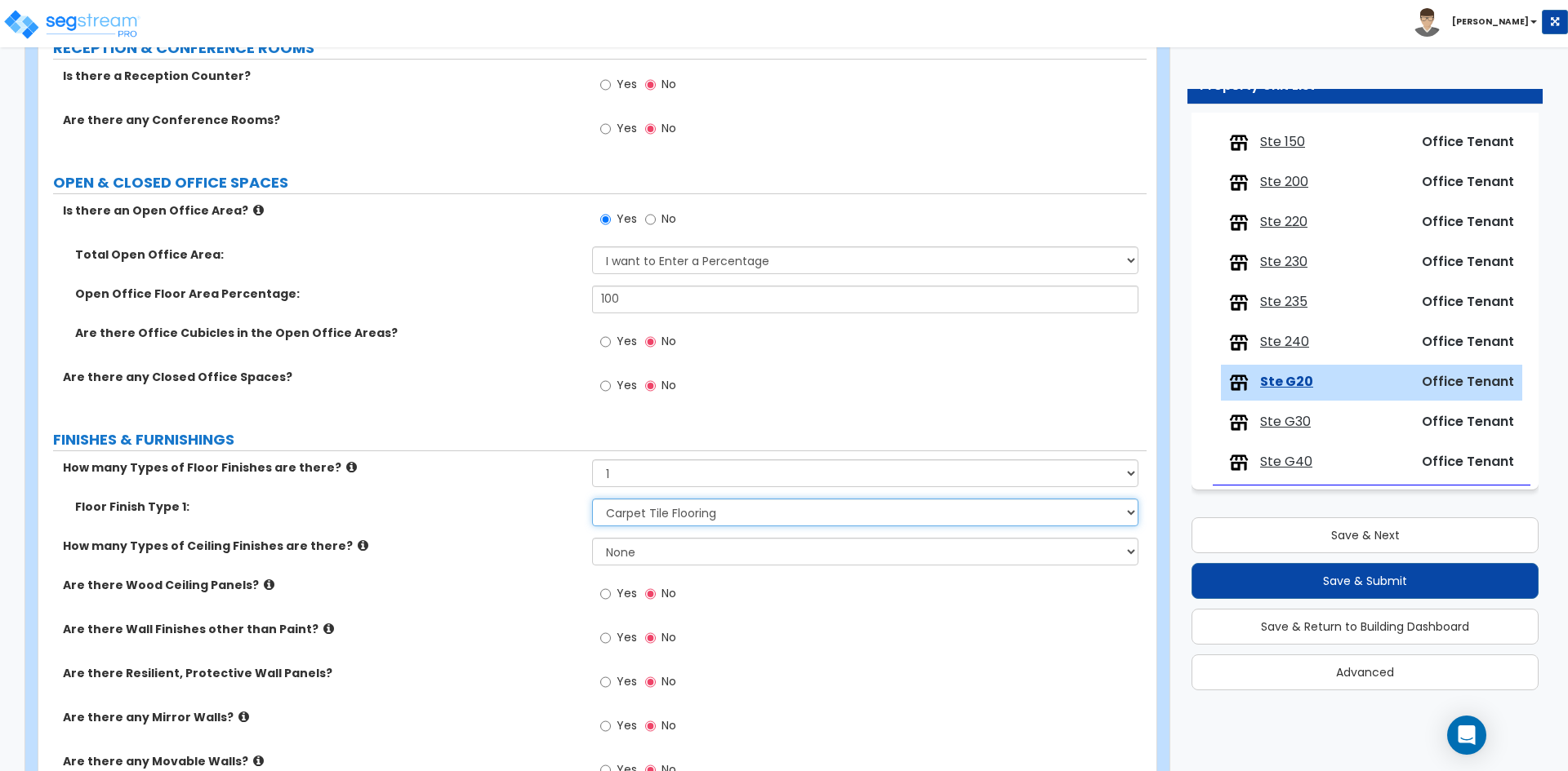
click at [592, 498] on select "None Tile Flooring Marble Flooring Hardwood Flooring Resilient Laminate Floorin…" at bounding box center [865, 512] width 546 height 28
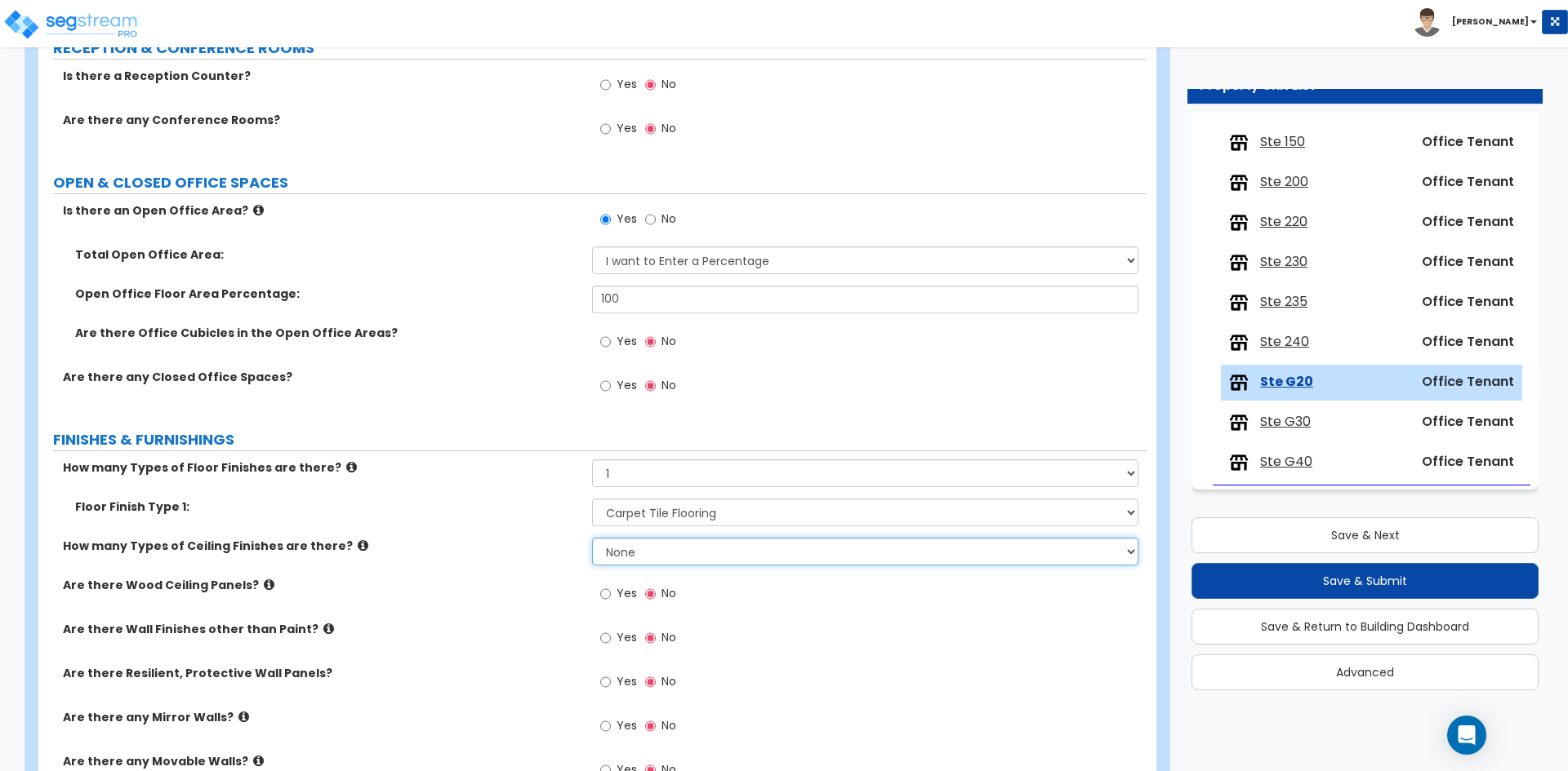
click at [626, 554] on select "None 1 2 3" at bounding box center [865, 552] width 546 height 28
click at [592, 538] on select "None 1 2 3" at bounding box center [865, 552] width 546 height 28
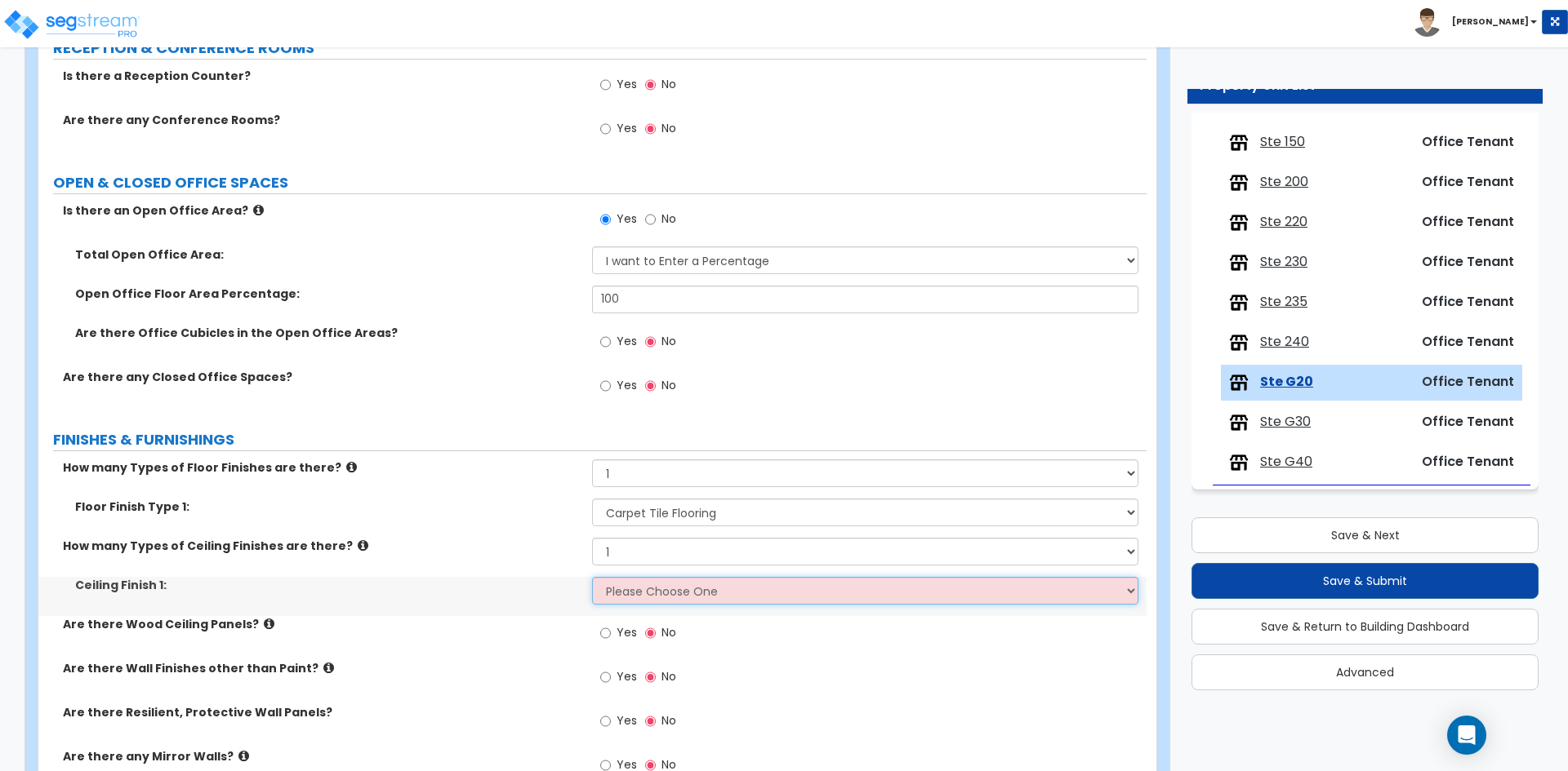
click at [634, 593] on select "Please Choose One Drop Ceiling Open Ceiling Drywall Ceiling" at bounding box center [865, 591] width 546 height 28
click at [592, 577] on select "Please Choose One Drop Ceiling Open Ceiling Drywall Ceiling" at bounding box center [865, 591] width 546 height 28
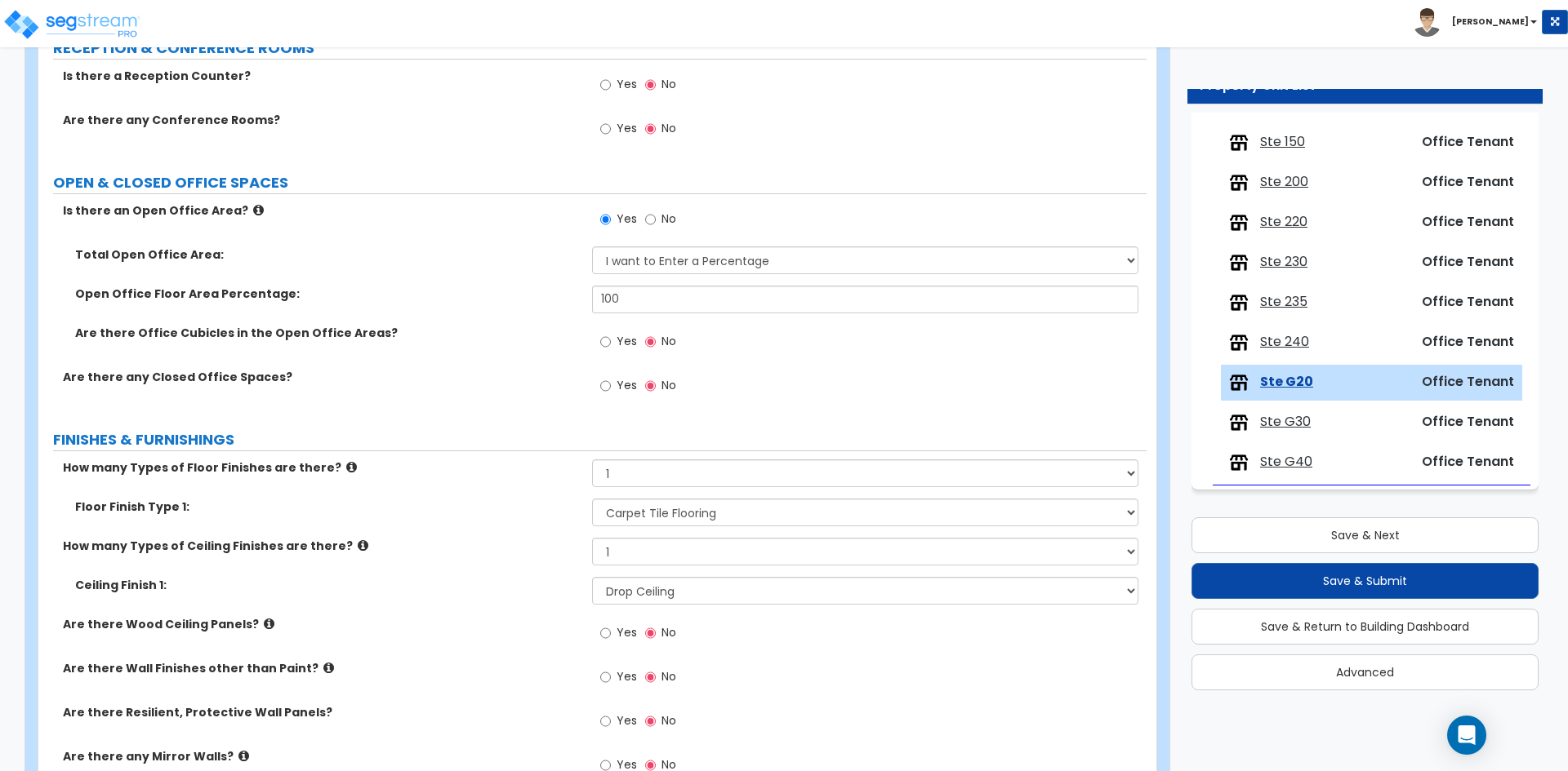
click at [461, 587] on label "Ceiling Finish 1:" at bounding box center [327, 585] width 505 height 17
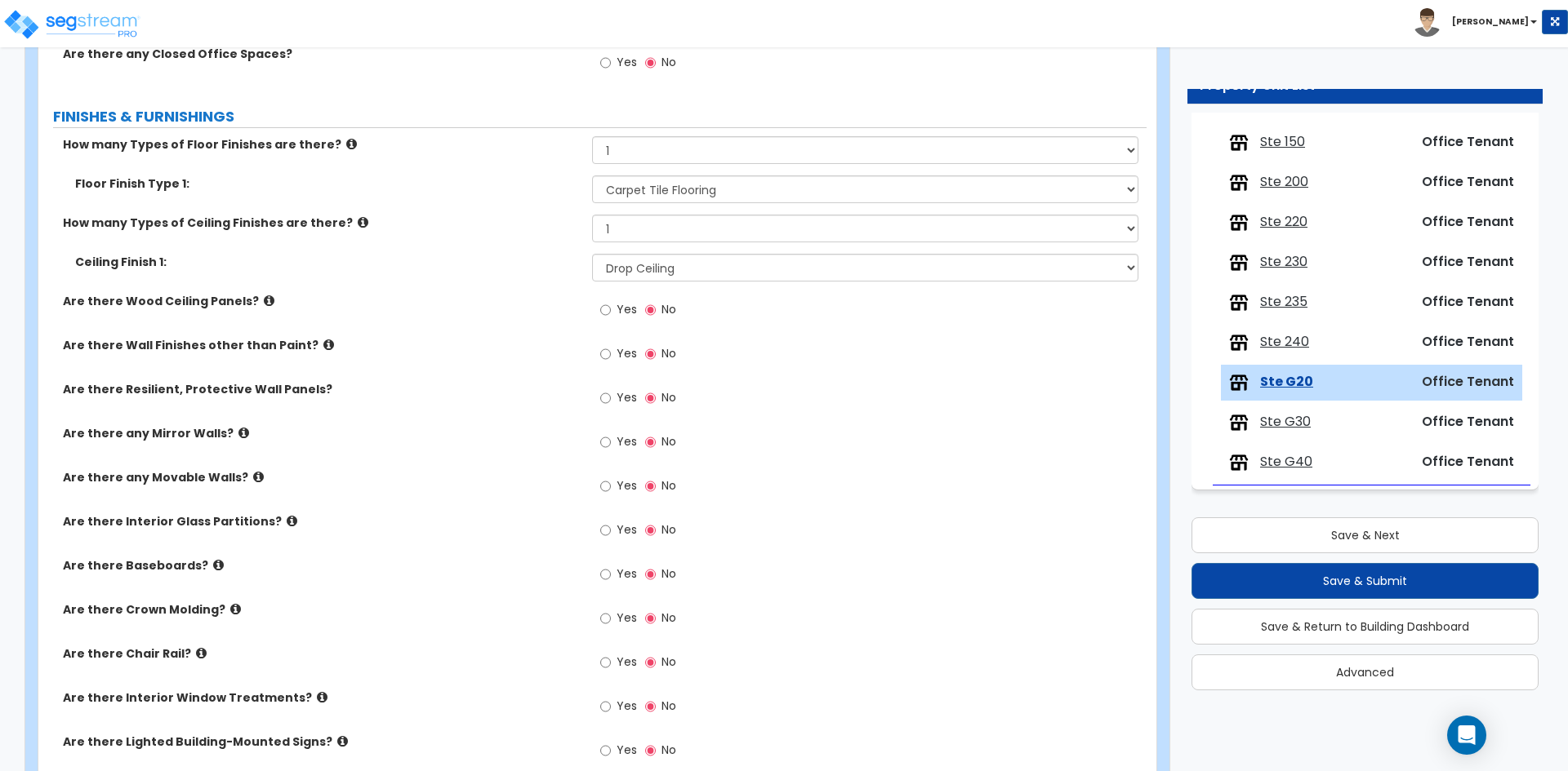
scroll to position [653, 0]
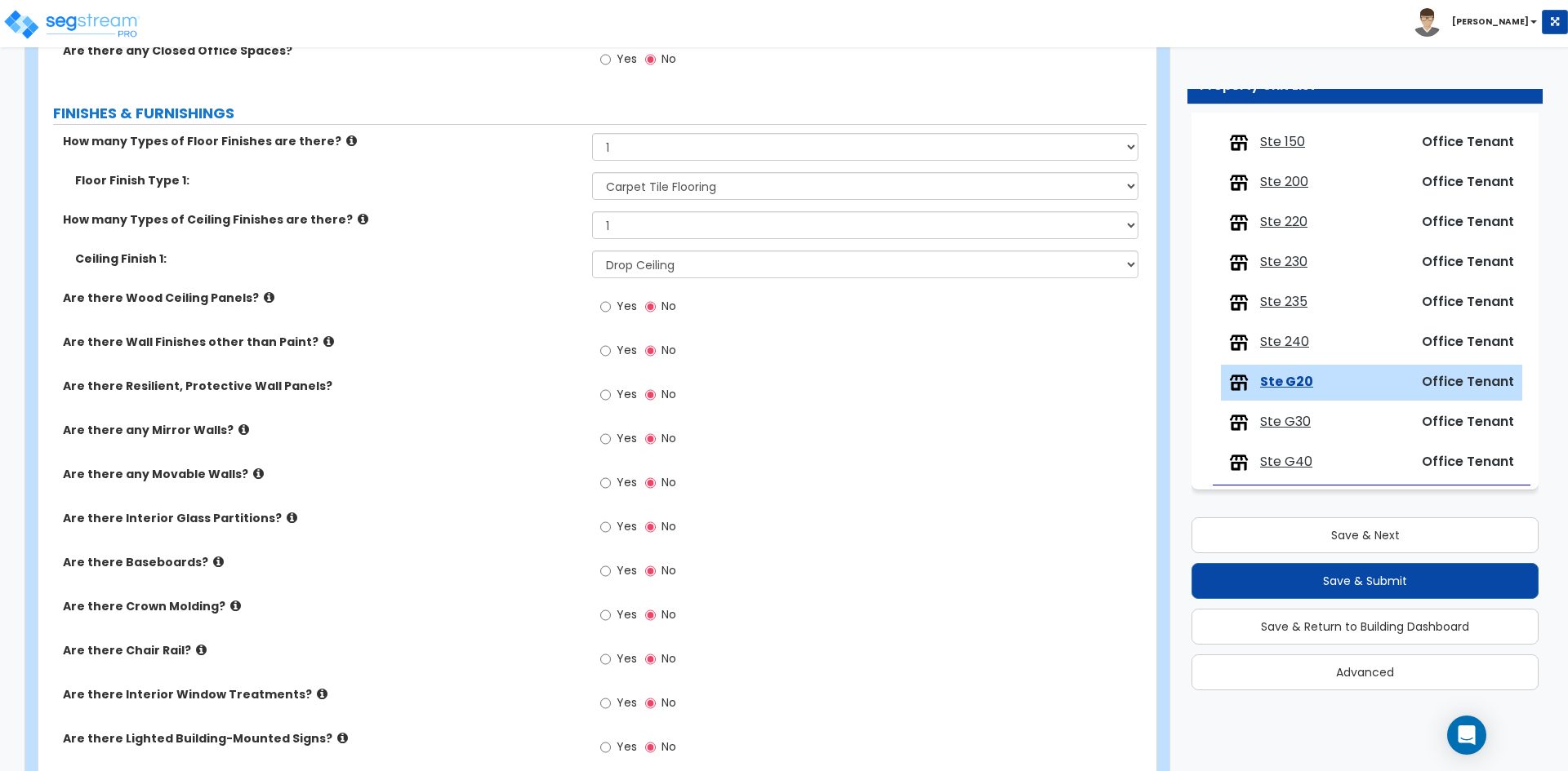
click at [640, 573] on div "Yes No" at bounding box center [638, 573] width 92 height 38
click at [617, 573] on span "Yes" at bounding box center [626, 570] width 20 height 17
click at [610, 573] on input "Yes" at bounding box center [605, 571] width 10 height 18
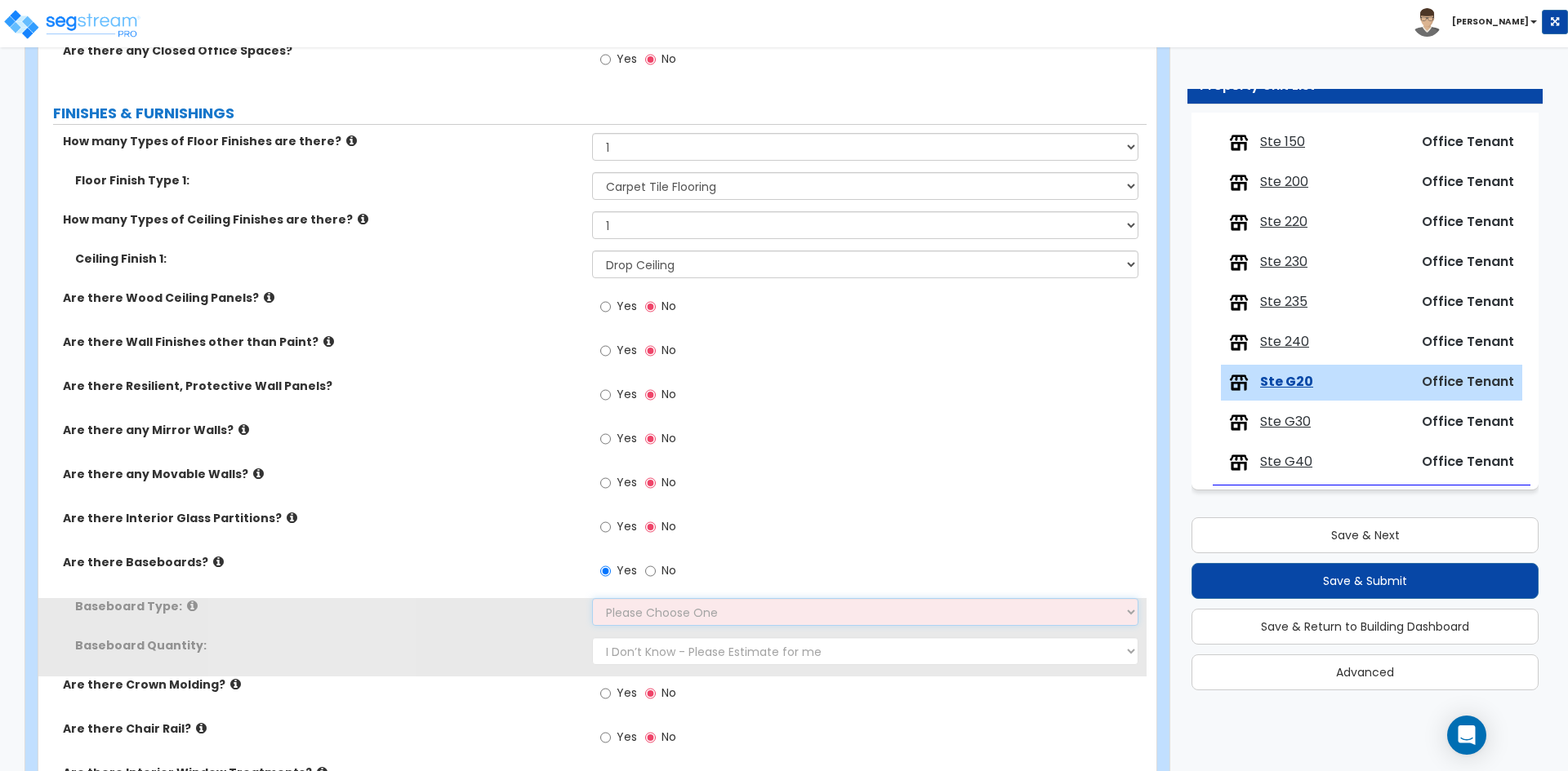
click at [618, 613] on select "Please Choose One Wood Vinyl Carpet Tile" at bounding box center [865, 612] width 546 height 28
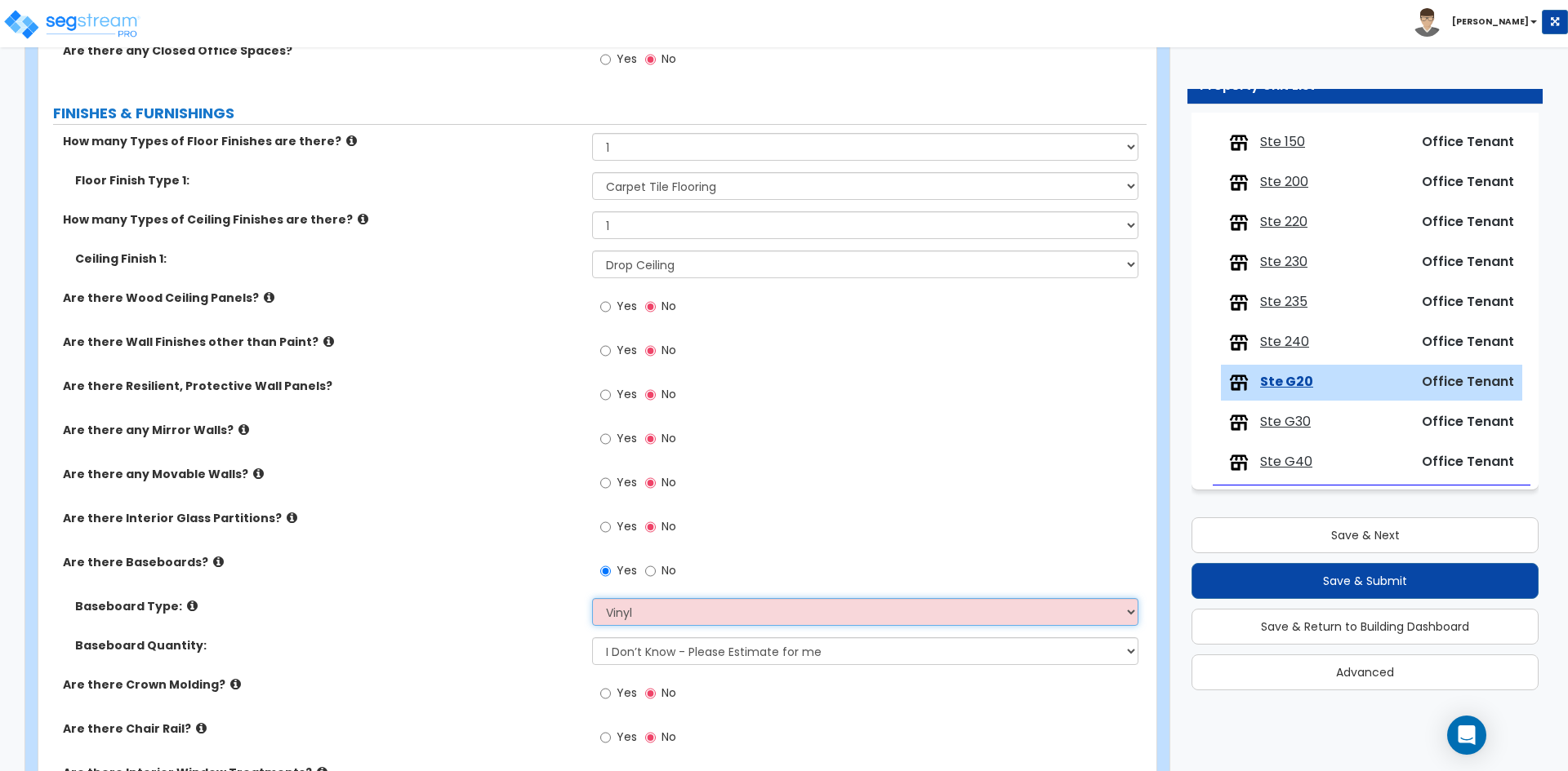
click at [592, 598] on select "Please Choose One Wood Vinyl Carpet Tile" at bounding box center [865, 612] width 546 height 28
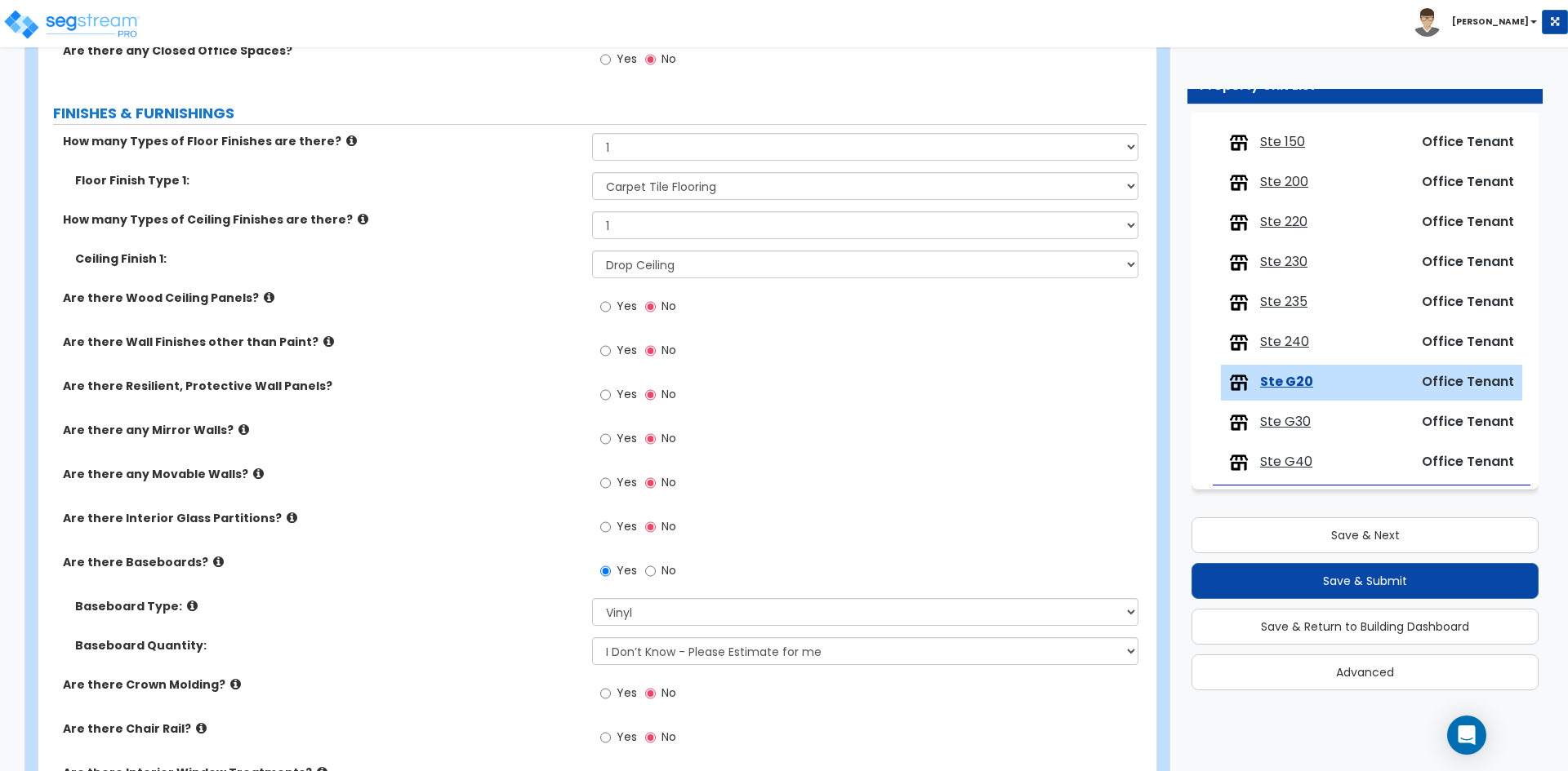
click at [463, 627] on div "Baseboard Type: Please Choose One Wood Vinyl Carpet Tile" at bounding box center [592, 617] width 1108 height 39
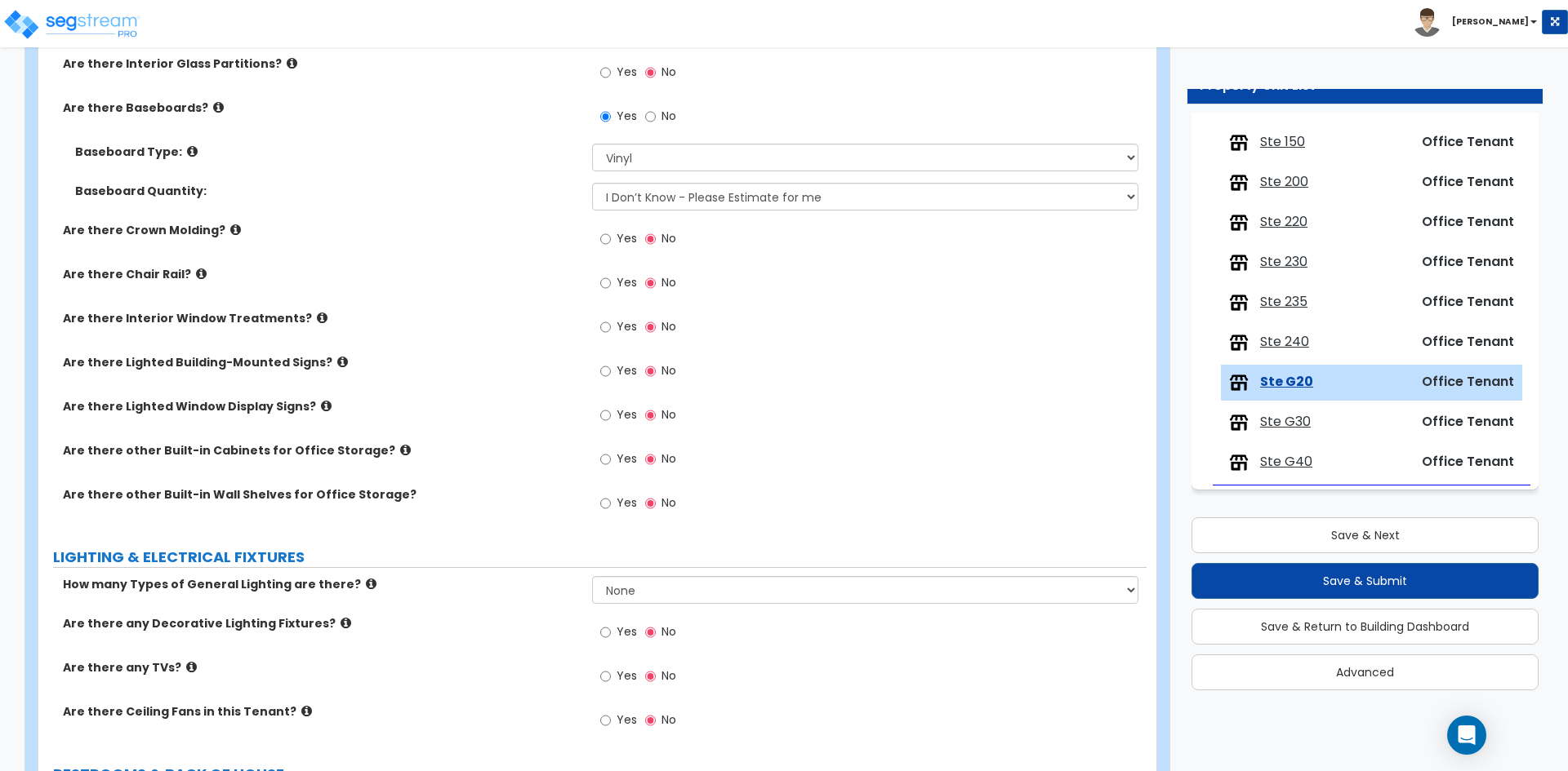
scroll to position [1143, 0]
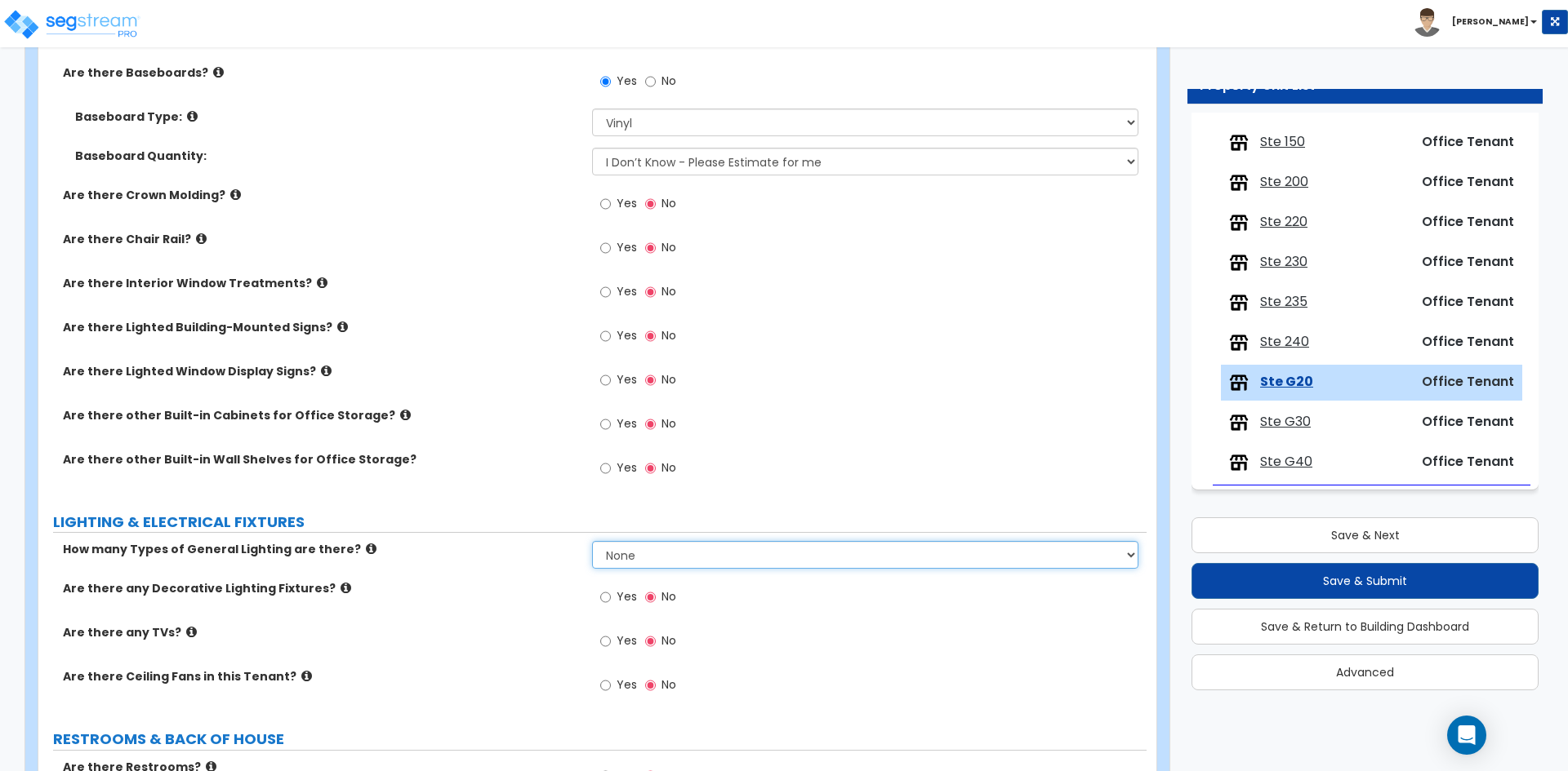
click at [676, 561] on select "None 1 2 3" at bounding box center [865, 555] width 546 height 28
click at [592, 541] on select "None 1 2 3" at bounding box center [865, 555] width 546 height 28
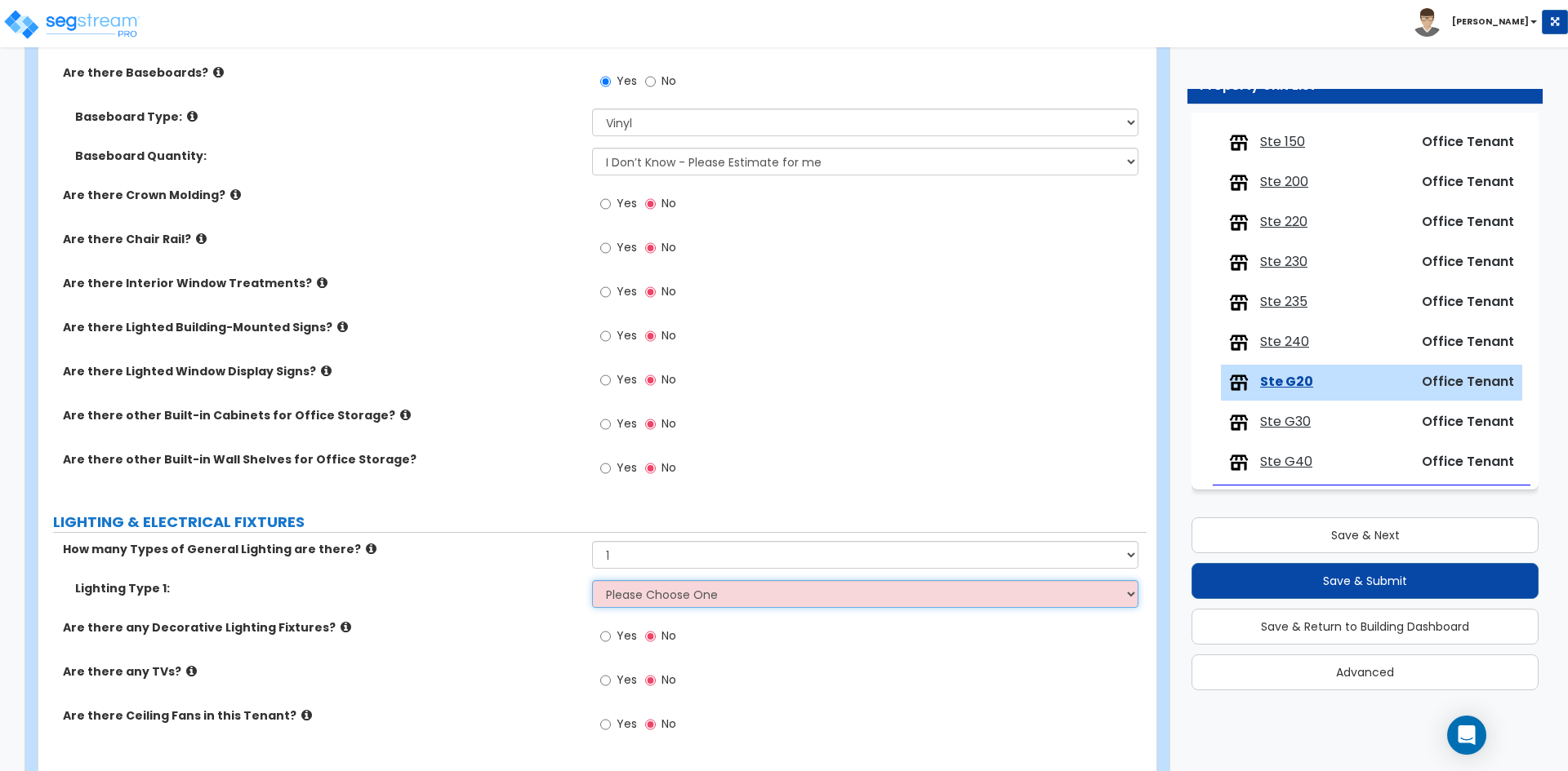
click at [671, 602] on select "Please Choose One LED Surface-Mounted LED Recessed Fluorescent Surface-Mounted …" at bounding box center [865, 594] width 546 height 28
click at [592, 580] on select "Please Choose One LED Surface-Mounted LED Recessed Fluorescent Surface-Mounted …" at bounding box center [865, 594] width 546 height 28
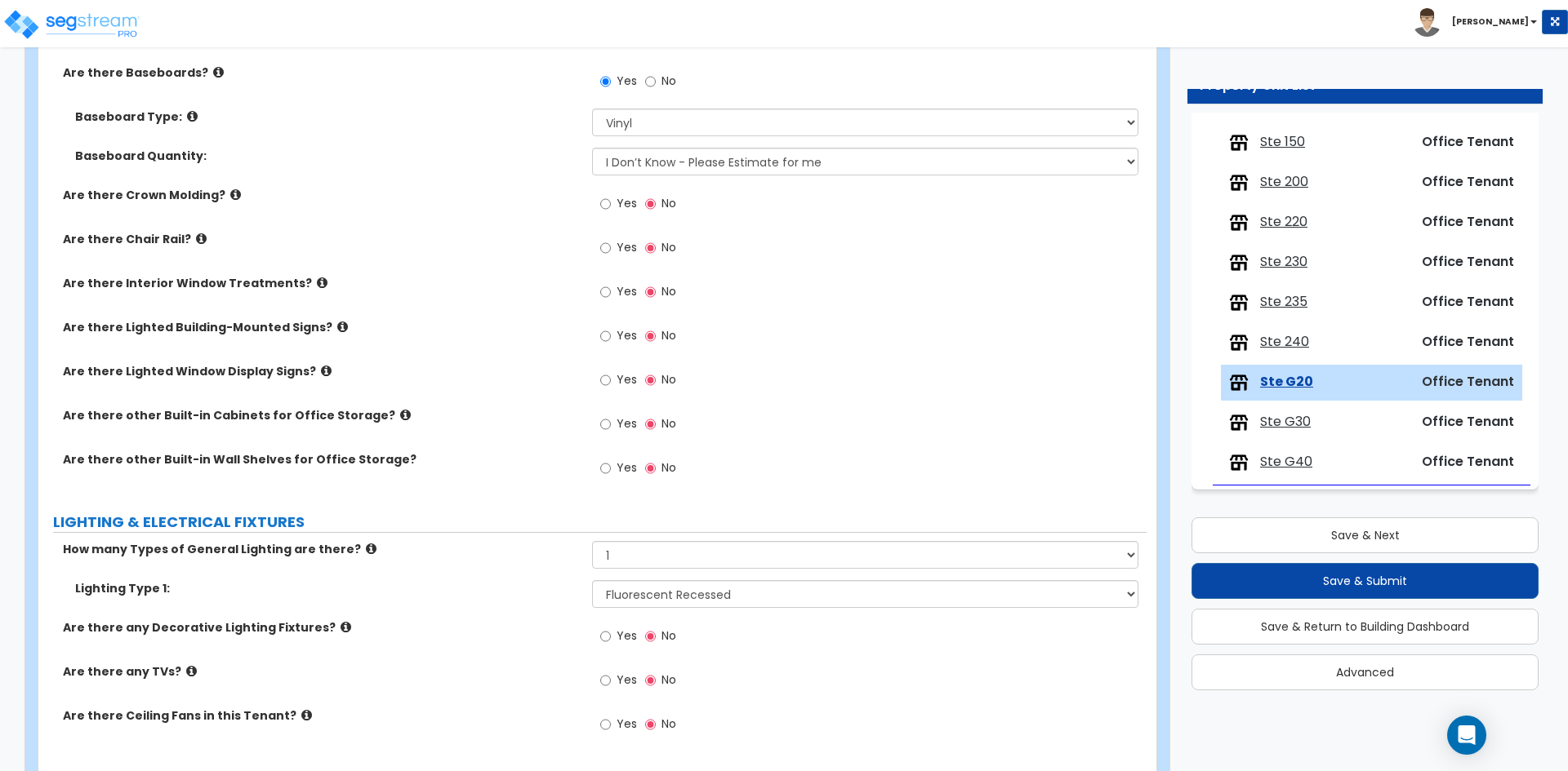
click at [523, 515] on label "LIGHTING & ELECTRICAL FIXTURES" at bounding box center [600, 522] width 1093 height 21
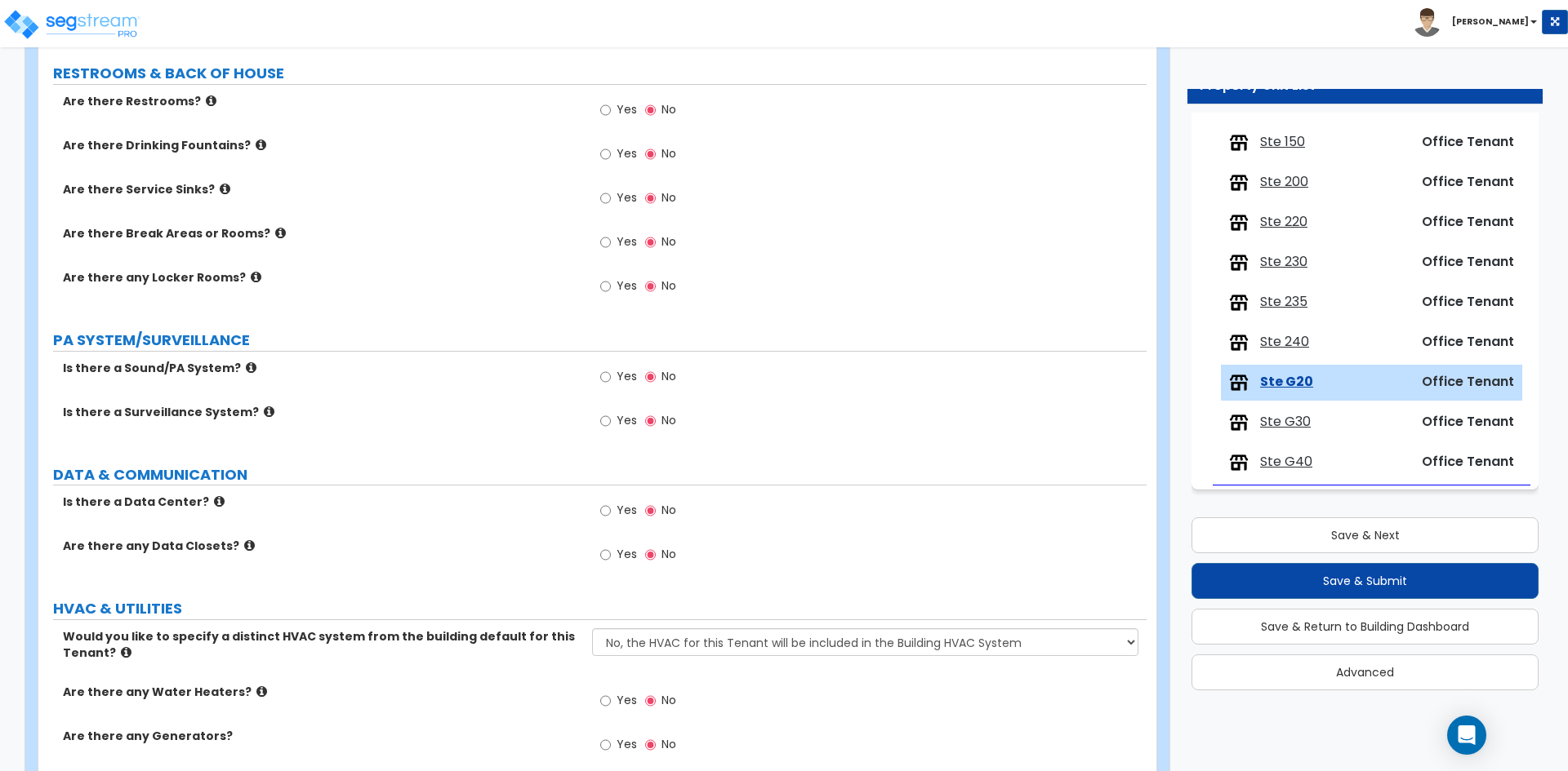
scroll to position [1877, 0]
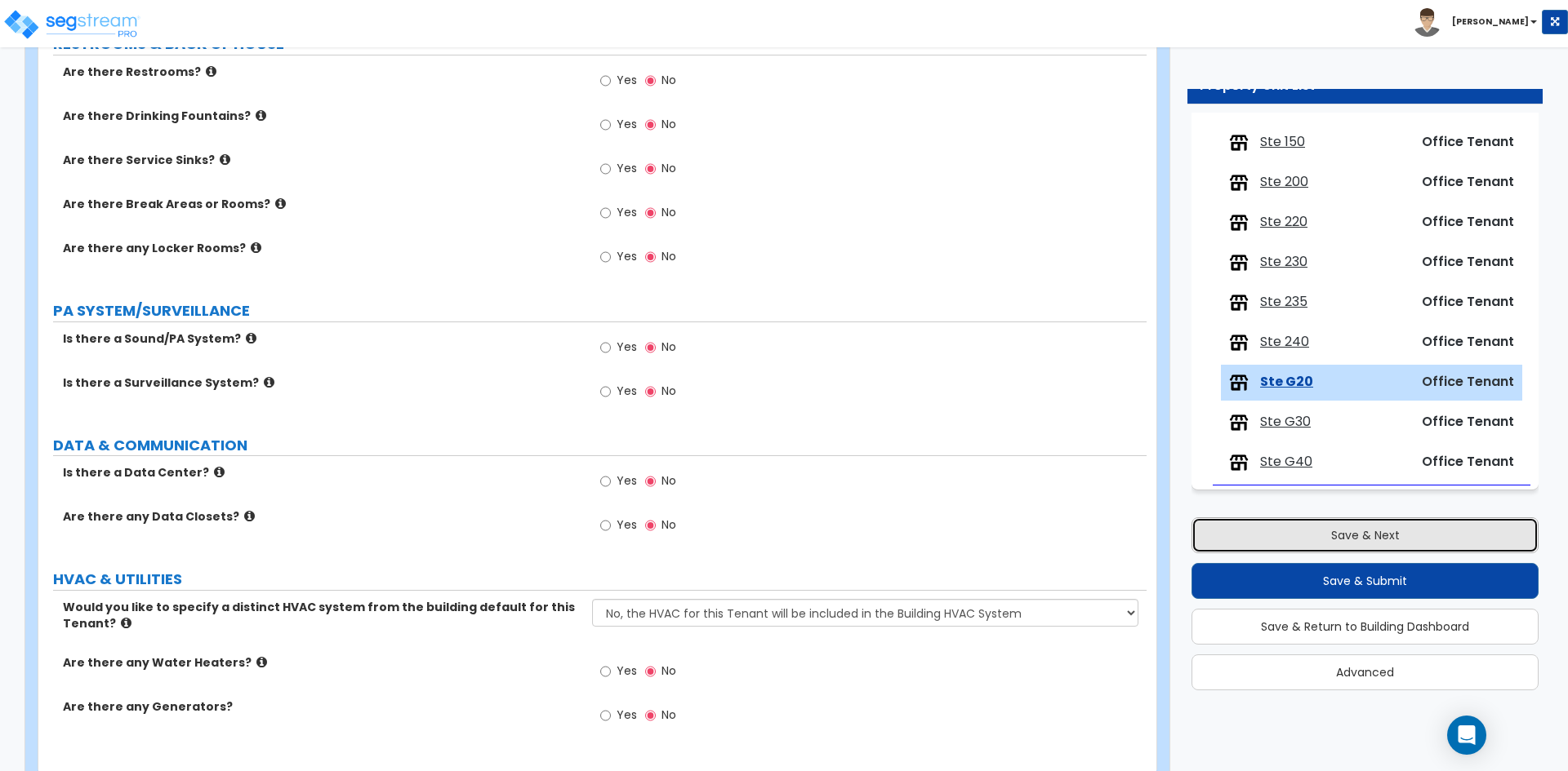
click at [1355, 545] on button "Save & Next" at bounding box center [1364, 535] width 347 height 36
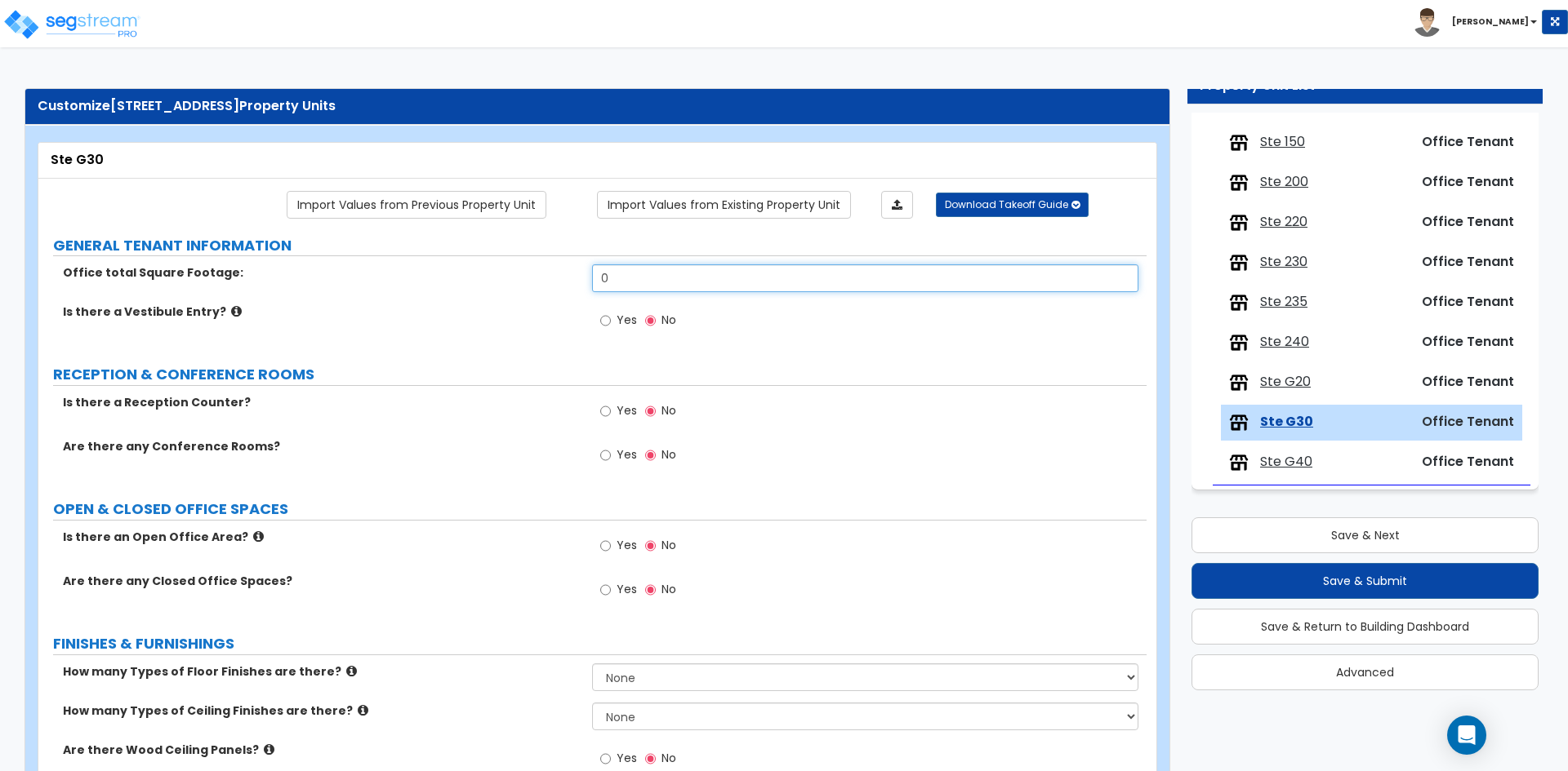
click at [698, 276] on input "0" at bounding box center [865, 278] width 546 height 28
click at [698, 275] on input "0" at bounding box center [865, 278] width 546 height 28
click at [633, 541] on span "Yes" at bounding box center [626, 545] width 20 height 17
click at [610, 541] on input "Yes" at bounding box center [605, 545] width 10 height 18
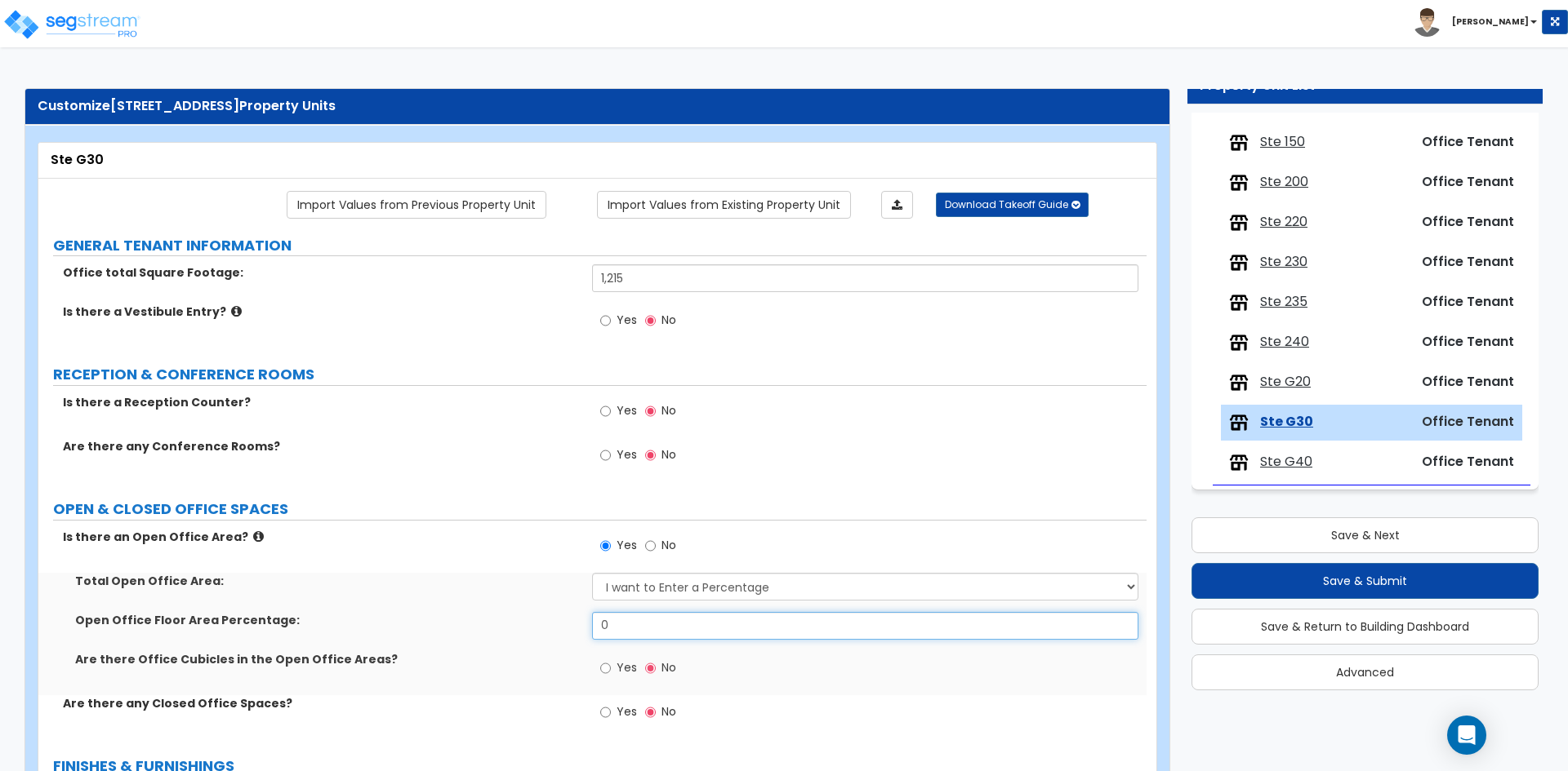
click at [670, 634] on input "0" at bounding box center [865, 626] width 546 height 28
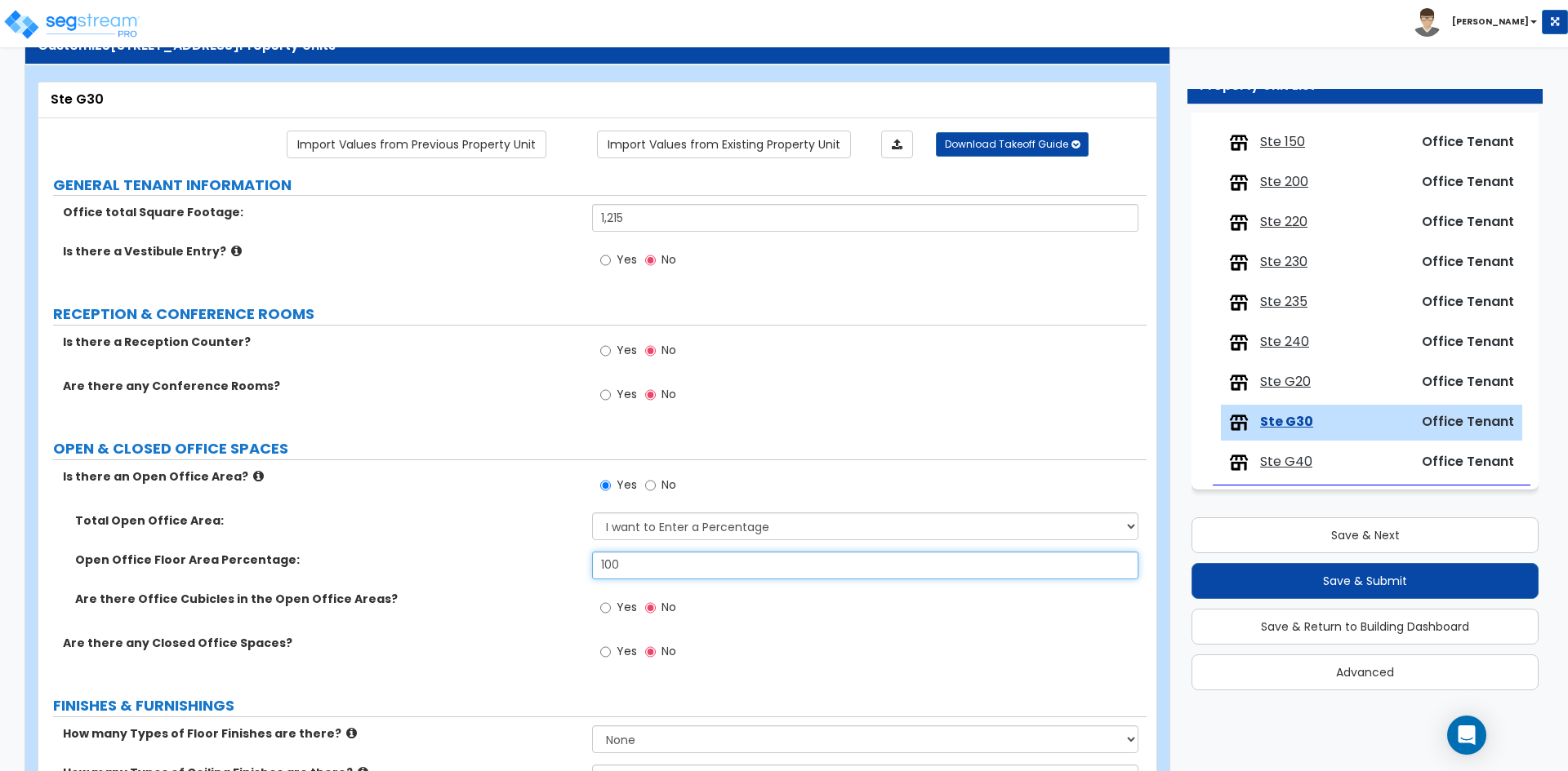
scroll to position [163, 0]
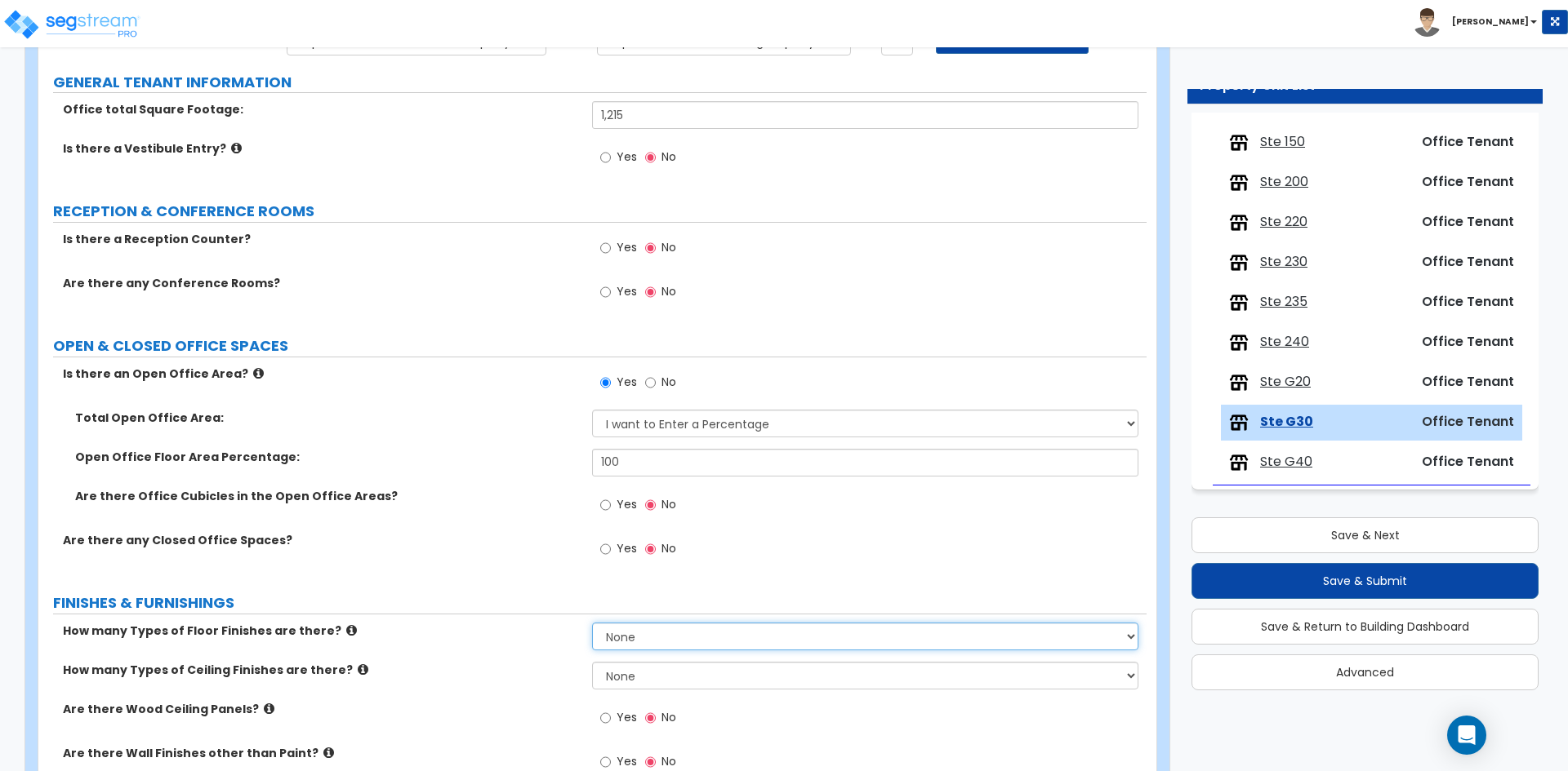
click at [680, 636] on select "None 1 2 3 4" at bounding box center [865, 636] width 546 height 28
click at [592, 622] on select "None 1 2 3 4" at bounding box center [865, 636] width 546 height 28
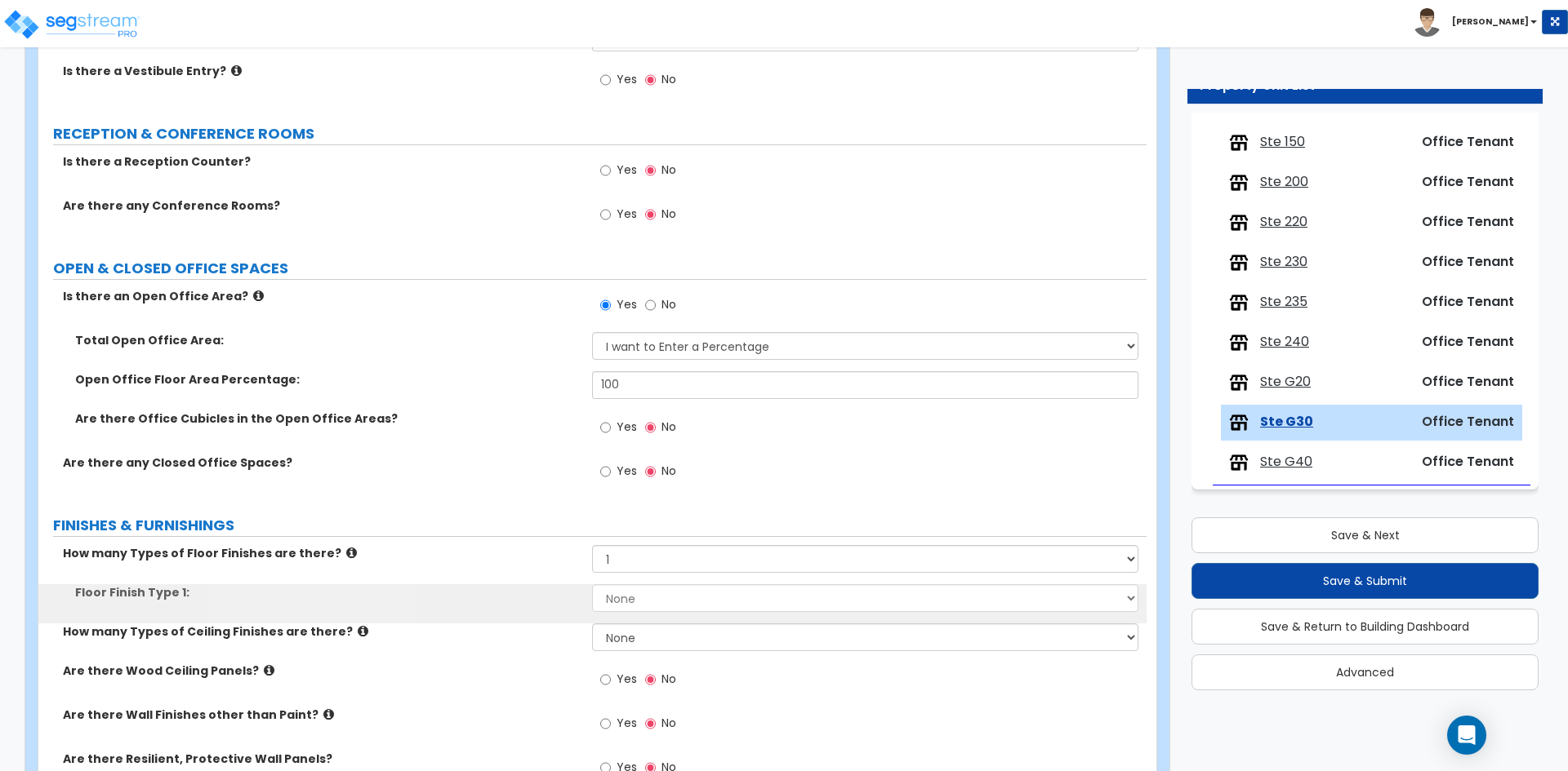
scroll to position [326, 0]
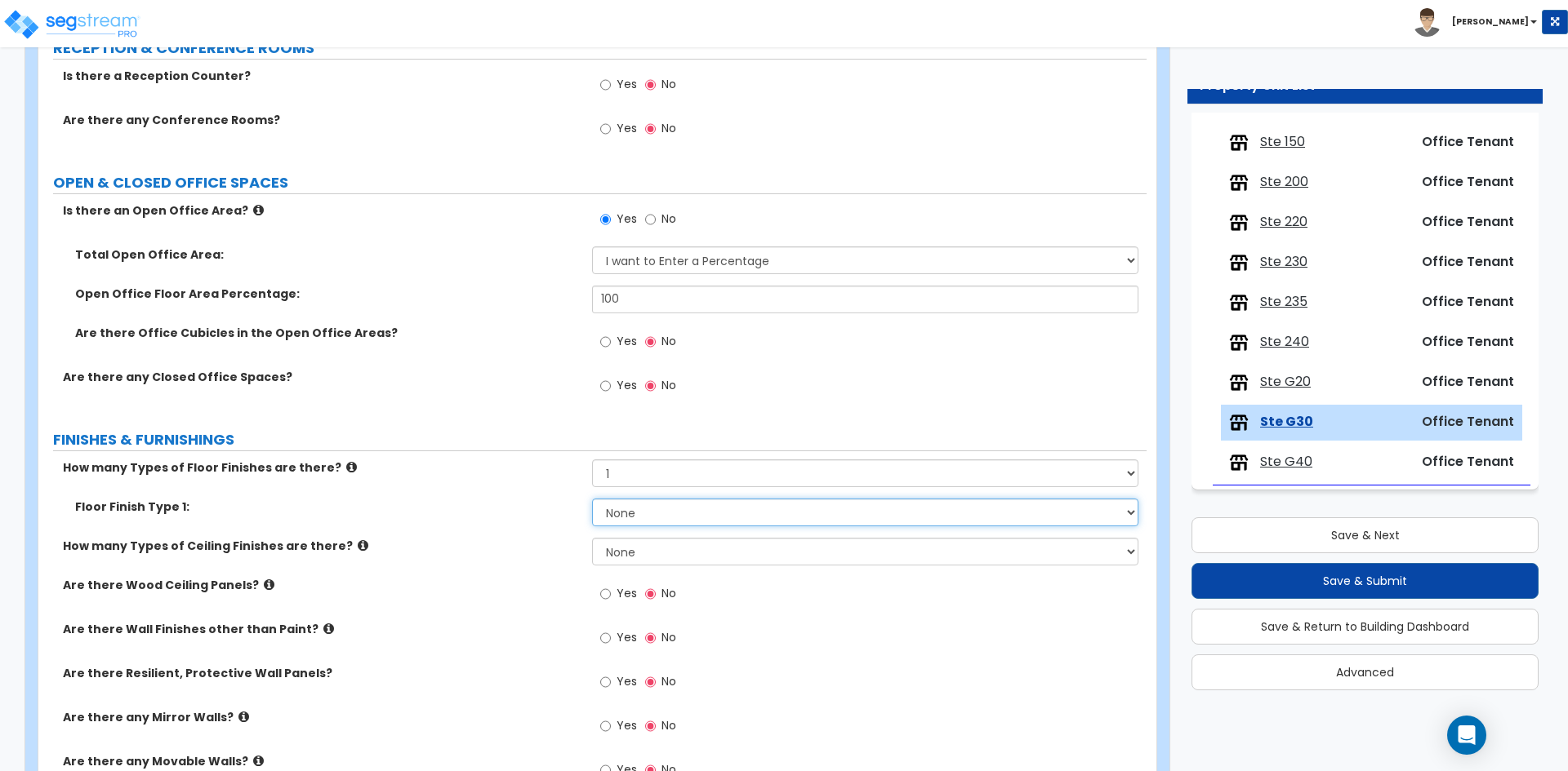
click at [616, 516] on select "None Tile Flooring Marble Flooring Hardwood Flooring Resilient Laminate Floorin…" at bounding box center [865, 512] width 546 height 28
click at [592, 498] on select "None Tile Flooring Marble Flooring Hardwood Flooring Resilient Laminate Floorin…" at bounding box center [865, 512] width 546 height 28
click at [526, 538] on label "How many Types of Ceiling Finishes are there?" at bounding box center [321, 545] width 517 height 17
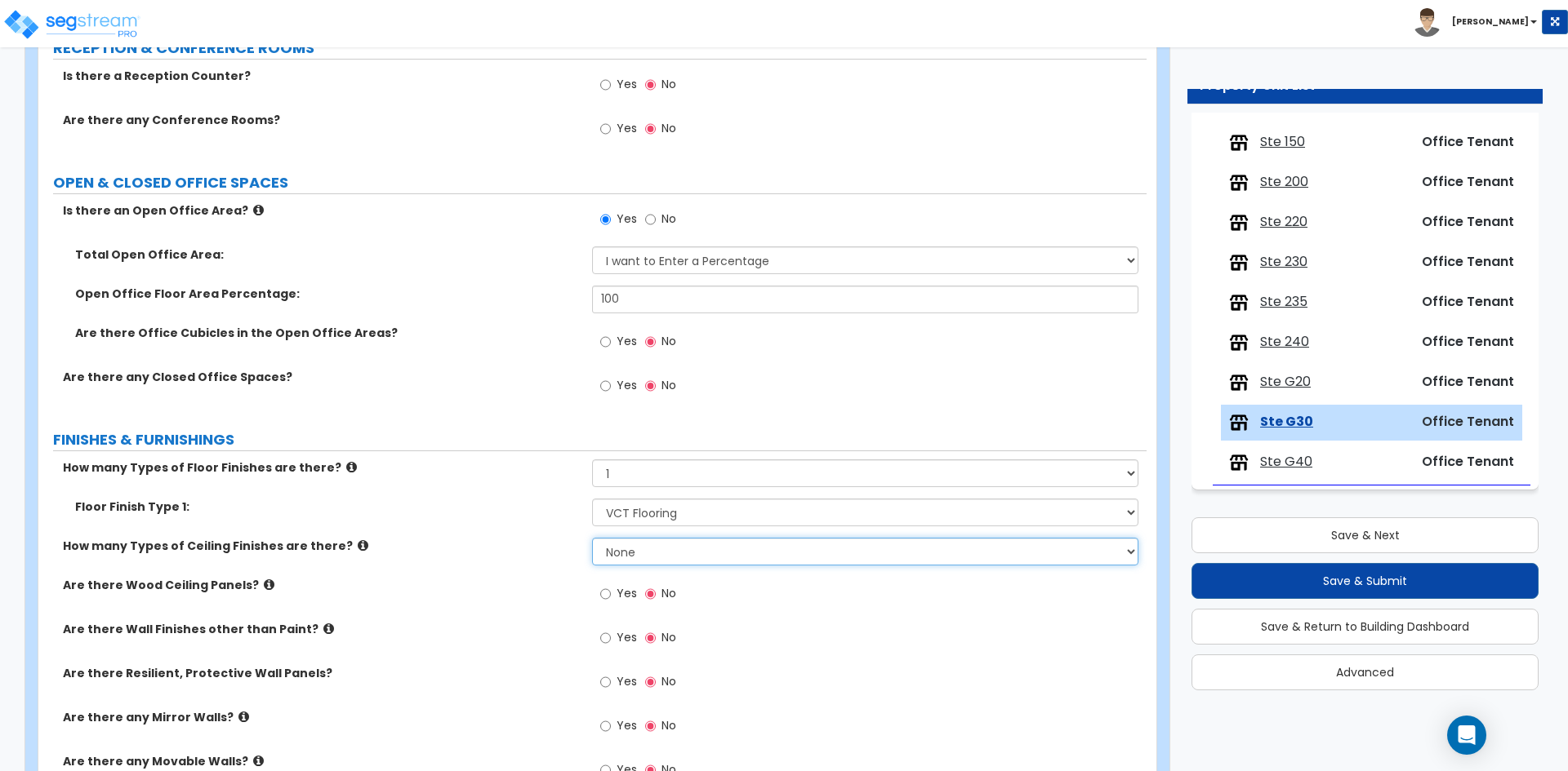
click at [652, 555] on select "None 1 2 3" at bounding box center [865, 552] width 546 height 28
click at [592, 538] on select "None 1 2 3" at bounding box center [865, 552] width 546 height 28
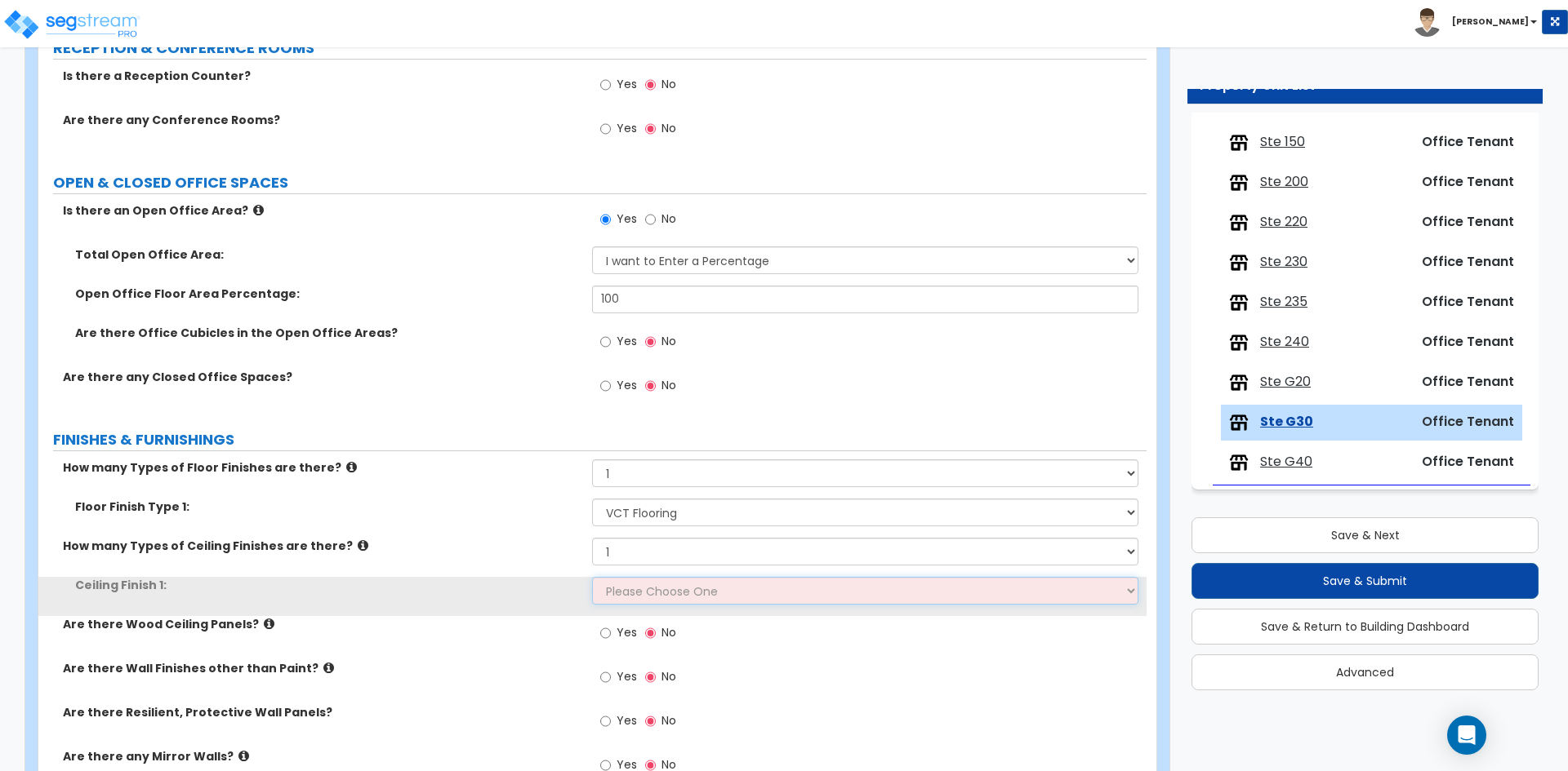
click at [631, 587] on select "Please Choose One Drop Ceiling Open Ceiling Drywall Ceiling" at bounding box center [865, 591] width 546 height 28
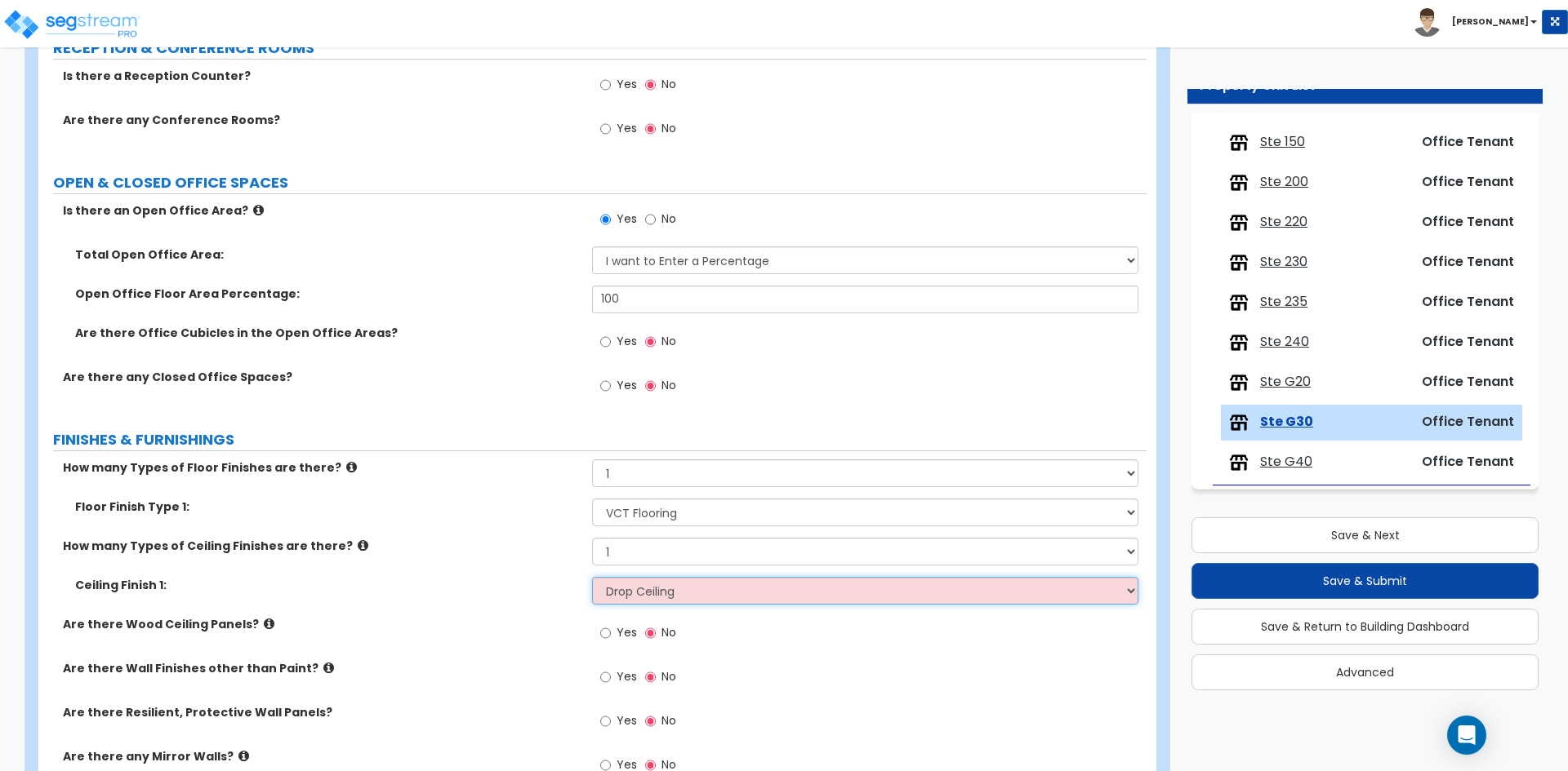
click at [592, 577] on select "Please Choose One Drop Ceiling Open Ceiling Drywall Ceiling" at bounding box center [865, 591] width 546 height 28
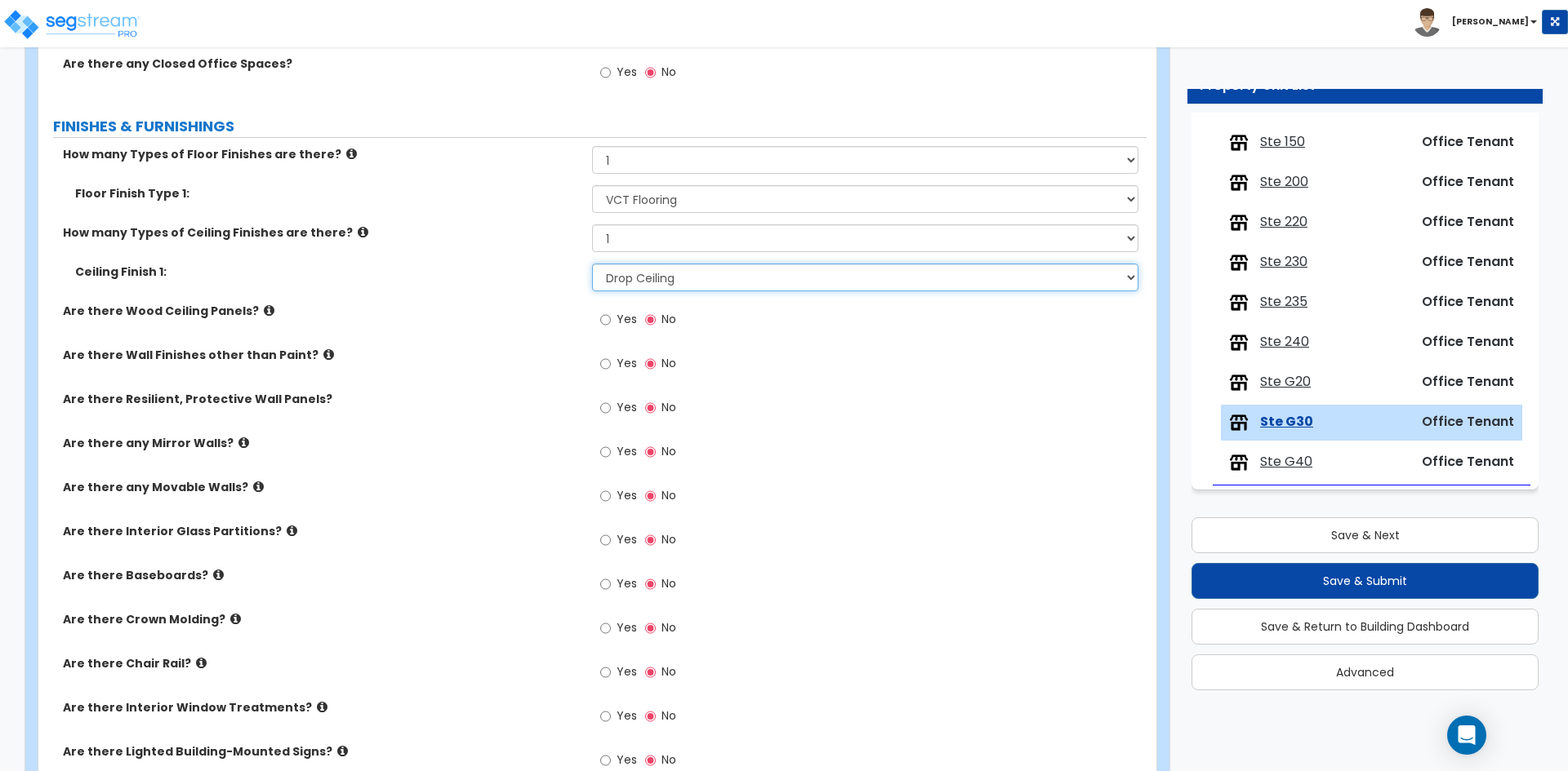
scroll to position [653, 0]
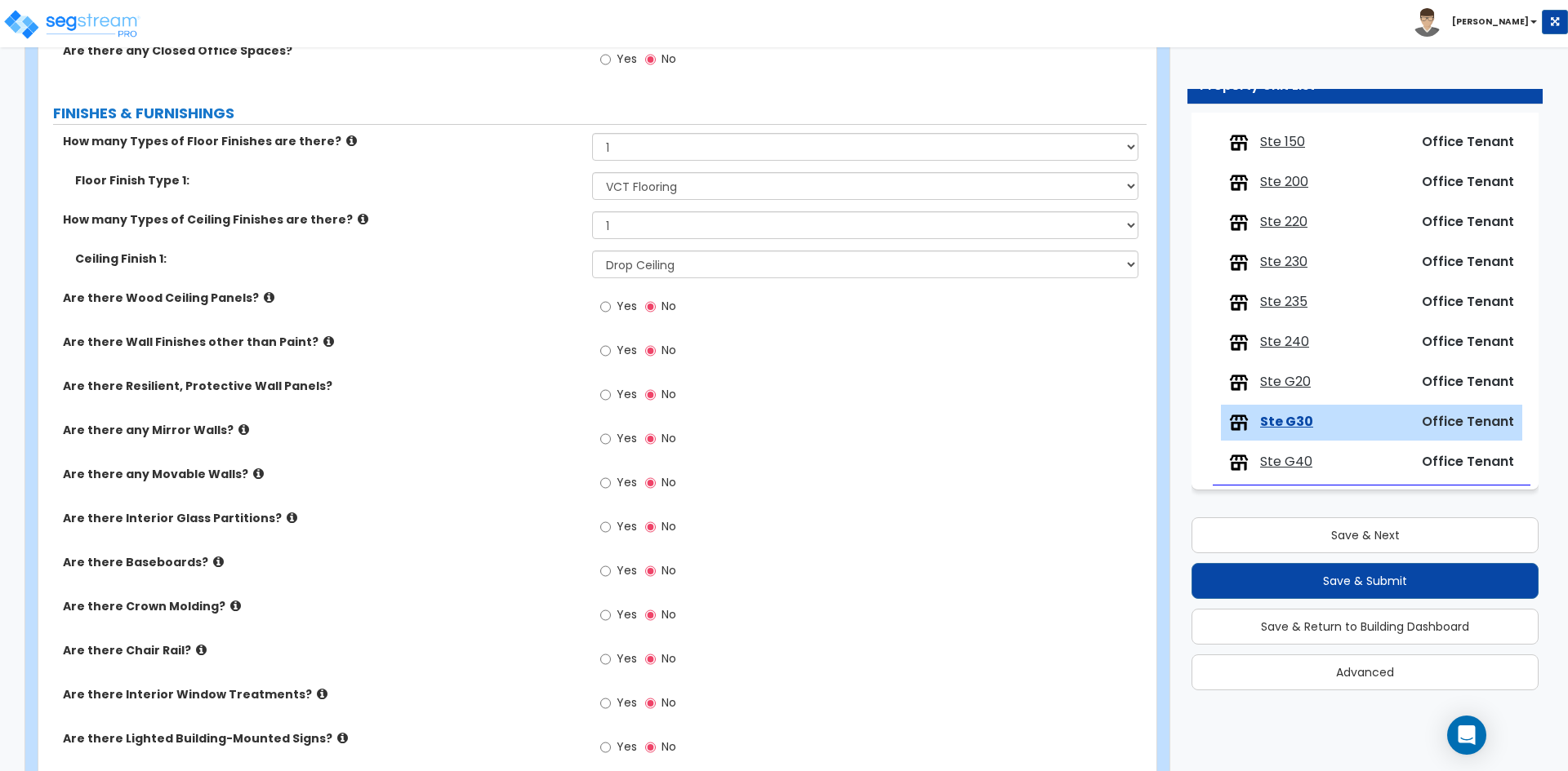
click at [621, 568] on span "Yes" at bounding box center [626, 570] width 20 height 17
click at [610, 568] on input "Yes" at bounding box center [605, 571] width 10 height 18
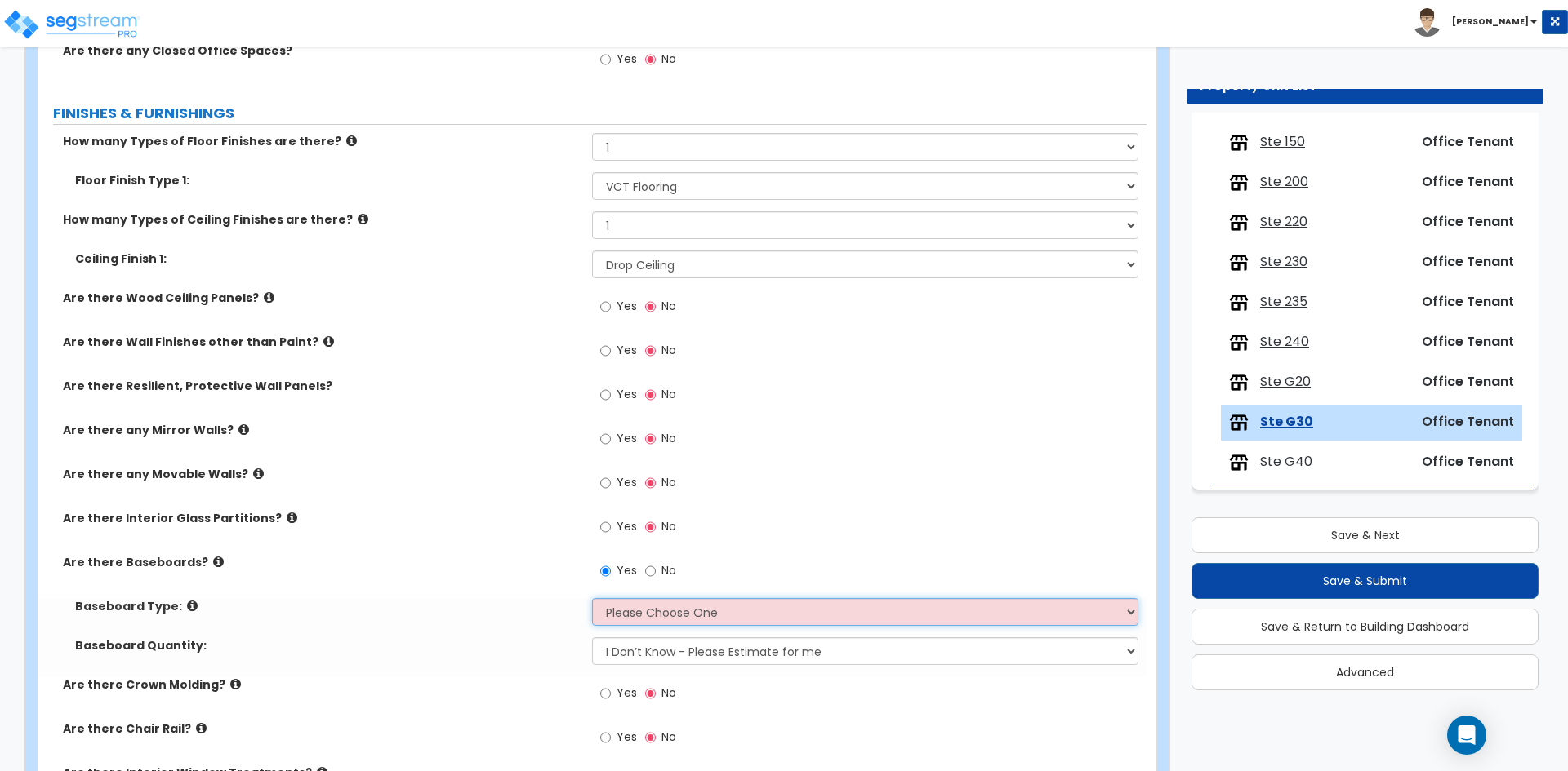
click at [618, 617] on select "Please Choose One Wood Vinyl Carpet Tile" at bounding box center [865, 612] width 546 height 28
click at [592, 598] on select "Please Choose One Wood Vinyl Carpet Tile" at bounding box center [865, 612] width 546 height 28
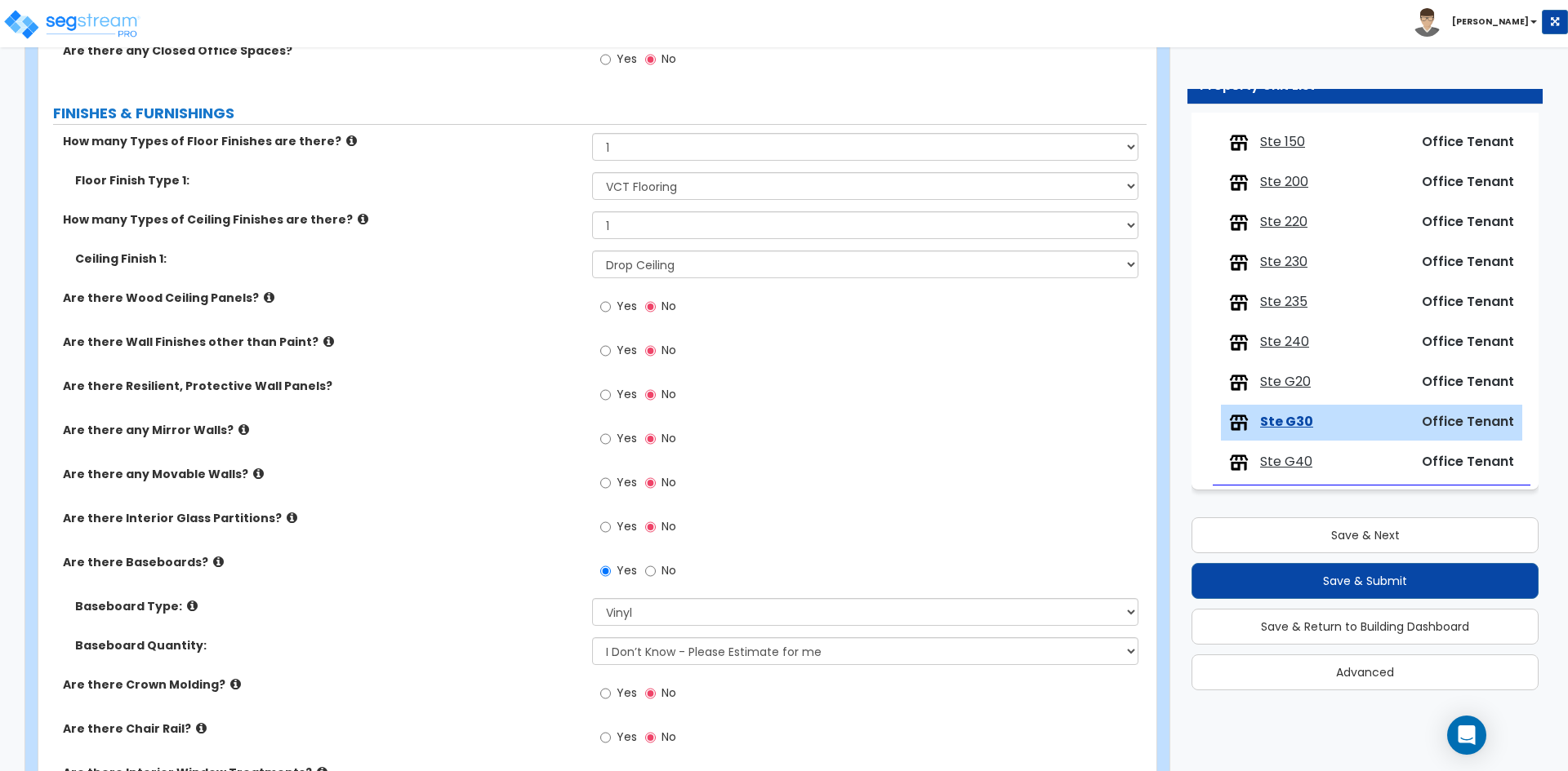
click at [466, 636] on div "Baseboard Type: Please Choose One Wood Vinyl Carpet Tile" at bounding box center [592, 617] width 1108 height 39
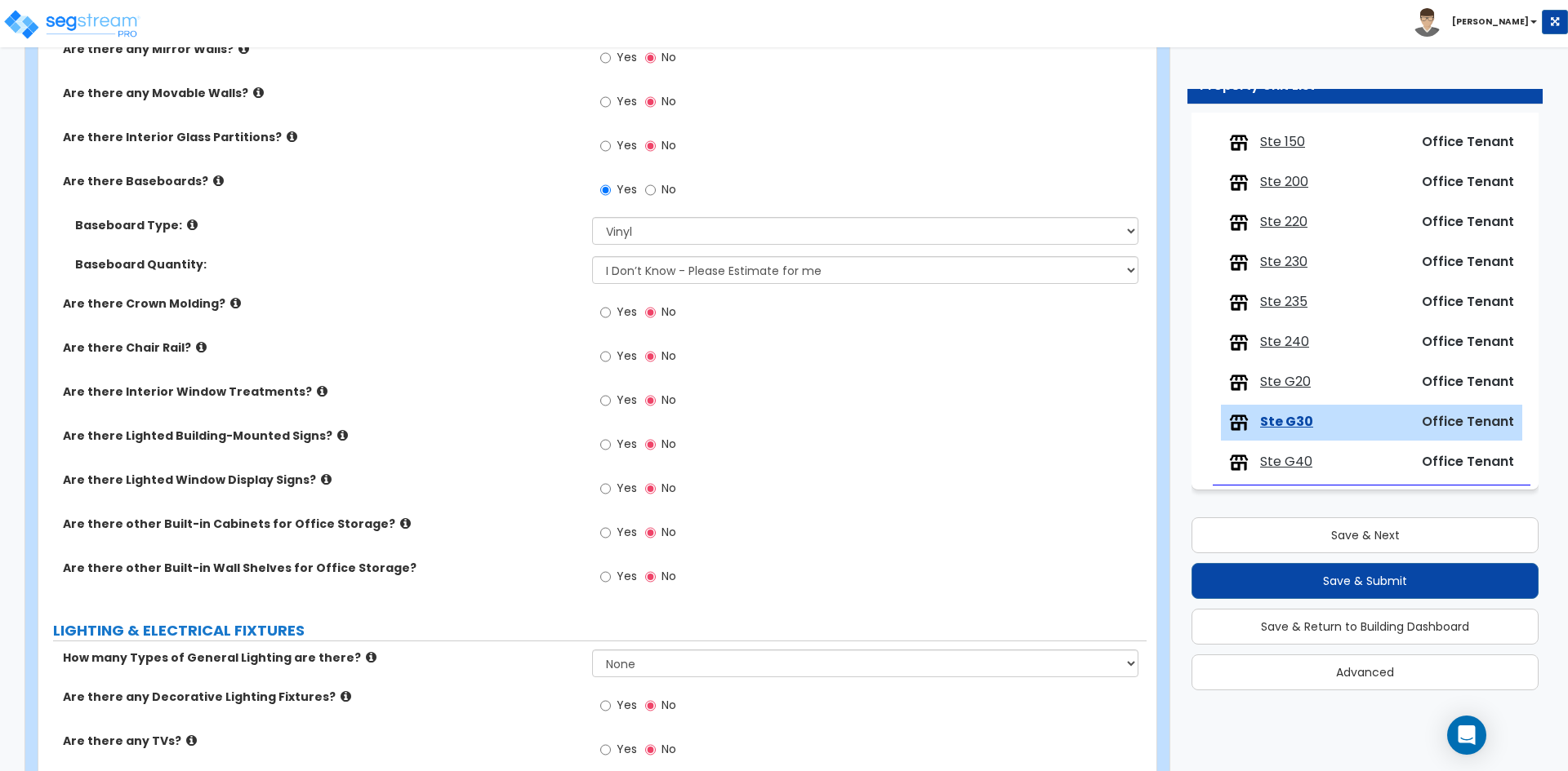
scroll to position [1061, 0]
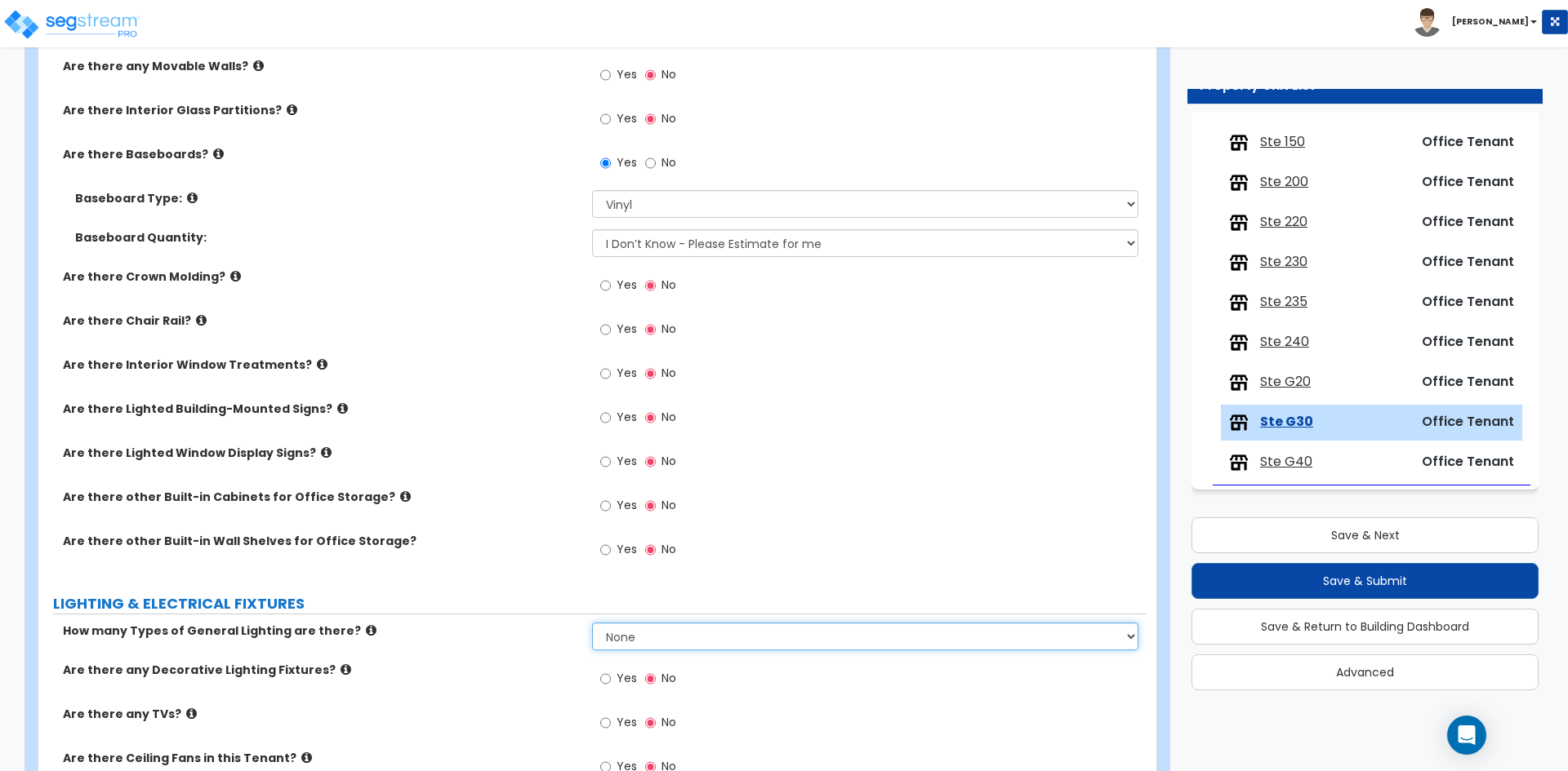
click at [646, 649] on select "None 1 2 3" at bounding box center [865, 636] width 546 height 28
click at [592, 622] on select "None 1 2 3" at bounding box center [865, 636] width 546 height 28
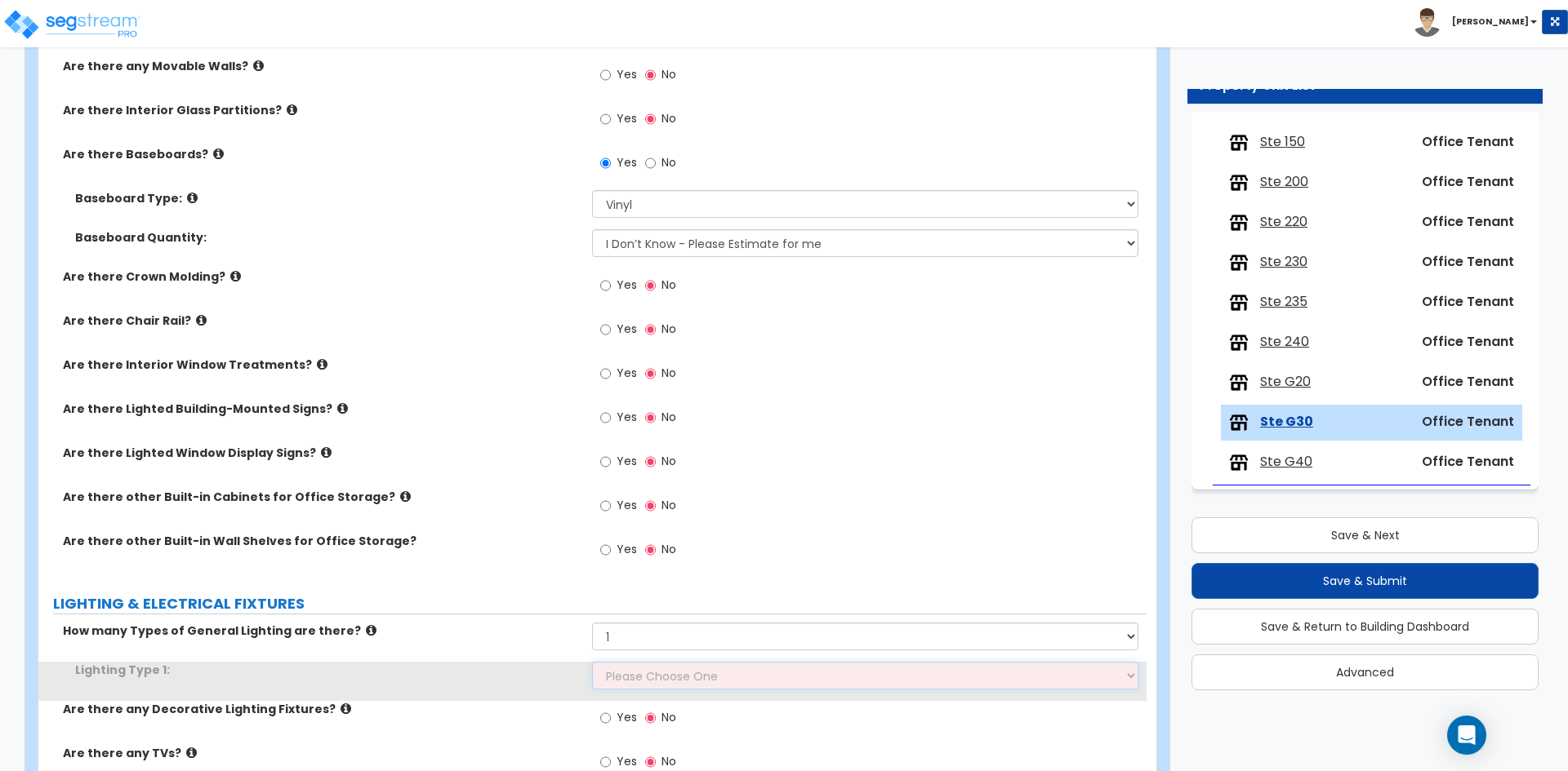
click at [637, 677] on select "Please Choose One LED Surface-Mounted LED Recessed Fluorescent Surface-Mounted …" at bounding box center [865, 676] width 546 height 28
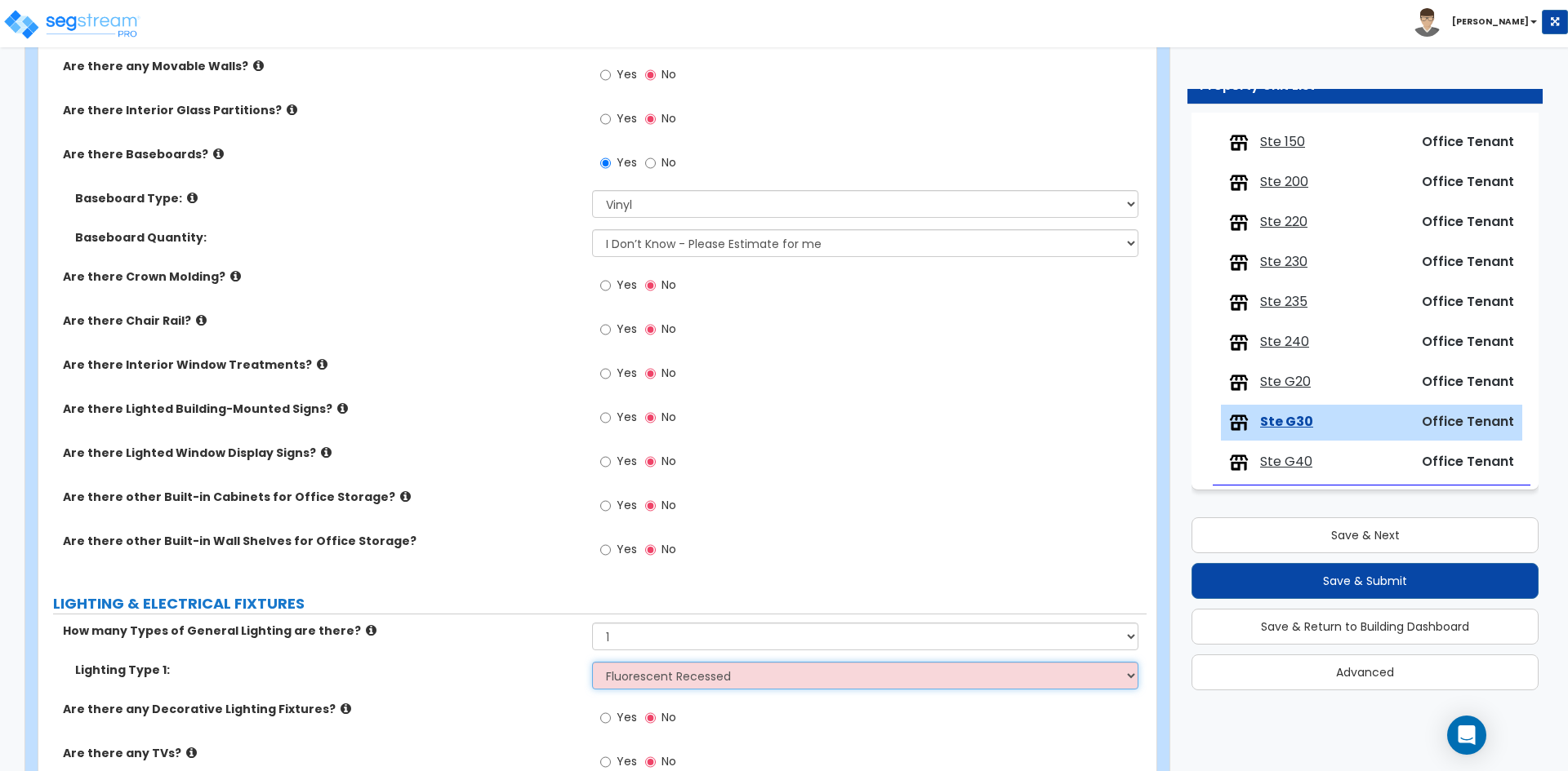
click at [592, 662] on select "Please Choose One LED Surface-Mounted LED Recessed Fluorescent Surface-Mounted …" at bounding box center [865, 676] width 546 height 28
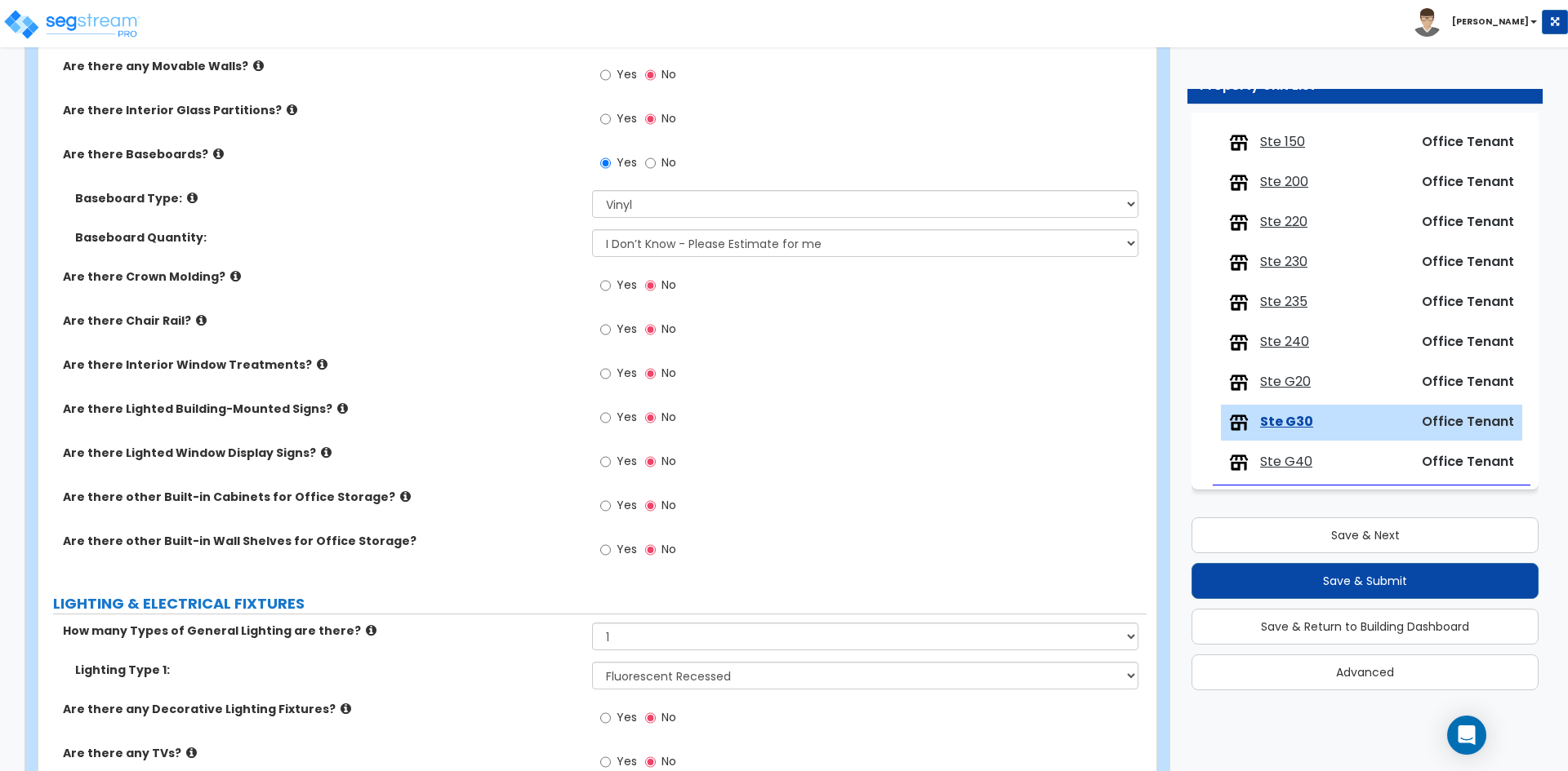
click at [513, 594] on label "LIGHTING & ELECTRICAL FIXTURES" at bounding box center [600, 604] width 1093 height 21
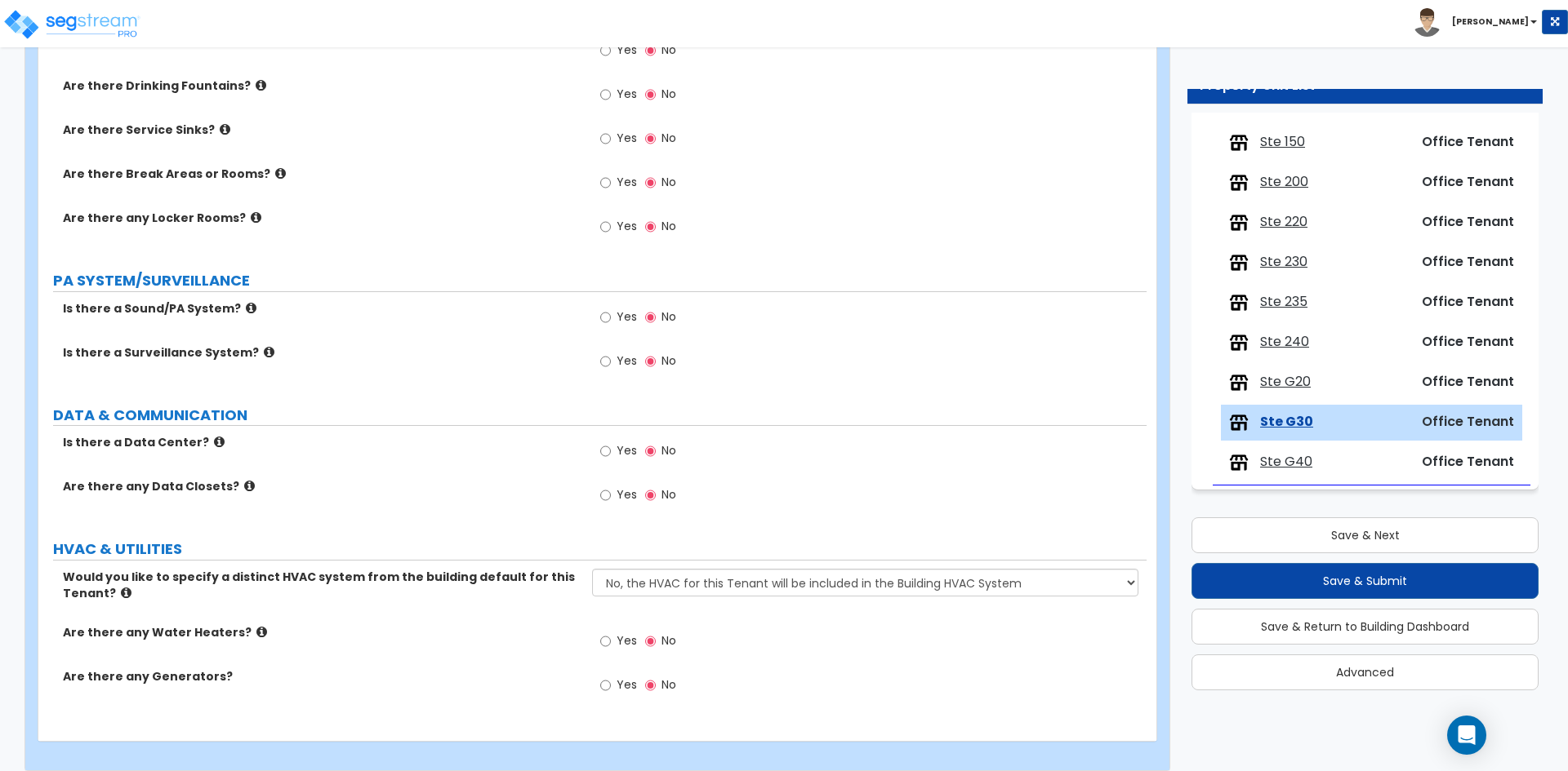
scroll to position [1924, 0]
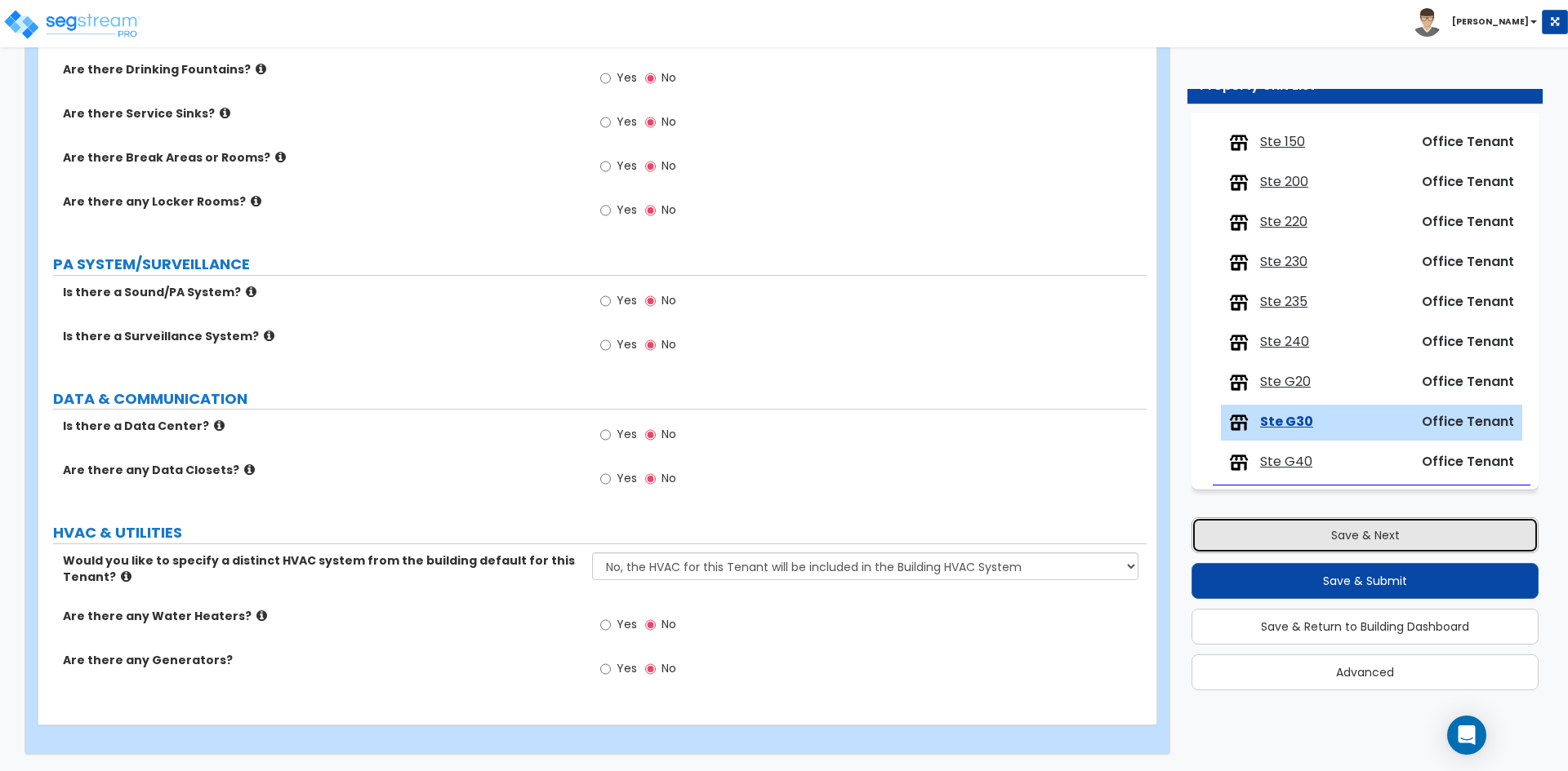
click at [1293, 535] on button "Save & Next" at bounding box center [1364, 535] width 347 height 36
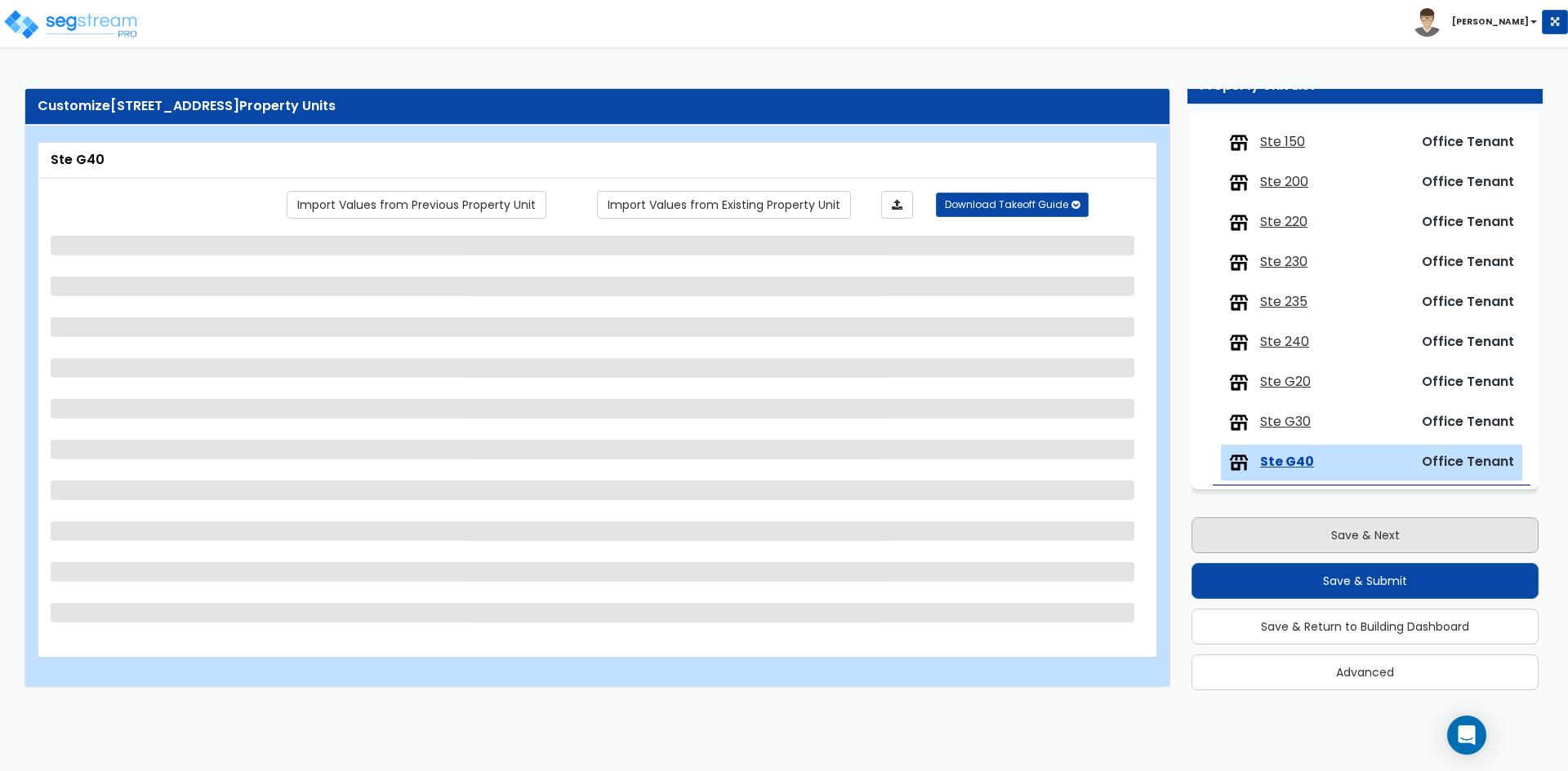
scroll to position [0, 0]
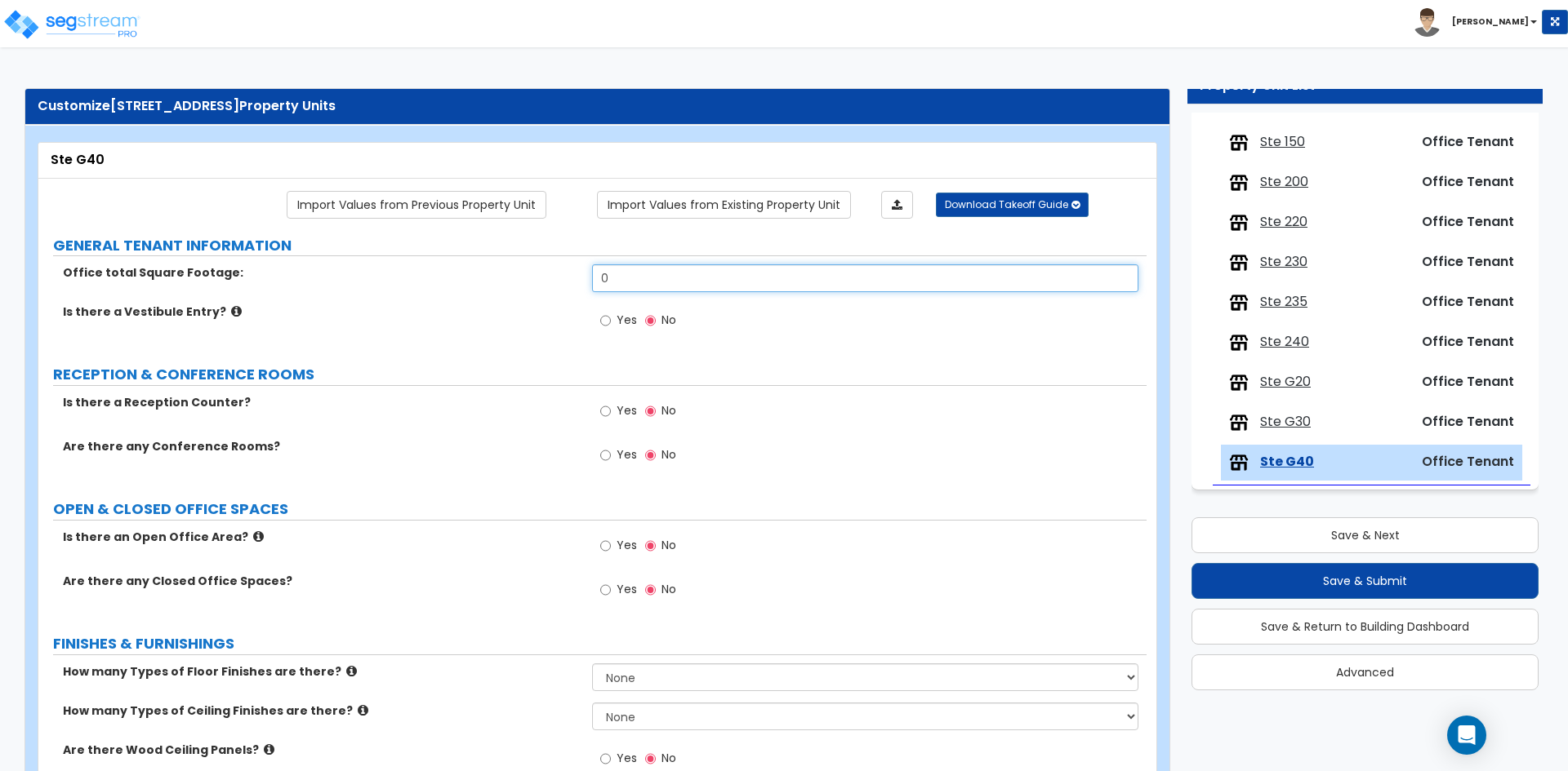
click at [649, 287] on input "0" at bounding box center [865, 278] width 546 height 28
click at [606, 456] on input "Yes" at bounding box center [605, 455] width 10 height 18
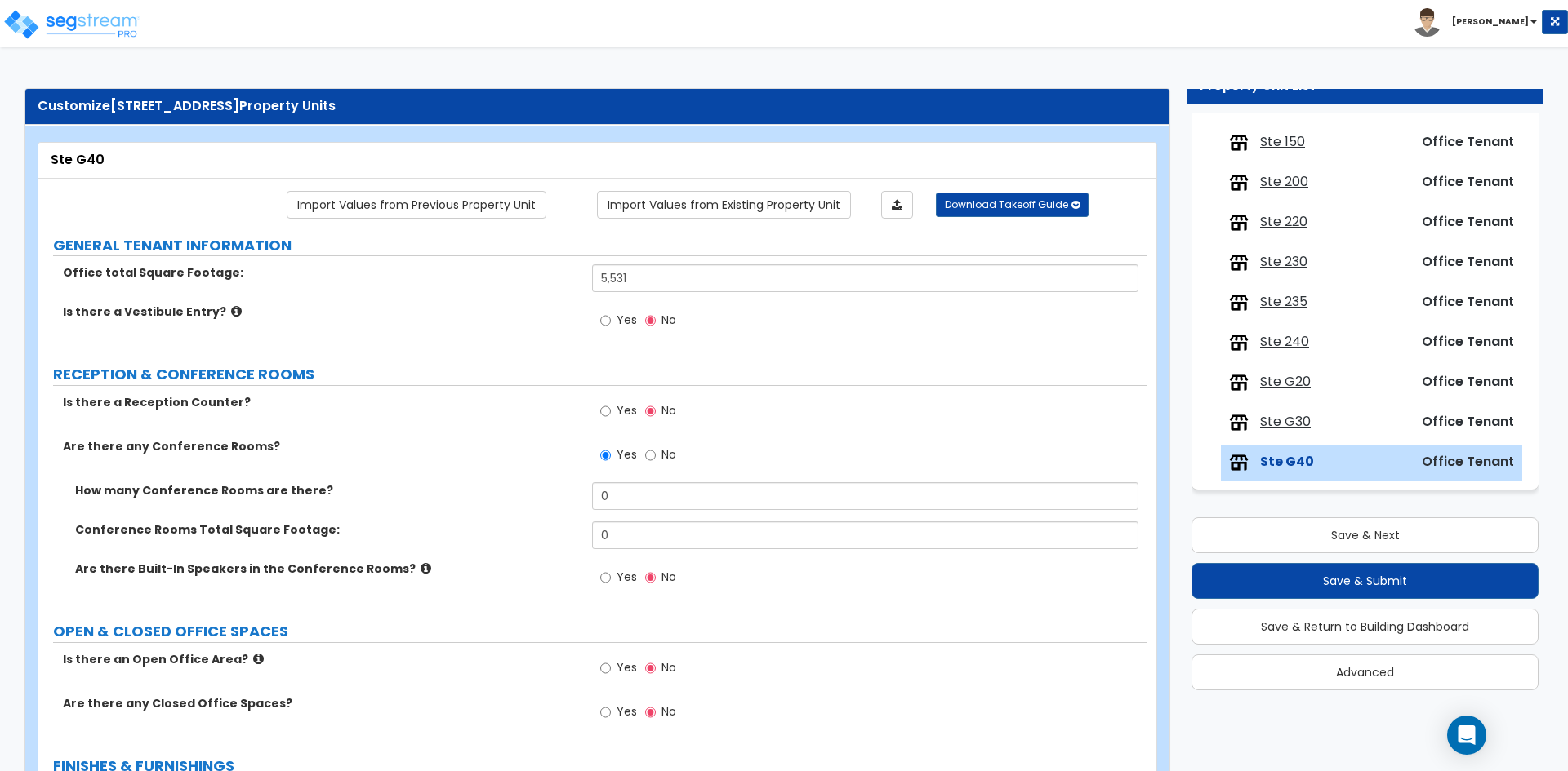
click at [402, 324] on div "Is there a Vestibule Entry? Yes No" at bounding box center [592, 325] width 1108 height 44
click at [379, 493] on label "How many Conference Rooms are there?" at bounding box center [327, 490] width 505 height 17
click at [659, 458] on label "No" at bounding box center [660, 457] width 31 height 28
click at [656, 458] on input "No" at bounding box center [651, 455] width 10 height 18
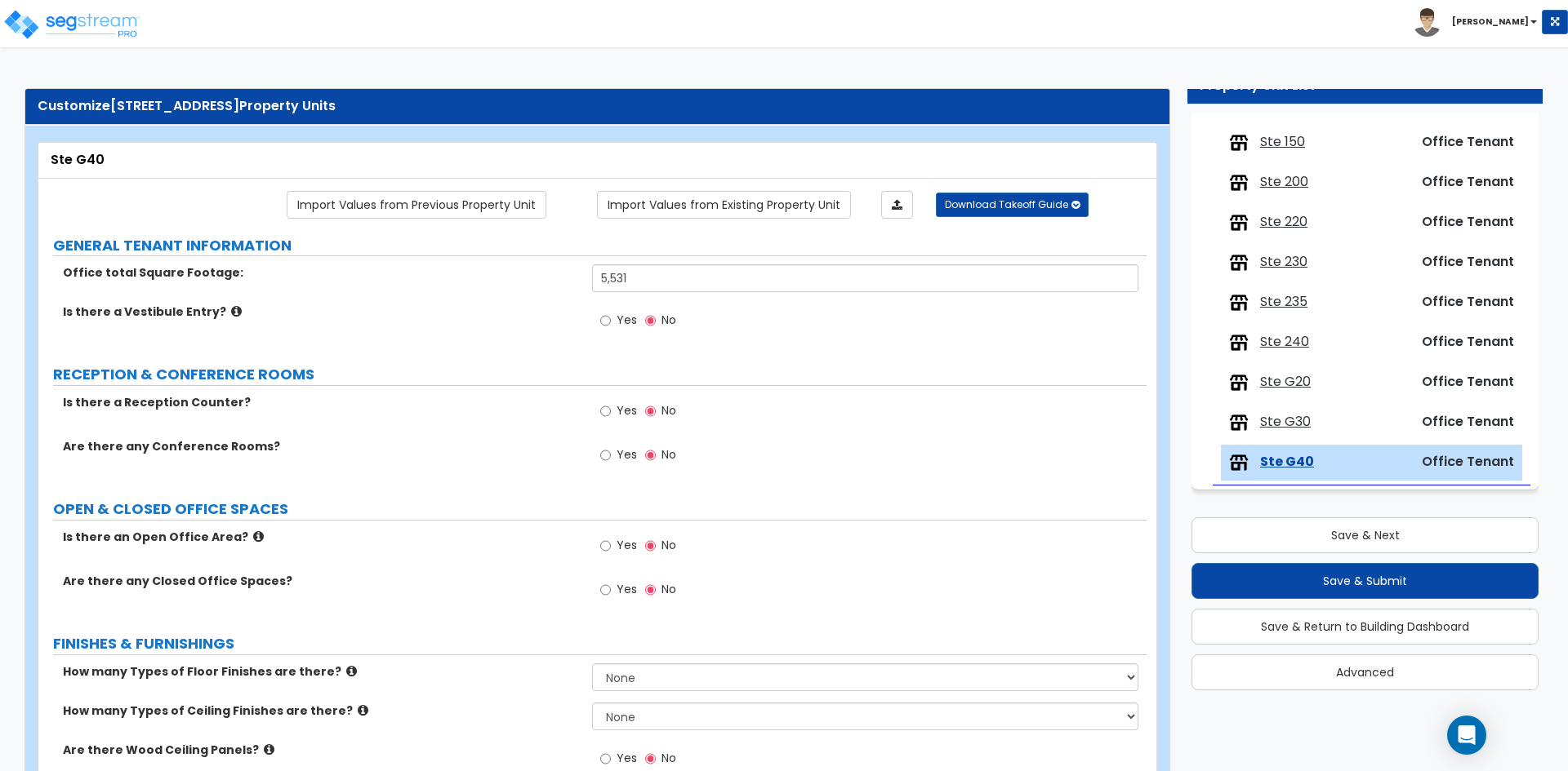
click at [624, 545] on span "Yes" at bounding box center [626, 545] width 20 height 17
click at [610, 545] on input "Yes" at bounding box center [605, 545] width 10 height 18
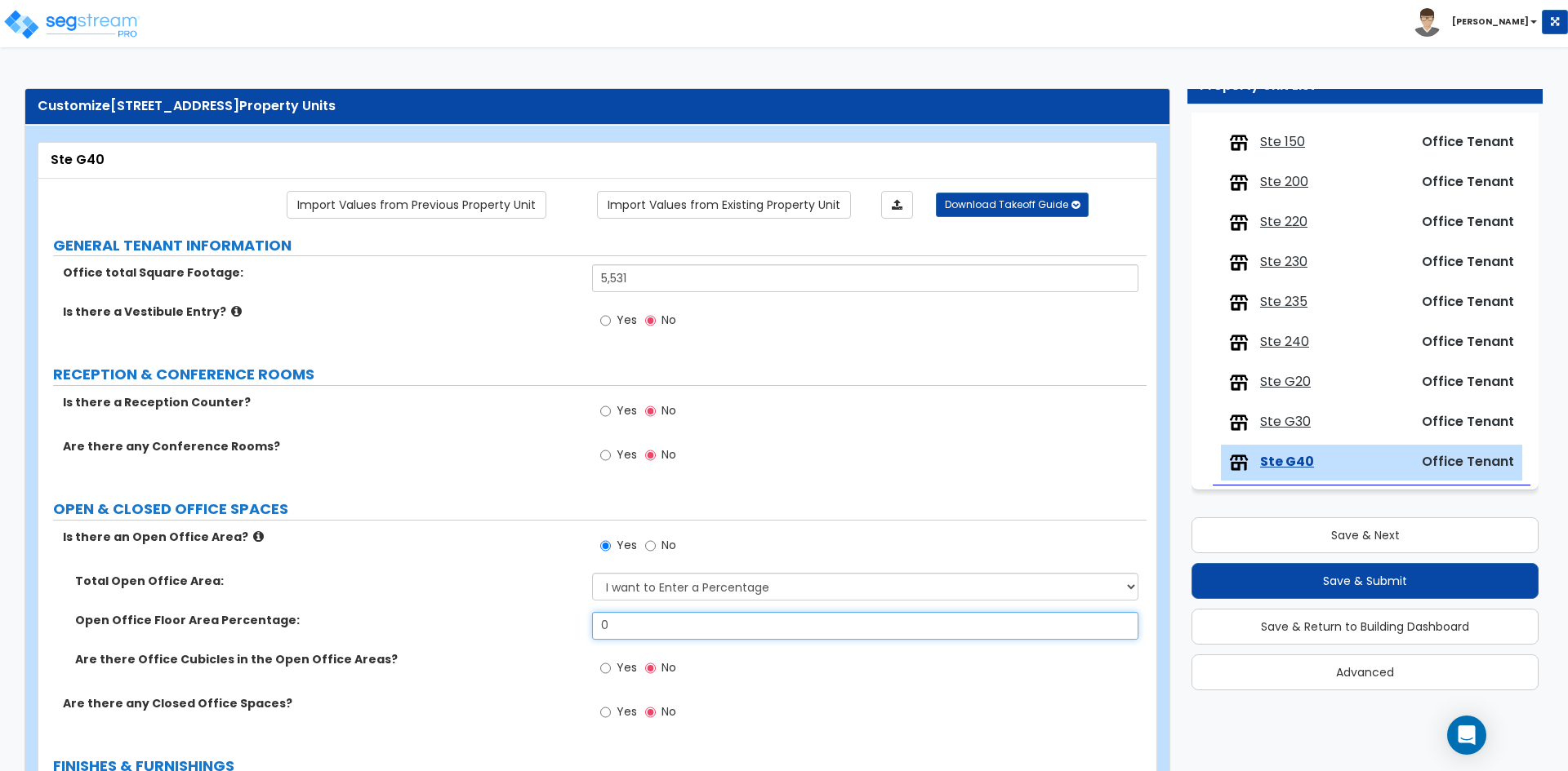
click at [659, 633] on input "0" at bounding box center [865, 626] width 546 height 28
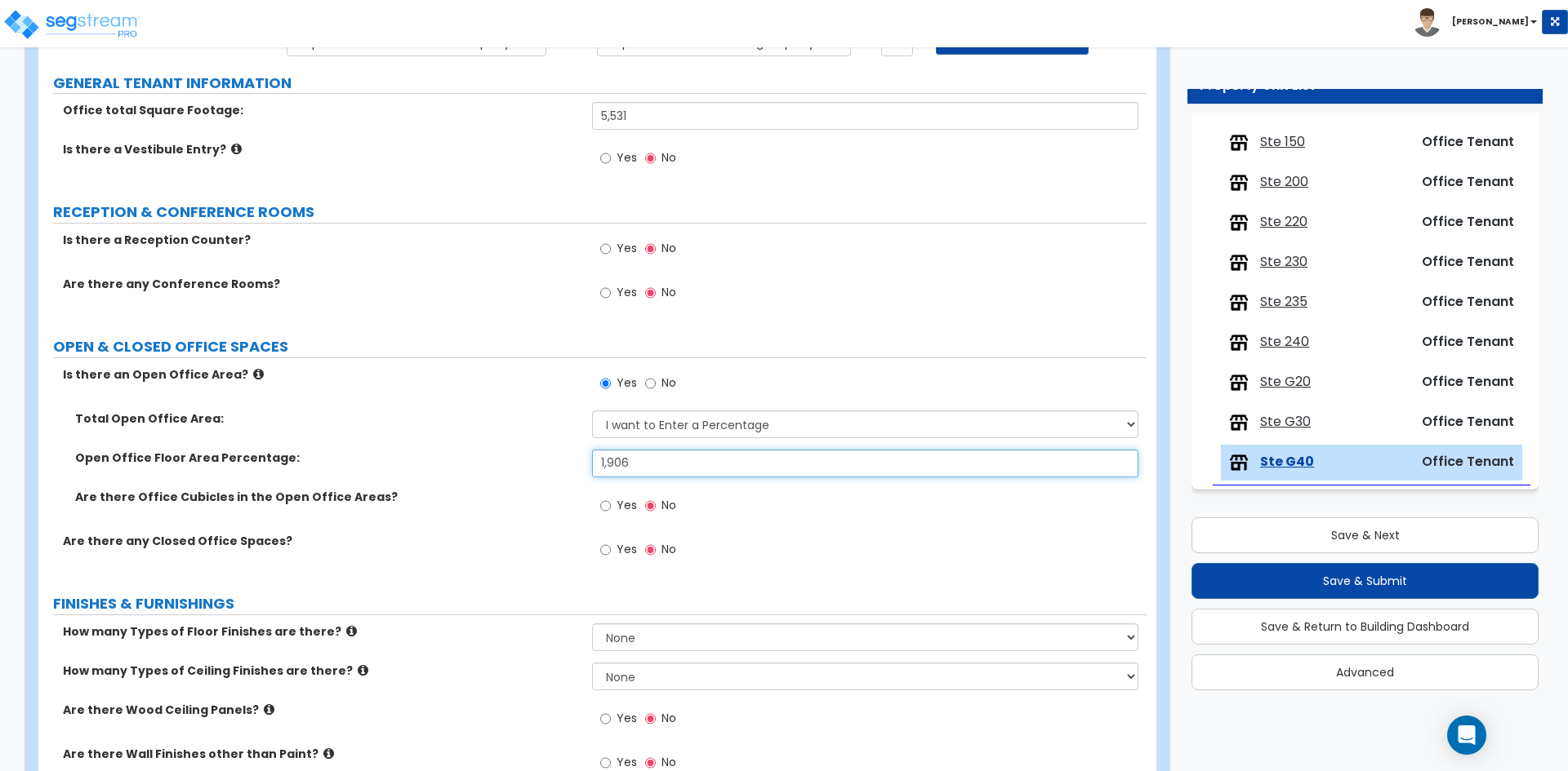
scroll to position [163, 0]
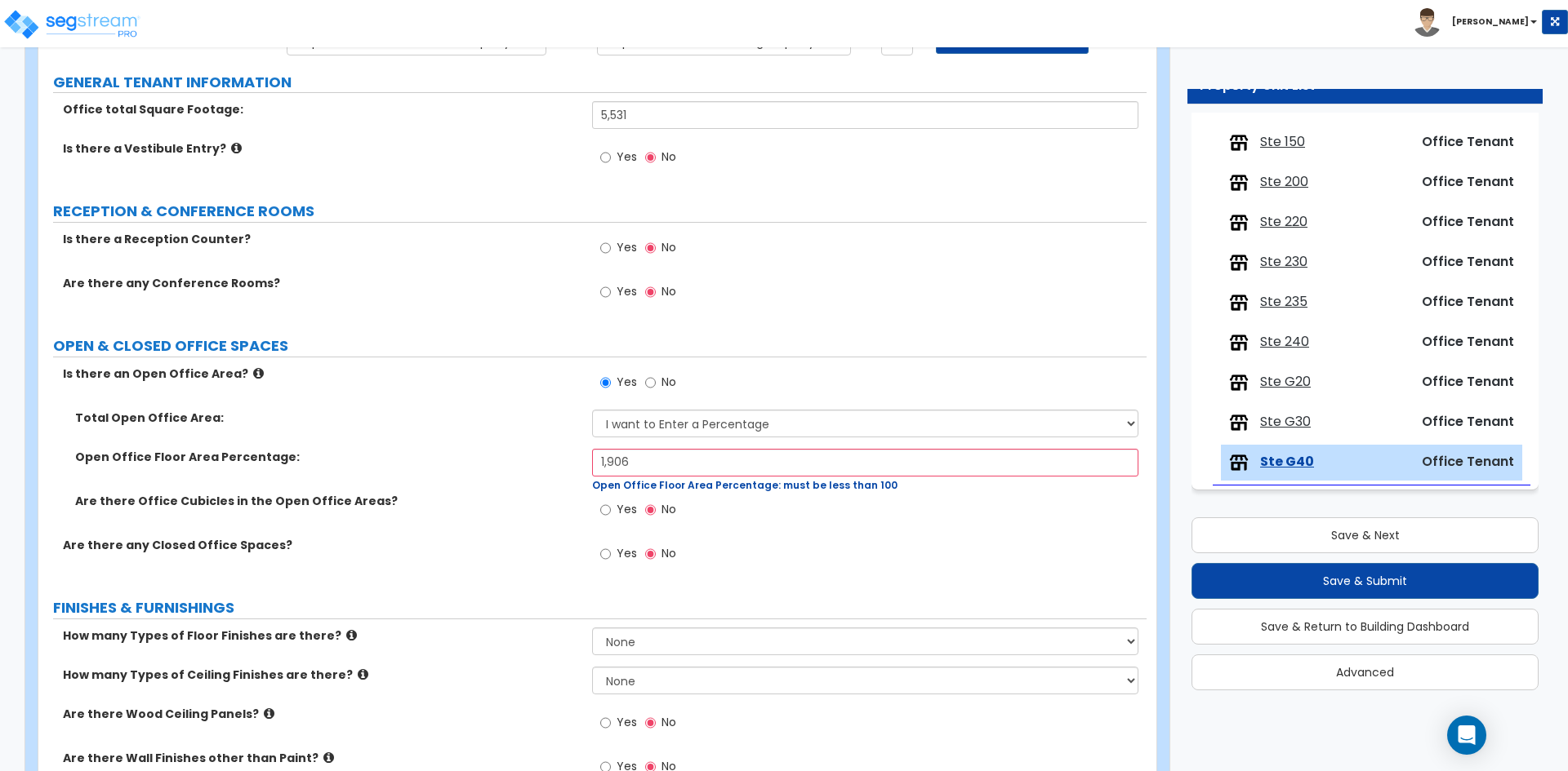
click at [618, 509] on span "Yes" at bounding box center [626, 509] width 20 height 17
click at [610, 509] on input "Yes" at bounding box center [605, 510] width 10 height 18
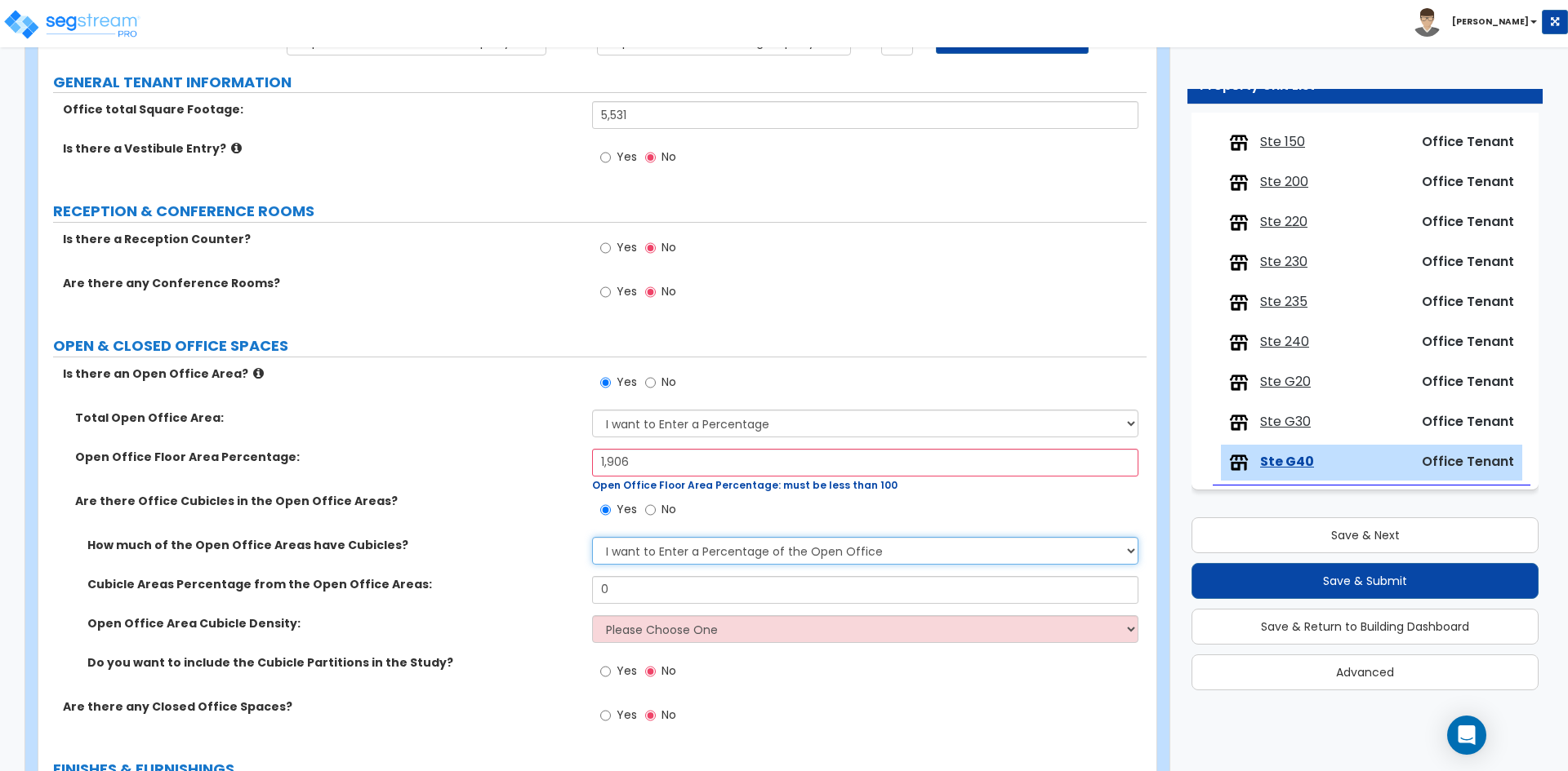
click at [704, 553] on select "I want to Enter a Percentage of the Open Office I want to enter the Square Foot…" at bounding box center [865, 551] width 546 height 28
click at [704, 552] on select "I want to Enter a Percentage of the Open Office I want to enter the Square Foot…" at bounding box center [865, 551] width 546 height 28
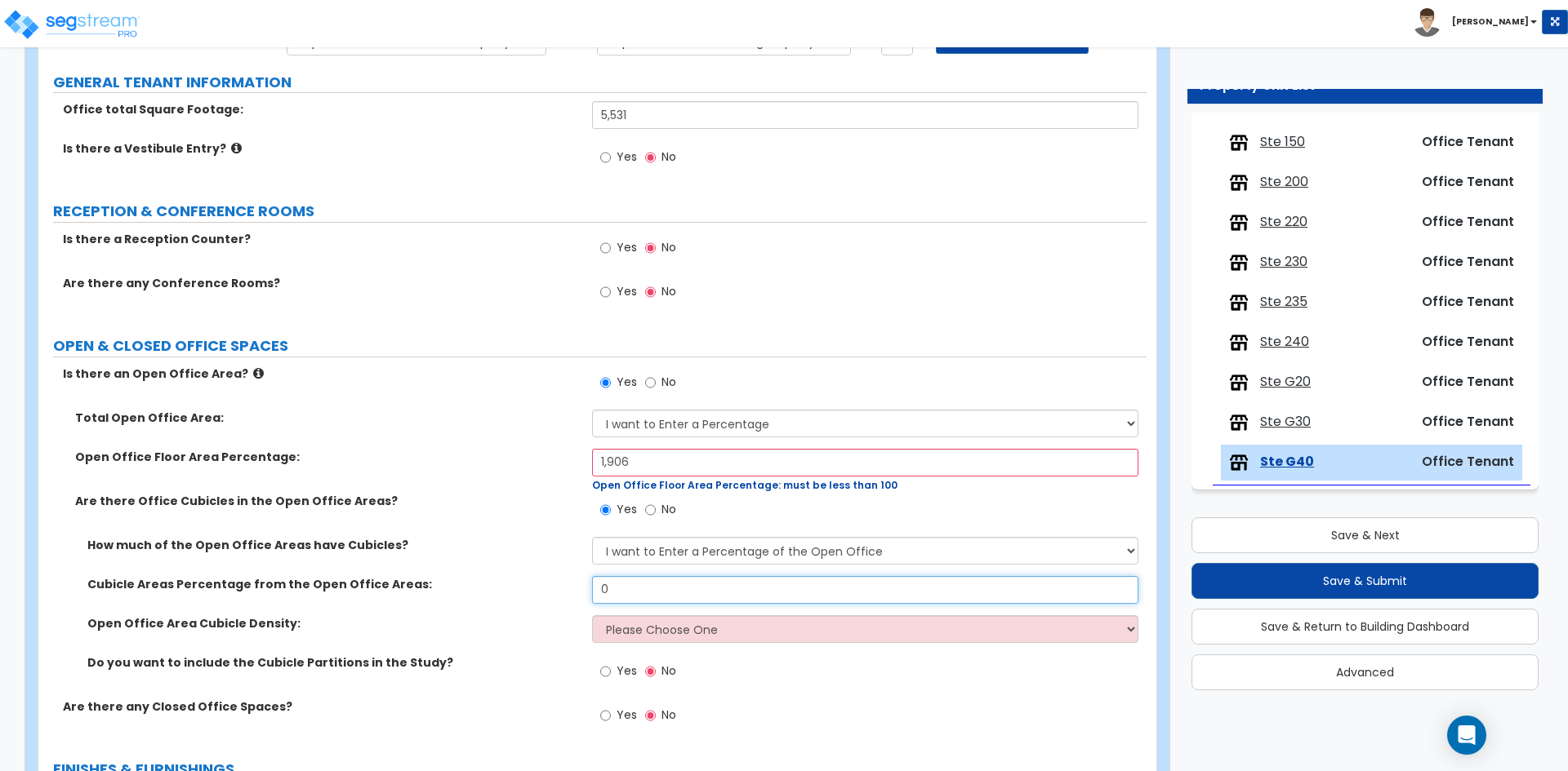
click at [636, 600] on input "0" at bounding box center [865, 590] width 546 height 28
click at [636, 622] on select "Please Choose One Low High I want to Enter the number of Cubicles" at bounding box center [865, 629] width 546 height 28
click at [592, 615] on select "Please Choose One Low High I want to Enter the number of Cubicles" at bounding box center [865, 629] width 546 height 28
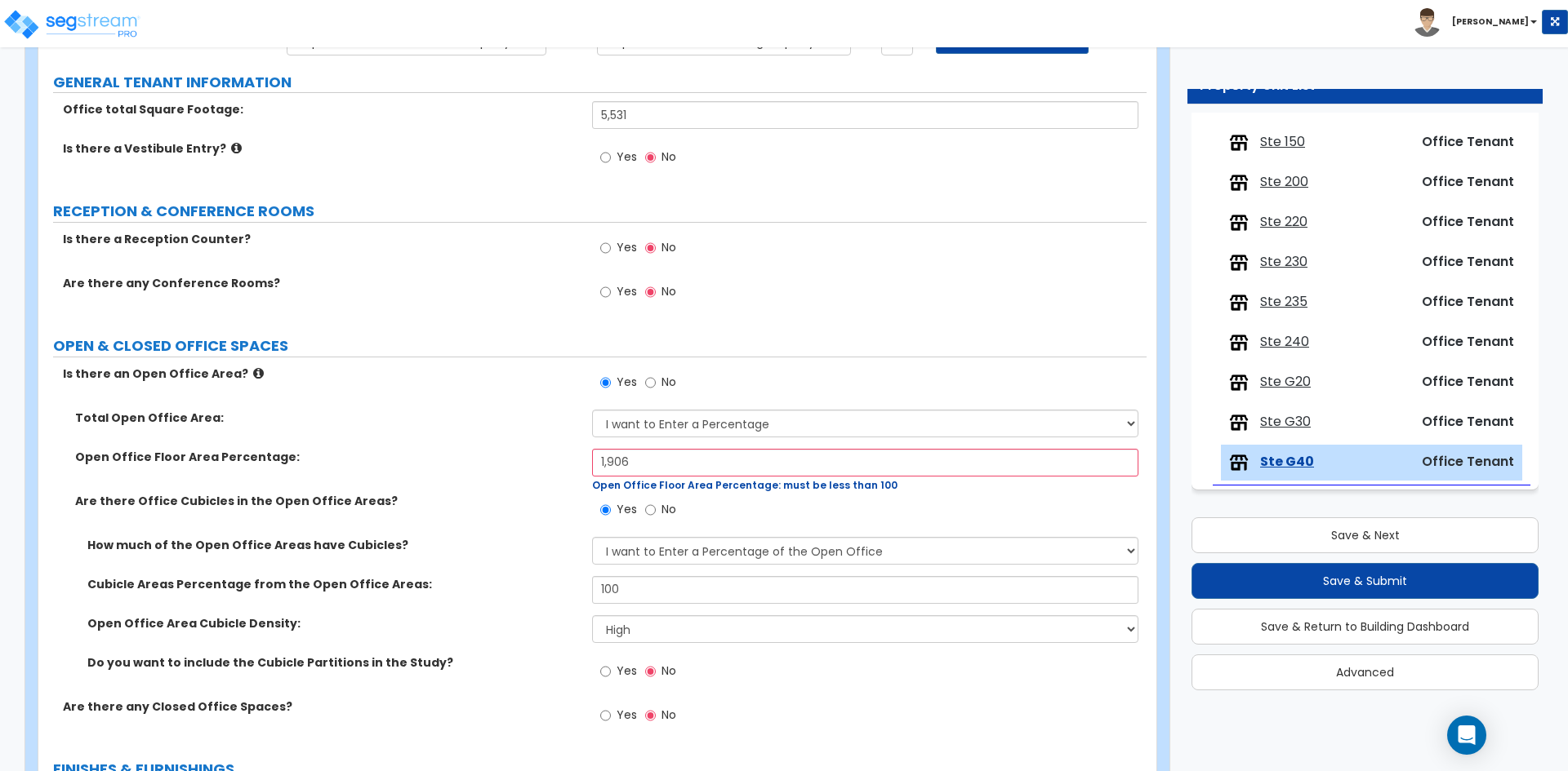
click at [559, 633] on div "Open Office Area Cubicle Density: Please Choose One Low High I want to Enter th…" at bounding box center [592, 635] width 1108 height 39
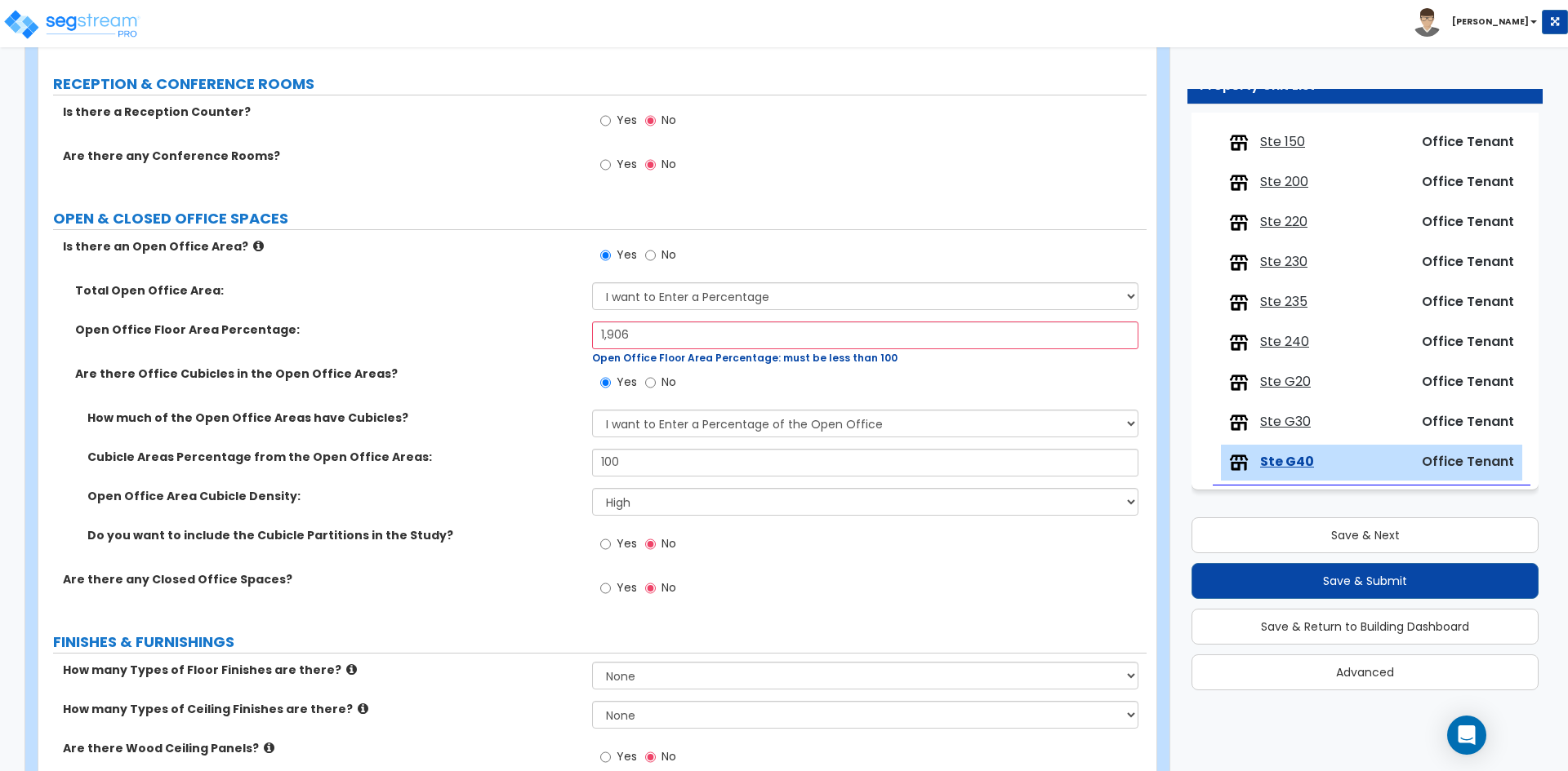
scroll to position [326, 0]
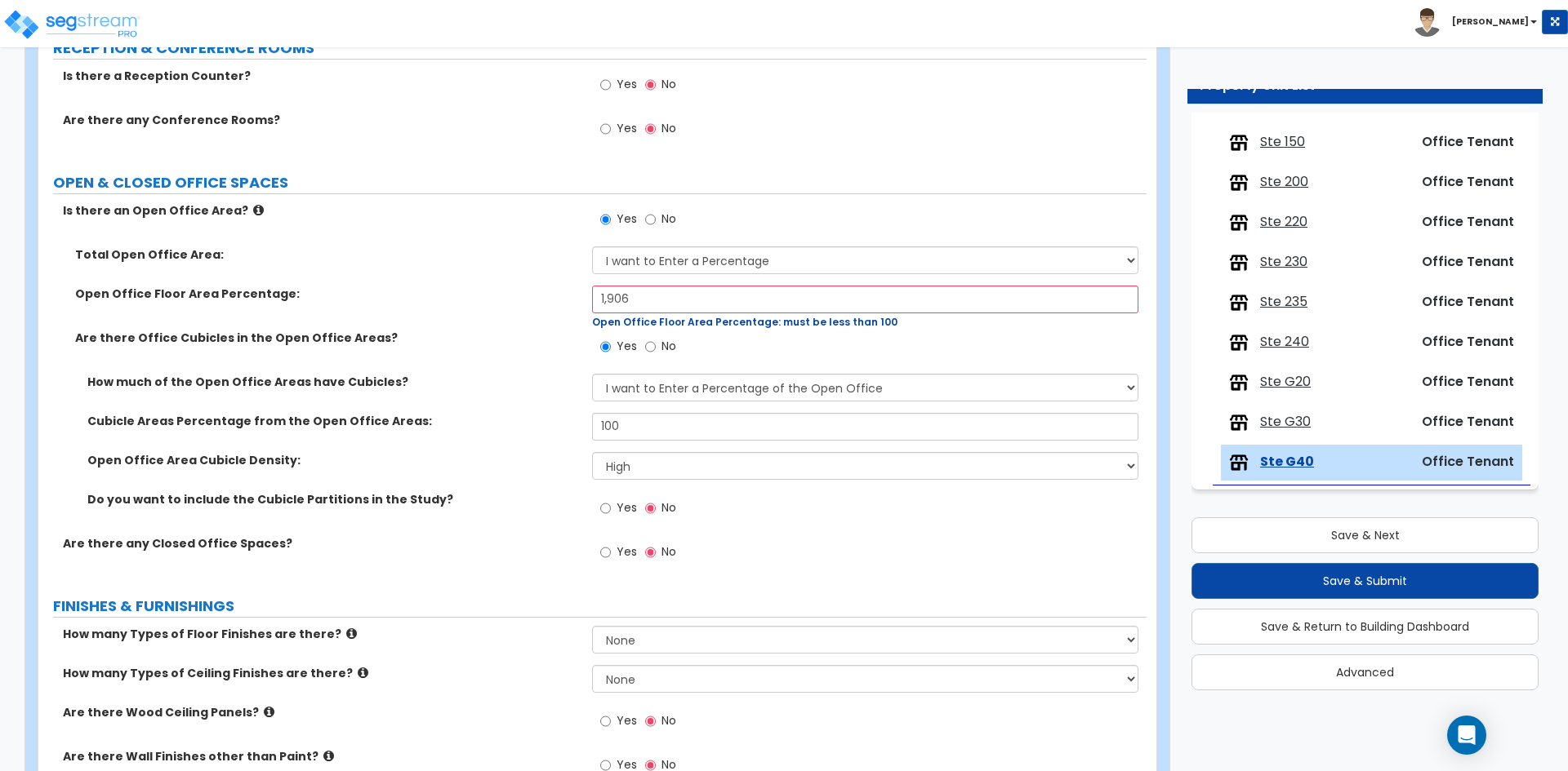
click at [621, 557] on span "Yes" at bounding box center [626, 552] width 20 height 17
click at [610, 557] on input "Yes" at bounding box center [605, 552] width 10 height 18
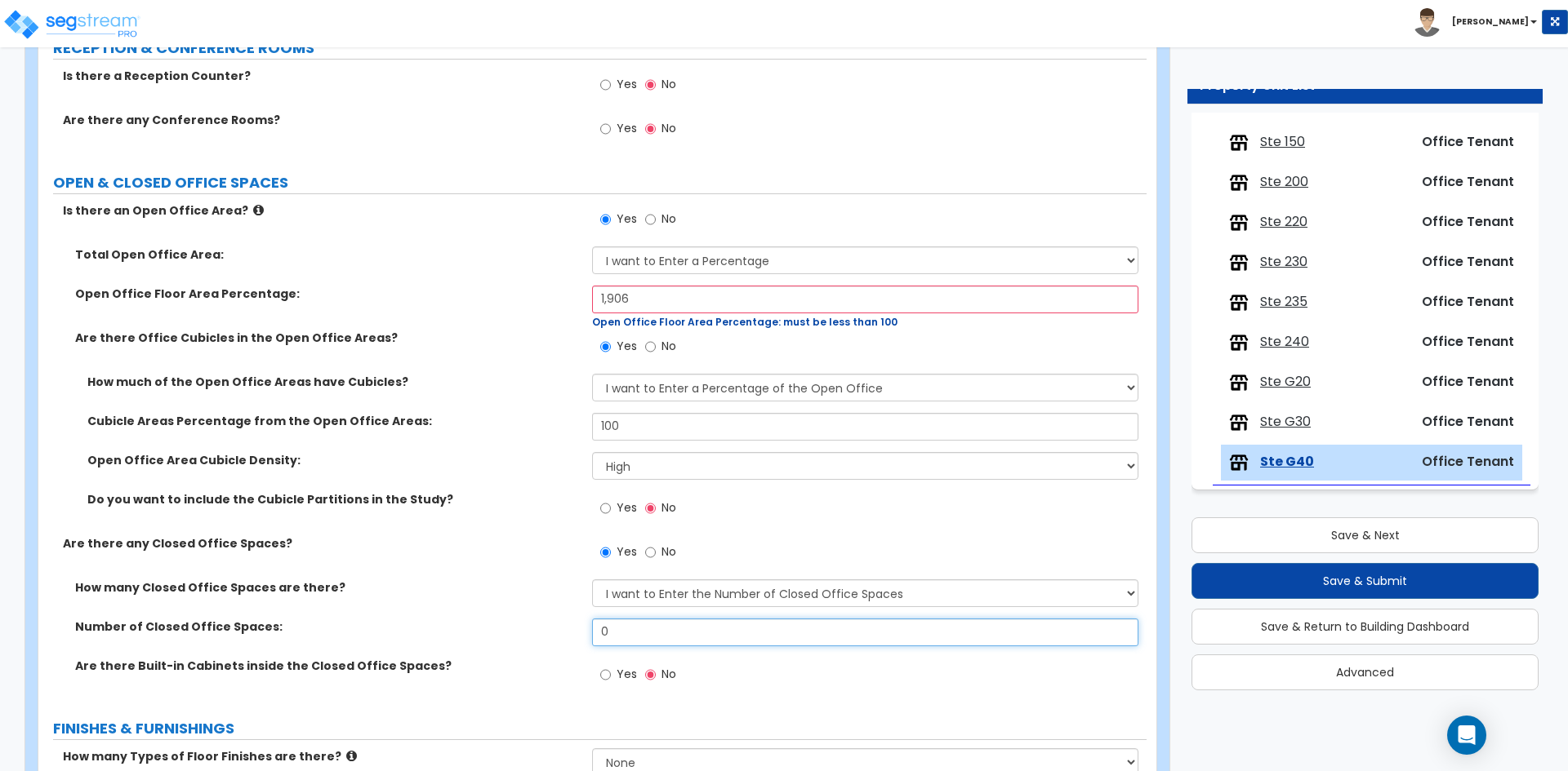
click at [668, 642] on input "0" at bounding box center [865, 633] width 546 height 28
click at [681, 629] on input "7" at bounding box center [865, 633] width 546 height 28
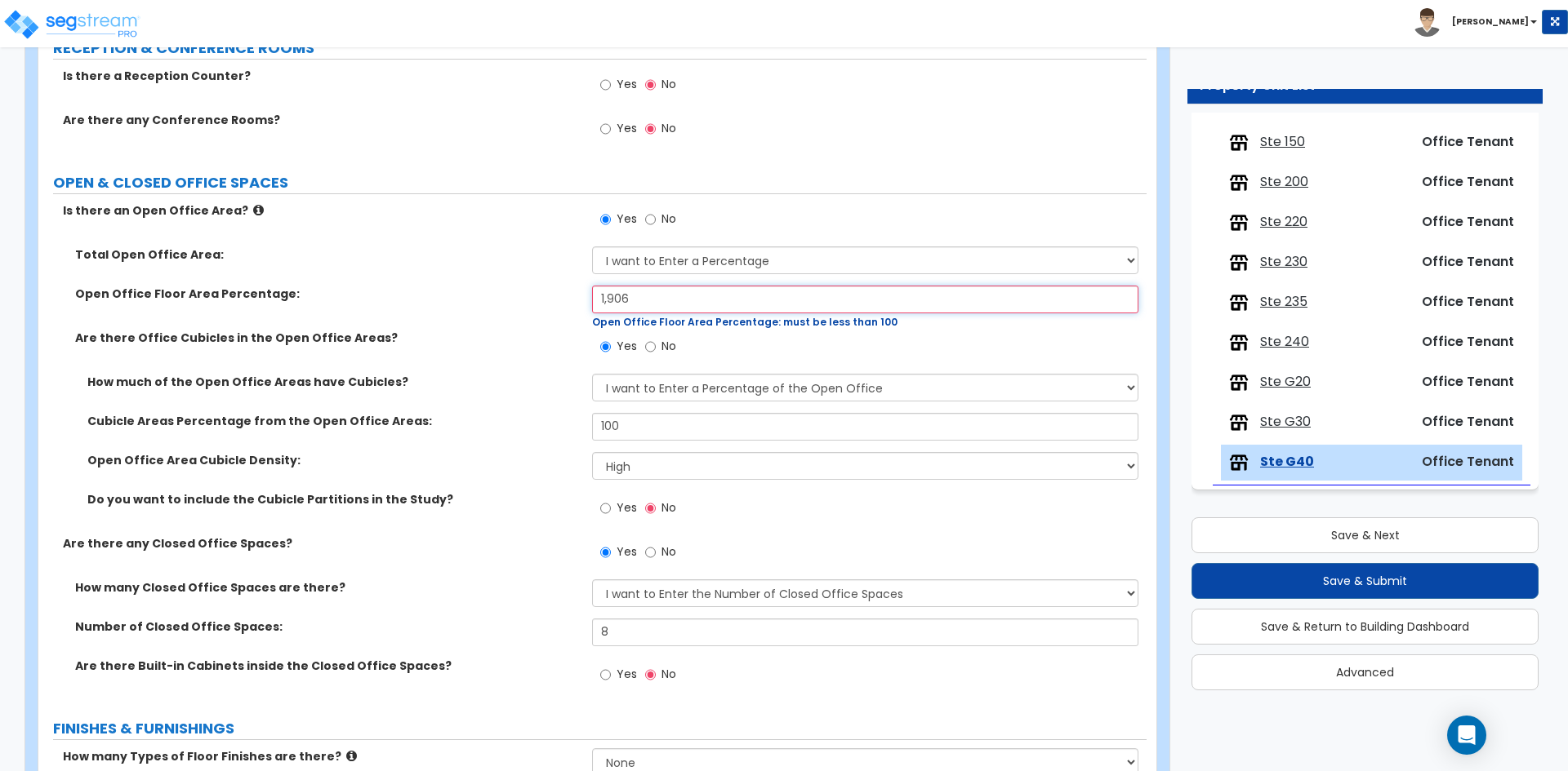
click at [681, 302] on input "1,906" at bounding box center [865, 300] width 546 height 28
click at [667, 260] on select "I want to Enter a Percentage I want to Enter the Square Footage" at bounding box center [865, 260] width 546 height 28
click at [592, 247] on select "I want to Enter a Percentage I want to Enter the Square Footage" at bounding box center [865, 260] width 546 height 28
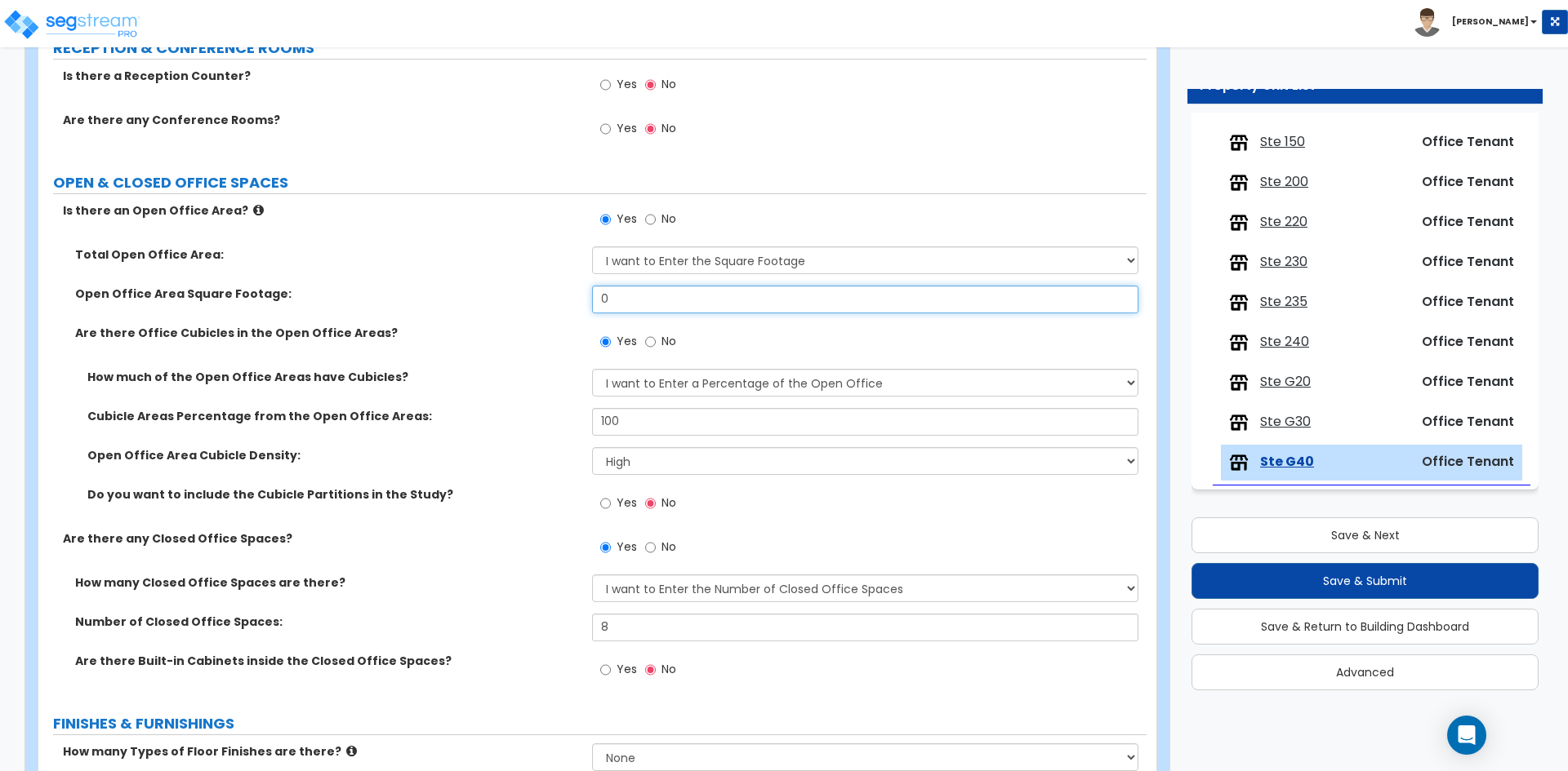
click at [666, 295] on input "0" at bounding box center [865, 300] width 546 height 28
click at [404, 358] on div "Are there Office Cubicles in the Open Office Areas? Yes No" at bounding box center [592, 347] width 1108 height 44
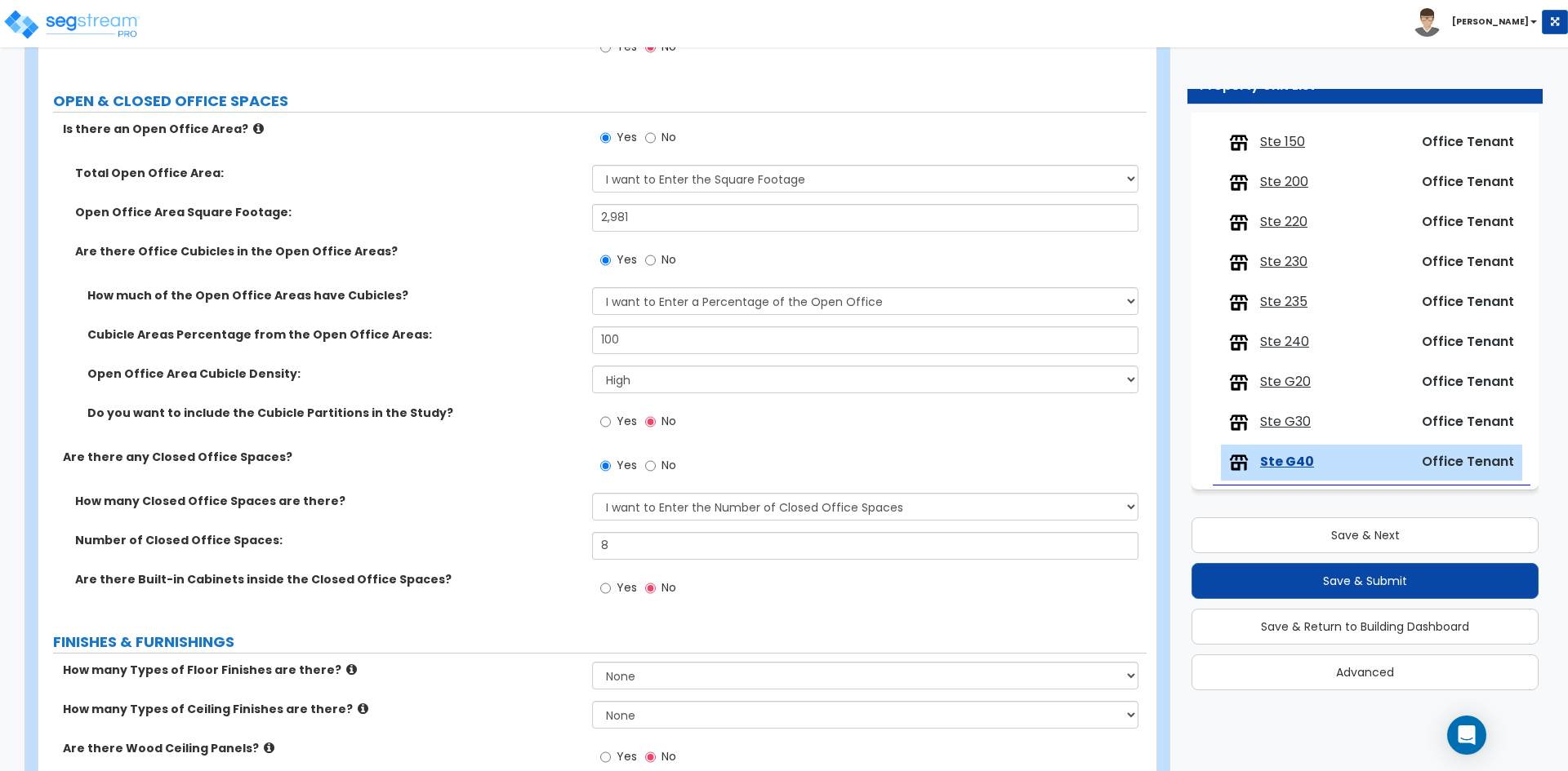
click at [373, 483] on div "Are there any Closed Office Spaces? Yes No" at bounding box center [592, 470] width 1108 height 44
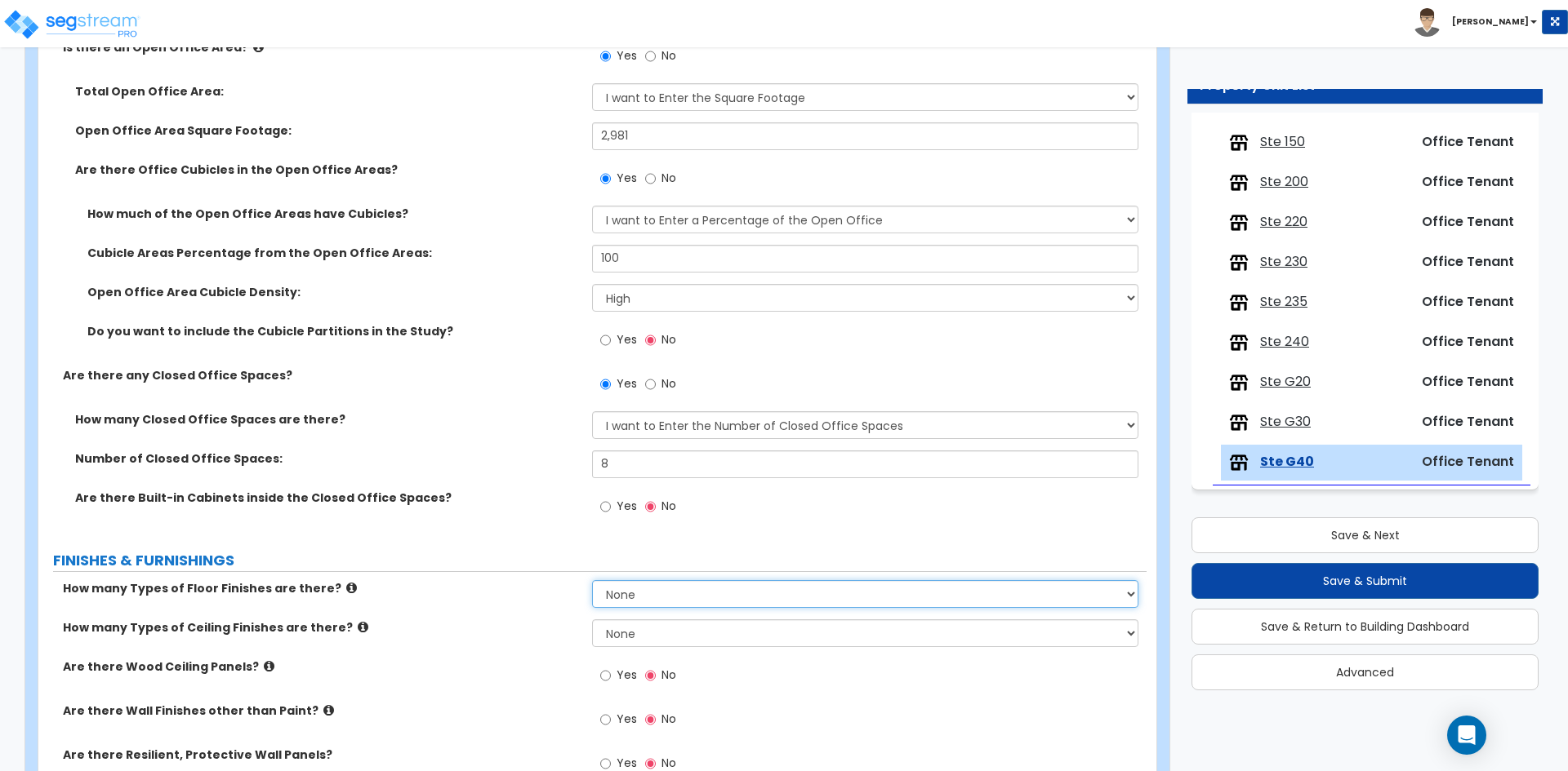
drag, startPoint x: 640, startPoint y: 592, endPoint x: 640, endPoint y: 604, distance: 12.0
click at [640, 592] on select "None 1 2 3 4" at bounding box center [865, 594] width 546 height 28
click at [592, 580] on select "None 1 2 3 4" at bounding box center [865, 594] width 546 height 28
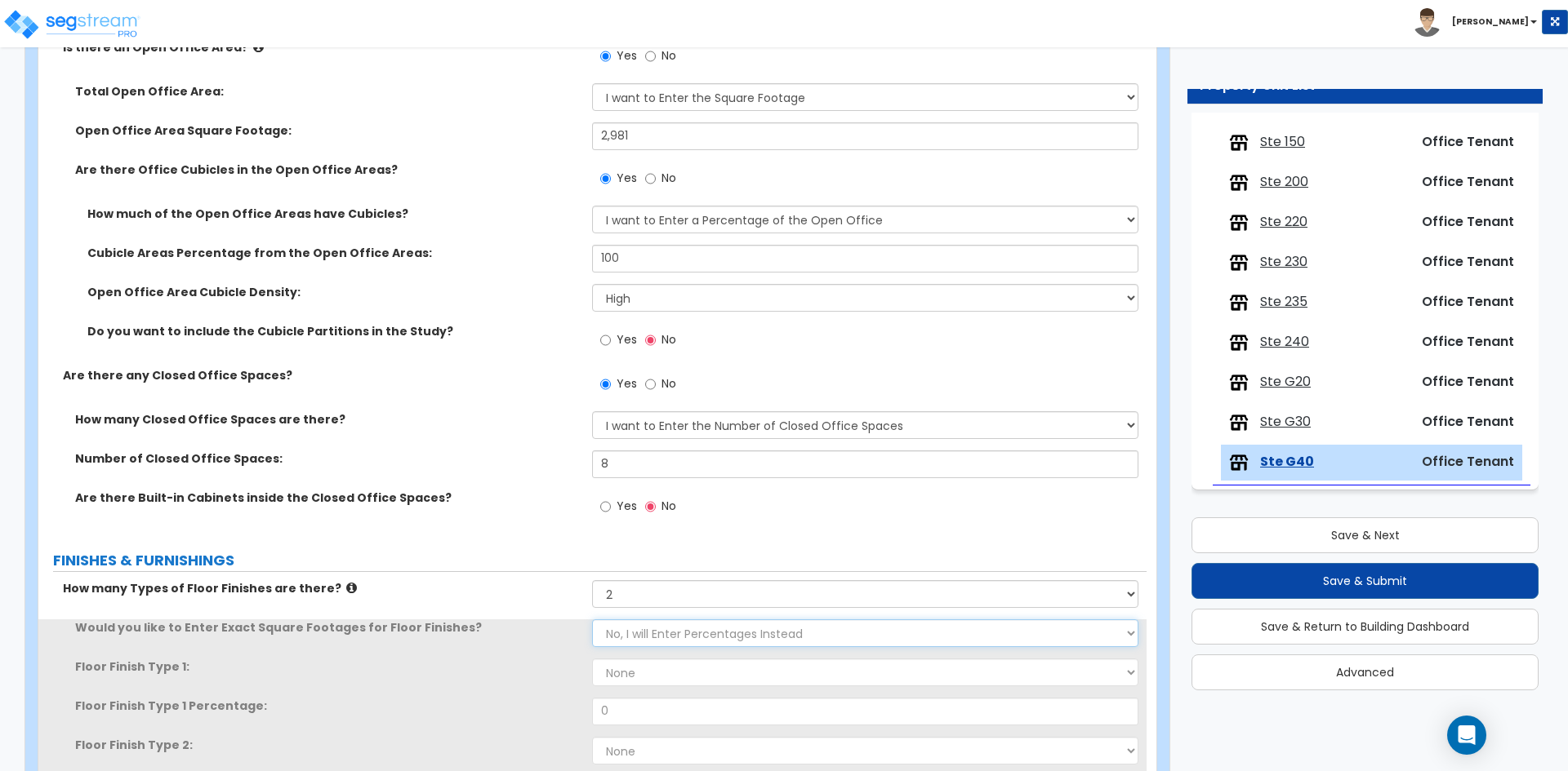
click at [633, 638] on select "No, I will Enter Percentages Instead Yes, I will Enter Exact Square Footages" at bounding box center [865, 634] width 546 height 28
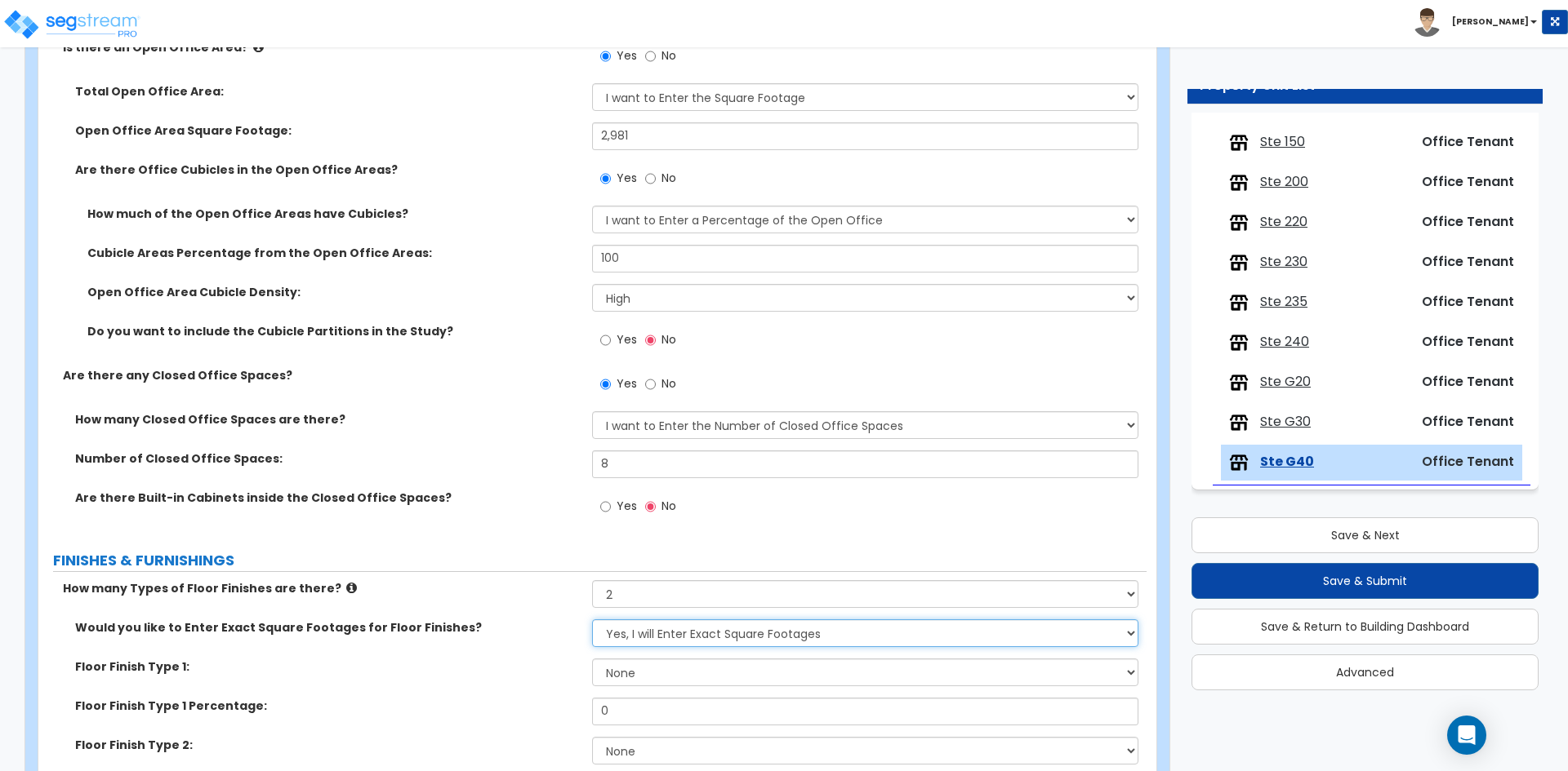
click at [592, 620] on select "No, I will Enter Percentages Instead Yes, I will Enter Exact Square Footages" at bounding box center [865, 634] width 546 height 28
click at [645, 671] on select "None Tile Flooring Marble Flooring Hardwood Flooring Resilient Laminate Floorin…" at bounding box center [865, 672] width 546 height 28
click at [592, 658] on select "None Tile Flooring Marble Flooring Hardwood Flooring Resilient Laminate Floorin…" at bounding box center [865, 672] width 546 height 28
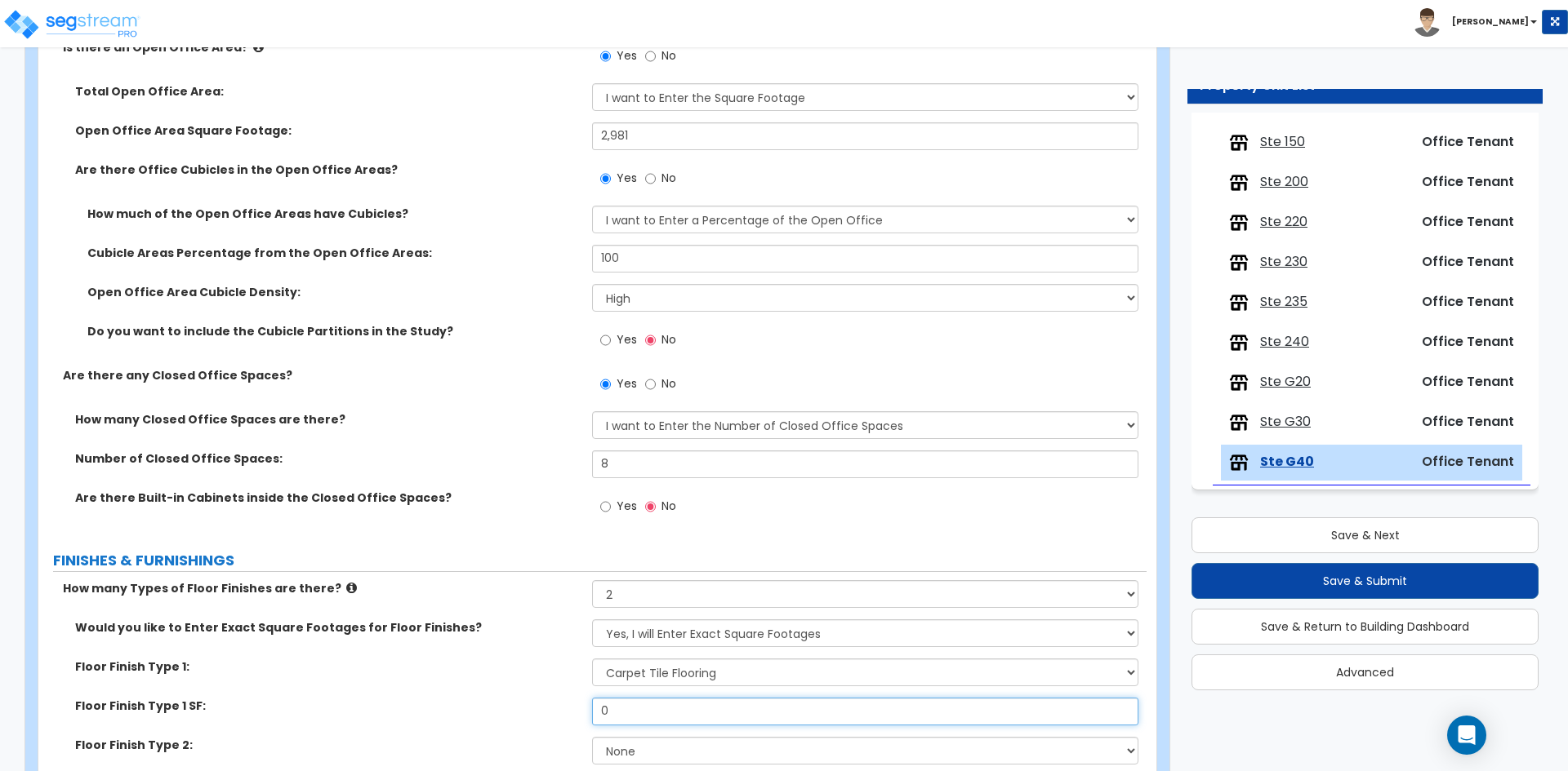
click at [632, 717] on input "0" at bounding box center [865, 712] width 546 height 28
click at [632, 718] on input "0" at bounding box center [865, 712] width 546 height 28
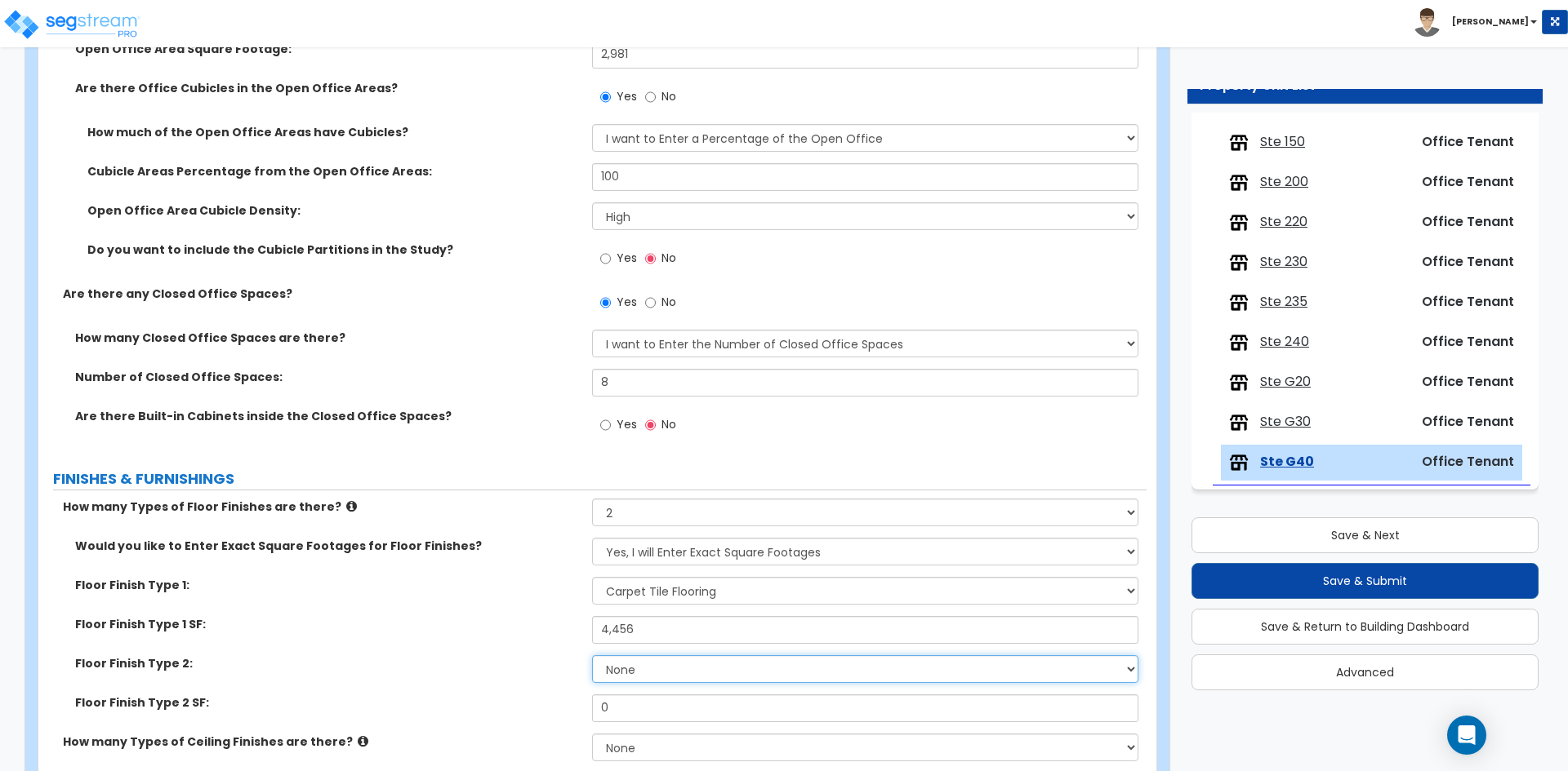
click at [617, 670] on select "None Tile Flooring Marble Flooring Hardwood Flooring Resilient Laminate Floorin…" at bounding box center [865, 670] width 546 height 28
click at [592, 656] on select "None Tile Flooring Marble Flooring Hardwood Flooring Resilient Laminate Floorin…" at bounding box center [865, 670] width 546 height 28
click at [642, 700] on input "0" at bounding box center [865, 709] width 546 height 28
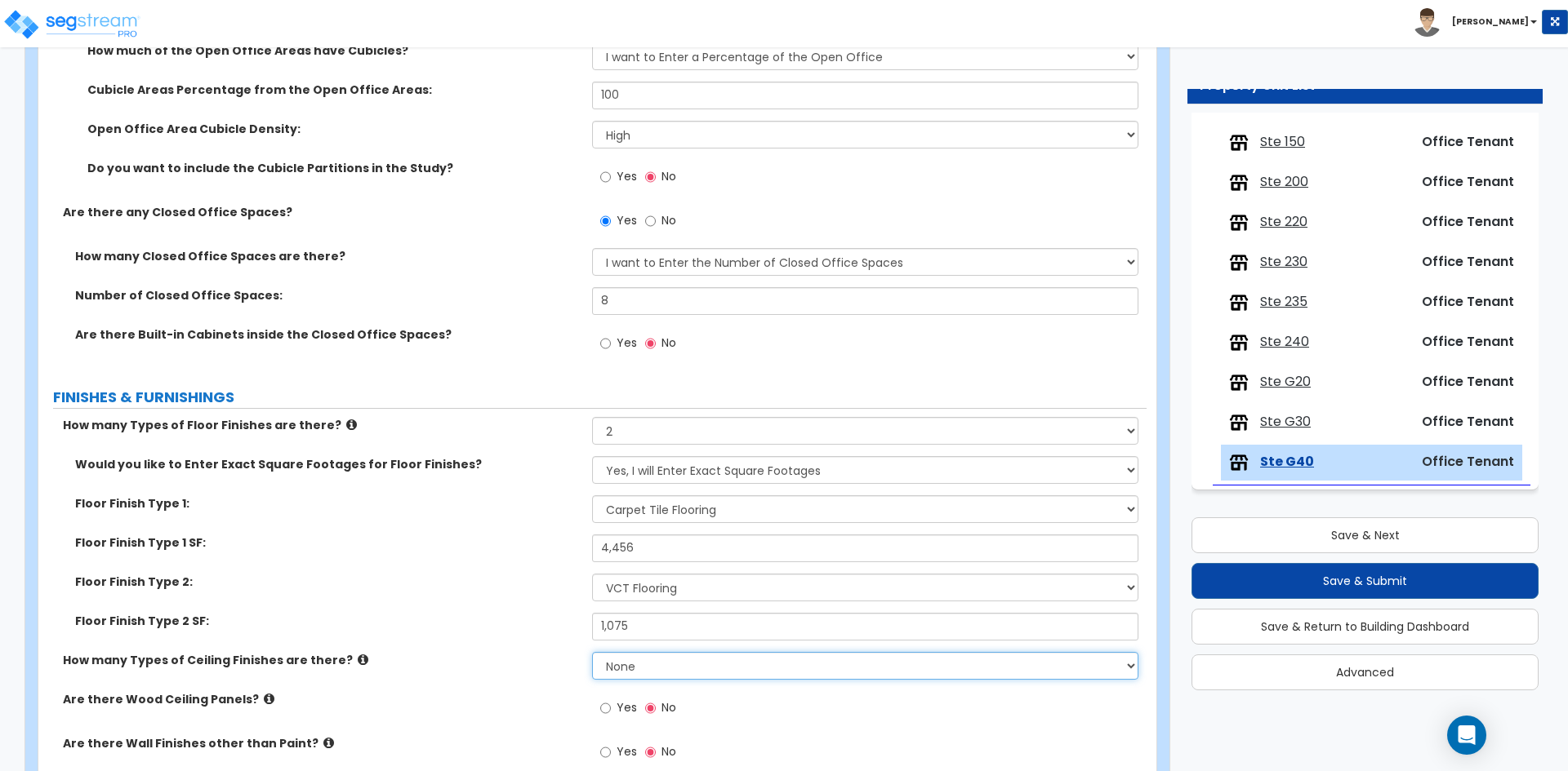
click at [652, 661] on select "None 1 2 3" at bounding box center [865, 666] width 546 height 28
click at [592, 652] on select "None 1 2 3" at bounding box center [865, 666] width 546 height 28
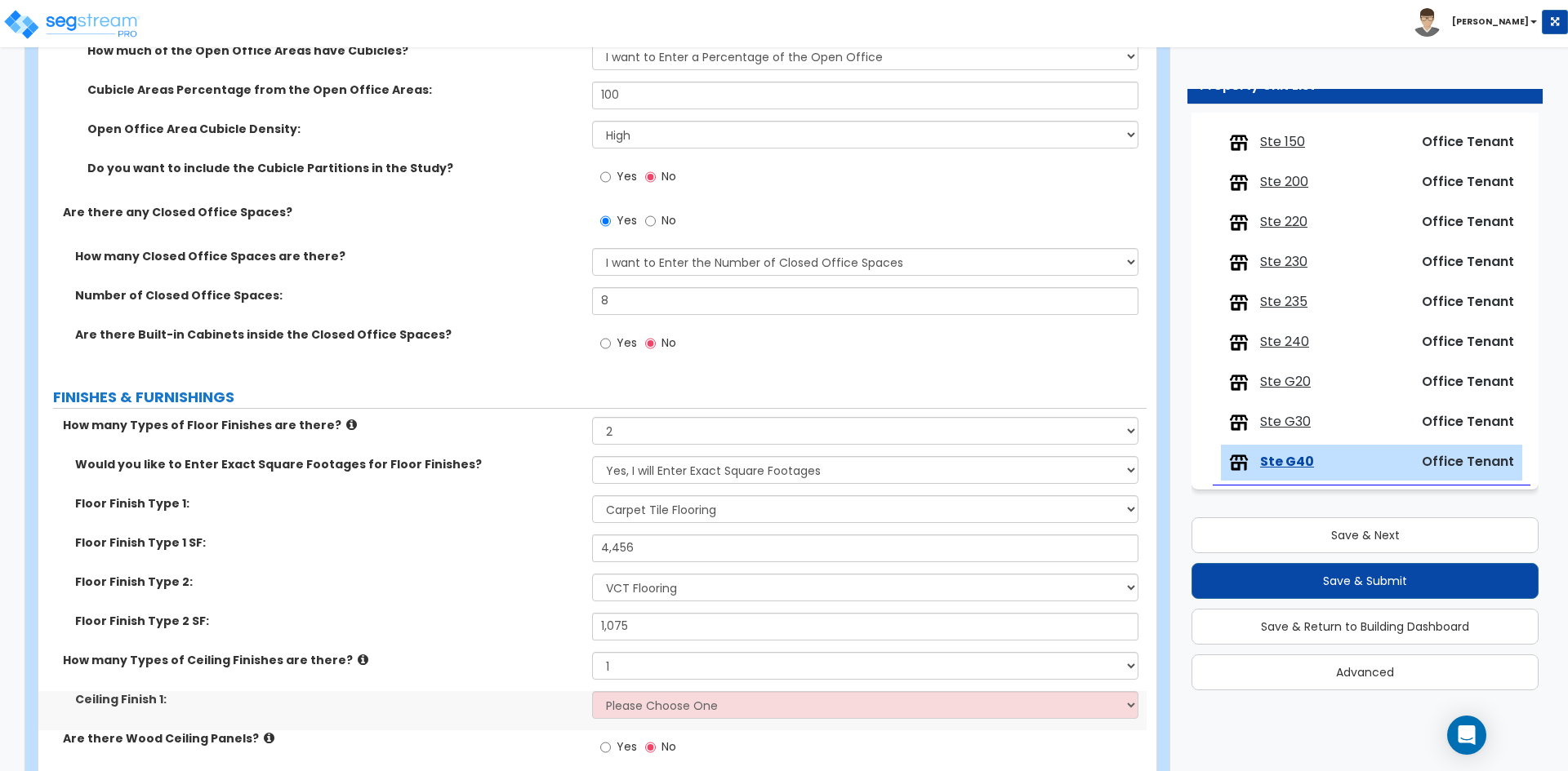
click at [618, 719] on div "Ceiling Finish 1: Please Choose One Drop Ceiling Open Ceiling Drywall Ceiling" at bounding box center [592, 711] width 1108 height 39
click at [619, 712] on select "Please Choose One Drop Ceiling Open Ceiling Drywall Ceiling" at bounding box center [865, 705] width 546 height 28
click at [592, 691] on select "Please Choose One Drop Ceiling Open Ceiling Drywall Ceiling" at bounding box center [865, 705] width 546 height 28
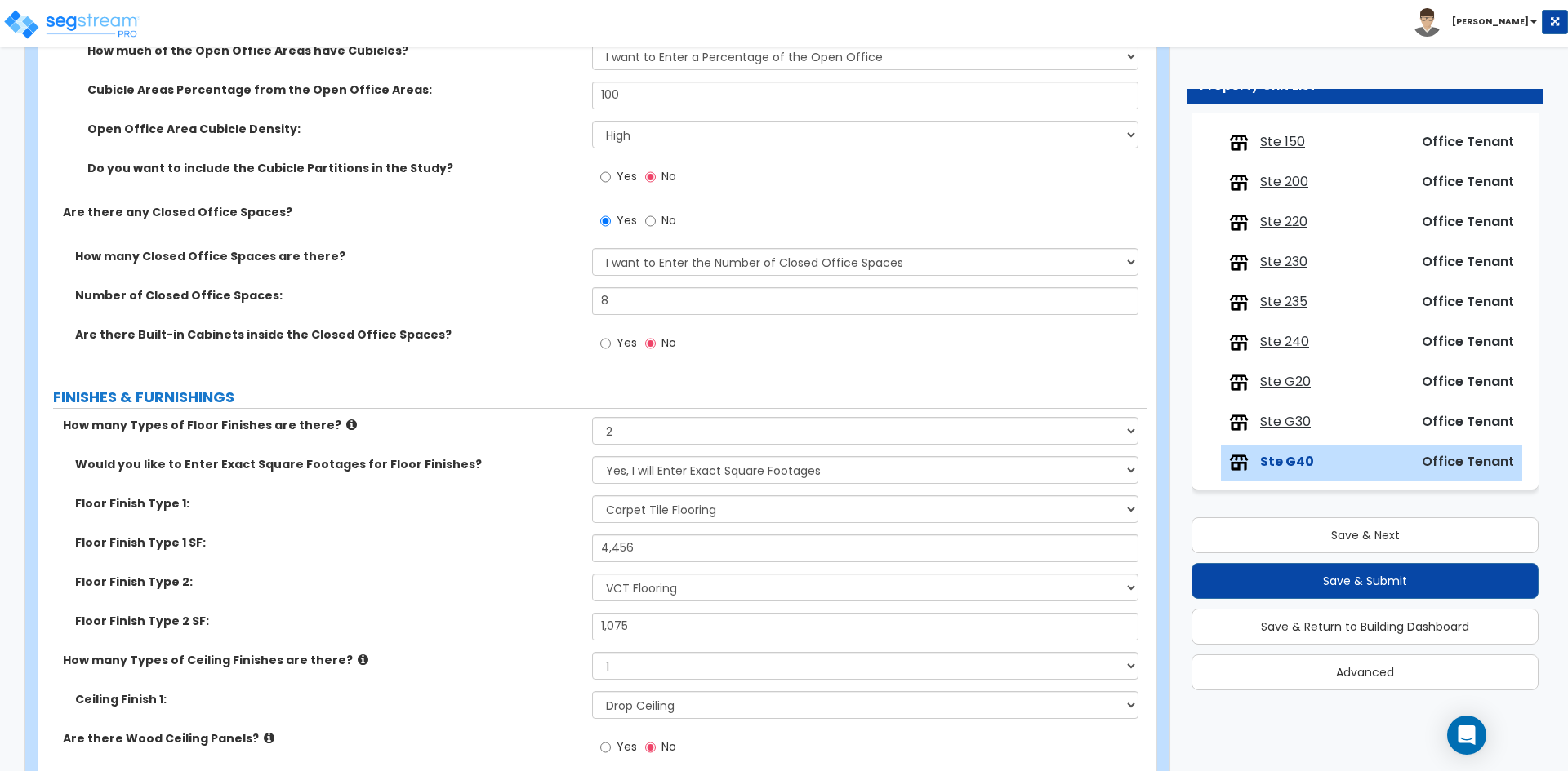
click at [517, 627] on label "Floor Finish Type 2 SF:" at bounding box center [327, 621] width 505 height 17
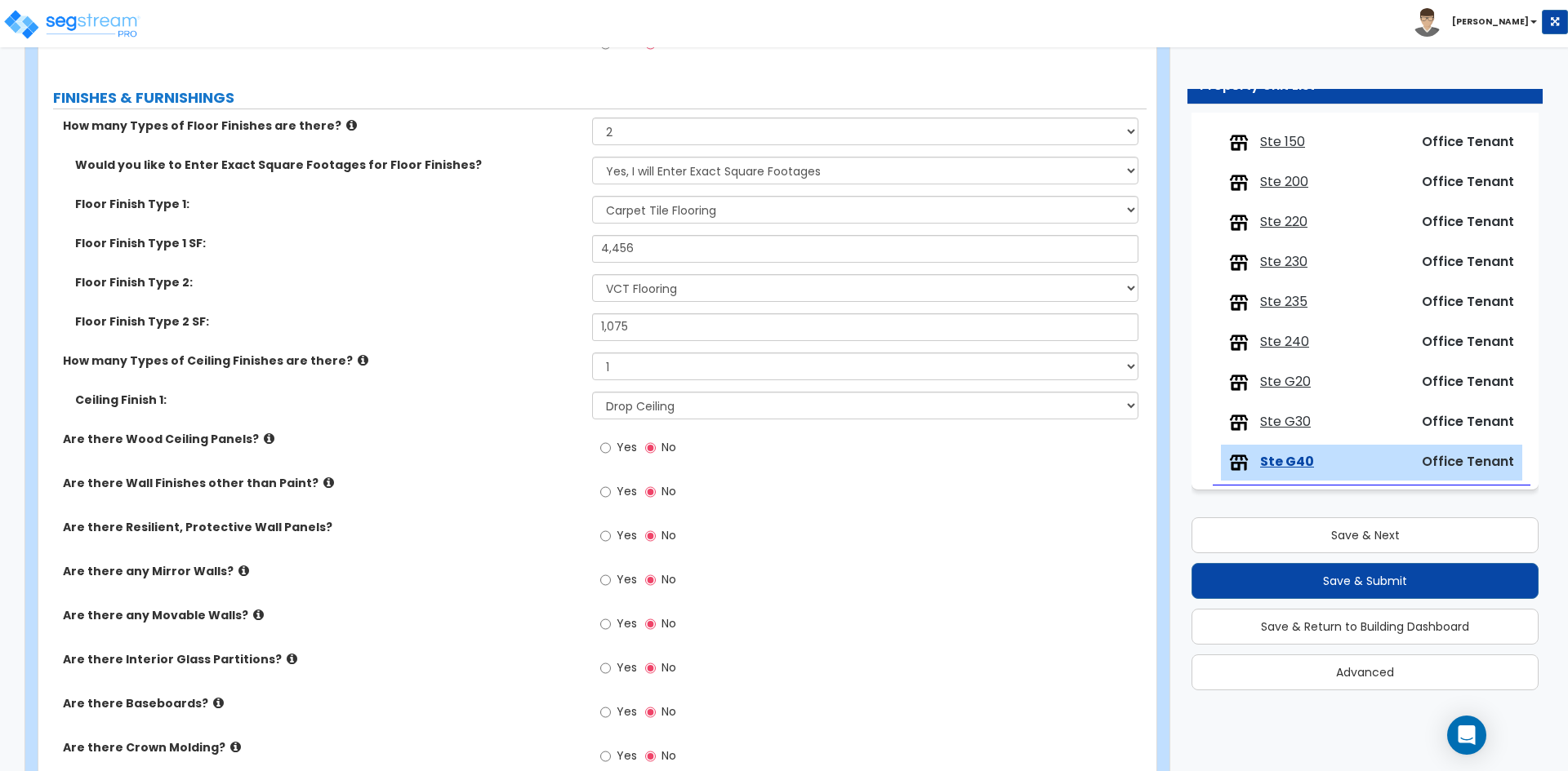
scroll to position [979, 0]
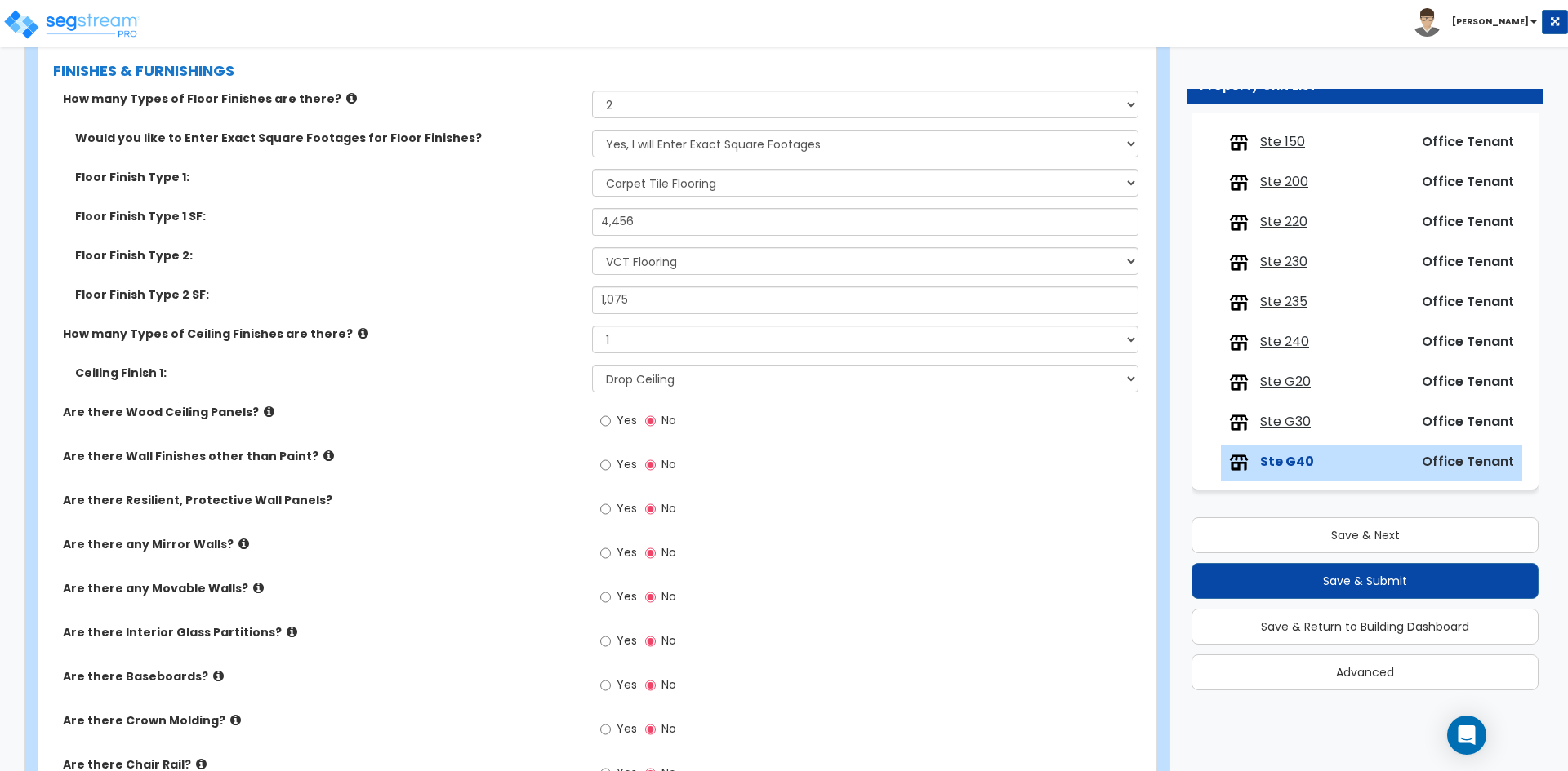
click at [624, 641] on span "Yes" at bounding box center [626, 641] width 20 height 17
click at [610, 641] on input "Yes" at bounding box center [605, 642] width 10 height 18
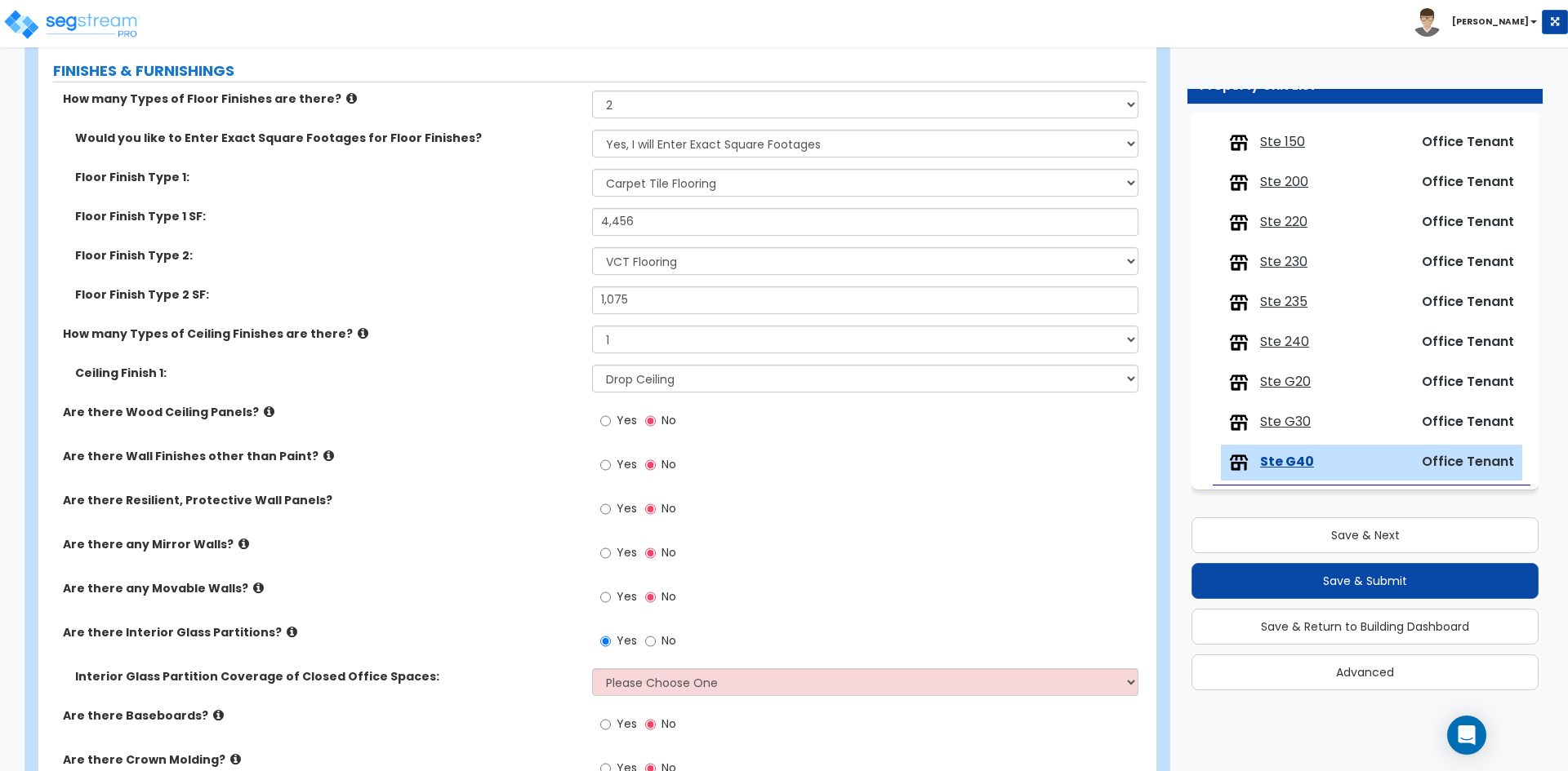
click at [624, 641] on span "Yes" at bounding box center [626, 641] width 20 height 17
click at [610, 641] on input "Yes" at bounding box center [605, 642] width 10 height 18
click at [664, 642] on span "No" at bounding box center [668, 641] width 15 height 17
click at [656, 642] on input "No" at bounding box center [651, 642] width 10 height 18
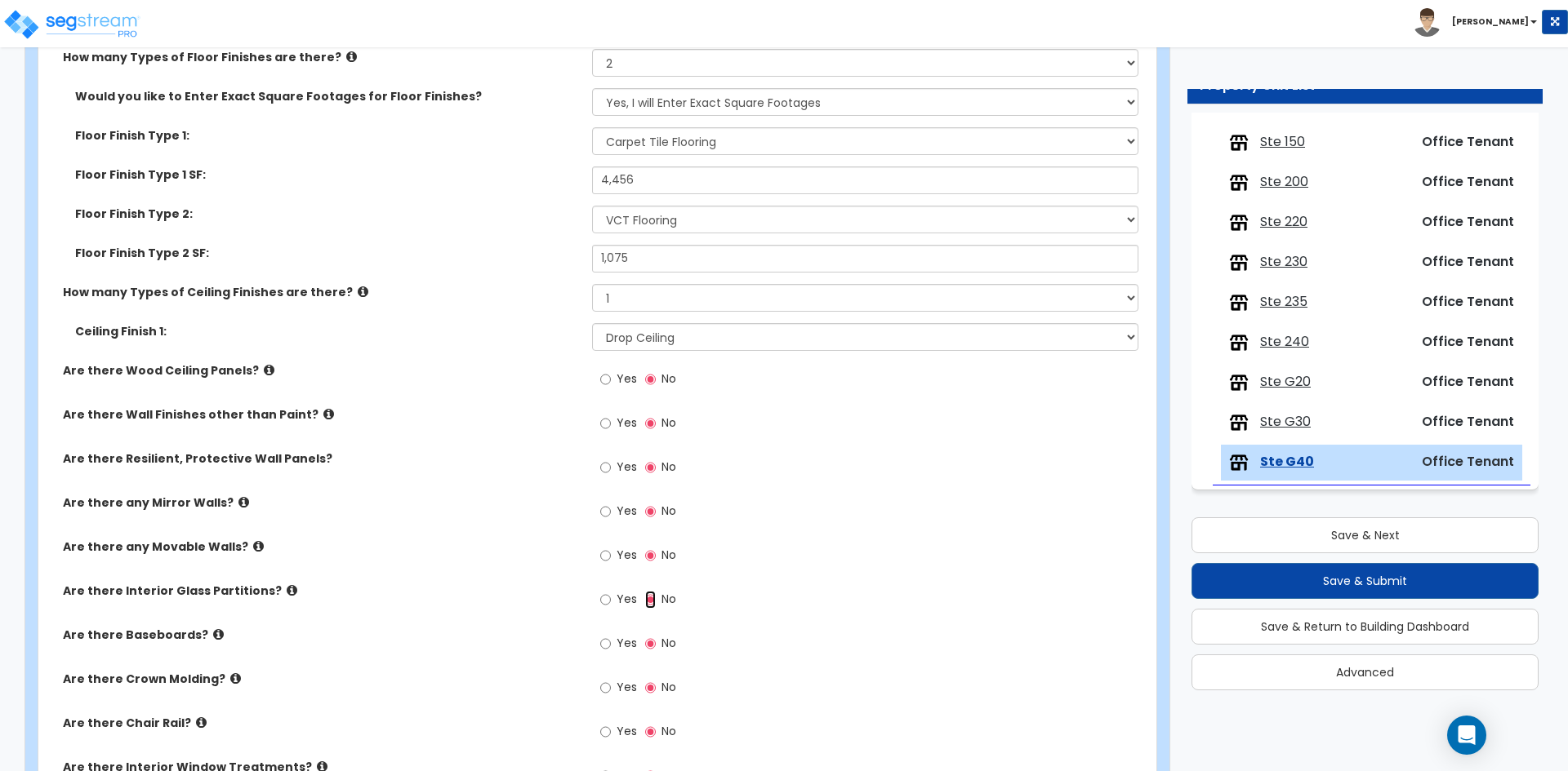
scroll to position [1061, 0]
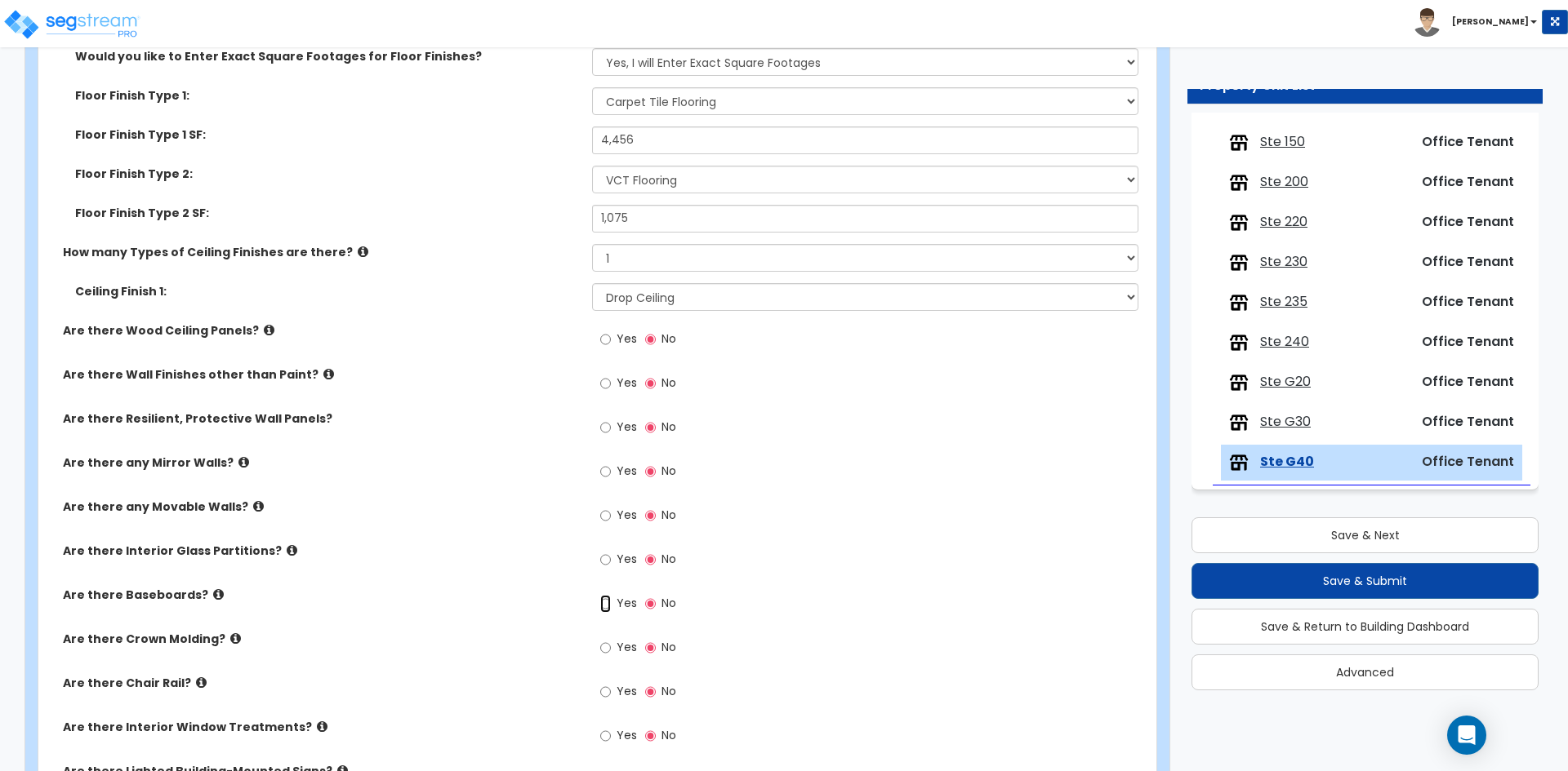
click at [603, 601] on input "Yes" at bounding box center [605, 604] width 10 height 18
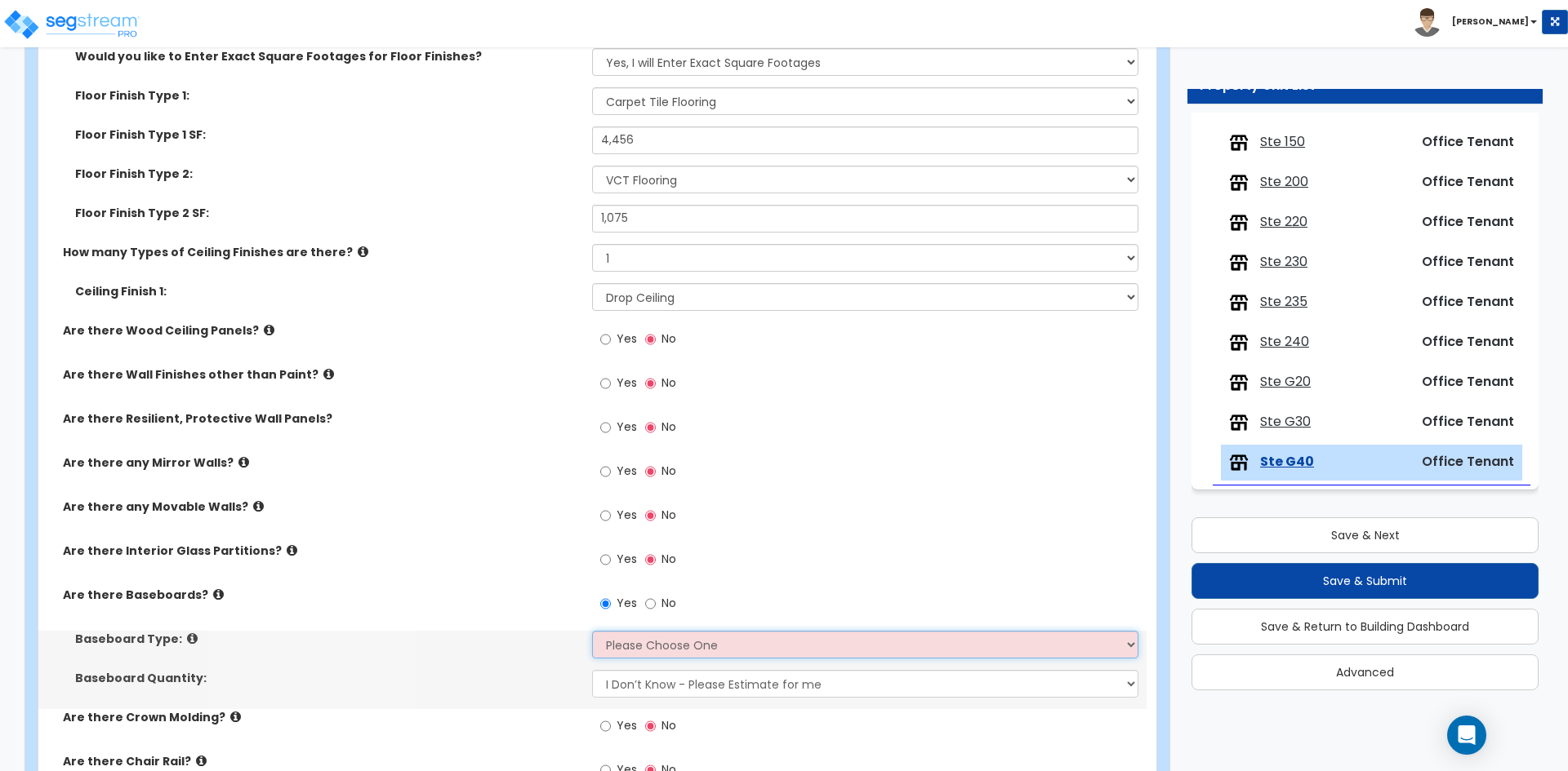
click at [641, 647] on select "Please Choose One Wood Vinyl Carpet Tile" at bounding box center [865, 645] width 546 height 28
click at [592, 631] on select "Please Choose One Wood Vinyl Carpet Tile" at bounding box center [865, 645] width 546 height 28
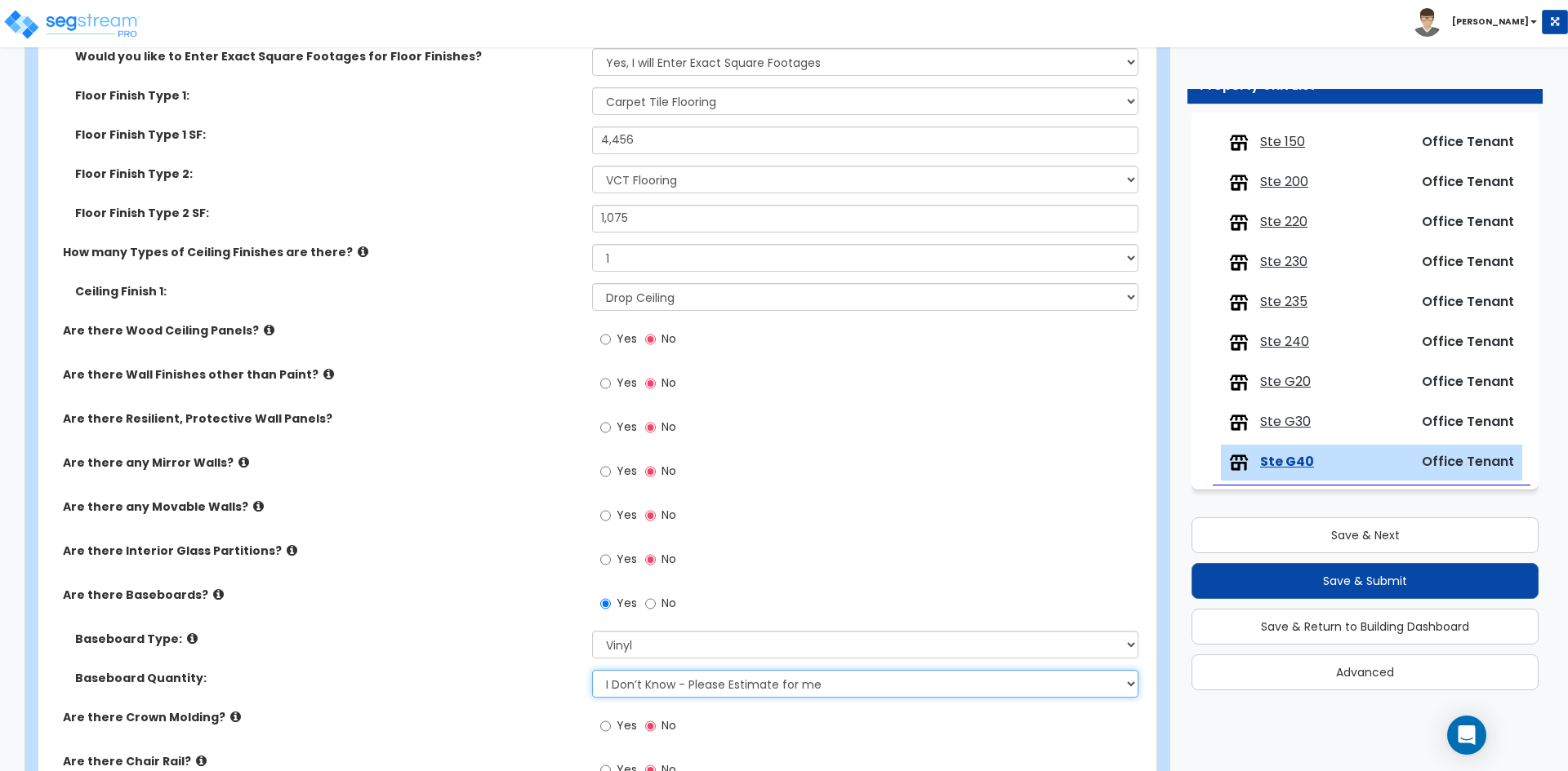
click at [643, 689] on select "I Don’t Know - Please Estimate for me I want to Enter the Linear Footage" at bounding box center [865, 684] width 546 height 28
click at [592, 670] on select "I Don’t Know - Please Estimate for me I want to Enter the Linear Footage" at bounding box center [865, 684] width 546 height 28
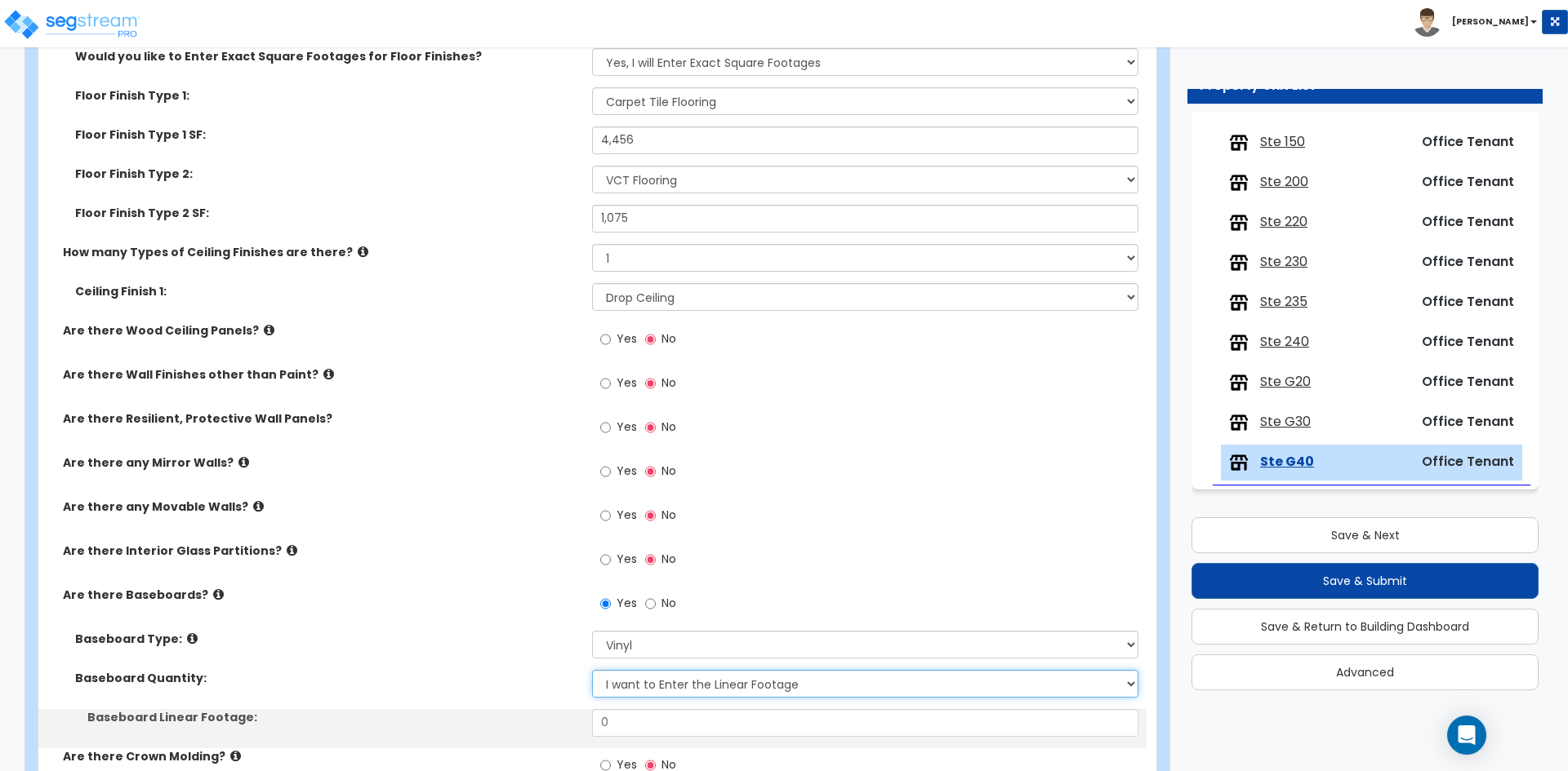
click at [672, 691] on select "I Don’t Know - Please Estimate for me I want to Enter the Linear Footage" at bounding box center [865, 684] width 546 height 28
click at [592, 670] on select "I Don’t Know - Please Estimate for me I want to Enter the Linear Footage" at bounding box center [865, 684] width 546 height 28
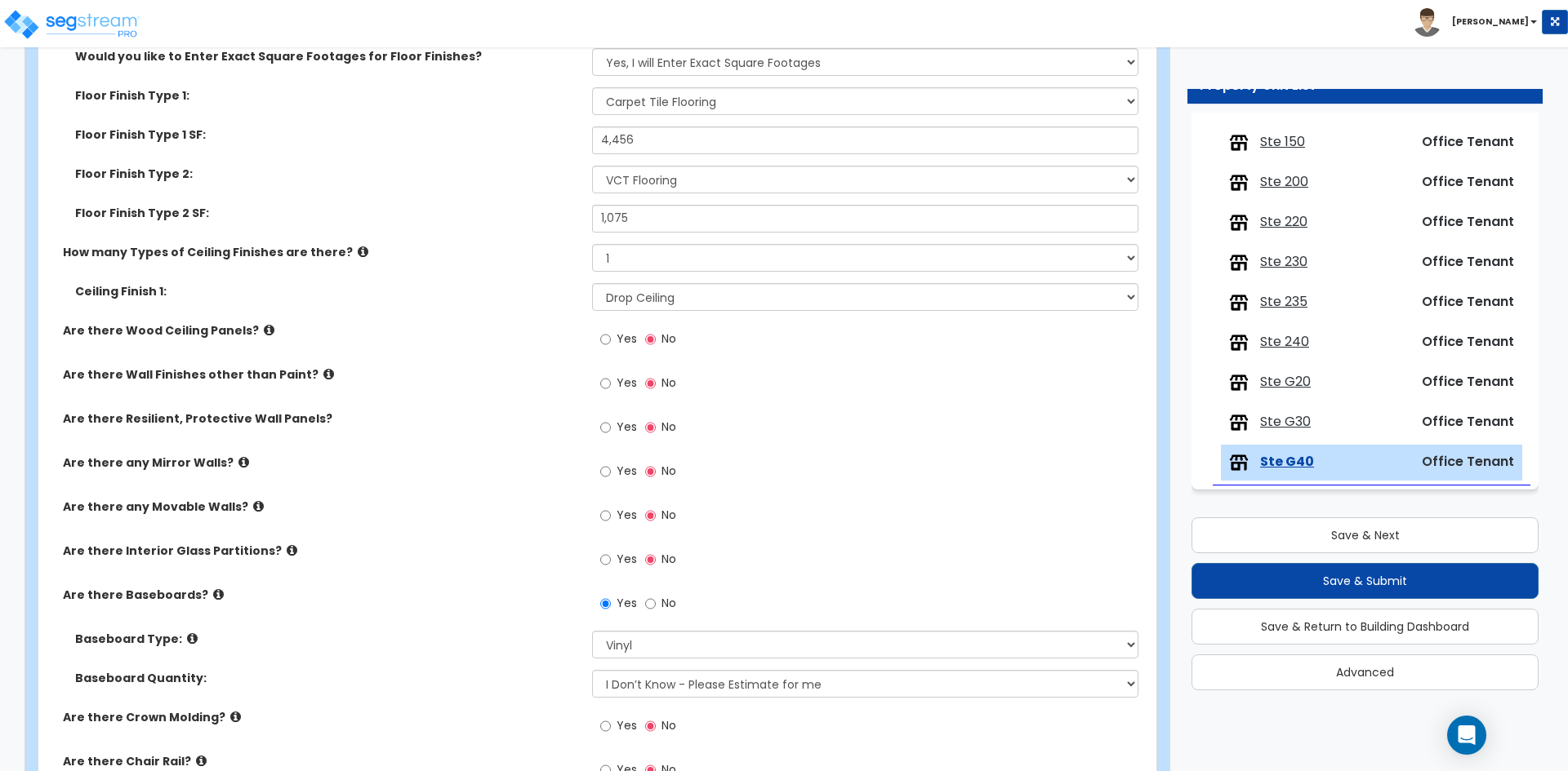
click at [446, 644] on label "Baseboard Type:" at bounding box center [327, 639] width 505 height 17
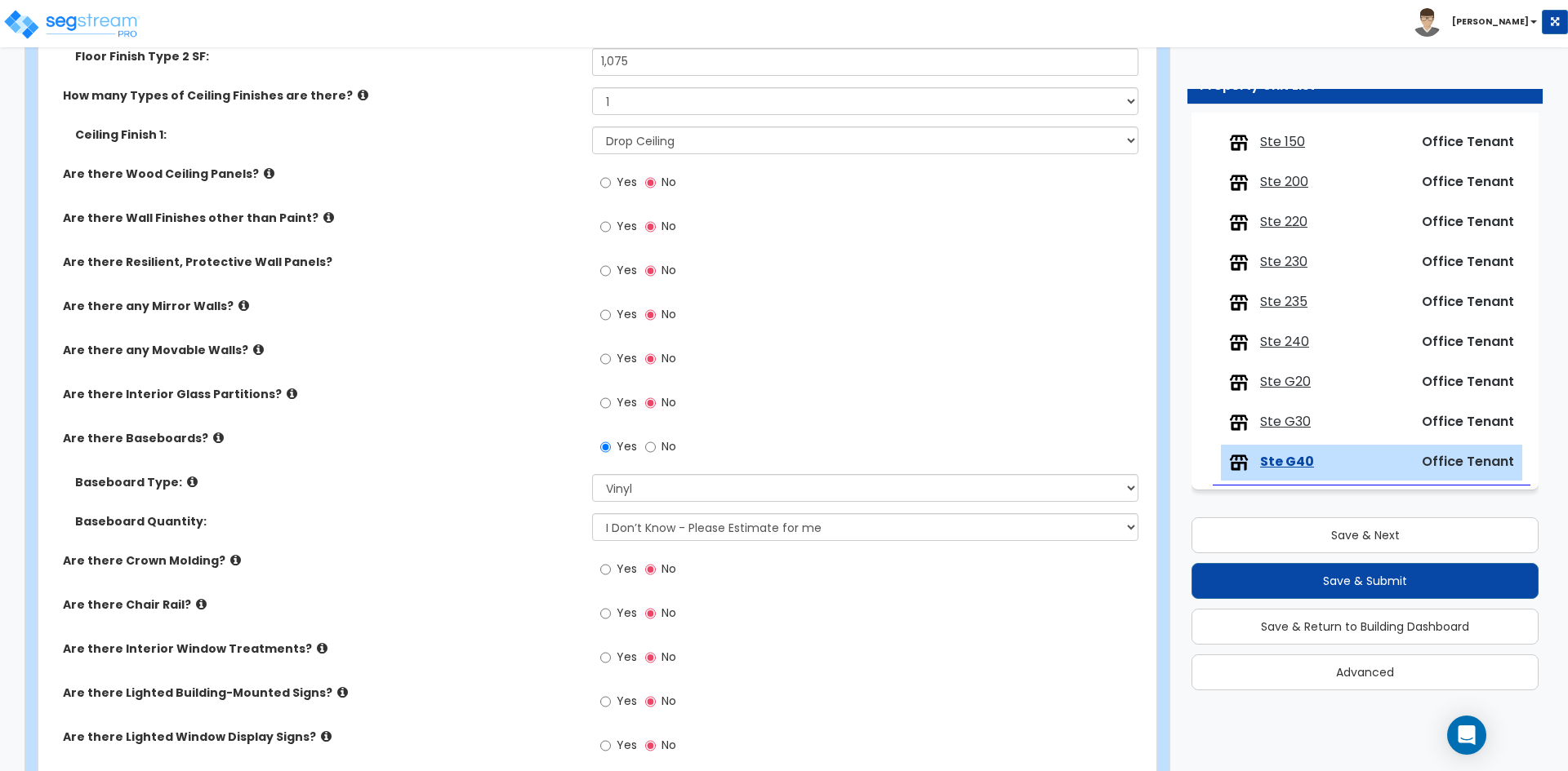
scroll to position [1224, 0]
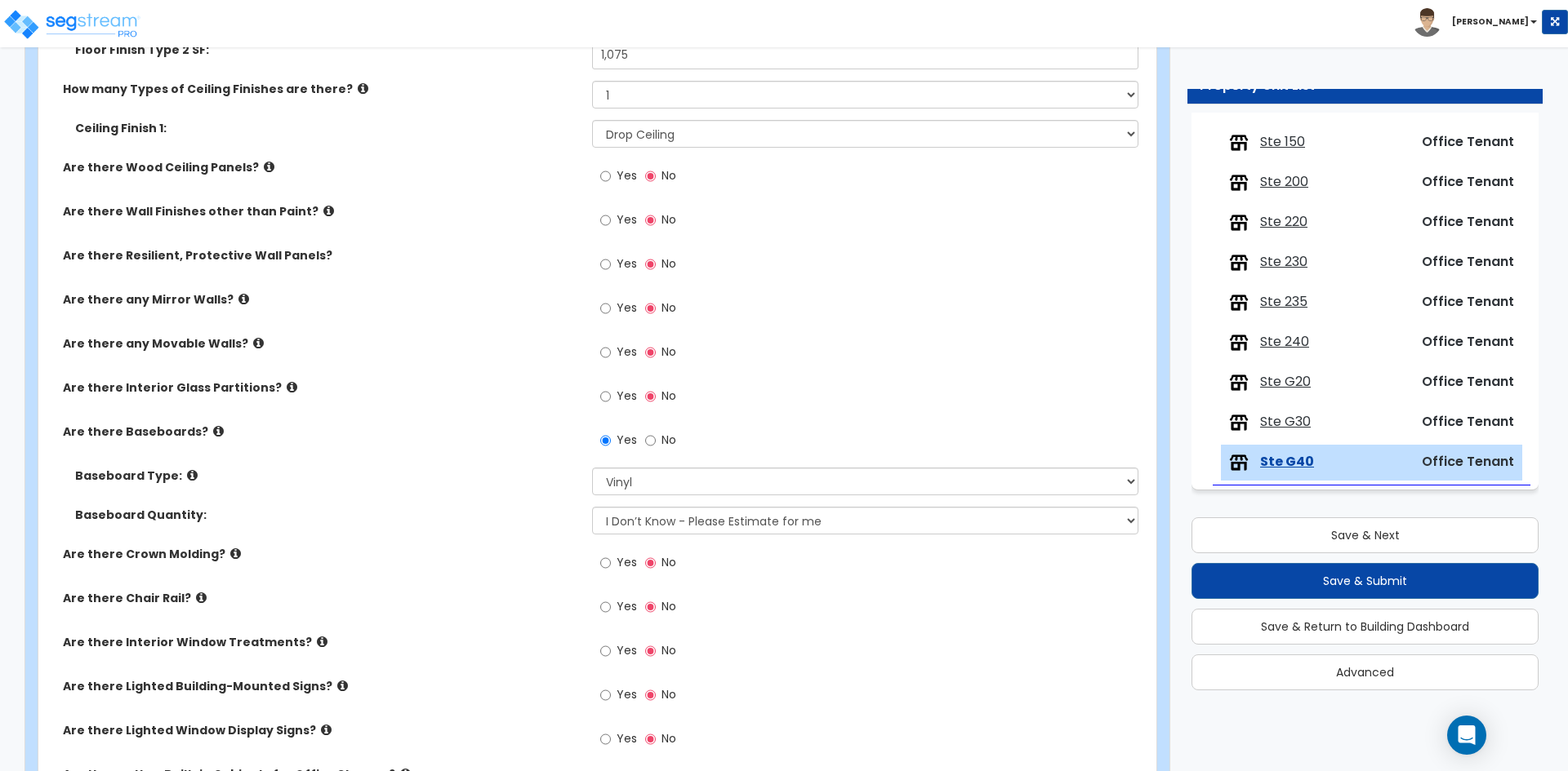
click at [624, 653] on span "Yes" at bounding box center [626, 650] width 20 height 17
click at [610, 653] on input "Yes" at bounding box center [605, 651] width 10 height 18
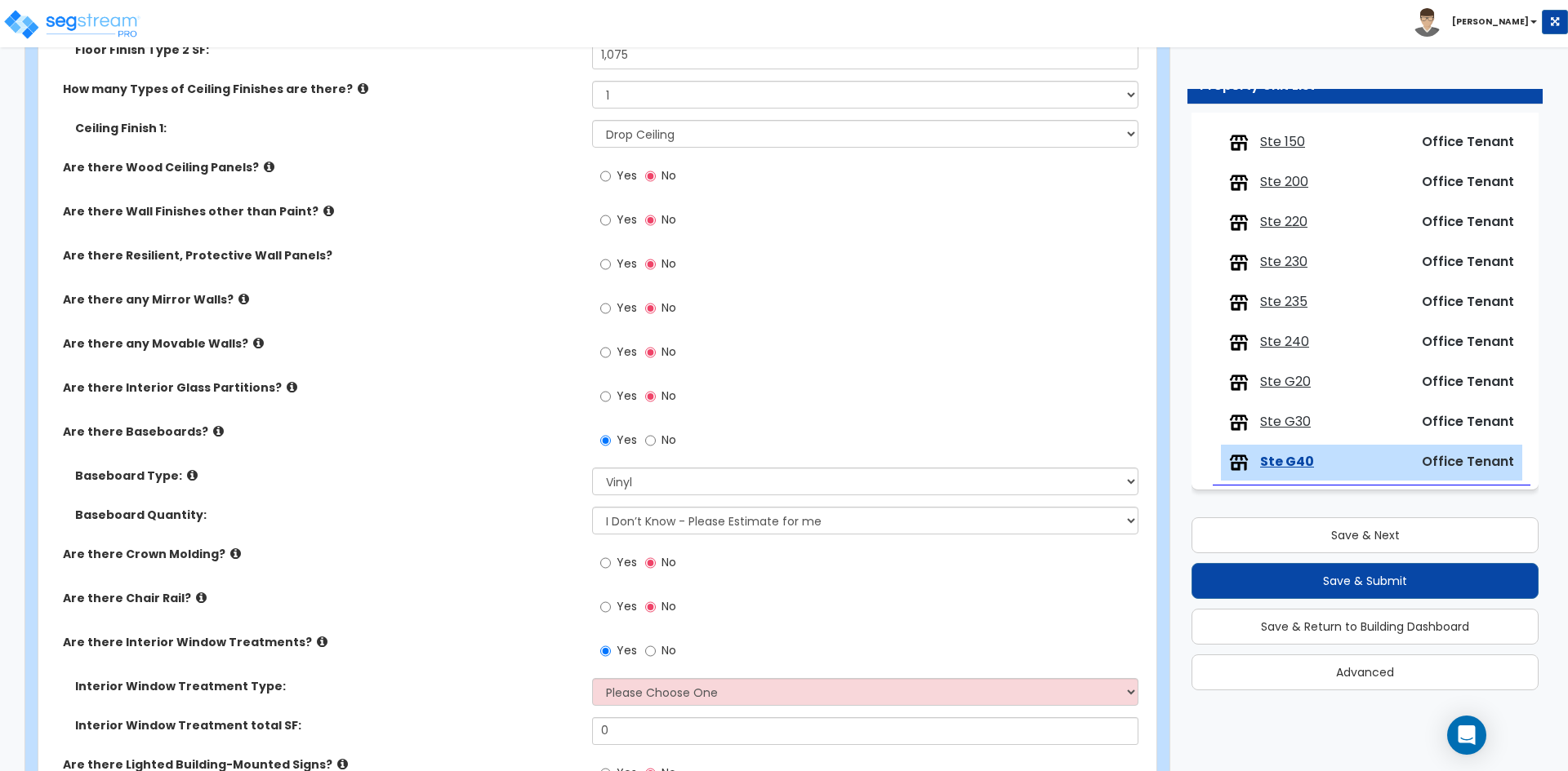
drag, startPoint x: 520, startPoint y: 358, endPoint x: 522, endPoint y: 350, distance: 8.2
click at [521, 351] on div "Are there any Movable Walls? Yes No" at bounding box center [592, 358] width 1108 height 44
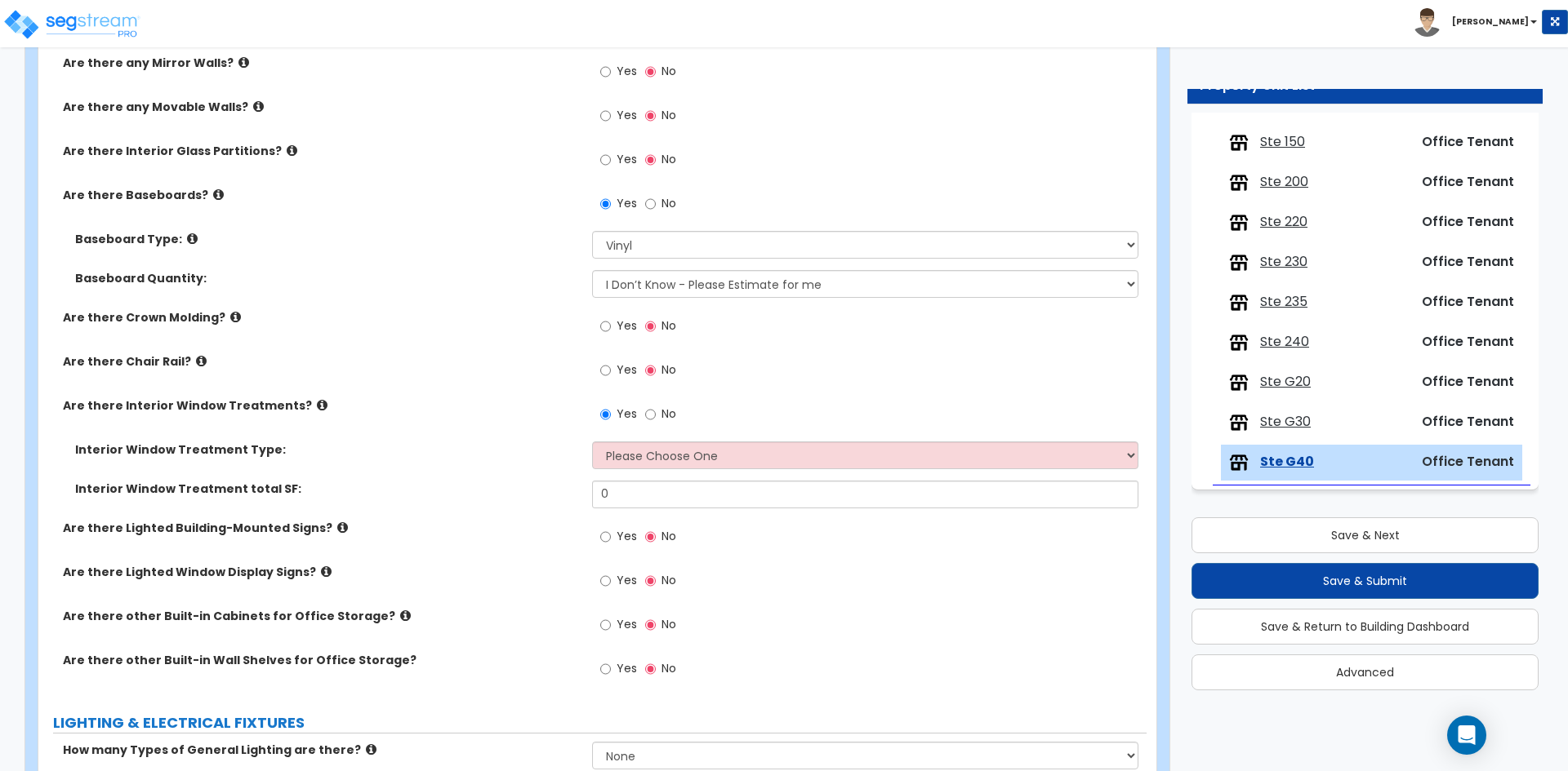
scroll to position [1469, 0]
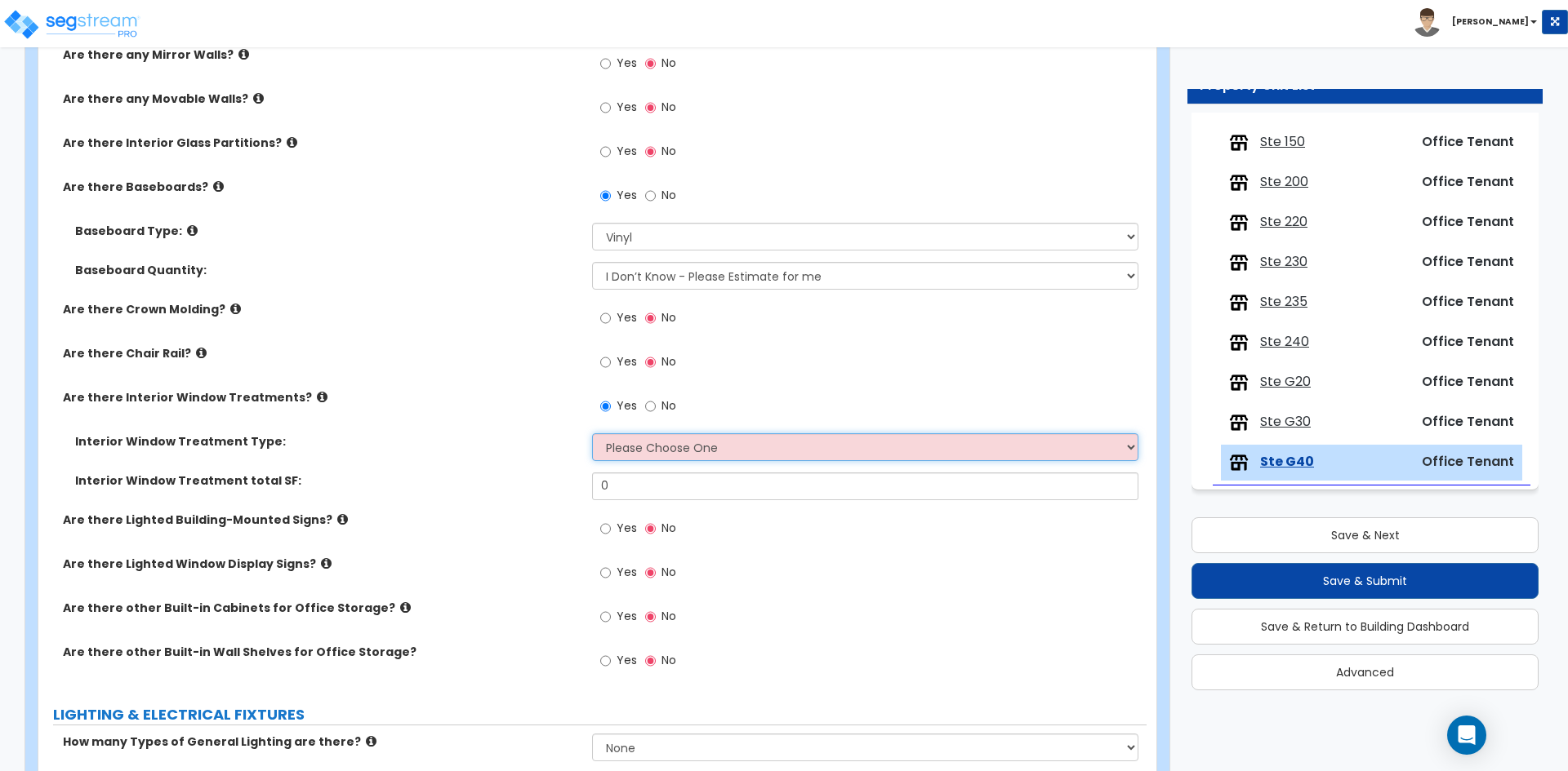
click at [663, 448] on select "Please Choose One Vertical Blinds Window Shades Venetian Blinds Wood Shutters" at bounding box center [865, 448] width 546 height 28
click at [592, 434] on select "Please Choose One Vertical Blinds Window Shades Venetian Blinds Wood Shutters" at bounding box center [865, 448] width 546 height 28
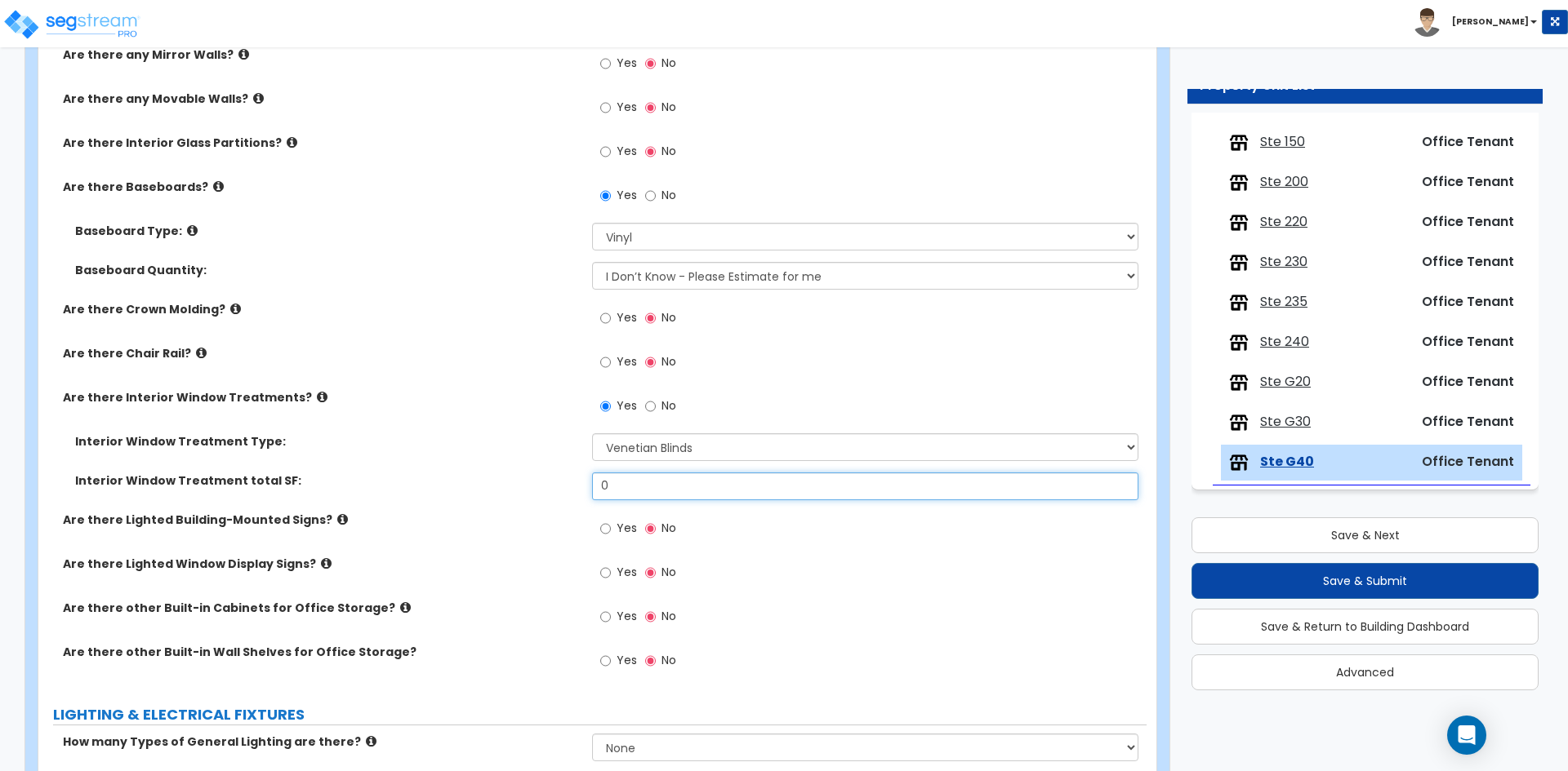
click at [701, 481] on input "0" at bounding box center [865, 487] width 546 height 28
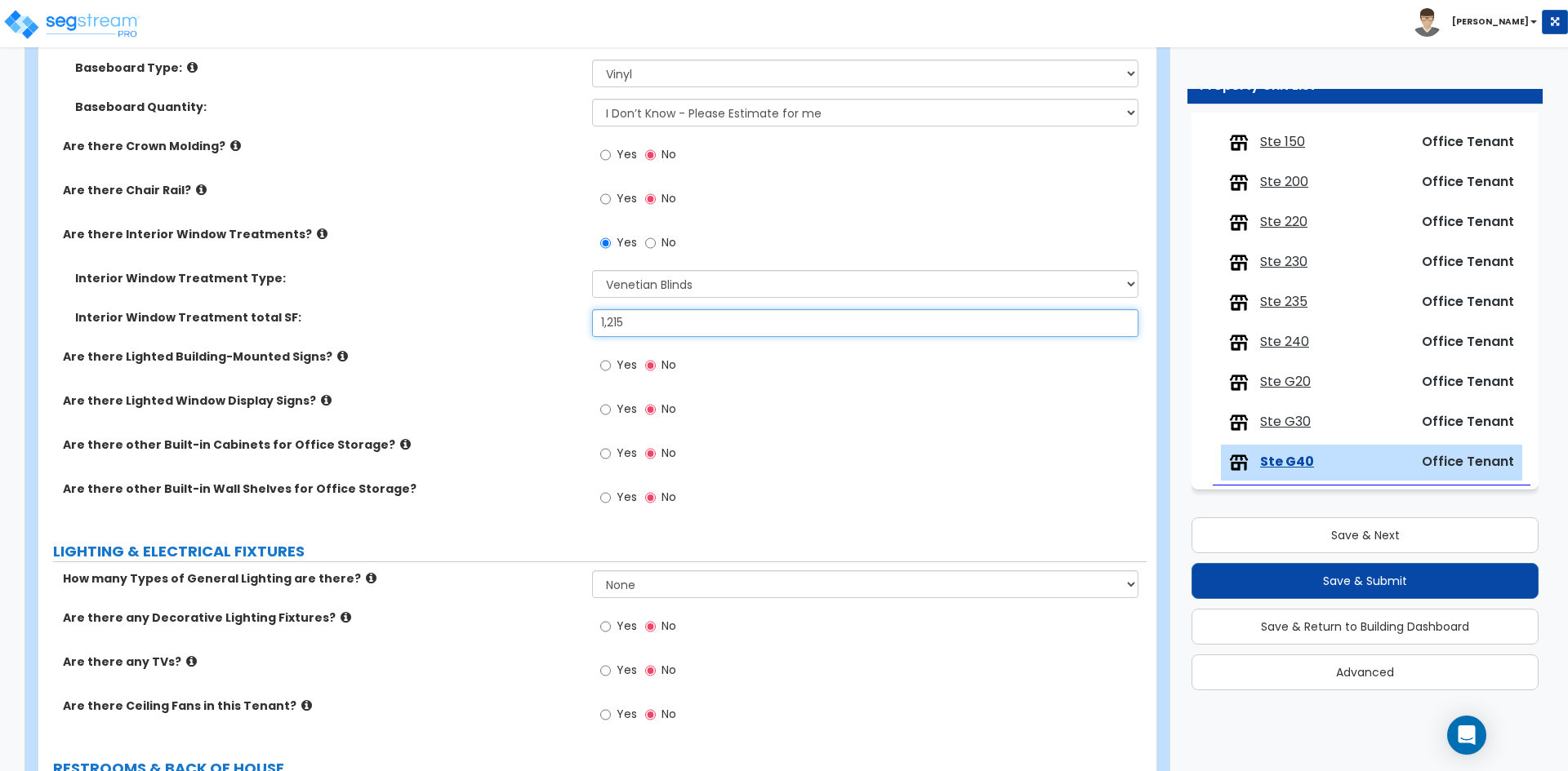
scroll to position [1714, 0]
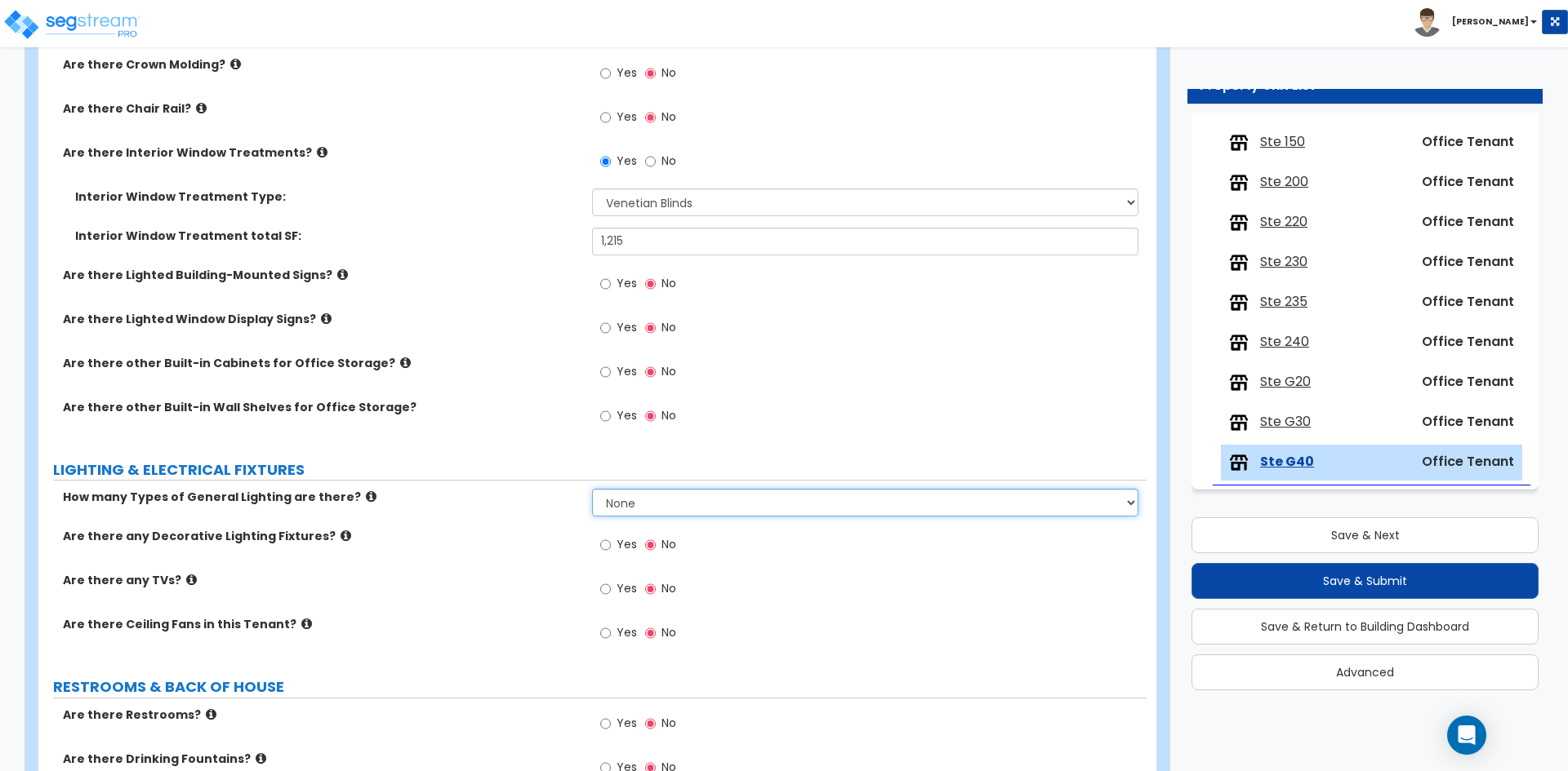
click at [676, 497] on select "None 1 2 3" at bounding box center [865, 503] width 546 height 28
click at [592, 489] on select "None 1 2 3" at bounding box center [865, 503] width 546 height 28
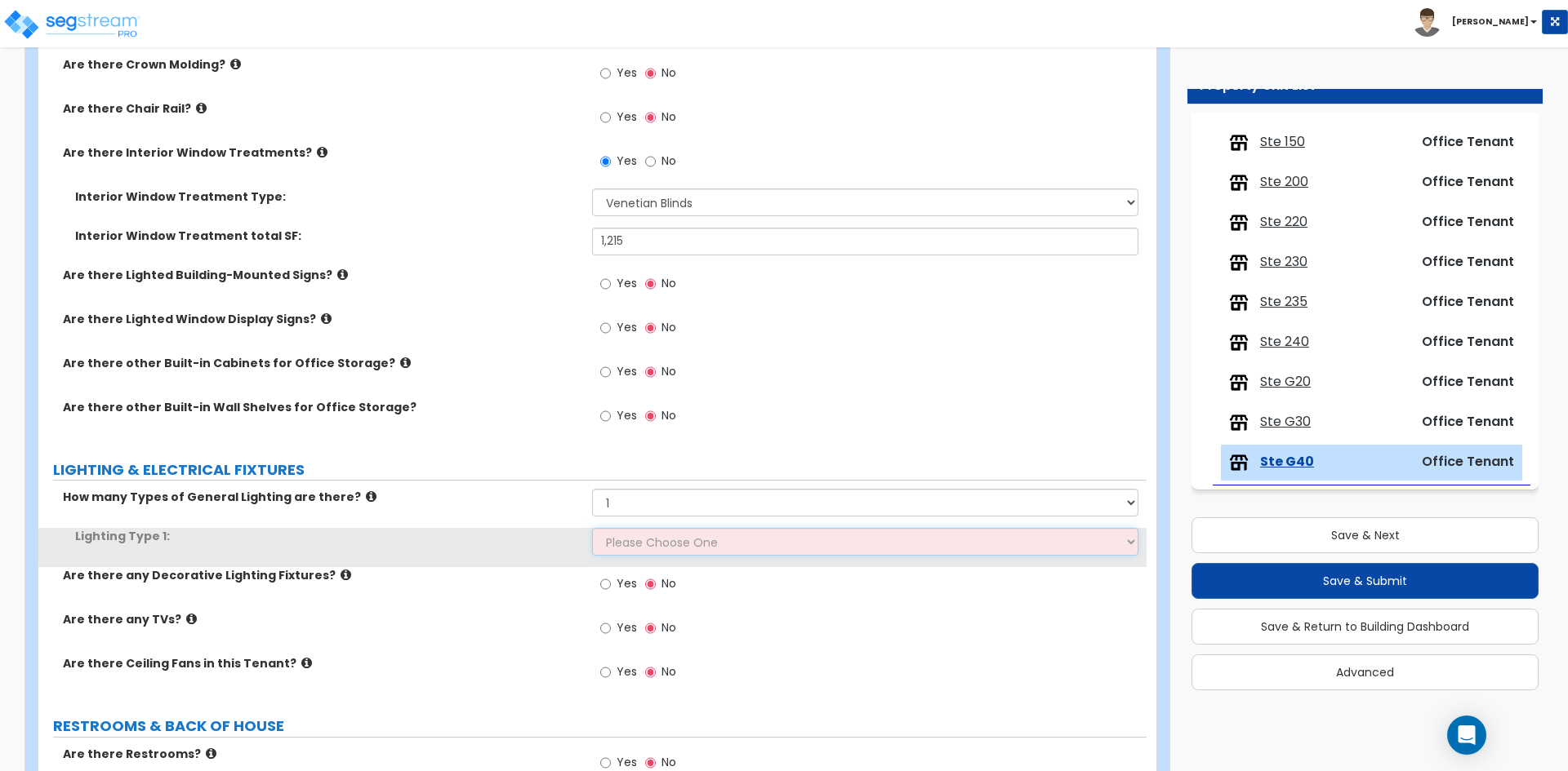
click at [648, 539] on select "Please Choose One LED Surface-Mounted LED Recessed Fluorescent Surface-Mounted …" at bounding box center [865, 542] width 546 height 28
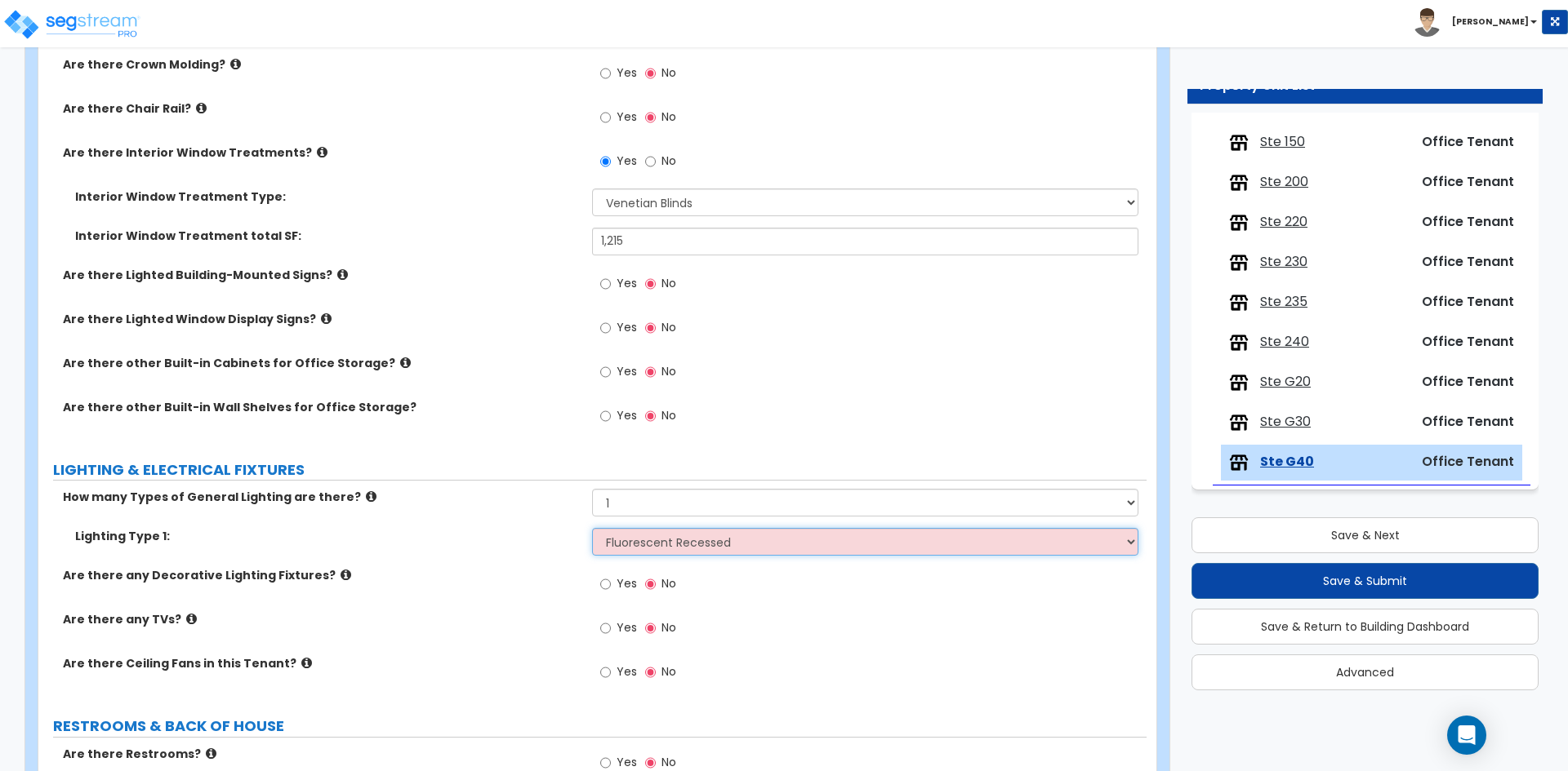
click at [592, 528] on select "Please Choose One LED Surface-Mounted LED Recessed Fluorescent Surface-Mounted …" at bounding box center [865, 542] width 546 height 28
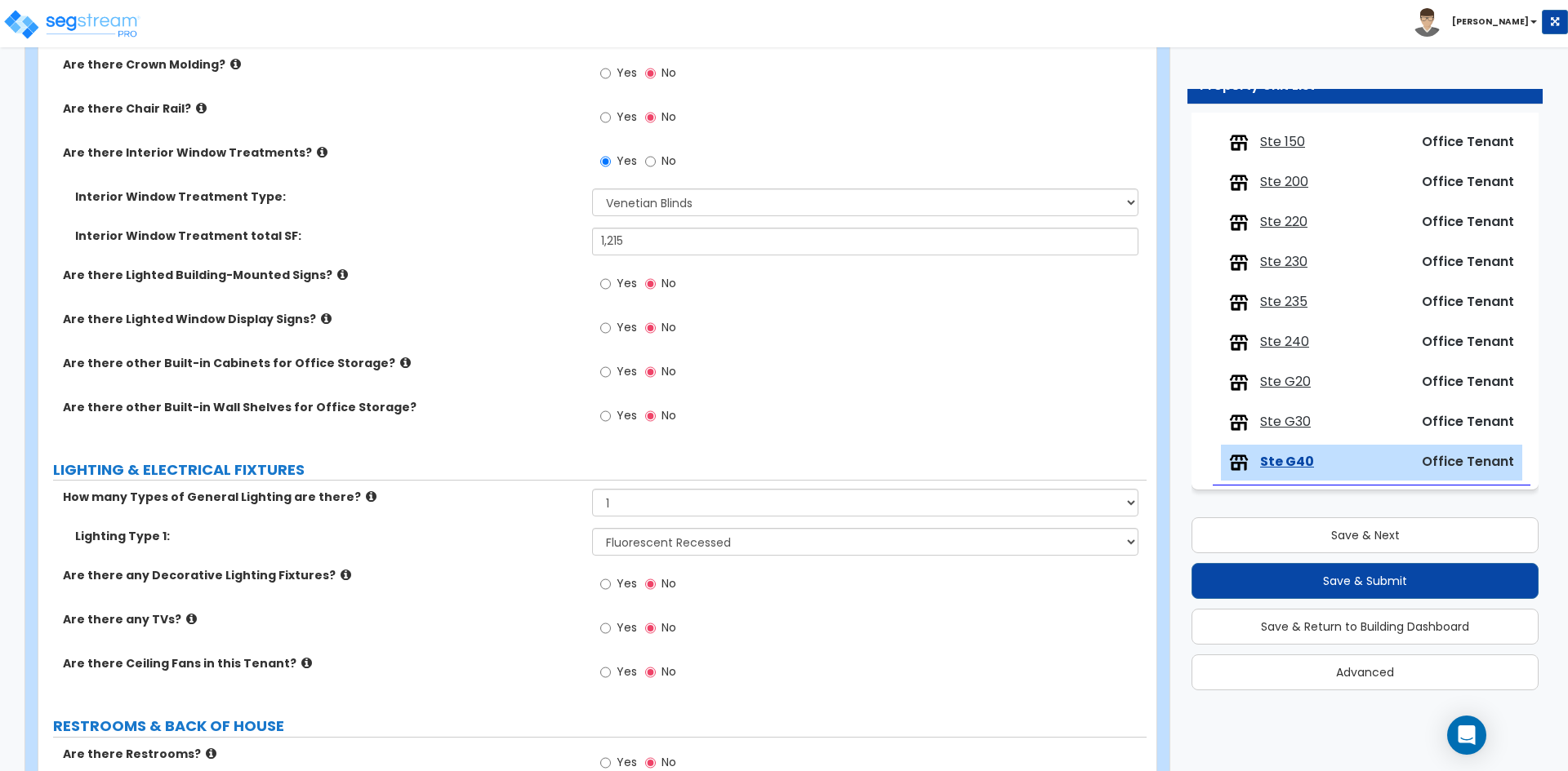
click at [519, 599] on div "Are there any Decorative Lighting Fixtures? Yes No" at bounding box center [592, 589] width 1108 height 44
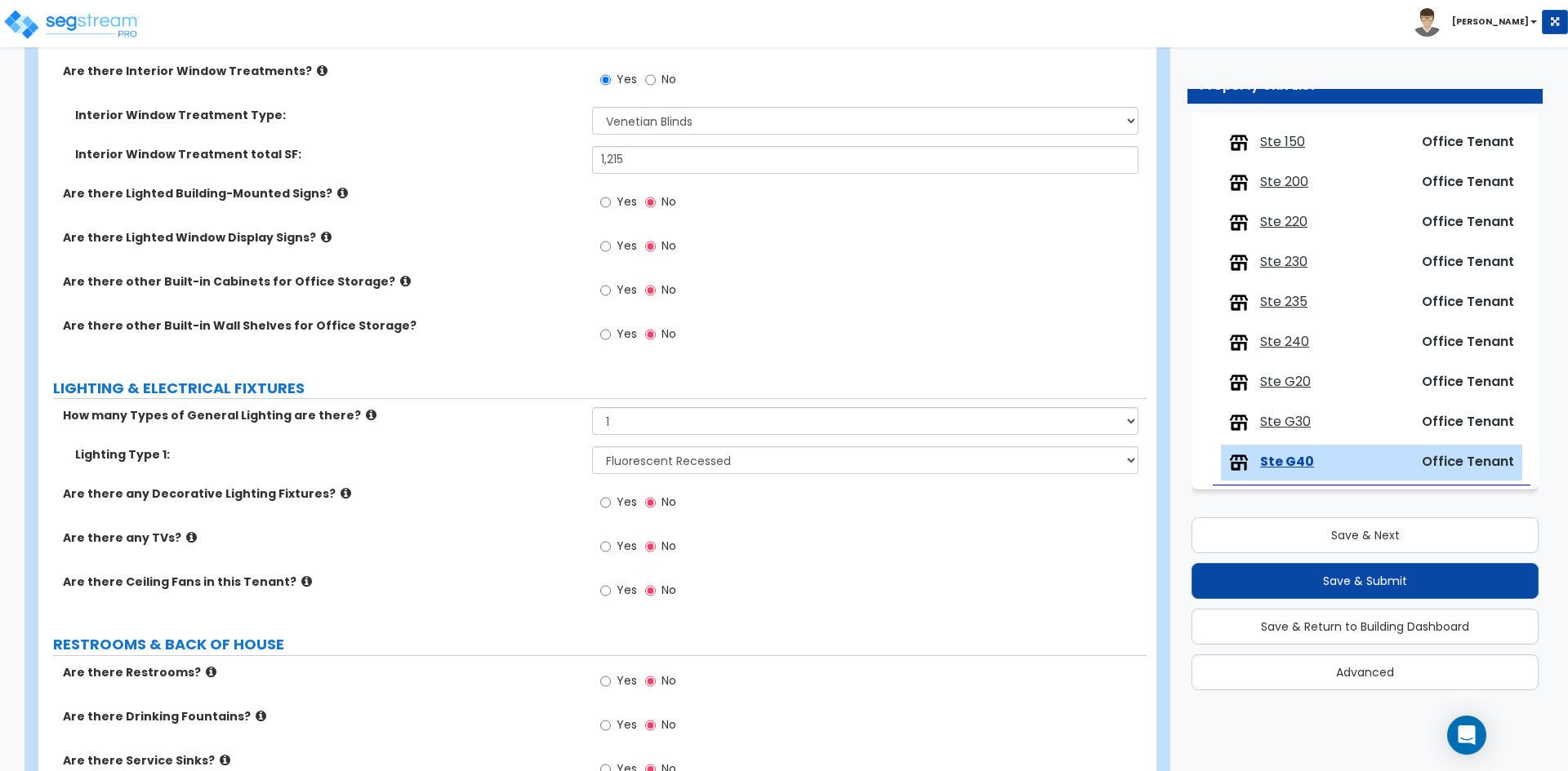
scroll to position [1551, 0]
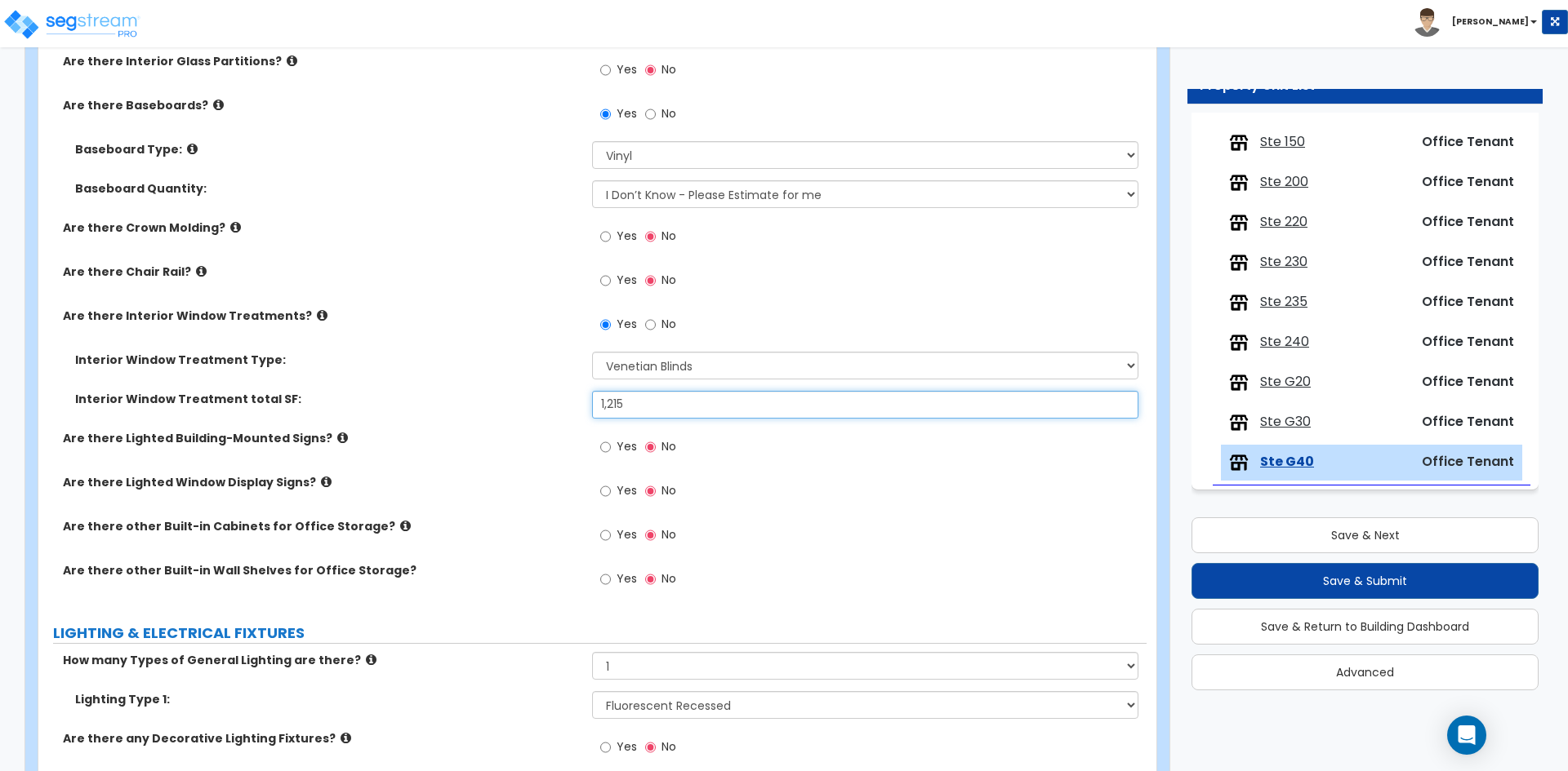
click at [693, 399] on input "1,215" at bounding box center [865, 405] width 546 height 28
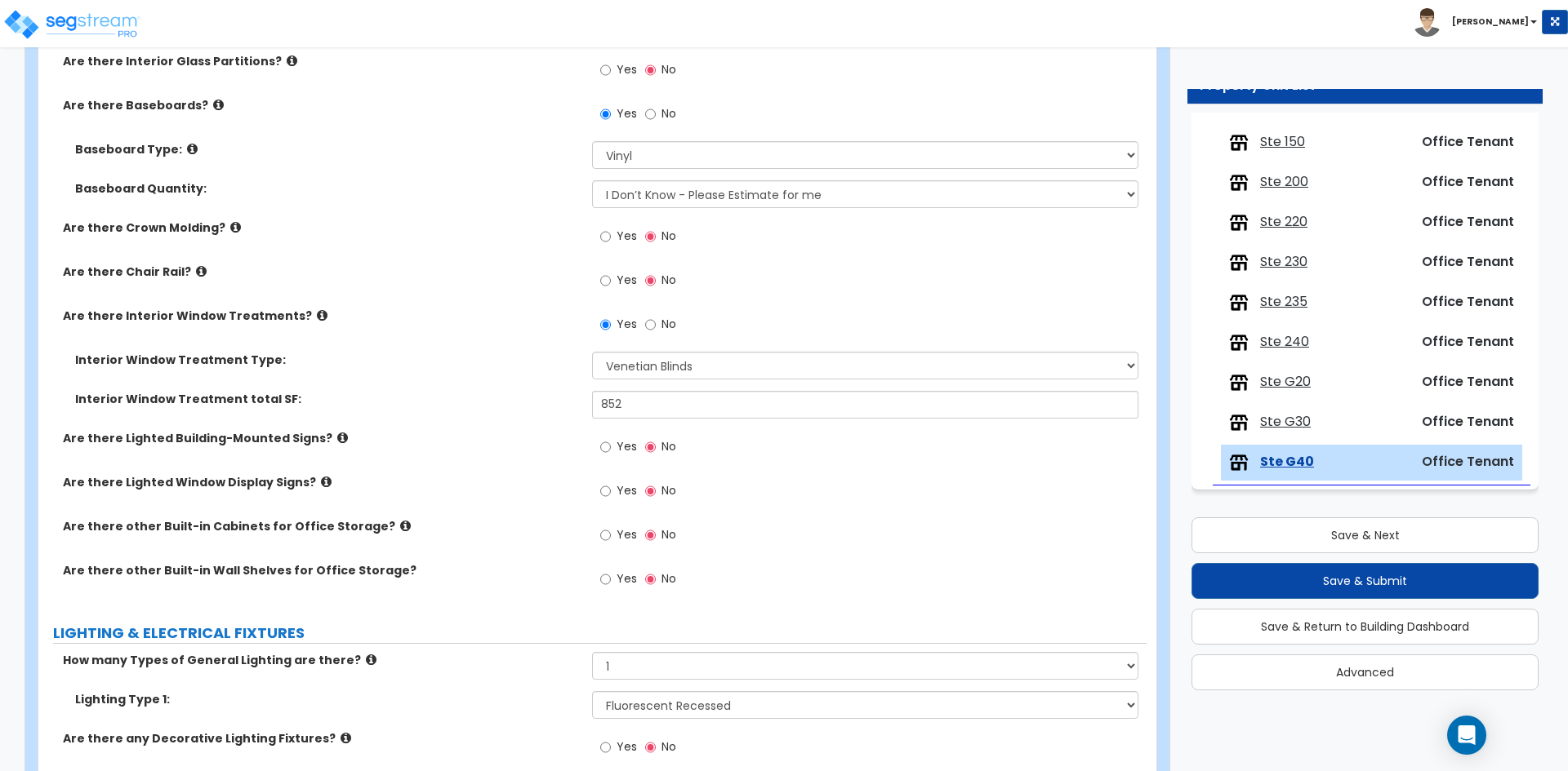
click at [429, 375] on div "Interior Window Treatment Type: Please Choose One Vertical Blinds Window Shades…" at bounding box center [592, 371] width 1108 height 39
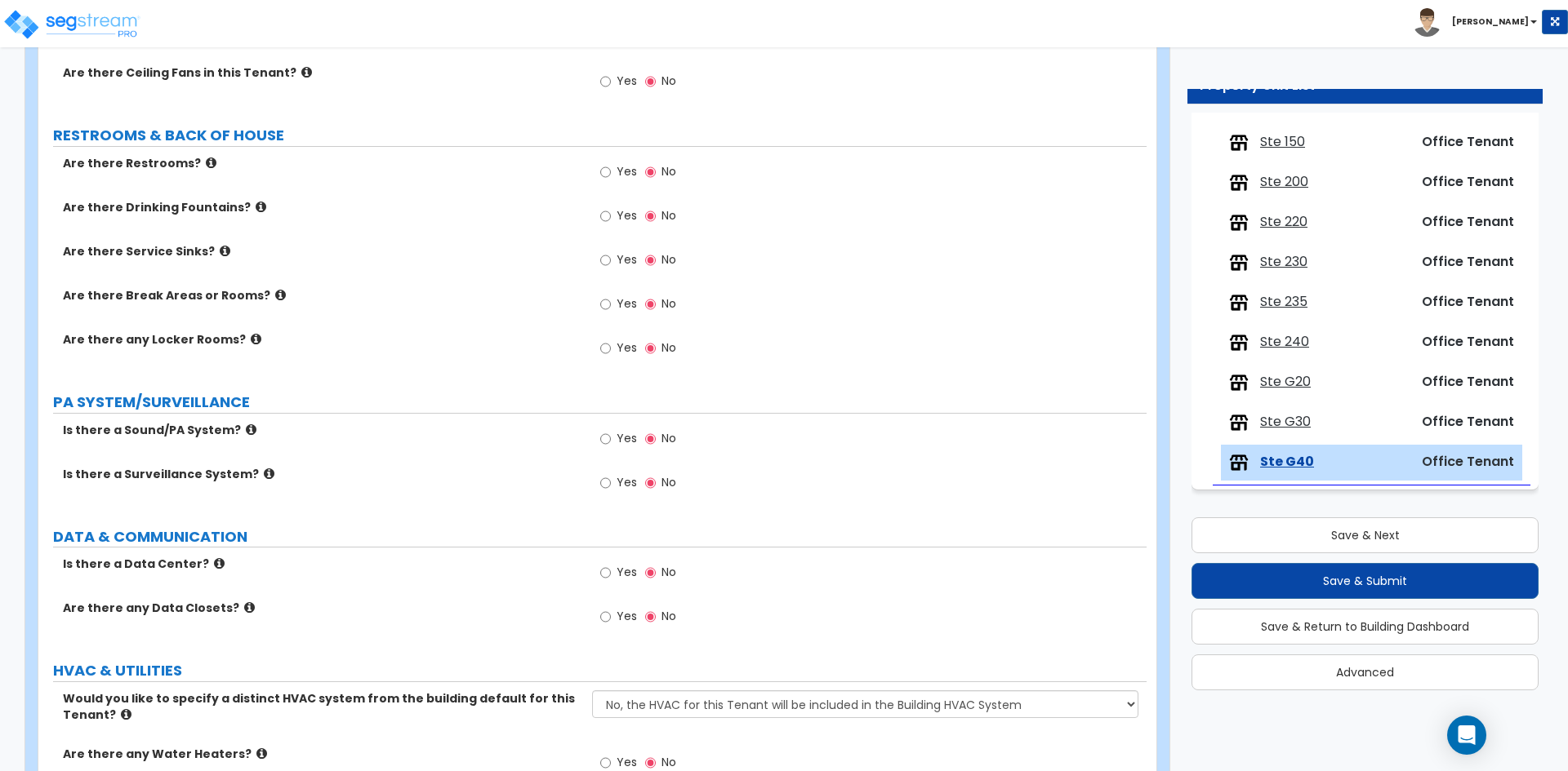
scroll to position [2367, 0]
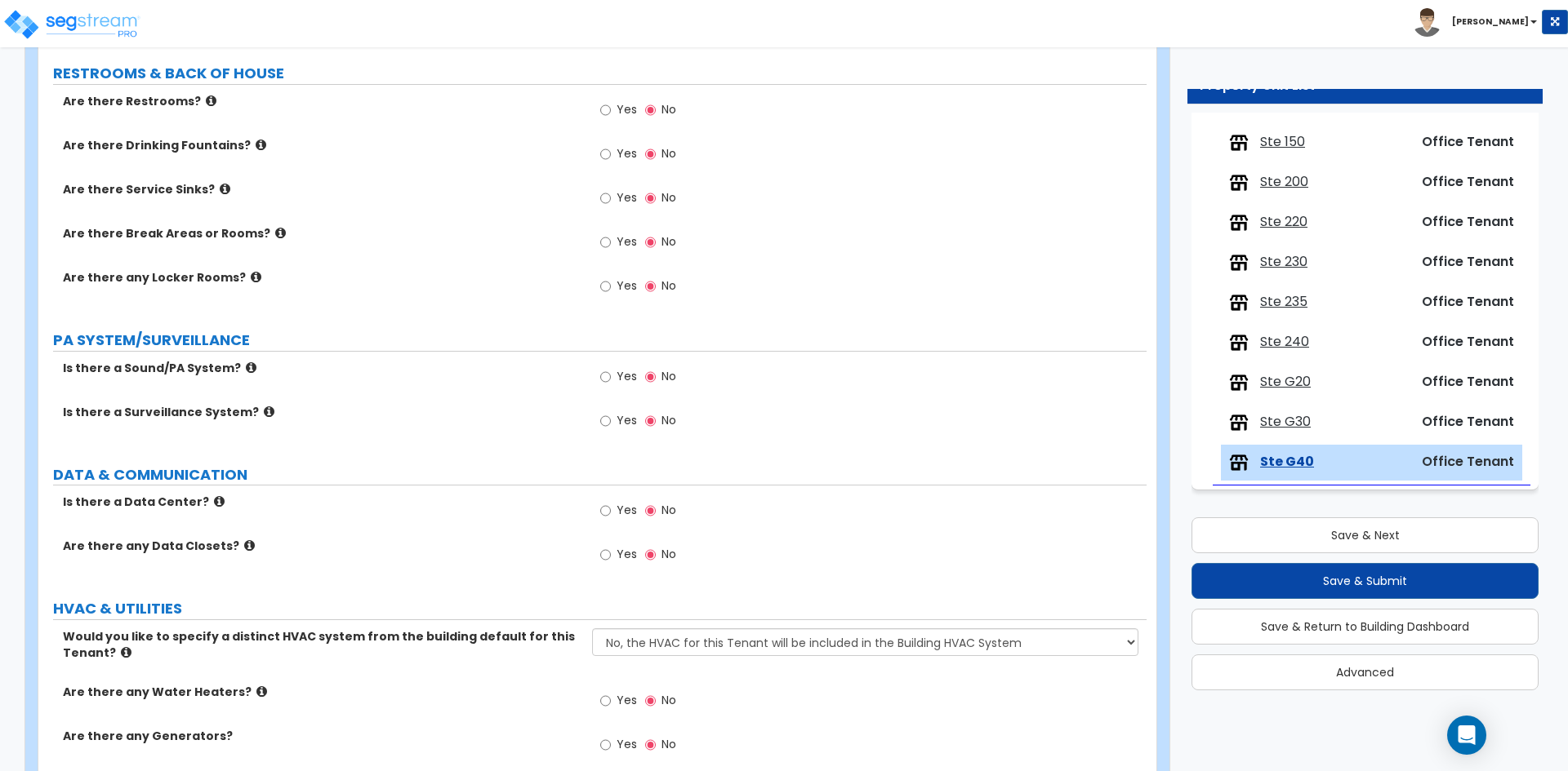
click at [612, 243] on label "Yes" at bounding box center [618, 244] width 37 height 28
click at [610, 243] on input "Yes" at bounding box center [605, 242] width 10 height 18
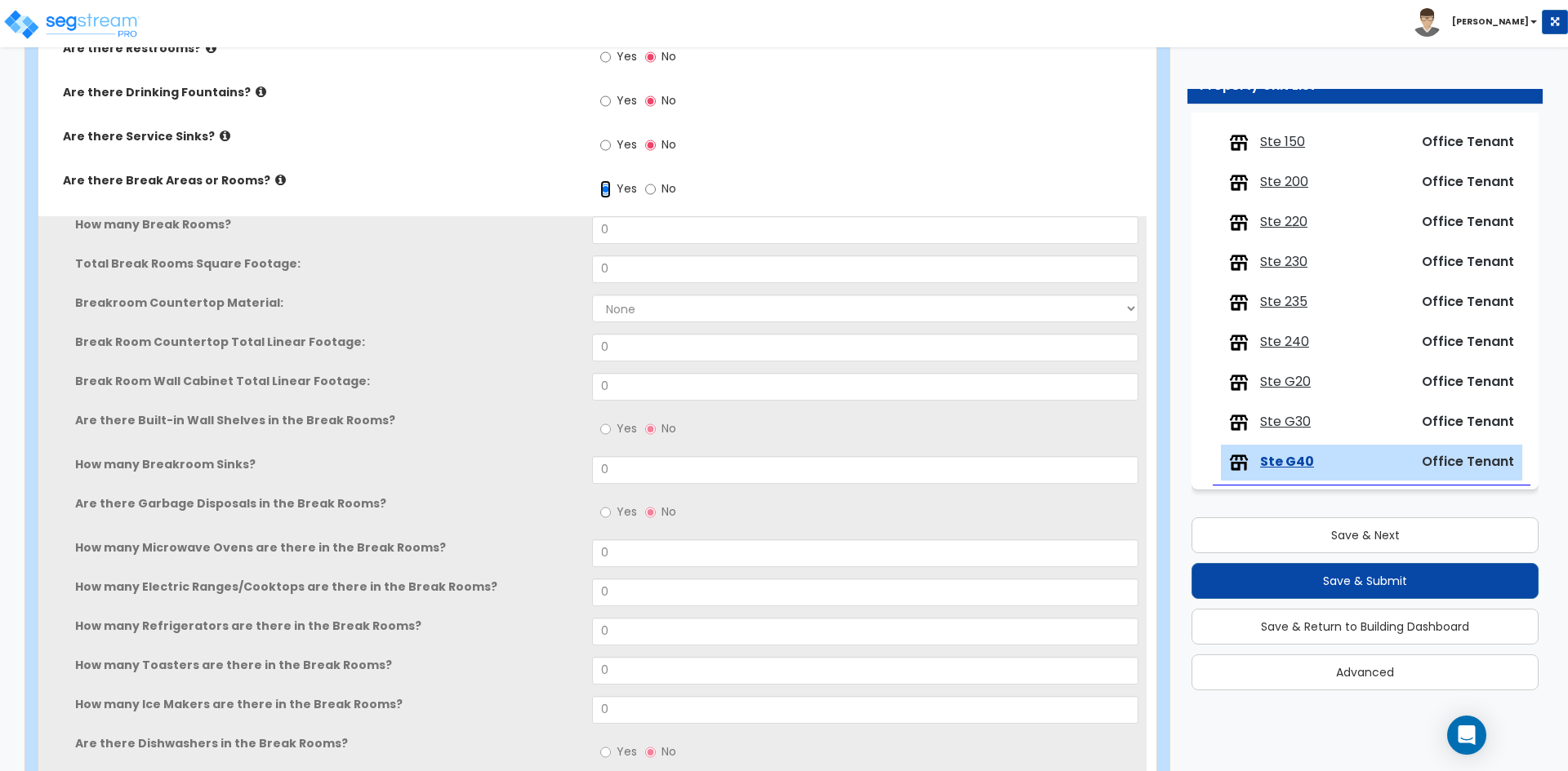
scroll to position [2448, 0]
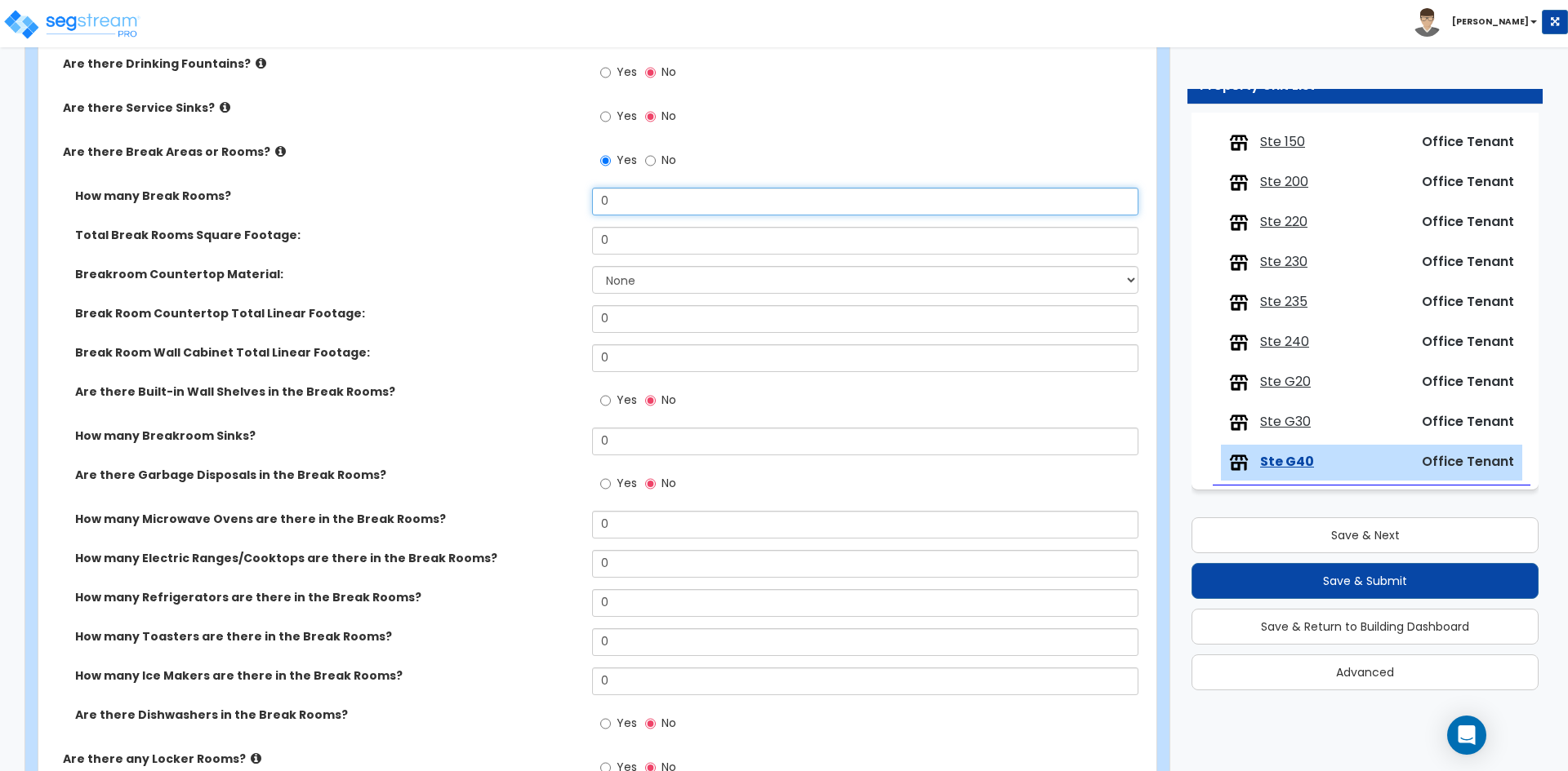
click at [744, 202] on input "0" at bounding box center [865, 202] width 546 height 28
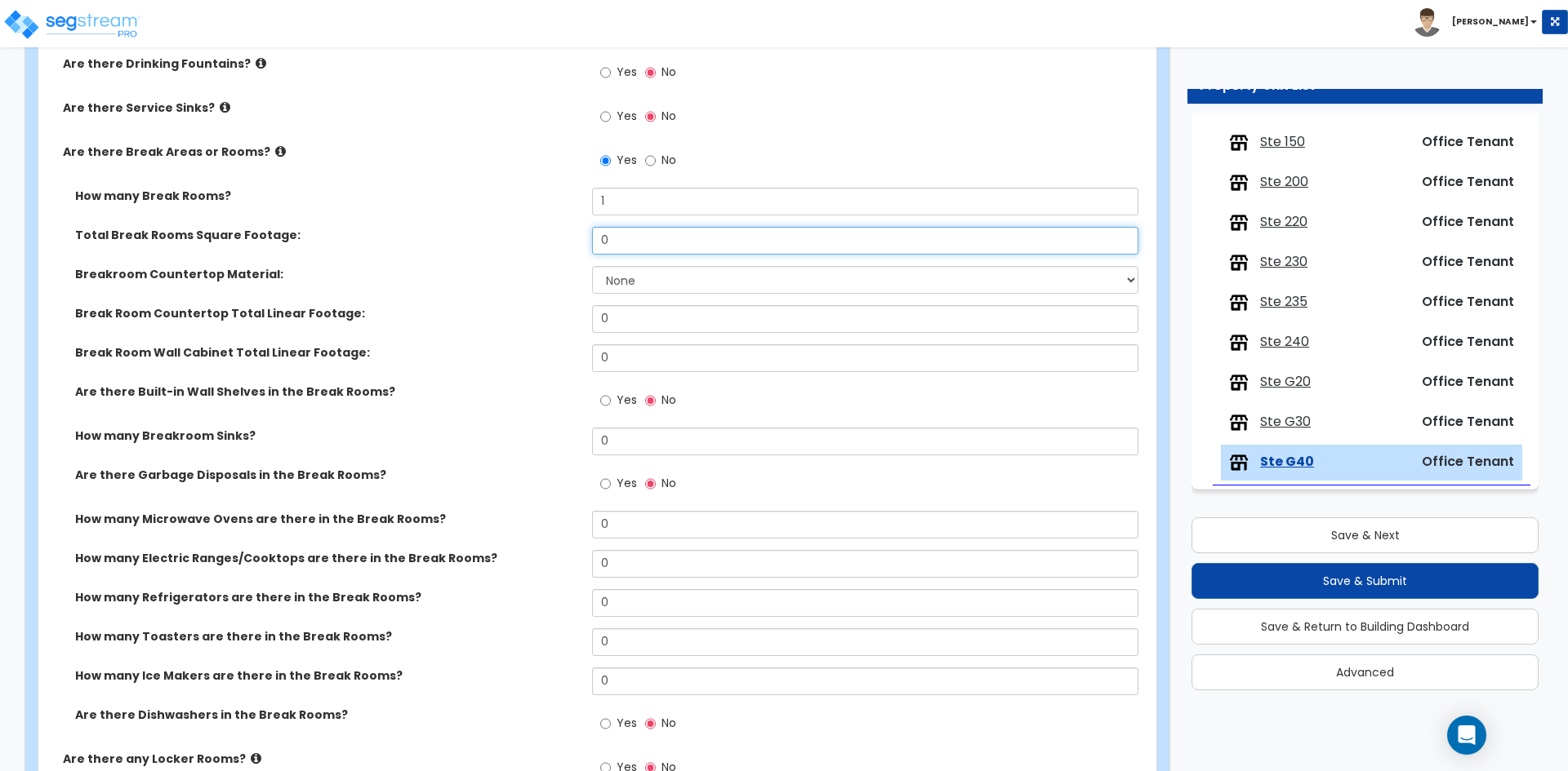
click at [648, 235] on input "0" at bounding box center [865, 241] width 546 height 28
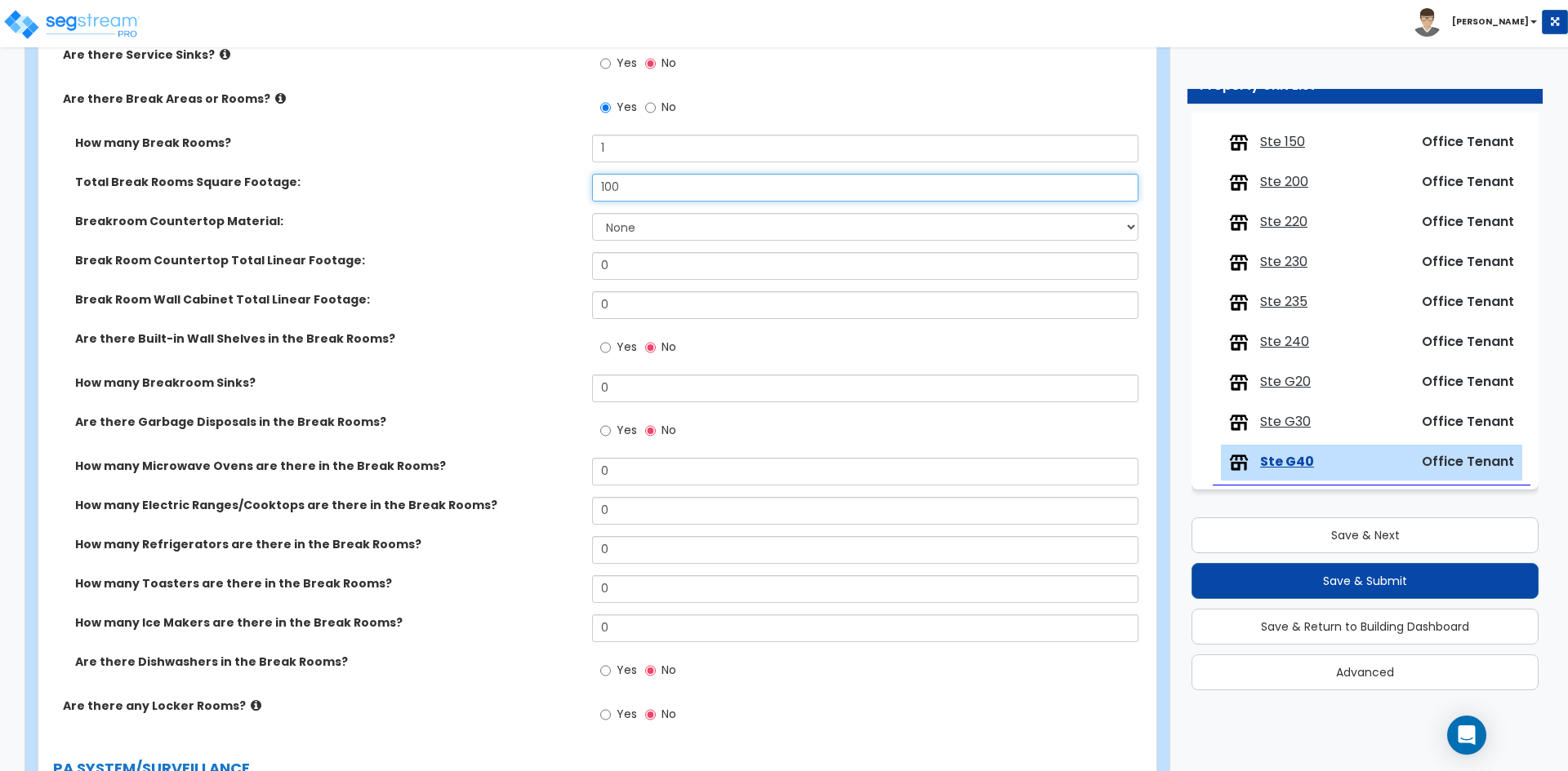
scroll to position [2530, 0]
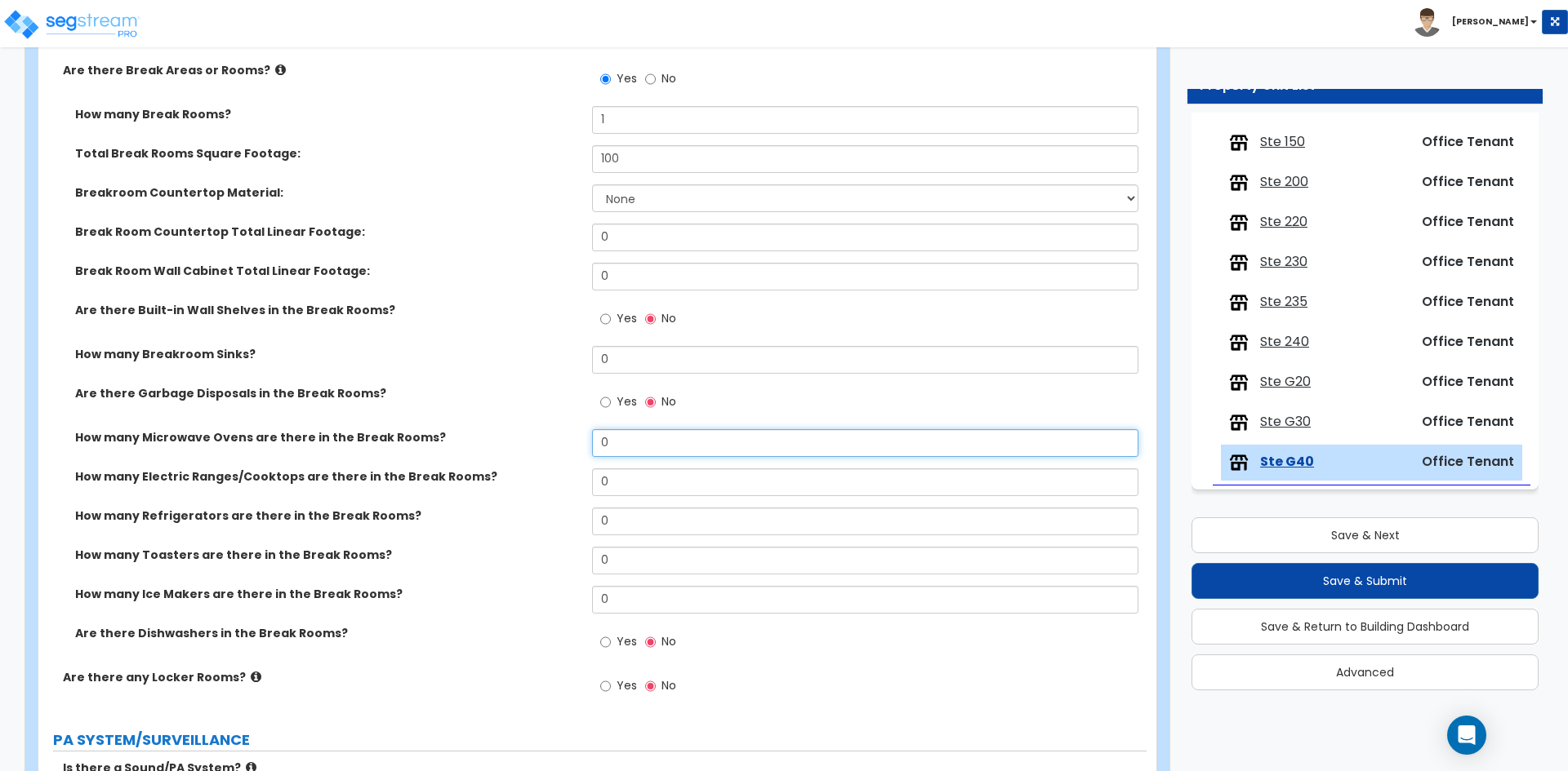
click at [645, 436] on input "0" at bounding box center [865, 443] width 546 height 28
click at [646, 436] on input "0" at bounding box center [865, 443] width 546 height 28
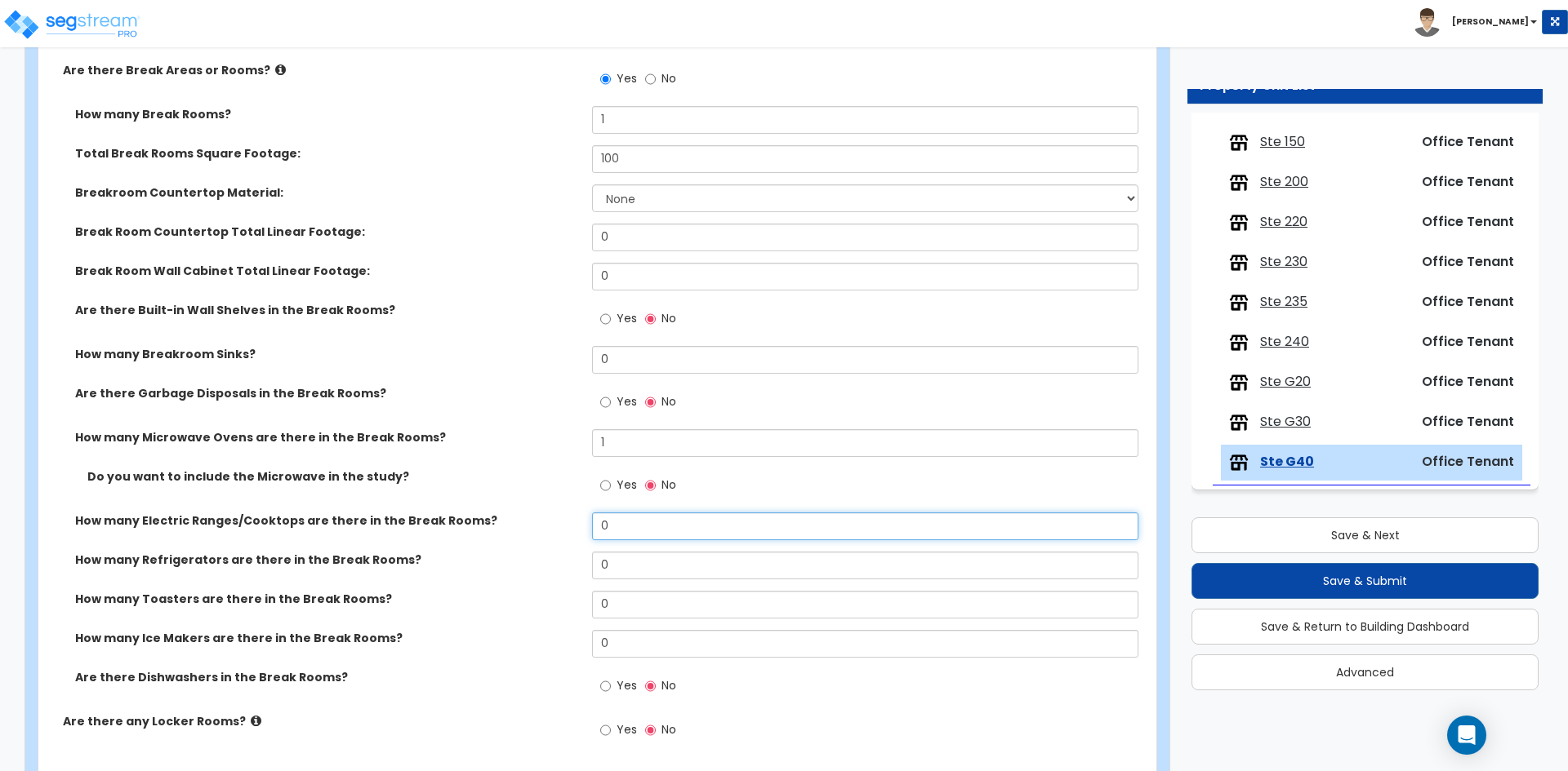
click at [655, 528] on input "0" at bounding box center [865, 526] width 546 height 28
click at [636, 579] on input "0" at bounding box center [865, 566] width 546 height 28
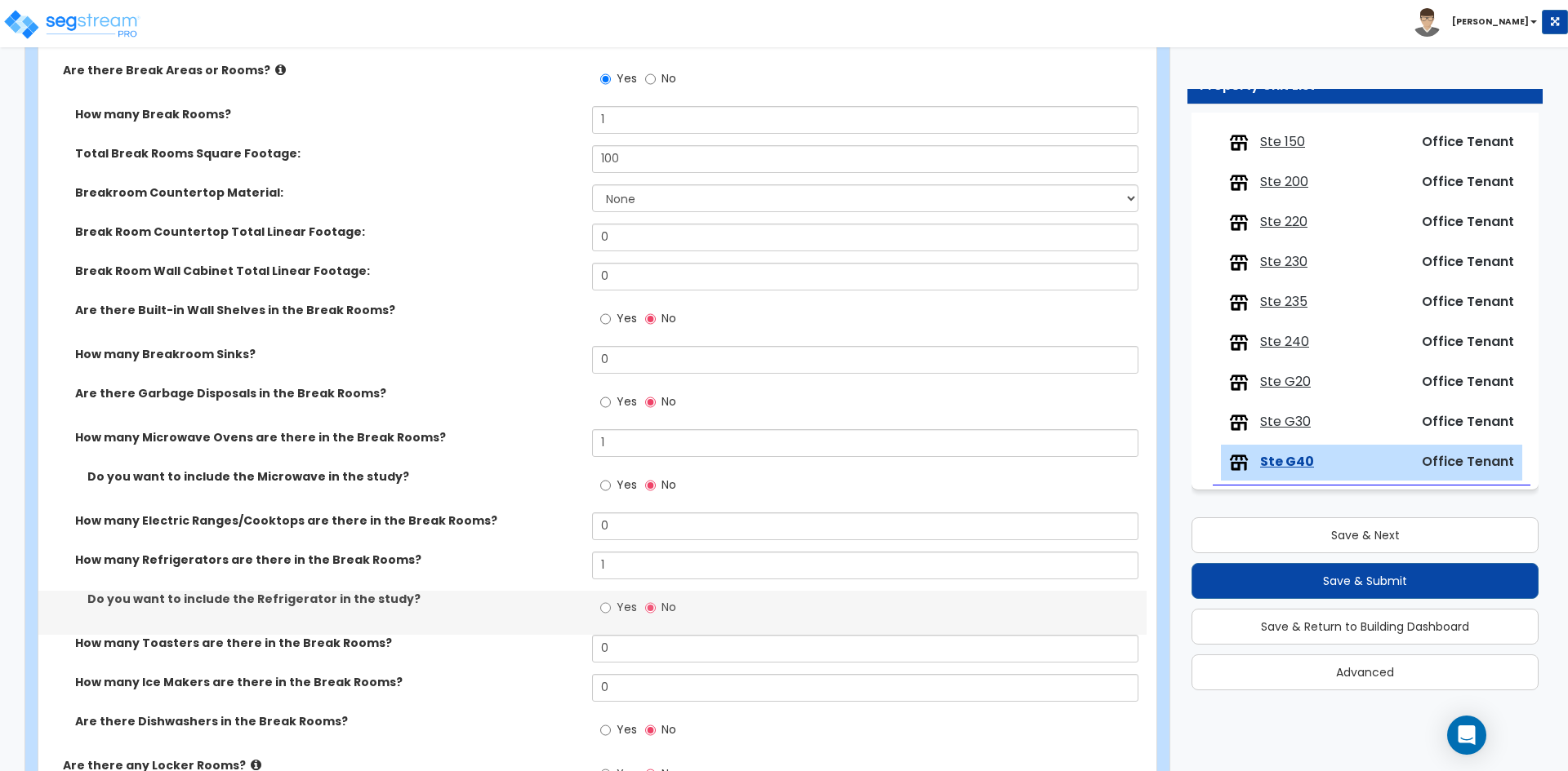
click at [474, 580] on div "How many Refrigerators are there in the Break Rooms? 1" at bounding box center [592, 571] width 1108 height 39
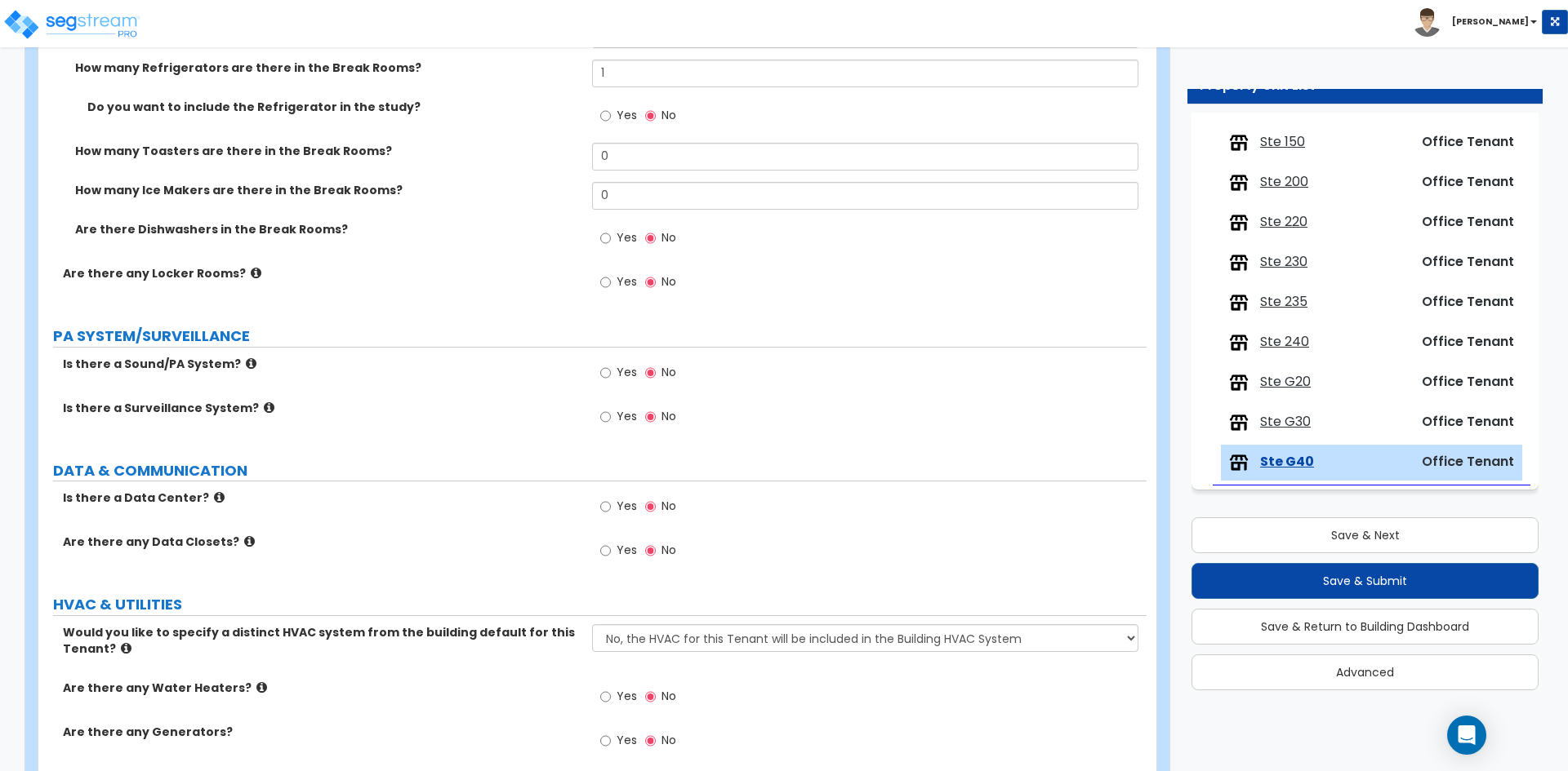
scroll to position [3094, 0]
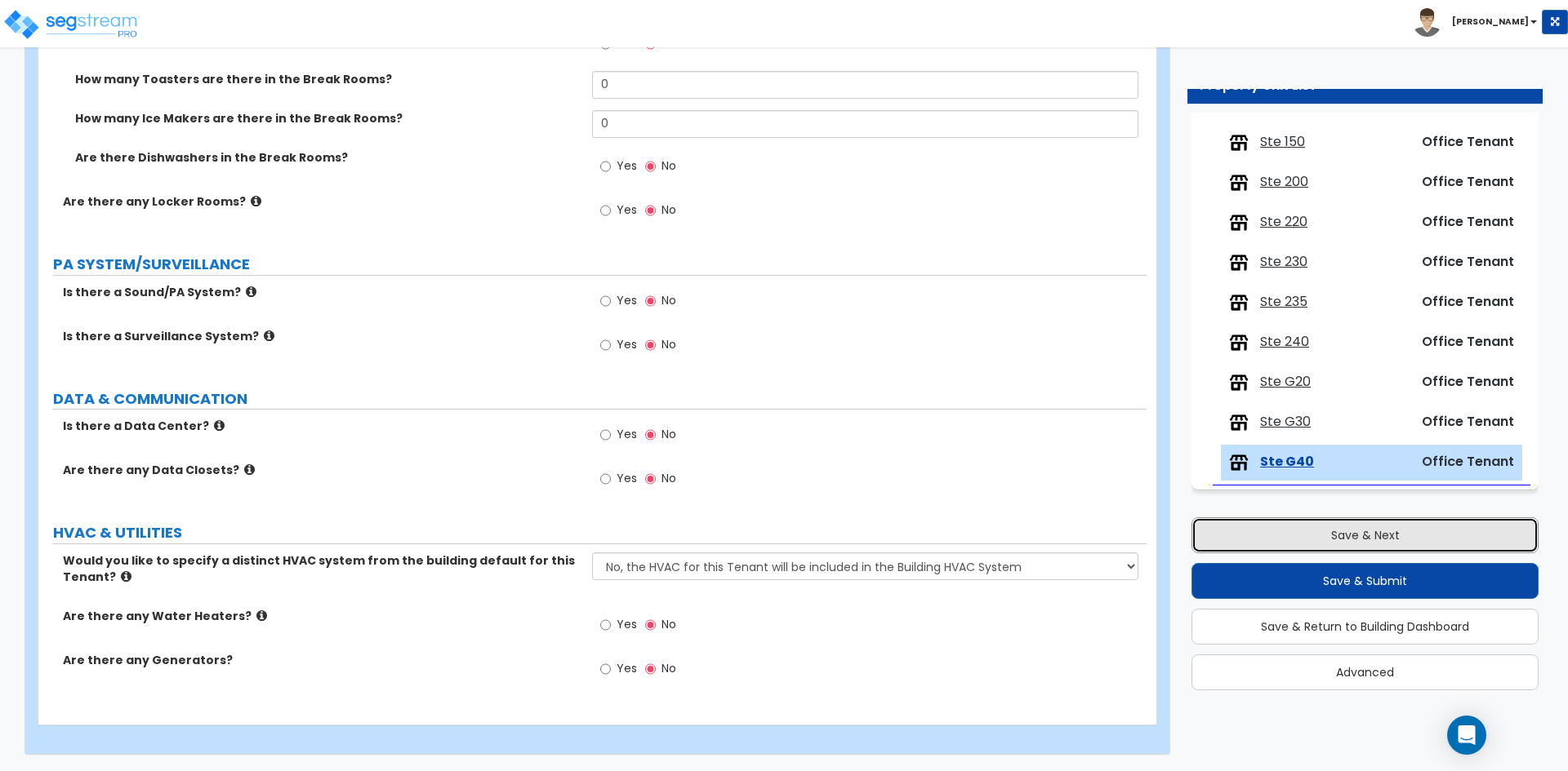
click at [1358, 523] on button "Save & Next" at bounding box center [1364, 535] width 347 height 36
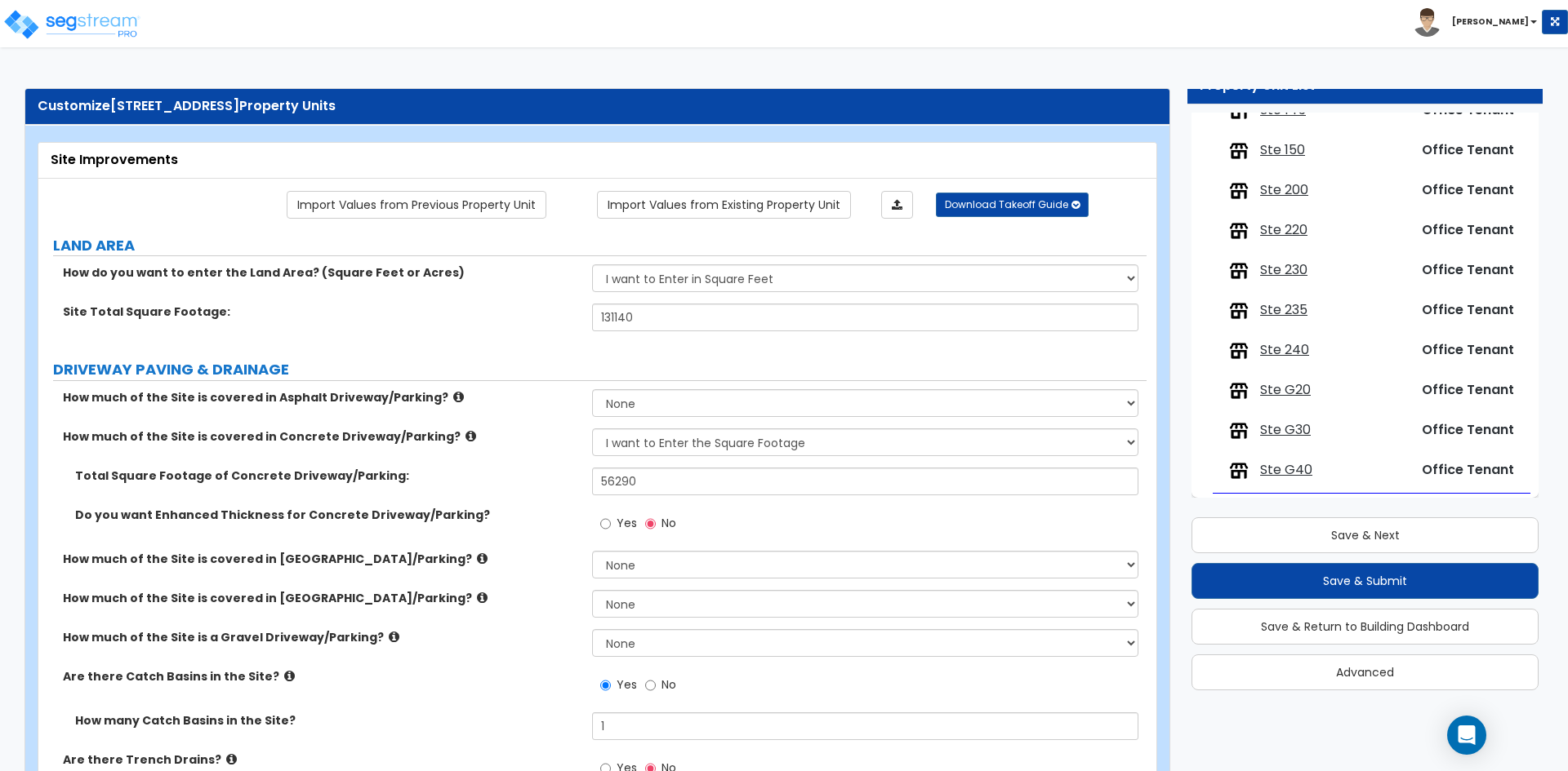
scroll to position [377, 0]
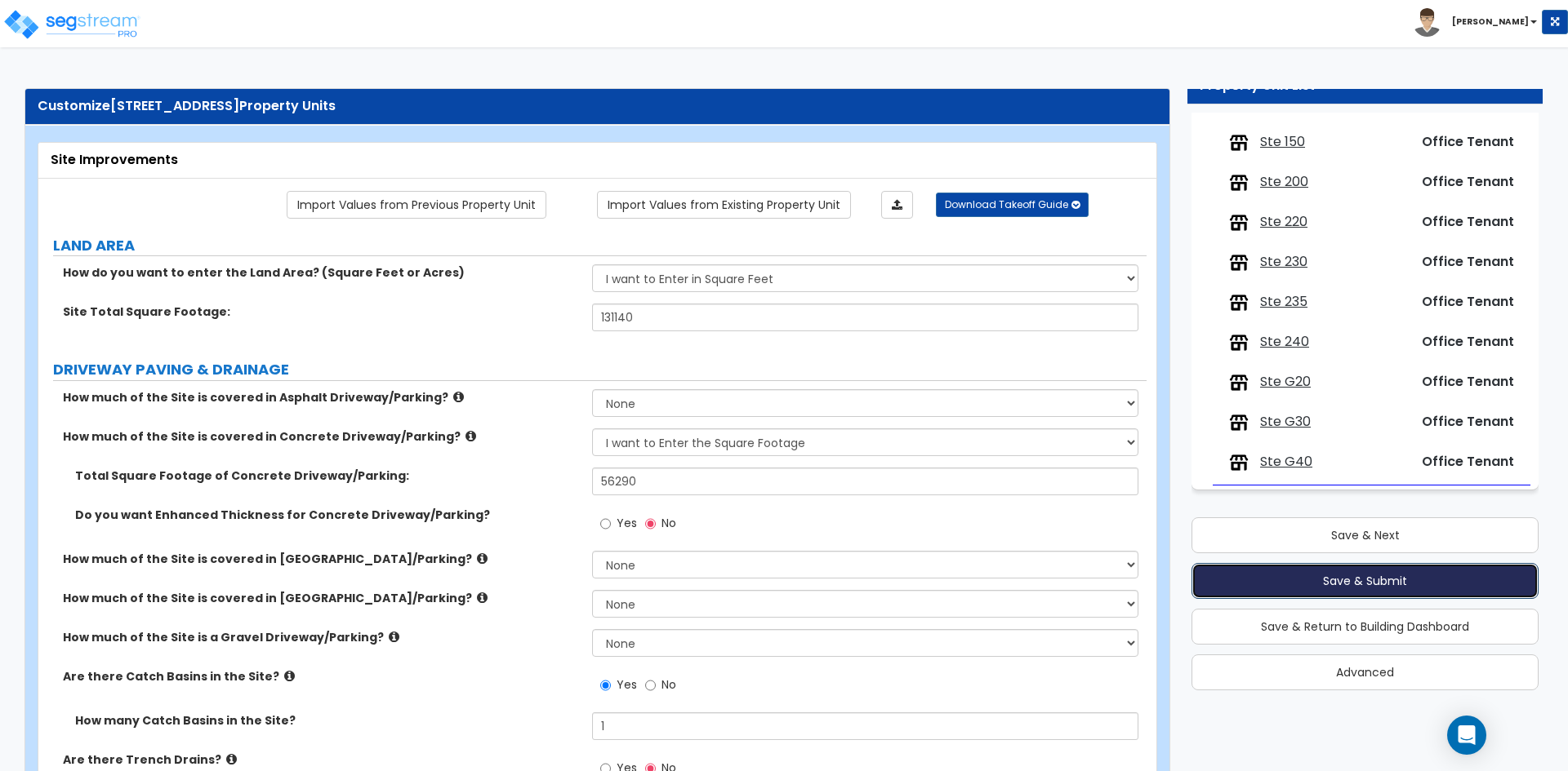
click at [1300, 573] on button "Save & Submit" at bounding box center [1364, 580] width 347 height 36
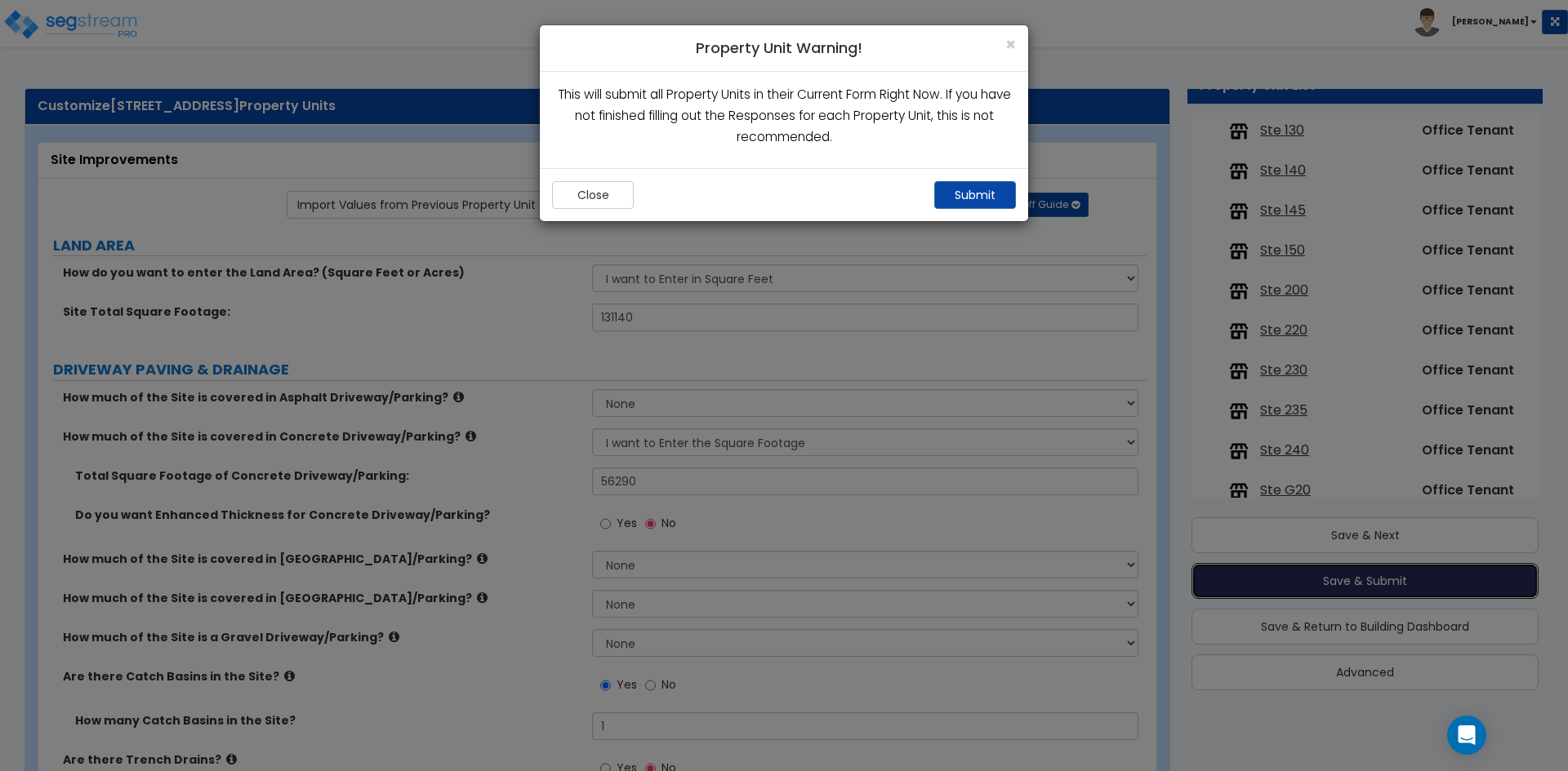
scroll to position [0, 0]
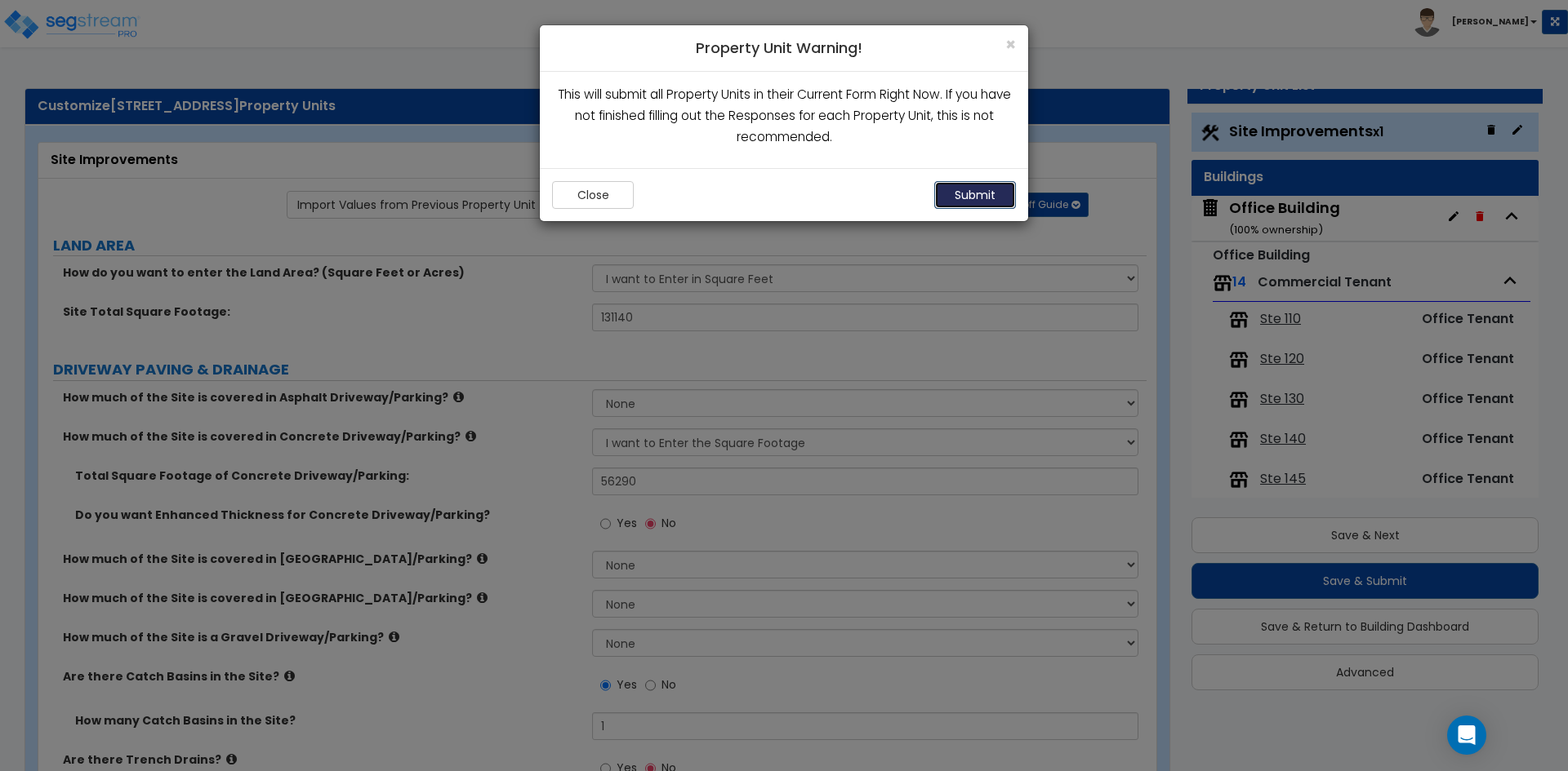
click at [964, 198] on button "Submit" at bounding box center [974, 195] width 81 height 28
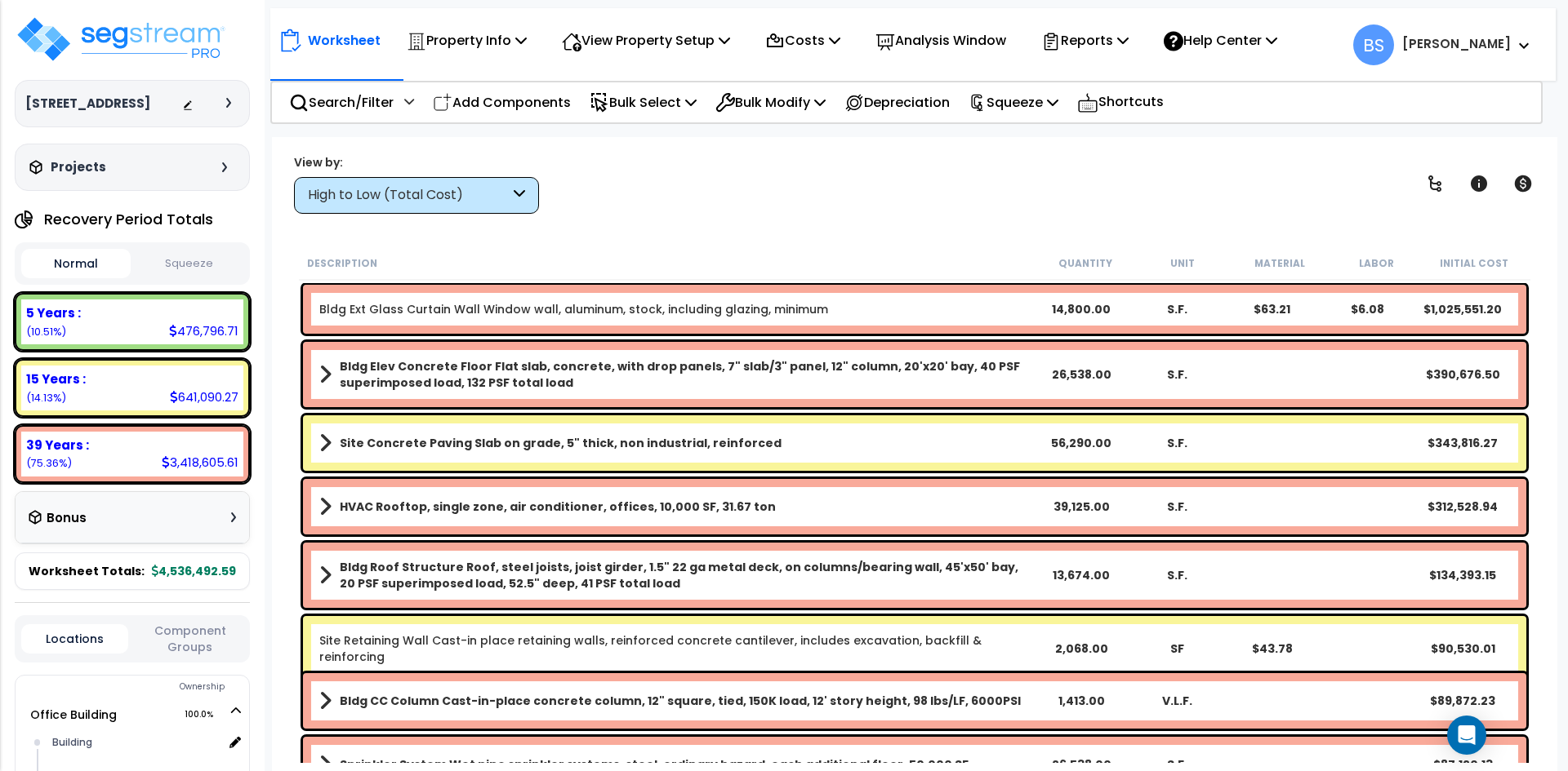
click at [675, 196] on div "View by: High to Low (Total Cost) High to Low (Total Cost)" at bounding box center [915, 184] width 1252 height 60
click at [276, 322] on div "Worksheet Property Info Property Setup Add Property Unit Template property Clon…" at bounding box center [915, 523] width 1286 height 771
click at [587, 303] on link "Bldg Ext Glass Curtain Wall Window wall, aluminum, stock, including glazing, mi…" at bounding box center [574, 309] width 509 height 17
drag, startPoint x: 1082, startPoint y: 308, endPoint x: 1364, endPoint y: 379, distance: 290.8
click at [1082, 308] on div "14,800.00" at bounding box center [1081, 309] width 95 height 17
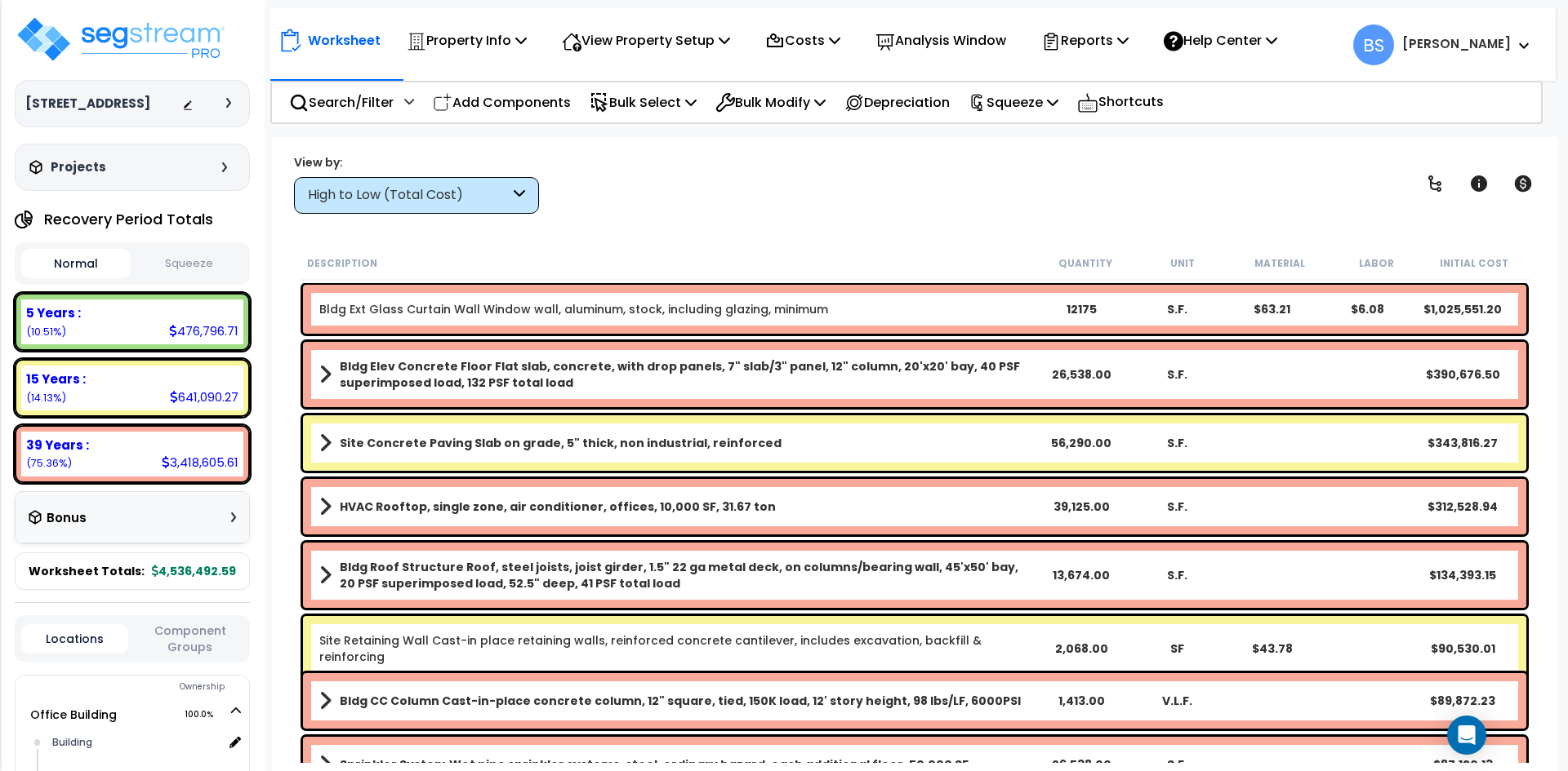
click at [284, 371] on div "Worksheet Property Info Property Setup Add Property Unit Template property Clon…" at bounding box center [915, 523] width 1286 height 771
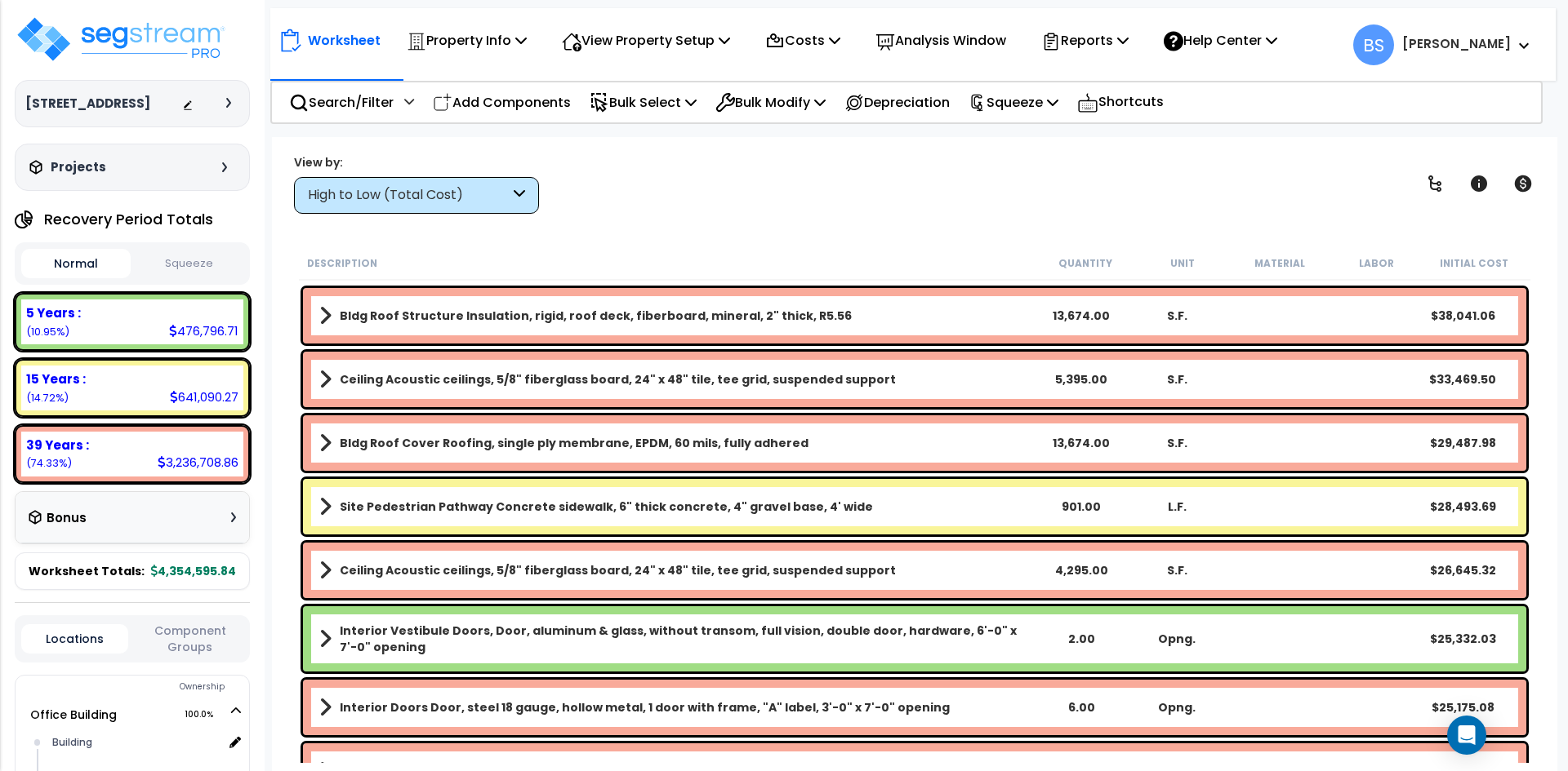
scroll to position [979, 0]
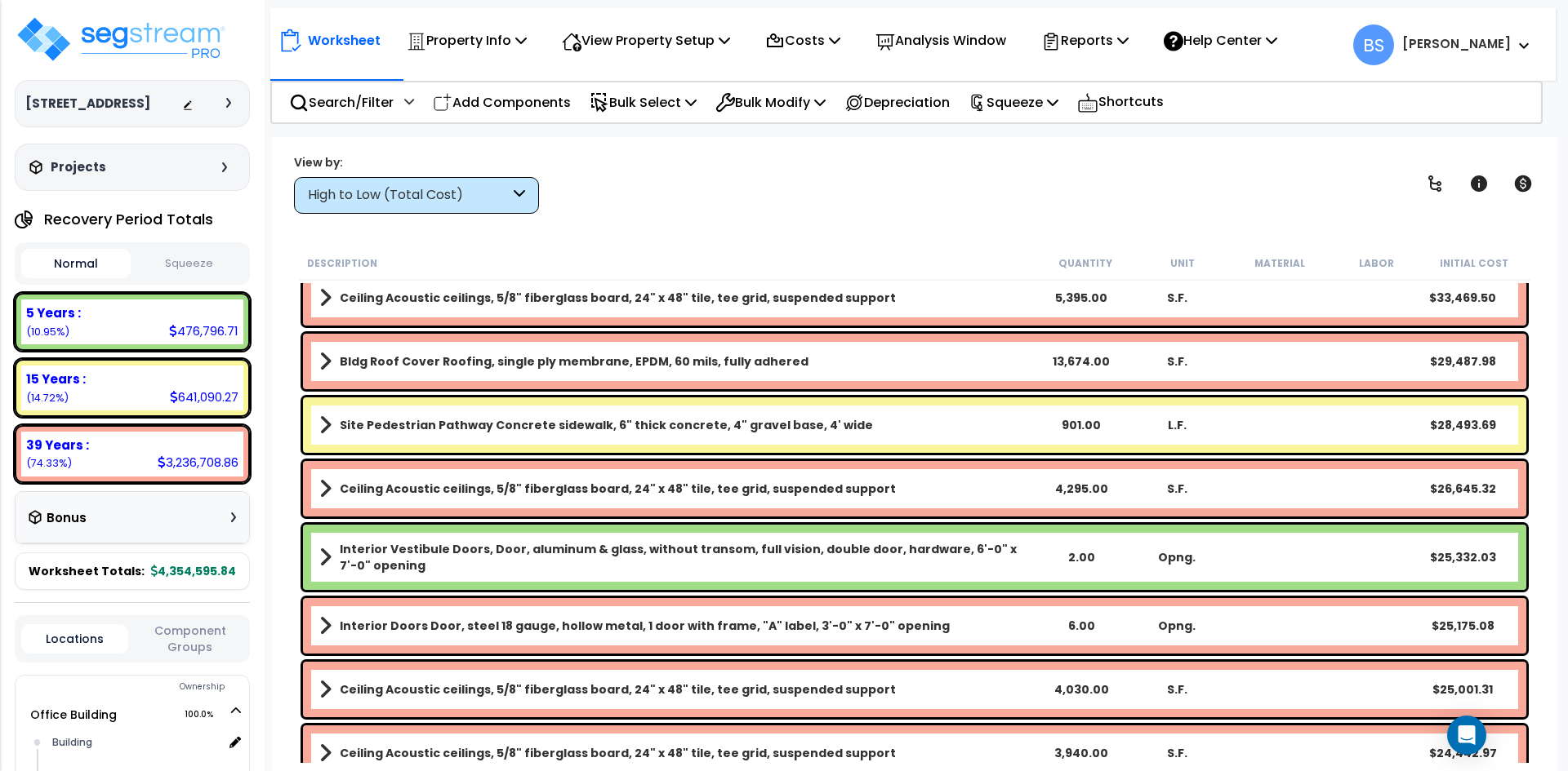
click at [438, 563] on b "Interior Vestibule Doors, Door, aluminum & glass, without transom, full vision,…" at bounding box center [686, 557] width 694 height 32
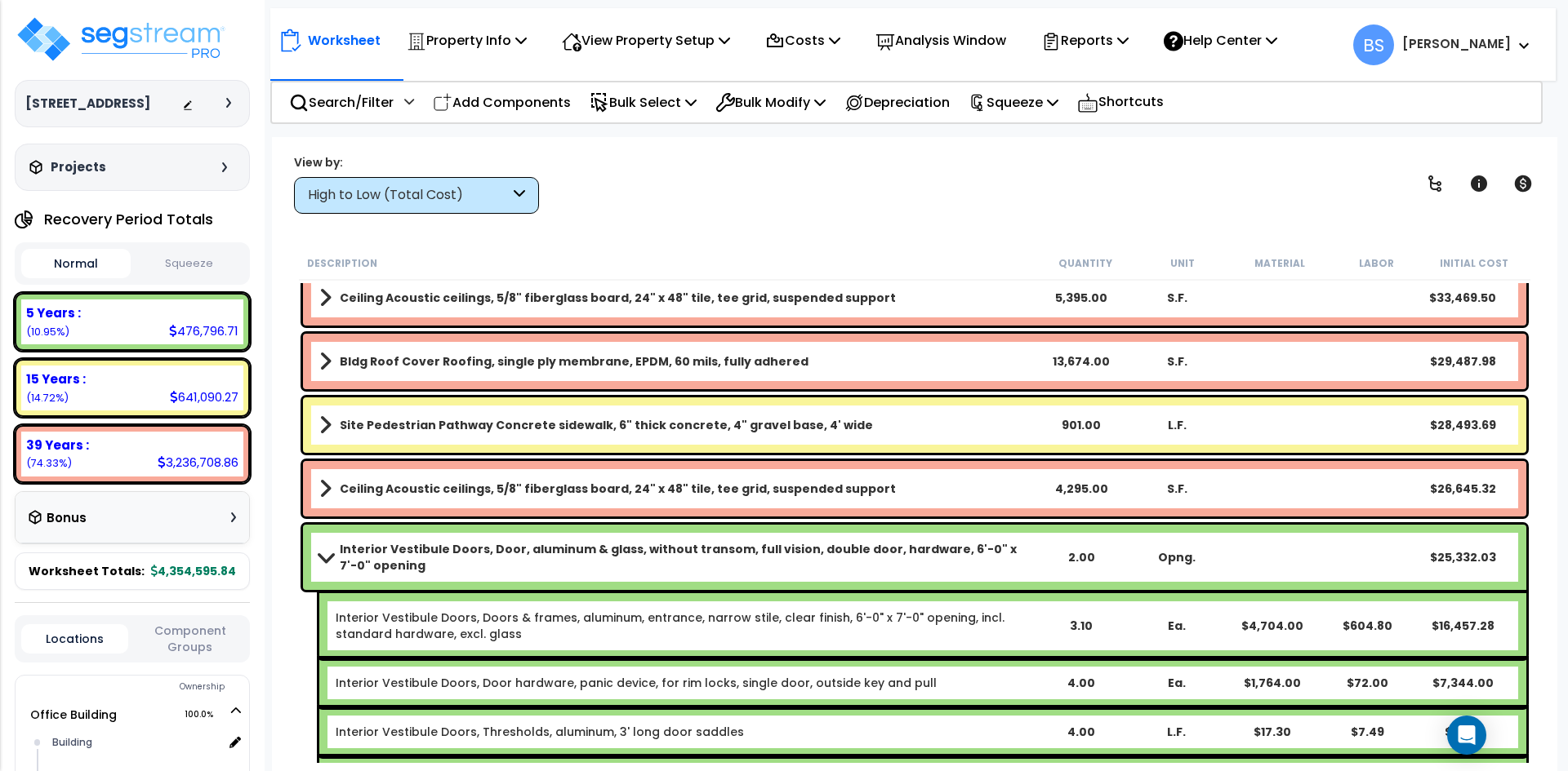
click at [438, 563] on b "Interior Vestibule Doors, Door, aluminum & glass, without transom, full vision,…" at bounding box center [686, 557] width 694 height 32
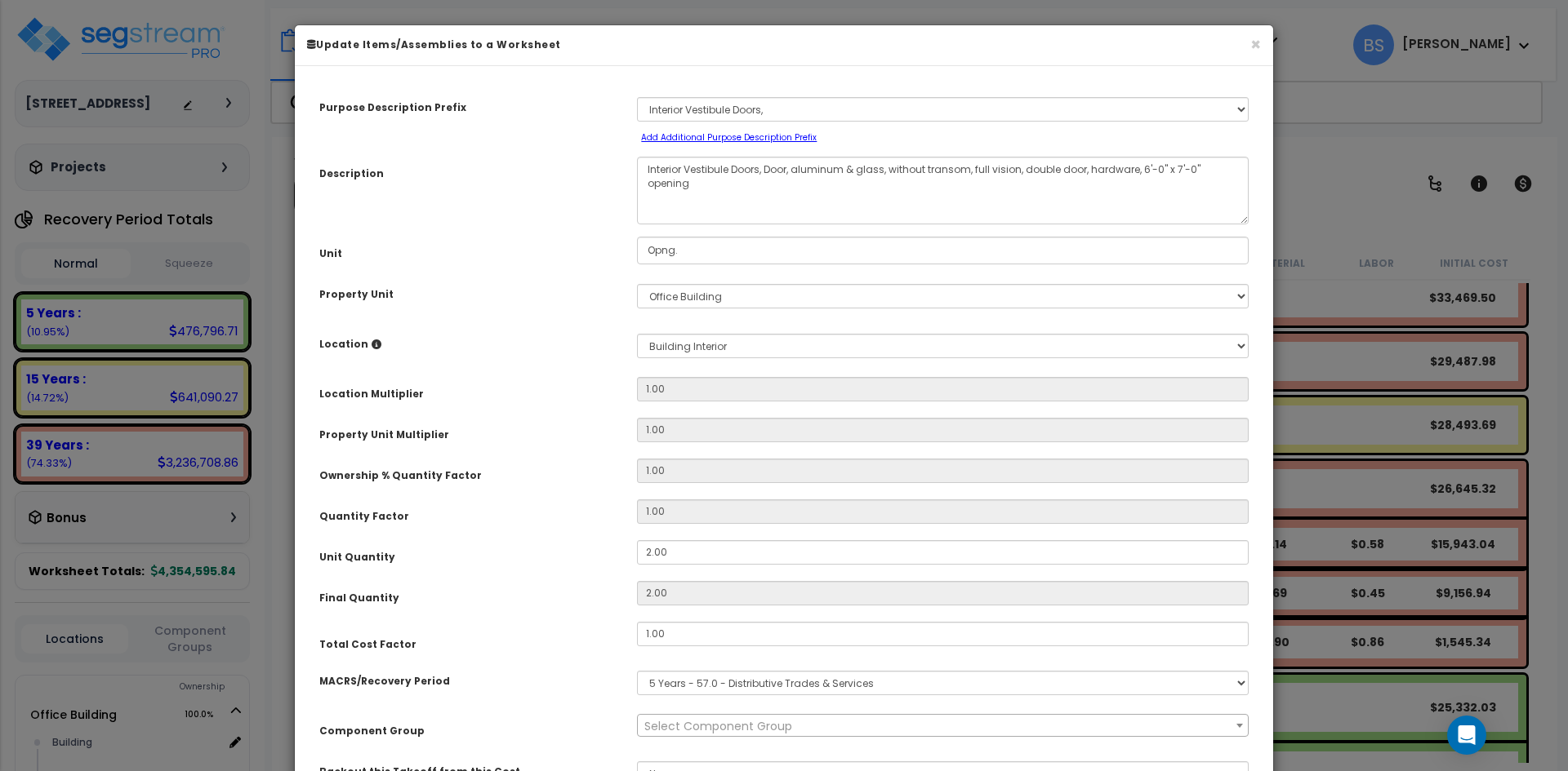
select select "12742"
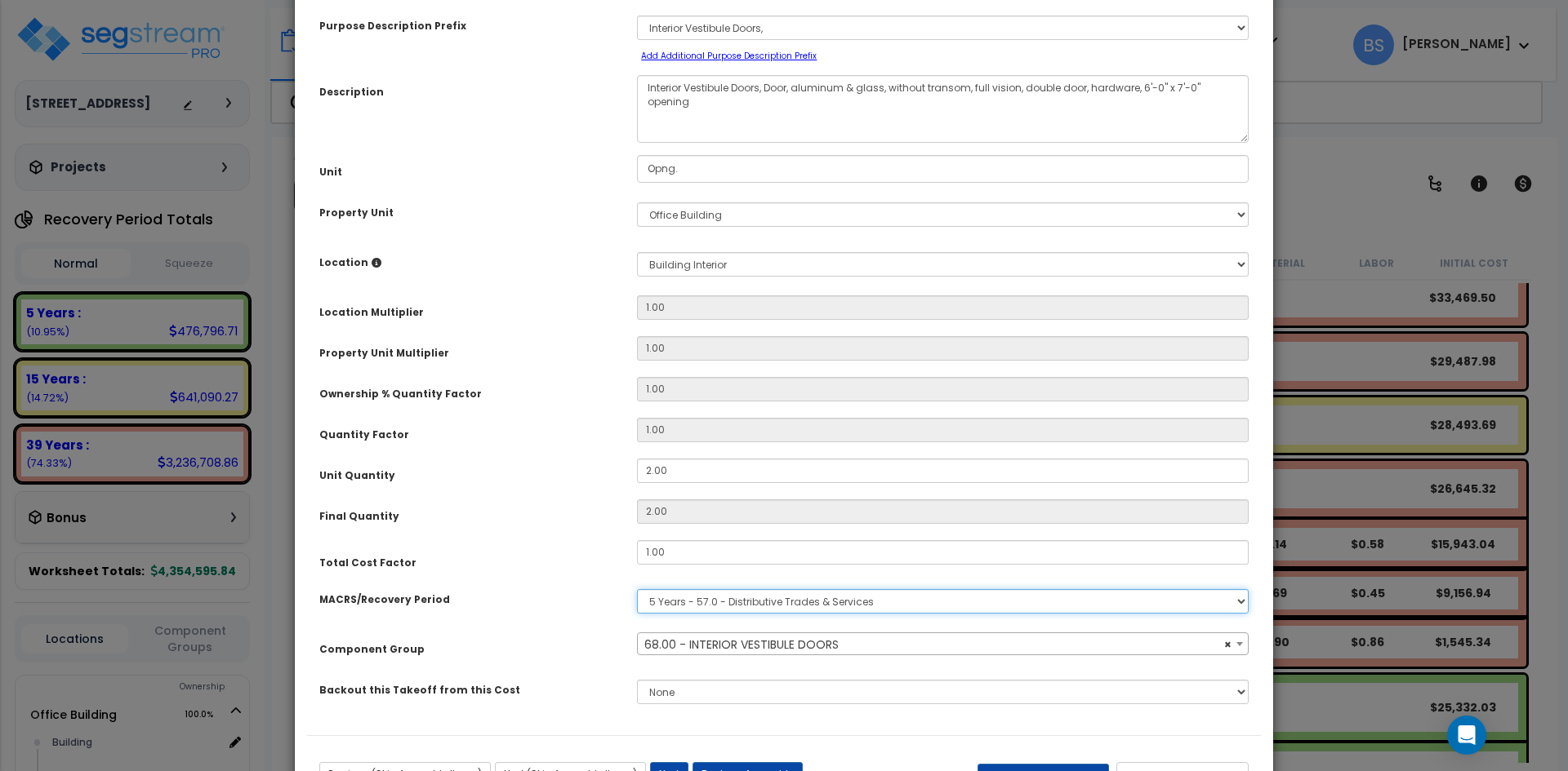
click at [707, 610] on select "Select MACRS/Recovery Period 5 Years - 57.0 - Distributive Trades & Services 5 …" at bounding box center [942, 601] width 611 height 24
select select "3669"
click at [637, 589] on select "Select MACRS/Recovery Period 5 Years - 57.0 - Distributive Trades & Services 5 …" at bounding box center [942, 601] width 611 height 24
click at [661, 645] on span "Select Component Group" at bounding box center [718, 644] width 148 height 17
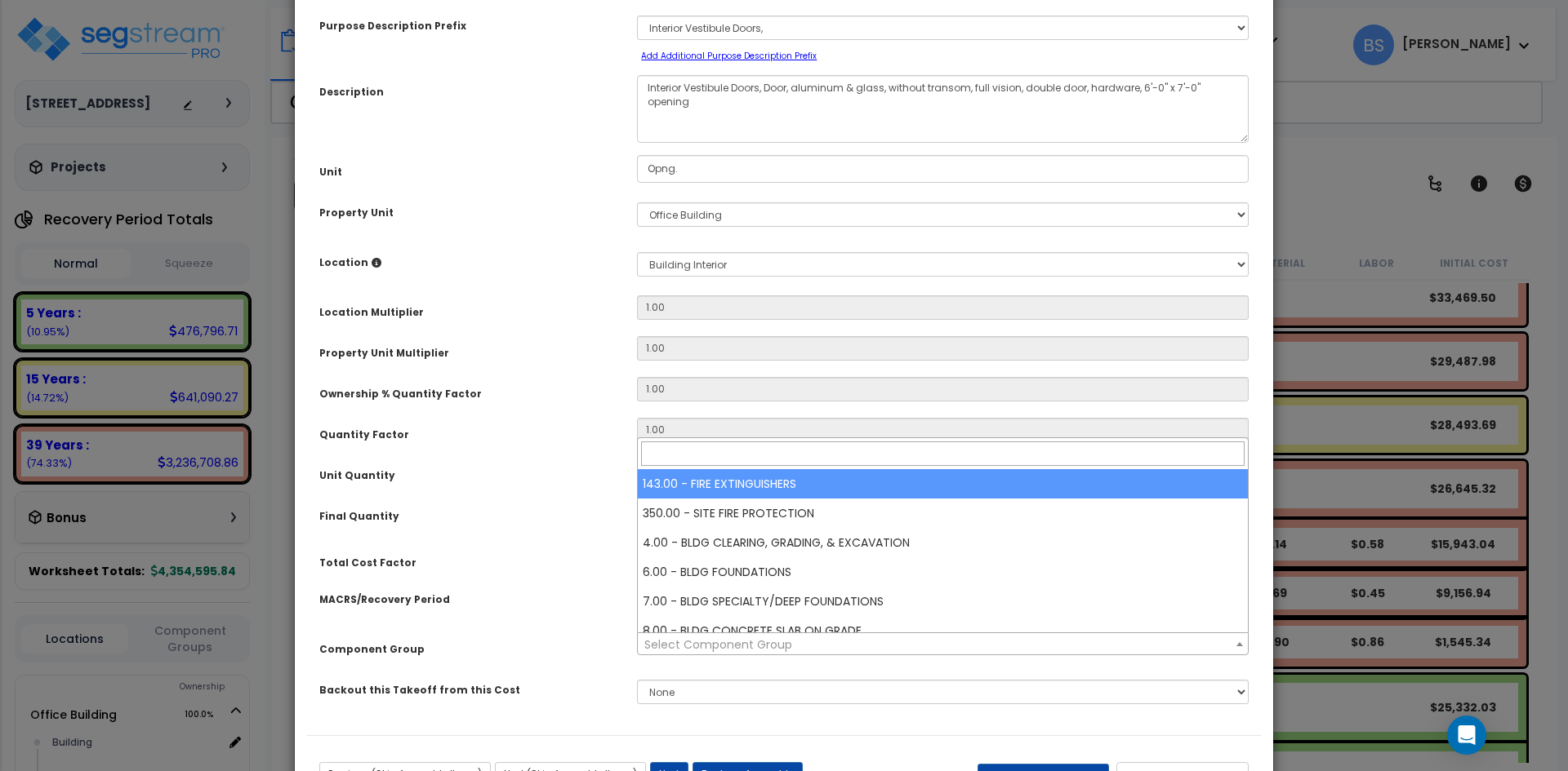
type input "f"
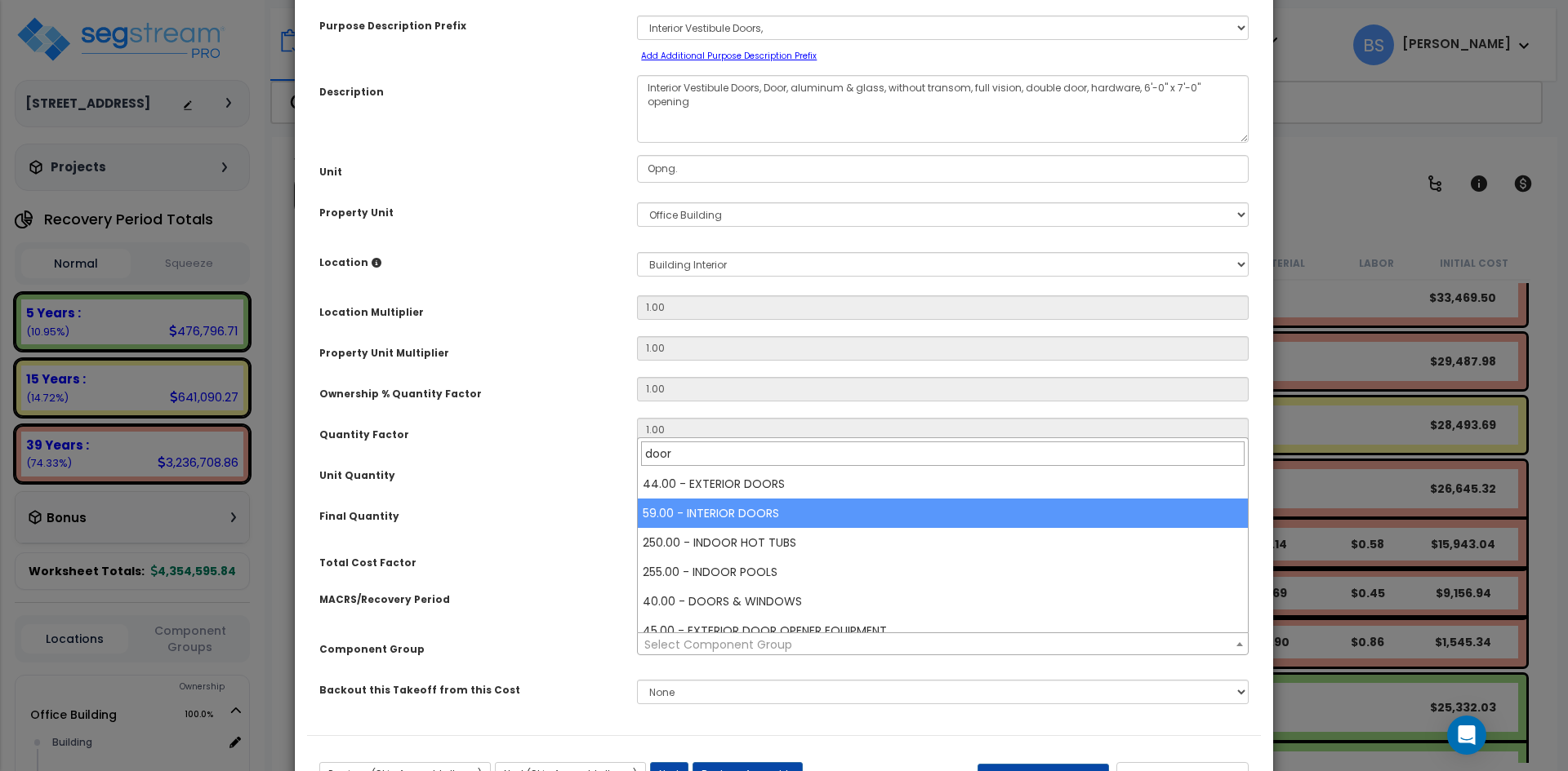
type input "door"
select select "12385"
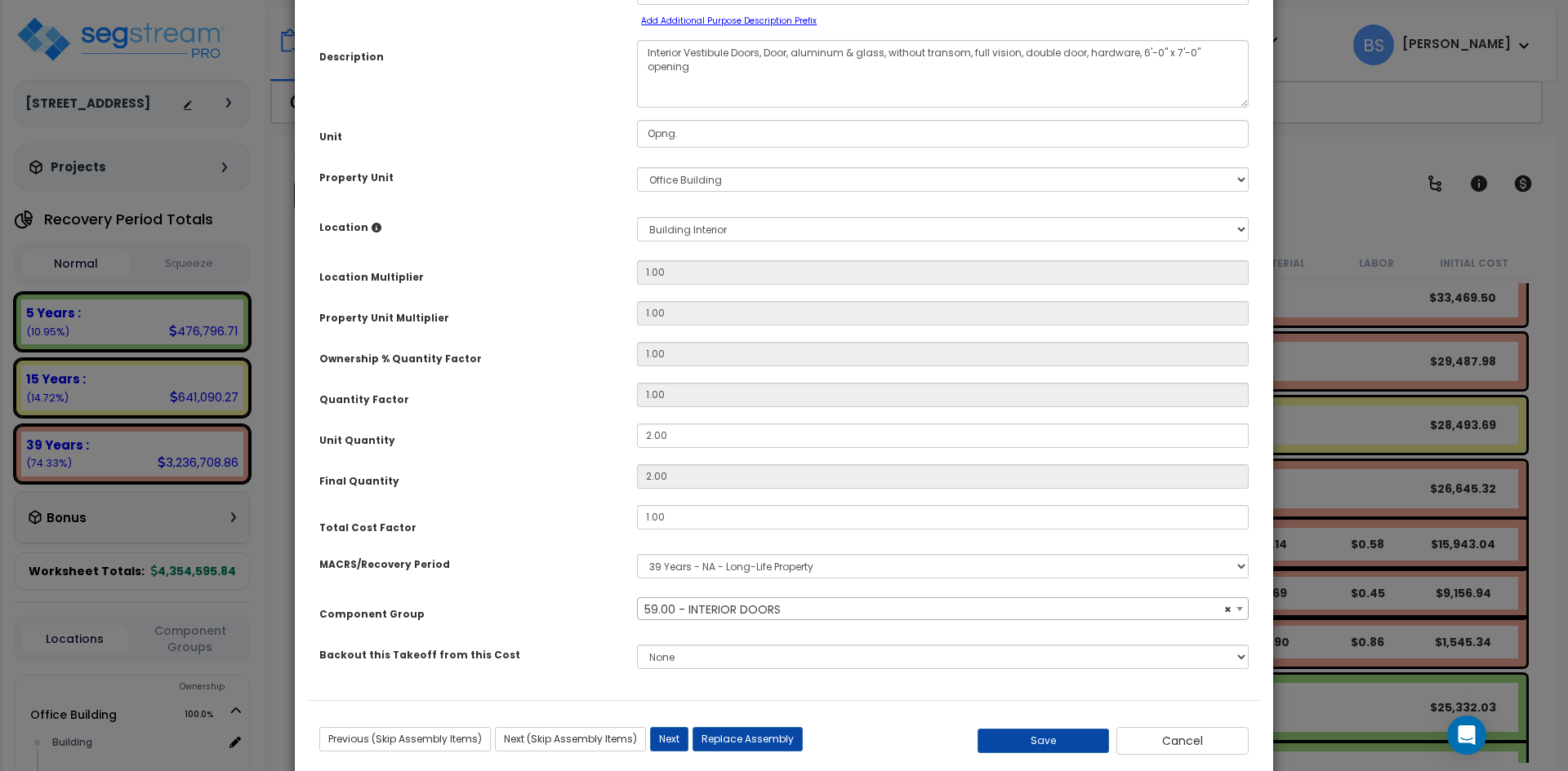
scroll to position [150, 0]
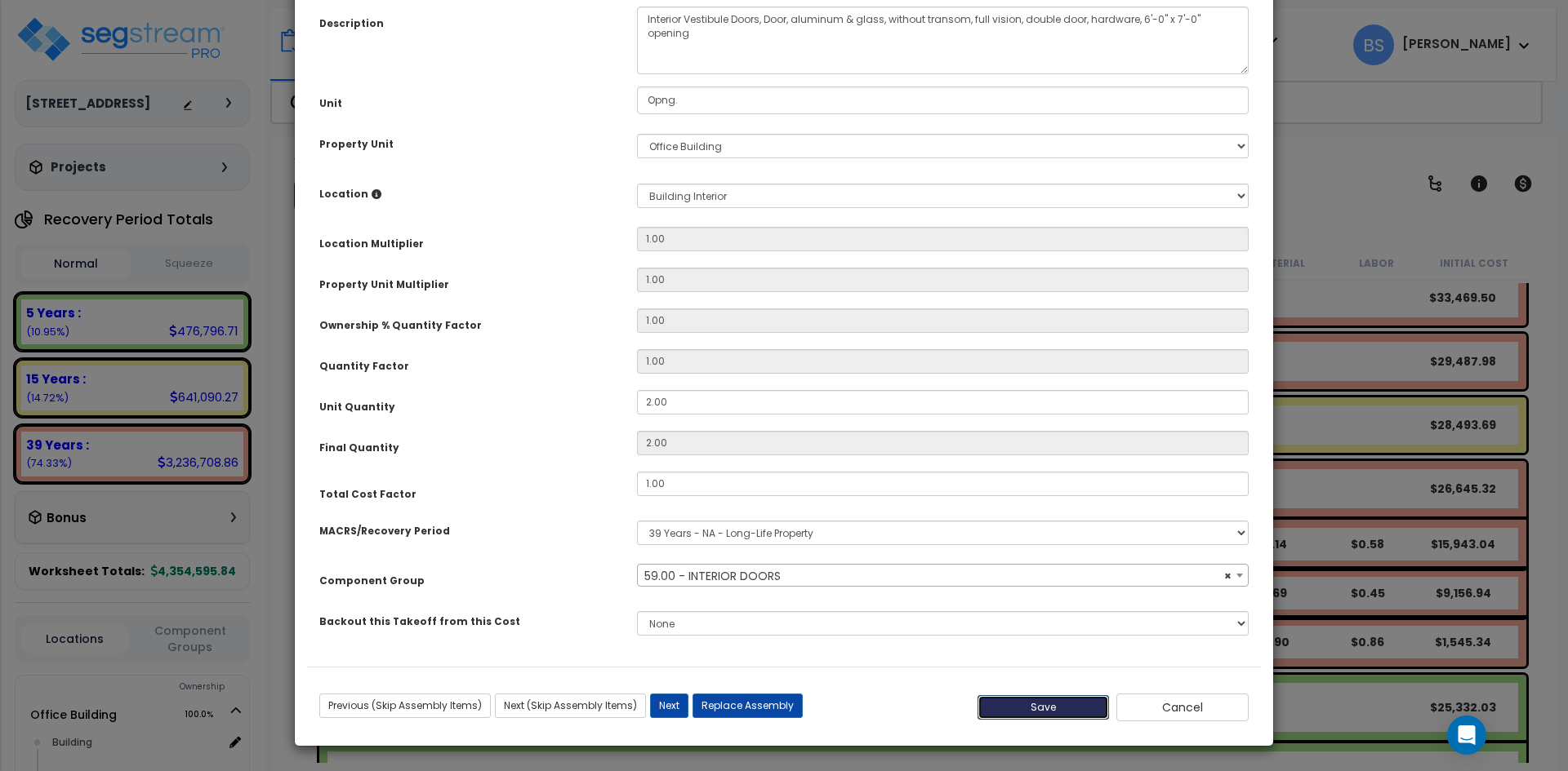
click at [1027, 709] on button "Save" at bounding box center [1043, 707] width 132 height 24
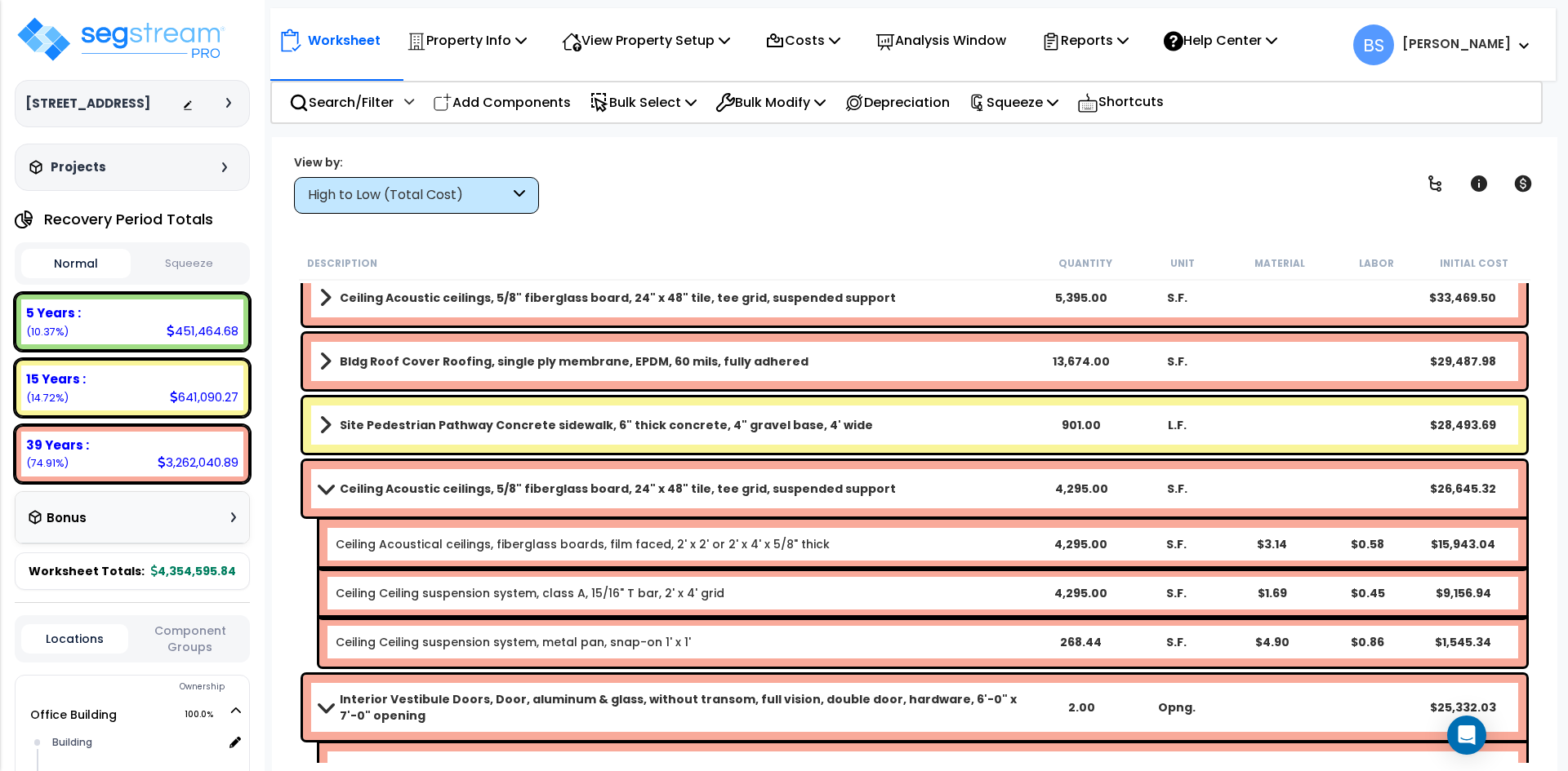
click at [390, 486] on b "Ceiling Acoustic ceilings, 5/8" fiberglass board, 24" x 48" tile, tee grid, sus…" at bounding box center [617, 489] width 556 height 17
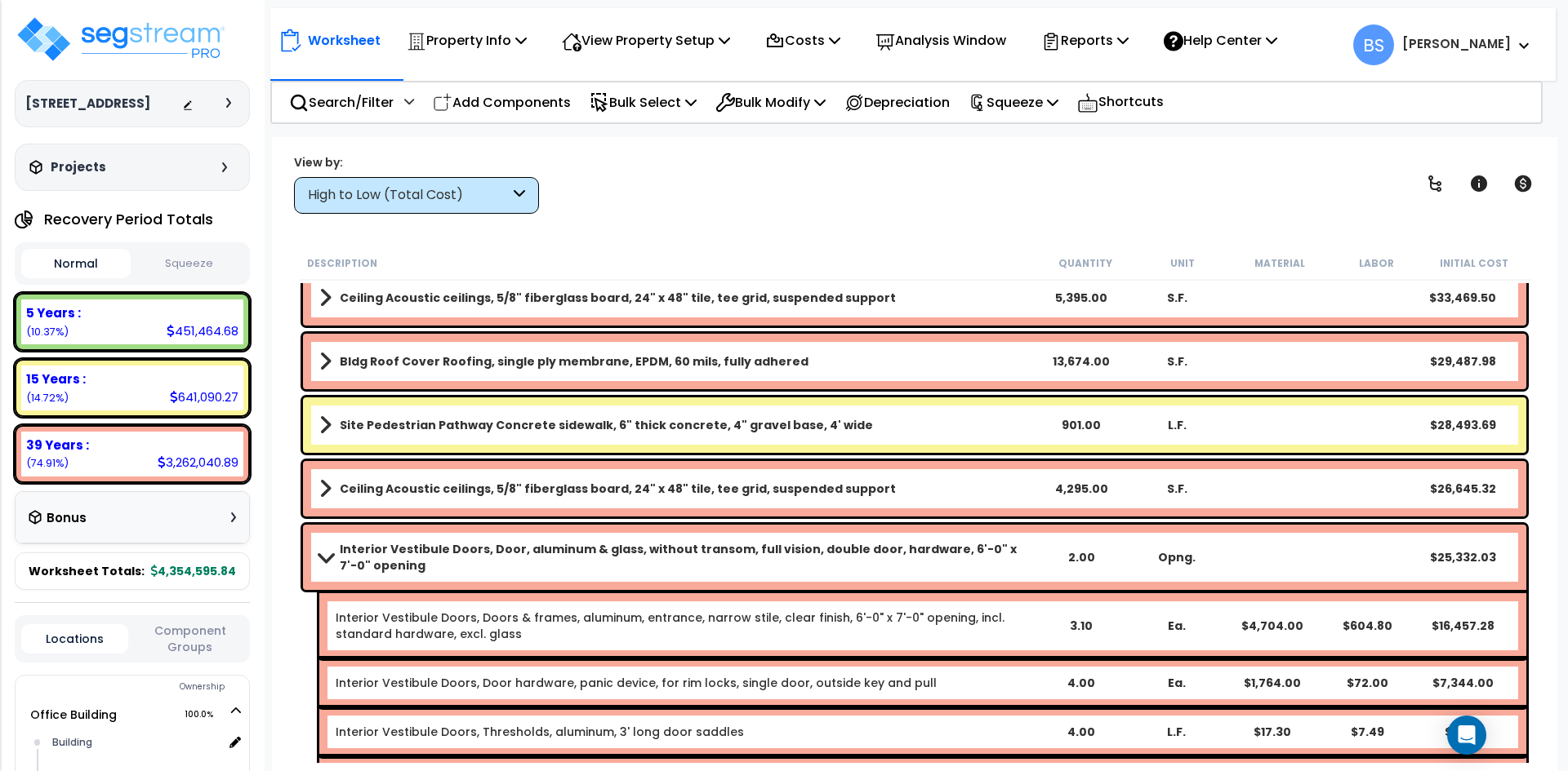
click at [403, 555] on b "Interior Vestibule Doors, Door, aluminum & glass, without transom, full vision,…" at bounding box center [686, 557] width 694 height 32
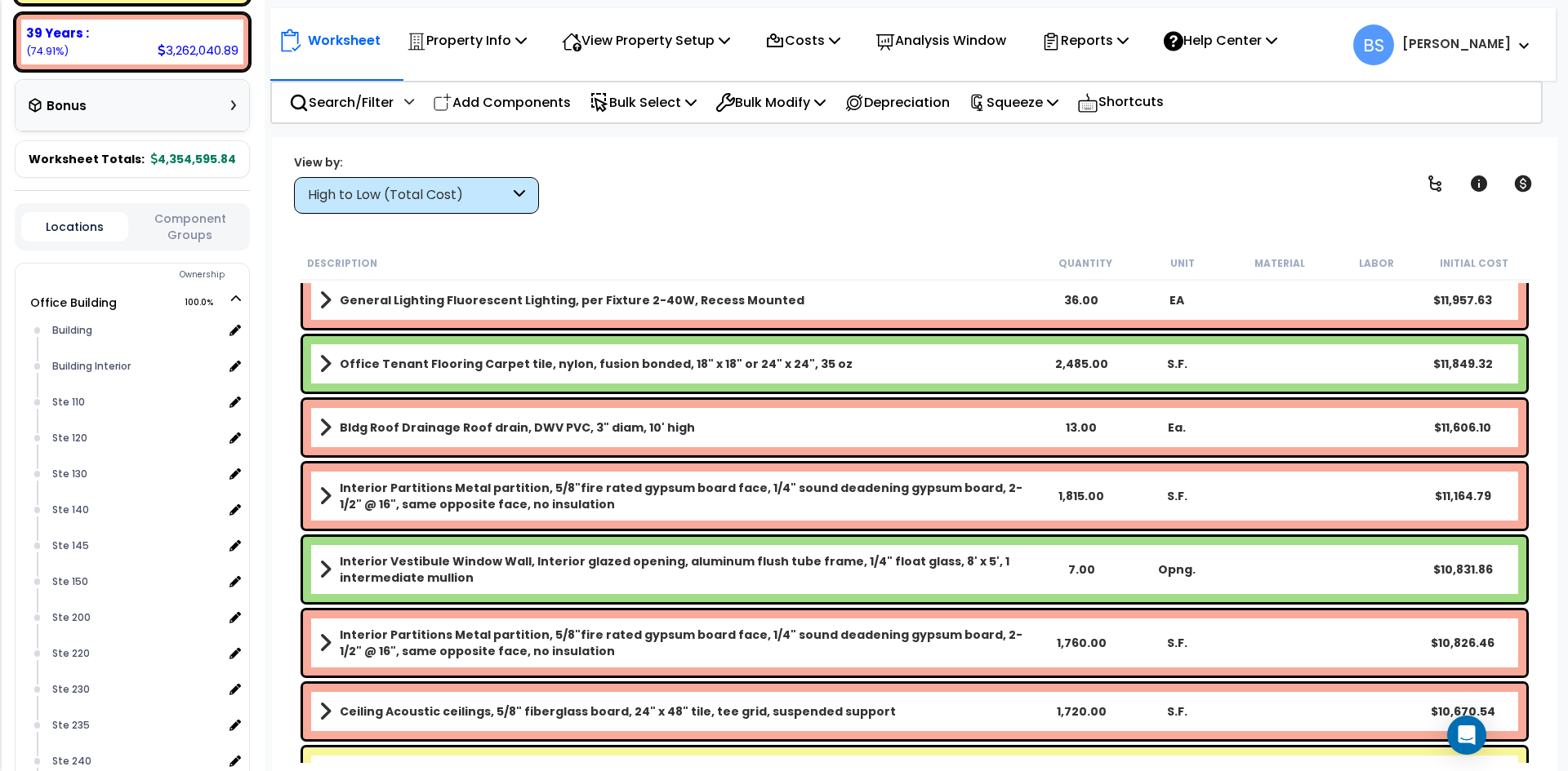
scroll to position [3591, 0]
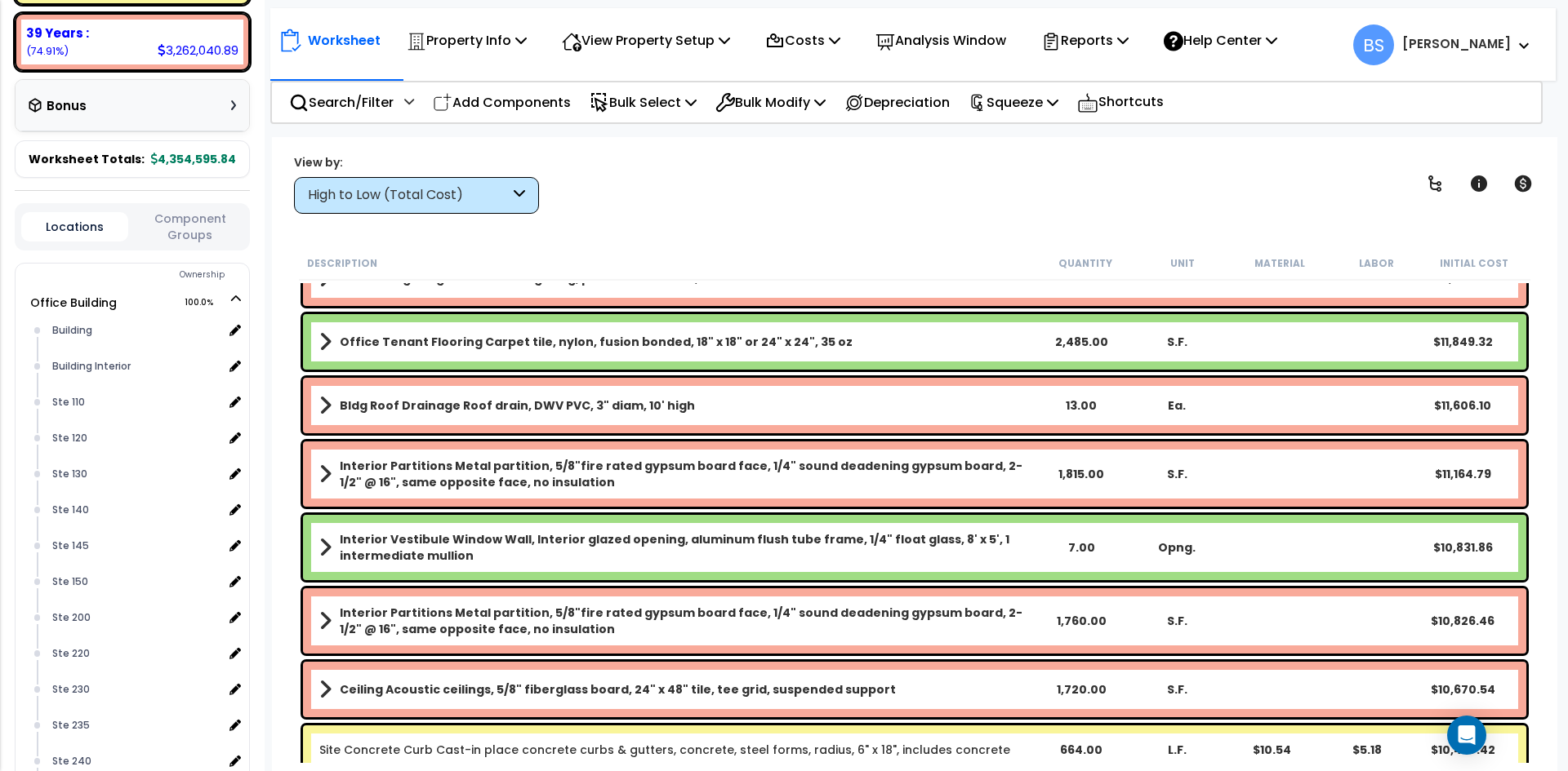
click at [569, 558] on b "Interior Vestibule Window Wall, Interior glazed opening, aluminum flush tube fr…" at bounding box center [686, 547] width 694 height 32
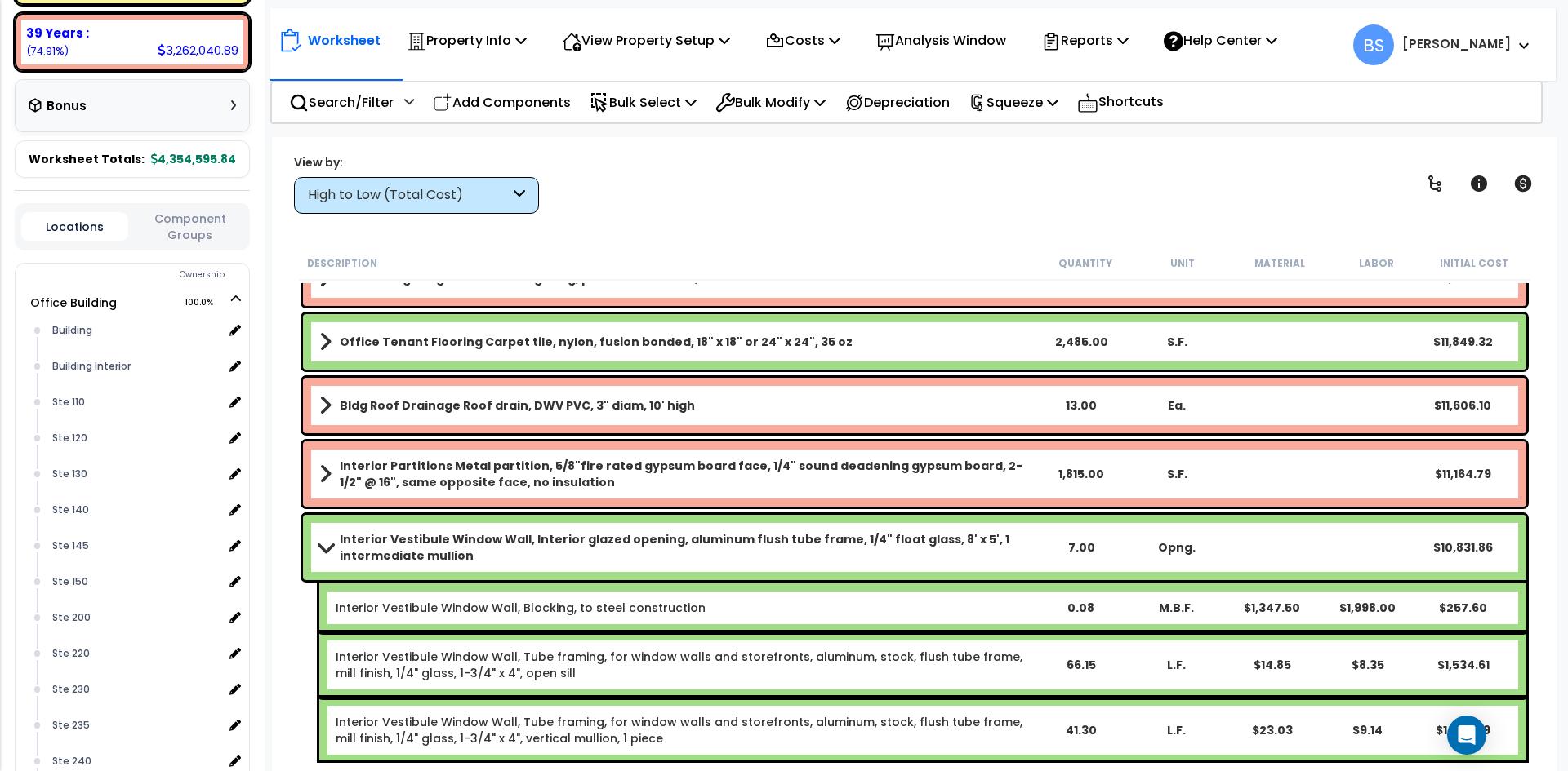
click at [569, 558] on b "Interior Vestibule Window Wall, Interior glazed opening, aluminum flush tube fr…" at bounding box center [686, 547] width 694 height 32
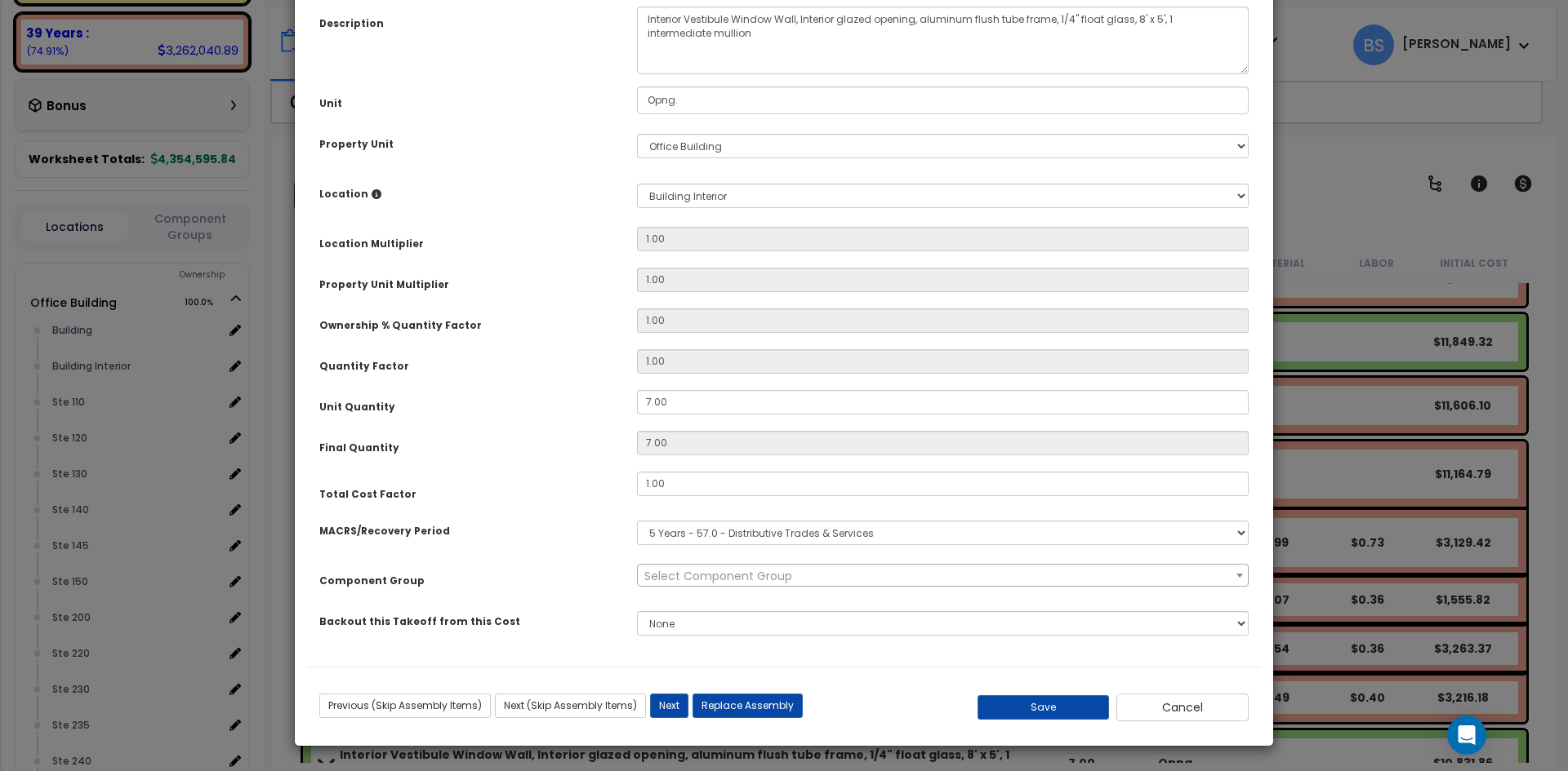
scroll to position [0, 0]
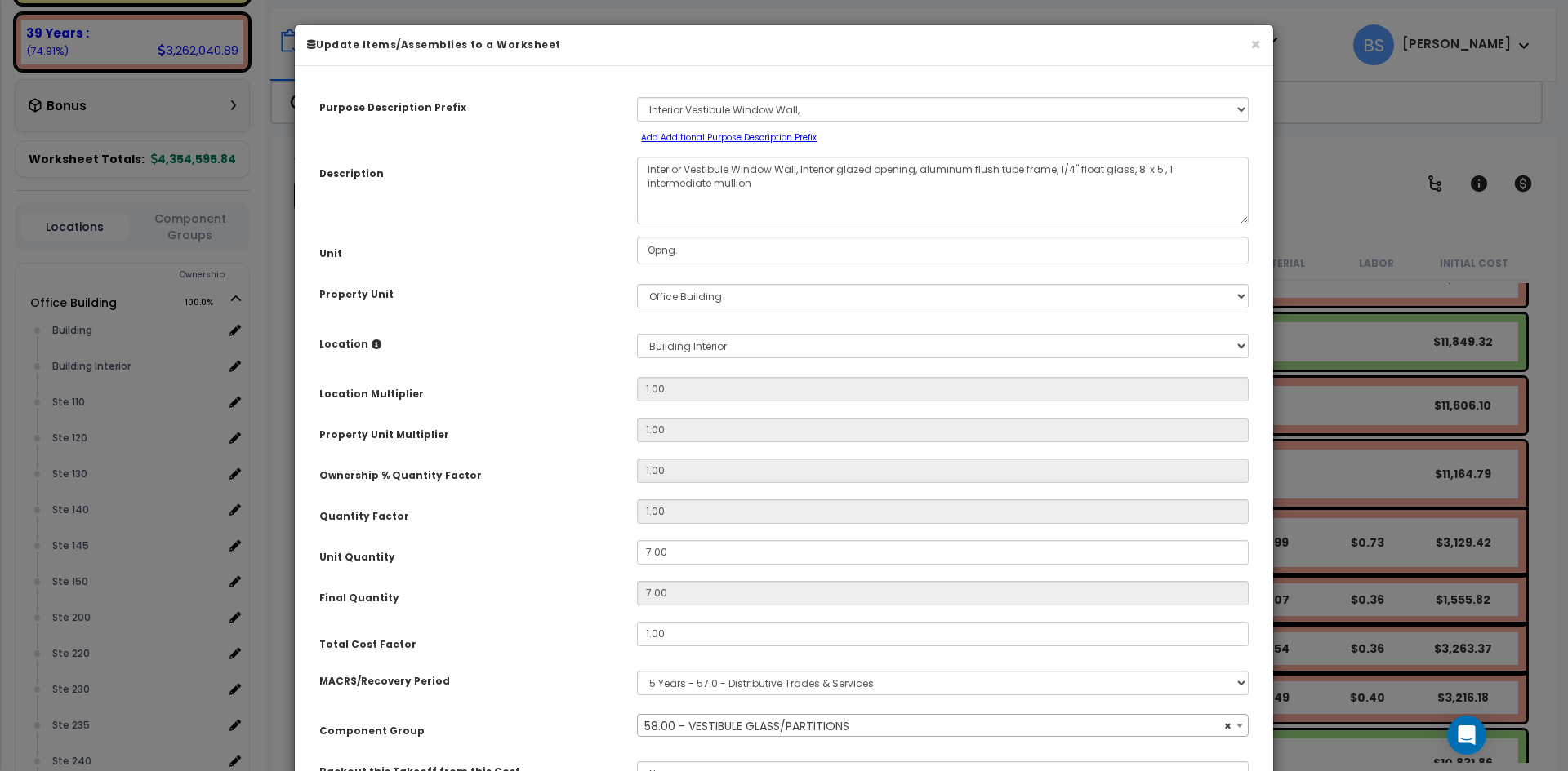
select select "12232"
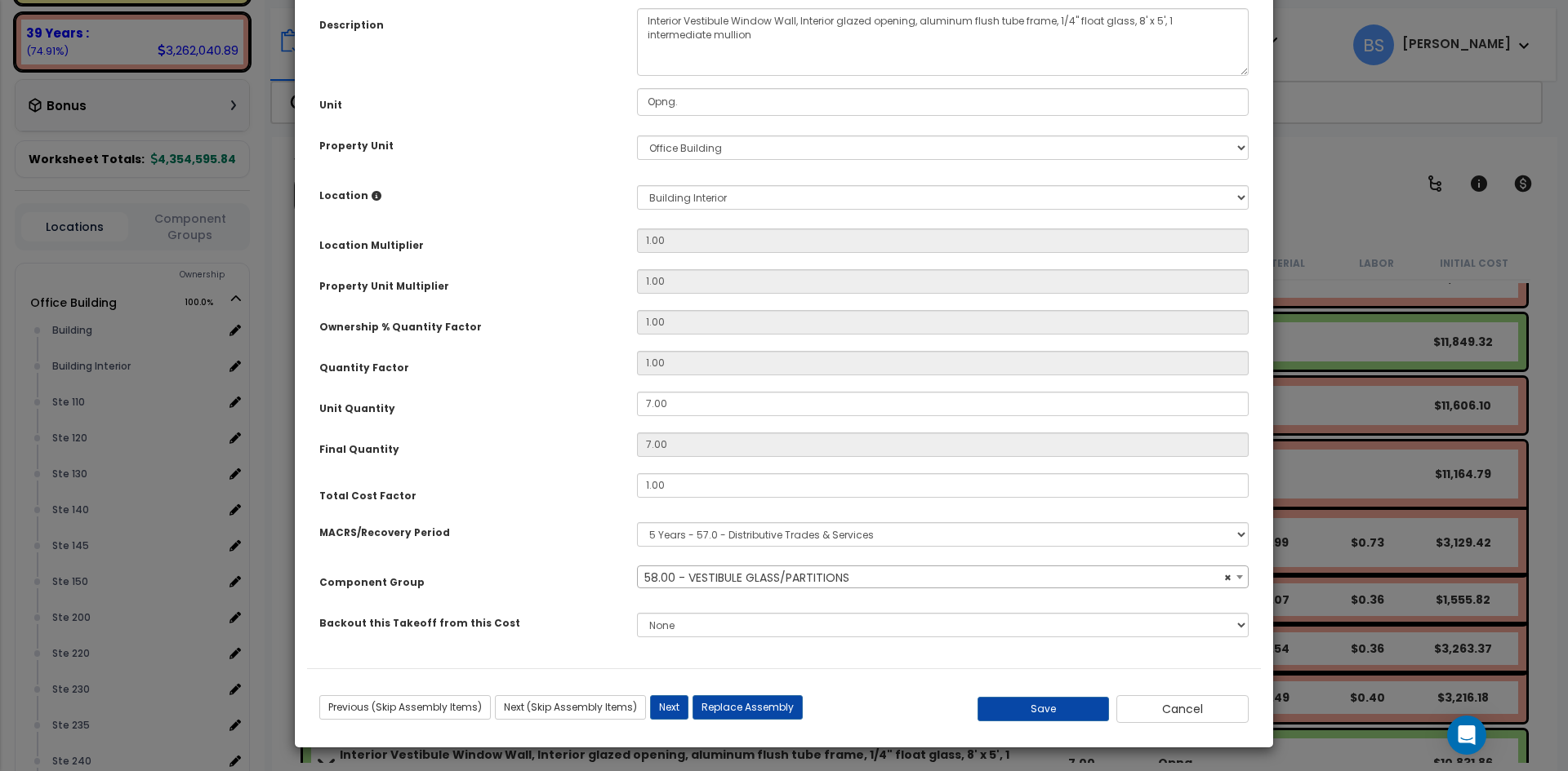
scroll to position [150, 0]
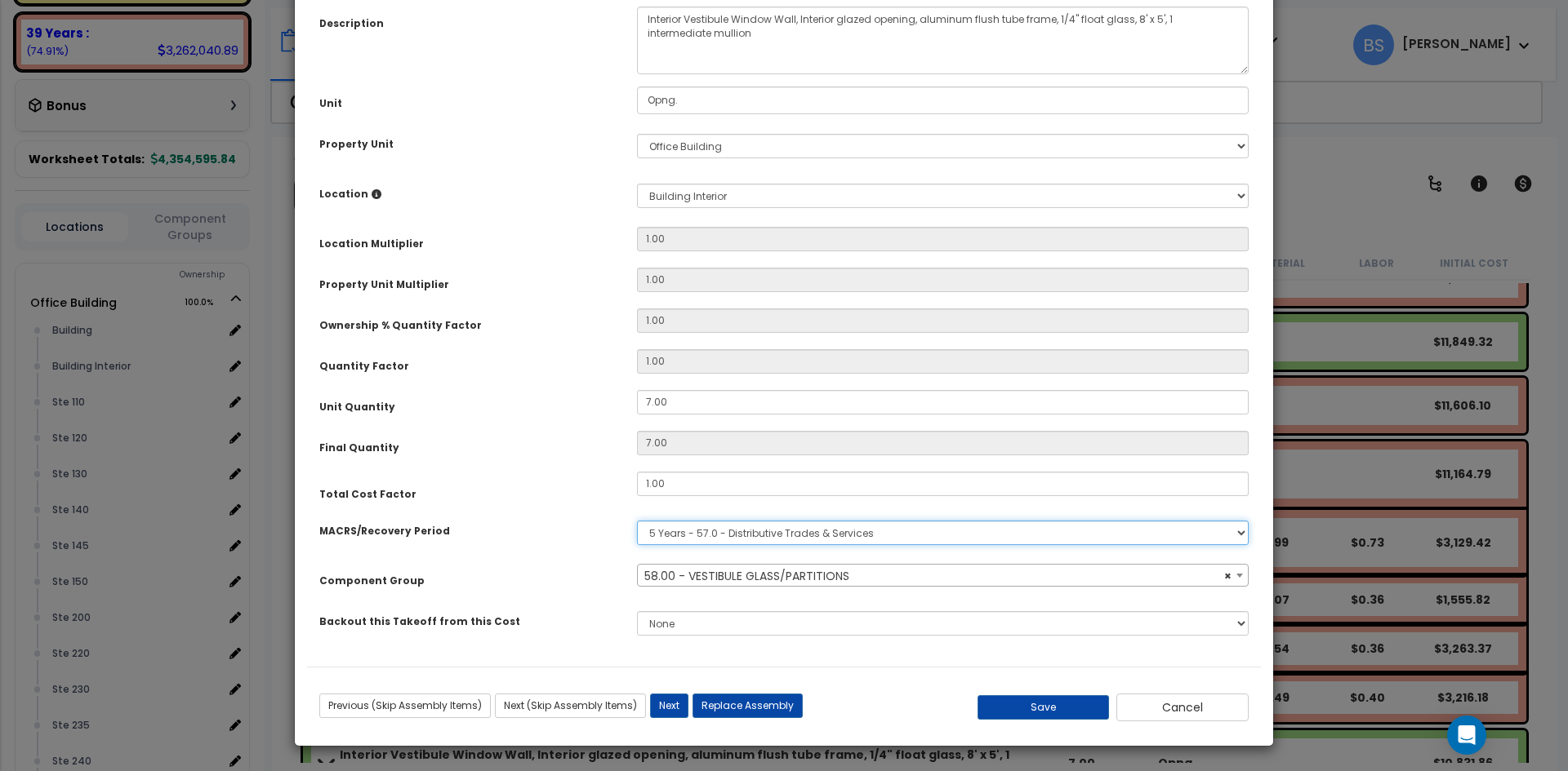
click at [729, 536] on select "Select MACRS/Recovery Period 5 Years - 57.0 - Distributive Trades & Services 5 …" at bounding box center [942, 533] width 611 height 24
select select "3669"
click at [637, 521] on select "Select MACRS/Recovery Period 5 Years - 57.0 - Distributive Trades & Services 5 …" at bounding box center [942, 533] width 611 height 24
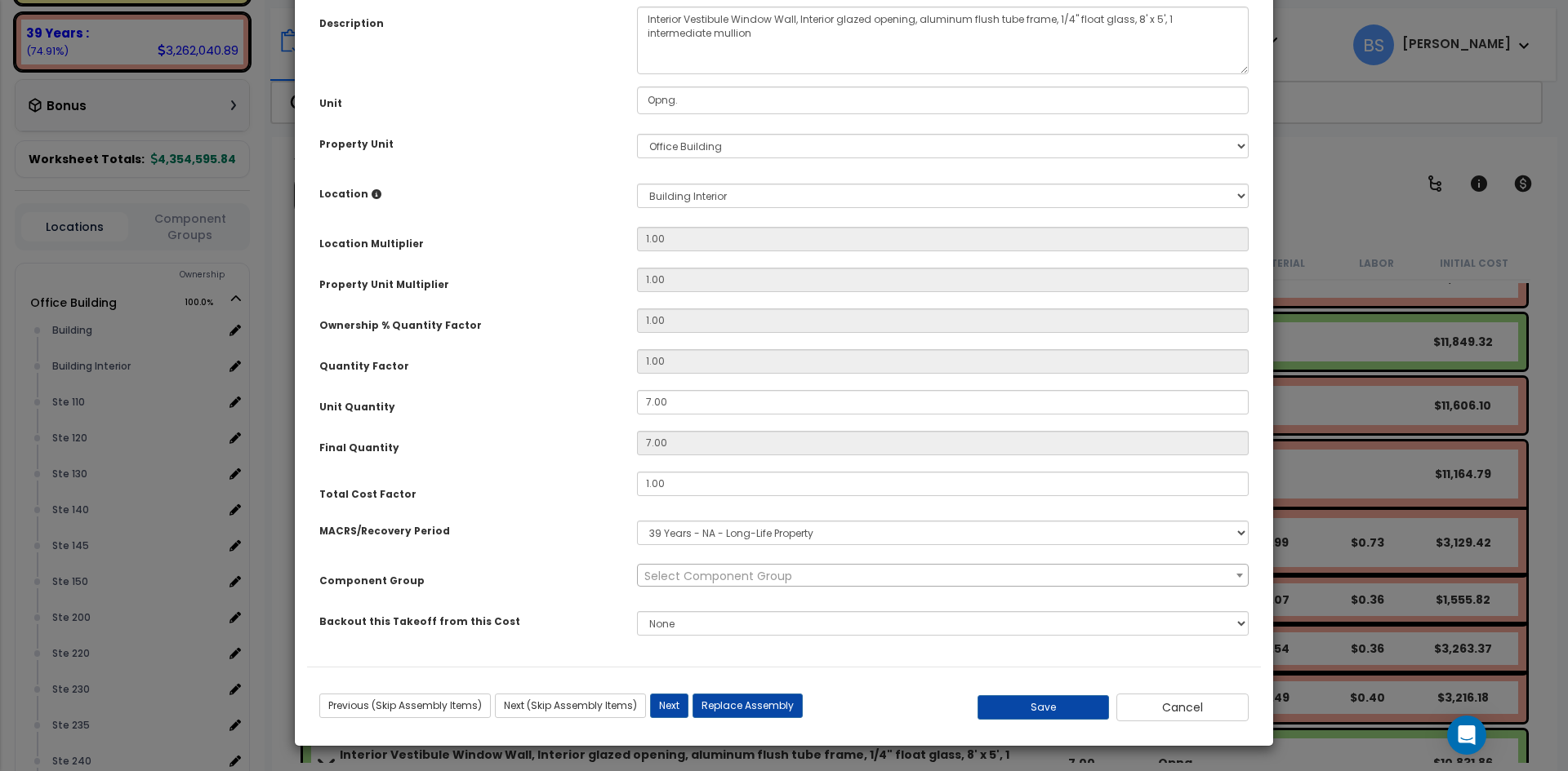
click at [681, 580] on span "Select Component Group" at bounding box center [718, 576] width 148 height 17
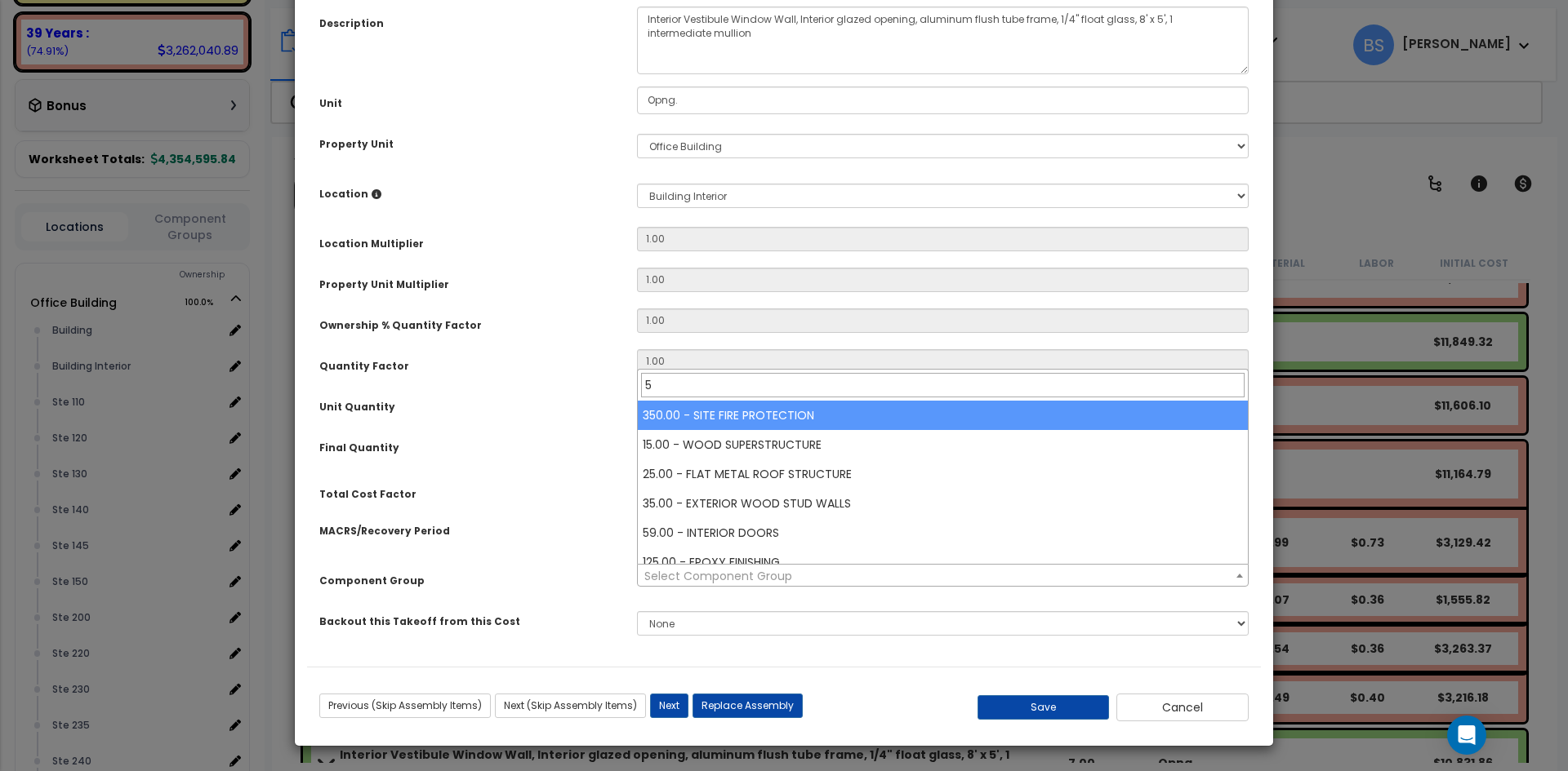
type input "58"
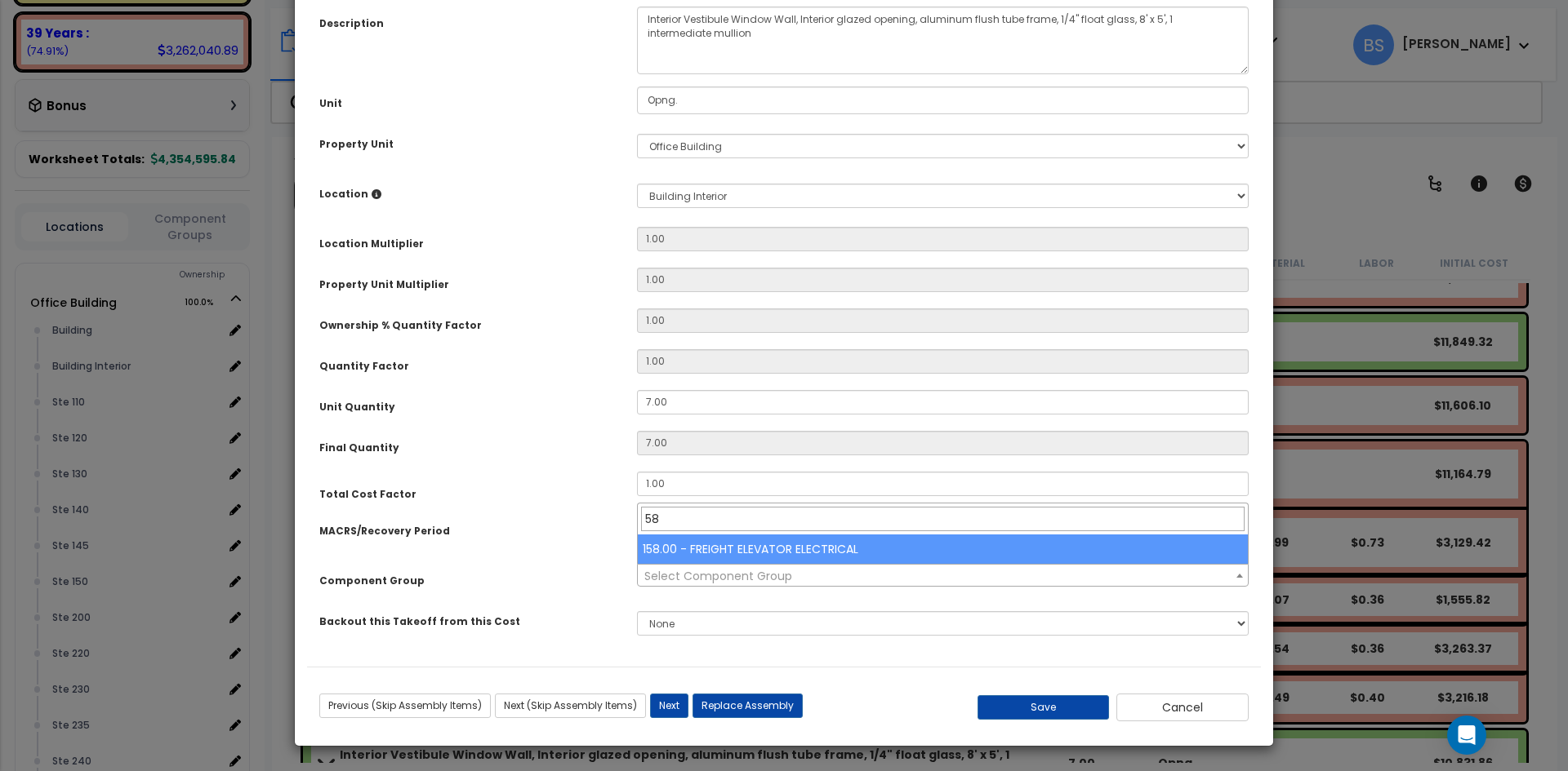
click at [693, 517] on input "58" at bounding box center [943, 519] width 603 height 24
type input "glass"
select select "11821"
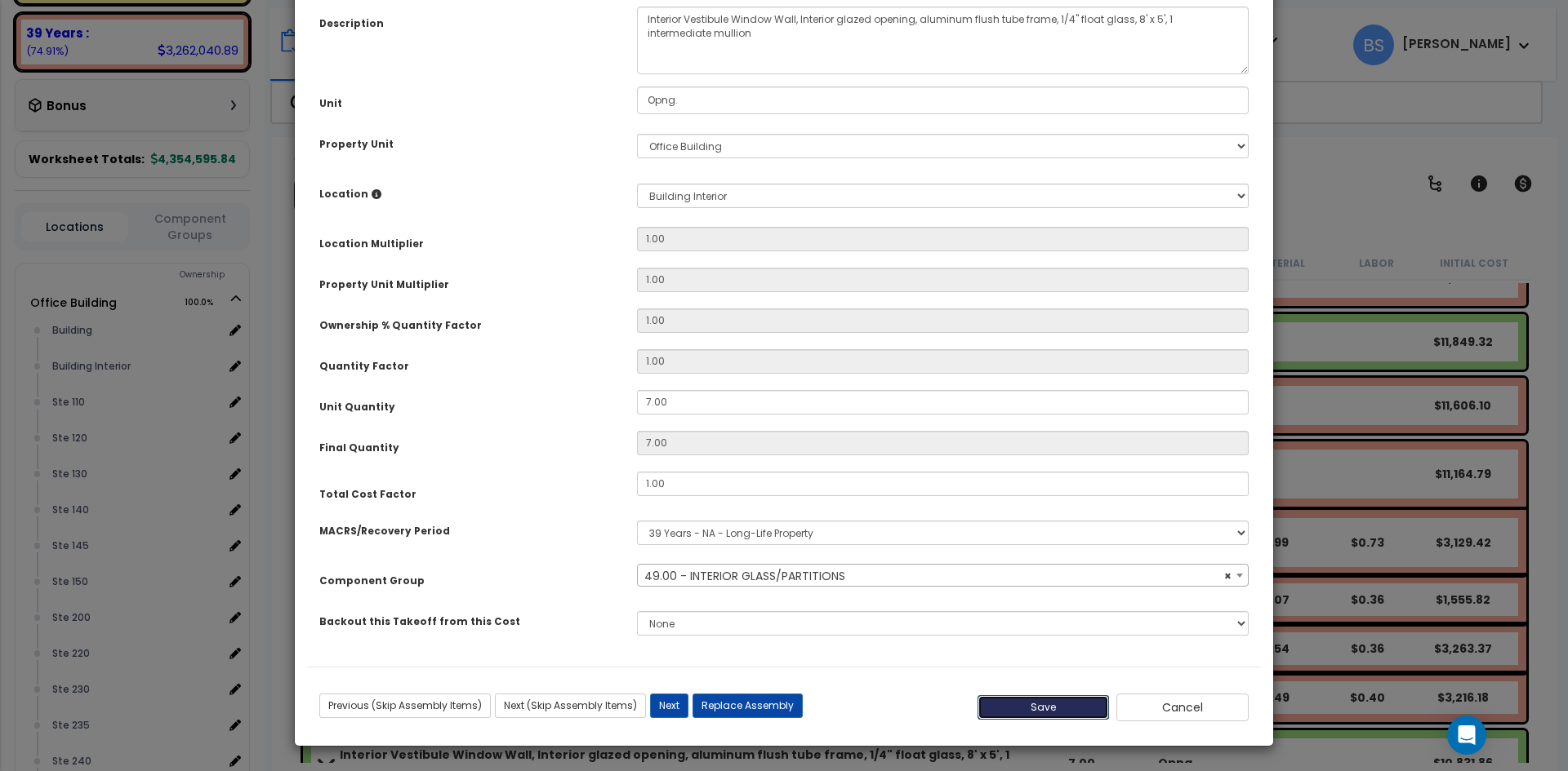
click at [1008, 715] on button "Save" at bounding box center [1043, 707] width 132 height 24
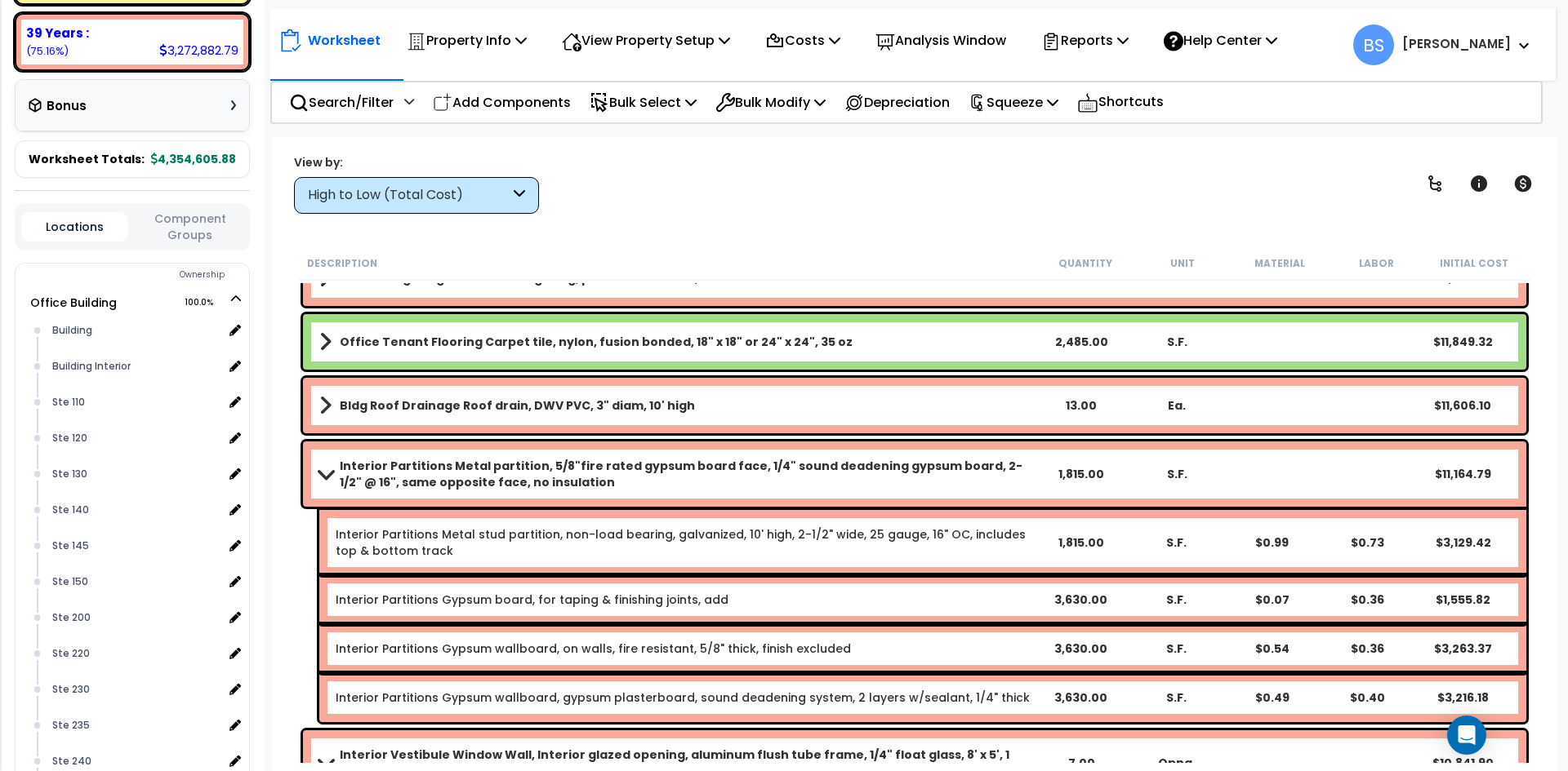
click at [370, 481] on b "Interior Partitions Metal partition, 5/8"fire rated gypsum board face, 1/4" sou…" at bounding box center [686, 474] width 694 height 32
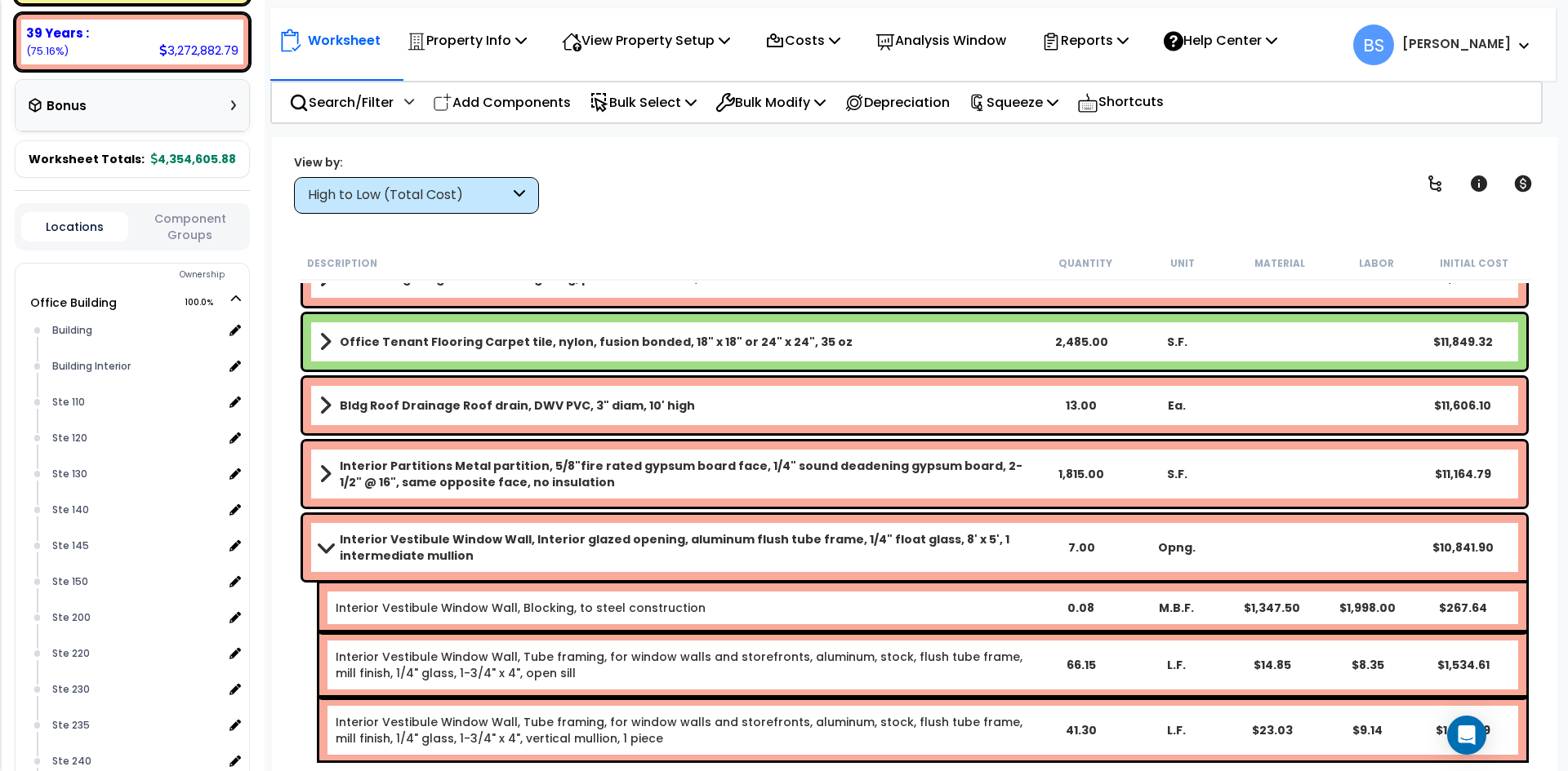
click at [386, 544] on b "Interior Vestibule Window Wall, Interior glazed opening, aluminum flush tube fr…" at bounding box center [686, 547] width 694 height 32
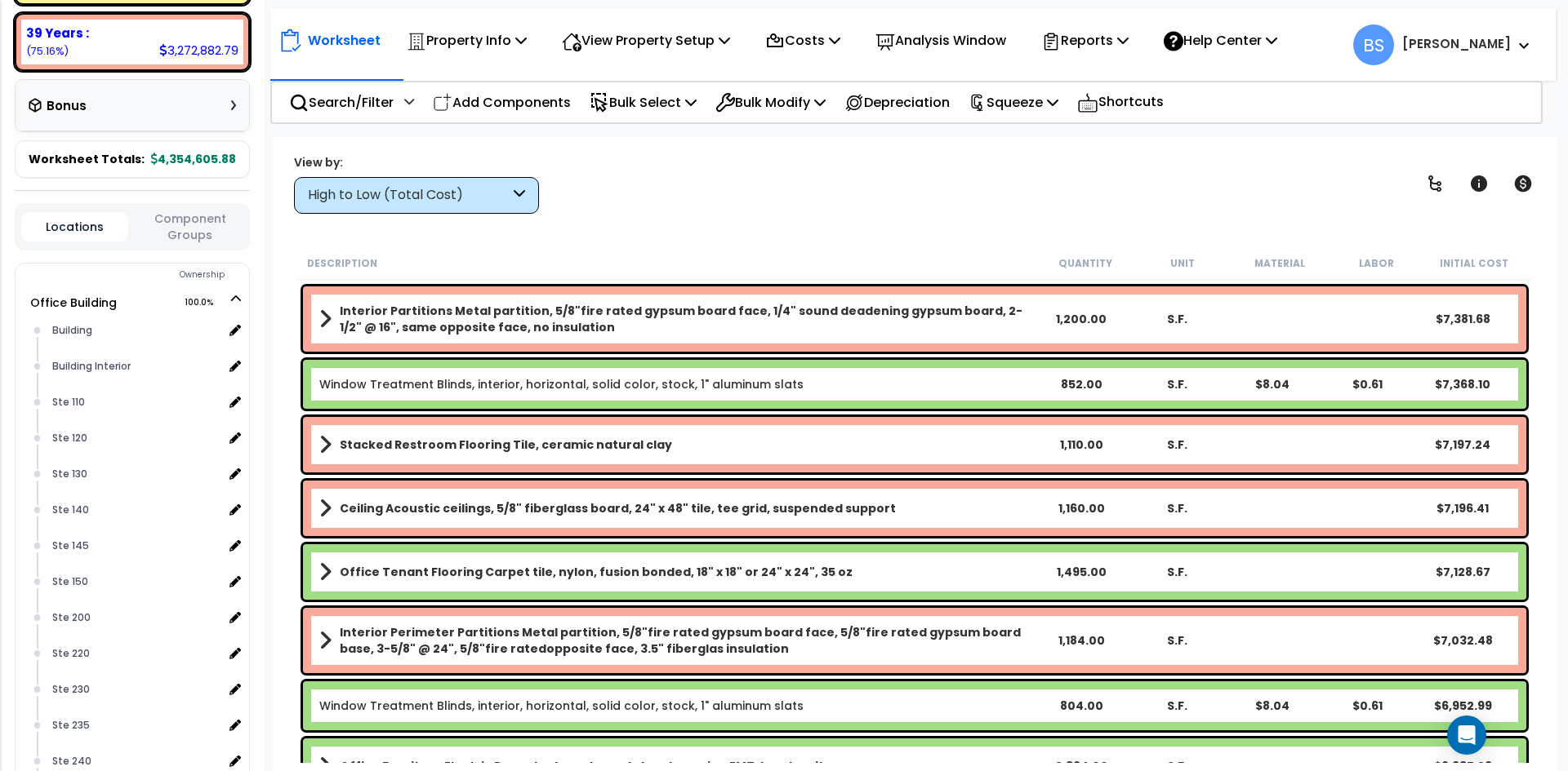
scroll to position [5060, 0]
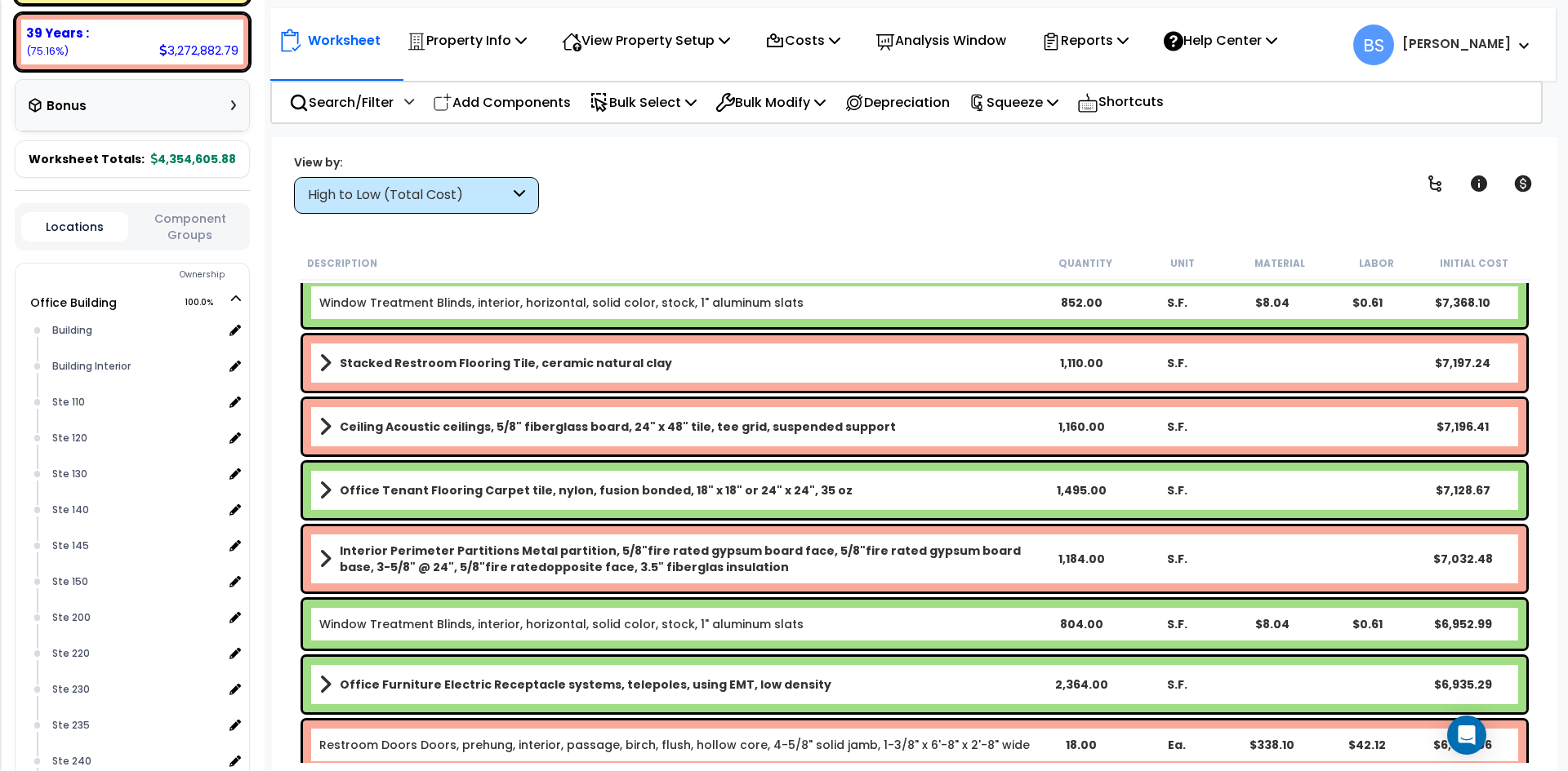
click at [394, 193] on div "High to Low (Total Cost)" at bounding box center [408, 195] width 202 height 18
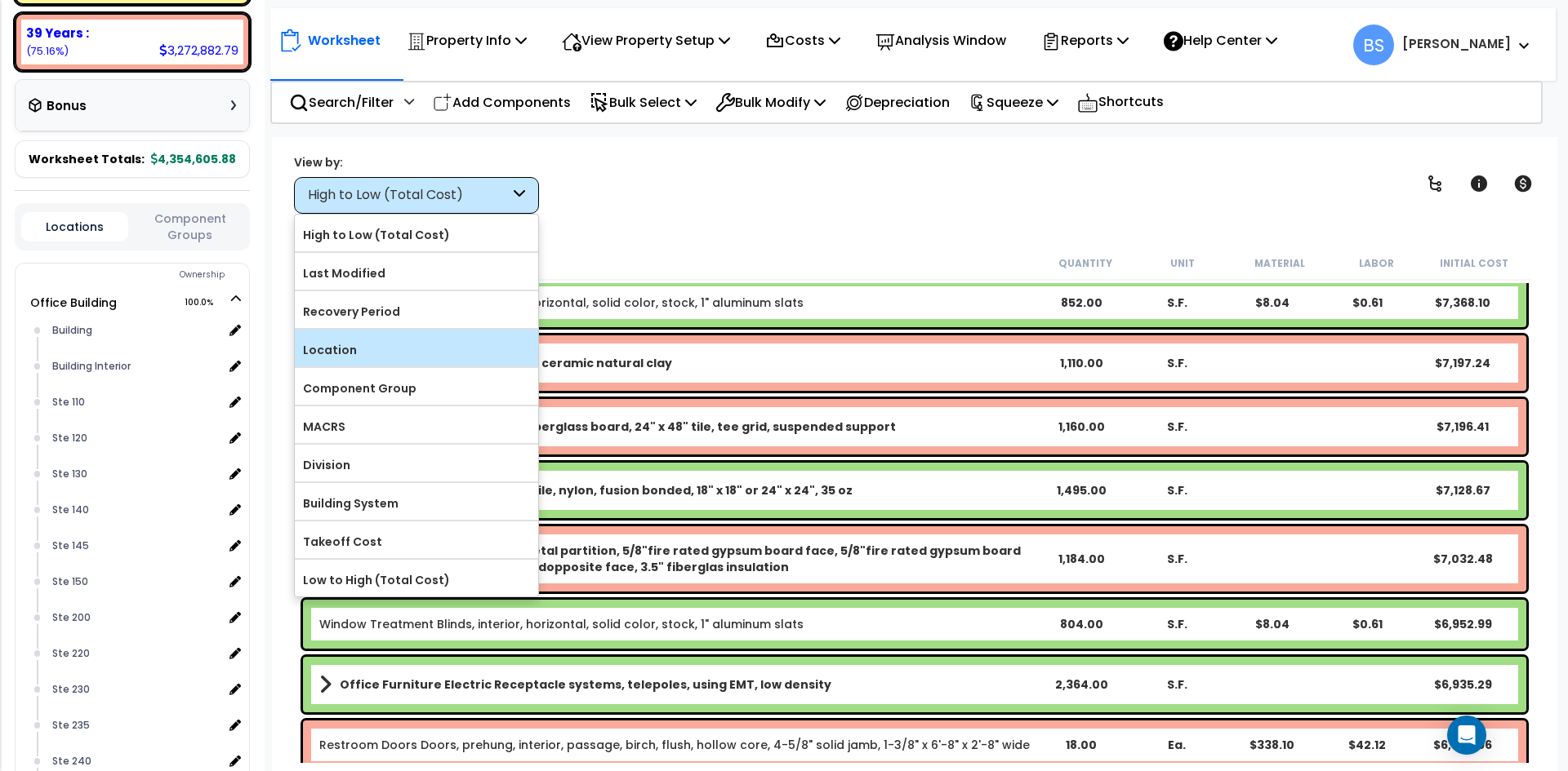
click at [392, 342] on label "Location" at bounding box center [416, 351] width 243 height 24
click at [0, 0] on input "Location" at bounding box center [0, 0] width 0 height 0
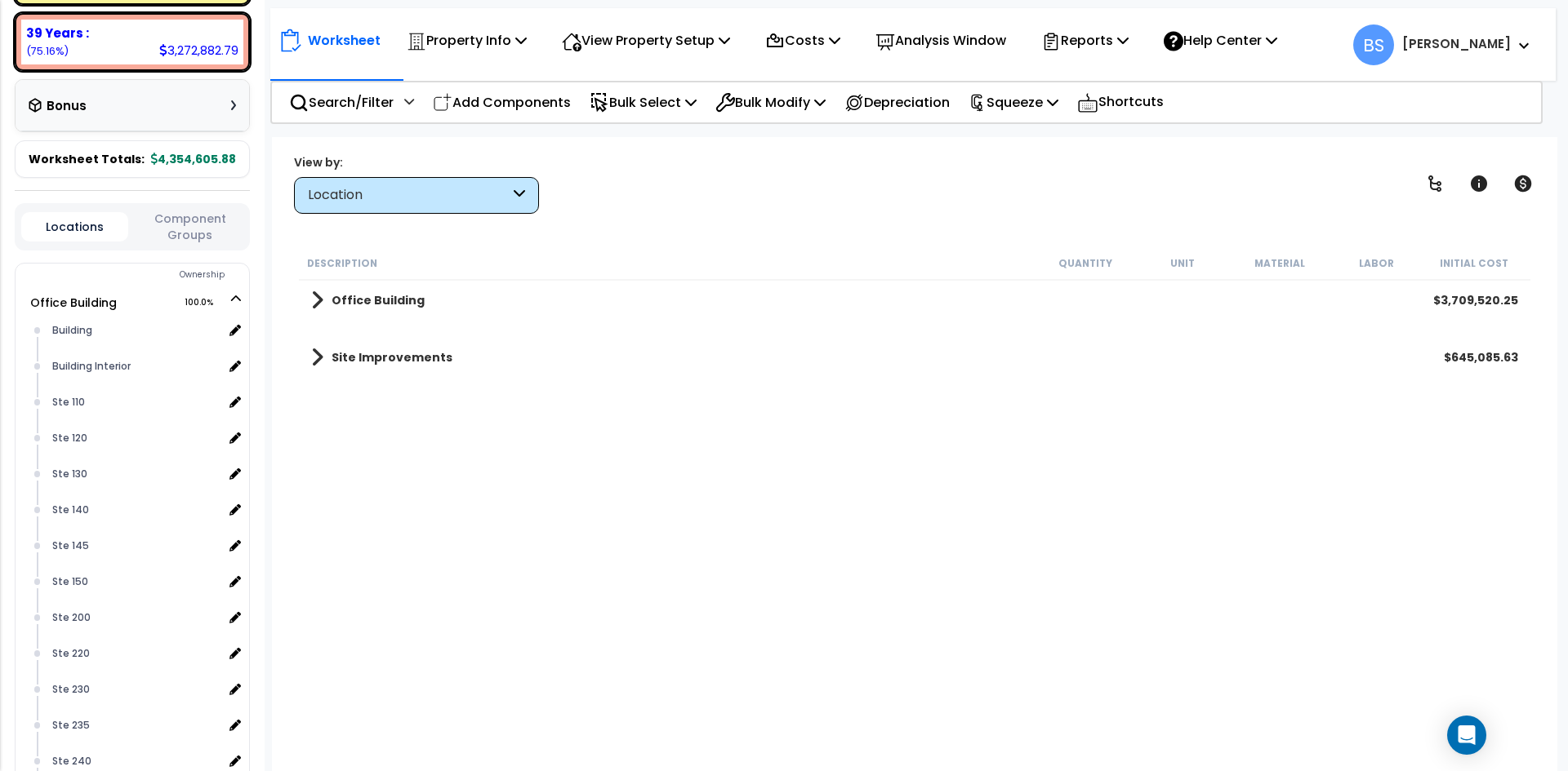
scroll to position [0, 0]
click at [366, 303] on b "Office Building" at bounding box center [378, 300] width 93 height 17
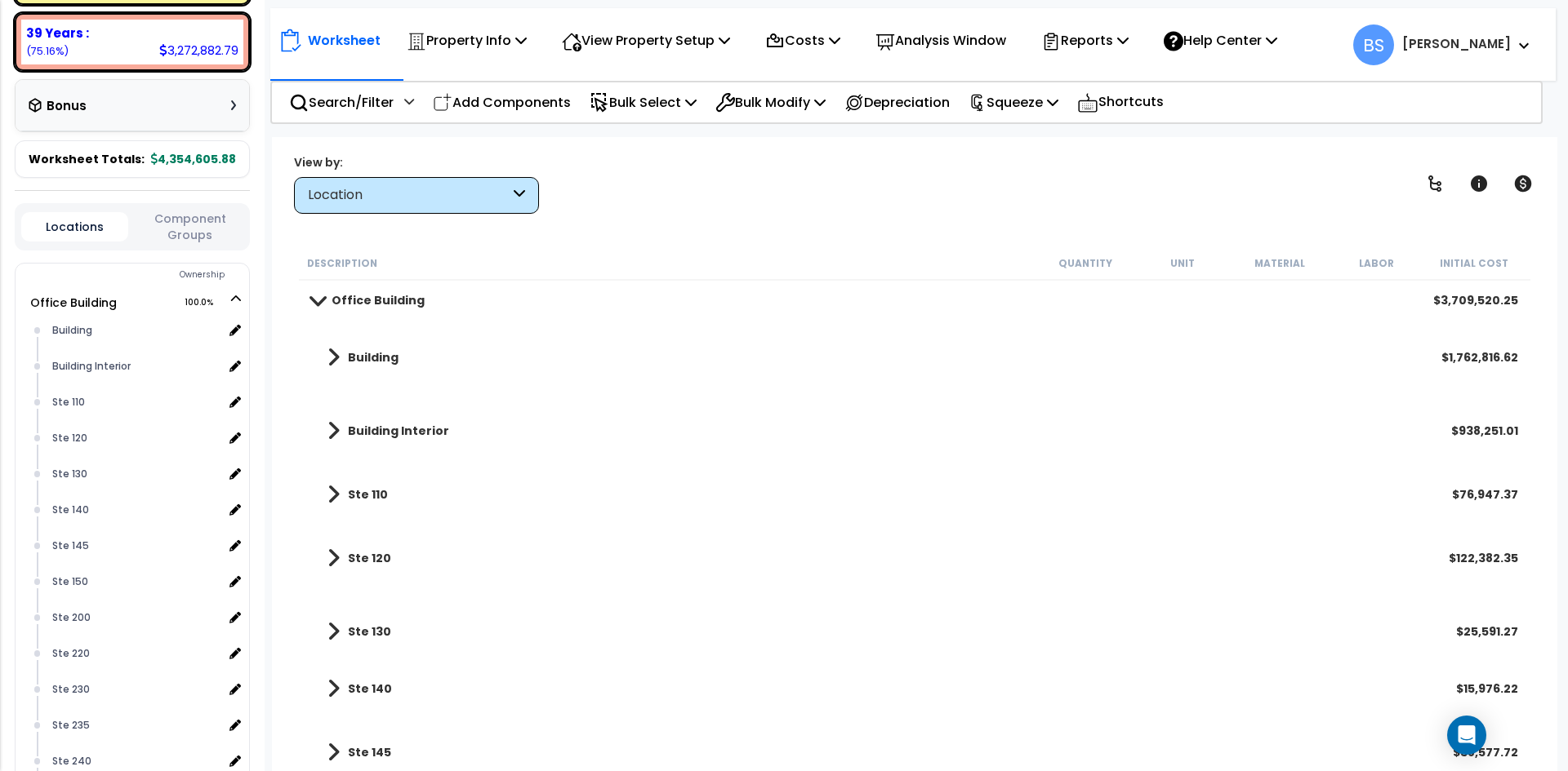
click at [382, 363] on b "Building" at bounding box center [373, 358] width 51 height 17
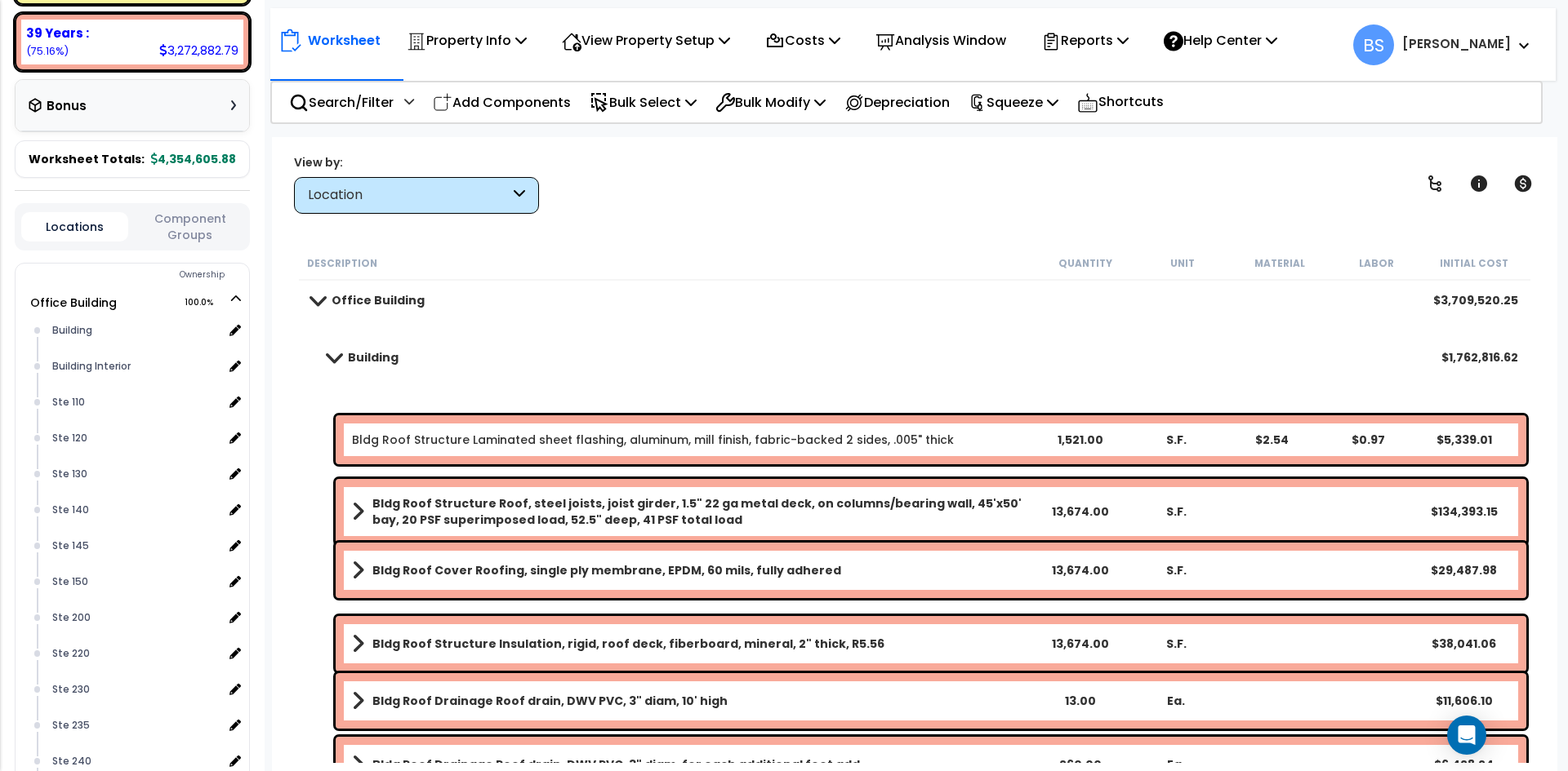
click at [379, 357] on b "Building" at bounding box center [373, 358] width 51 height 17
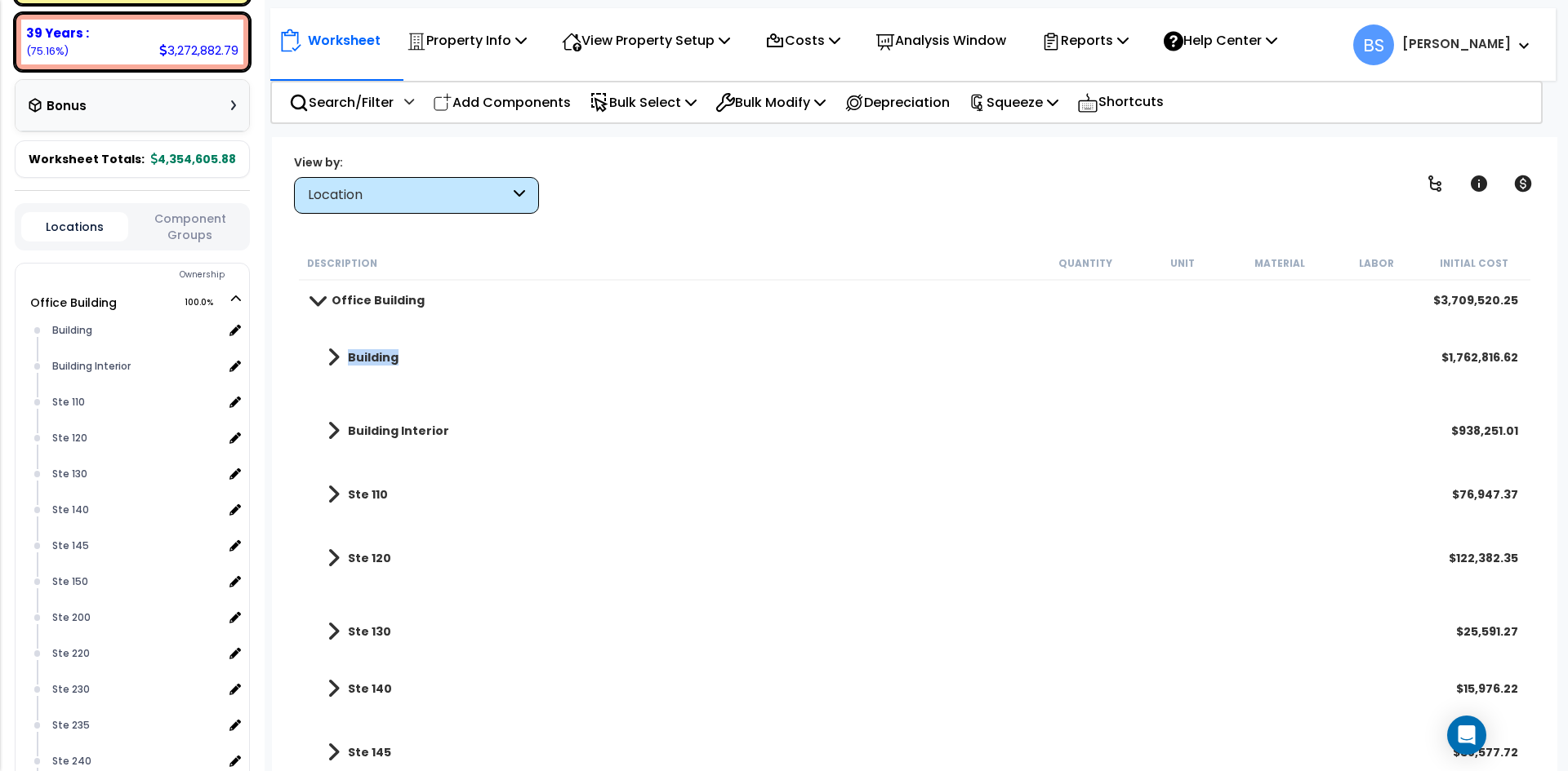
click at [379, 357] on b "Building" at bounding box center [373, 358] width 51 height 17
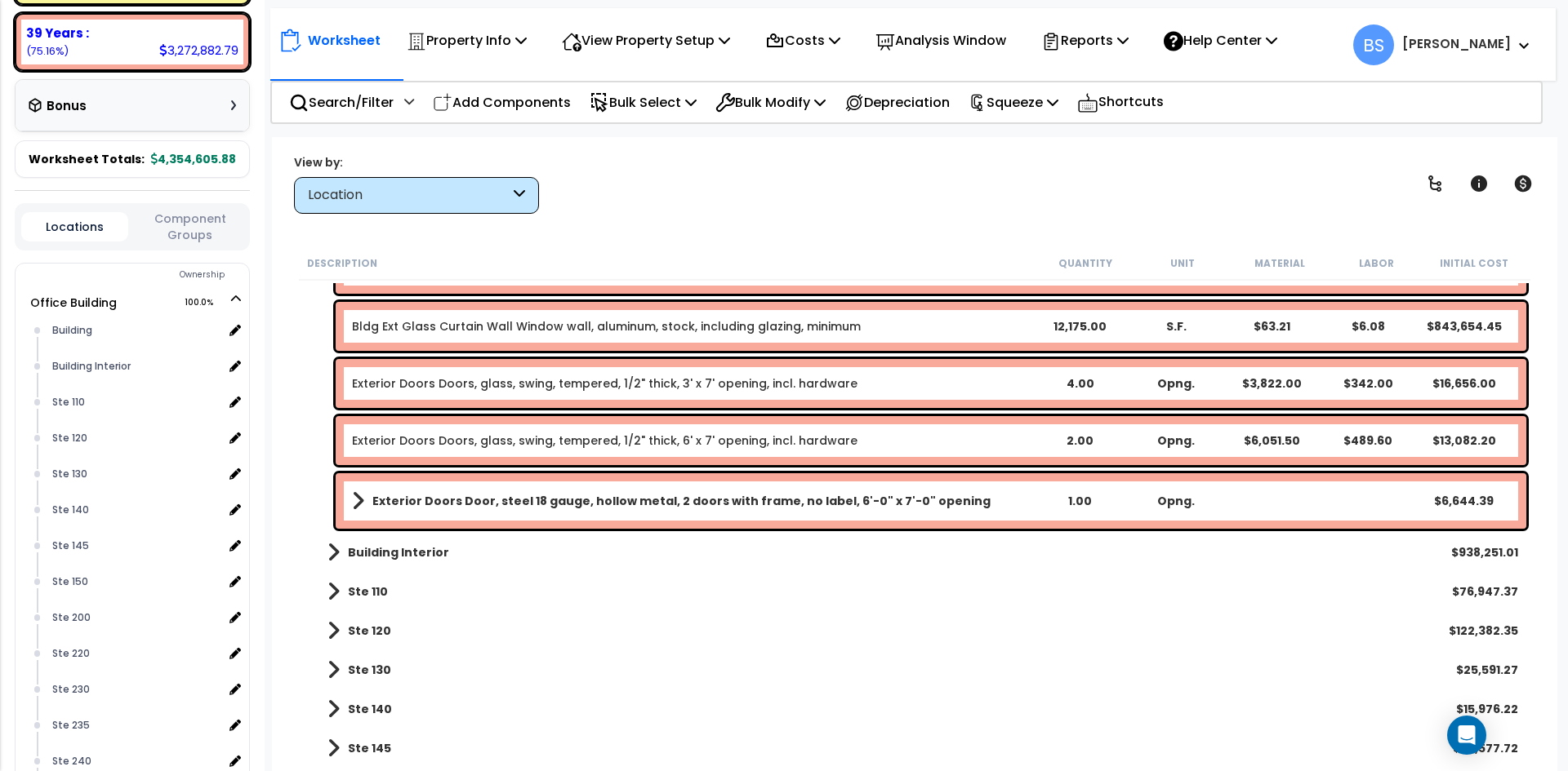
scroll to position [1224, 0]
click at [366, 557] on b "Building Interior" at bounding box center [399, 552] width 101 height 17
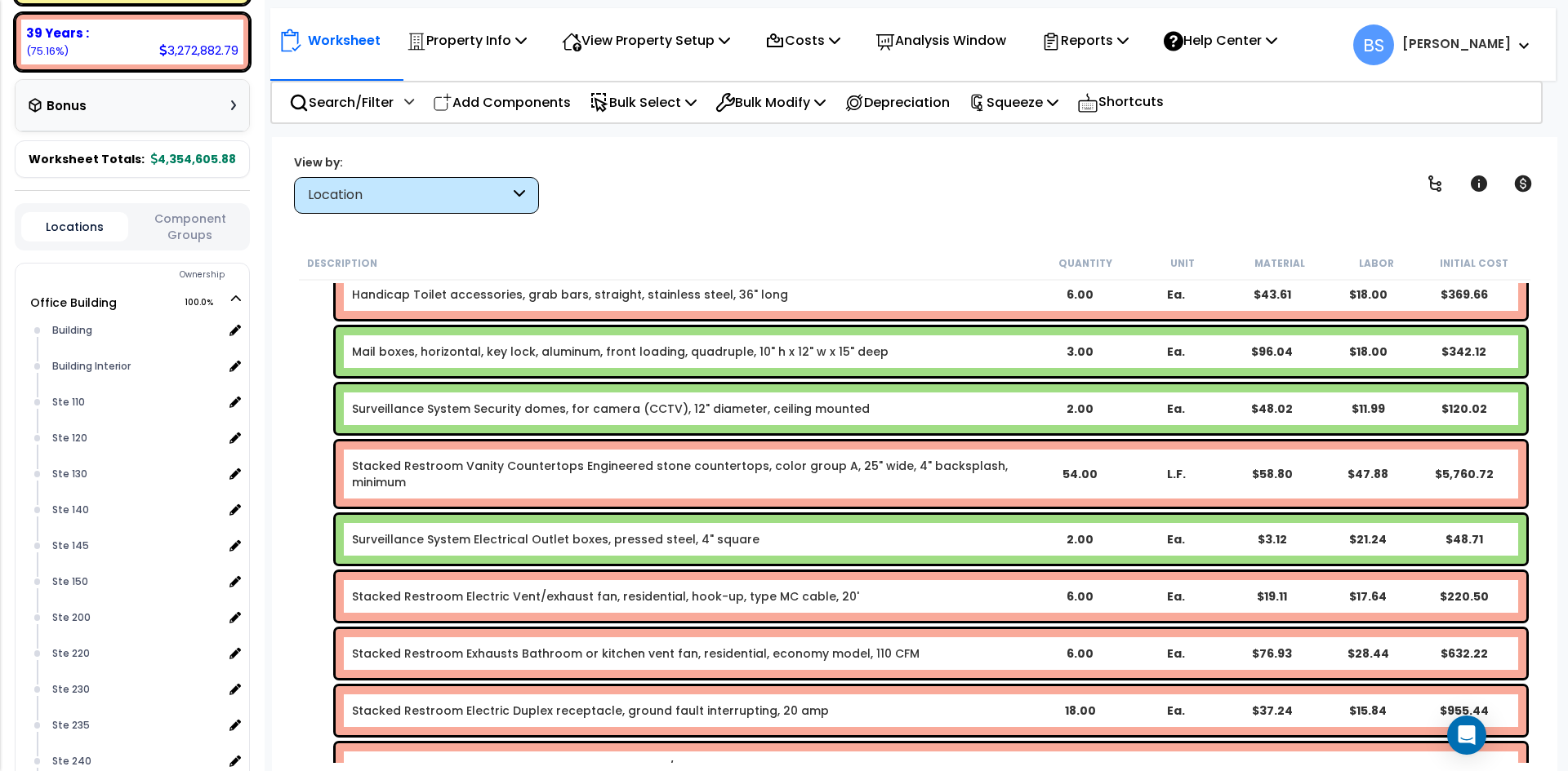
scroll to position [3836, 0]
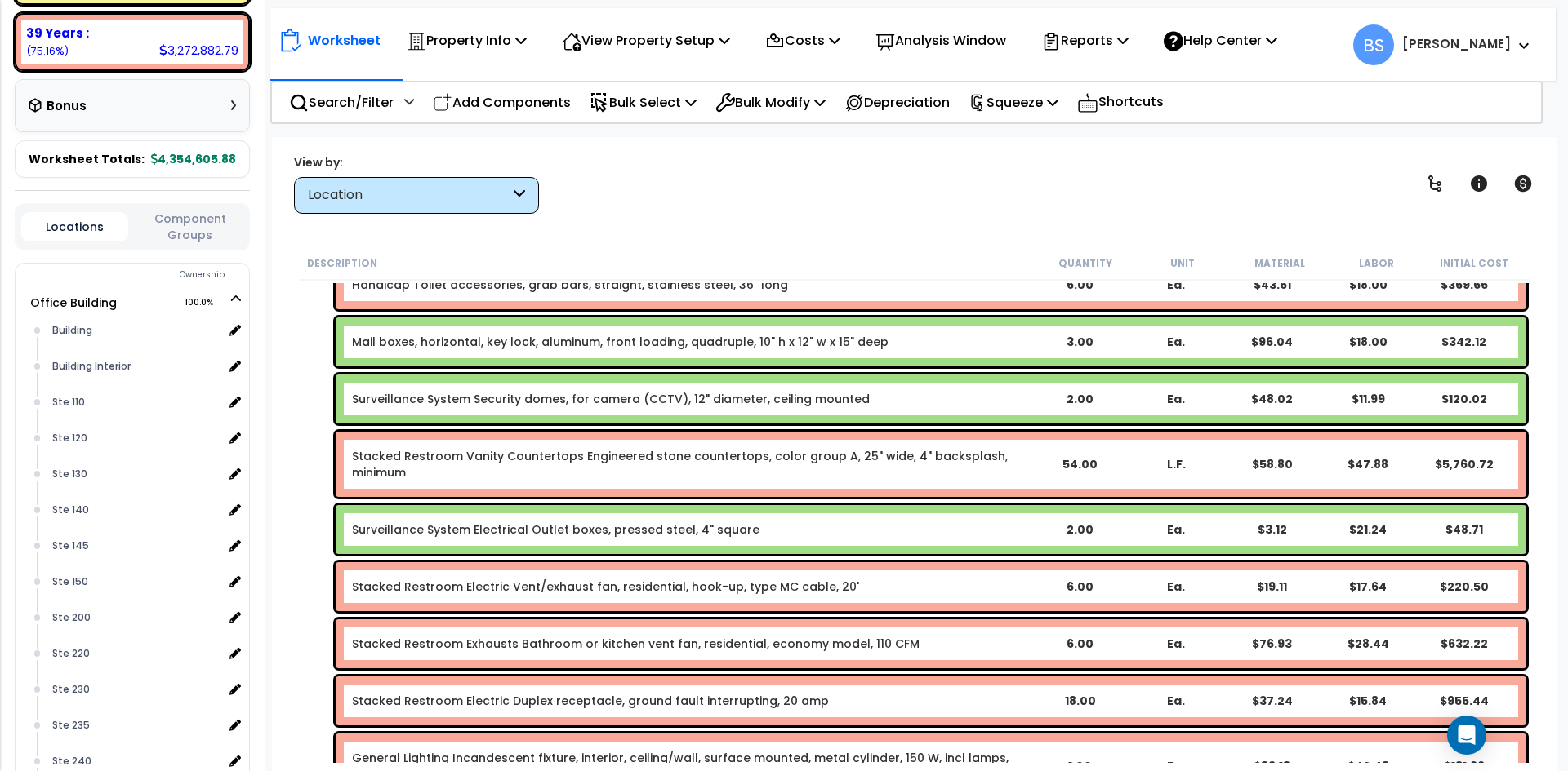
click at [1093, 396] on div "2.00" at bounding box center [1079, 399] width 92 height 17
click at [1091, 529] on div "2.00" at bounding box center [1079, 530] width 92 height 17
click at [308, 531] on div "Surveillance System Electrical Outlet boxes, pressed steel, 4" square 6 Ea. $3.…" at bounding box center [915, 529] width 1231 height 57
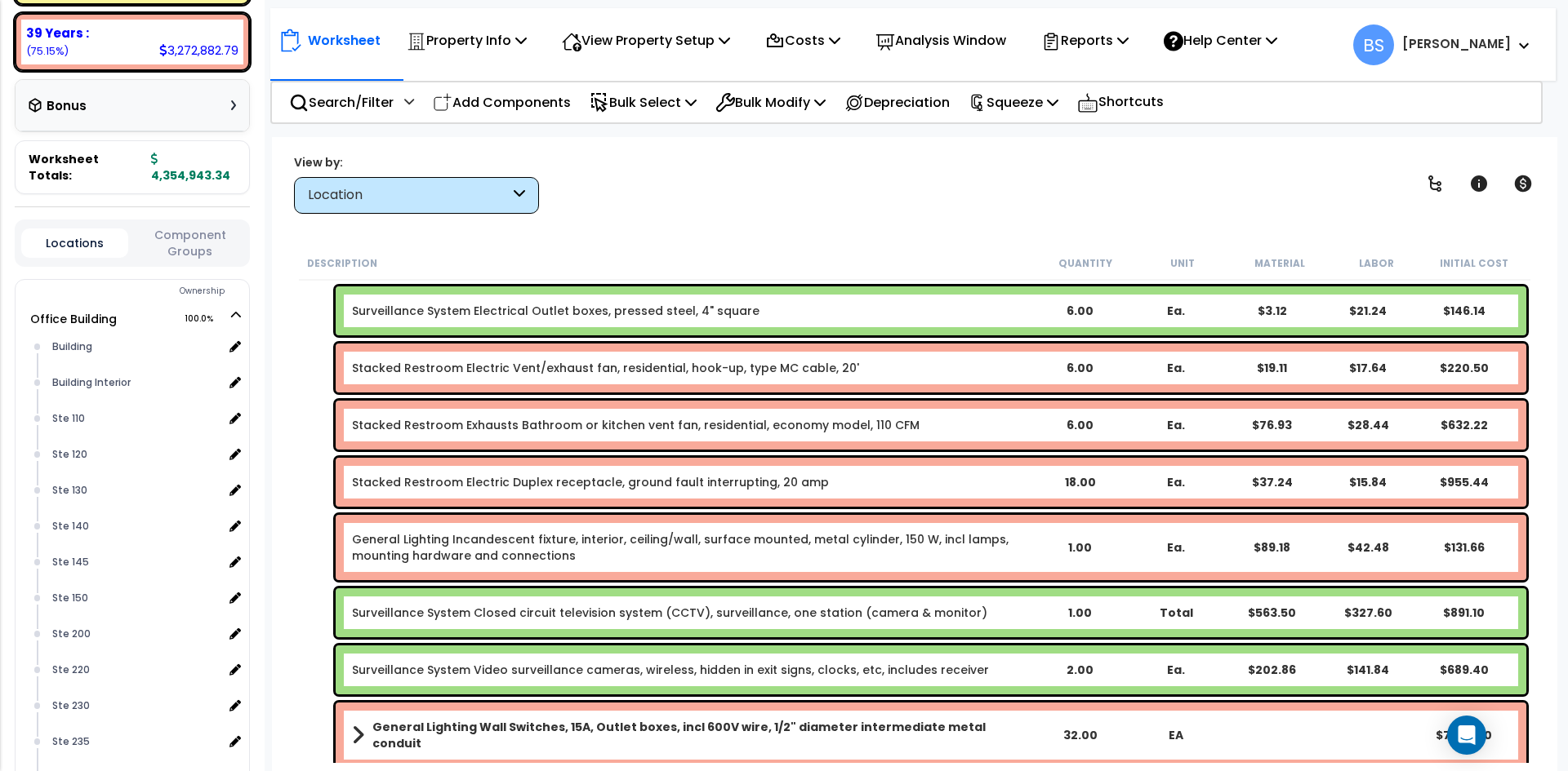
scroll to position [4081, 0]
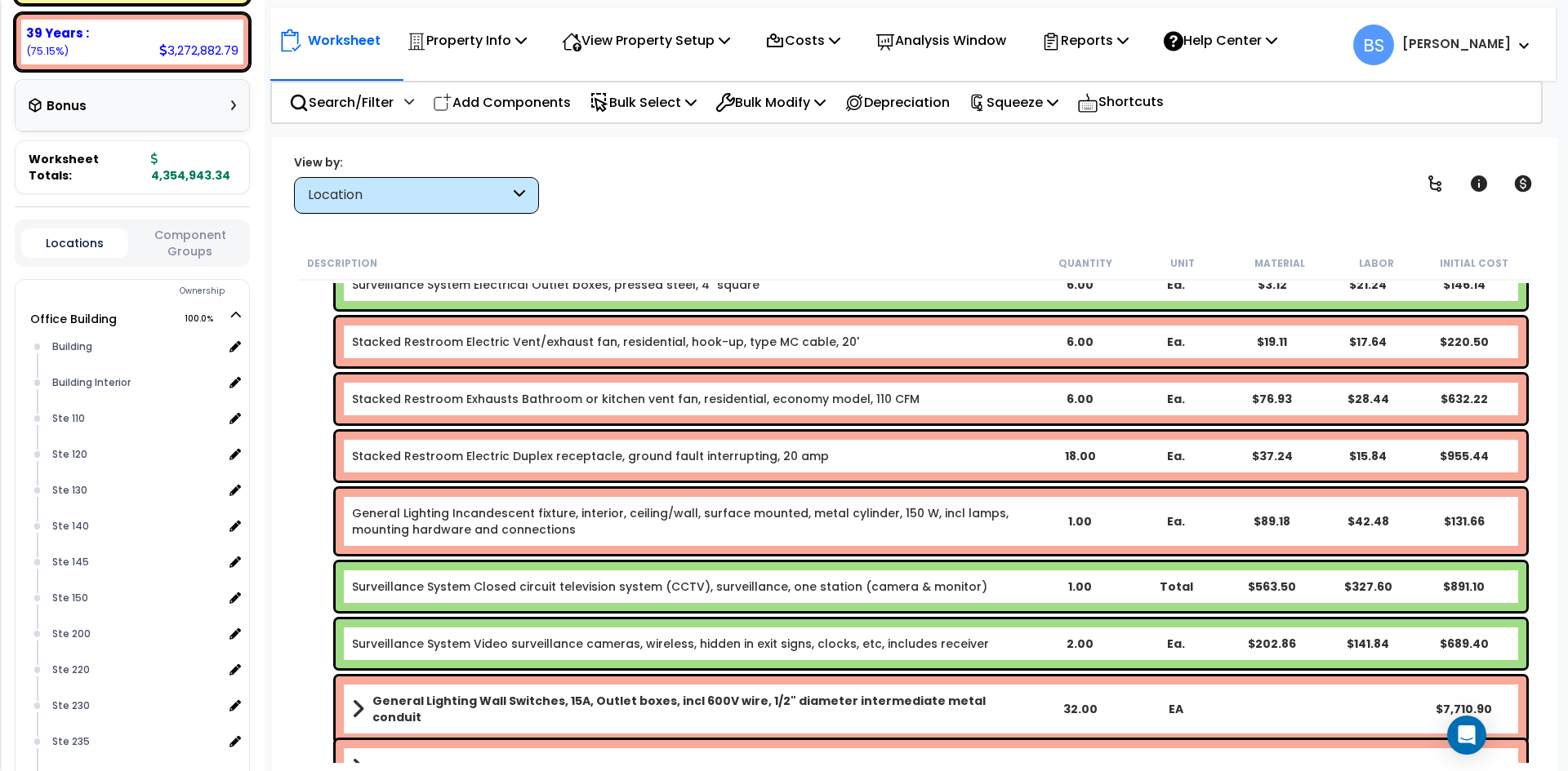
click at [1077, 644] on div "2.00" at bounding box center [1079, 643] width 92 height 17
click at [302, 607] on div "Surveillance System Closed circuit television system (CCTV), surveillance, one …" at bounding box center [915, 587] width 1231 height 57
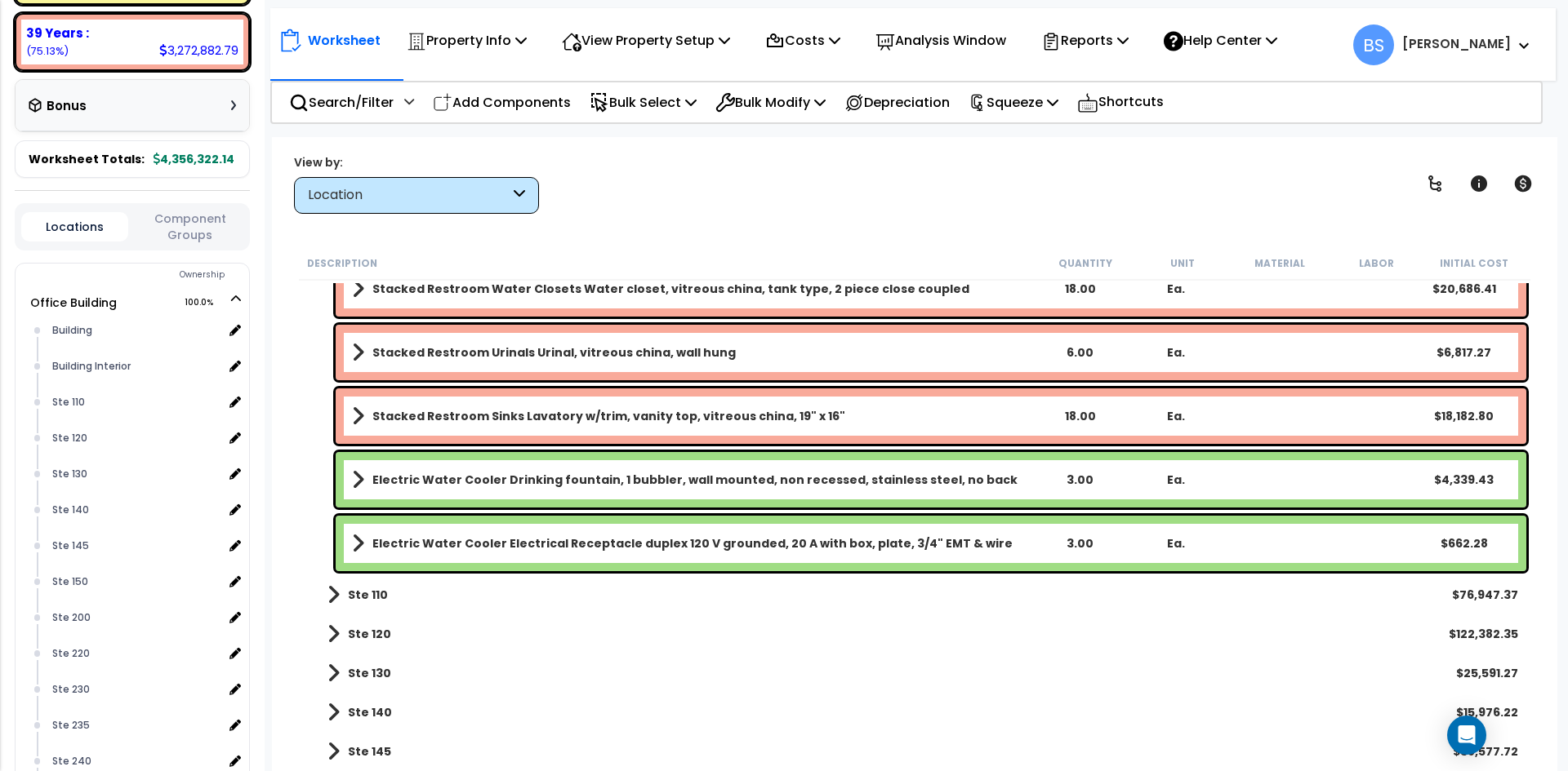
scroll to position [5550, 0]
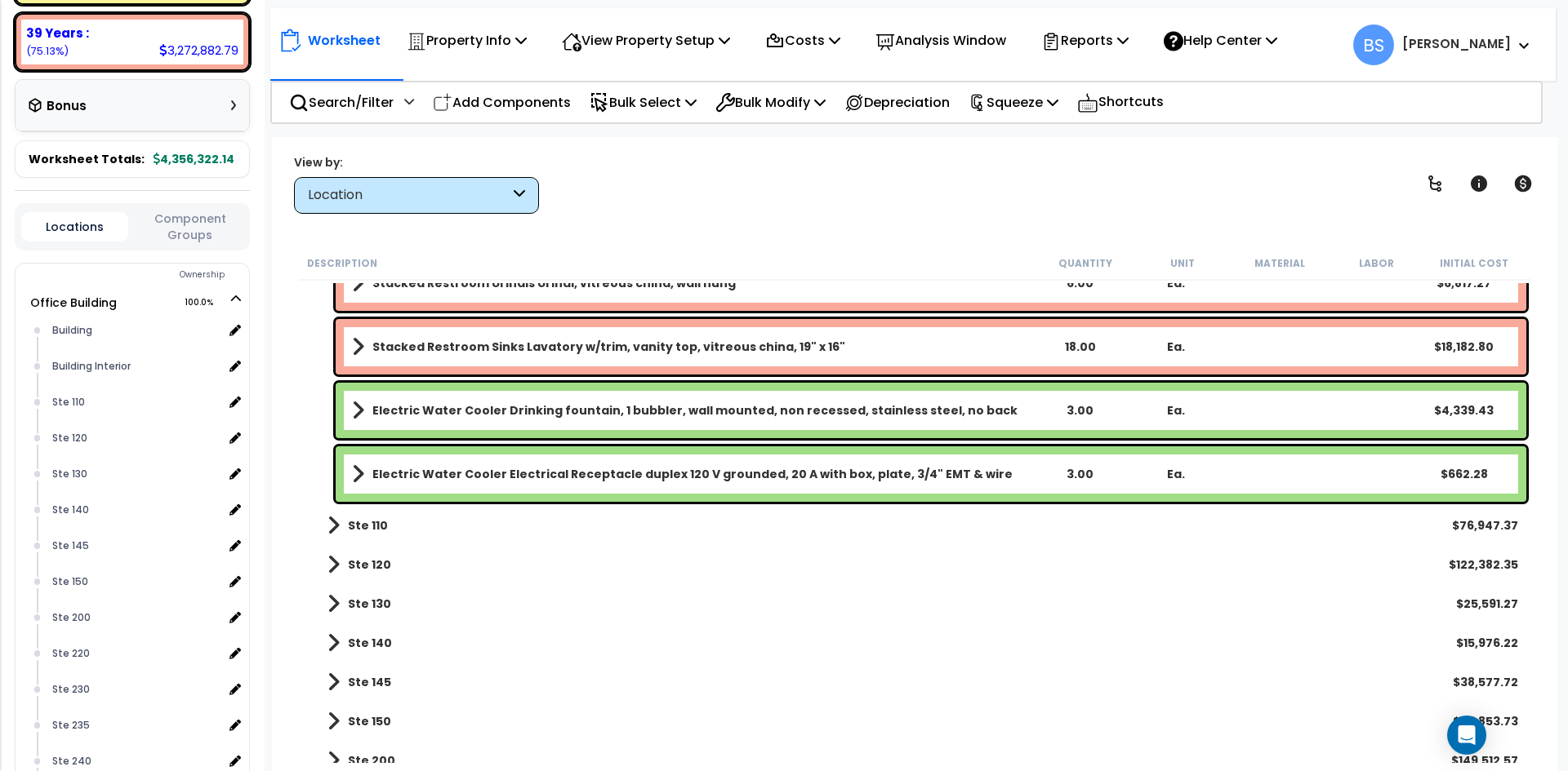
click at [352, 536] on link "Ste 110" at bounding box center [350, 525] width 77 height 23
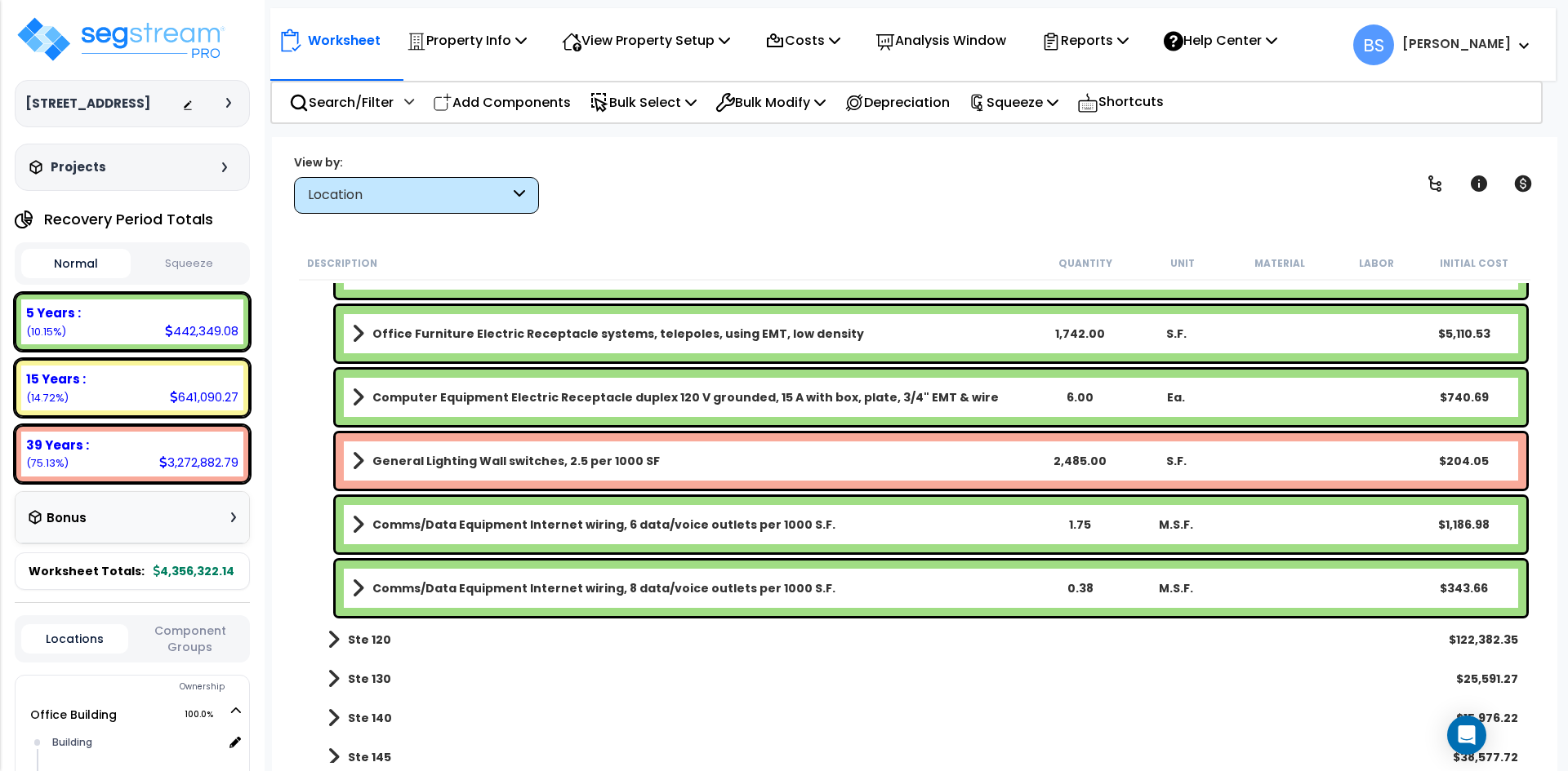
scroll to position [7101, 0]
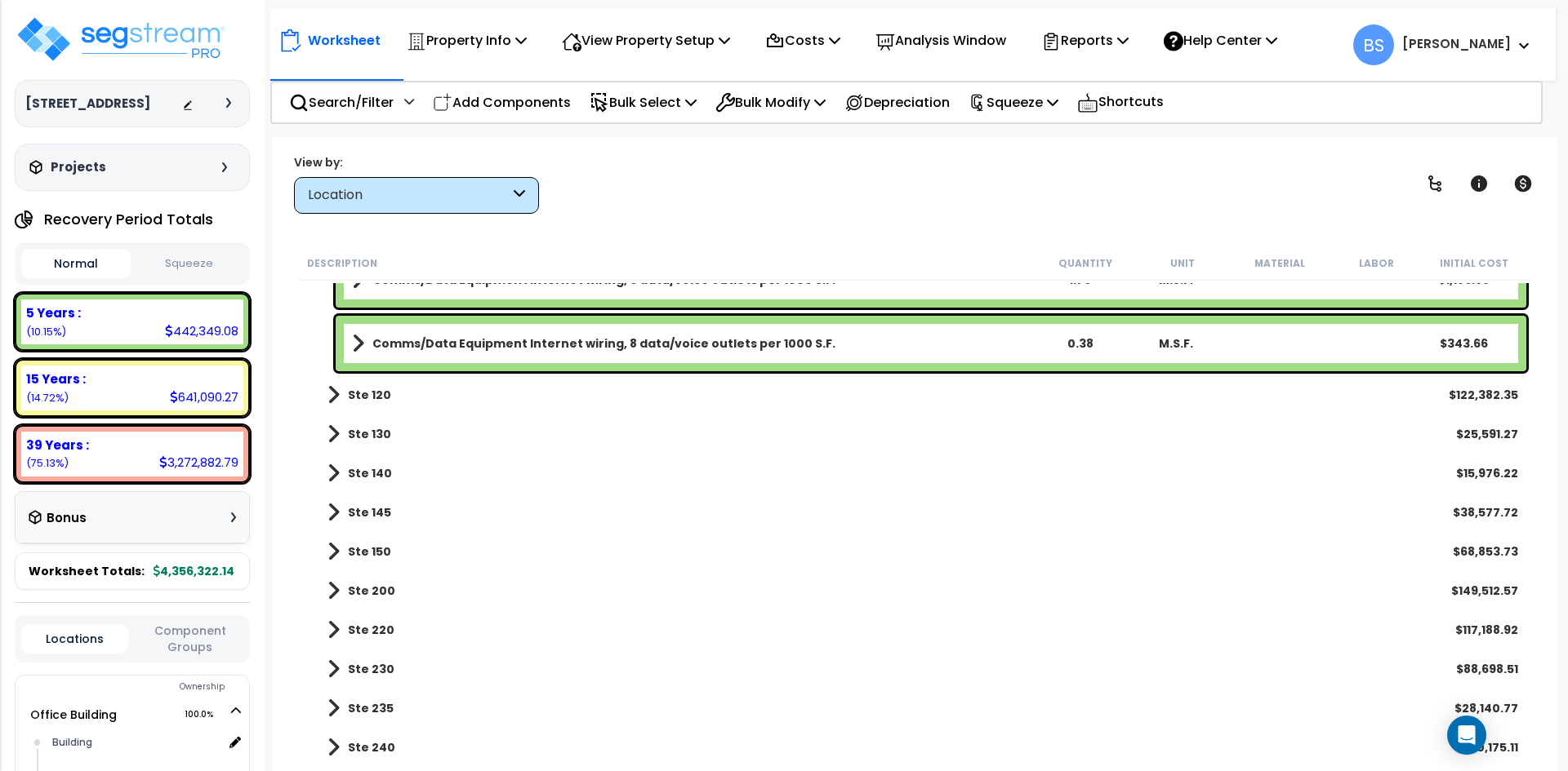
click at [376, 395] on b "Ste 120" at bounding box center [369, 395] width 43 height 17
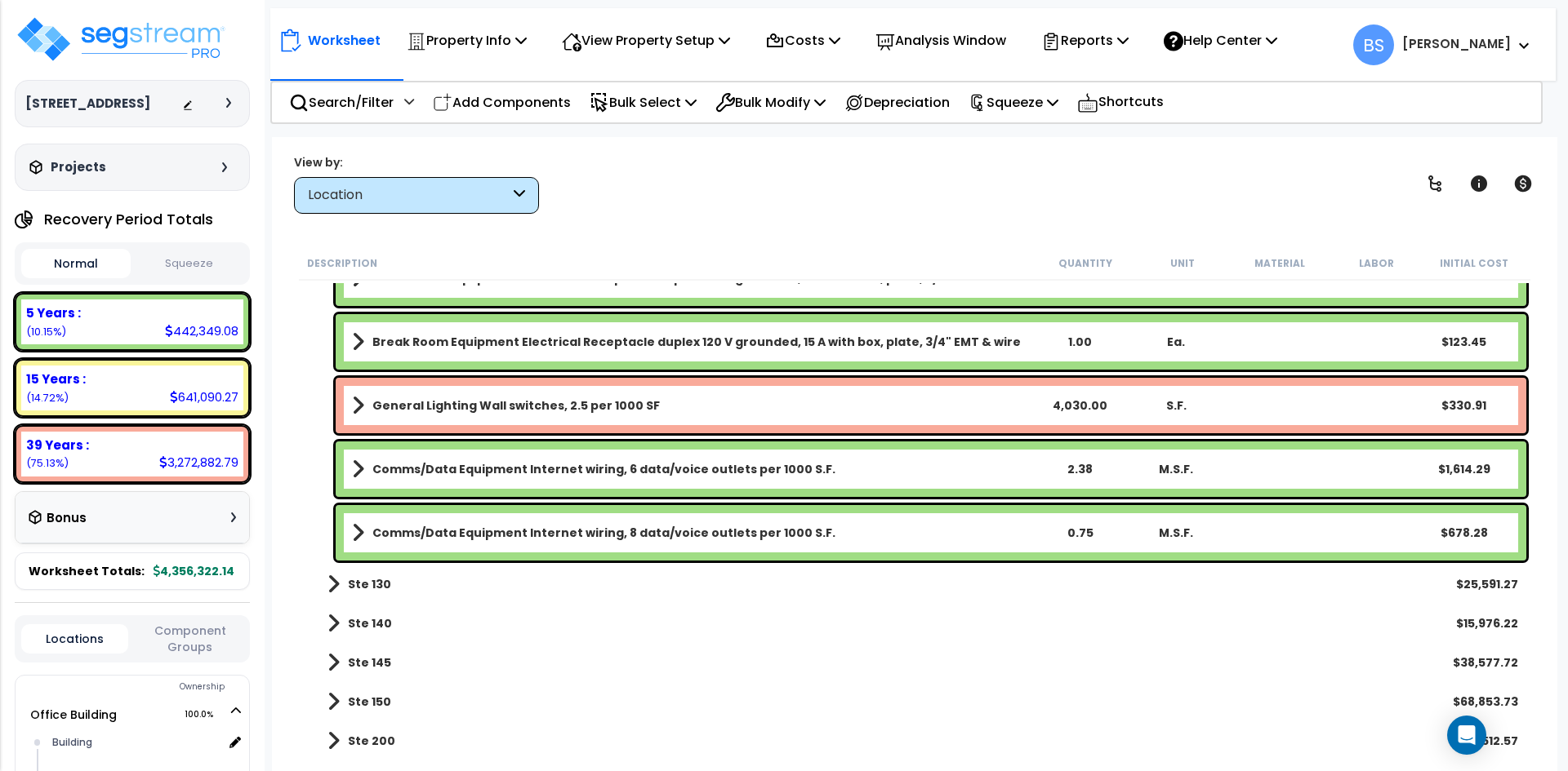
scroll to position [8978, 0]
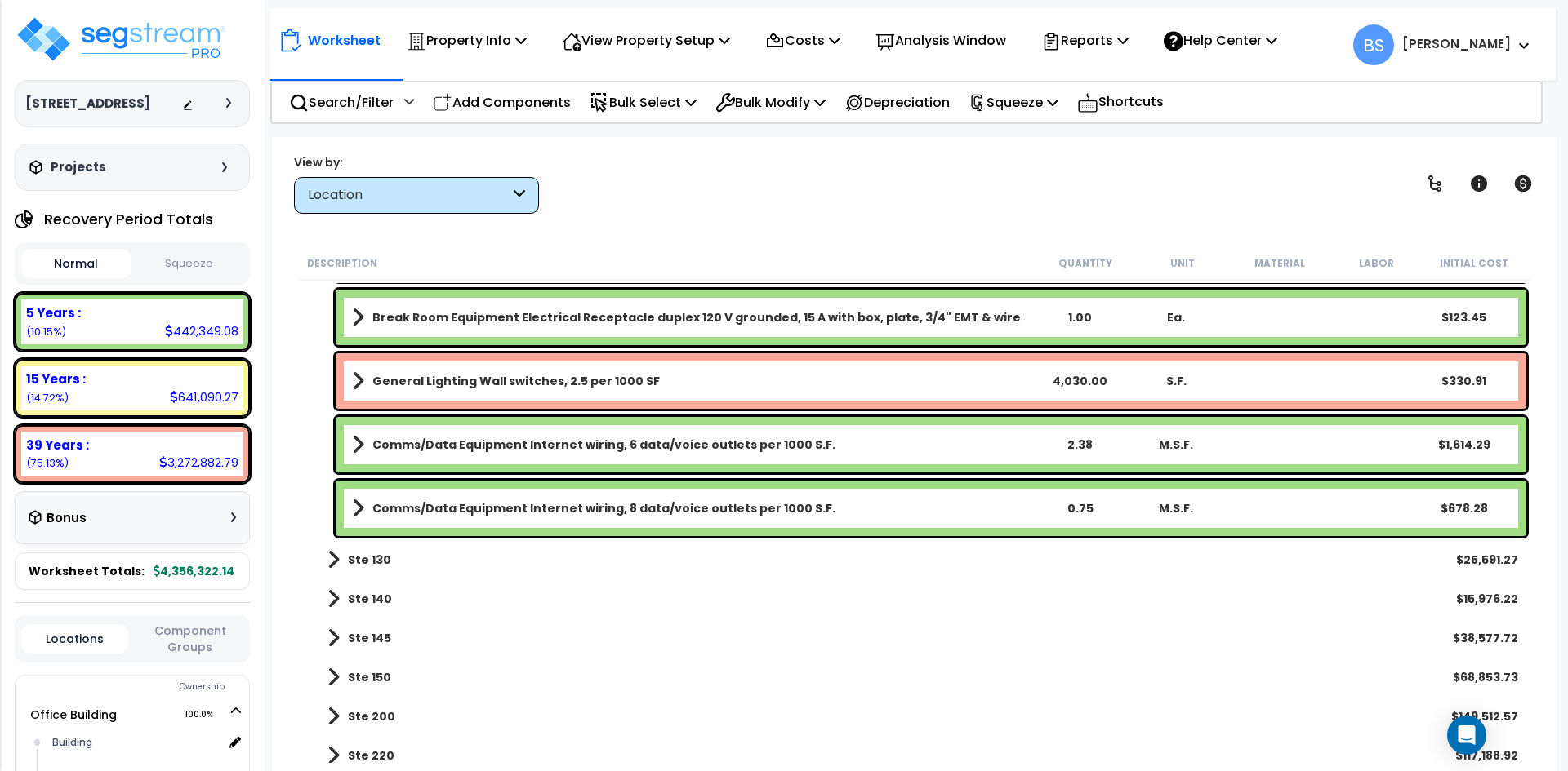
click at [372, 565] on b "Ste 130" at bounding box center [369, 559] width 43 height 17
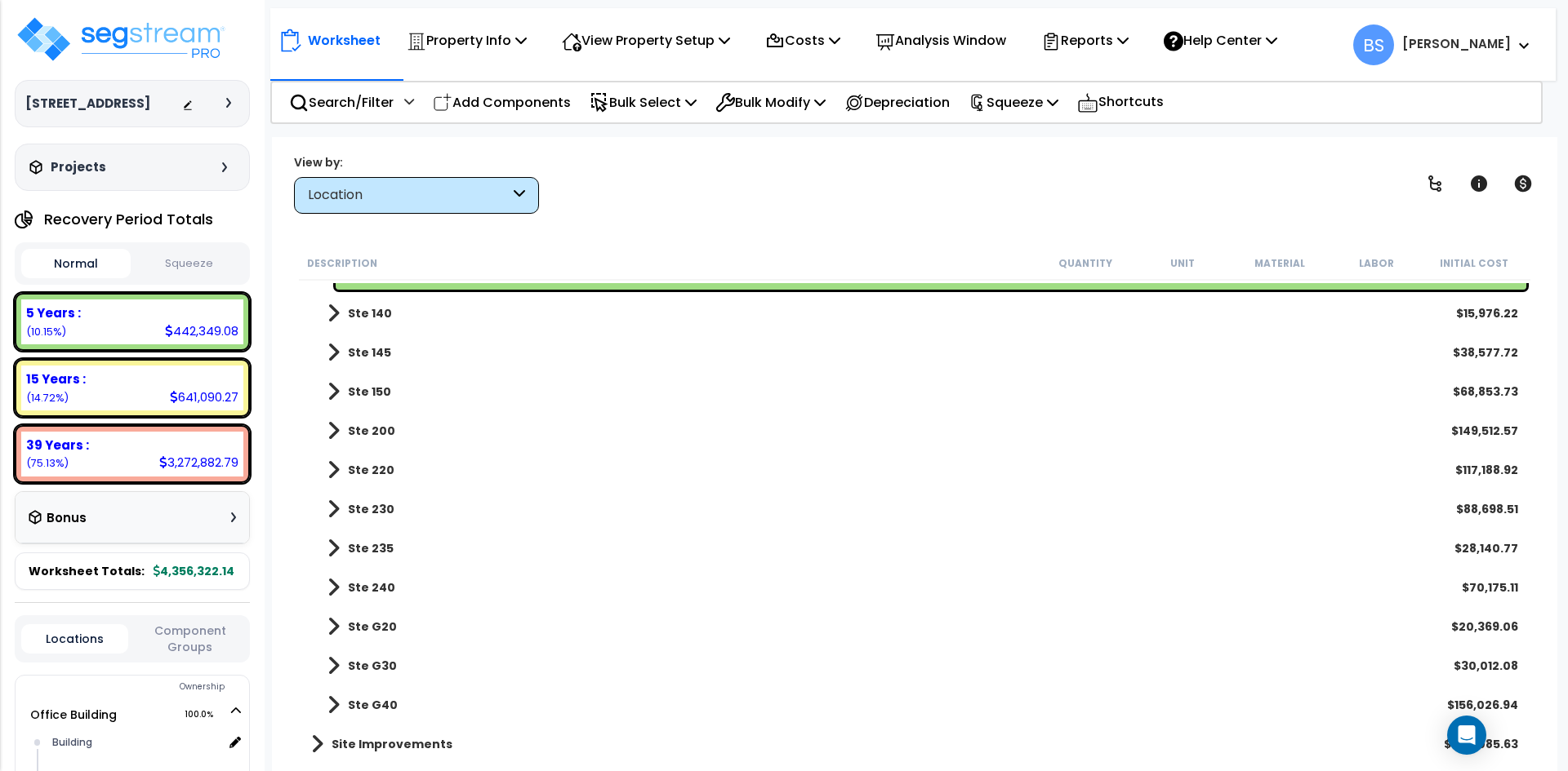
scroll to position [10403, 0]
click at [331, 740] on b "Site Improvements" at bounding box center [392, 743] width 121 height 17
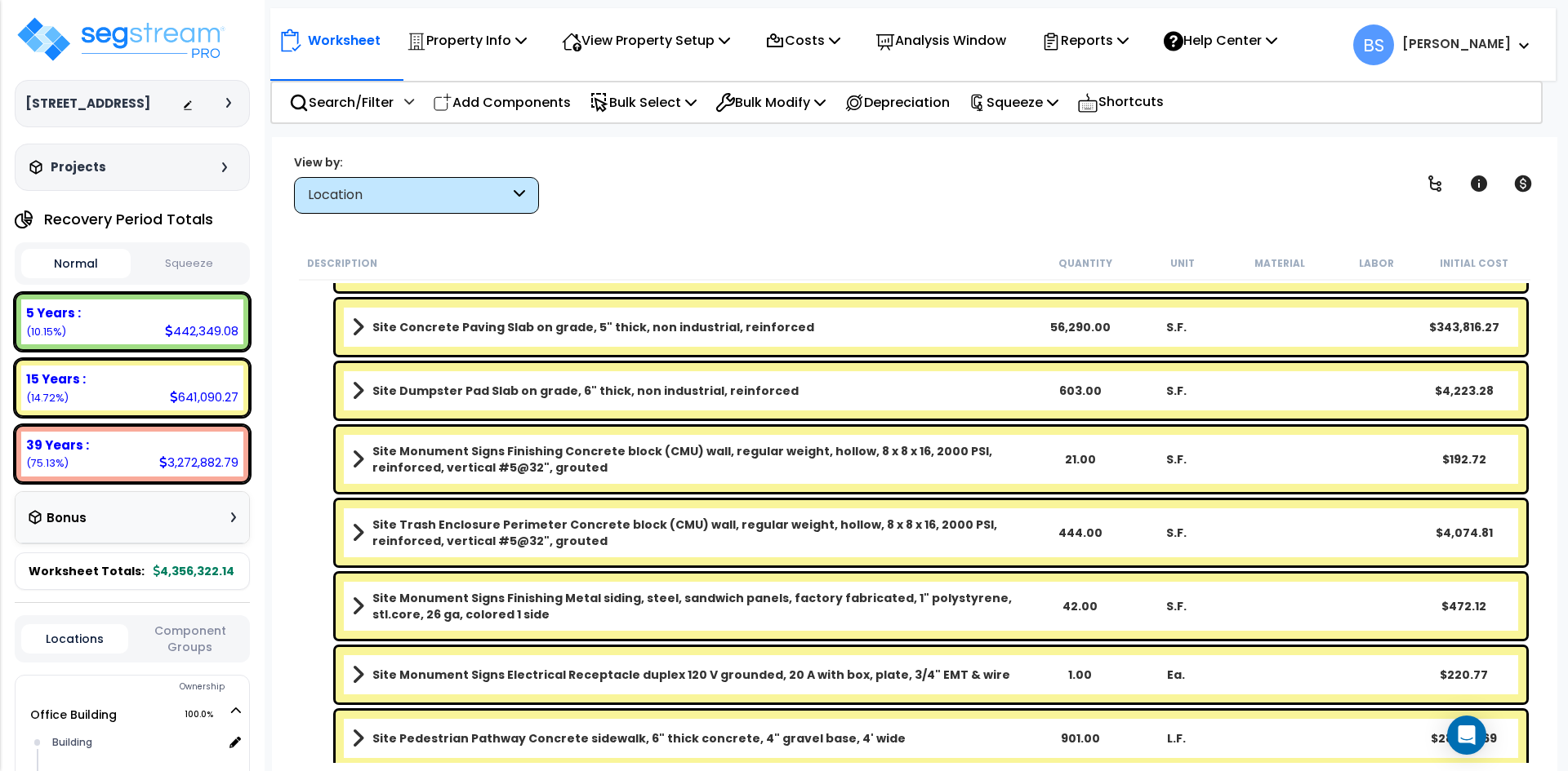
scroll to position [12362, 0]
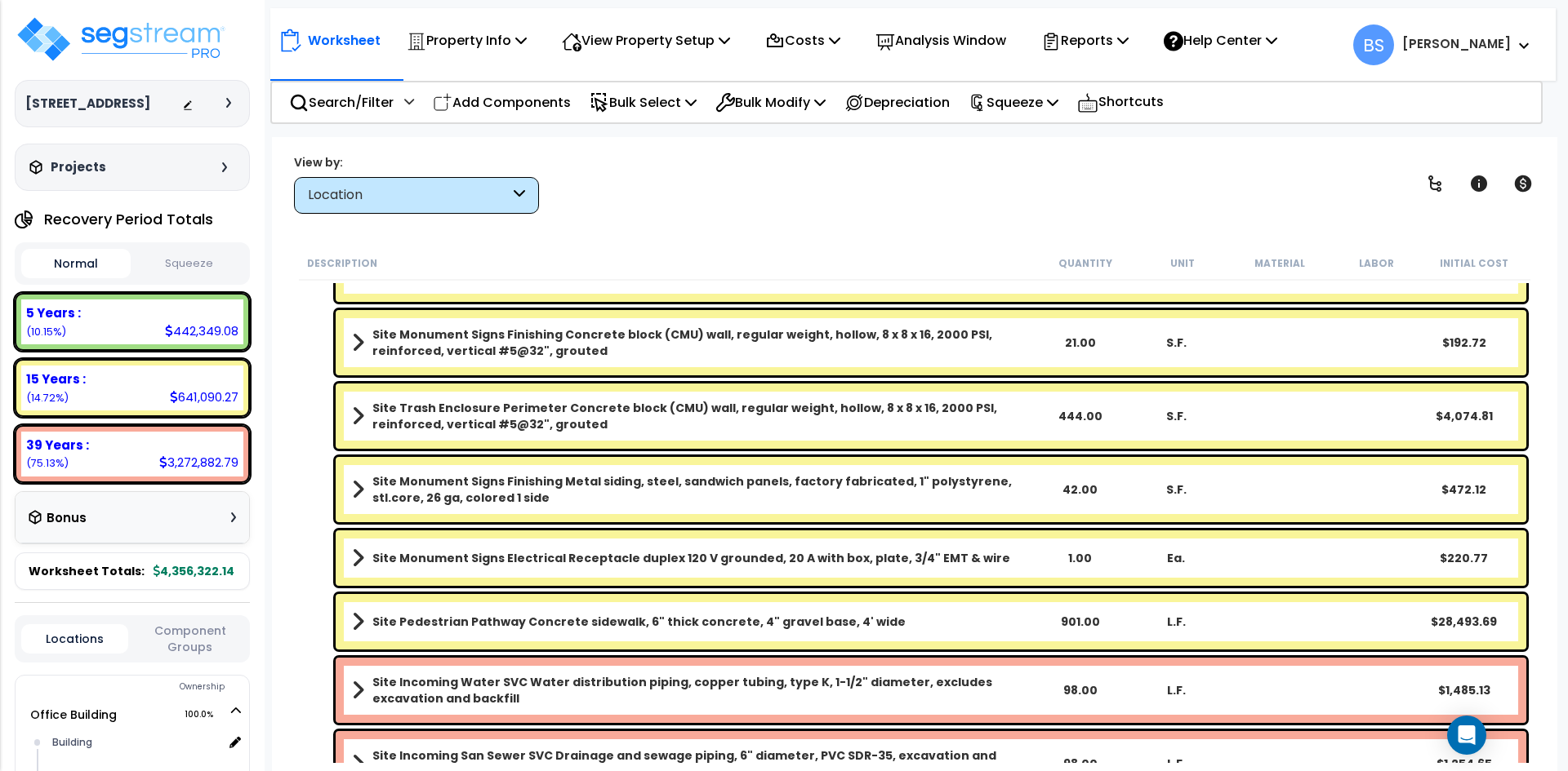
click at [644, 139] on div "Worksheet Property Info Property Setup Add Property Unit Template property Clon…" at bounding box center [915, 523] width 1286 height 771
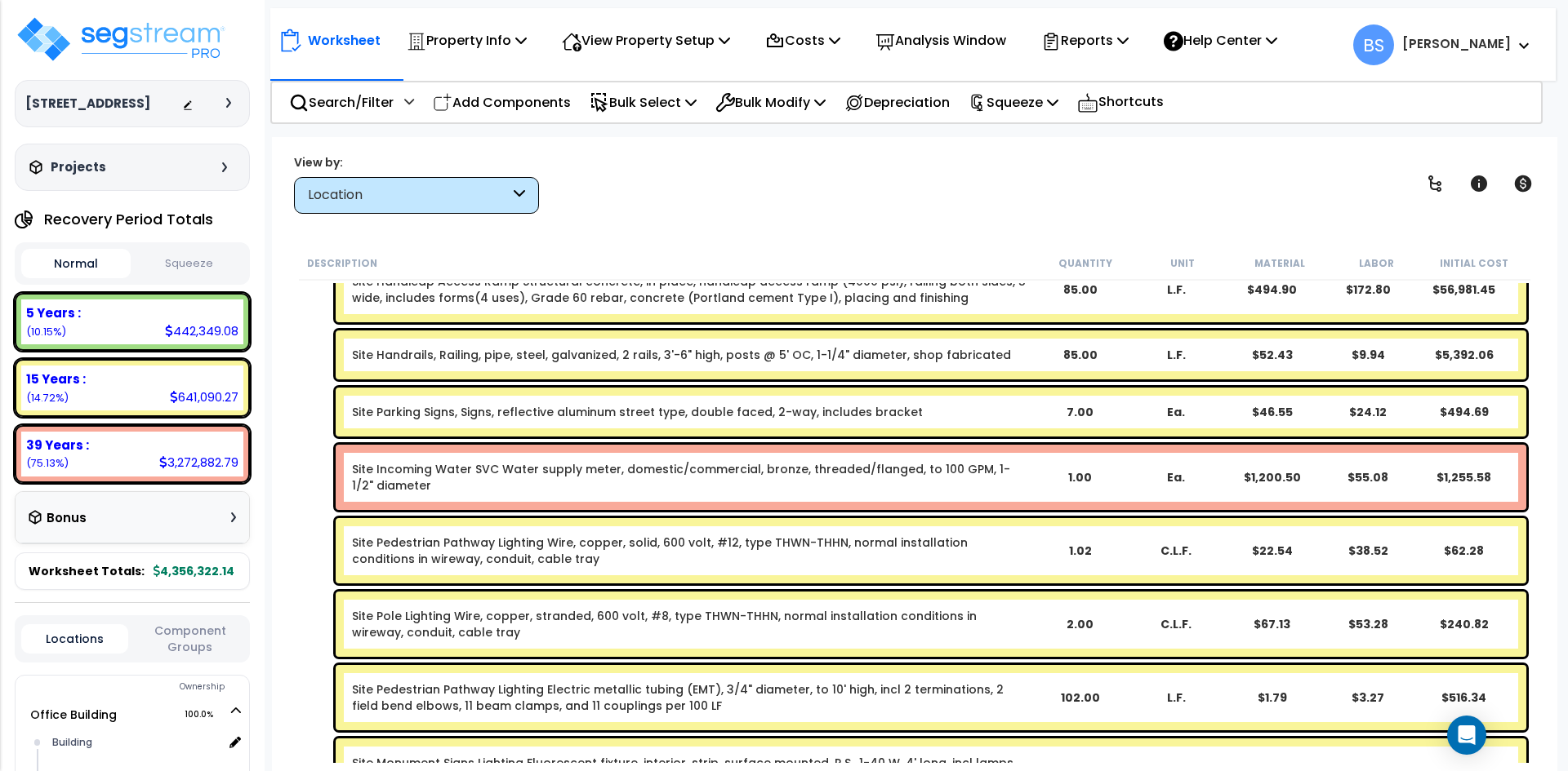
scroll to position [10976, 0]
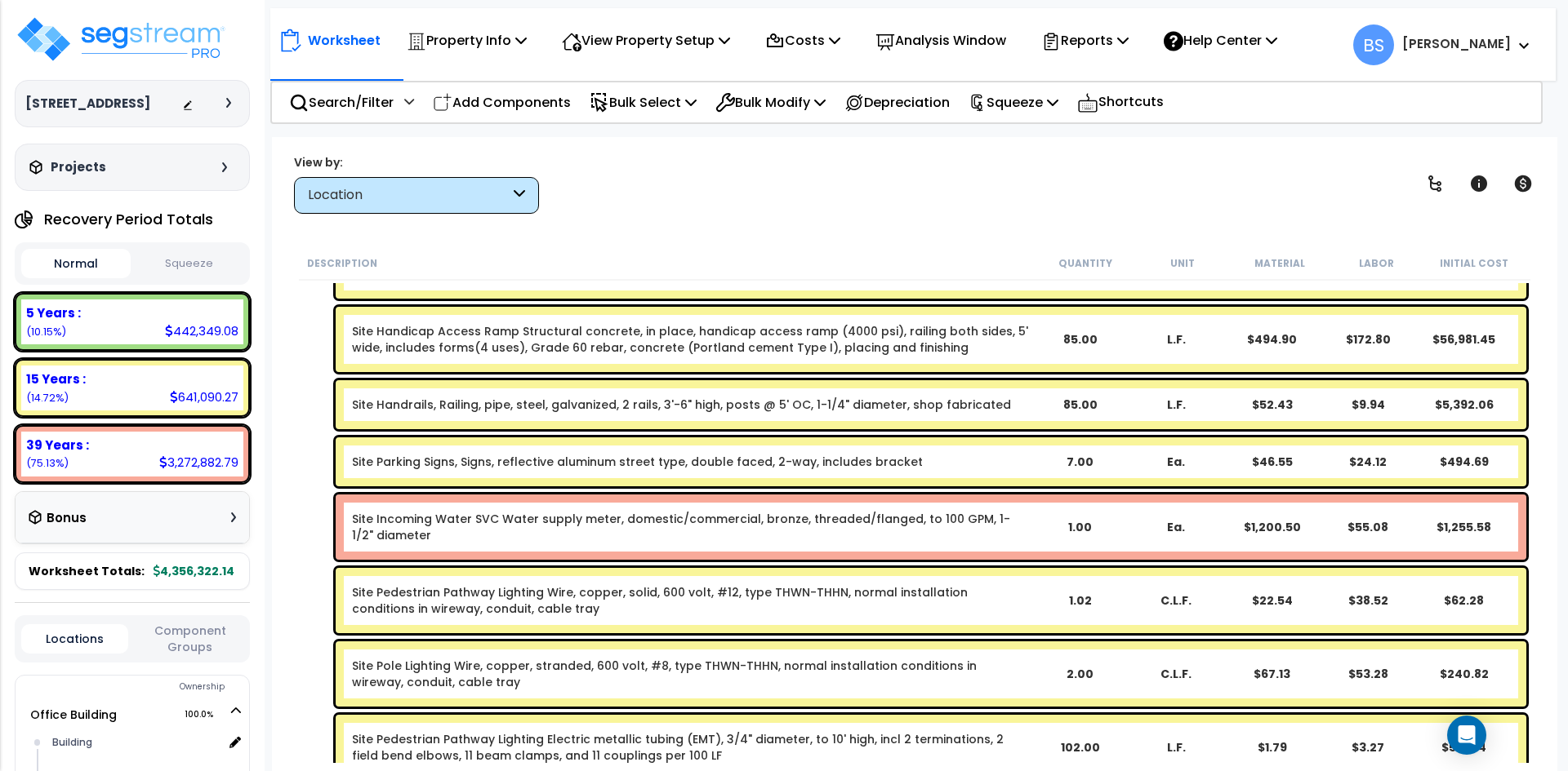
click at [449, 531] on link "Site Incoming Water SVC Water supply meter, domestic/commercial, bronze, thread…" at bounding box center [691, 526] width 679 height 32
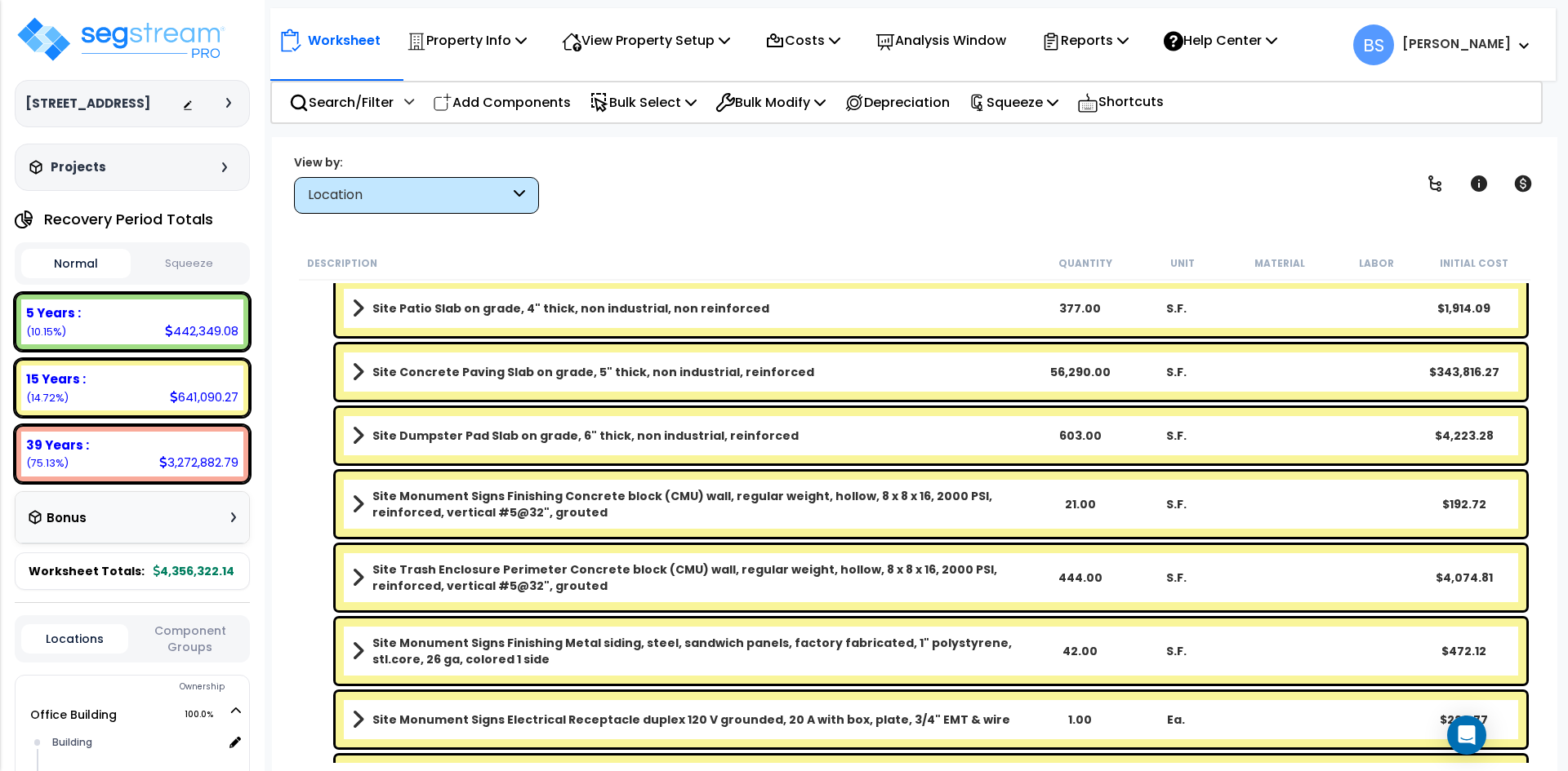
scroll to position [12445, 0]
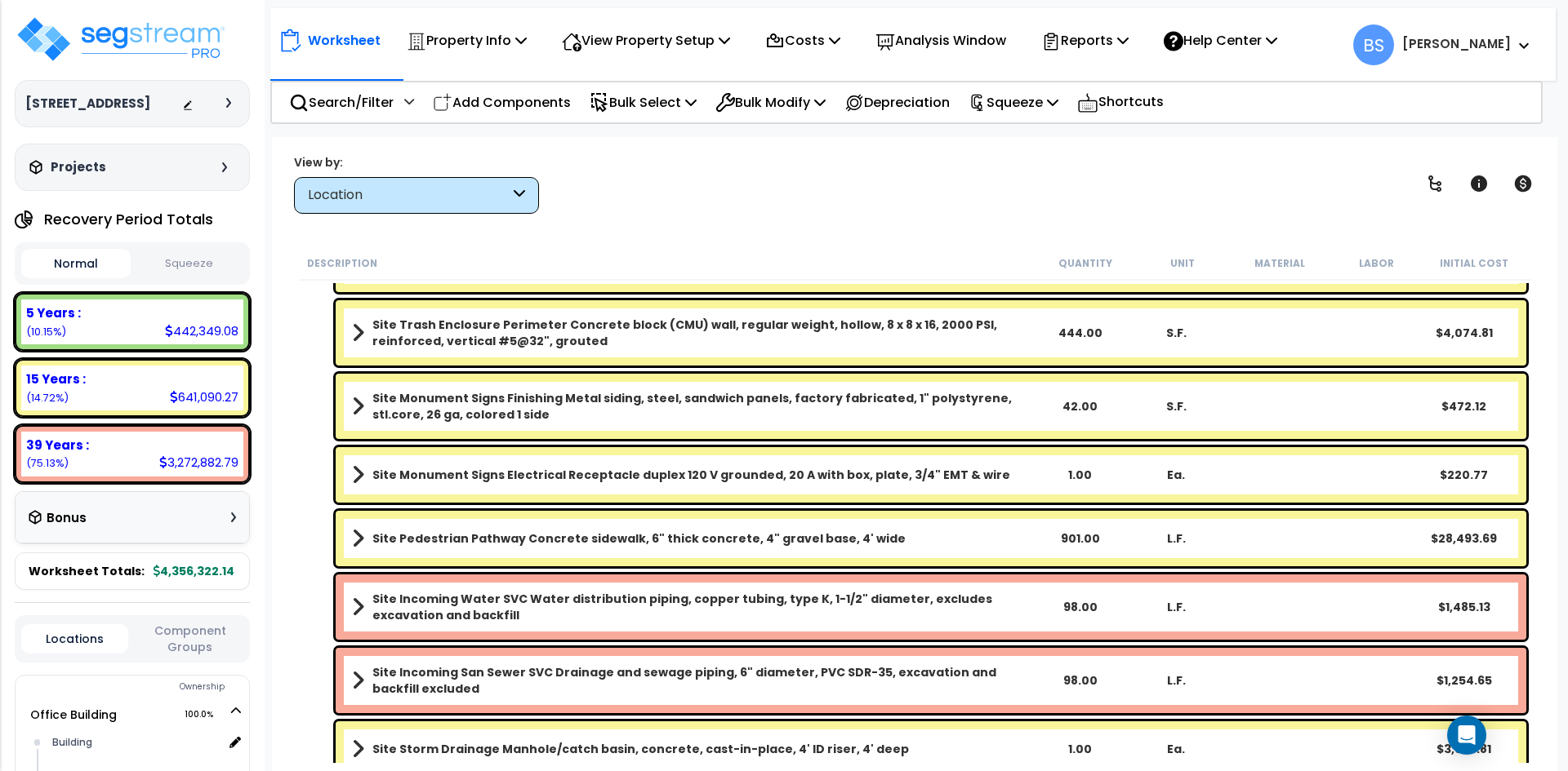
click at [392, 593] on b "Site Incoming Water SVC Water distribution piping, copper tubing, type K, 1-1/2…" at bounding box center [701, 607] width 659 height 32
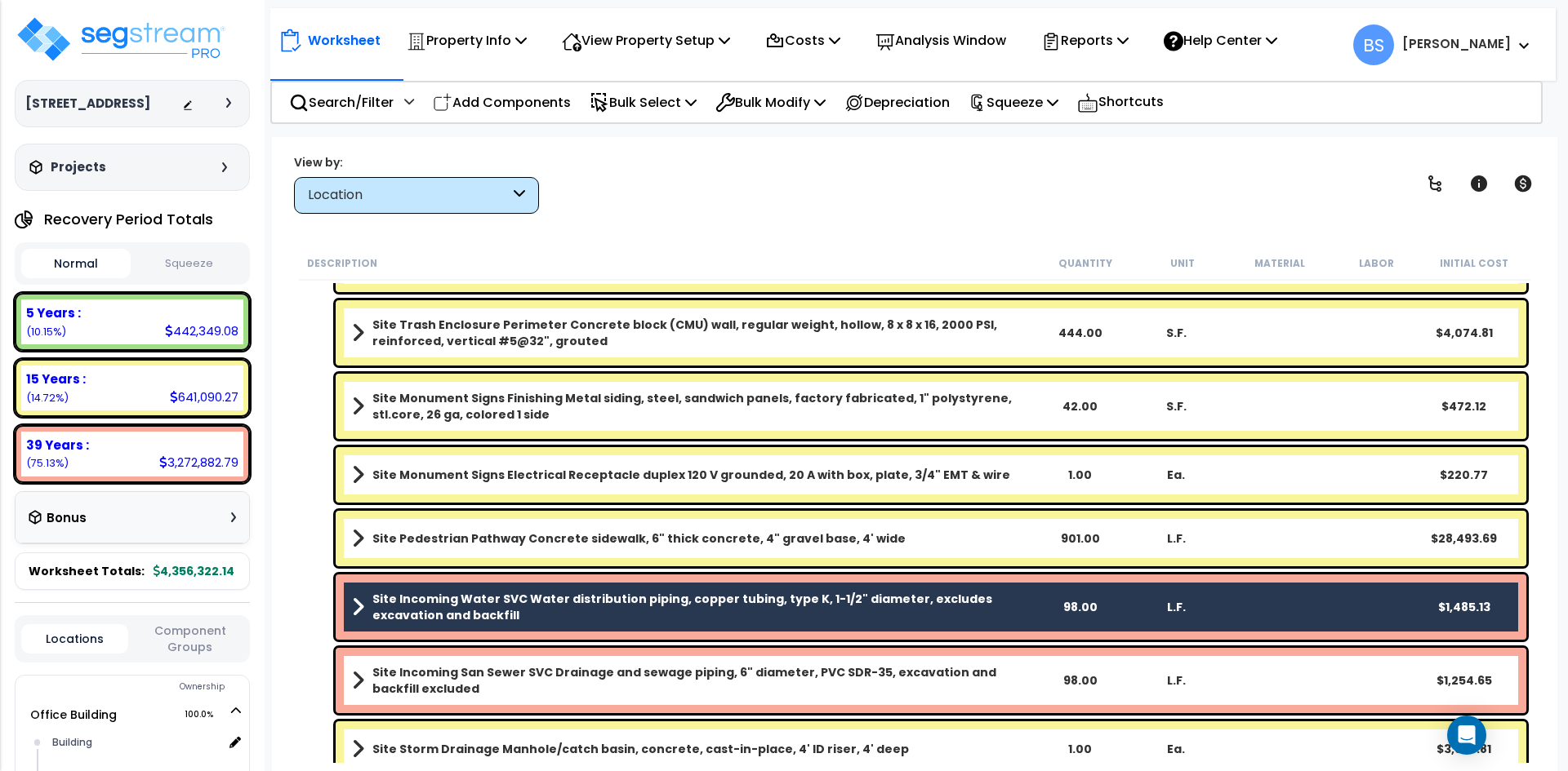
click at [440, 690] on b "Site Incoming San Sewer SVC Drainage and sewage piping, 6" diameter, PVC SDR-35…" at bounding box center [701, 680] width 659 height 32
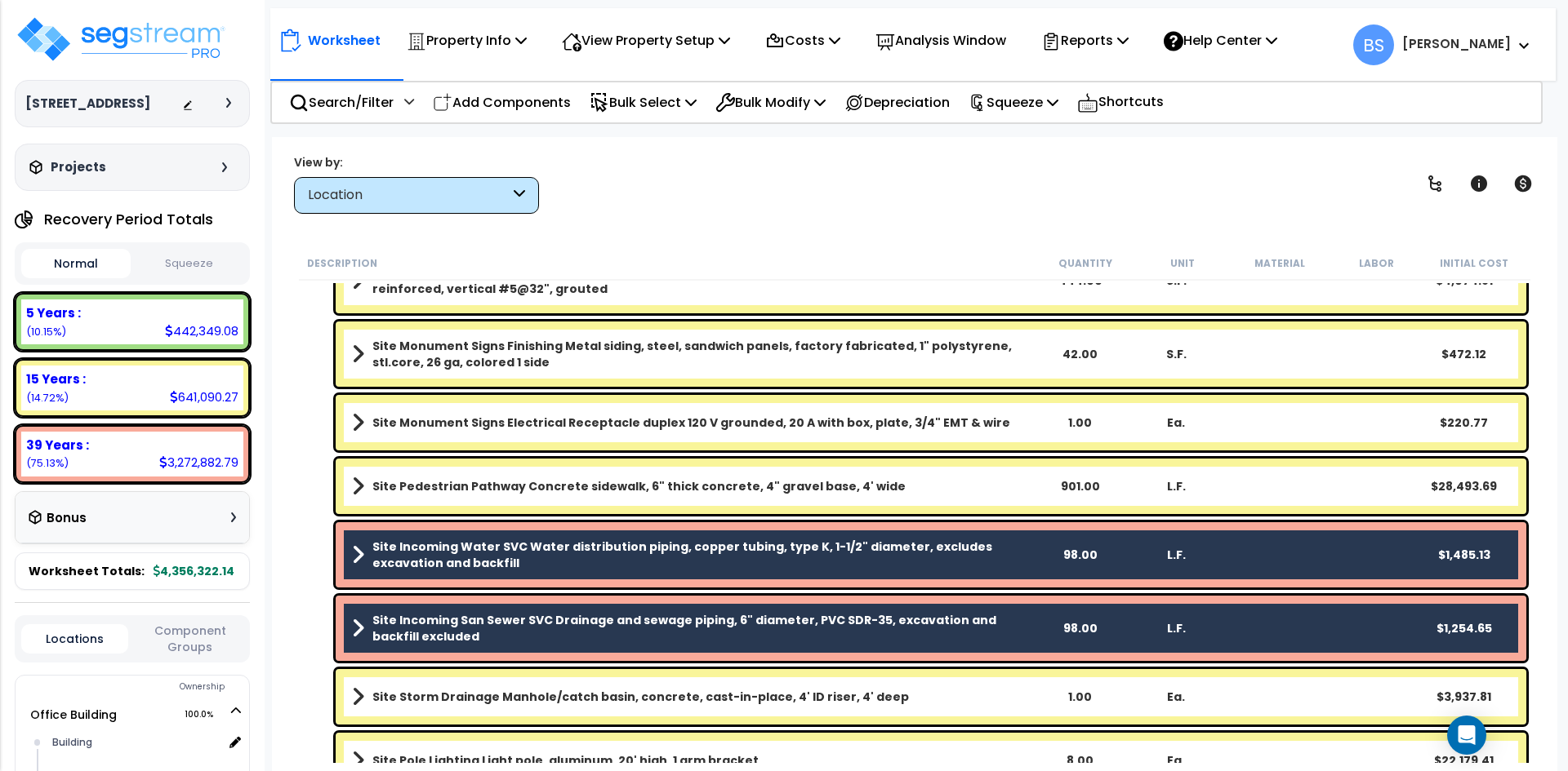
scroll to position [12527, 0]
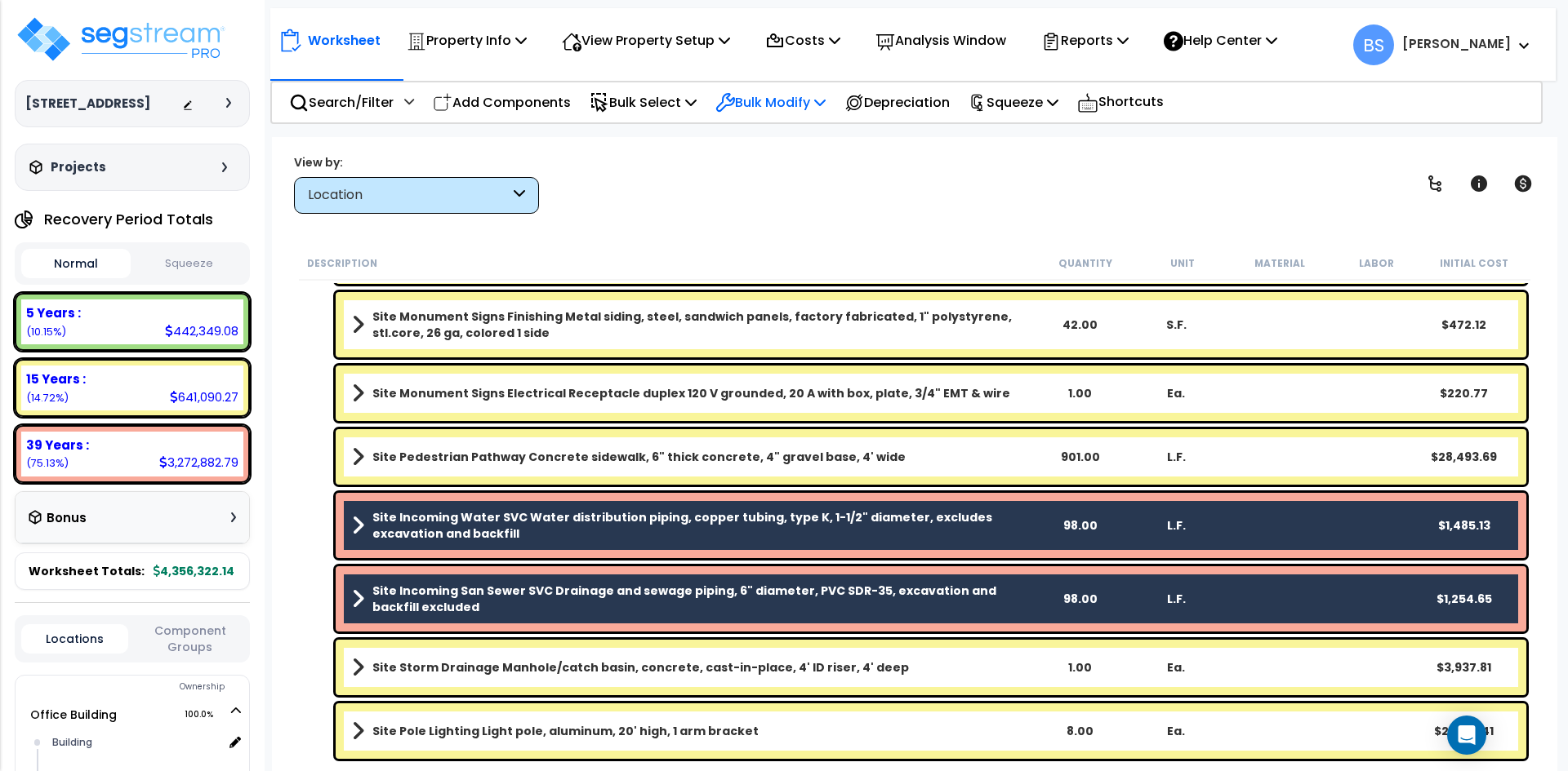
click at [801, 109] on p "Bulk Modify" at bounding box center [770, 102] width 110 height 22
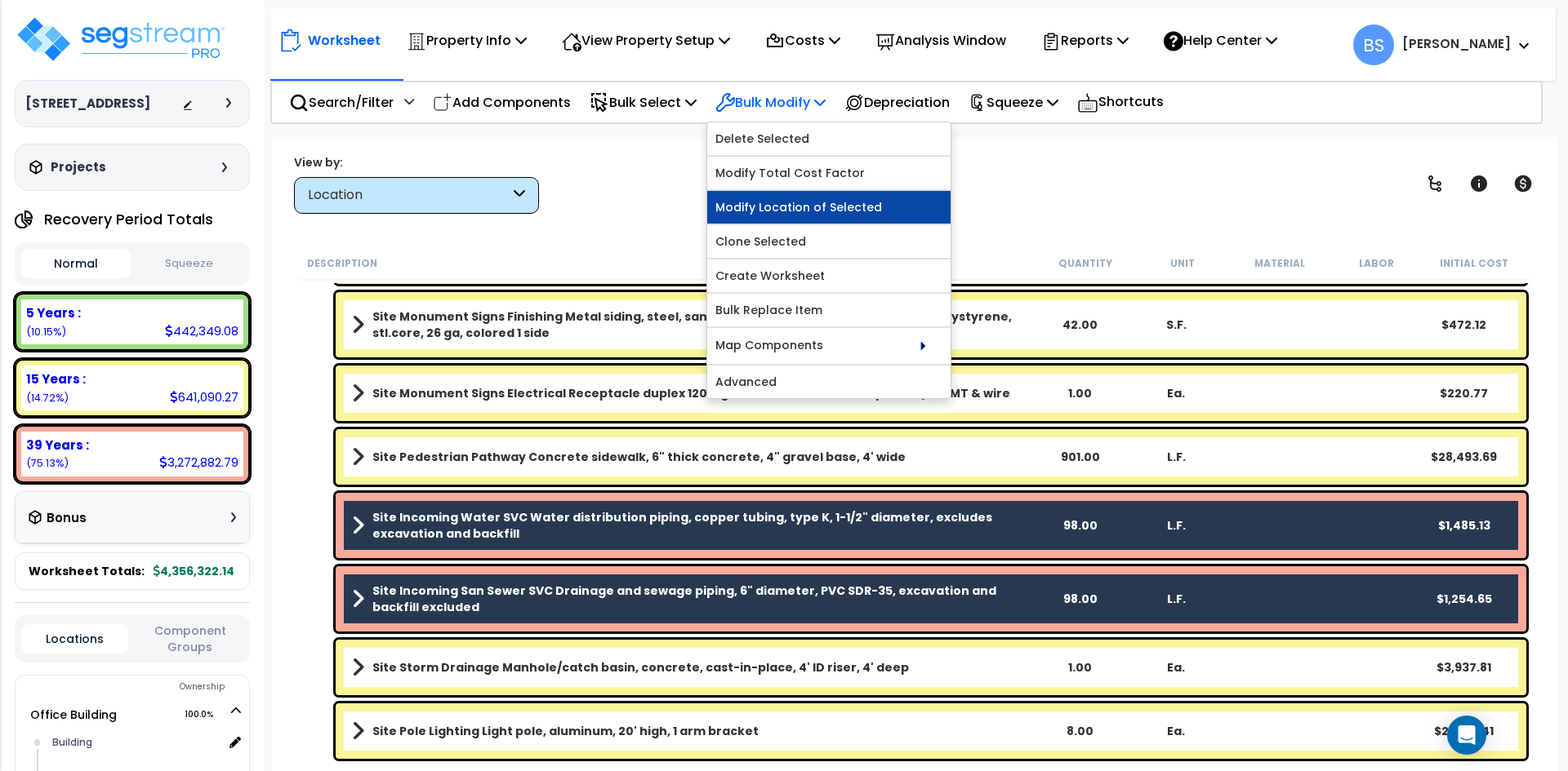
click at [794, 203] on link "Modify Location of Selected" at bounding box center [829, 206] width 243 height 32
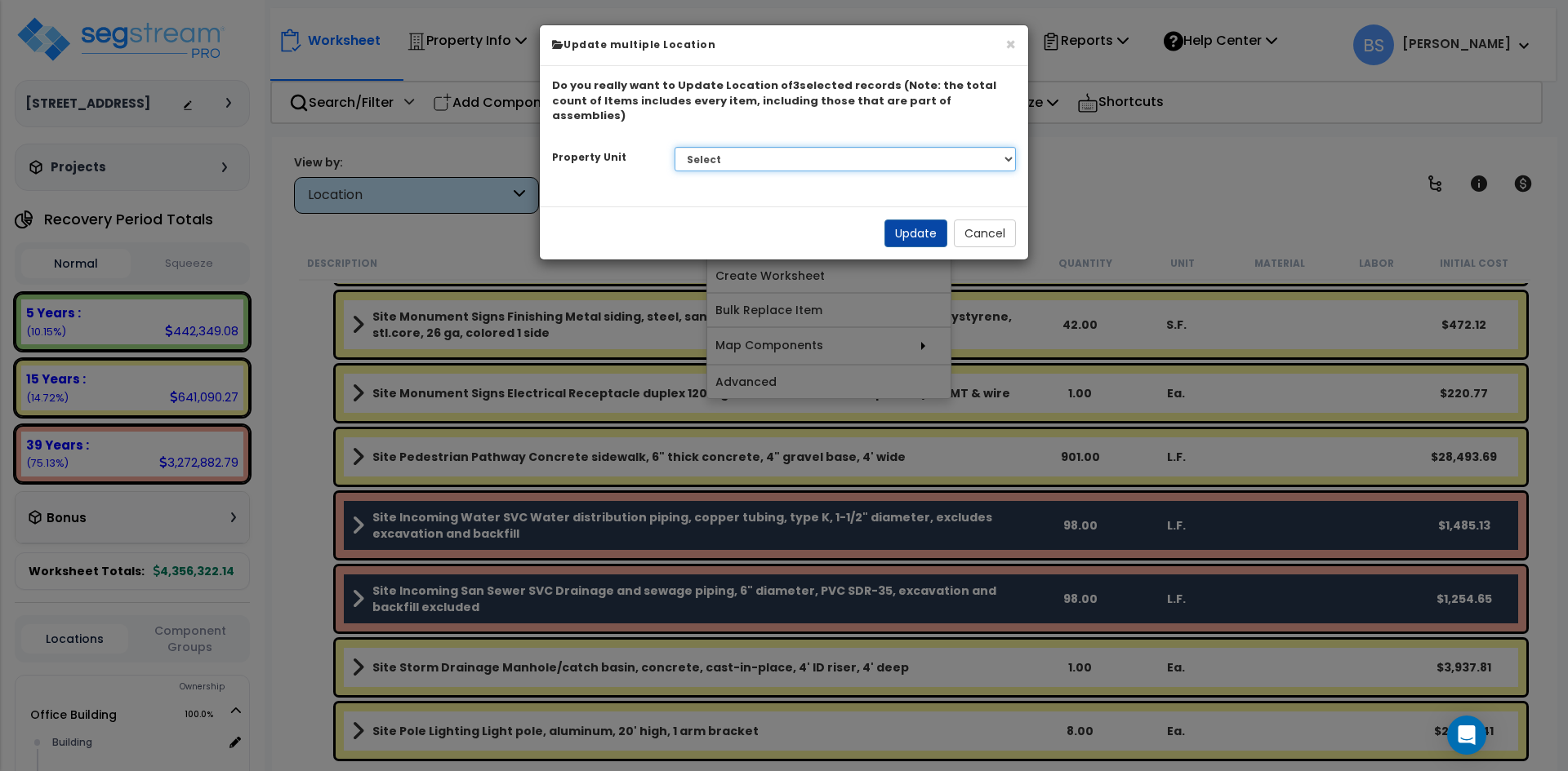
click at [788, 147] on select "Select Office Building Site Improvements" at bounding box center [845, 159] width 342 height 24
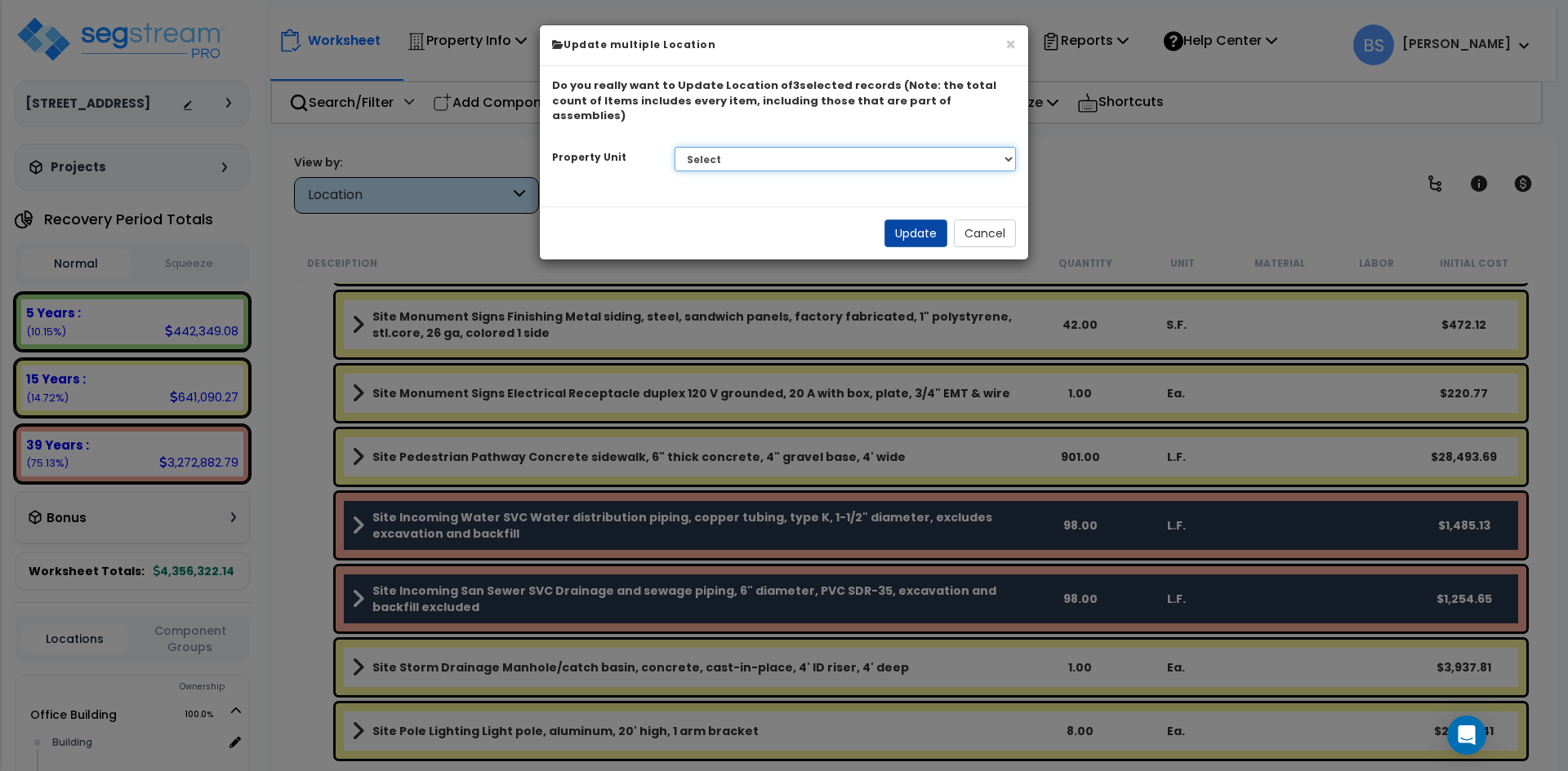
select select "169825"
click at [674, 147] on select "Select Office Building Site Improvements" at bounding box center [845, 159] width 342 height 24
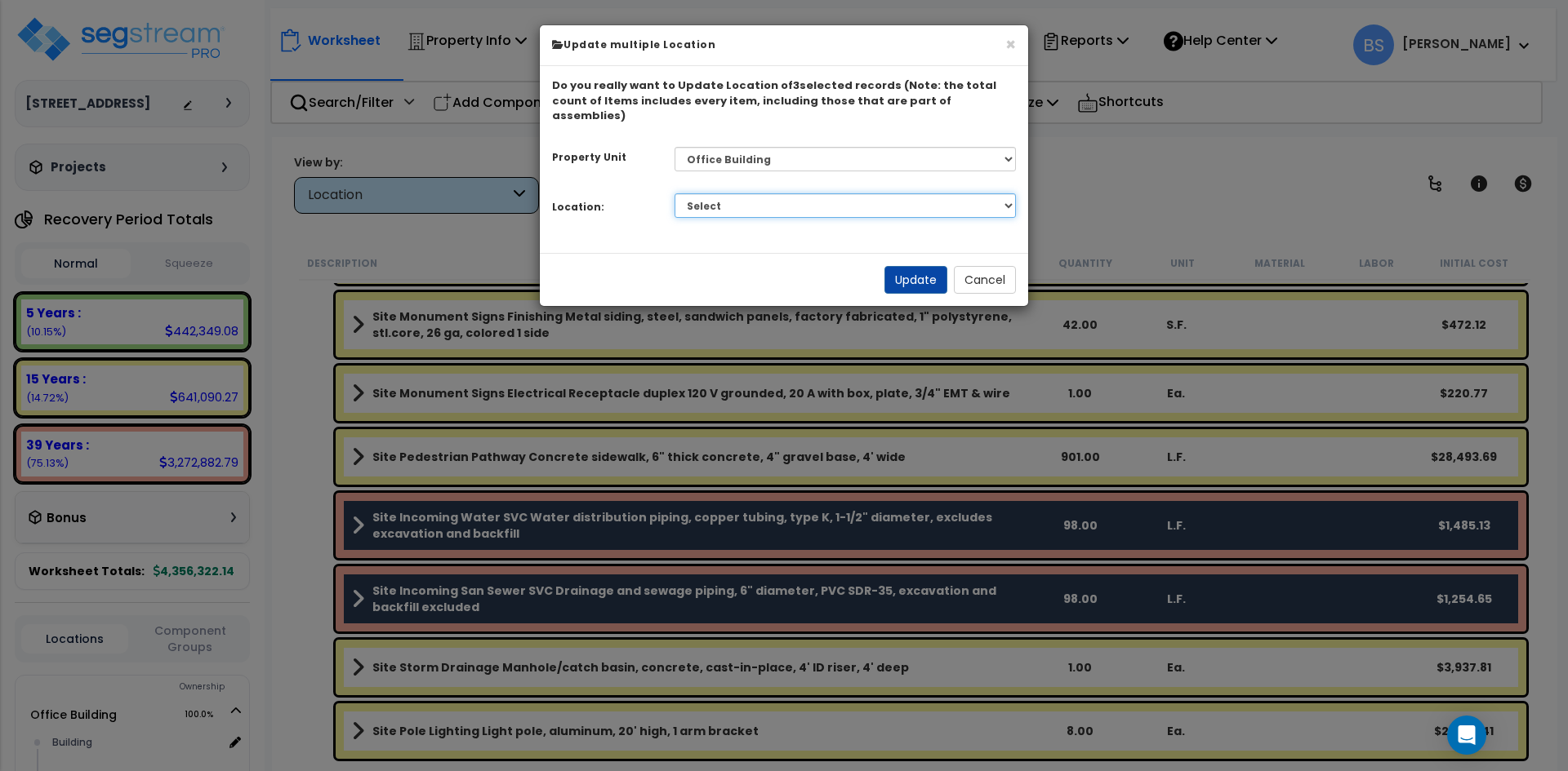
click at [732, 193] on select "Select Building Building Interior Ste 110 Ste 120 Ste 130 Ste 140 Ste 145 Ste 1…" at bounding box center [845, 205] width 342 height 24
select select "6"
click at [674, 193] on select "Select Building Building Interior Ste 110 Ste 120 Ste 130 Ste 140 Ste 145 Ste 1…" at bounding box center [845, 205] width 342 height 24
click at [909, 266] on button "Update" at bounding box center [916, 280] width 63 height 28
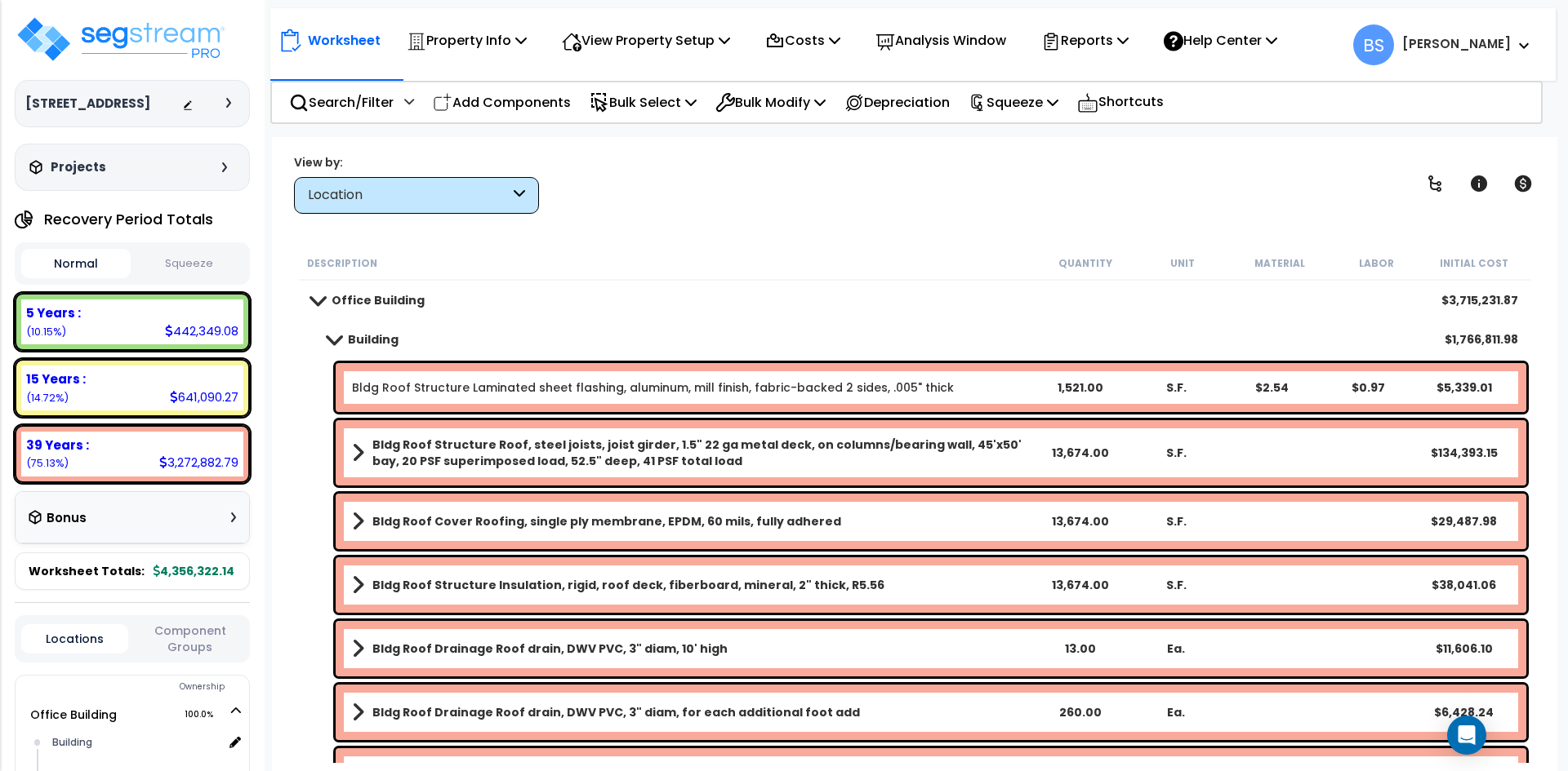
scroll to position [0, 0]
click at [1042, 108] on p "Squeeze" at bounding box center [1013, 102] width 90 height 22
click at [1037, 135] on link "Squeeze" at bounding box center [1041, 138] width 162 height 32
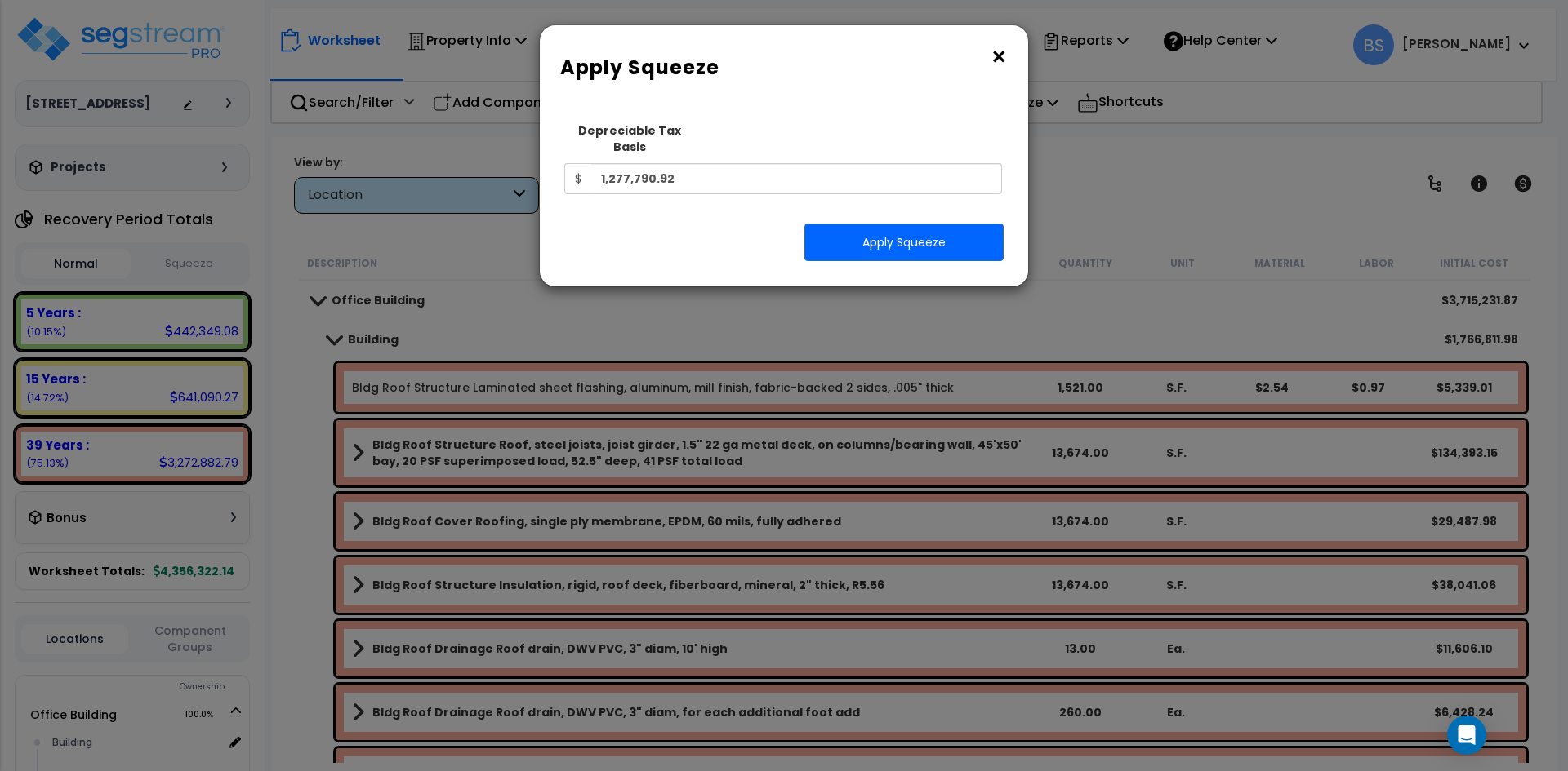
click at [1000, 45] on button "×" at bounding box center [999, 57] width 18 height 26
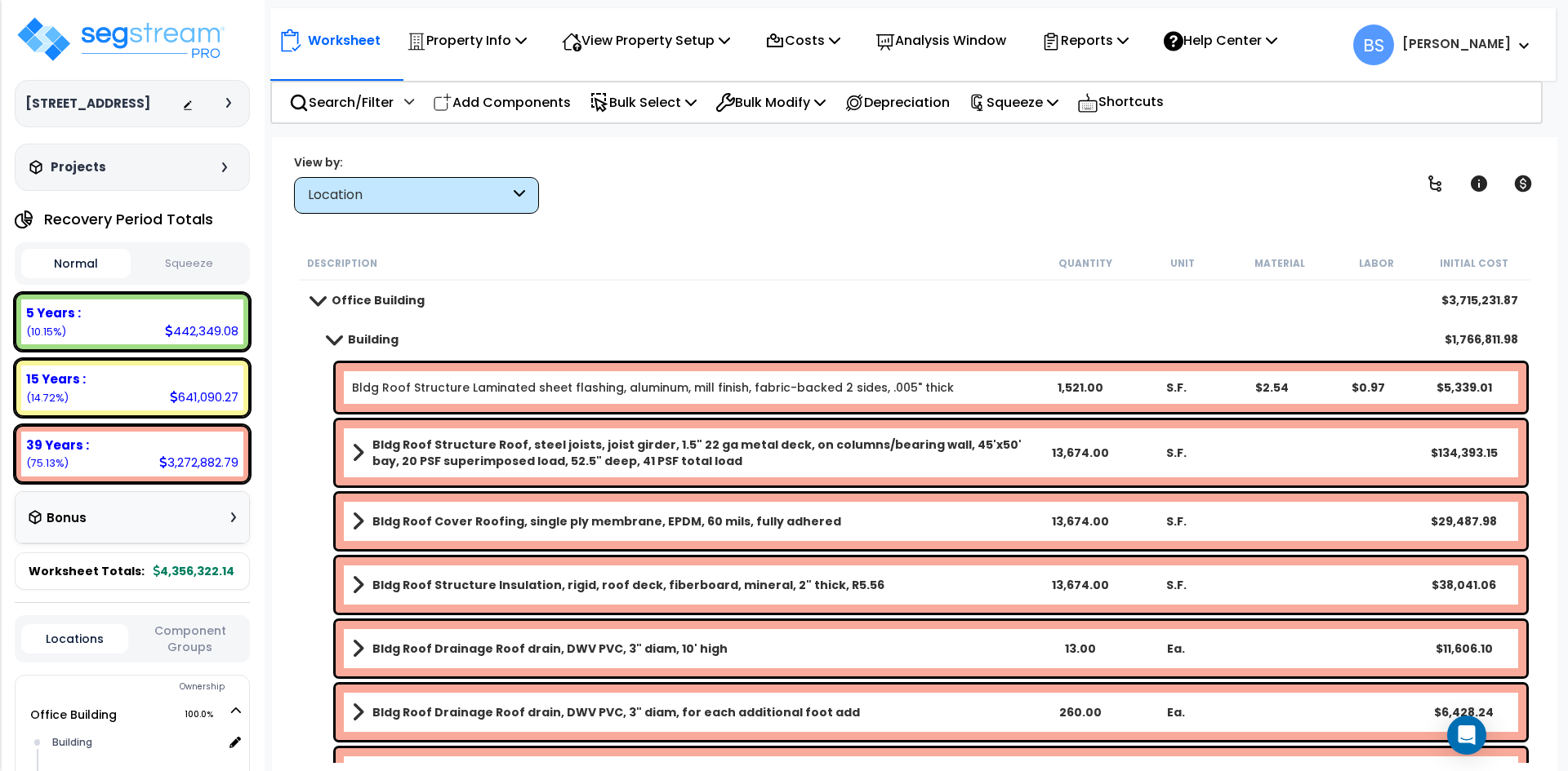
click at [720, 281] on div "Office Building $3,715,231.87" at bounding box center [914, 300] width 1223 height 39
click at [714, 208] on div "View by: Location High to Low (Total Cost)" at bounding box center [915, 184] width 1252 height 60
click at [1050, 106] on p "Squeeze" at bounding box center [1013, 102] width 90 height 22
click at [1031, 128] on link "Squeeze" at bounding box center [1041, 138] width 162 height 32
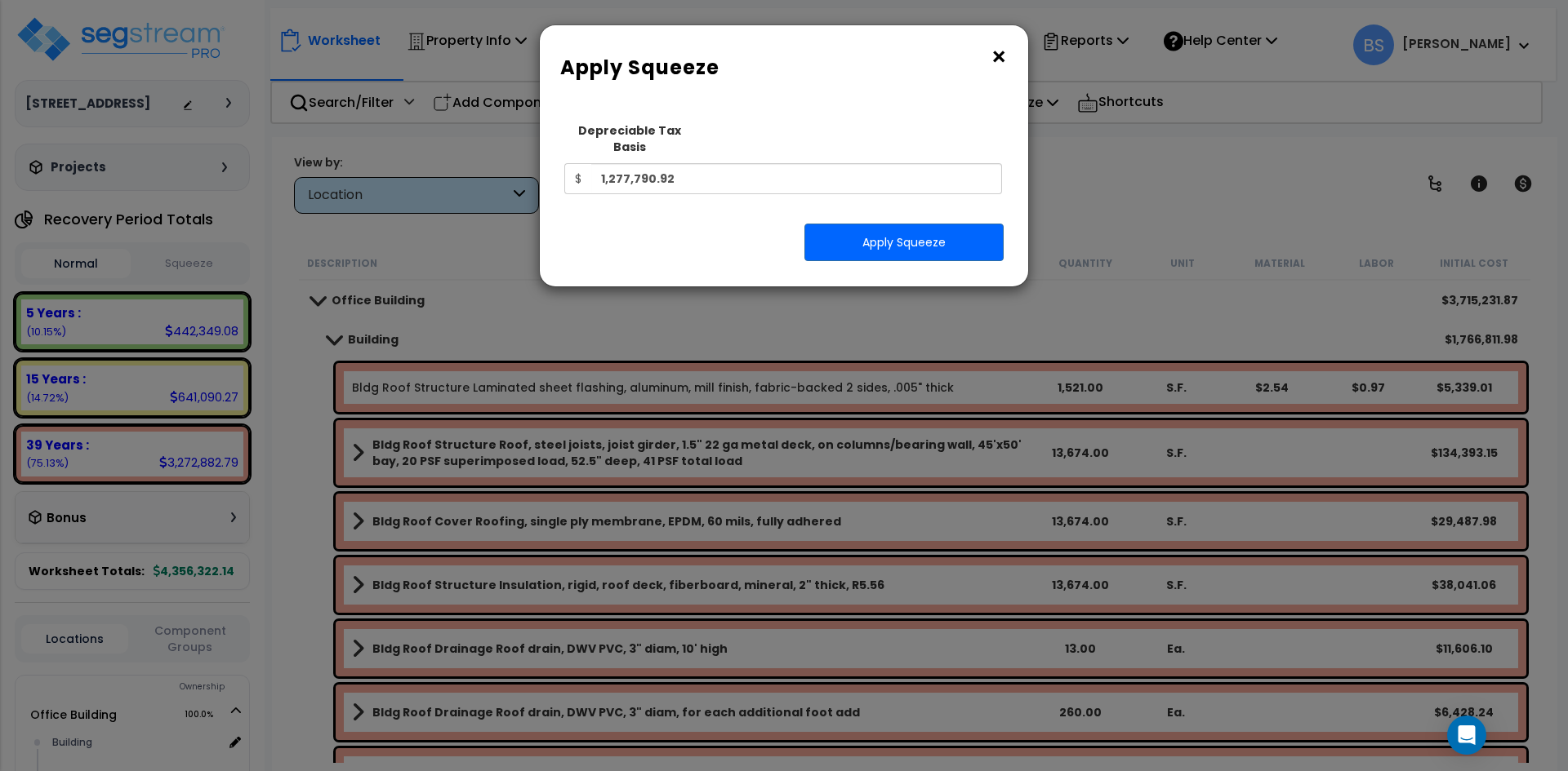
click at [995, 55] on button "×" at bounding box center [999, 57] width 18 height 26
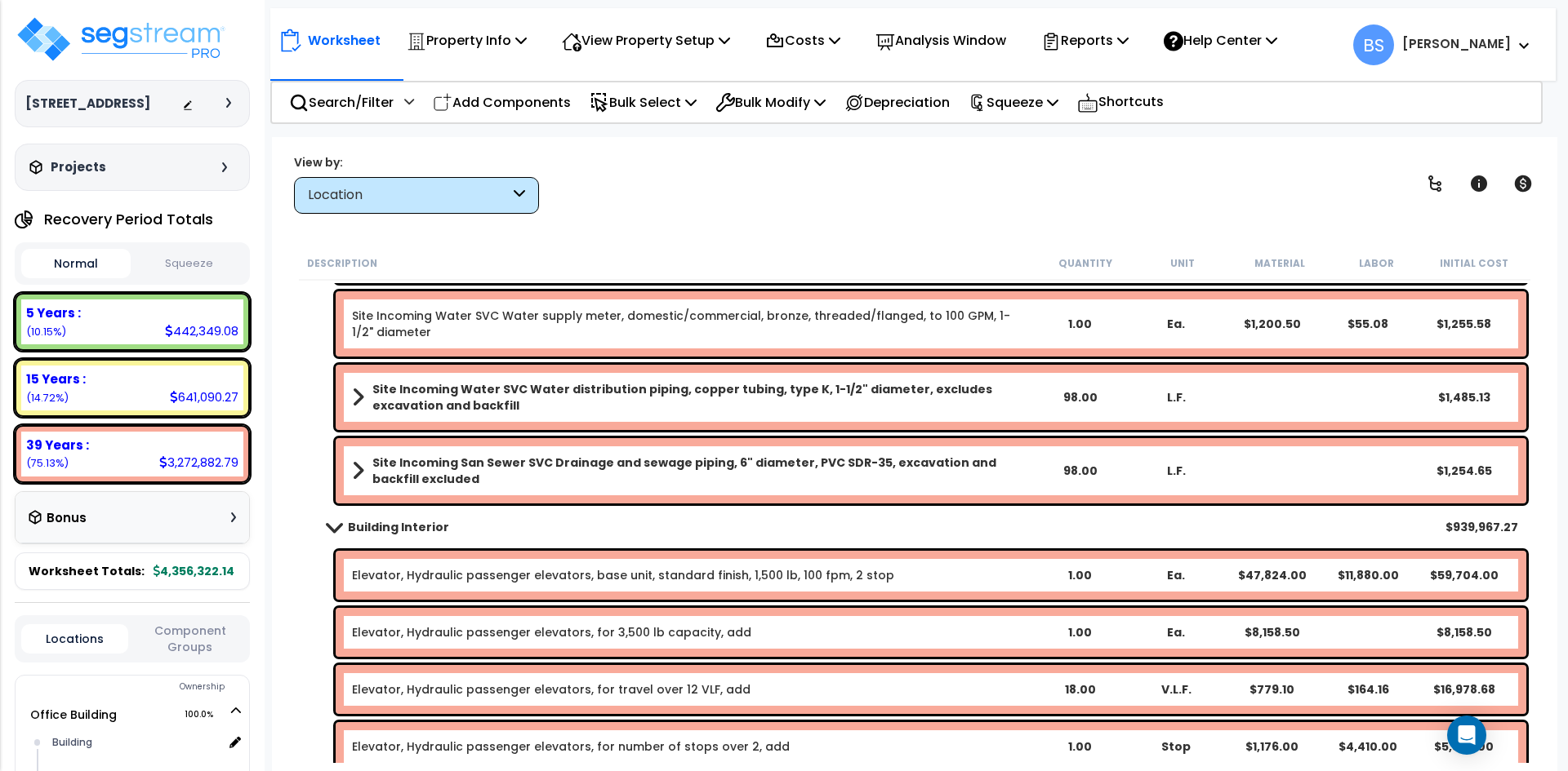
scroll to position [1796, 0]
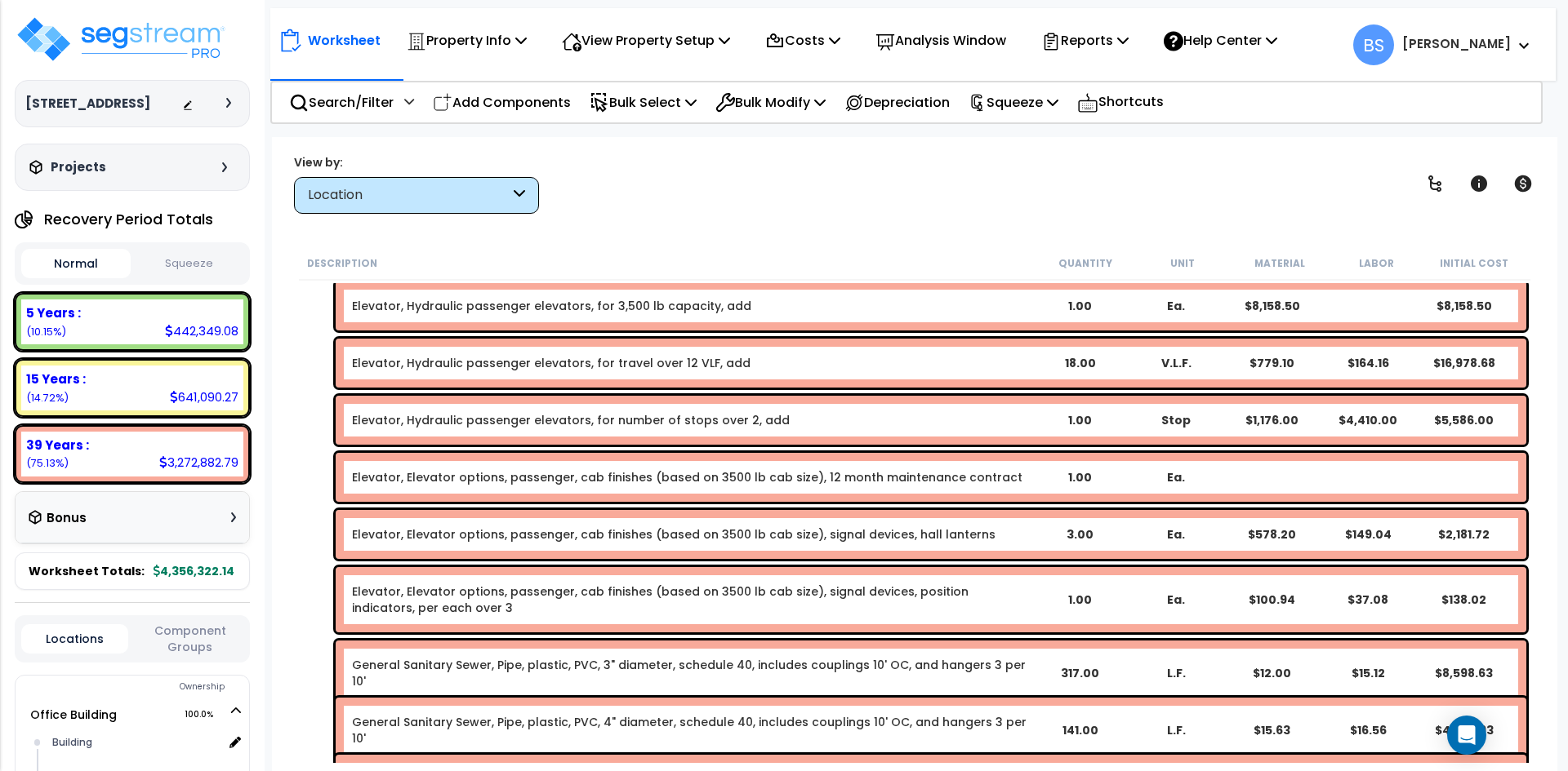
click at [782, 219] on div "Worksheet Property Info Property Setup Add Property Unit Template property Clon…" at bounding box center [915, 523] width 1286 height 771
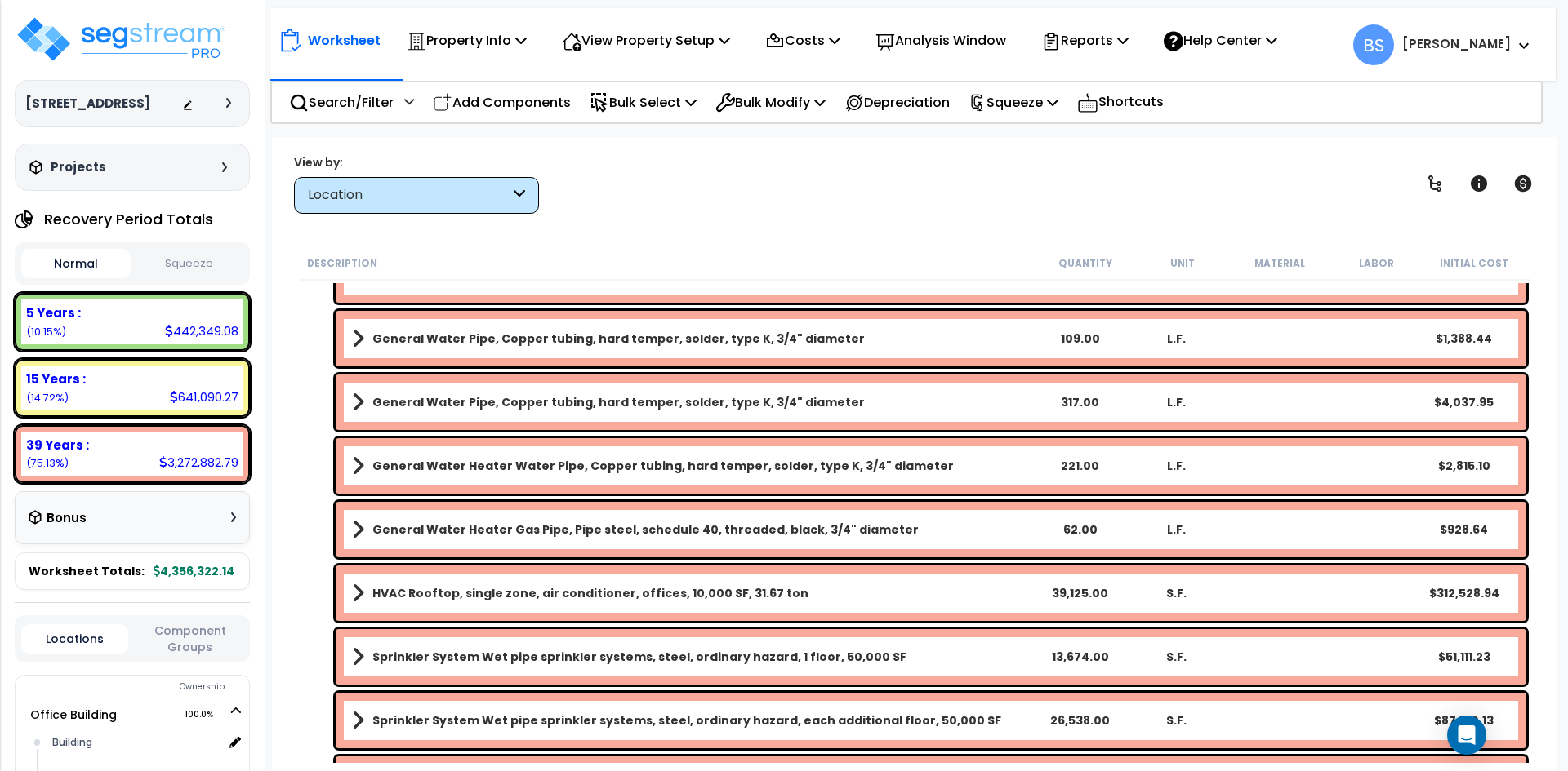
scroll to position [2612, 0]
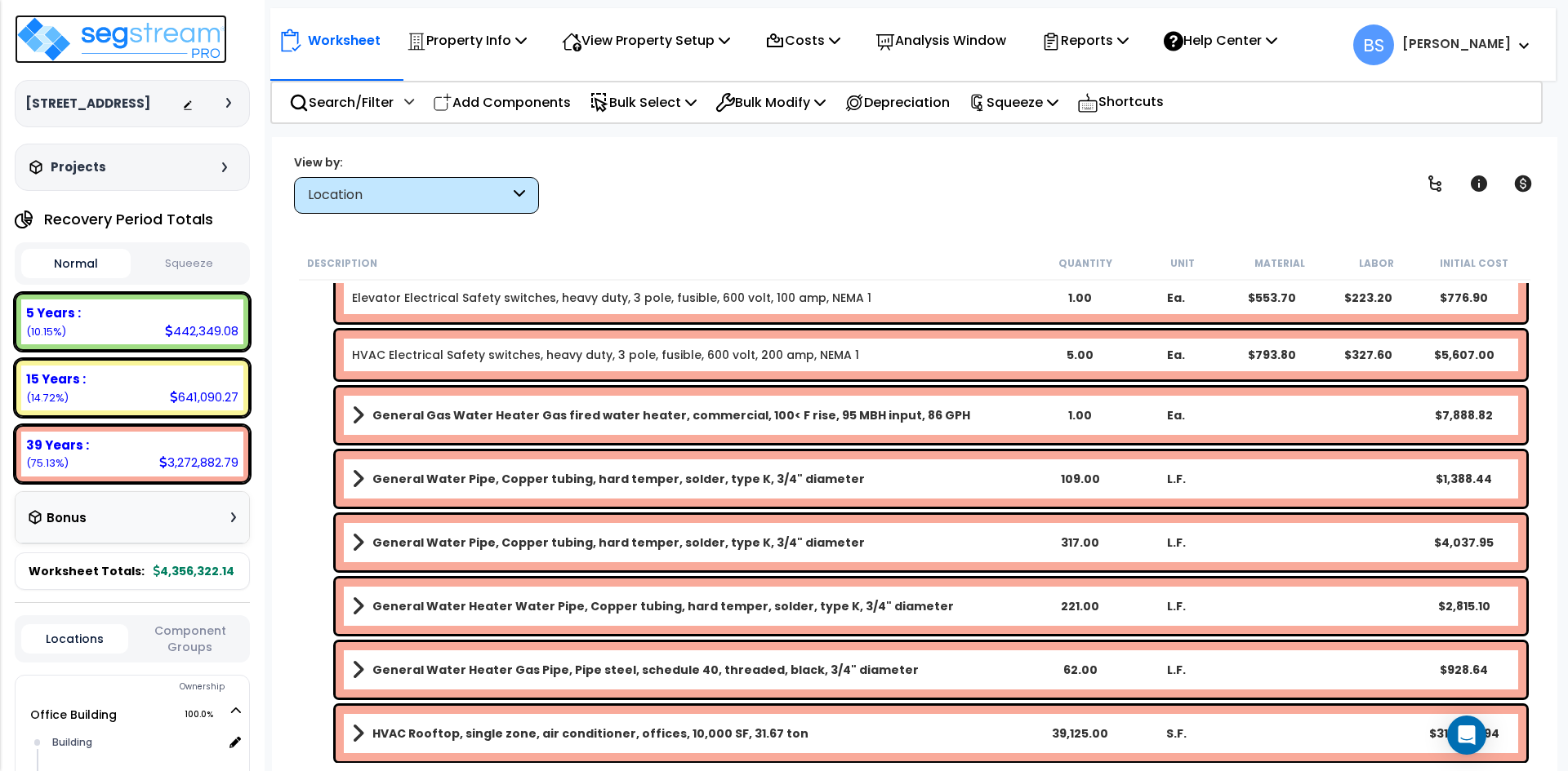
click at [143, 35] on img at bounding box center [121, 39] width 213 height 49
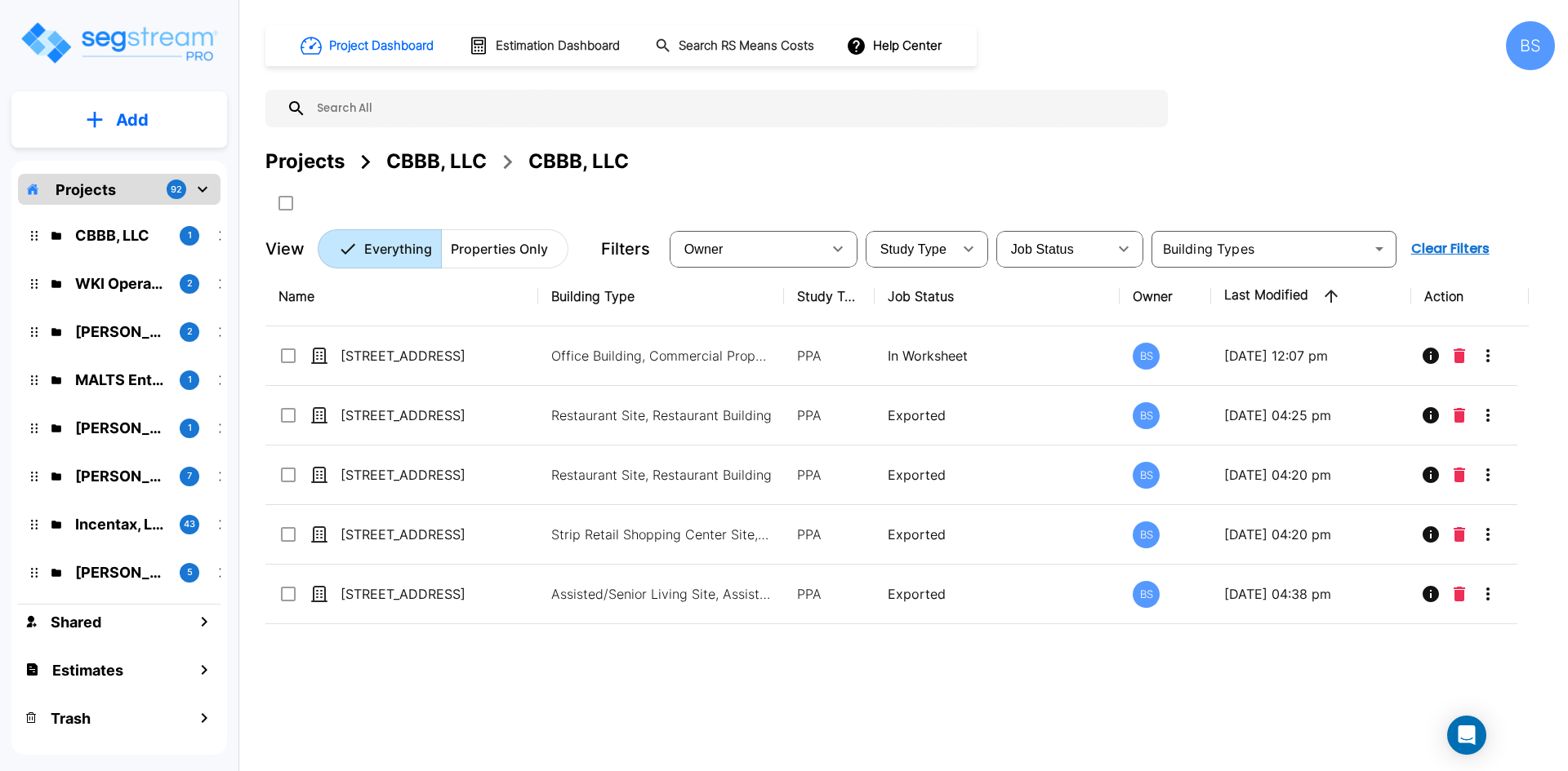
click at [133, 129] on p "Add" at bounding box center [132, 120] width 32 height 24
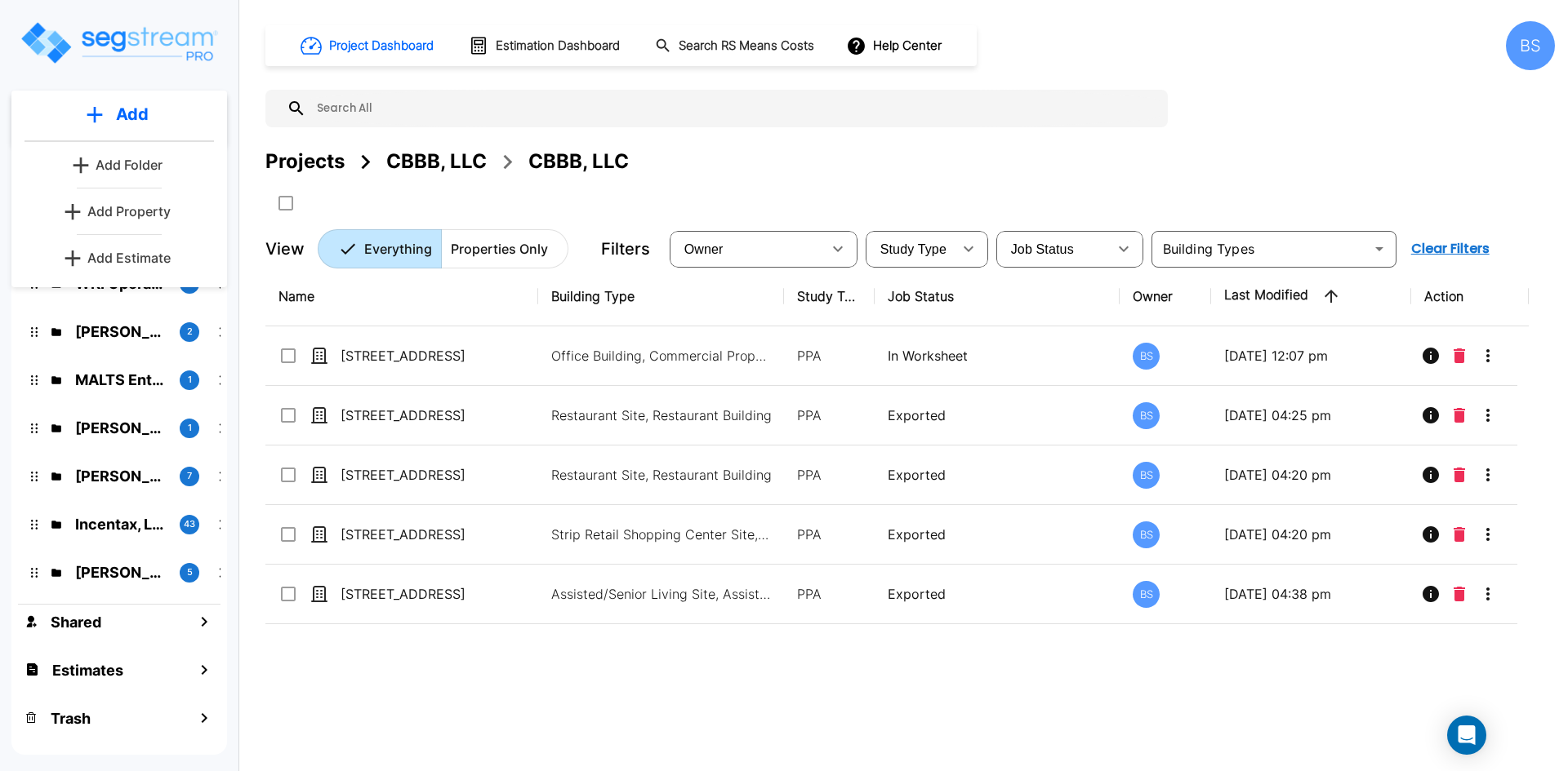
click at [137, 217] on p "Add Property" at bounding box center [129, 212] width 83 height 19
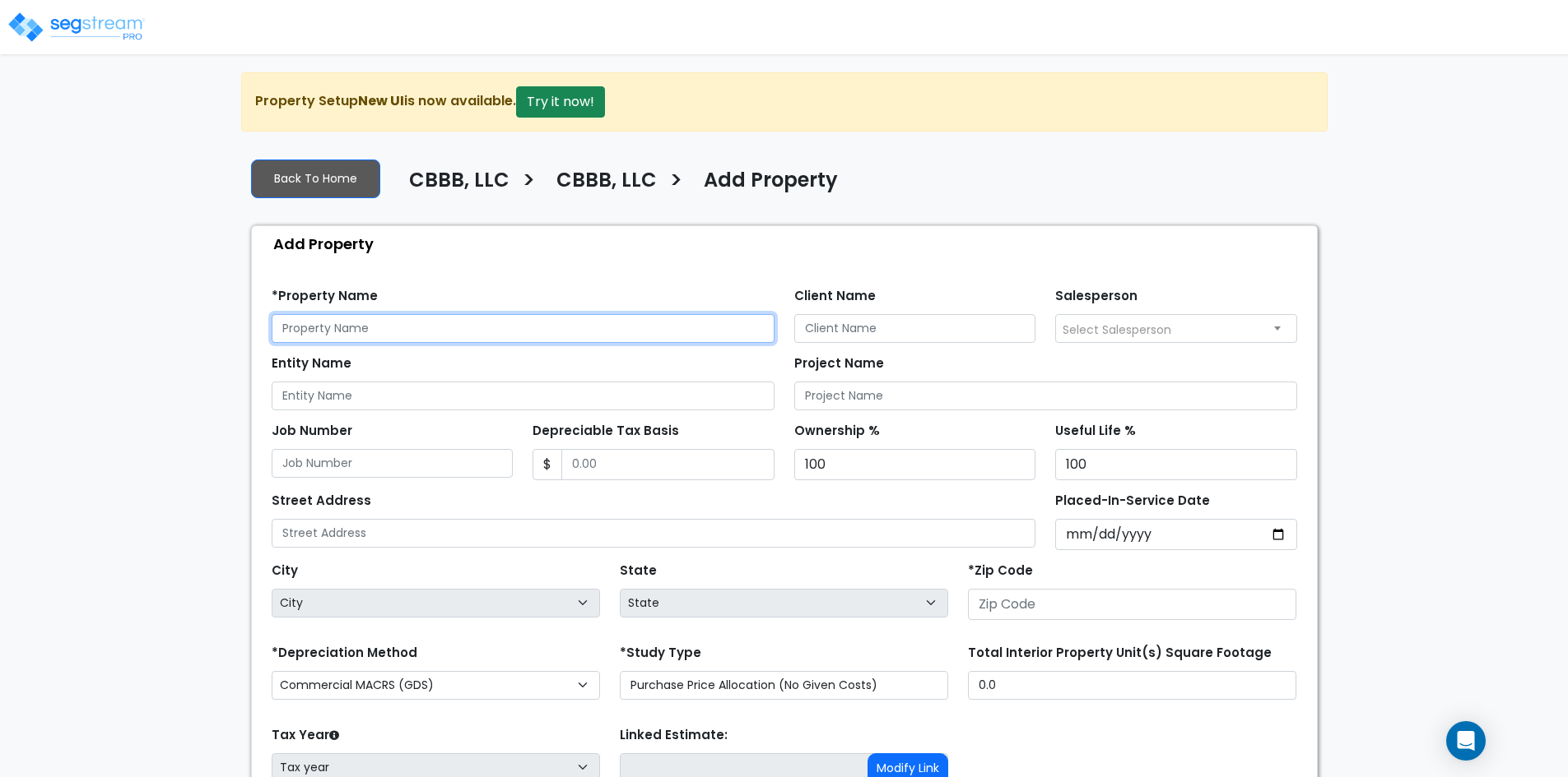
click at [348, 329] on input "text" at bounding box center [523, 329] width 502 height 29
click at [400, 339] on input "841 N [PERSON_NAME]" at bounding box center [523, 329] width 502 height 29
type input "[STREET_ADDRESS][PERSON_NAME]"
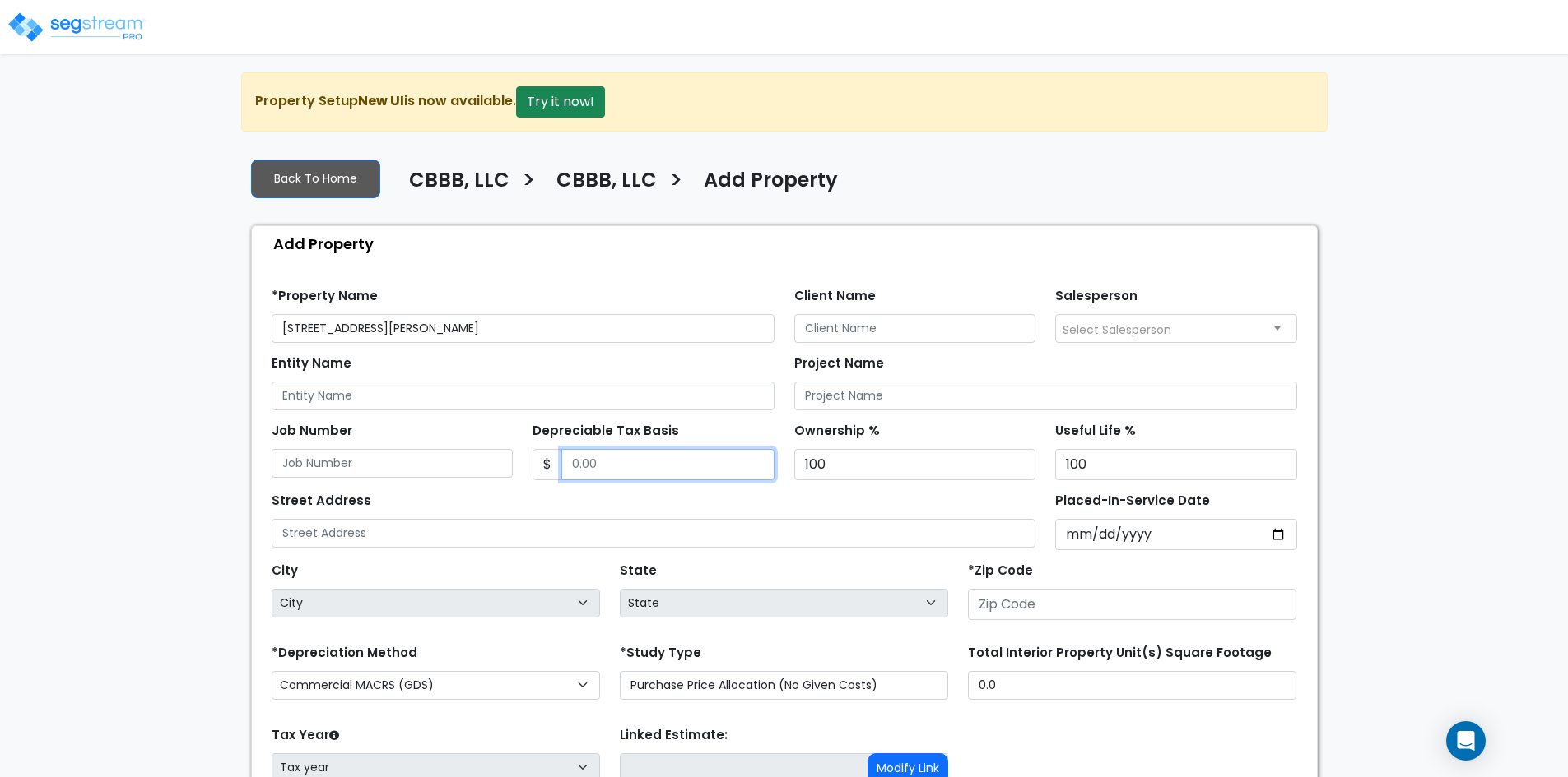
click at [691, 470] on input "Depreciable Tax Basis" at bounding box center [668, 464] width 213 height 31
type input "962,422"
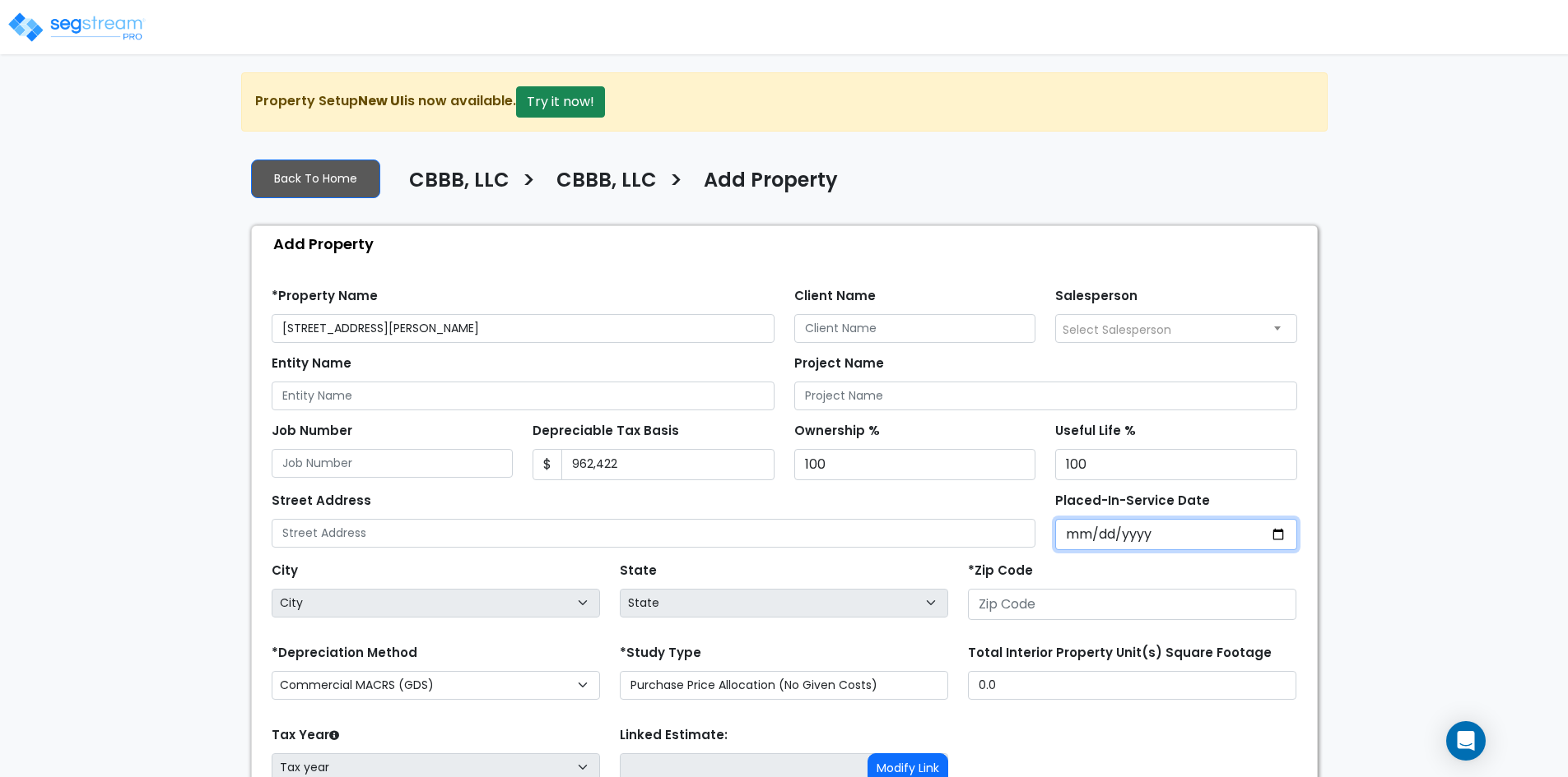
click at [1060, 539] on input "Placed-In-Service Date" at bounding box center [1176, 534] width 242 height 31
type input "0020-10-27"
select select "20"
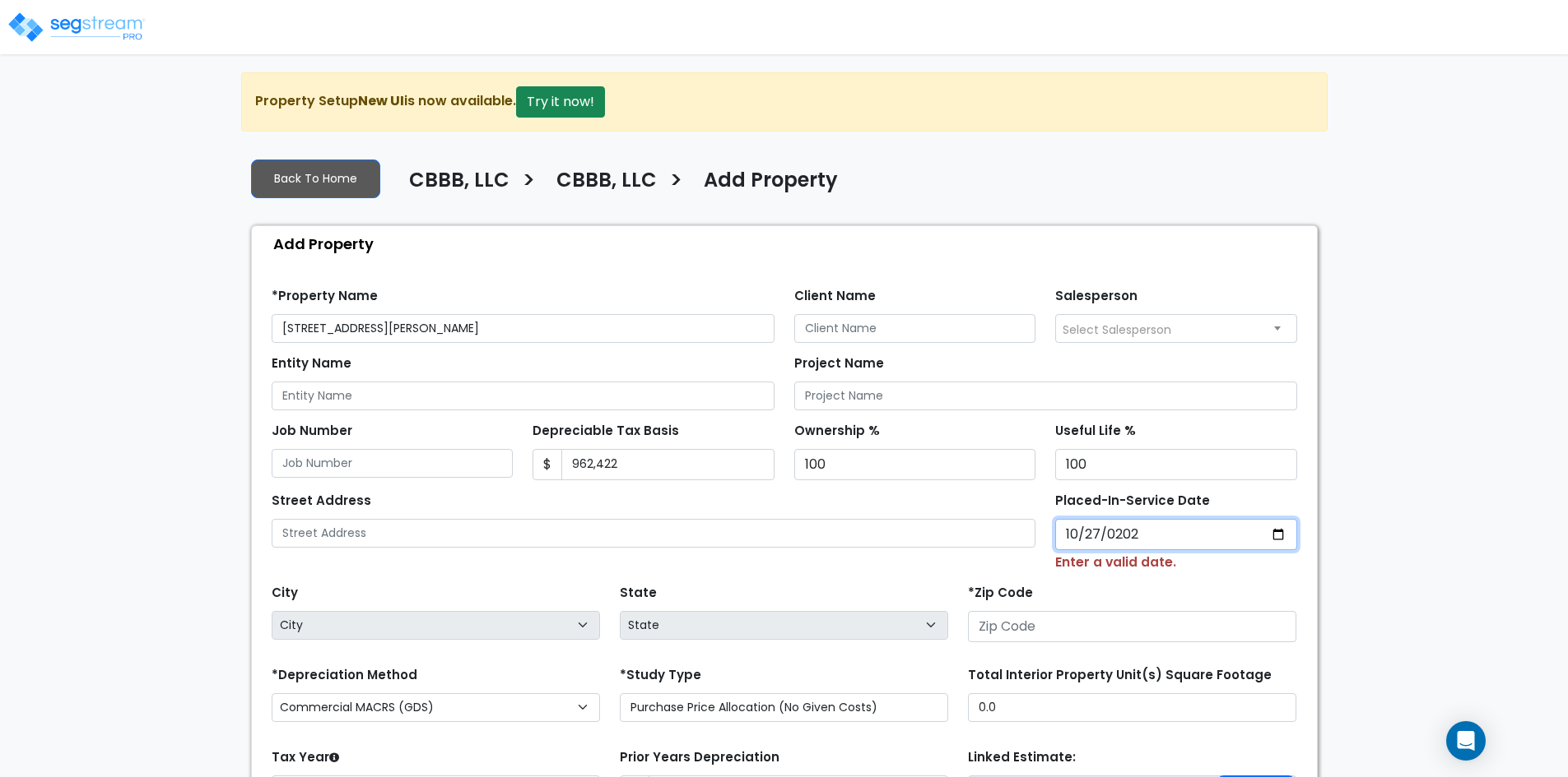
type input "[DATE]"
select select "2022"
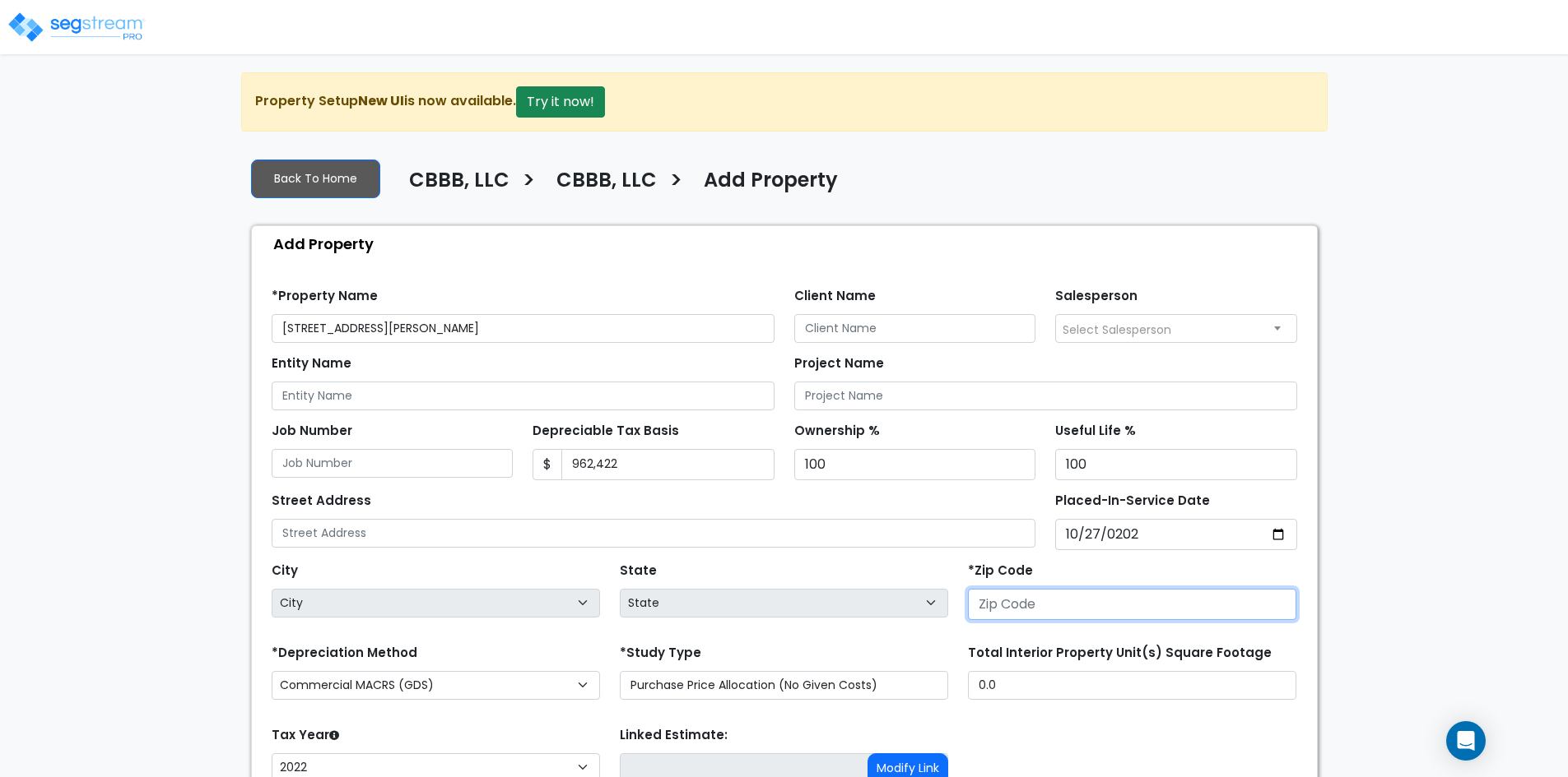
click at [1143, 596] on input "number" at bounding box center [1132, 603] width 329 height 31
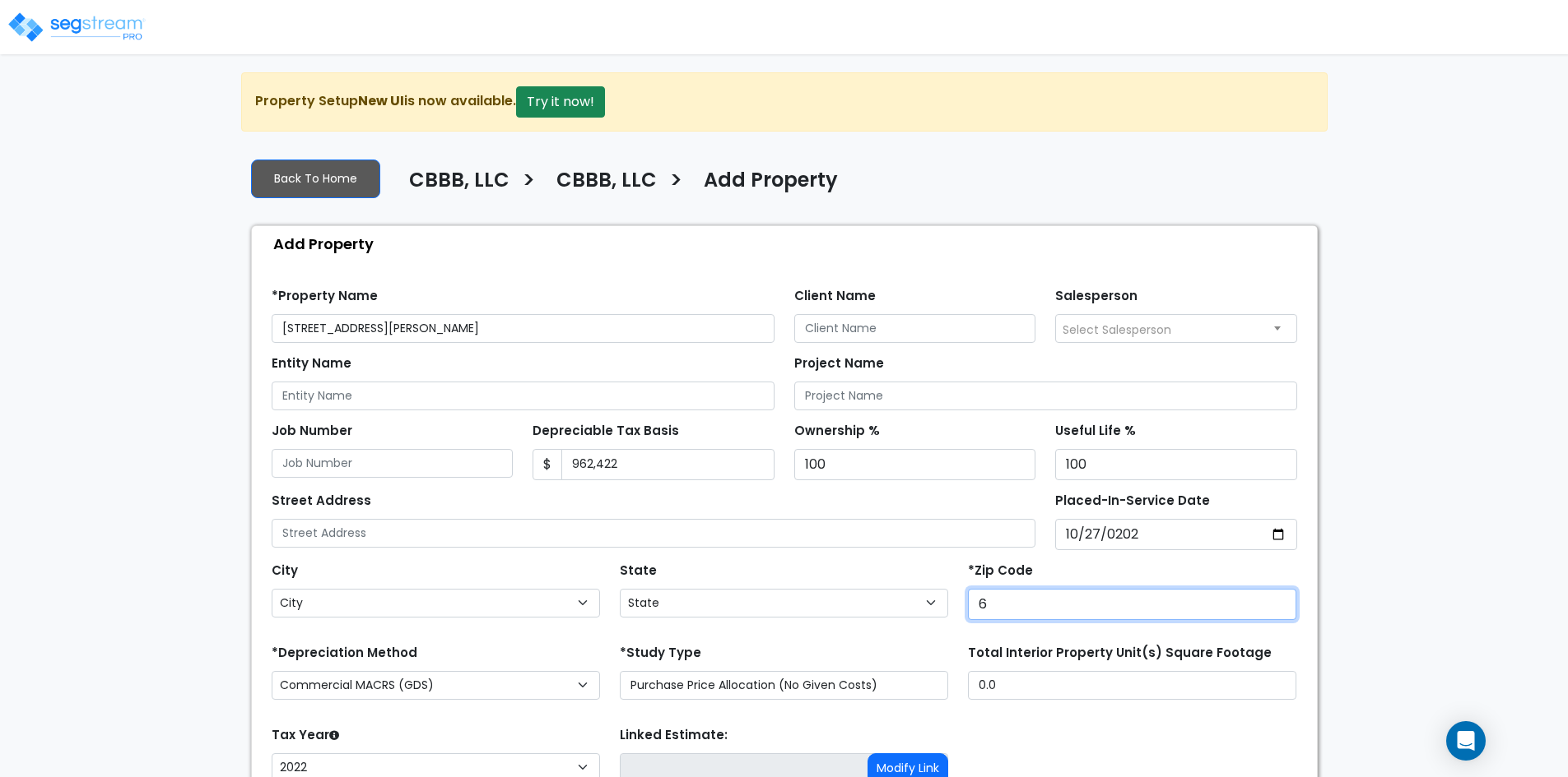
type input "67"
select select "KS"
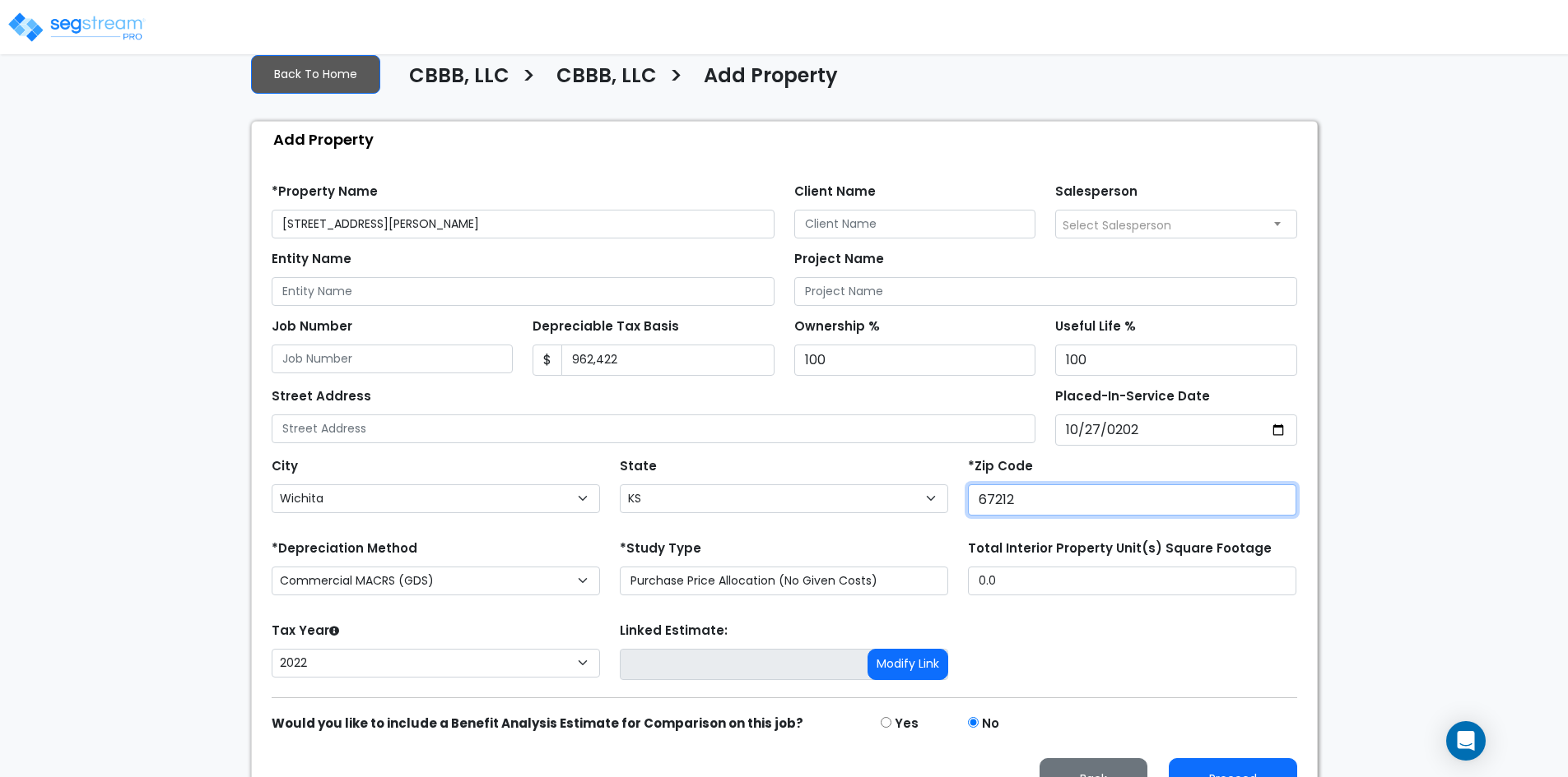
scroll to position [142, 0]
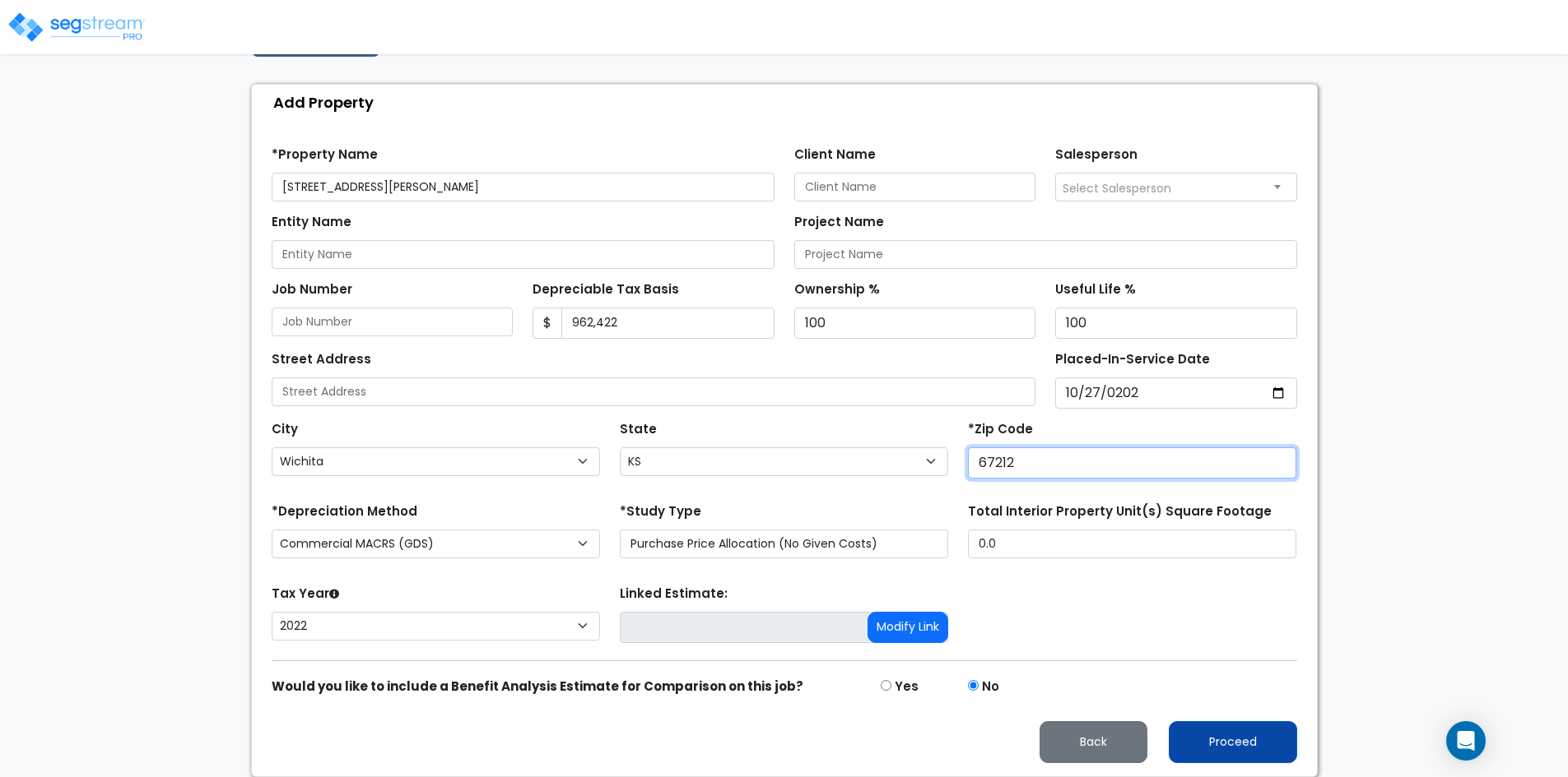
type input "67212"
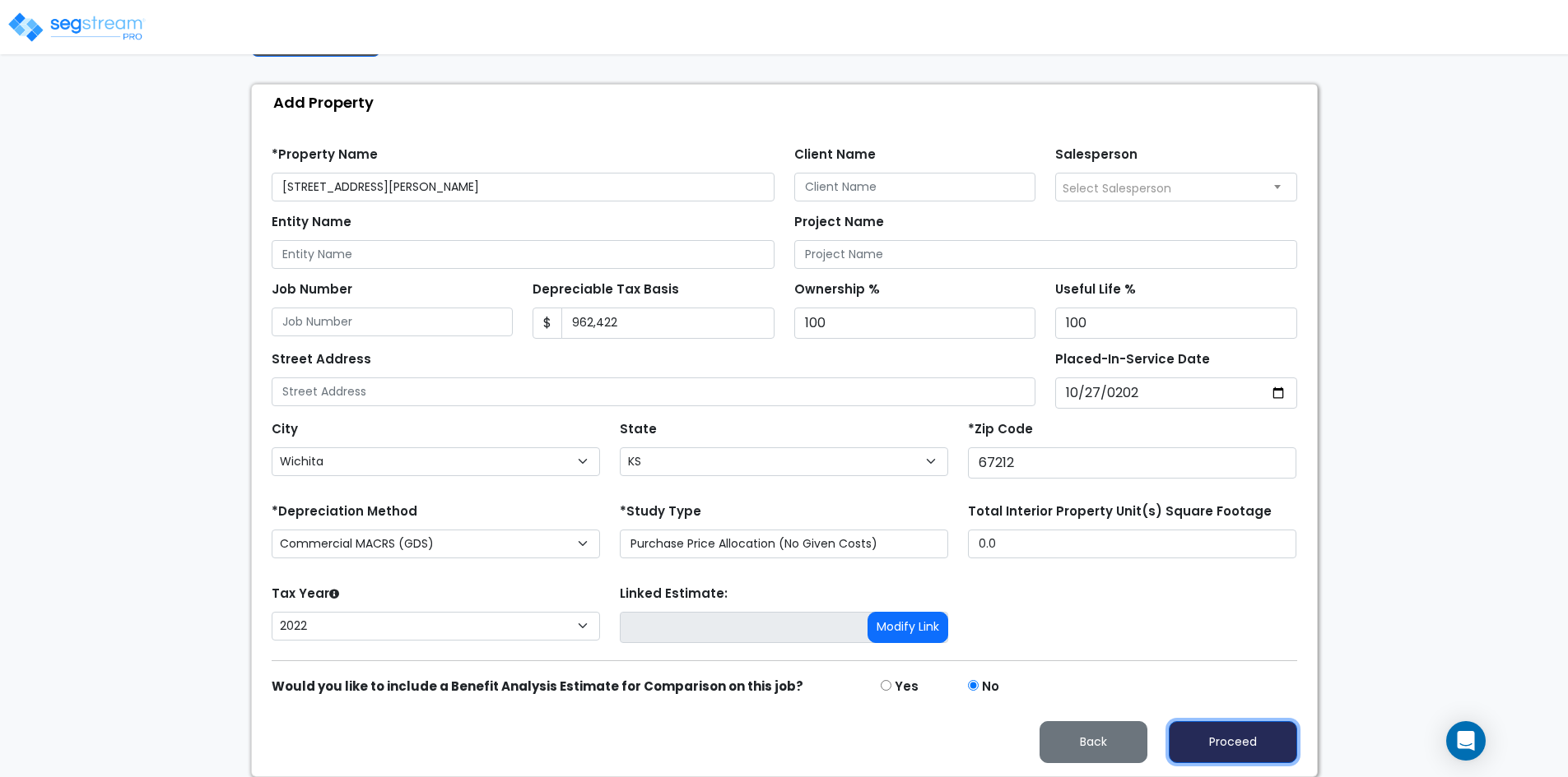
click at [1222, 744] on button "Proceed" at bounding box center [1233, 743] width 129 height 42
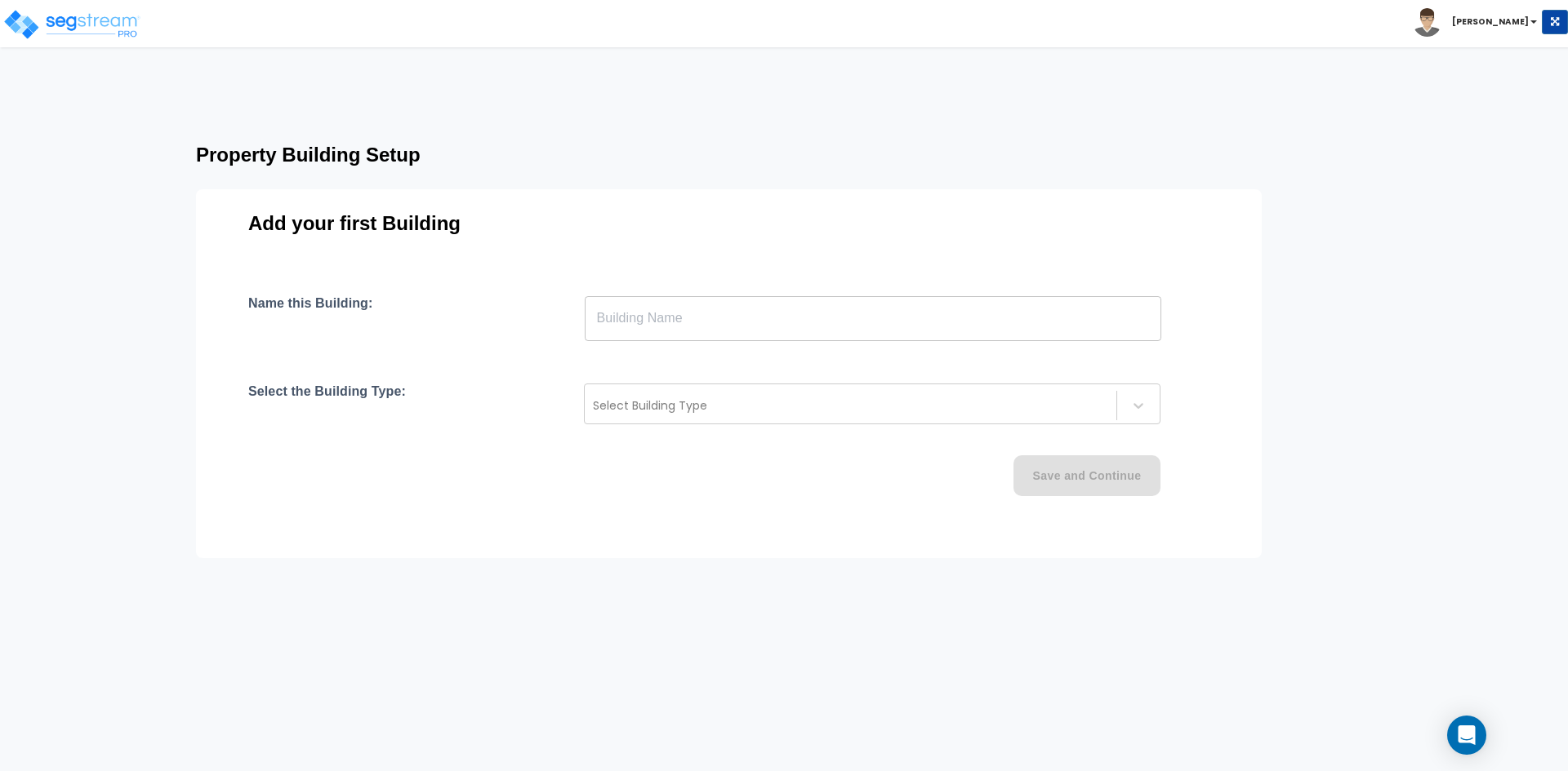
click at [852, 329] on input "text" at bounding box center [872, 318] width 576 height 45
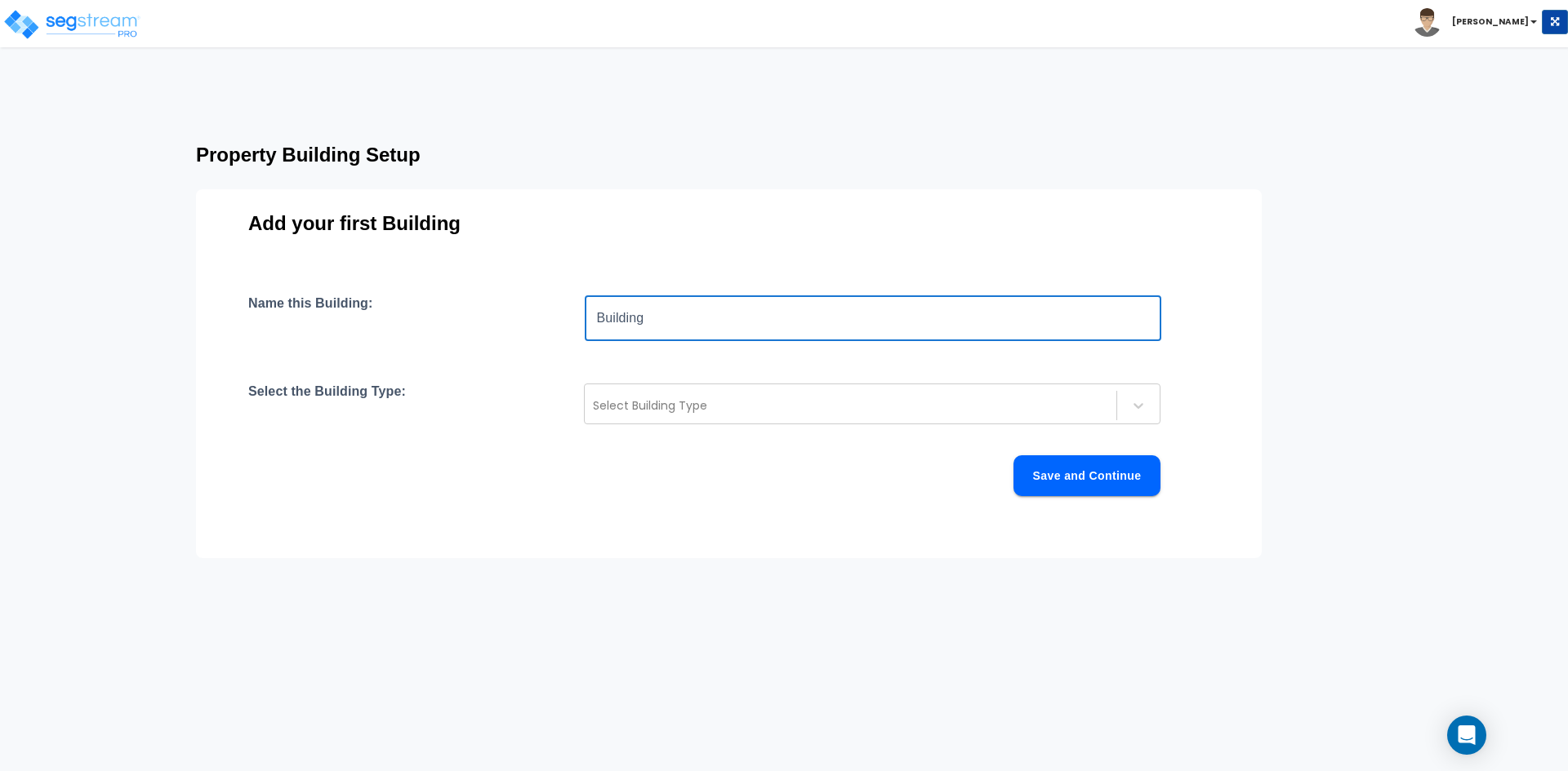
type input "Building"
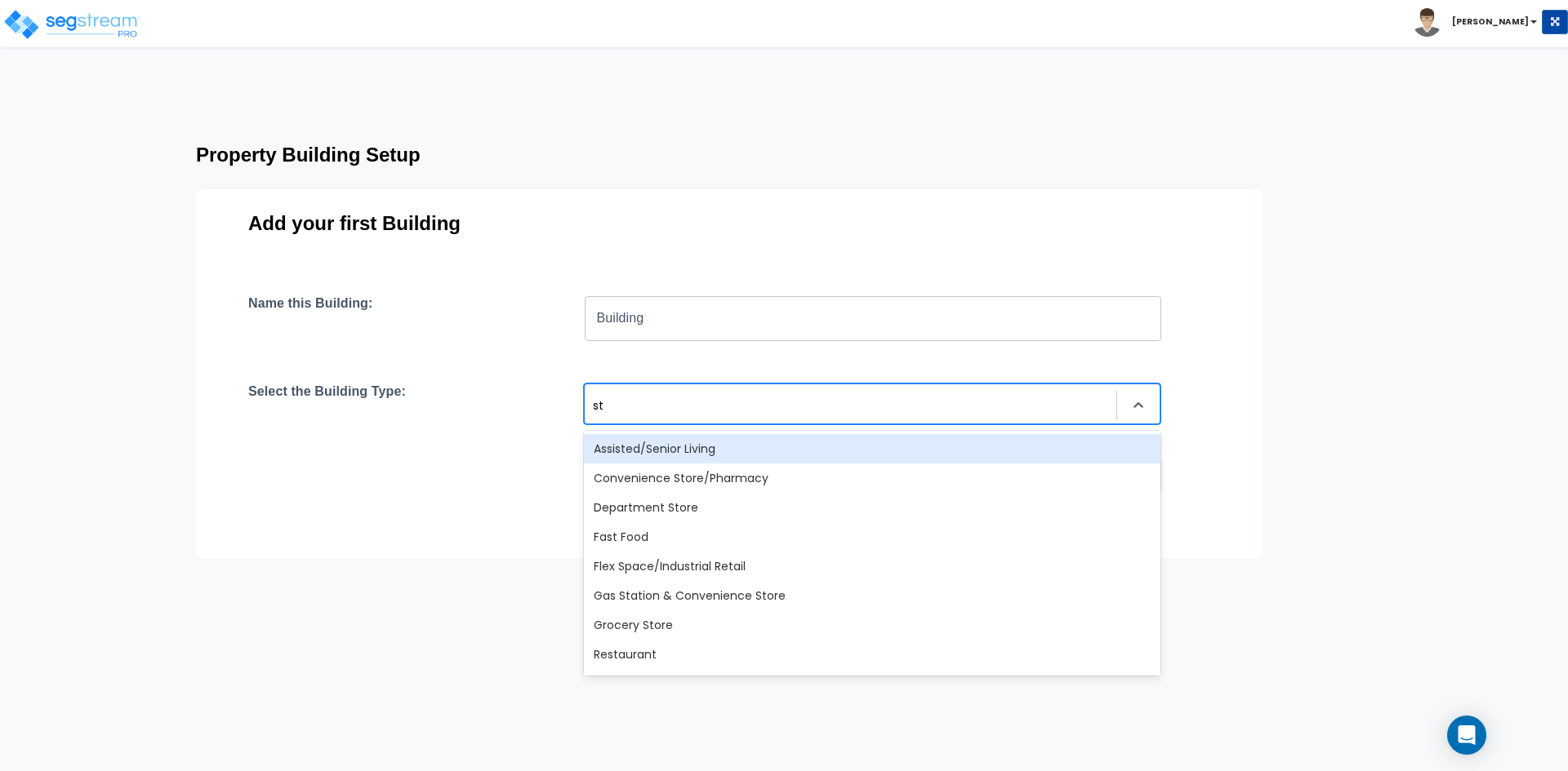
type input "str"
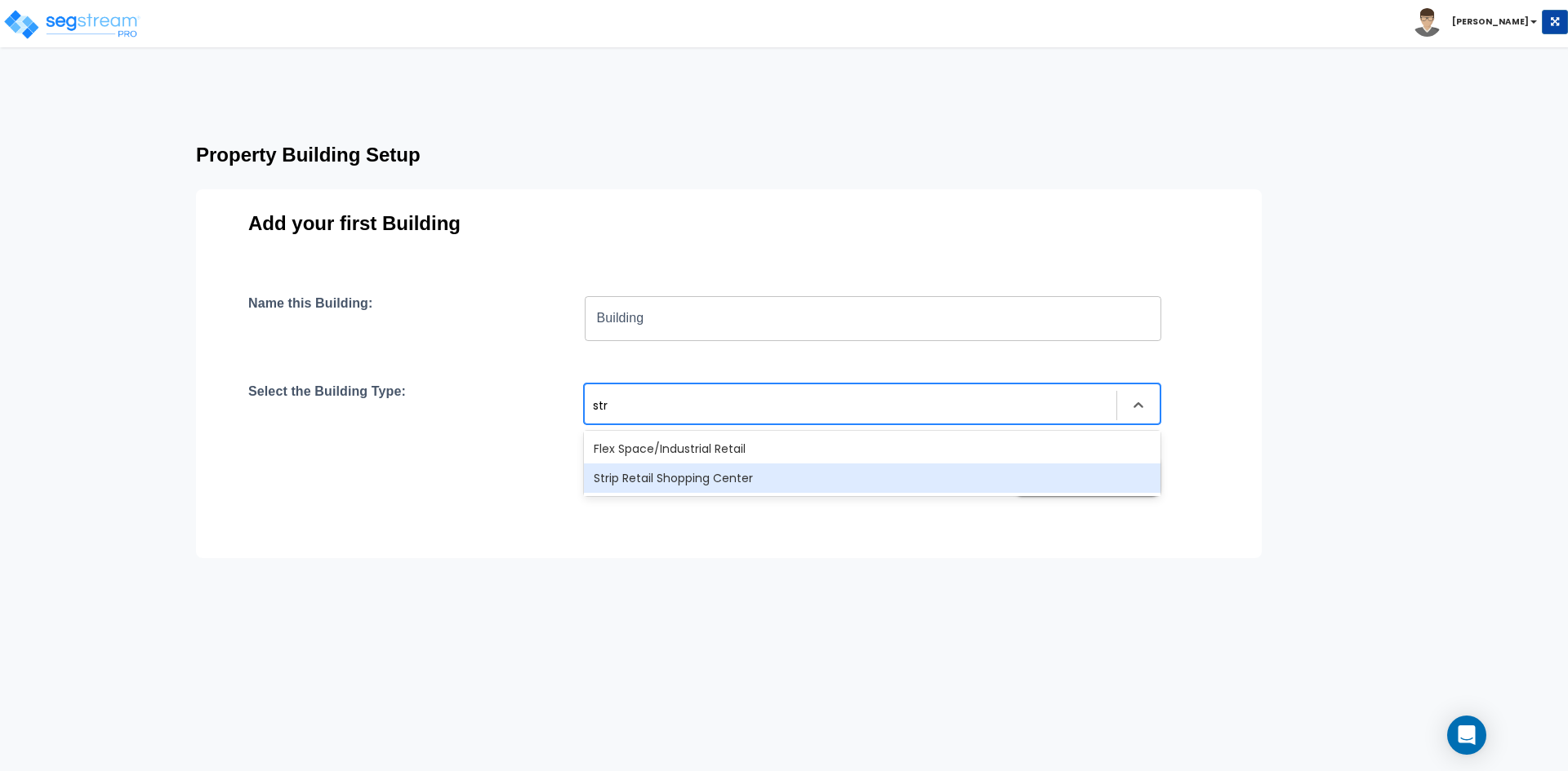
click at [715, 480] on div "Strip Retail Shopping Center" at bounding box center [872, 478] width 576 height 30
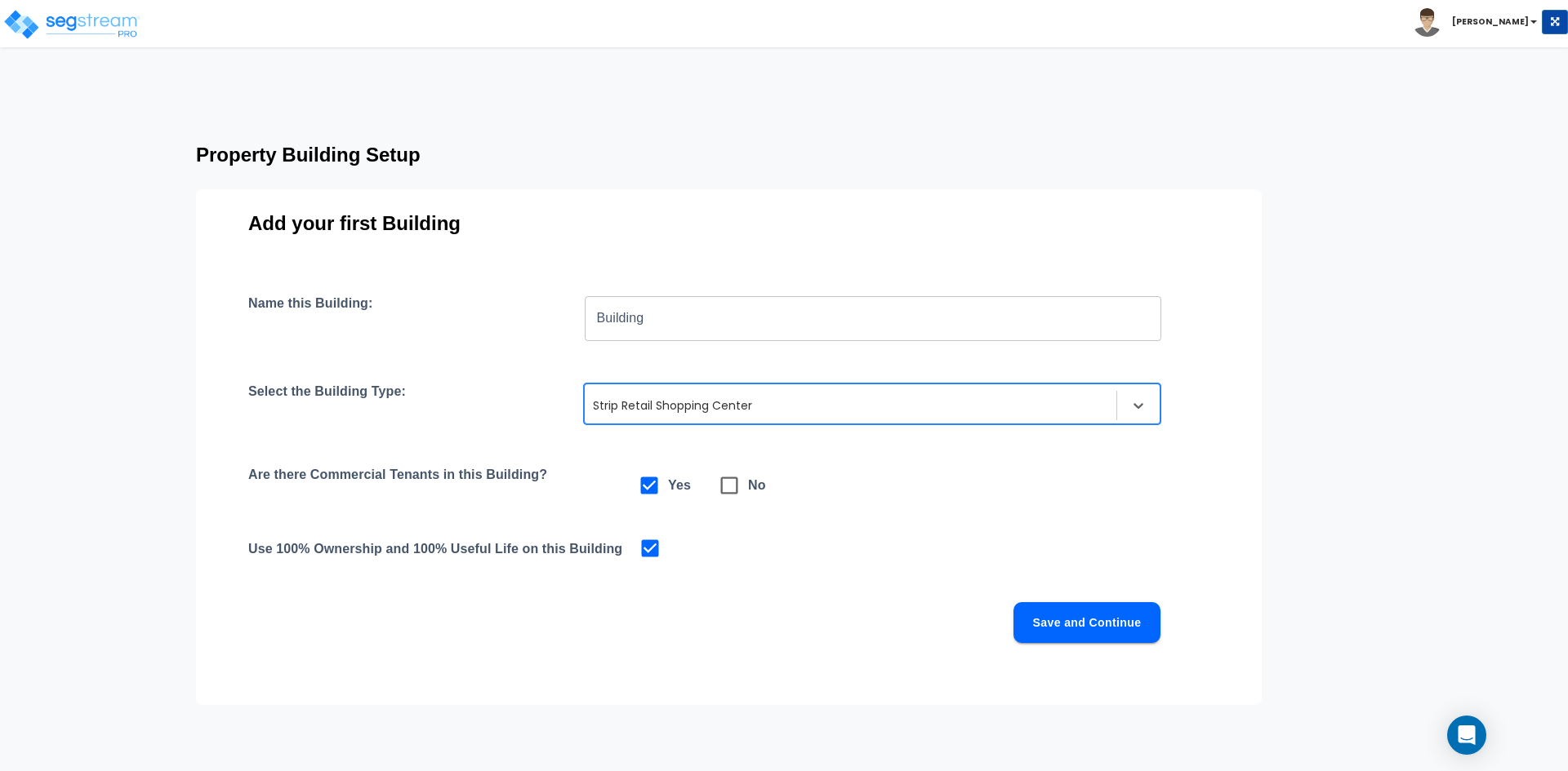
click at [1042, 631] on button "Save and Continue" at bounding box center [1087, 622] width 147 height 41
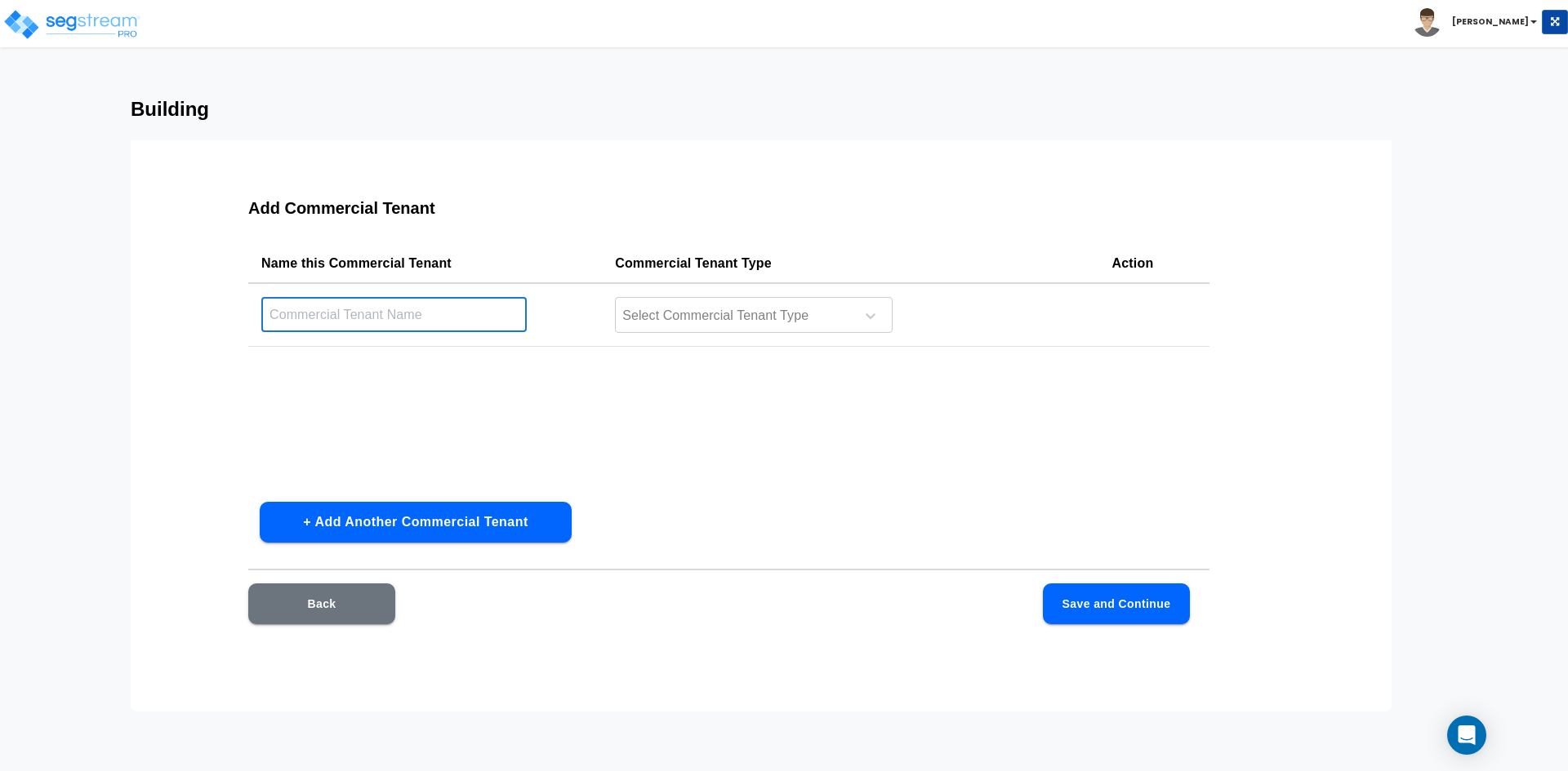
click at [417, 320] on input "text" at bounding box center [394, 315] width 265 height 35
click at [285, 314] on input "text" at bounding box center [394, 315] width 265 height 35
type input "Ste 100"
click at [695, 319] on div at bounding box center [733, 316] width 224 height 22
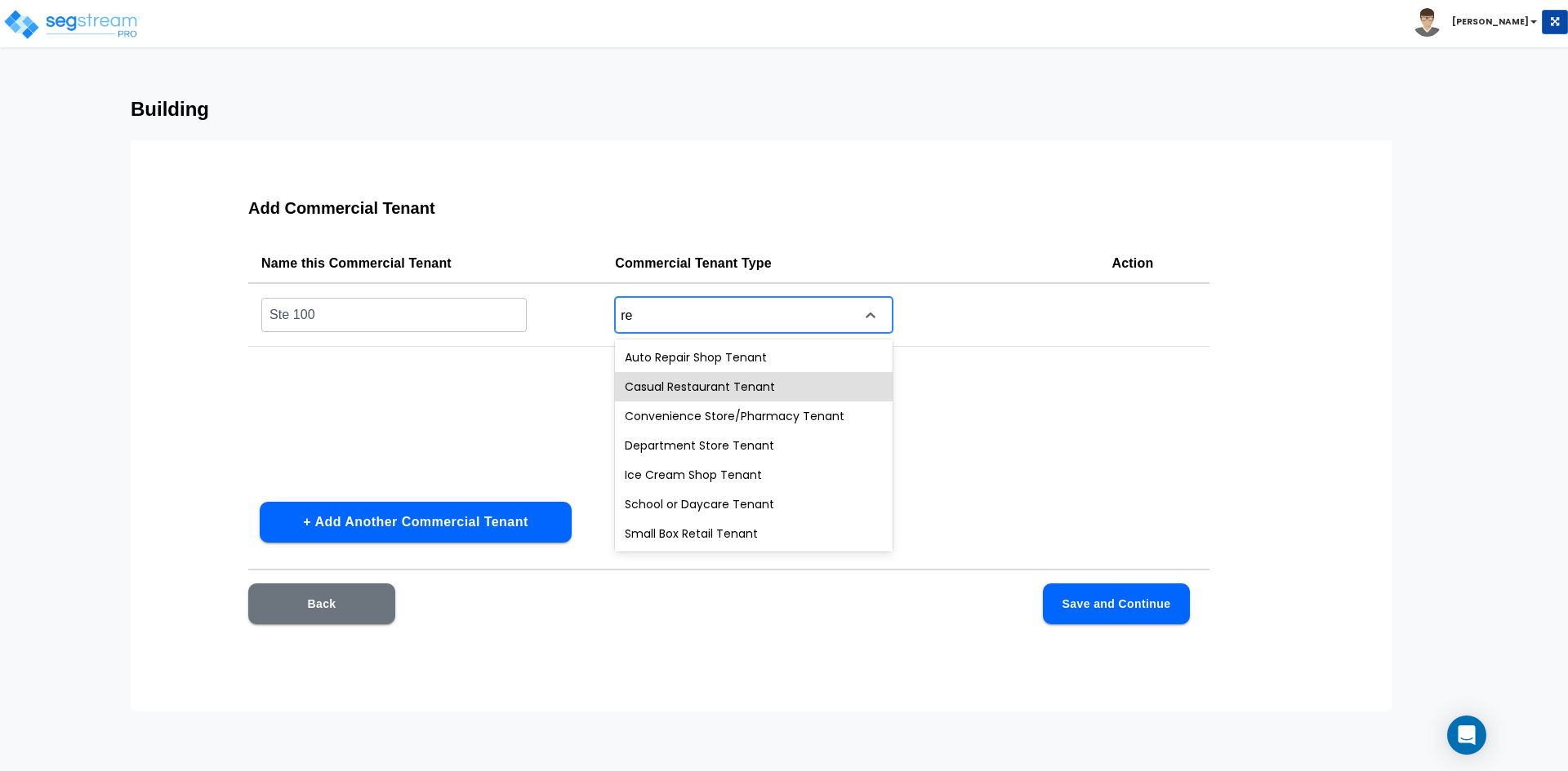
type input "r"
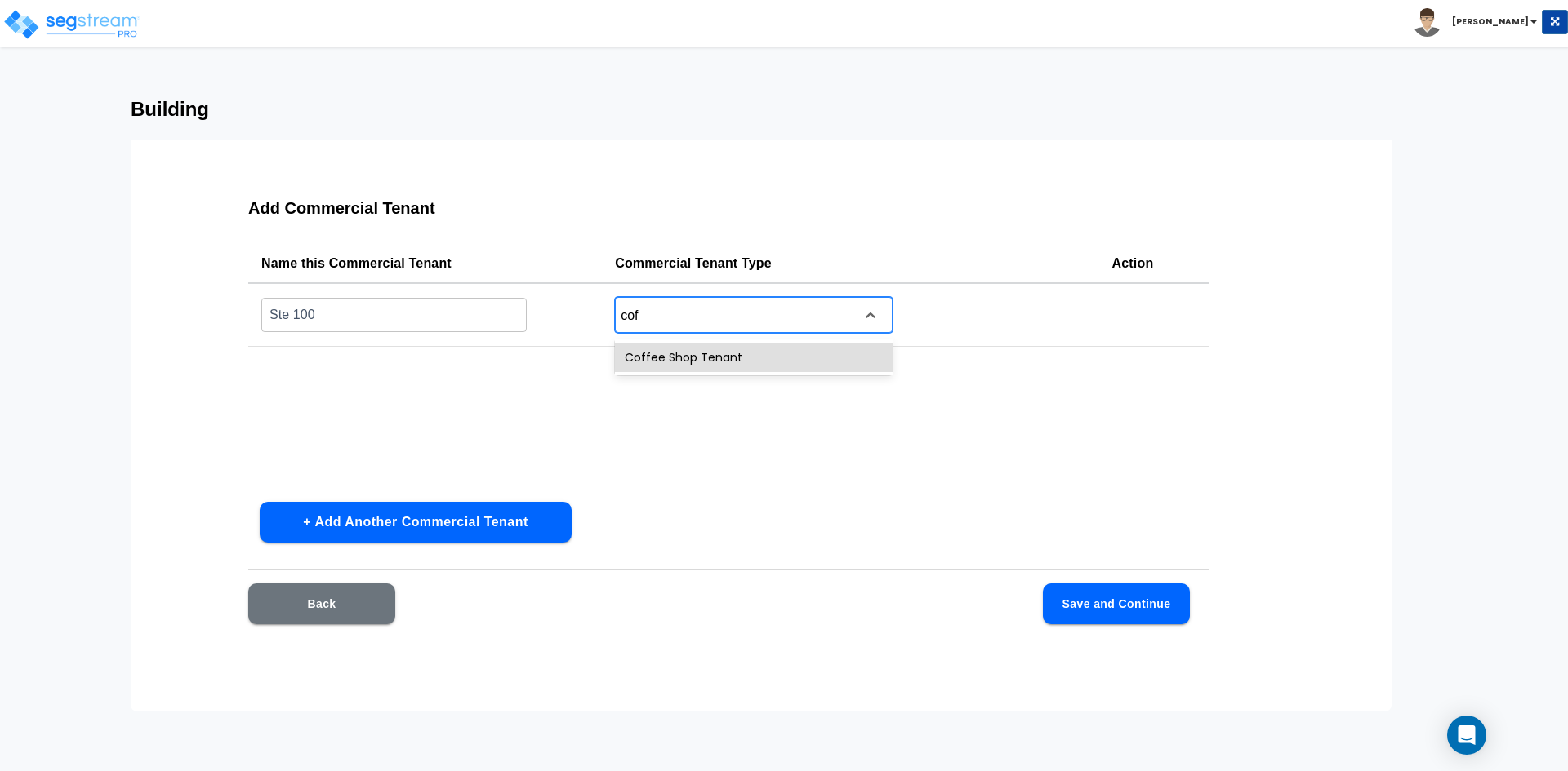
type input "coff"
click at [704, 359] on div "Coffee Shop Tenant" at bounding box center [753, 358] width 277 height 30
click at [613, 416] on div "Name this Commercial Tenant Commercial Tenant Type Action Ste 100 ​ option Coff…" at bounding box center [728, 366] width 961 height 245
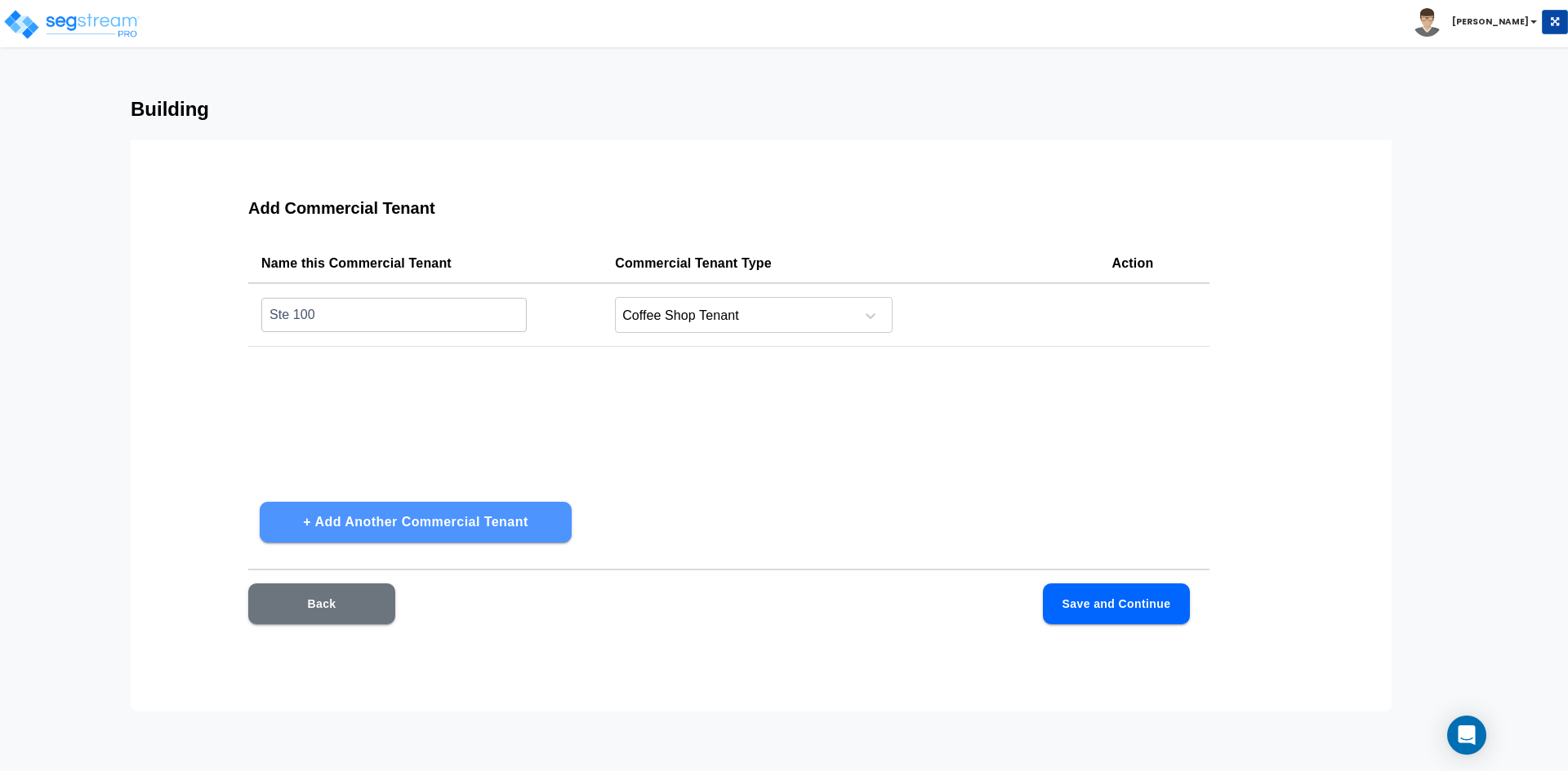
click at [420, 522] on button "+ Add Another Commercial Tenant" at bounding box center [415, 522] width 312 height 41
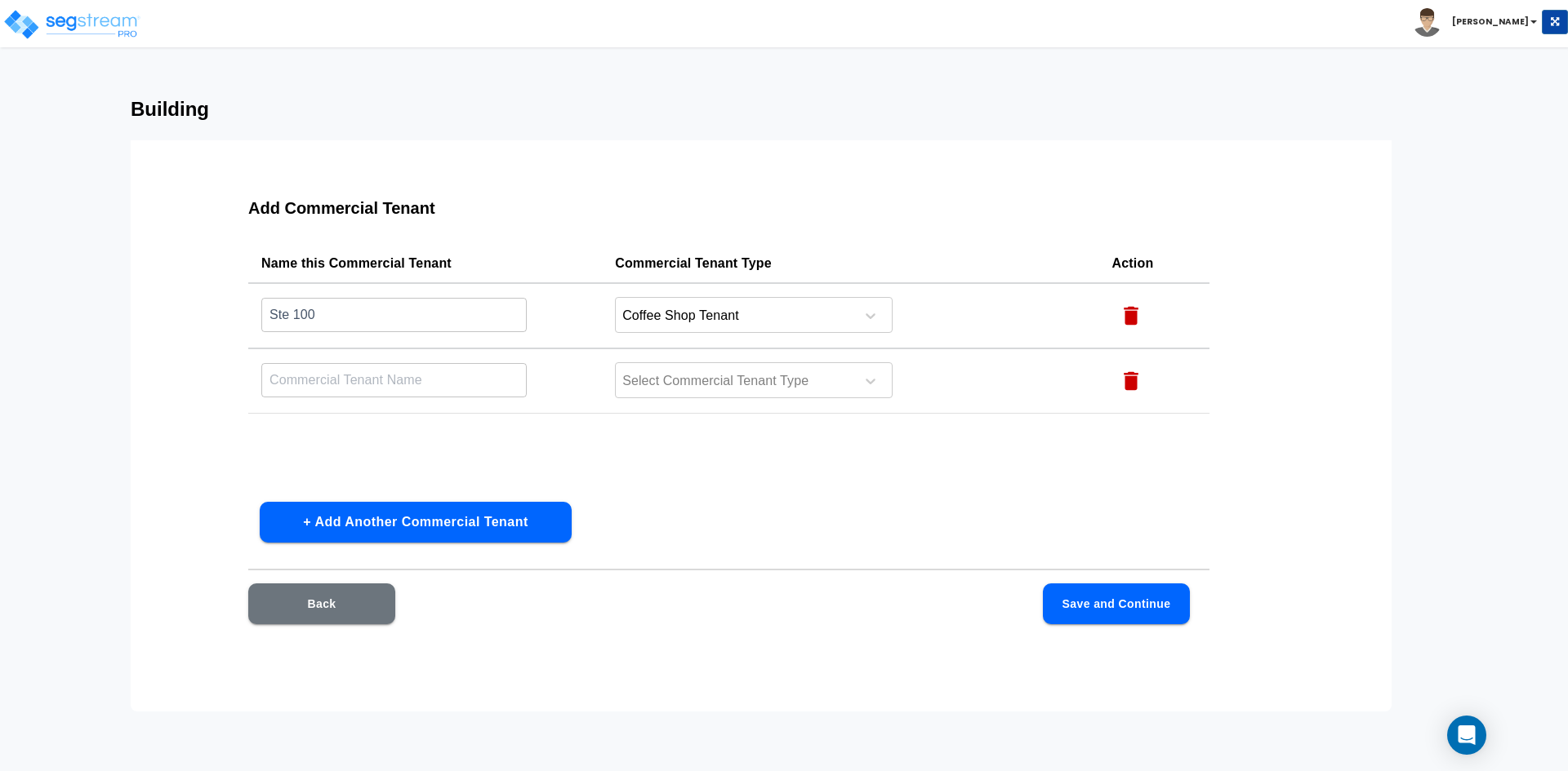
click at [390, 372] on input "text" at bounding box center [394, 380] width 265 height 35
click at [445, 382] on input "text" at bounding box center [394, 380] width 265 height 35
type input "Ste 200"
click at [796, 369] on div "Select Commercial Tenant Type" at bounding box center [732, 381] width 233 height 24
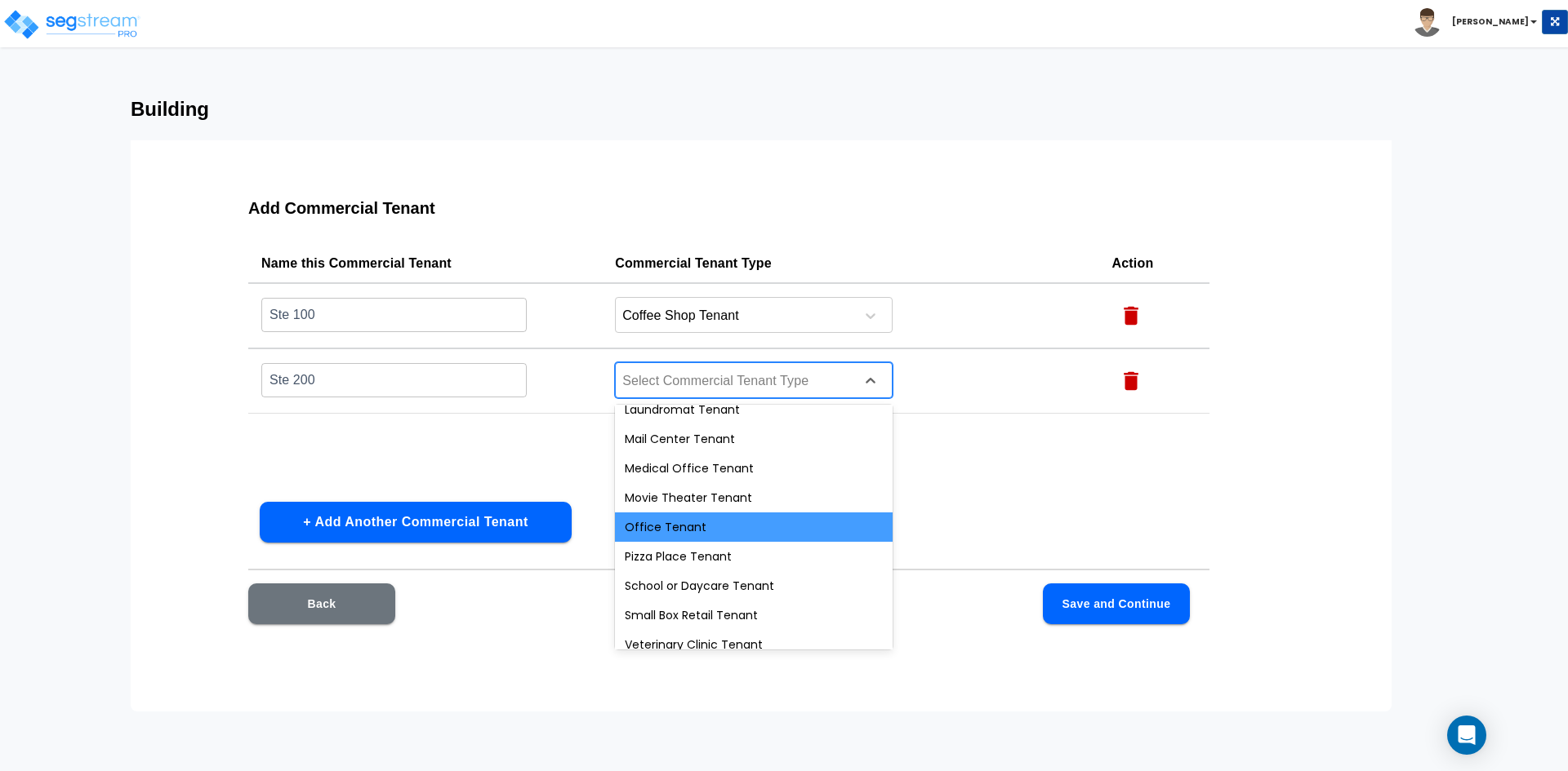
scroll to position [584, 0]
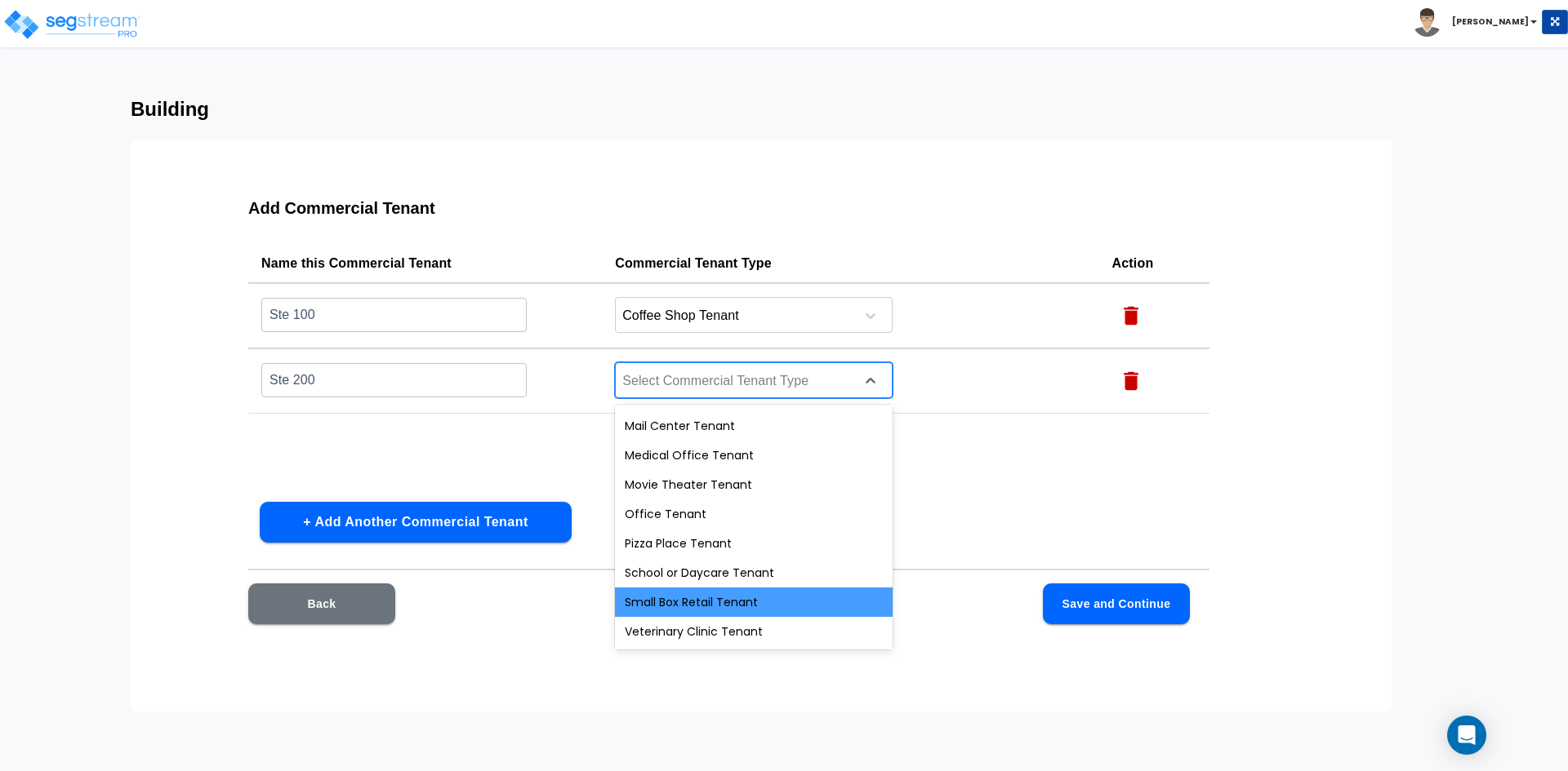
click at [777, 598] on div "Small Box Retail Tenant" at bounding box center [753, 602] width 277 height 30
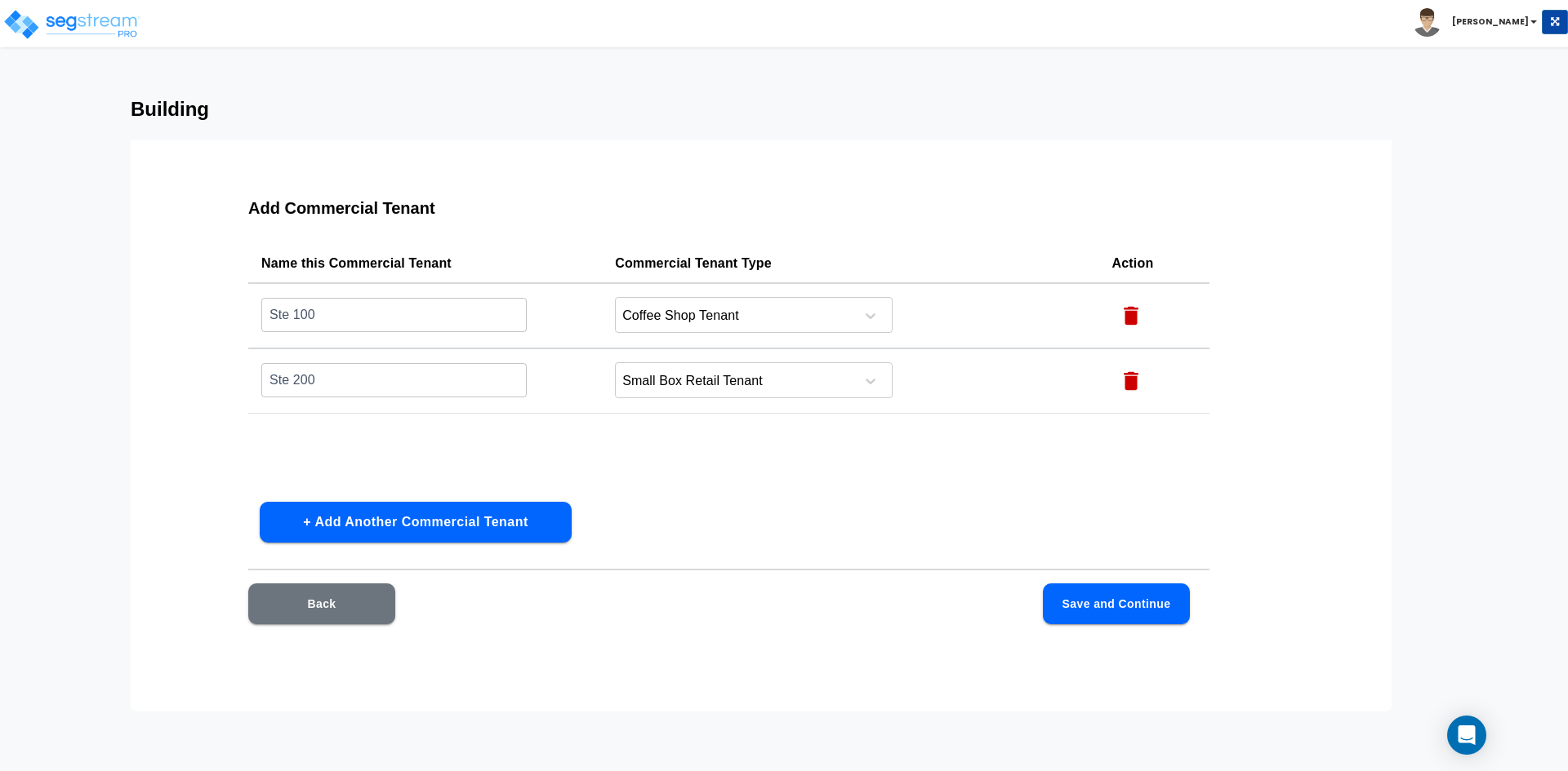
click at [379, 427] on div "Name this Commercial Tenant Commercial Tenant Type Action Ste 100 ​ Coffee Shop…" at bounding box center [728, 366] width 961 height 245
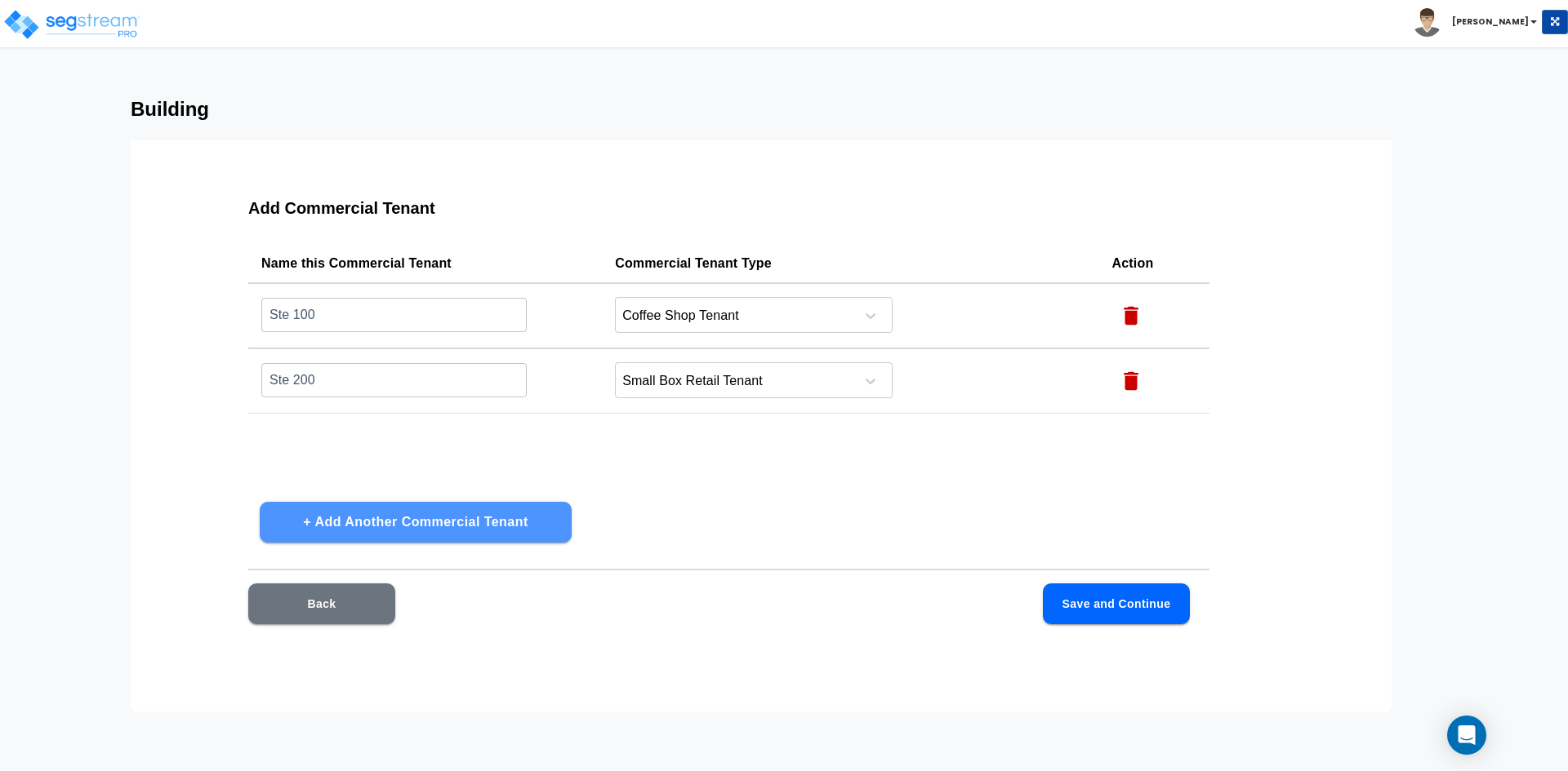
click at [389, 523] on button "+ Add Another Commercial Tenant" at bounding box center [415, 522] width 312 height 41
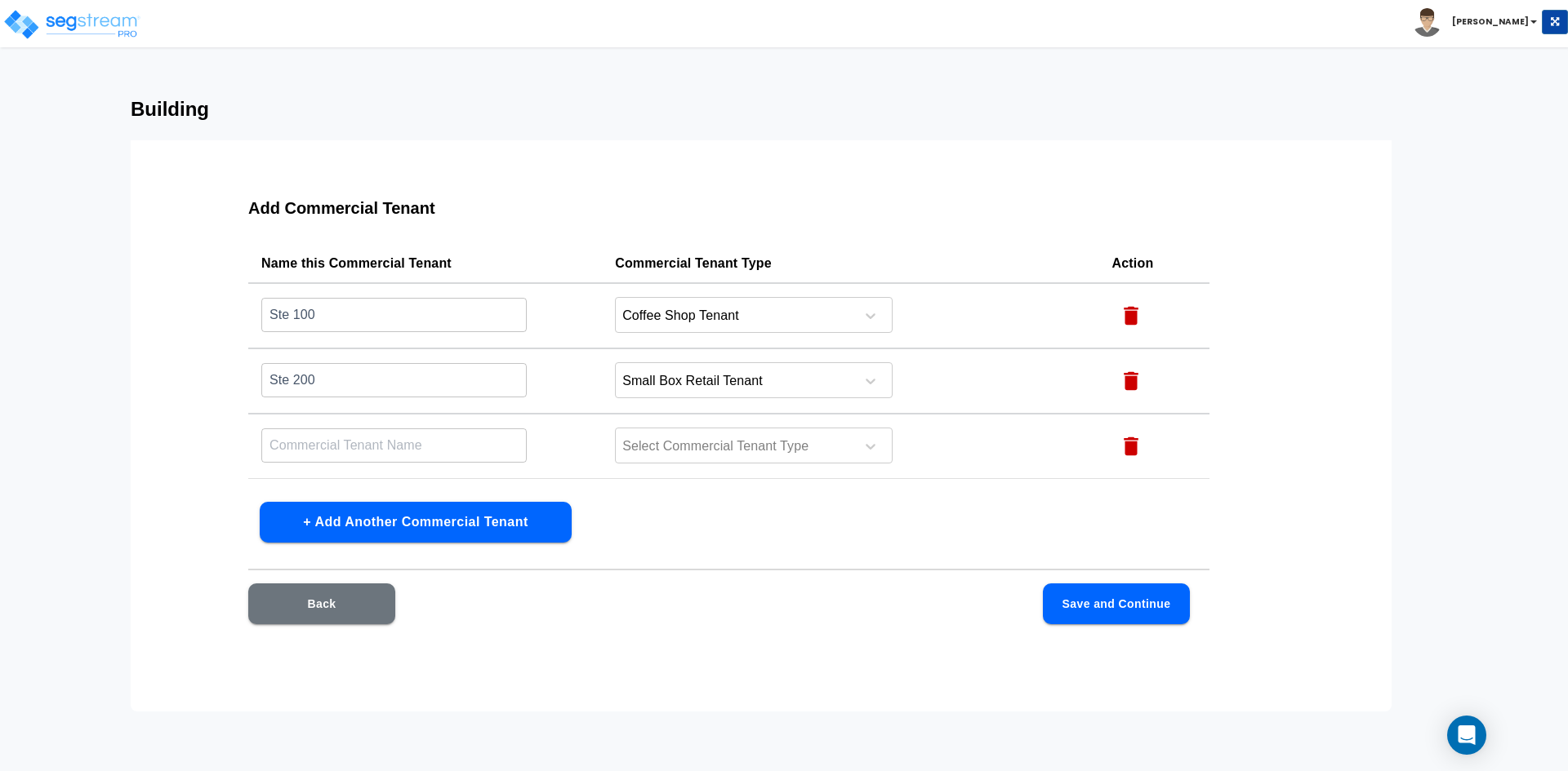
click at [346, 447] on input "text" at bounding box center [394, 445] width 265 height 35
click at [355, 448] on input "Ste 300" at bounding box center [394, 445] width 265 height 35
type input "Ste 300"
click at [786, 453] on div at bounding box center [733, 447] width 224 height 22
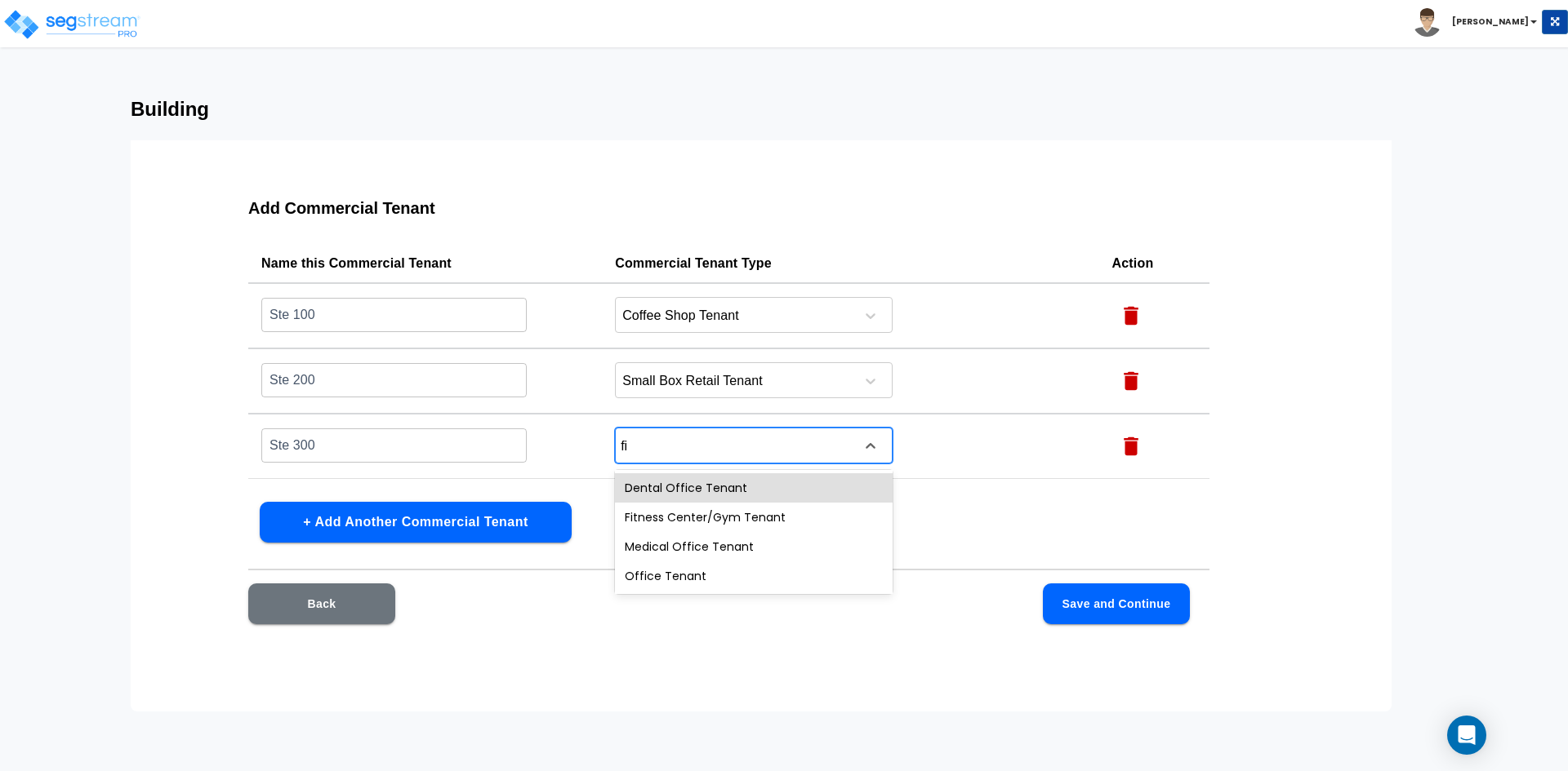
type input "fit"
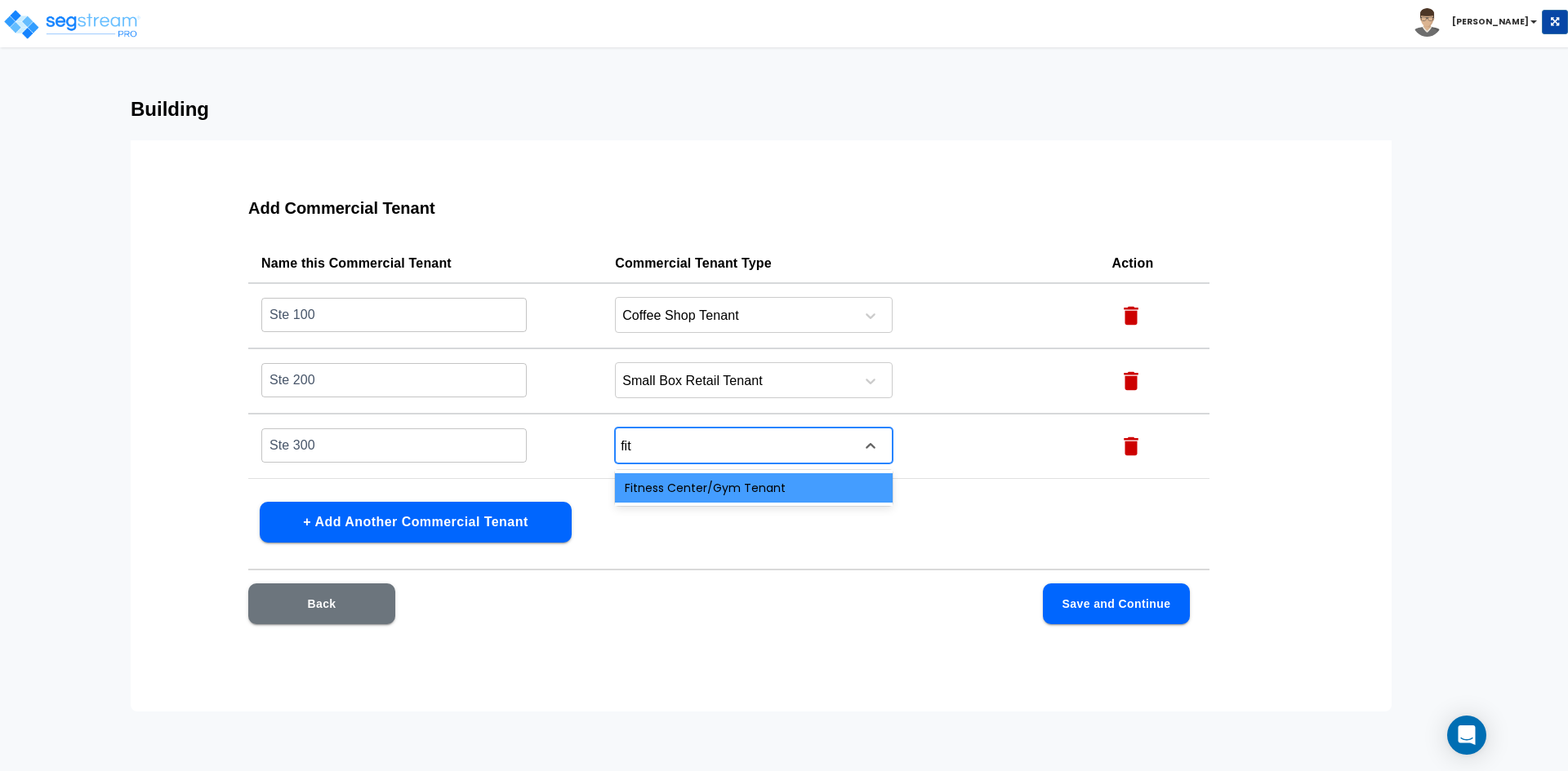
click at [769, 491] on div "Fitness Center/Gym Tenant" at bounding box center [753, 489] width 277 height 30
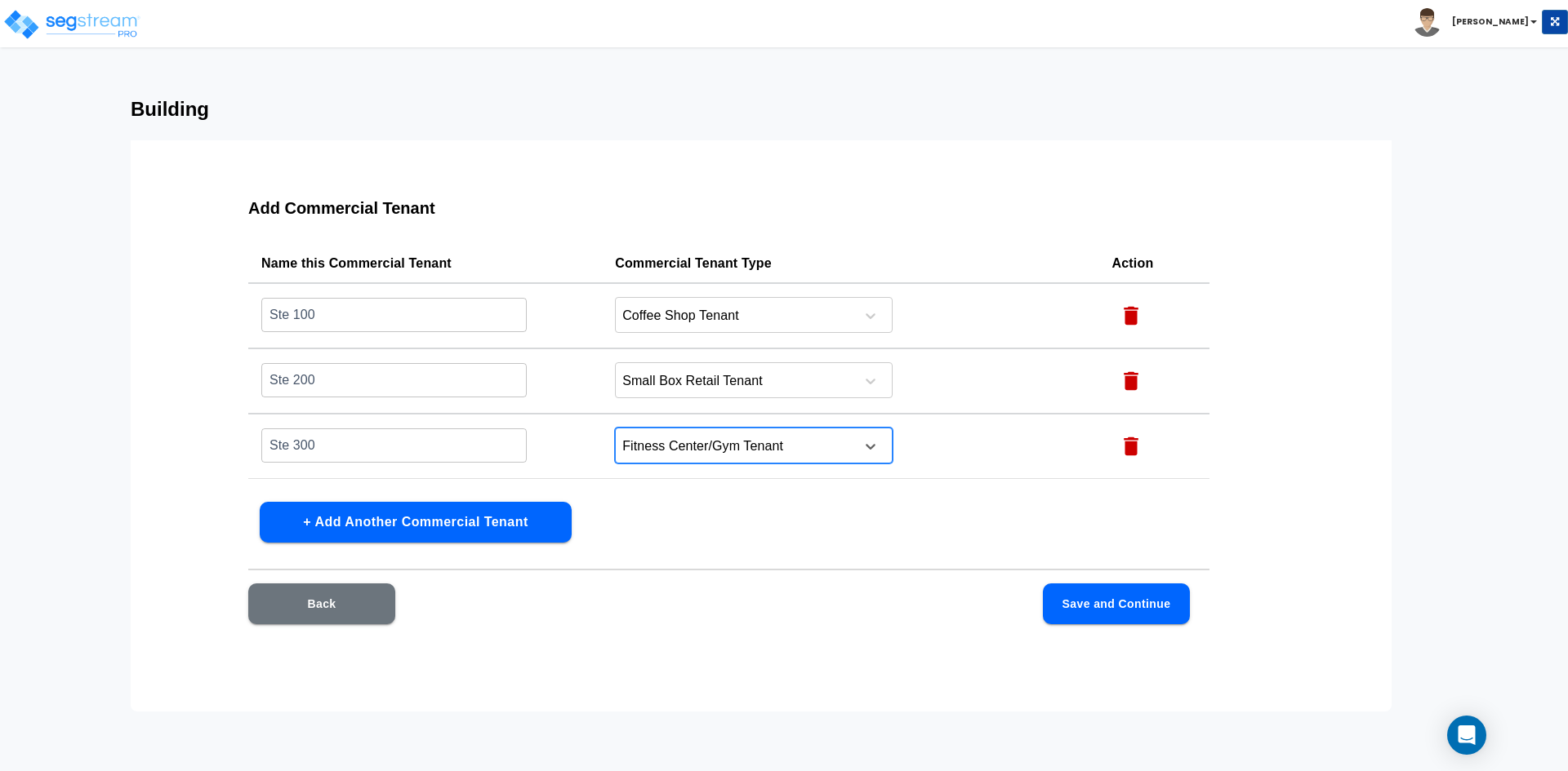
click at [705, 531] on div "Add Commercial Tenant Name this Commercial Tenant Commercial Tenant Type Action…" at bounding box center [728, 421] width 1065 height 490
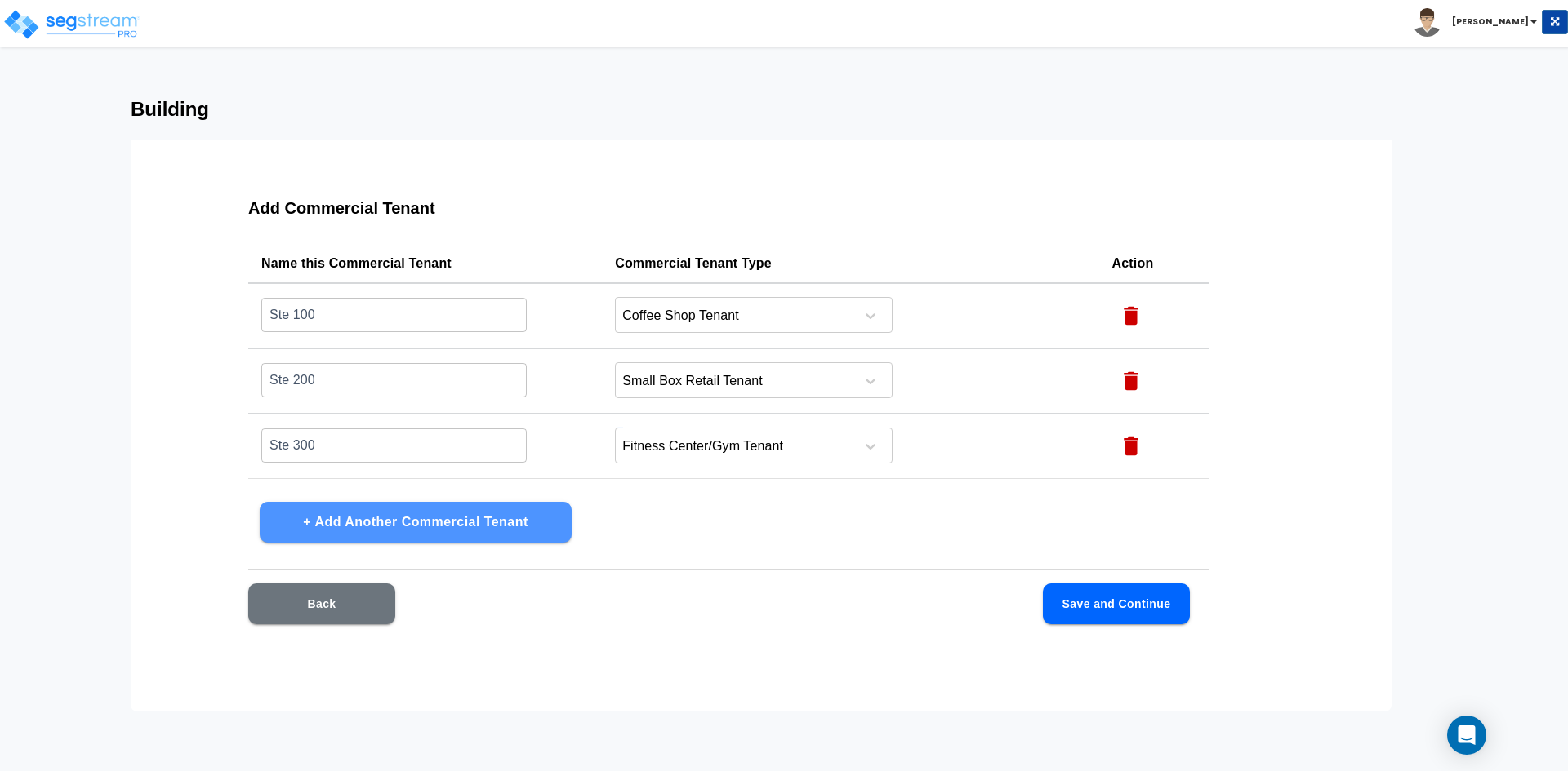
click at [425, 523] on button "+ Add Another Commercial Tenant" at bounding box center [415, 522] width 312 height 41
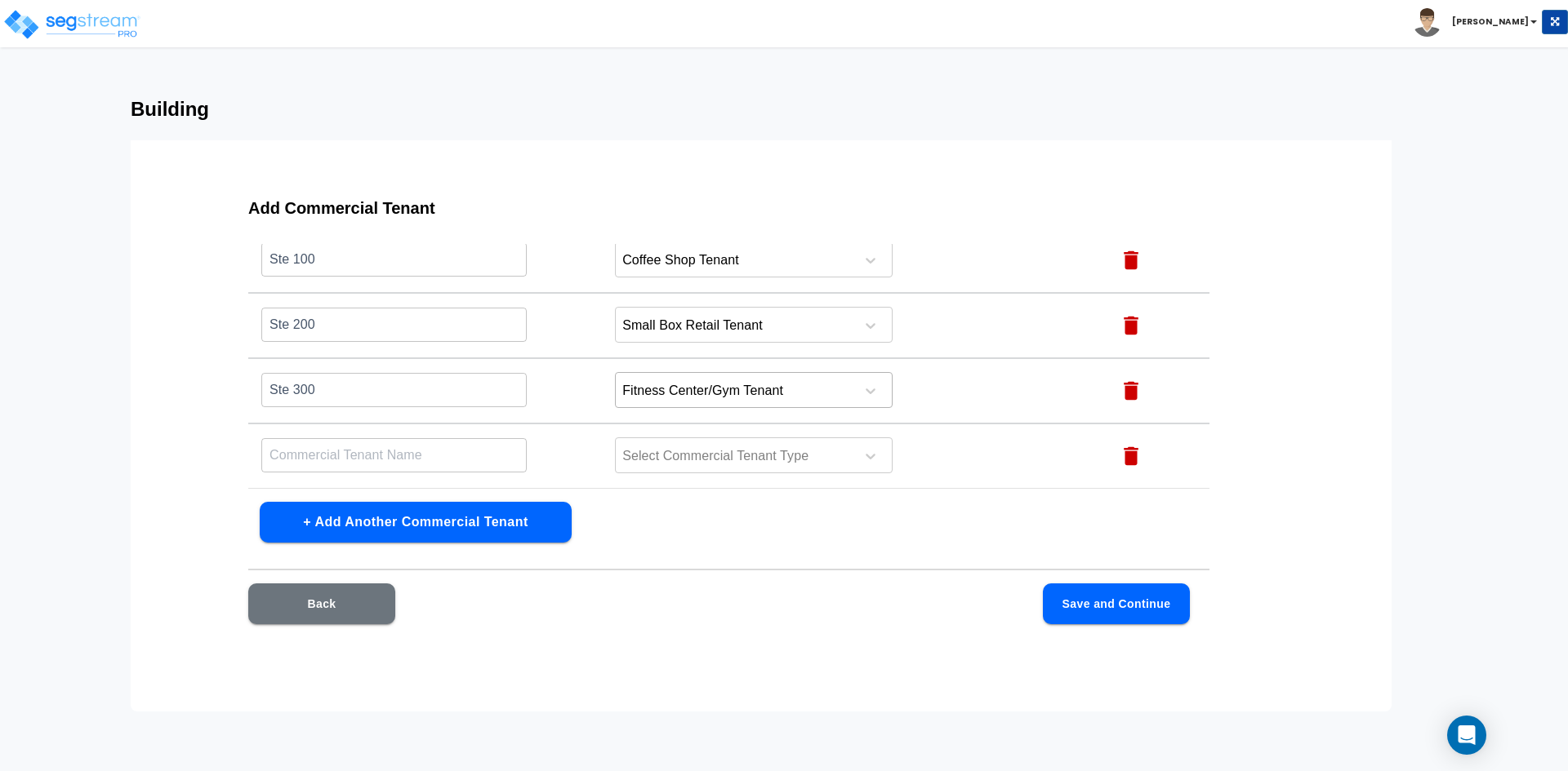
click at [738, 392] on div at bounding box center [733, 391] width 224 height 22
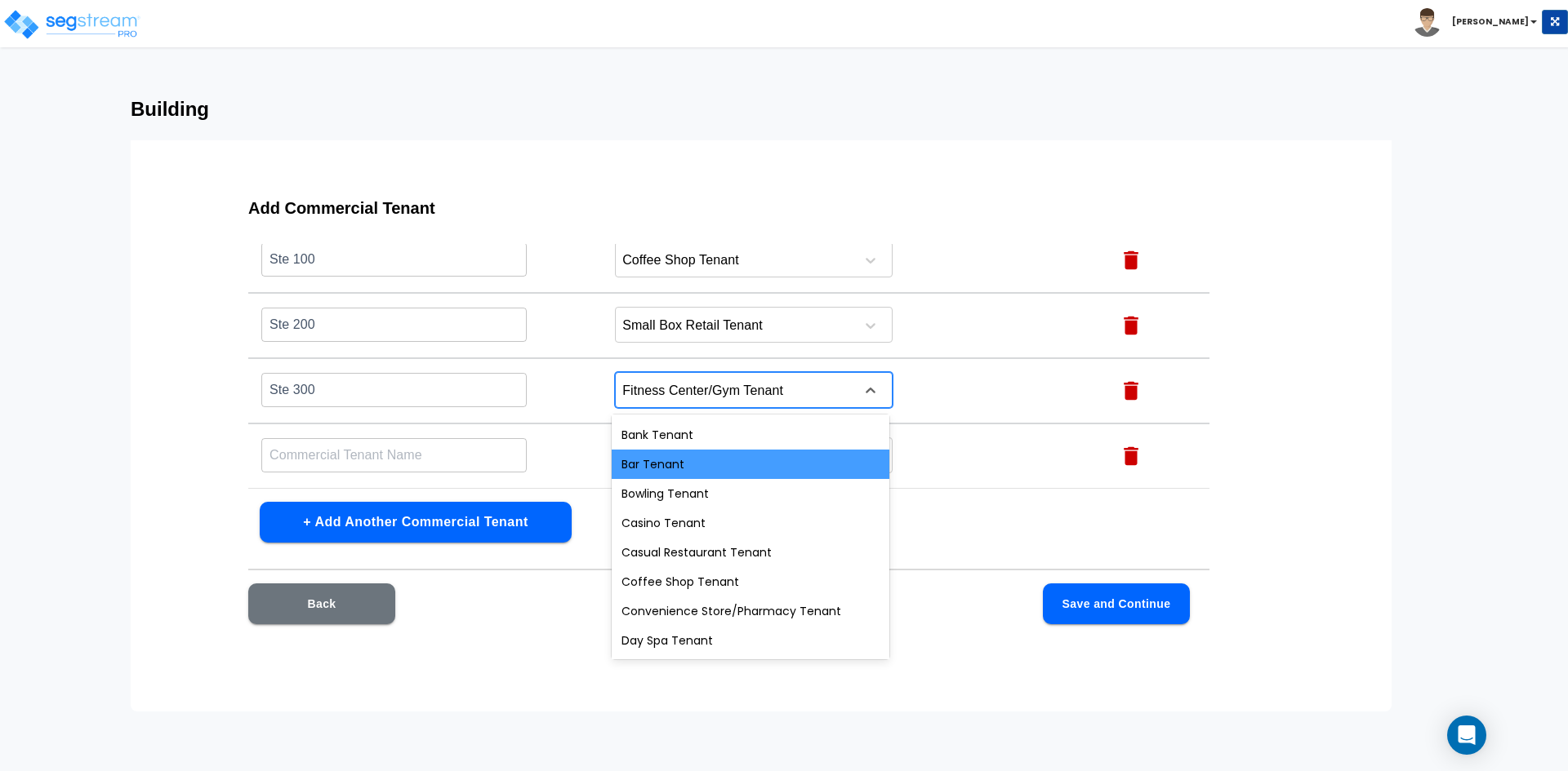
scroll to position [81, 0]
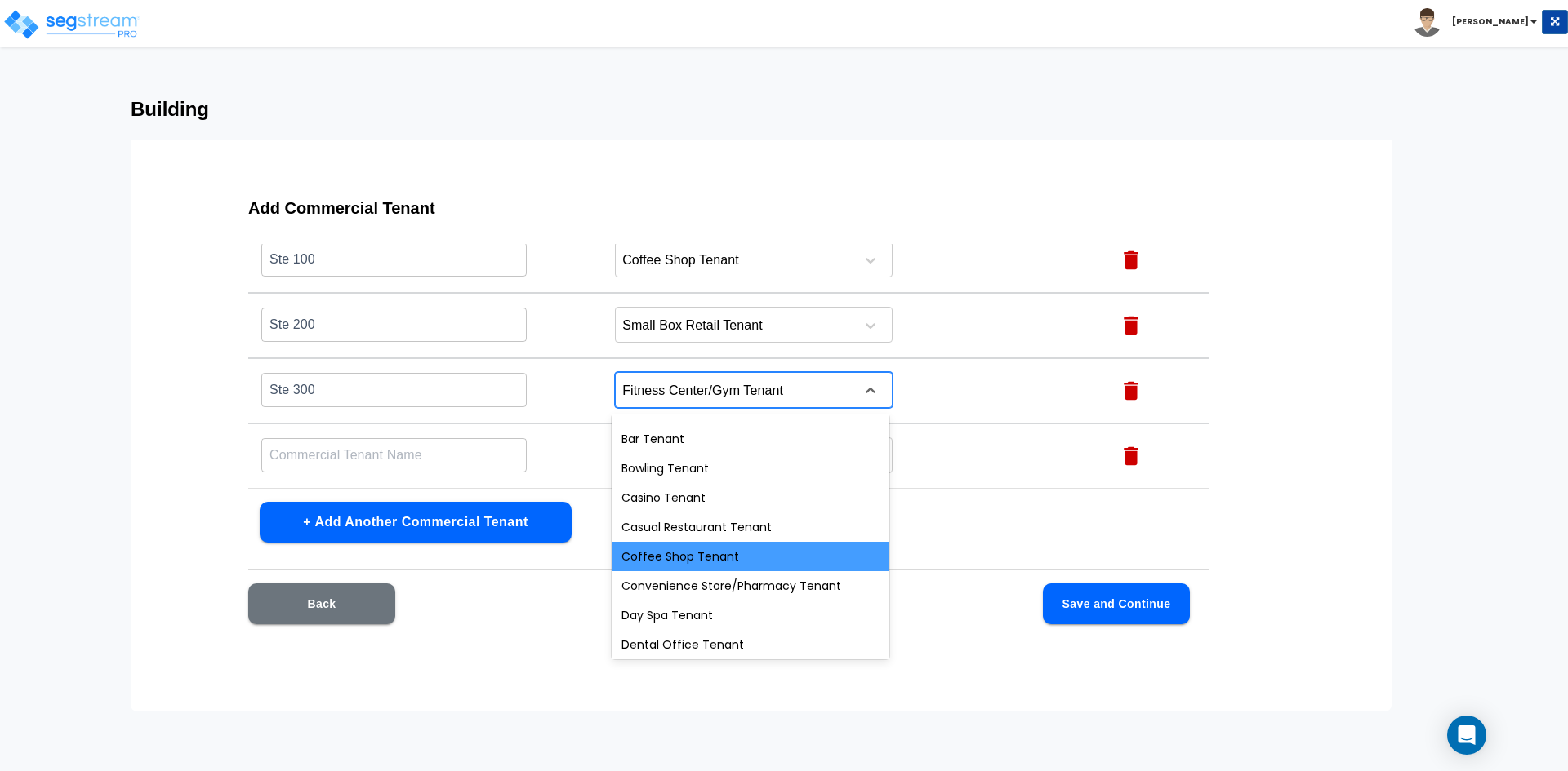
click at [744, 567] on div "Coffee Shop Tenant" at bounding box center [749, 557] width 277 height 30
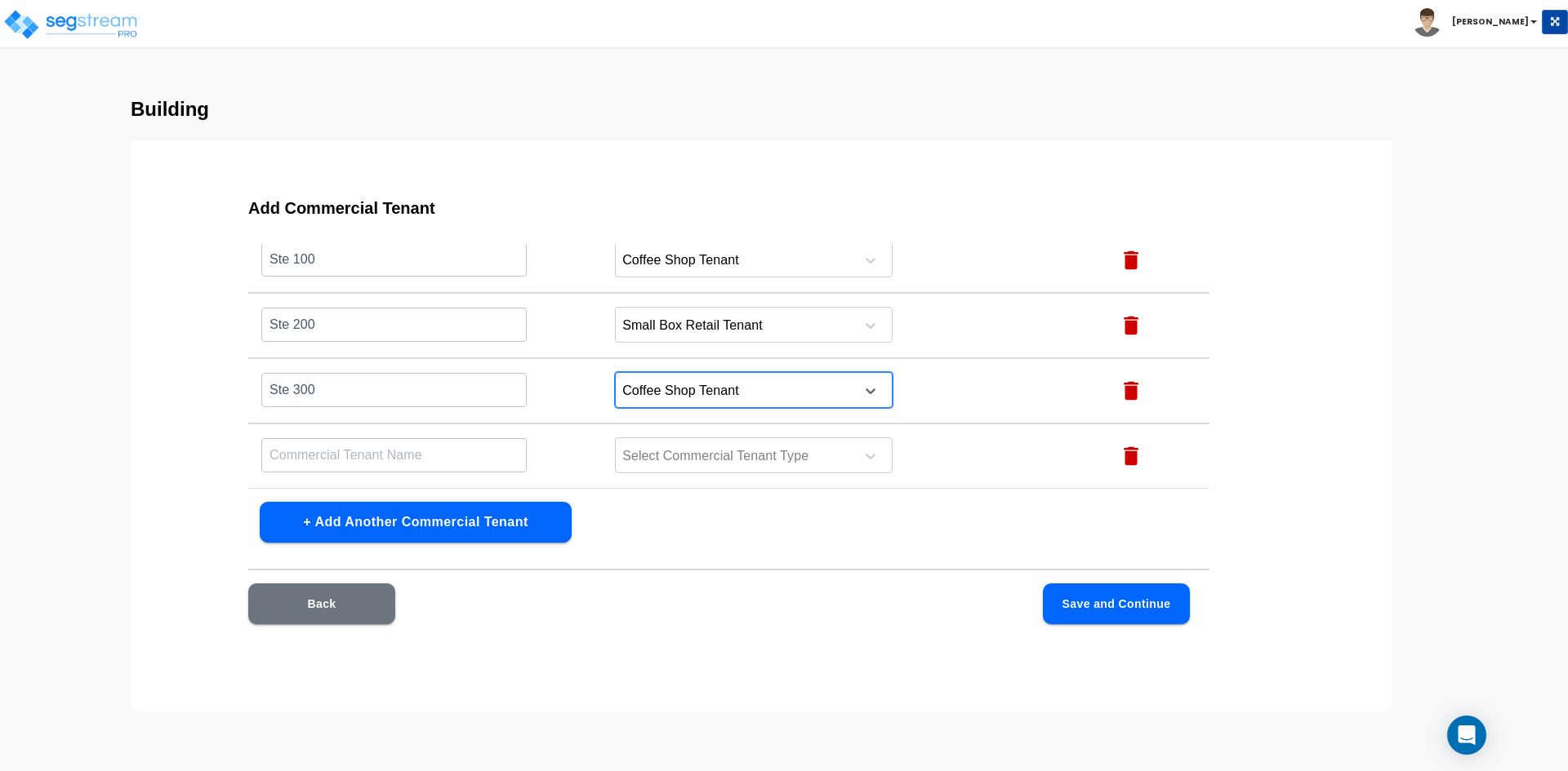
click at [370, 463] on input "text" at bounding box center [394, 455] width 265 height 35
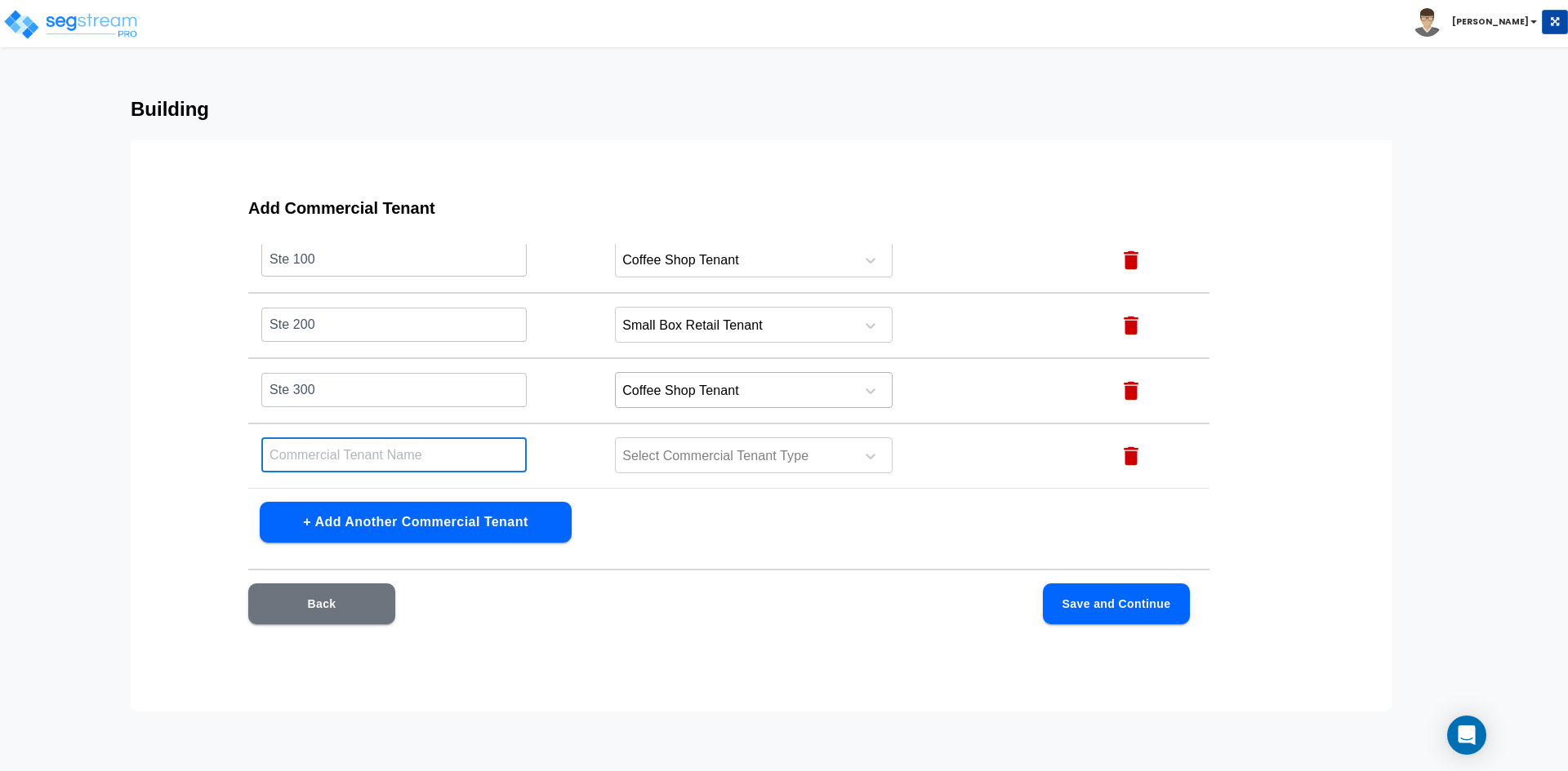
click at [832, 393] on div at bounding box center [733, 391] width 224 height 22
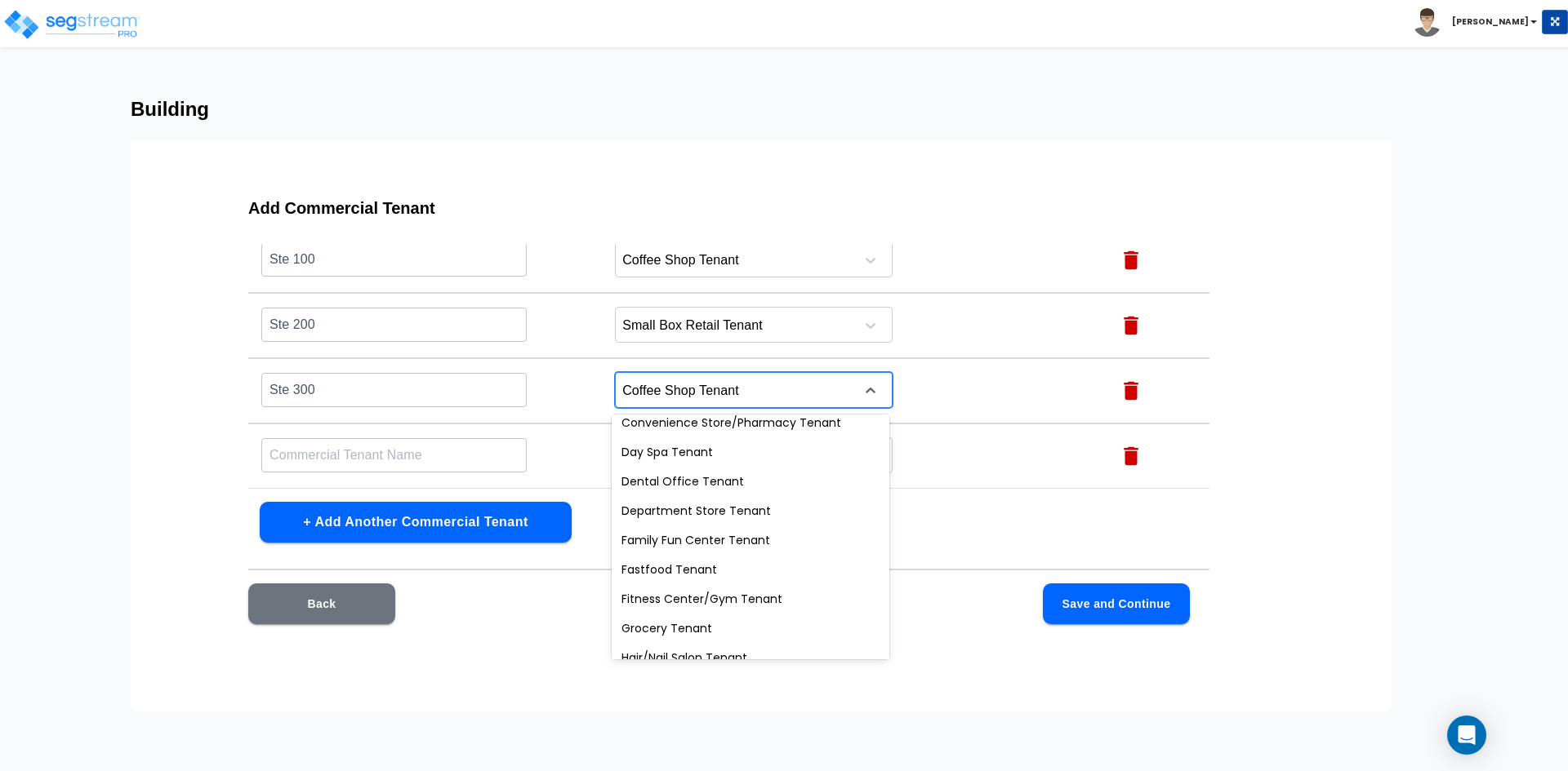
scroll to position [326, 0]
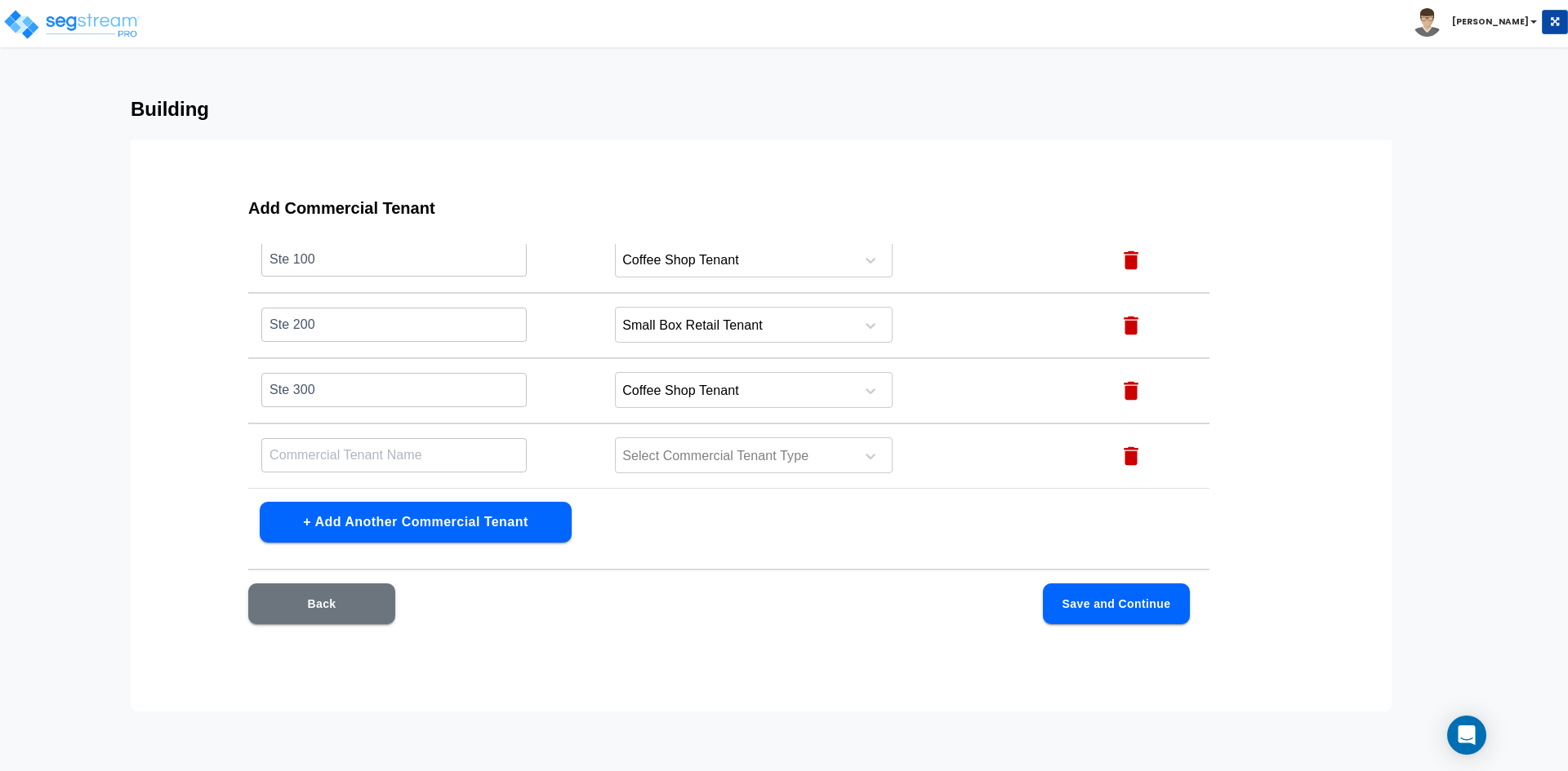
click at [93, 462] on div "Building Add Commercial Tenant Name this Commercial Tenant Commercial Tenant Ty…" at bounding box center [784, 405] width 1568 height 614
click at [372, 452] on input "text" at bounding box center [394, 455] width 265 height 35
type input "Ste 400"
click at [740, 434] on td "Select Commercial Tenant Type" at bounding box center [850, 456] width 497 height 66
click at [741, 452] on div at bounding box center [733, 456] width 224 height 22
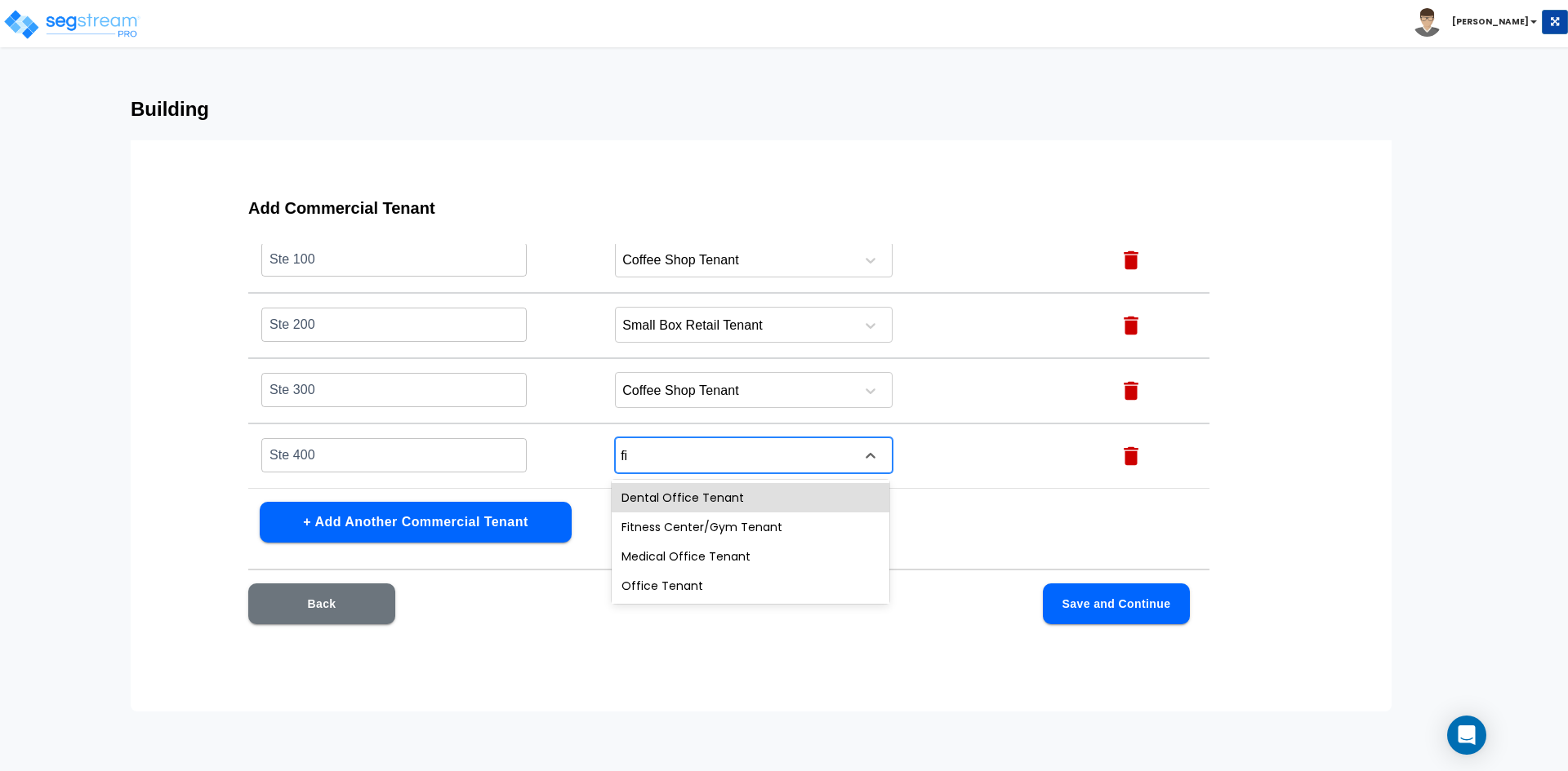
type input "fit"
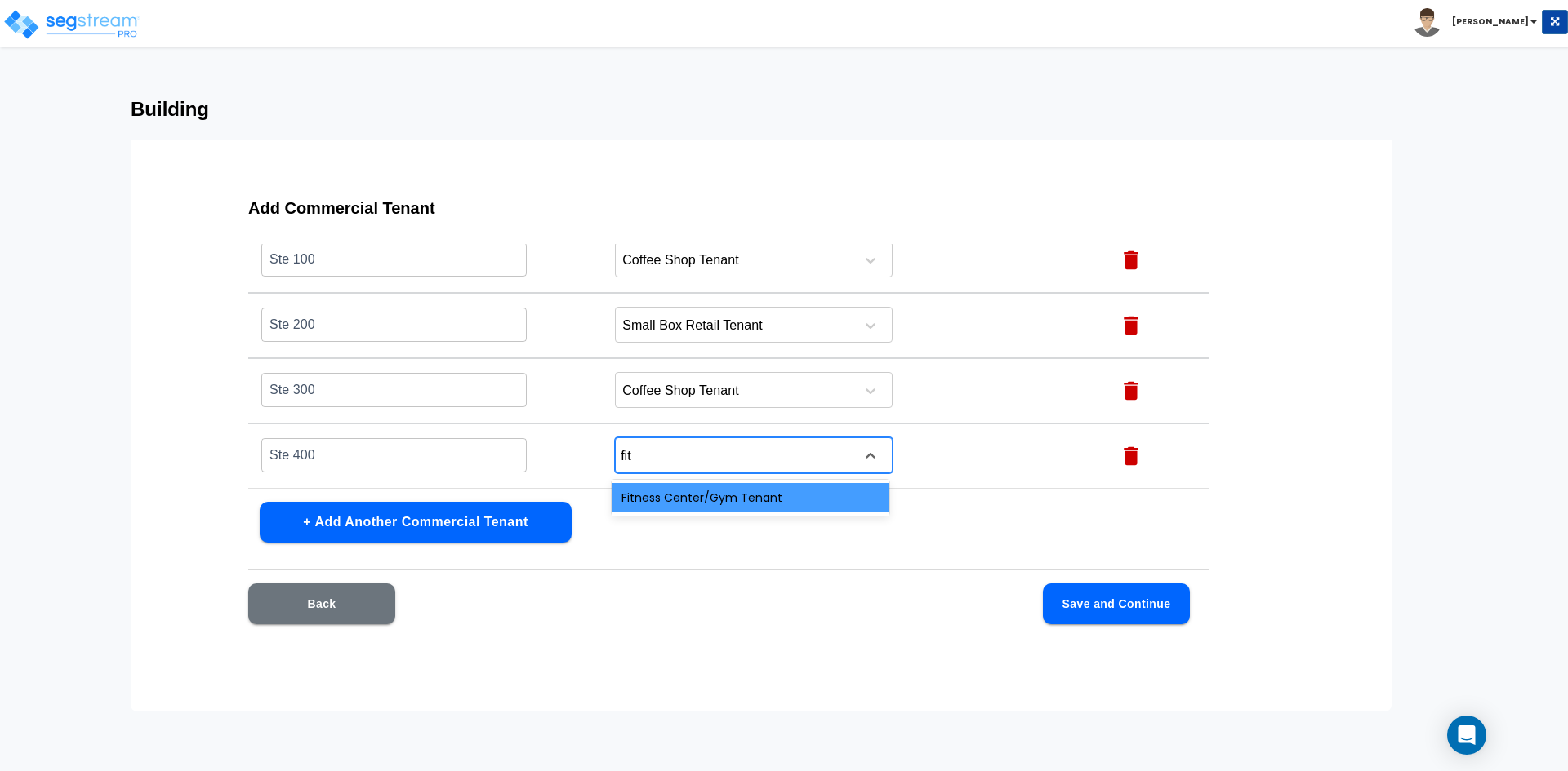
click at [730, 498] on div "Fitness Center/Gym Tenant" at bounding box center [749, 498] width 277 height 30
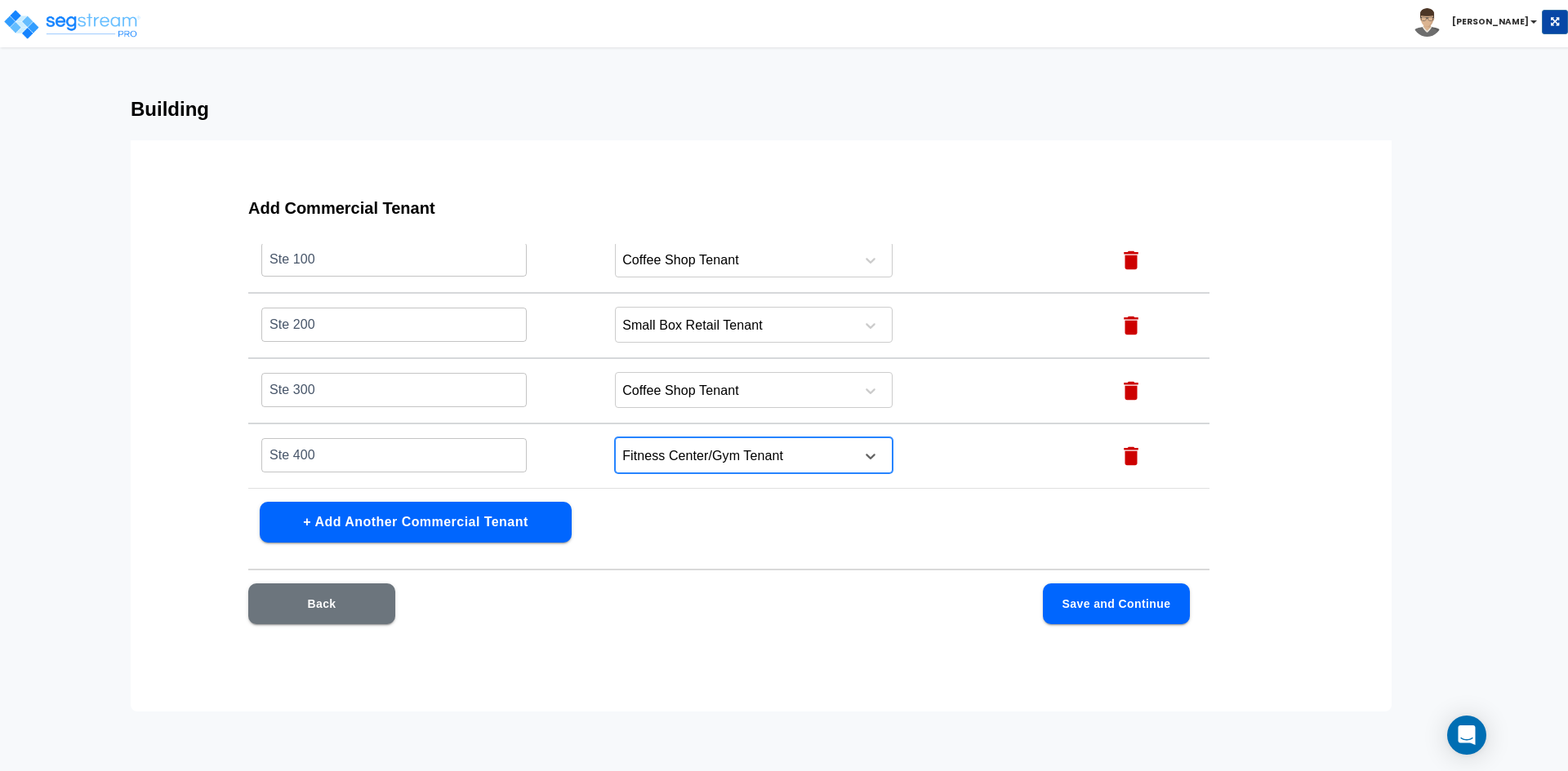
click at [465, 531] on button "+ Add Another Commercial Tenant" at bounding box center [415, 522] width 312 height 41
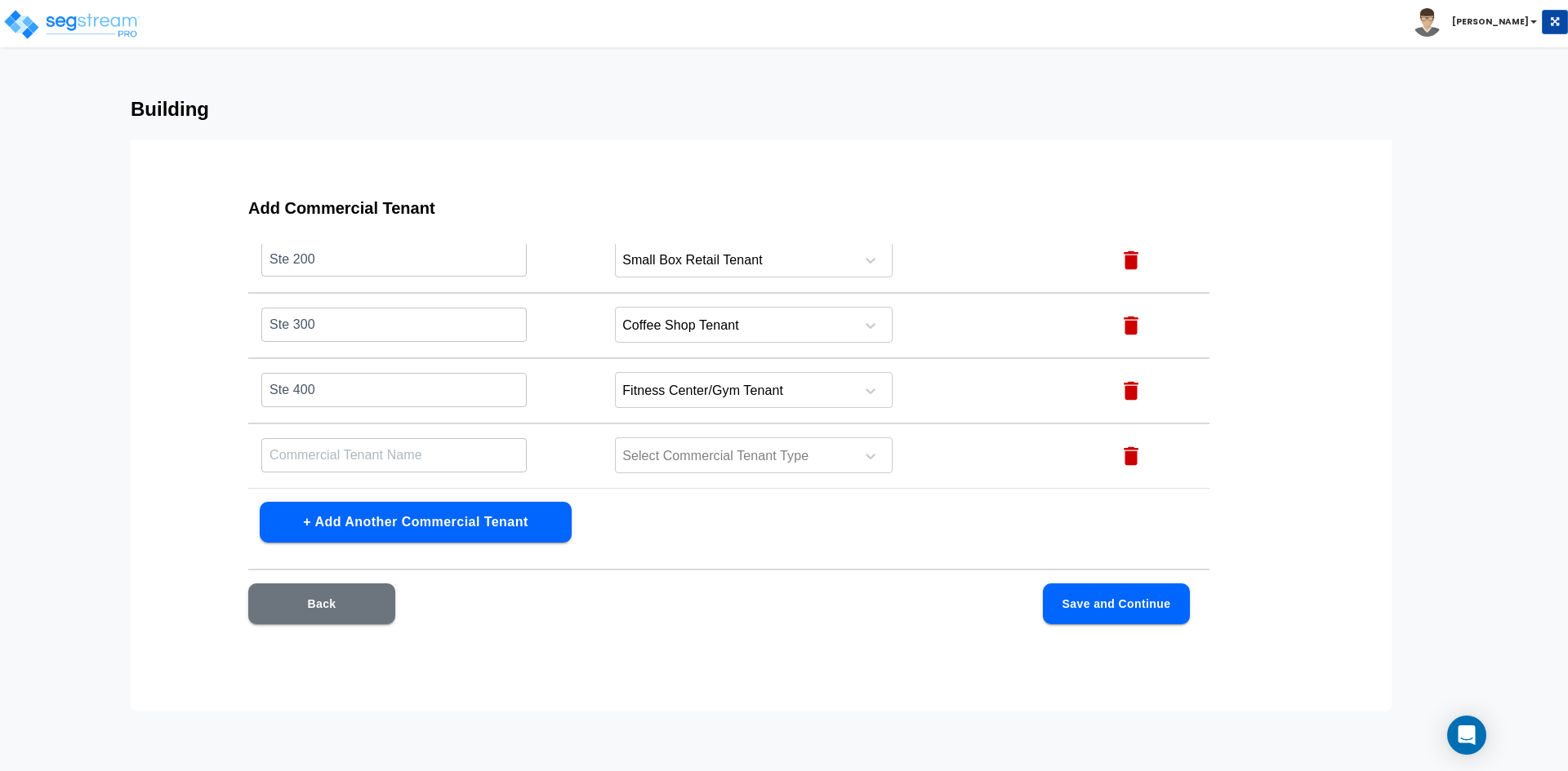
click at [377, 450] on input "text" at bounding box center [394, 455] width 265 height 35
click at [331, 452] on input "Ste 5" at bounding box center [394, 455] width 265 height 35
type input "Ste 700"
click at [693, 457] on div at bounding box center [733, 456] width 224 height 22
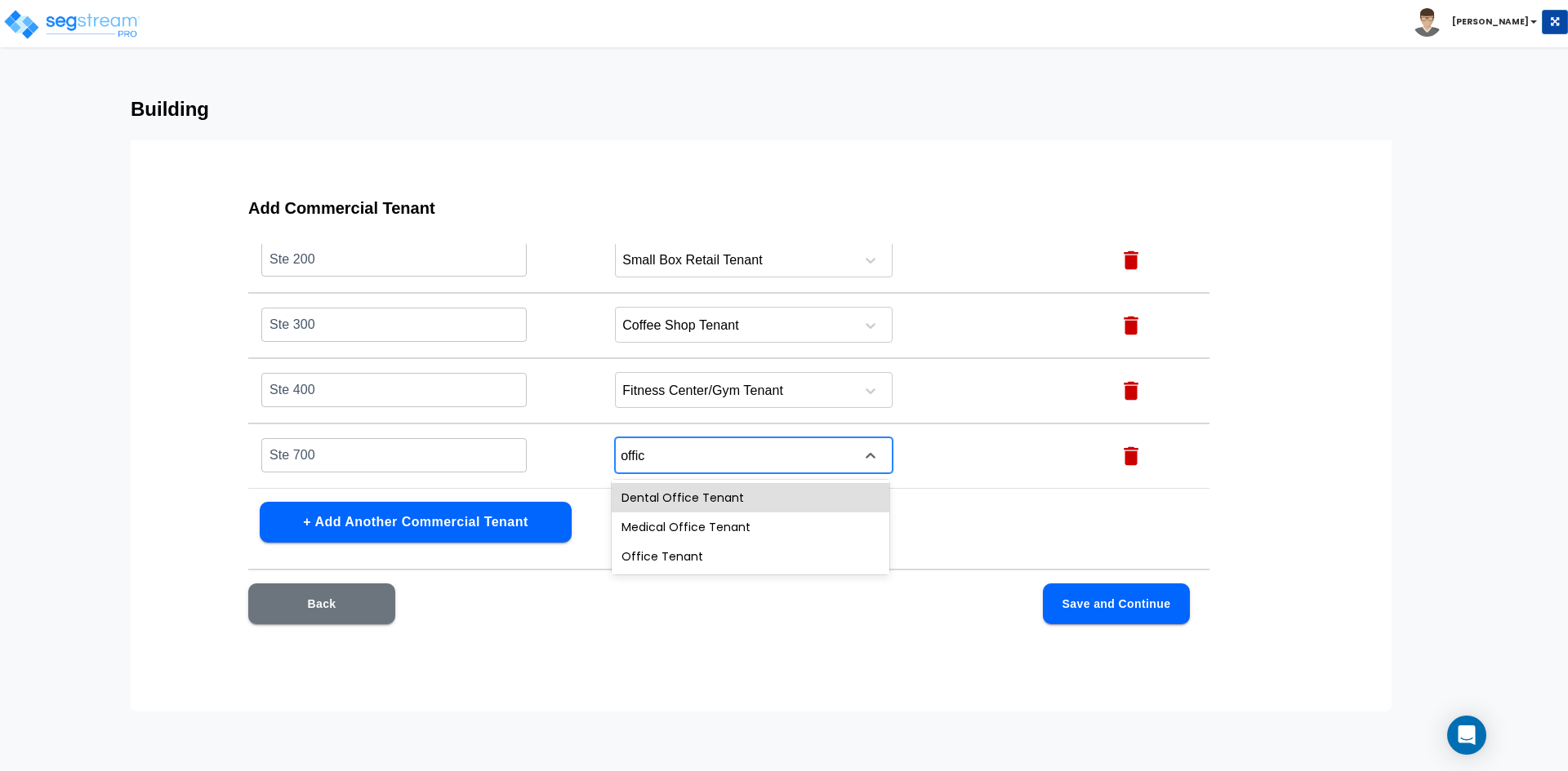
type input "office"
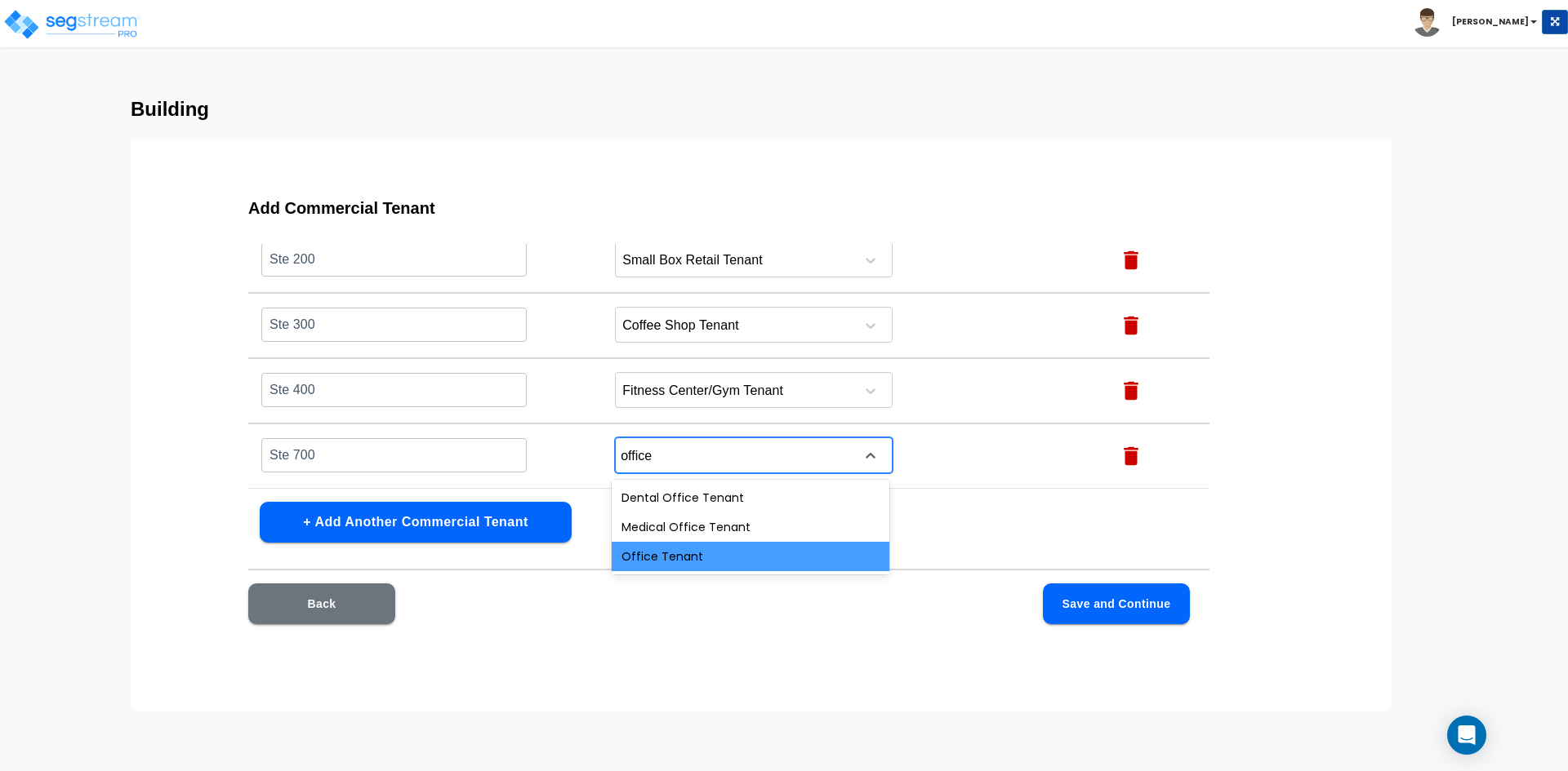
click at [700, 566] on div "Office Tenant" at bounding box center [749, 557] width 277 height 30
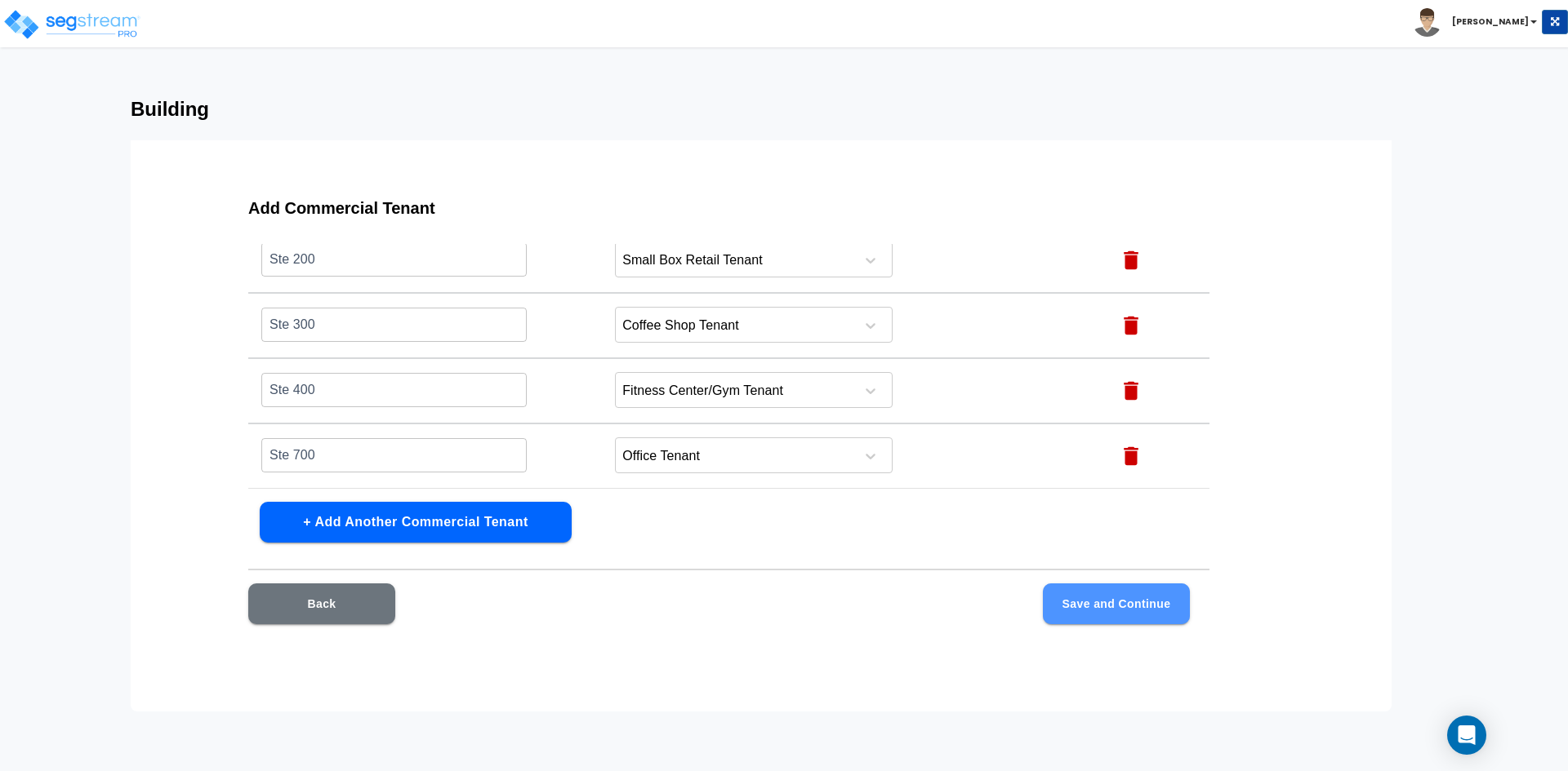
click at [1145, 615] on button "Save and Continue" at bounding box center [1116, 604] width 147 height 41
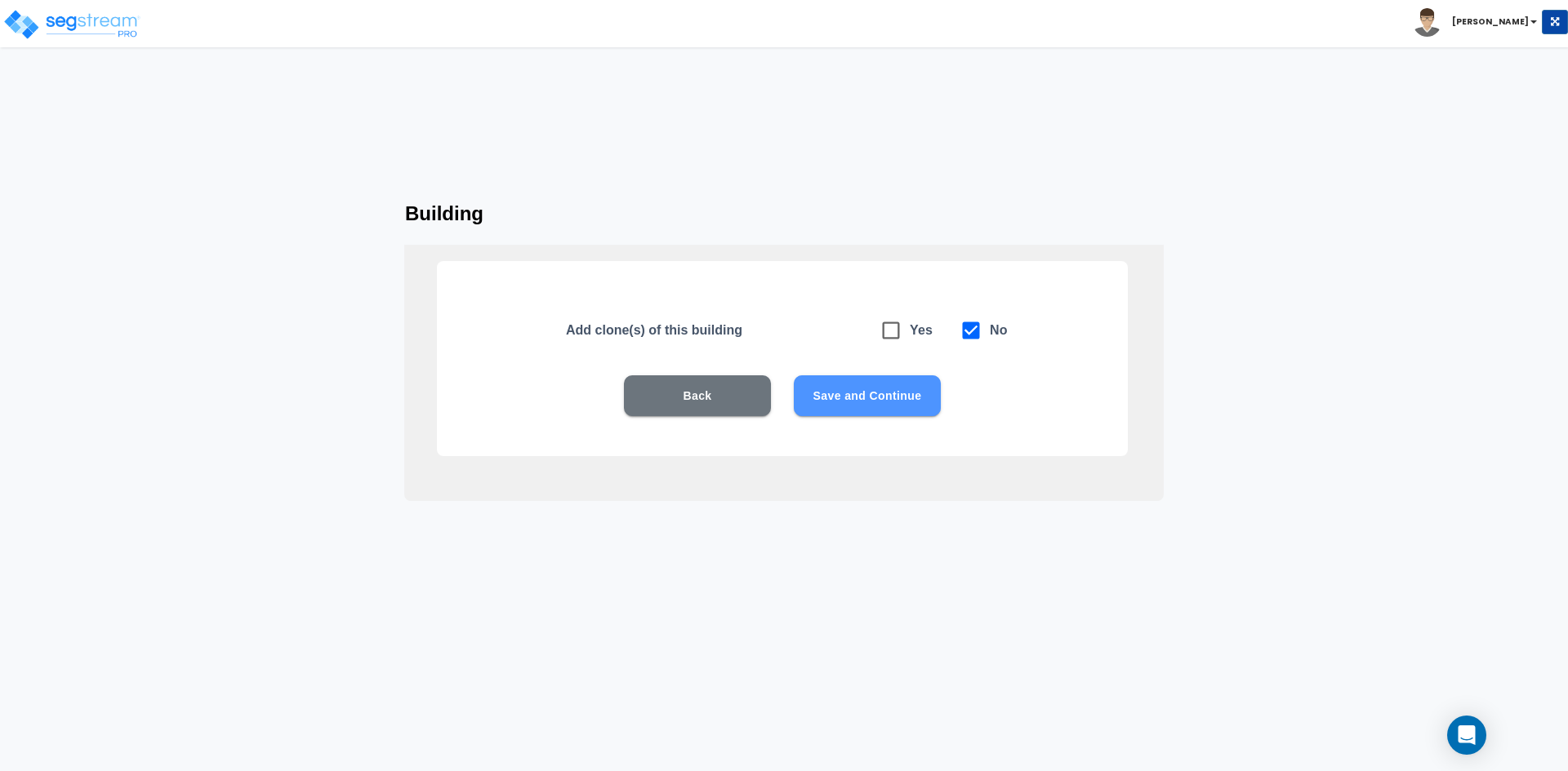
click at [829, 399] on button "Save and Continue" at bounding box center [867, 395] width 147 height 41
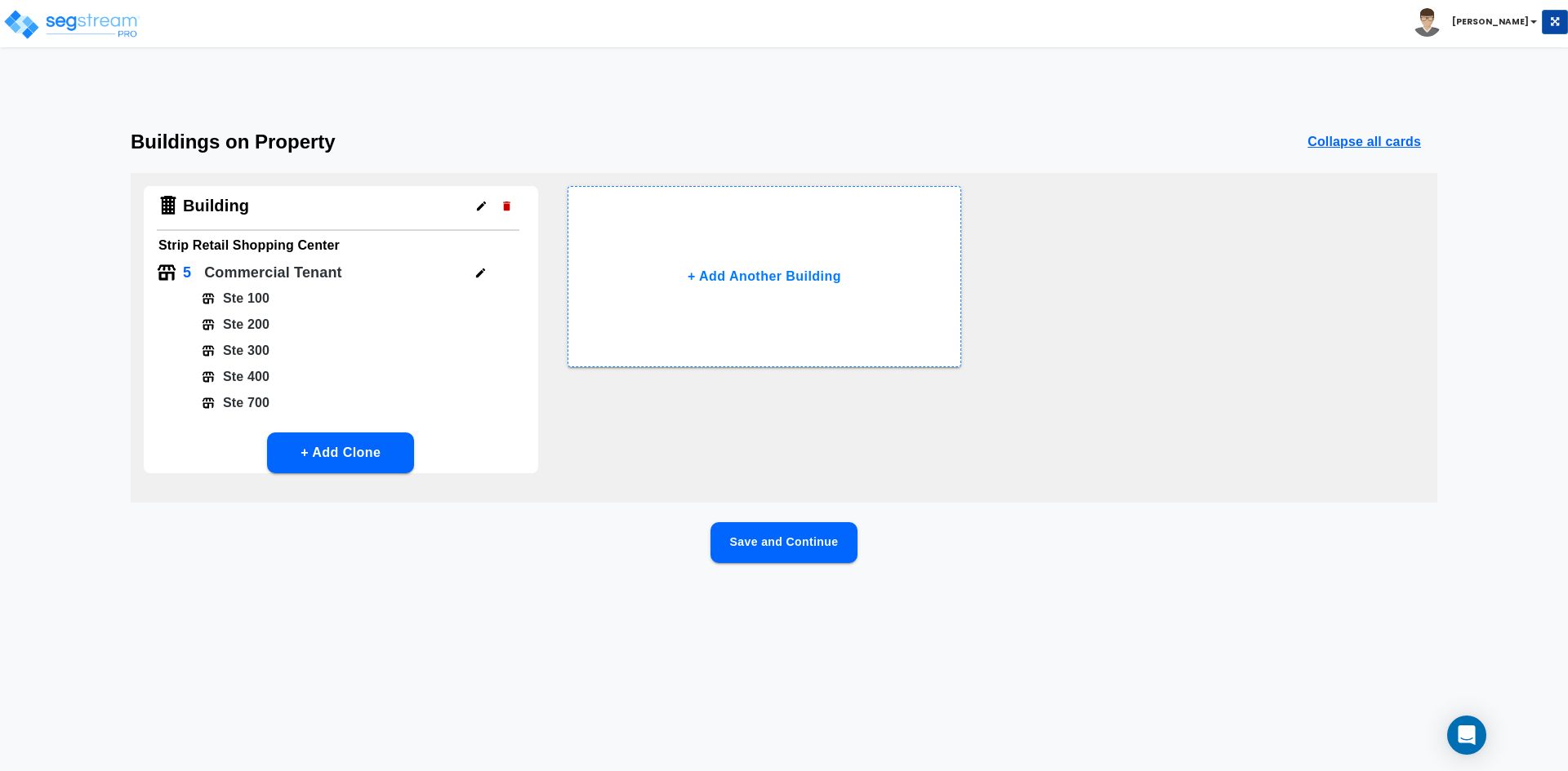
click at [807, 538] on button "Save and Continue" at bounding box center [784, 543] width 147 height 41
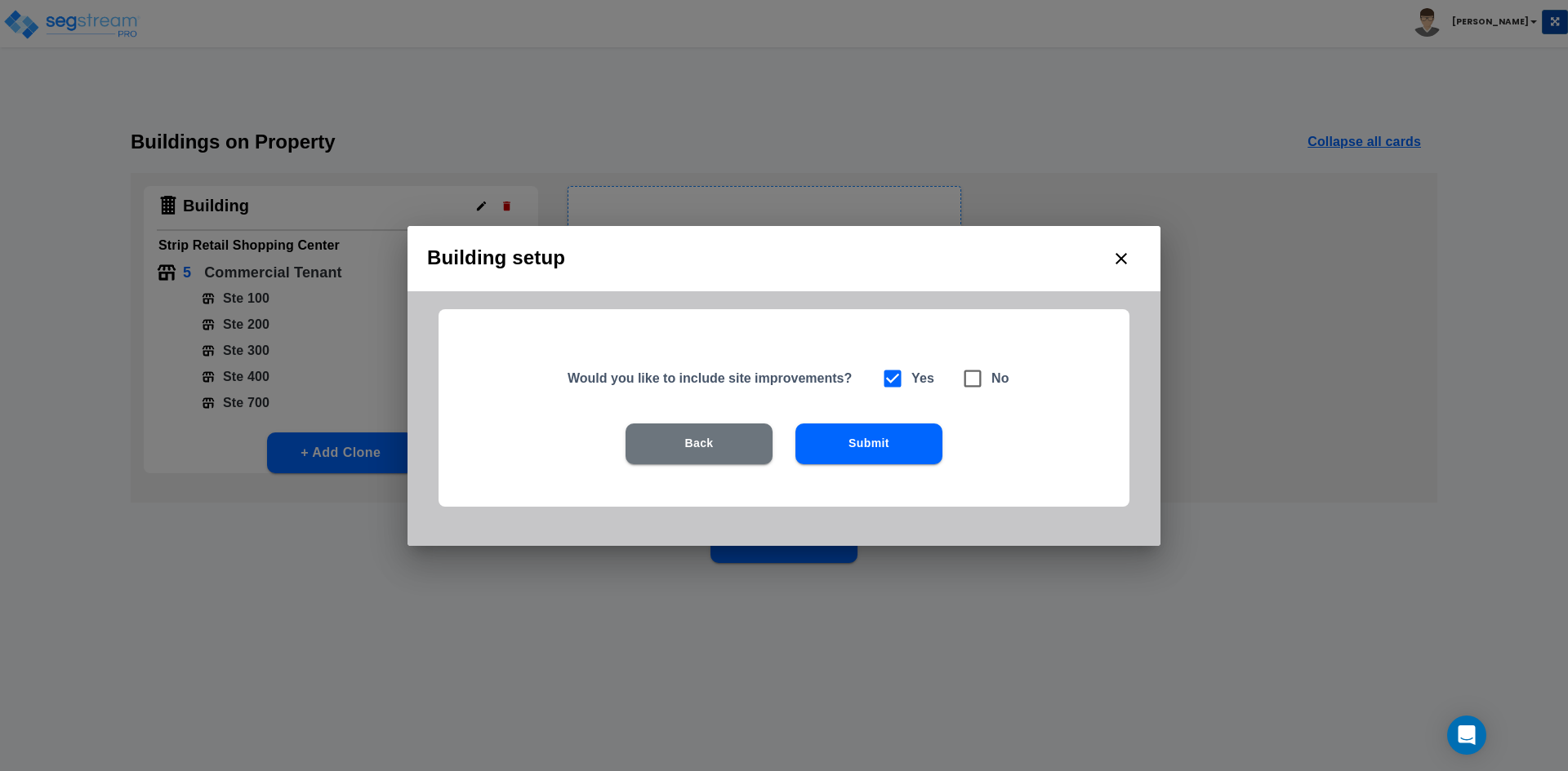
click at [882, 448] on button "Submit" at bounding box center [868, 444] width 147 height 41
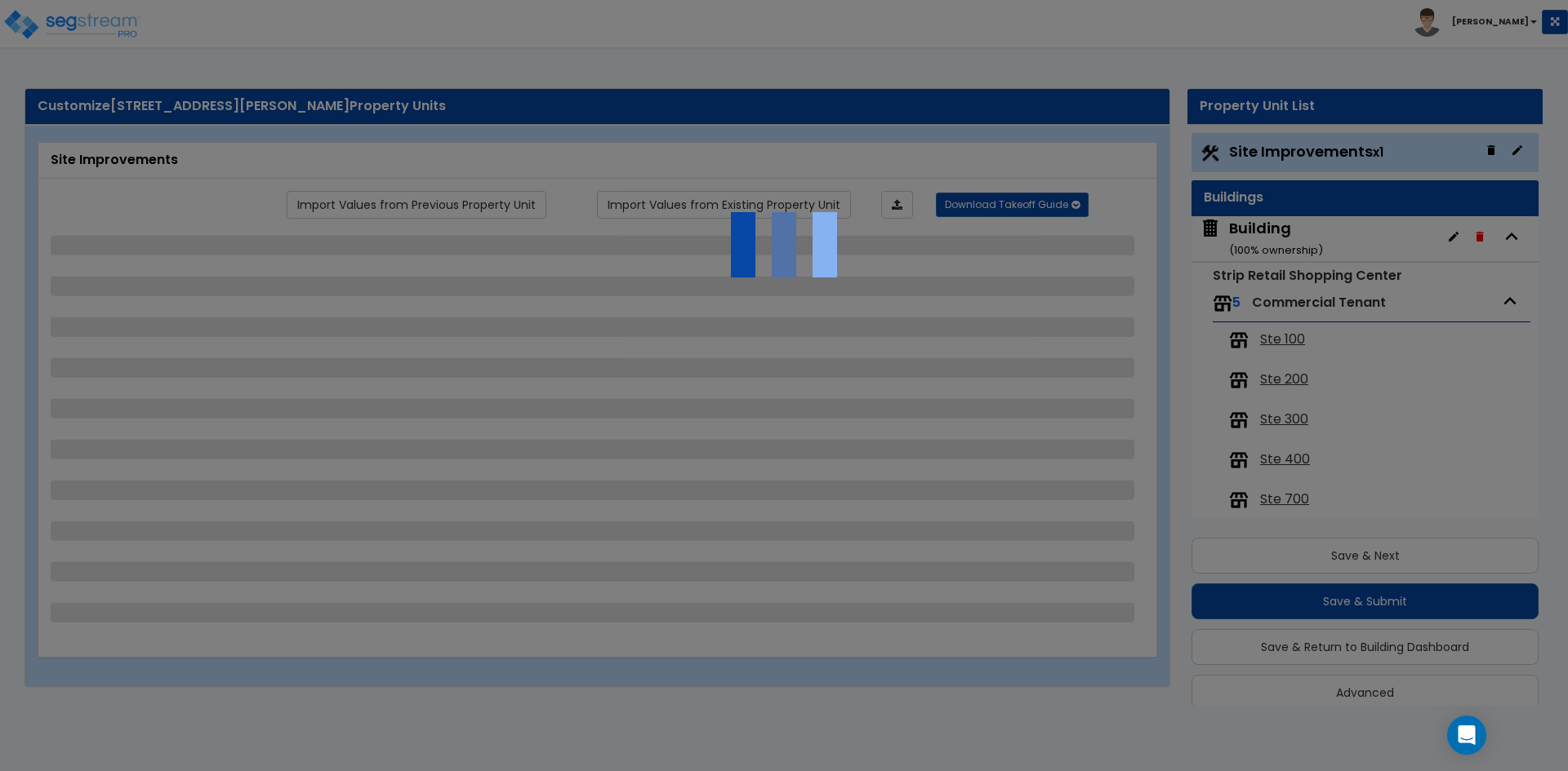
scroll to position [20, 0]
